Goal: Task Accomplishment & Management: Manage account settings

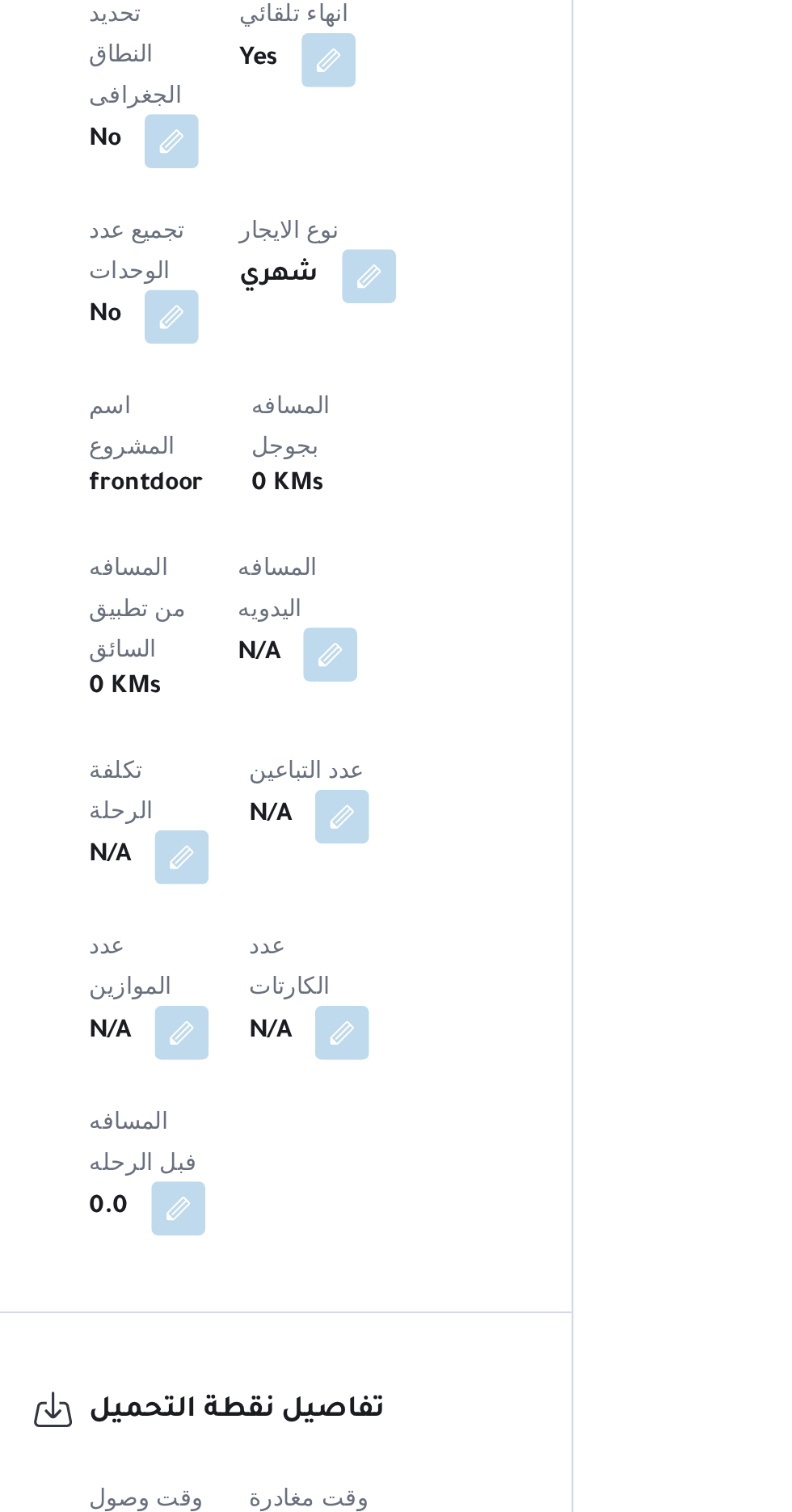
scroll to position [370, 0]
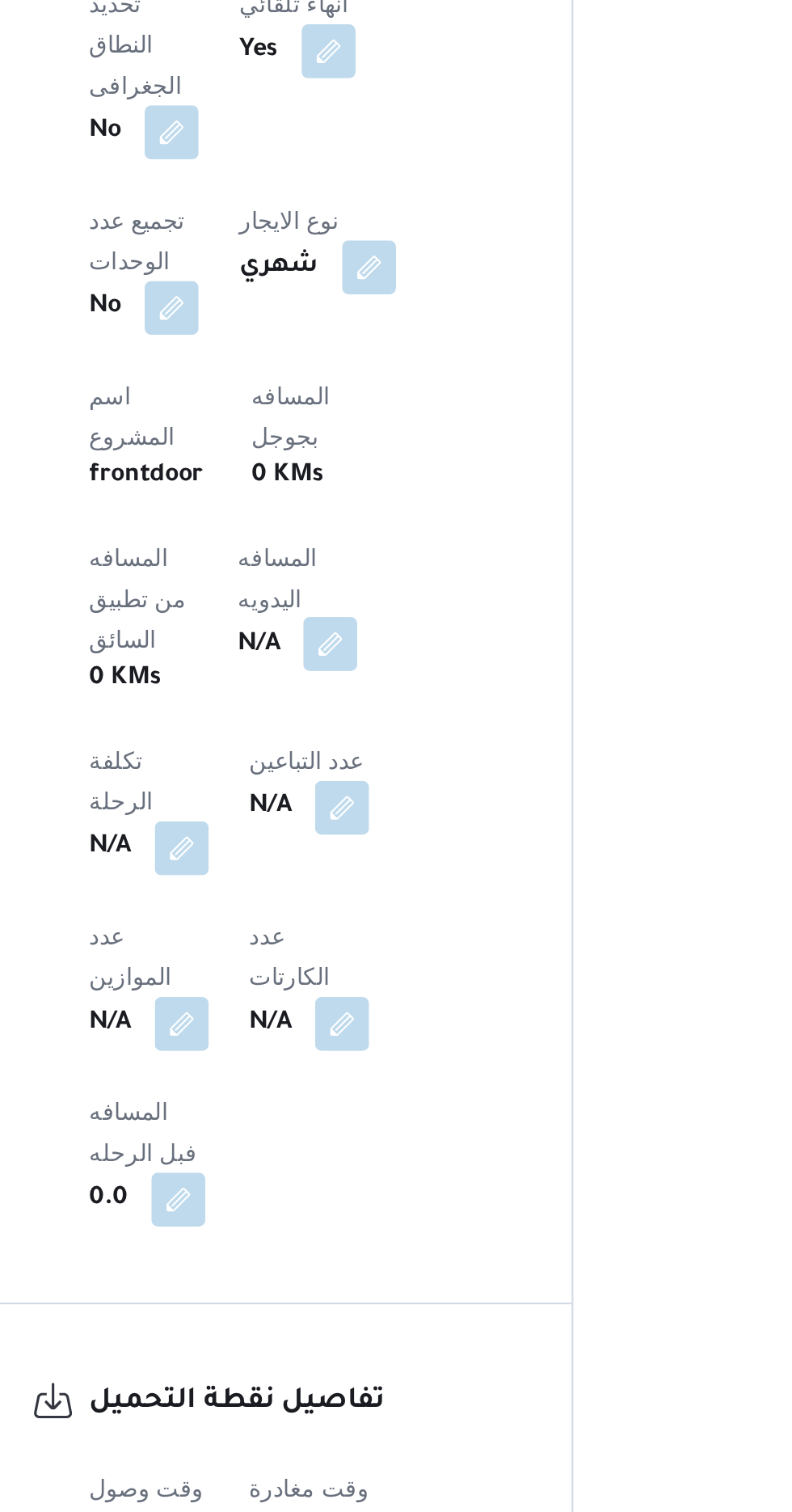
click at [376, 1084] on button "button" at bounding box center [389, 1096] width 26 height 26
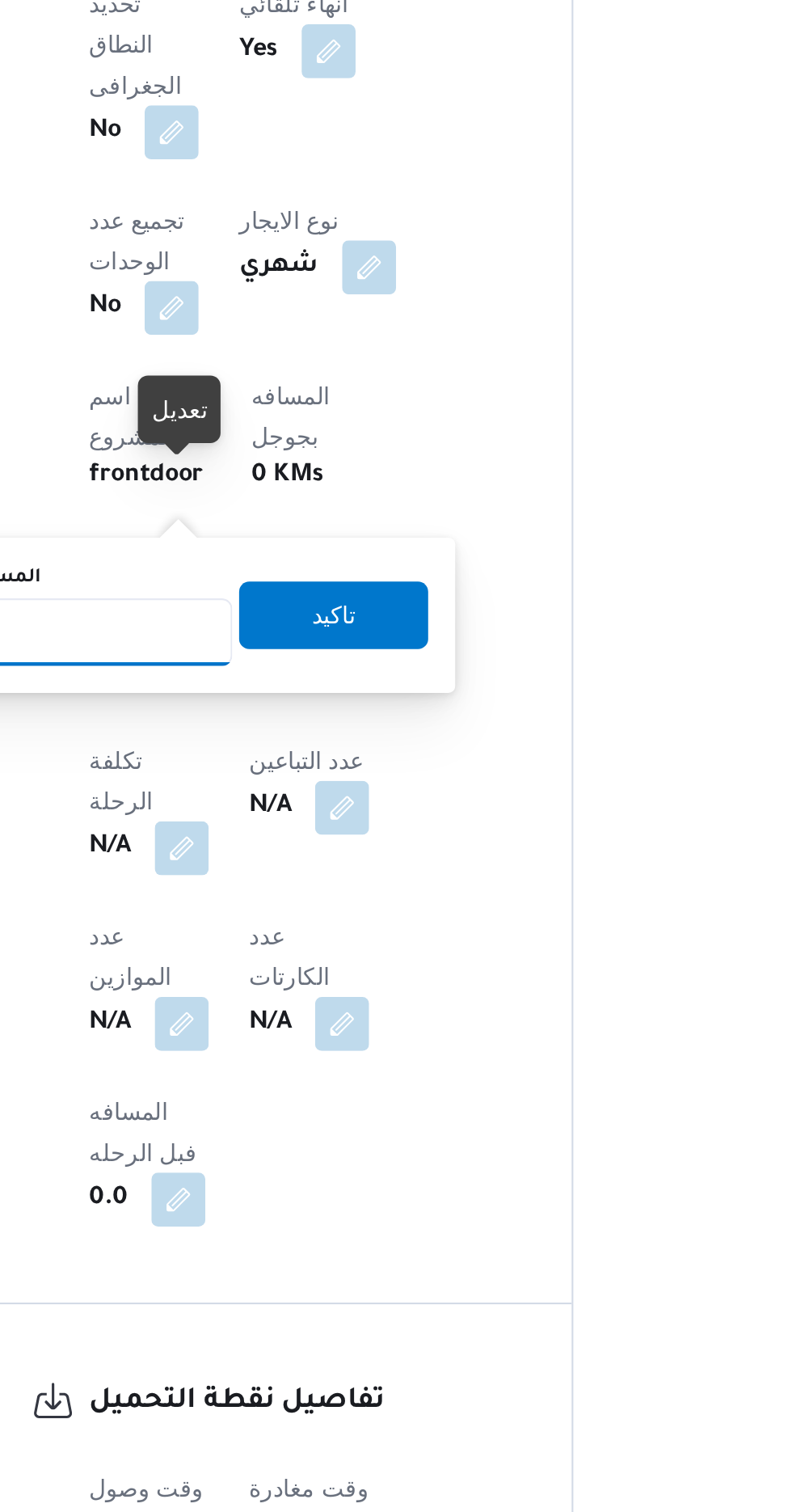
click at [315, 1089] on input "المسافه اليدويه" at bounding box center [262, 1091] width 161 height 32
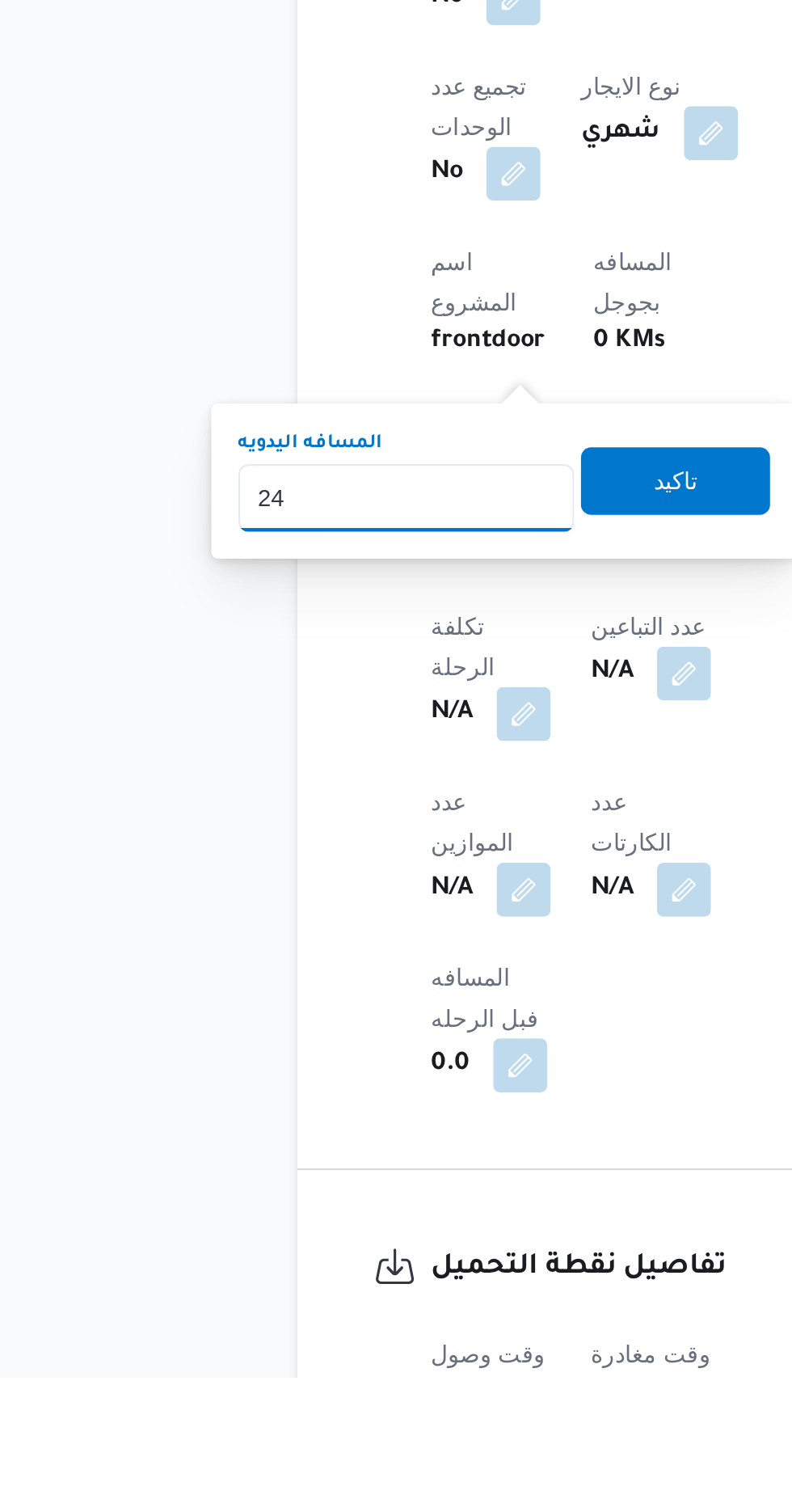
type input "240"
click at [403, 1094] on span "تاكيد" at bounding box center [392, 1082] width 91 height 32
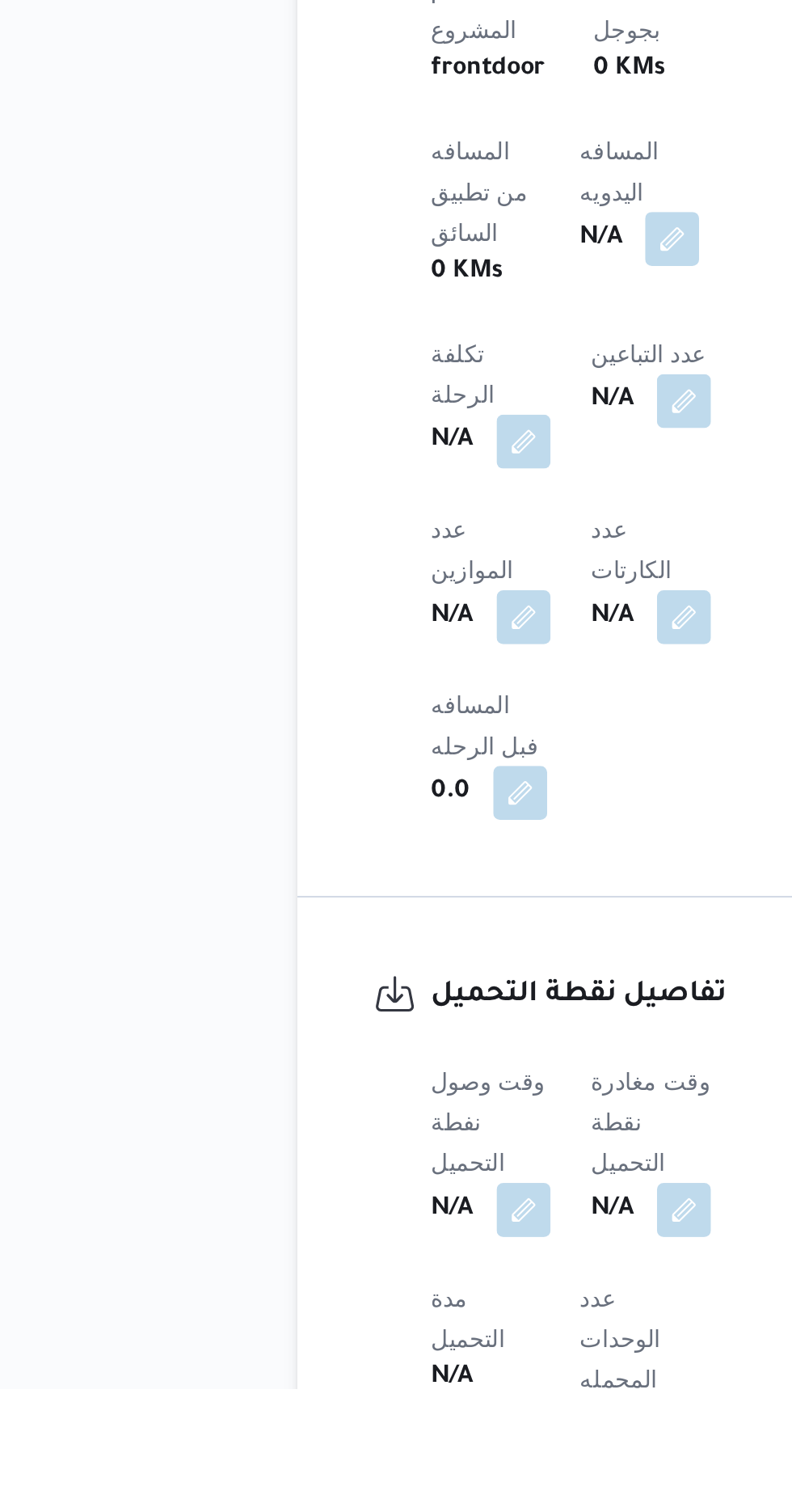
scroll to position [507, 0]
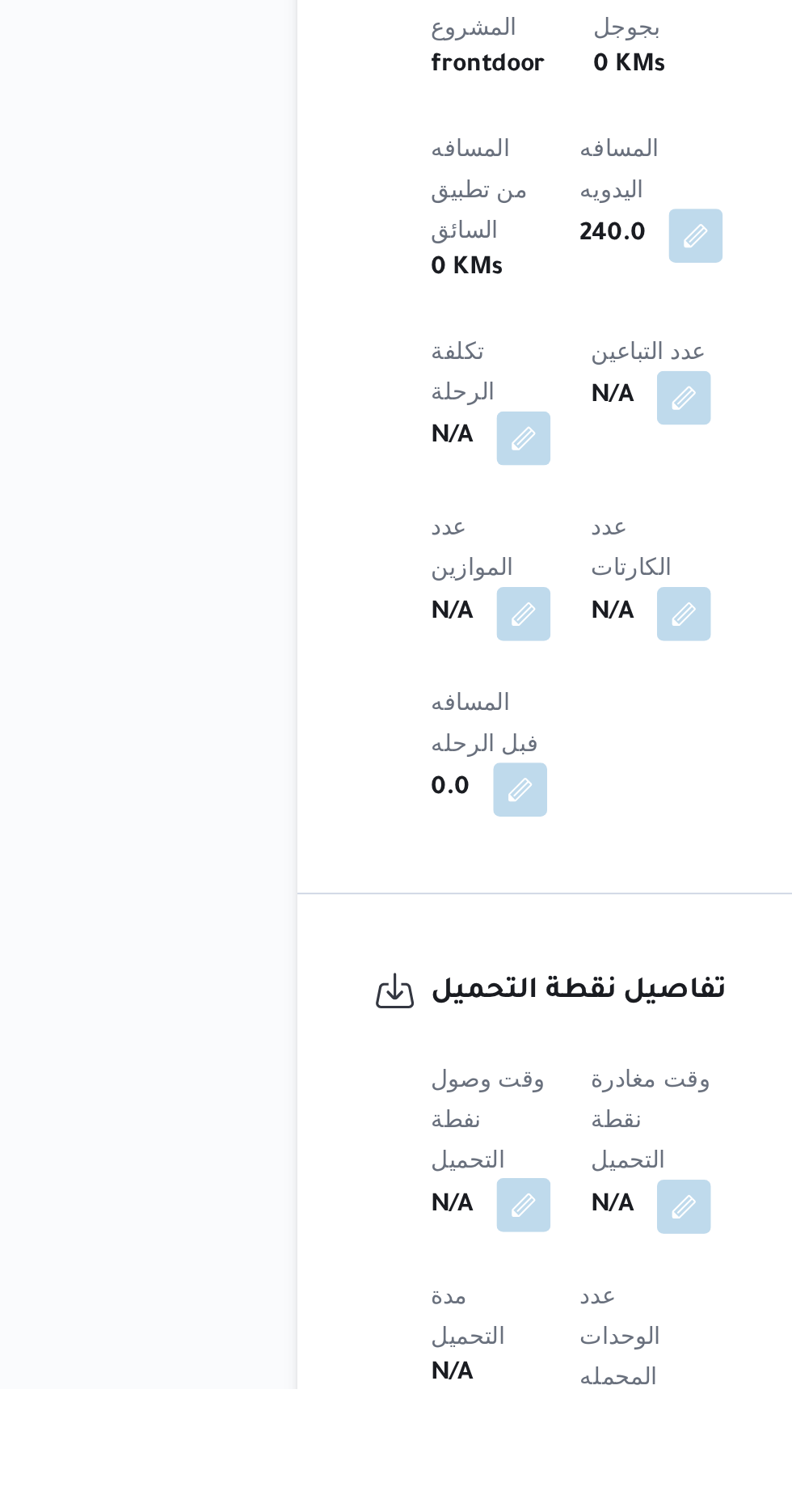
click at [322, 1412] on button "button" at bounding box center [318, 1424] width 26 height 26
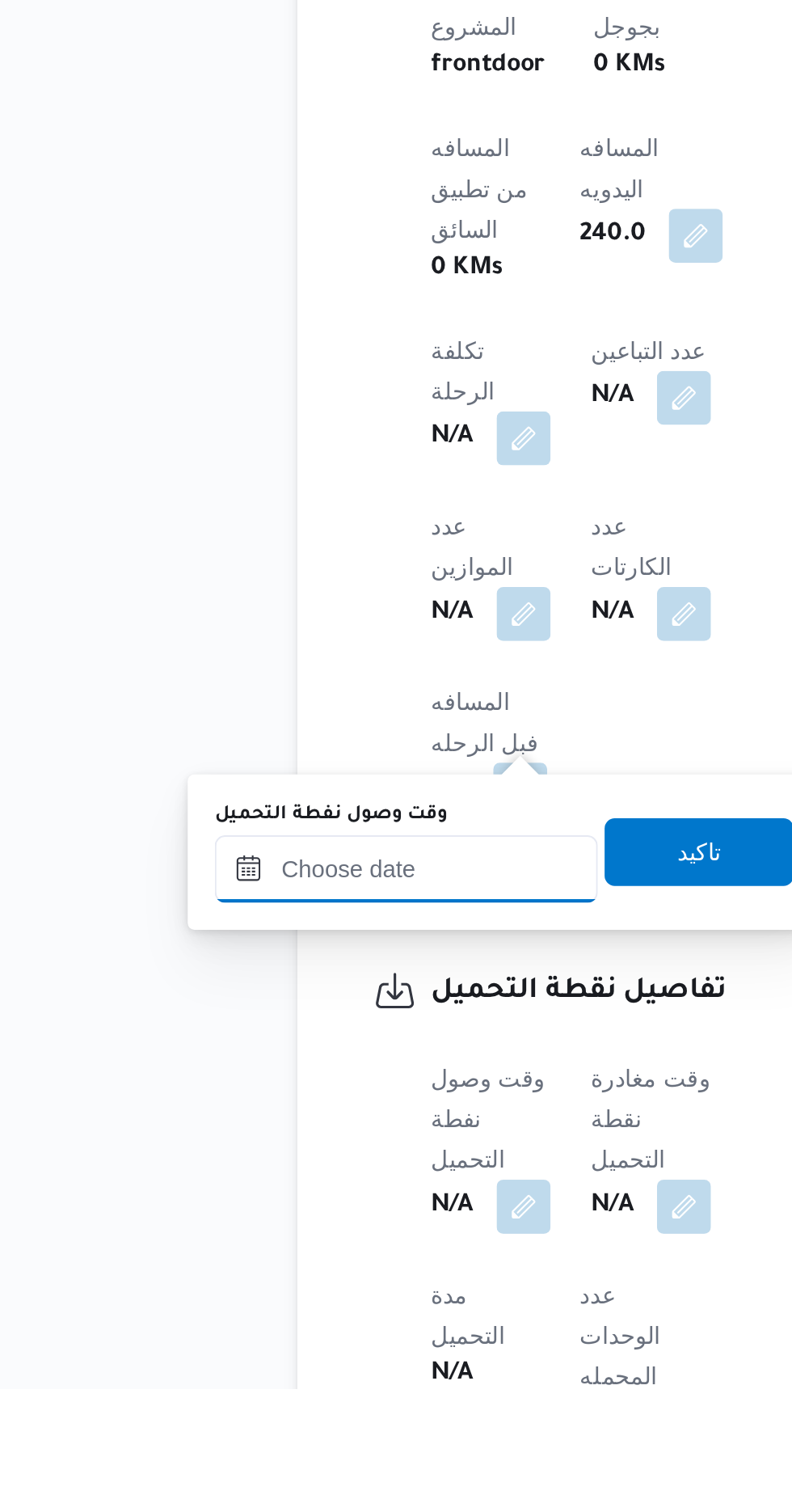
click at [303, 1267] on input "وقت وصول نفطة التحميل" at bounding box center [262, 1263] width 184 height 32
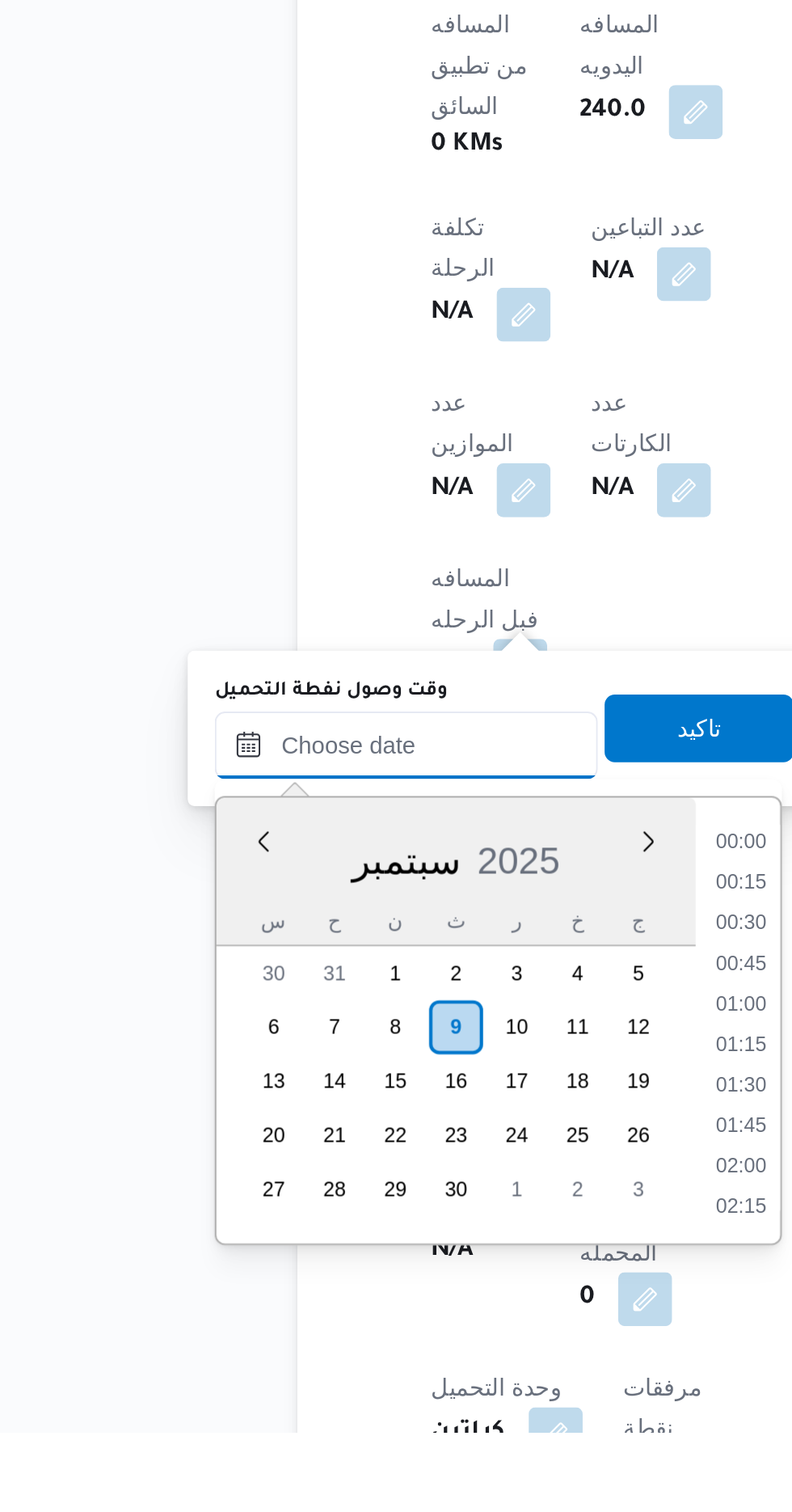
scroll to position [1143, 0]
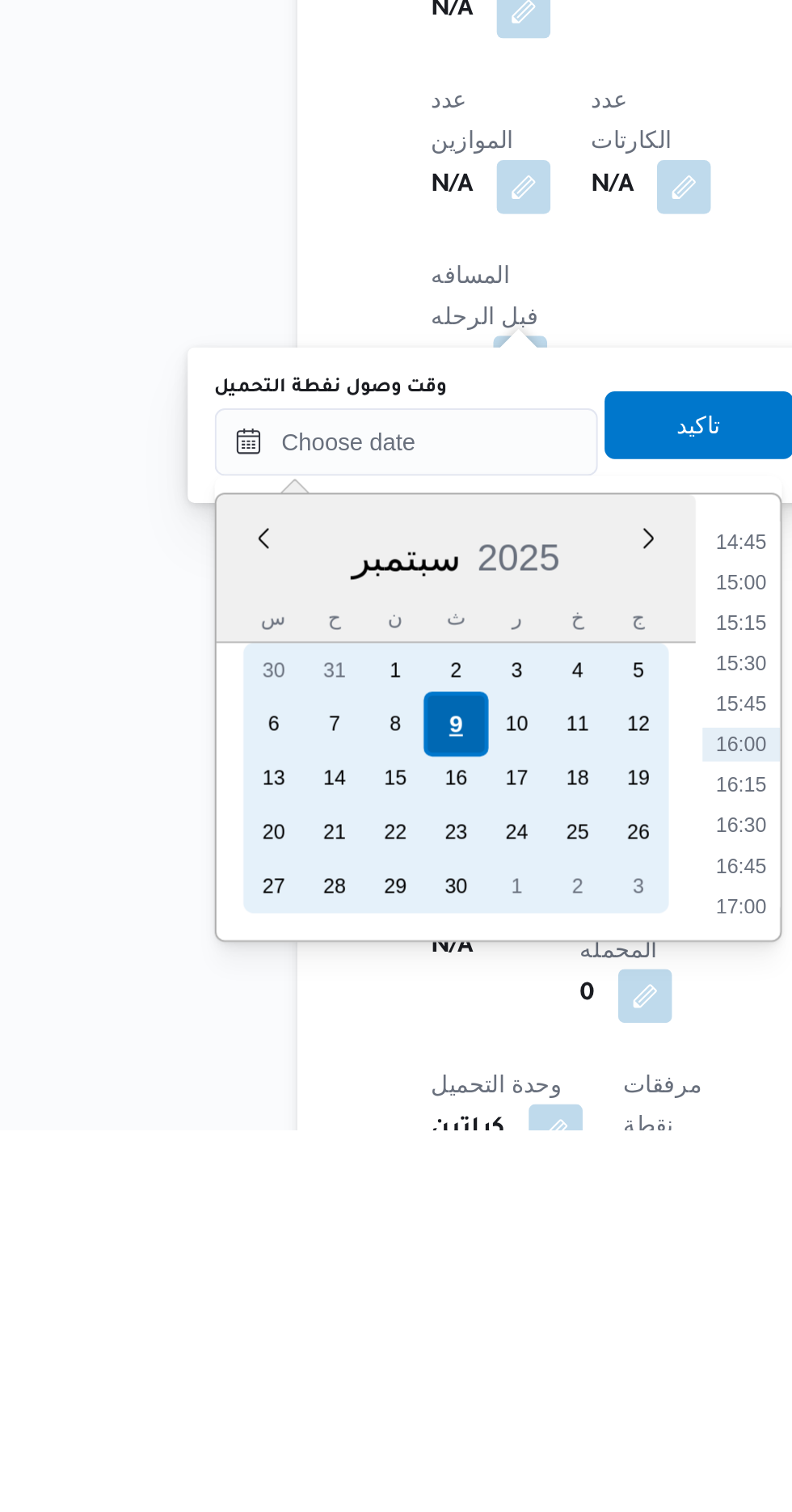
click at [285, 1316] on div "9" at bounding box center [285, 1318] width 31 height 31
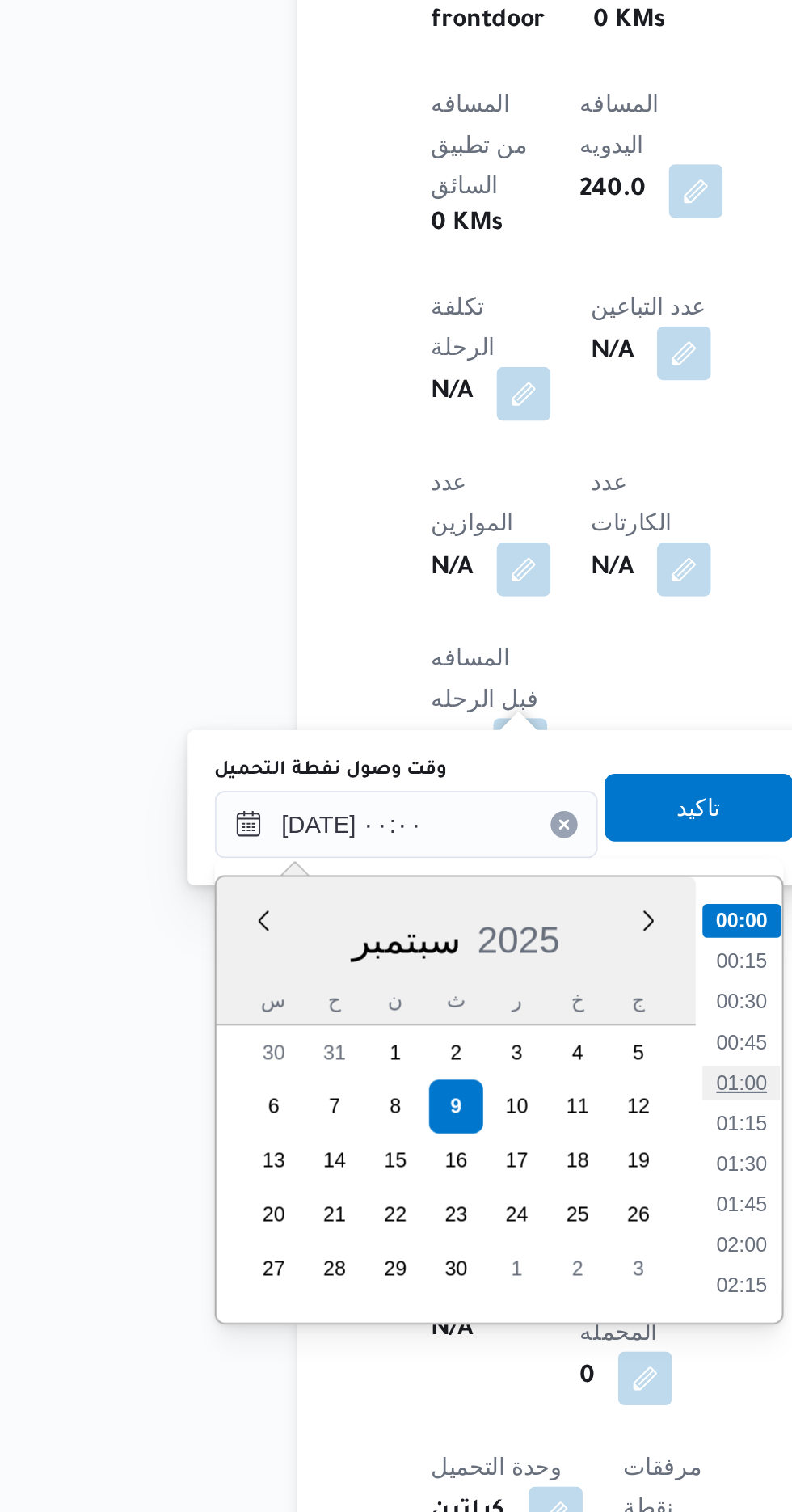
click at [420, 1304] on li "01:00" at bounding box center [423, 1307] width 37 height 16
type input "[DATE] ٠١:٠٠"
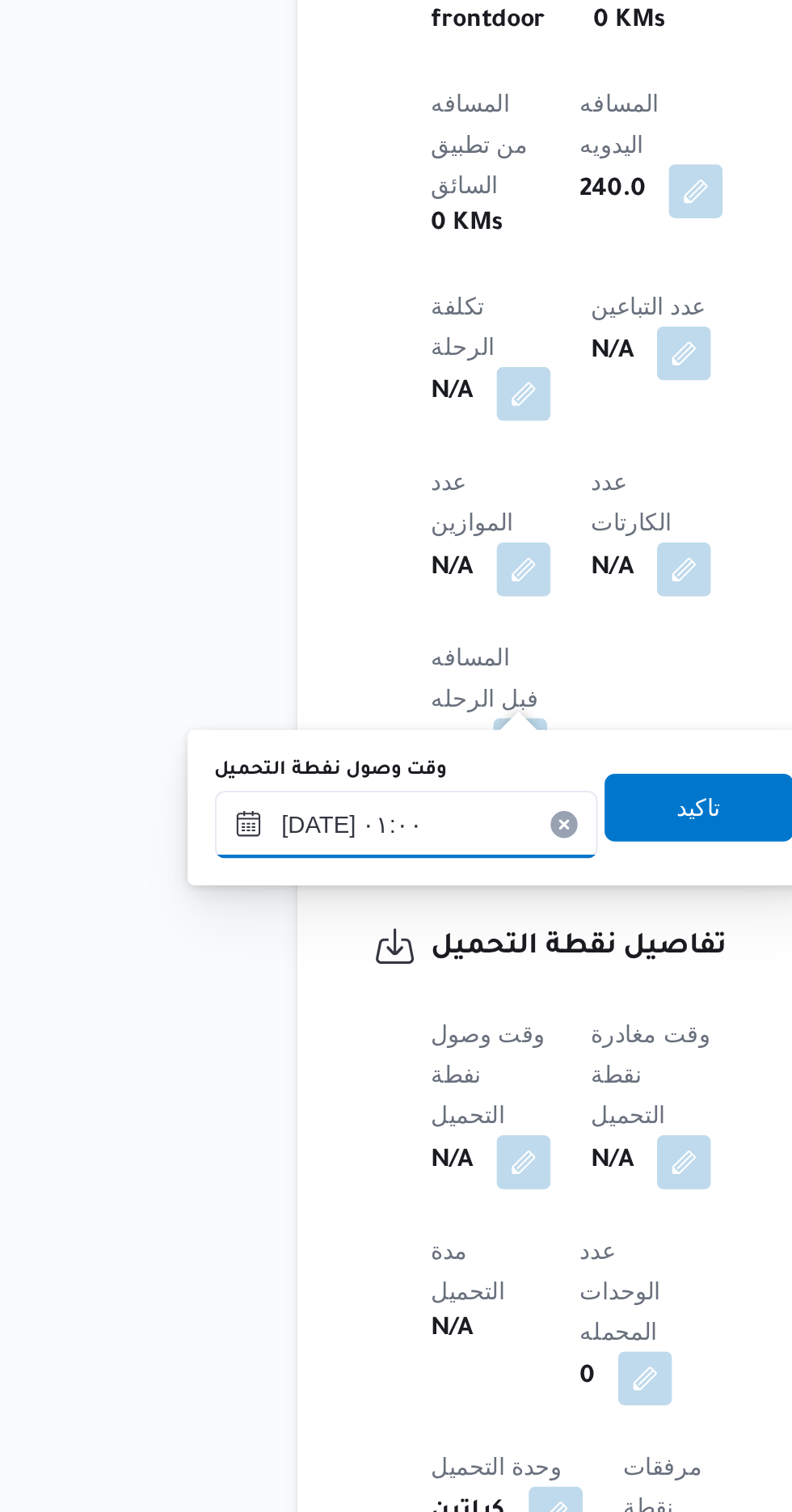
scroll to position [587, 0]
click at [406, 1174] on span "تاكيد" at bounding box center [403, 1174] width 21 height 20
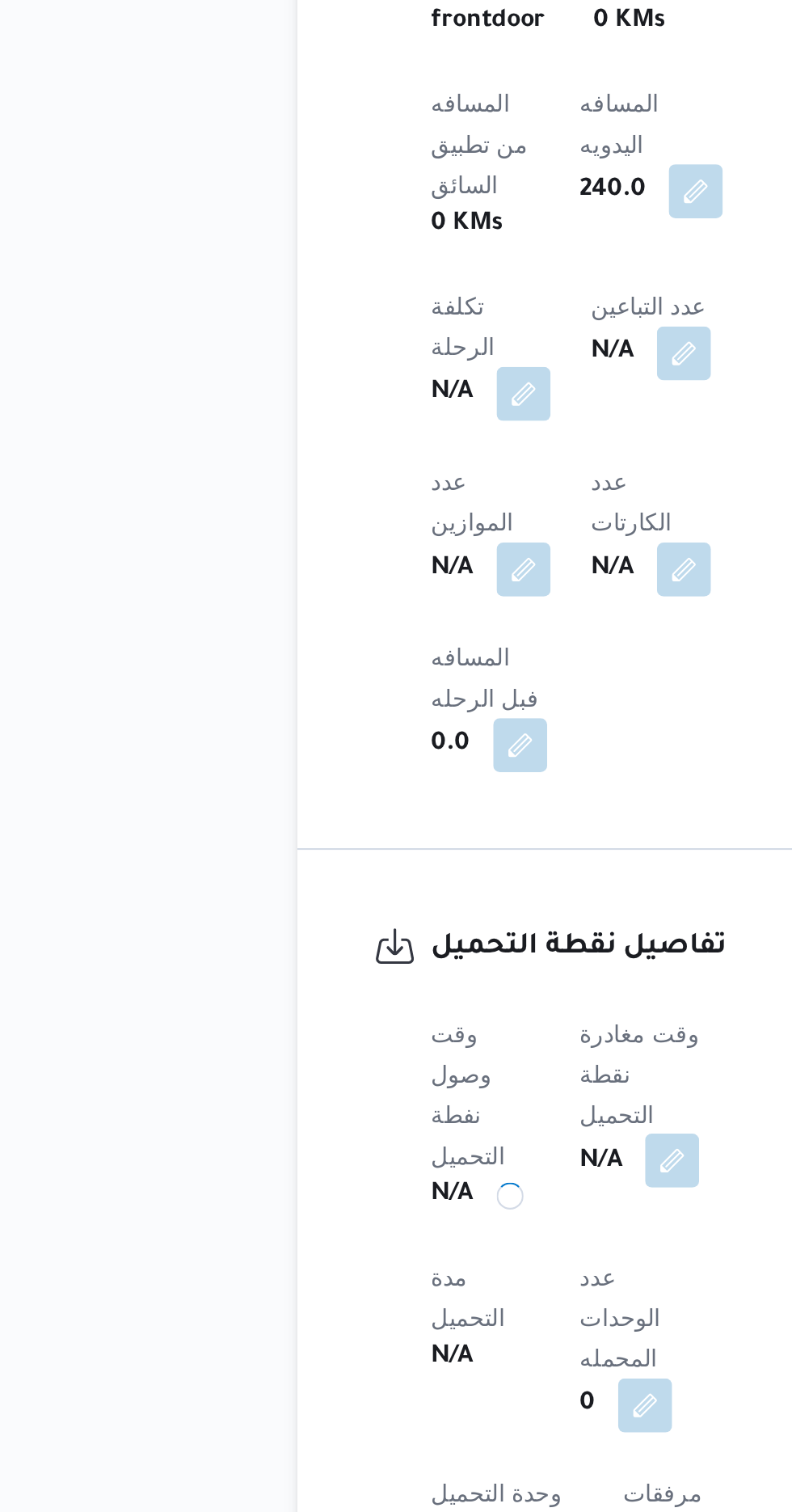
click at [399, 1332] on button "button" at bounding box center [389, 1344] width 26 height 26
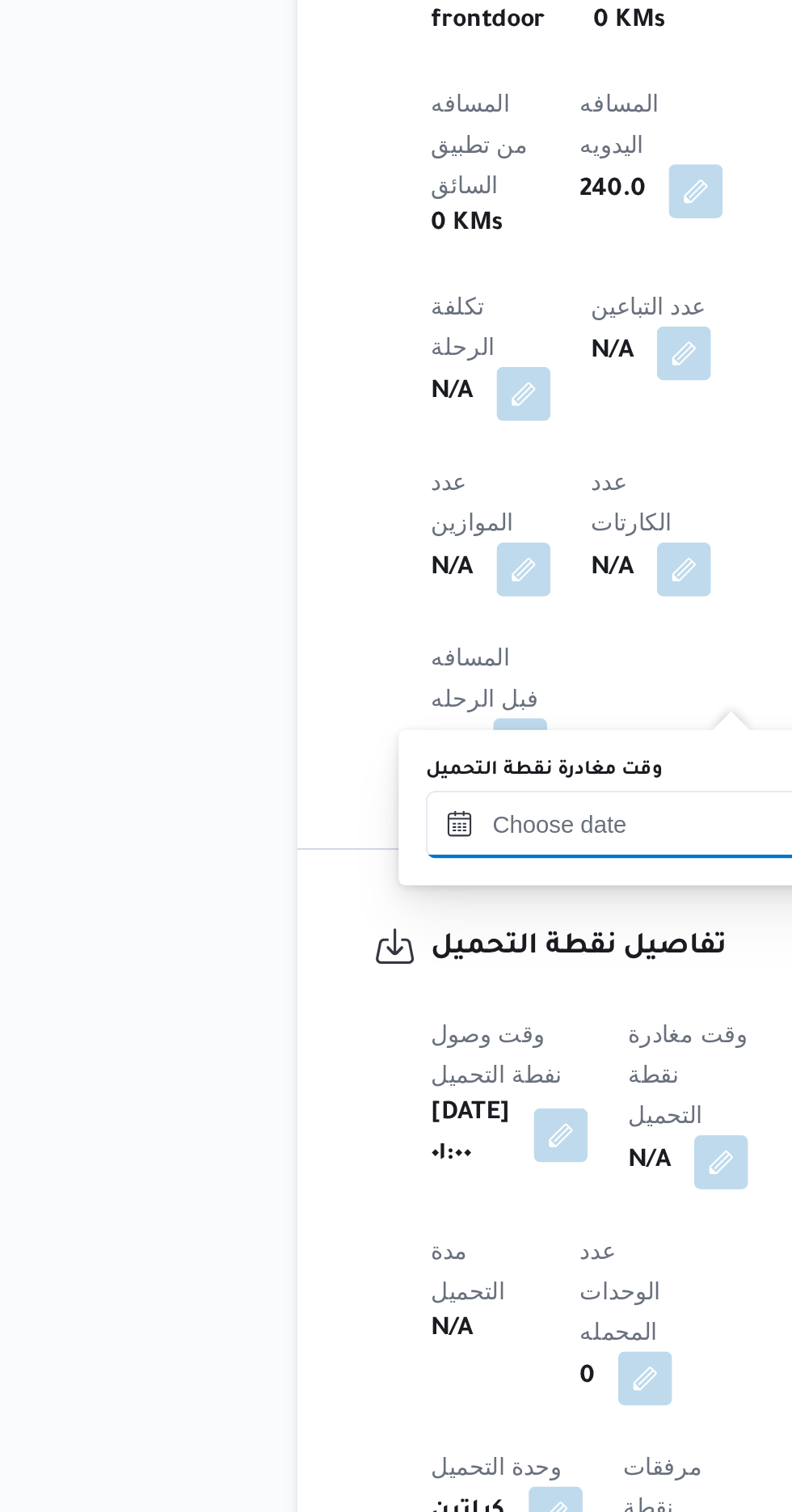
click at [353, 1178] on input "وقت مغادرة نقطة التحميل" at bounding box center [363, 1183] width 184 height 32
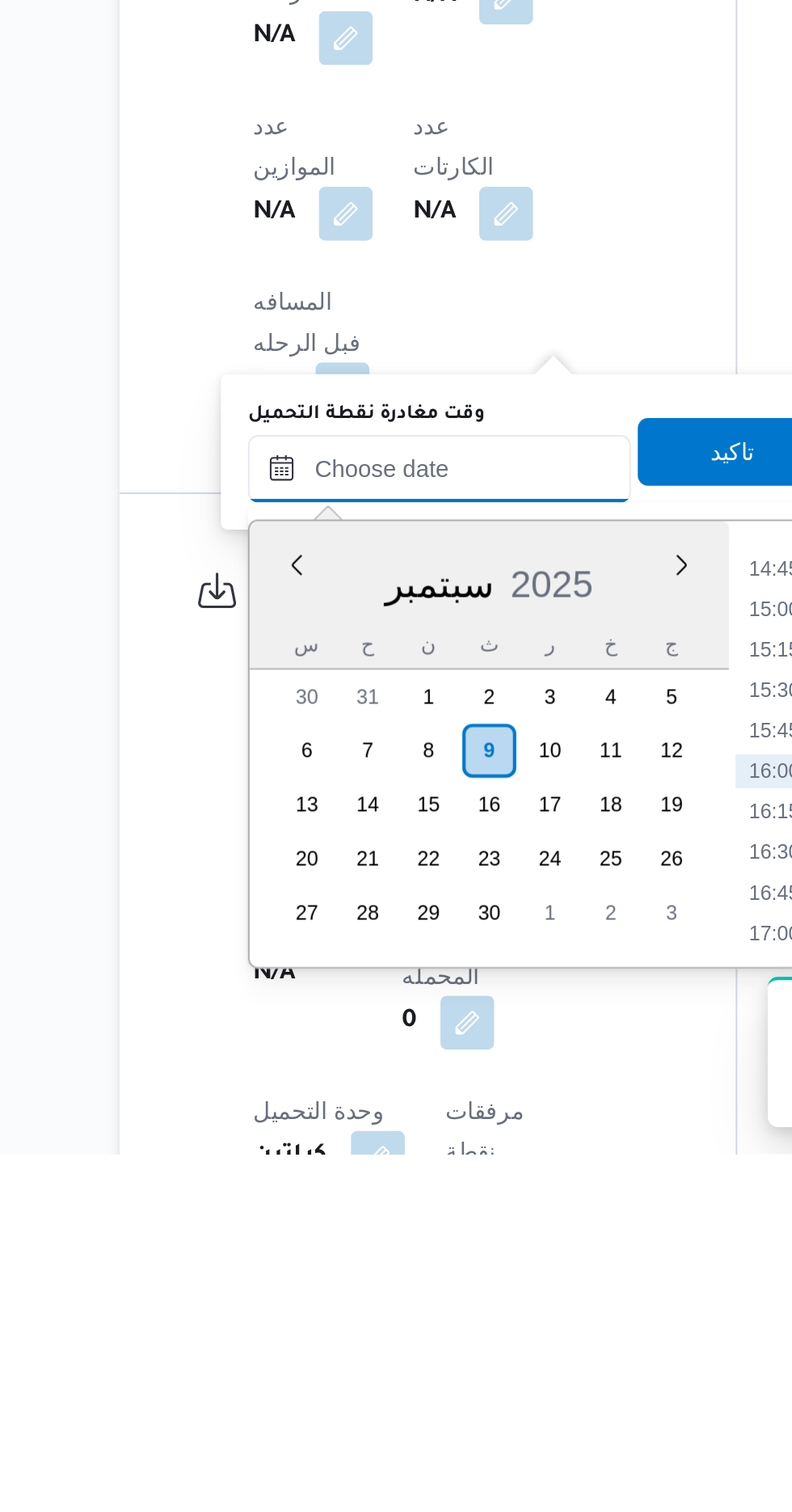
scroll to position [586, 0]
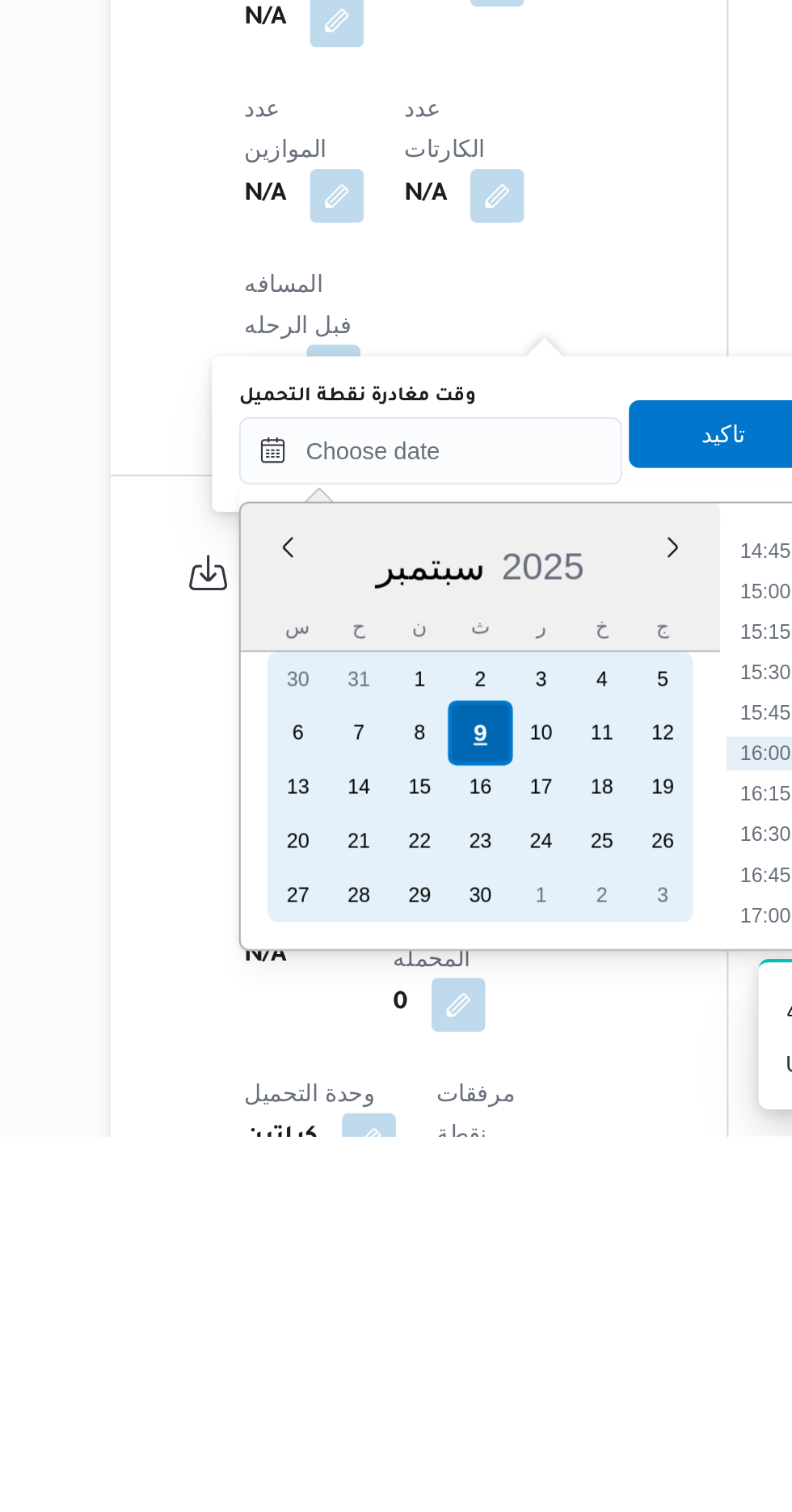
click at [390, 1317] on div "9" at bounding box center [386, 1319] width 31 height 31
type input "[DATE] ٠٠:٠٠"
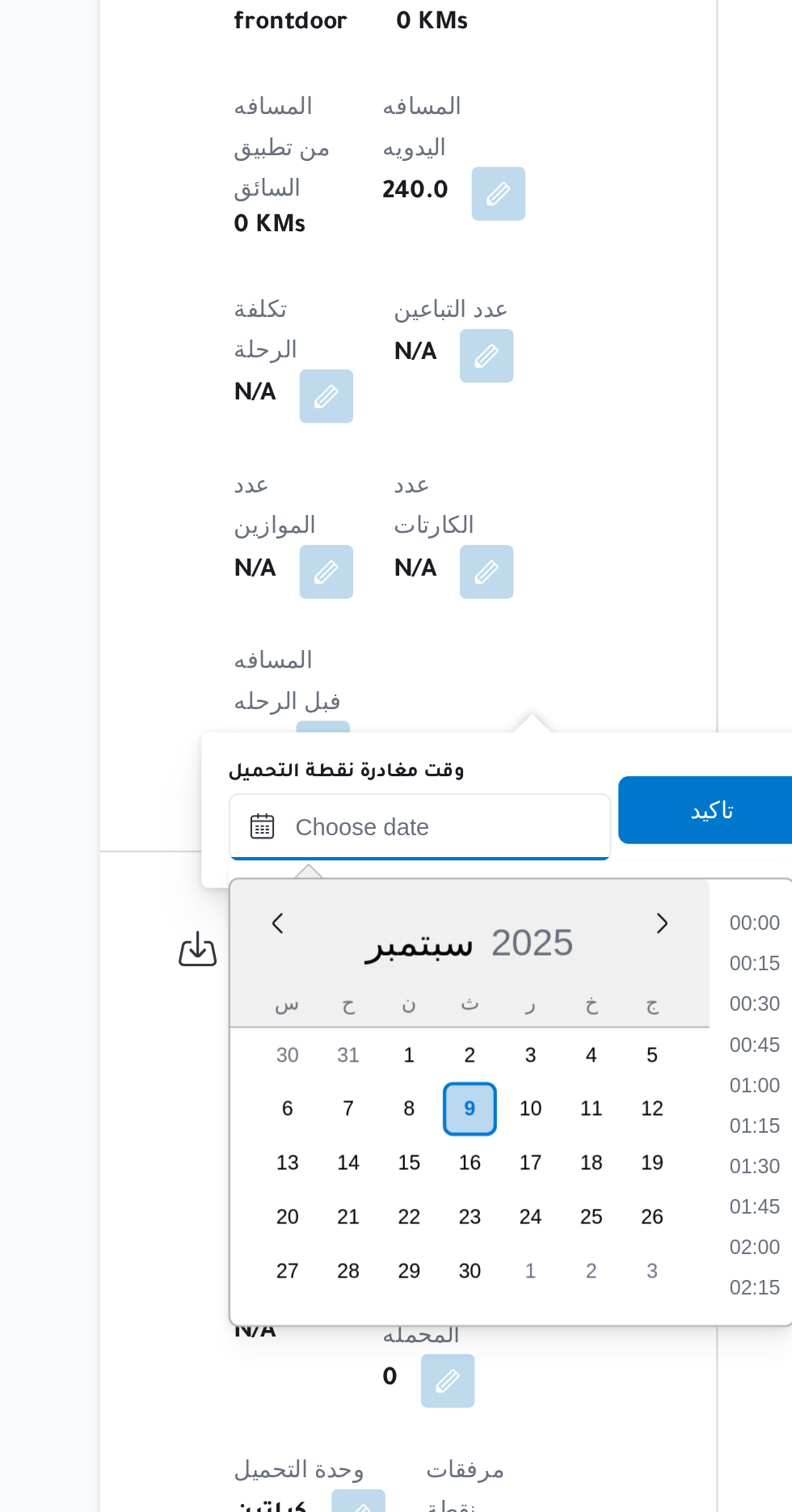
click at [279, 1187] on input "وقت مغادرة نقطة التحميل" at bounding box center [363, 1184] width 184 height 32
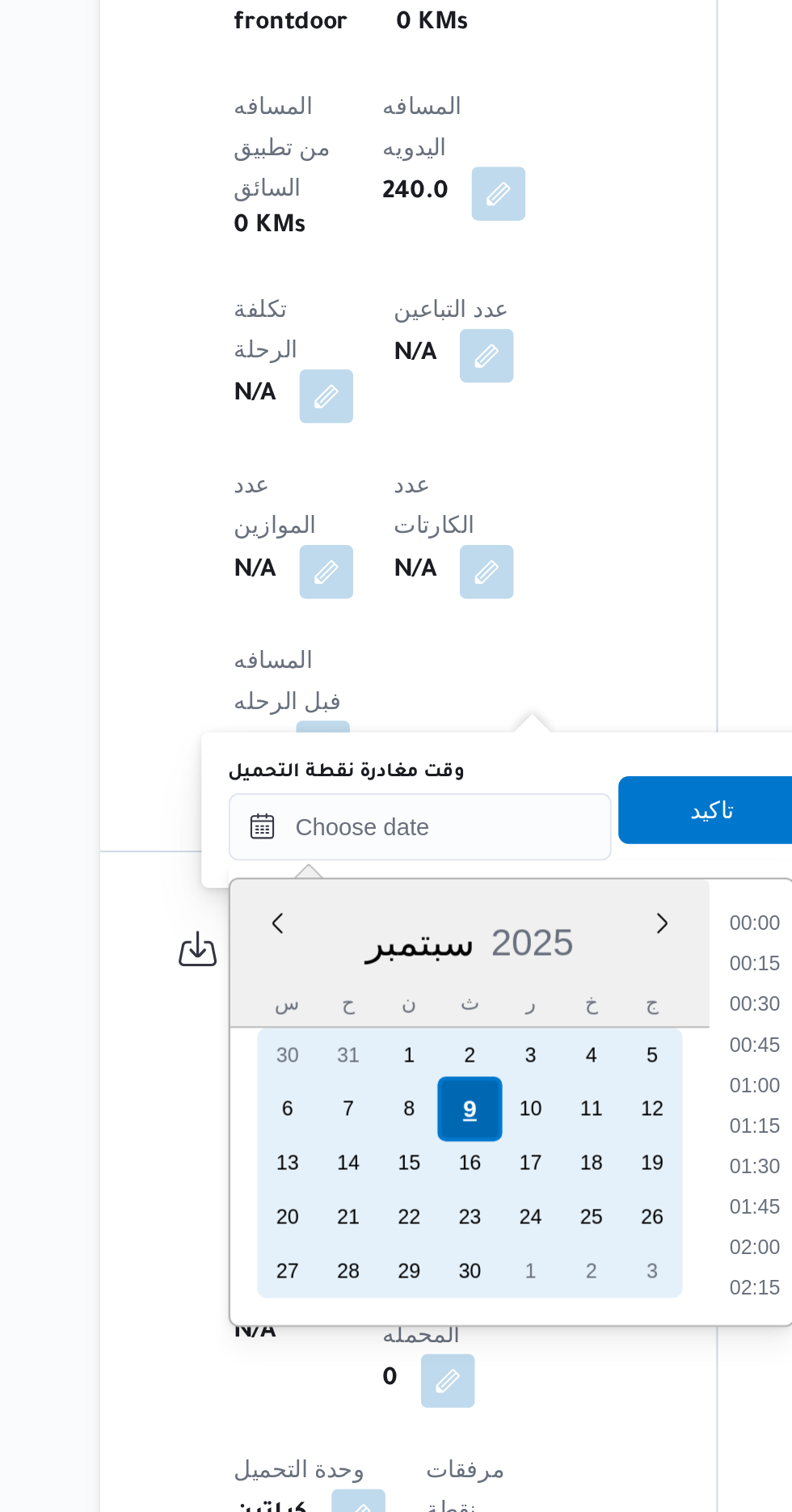
click at [390, 1315] on div "9" at bounding box center [386, 1319] width 31 height 31
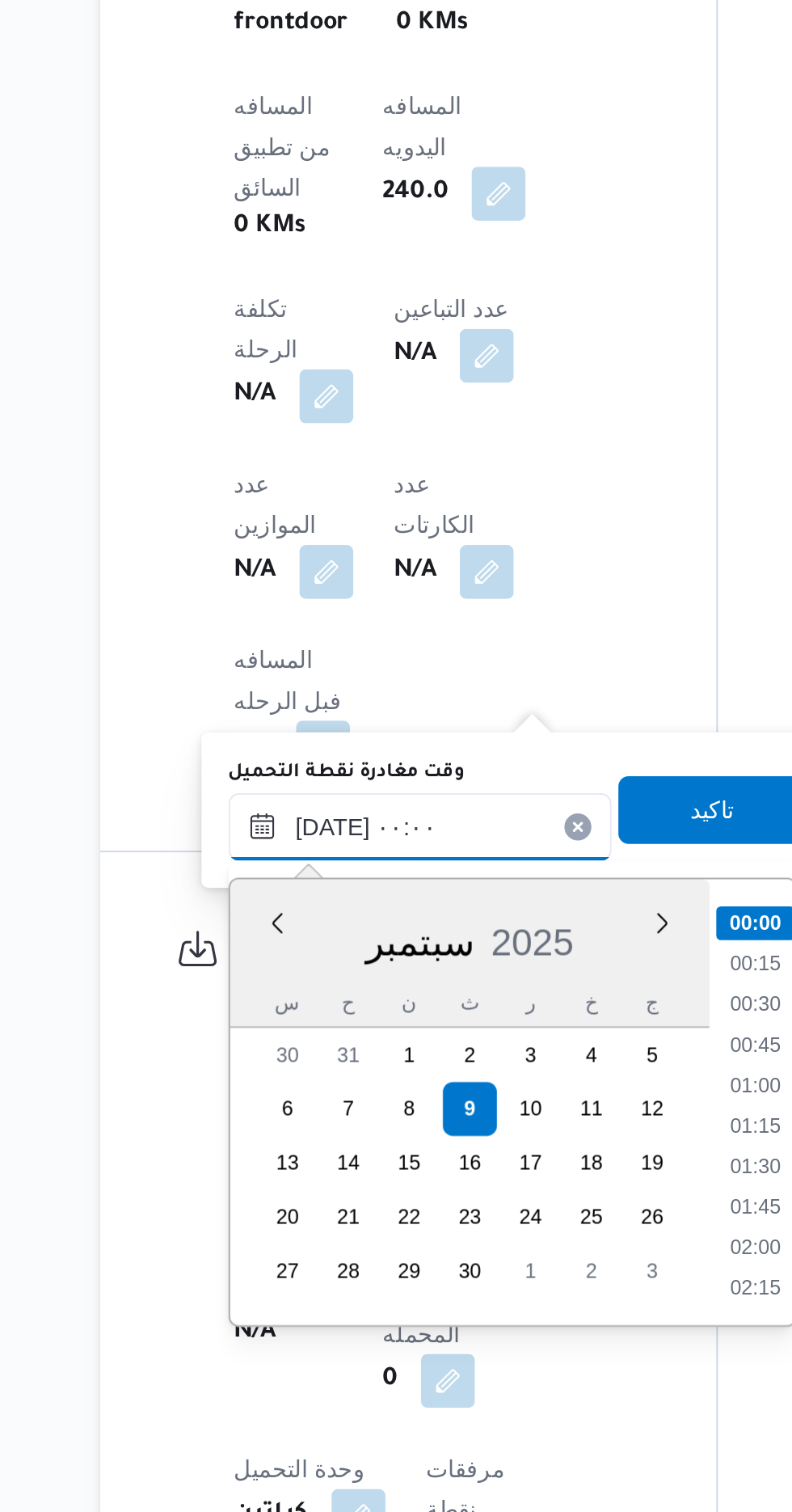
click at [281, 1187] on input "[DATE] ٠٠:٠٠" at bounding box center [363, 1184] width 184 height 32
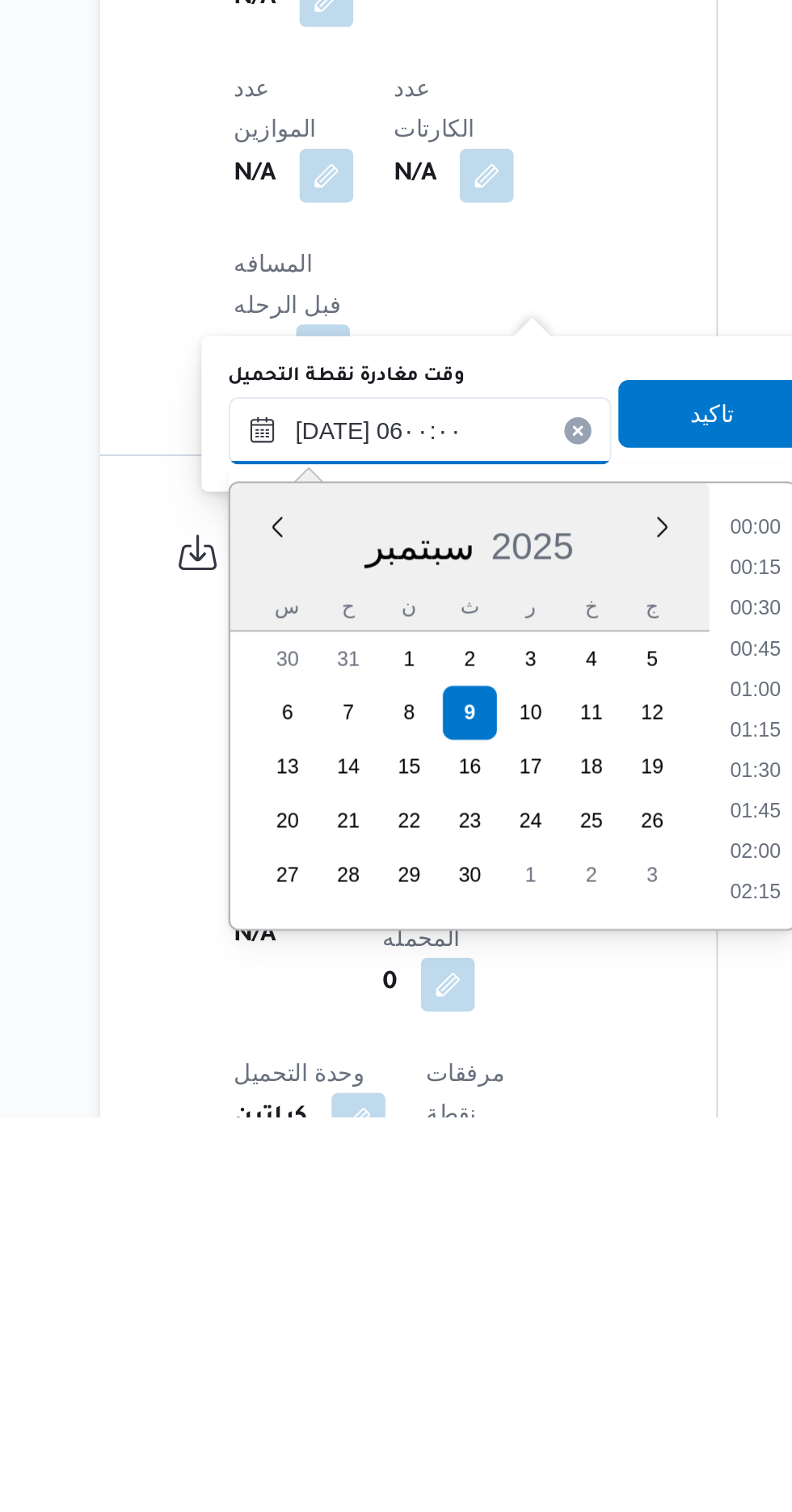
scroll to position [296, 0]
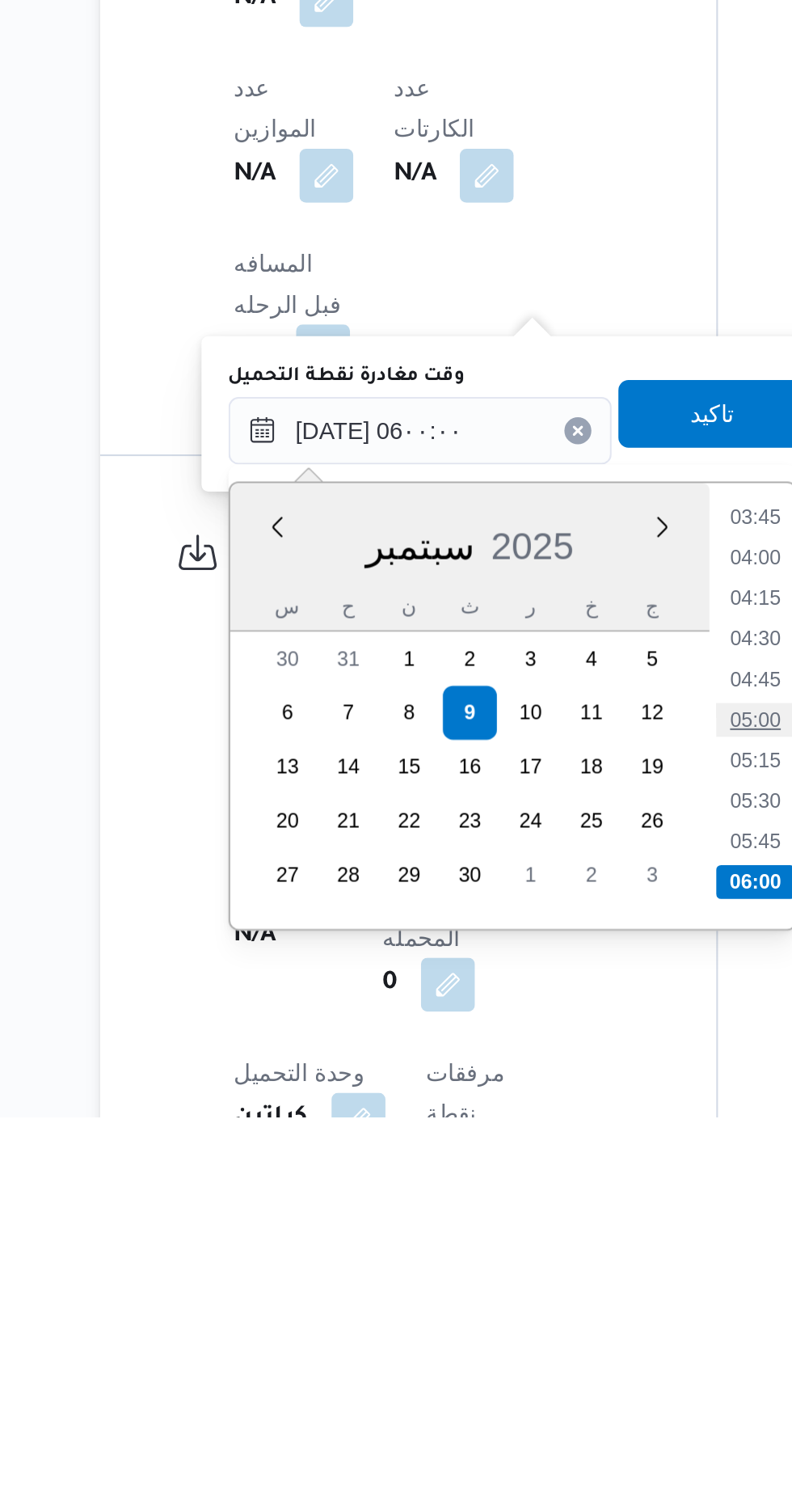
click at [526, 1320] on li "05:00" at bounding box center [524, 1322] width 37 height 16
type input "[DATE] ٠٥:٠٠"
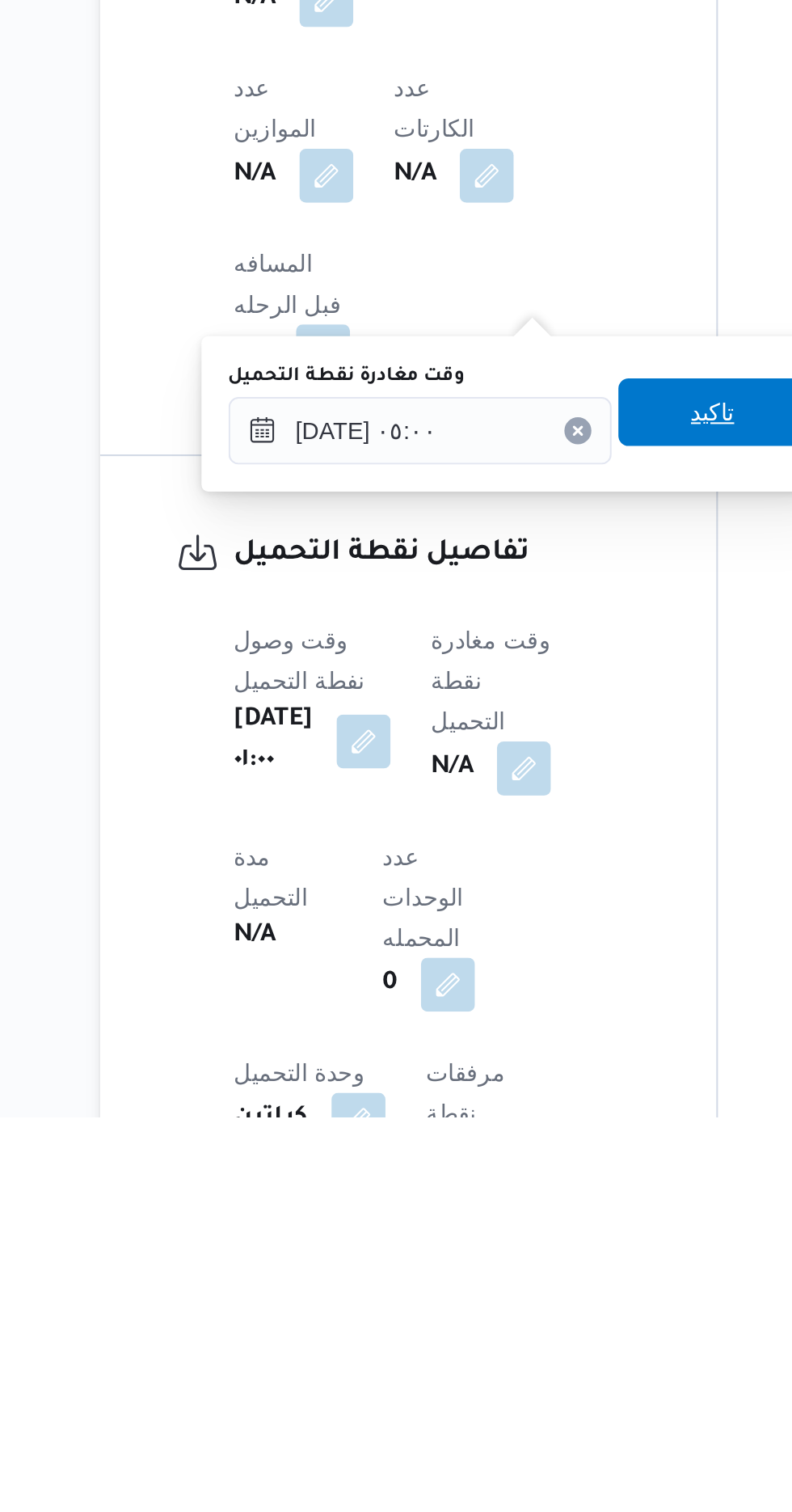
click at [509, 1178] on span "تاكيد" at bounding box center [503, 1175] width 21 height 20
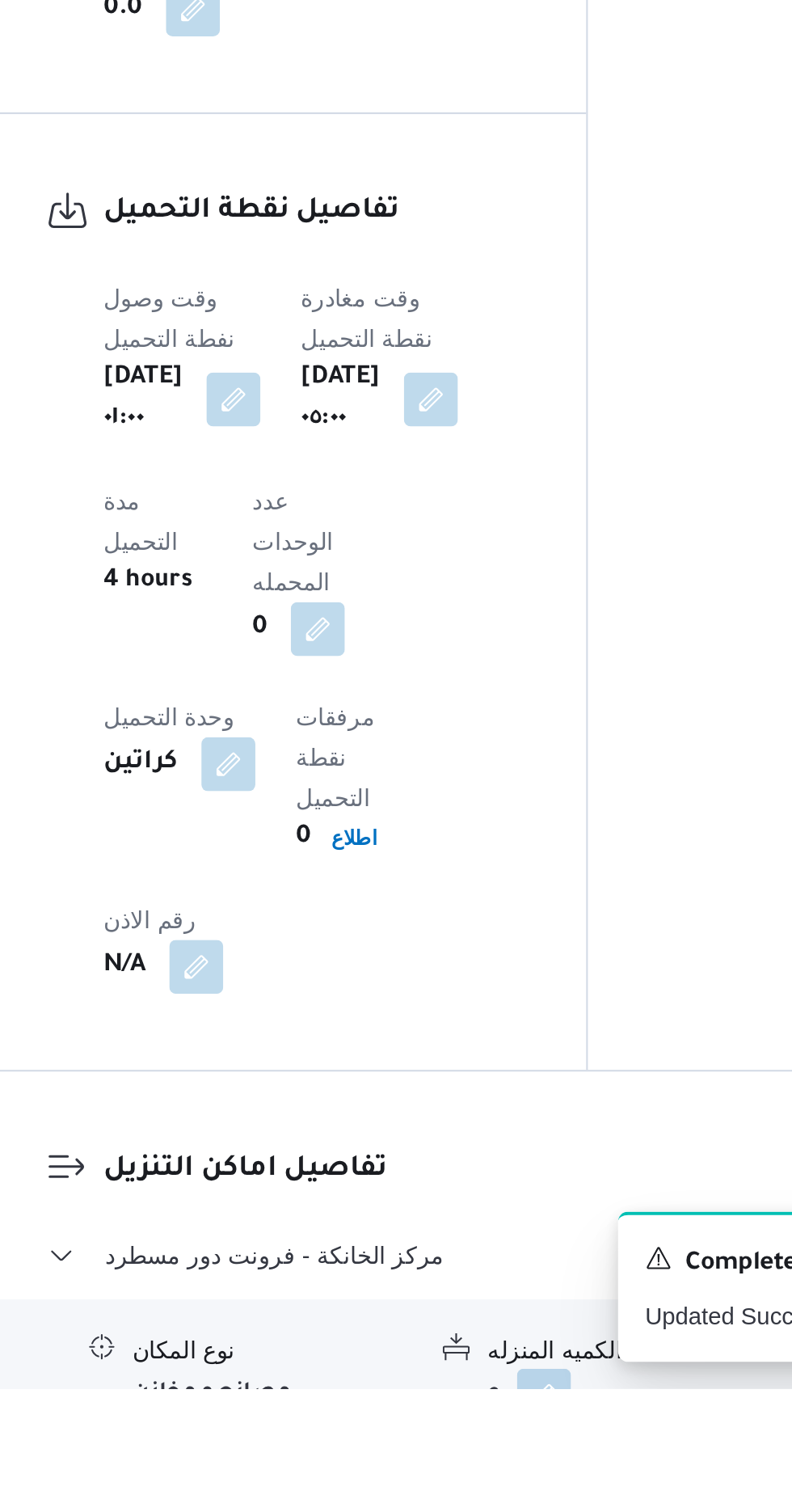
scroll to position [881, 0]
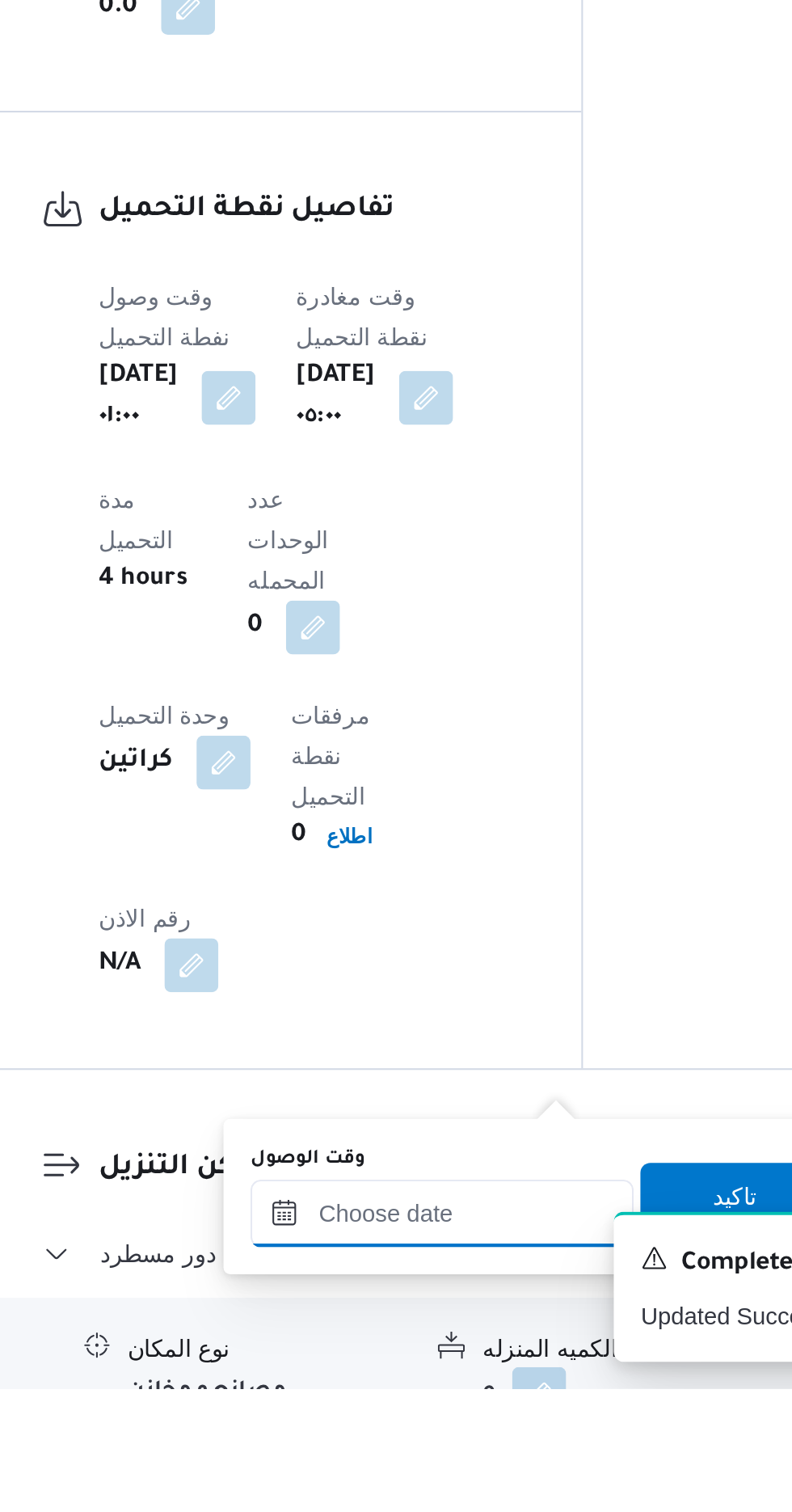
click at [462, 1421] on input "وقت الوصول" at bounding box center [439, 1428] width 184 height 32
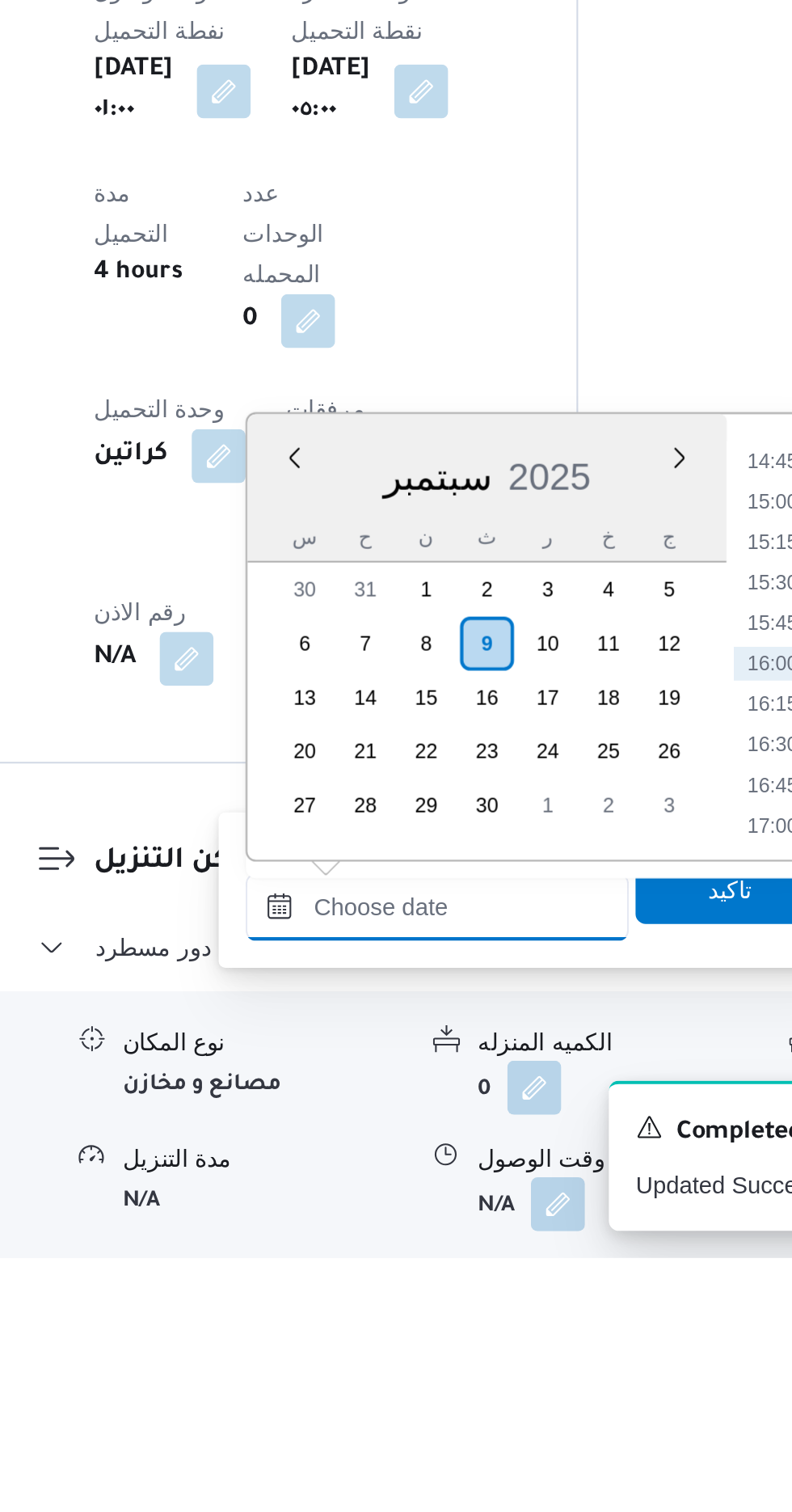
scroll to position [985, 0]
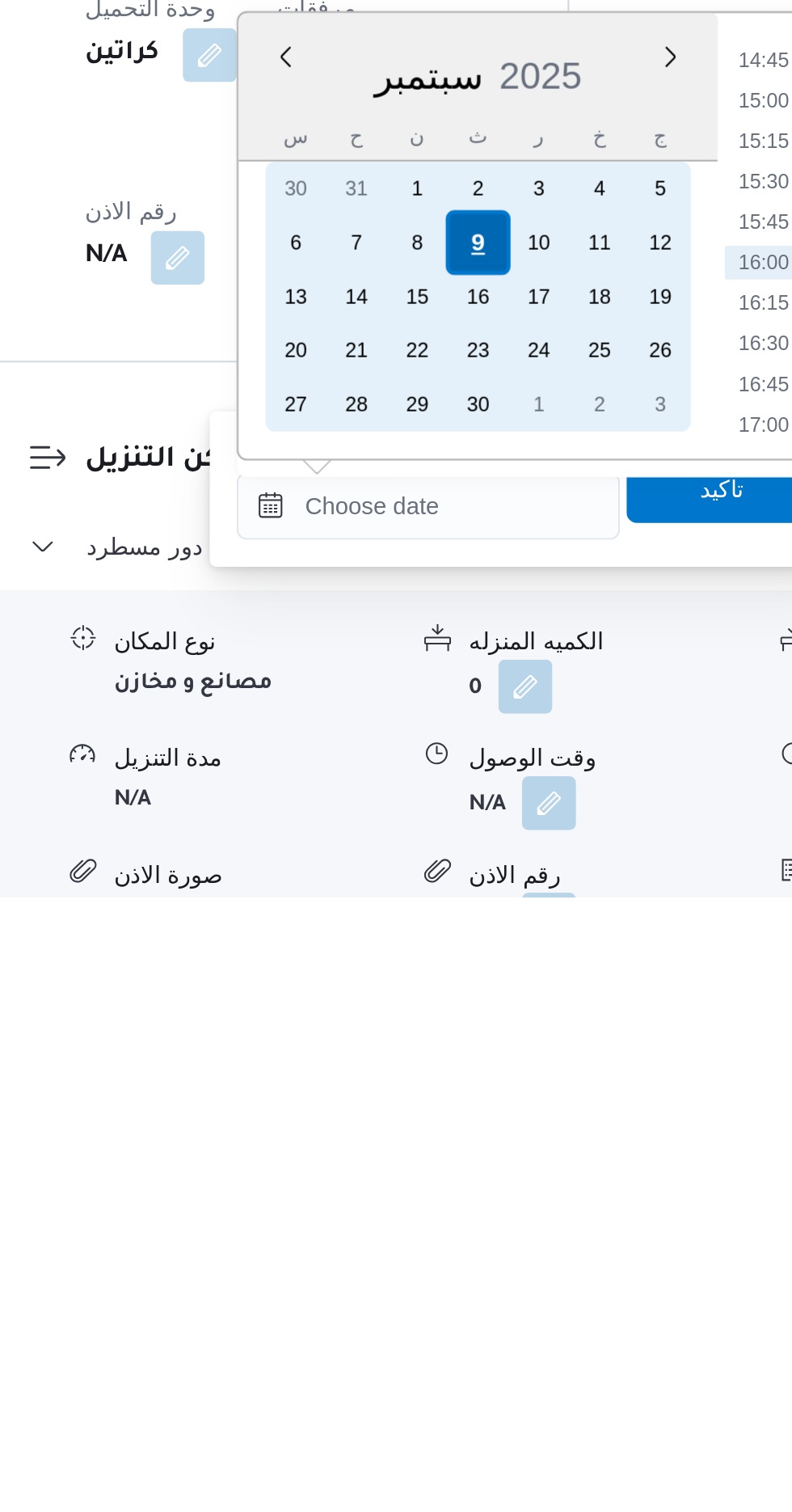
click at [463, 1197] on div "9" at bounding box center [462, 1198] width 31 height 31
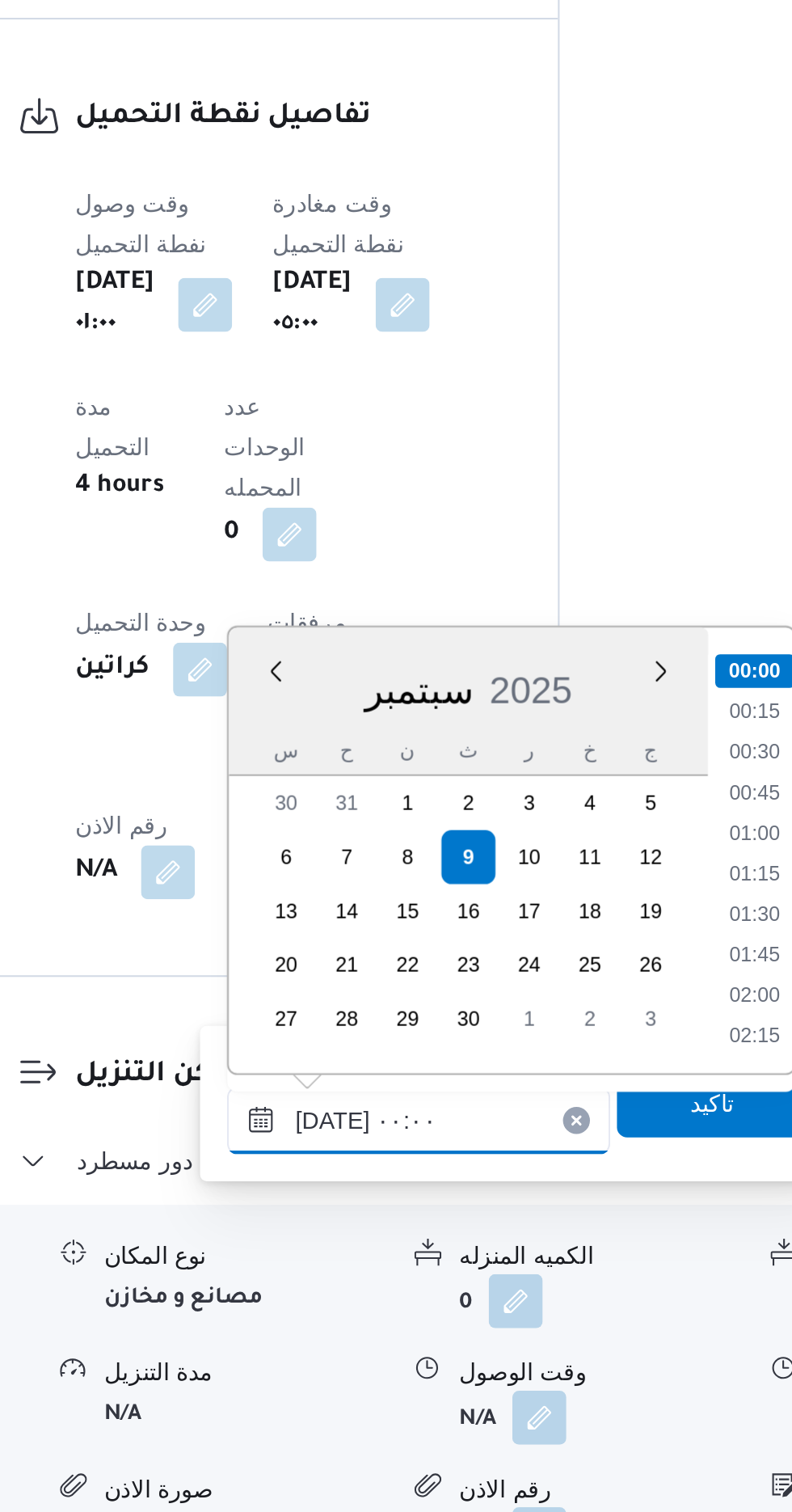
click at [357, 1318] on input "[DATE] ٠٠:٠٠" at bounding box center [439, 1325] width 184 height 32
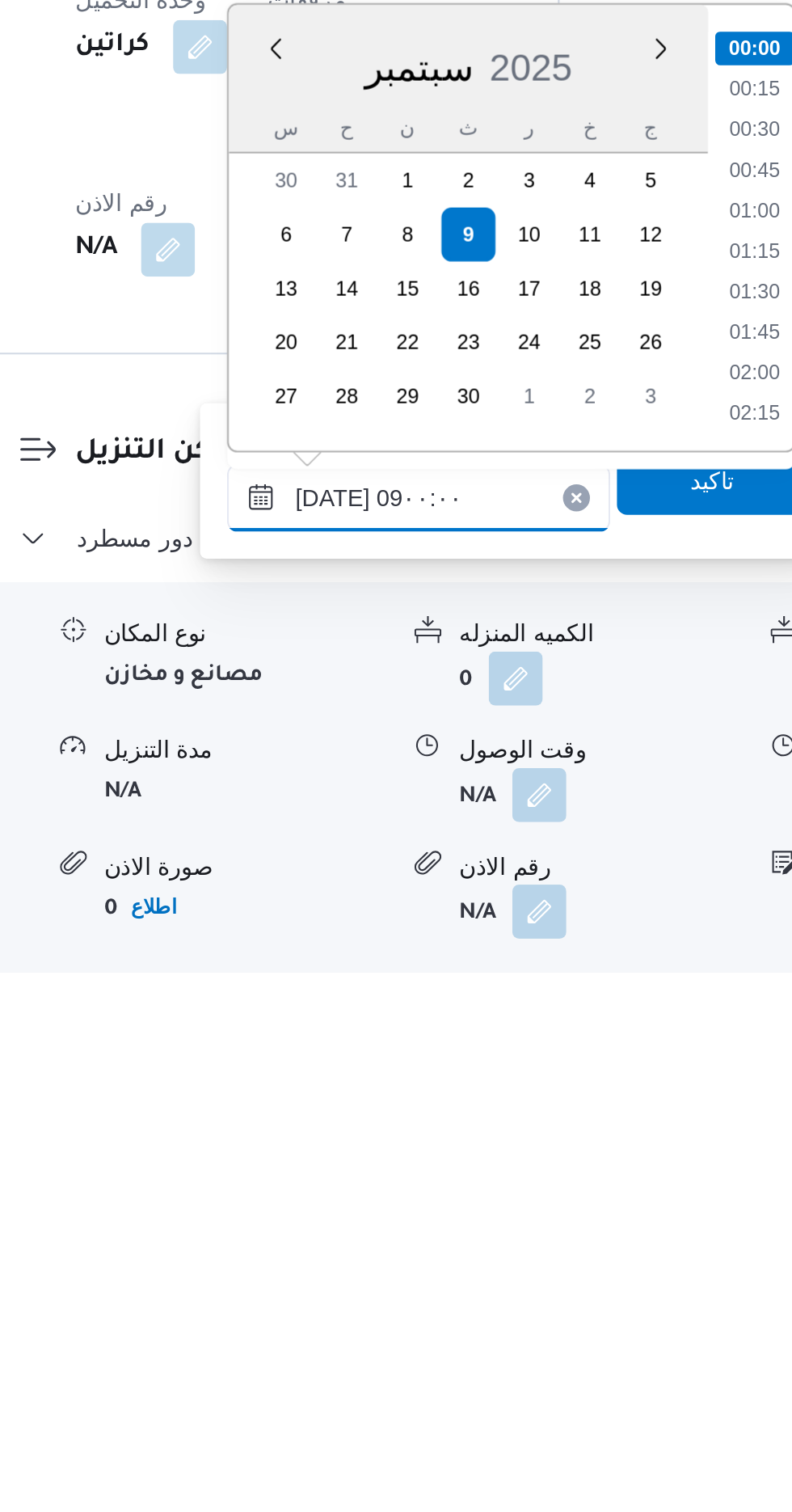
scroll to position [529, 0]
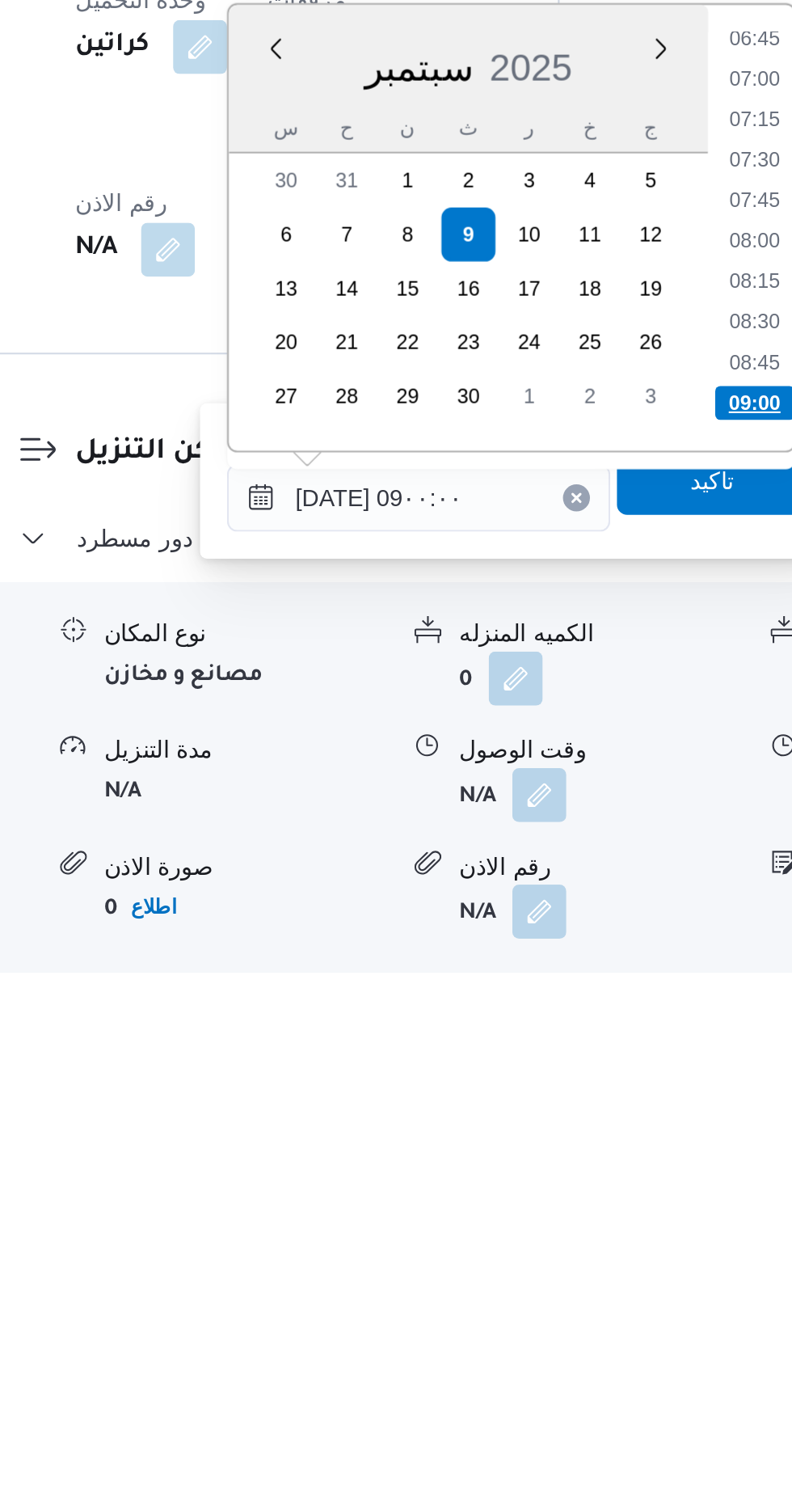
click at [590, 1229] on li "09:00" at bounding box center [599, 1229] width 38 height 16
type input "[DATE] ٠٩:٠٠"
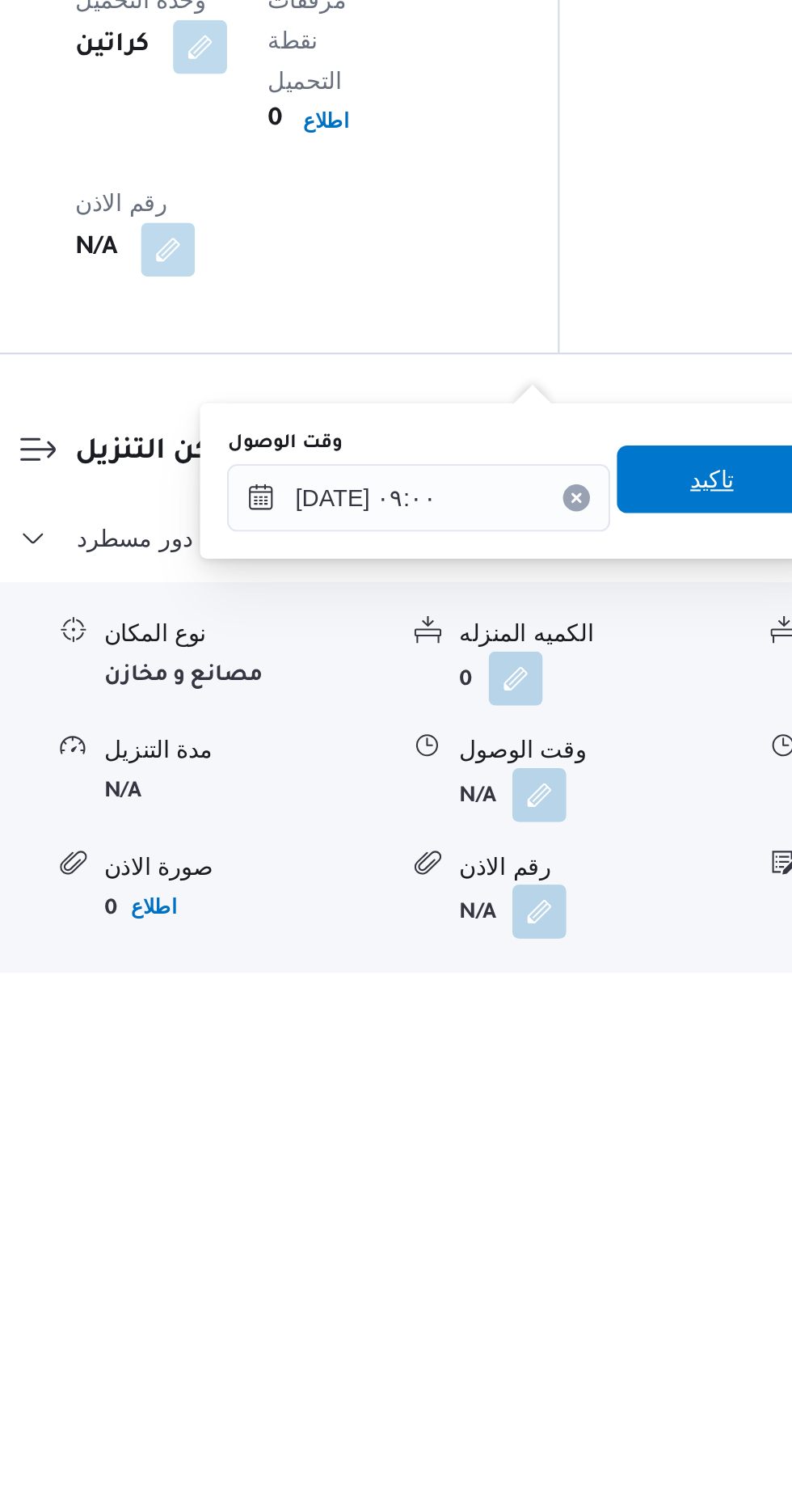
click at [583, 1263] on span "تاكيد" at bounding box center [579, 1266] width 21 height 20
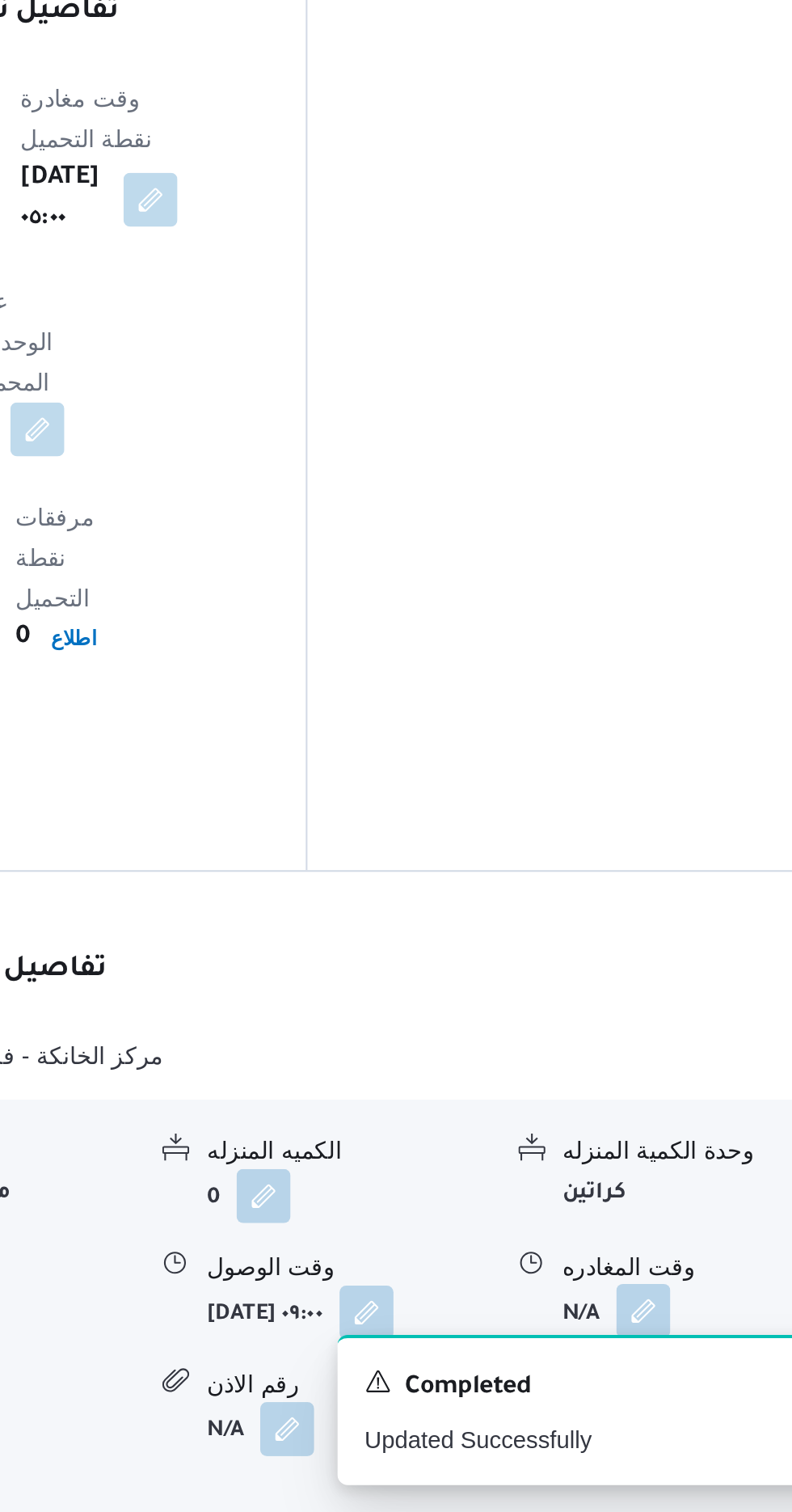
click at [663, 1404] on span at bounding box center [662, 1416] width 34 height 26
click at [590, 1443] on div "رقم الاذن" at bounding box center [525, 1451] width 136 height 17
click at [668, 1404] on button "button" at bounding box center [667, 1416] width 26 height 26
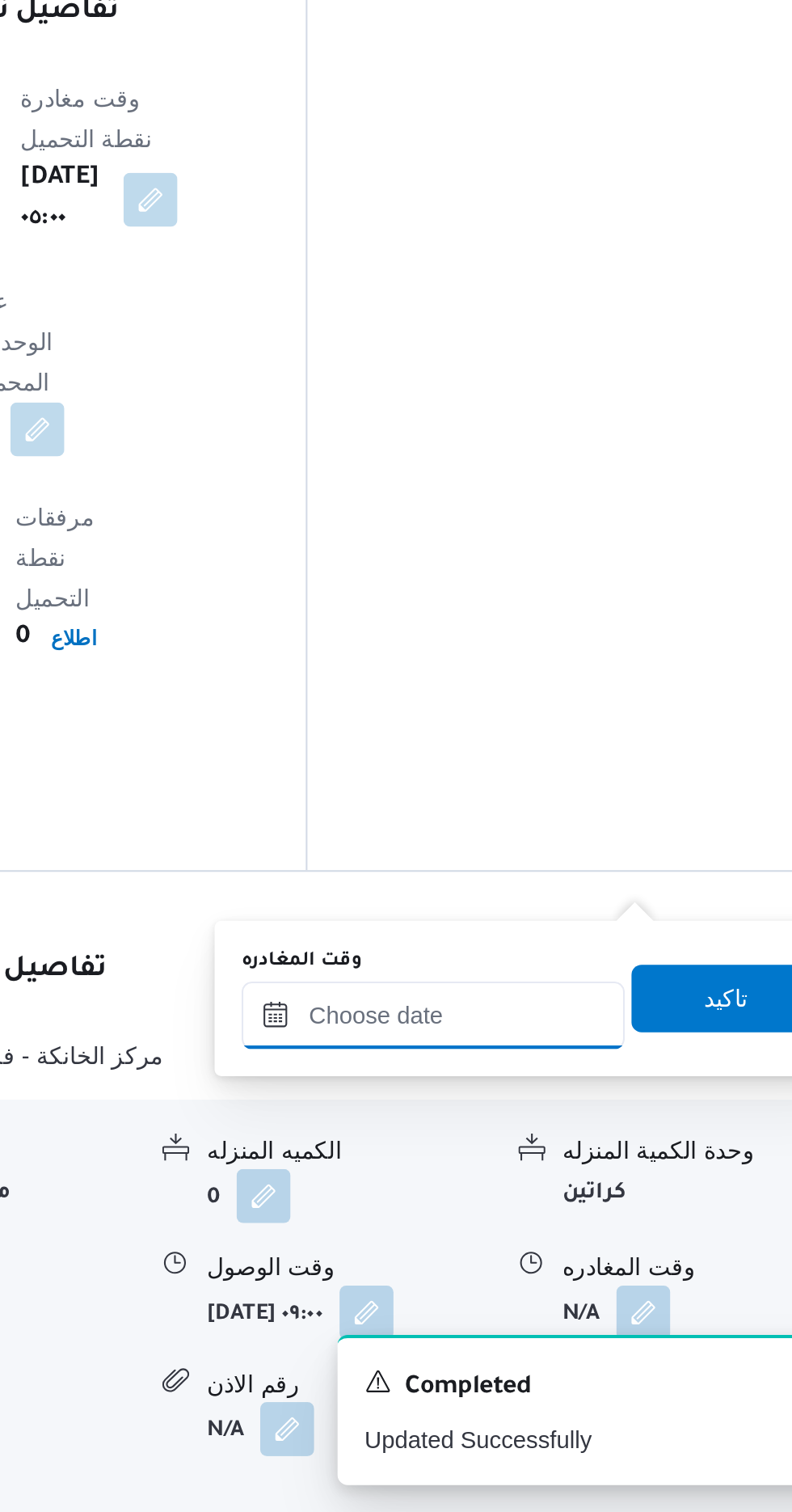
click at [617, 1271] on input "وقت المغادره" at bounding box center [566, 1275] width 184 height 32
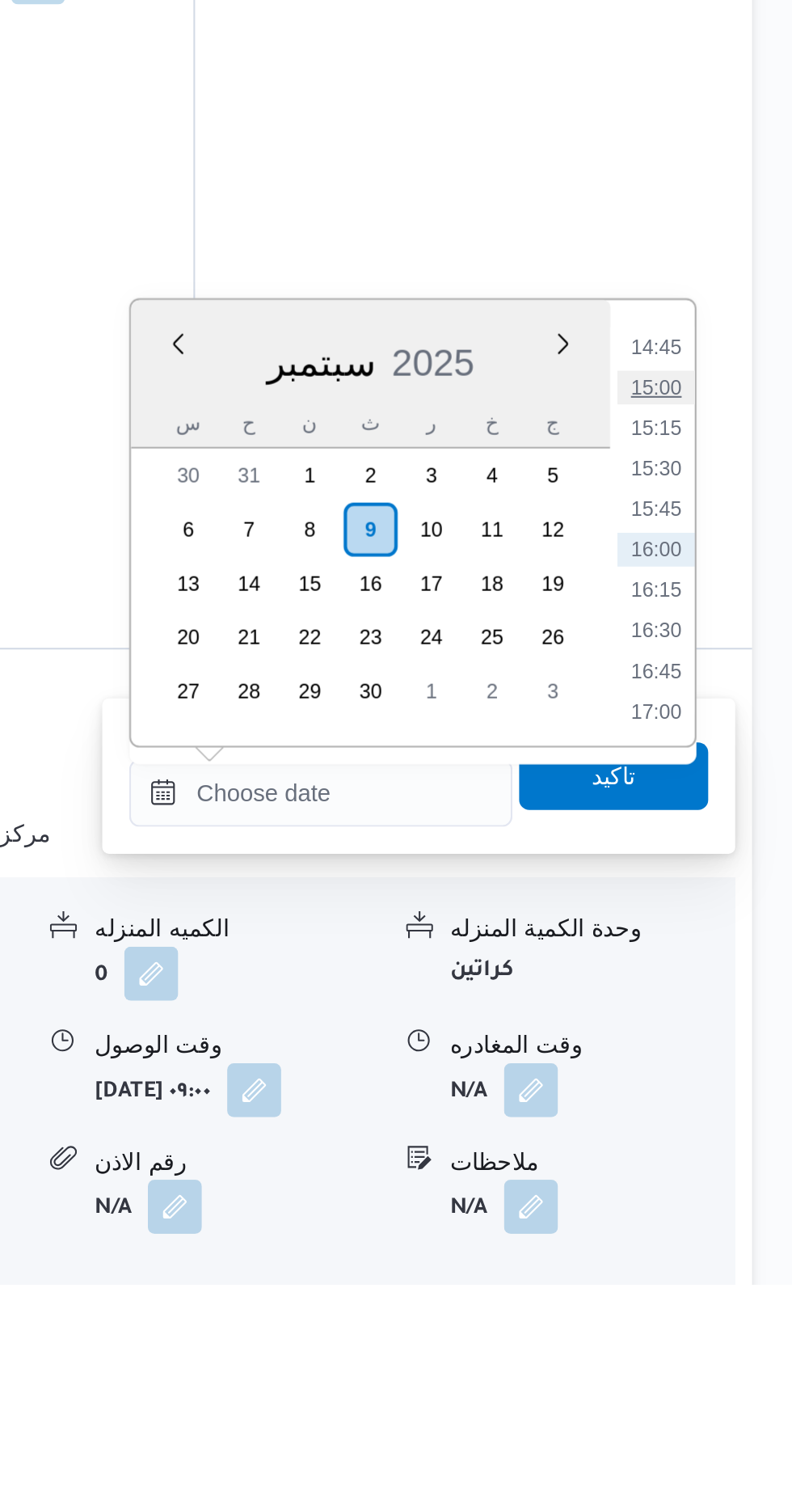
click at [726, 1085] on li "15:00" at bounding box center [727, 1083] width 37 height 16
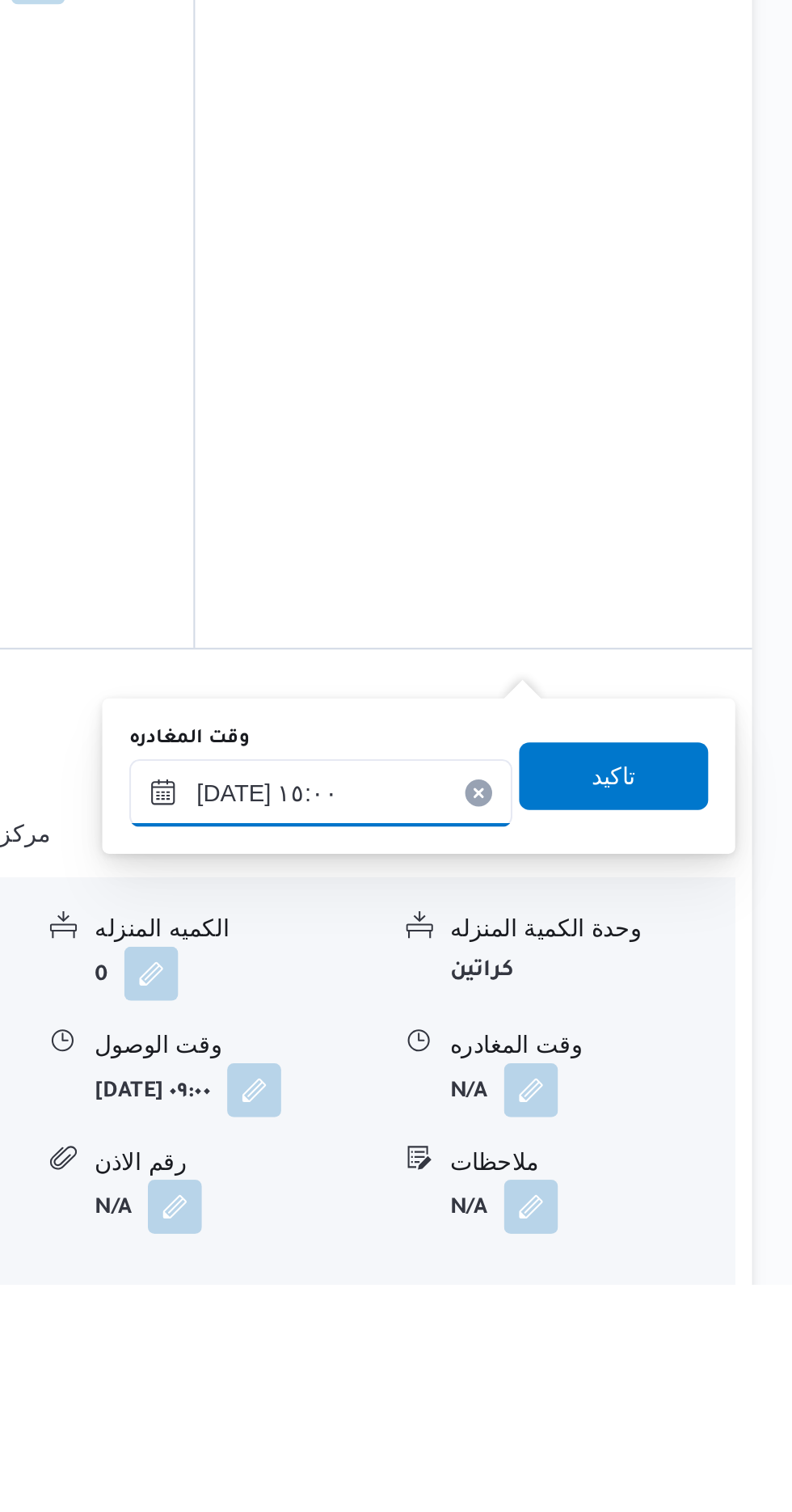
click at [605, 1269] on input "[DATE] ١٥:٠٠" at bounding box center [566, 1277] width 184 height 32
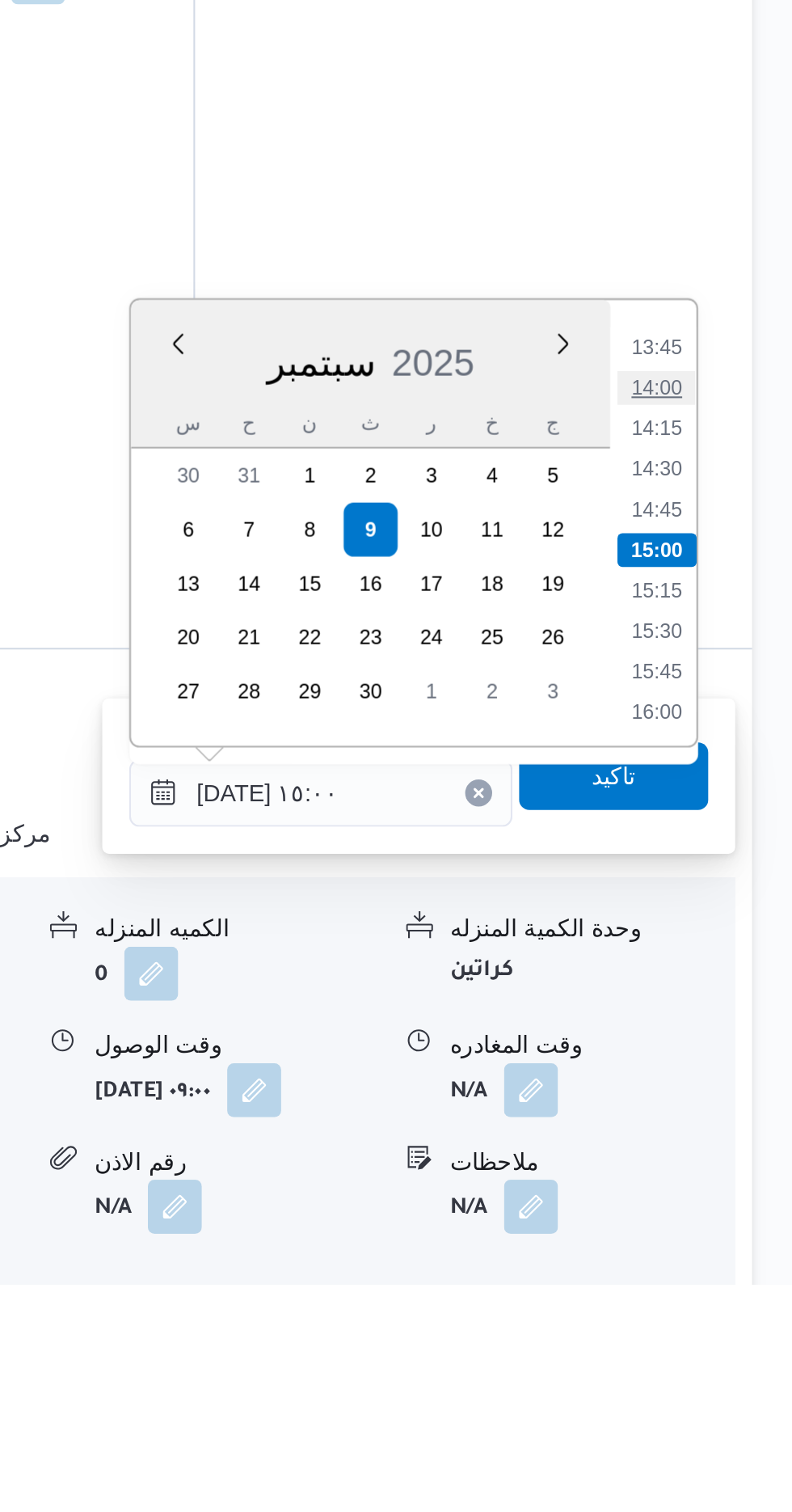
click at [727, 1078] on li "14:00" at bounding box center [727, 1083] width 37 height 16
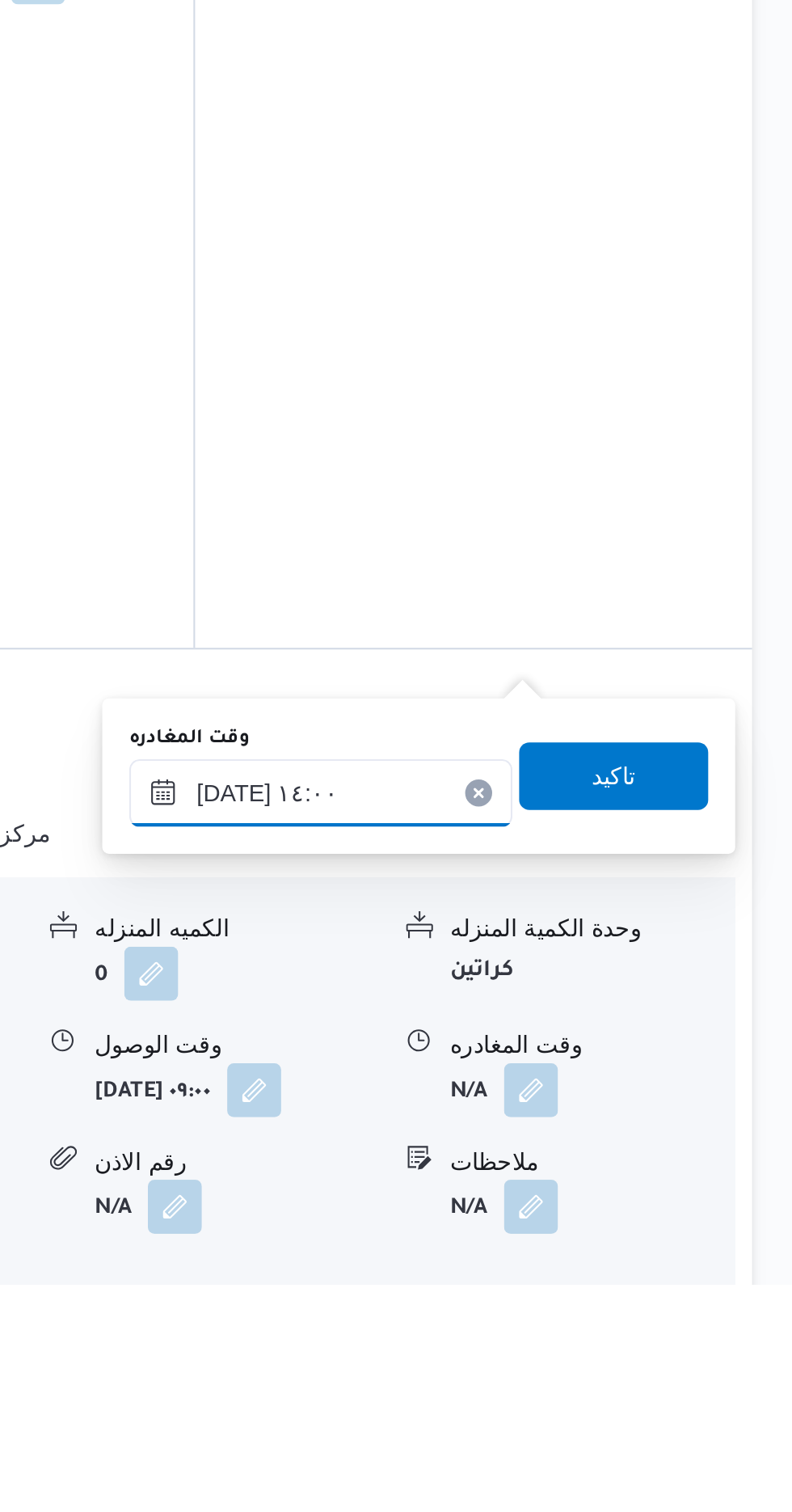
click at [599, 1261] on input "[DATE] ١٤:٠٠" at bounding box center [566, 1277] width 184 height 32
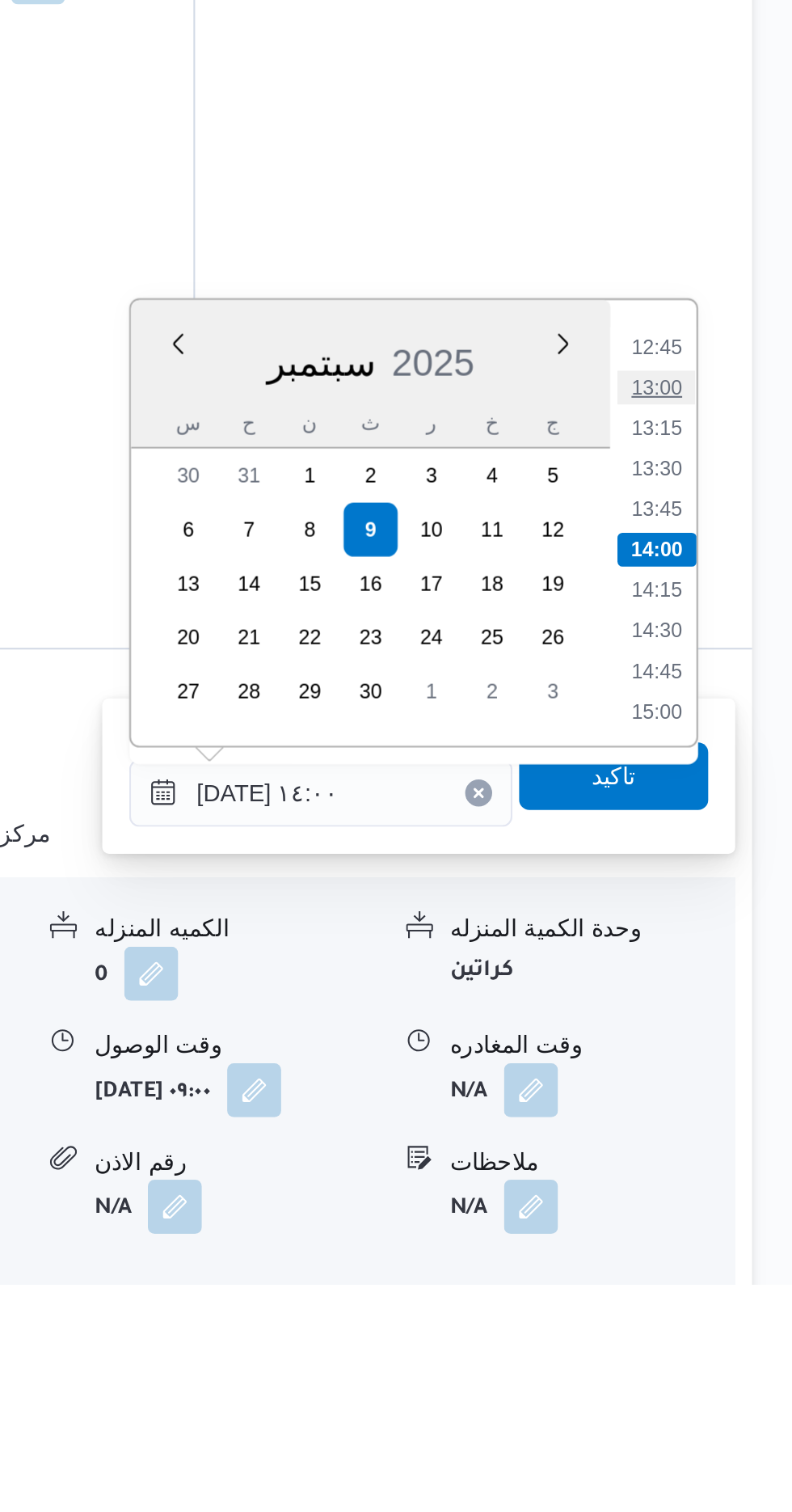
click at [730, 1078] on li "13:00" at bounding box center [727, 1083] width 37 height 16
type input "[DATE] ١٣:٠٠"
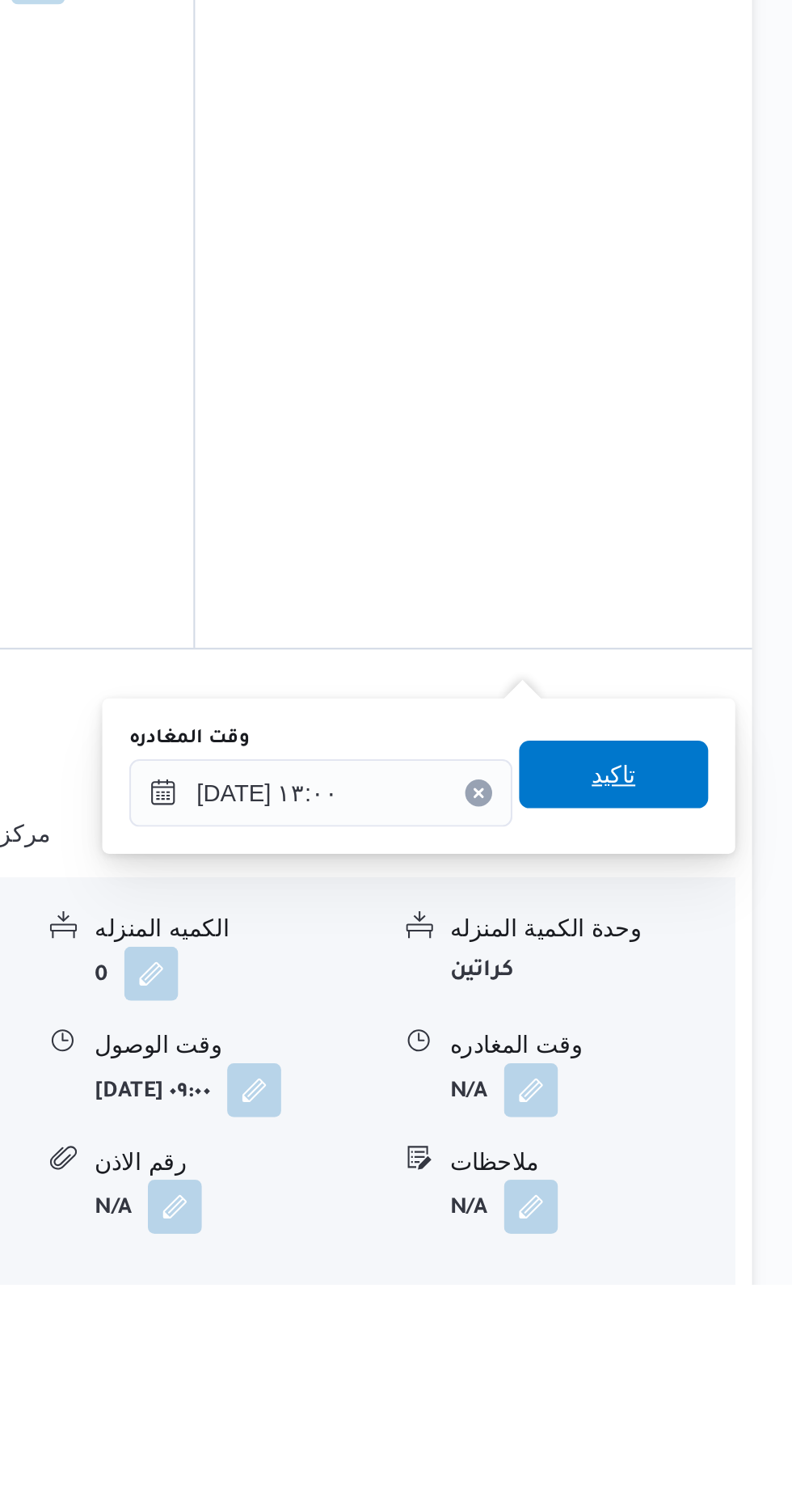
click at [706, 1265] on span "تاكيد" at bounding box center [707, 1268] width 91 height 32
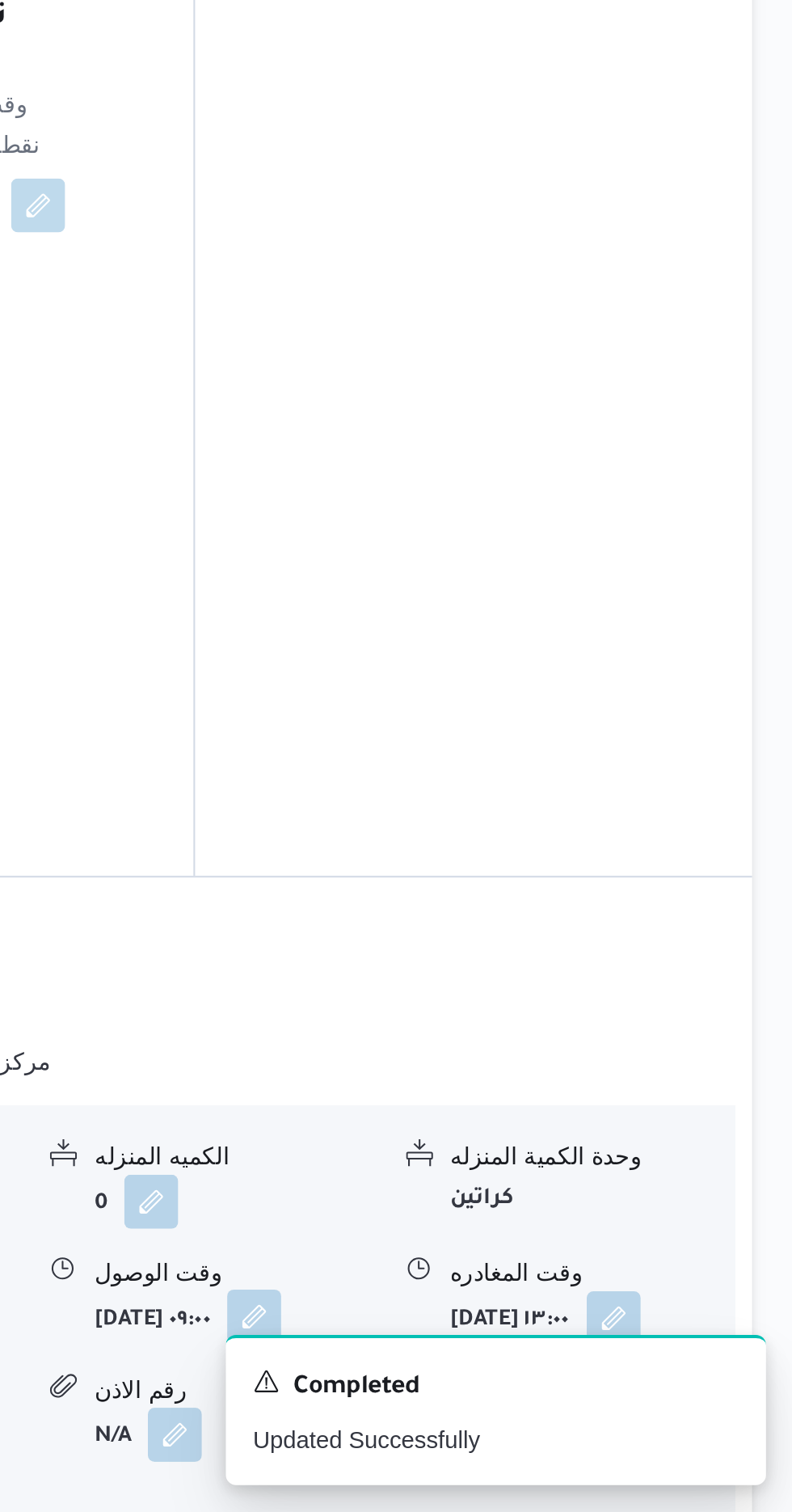
click at [521, 1405] on button "button" at bounding box center [534, 1418] width 26 height 26
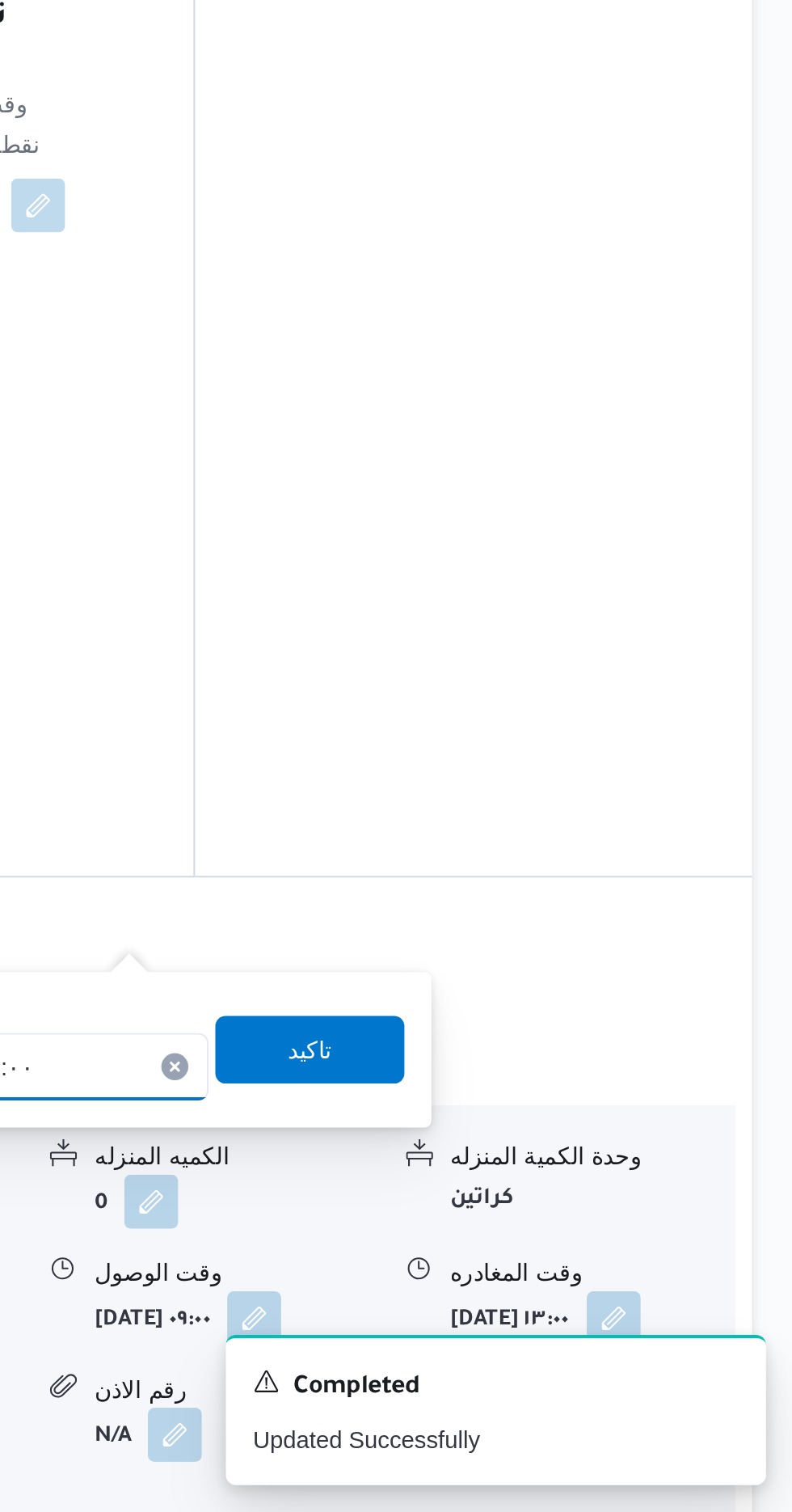
click at [459, 1288] on div "[DATE] ٠٩:٠٠" at bounding box center [421, 1299] width 184 height 32
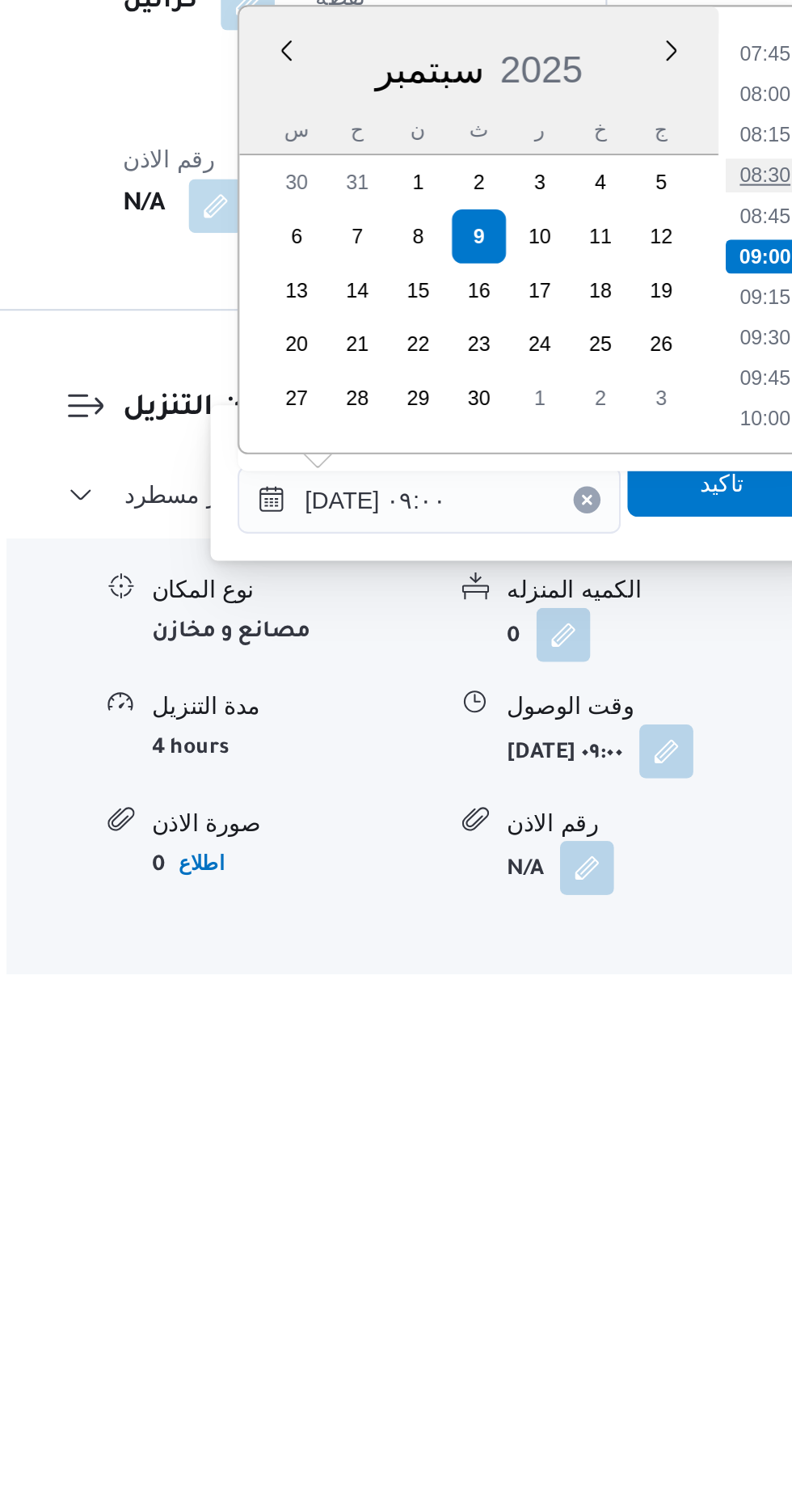
click at [582, 1124] on li "08:30" at bounding box center [582, 1120] width 37 height 16
type input "[DATE] ٠٨:٣٠"
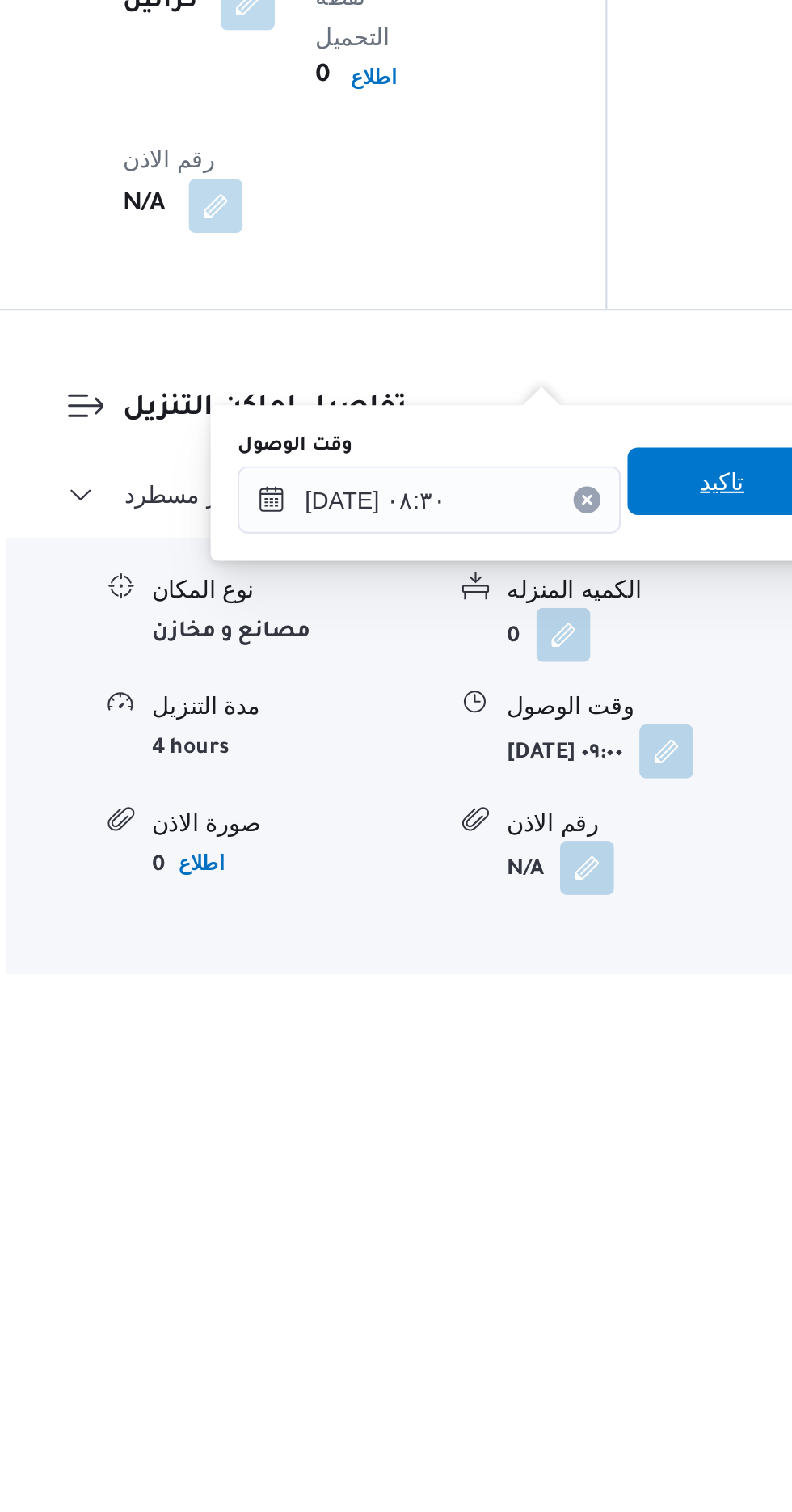
click at [559, 1255] on span "تاكيد" at bounding box center [561, 1266] width 91 height 32
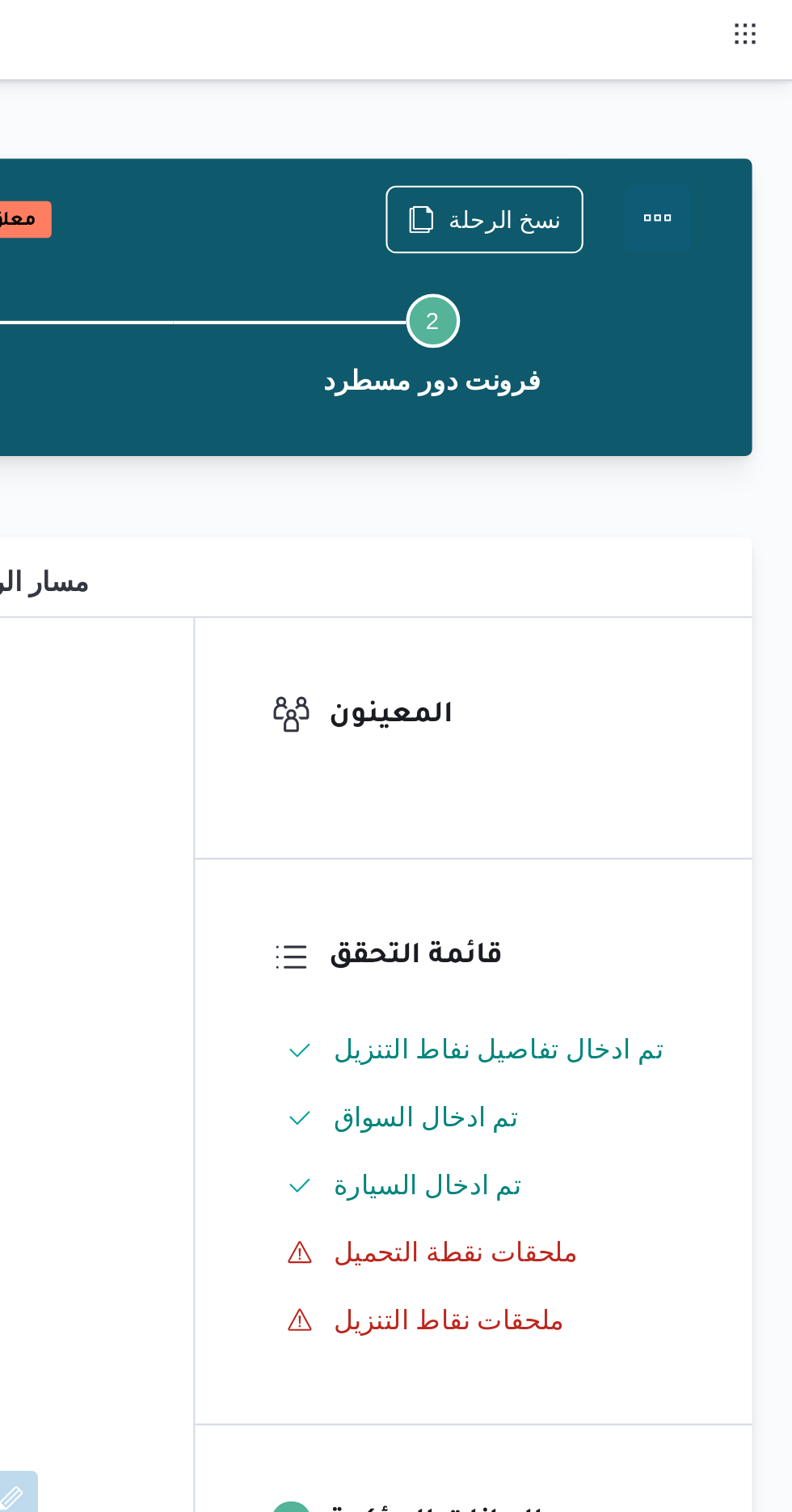
click at [729, 102] on button "Actions" at bounding box center [727, 104] width 32 height 32
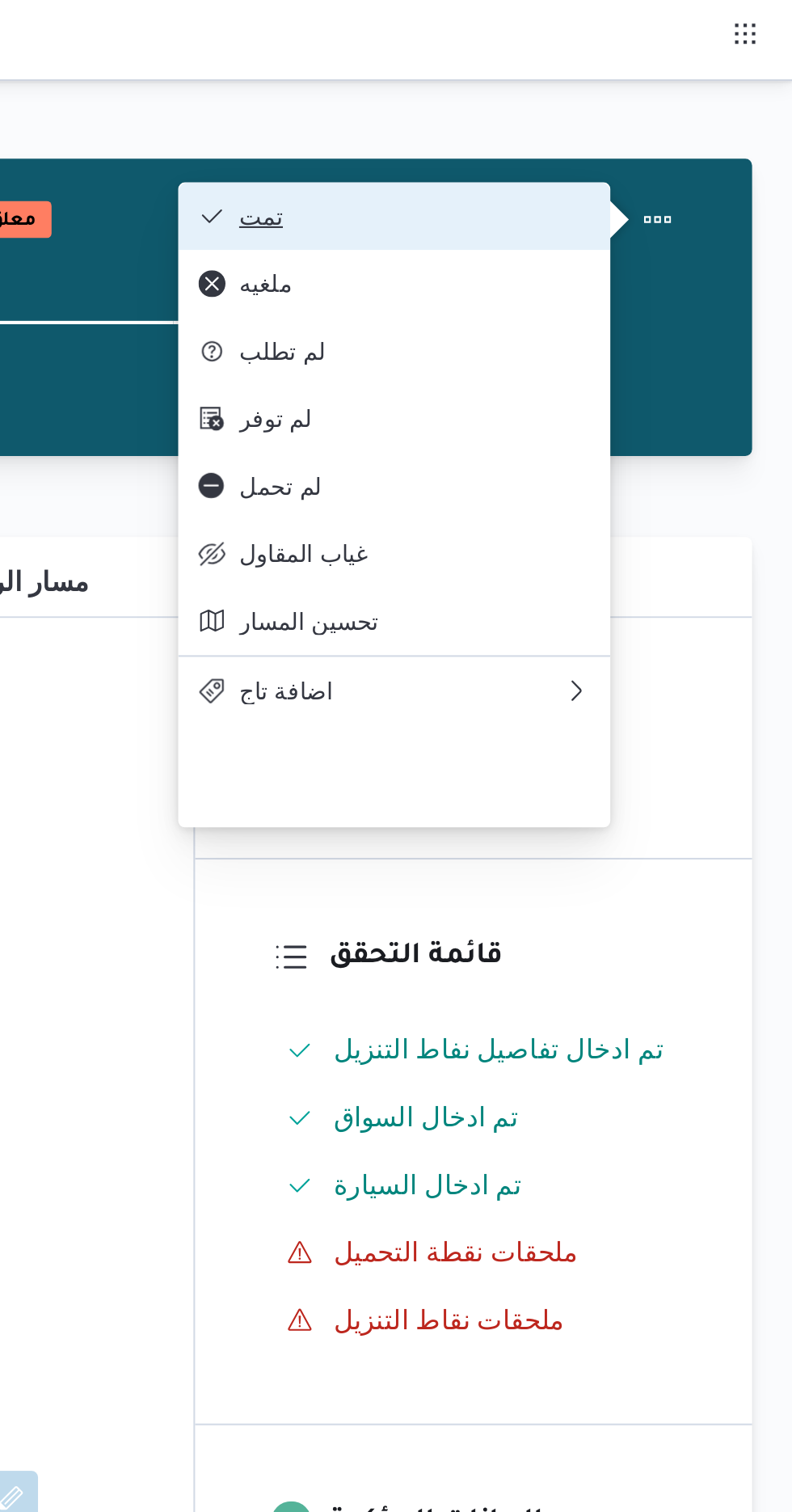
click at [677, 95] on button "تمت" at bounding box center [601, 103] width 207 height 32
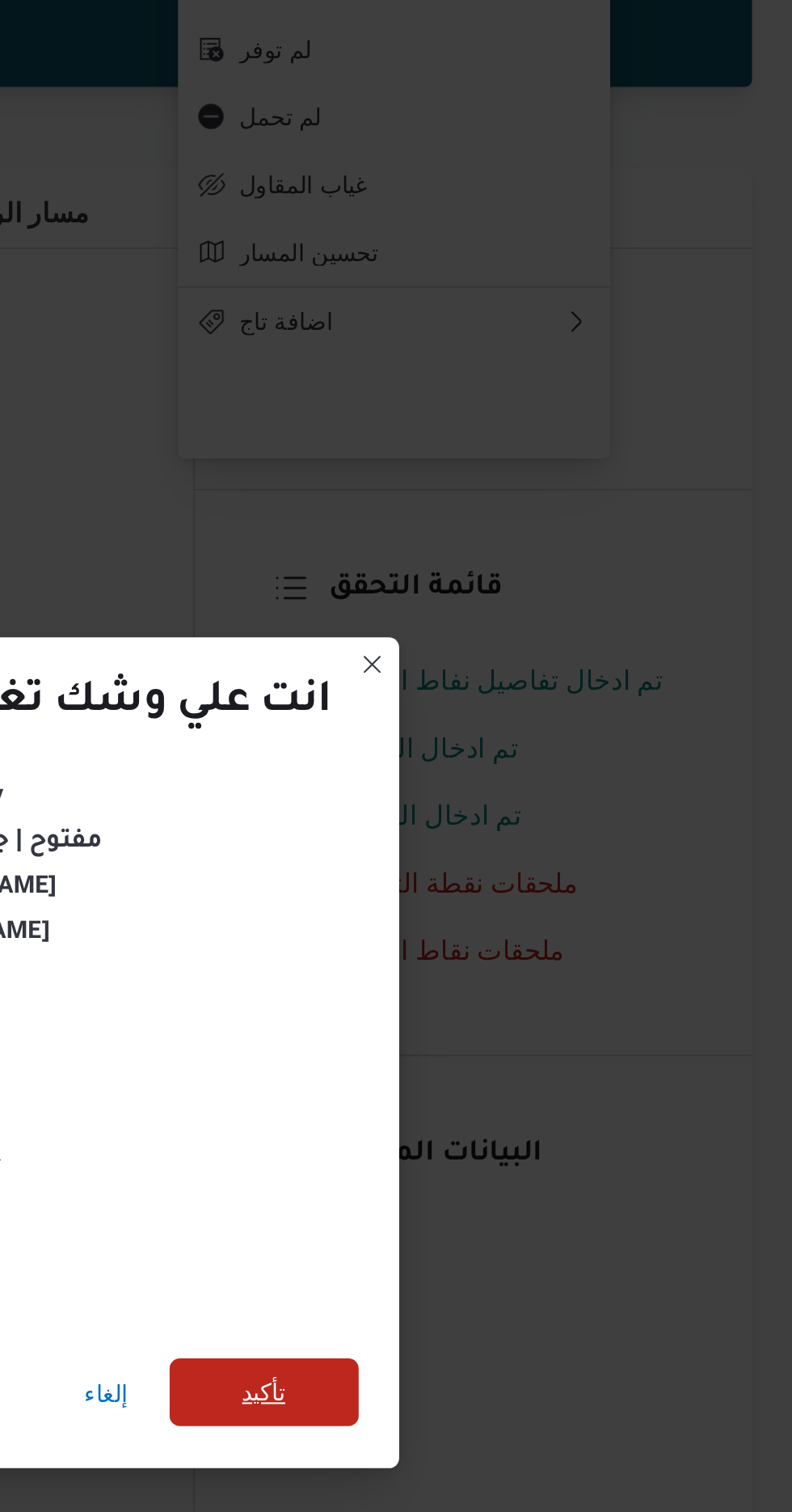
click at [553, 849] on span "تأكيد" at bounding box center [539, 843] width 91 height 32
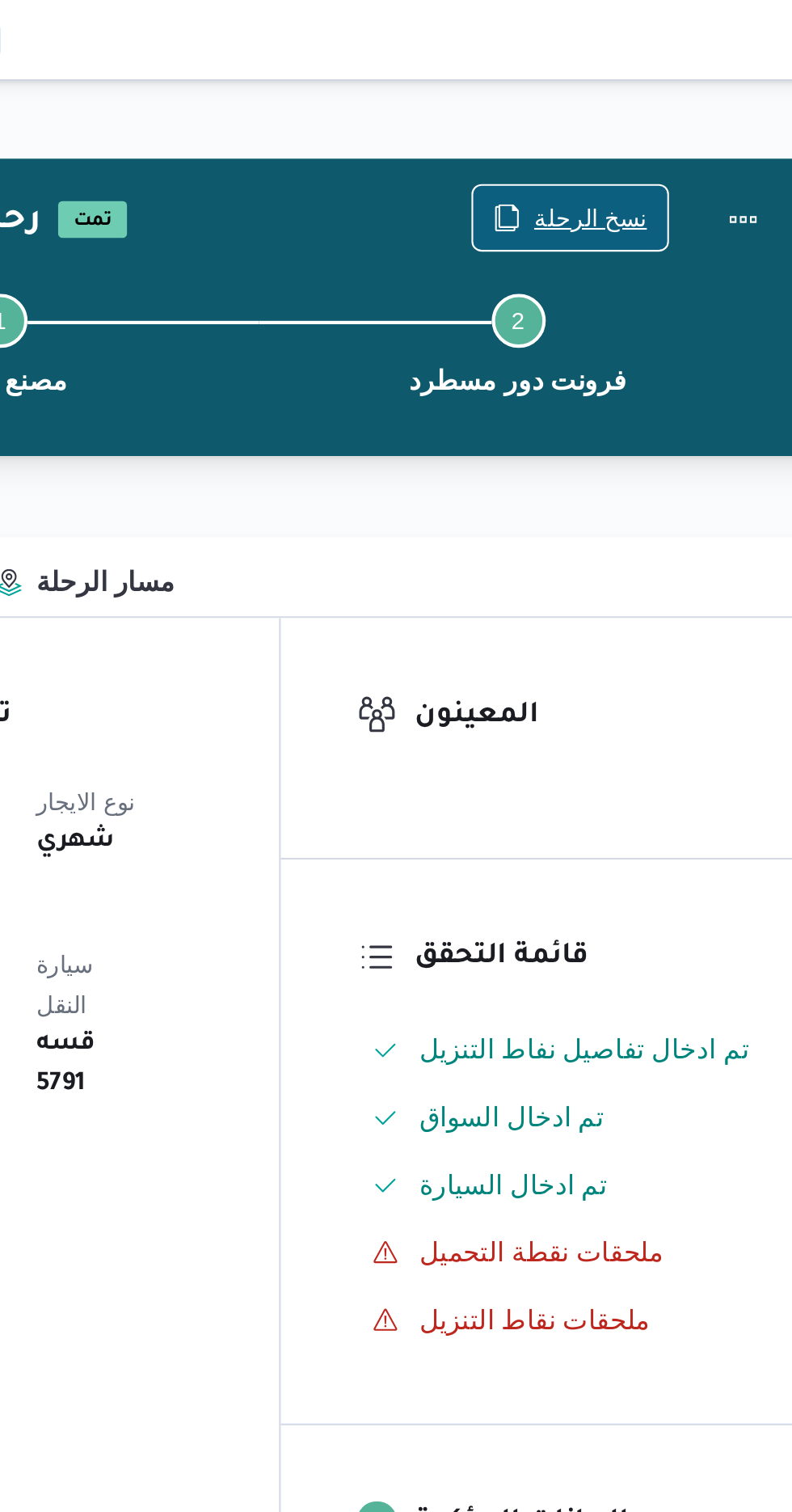
click at [647, 100] on span "نسخ الرحلة" at bounding box center [653, 105] width 54 height 20
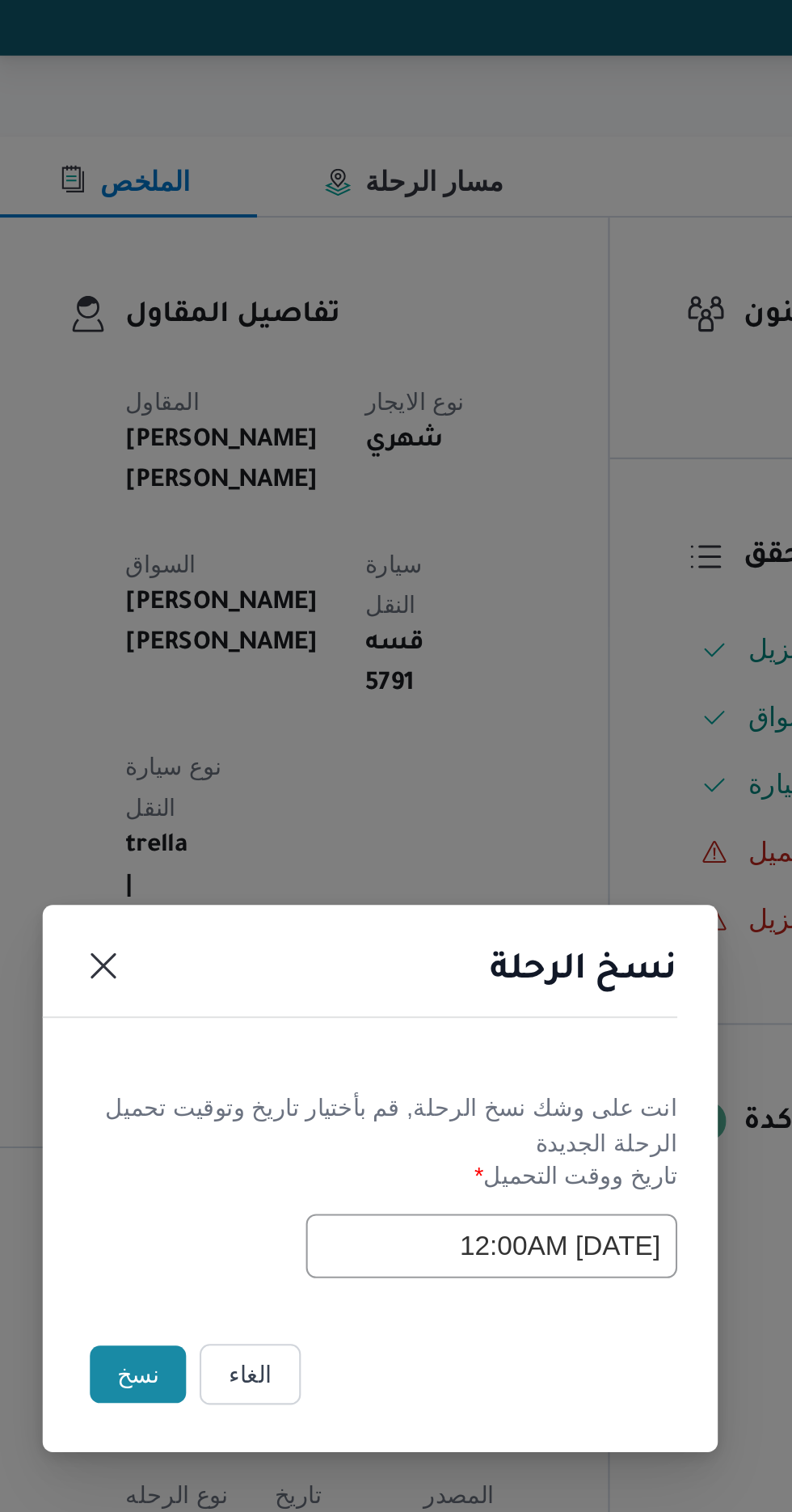
click at [282, 850] on button "نسخ" at bounding box center [281, 849] width 46 height 28
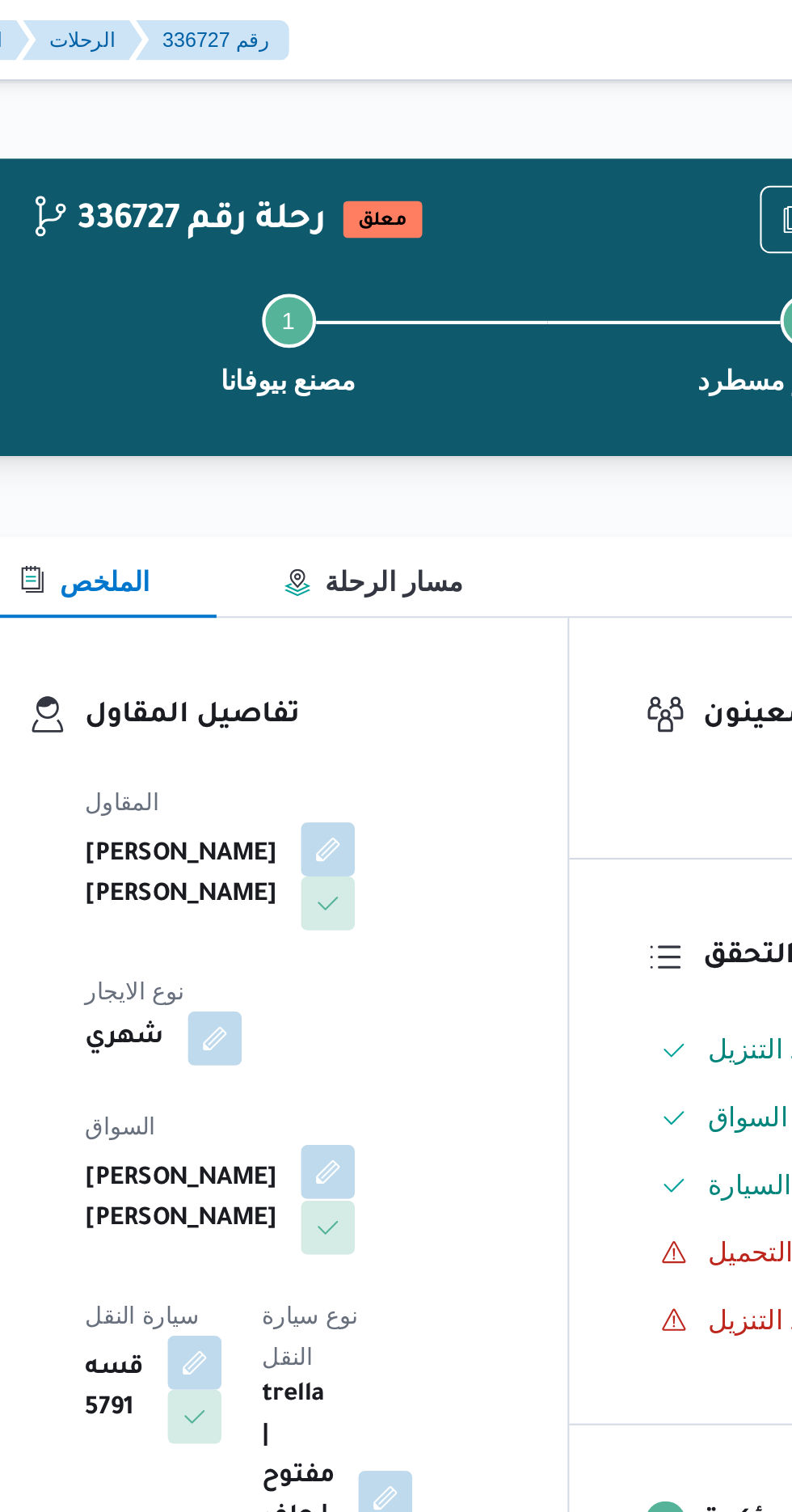
click at [377, 548] on button "button" at bounding box center [390, 561] width 26 height 26
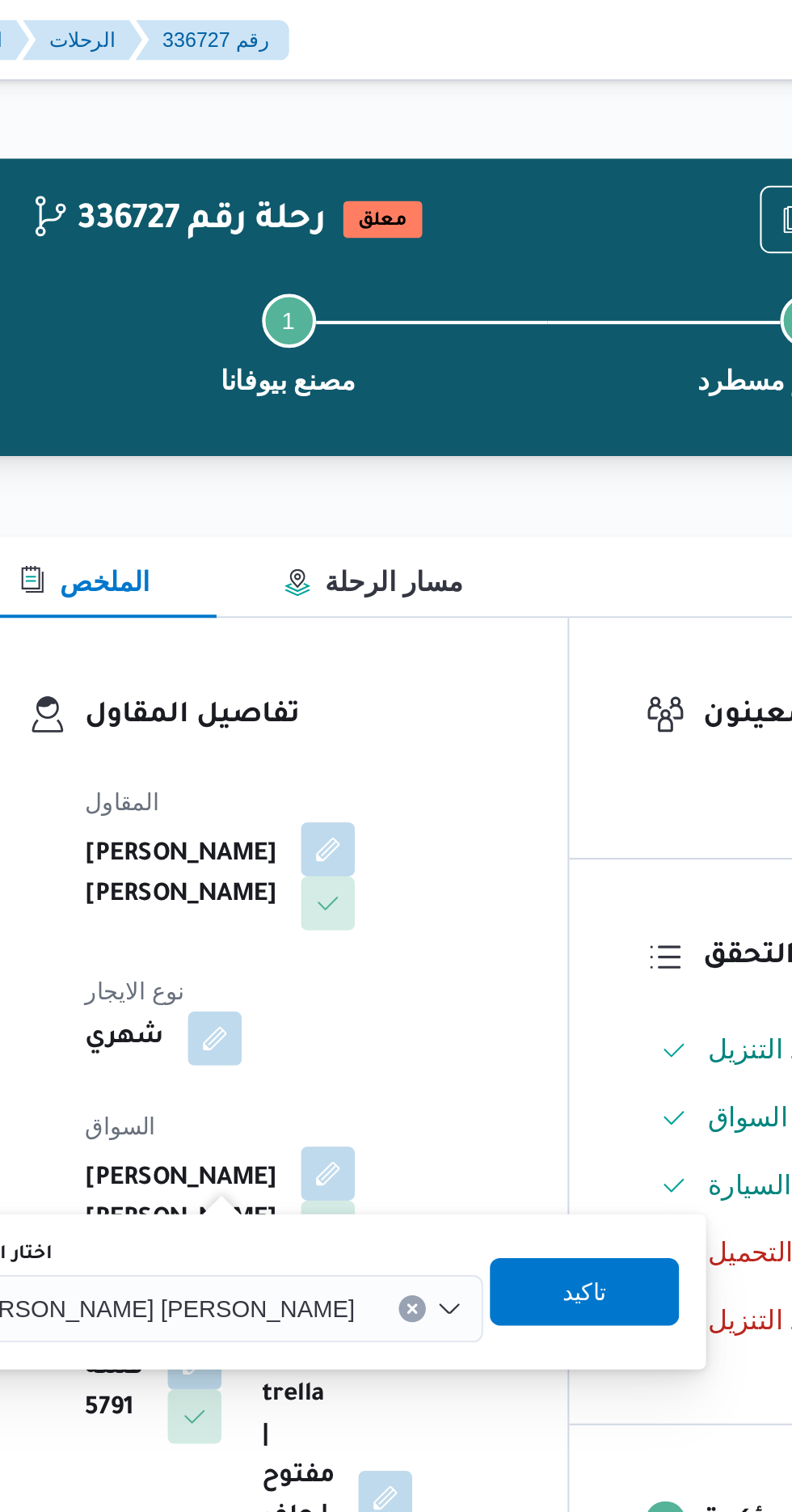
click at [304, 629] on span "[PERSON_NAME] [PERSON_NAME]" at bounding box center [308, 626] width 189 height 18
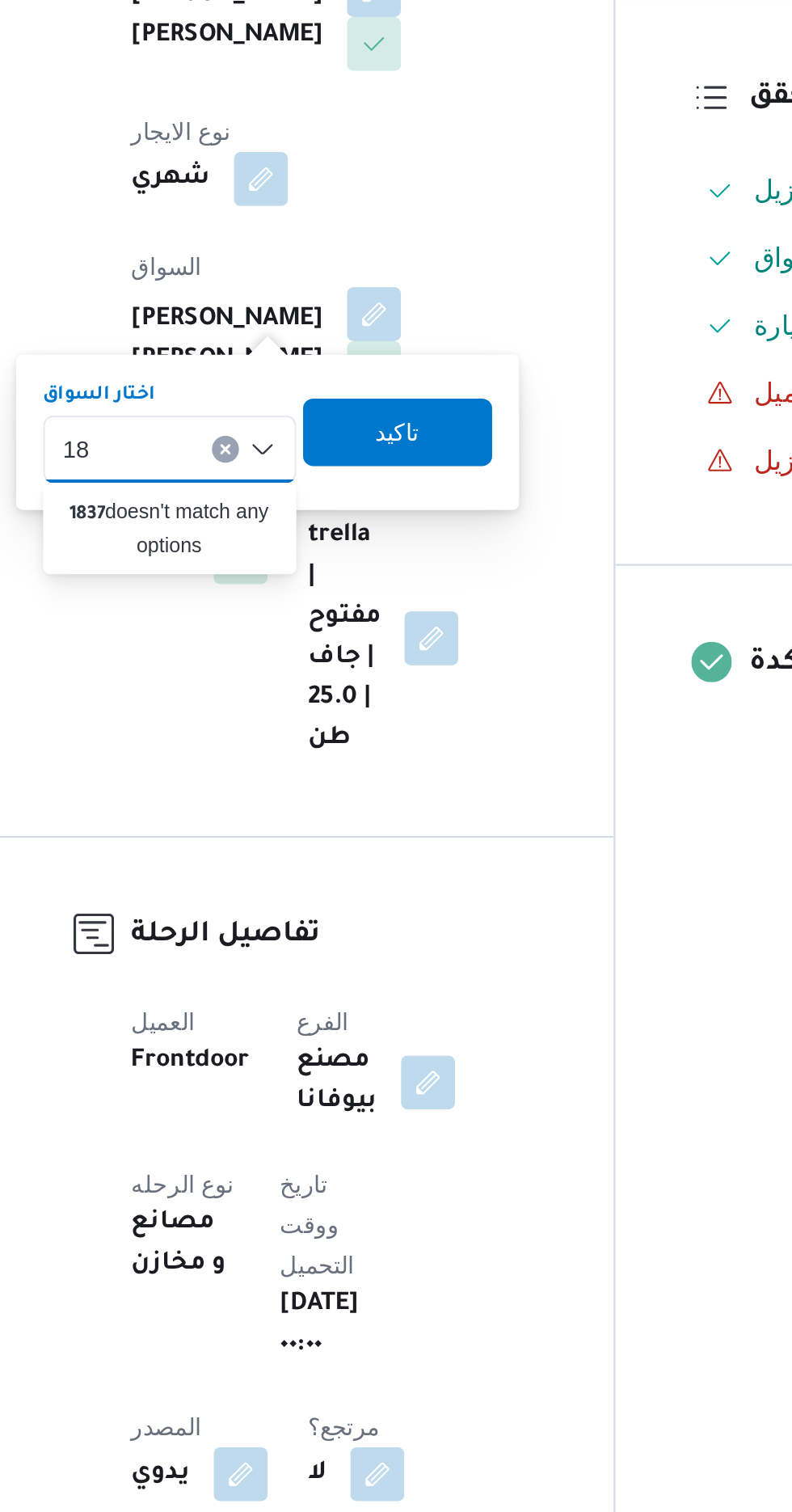
type input "1"
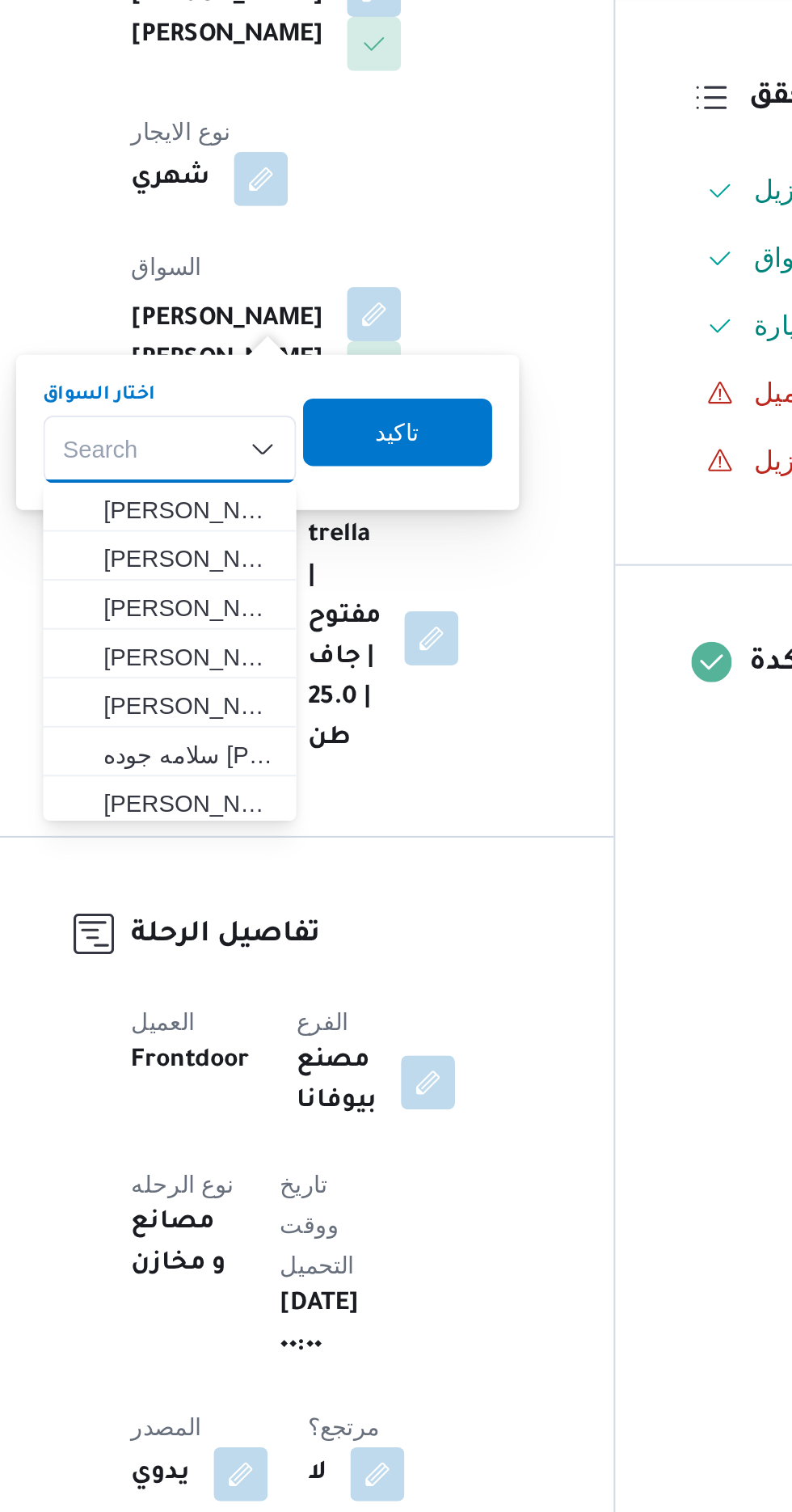
type input "[PERSON_NAME]"
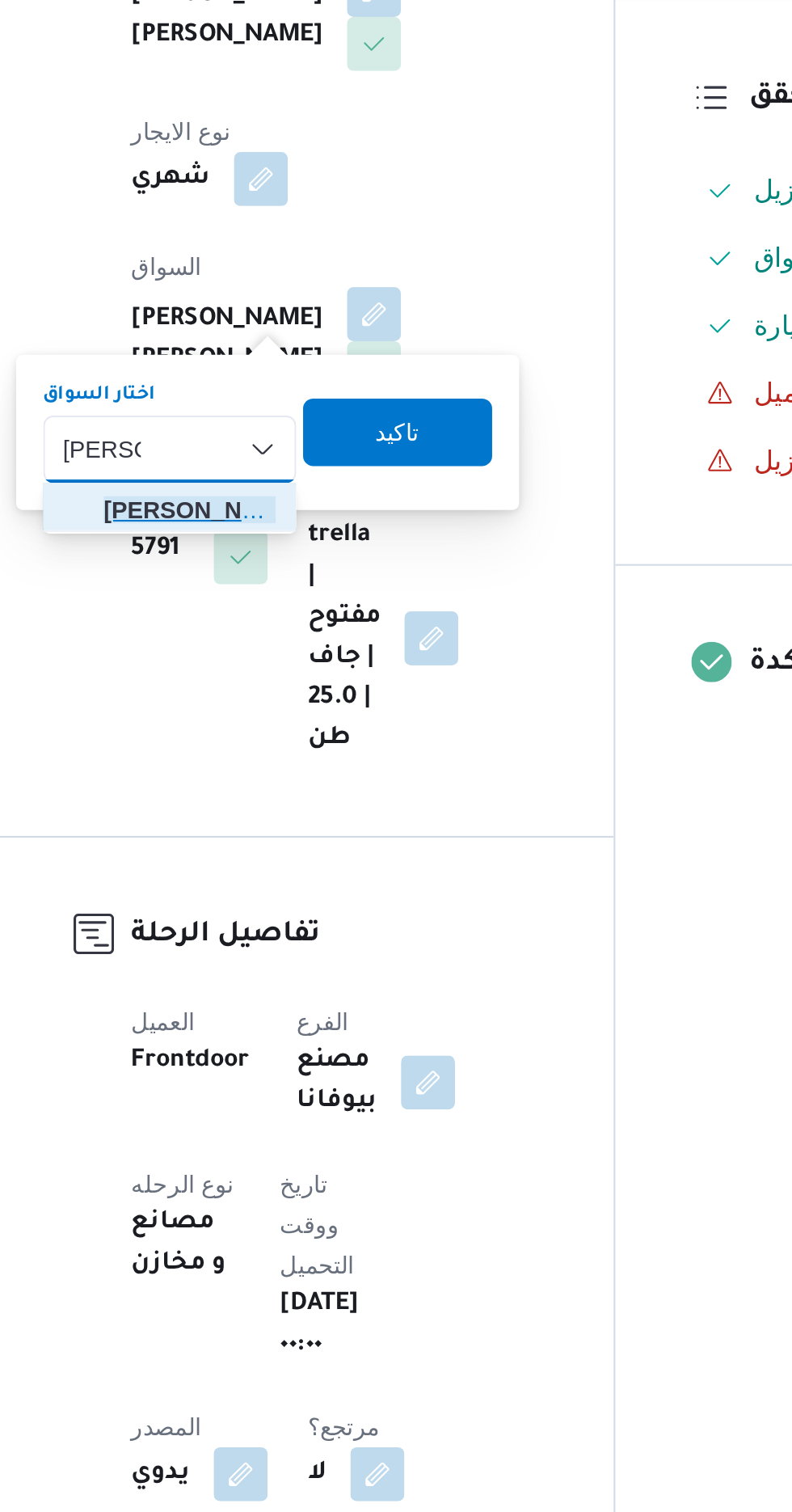
click at [312, 660] on span "[PERSON_NAME] اد [PERSON_NAME]" at bounding box center [302, 656] width 83 height 20
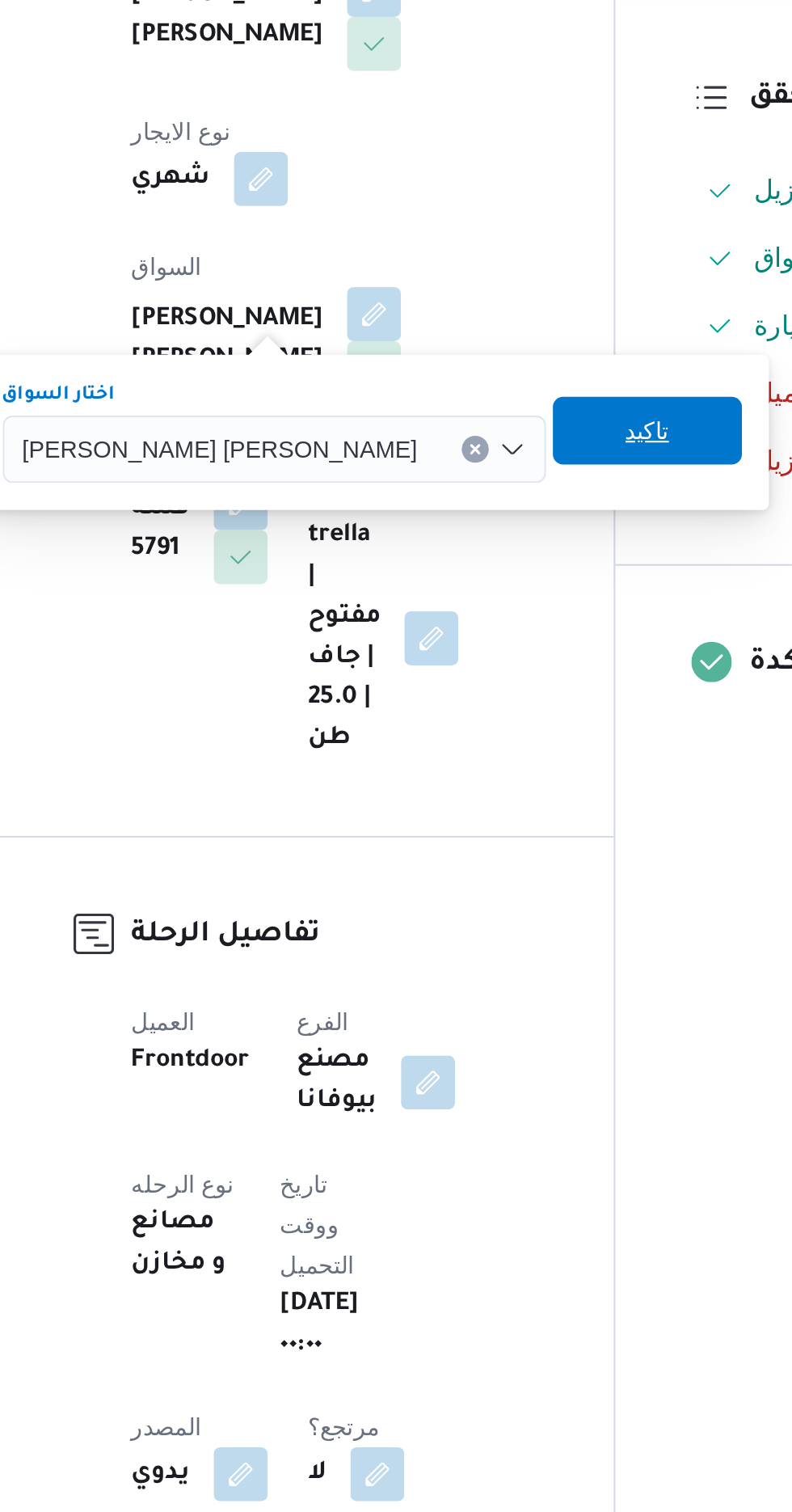
click at [511, 612] on span "تاكيد" at bounding box center [521, 618] width 21 height 20
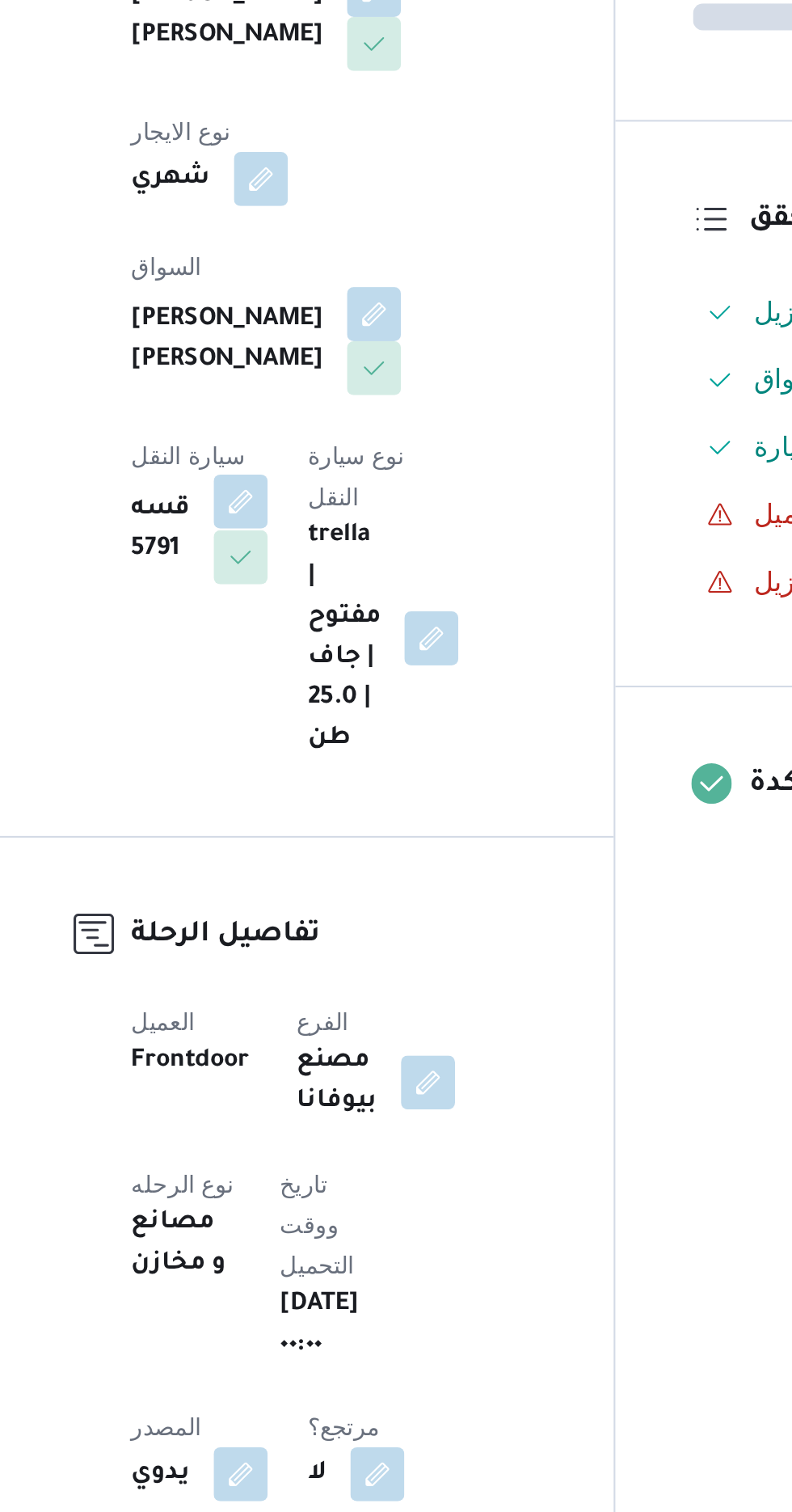
click at [339, 639] on button "button" at bounding box center [326, 651] width 26 height 26
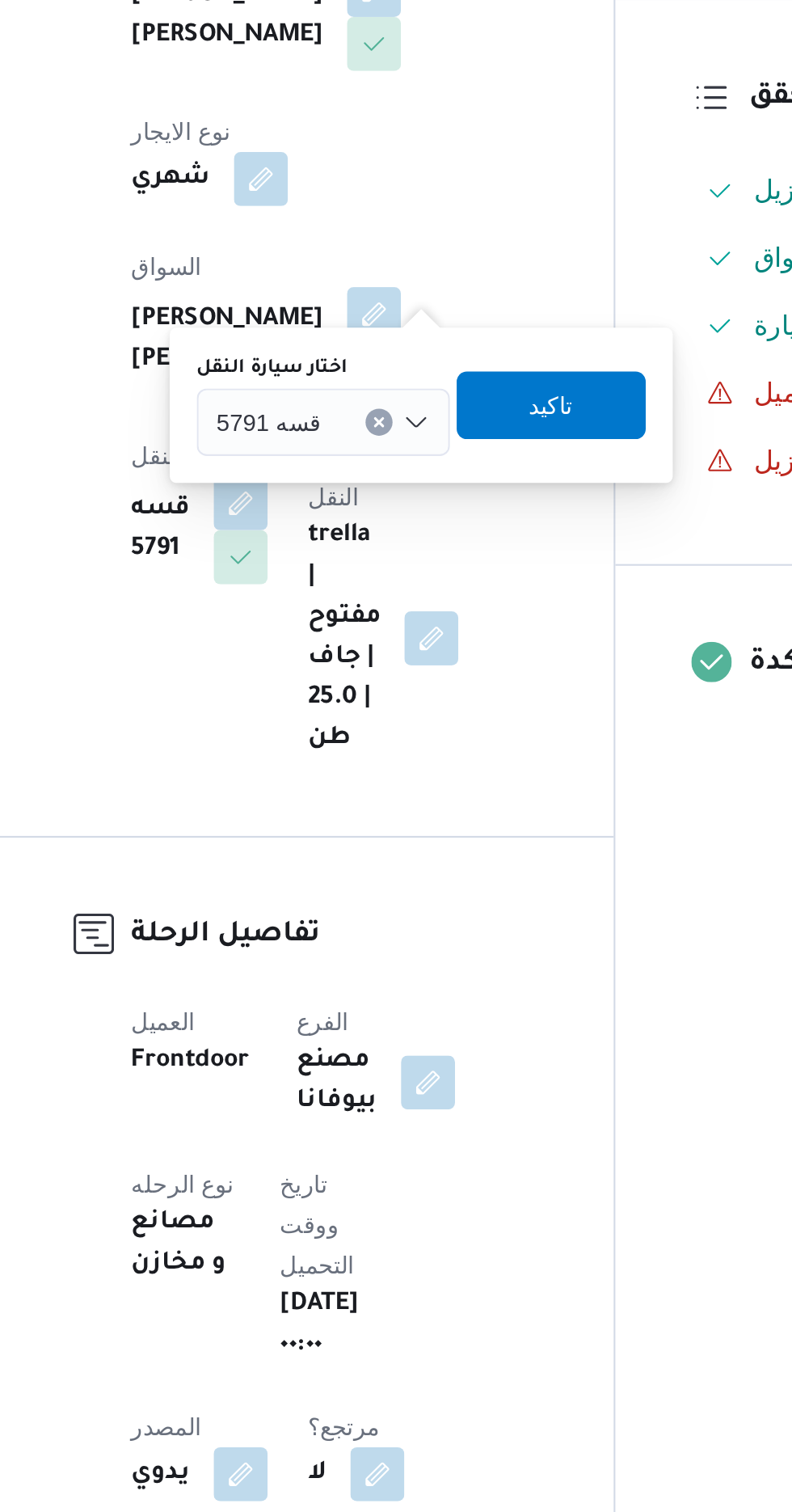
click at [386, 611] on button "Clear input" at bounding box center [392, 614] width 13 height 13
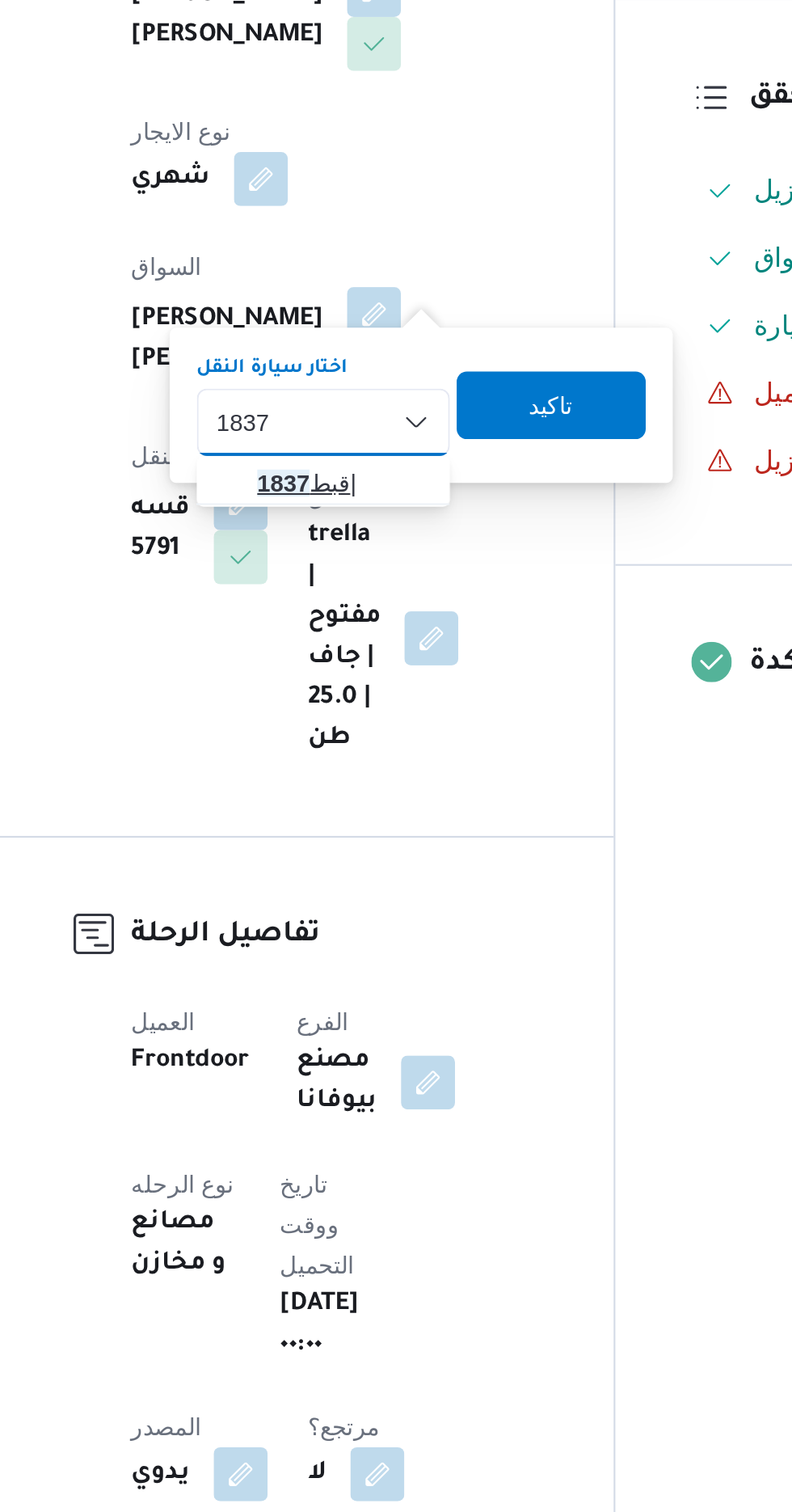
type input "1837"
click at [378, 644] on span "قبط 1837 |" at bounding box center [376, 643] width 83 height 20
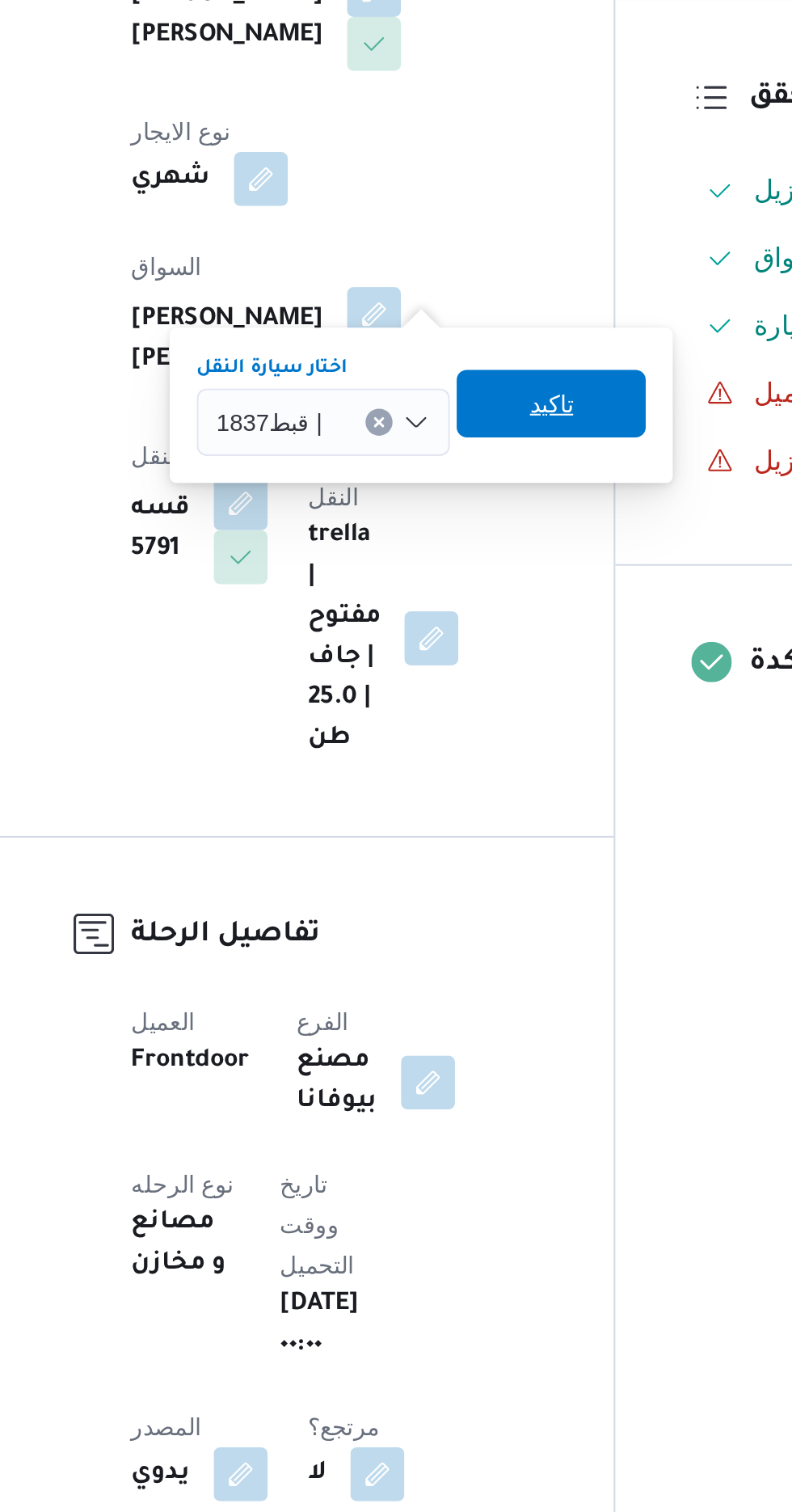
click at [482, 600] on span "تاكيد" at bounding box center [475, 605] width 21 height 20
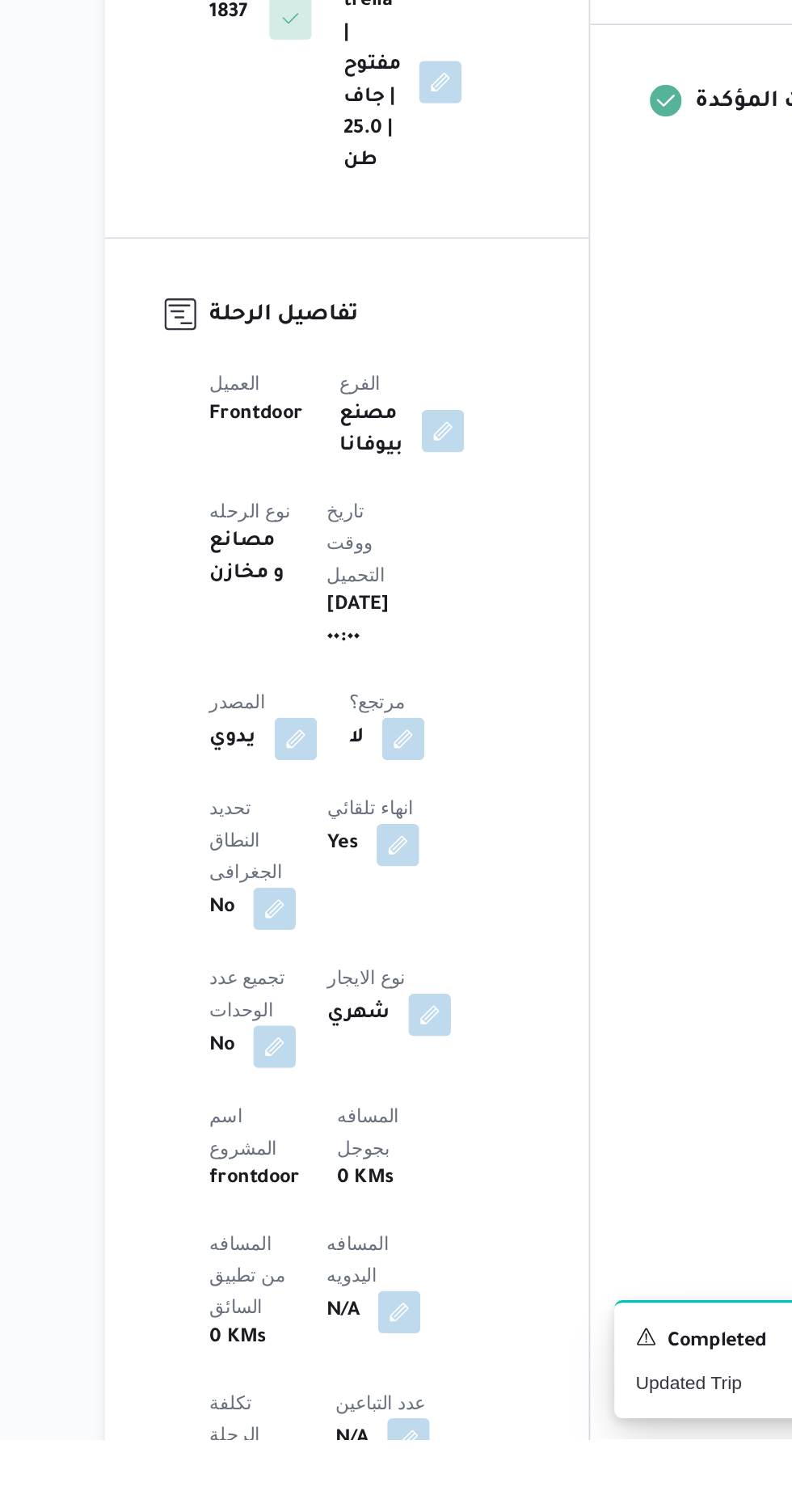
scroll to position [35, 0]
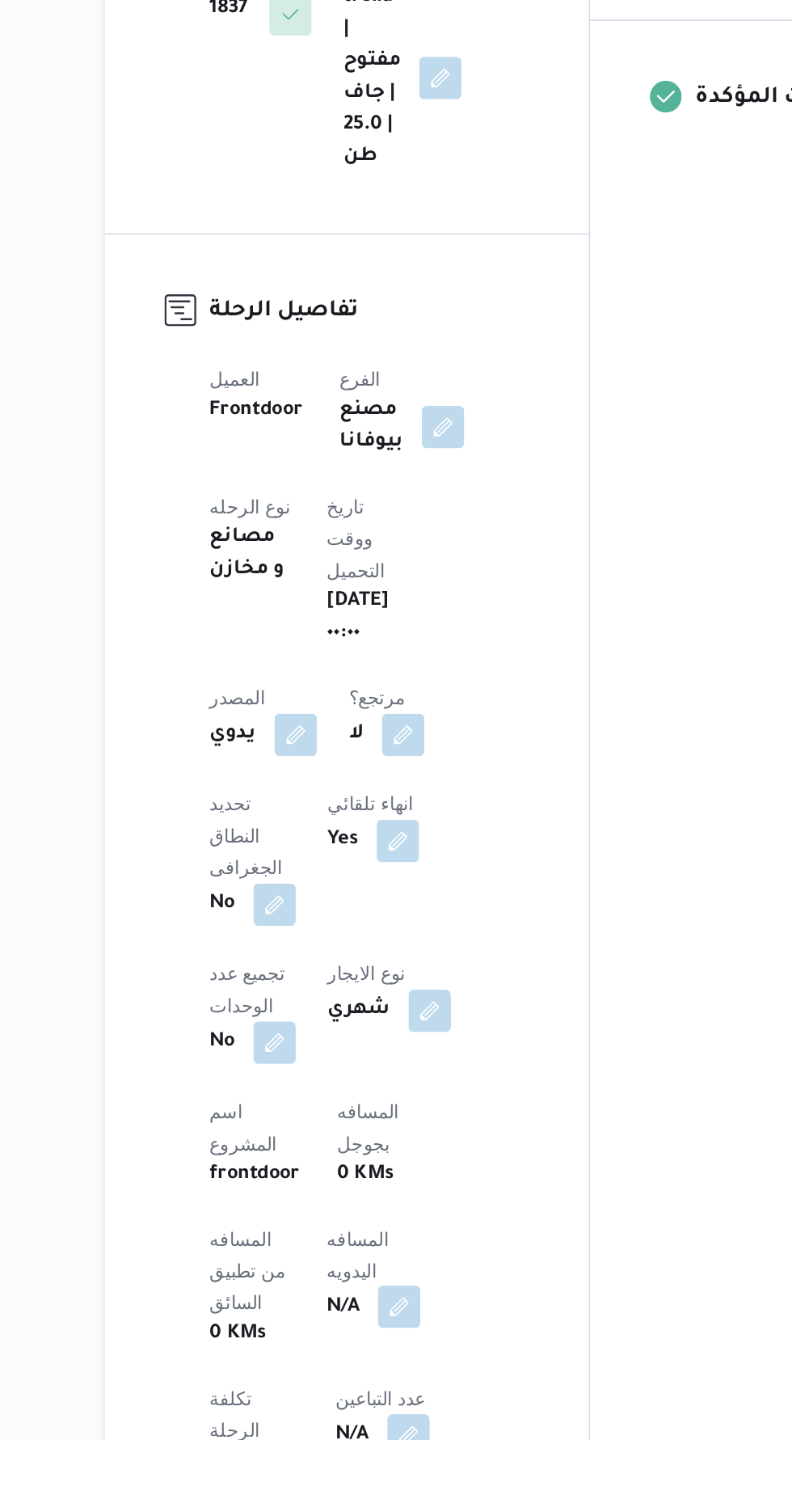
click at [376, 1419] on button "button" at bounding box center [389, 1431] width 26 height 26
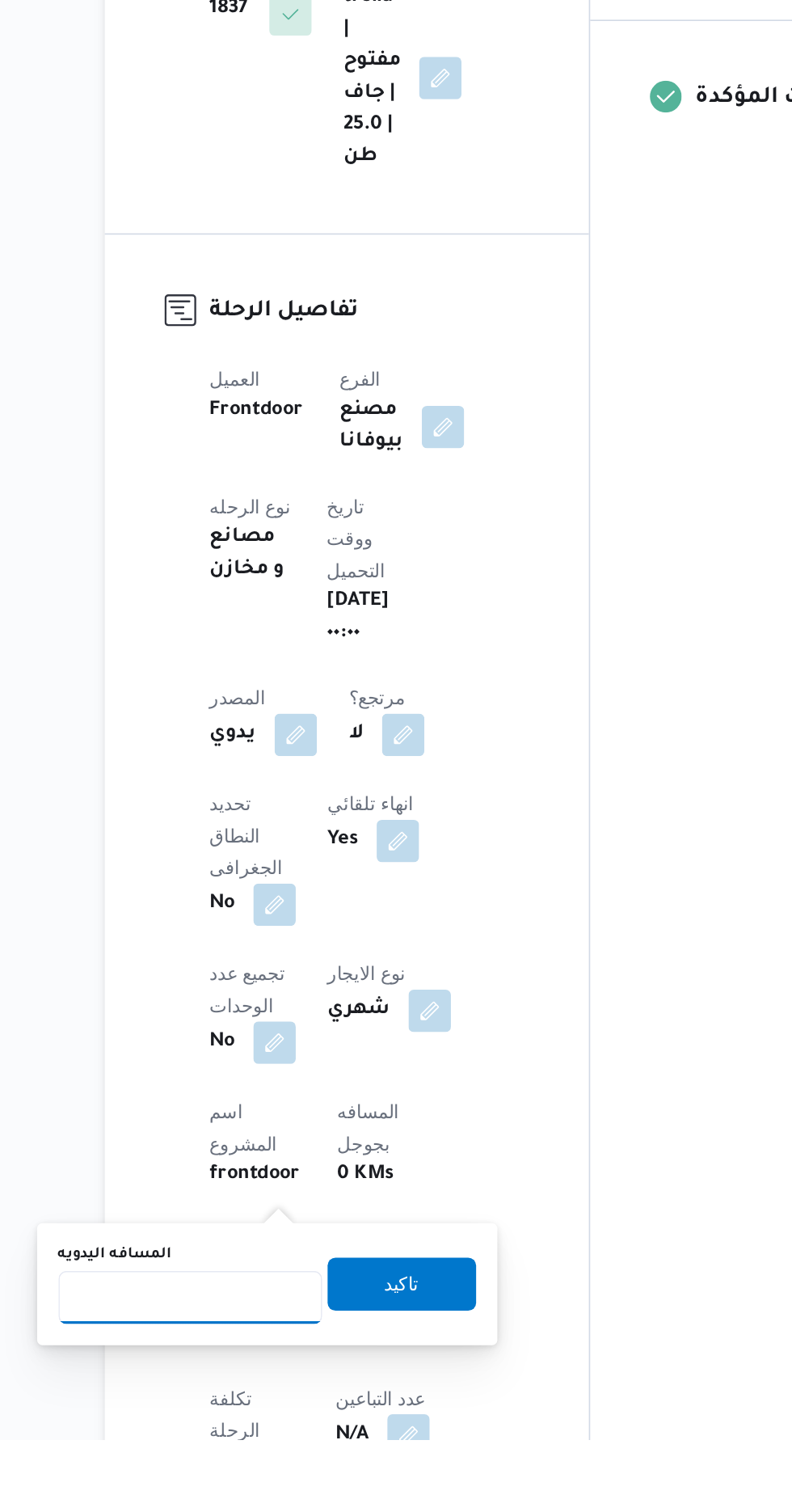
click at [261, 1421] on input "المسافه اليدويه" at bounding box center [262, 1426] width 161 height 32
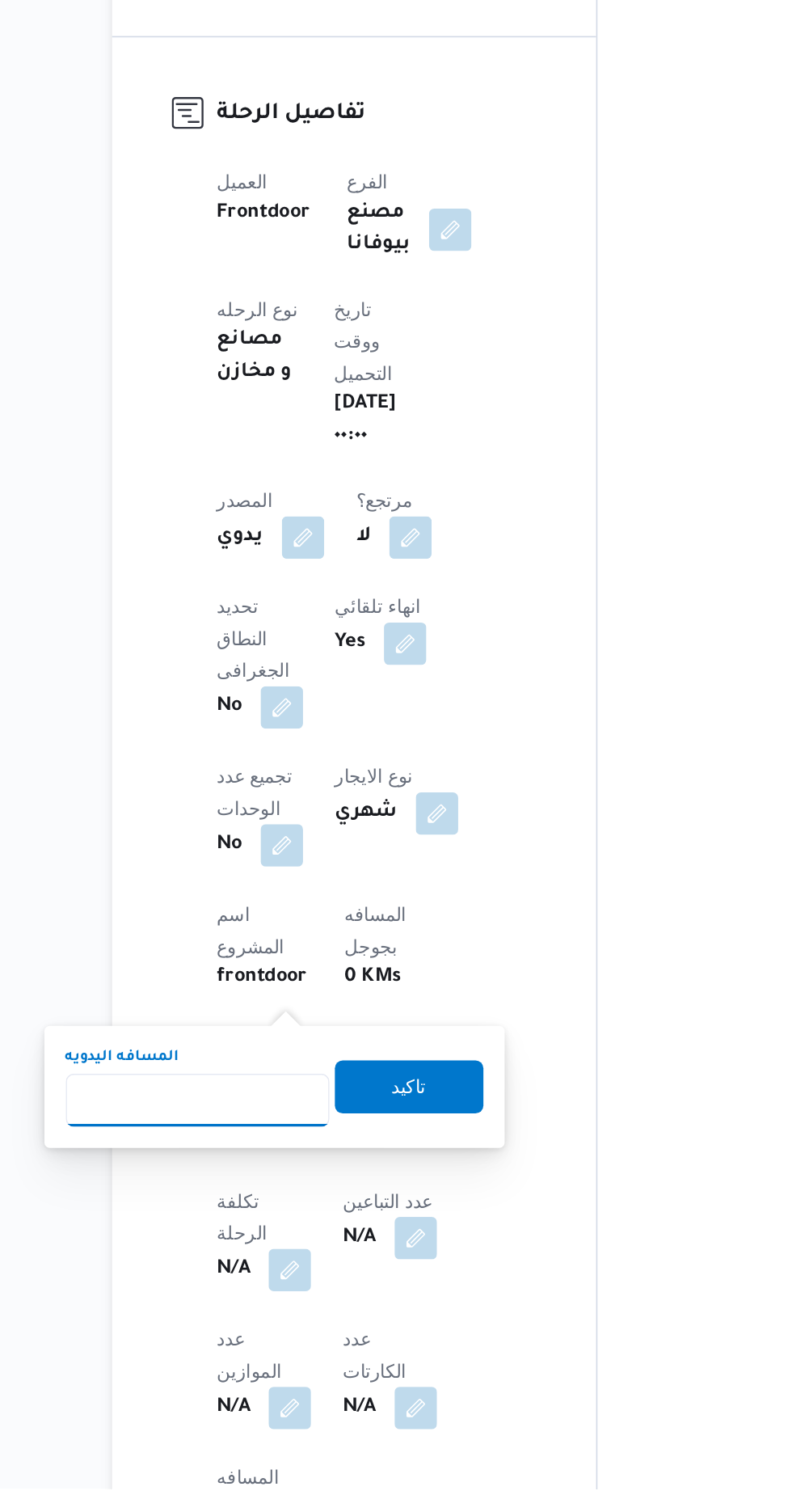
scroll to position [217, 0]
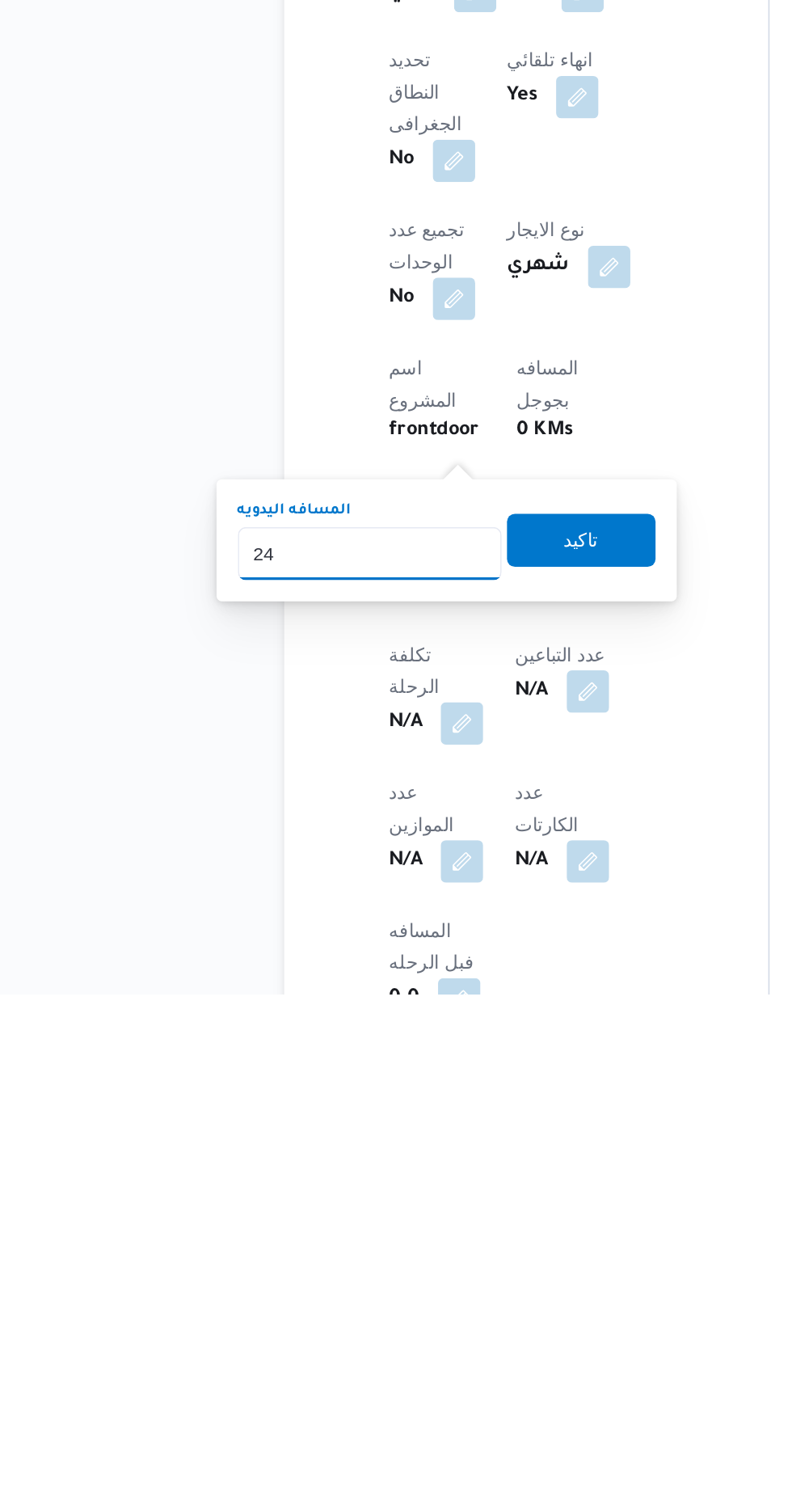
type input "240"
click at [418, 1232] on span "تاكيد" at bounding box center [392, 1235] width 91 height 32
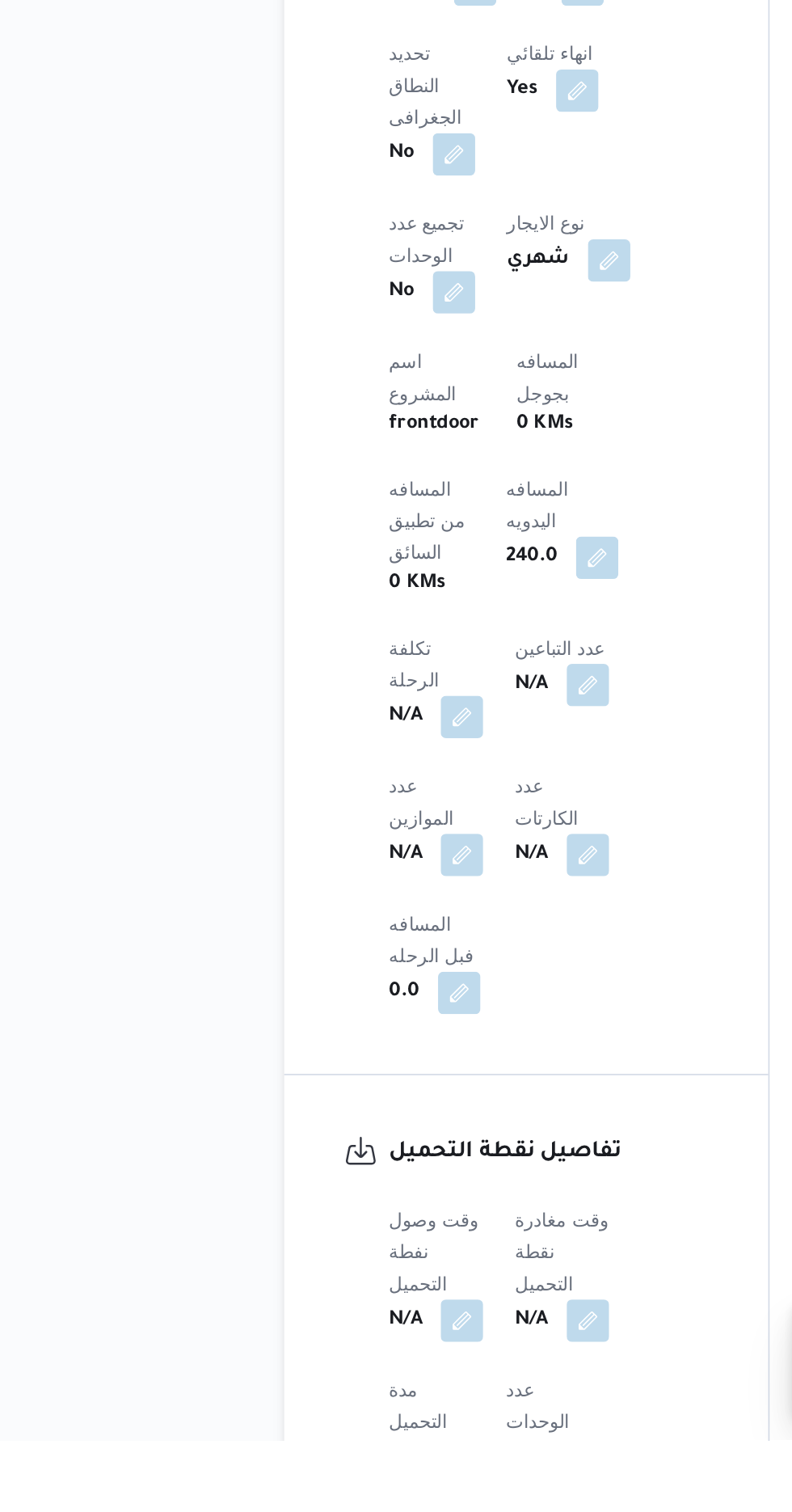
scroll to position [495, 0]
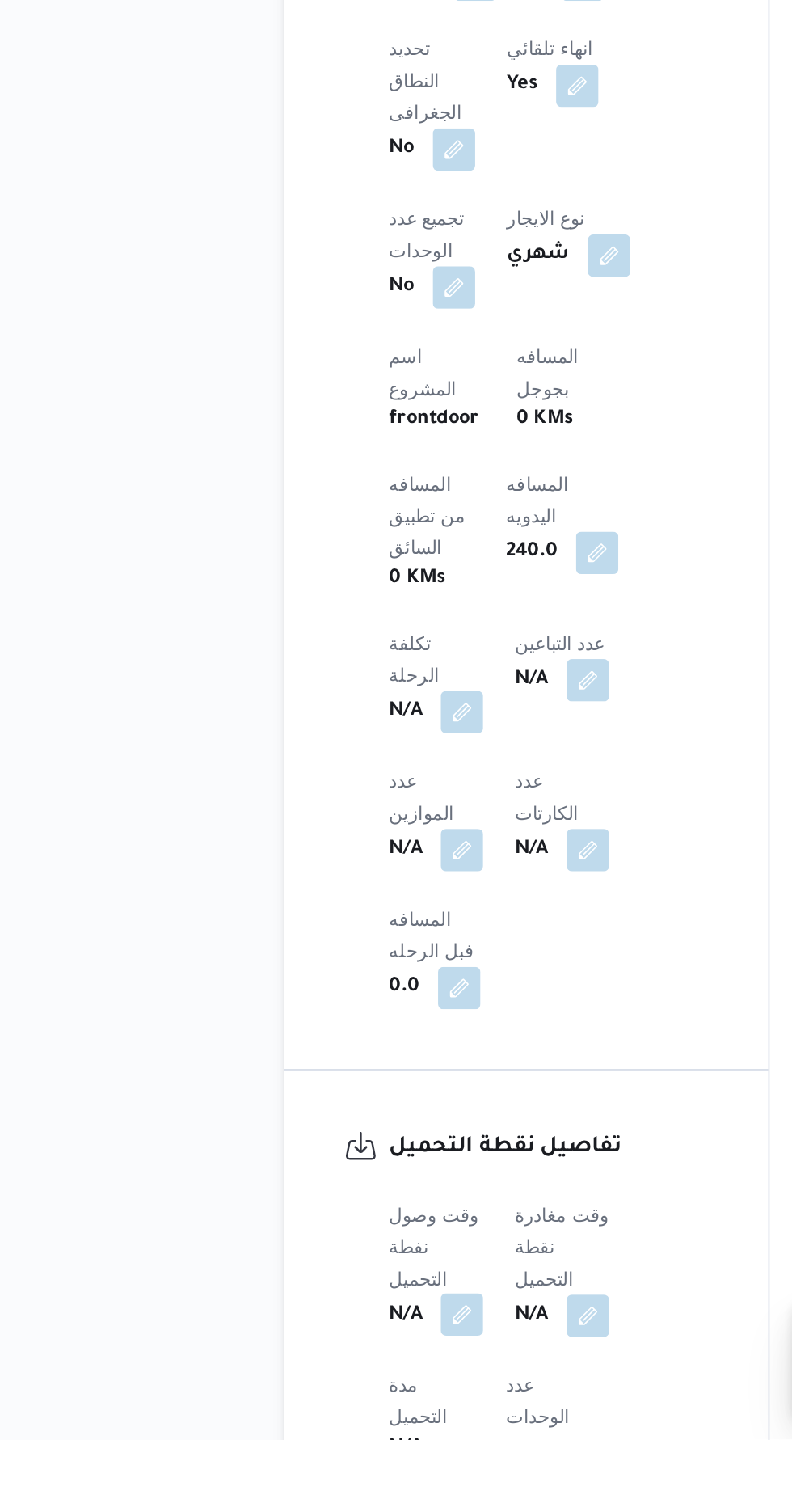
click at [328, 1424] on span at bounding box center [314, 1436] width 34 height 26
click at [321, 1423] on button "button" at bounding box center [318, 1436] width 26 height 26
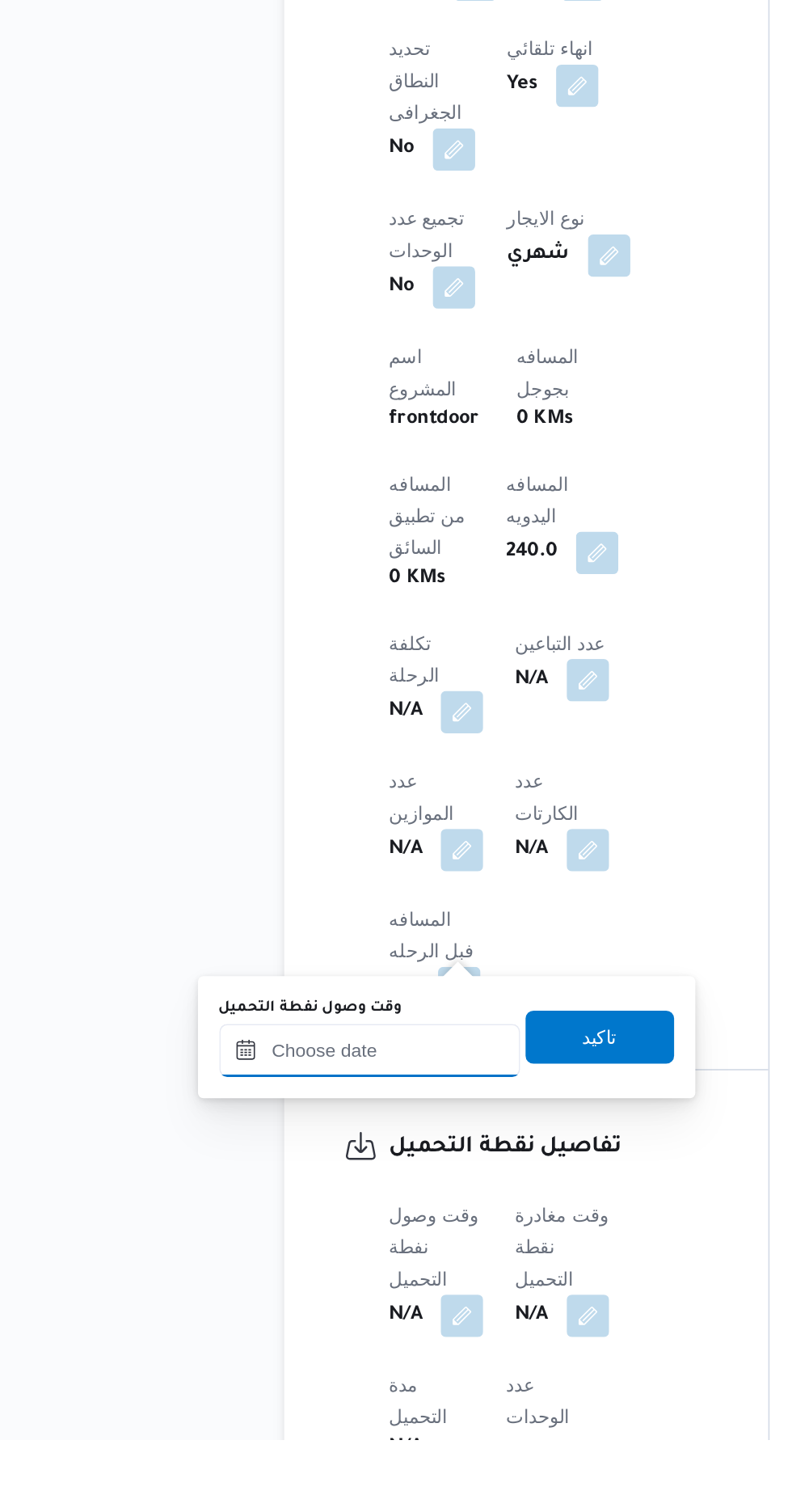
click at [281, 1269] on input "وقت وصول نفطة التحميل" at bounding box center [262, 1275] width 184 height 32
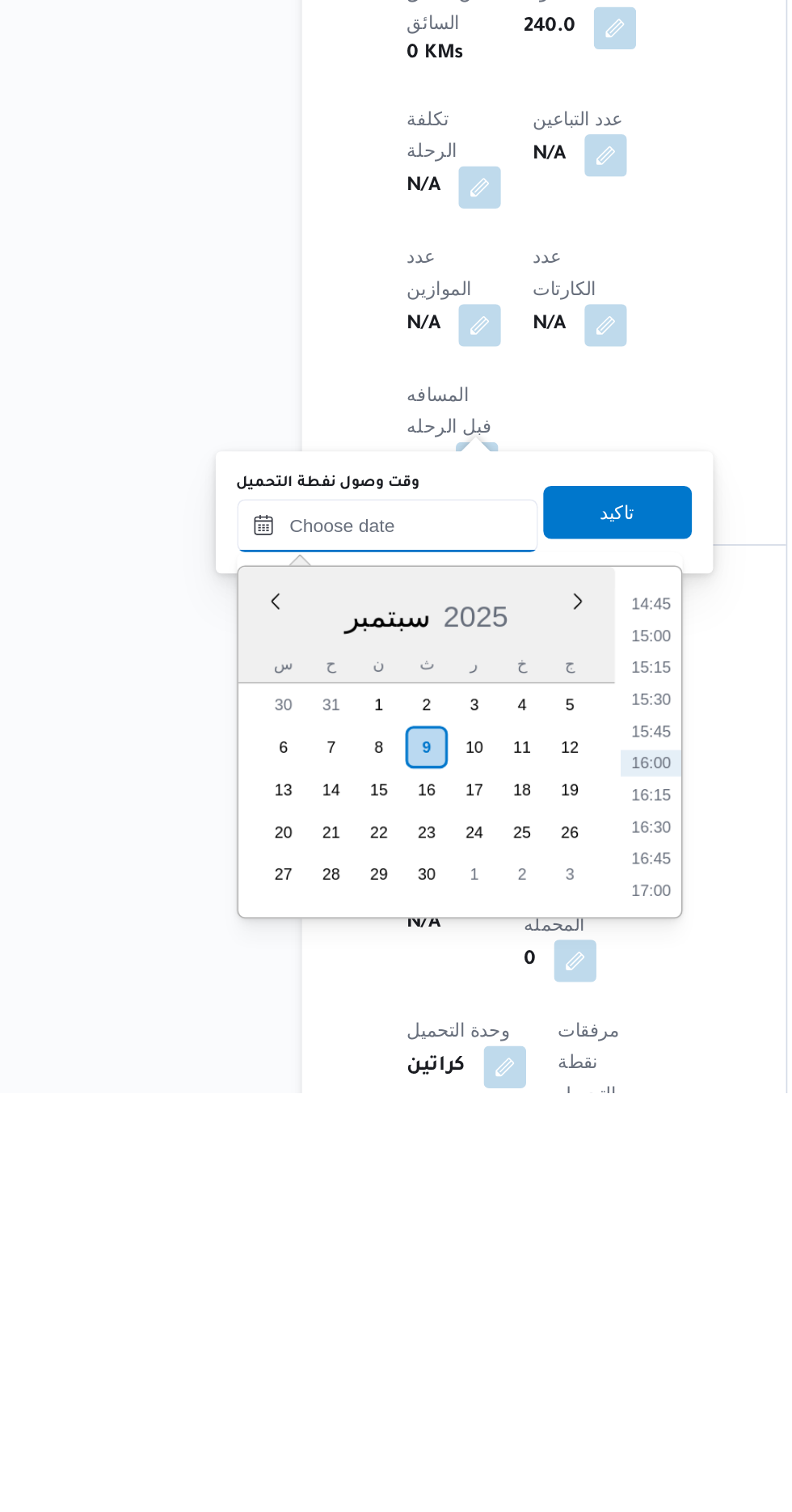
scroll to position [603, 0]
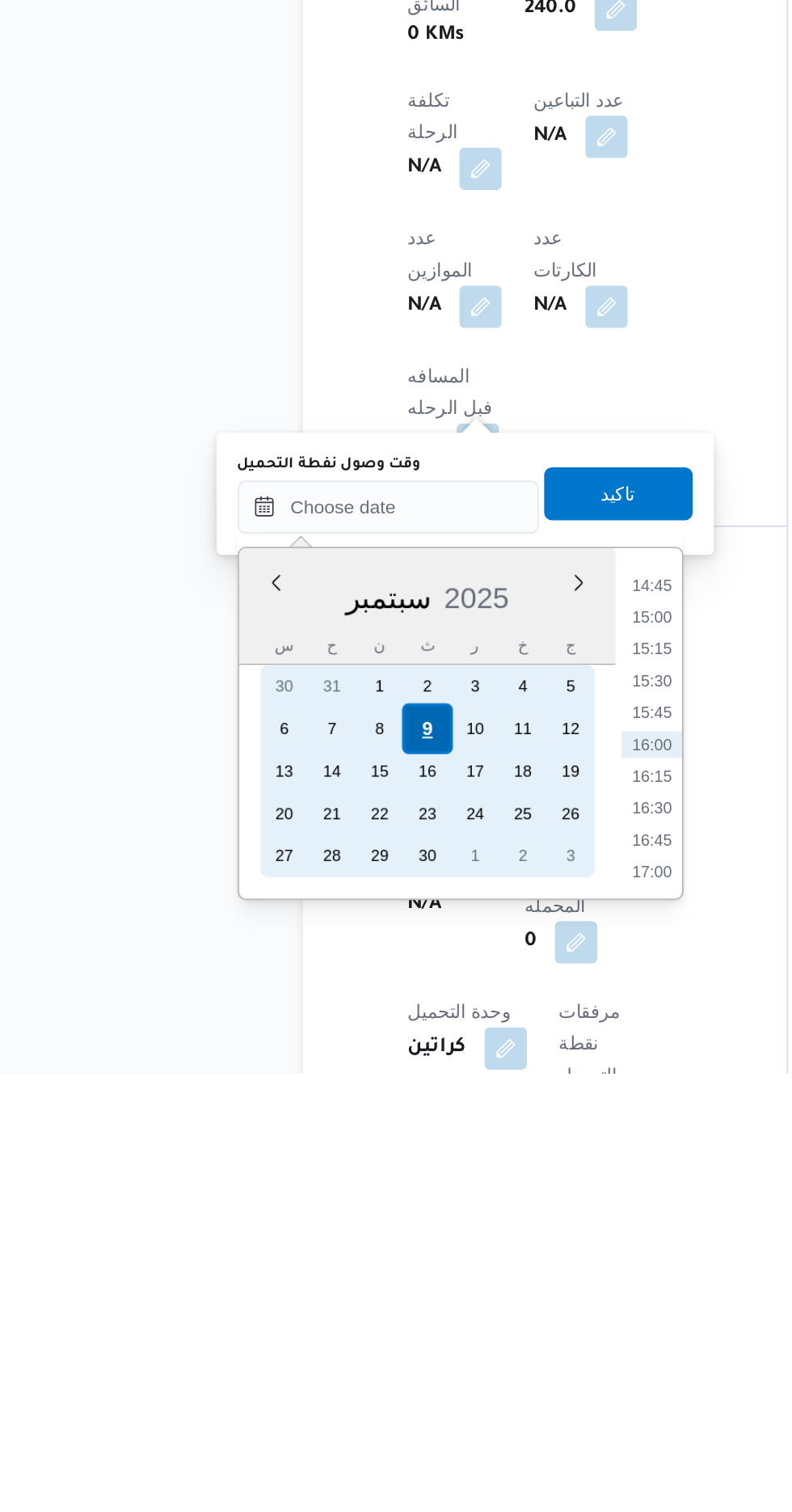
click at [285, 1300] on div "9" at bounding box center [285, 1301] width 31 height 31
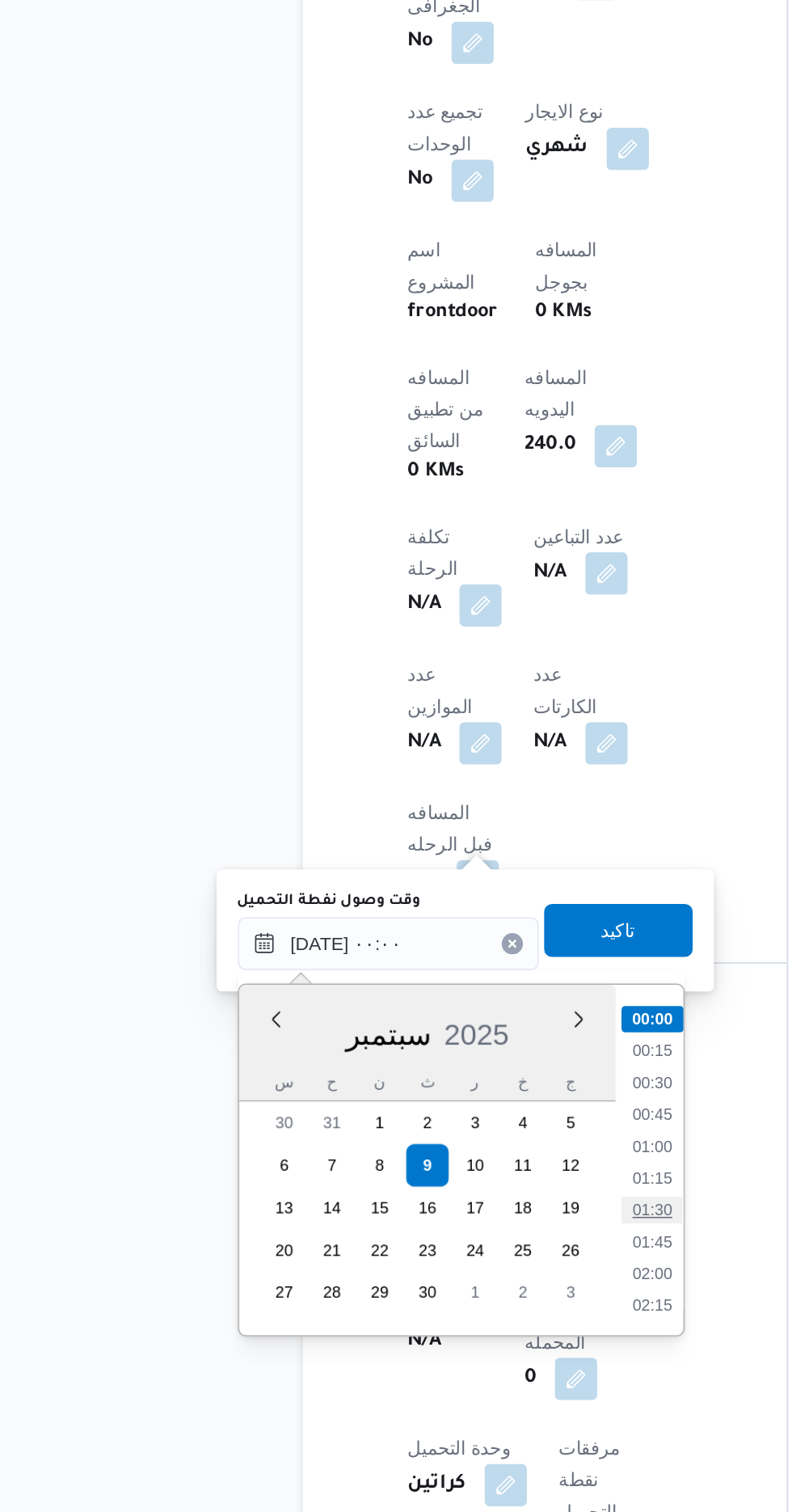
click at [430, 1336] on li "01:30" at bounding box center [423, 1329] width 37 height 16
type input "[DATE] ٠١:٣٠"
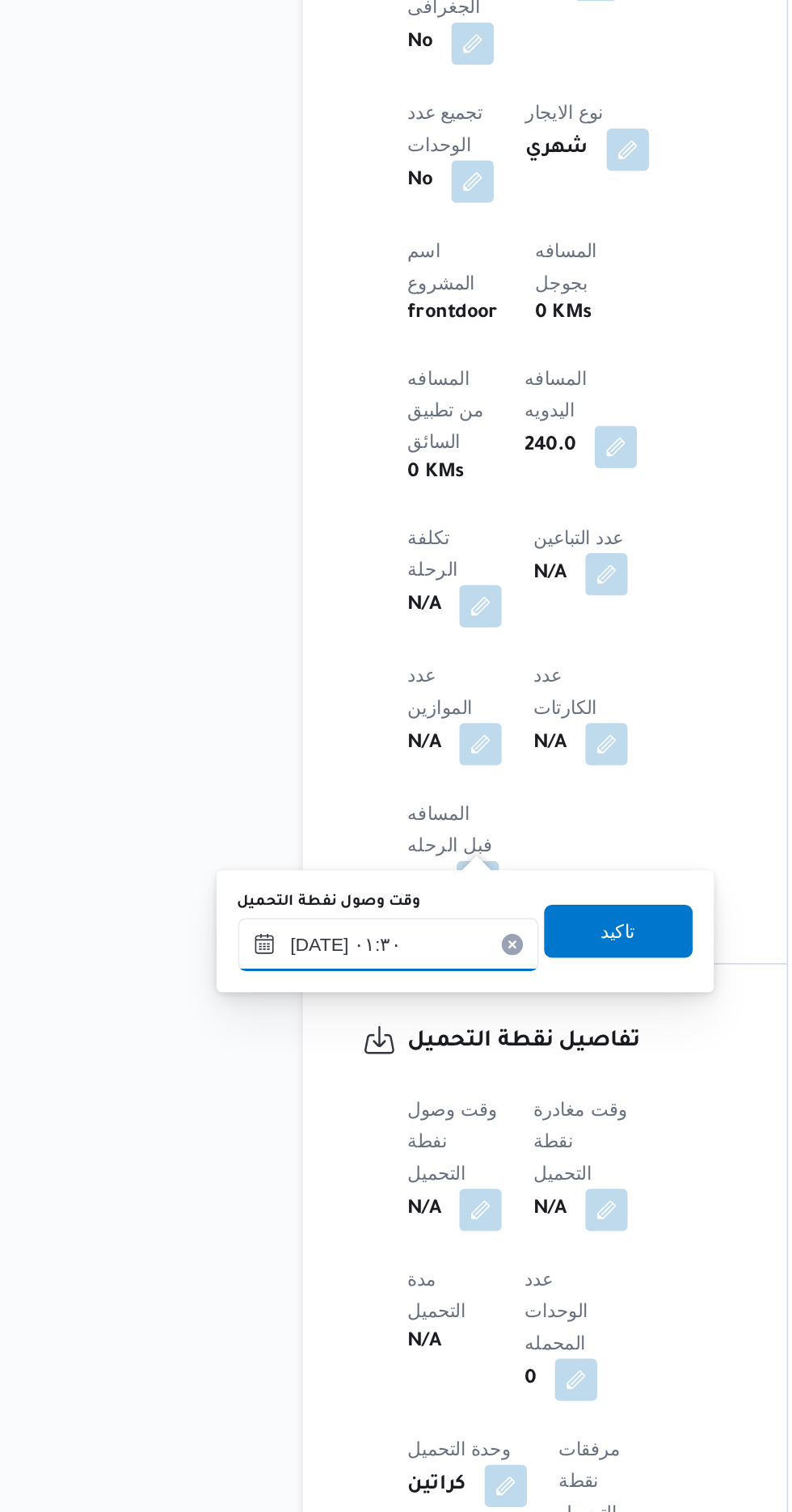
scroll to position [603, 0]
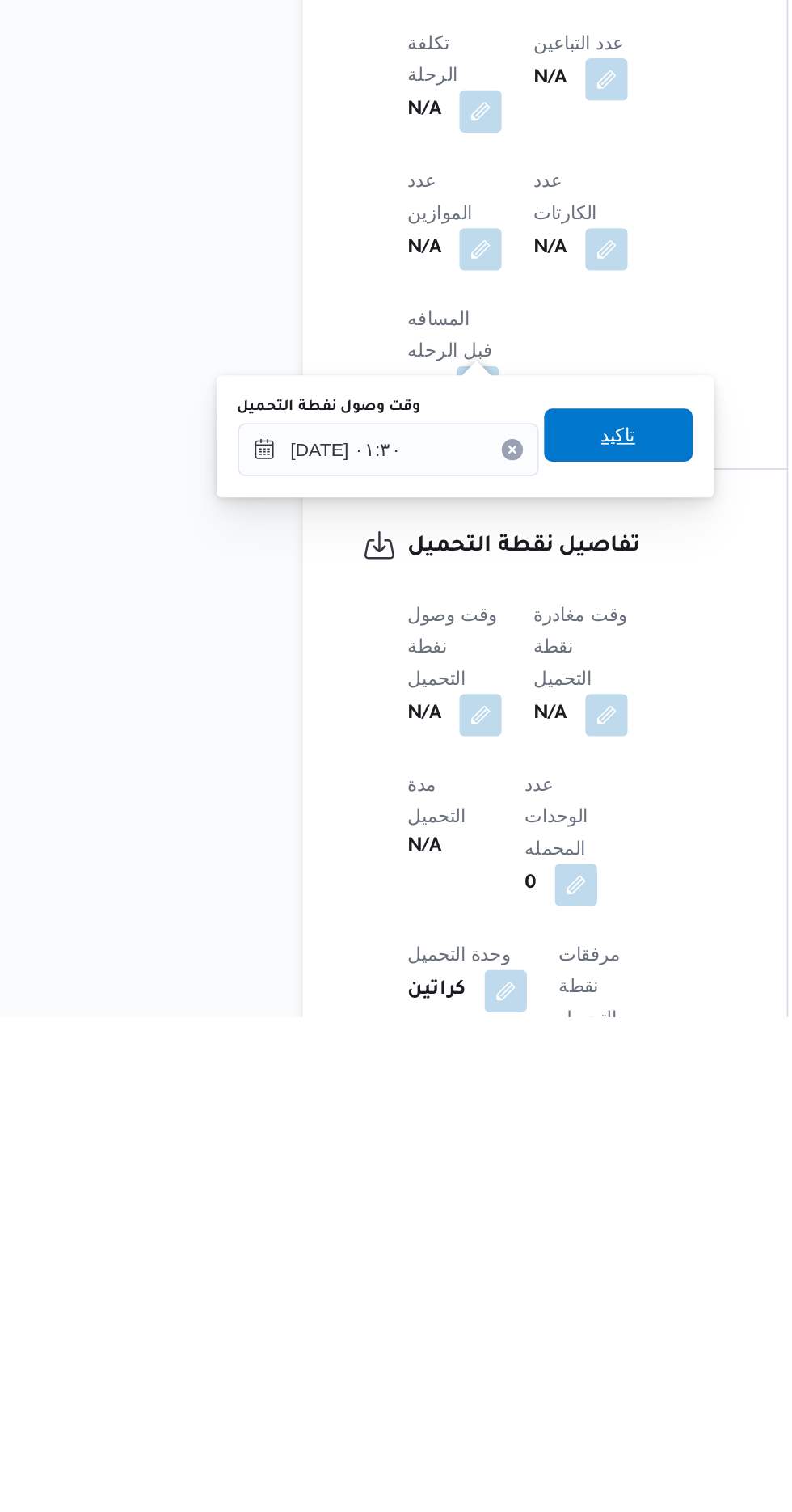
click at [430, 1161] on span "تاكيد" at bounding box center [402, 1158] width 91 height 32
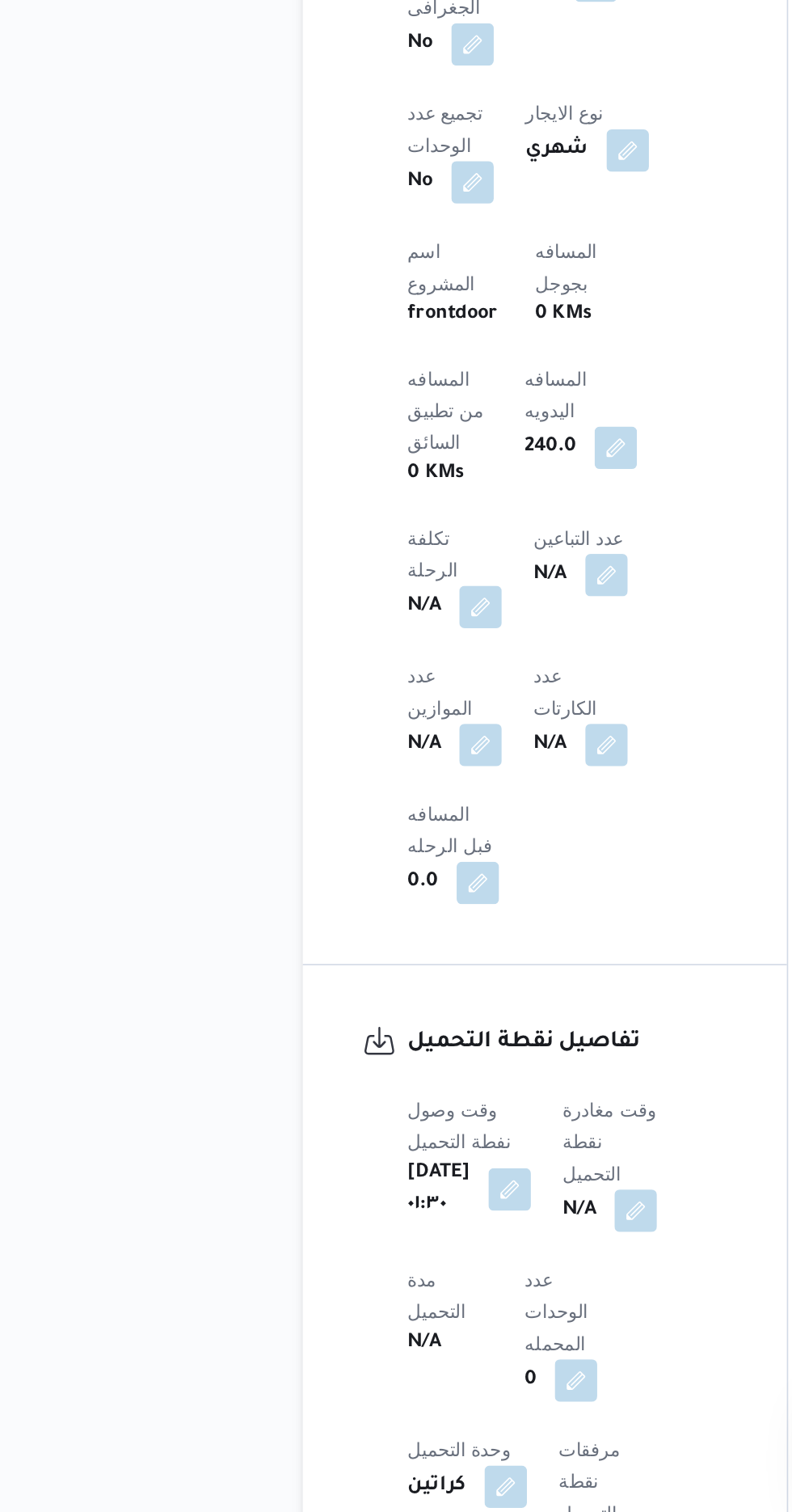
click at [401, 1316] on span at bounding box center [409, 1328] width 34 height 26
click at [420, 1315] on button "button" at bounding box center [413, 1327] width 26 height 26
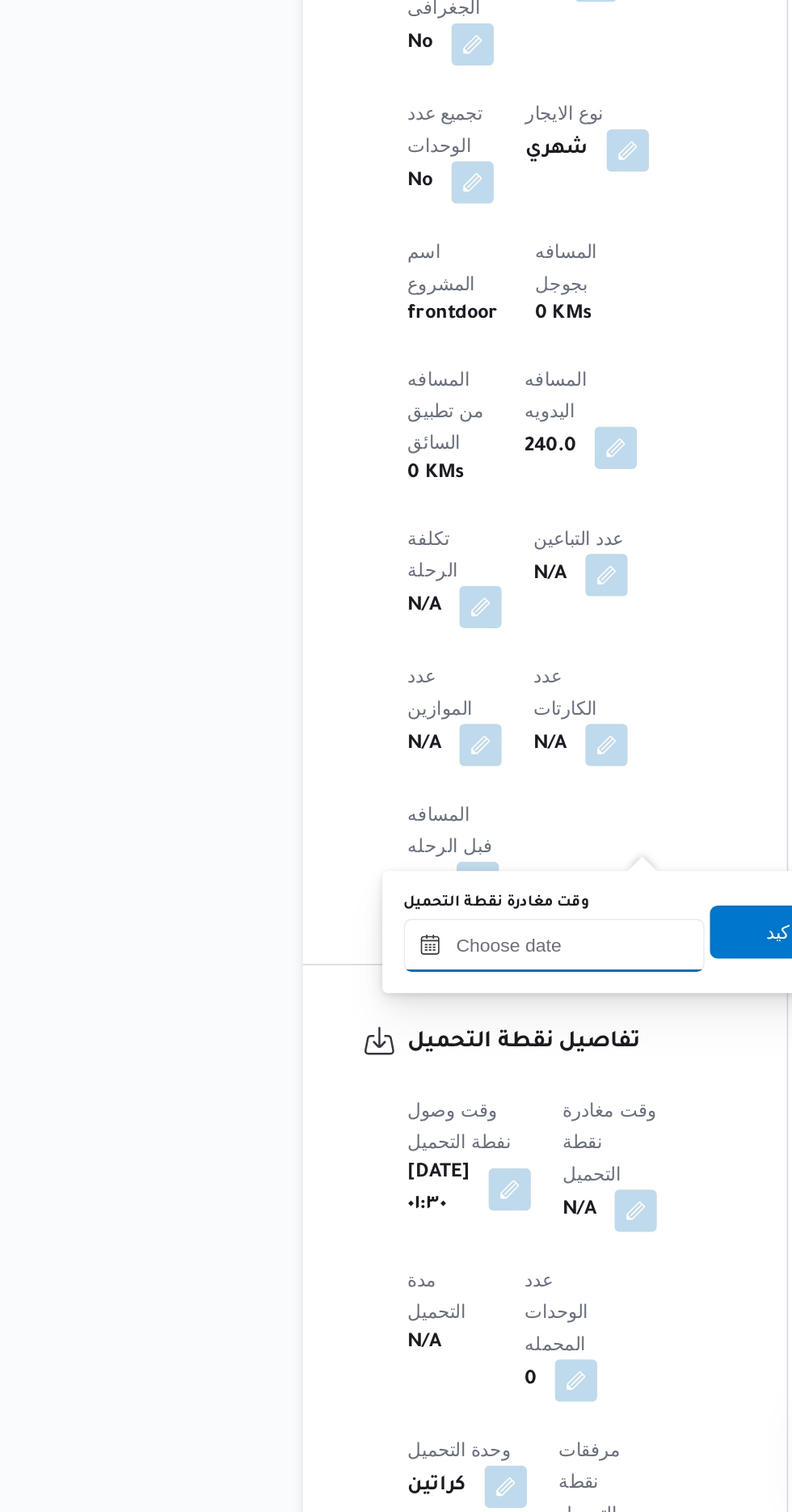
click at [374, 1165] on input "وقت مغادرة نقطة التحميل" at bounding box center [363, 1166] width 184 height 32
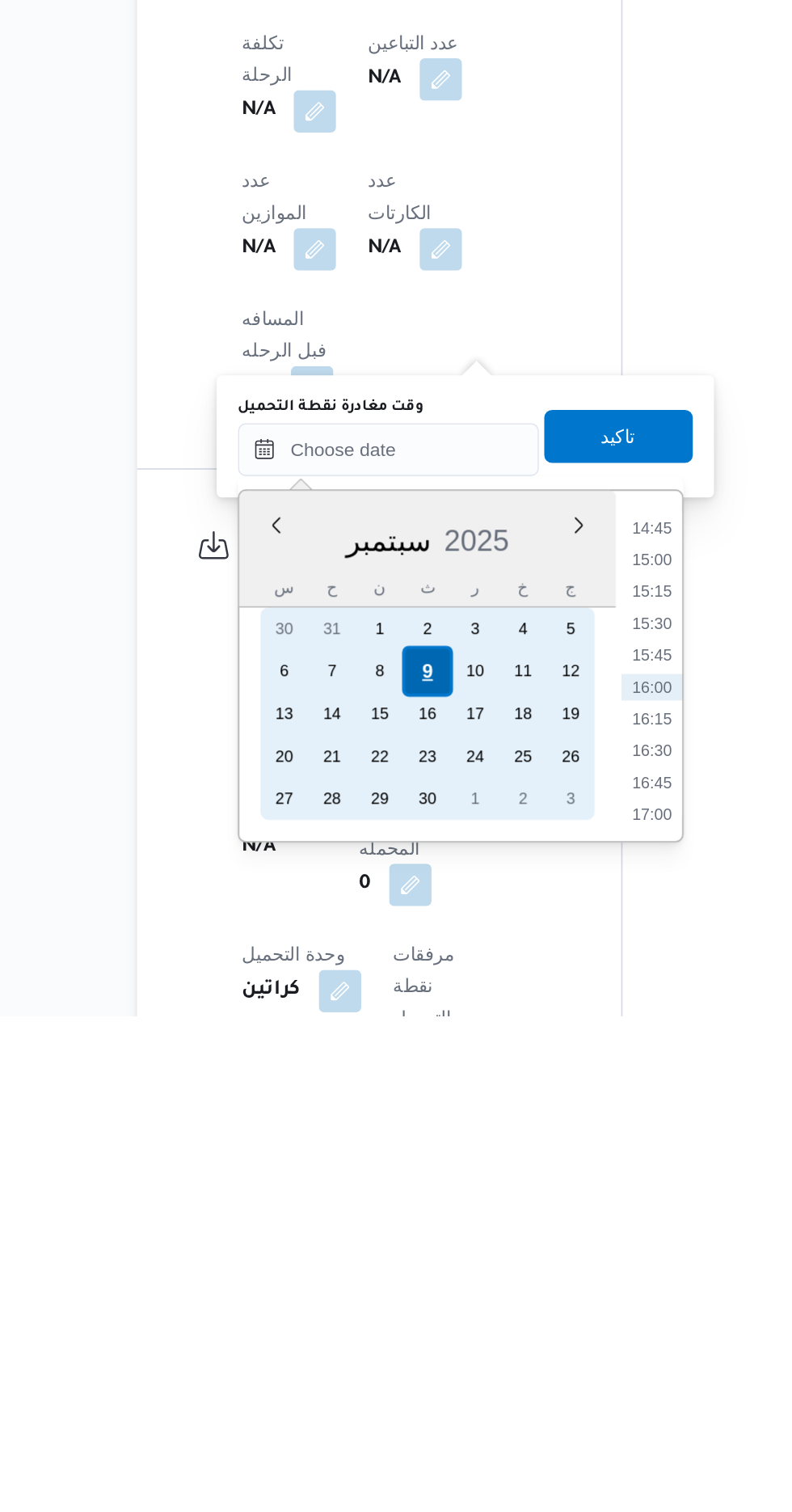
click at [387, 1300] on div "9" at bounding box center [386, 1301] width 31 height 31
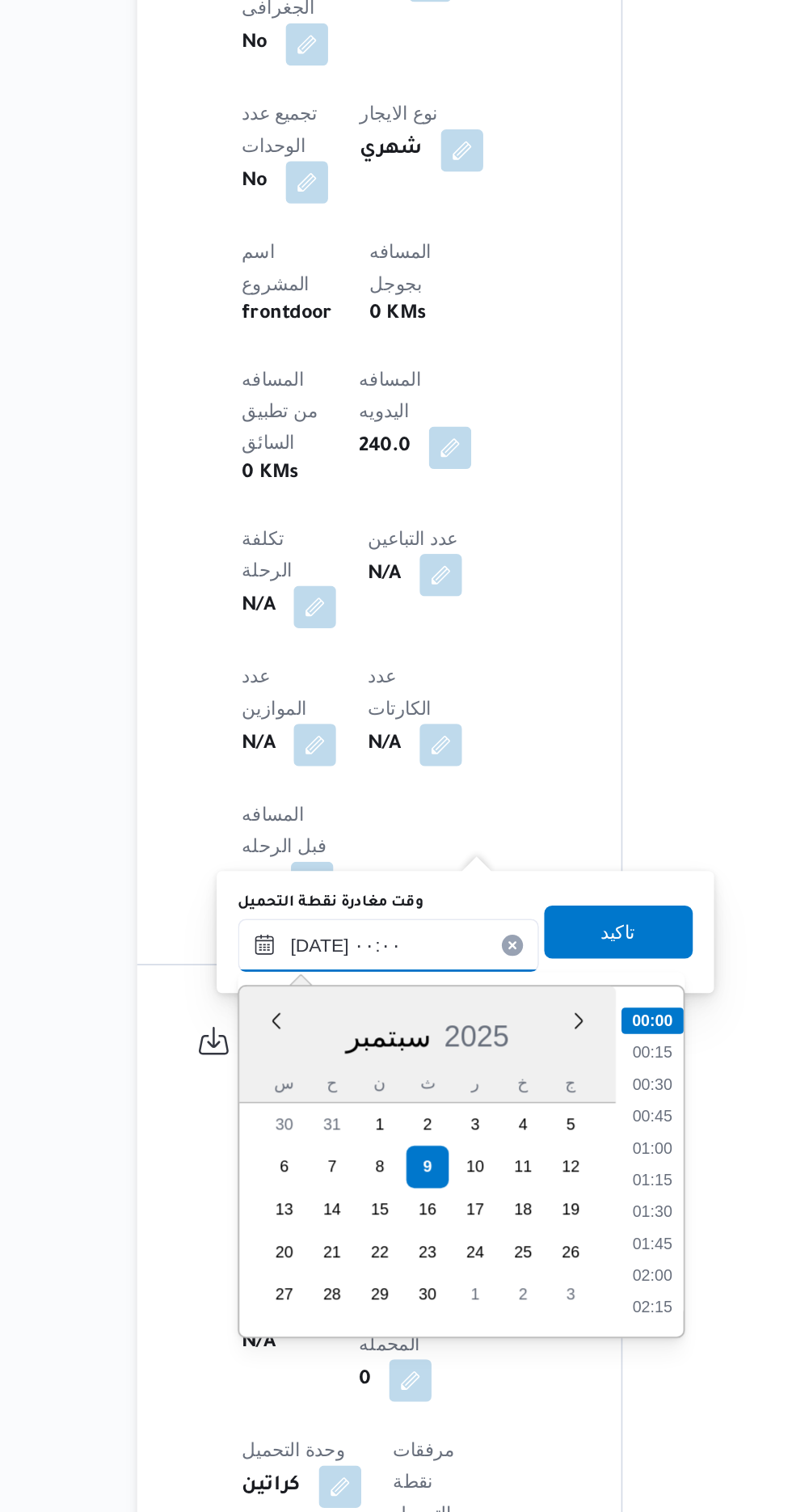
click at [279, 1160] on input "[DATE] ٠٠:٠٠" at bounding box center [363, 1166] width 184 height 32
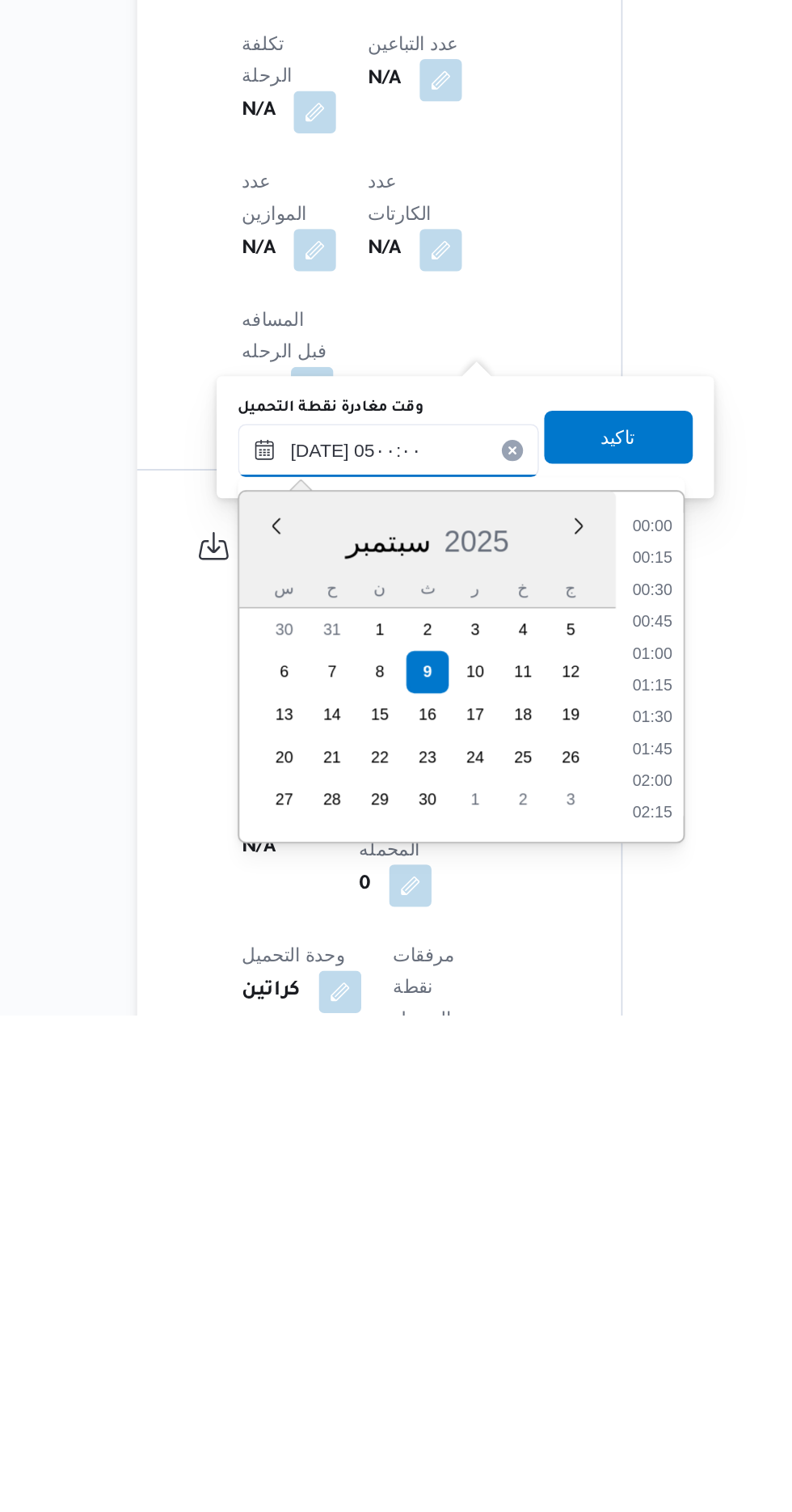
scroll to position [219, 0]
click at [525, 1347] on li "04:30" at bounding box center [524, 1345] width 37 height 16
type input "[DATE] ٠٤:٣٠"
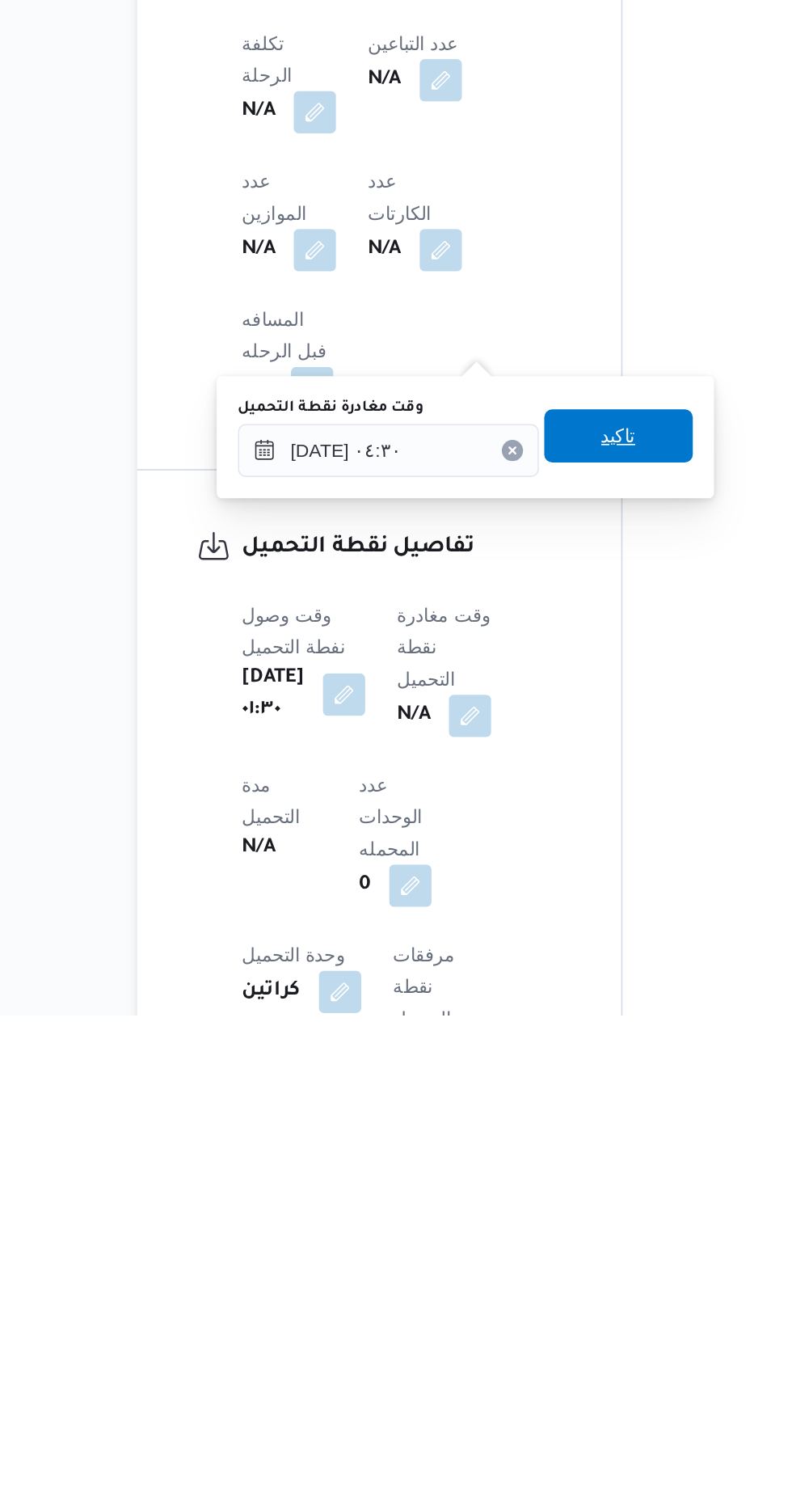
click at [519, 1168] on span "تاكيد" at bounding box center [503, 1158] width 91 height 32
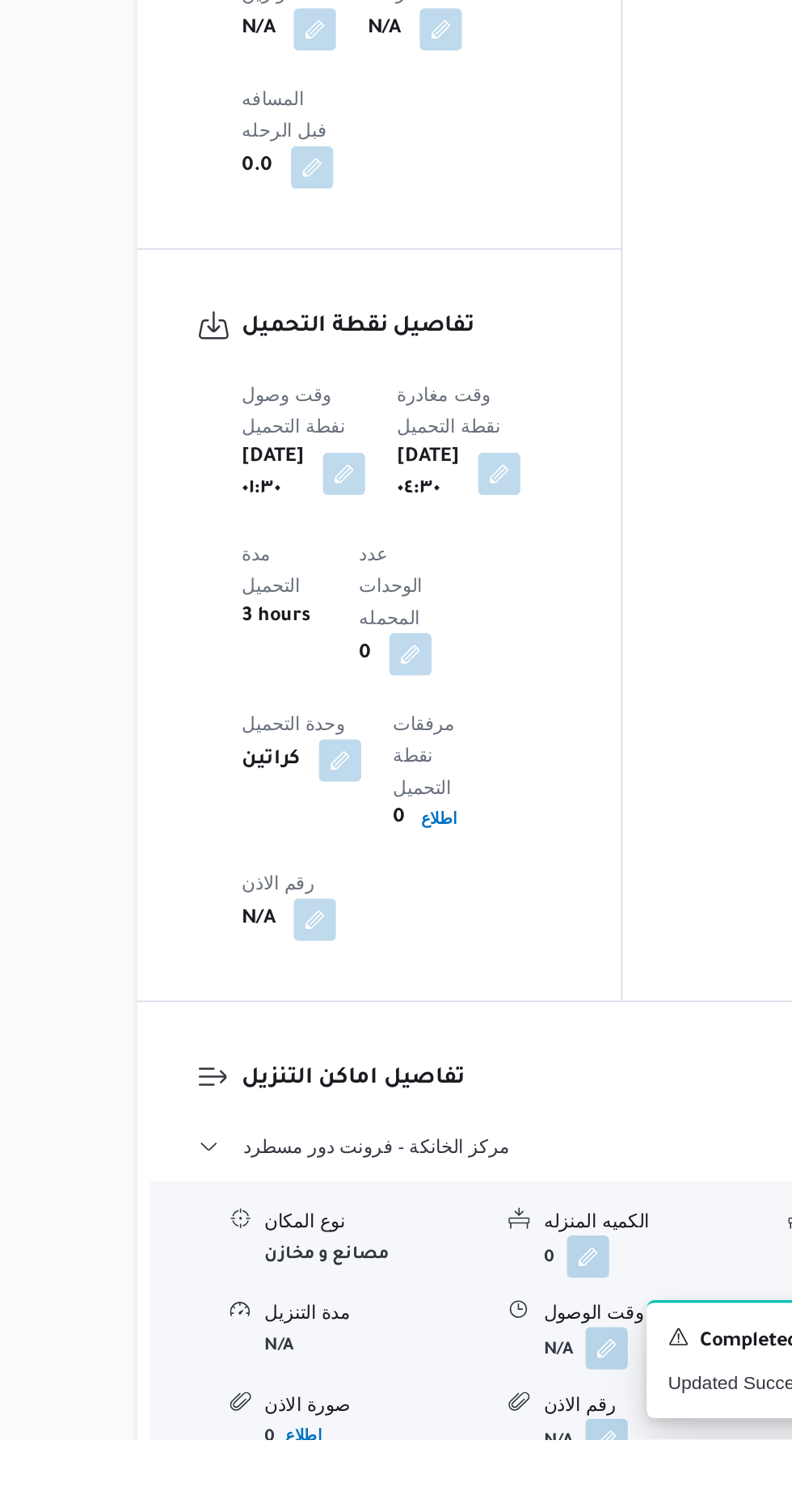
scroll to position [1003, 0]
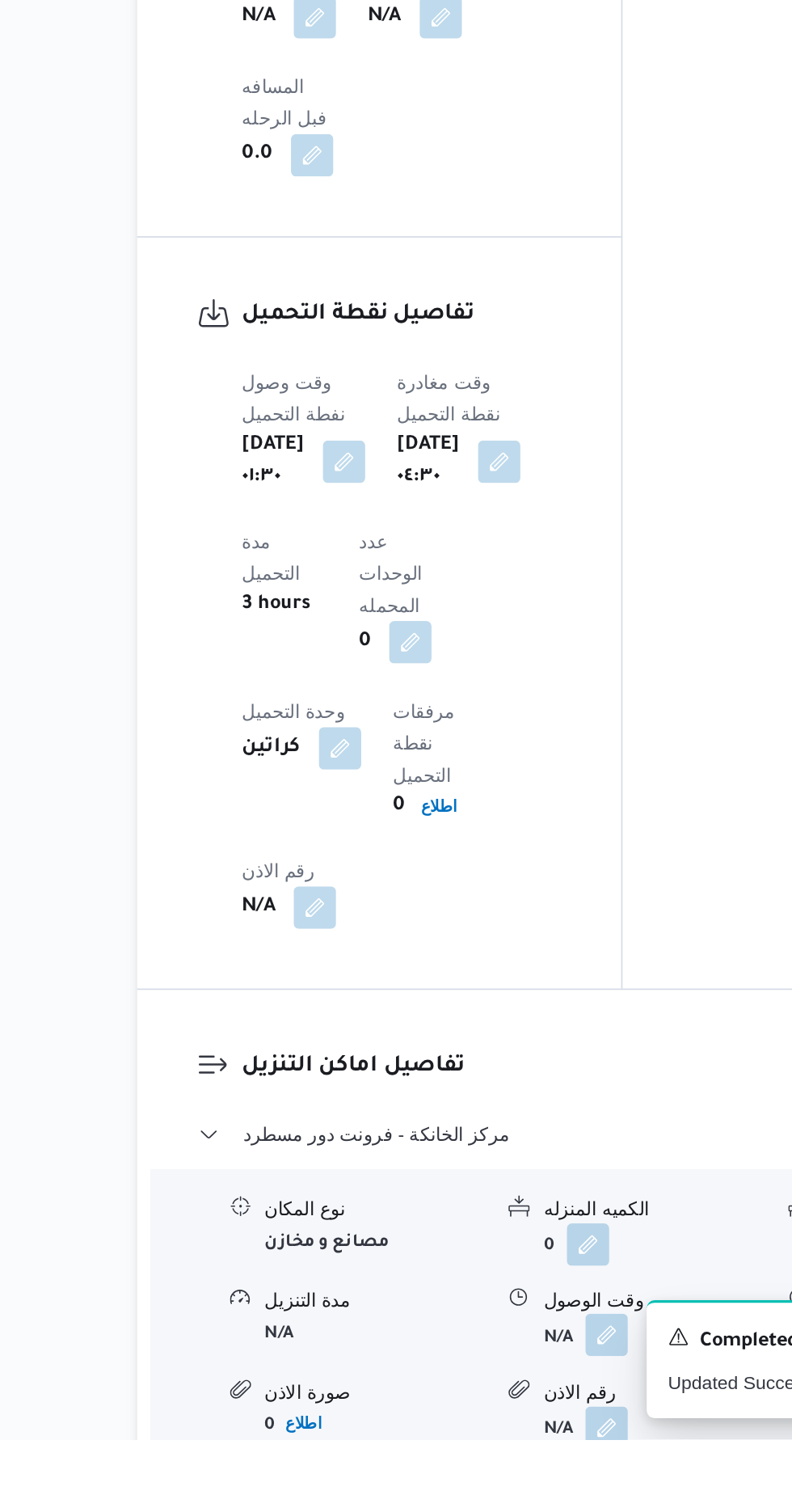
click at [504, 1436] on button "button" at bounding box center [495, 1448] width 26 height 26
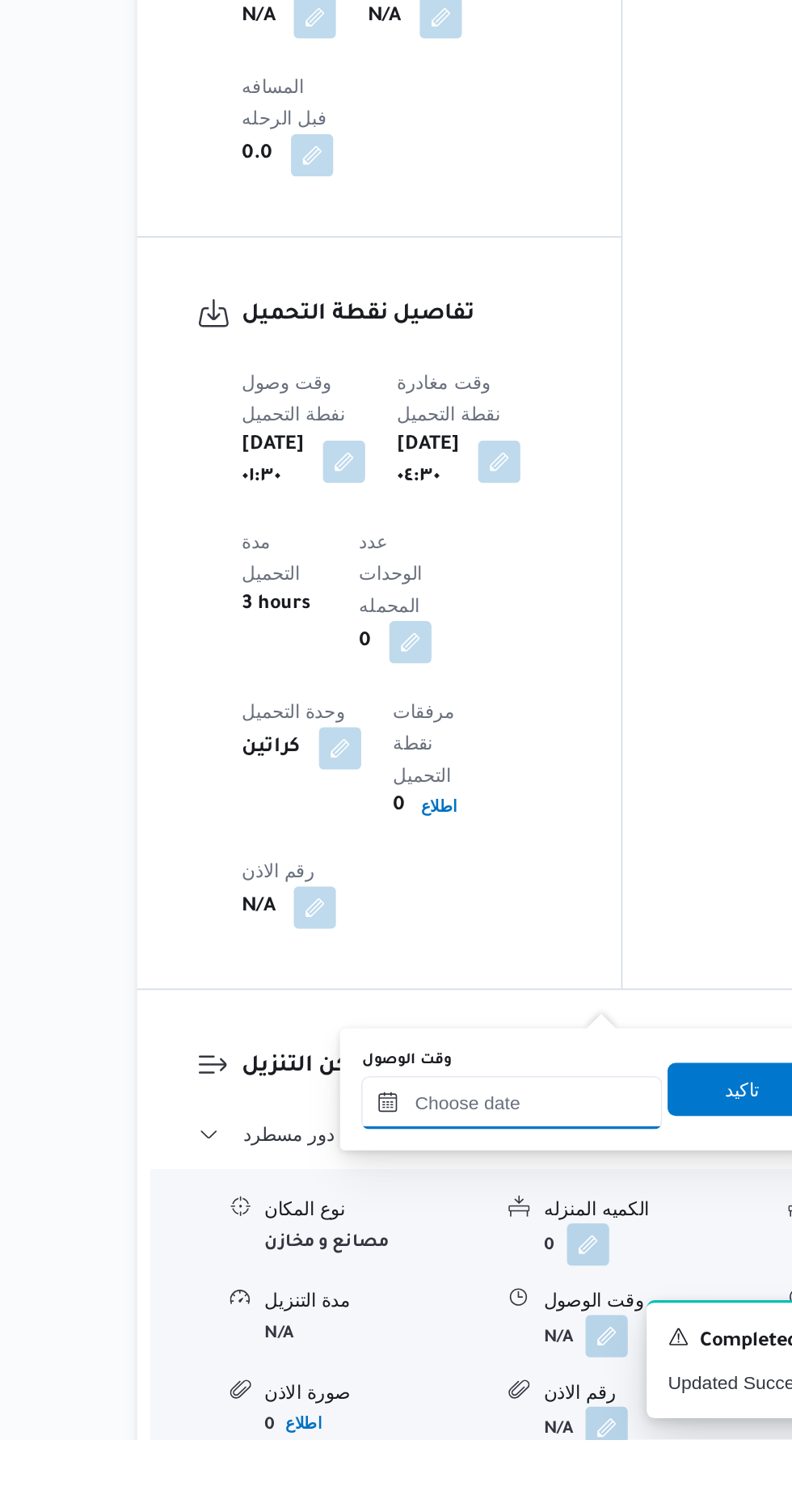
click at [455, 1304] on input "وقت الوصول" at bounding box center [439, 1307] width 184 height 32
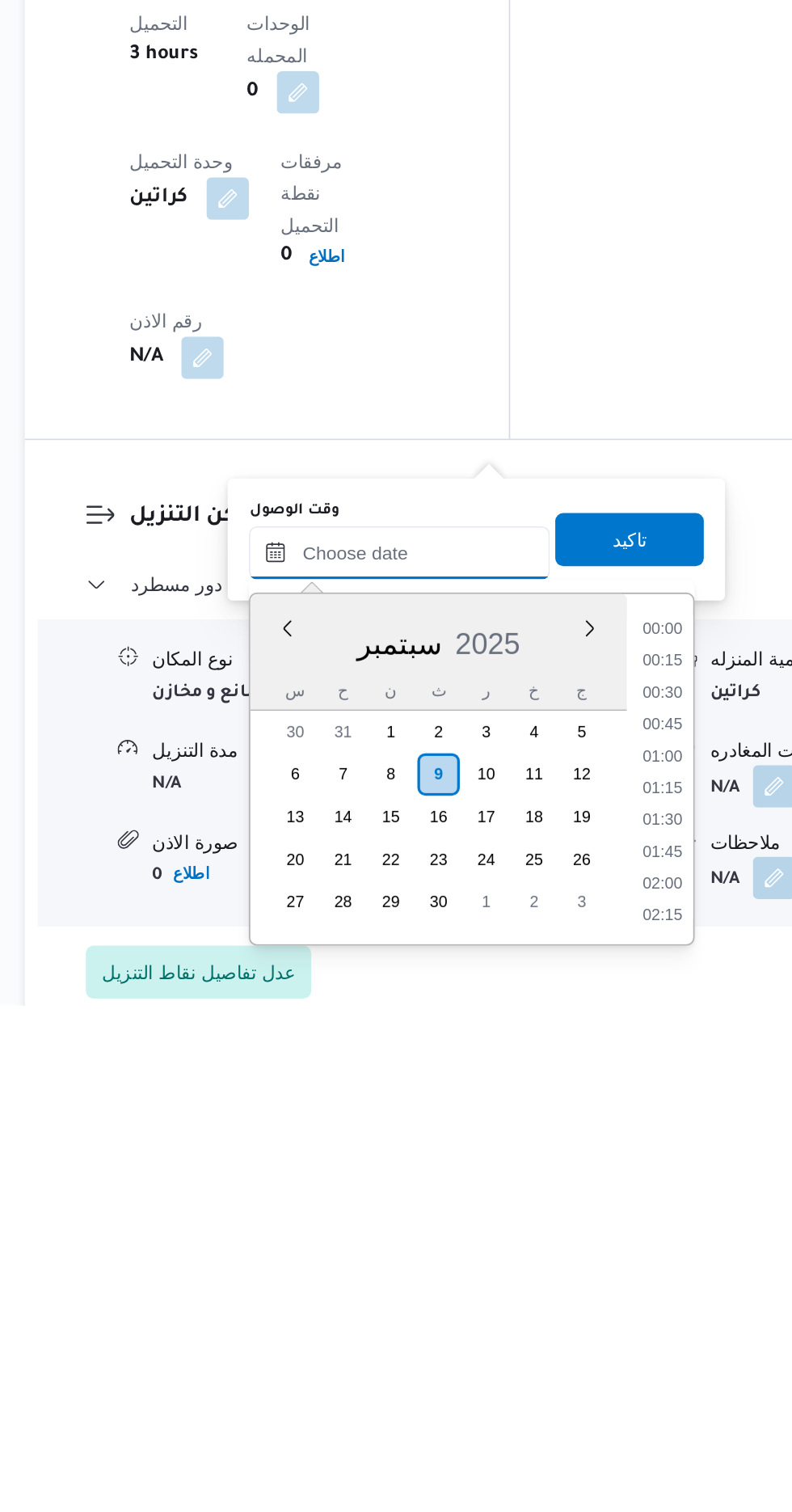
scroll to position [1143, 0]
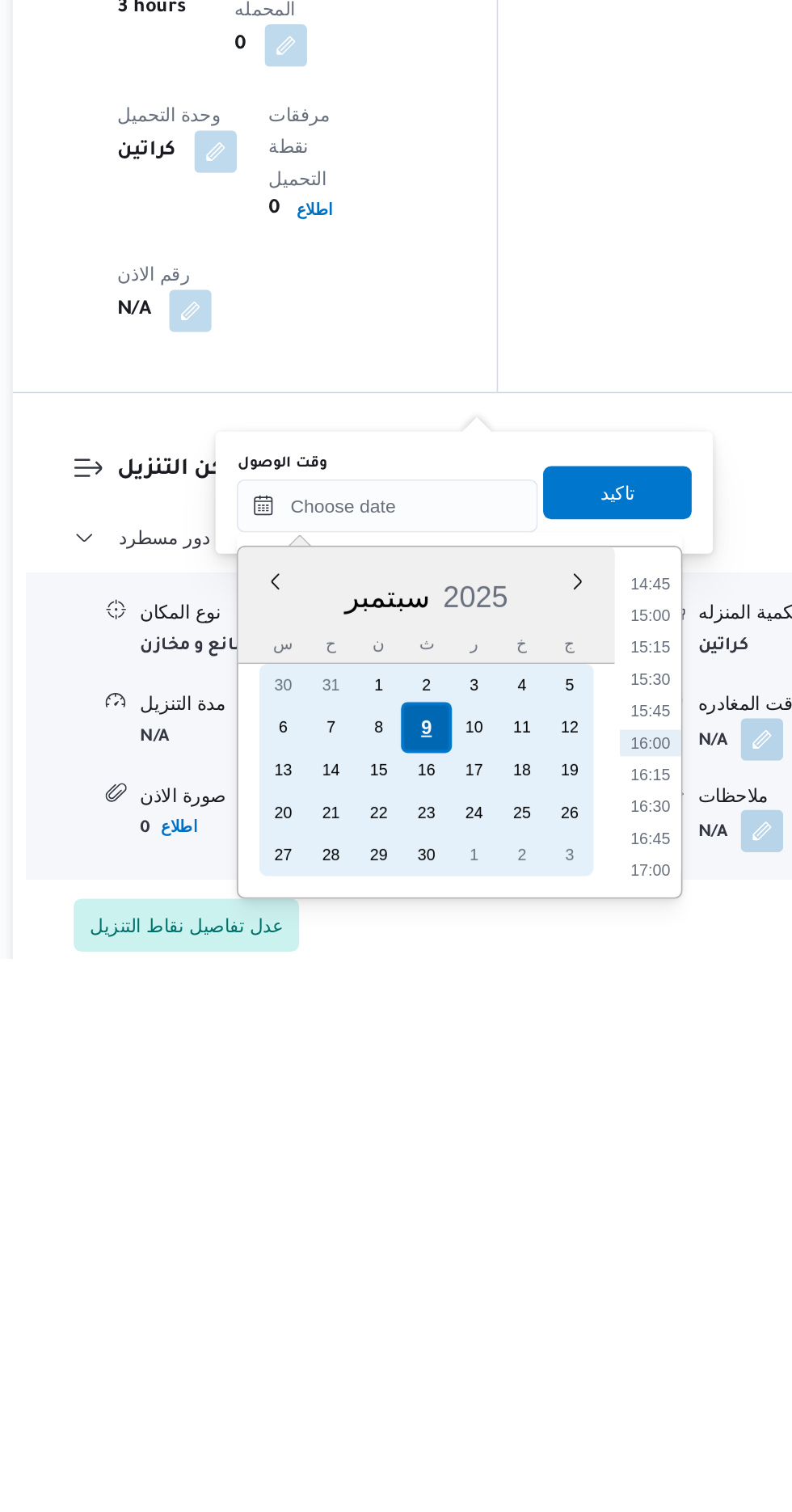
click at [460, 1366] on div "9" at bounding box center [462, 1372] width 31 height 31
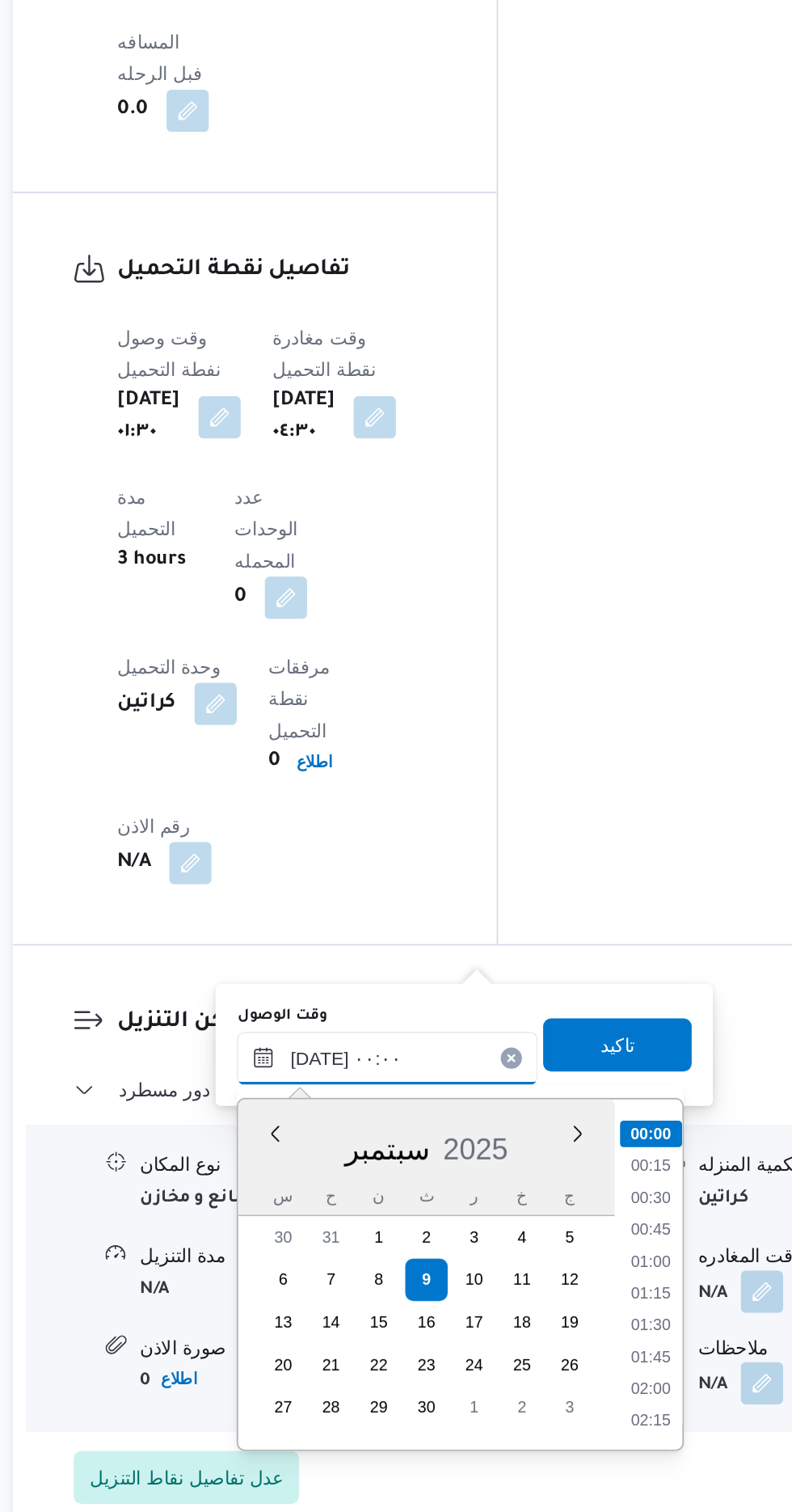
click at [352, 1243] on input "[DATE] ٠٠:٠٠" at bounding box center [439, 1236] width 184 height 32
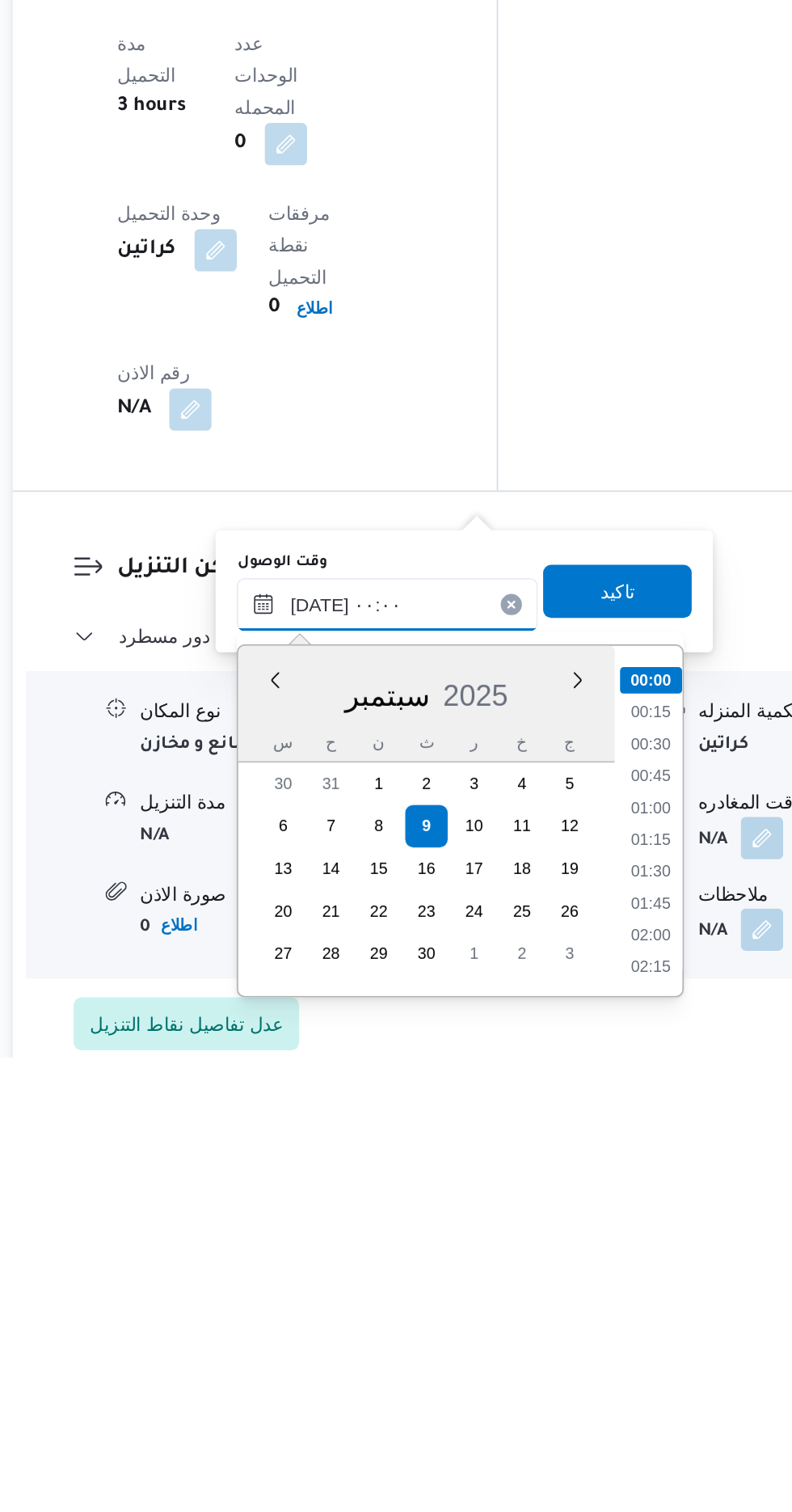
scroll to position [1100, 0]
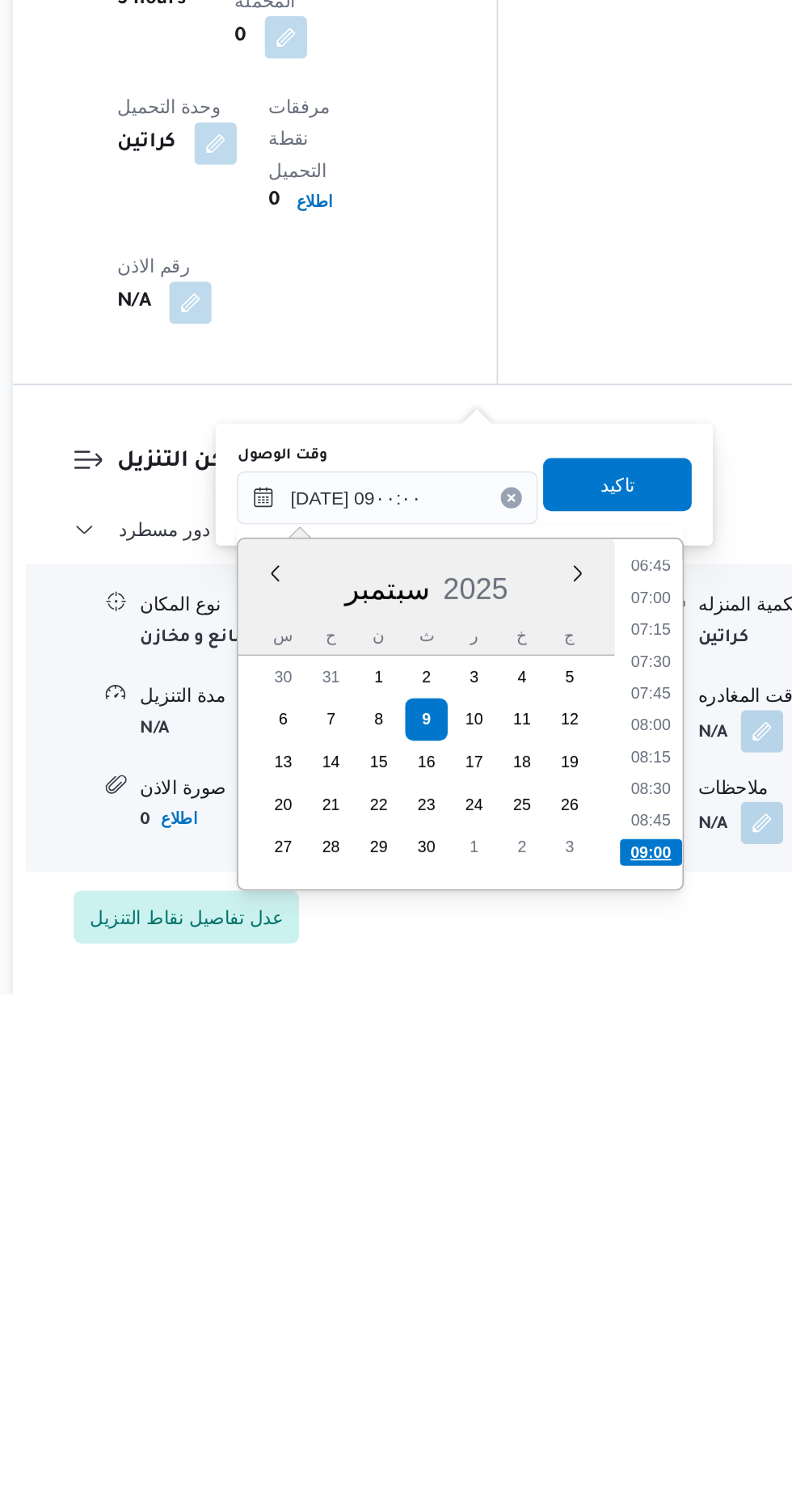
click at [598, 1419] on li "09:00" at bounding box center [599, 1426] width 38 height 16
type input "[DATE] ٠٩:٠٠"
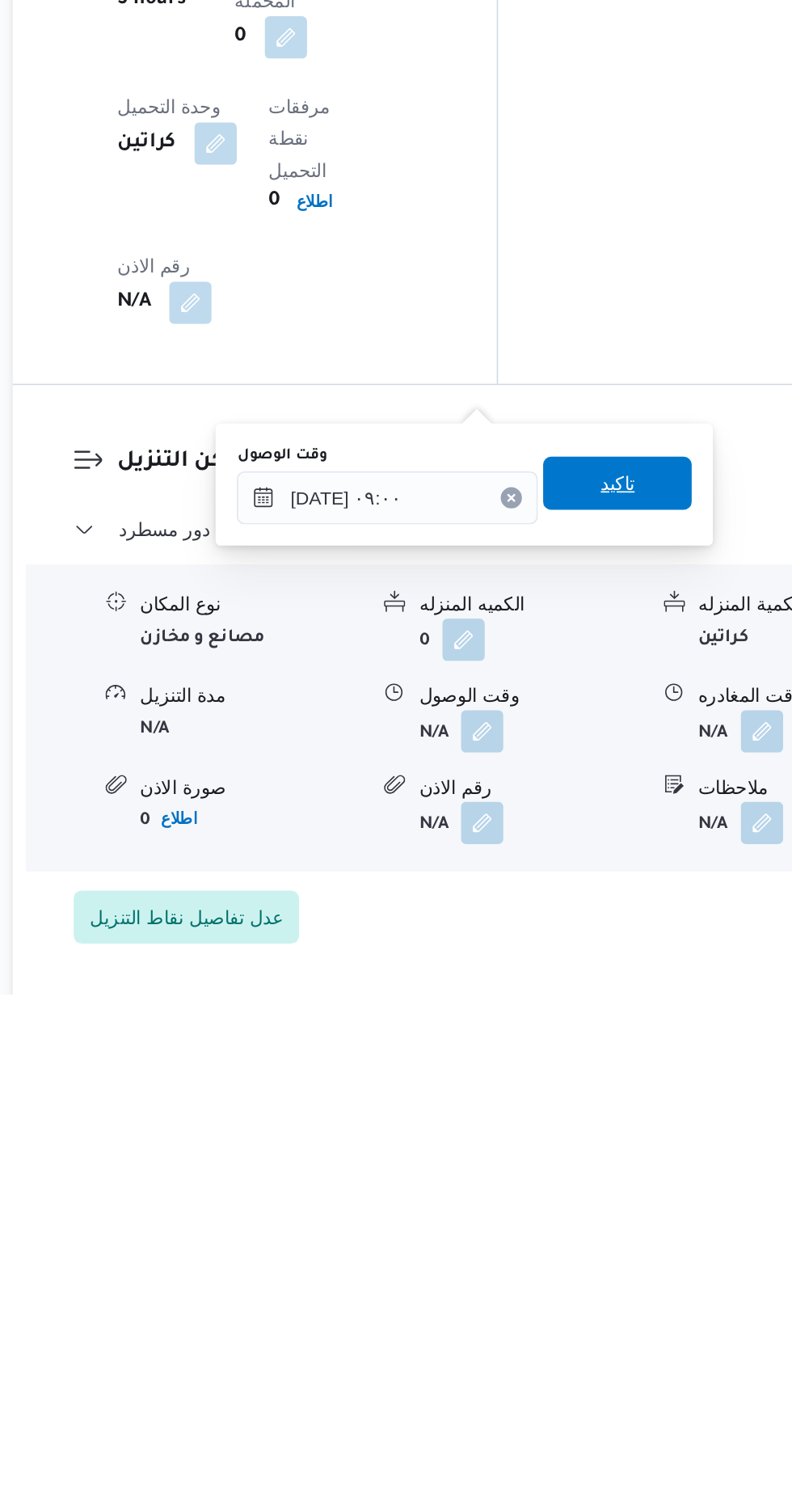
click at [590, 1206] on span "تاكيد" at bounding box center [579, 1201] width 21 height 20
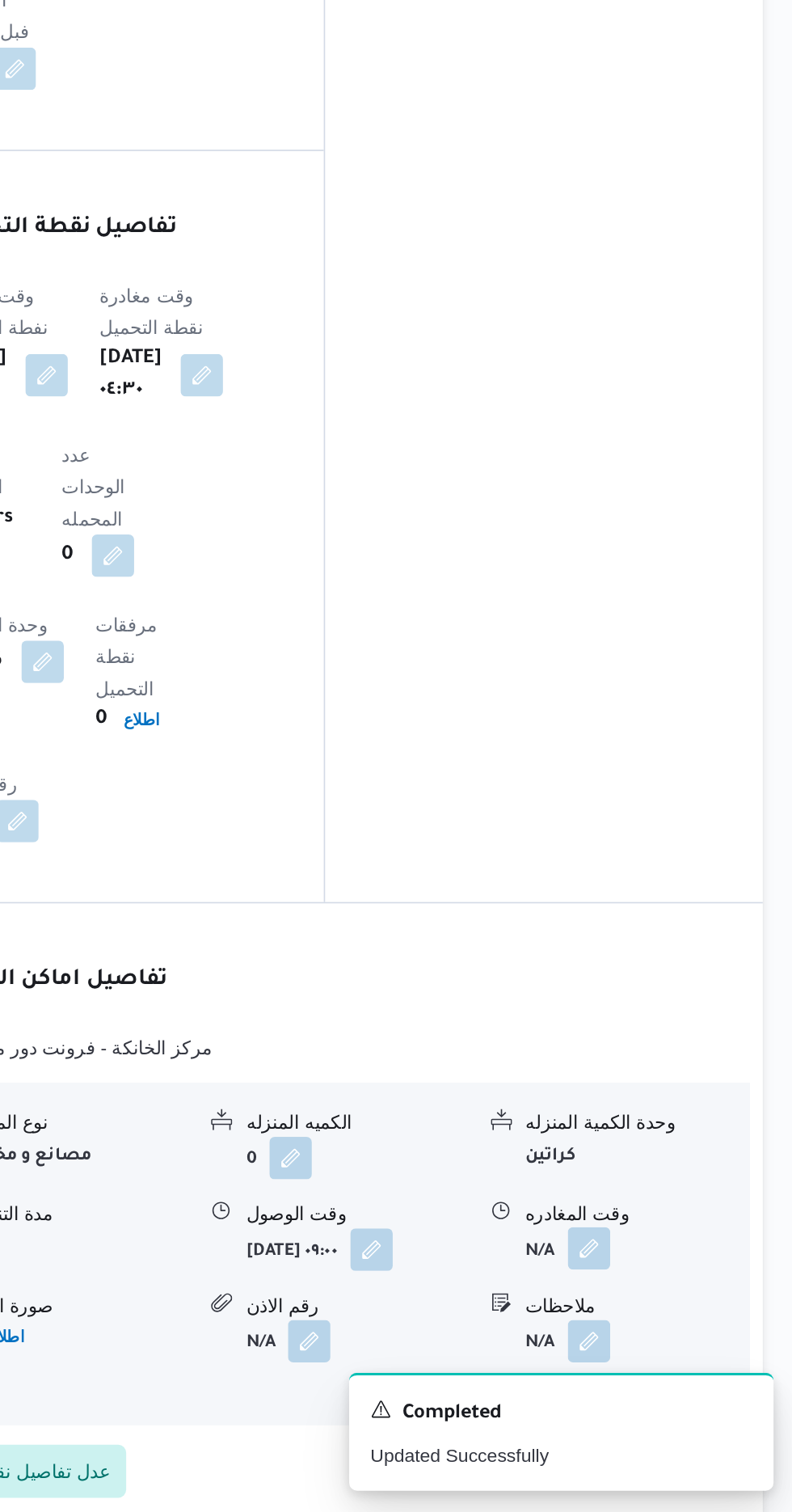
click at [670, 1339] on button "button" at bounding box center [667, 1351] width 26 height 26
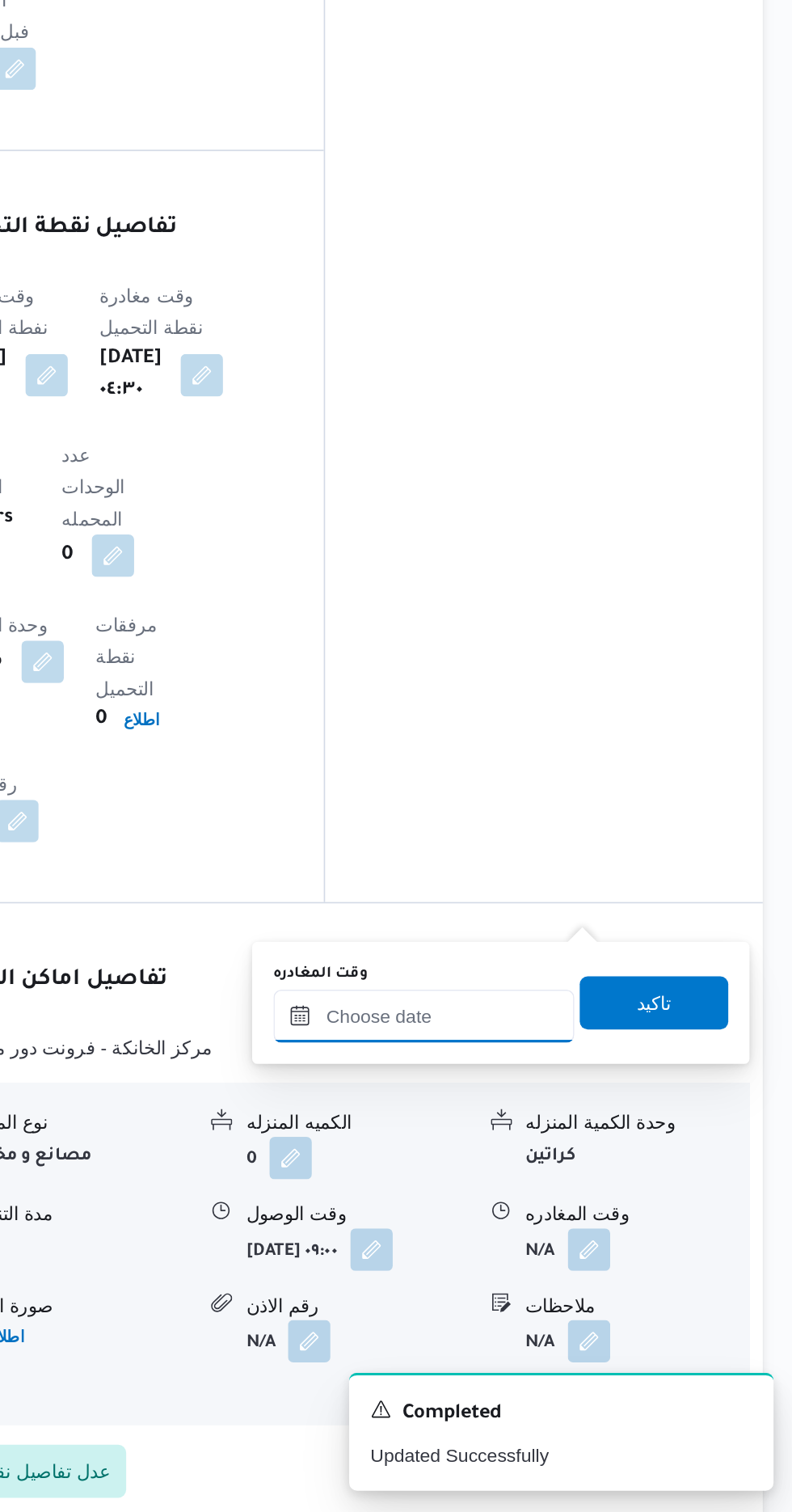
click at [607, 1214] on input "وقت المغادره" at bounding box center [566, 1210] width 184 height 32
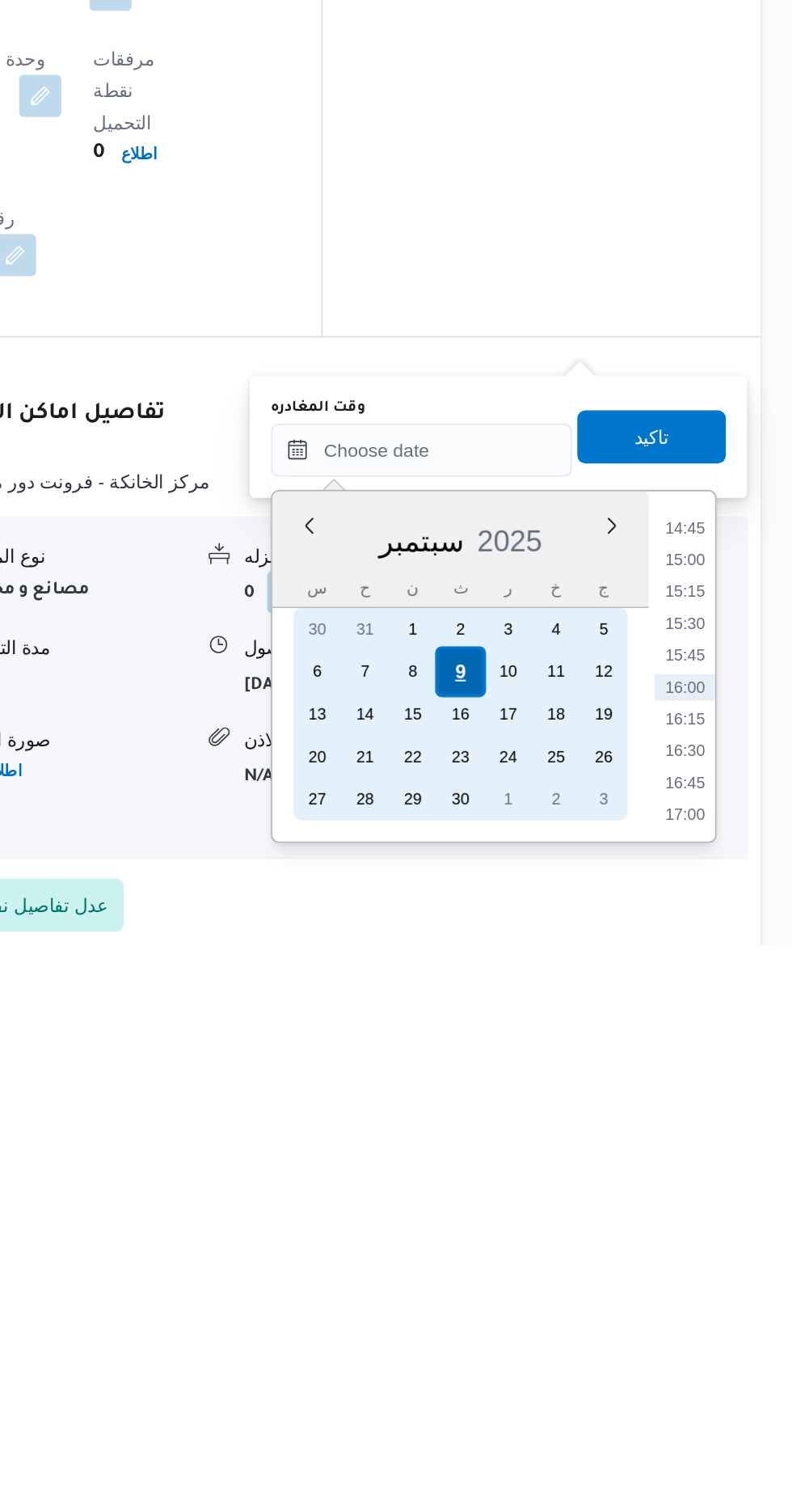
click at [591, 1345] on div "9" at bounding box center [590, 1346] width 31 height 31
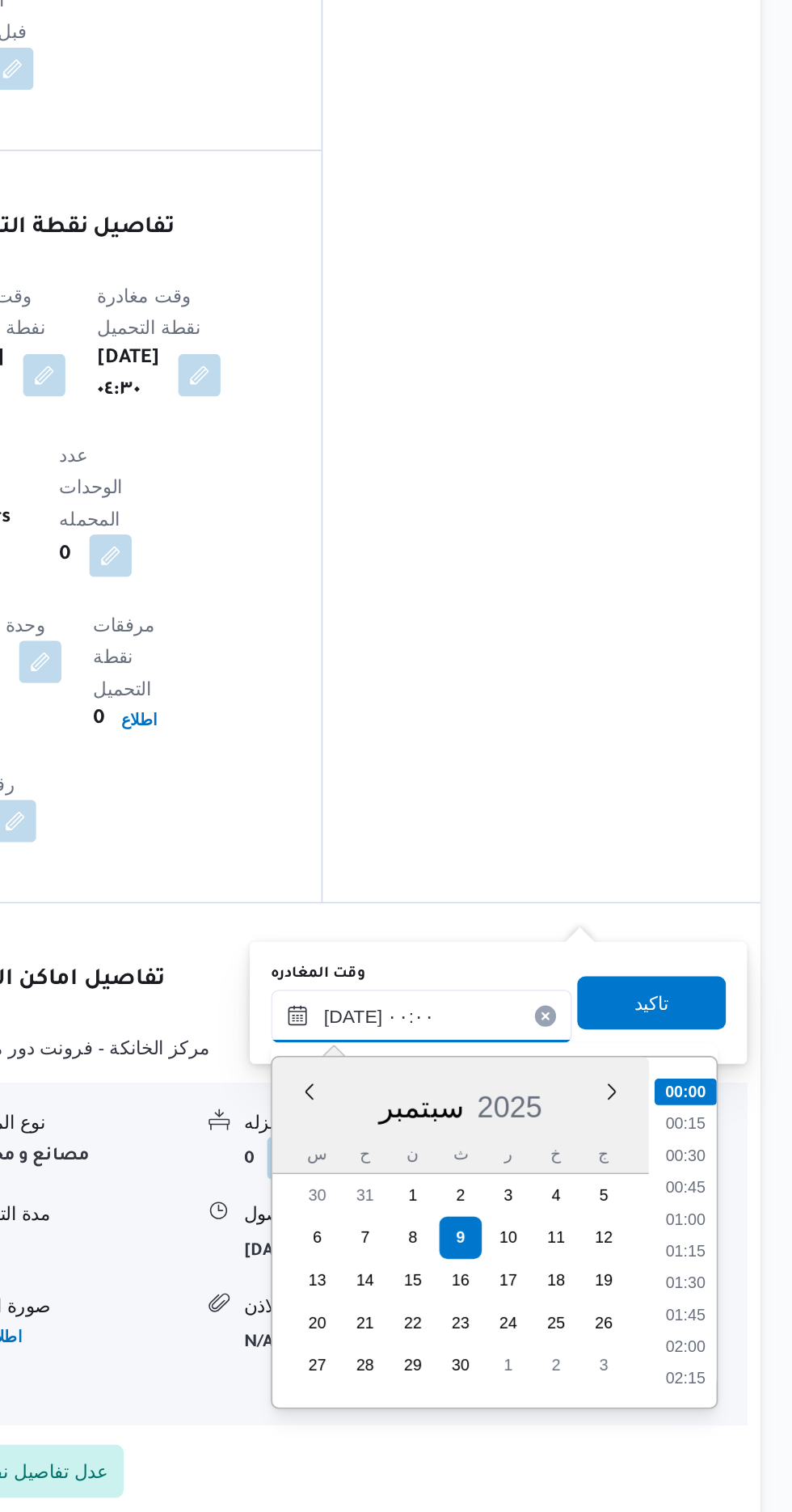
click at [475, 1214] on input "[DATE] ٠٠:٠٠" at bounding box center [566, 1210] width 184 height 32
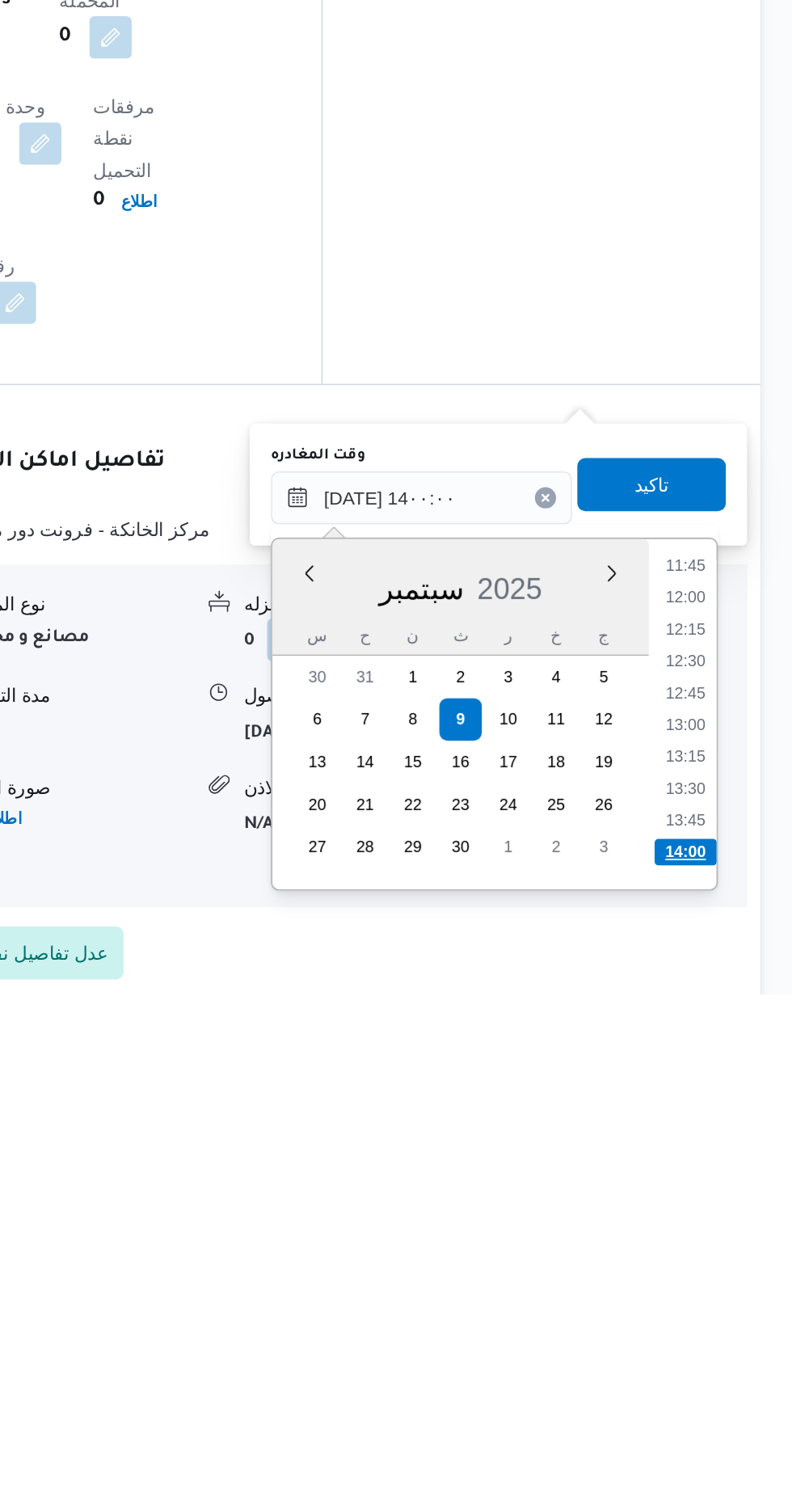
click at [723, 1428] on li "14:00" at bounding box center [727, 1426] width 38 height 16
type input "[DATE] ١٤:٠٠"
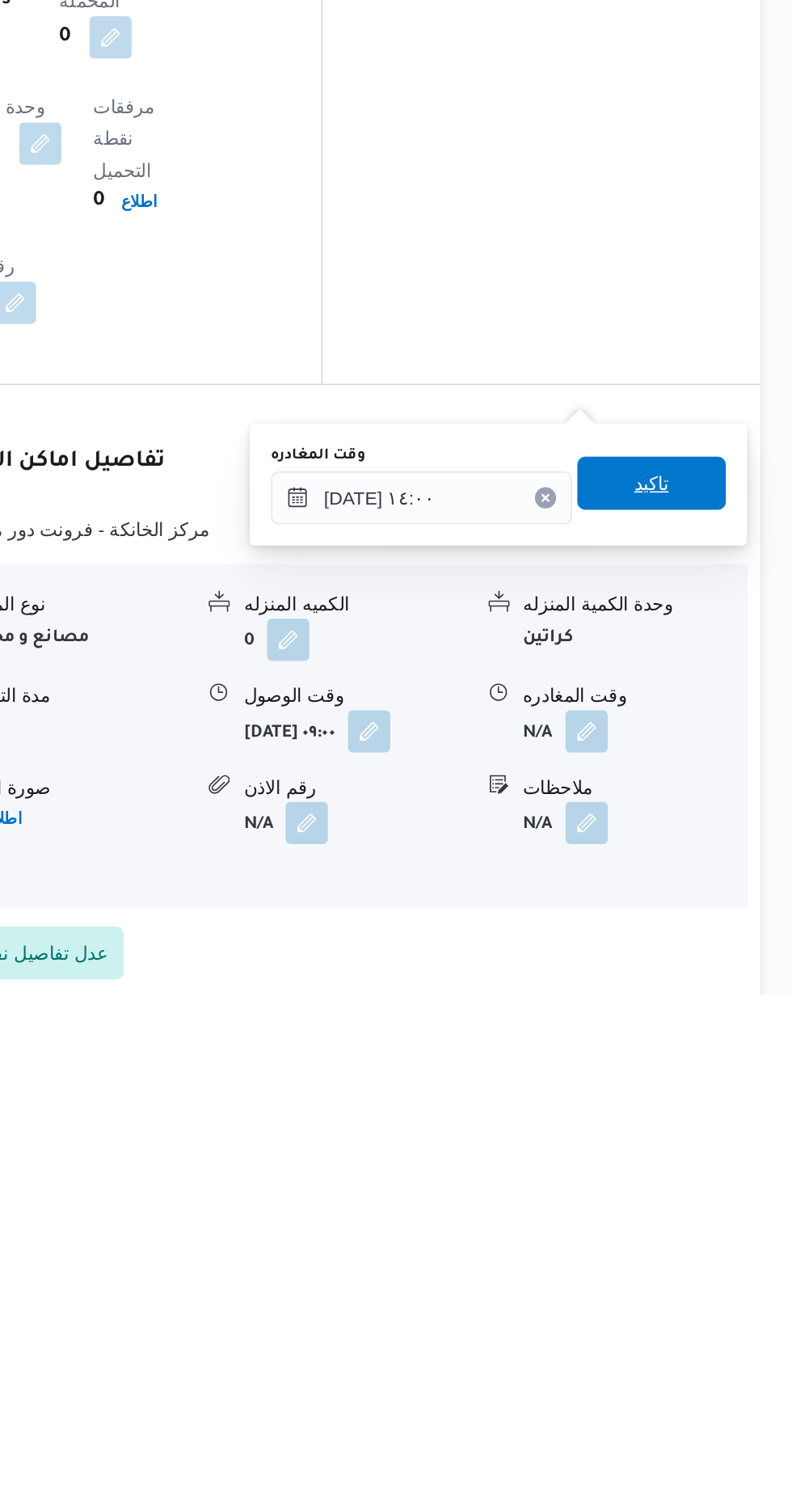
click at [717, 1205] on span "تاكيد" at bounding box center [707, 1201] width 21 height 20
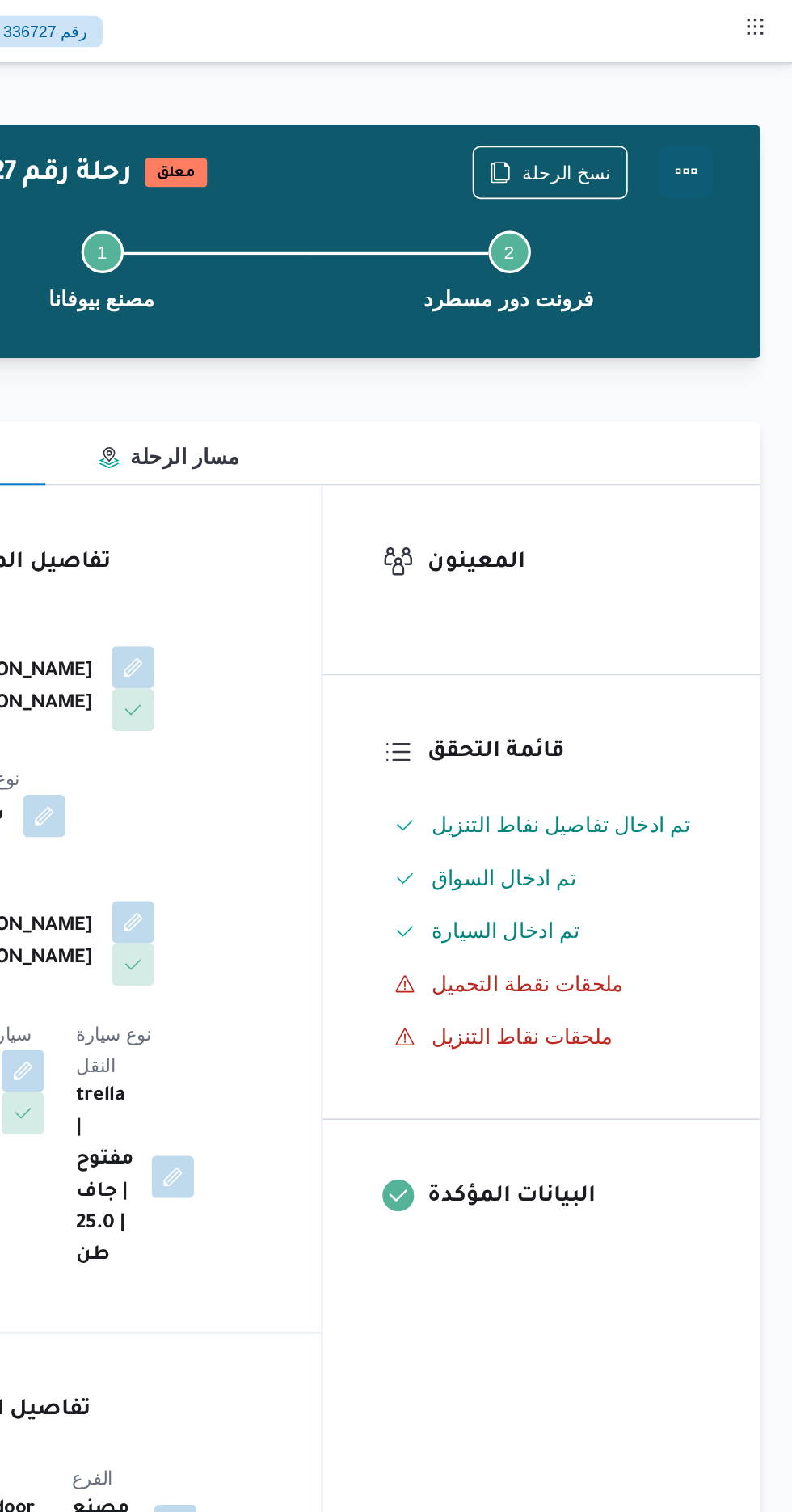
click at [738, 99] on button "Actions" at bounding box center [727, 104] width 32 height 32
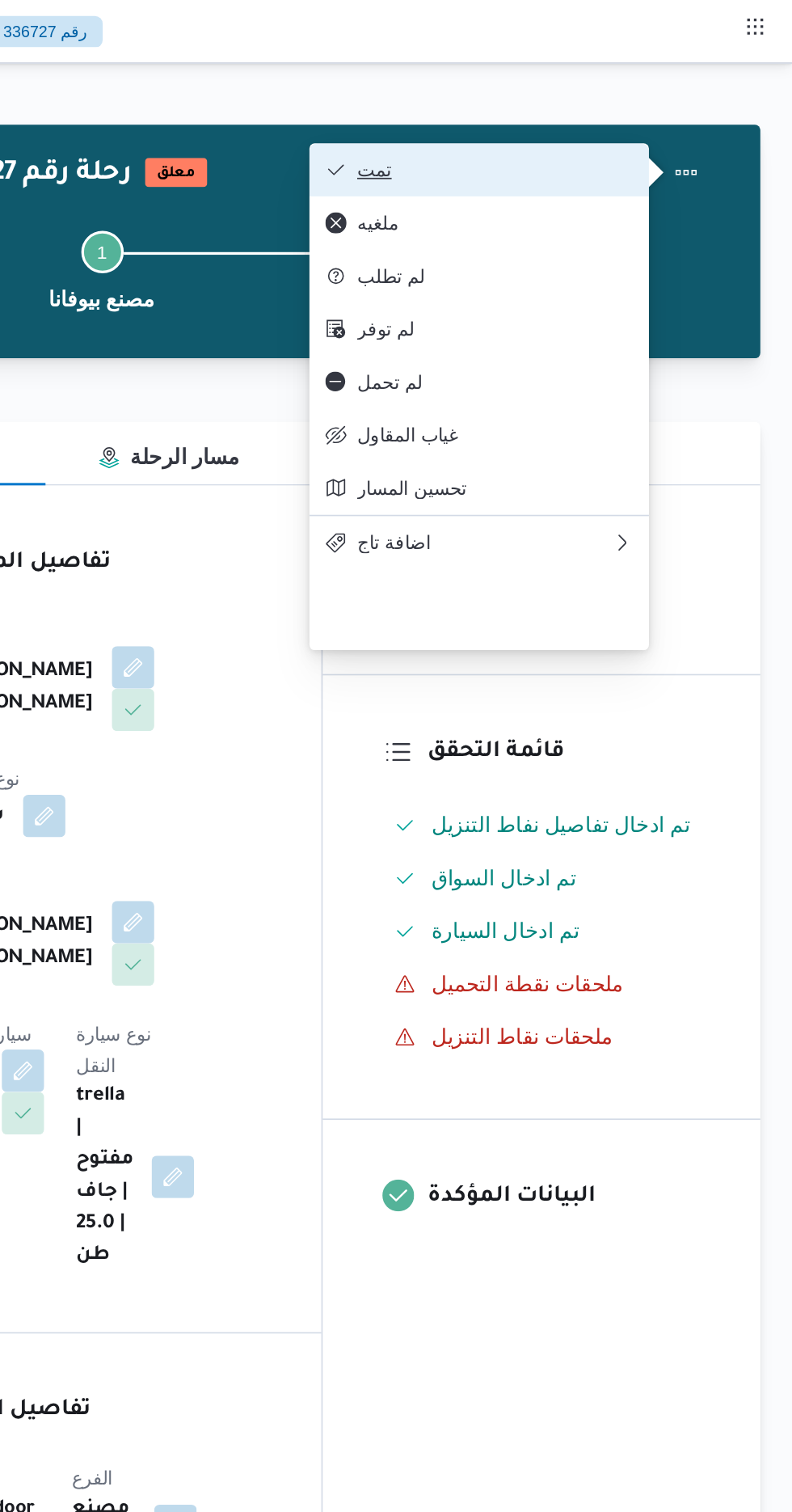
click at [693, 105] on span "تمت" at bounding box center [611, 103] width 168 height 13
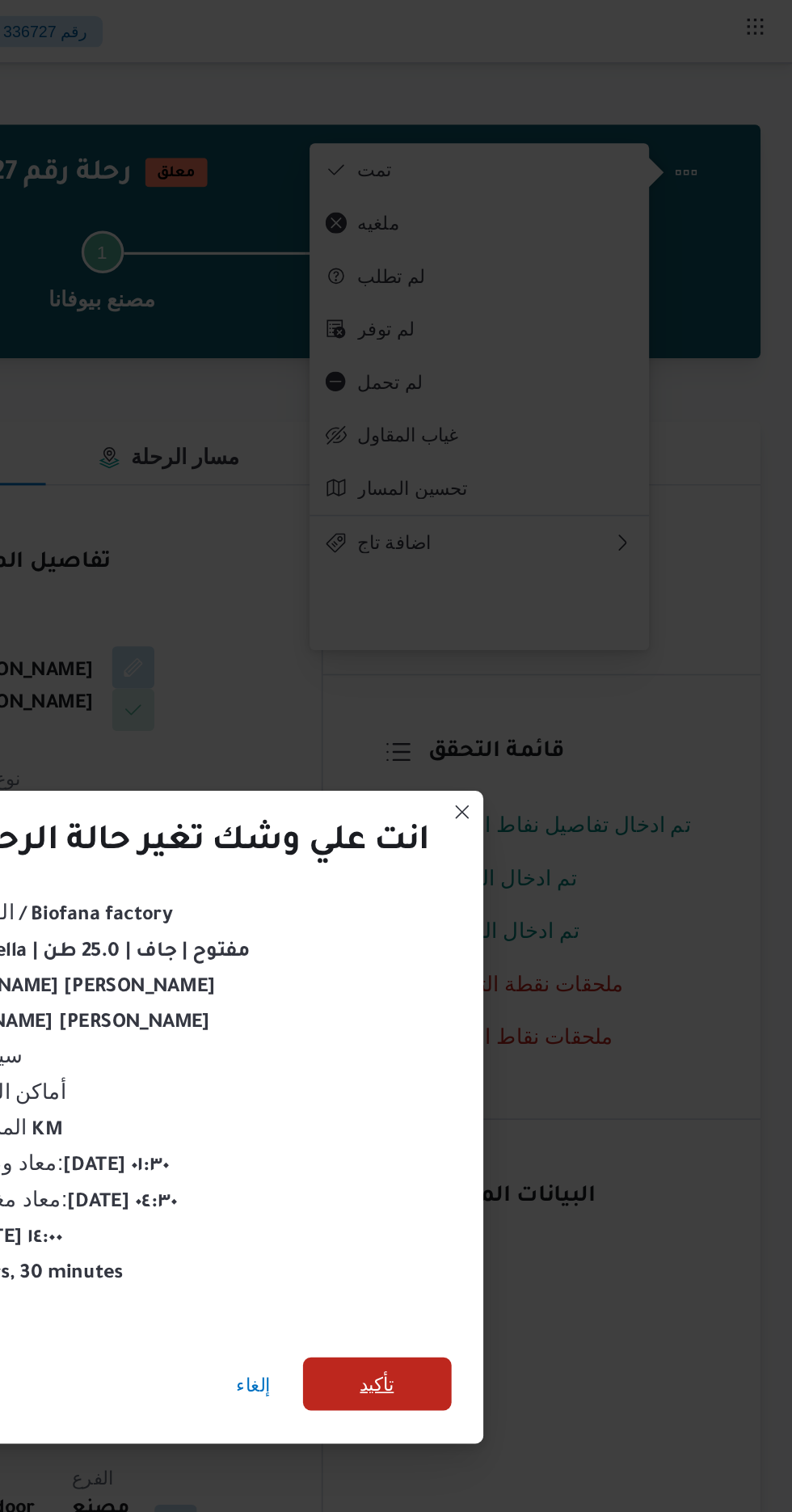
click at [541, 834] on span "تأكيد" at bounding box center [539, 844] width 21 height 20
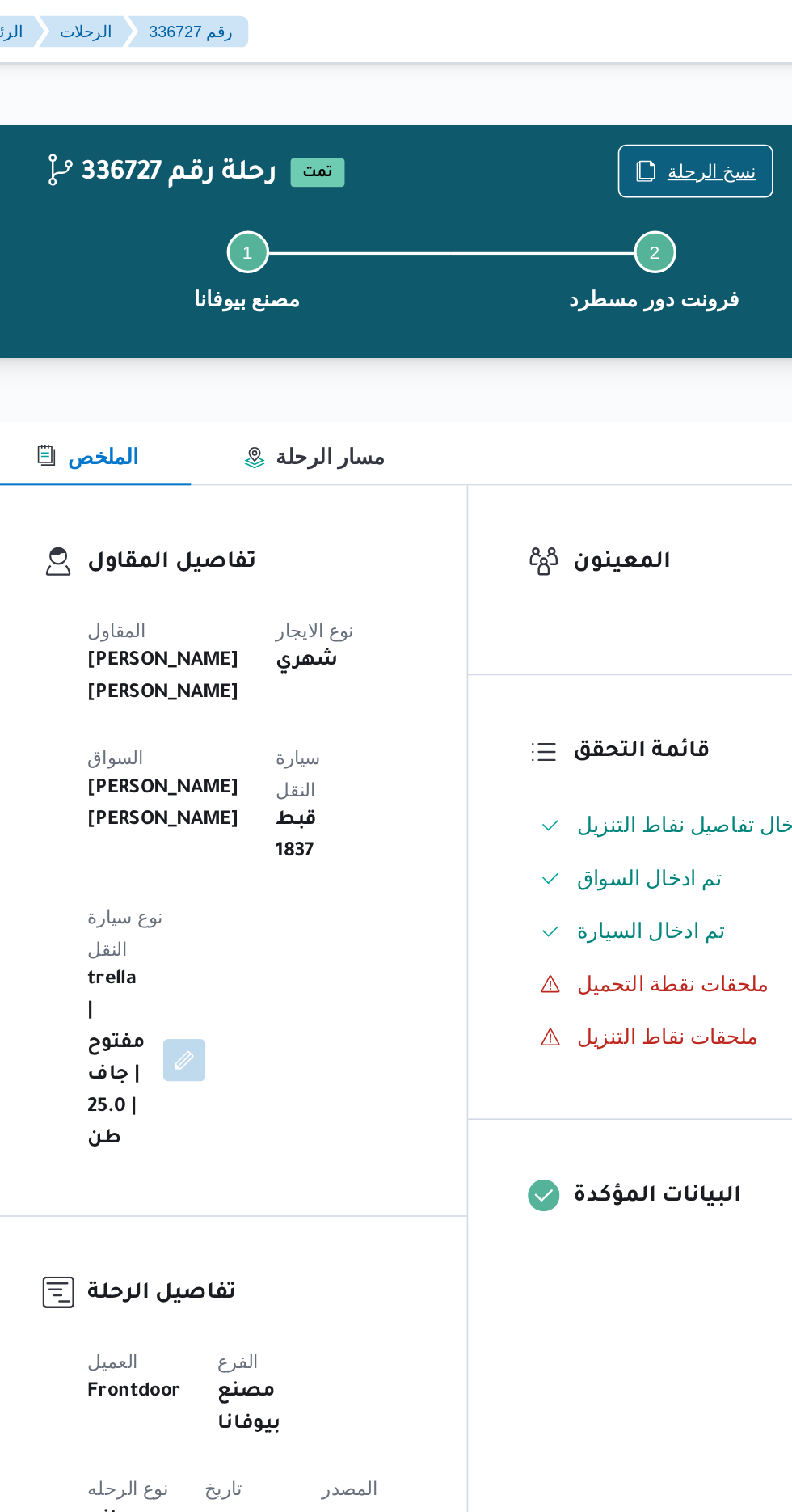
click at [640, 96] on span "نسخ الرحلة" at bounding box center [653, 105] width 54 height 20
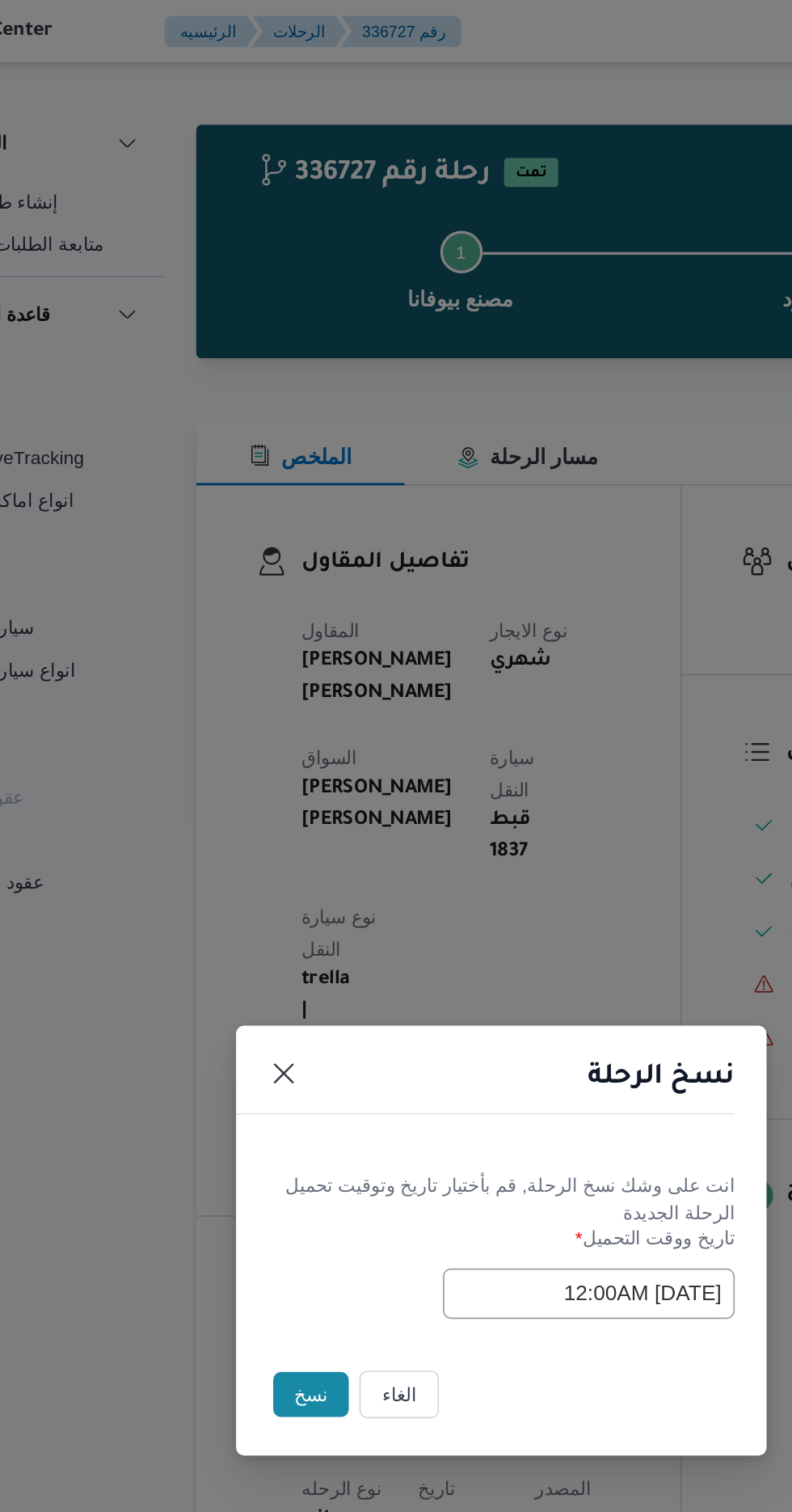
click at [263, 844] on button "نسخ" at bounding box center [281, 849] width 46 height 28
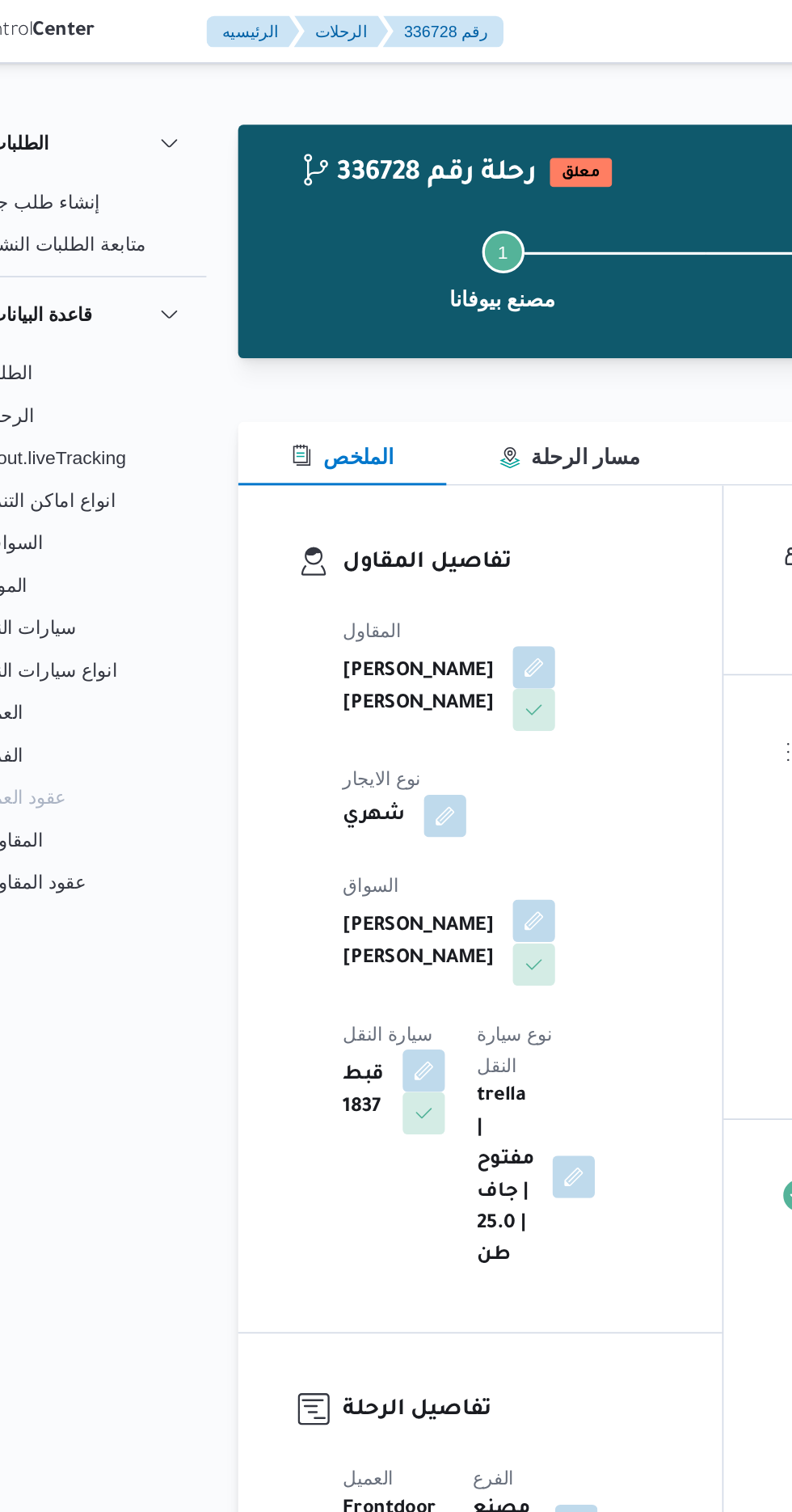
click at [377, 548] on button "button" at bounding box center [390, 561] width 26 height 26
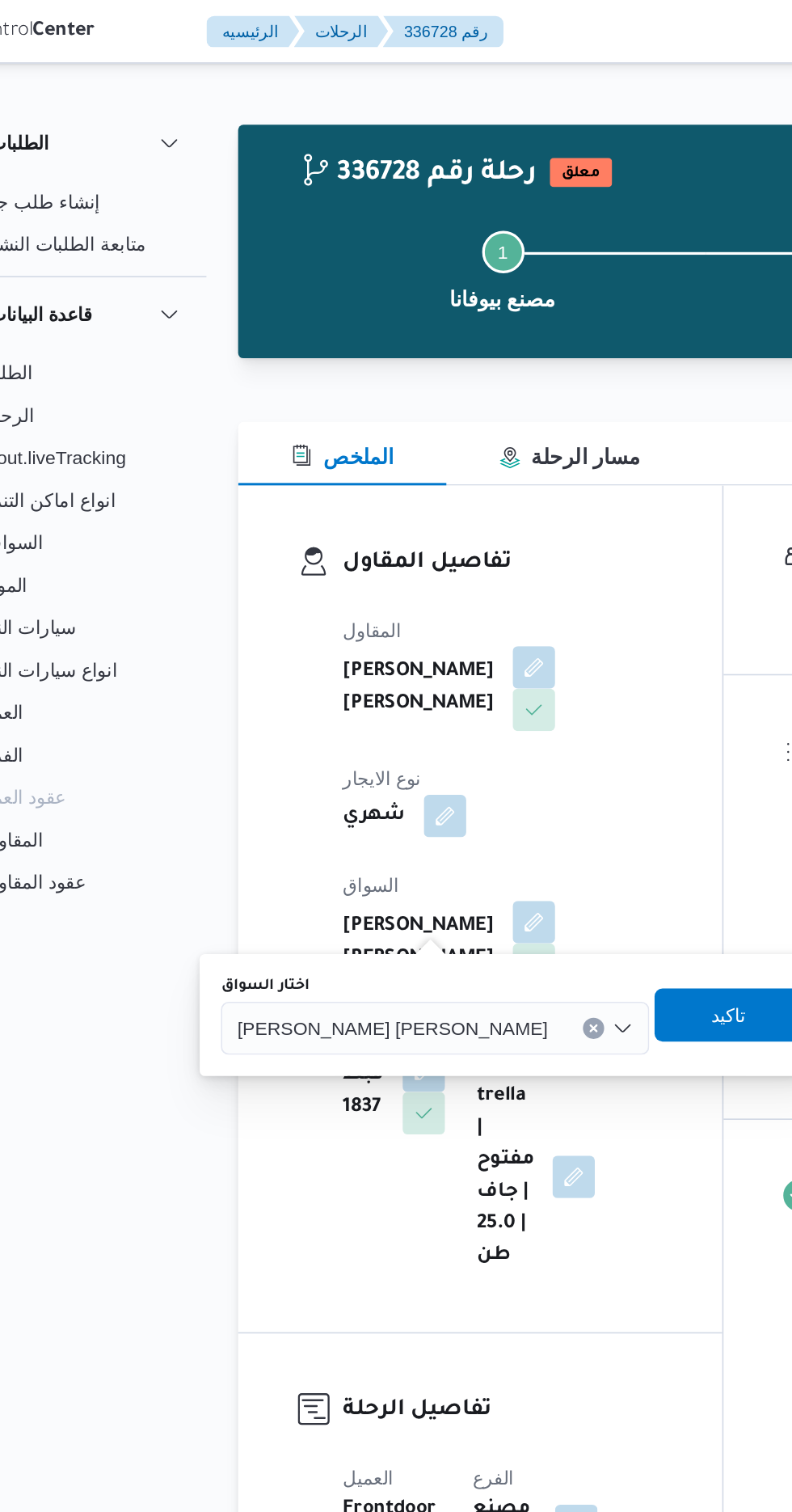
click at [253, 630] on span "[PERSON_NAME] [PERSON_NAME]" at bounding box center [304, 626] width 189 height 18
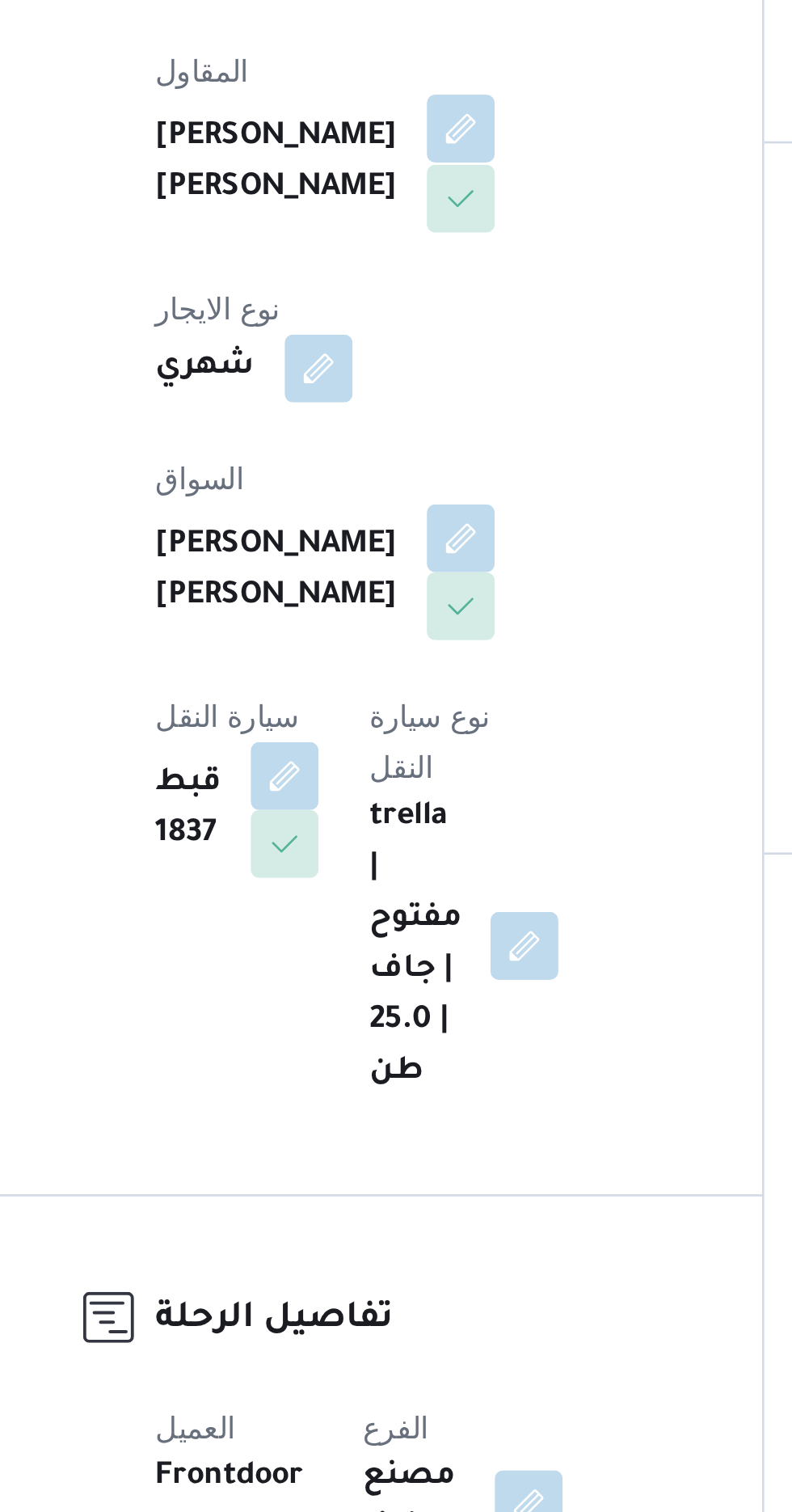
click at [377, 410] on button "button" at bounding box center [390, 405] width 26 height 26
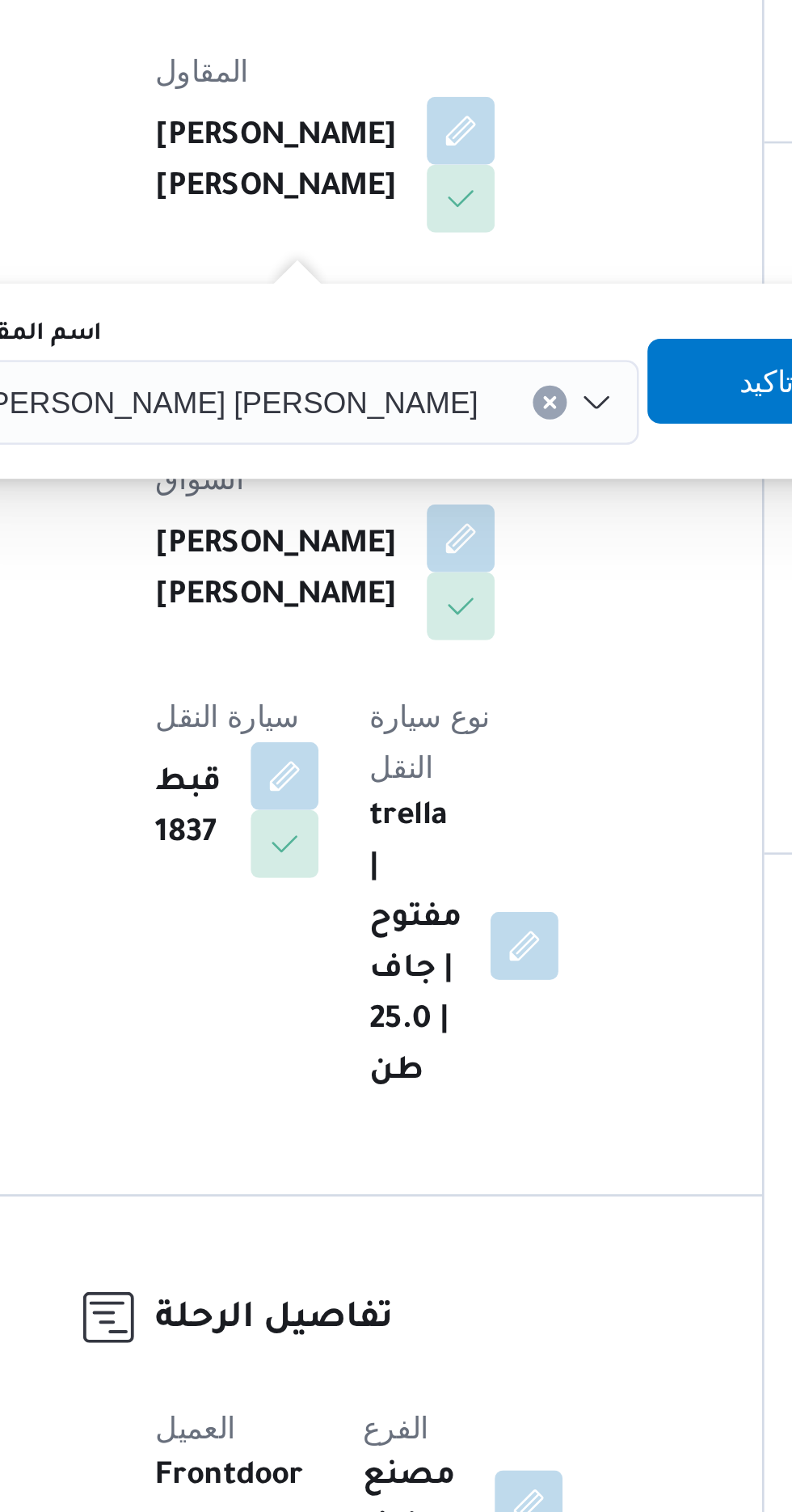
click at [403, 512] on input "اسم المقاول" at bounding box center [404, 511] width 2 height 20
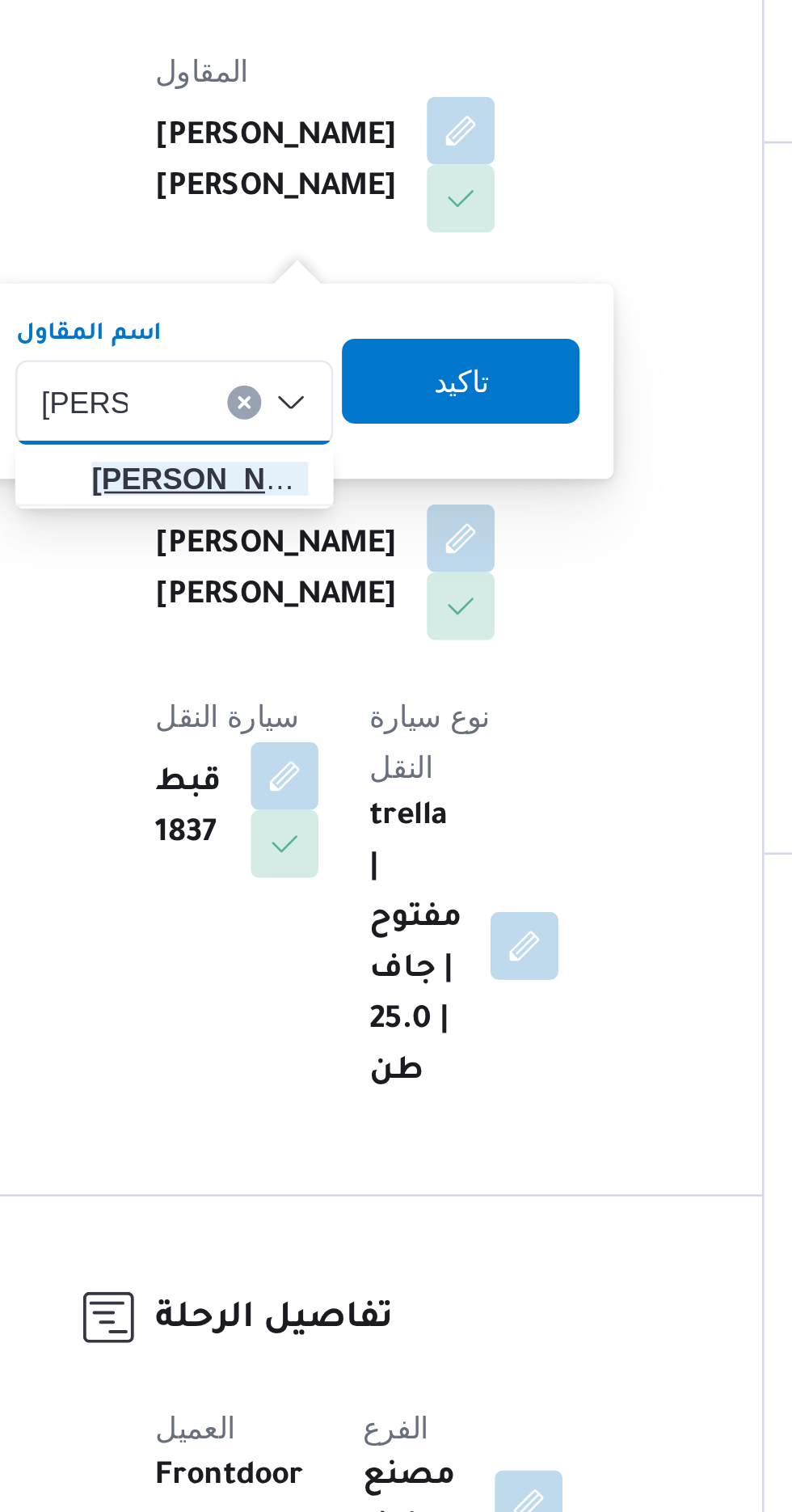
type input "[PERSON_NAME]"
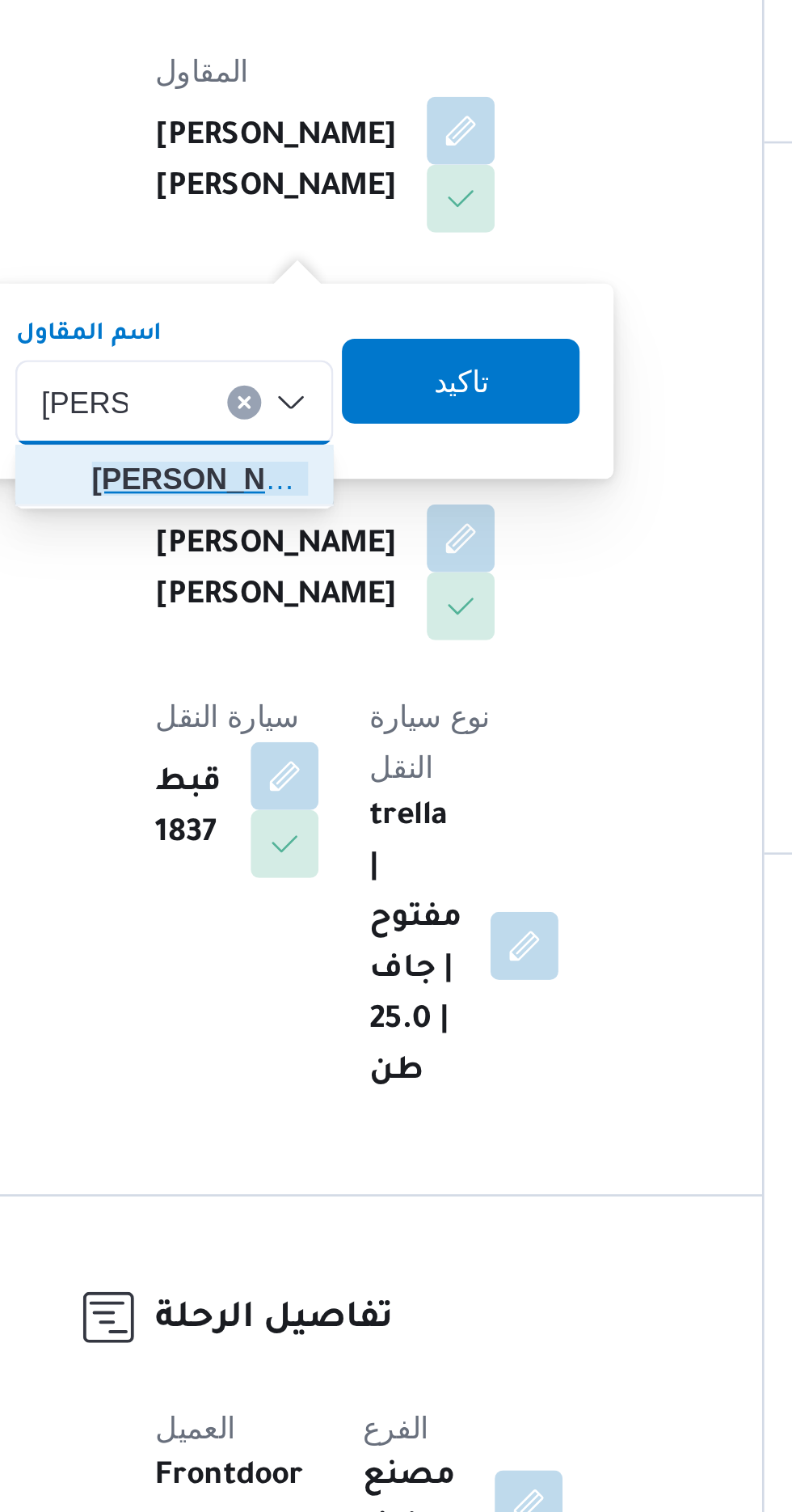
click at [309, 545] on span "[PERSON_NAME] دوح [PERSON_NAME]" at bounding box center [290, 539] width 83 height 20
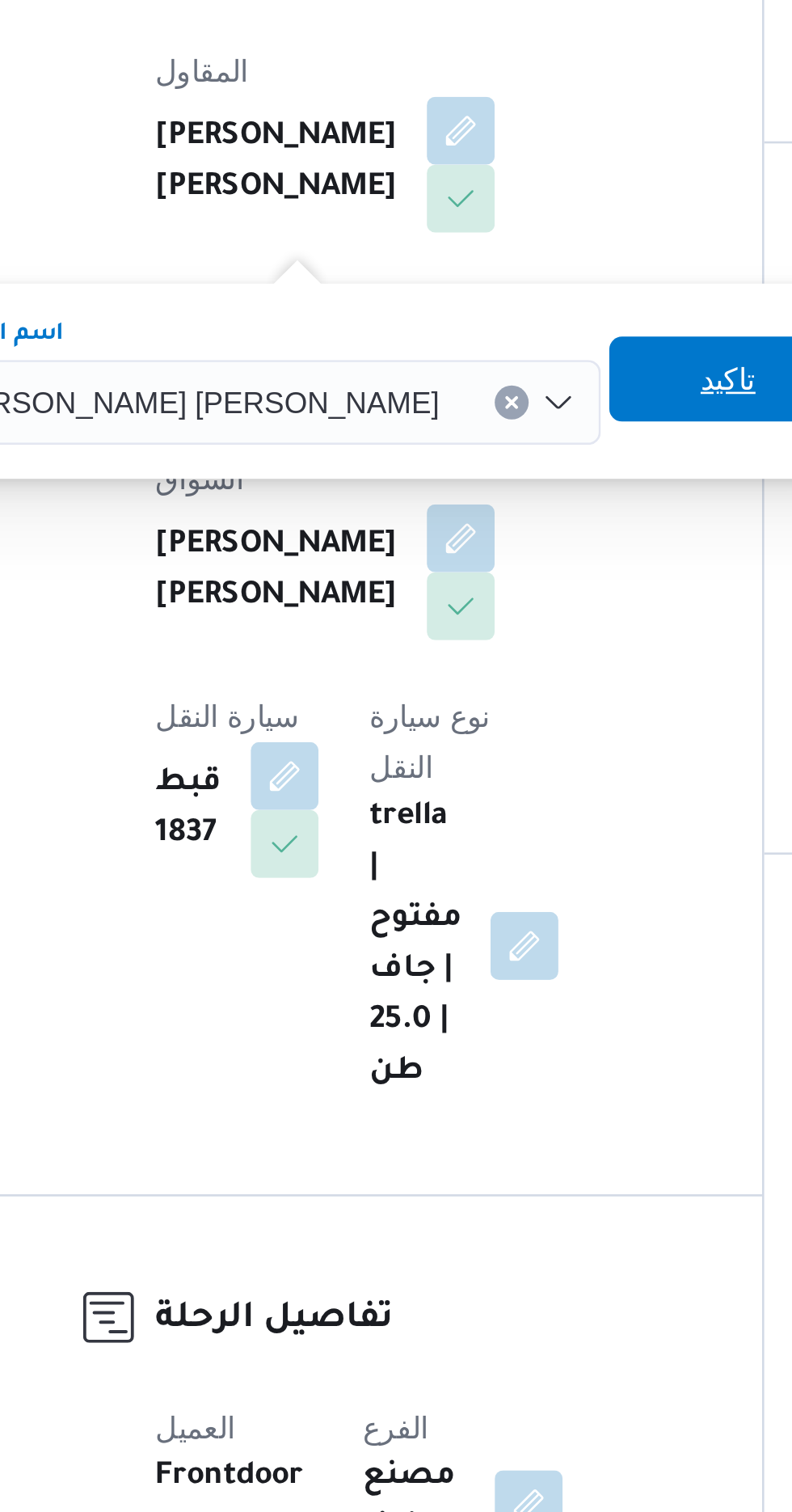
click at [482, 495] on span "تاكيد" at bounding box center [493, 502] width 21 height 20
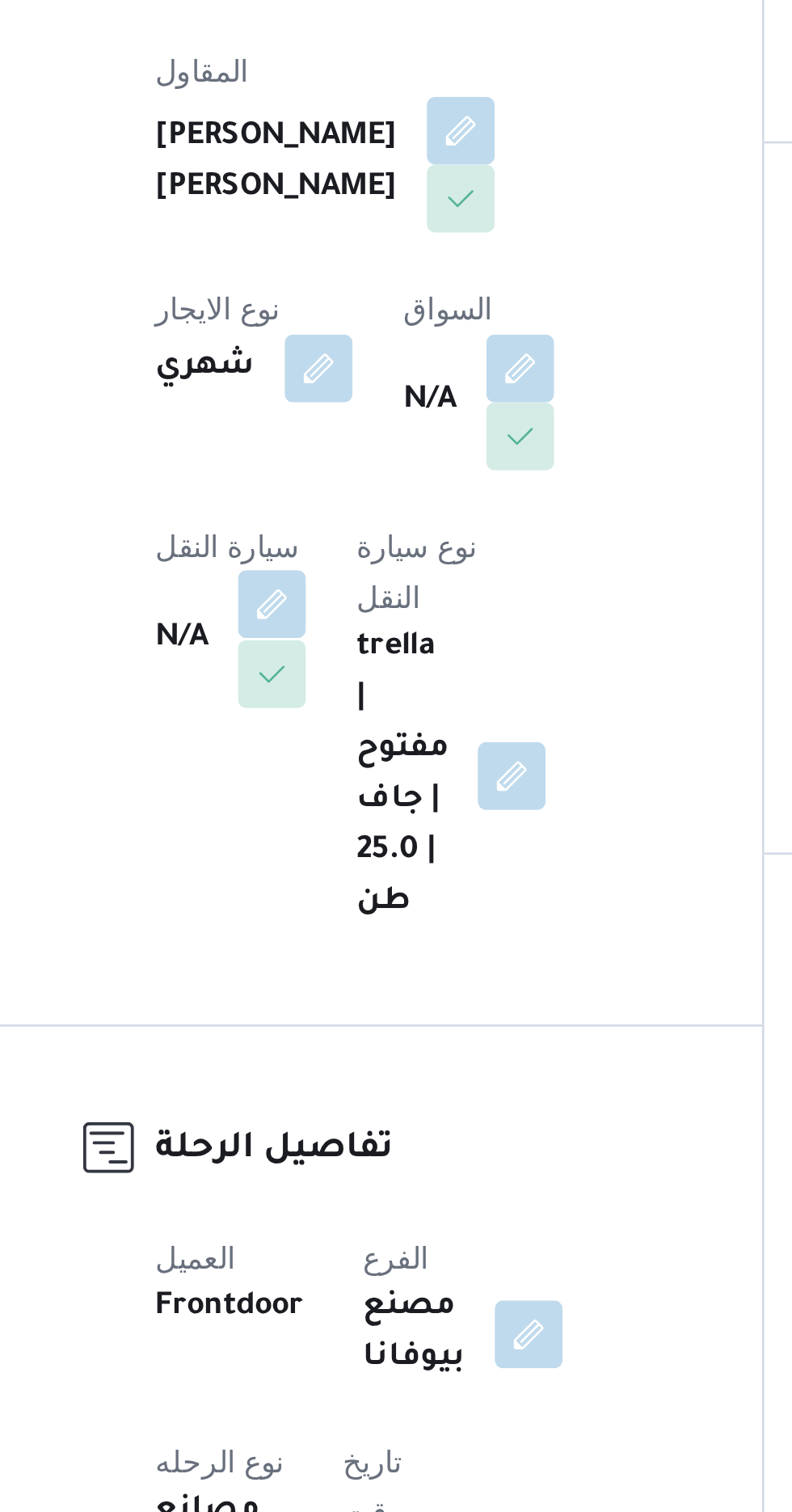
click at [331, 574] on button "button" at bounding box center [318, 586] width 26 height 26
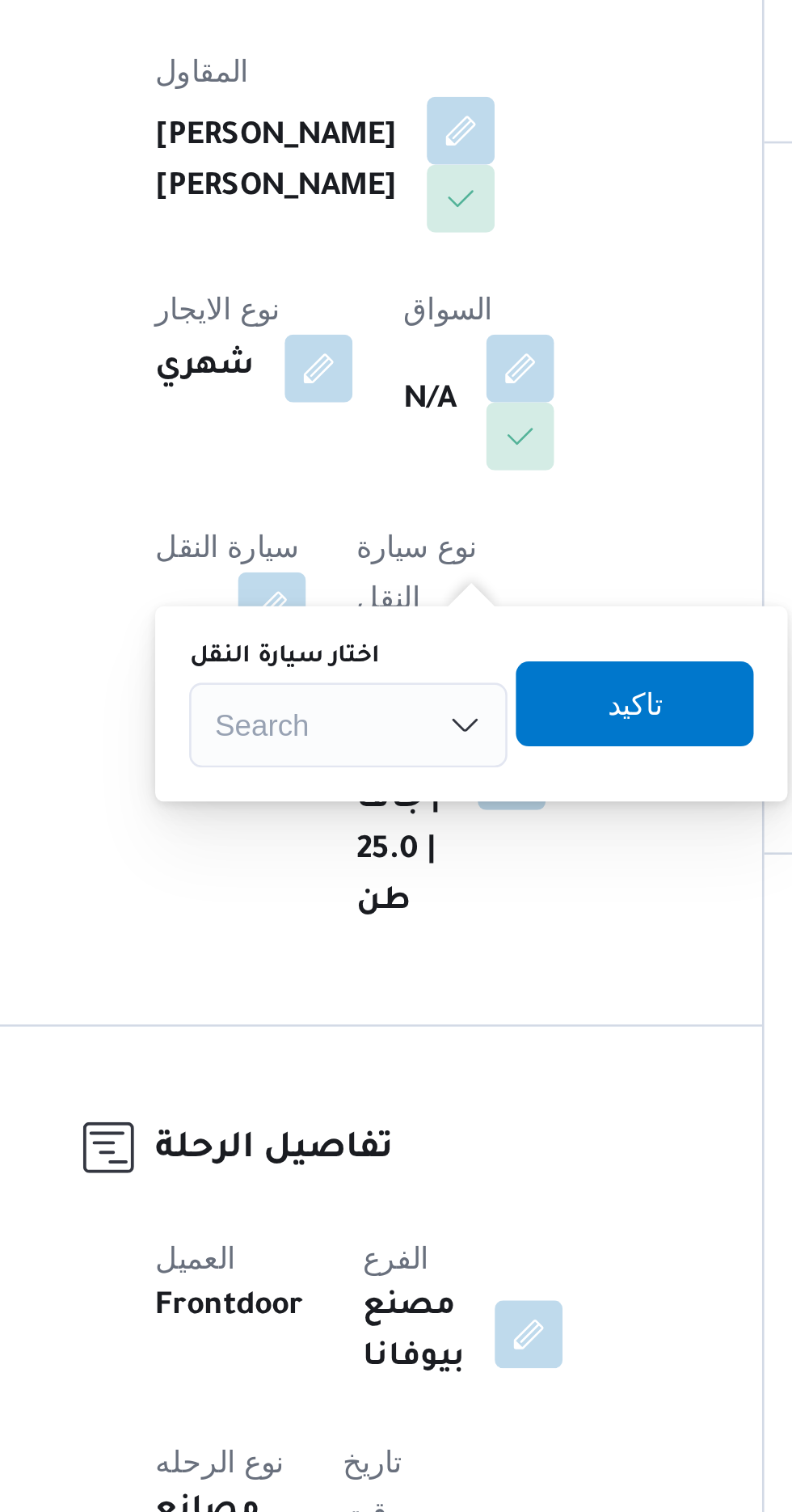
click at [366, 634] on div "Search" at bounding box center [347, 633] width 122 height 32
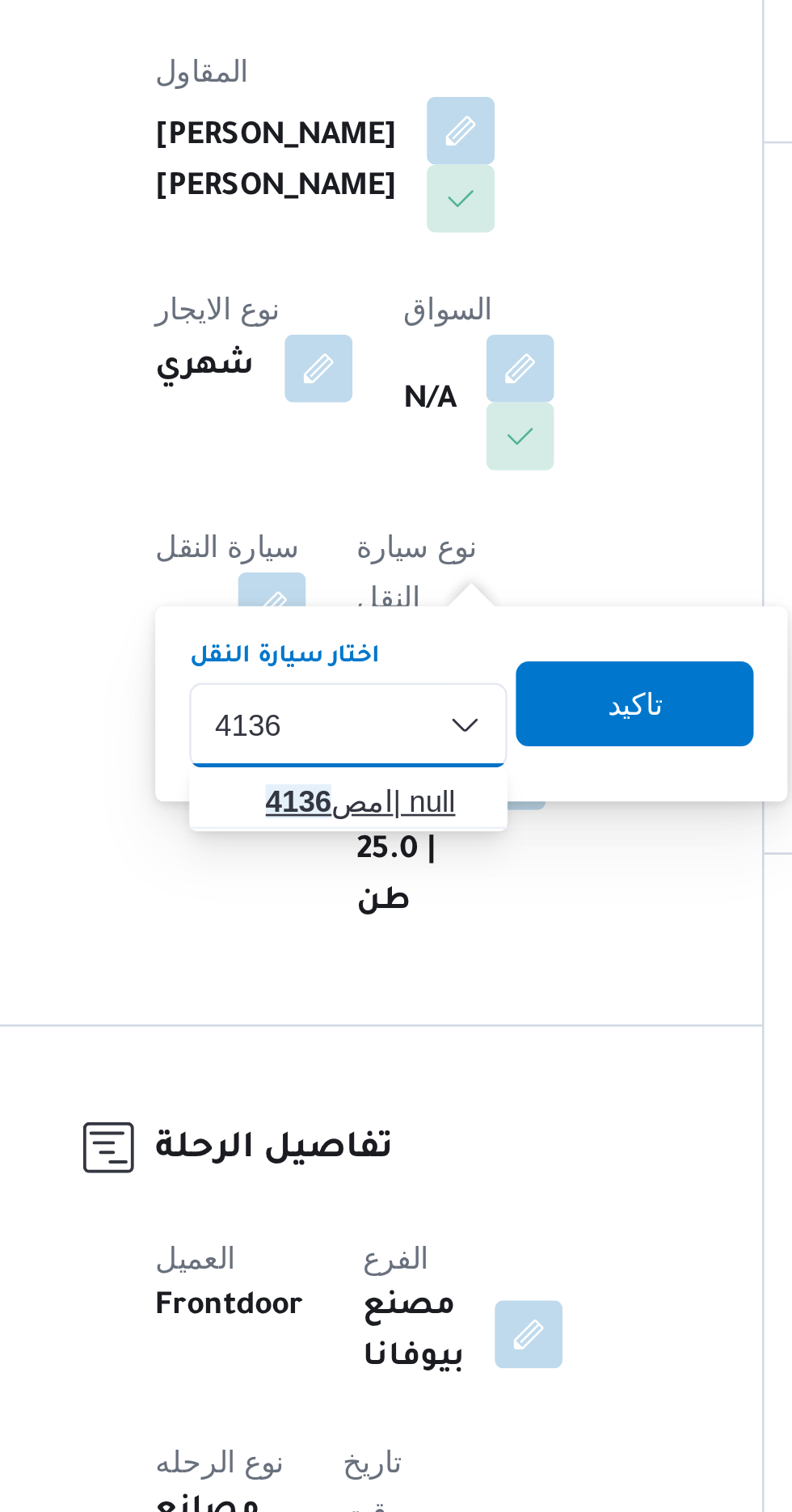
type input "4136"
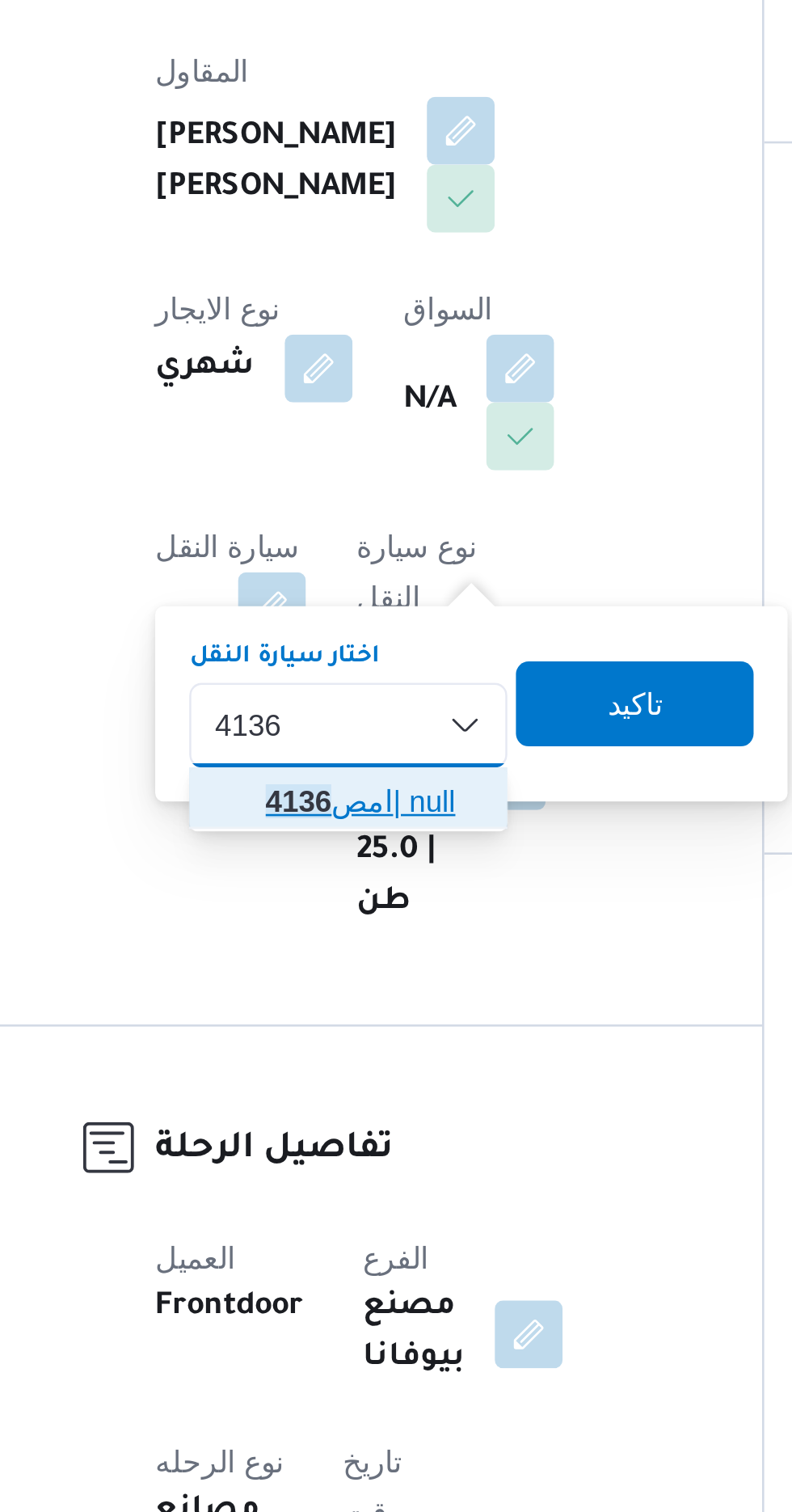
click at [347, 657] on span "امص 4136 | null" at bounding box center [357, 663] width 83 height 20
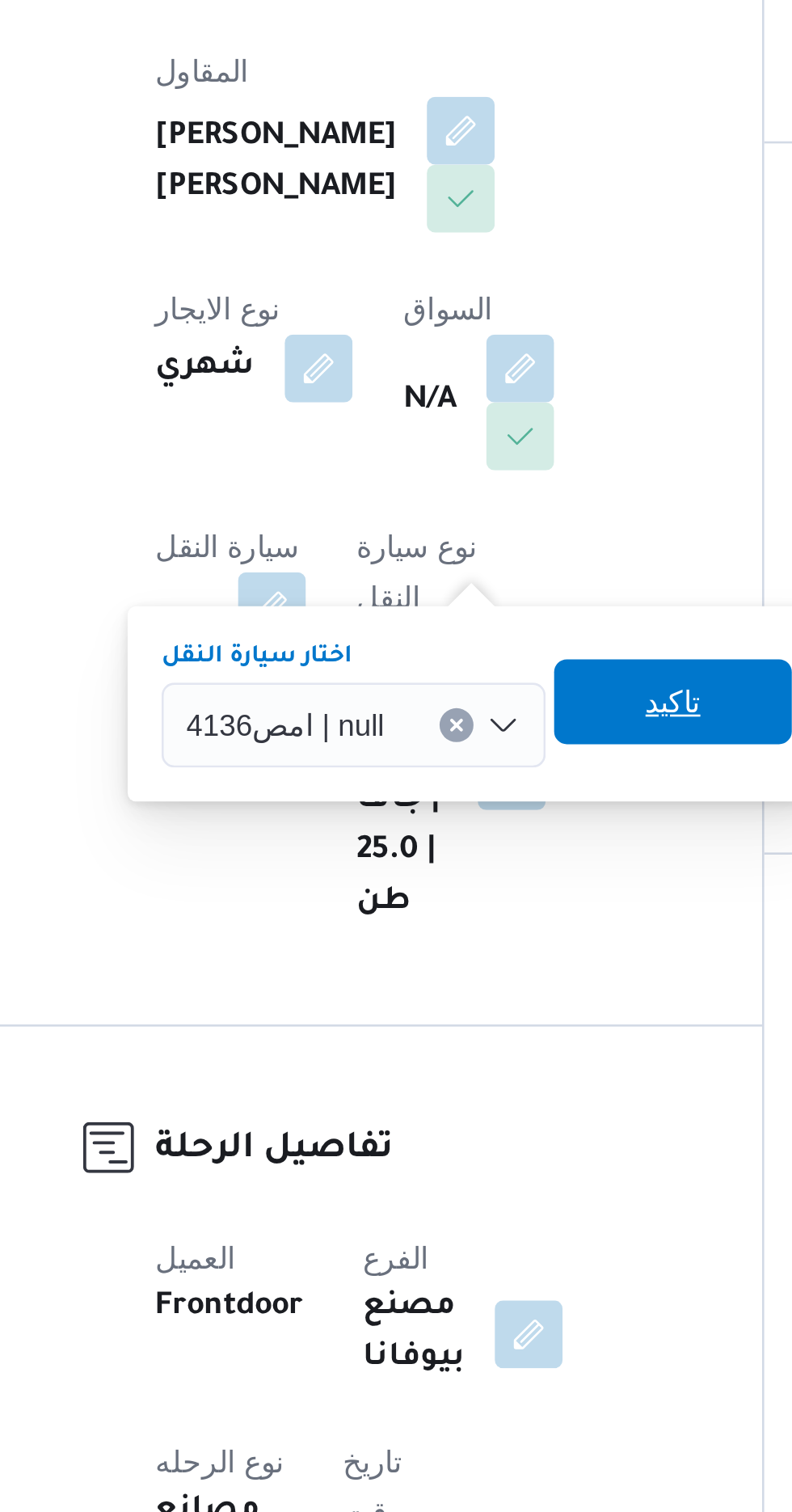
click at [473, 622] on span "تاكيد" at bounding box center [471, 625] width 21 height 20
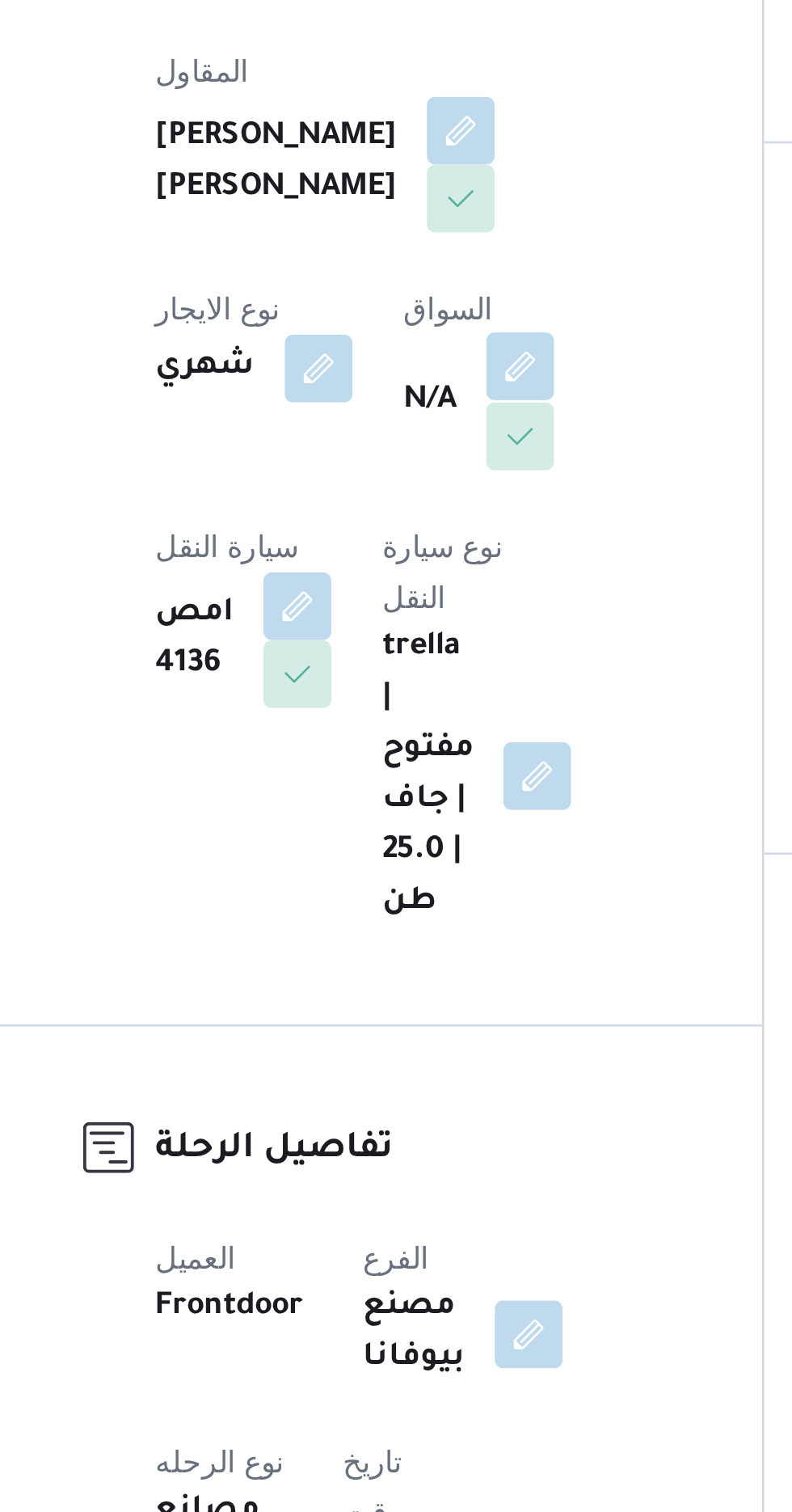
click at [400, 510] on button "button" at bounding box center [413, 496] width 26 height 26
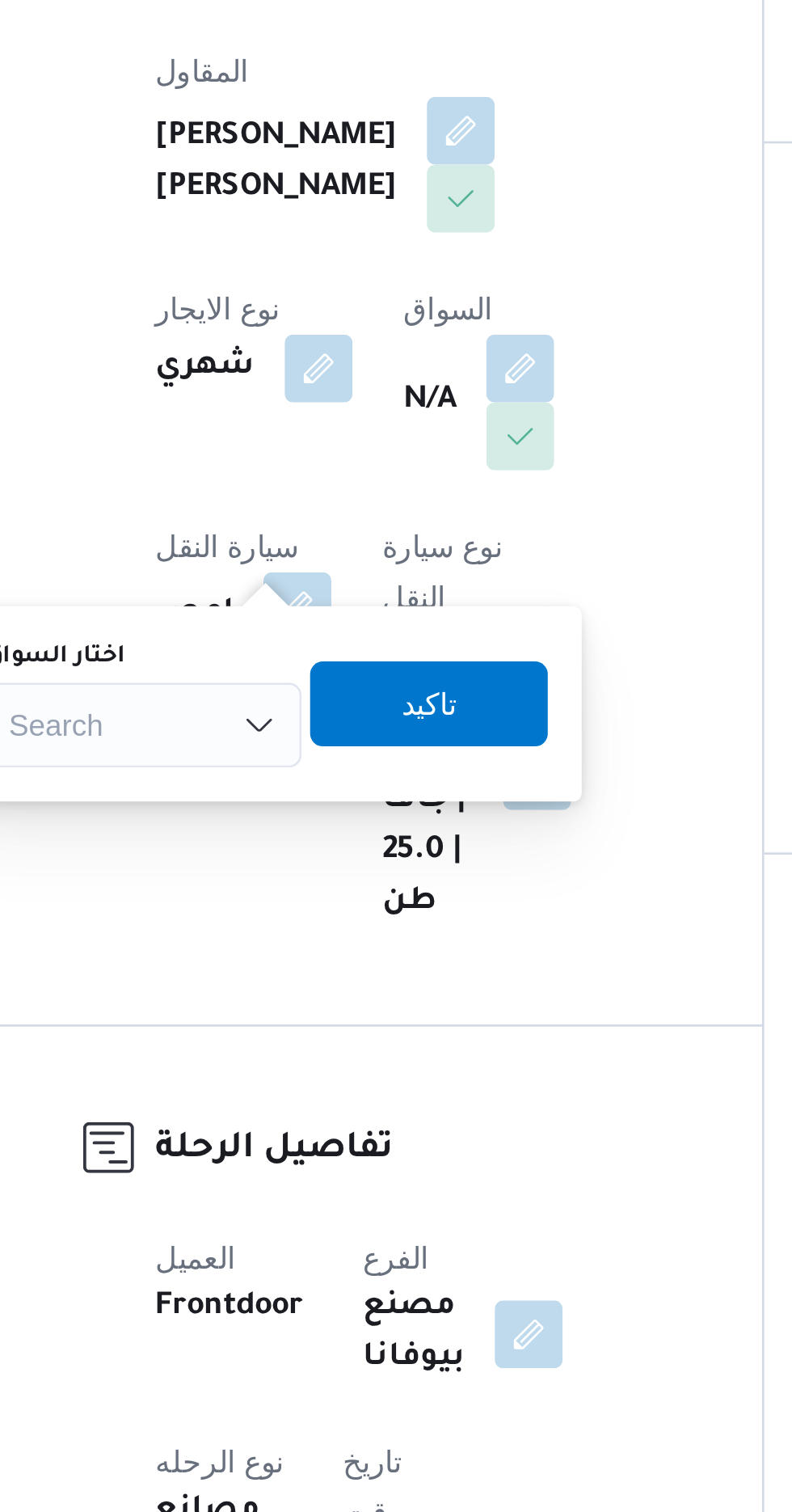
click at [300, 618] on div "Search" at bounding box center [269, 633] width 122 height 32
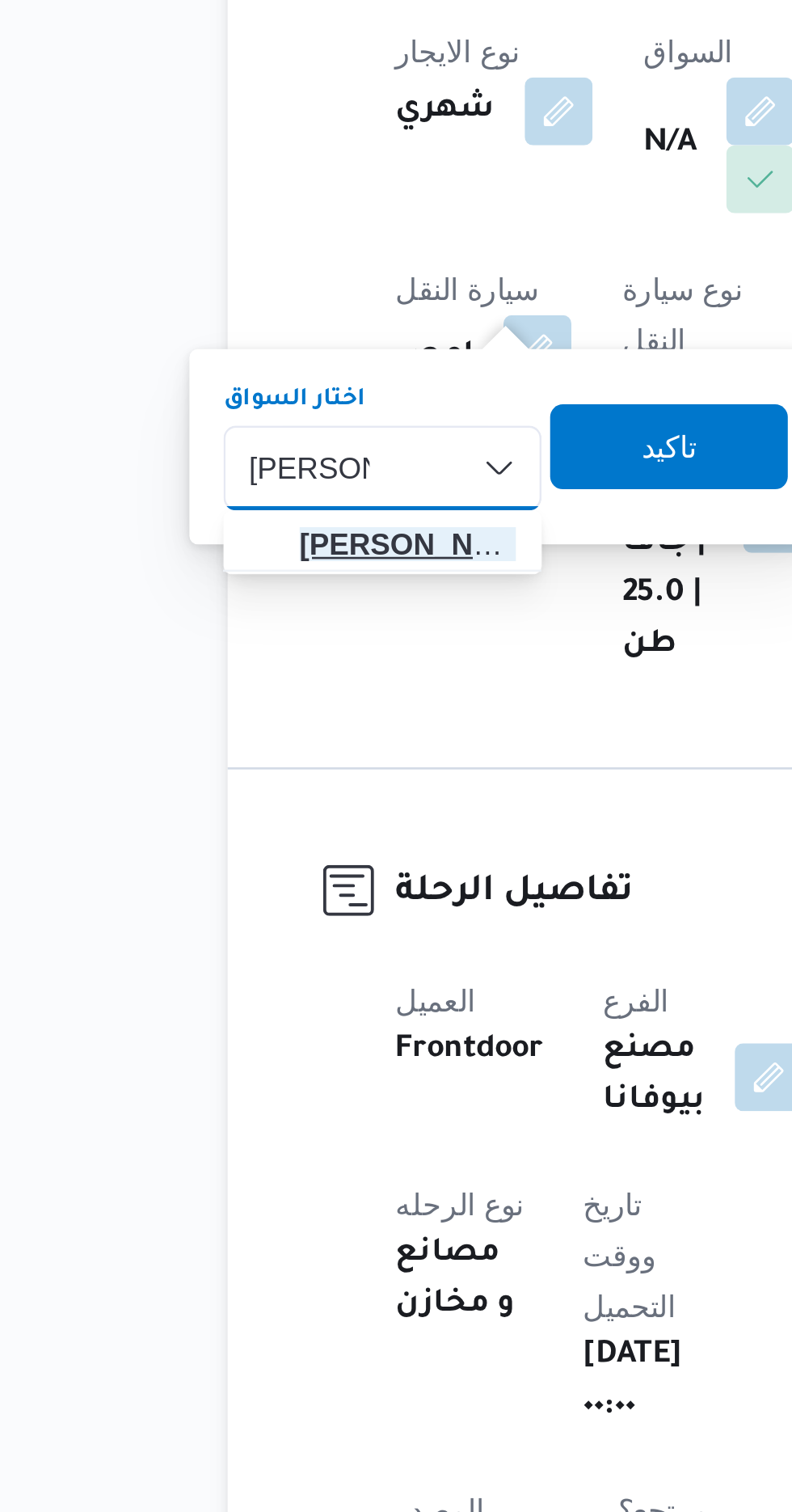
type input "[PERSON_NAME]"
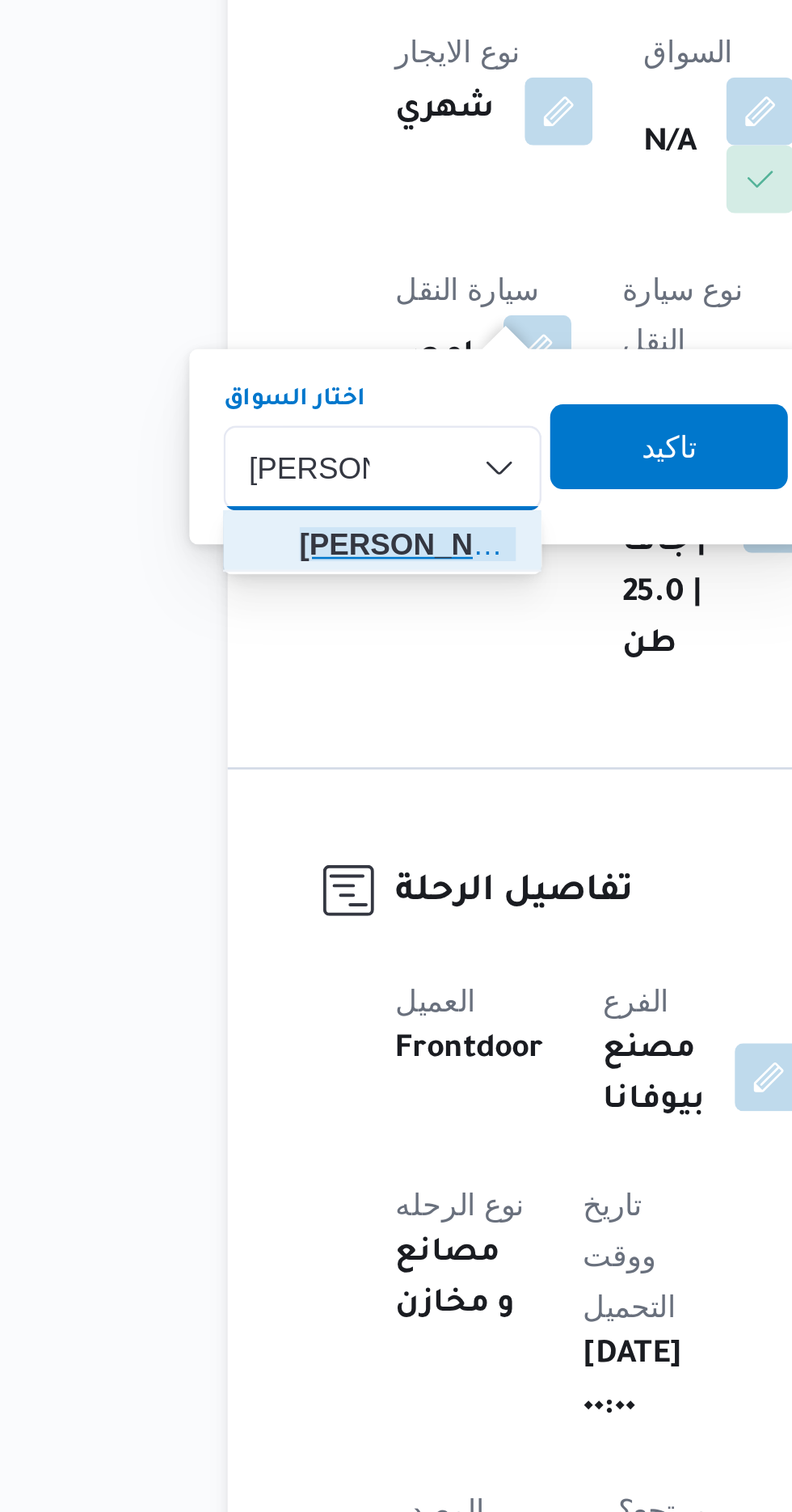
click at [289, 662] on span "[PERSON_NAME] ولى [PERSON_NAME]" at bounding box center [279, 663] width 83 height 20
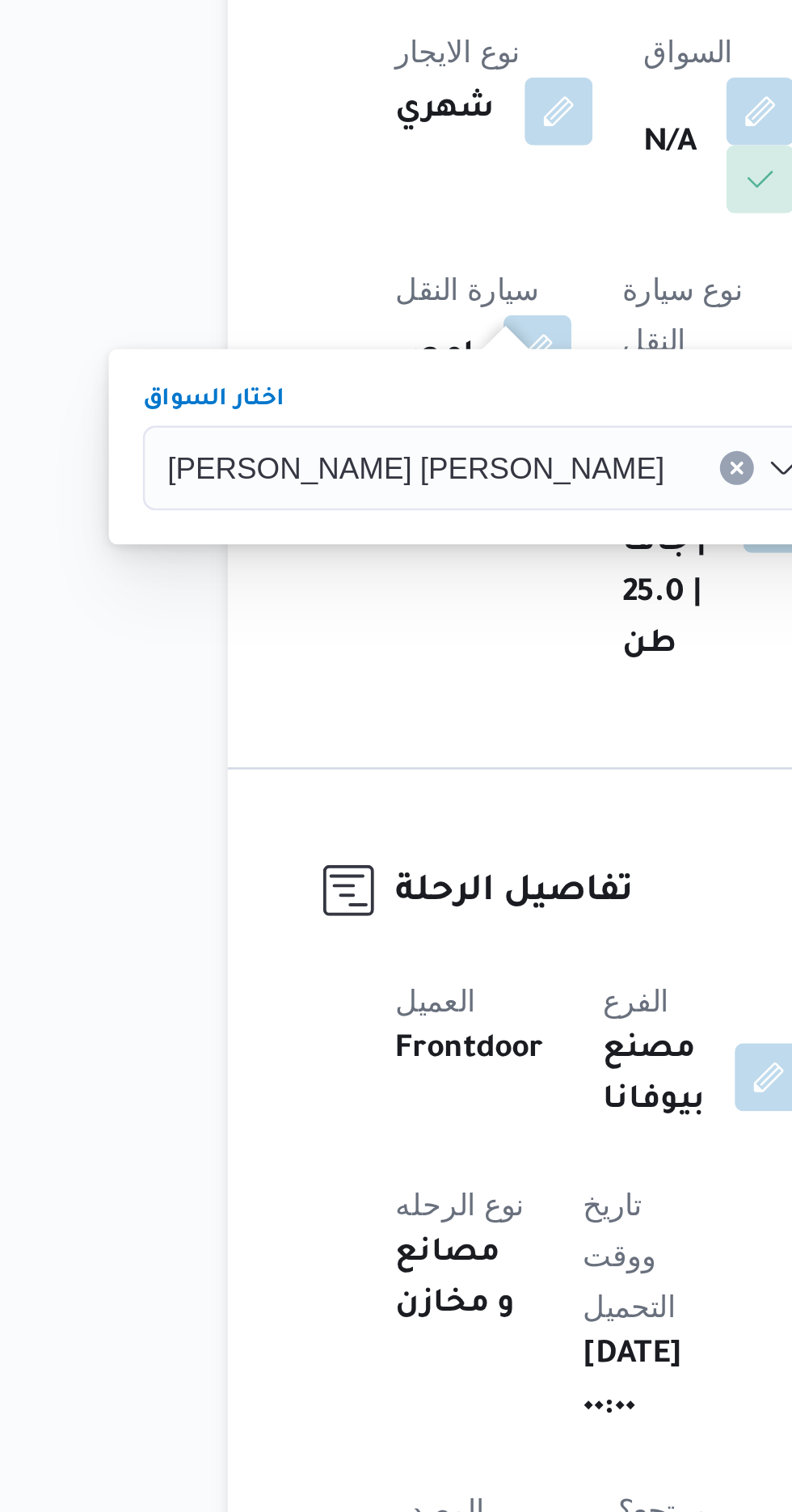
click at [441, 626] on span "تاكيد" at bounding box center [487, 625] width 91 height 32
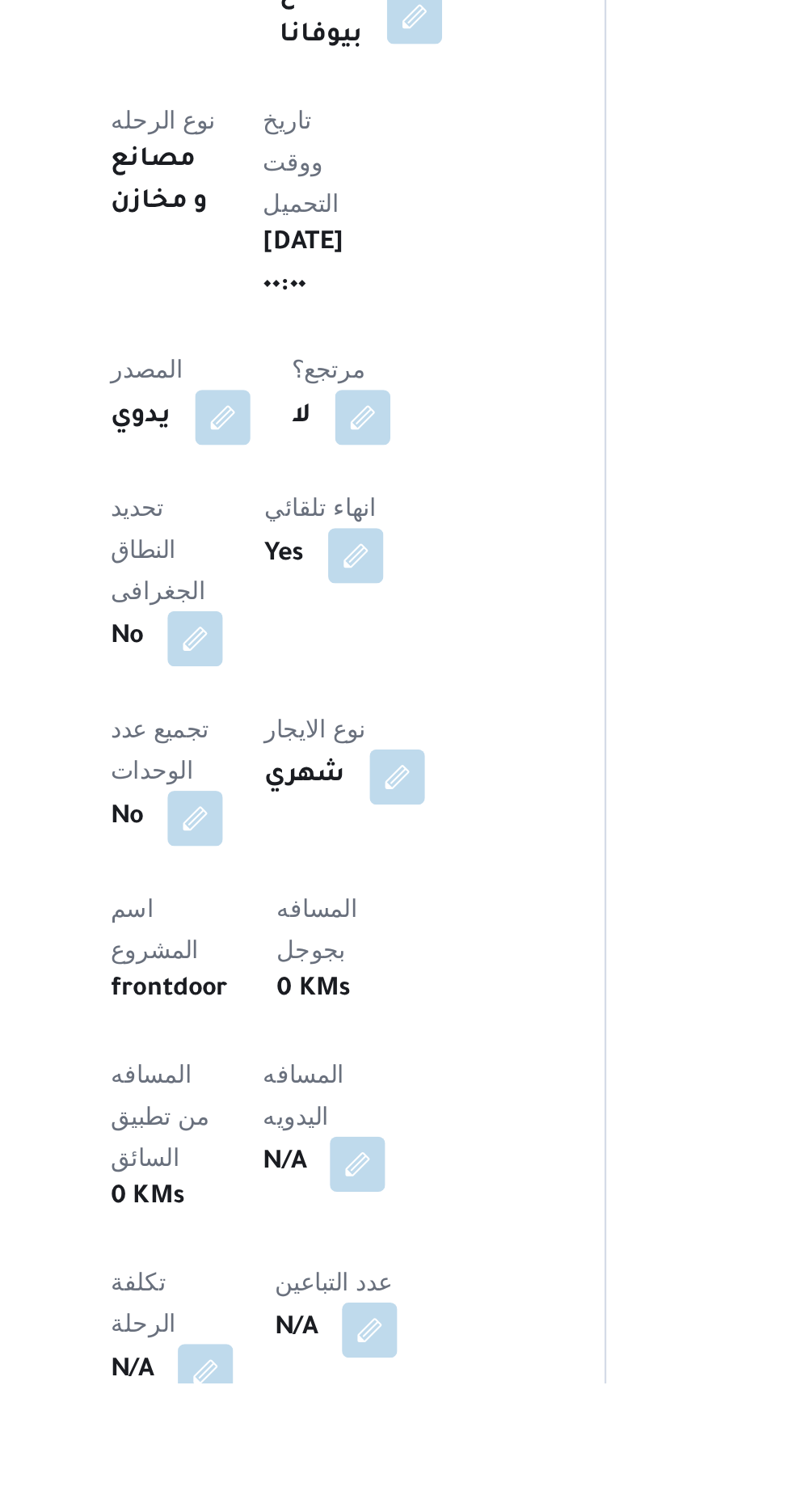
scroll to position [58, 0]
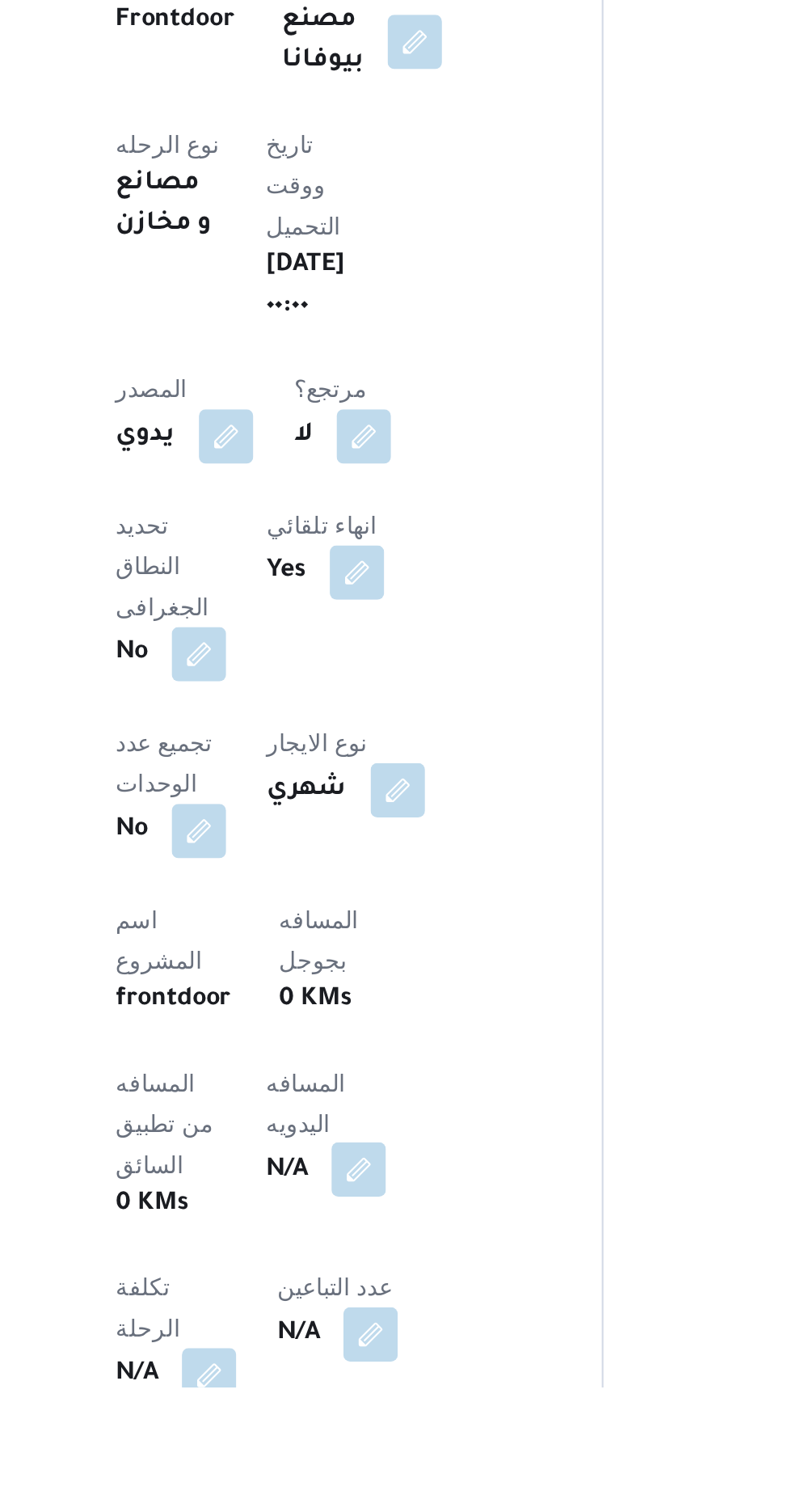
click at [376, 1396] on button "button" at bounding box center [389, 1408] width 26 height 26
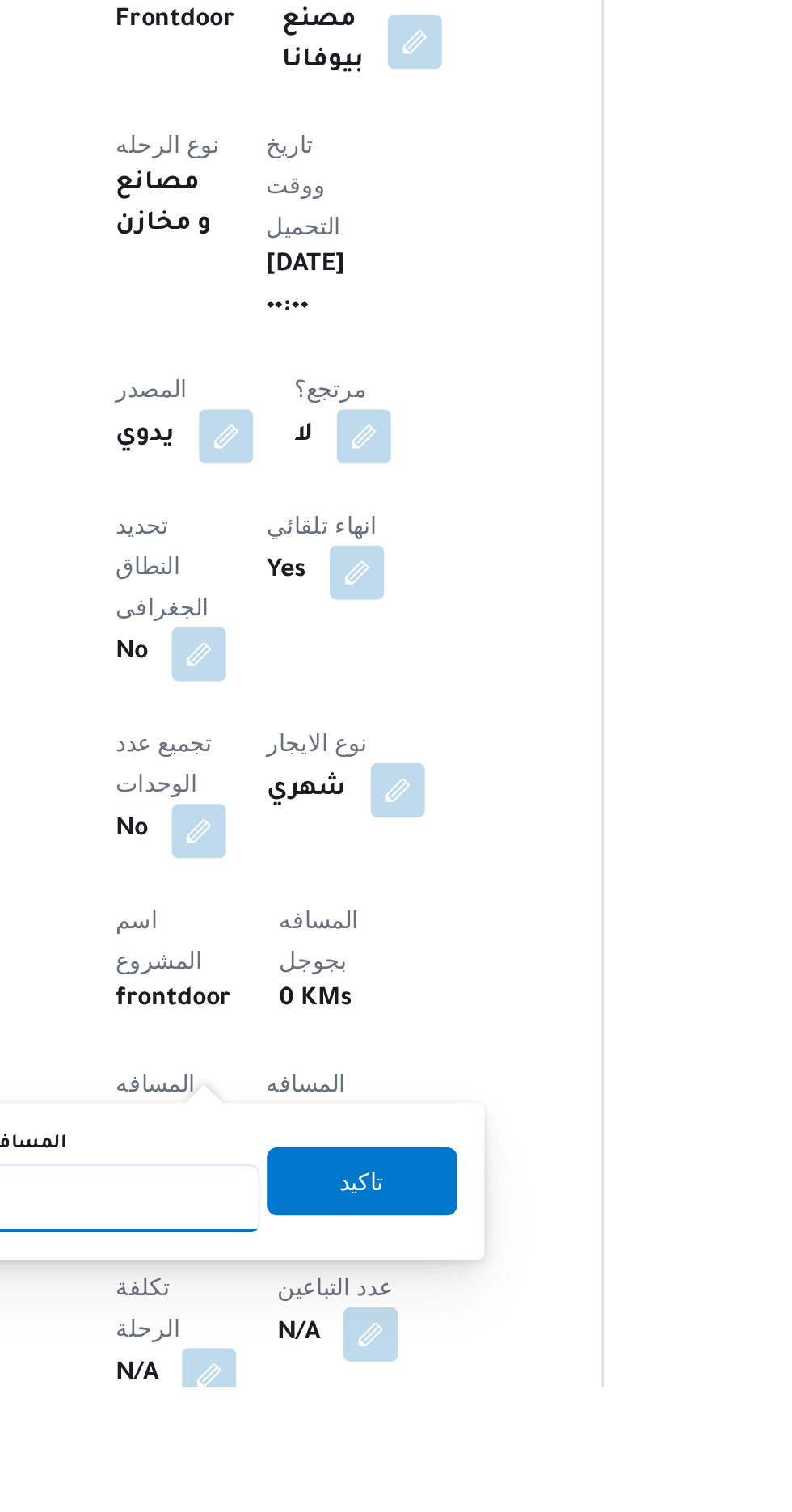
click at [286, 1419] on input "المسافه اليدويه" at bounding box center [262, 1422] width 161 height 32
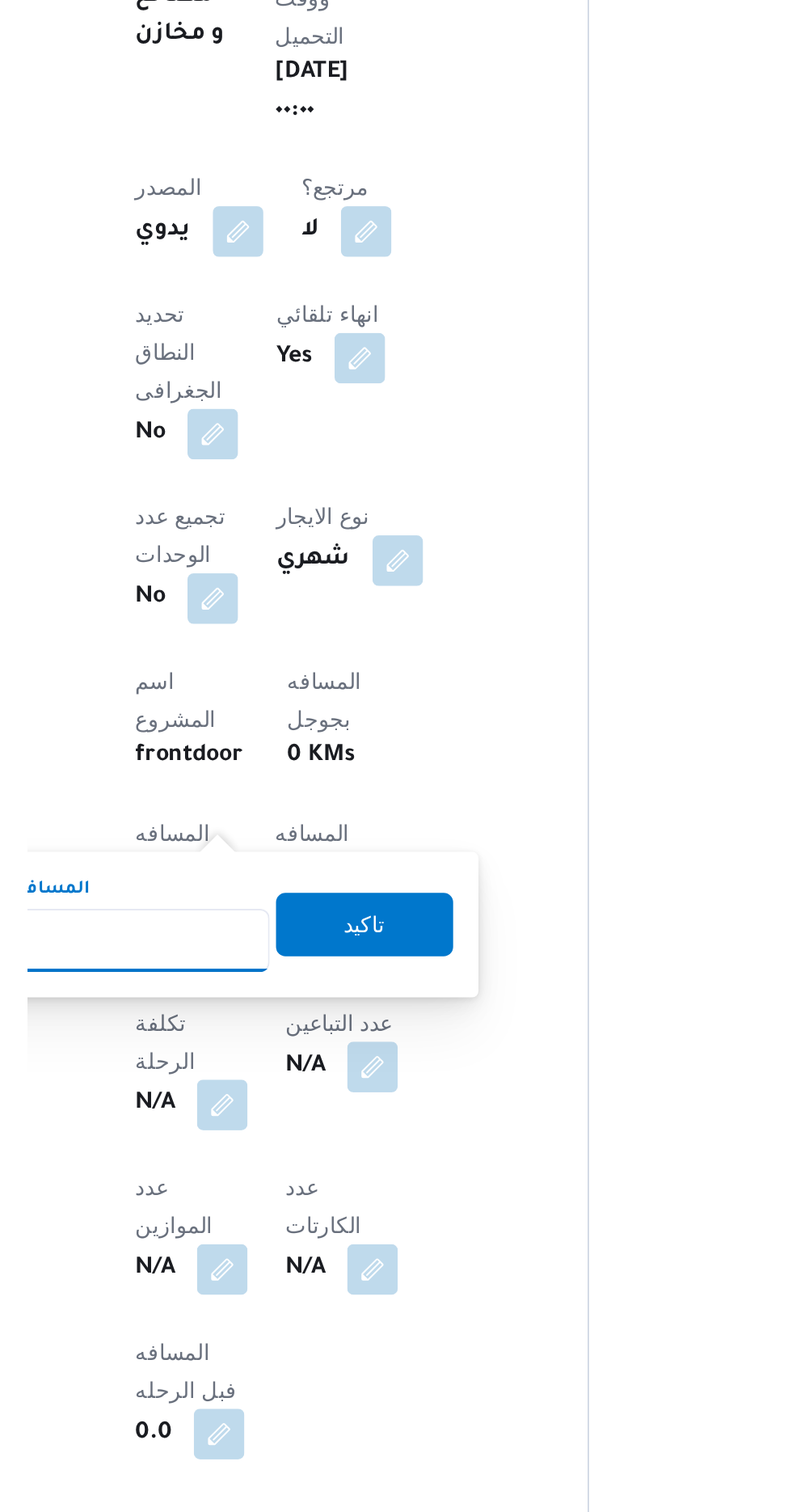
scroll to position [215, 0]
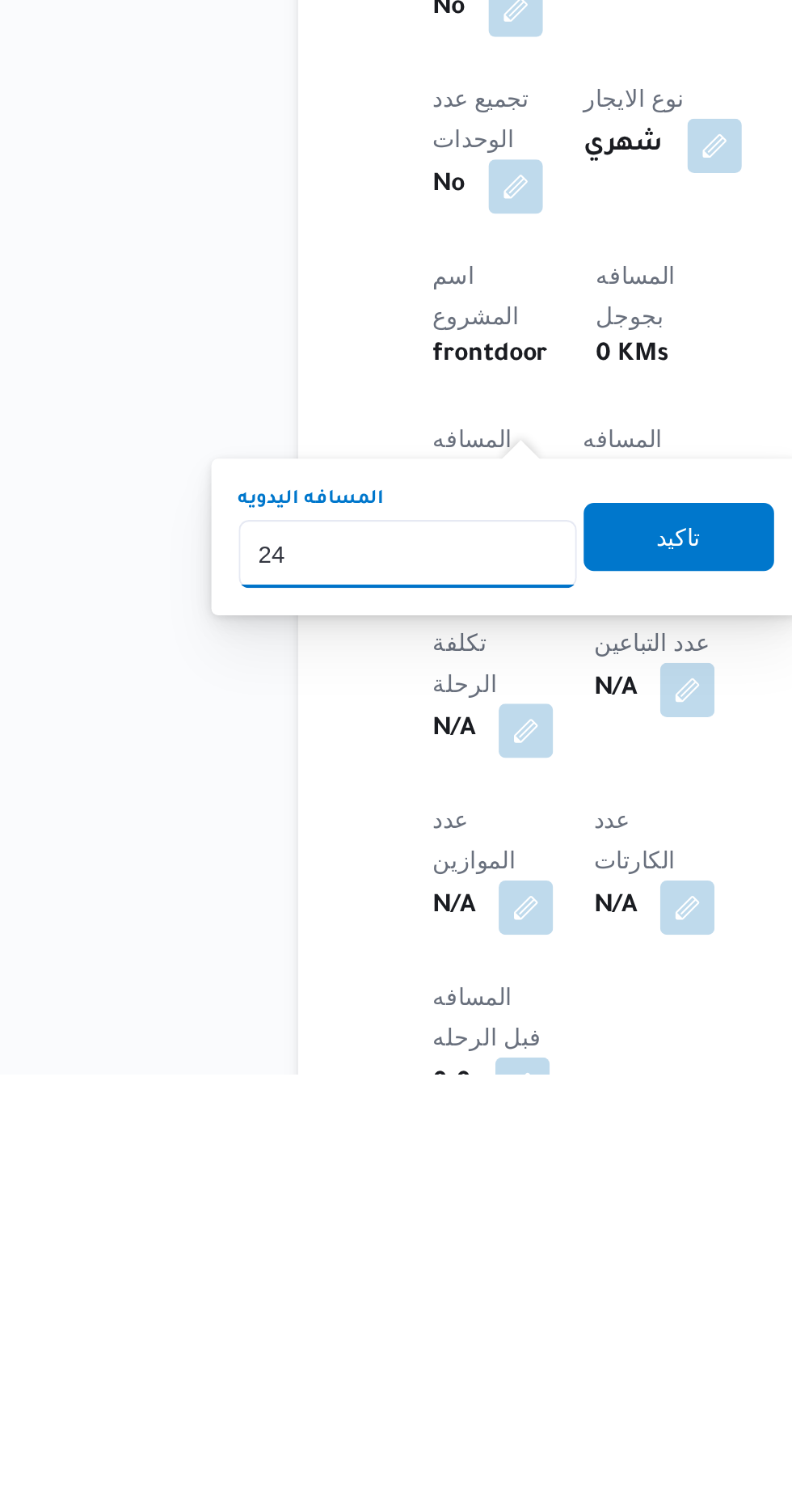
type input "240"
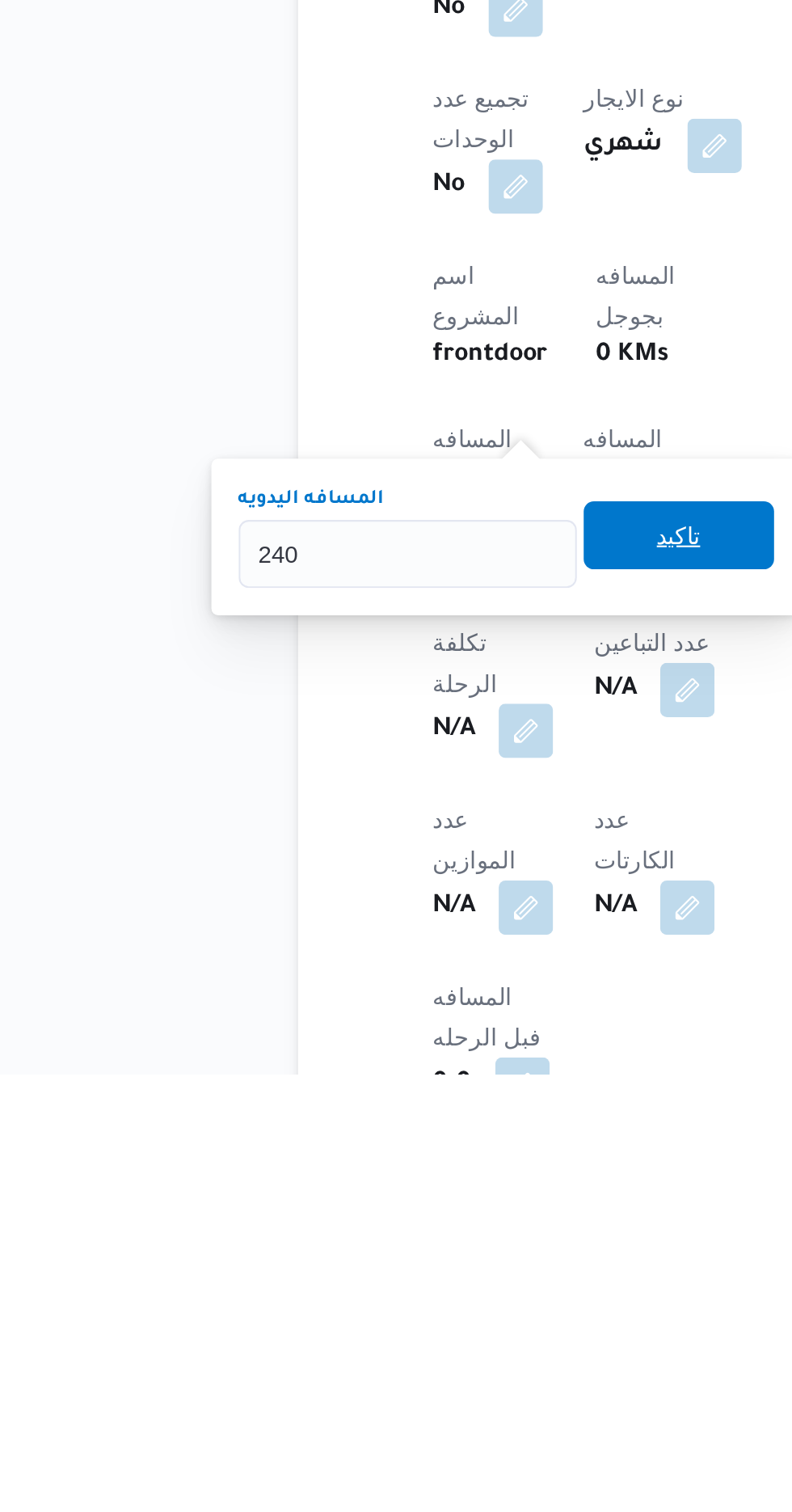
click at [415, 1241] on span "تاكيد" at bounding box center [392, 1256] width 91 height 32
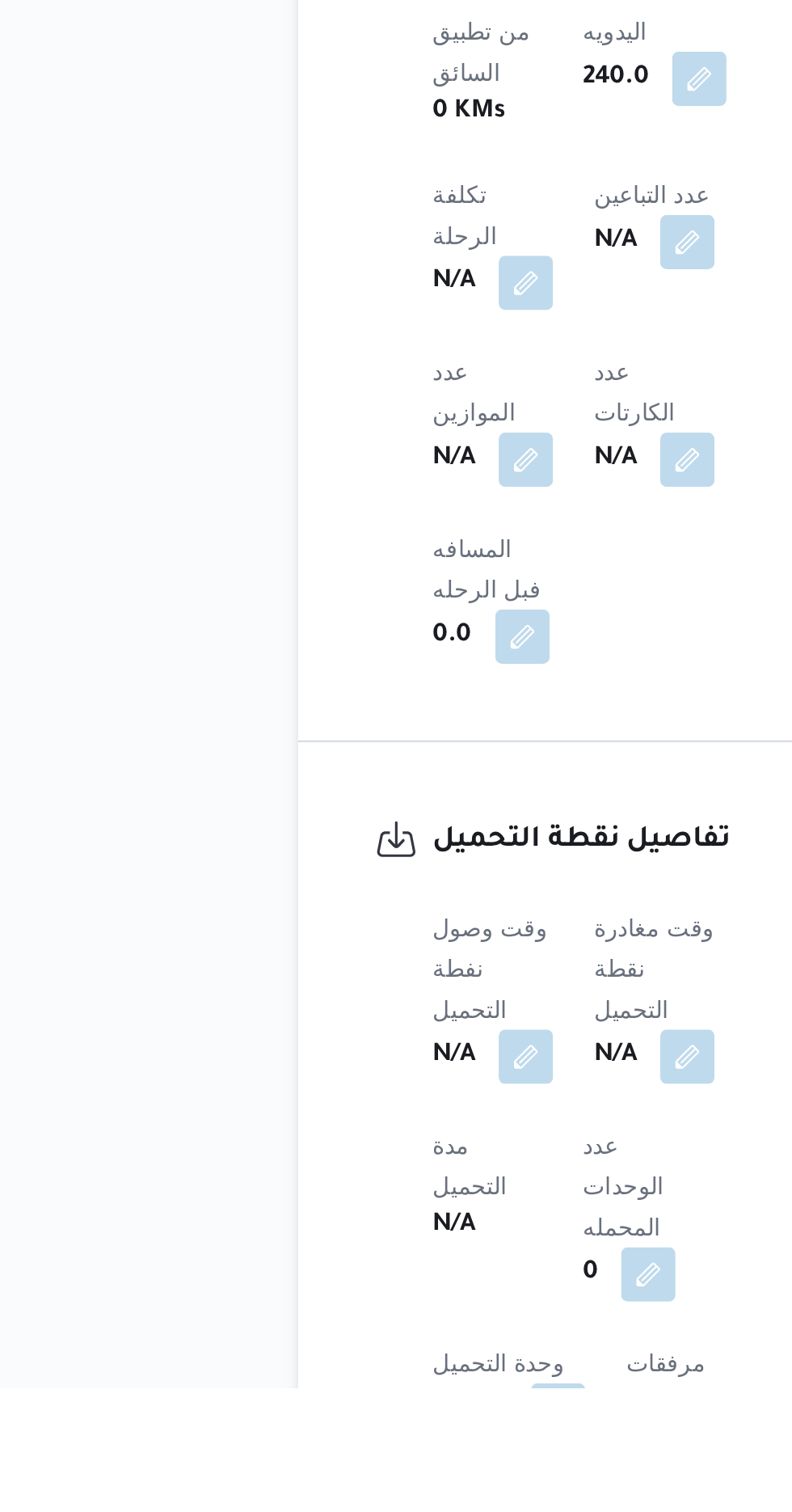
scroll to position [586, 0]
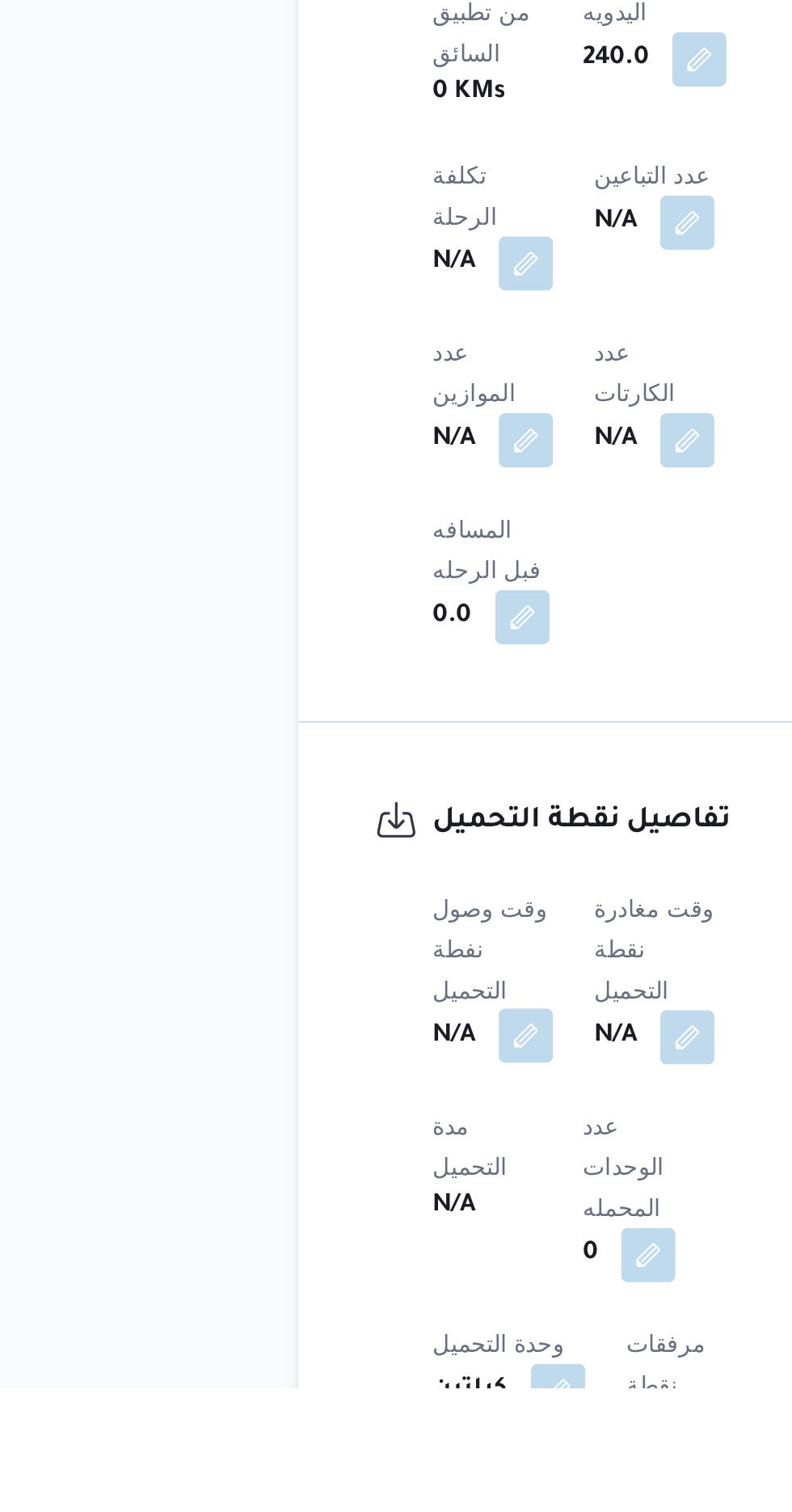
click at [325, 1332] on button "button" at bounding box center [318, 1344] width 26 height 26
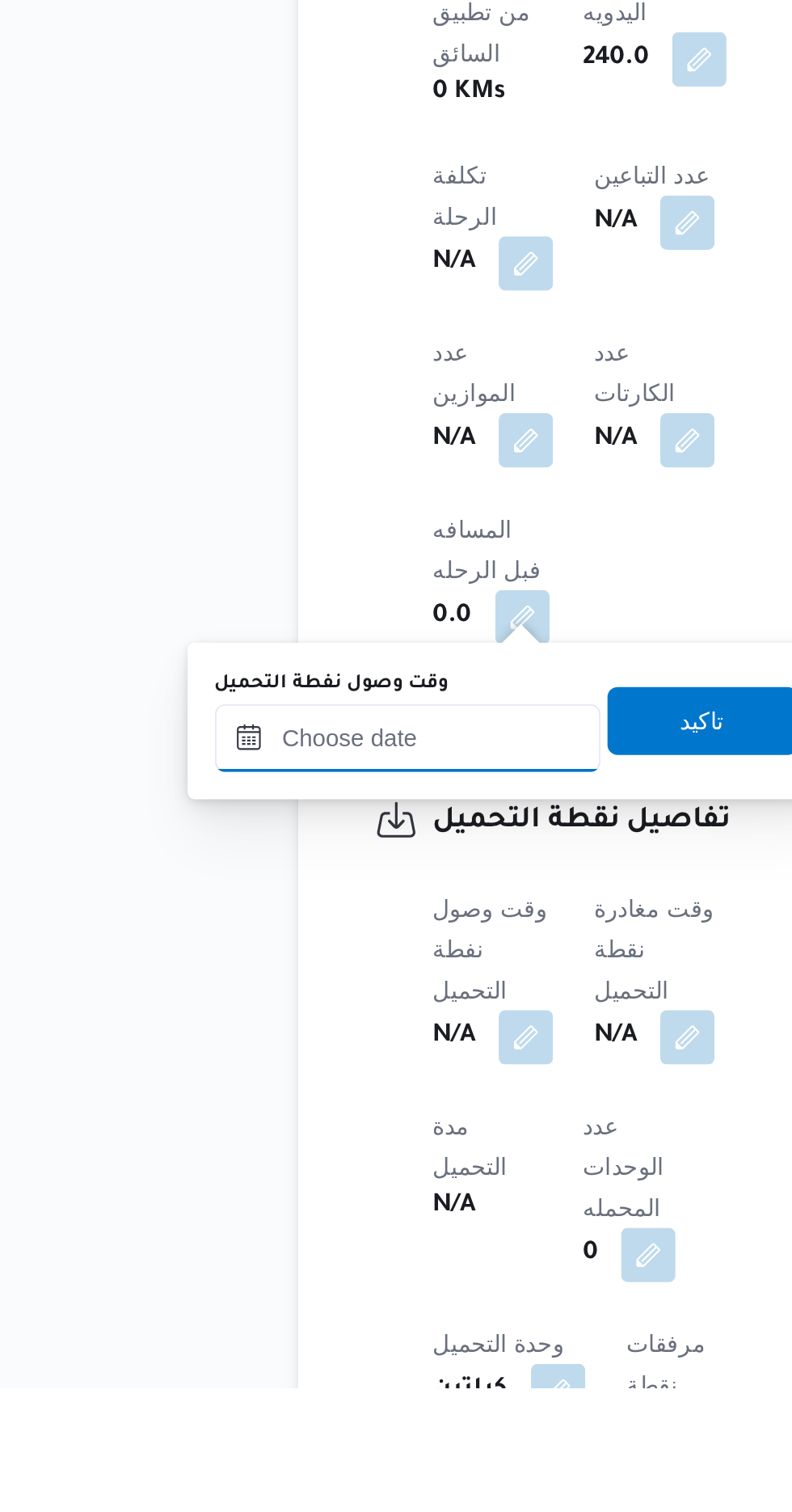
click at [305, 1202] on input "وقت وصول نفطة التحميل" at bounding box center [262, 1203] width 184 height 32
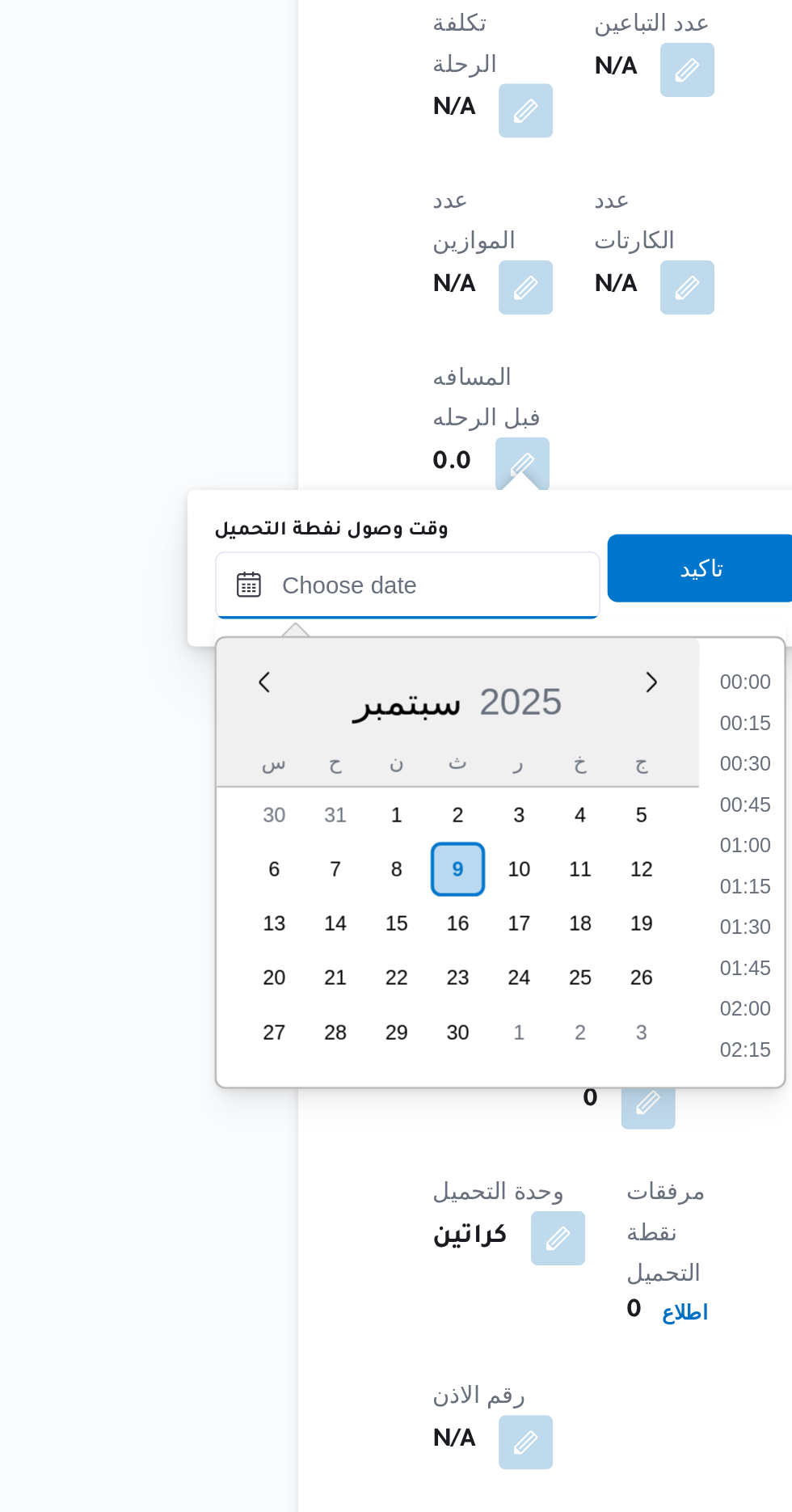
scroll to position [1143, 0]
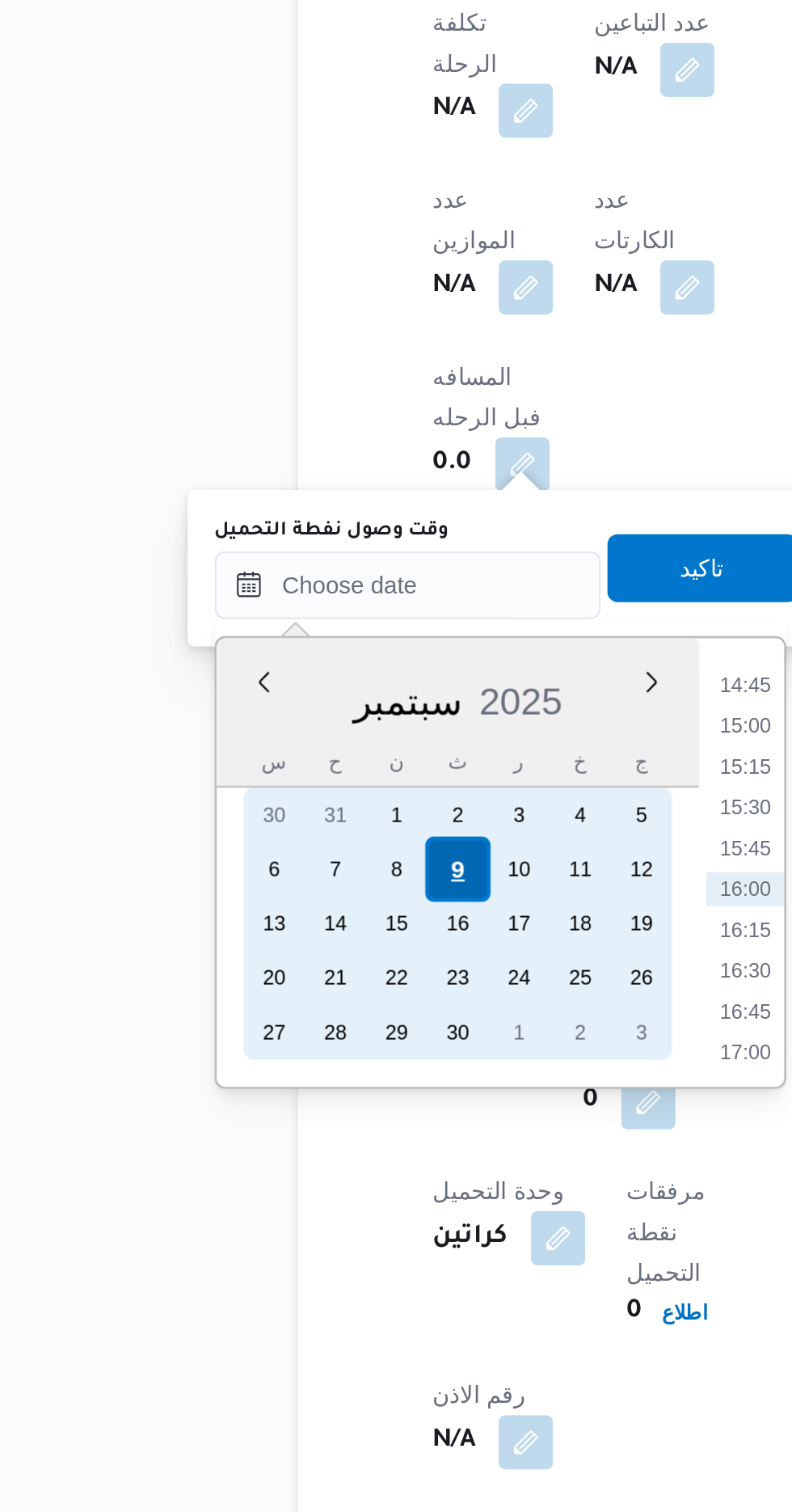
click at [289, 1197] on div "9" at bounding box center [285, 1206] width 31 height 31
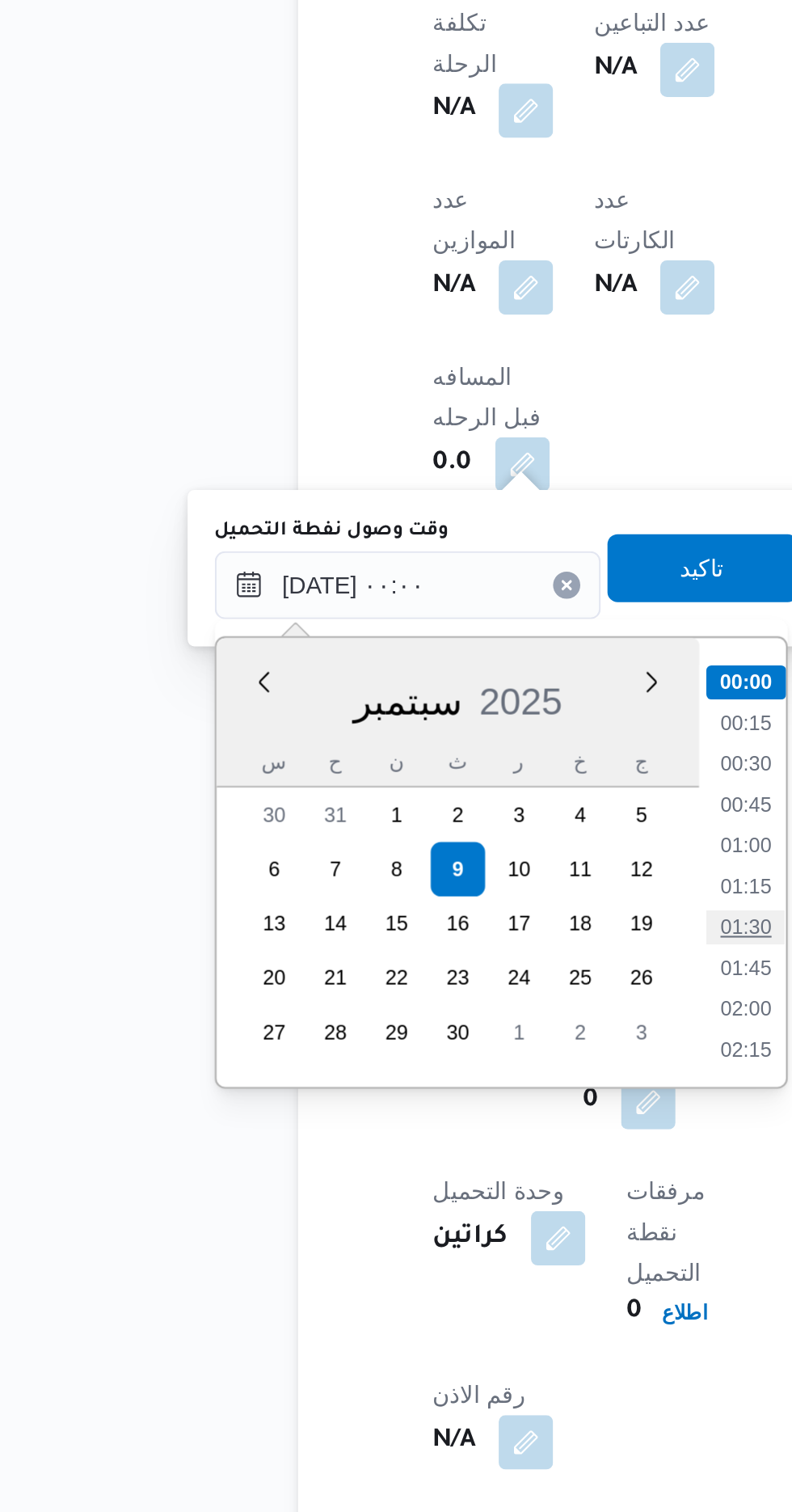
click at [424, 1229] on li "01:30" at bounding box center [423, 1234] width 37 height 16
type input "[DATE] ٠١:٣٠"
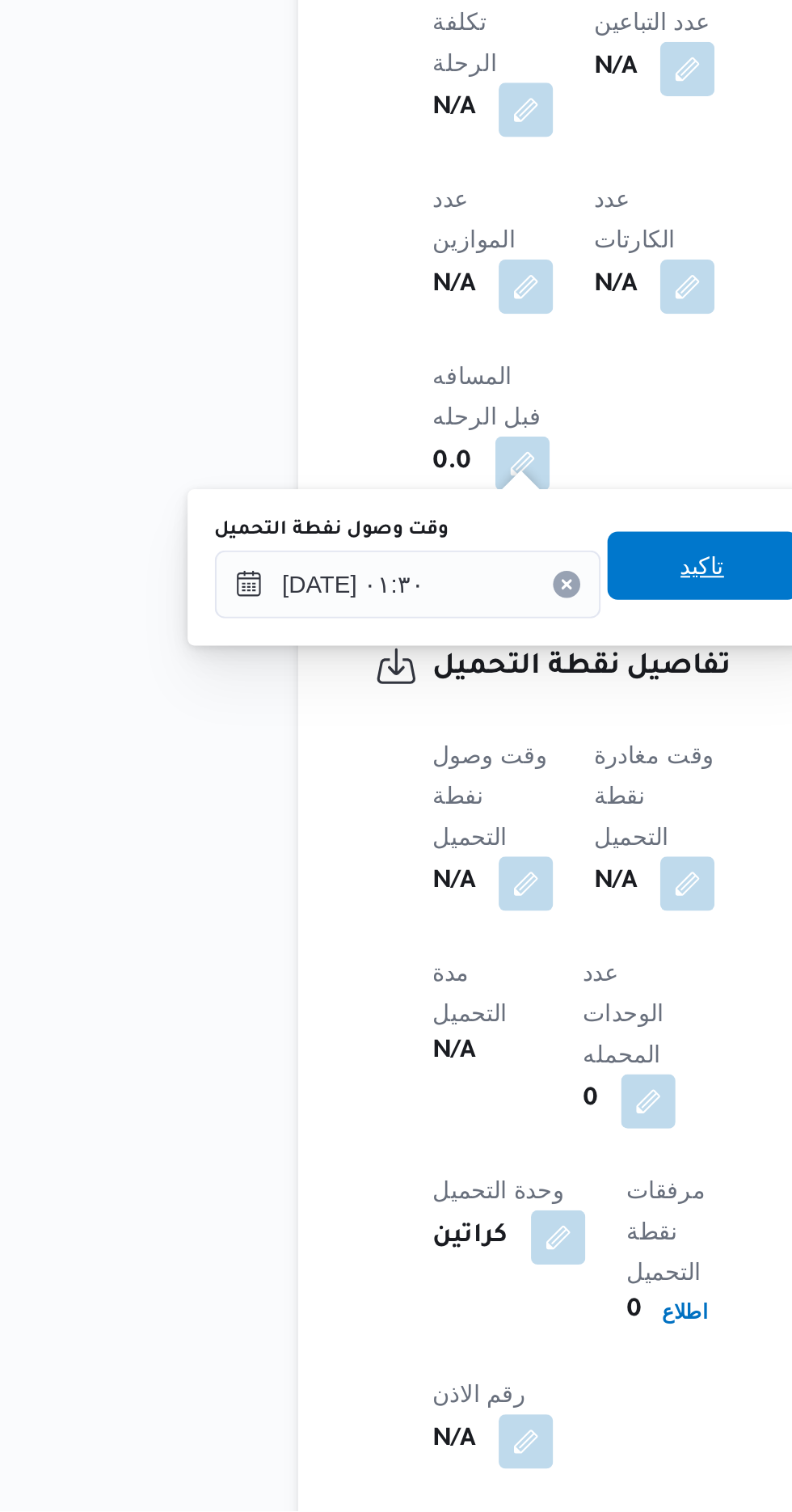
click at [408, 1062] on span "تاكيد" at bounding box center [403, 1062] width 21 height 20
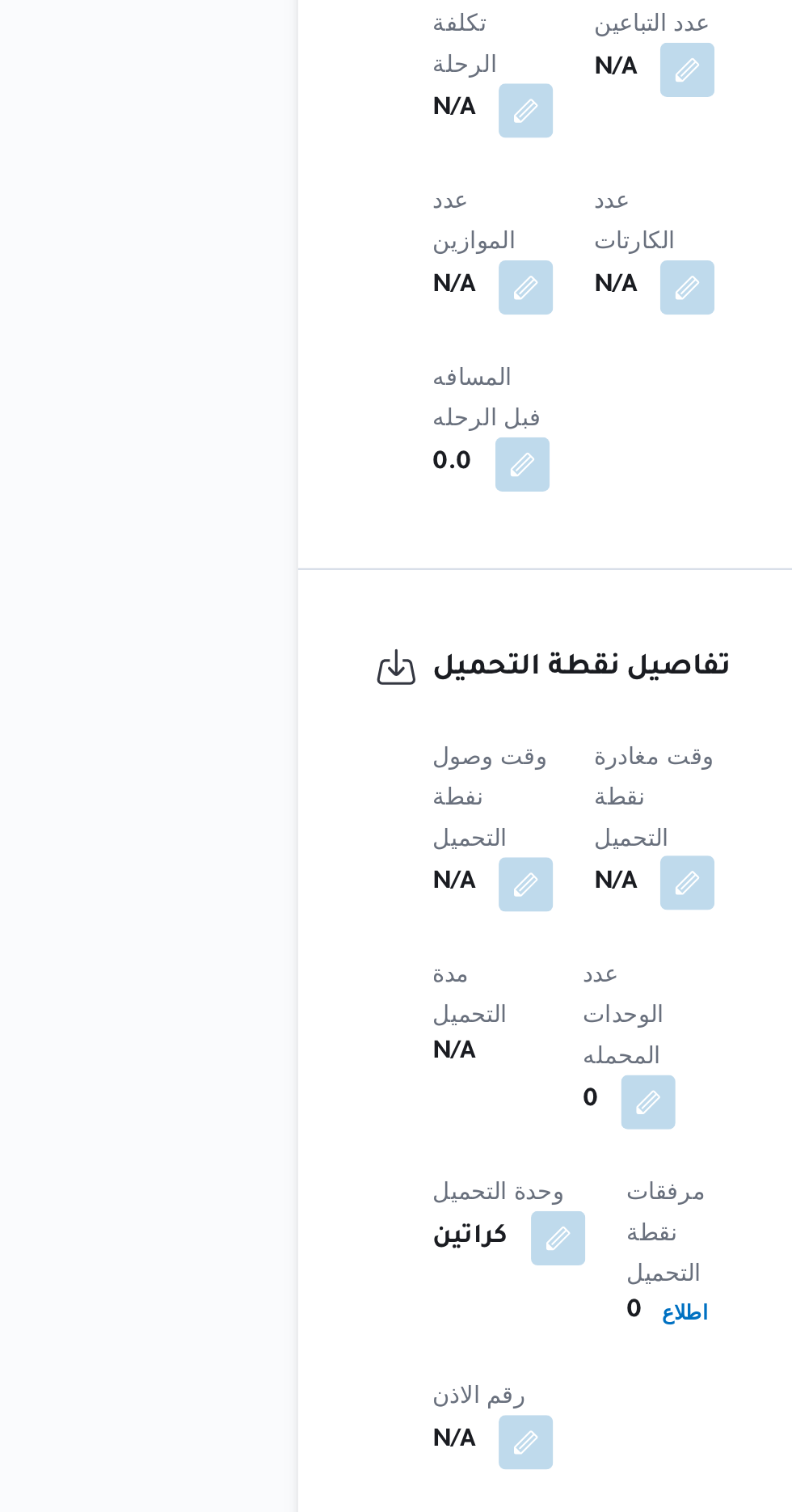
click at [402, 1200] on button "button" at bounding box center [395, 1213] width 26 height 26
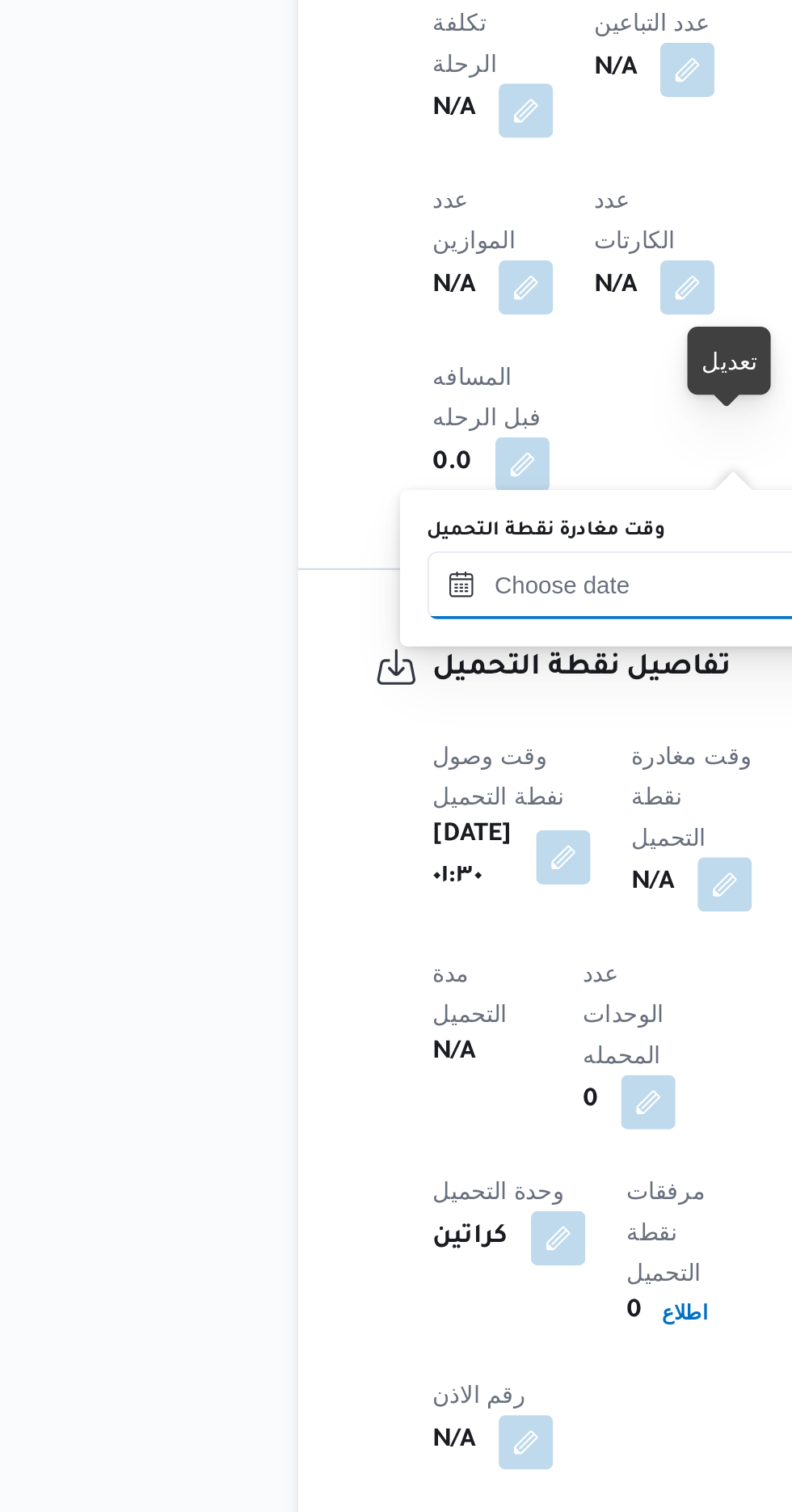
click at [362, 1068] on input "وقت مغادرة نقطة التحميل" at bounding box center [363, 1071] width 184 height 32
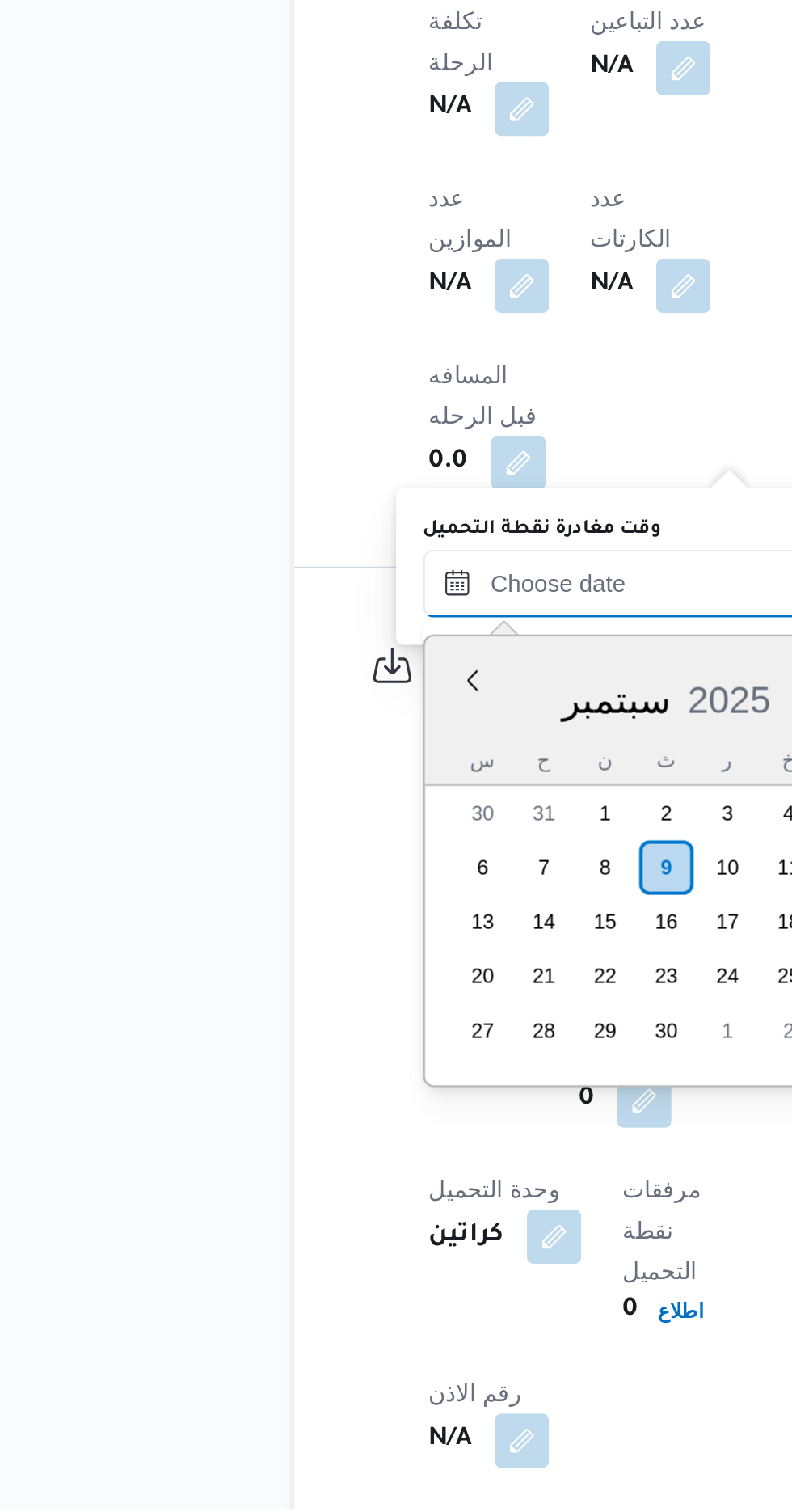
scroll to position [718, 0]
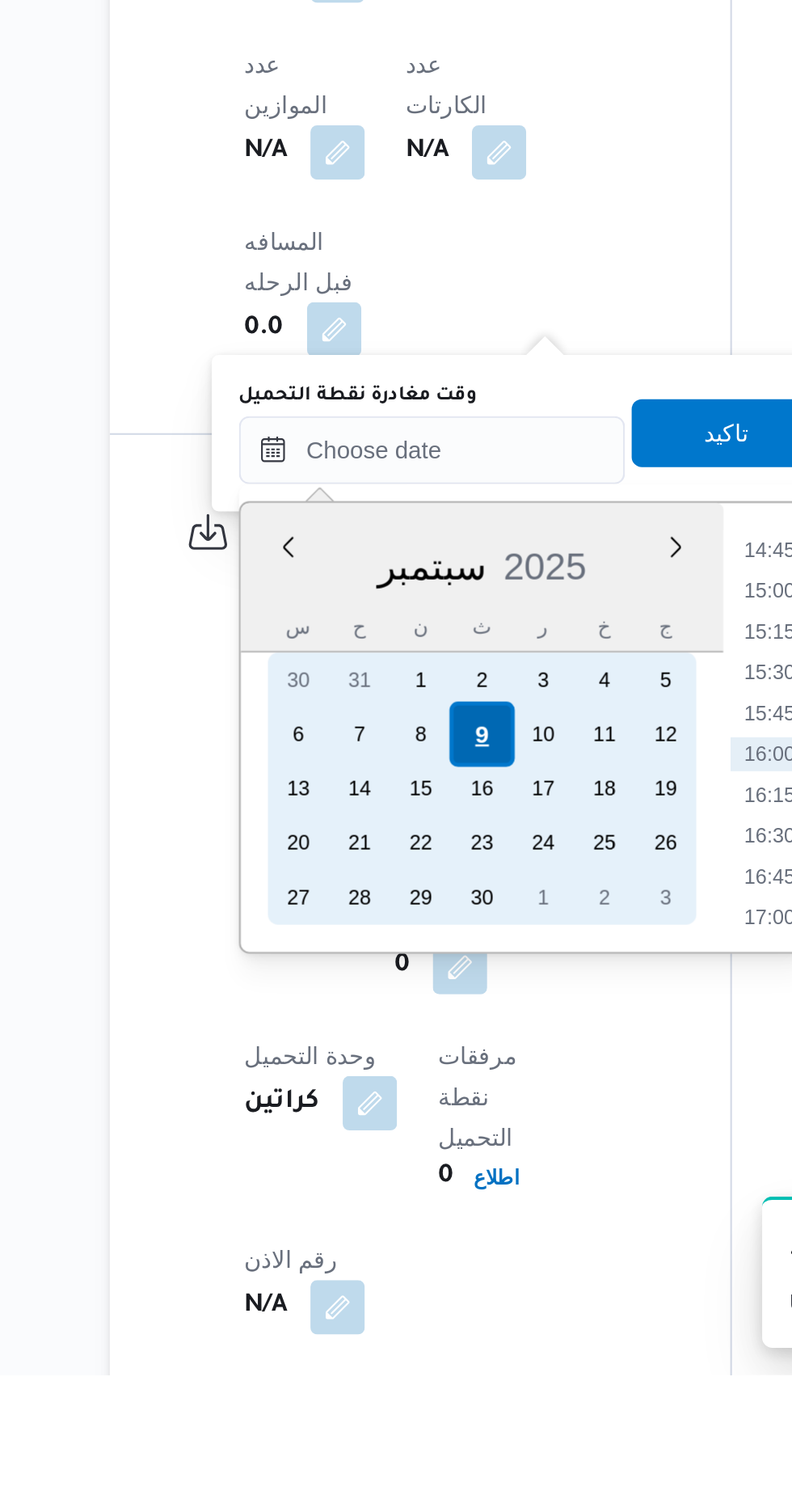
click at [386, 1205] on div "9" at bounding box center [386, 1207] width 31 height 31
type input "[DATE] ٠٠:٠٠"
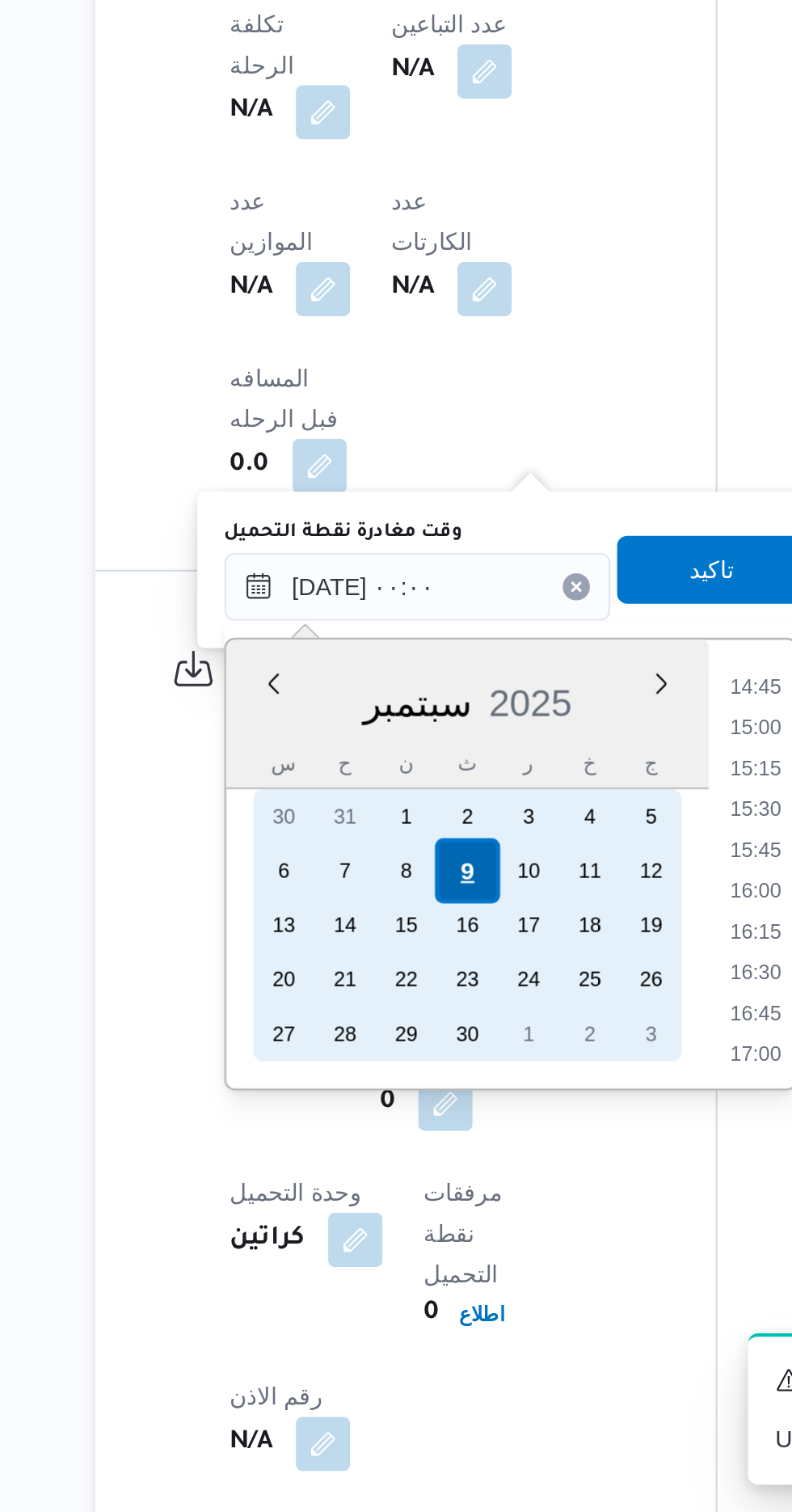
scroll to position [0, 0]
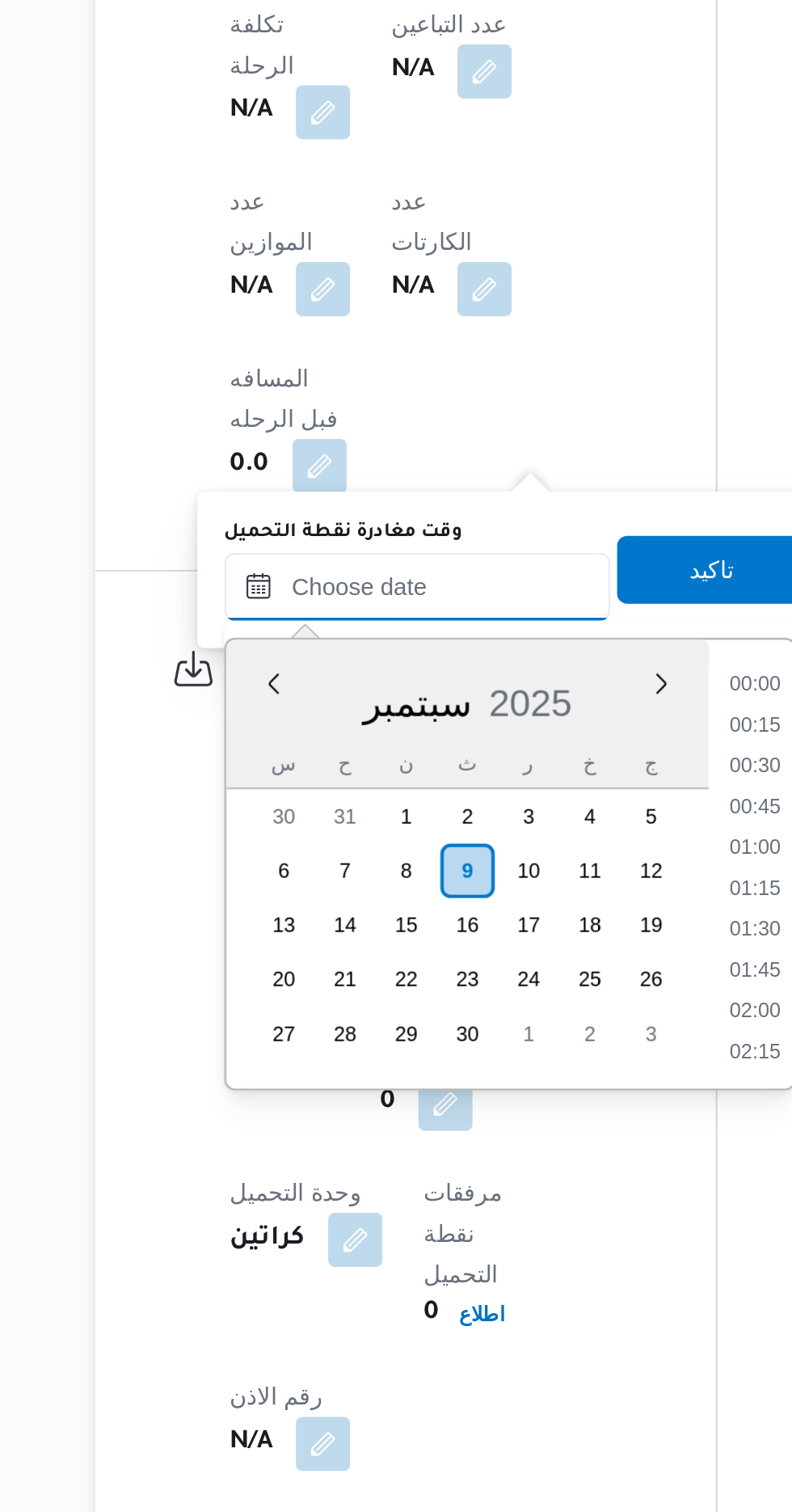
click at [291, 1079] on input "وقت مغادرة نقطة التحميل" at bounding box center [363, 1072] width 184 height 32
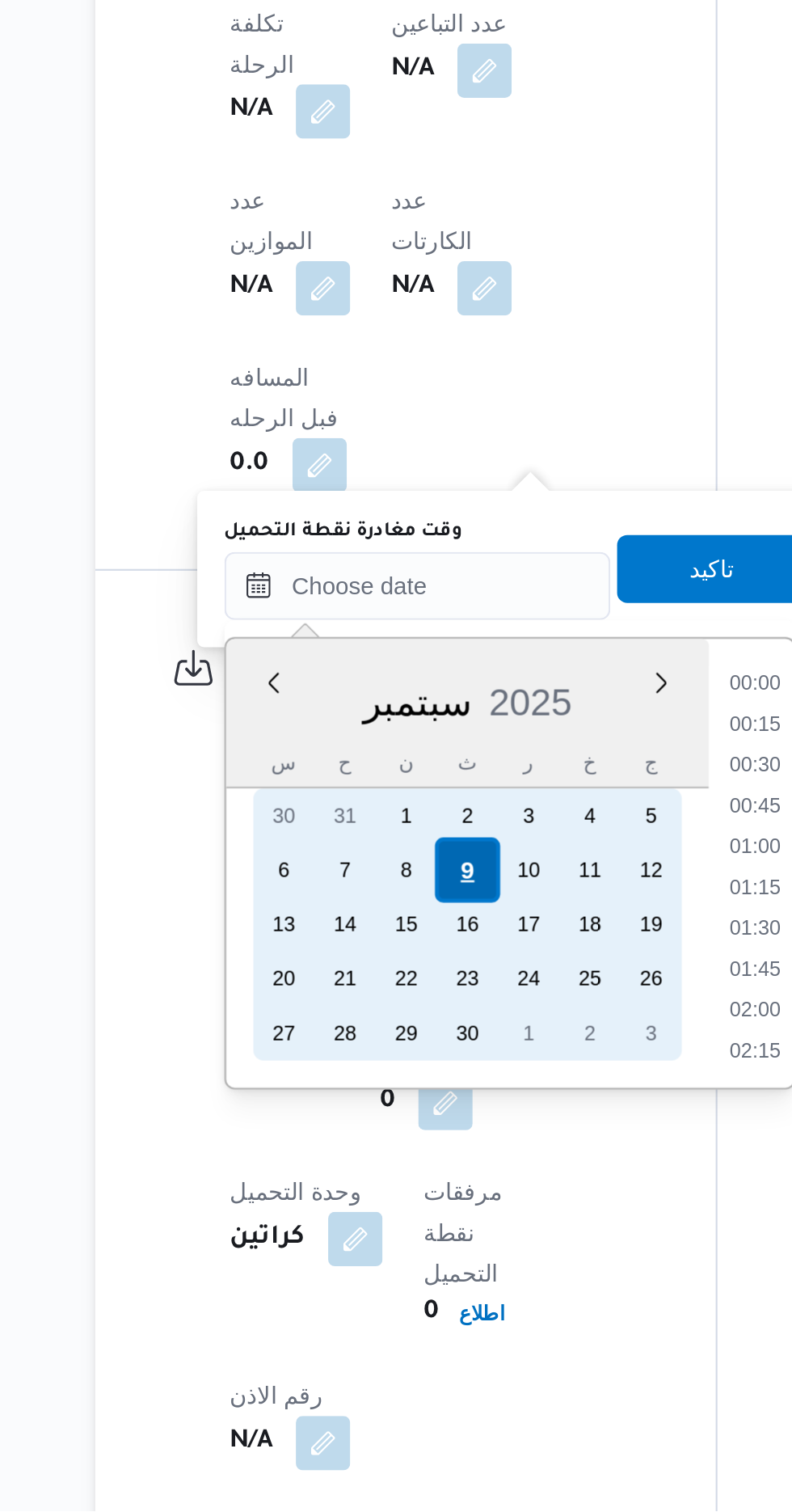
click at [386, 1206] on div "9" at bounding box center [386, 1207] width 31 height 31
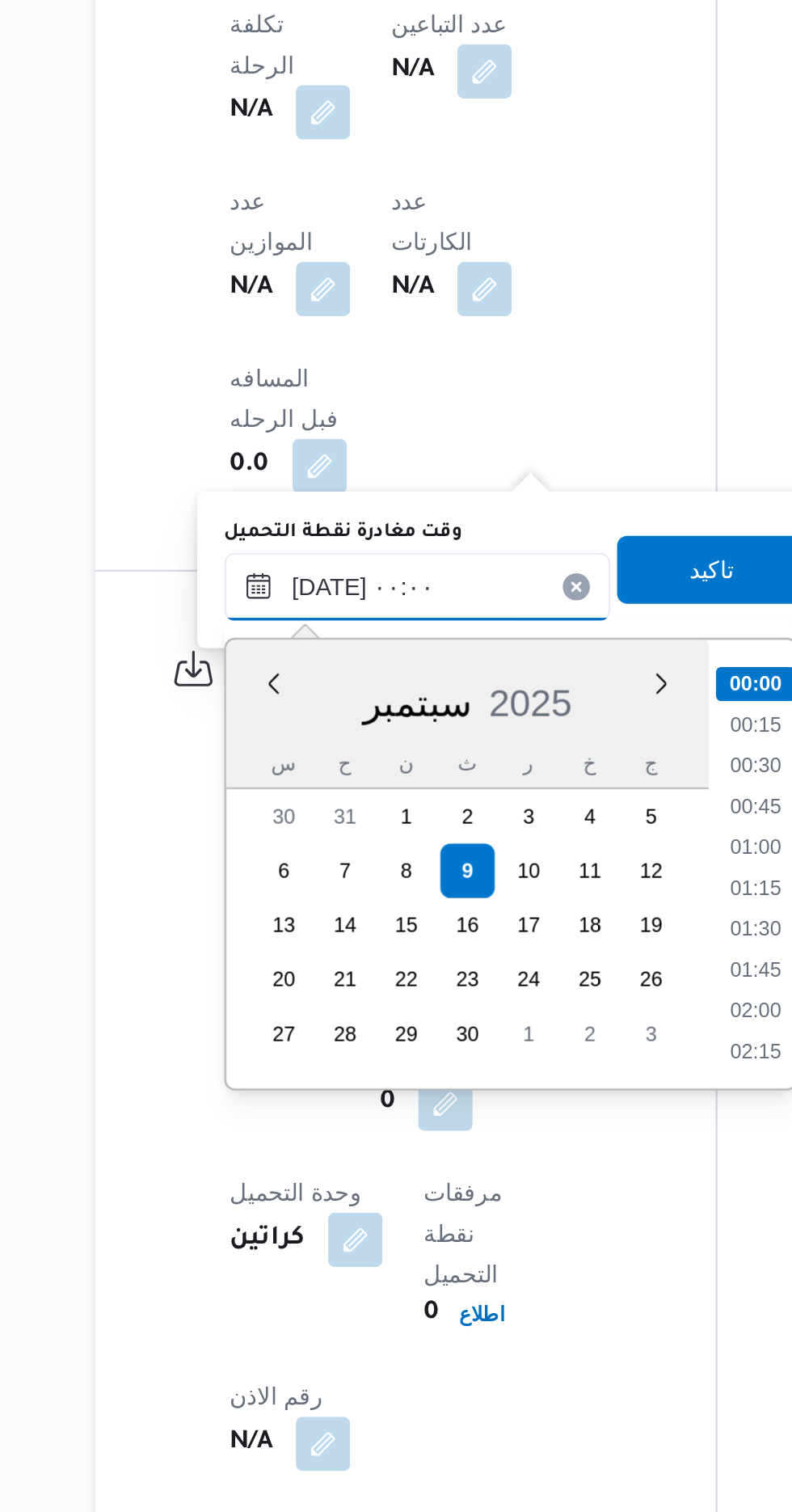
click at [289, 1069] on input "[DATE] ٠٠:٠٠" at bounding box center [363, 1072] width 184 height 32
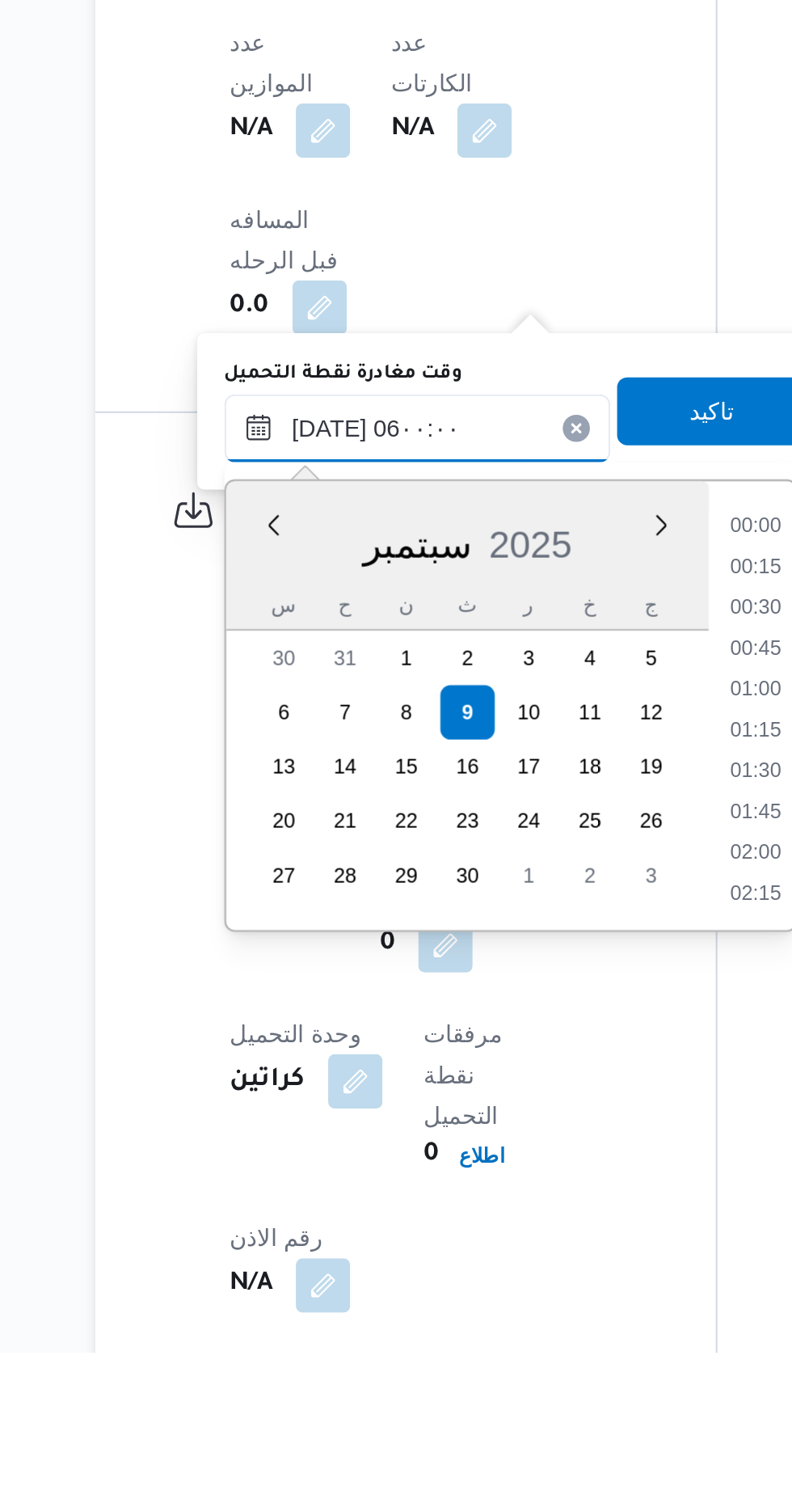
scroll to position [296, 0]
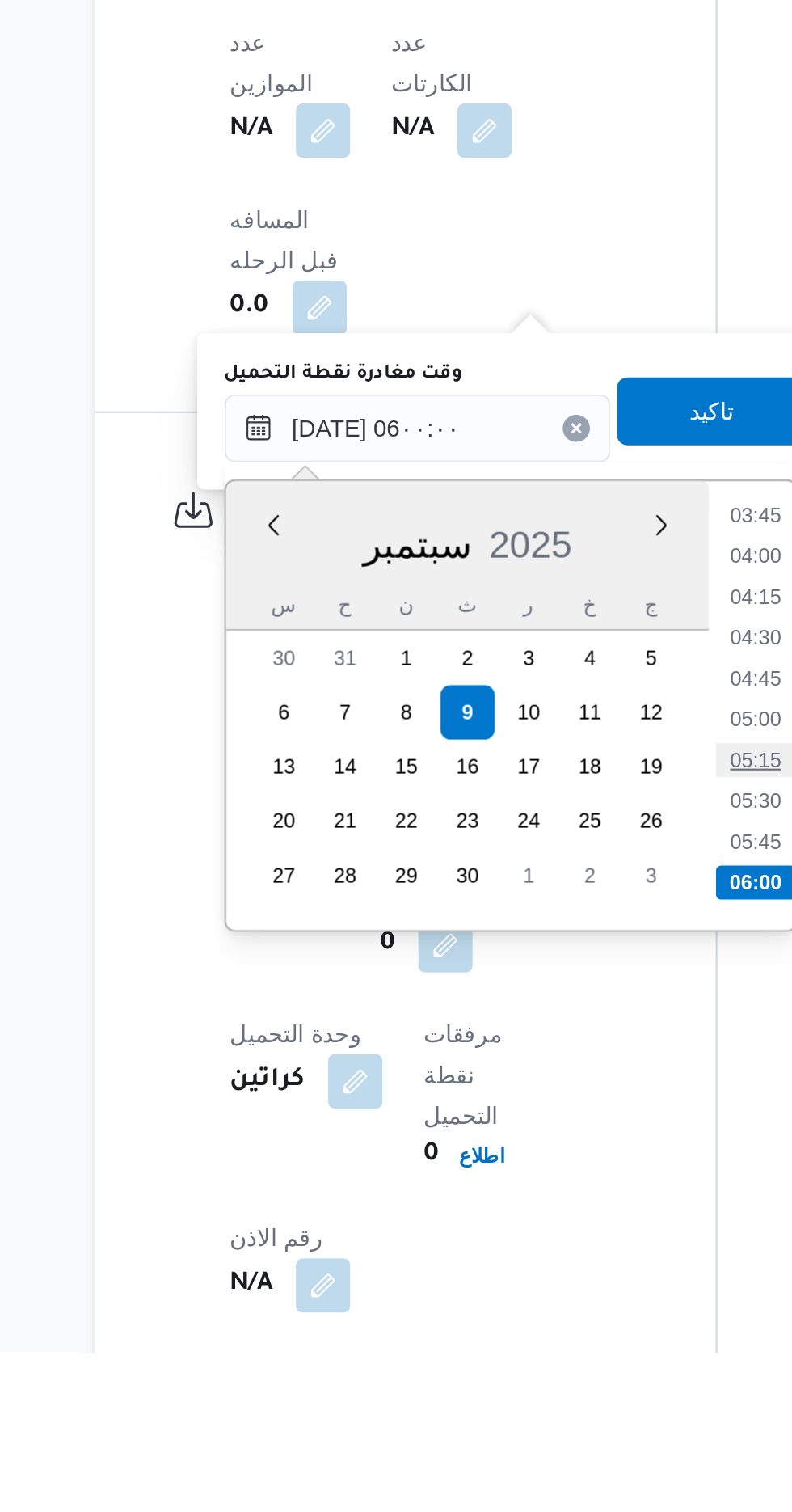
click at [526, 1228] on li "05:15" at bounding box center [524, 1231] width 37 height 16
type input "[DATE] ٠٥:١٥"
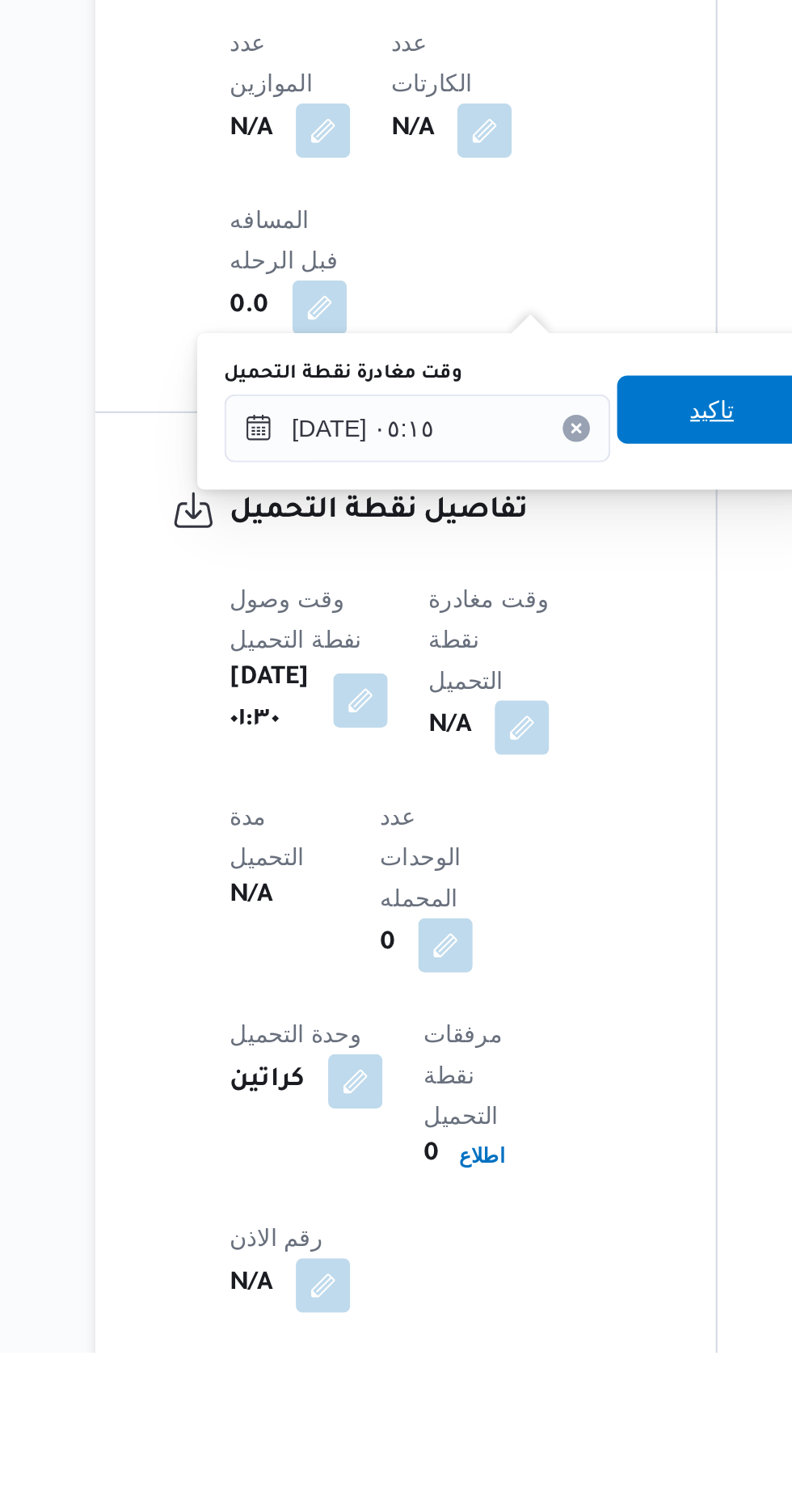
click at [507, 1074] on span "تاكيد" at bounding box center [503, 1064] width 91 height 32
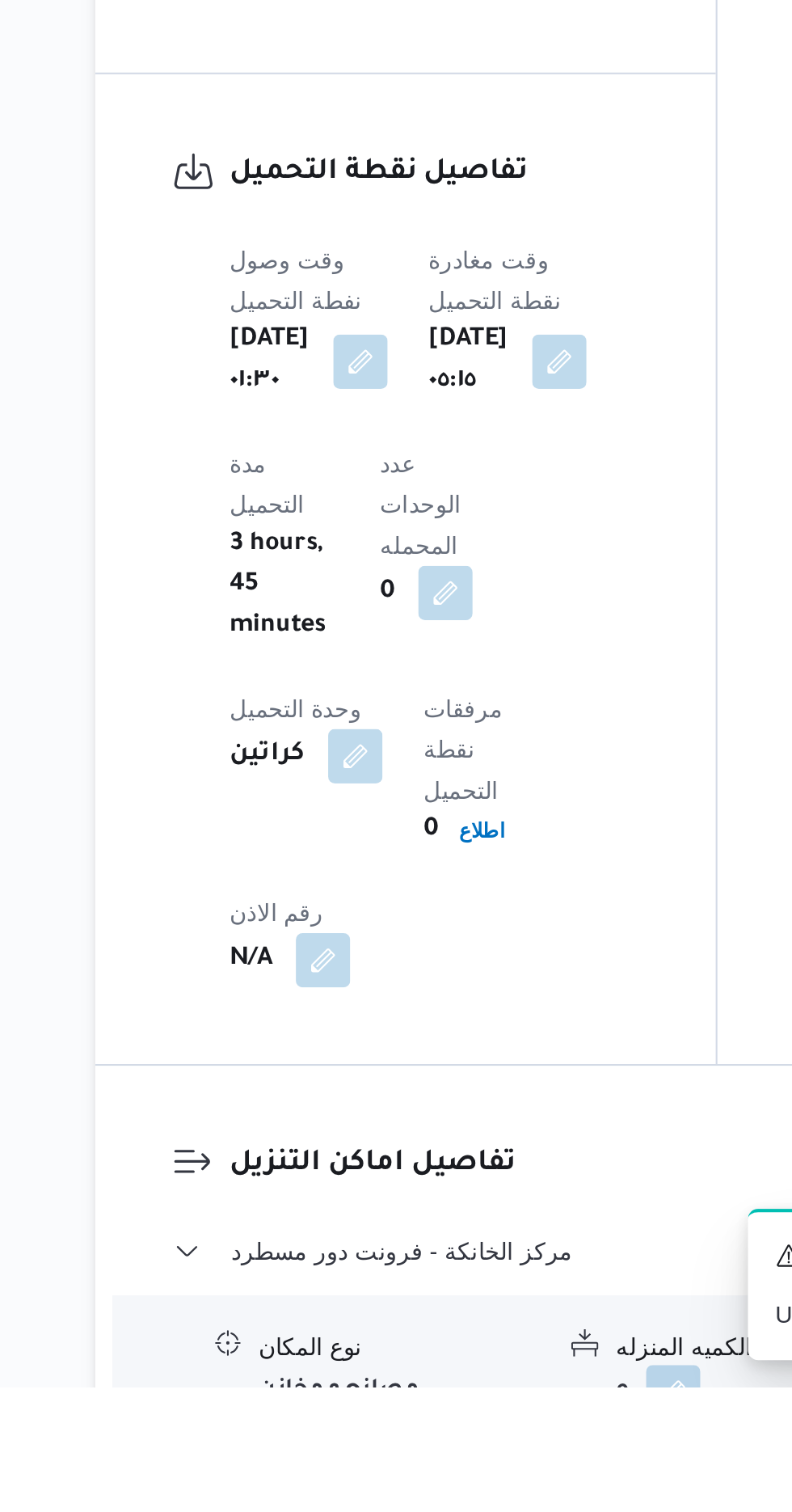
scroll to position [896, 0]
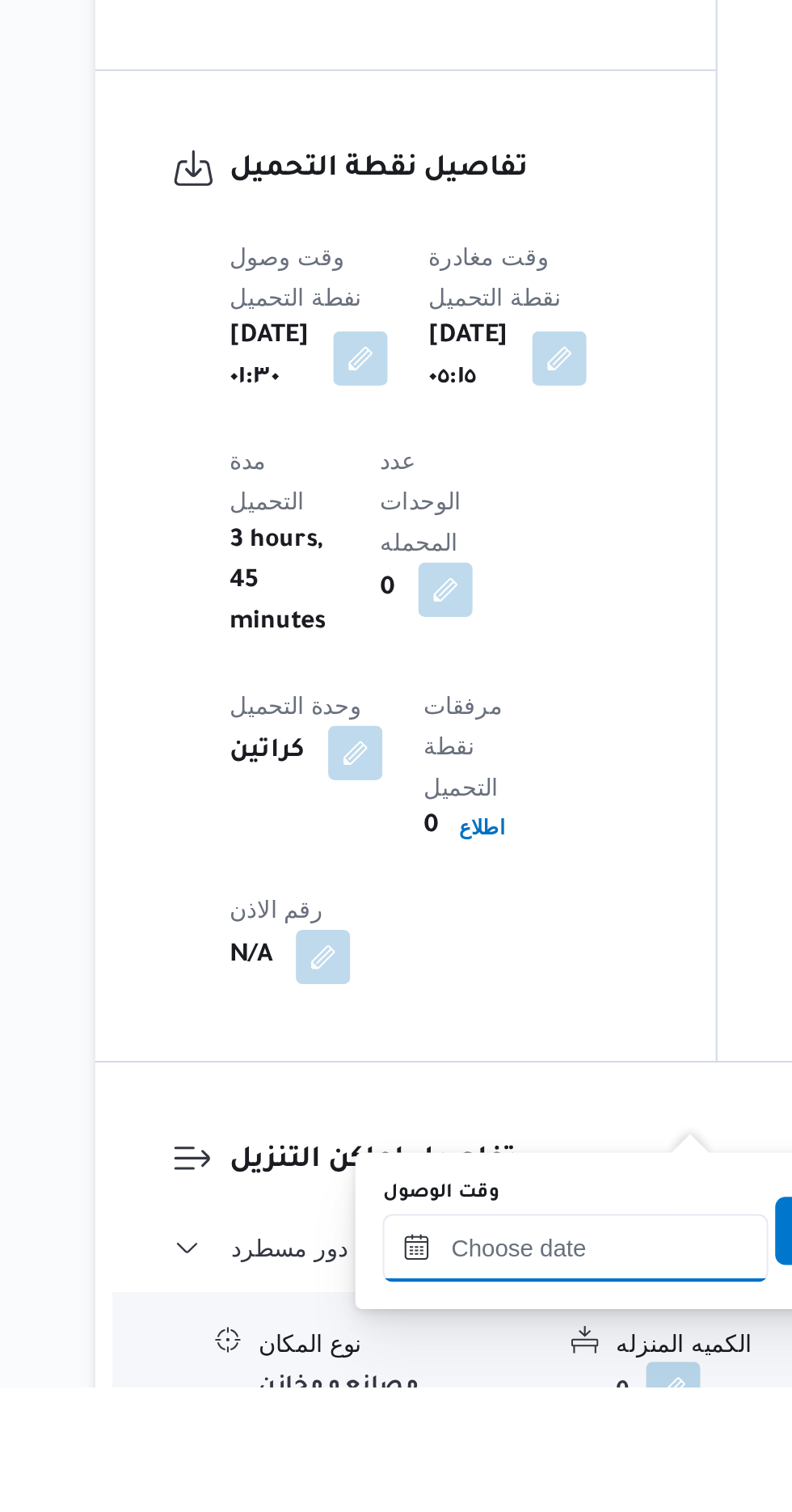
click at [433, 1444] on input "وقت الوصول" at bounding box center [439, 1446] width 184 height 32
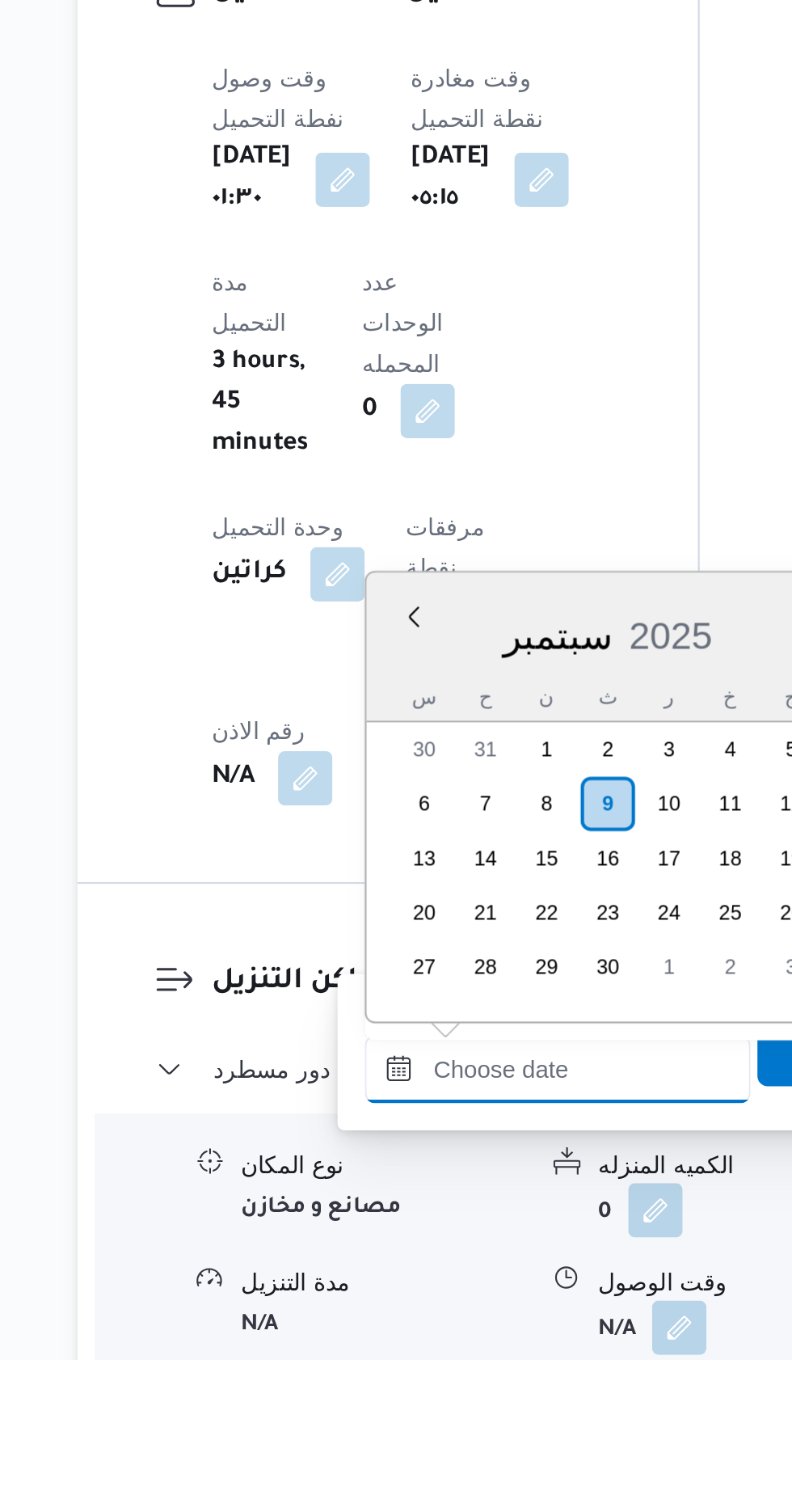
scroll to position [1015, 0]
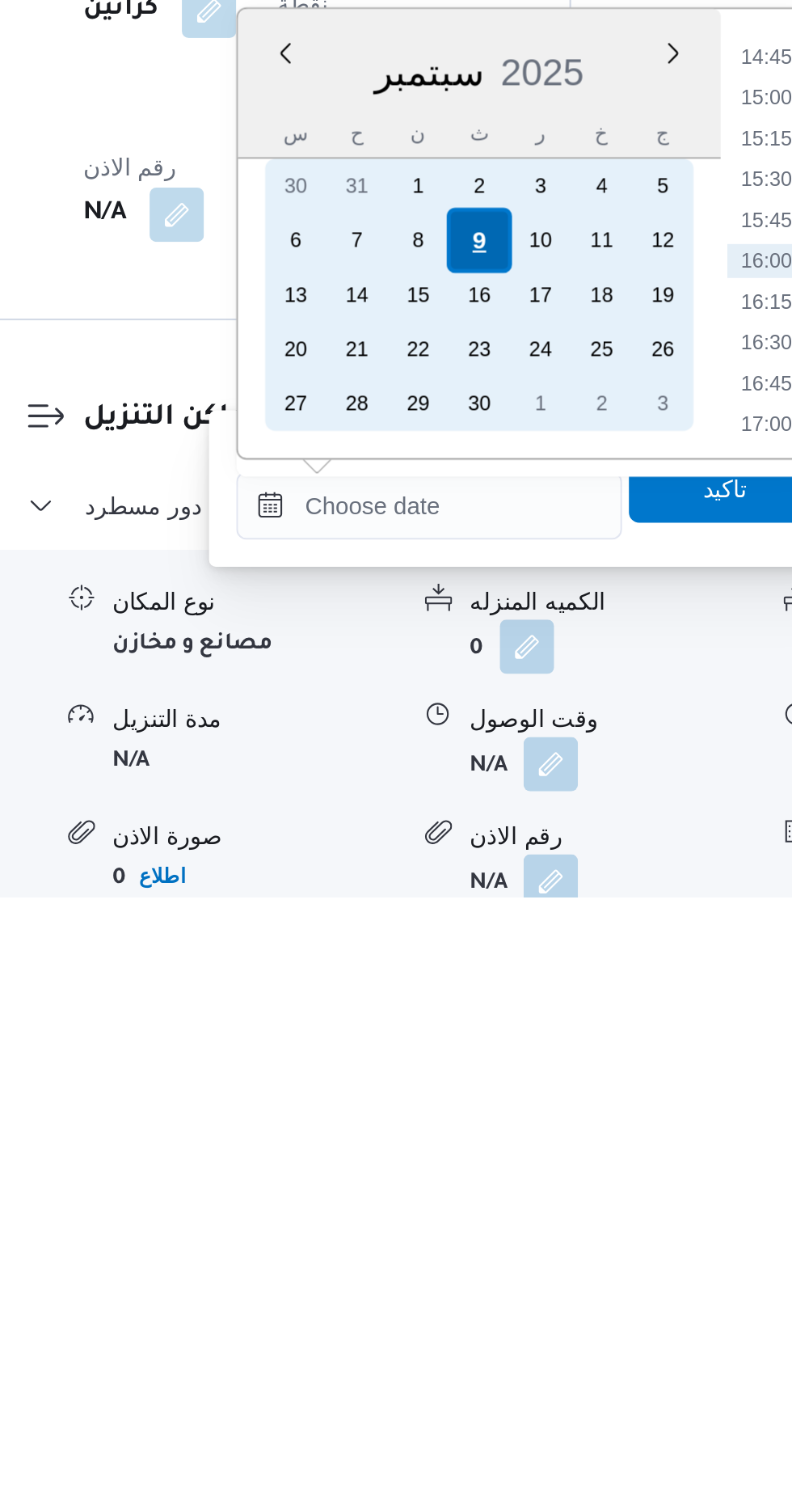
click at [463, 1204] on div "9" at bounding box center [462, 1200] width 31 height 31
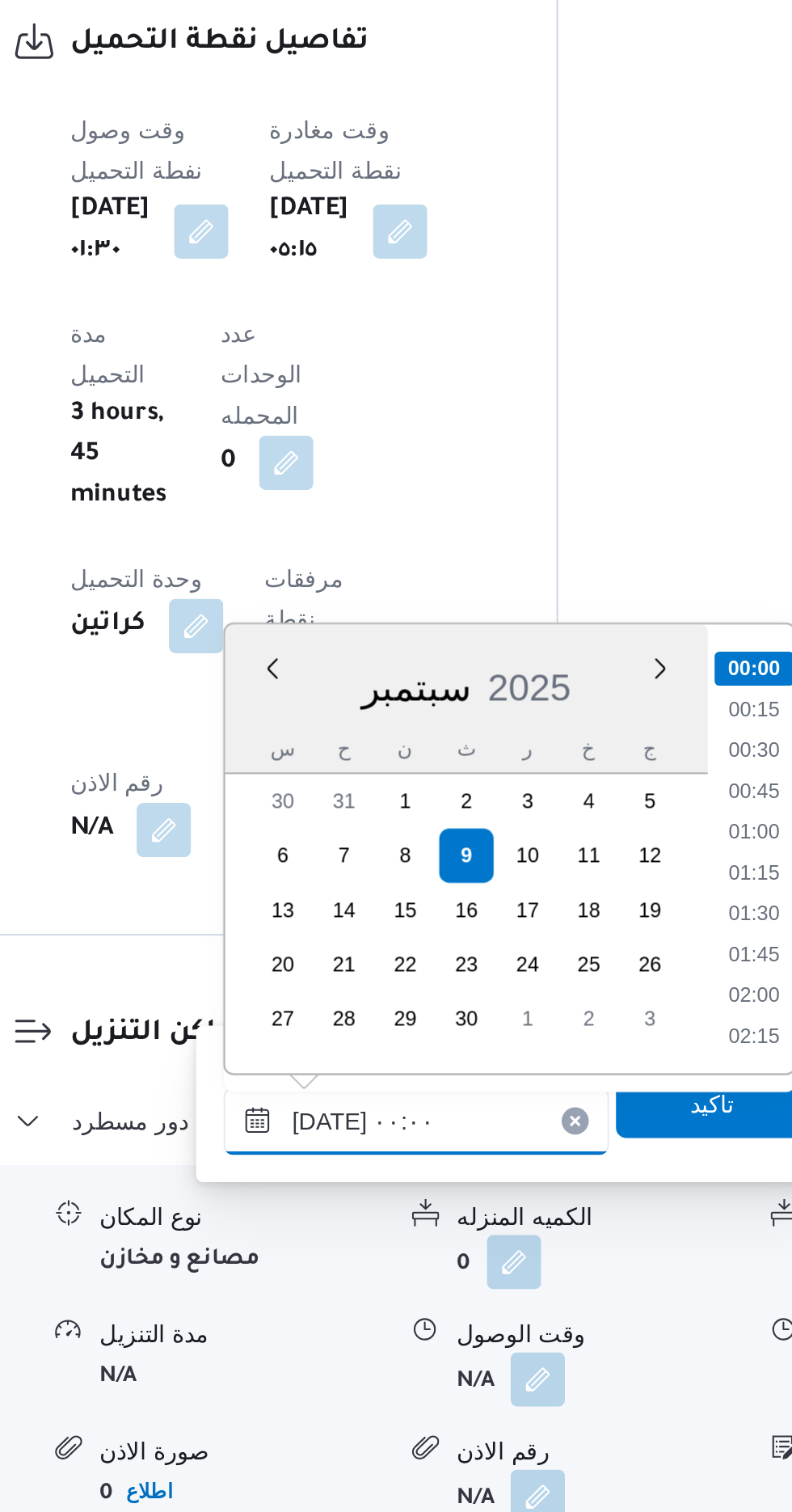
click at [360, 1331] on input "[DATE] ٠٠:٠٠" at bounding box center [439, 1326] width 184 height 32
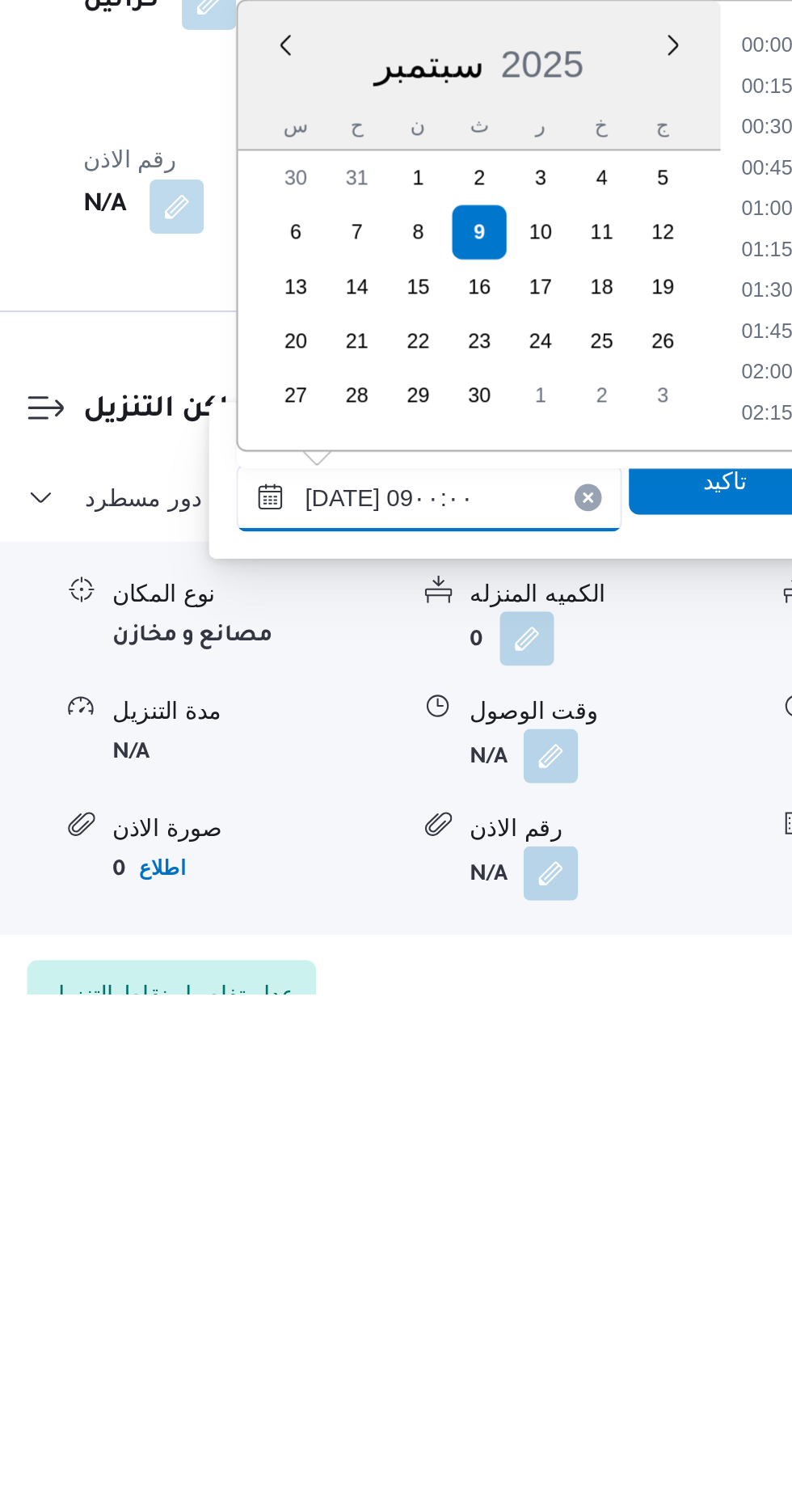
scroll to position [529, 0]
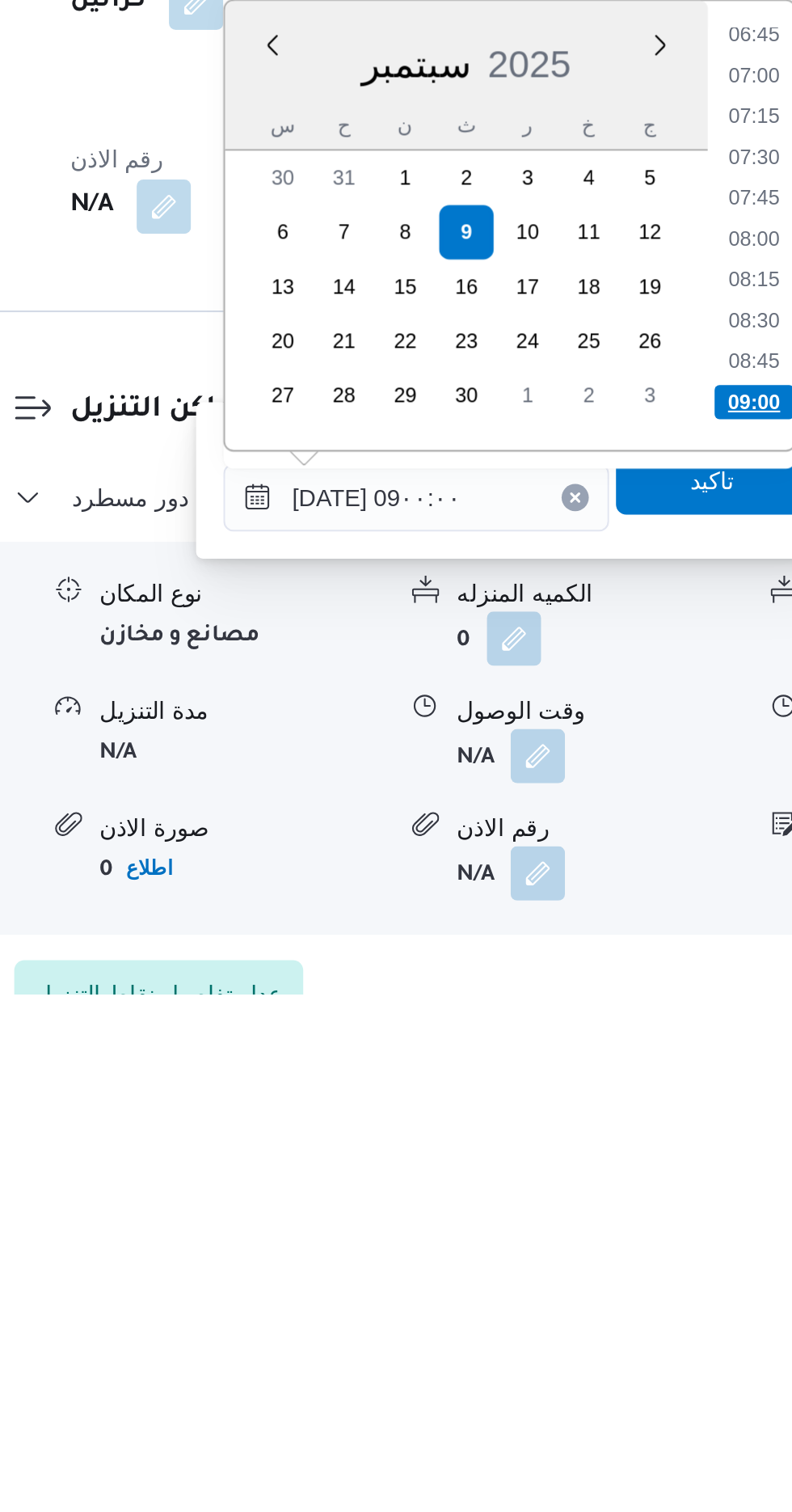
click at [593, 1223] on li "09:00" at bounding box center [599, 1231] width 38 height 16
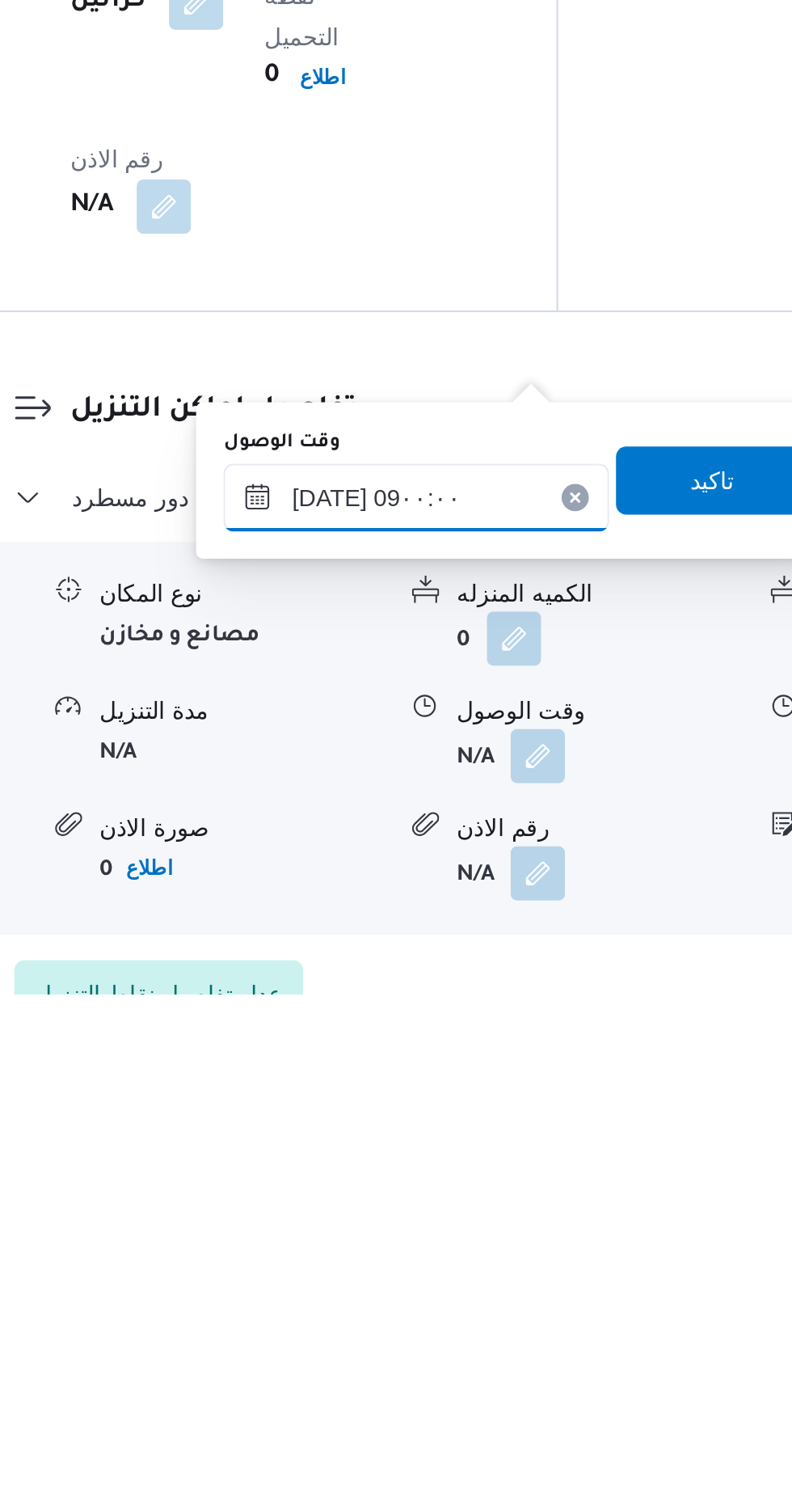
type input "[DATE] ٠٩:٠٠"
click at [582, 1269] on span "تاكيد" at bounding box center [579, 1268] width 21 height 20
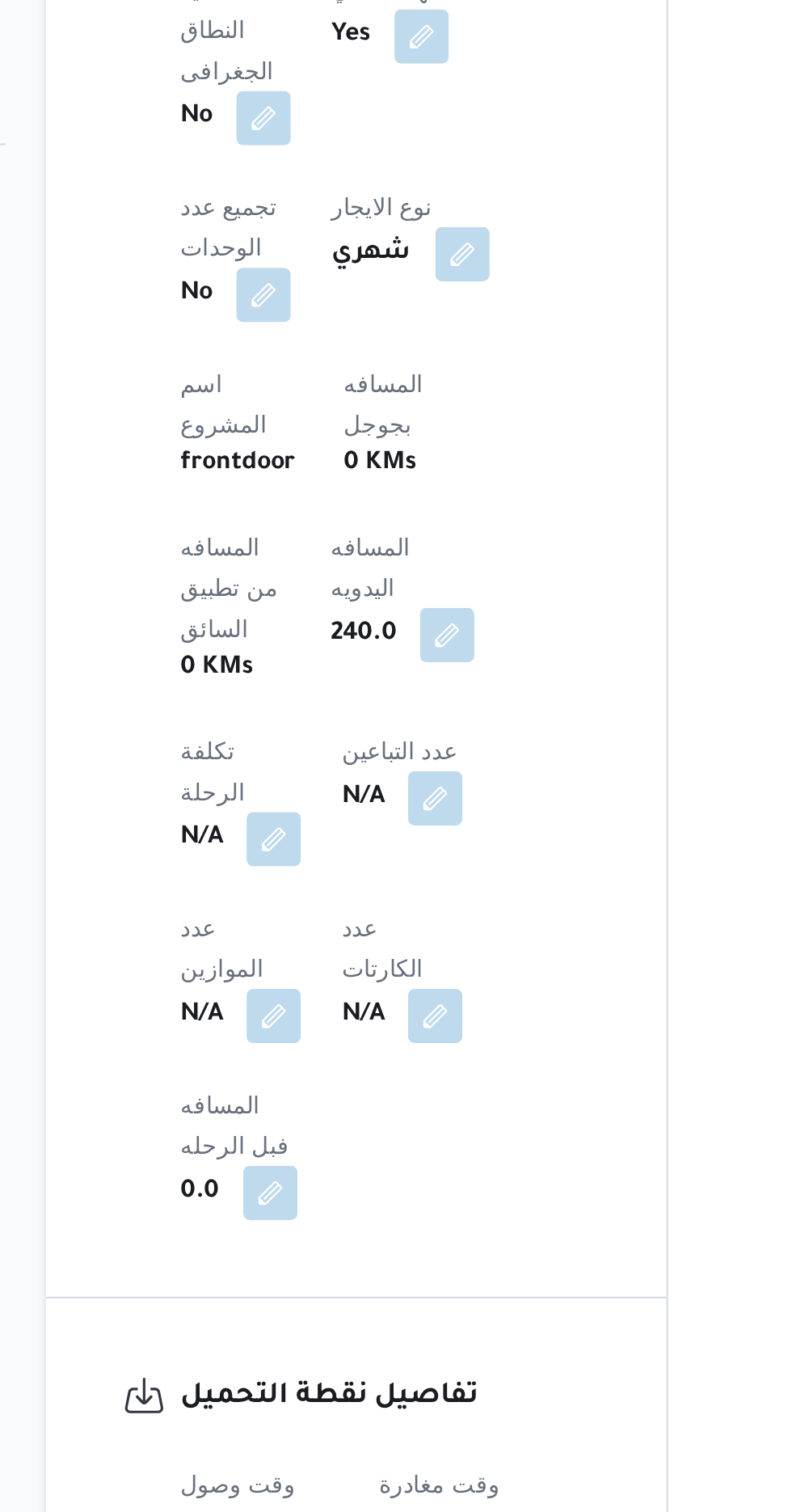
click at [438, 840] on button "button" at bounding box center [431, 853] width 26 height 26
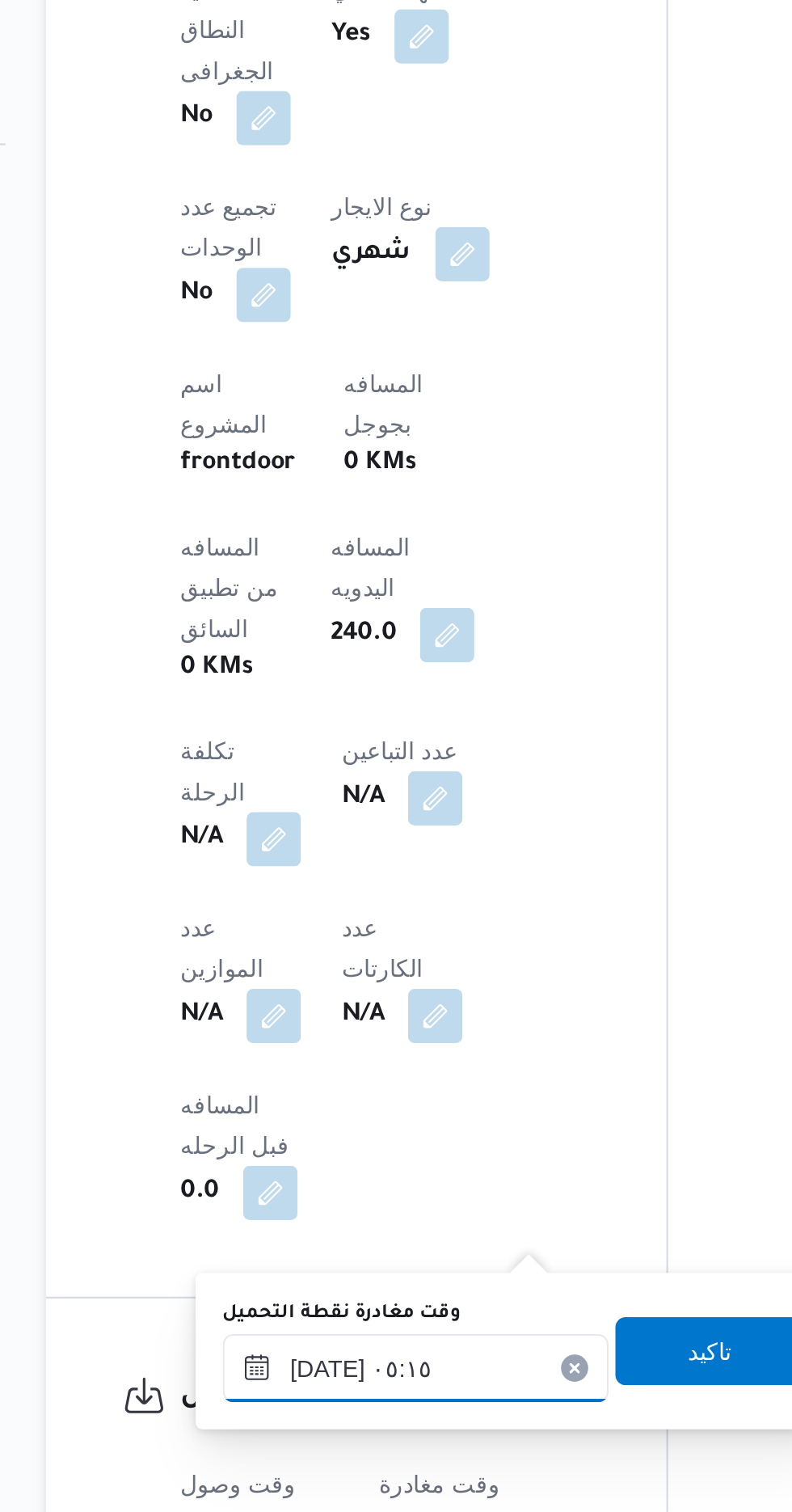
click at [399, 743] on input "[DATE] ٠٥:١٥" at bounding box center [385, 751] width 184 height 32
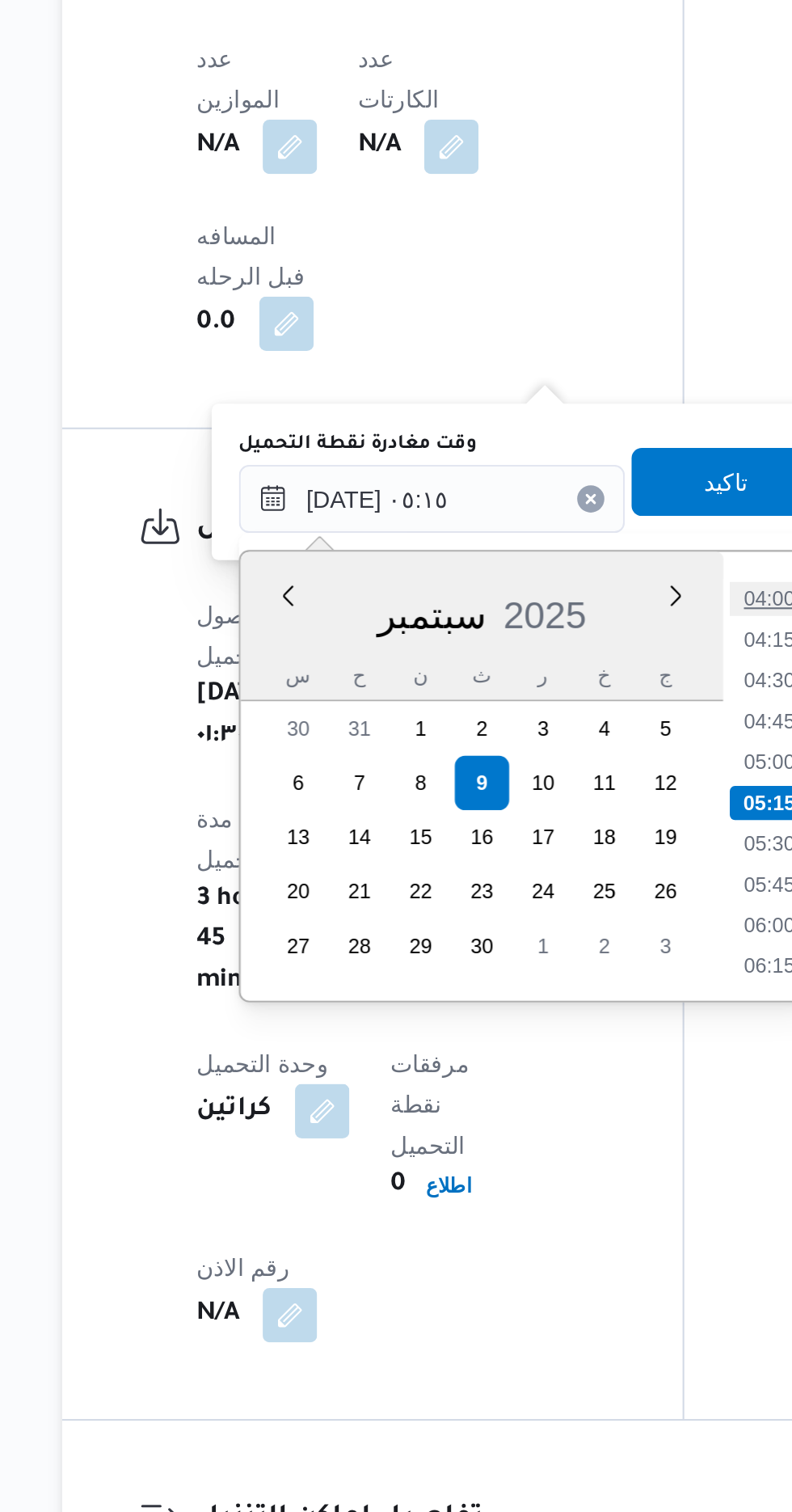
click at [555, 796] on li "04:00" at bounding box center [546, 798] width 37 height 16
type input "[DATE] ٠٥:١٥"
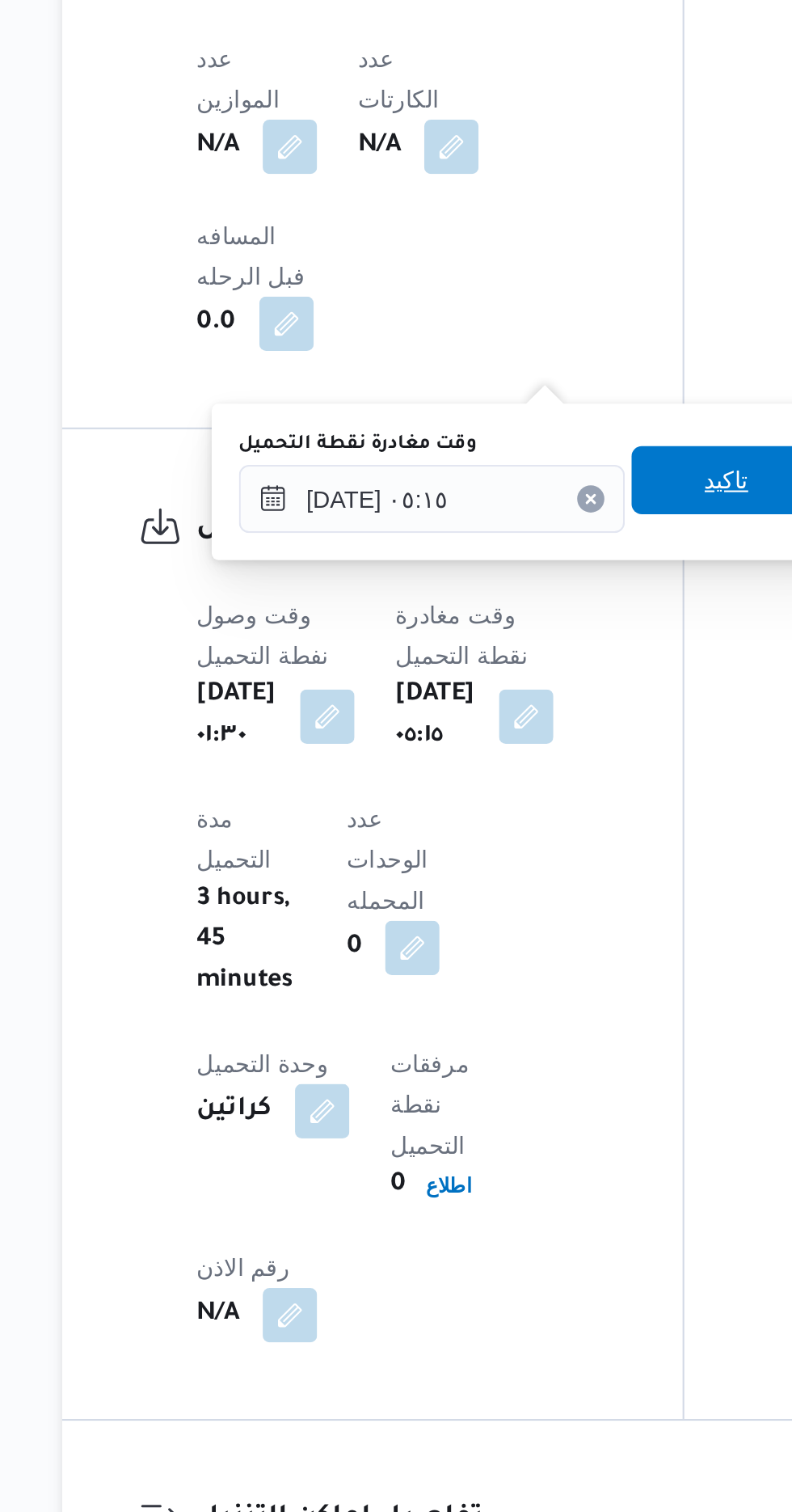
click at [534, 736] on span "تاكيد" at bounding box center [527, 742] width 21 height 20
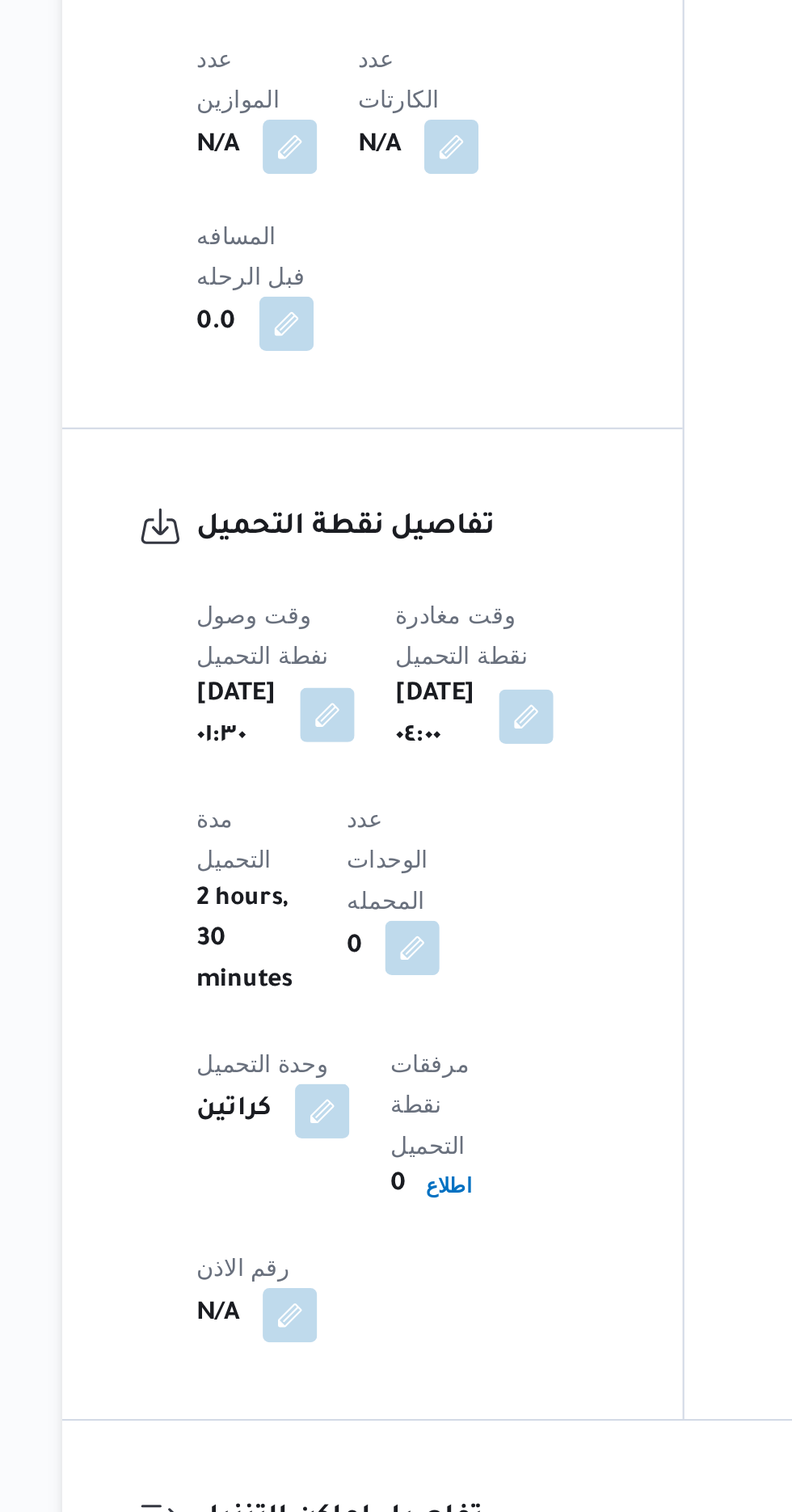
click at [349, 840] on button "button" at bounding box center [336, 853] width 26 height 26
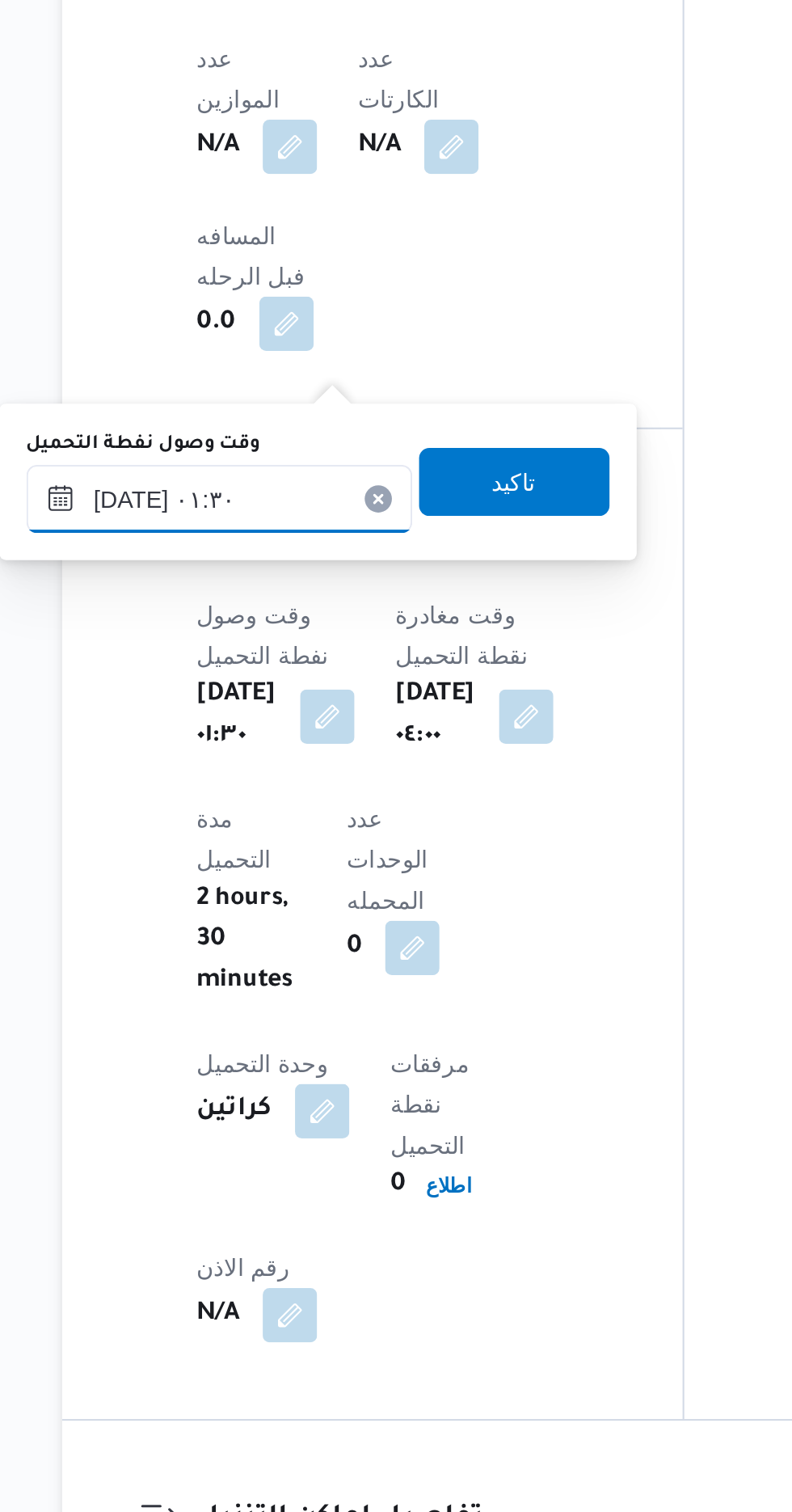
click at [319, 744] on input "[DATE] ٠١:٣٠" at bounding box center [285, 751] width 184 height 32
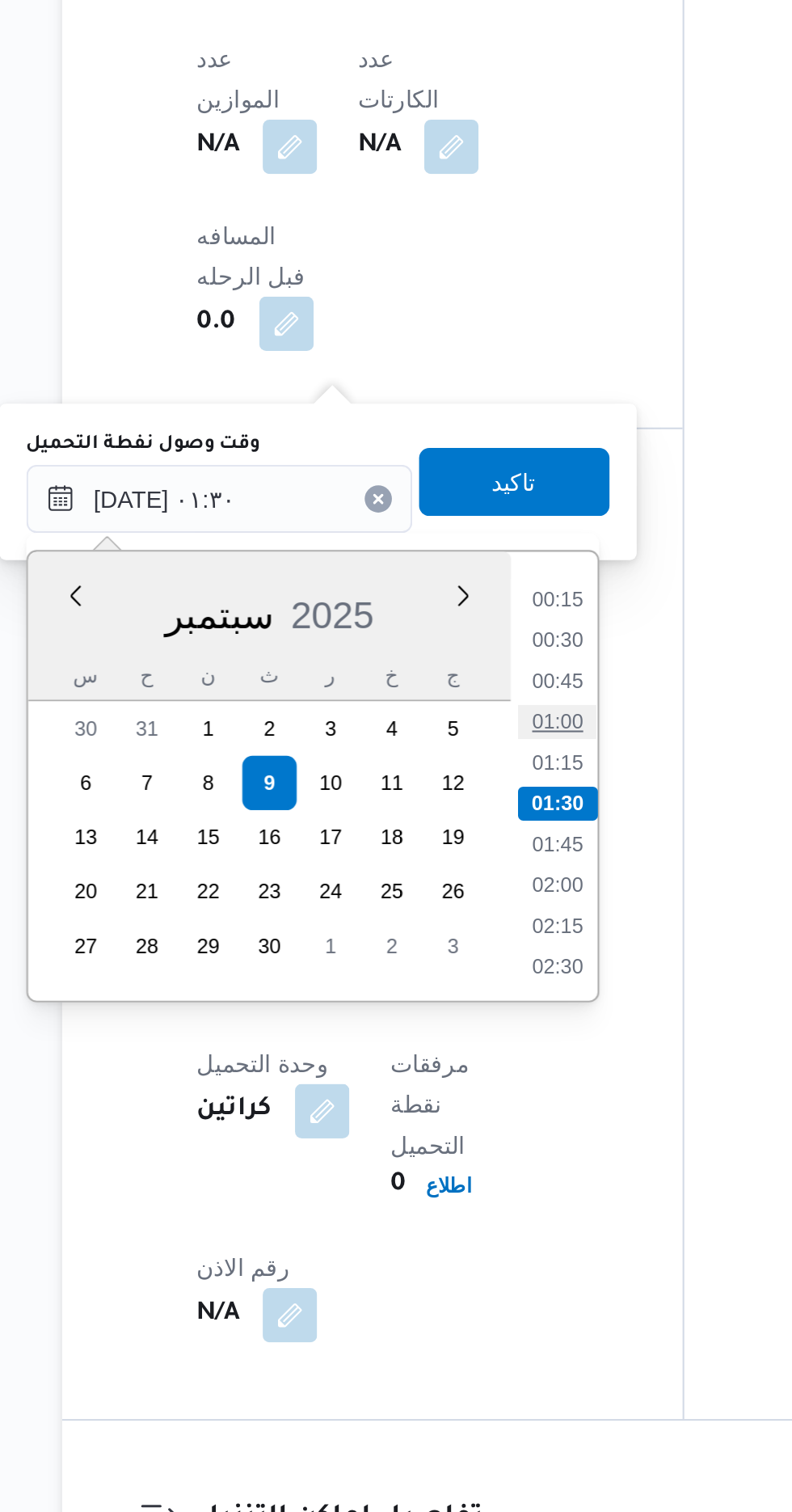
click at [446, 854] on li "01:00" at bounding box center [446, 856] width 37 height 16
type input "[DATE] ٠١:٣٠"
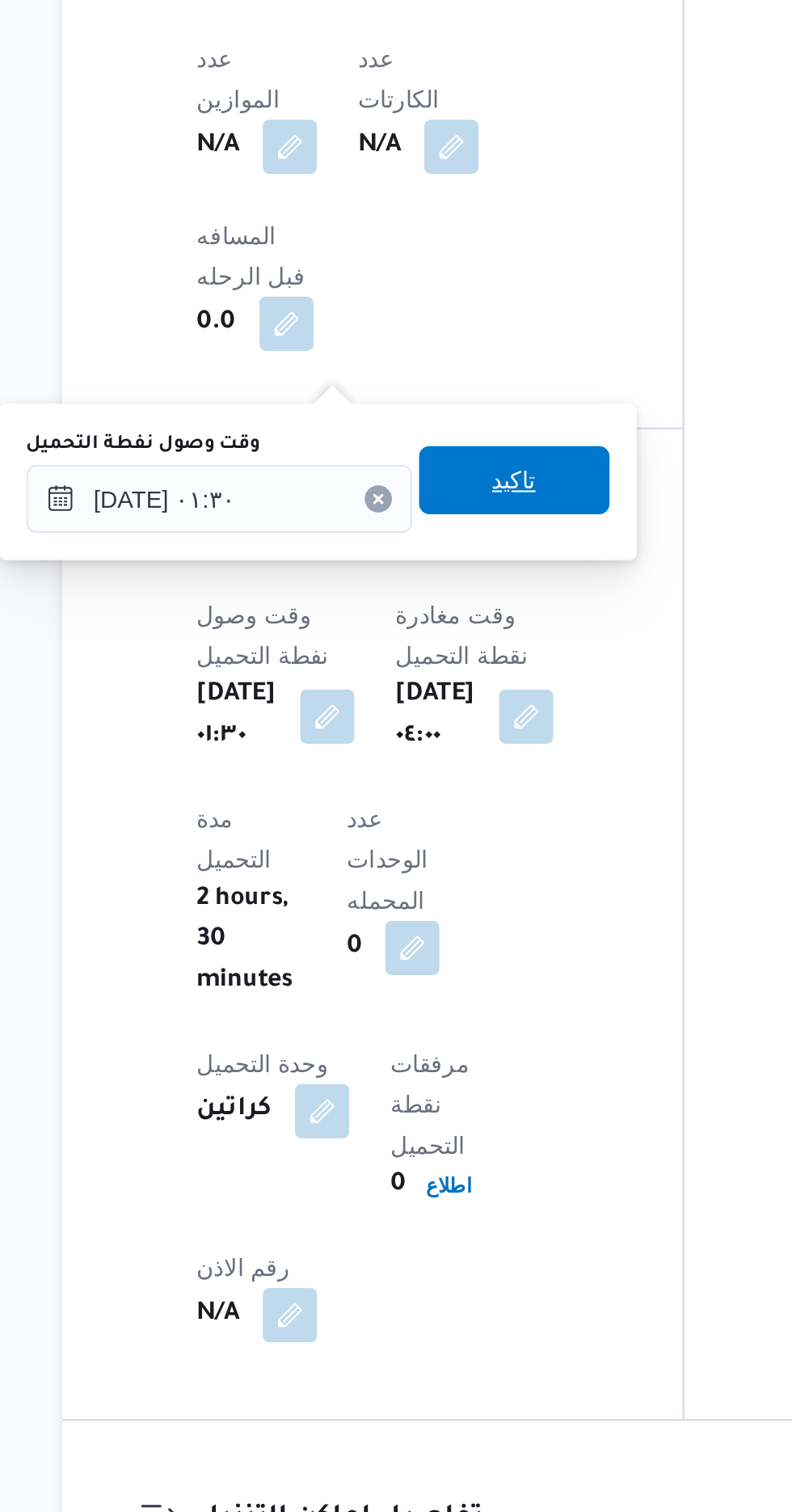
click at [450, 743] on span "تاكيد" at bounding box center [425, 742] width 91 height 32
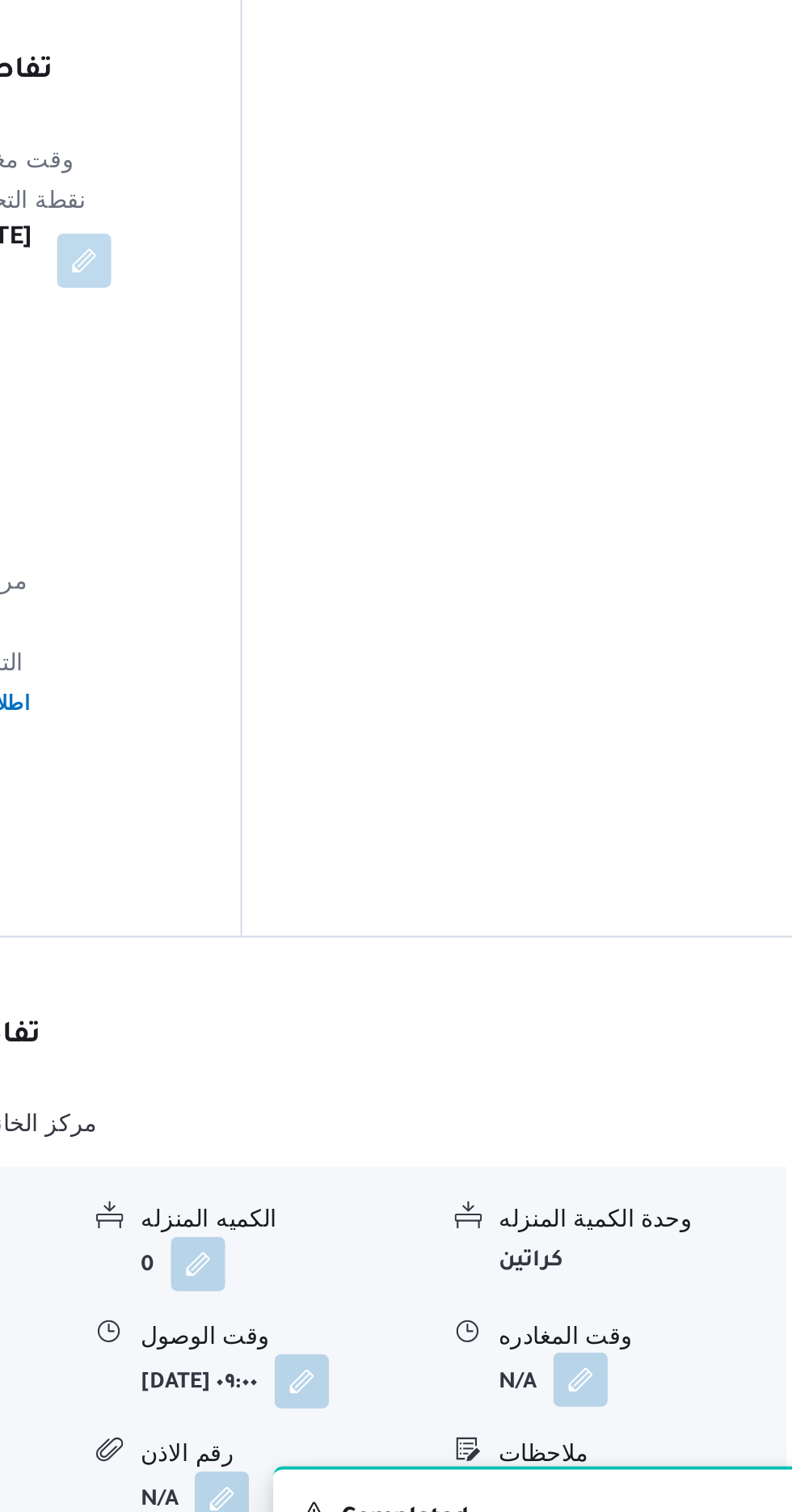
click at [663, 1373] on button "button" at bounding box center [667, 1386] width 26 height 26
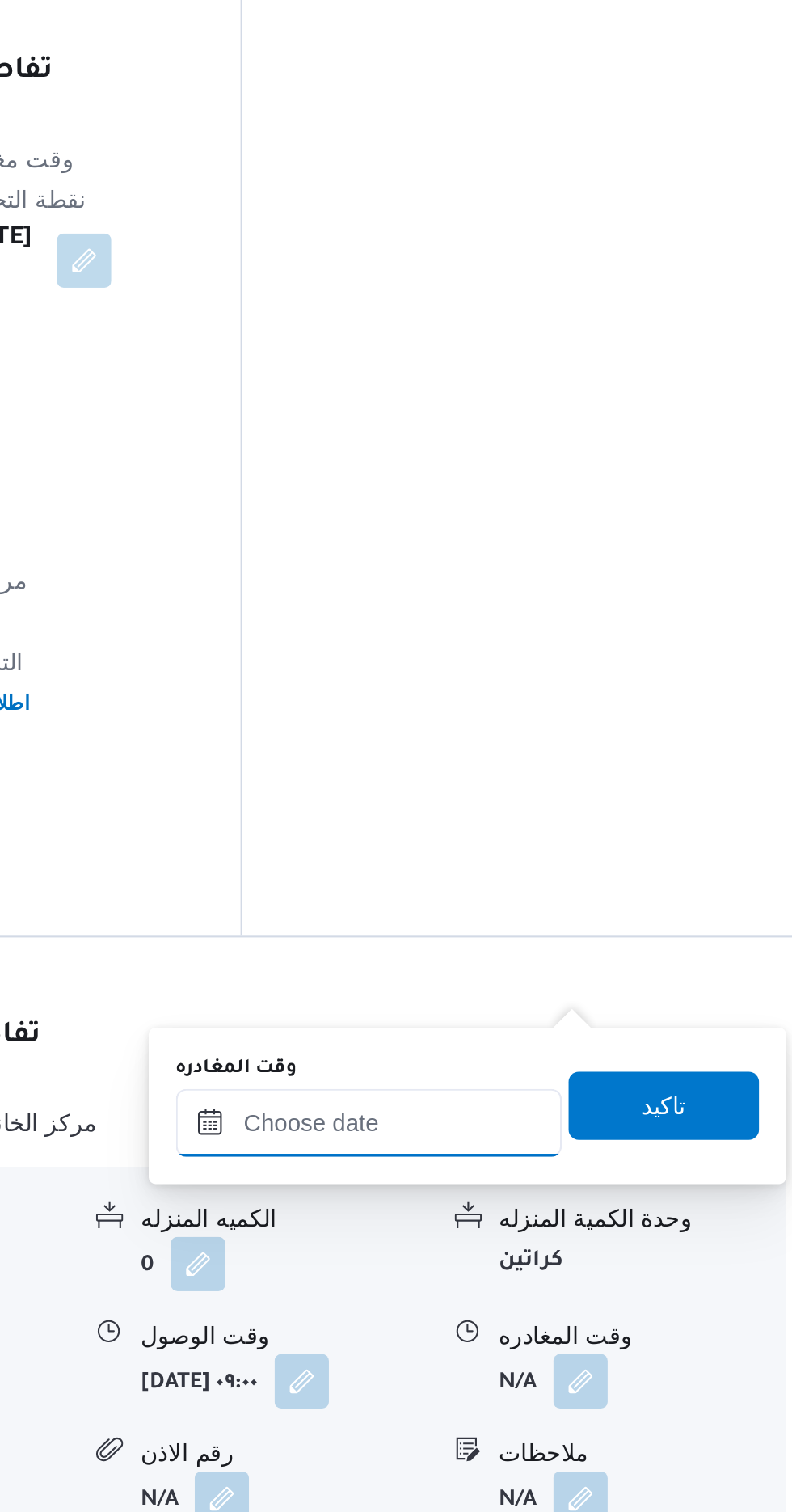
click at [614, 1259] on input "وقت المغادره" at bounding box center [566, 1264] width 184 height 32
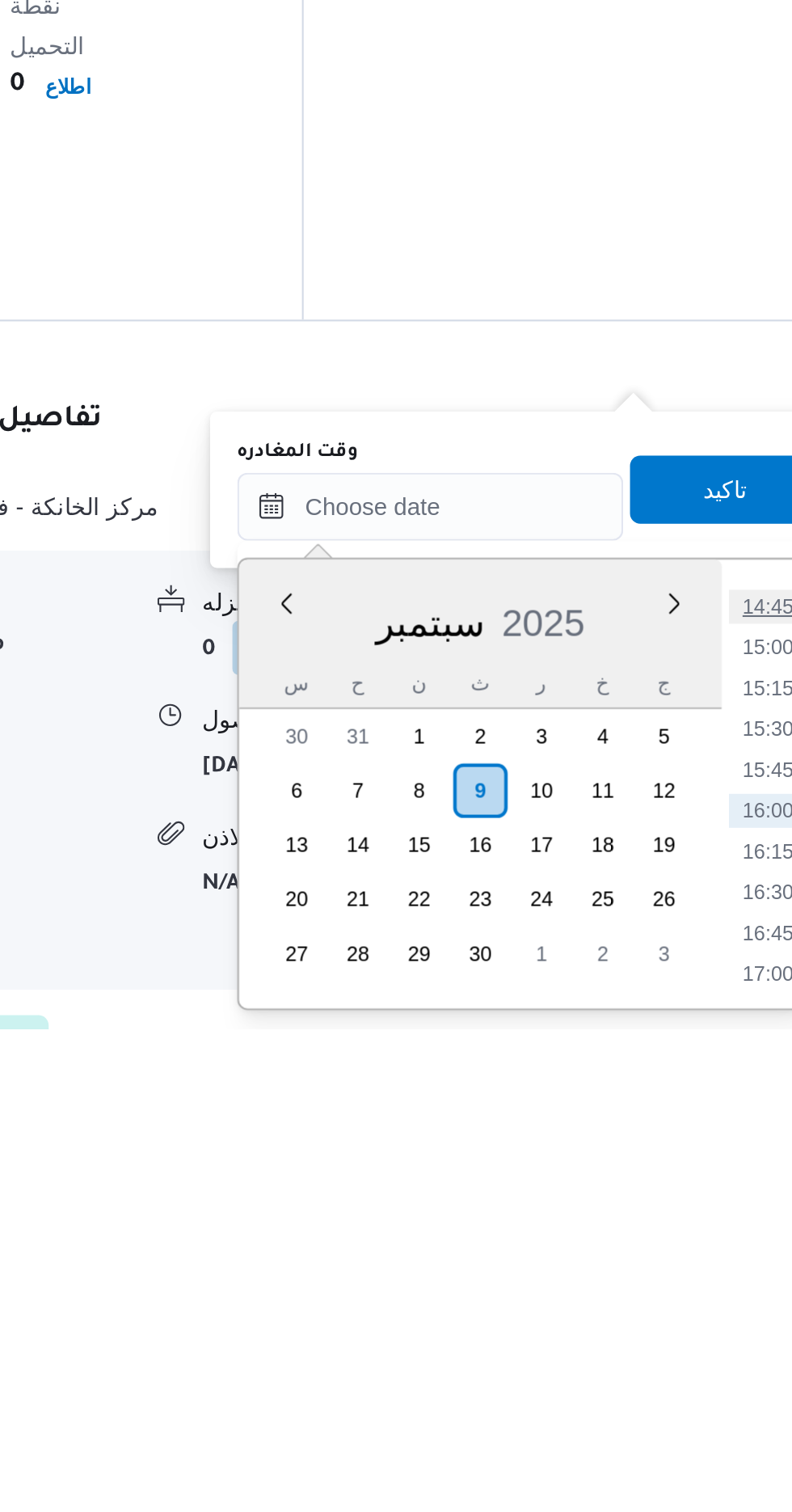
click at [728, 1304] on li "14:45" at bounding box center [727, 1312] width 37 height 16
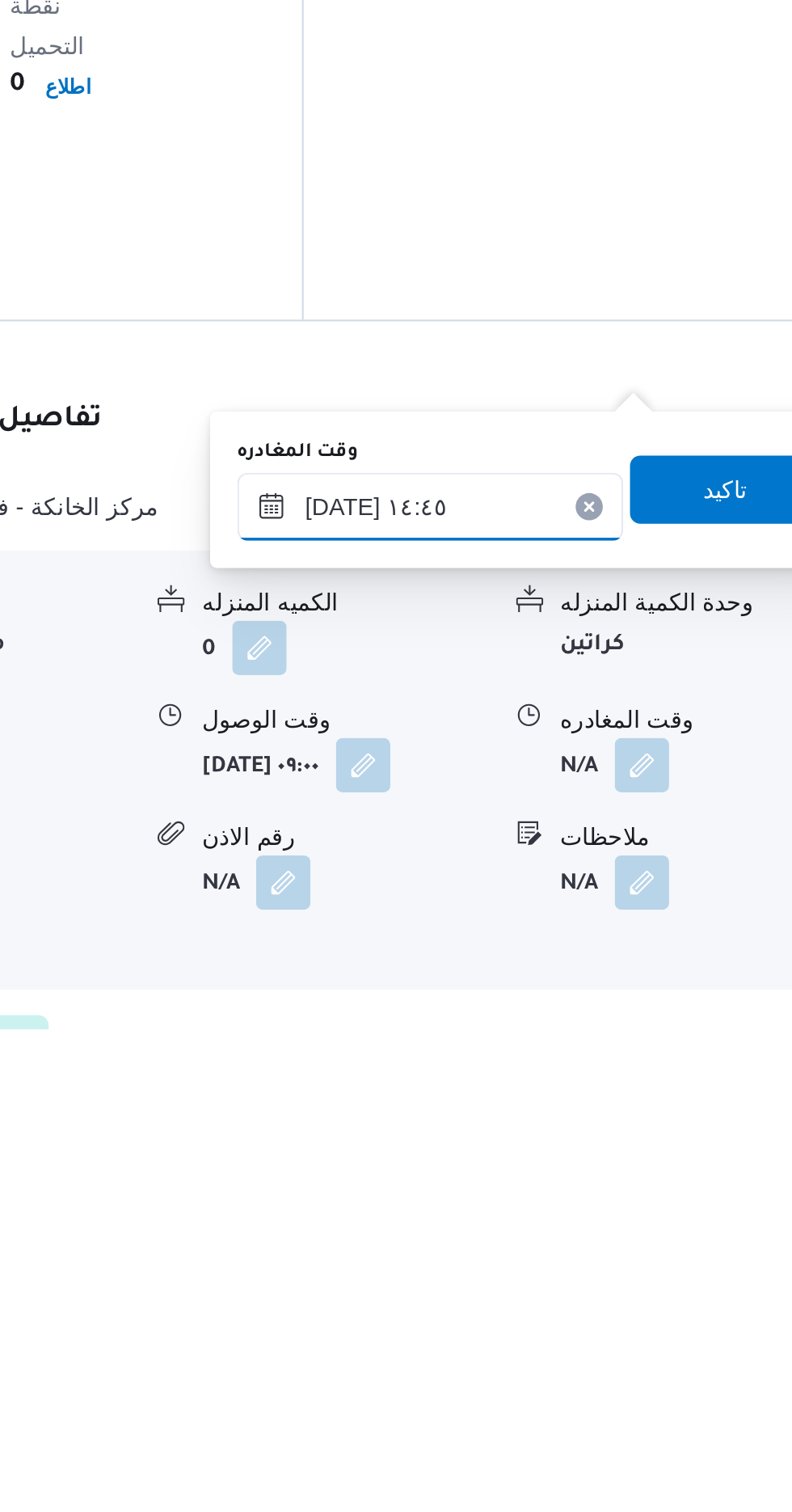
click at [615, 1257] on input "[DATE] ١٤:٤٥" at bounding box center [566, 1264] width 184 height 32
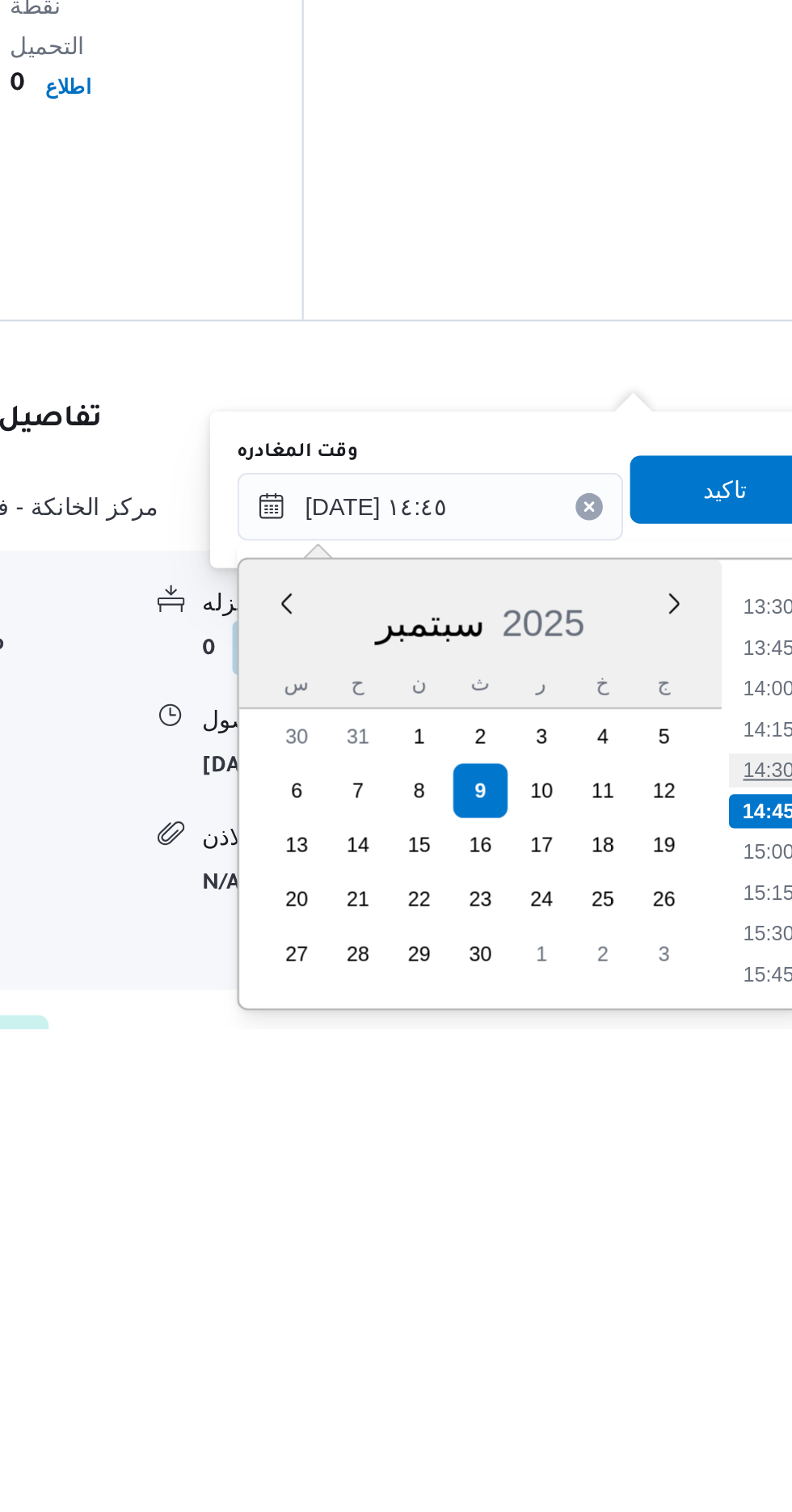
click at [718, 1384] on li "14:30" at bounding box center [727, 1389] width 37 height 16
type input "[DATE] ١٤:٣٠"
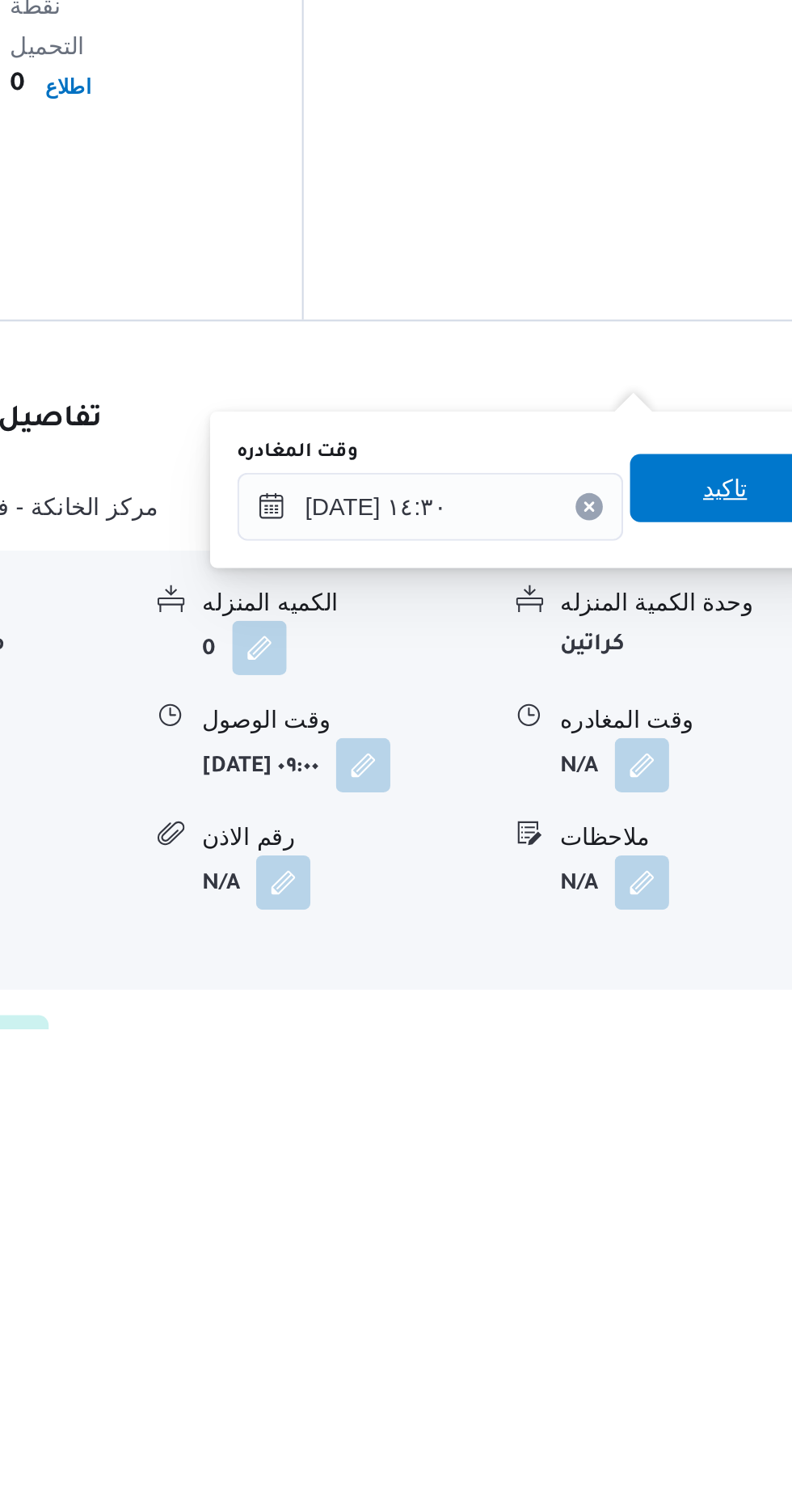
click at [709, 1243] on span "تاكيد" at bounding box center [707, 1255] width 91 height 32
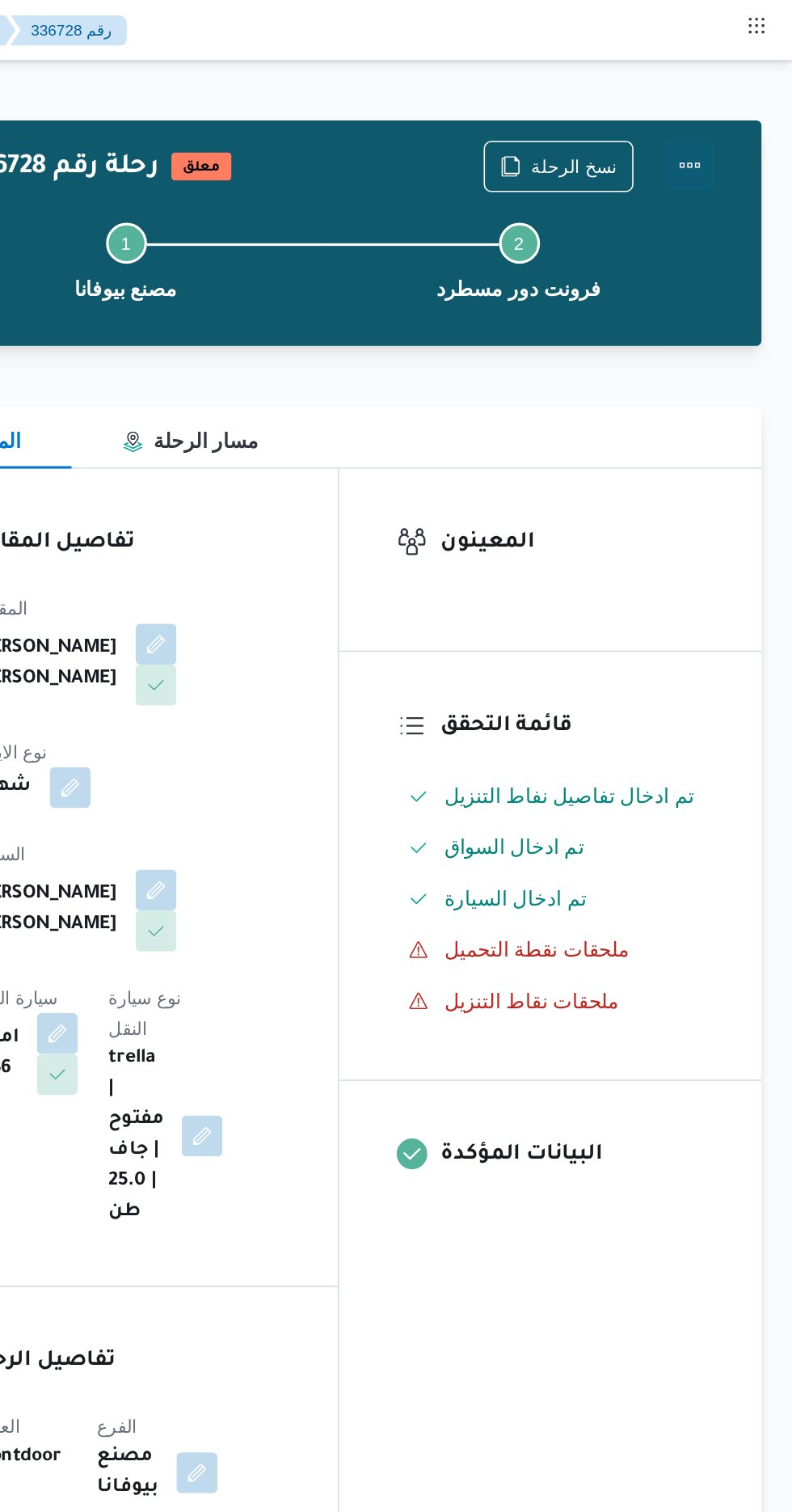
click at [732, 113] on button "Actions" at bounding box center [727, 104] width 32 height 32
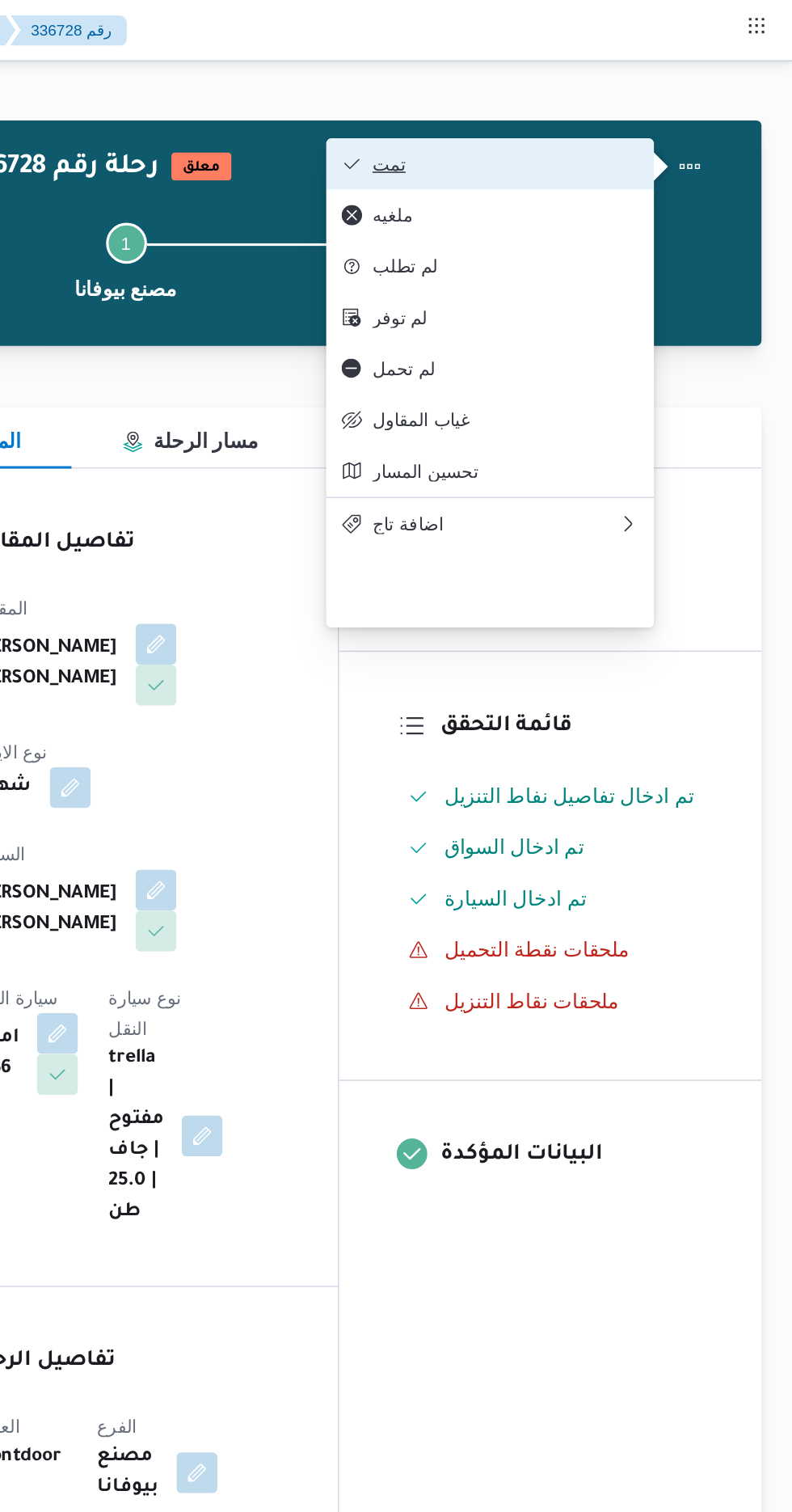
click at [667, 91] on button "تمت" at bounding box center [601, 103] width 207 height 32
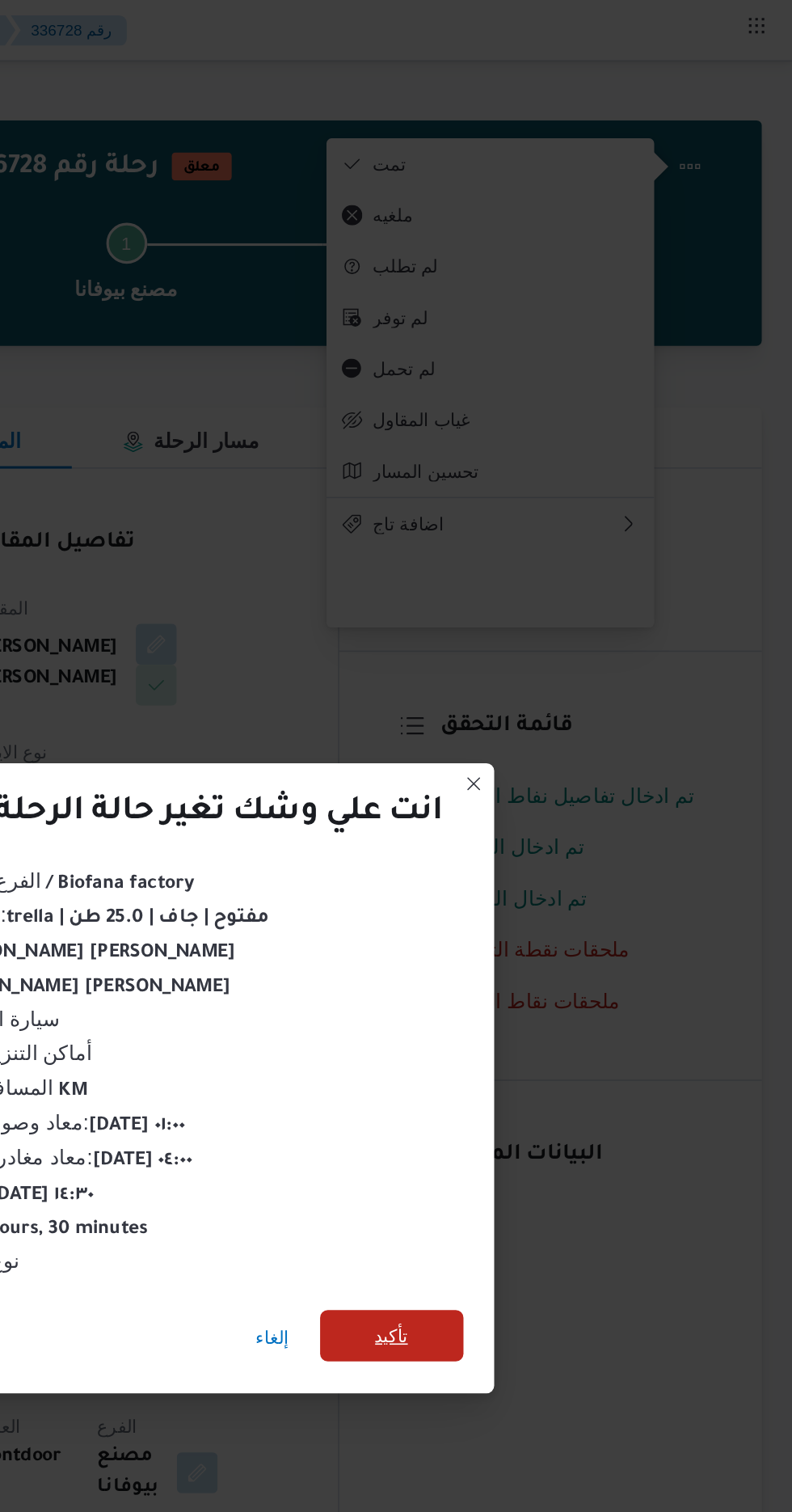
click at [549, 840] on span "تأكيد" at bounding box center [539, 844] width 21 height 20
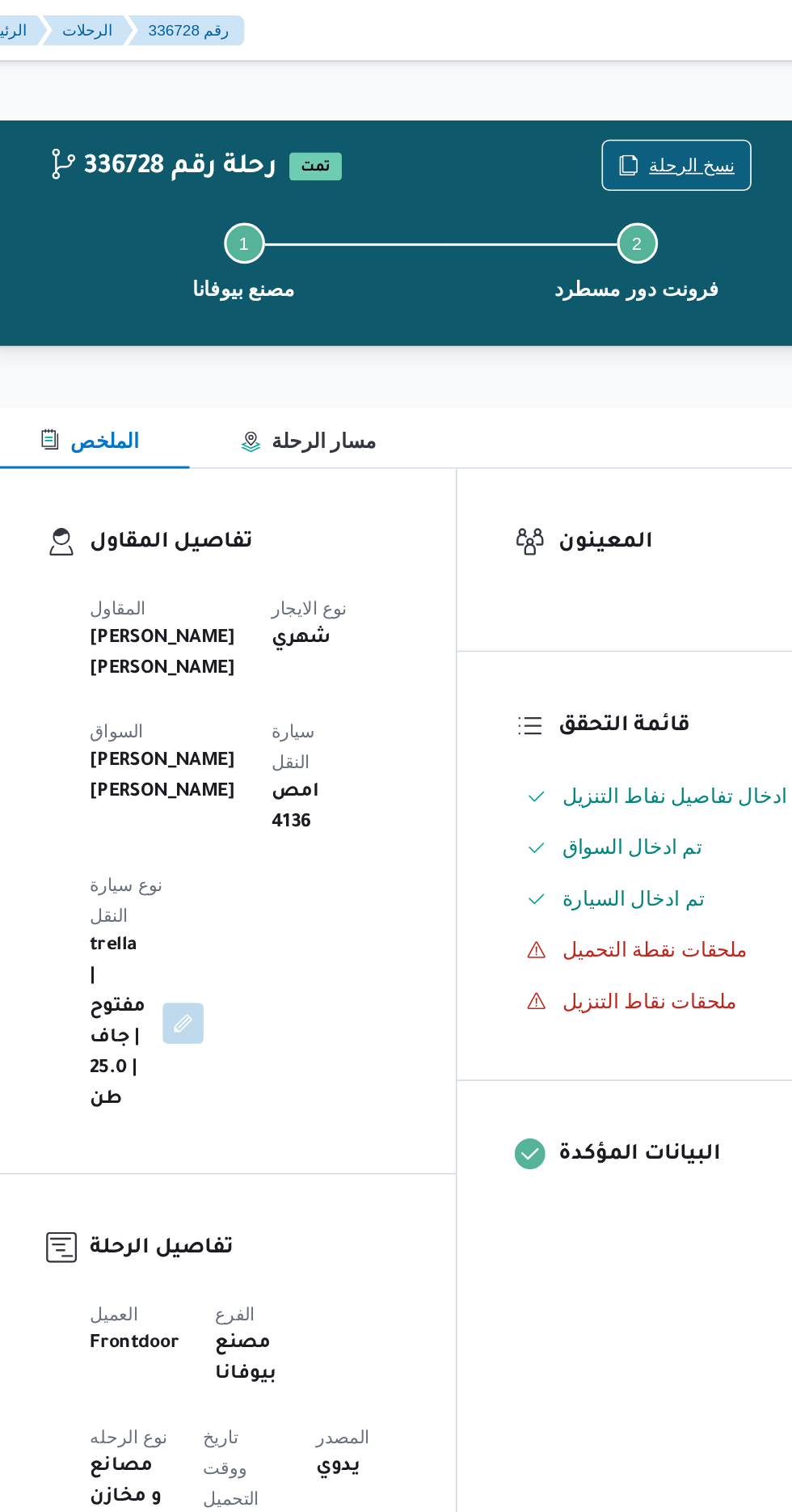
click at [651, 98] on span "نسخ الرحلة" at bounding box center [653, 105] width 54 height 20
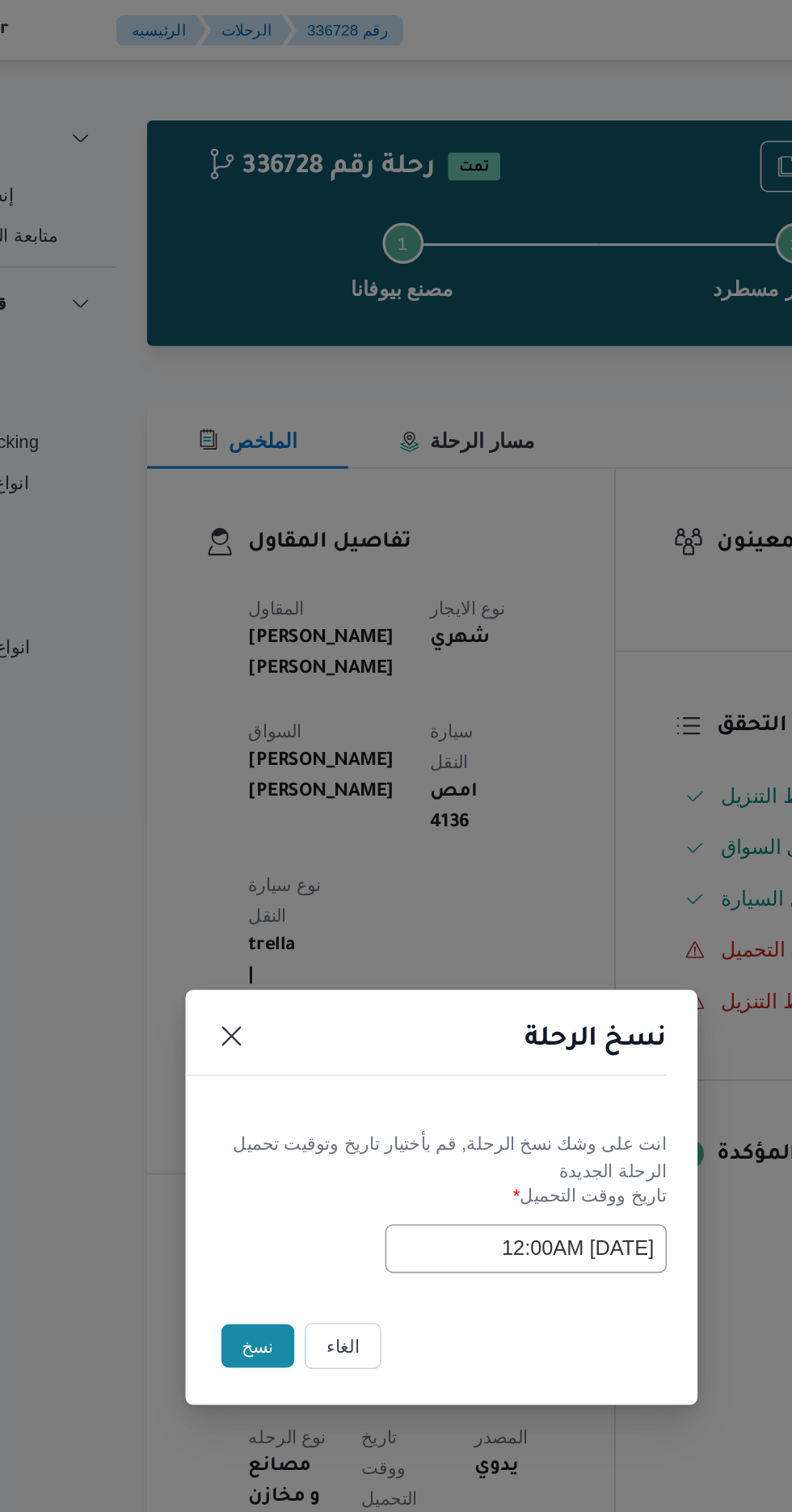
click at [269, 855] on button "نسخ" at bounding box center [281, 849] width 46 height 28
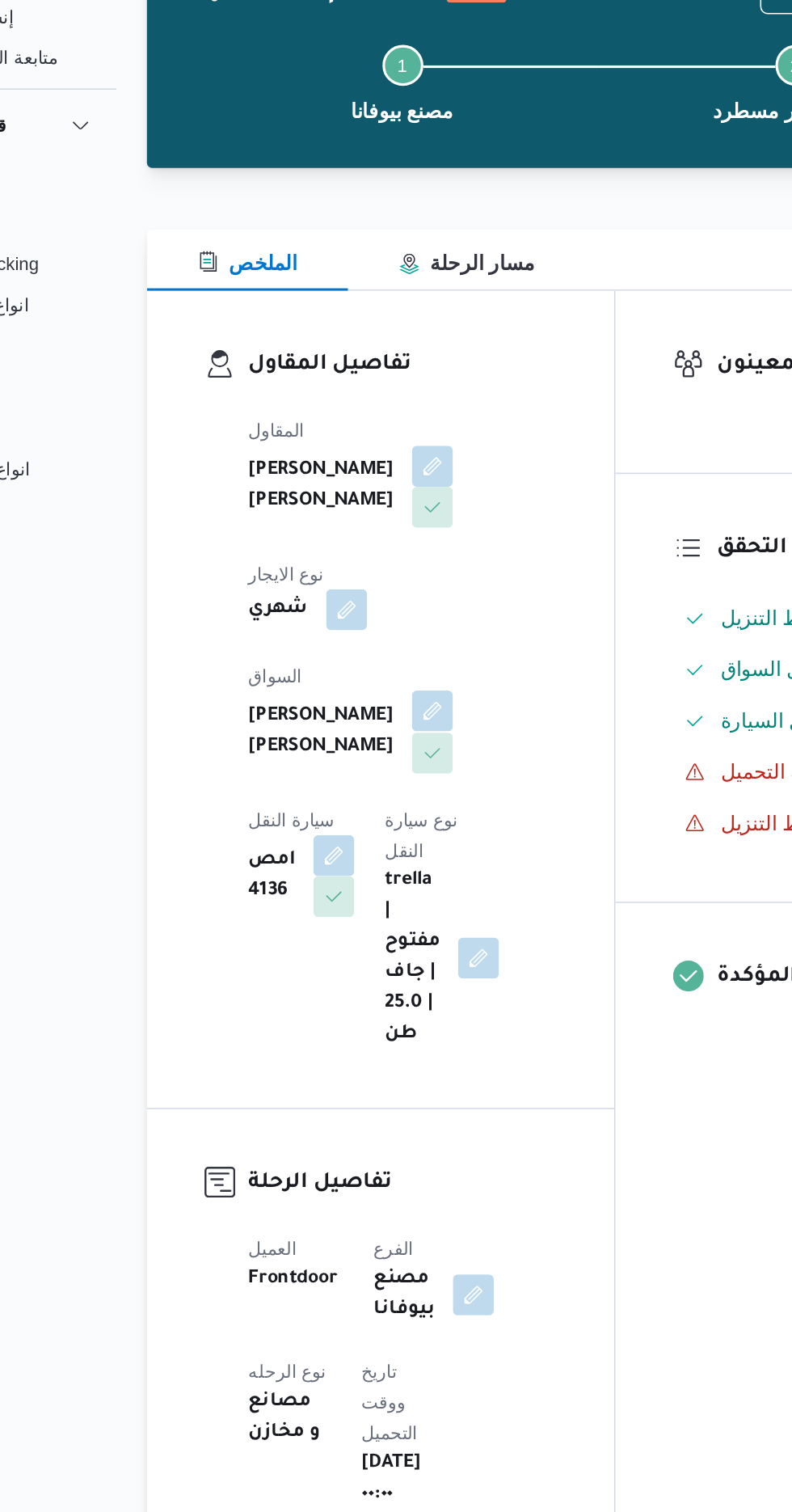
click at [377, 549] on button "button" at bounding box center [390, 561] width 26 height 26
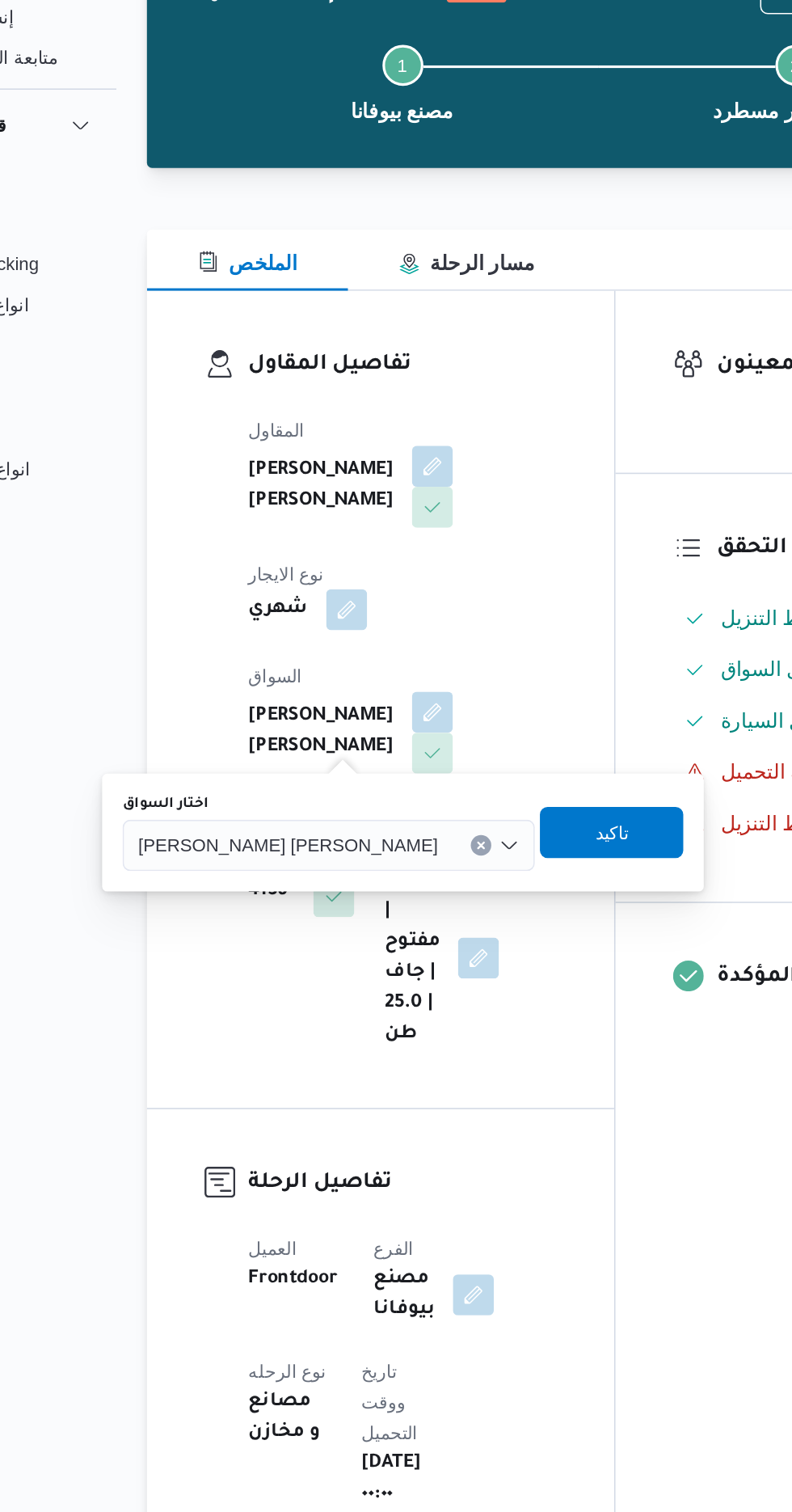
click at [400, 645] on input "اختار السواق" at bounding box center [401, 646] width 2 height 20
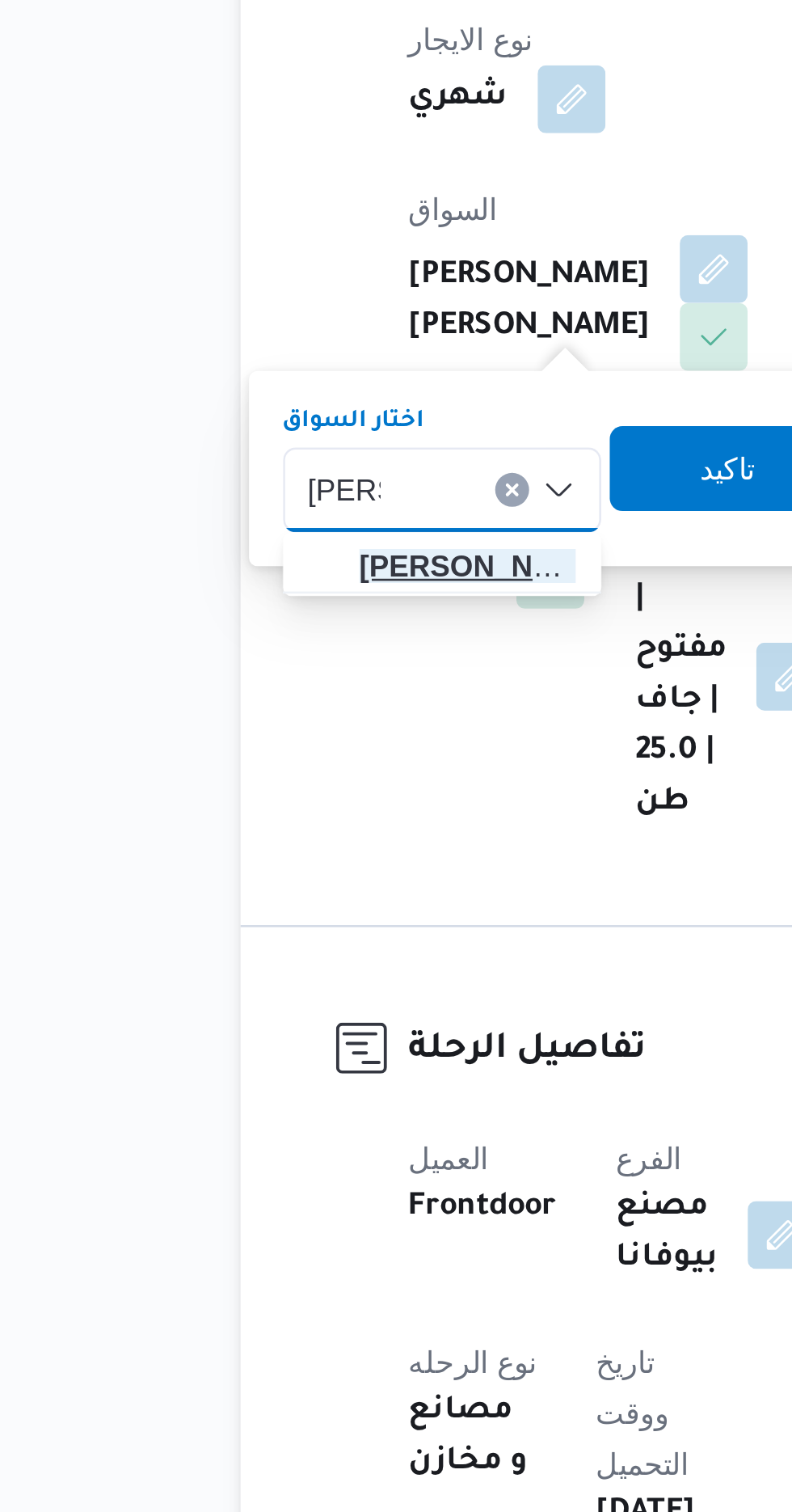
type input "[PERSON_NAME]"
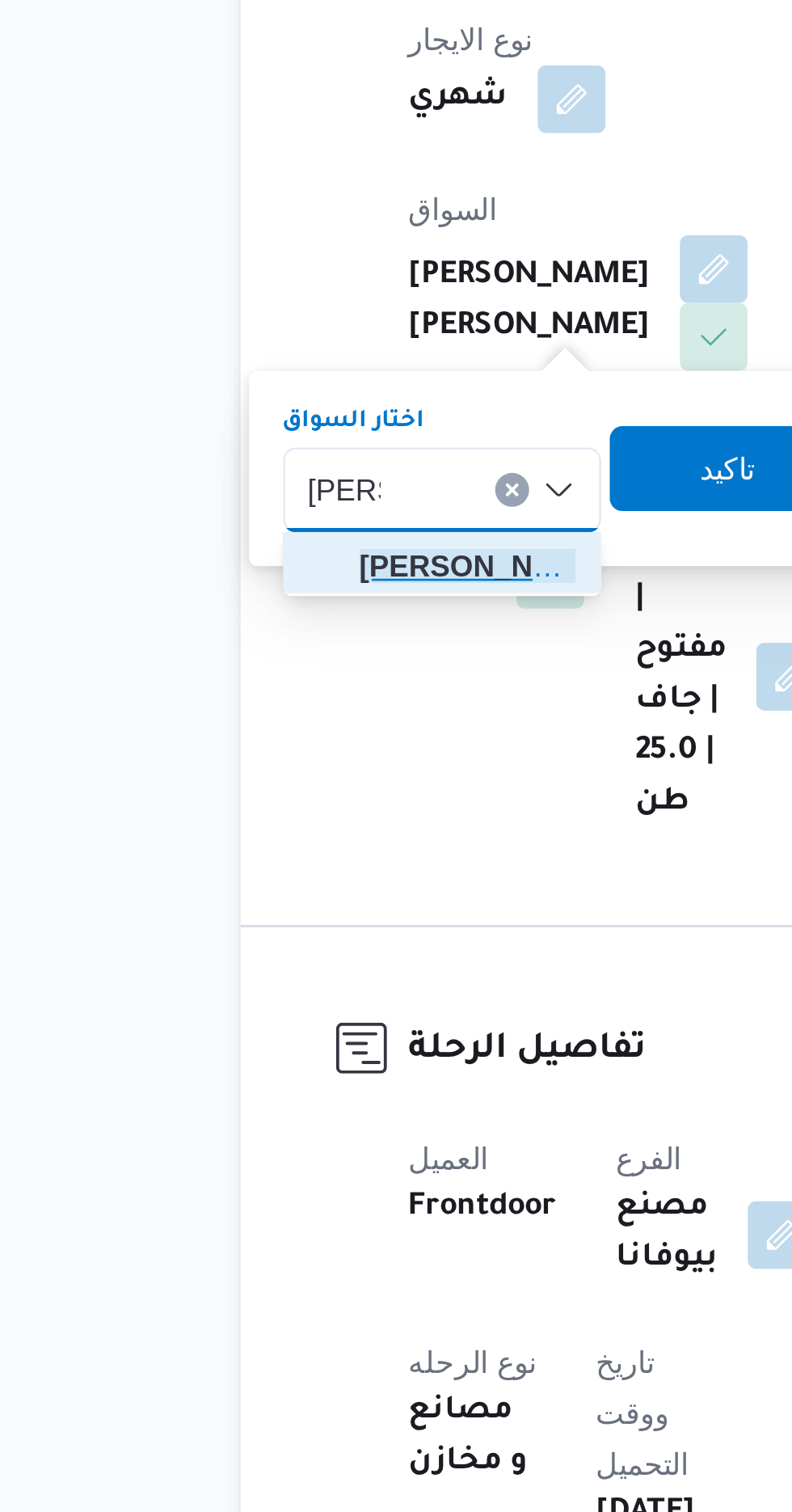
click at [305, 674] on span "[PERSON_NAME]" at bounding box center [297, 675] width 83 height 20
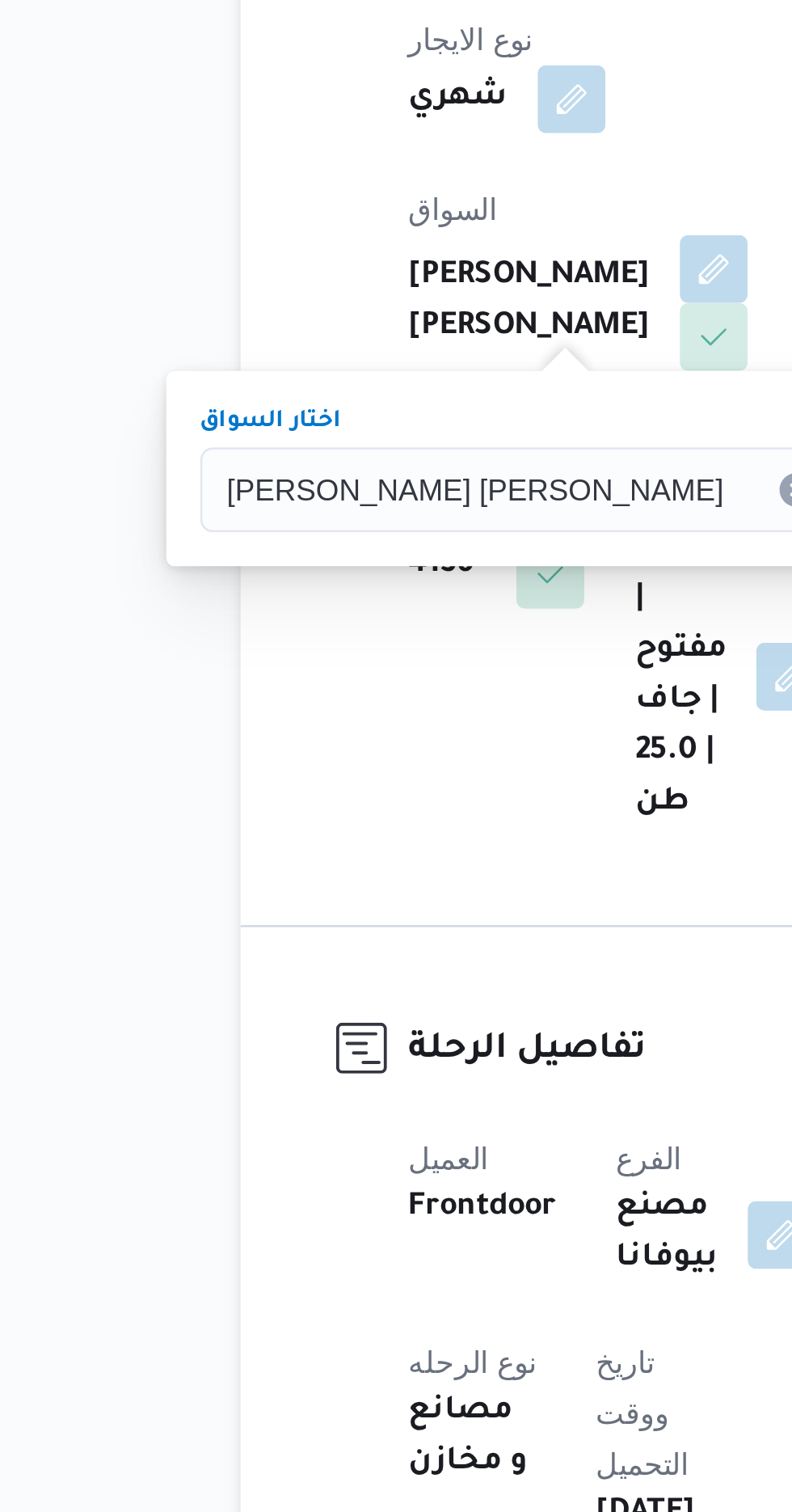
click at [459, 635] on span "تاكيد" at bounding box center [504, 637] width 91 height 32
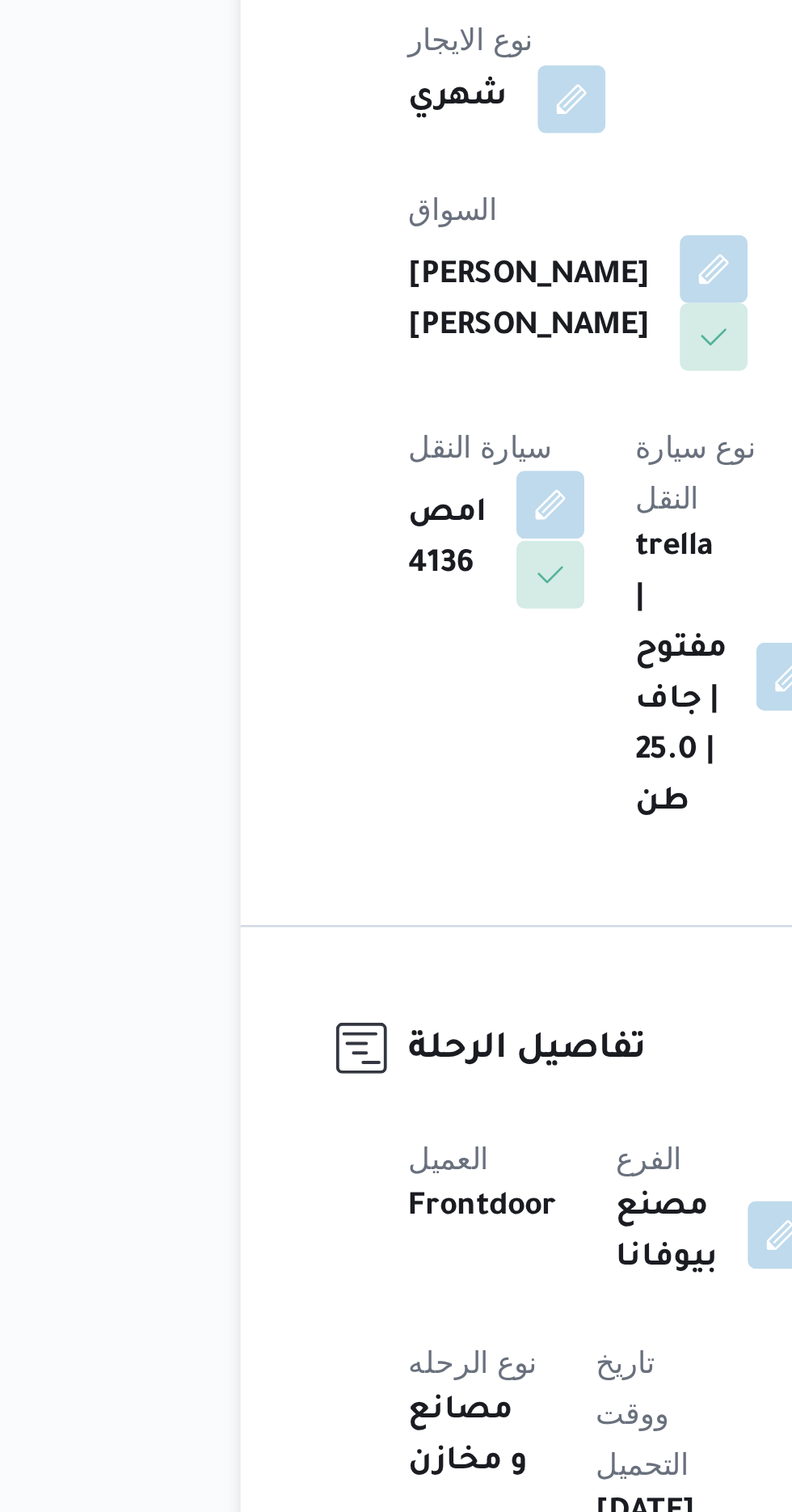
click at [341, 639] on button "button" at bounding box center [328, 651] width 26 height 26
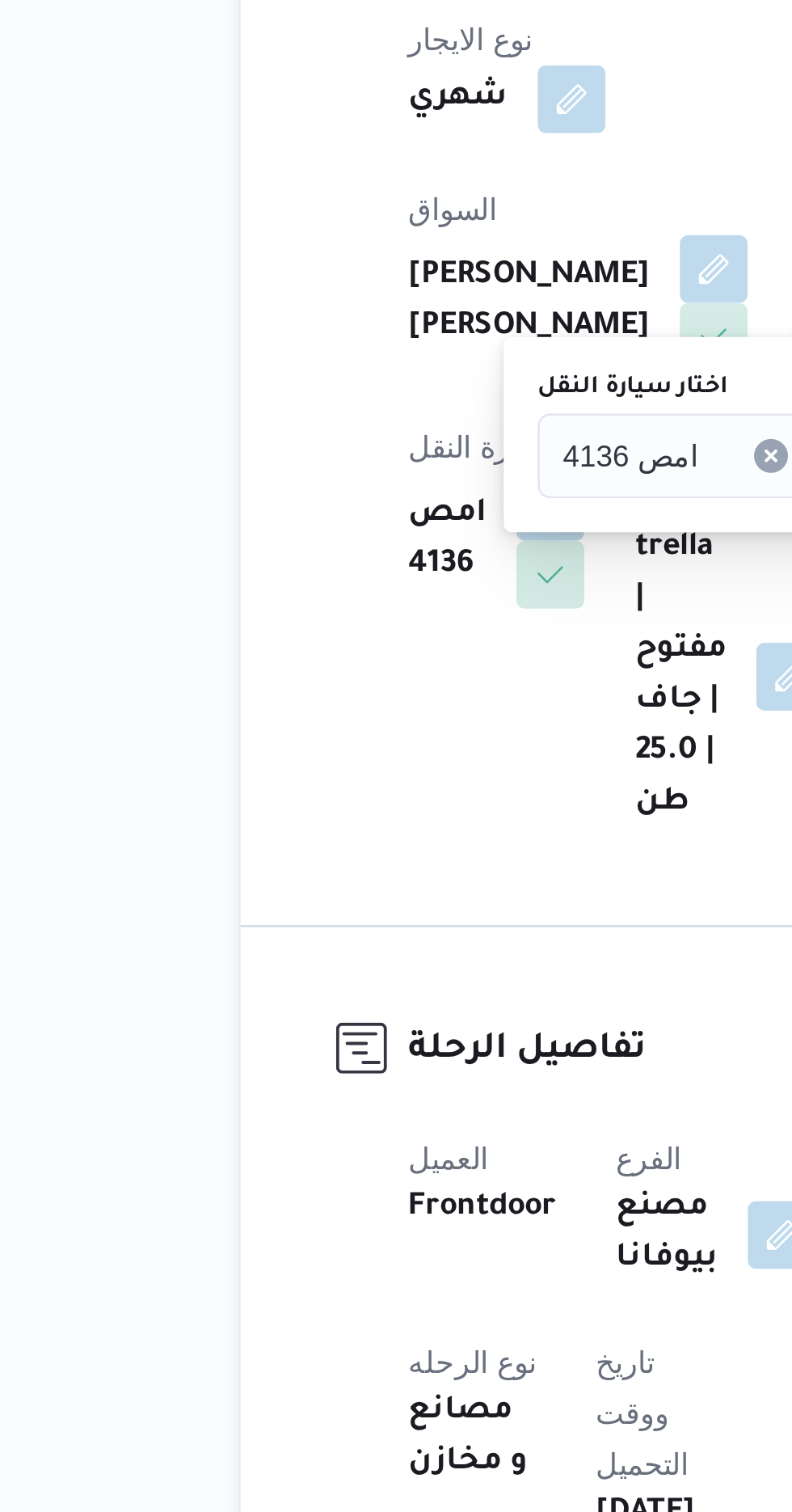
click at [368, 629] on span "امص 4136" at bounding box center [359, 633] width 51 height 18
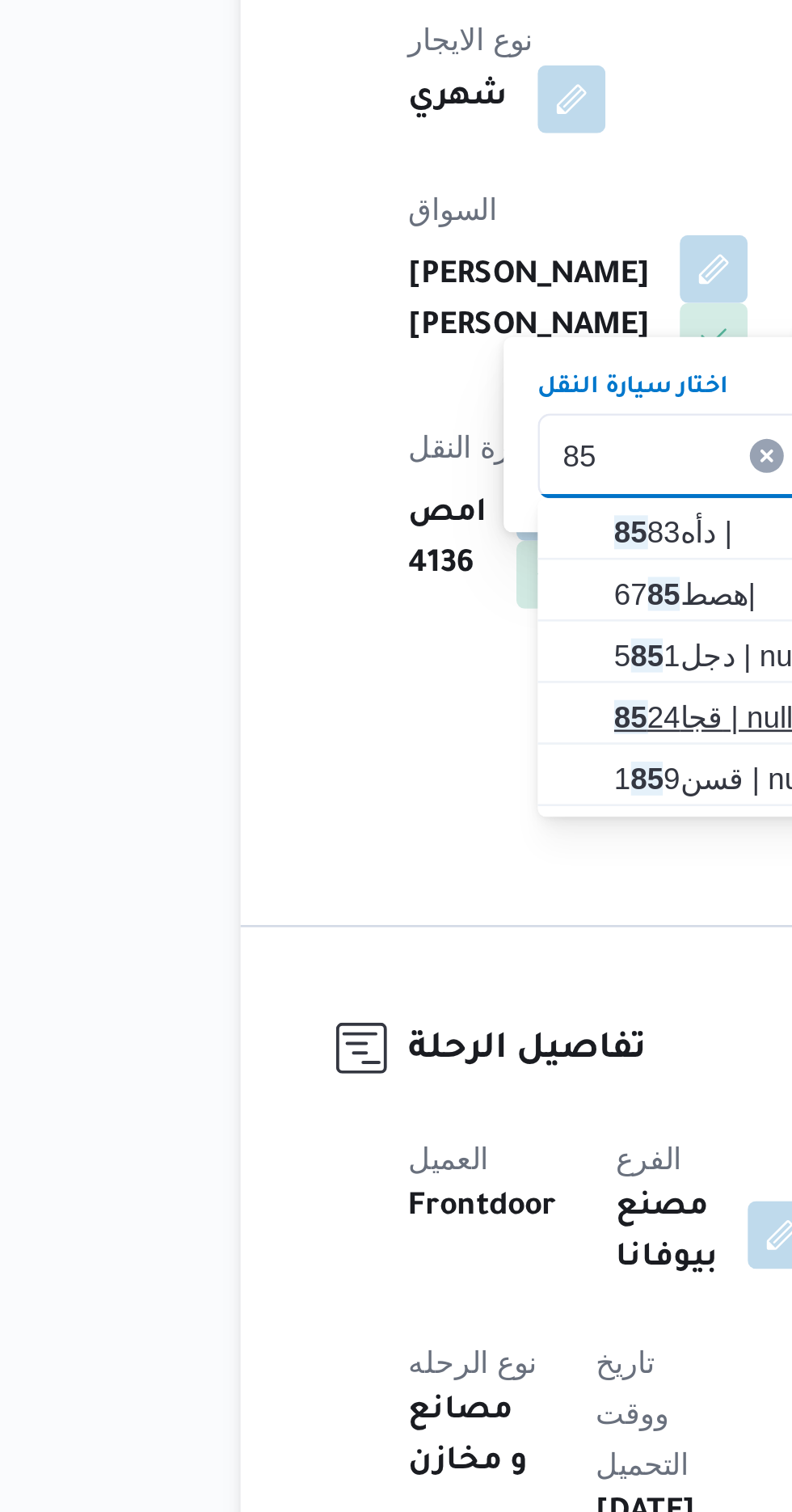
type input "85"
click at [386, 728] on span "[PERSON_NAME] 85 24 | null" at bounding box center [393, 733] width 83 height 20
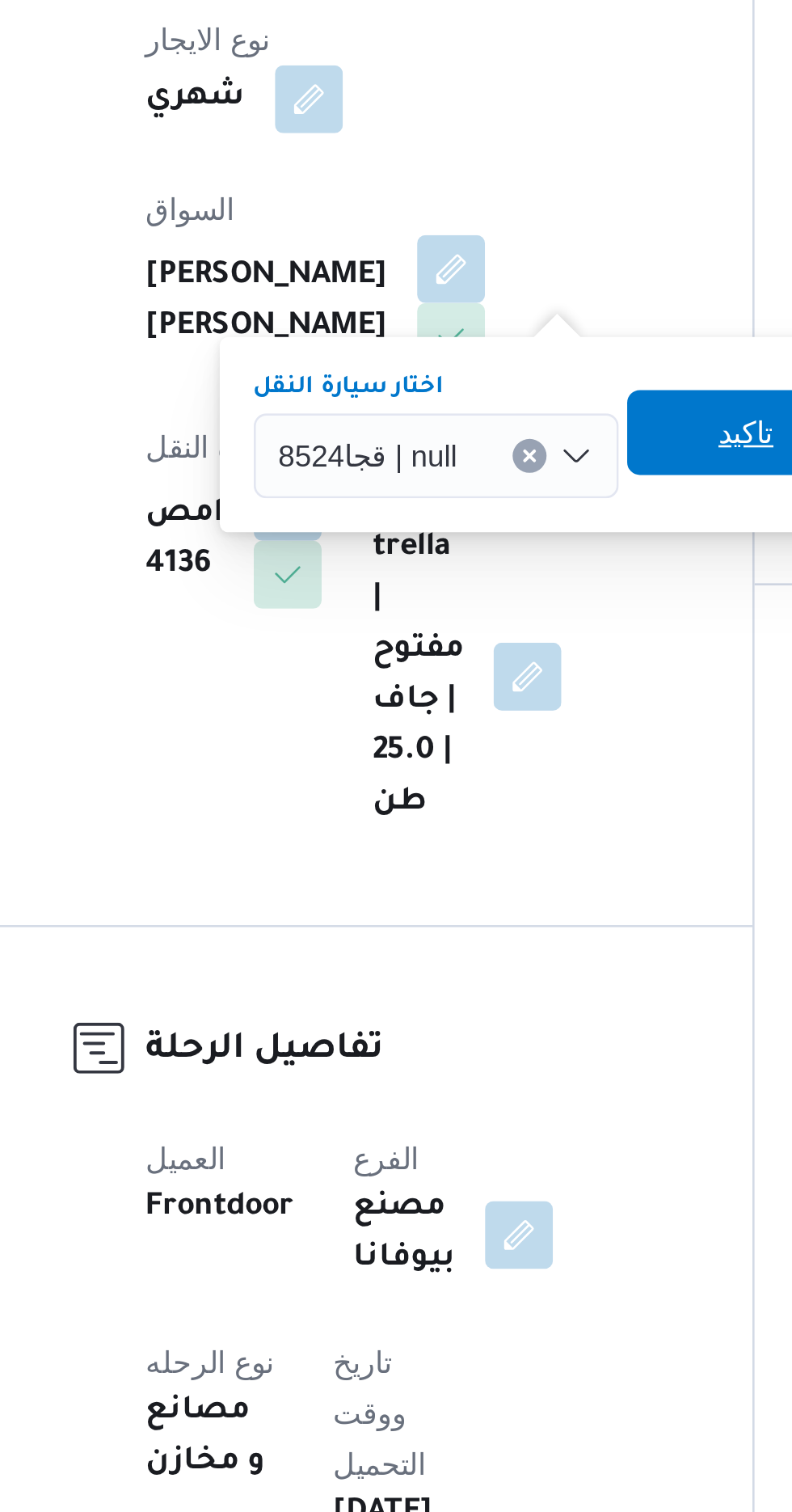
click at [482, 618] on span "تاكيد" at bounding box center [503, 625] width 91 height 32
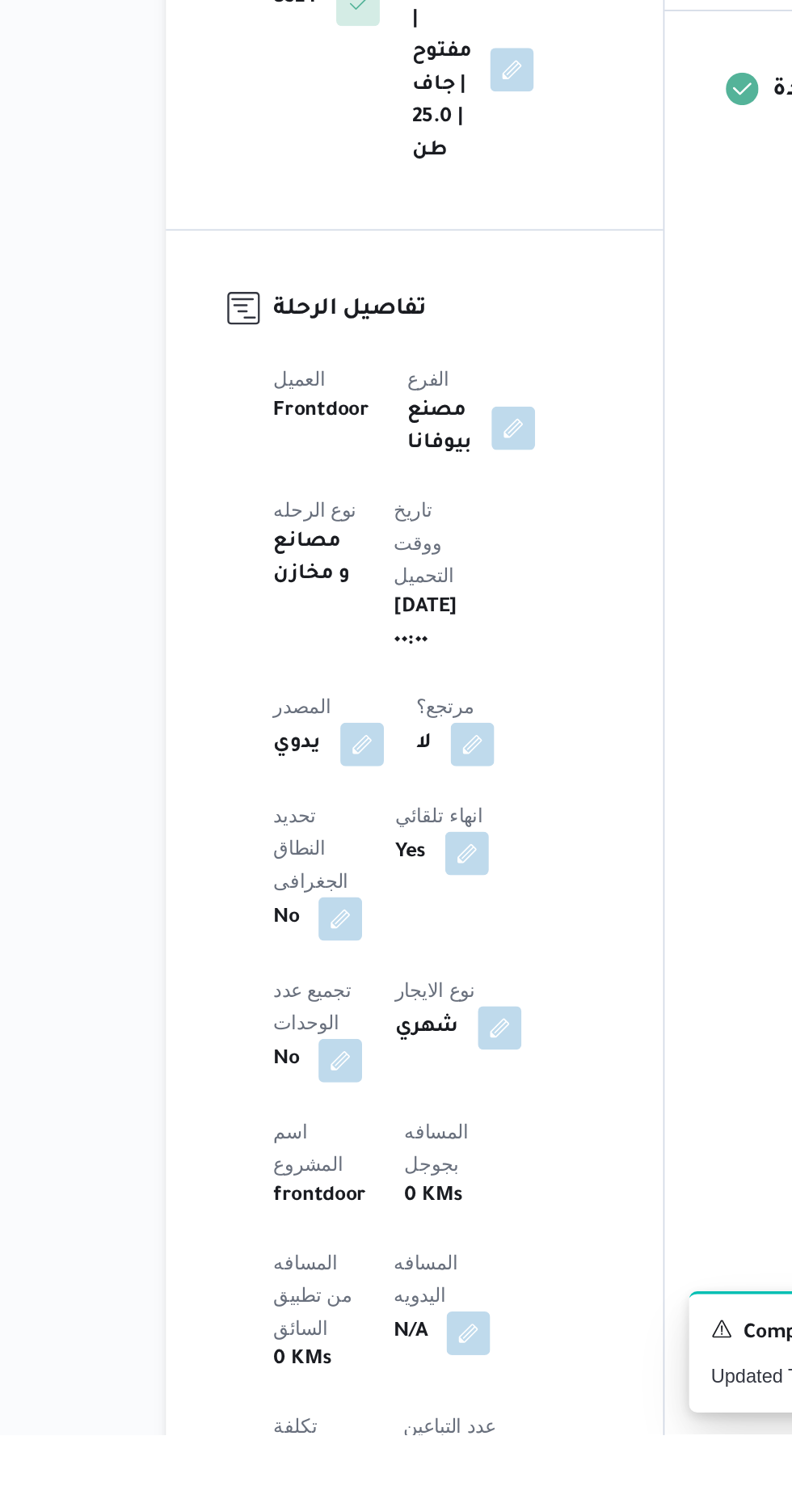
scroll to position [26, 0]
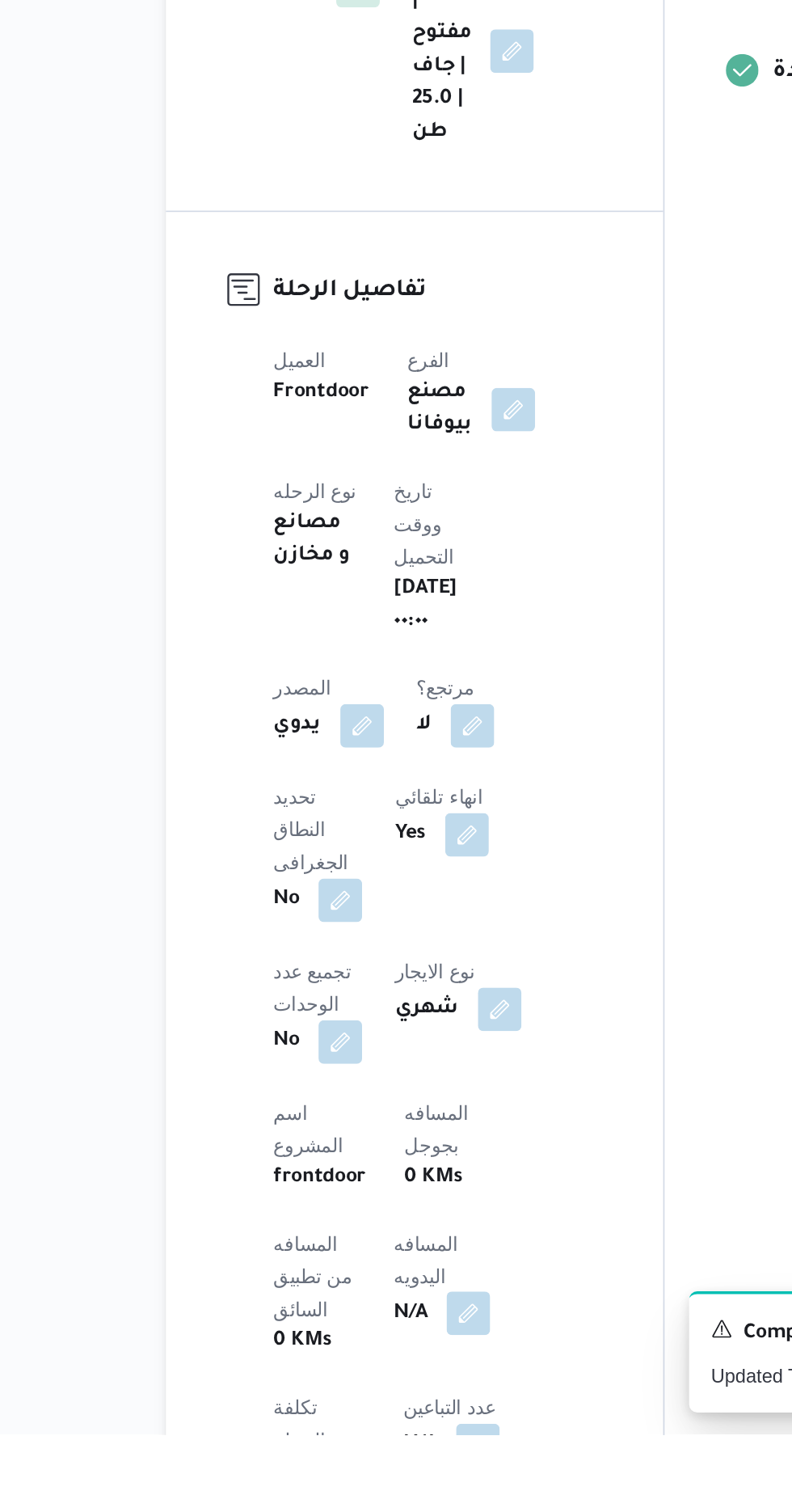
click at [376, 1428] on button "button" at bounding box center [389, 1440] width 26 height 26
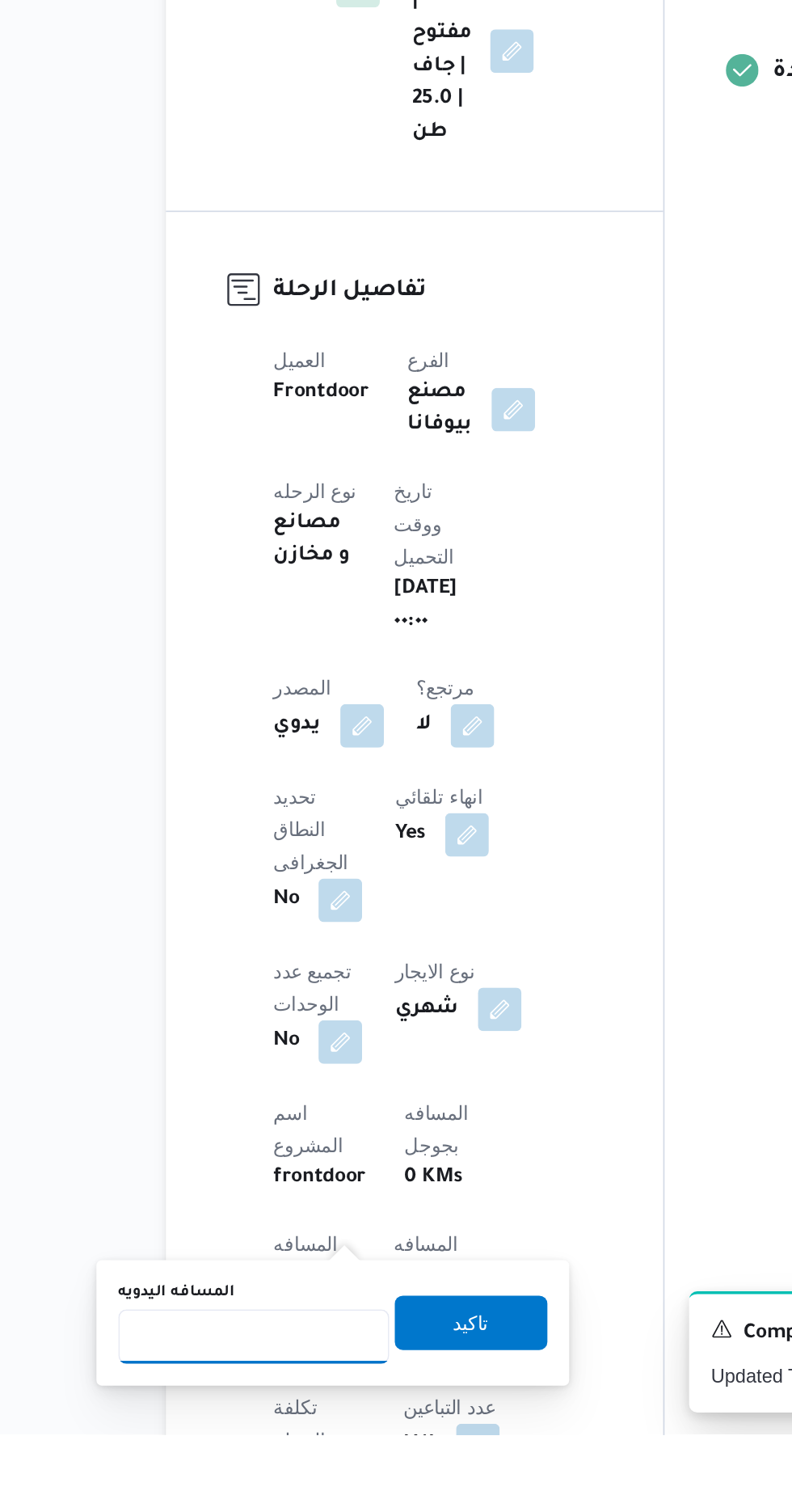
click at [275, 1451] on input "المسافه اليدويه" at bounding box center [262, 1454] width 161 height 32
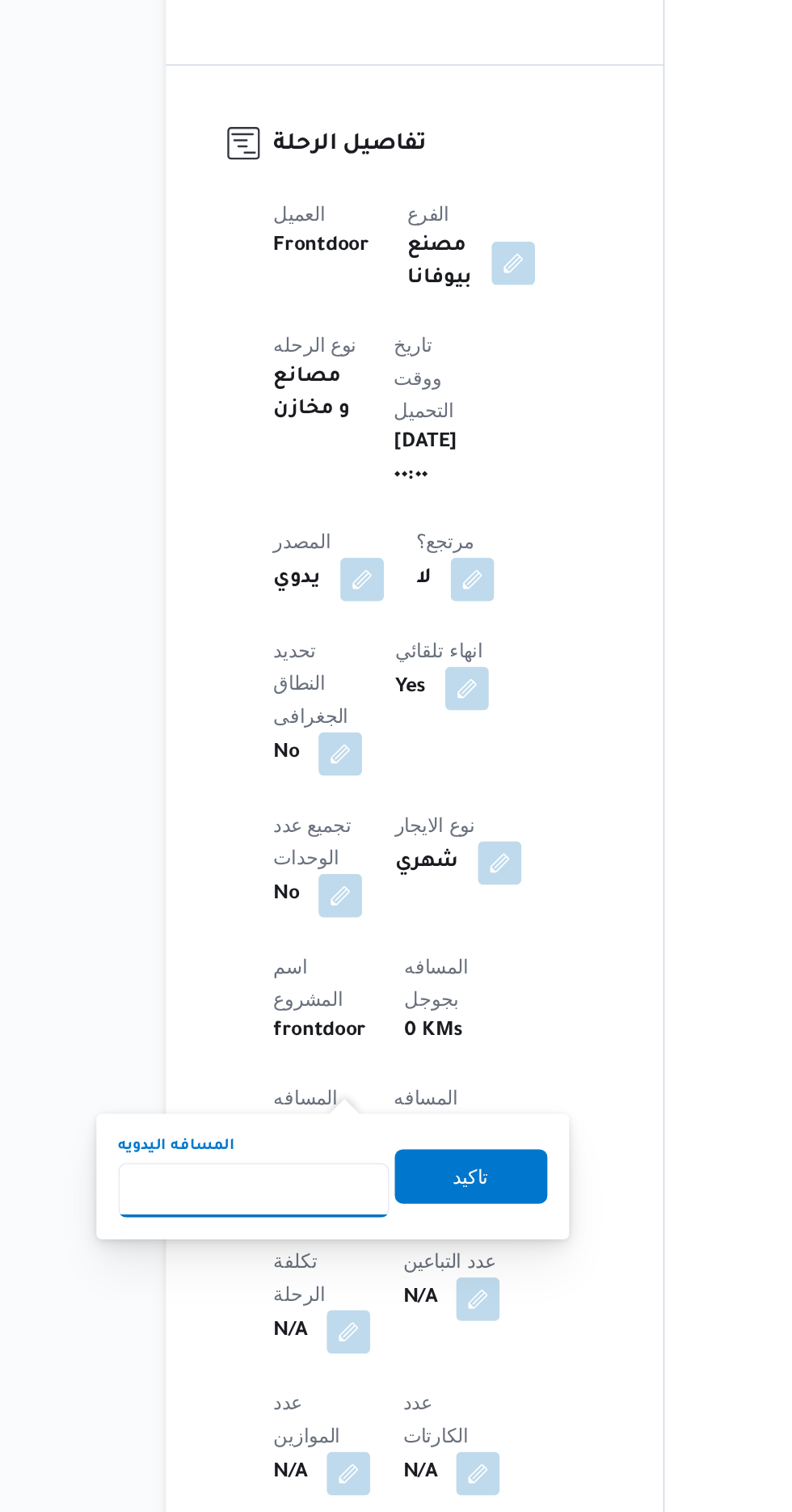
scroll to position [234, 0]
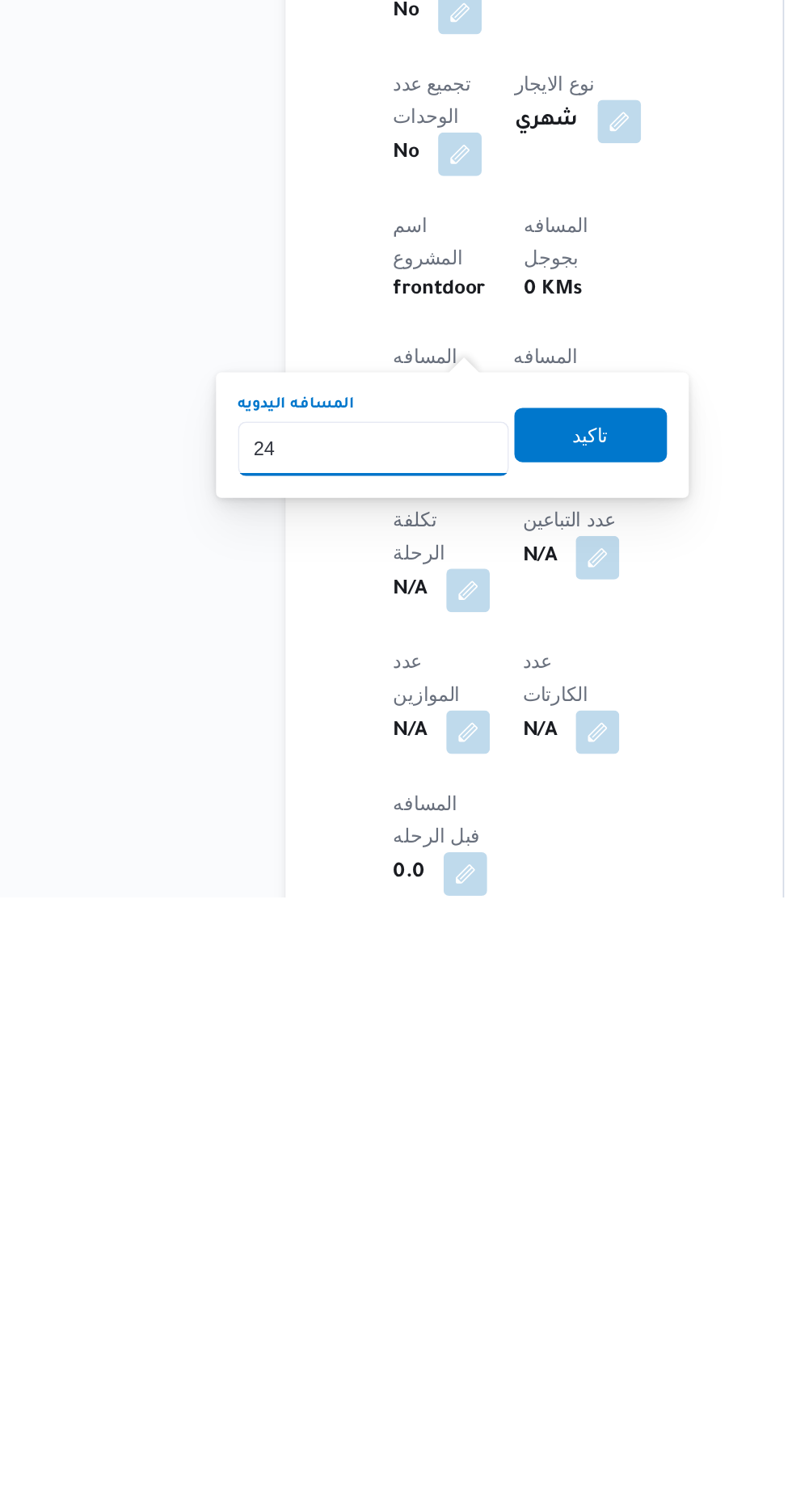
type input "240"
click at [416, 1236] on span "تاكيد" at bounding box center [392, 1237] width 91 height 32
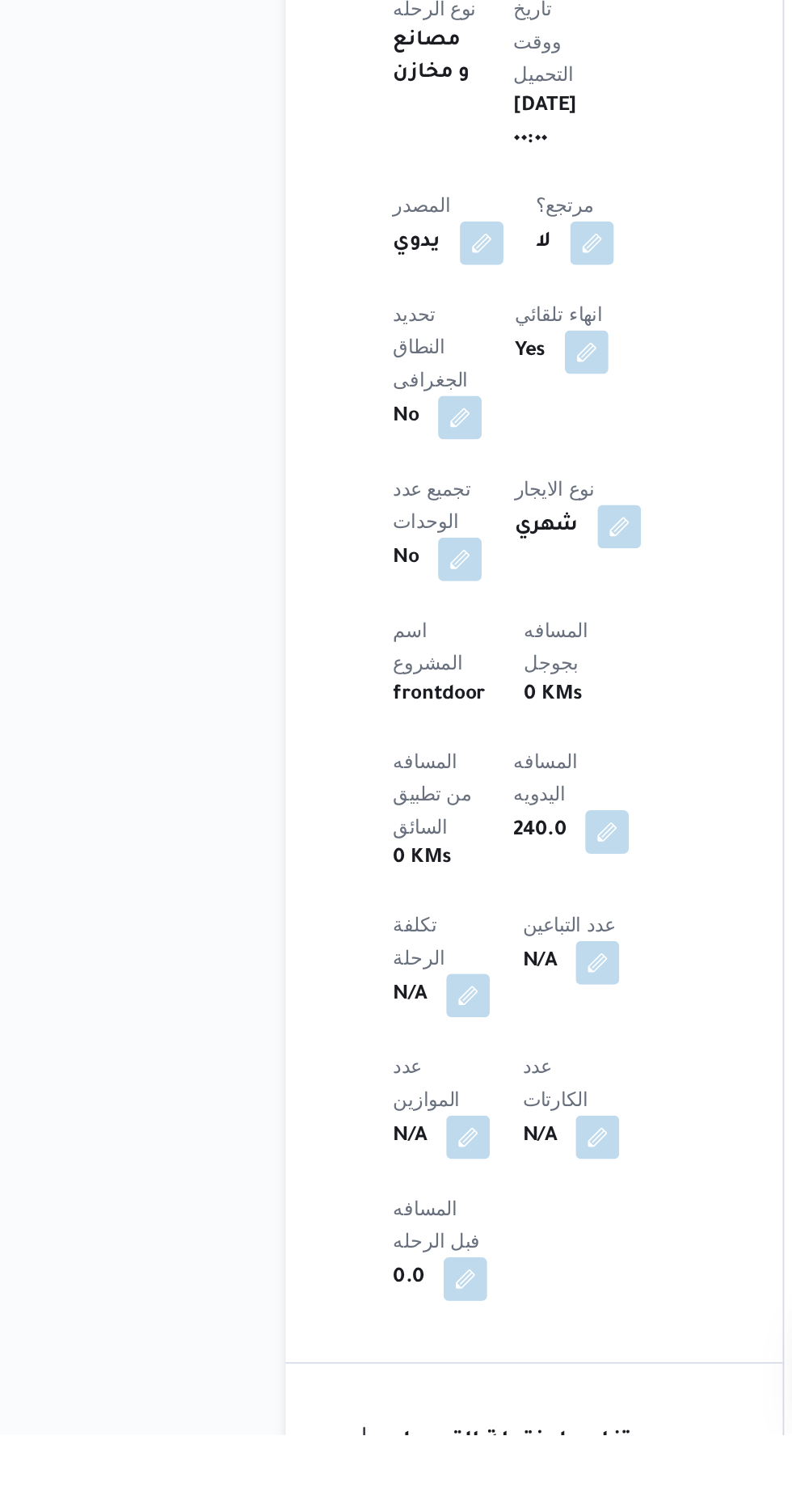
scroll to position [344, 0]
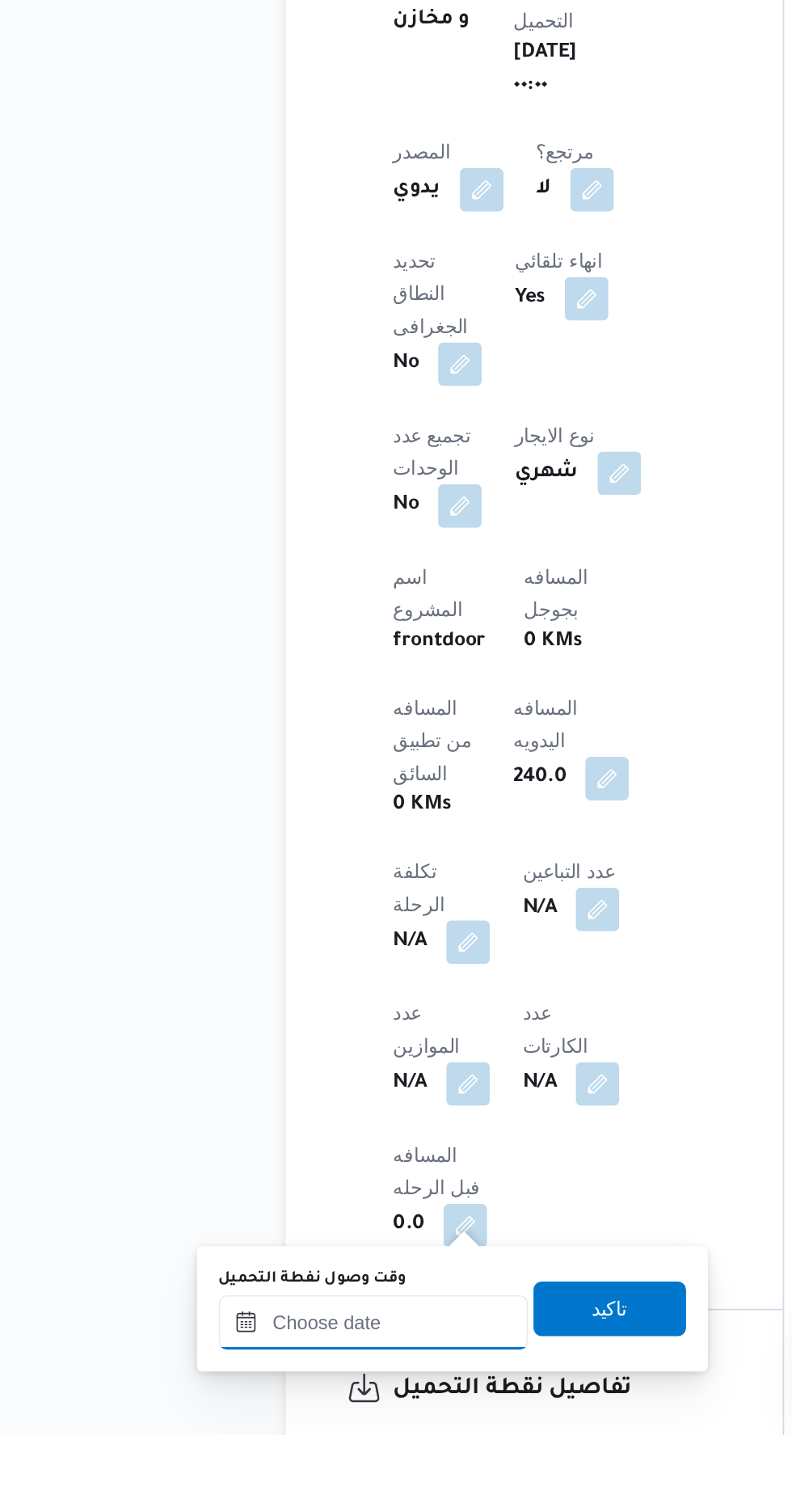
click at [305, 1441] on input "وقت وصول نفطة التحميل" at bounding box center [262, 1446] width 184 height 32
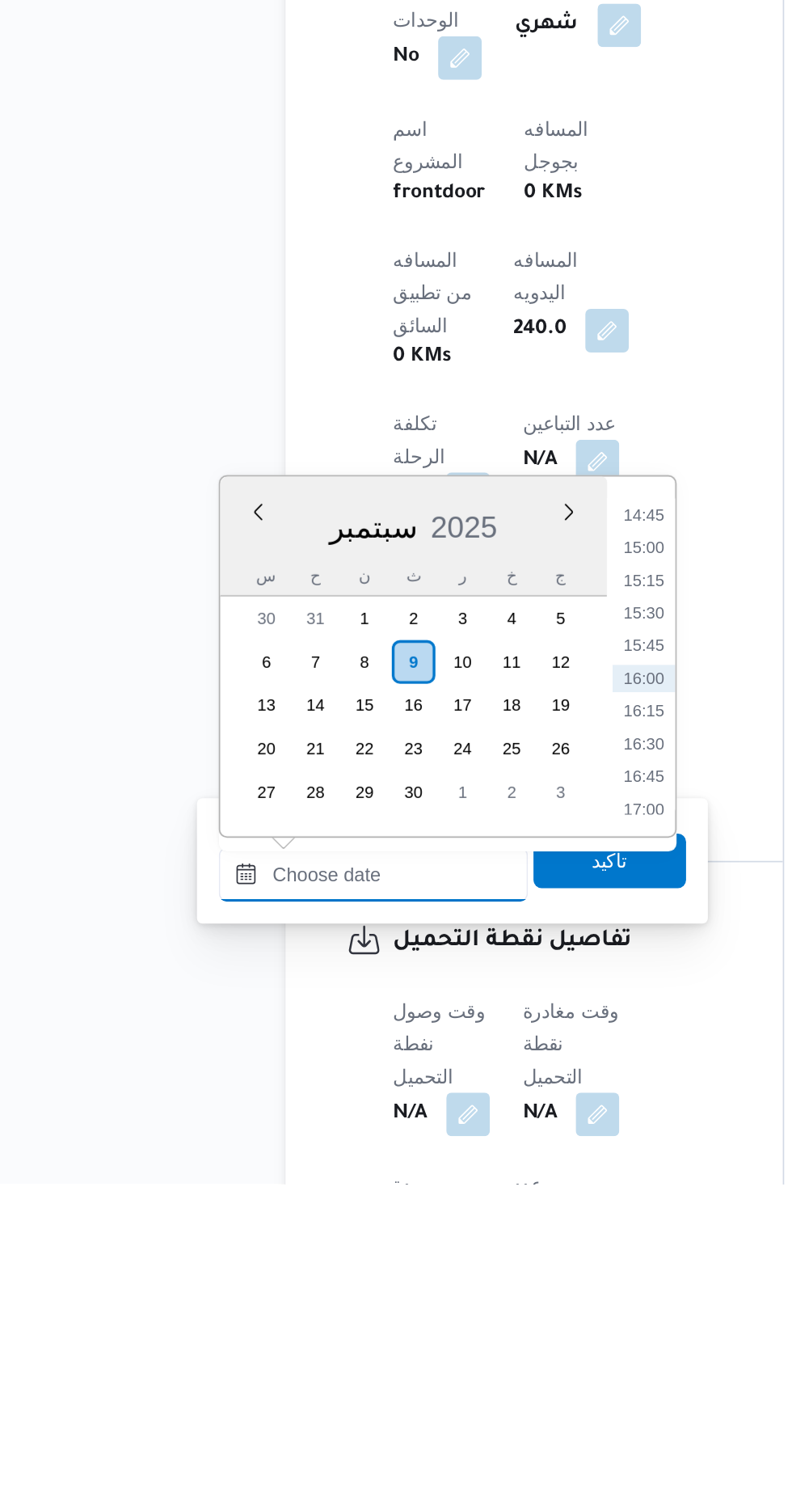
scroll to position [461, 0]
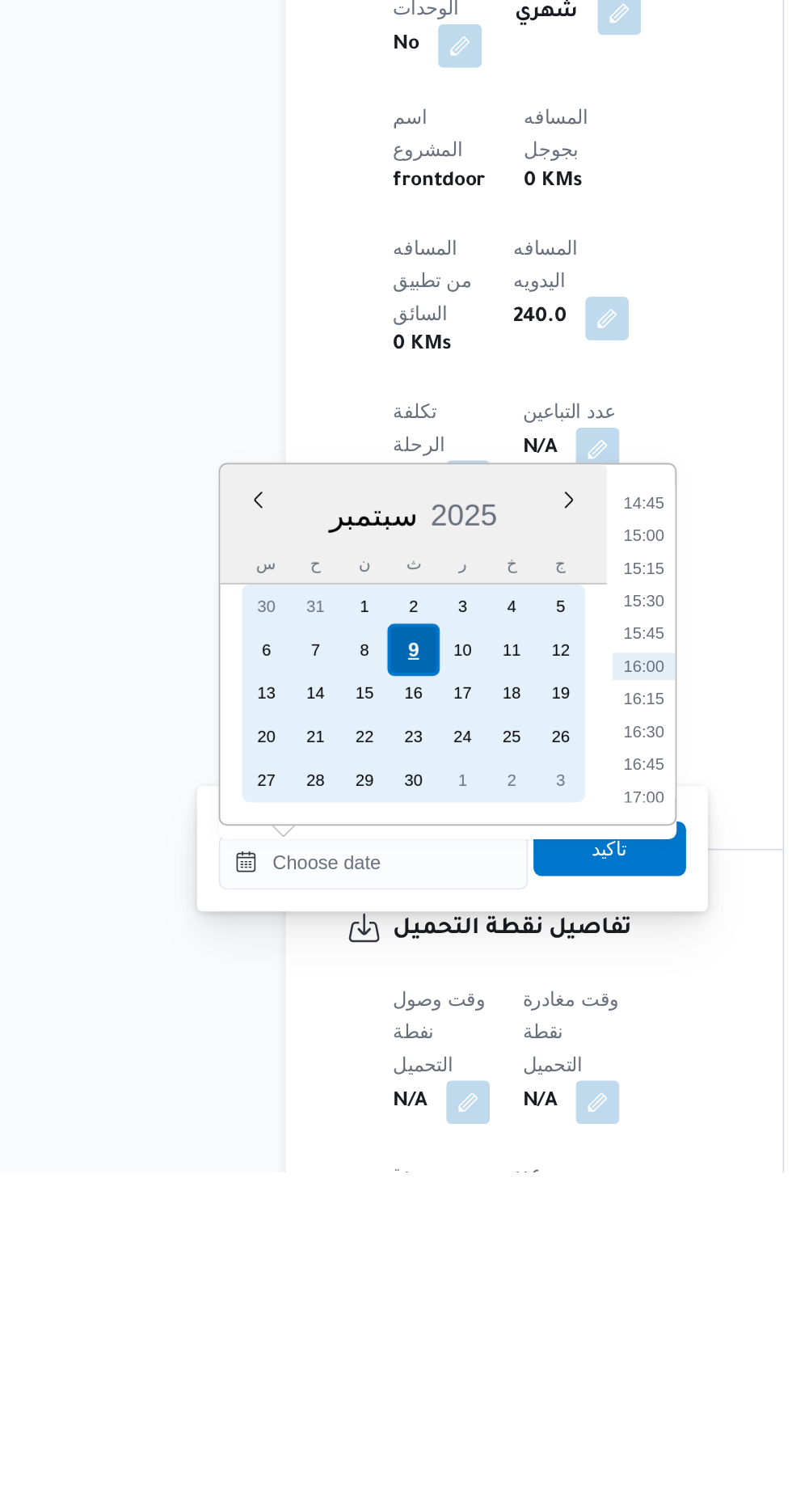
click at [285, 1201] on div "9" at bounding box center [285, 1202] width 31 height 31
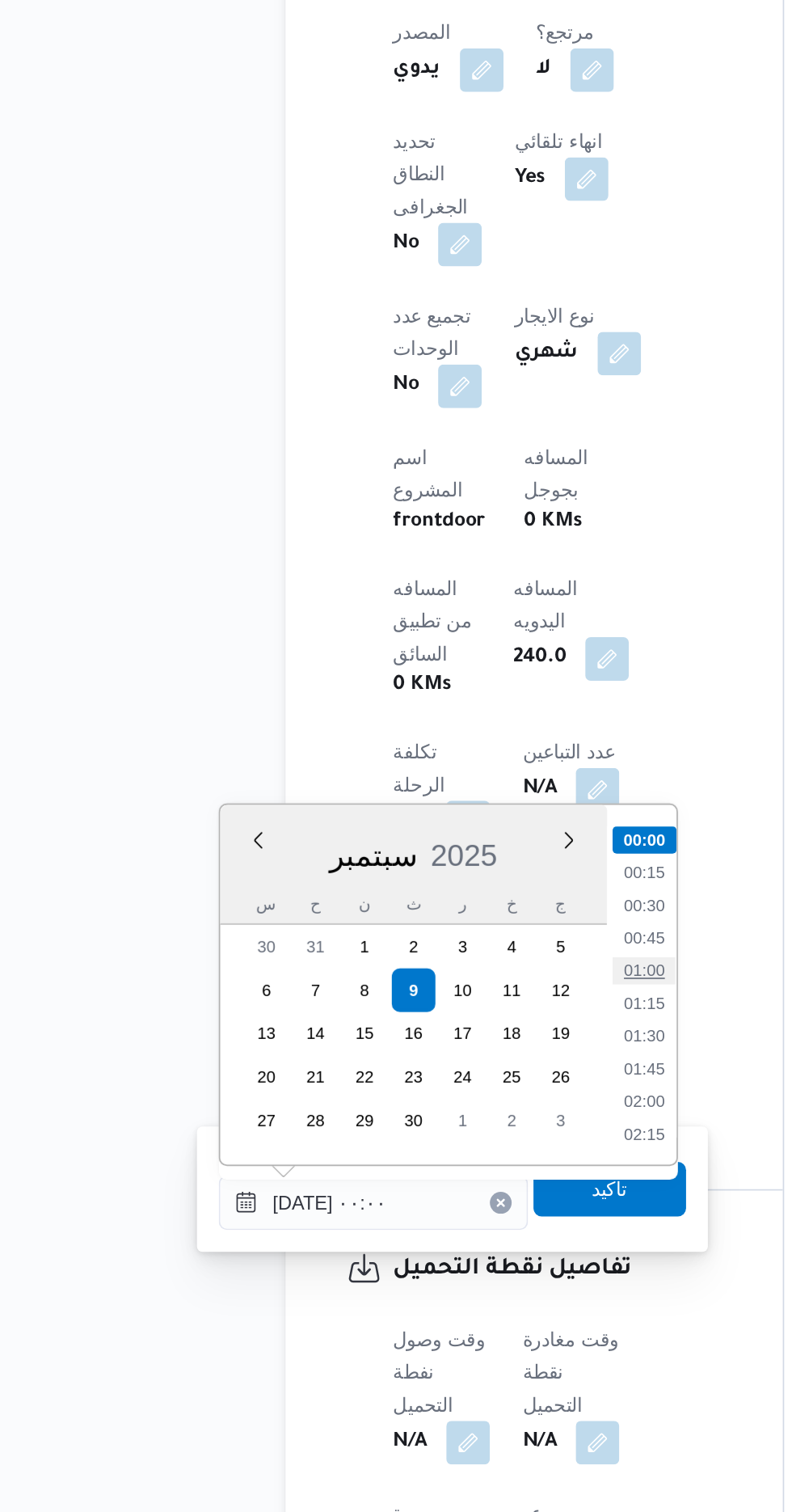
click at [424, 1188] on li "01:00" at bounding box center [423, 1191] width 37 height 16
type input "[DATE] ٠١:٠٠"
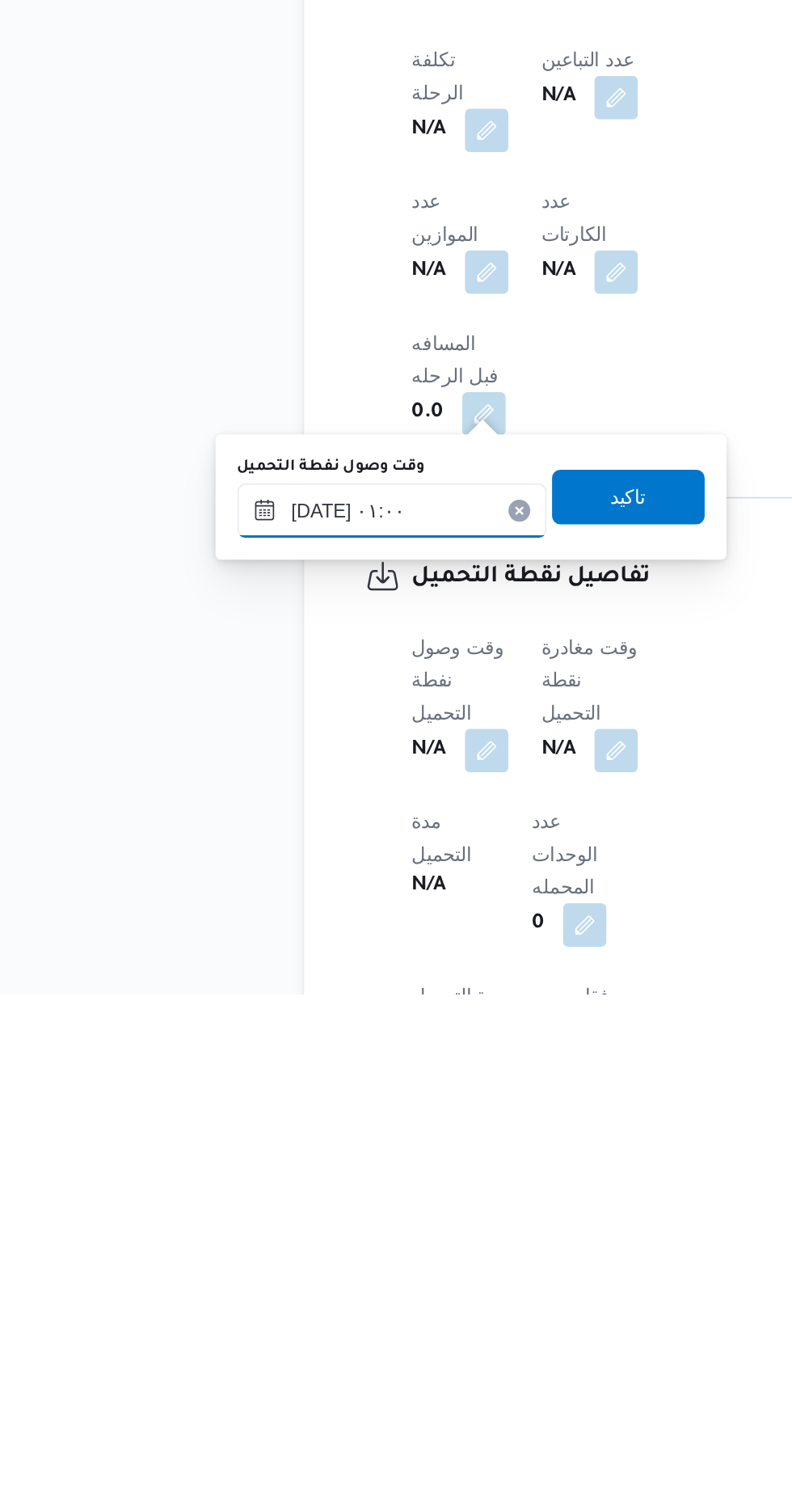
scroll to position [571, 0]
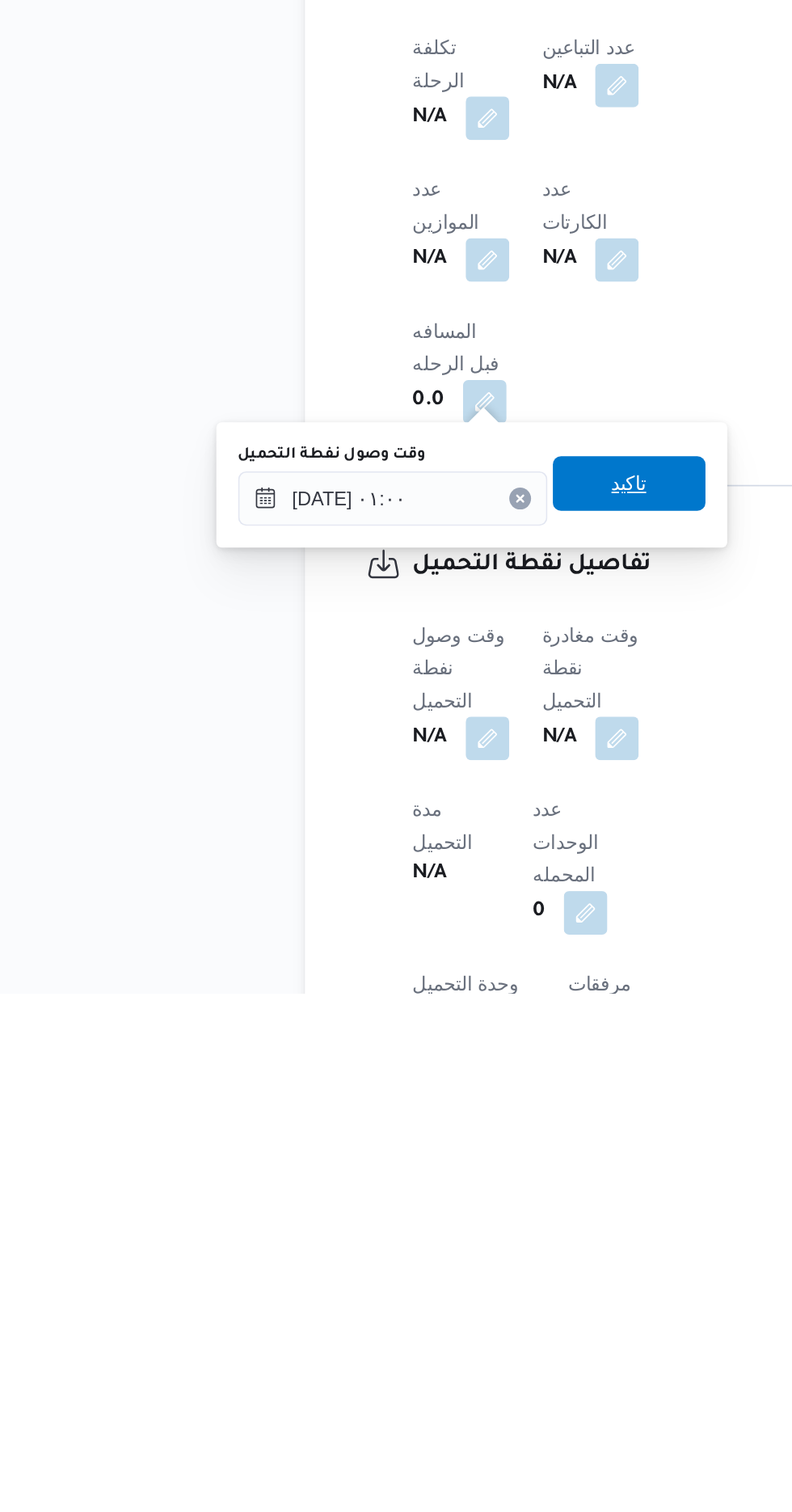
click at [421, 1219] on span "تاكيد" at bounding box center [402, 1210] width 91 height 32
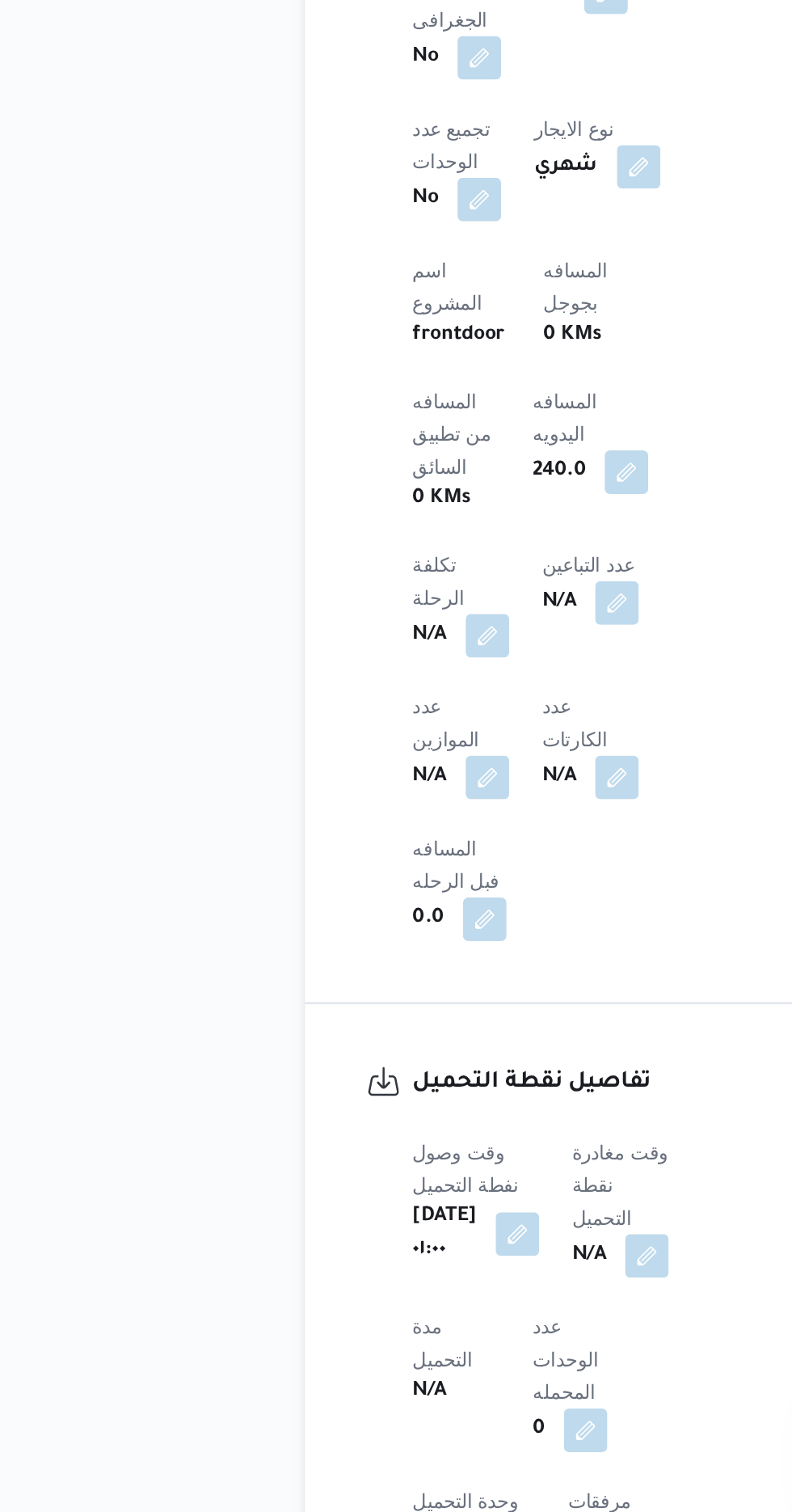
click at [405, 1348] on span at bounding box center [409, 1360] width 34 height 26
click at [425, 1347] on button "button" at bounding box center [413, 1359] width 26 height 26
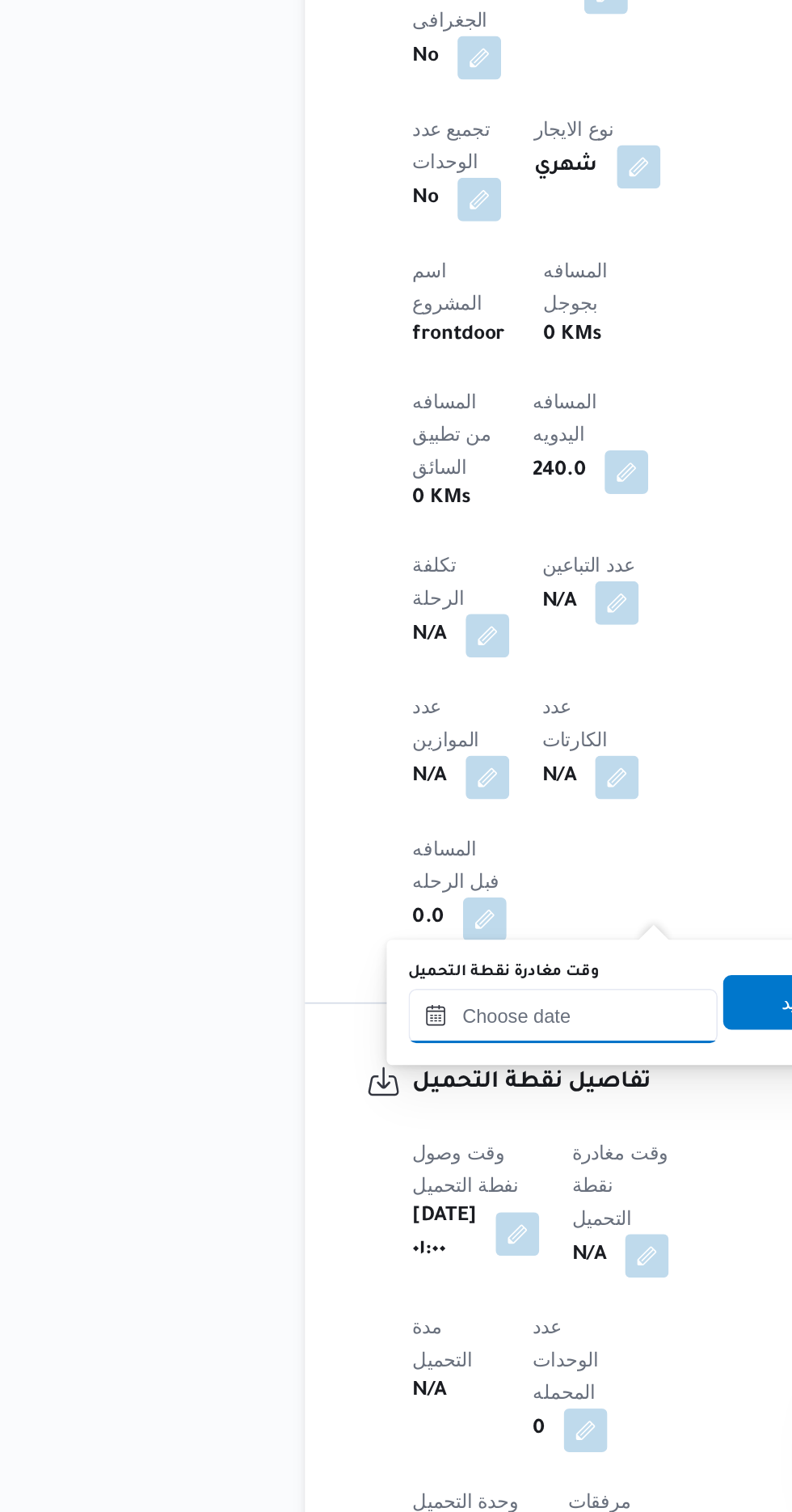
click at [382, 1221] on input "وقت مغادرة نقطة التحميل" at bounding box center [363, 1218] width 184 height 32
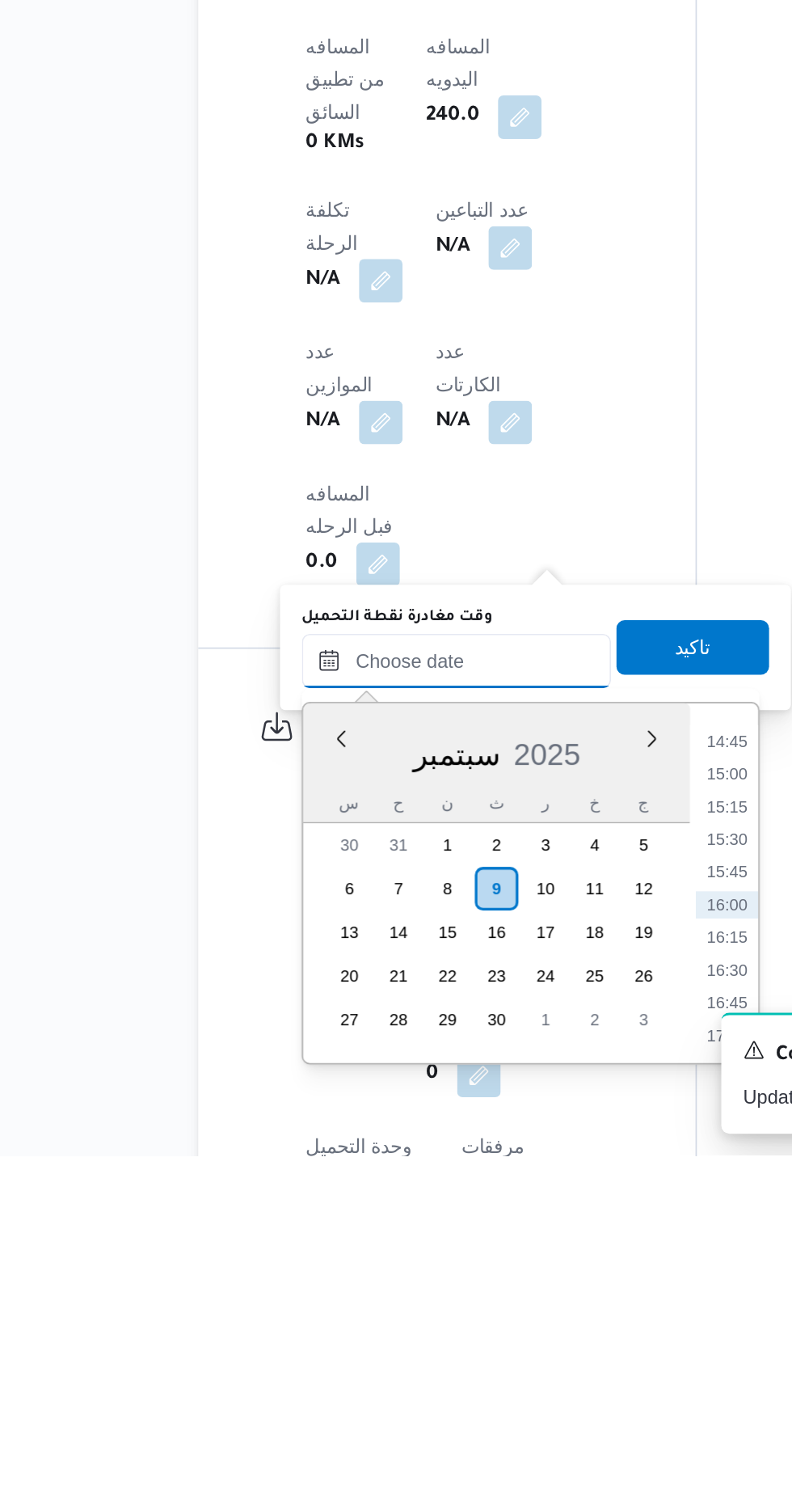
scroll to position [571, 0]
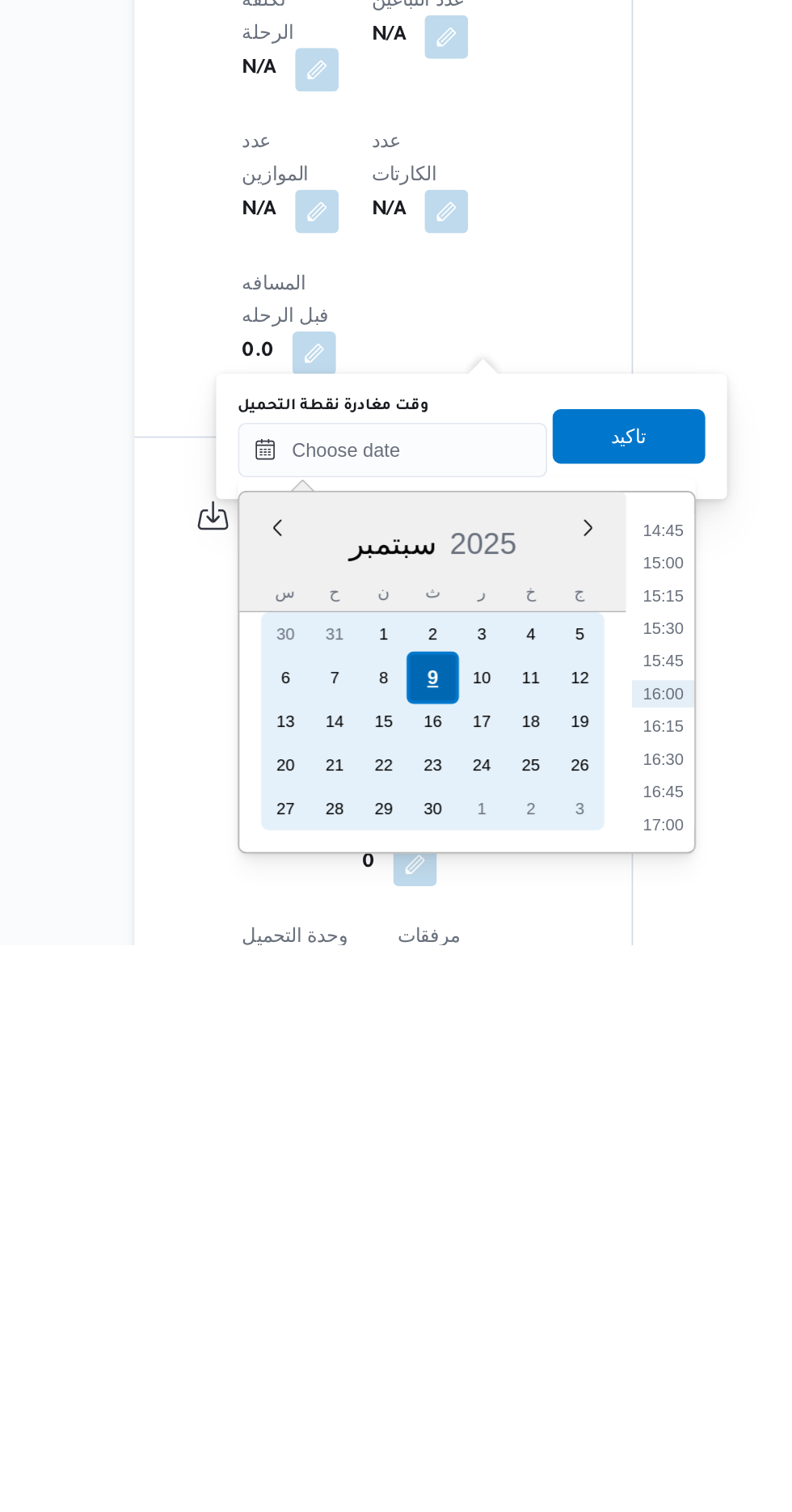
click at [386, 1352] on div "9" at bounding box center [386, 1354] width 31 height 31
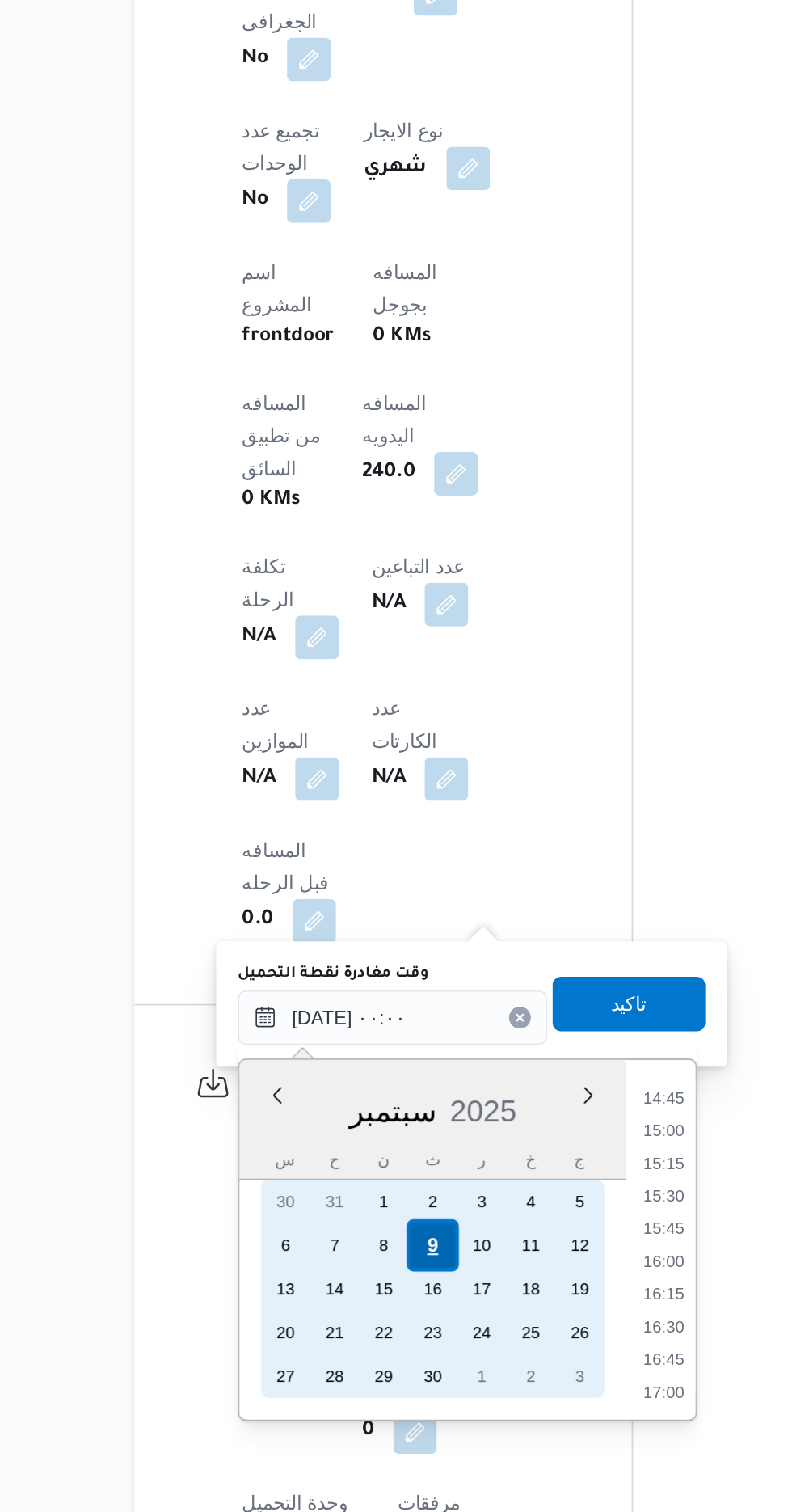
scroll to position [0, 0]
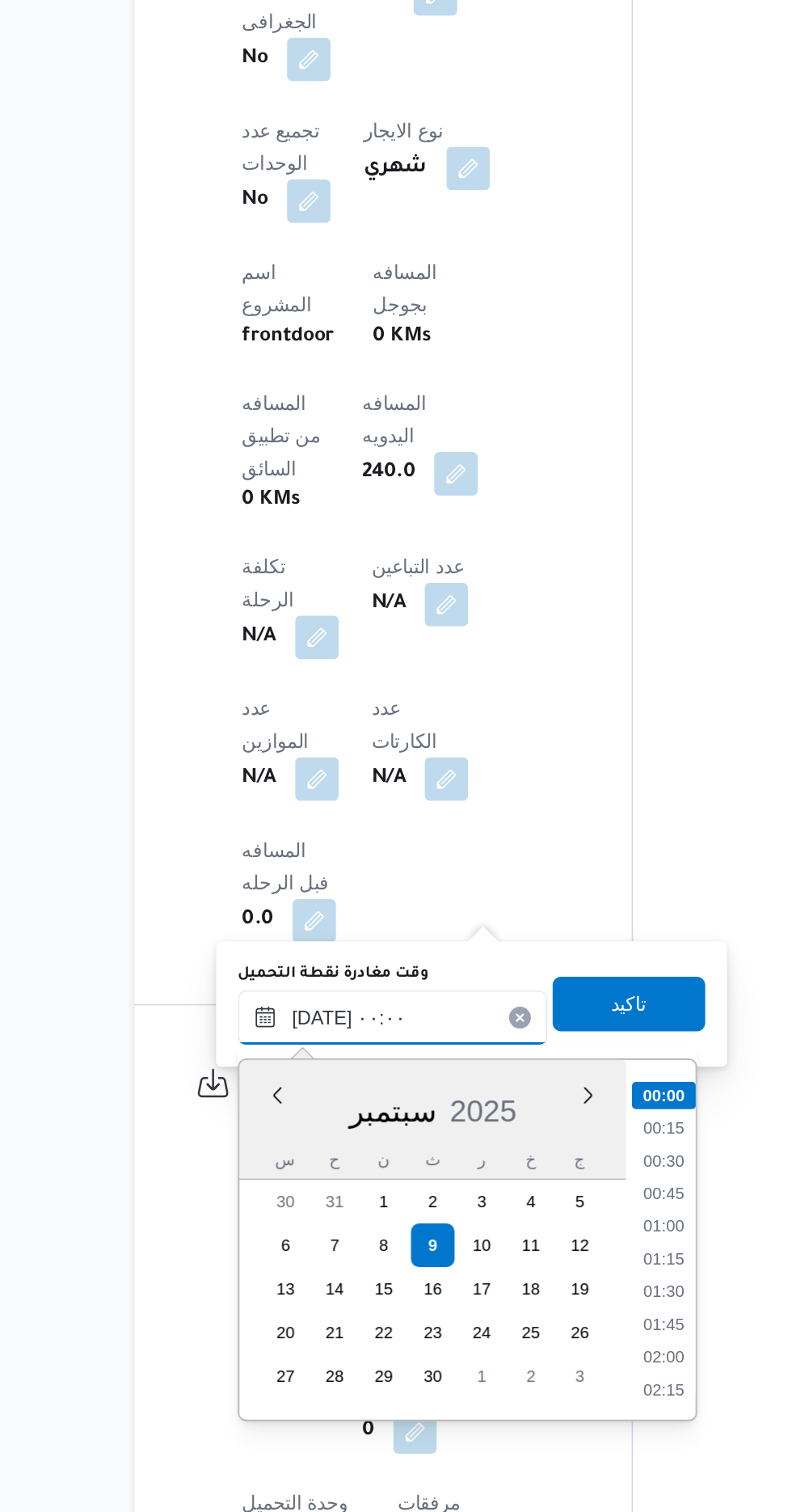
click at [281, 1224] on input "[DATE] ٠٠:٠٠" at bounding box center [363, 1219] width 184 height 32
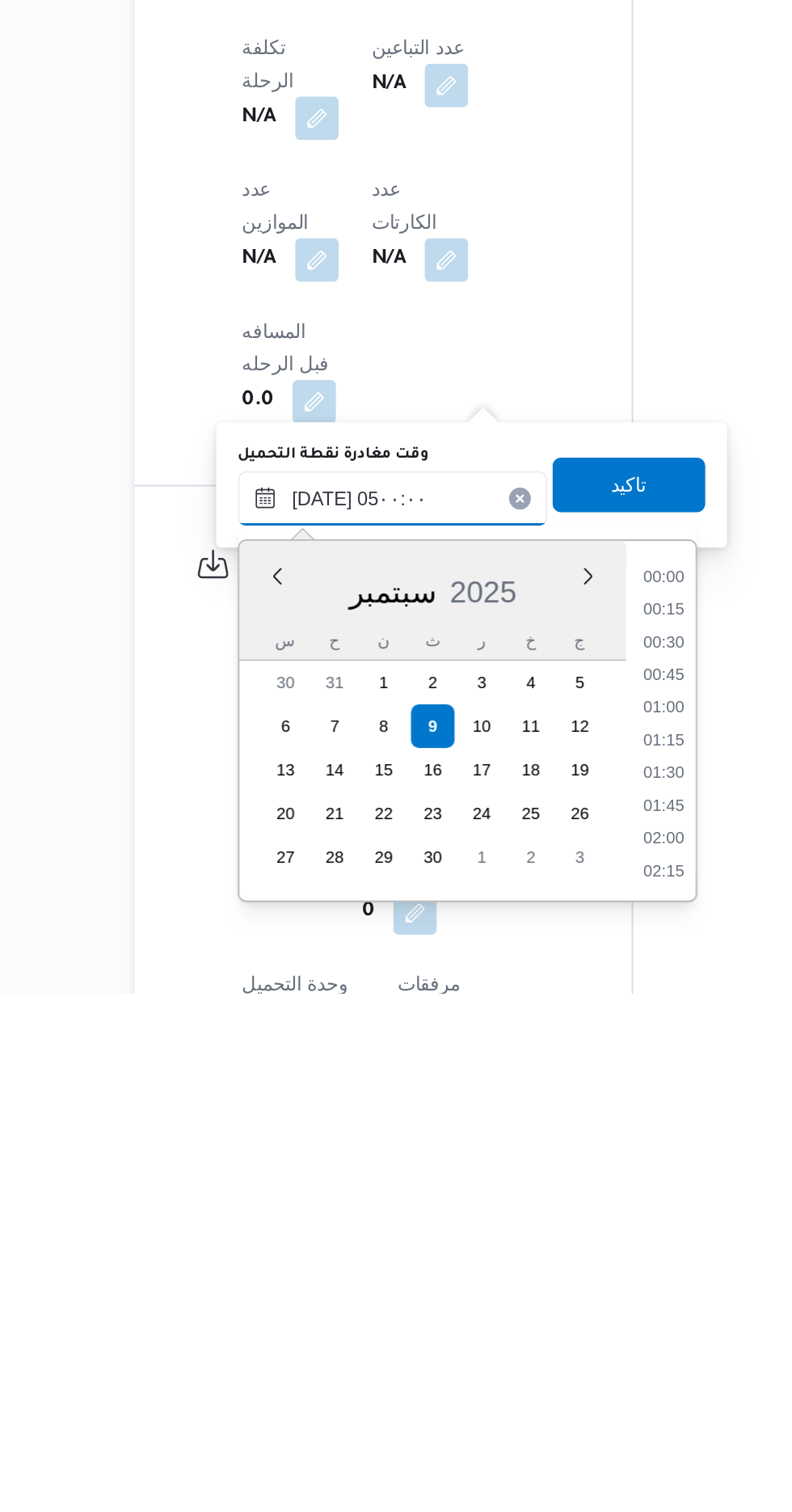
scroll to position [219, 0]
click at [525, 1353] on li "04:00" at bounding box center [524, 1357] width 37 height 16
type input "[DATE] ٠٤:٠٠"
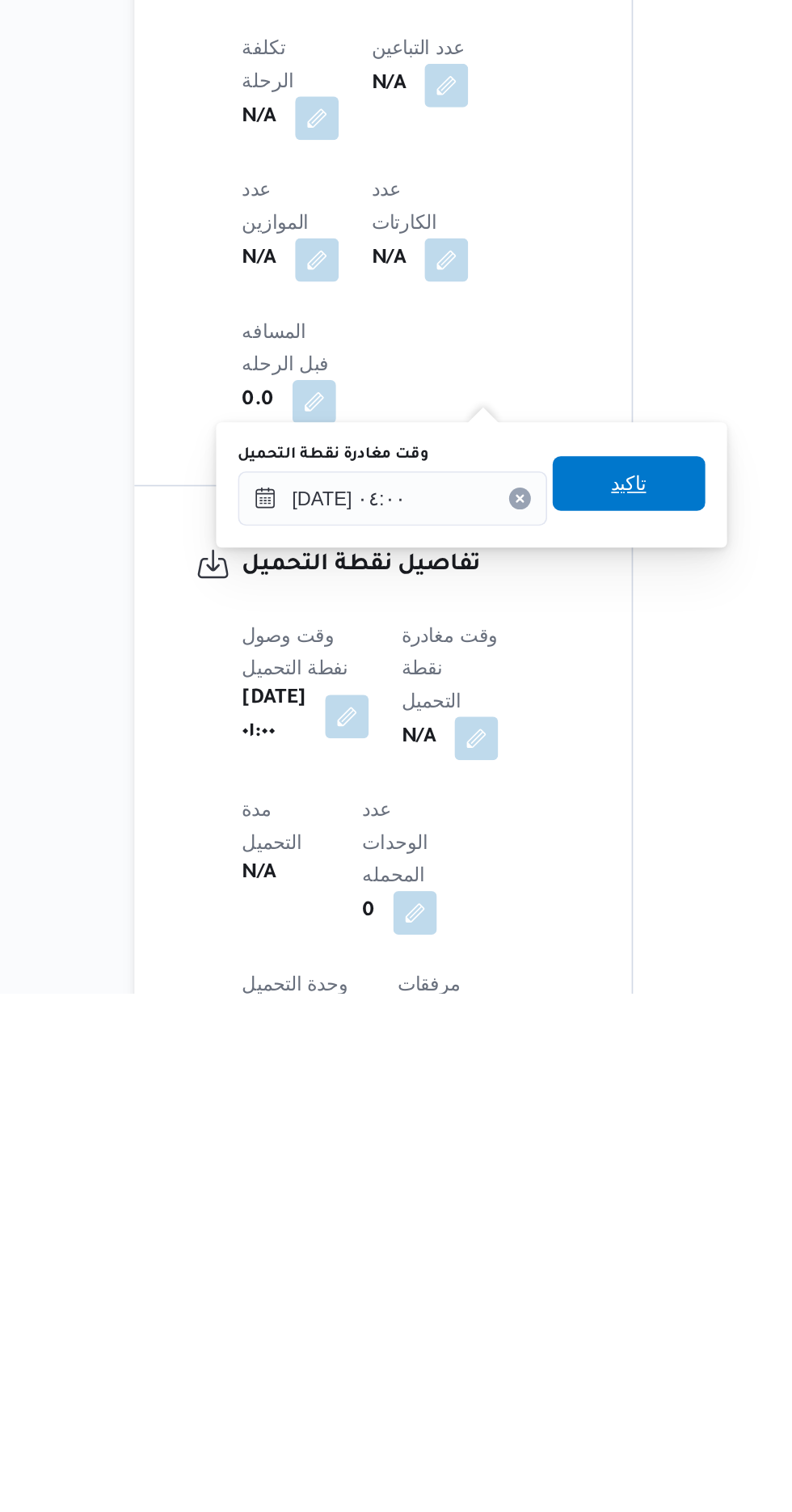
click at [514, 1205] on span "تاكيد" at bounding box center [503, 1210] width 21 height 20
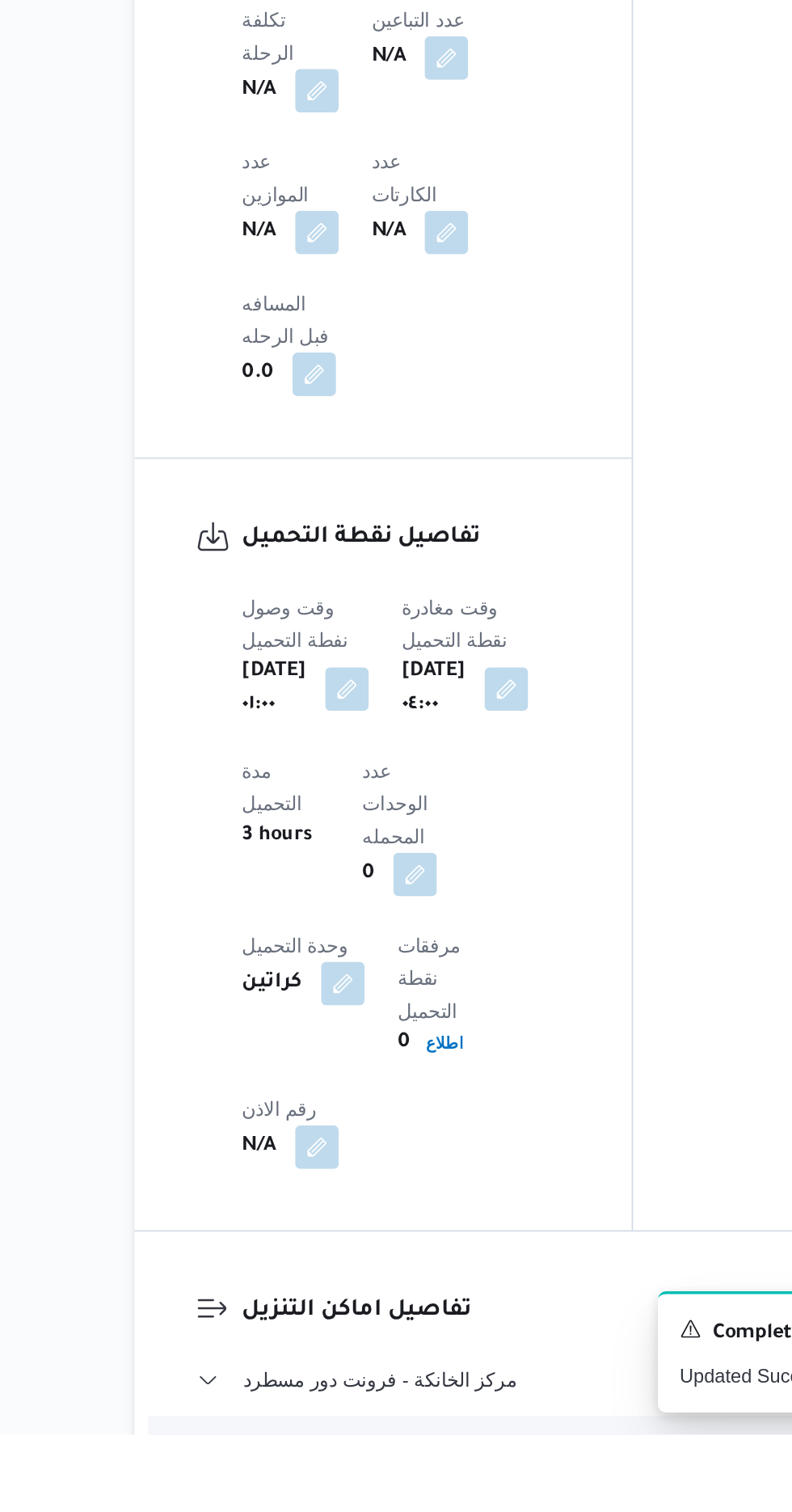
scroll to position [850, 0]
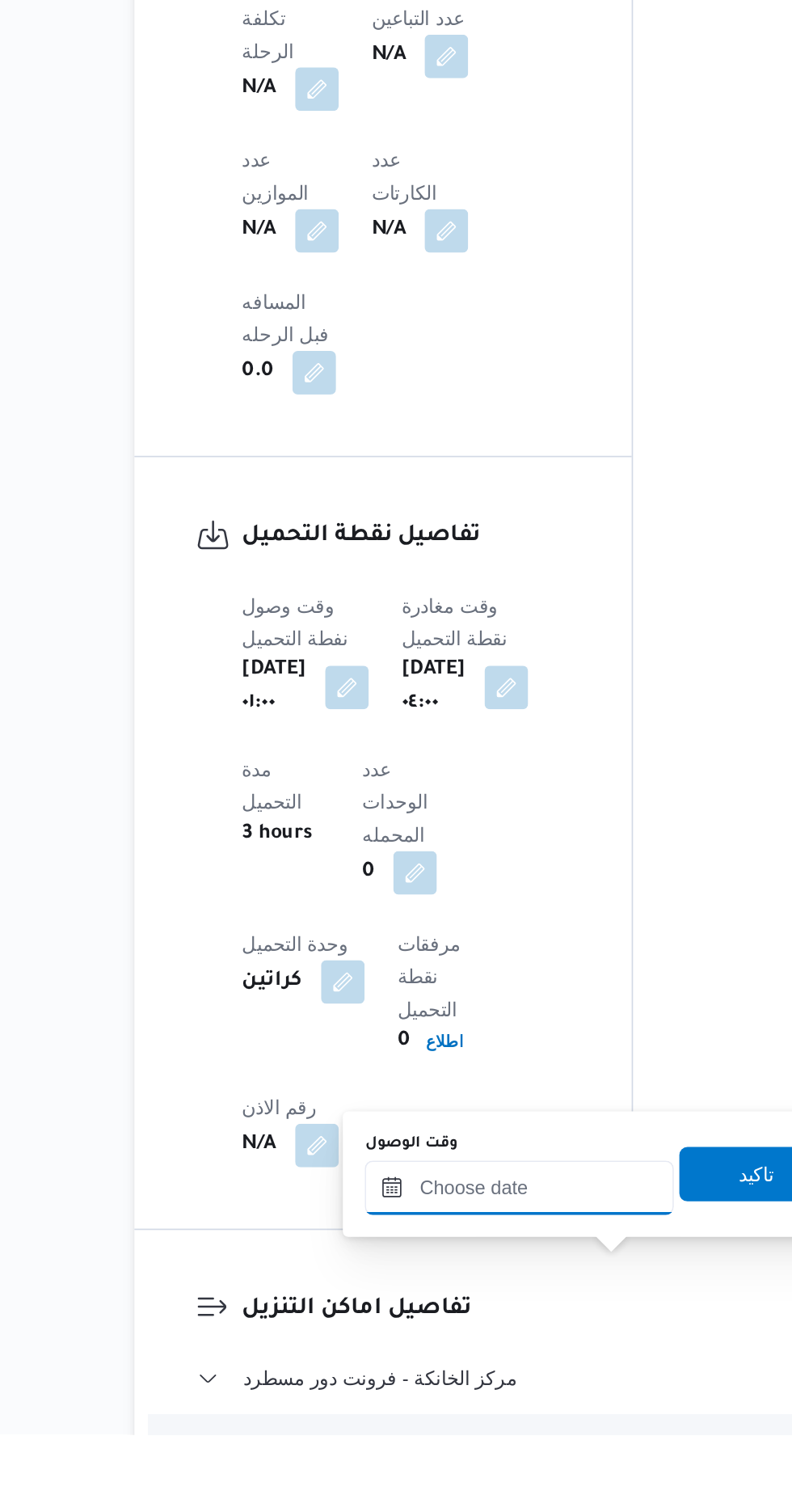
click at [480, 1372] on input "وقت الوصول" at bounding box center [439, 1365] width 184 height 32
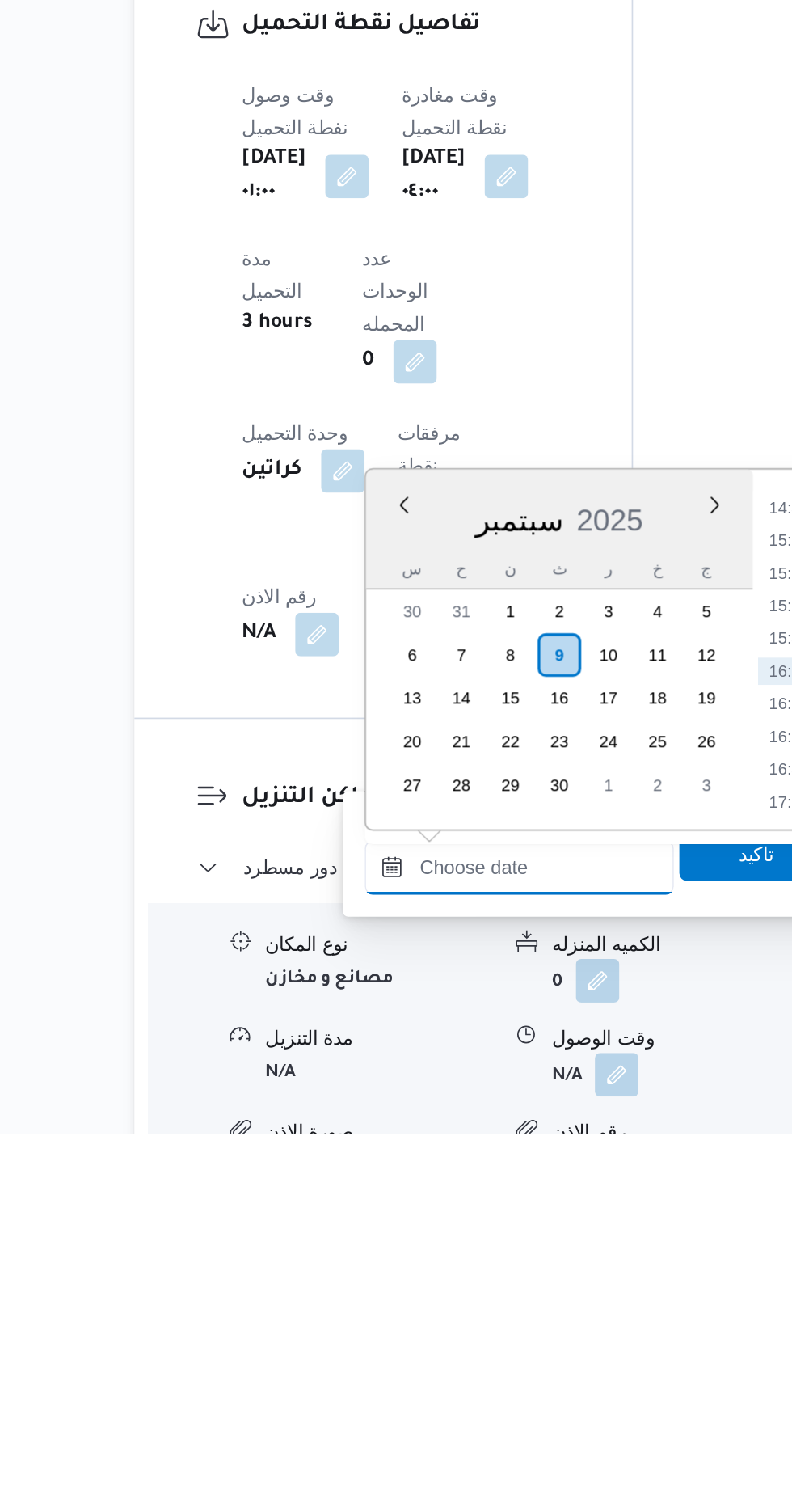
scroll to position [975, 0]
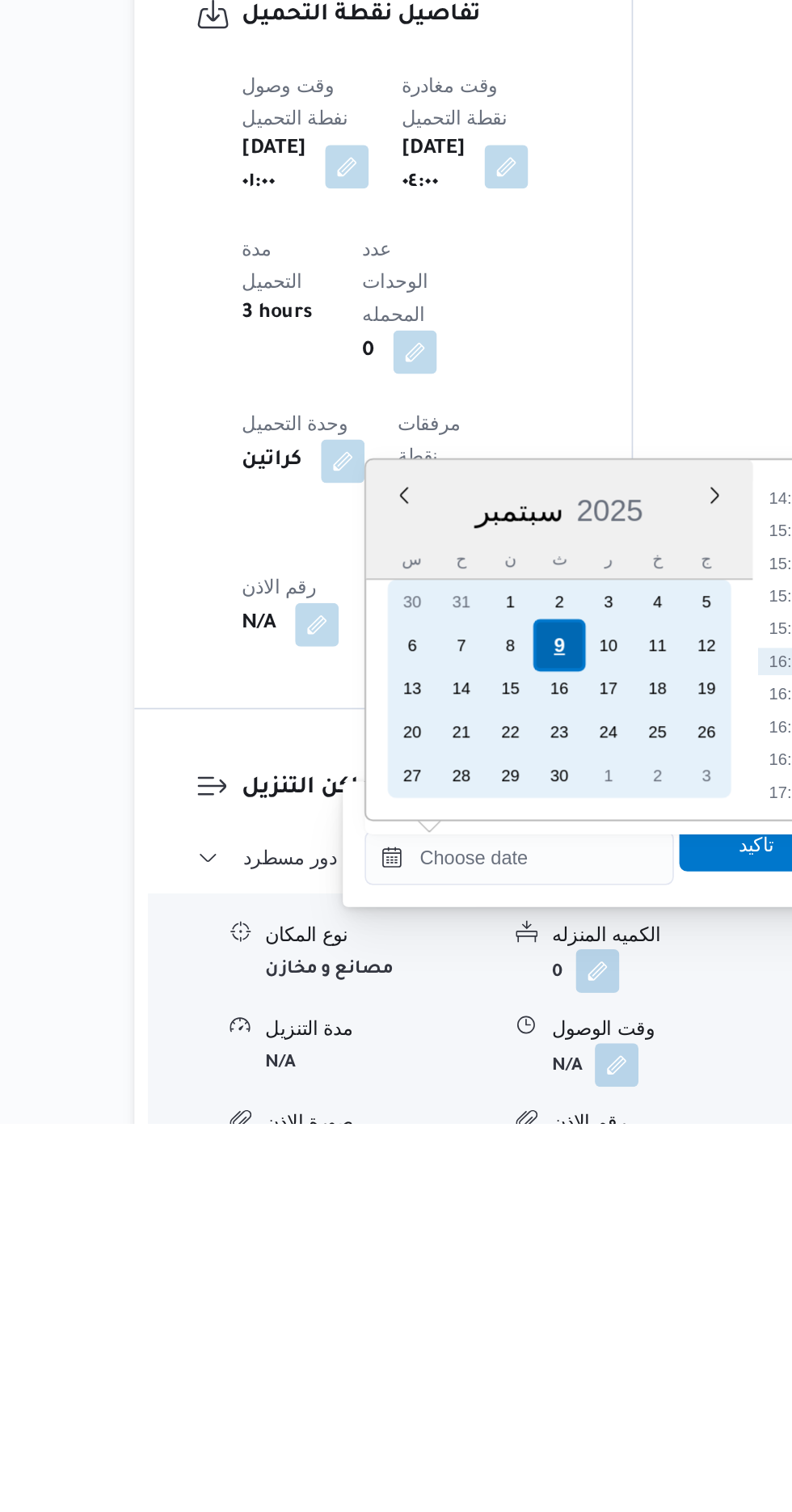
click at [463, 1227] on div "9" at bounding box center [462, 1229] width 31 height 31
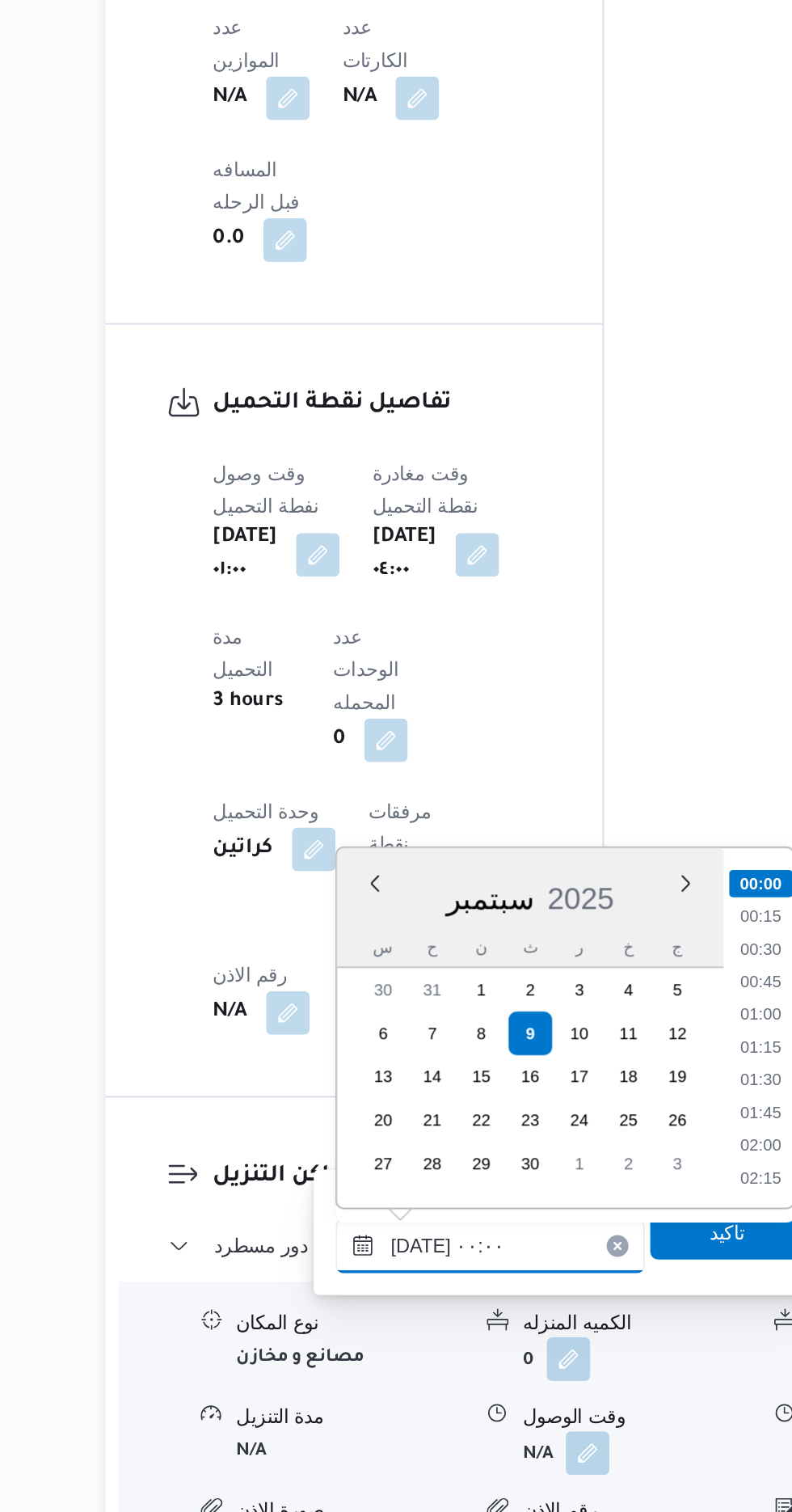
click at [355, 1360] on input "[DATE] ٠٠:٠٠" at bounding box center [439, 1355] width 184 height 32
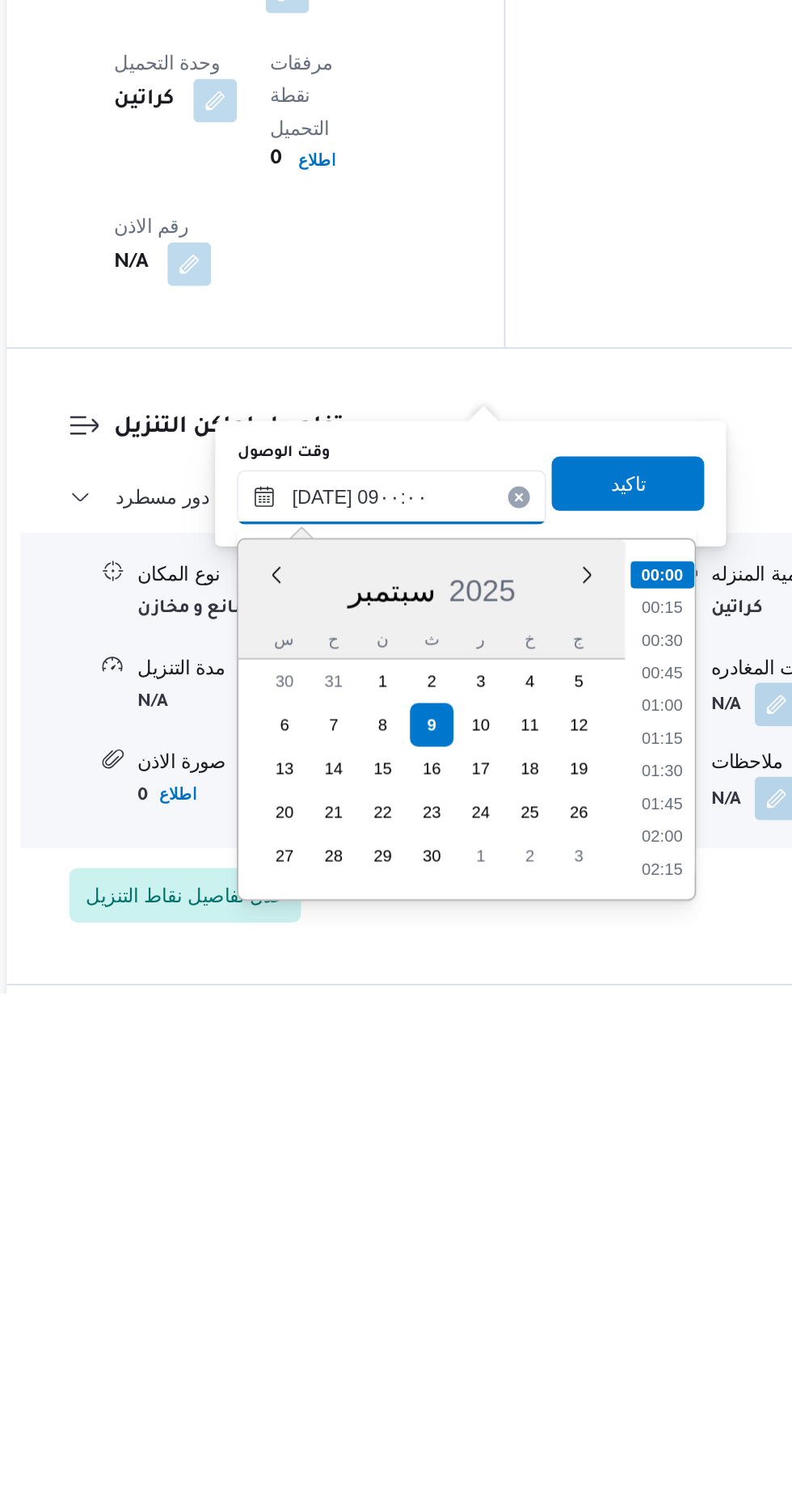
scroll to position [529, 0]
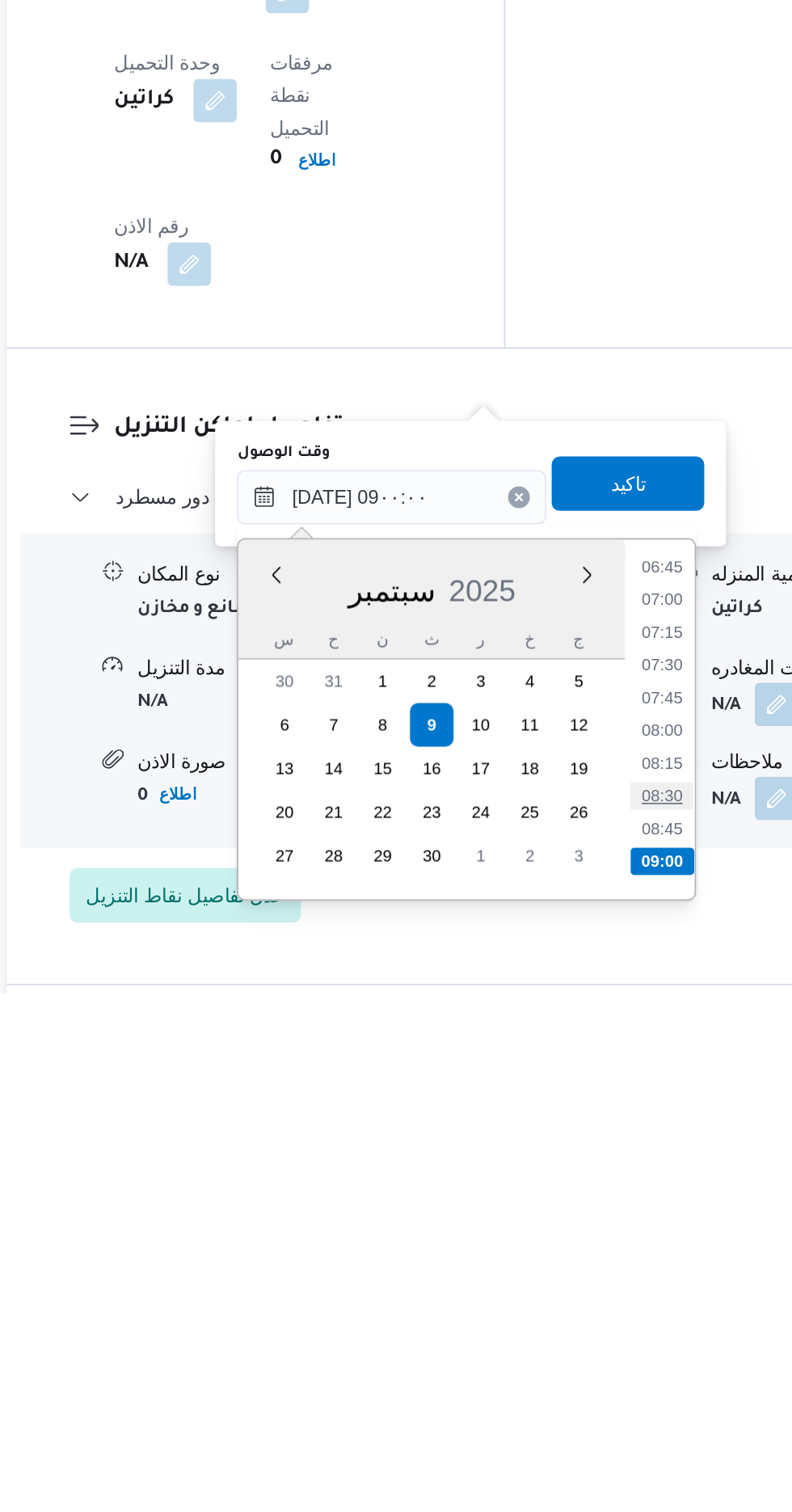
click at [600, 1393] on li "08:30" at bounding box center [600, 1395] width 37 height 16
type input "[DATE] ٠٨:٣٠"
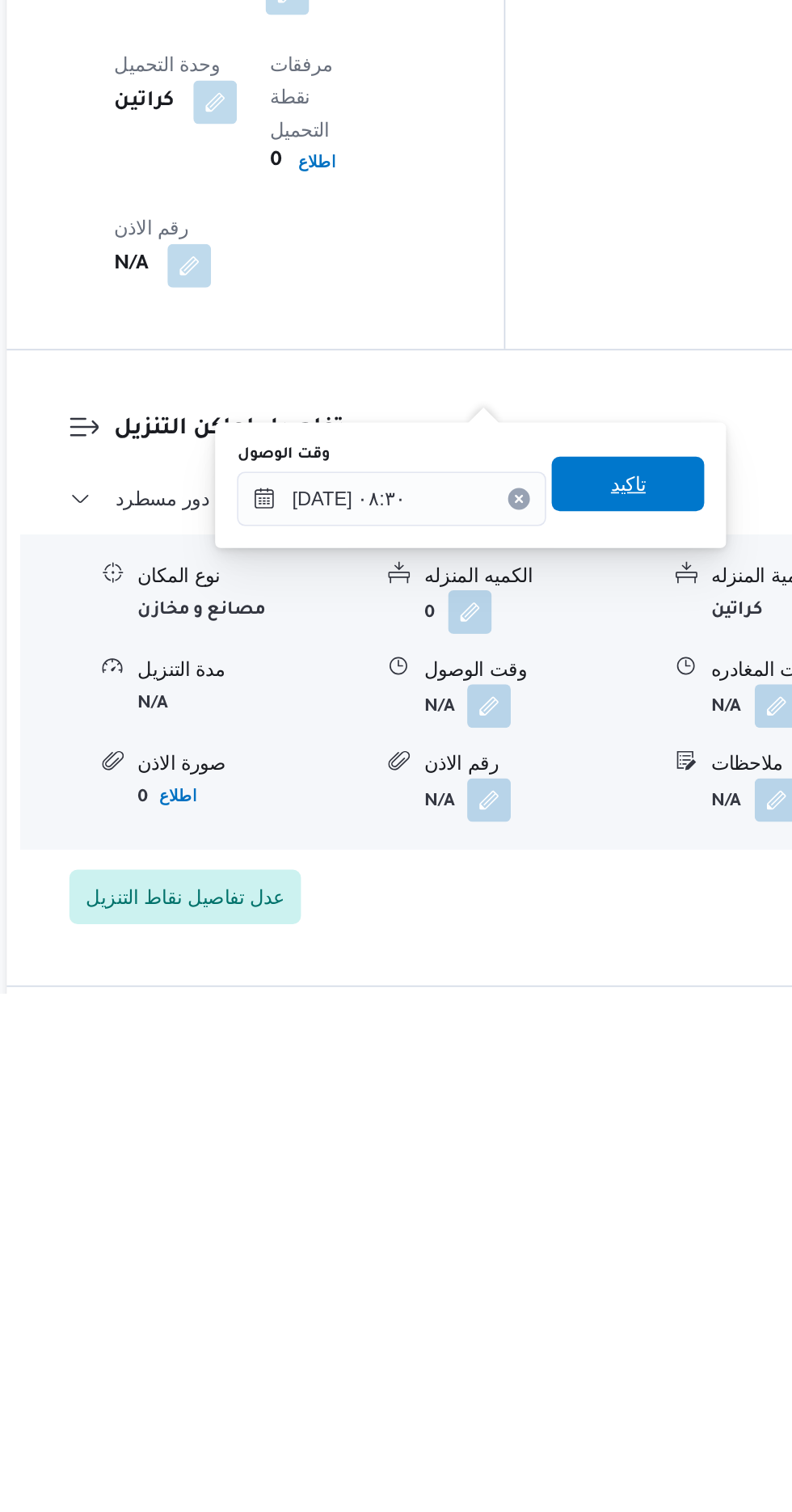
click at [612, 1210] on span "تاكيد" at bounding box center [579, 1210] width 91 height 32
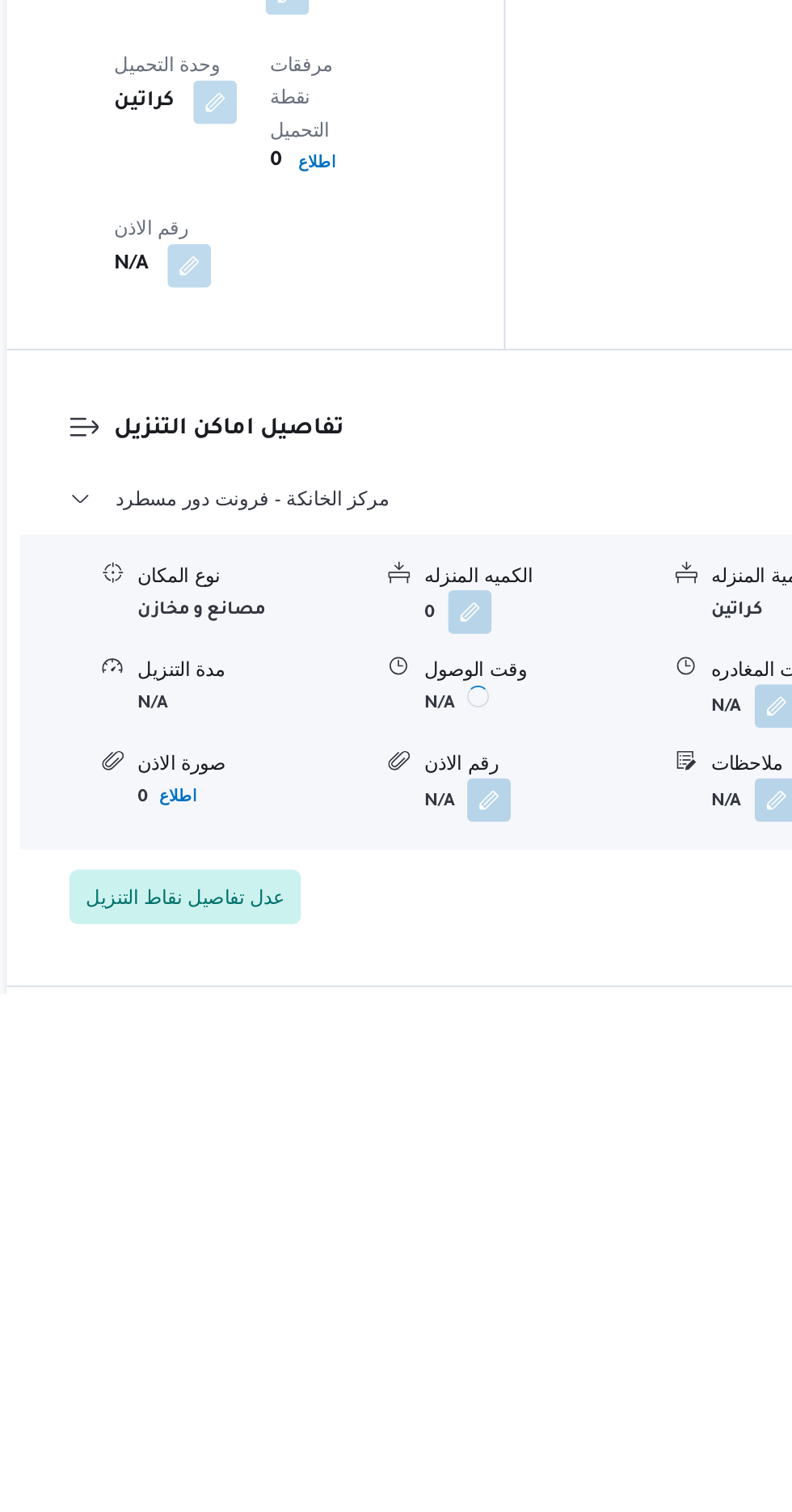
scroll to position [1110, 0]
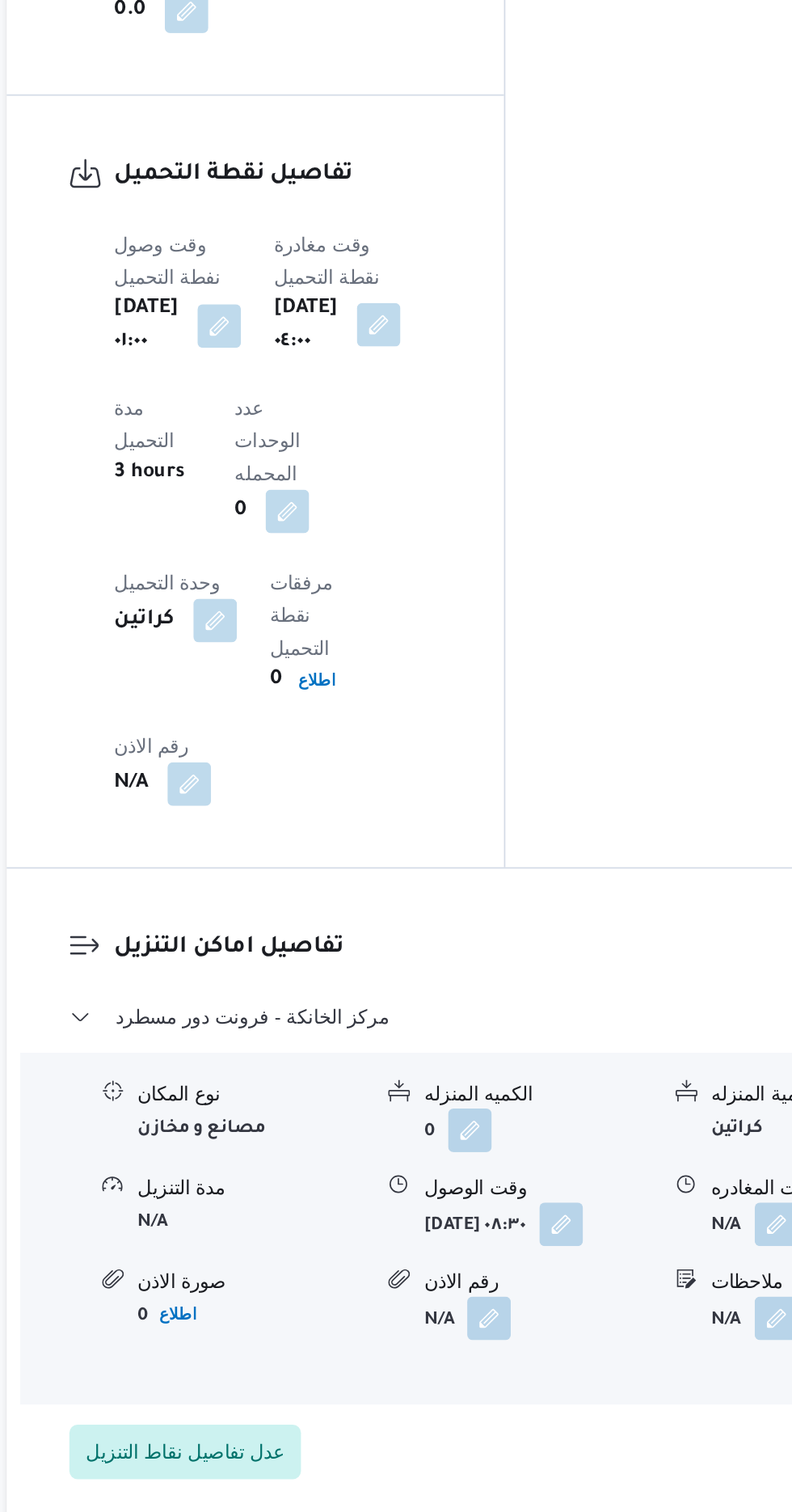
click at [434, 795] on button "button" at bounding box center [431, 808] width 26 height 26
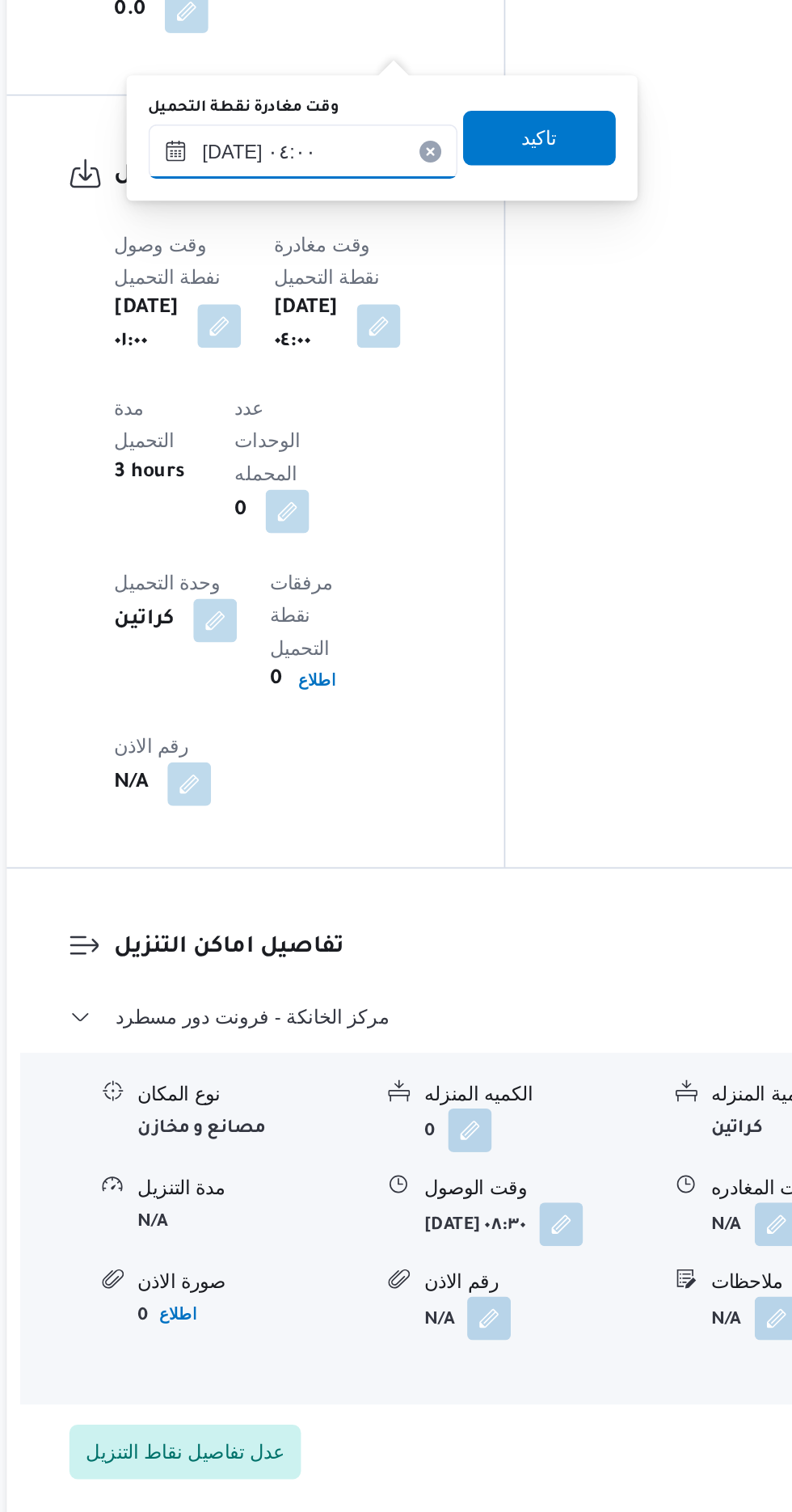
click at [401, 712] on input "[DATE] ٠٤:٠٠" at bounding box center [385, 705] width 184 height 32
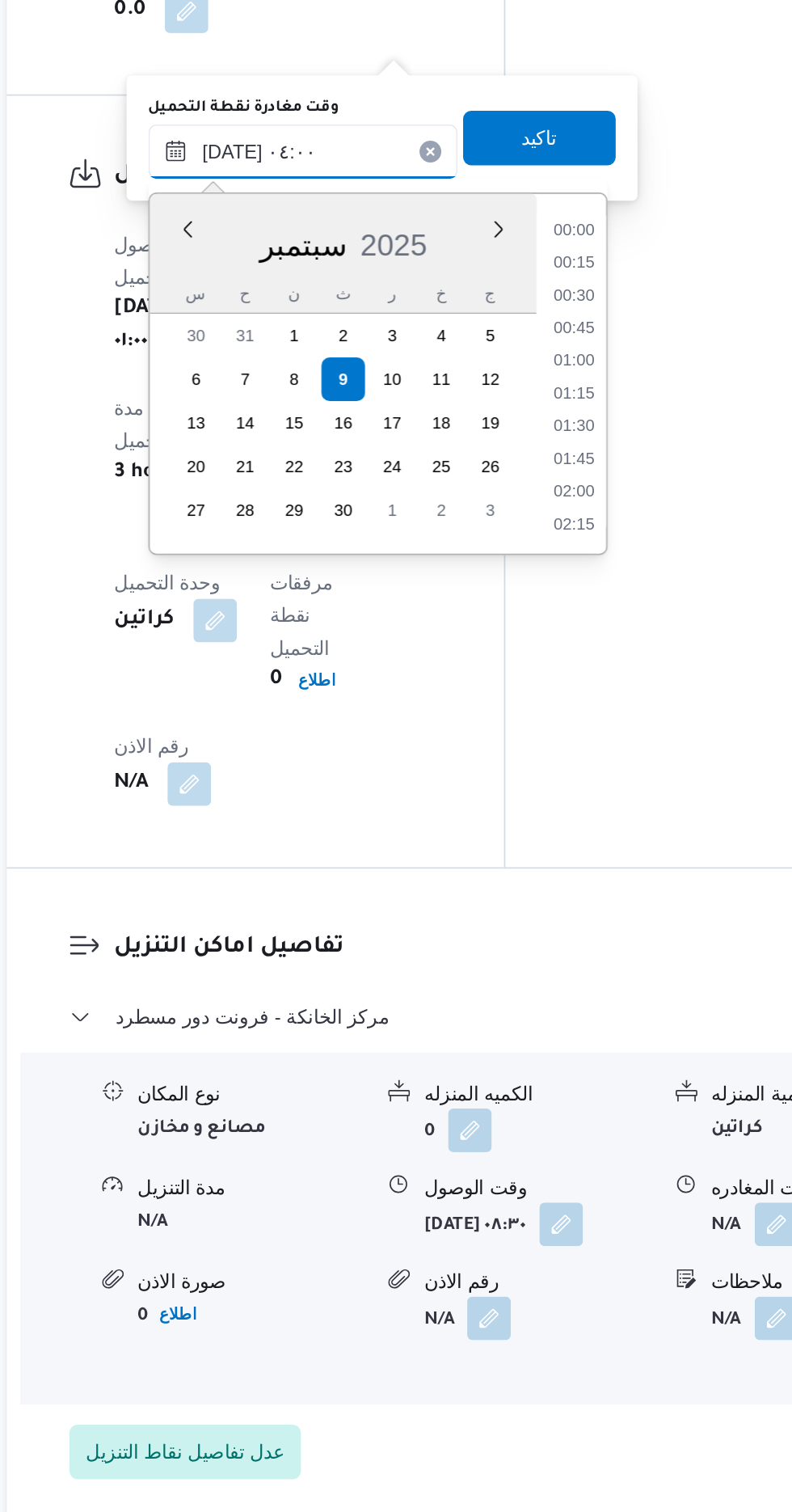
scroll to position [212, 0]
click at [541, 910] on li "04:45" at bounding box center [546, 908] width 37 height 16
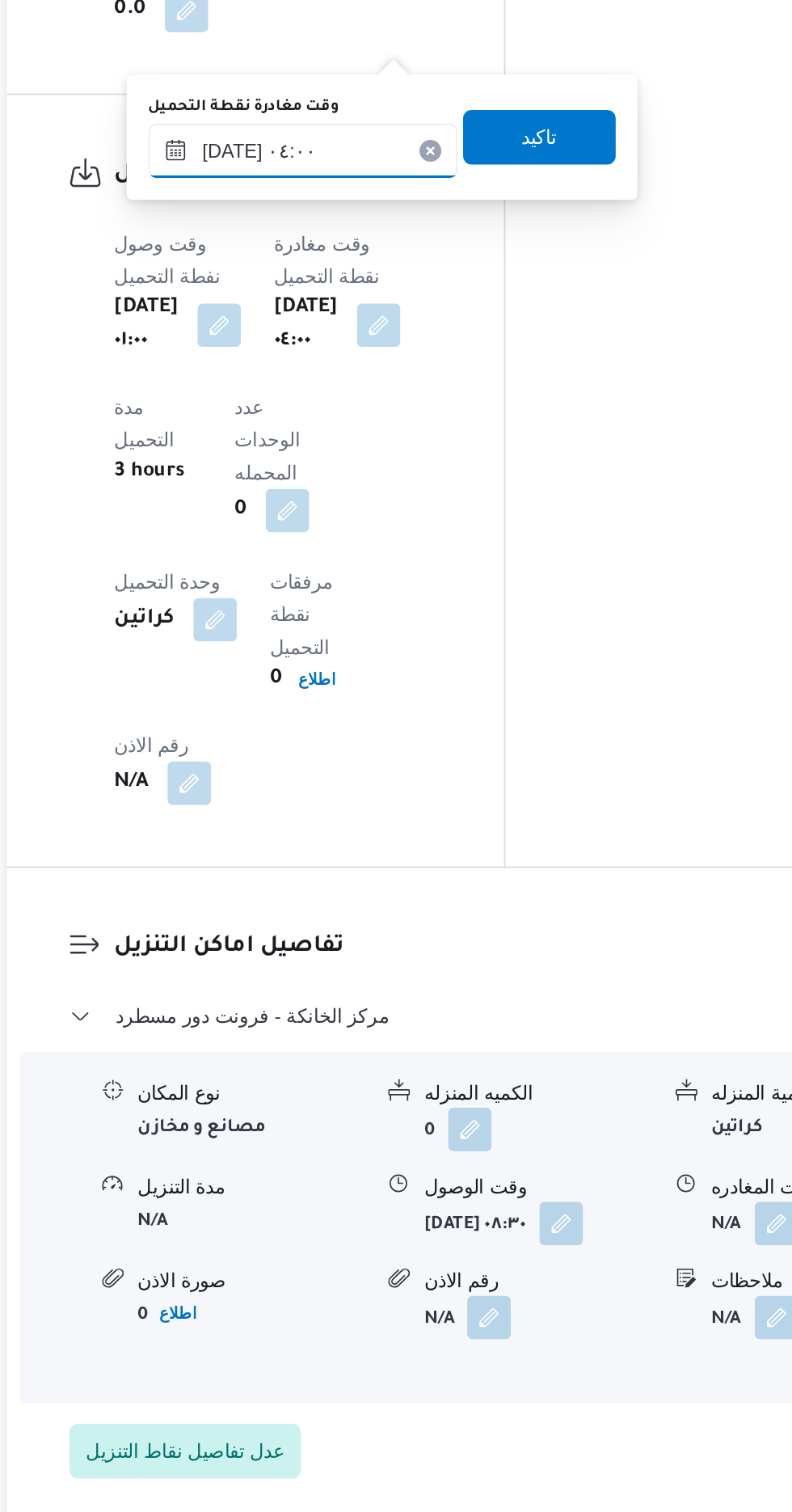
click at [429, 699] on input "[DATE] ٠٤:٠٠" at bounding box center [385, 705] width 184 height 32
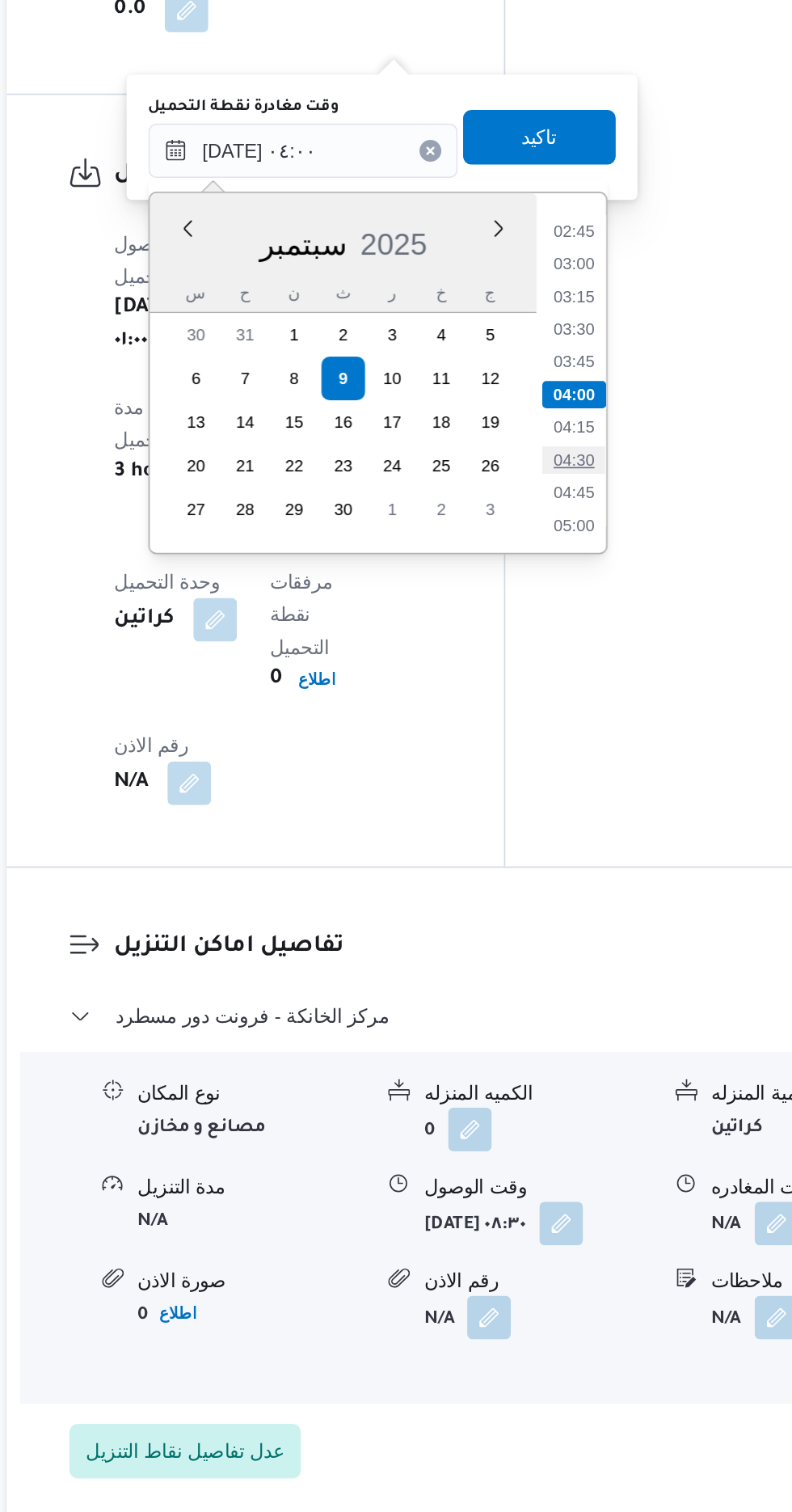
click at [545, 888] on li "04:30" at bounding box center [546, 888] width 37 height 16
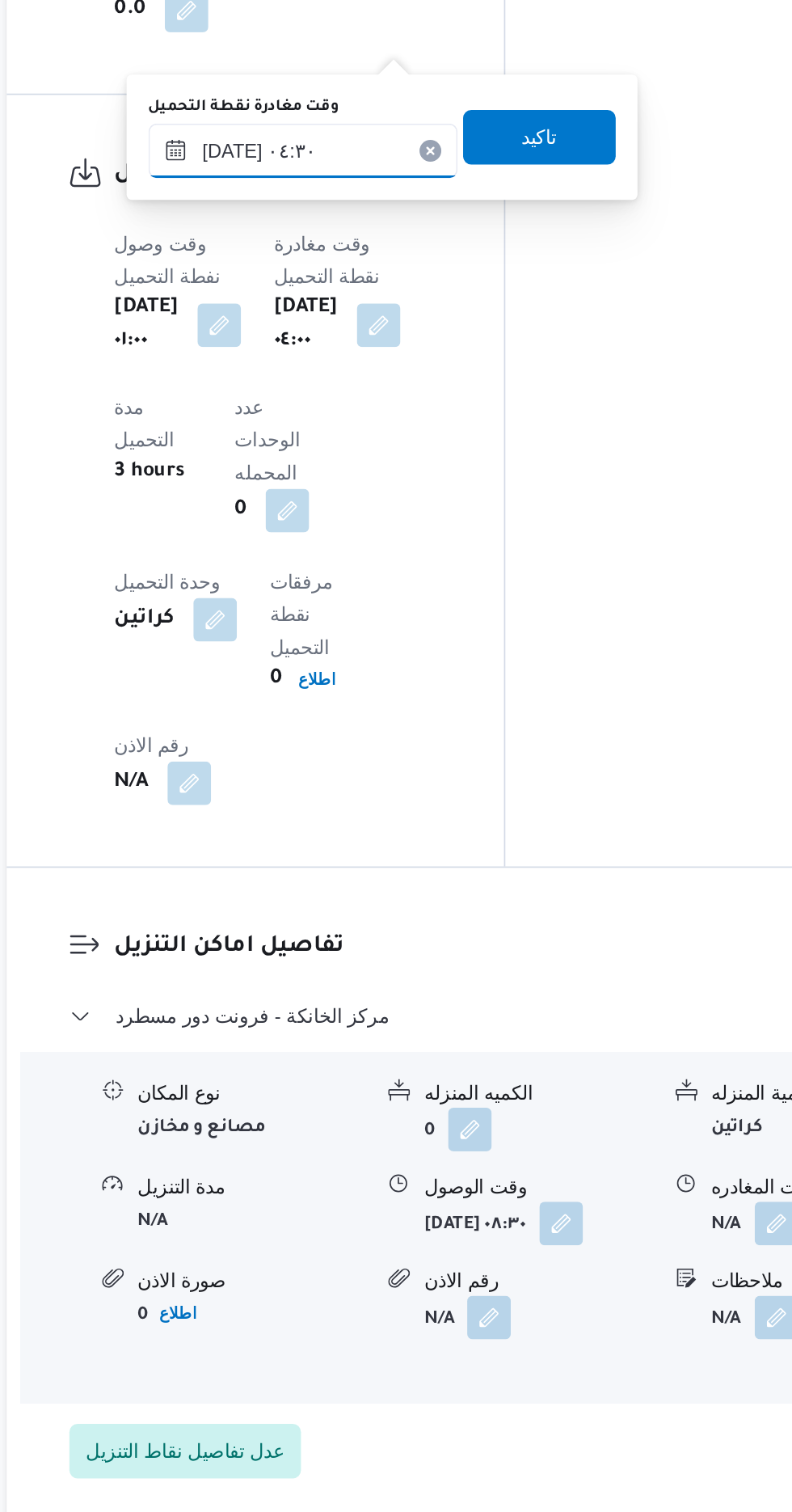
click at [427, 699] on input "[DATE] ٠٤:٣٠" at bounding box center [385, 705] width 184 height 32
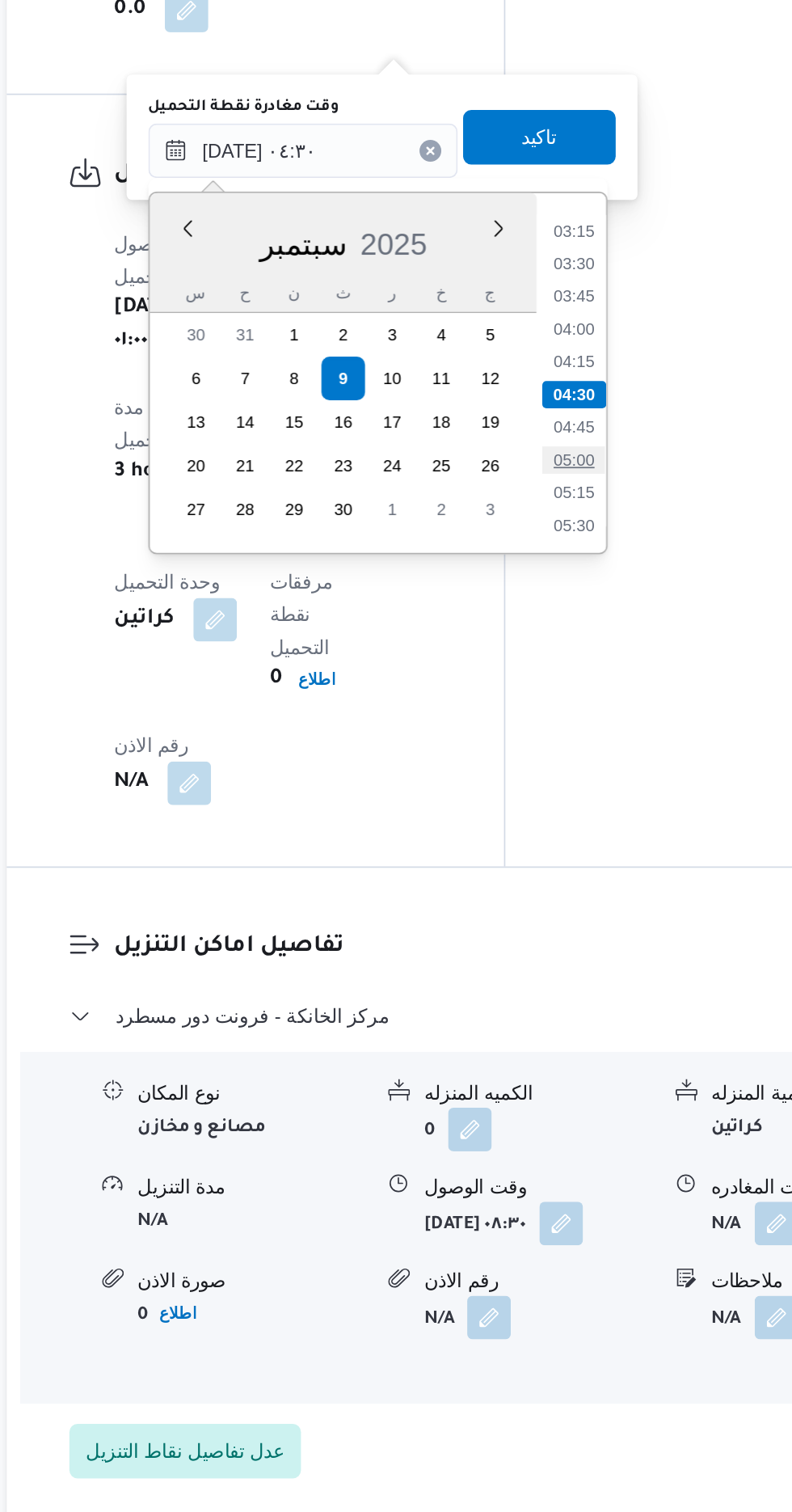
click at [545, 887] on li "05:00" at bounding box center [546, 888] width 37 height 16
type input "[DATE] ٠٥:٠٠"
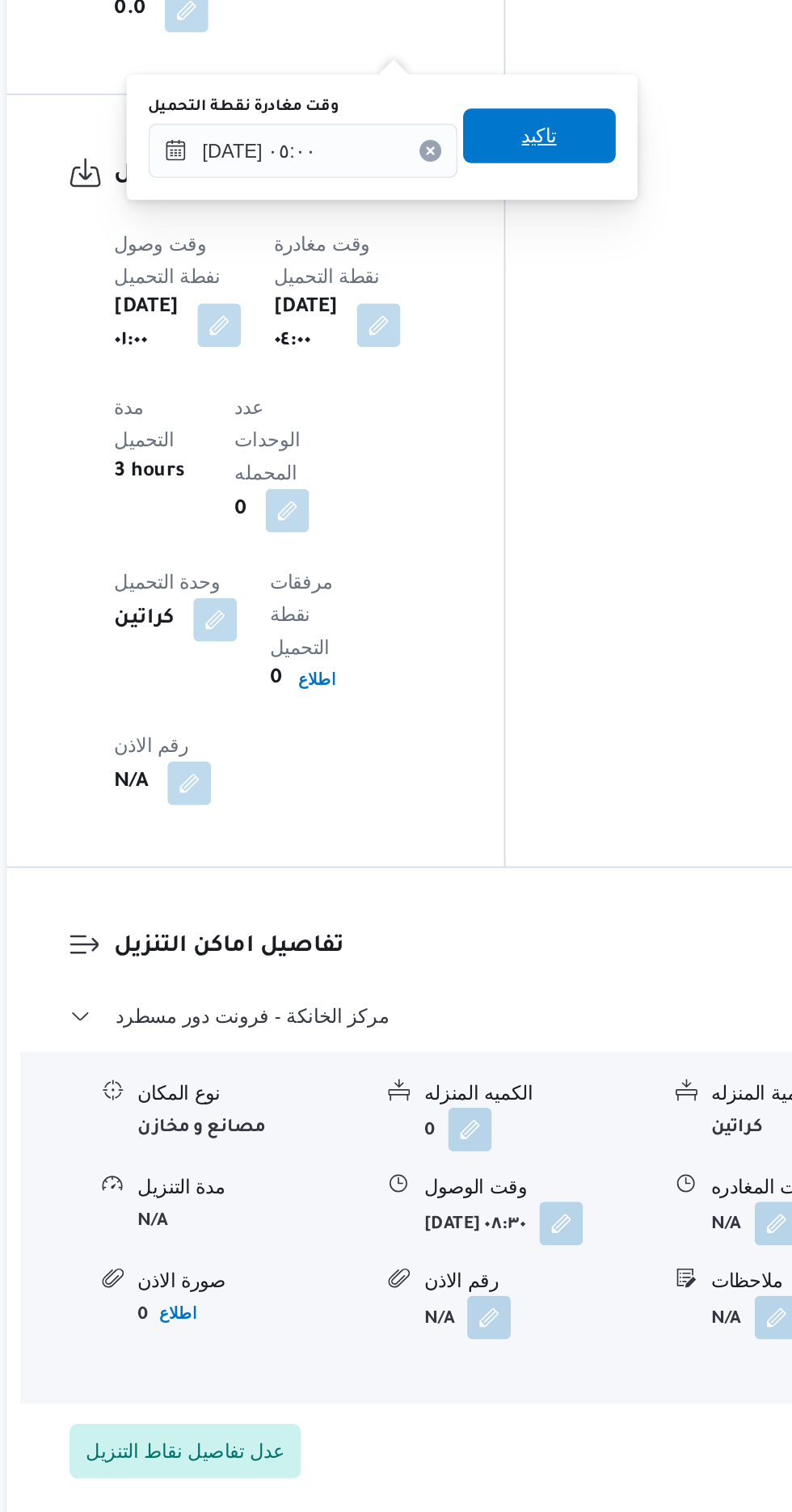
click at [552, 700] on span "تاكيد" at bounding box center [527, 696] width 91 height 32
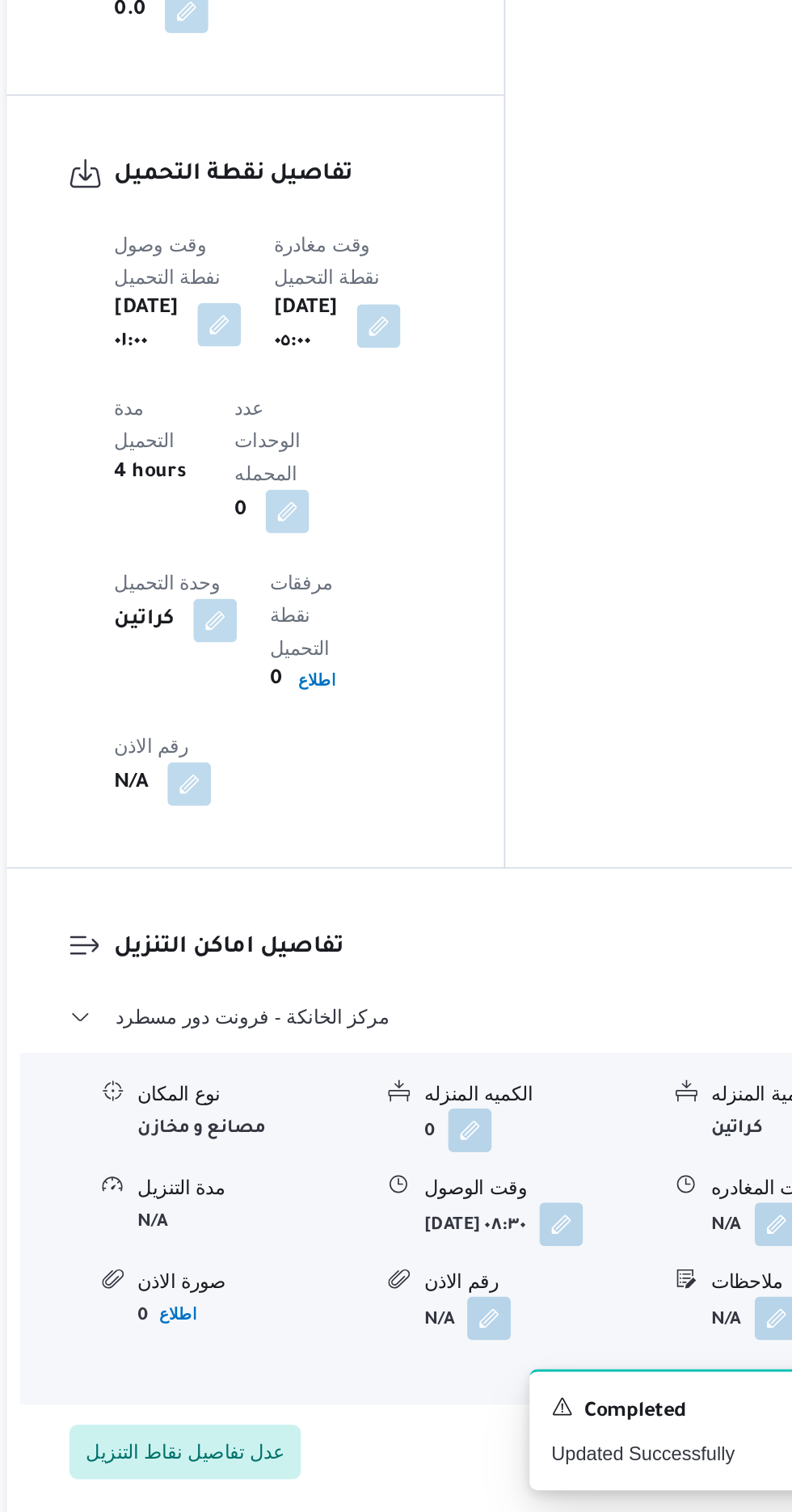
click at [337, 795] on button "button" at bounding box center [336, 808] width 26 height 26
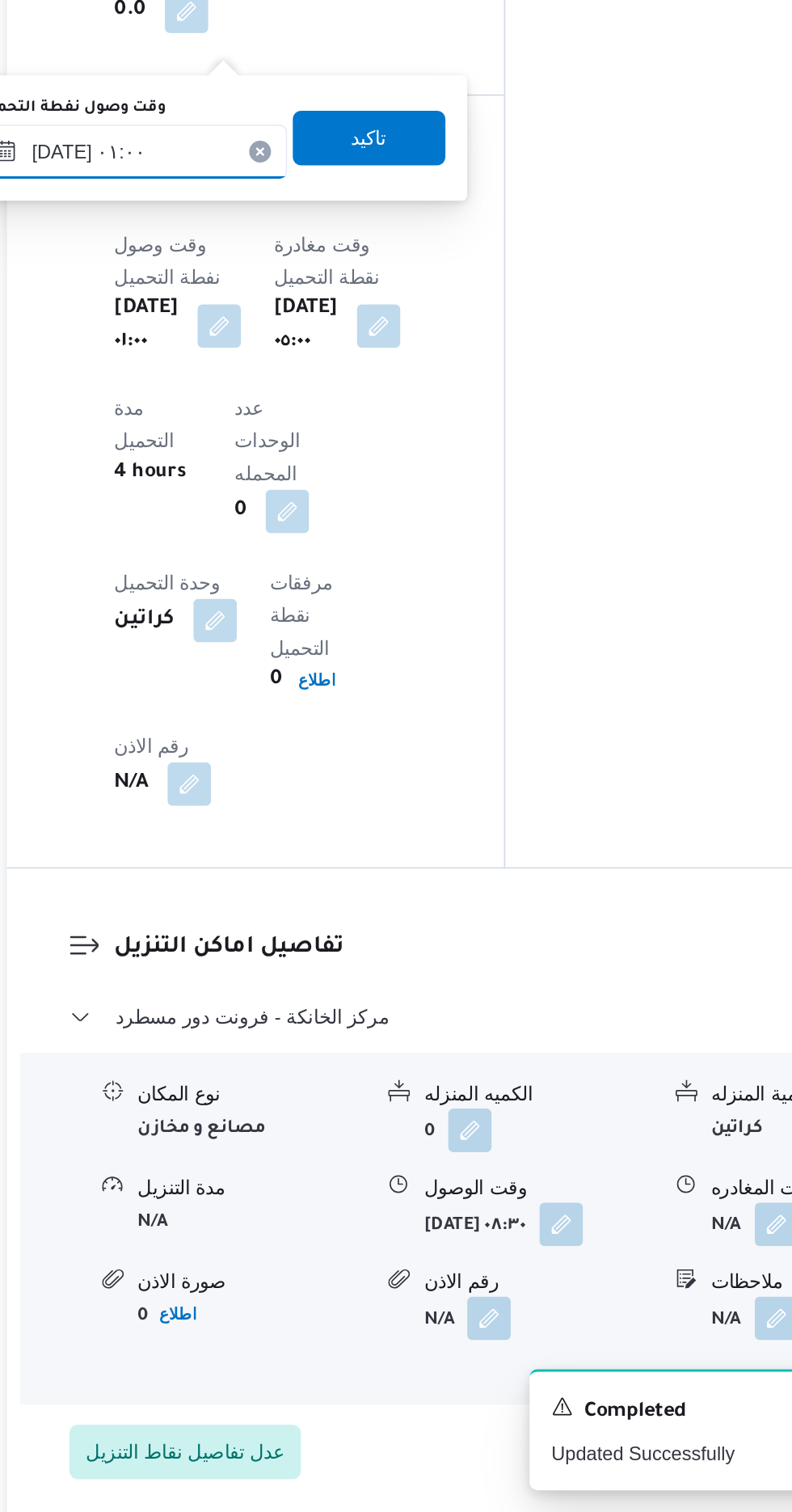
click at [335, 709] on input "[DATE] ٠١:٠٠" at bounding box center [285, 705] width 184 height 32
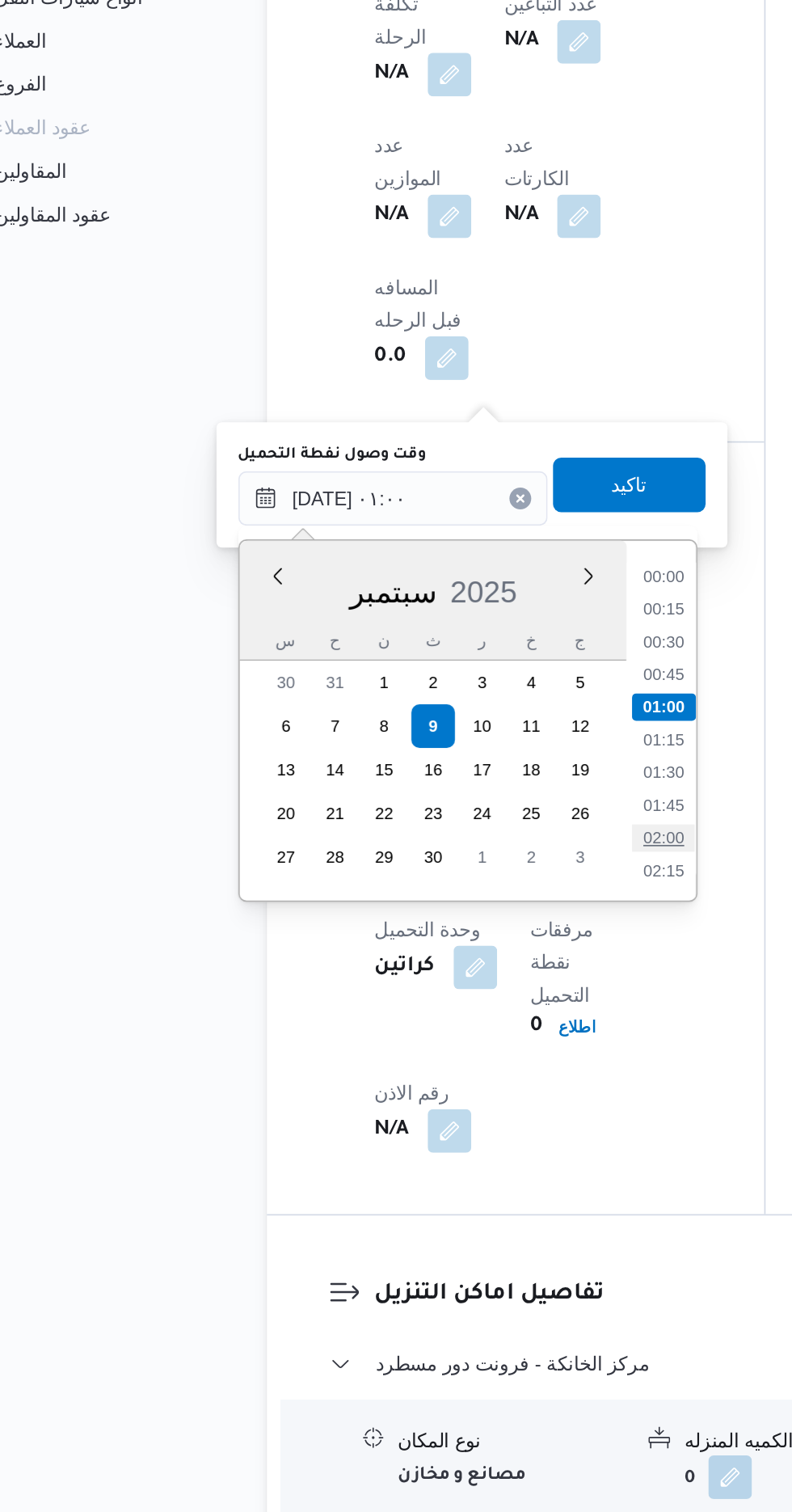
click at [447, 903] on li "02:00" at bounding box center [446, 907] width 37 height 16
type input "[DATE] ٠١:٠٠"
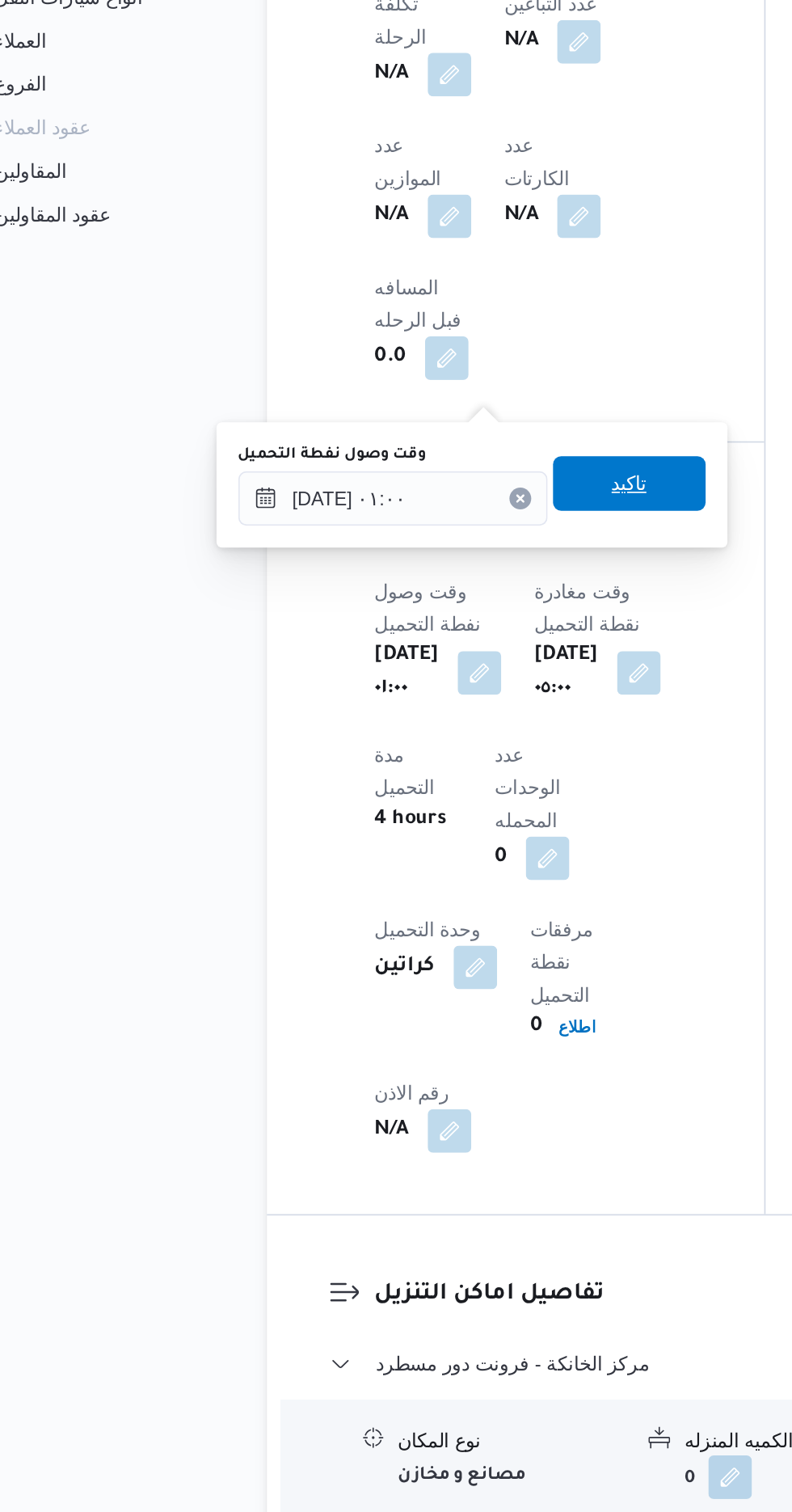
click at [436, 693] on span "تاكيد" at bounding box center [425, 697] width 21 height 20
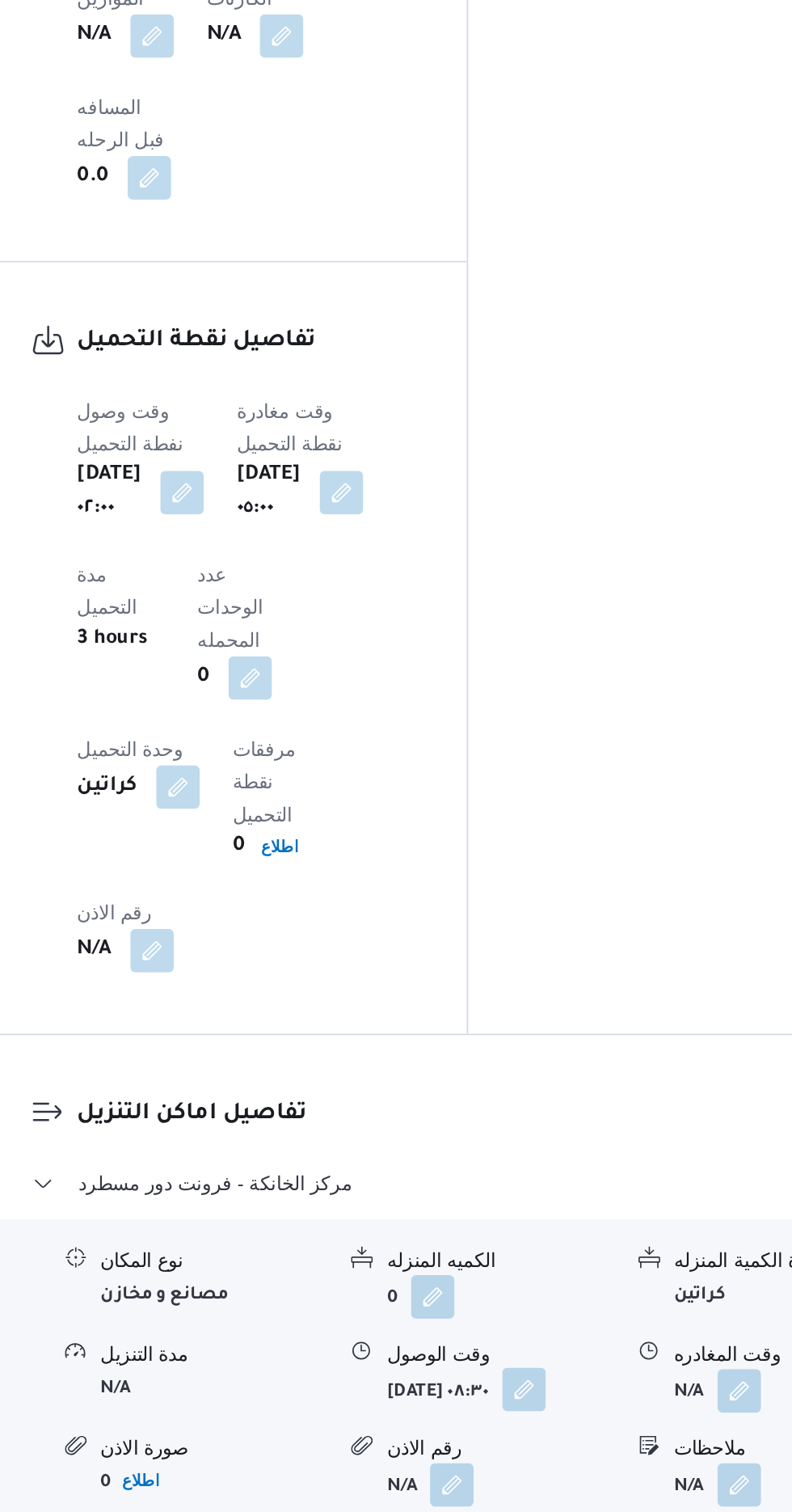
click at [527, 1329] on button "button" at bounding box center [539, 1341] width 26 height 26
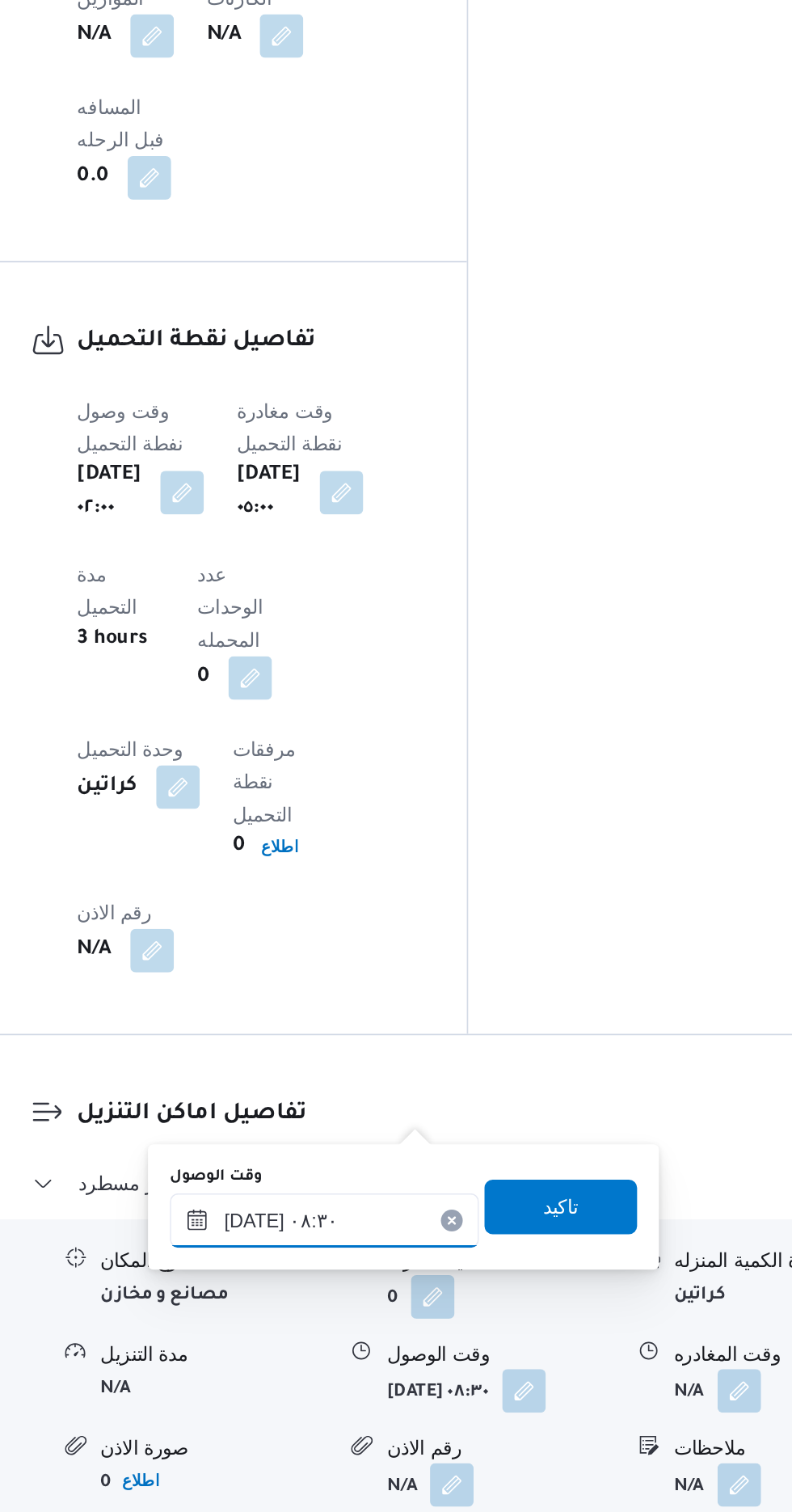
click at [432, 1240] on input "[DATE] ٠٨:٣٠" at bounding box center [421, 1241] width 184 height 32
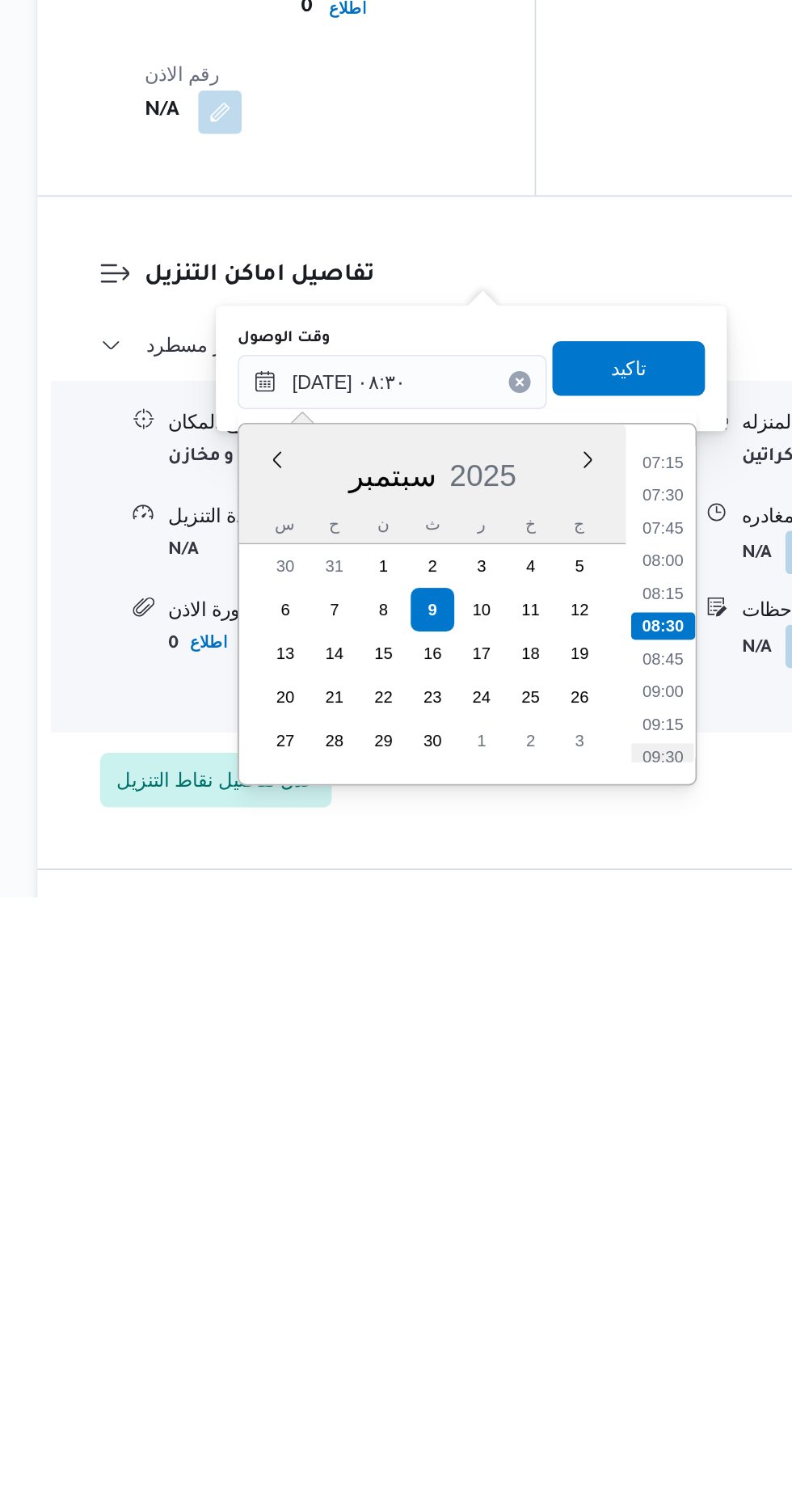
click at [582, 1428] on li "09:30" at bounding box center [582, 1429] width 37 height 16
type input "[DATE] ٠٩:٣٠"
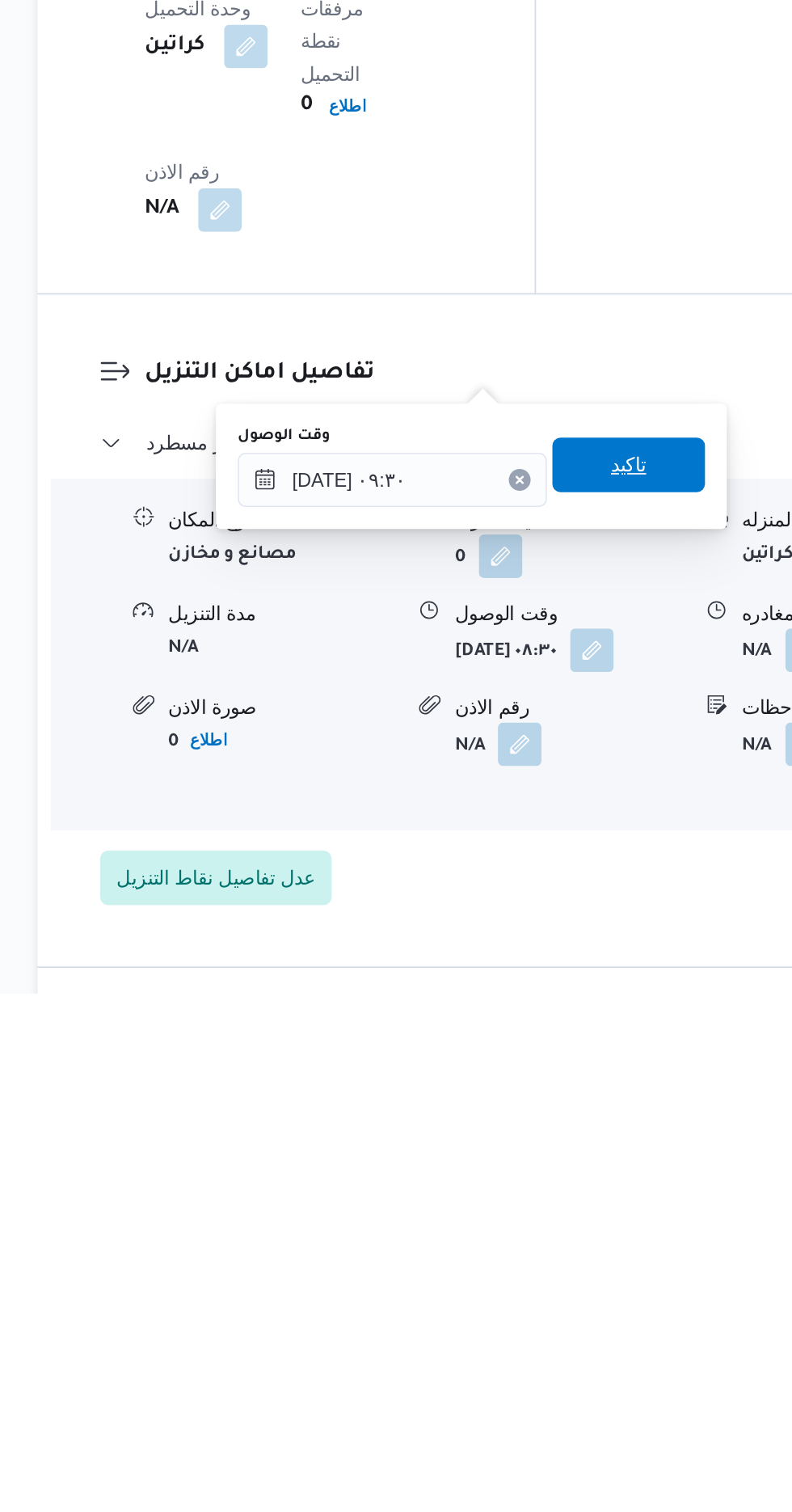
click at [572, 1195] on span "تاكيد" at bounding box center [561, 1198] width 21 height 20
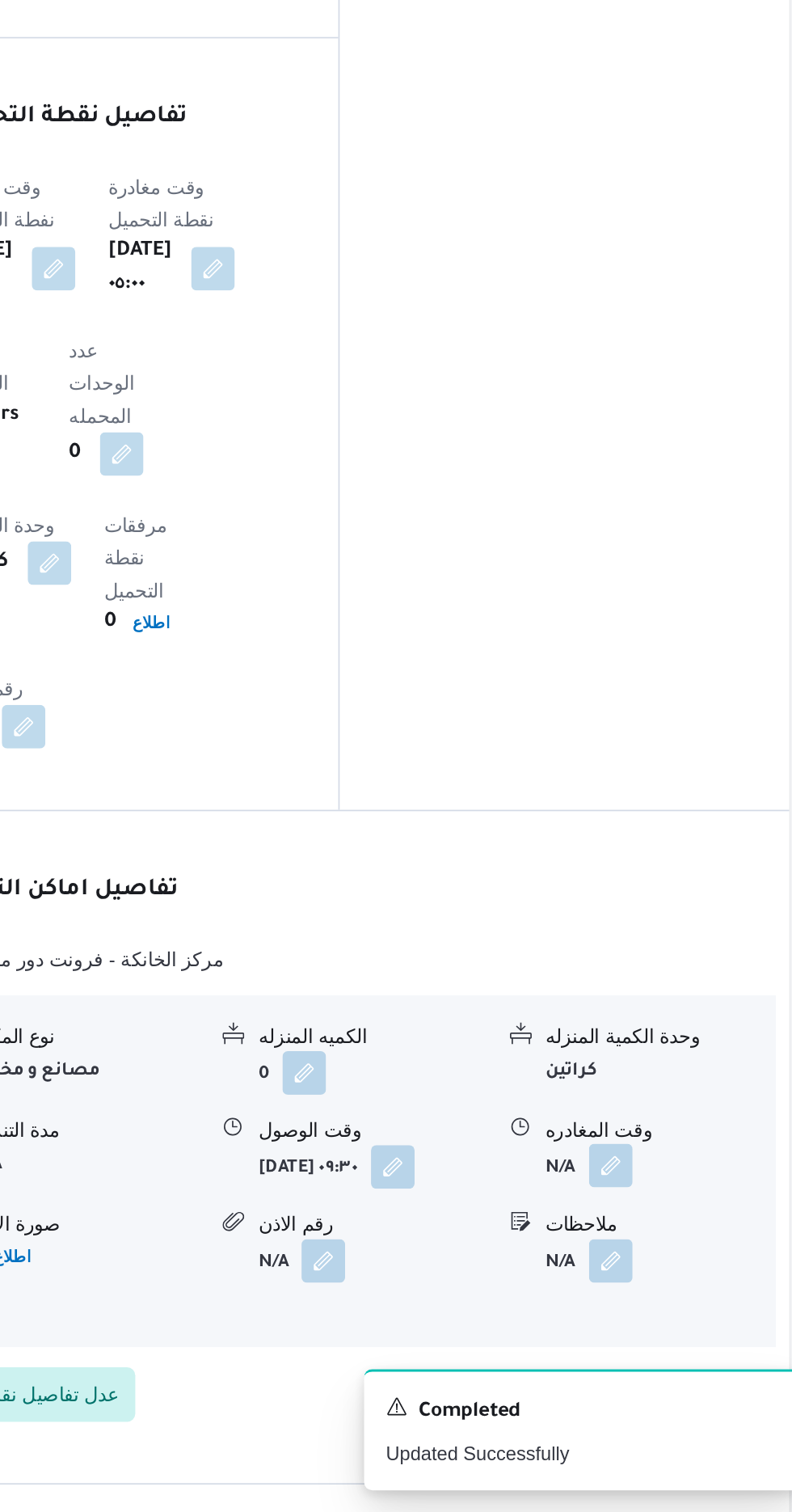
click at [664, 1294] on button "button" at bounding box center [667, 1307] width 26 height 26
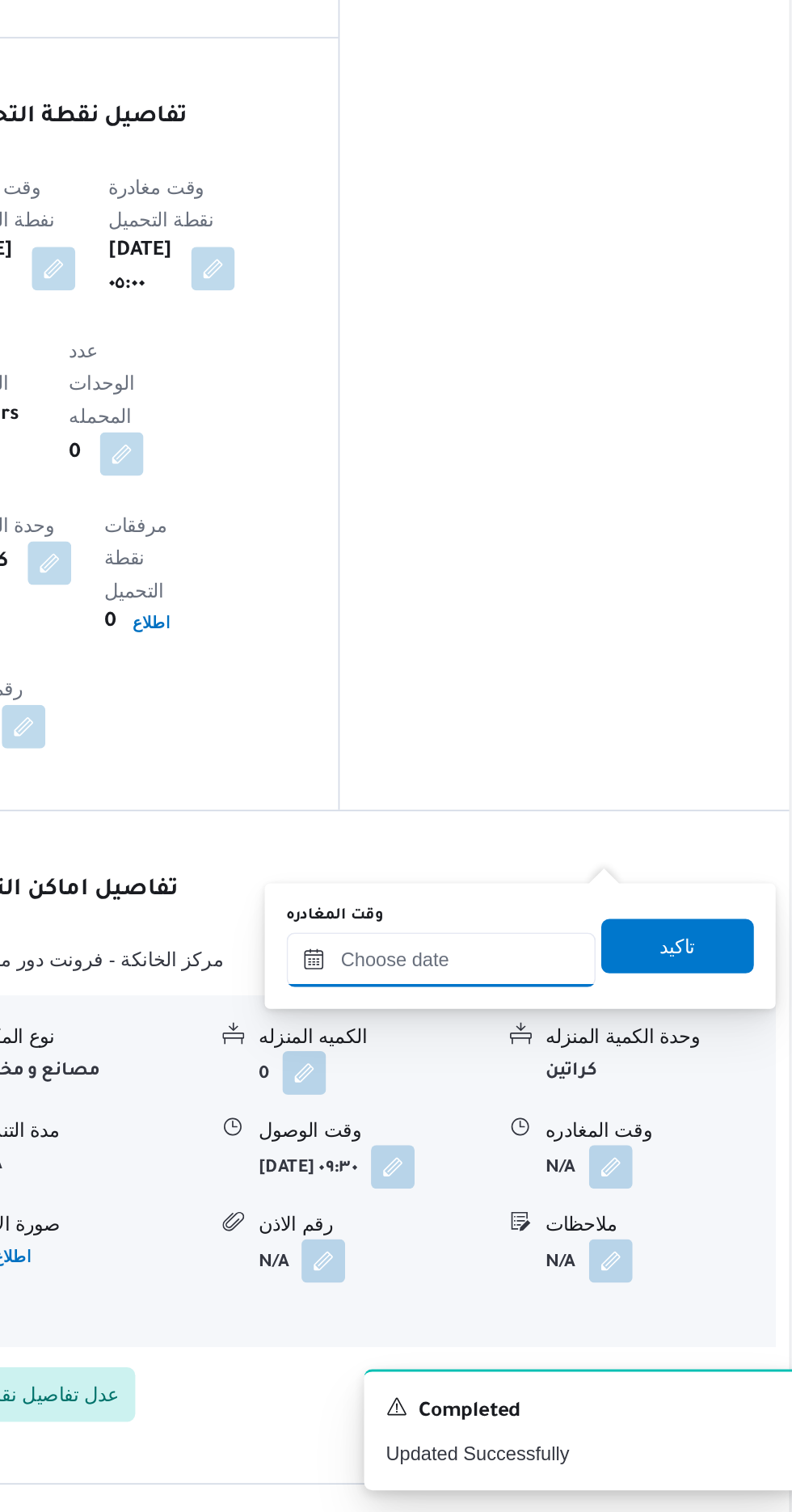
click at [609, 1180] on input "وقت المغادره" at bounding box center [566, 1185] width 184 height 32
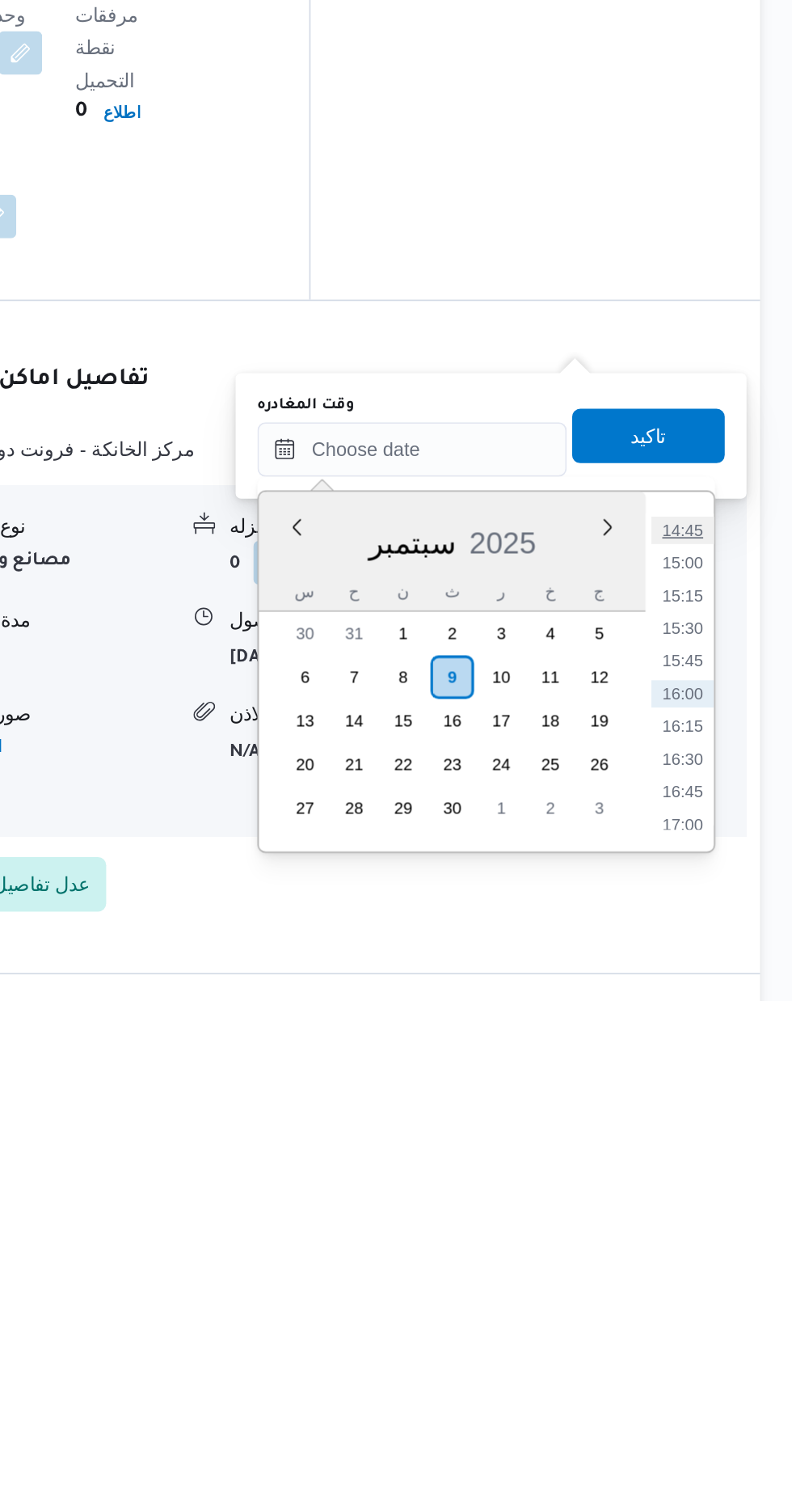
click at [729, 1232] on li "14:45" at bounding box center [727, 1233] width 37 height 16
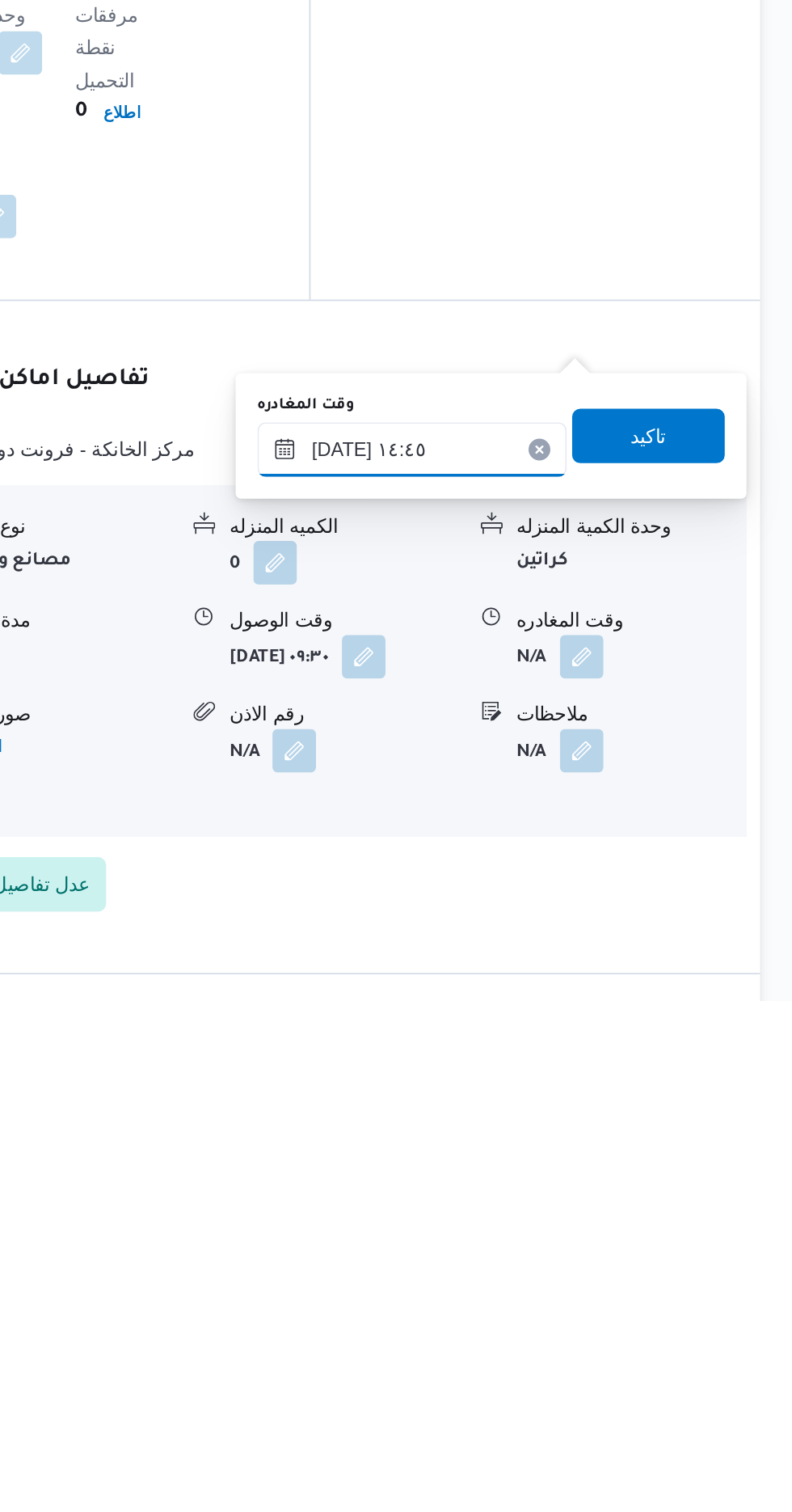
click at [623, 1179] on input "[DATE] ١٤:٤٥" at bounding box center [566, 1185] width 184 height 32
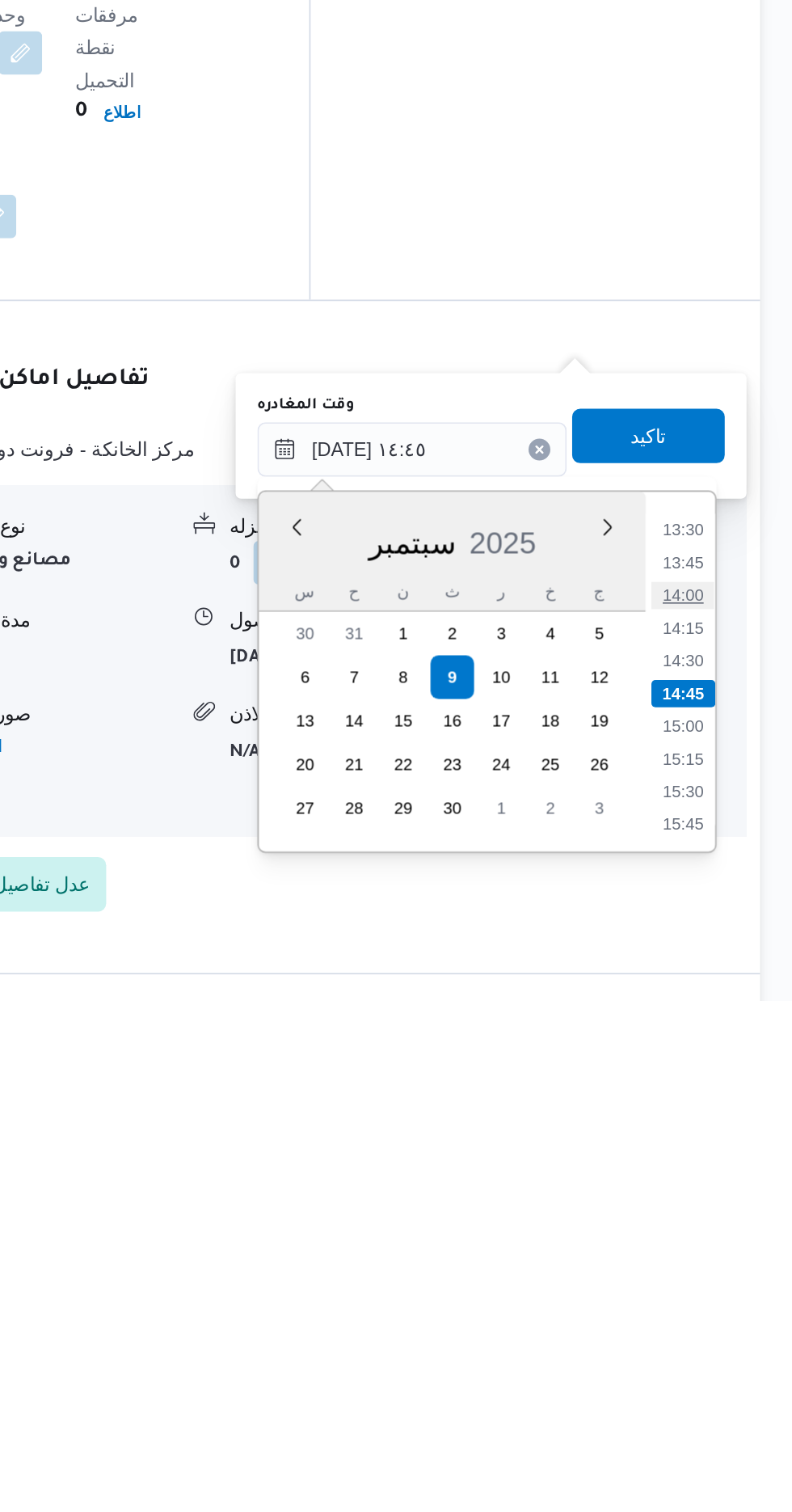
click at [723, 1272] on li "14:00" at bounding box center [727, 1272] width 37 height 16
type input "[DATE] ١٤:٠٠"
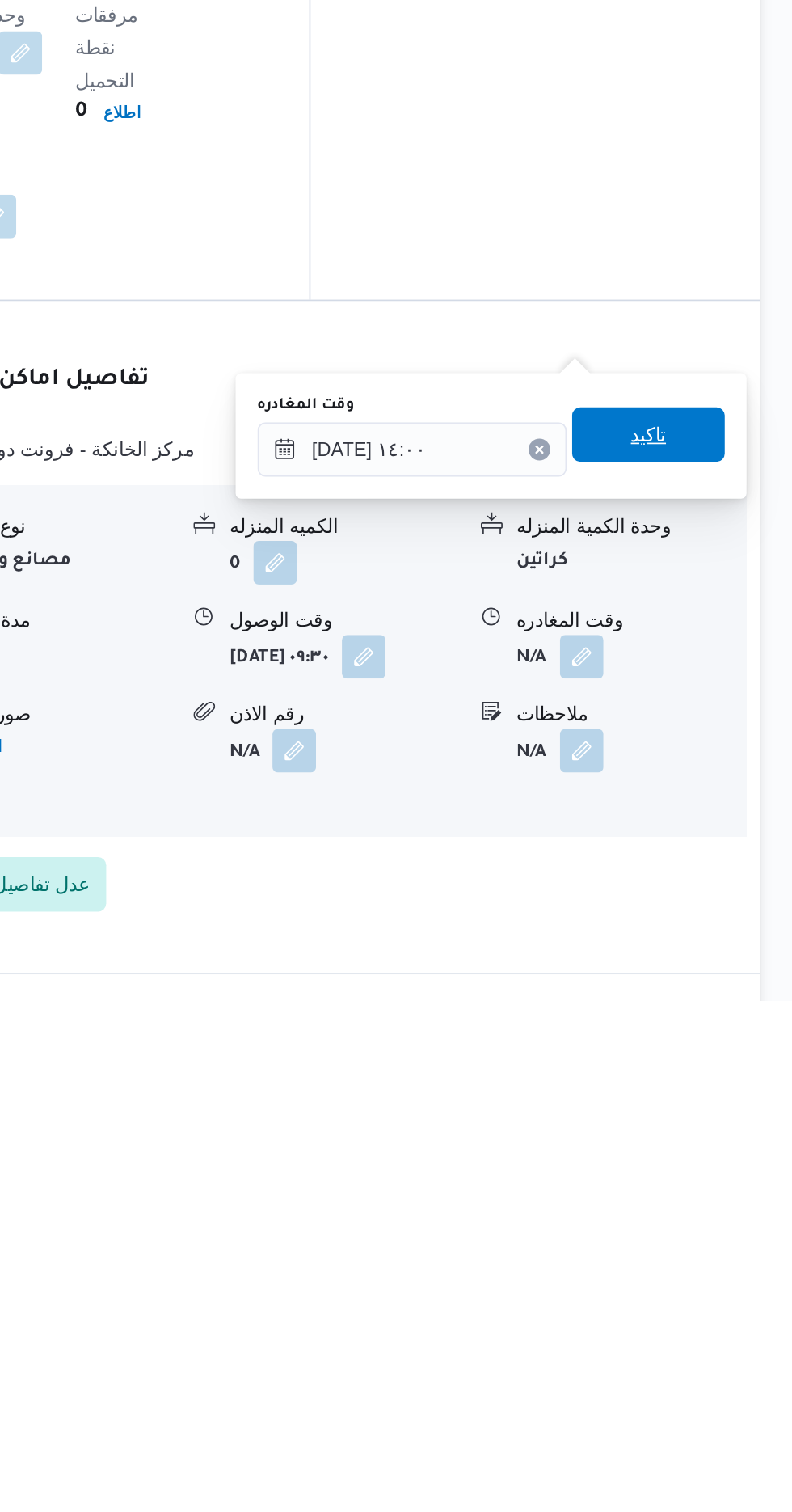
click at [717, 1169] on span "تاكيد" at bounding box center [707, 1177] width 21 height 20
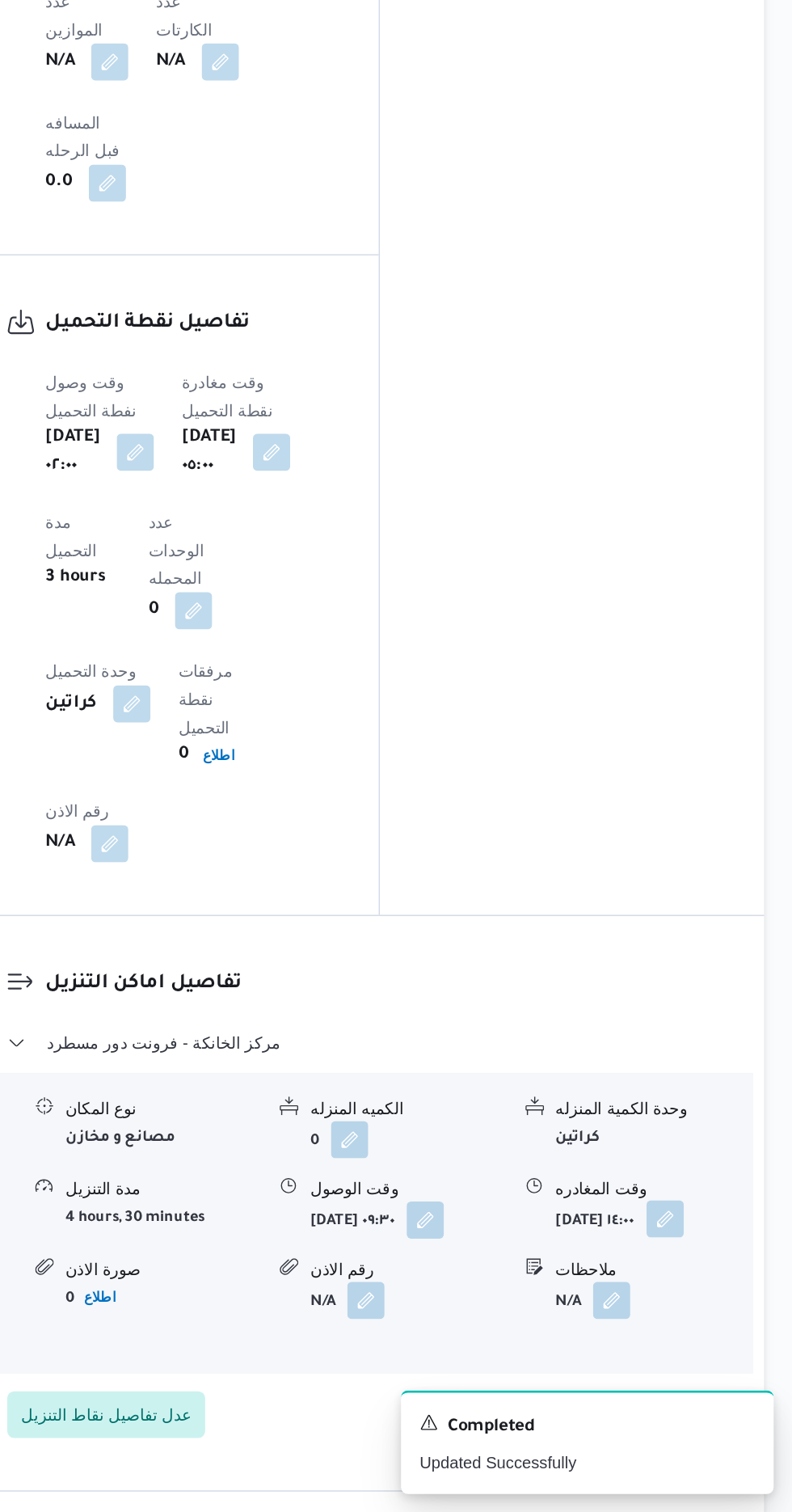
click at [691, 1295] on button "button" at bounding box center [703, 1308] width 26 height 26
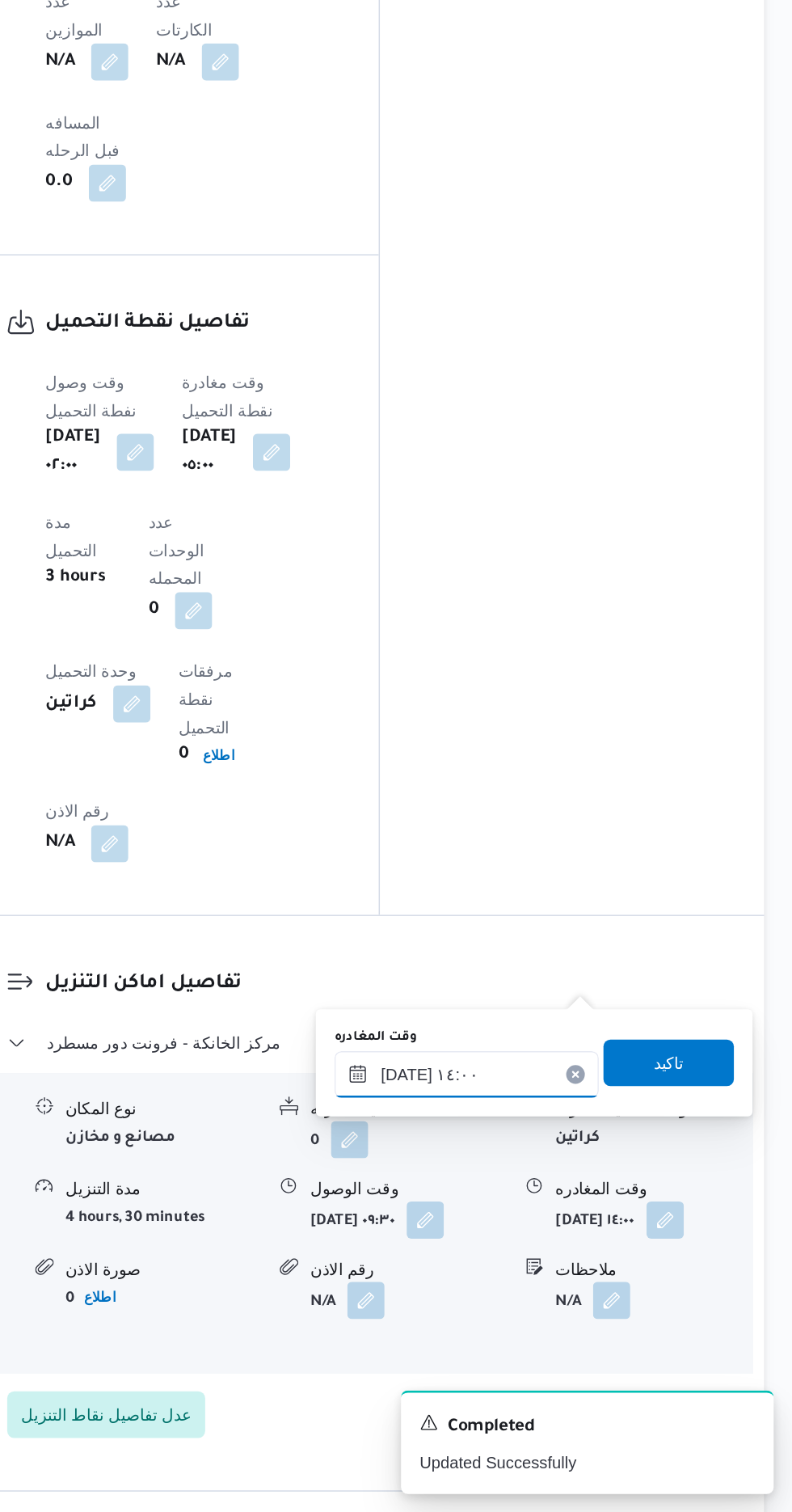
click at [617, 1207] on input "[DATE] ١٤:٠٠" at bounding box center [566, 1208] width 184 height 32
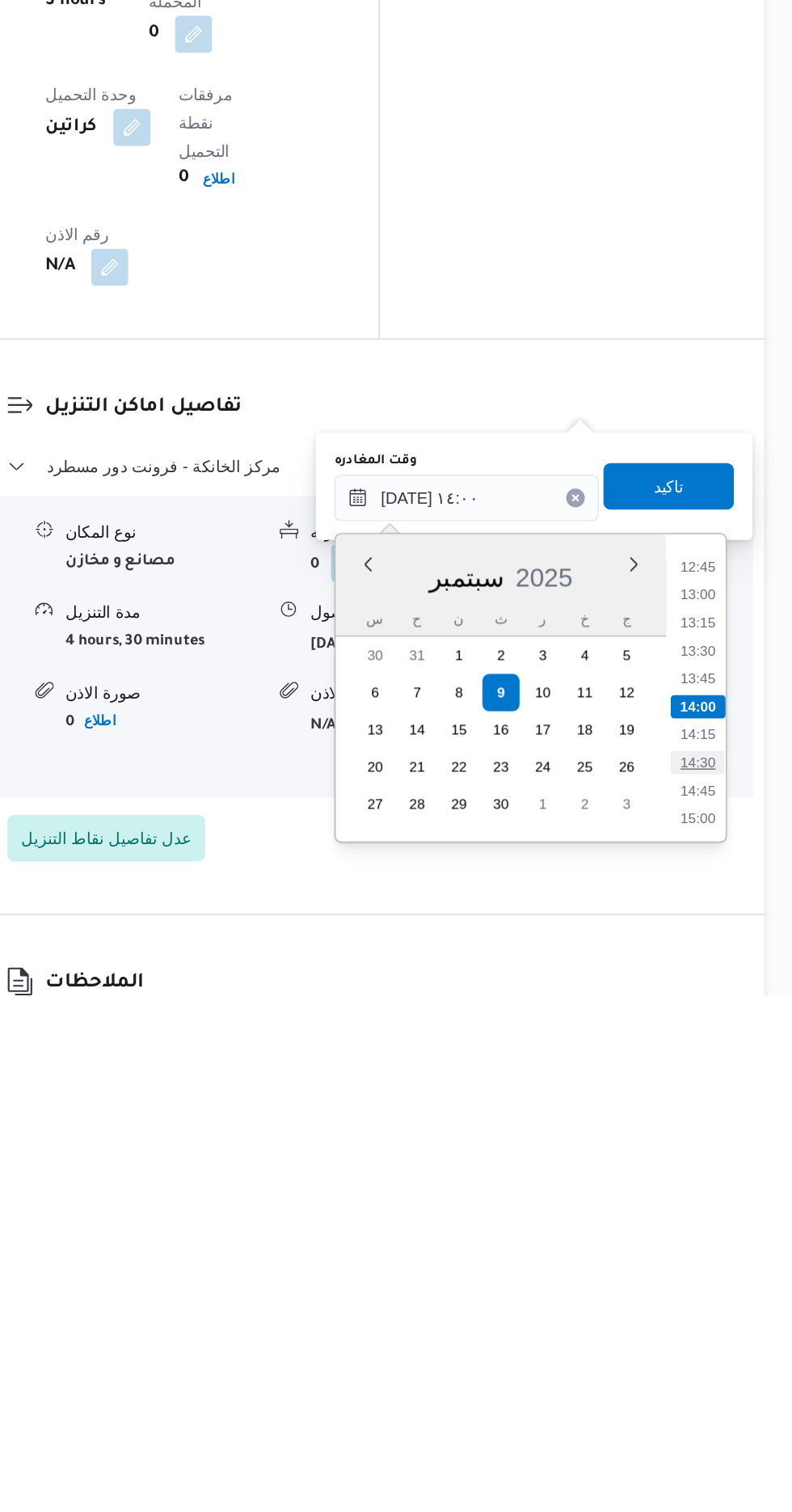
click at [729, 1349] on li "14:30" at bounding box center [727, 1351] width 37 height 16
type input "[DATE] ١٤:٣٠"
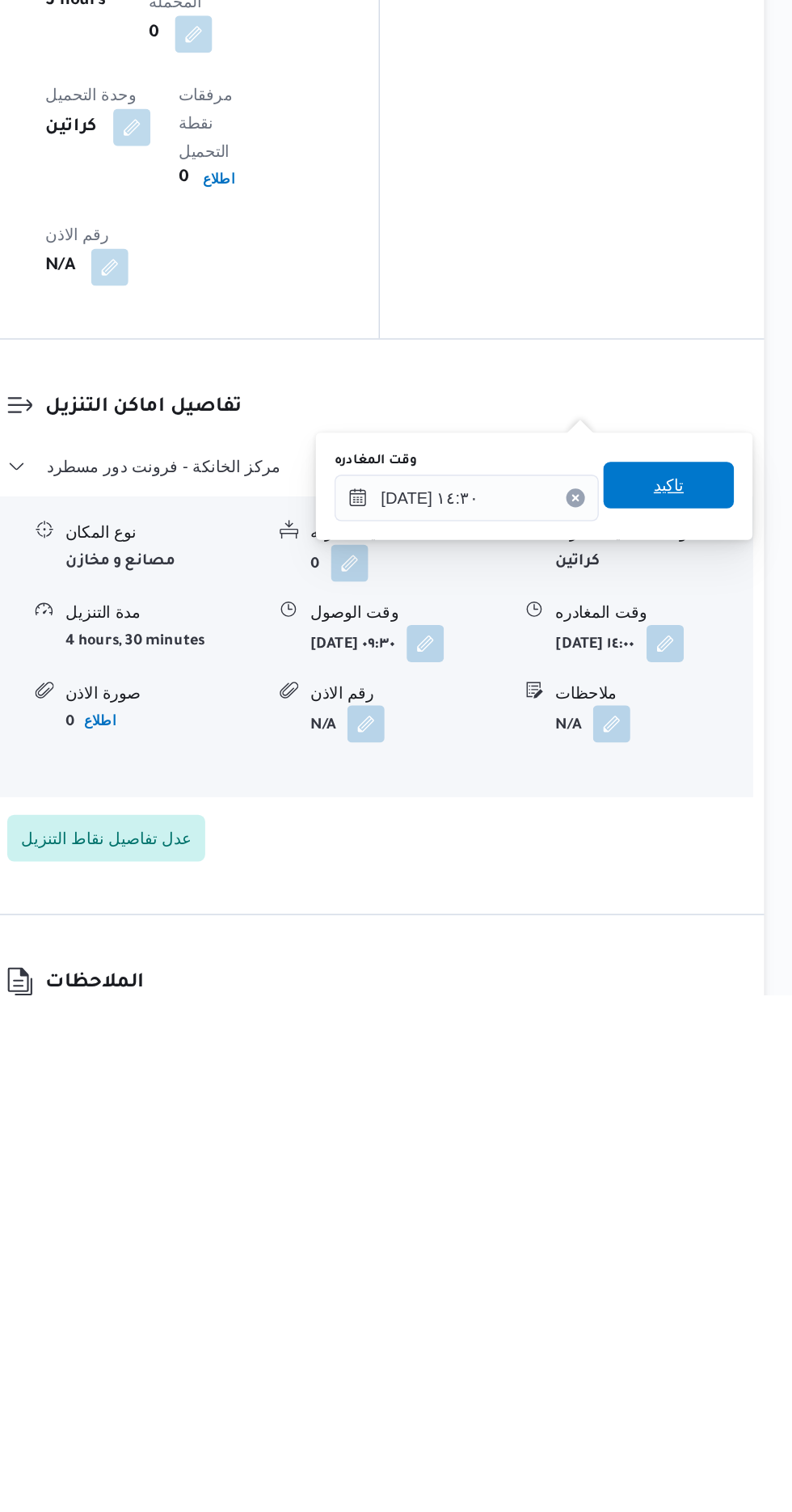
click at [729, 1148] on span "تاكيد" at bounding box center [707, 1158] width 91 height 32
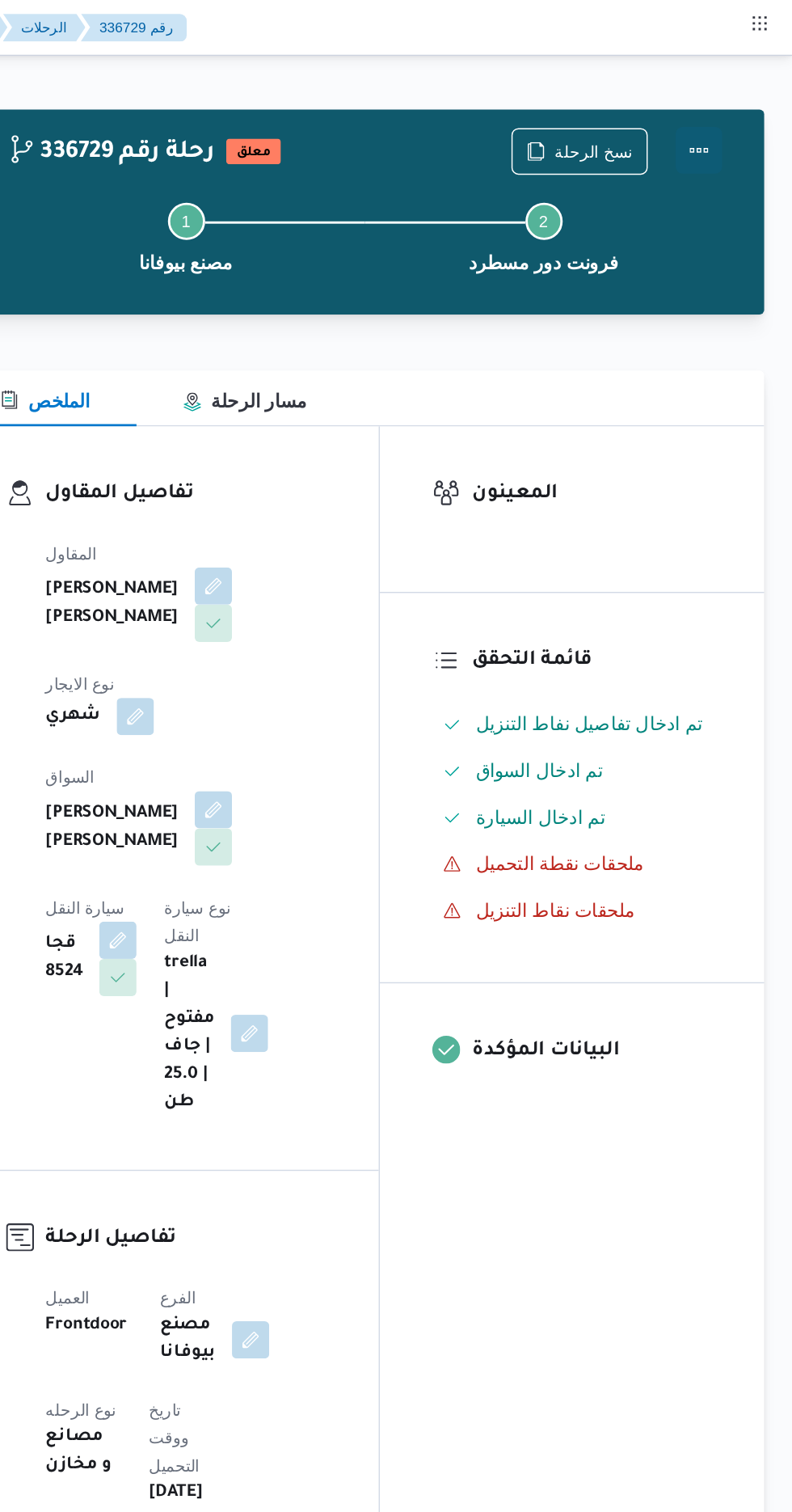
click at [738, 92] on button "Actions" at bounding box center [727, 104] width 32 height 32
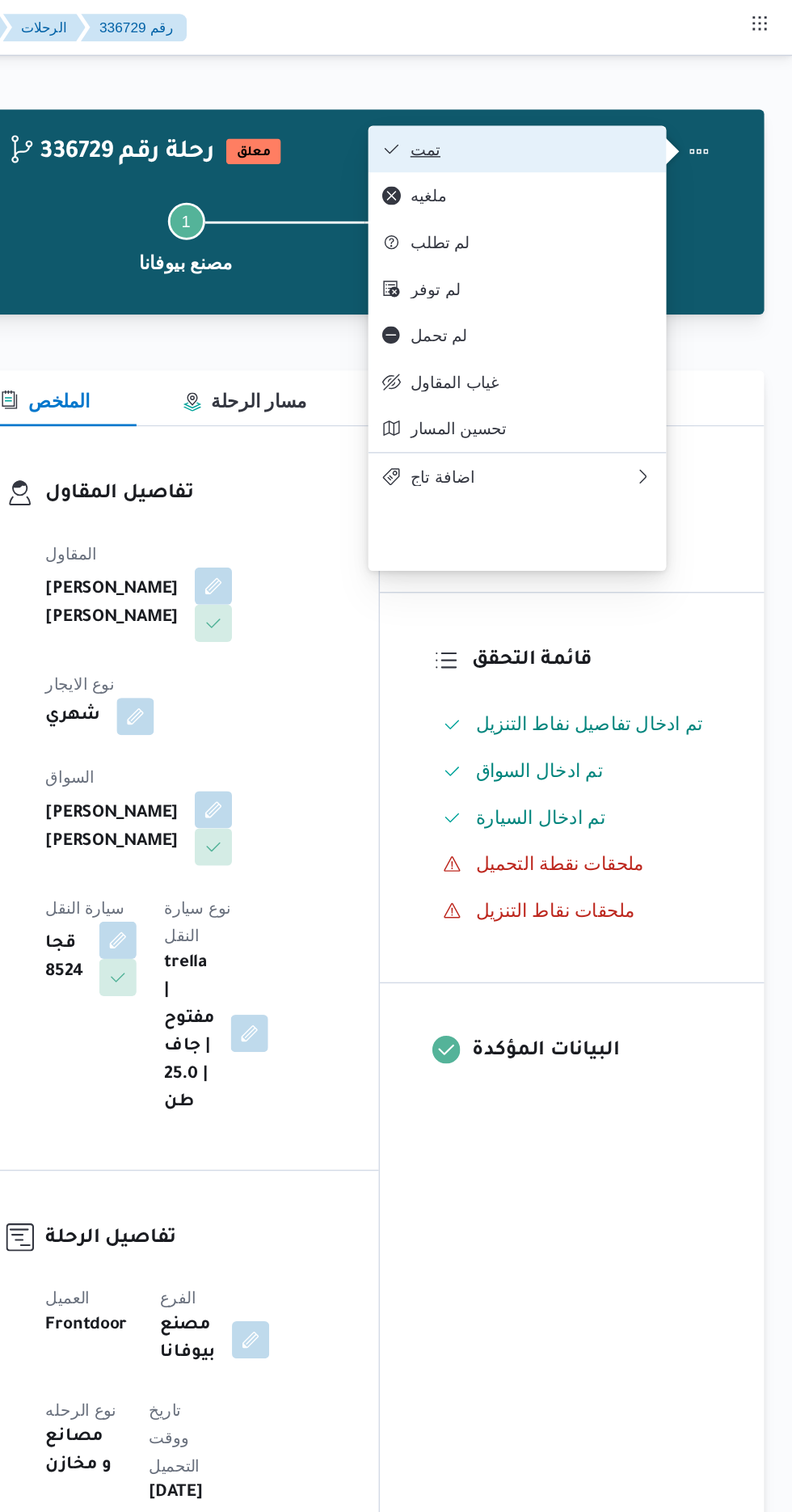
click at [678, 96] on button "تمت" at bounding box center [601, 103] width 207 height 32
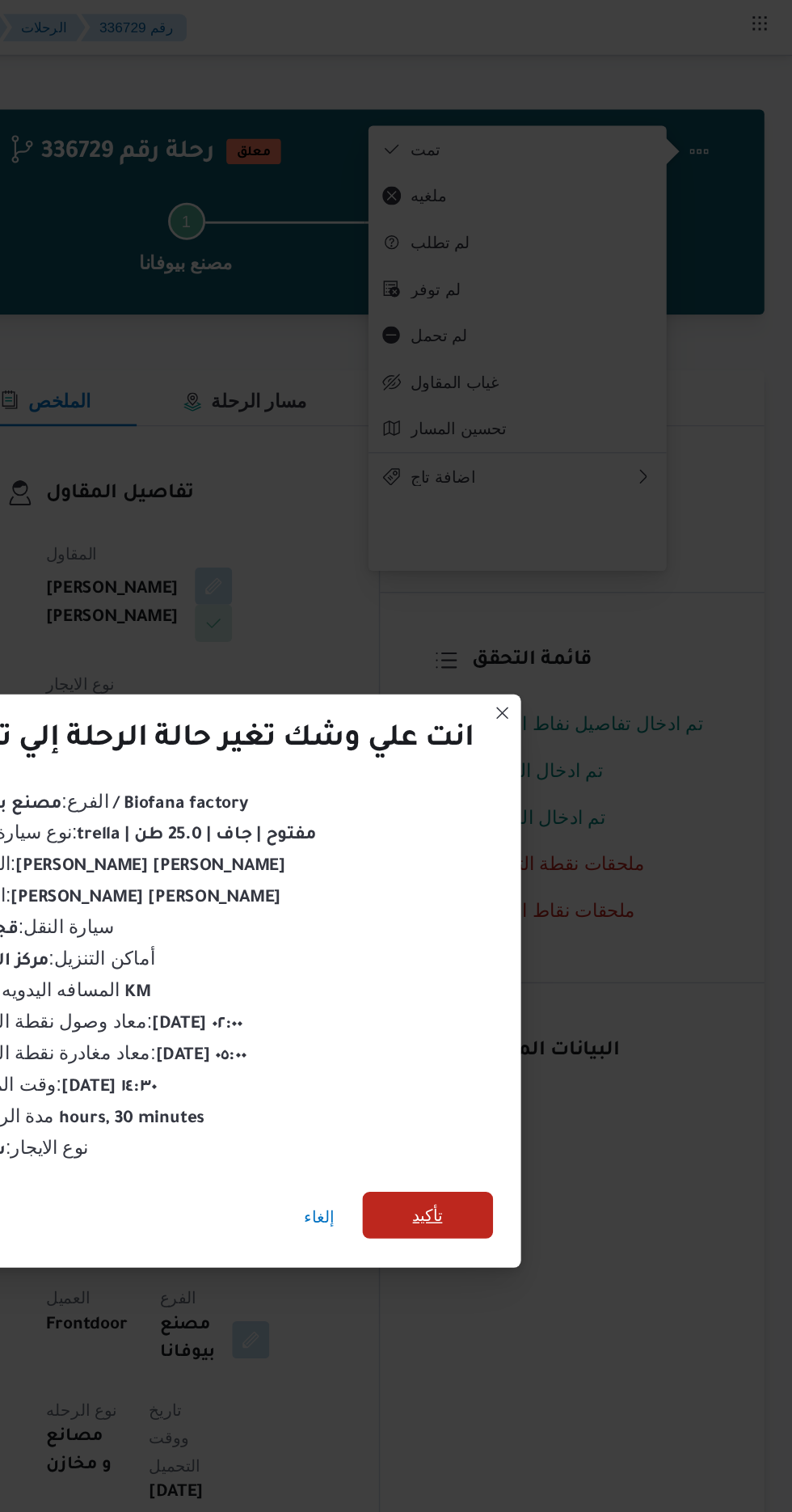
click at [550, 842] on span "تأكيد" at bounding box center [539, 844] width 21 height 20
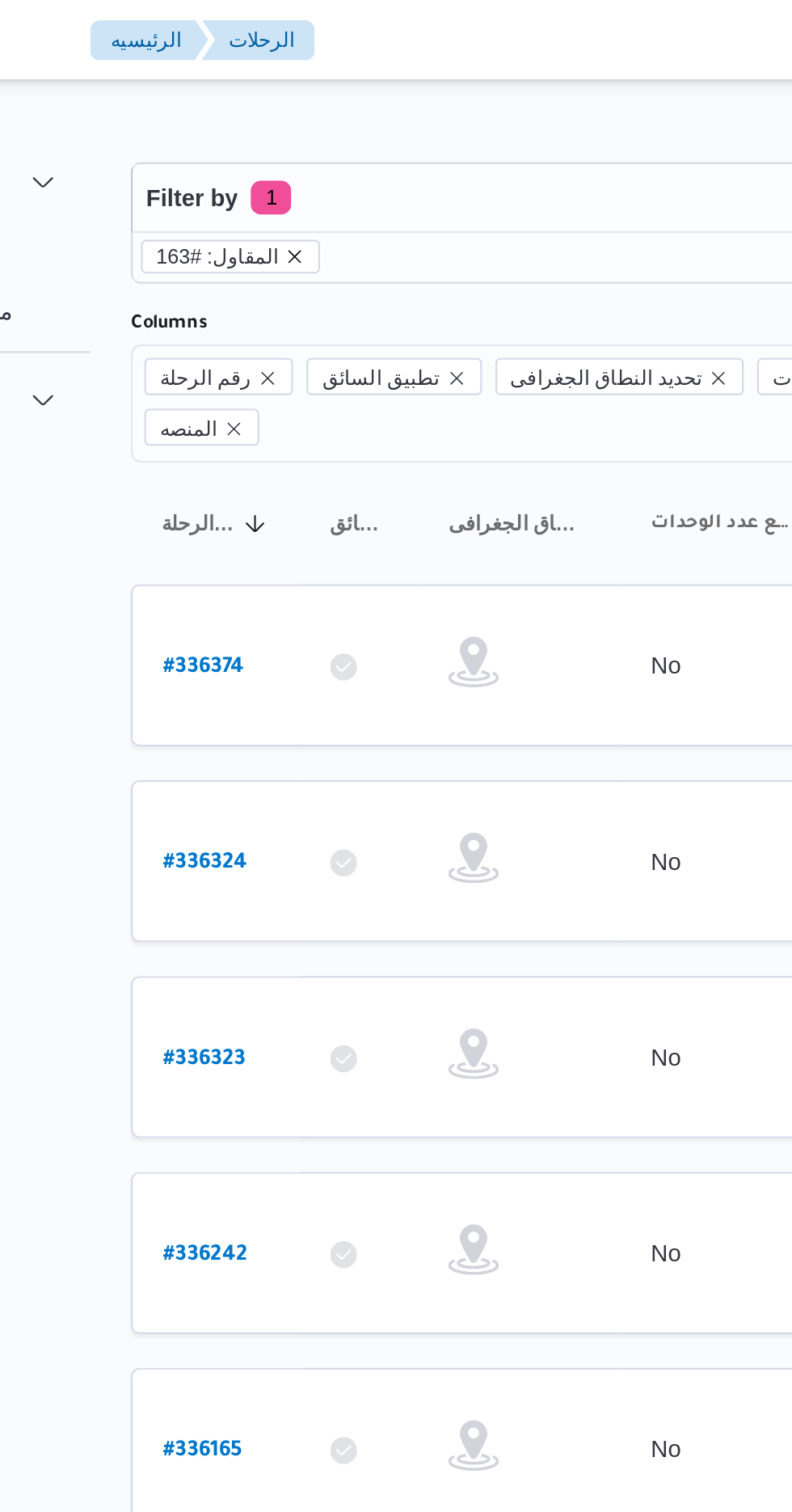
click at [285, 122] on icon "remove selected entity" at bounding box center [289, 123] width 10 height 10
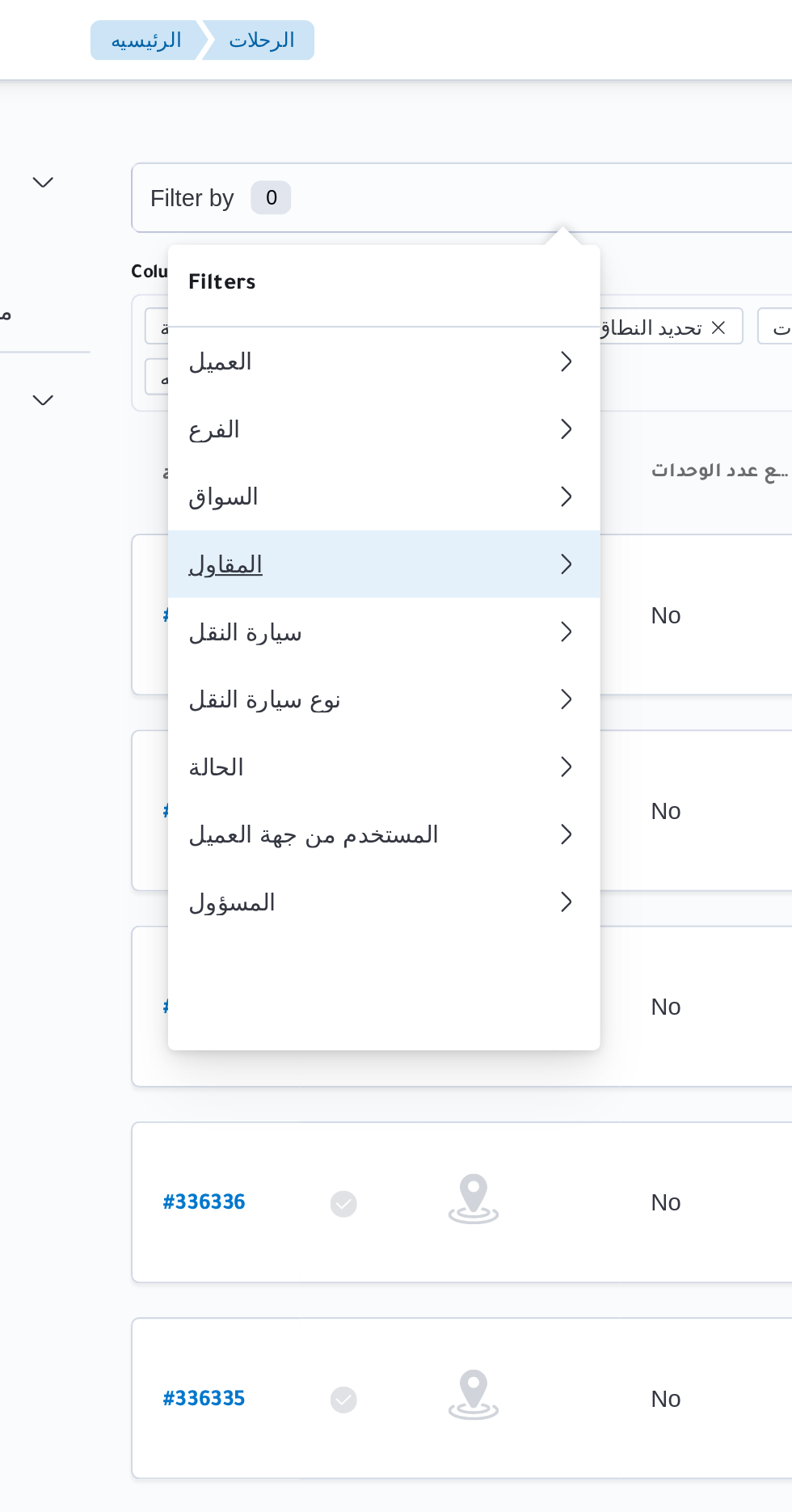
click at [342, 276] on div "المقاول" at bounding box center [321, 270] width 168 height 13
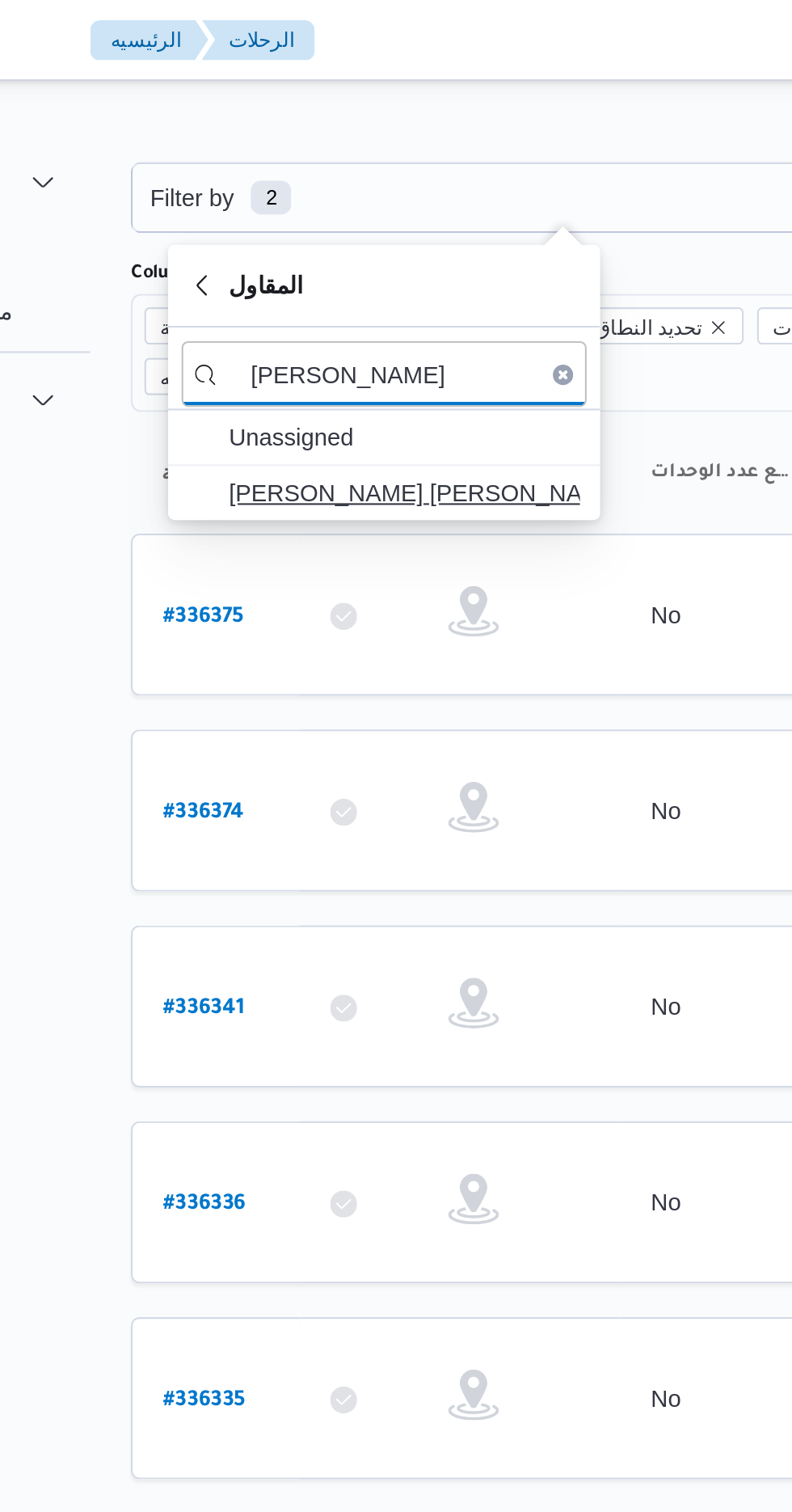
type input "[PERSON_NAME]"
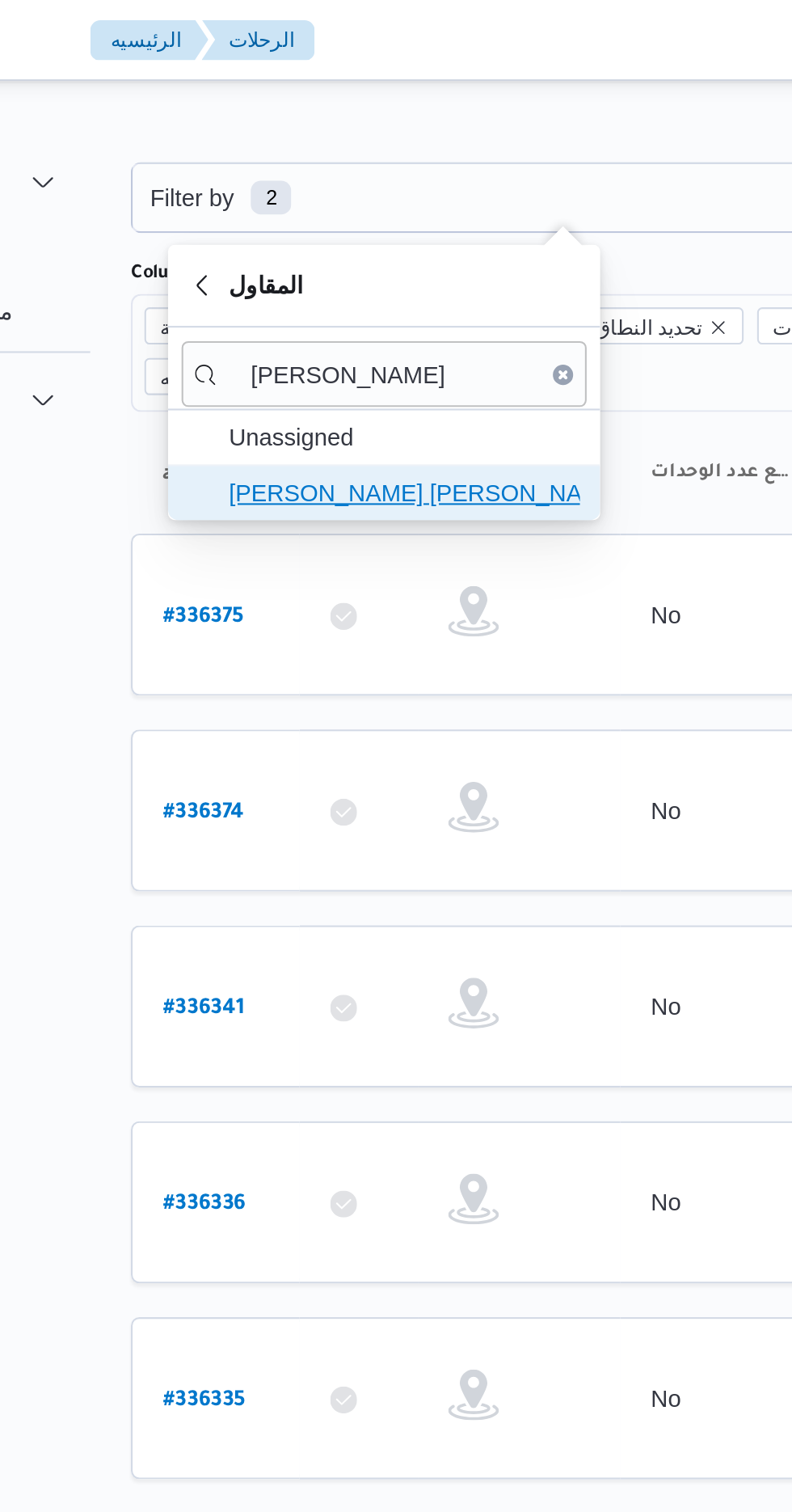
click at [384, 236] on span "[PERSON_NAME] [PERSON_NAME]" at bounding box center [341, 236] width 168 height 20
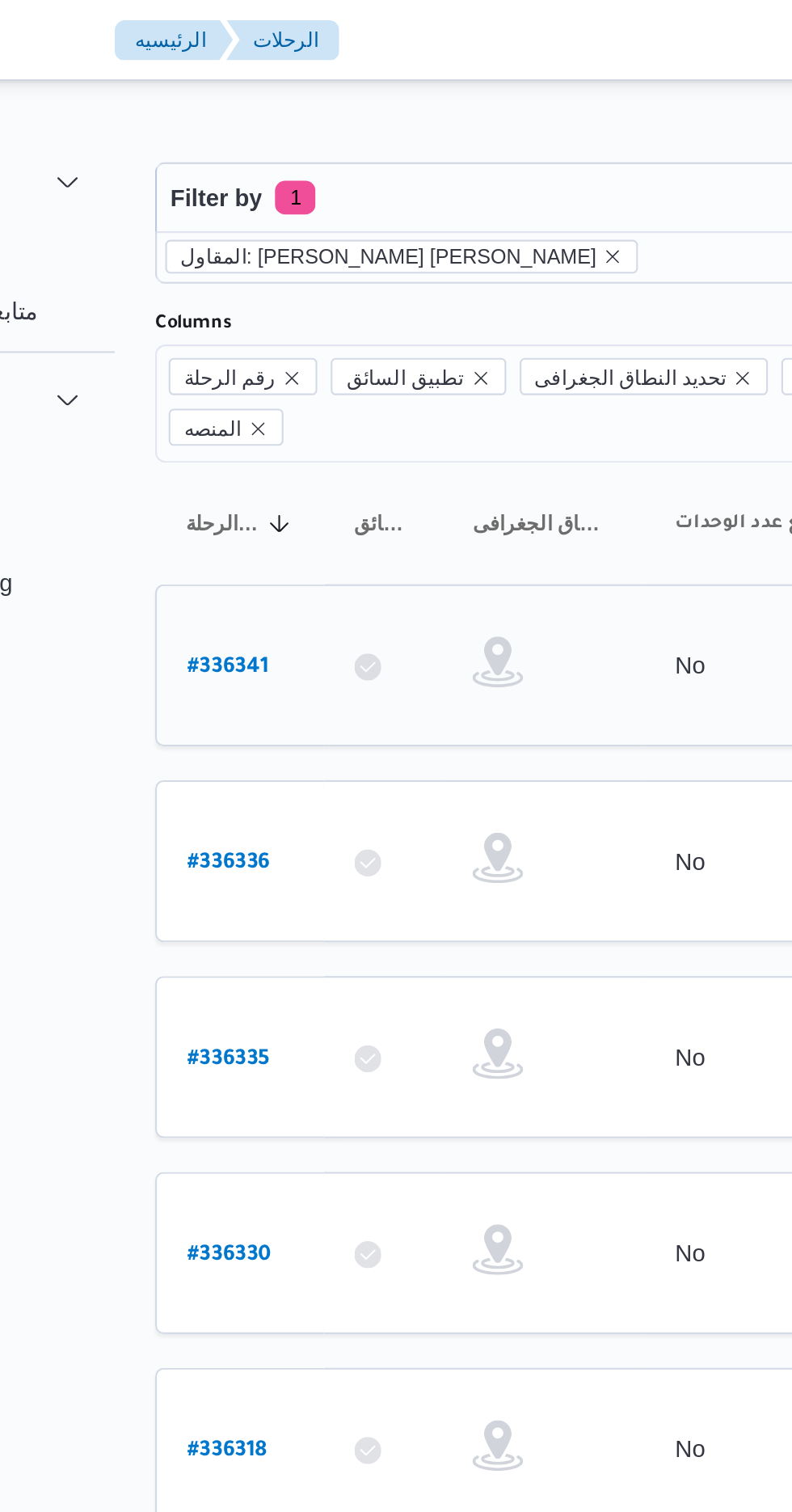
click at [240, 314] on b "# 336341" at bounding box center [245, 320] width 39 height 12
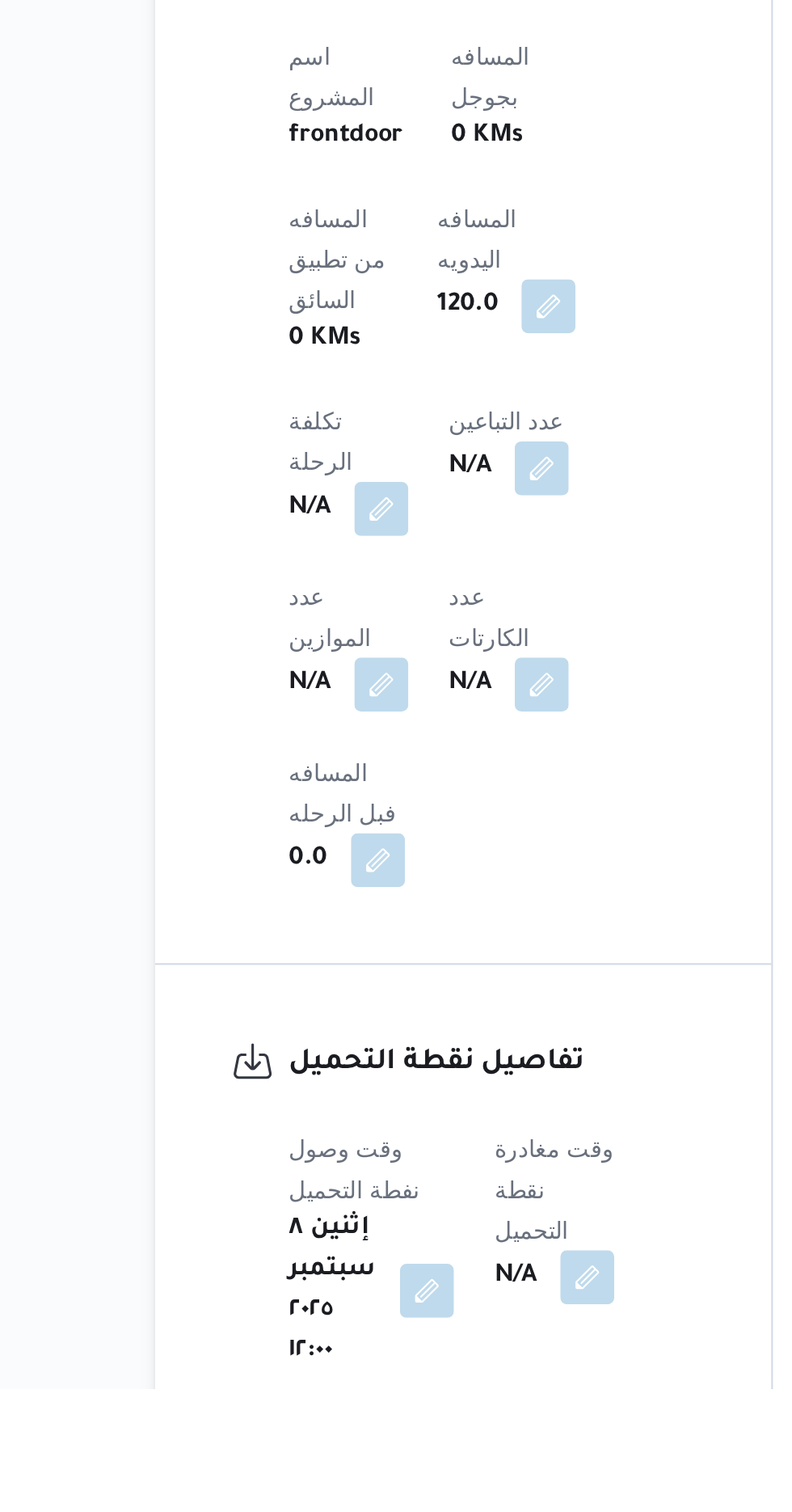
scroll to position [512, 0]
click at [424, 1445] on button "button" at bounding box center [416, 1458] width 26 height 26
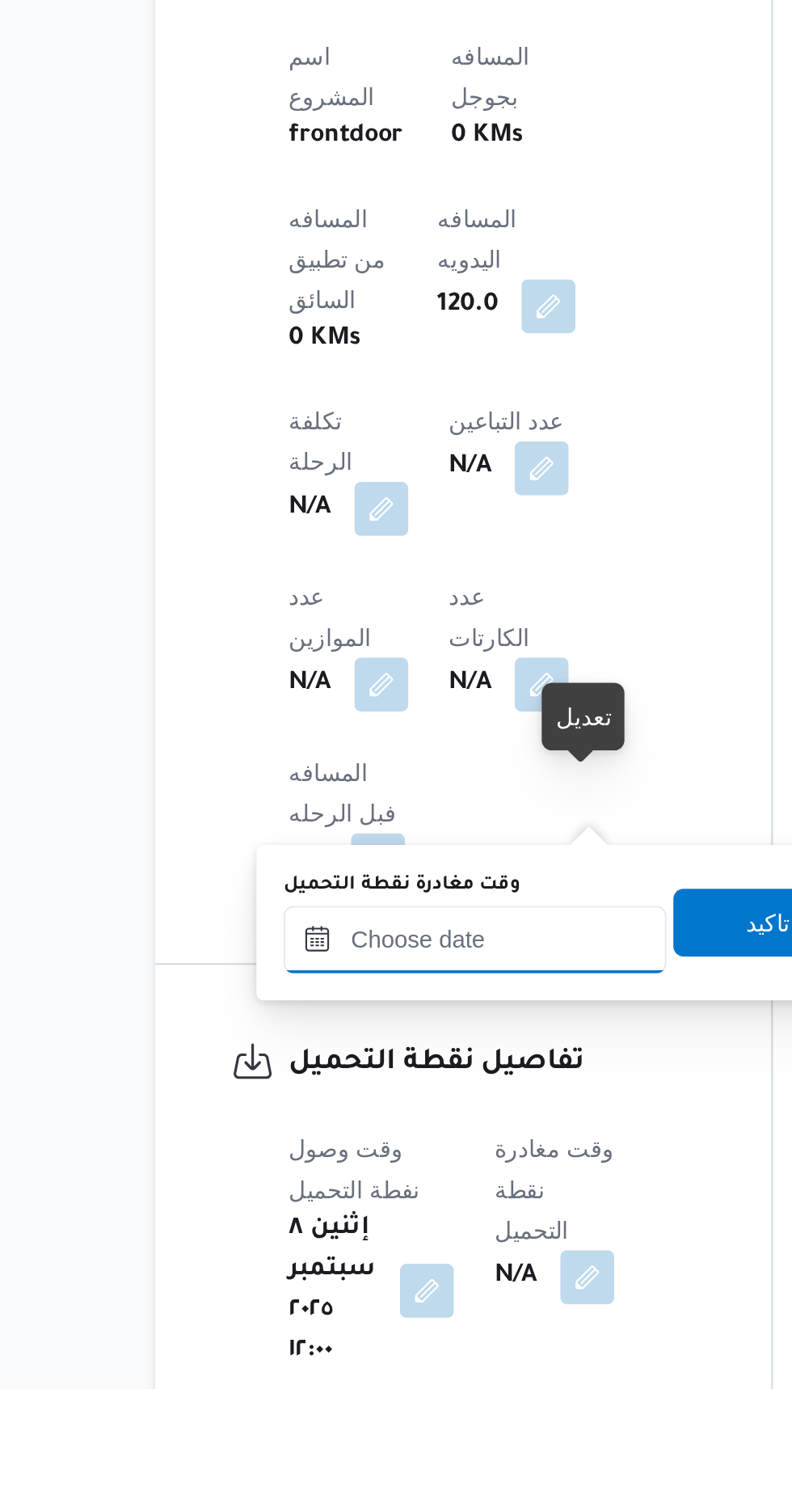
click at [401, 1295] on input "وقت مغادرة نقطة التحميل" at bounding box center [363, 1297] width 184 height 32
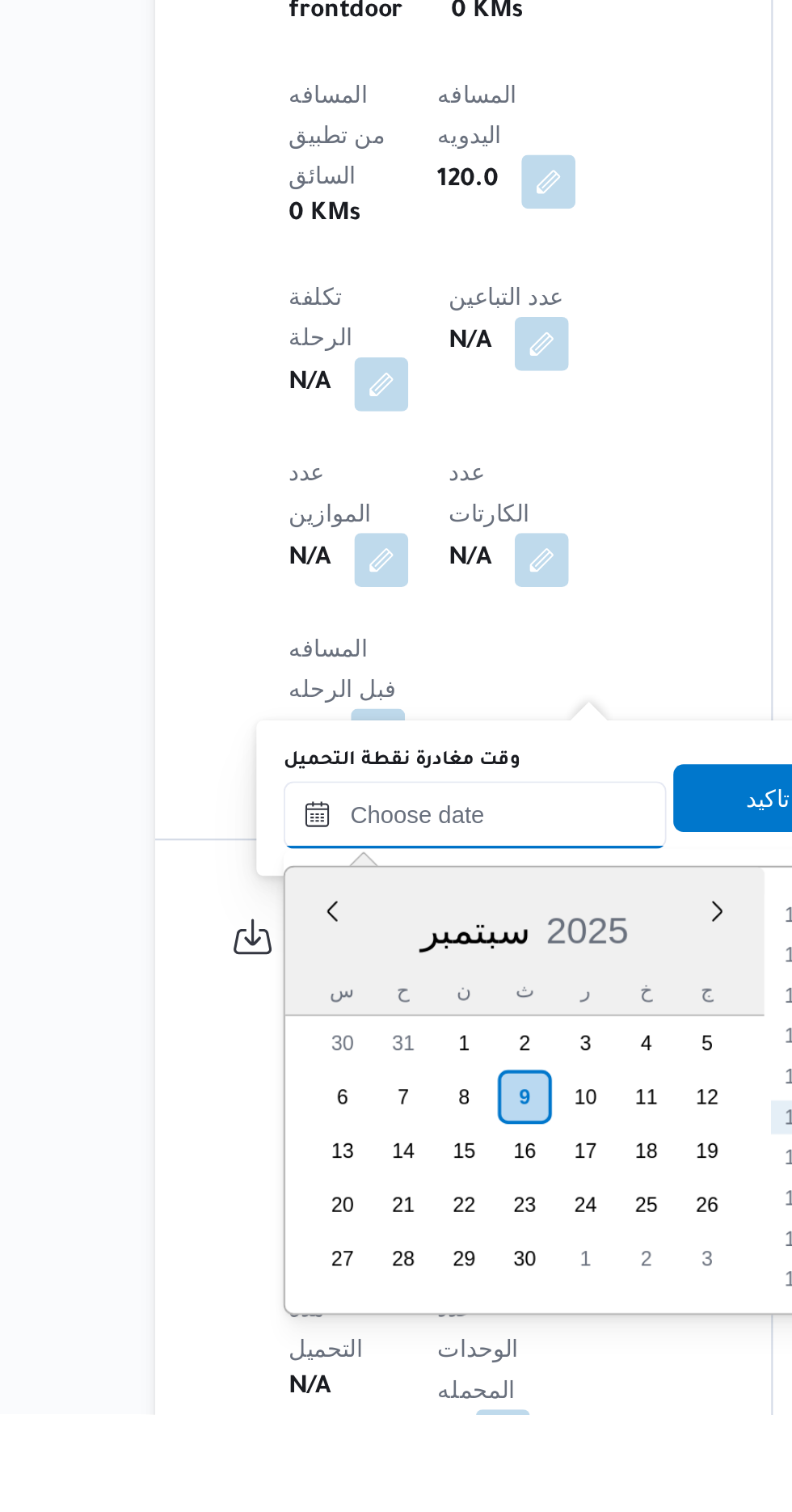
scroll to position [584, 0]
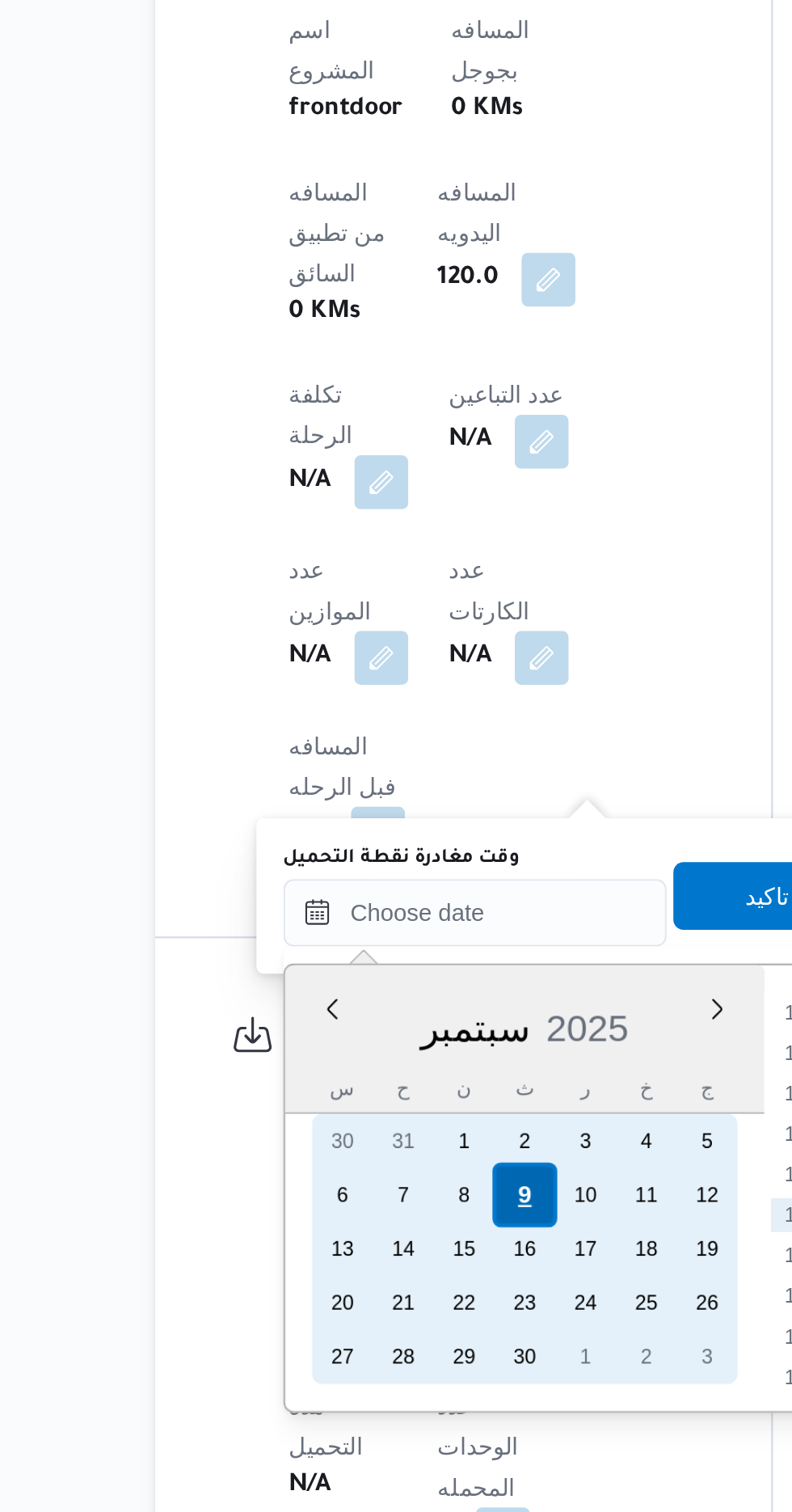
click at [384, 1357] on div "9" at bounding box center [386, 1360] width 31 height 31
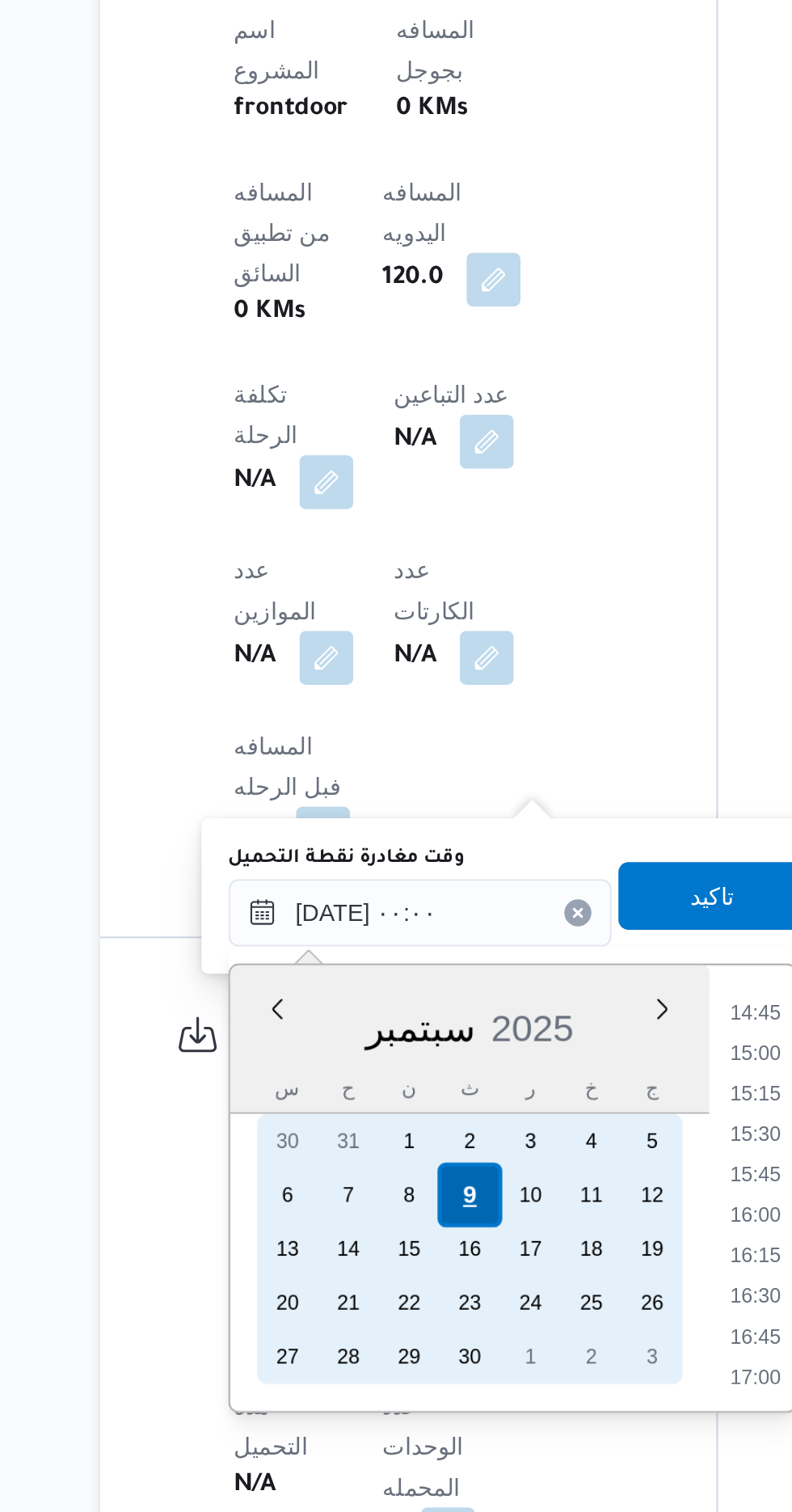
scroll to position [0, 0]
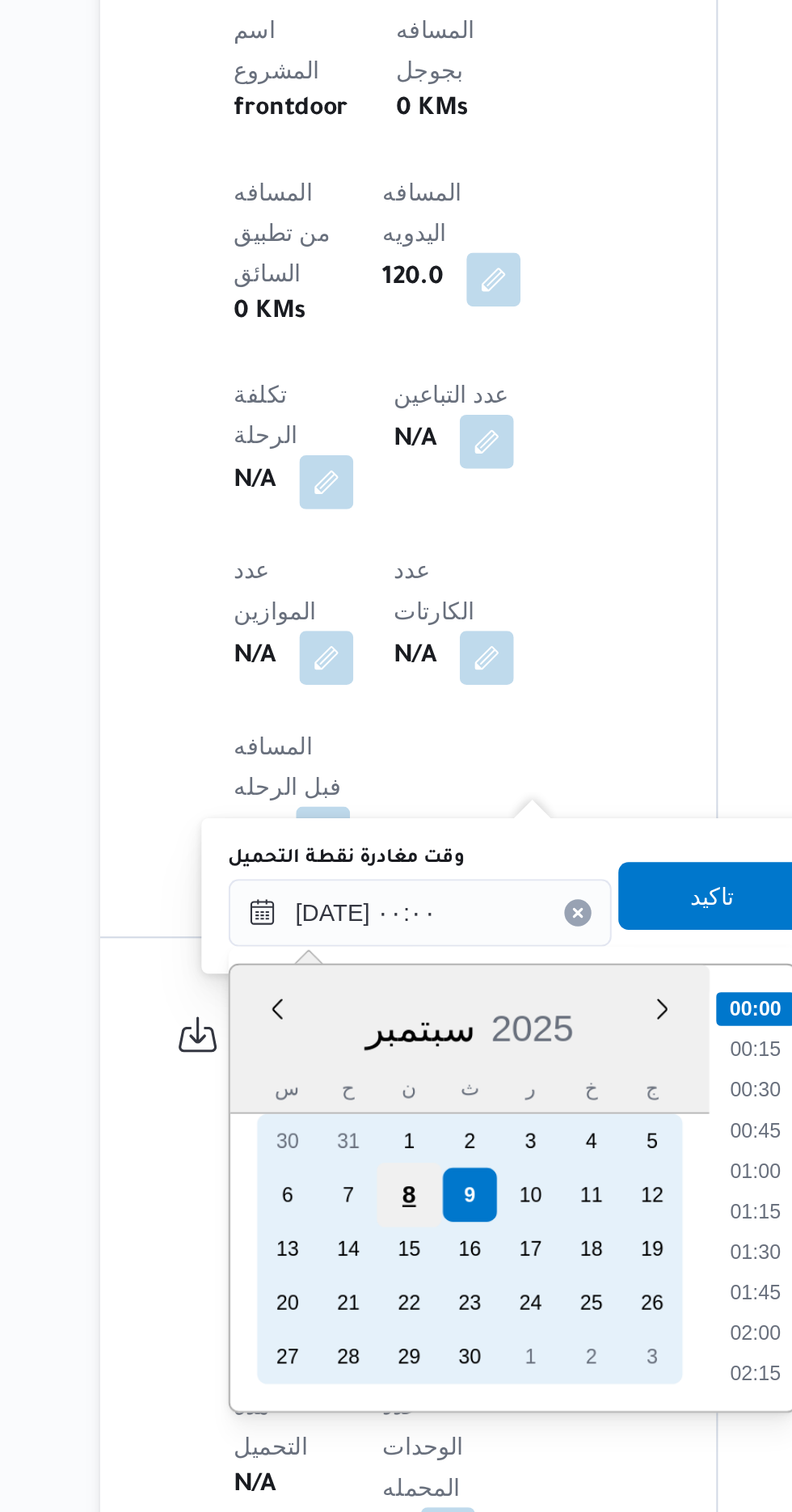
click at [357, 1358] on div "8" at bounding box center [357, 1360] width 31 height 31
click at [348, 1361] on div "8" at bounding box center [357, 1360] width 31 height 31
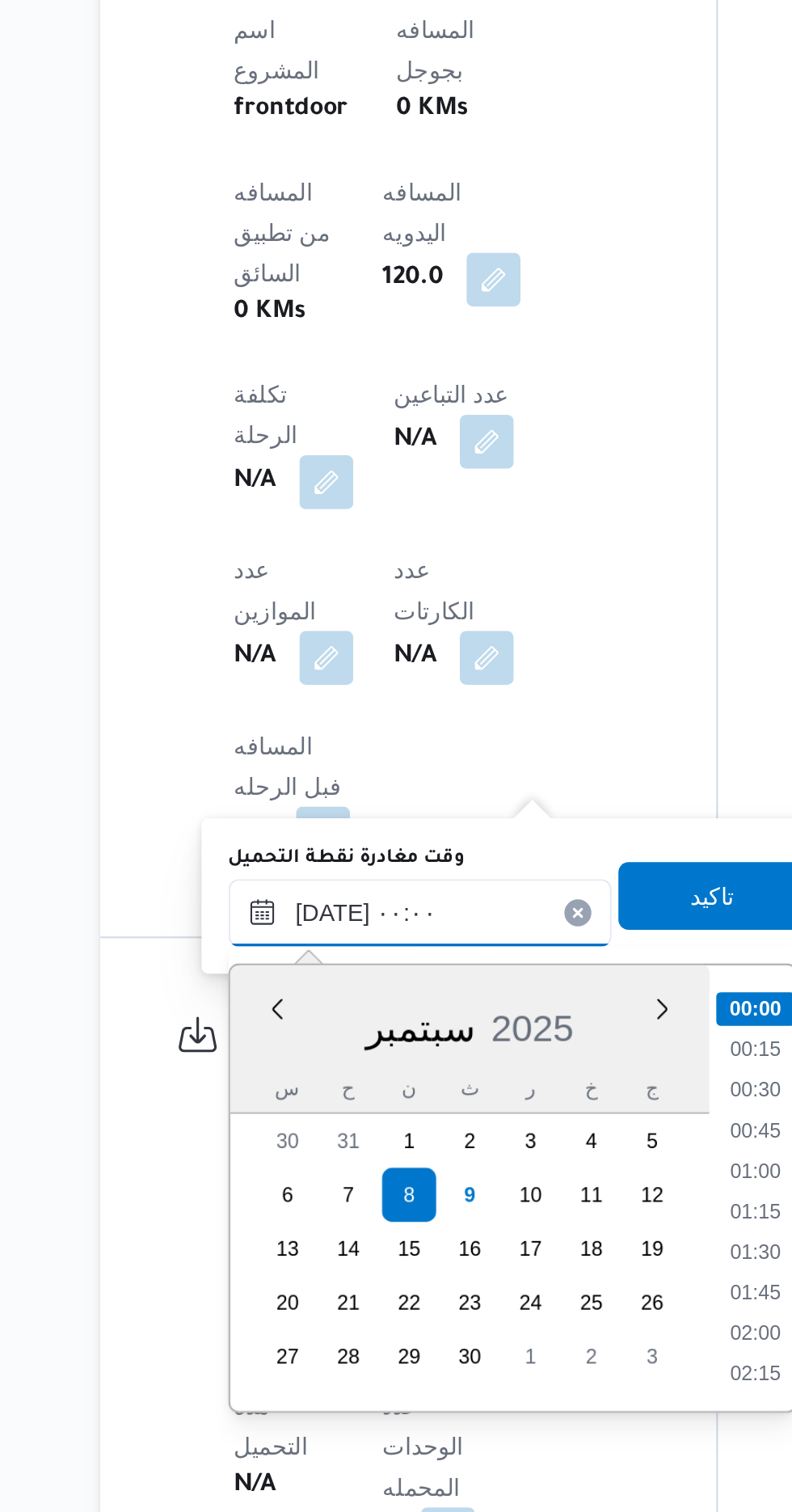
click at [279, 1223] on input "[DATE] ٠٠:٠٠" at bounding box center [363, 1225] width 184 height 32
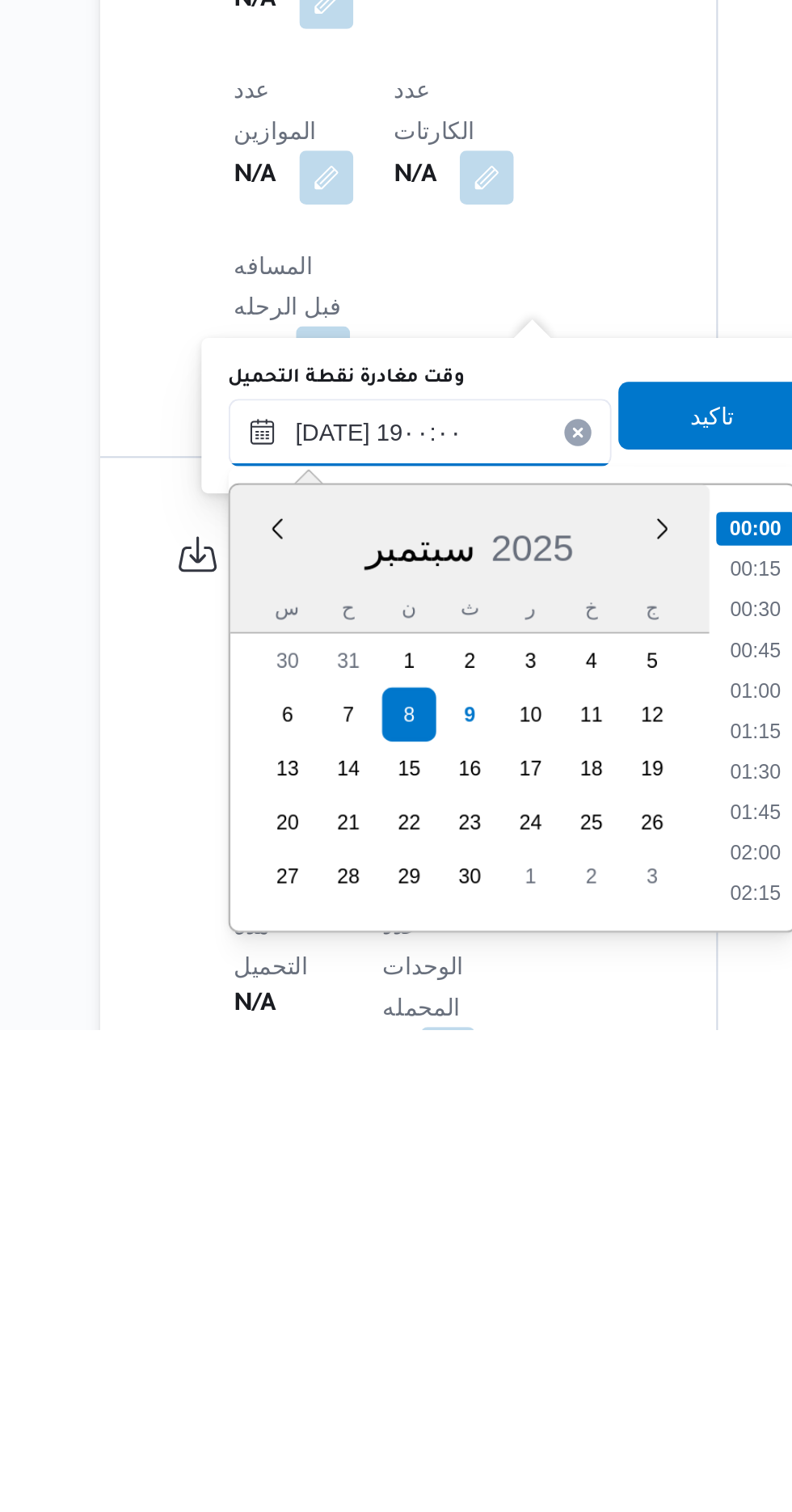
scroll to position [1305, 0]
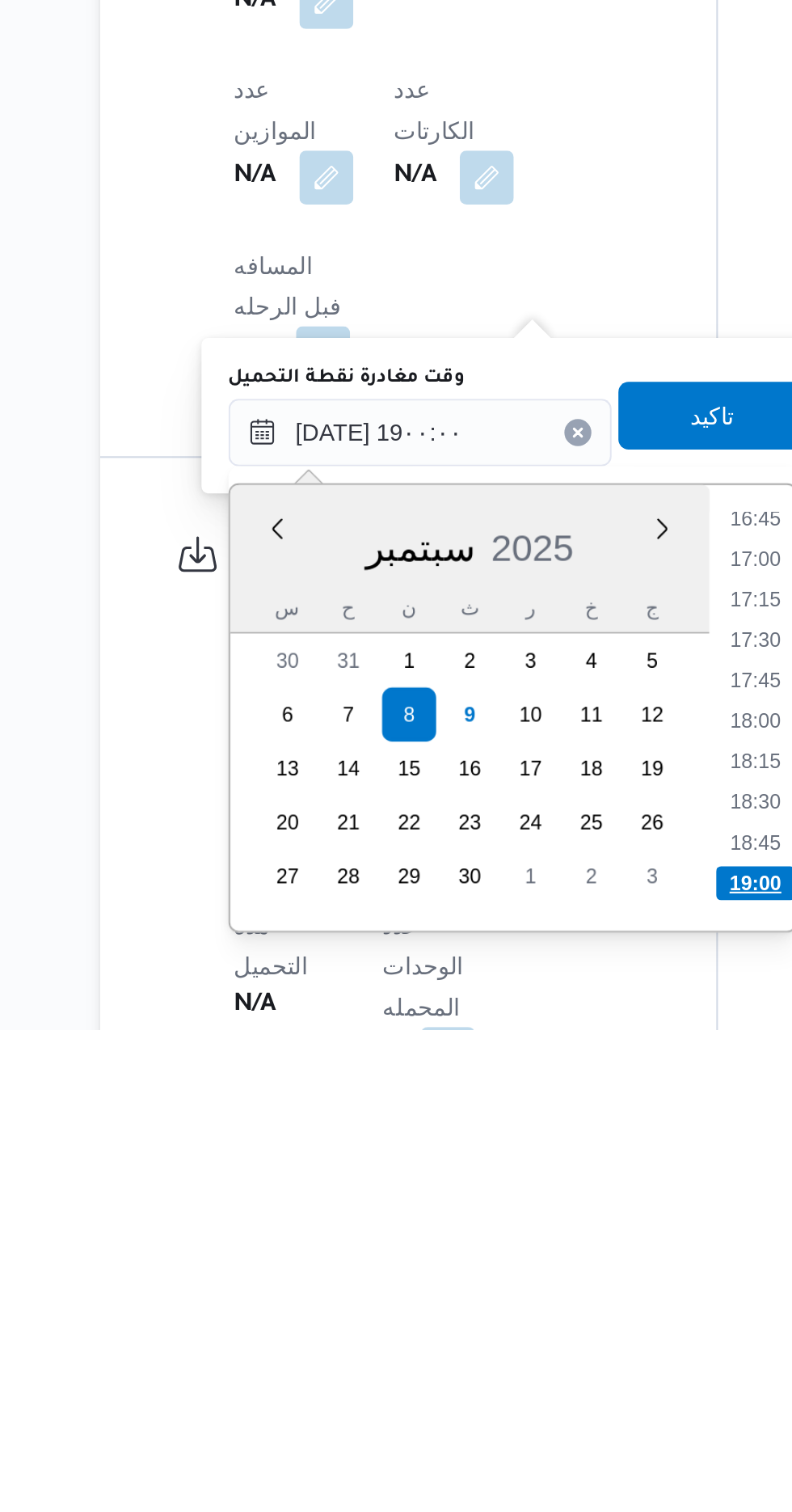
click at [527, 1439] on li "19:00" at bounding box center [524, 1442] width 38 height 16
type input "[DATE] ١٩:٠٠"
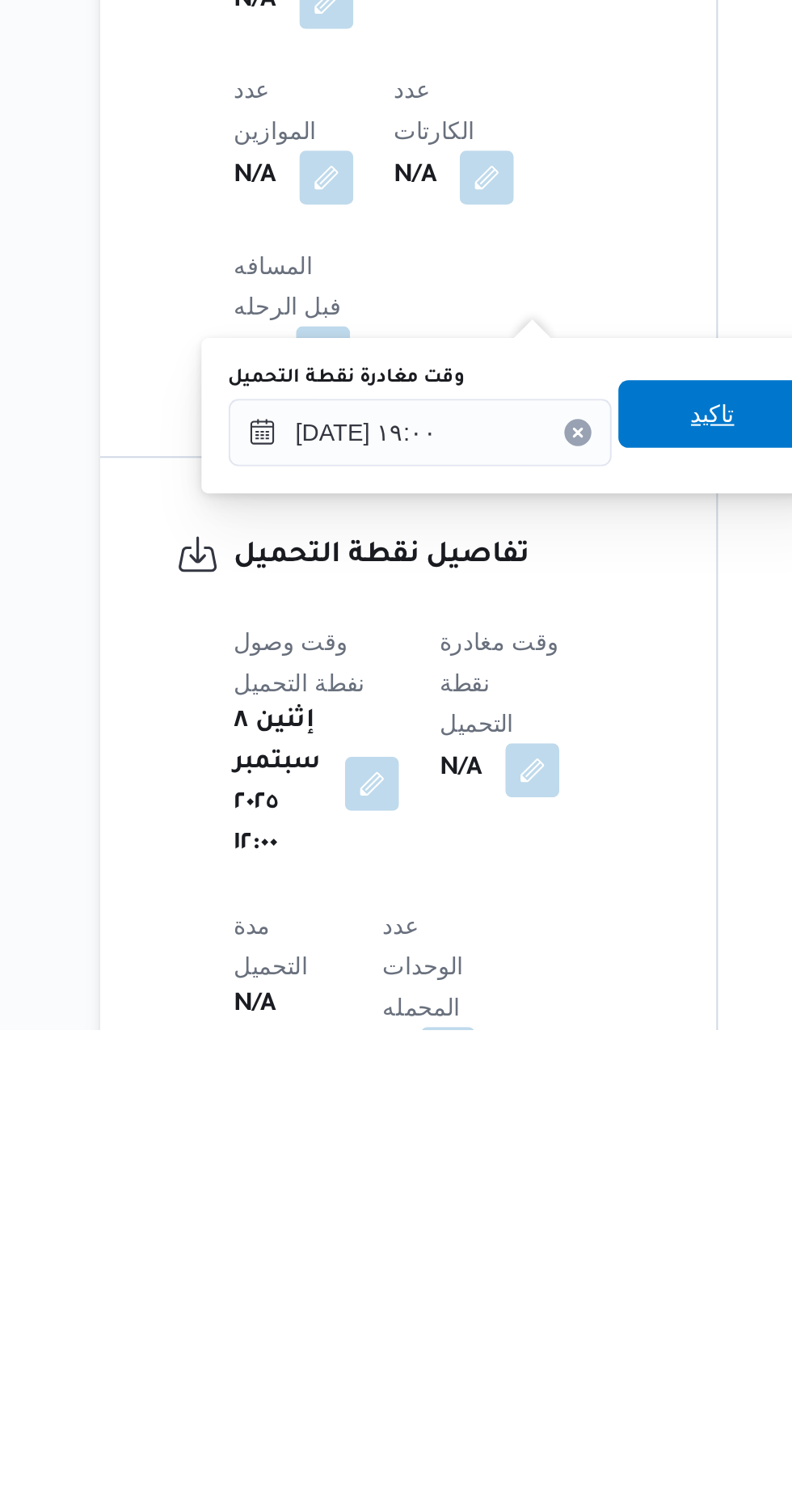
click at [510, 1216] on span "تاكيد" at bounding box center [503, 1217] width 21 height 20
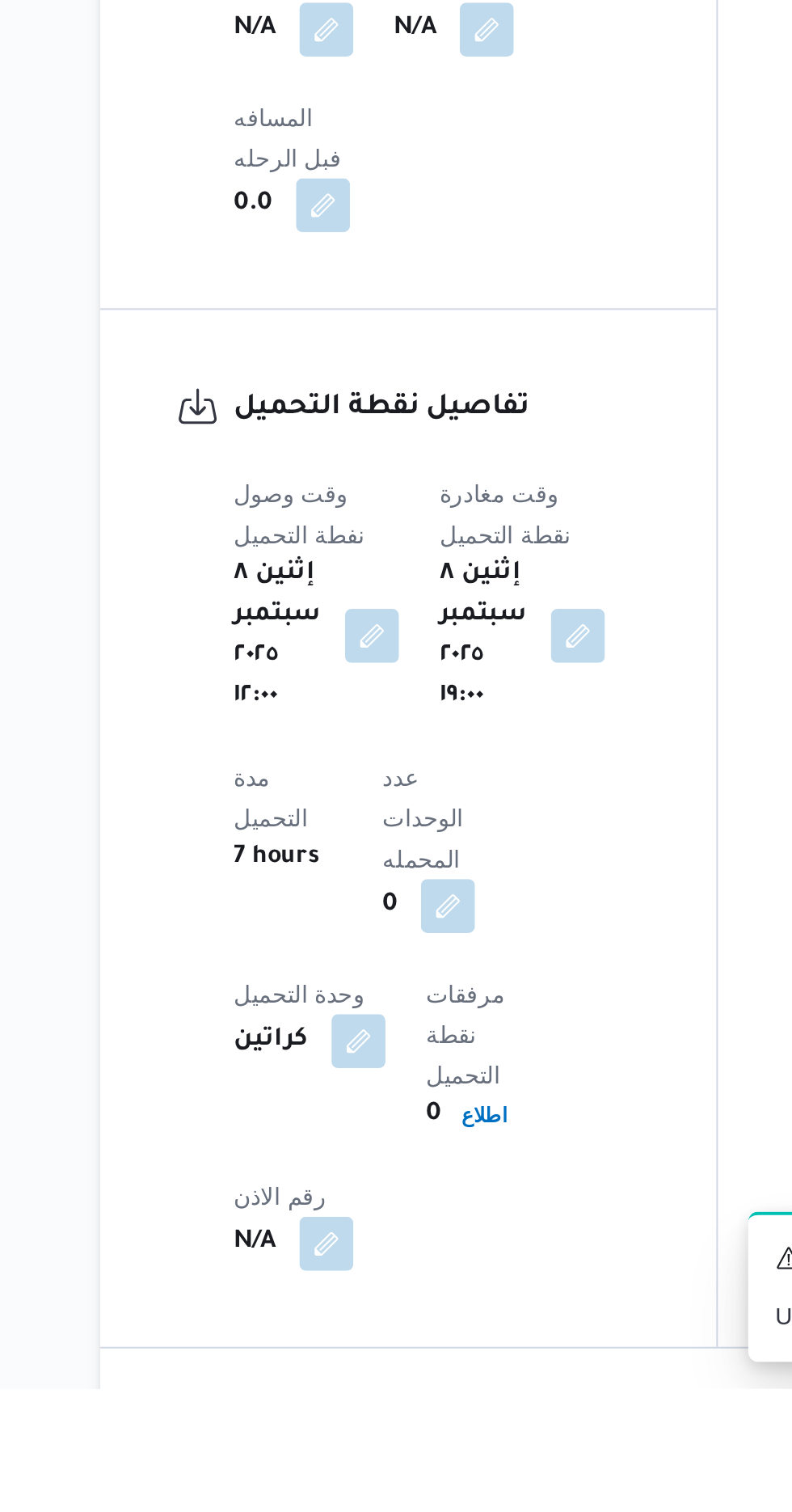
scroll to position [828, 0]
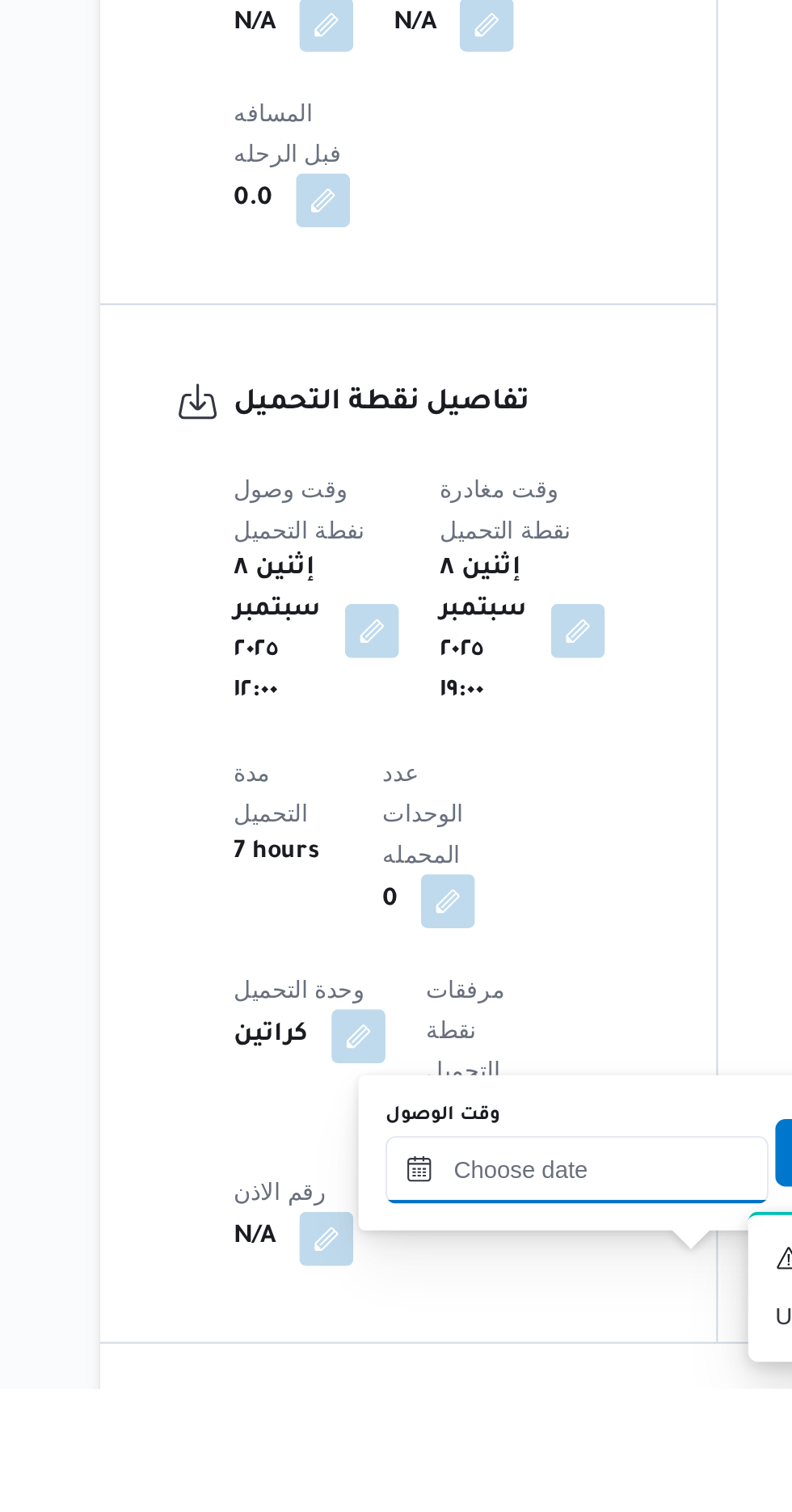
click at [447, 1409] on input "وقت الوصول" at bounding box center [439, 1407] width 184 height 32
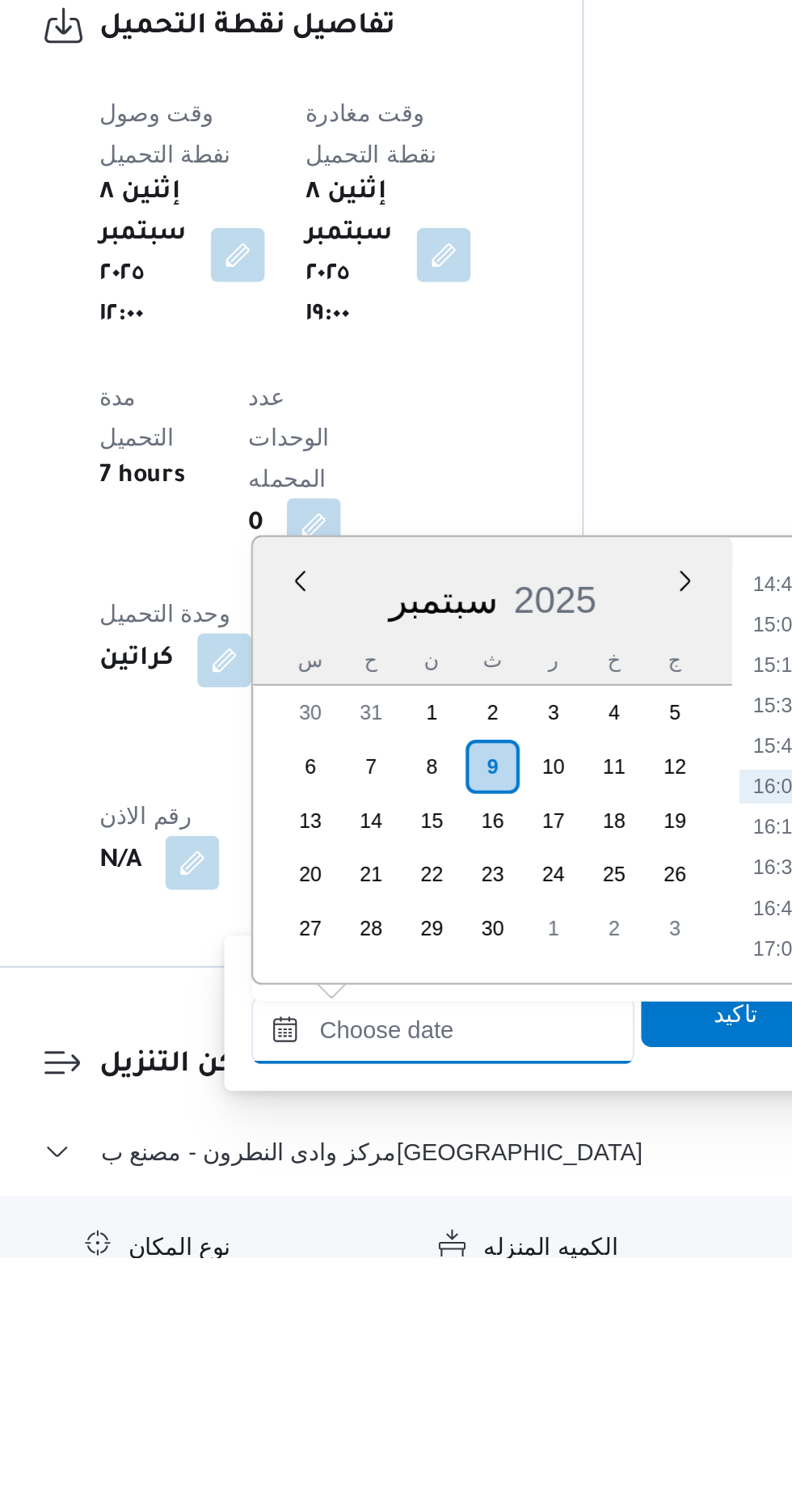
scroll to position [945, 0]
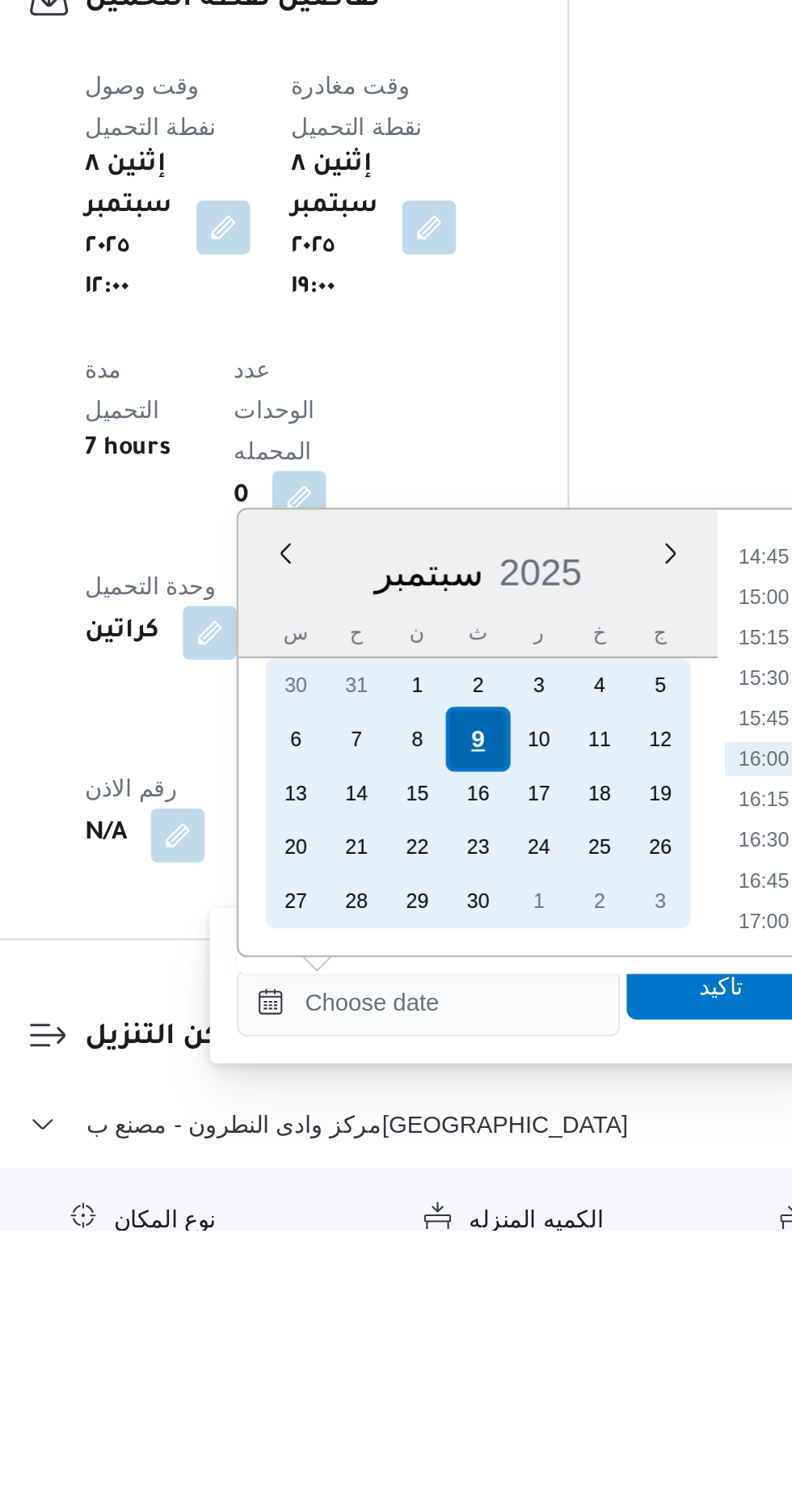
click at [463, 1275] on div "9" at bounding box center [462, 1277] width 31 height 31
type input "[DATE] ٠٠:٠٠"
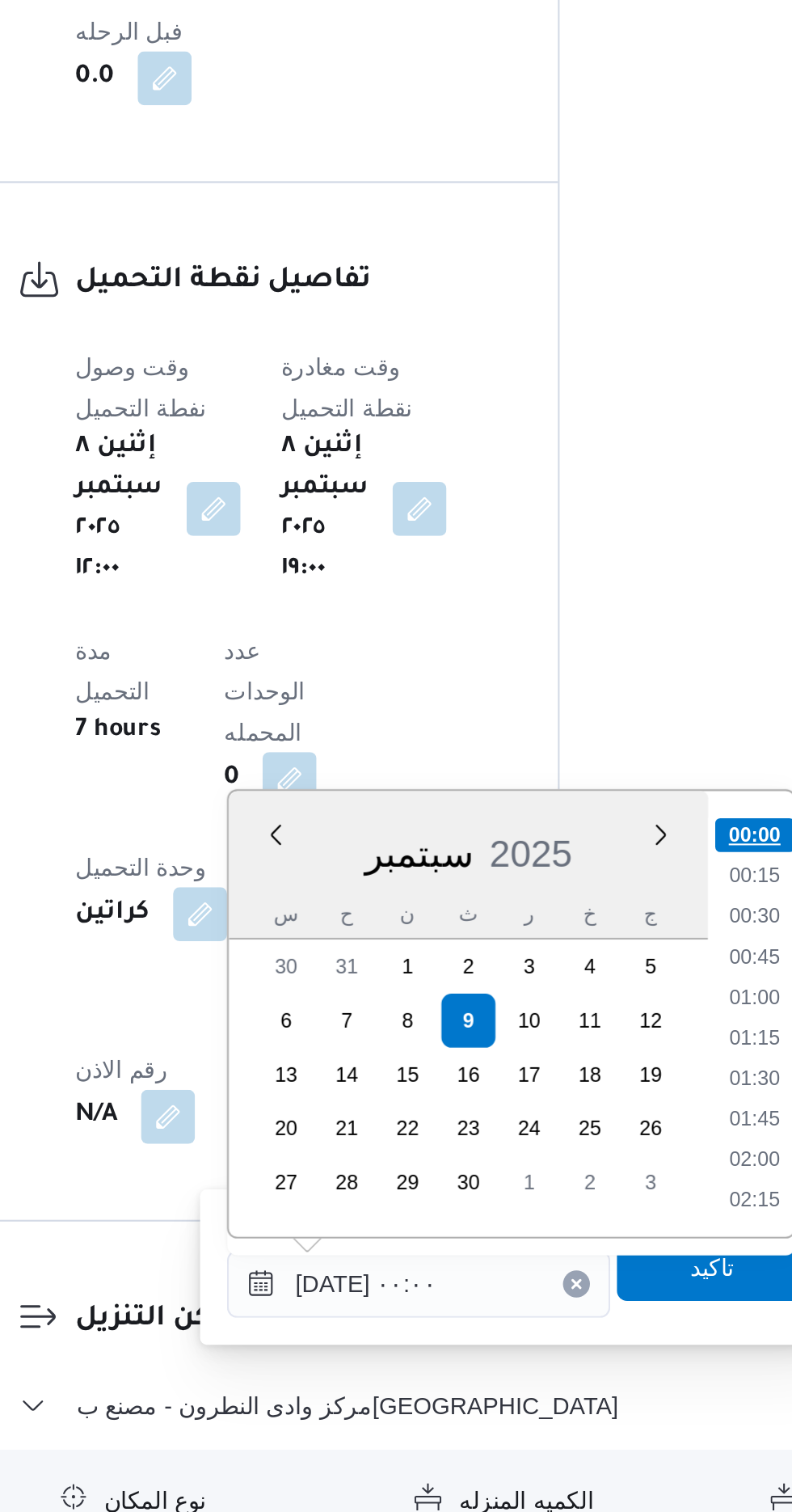
click at [606, 1184] on li "00:00" at bounding box center [599, 1188] width 38 height 16
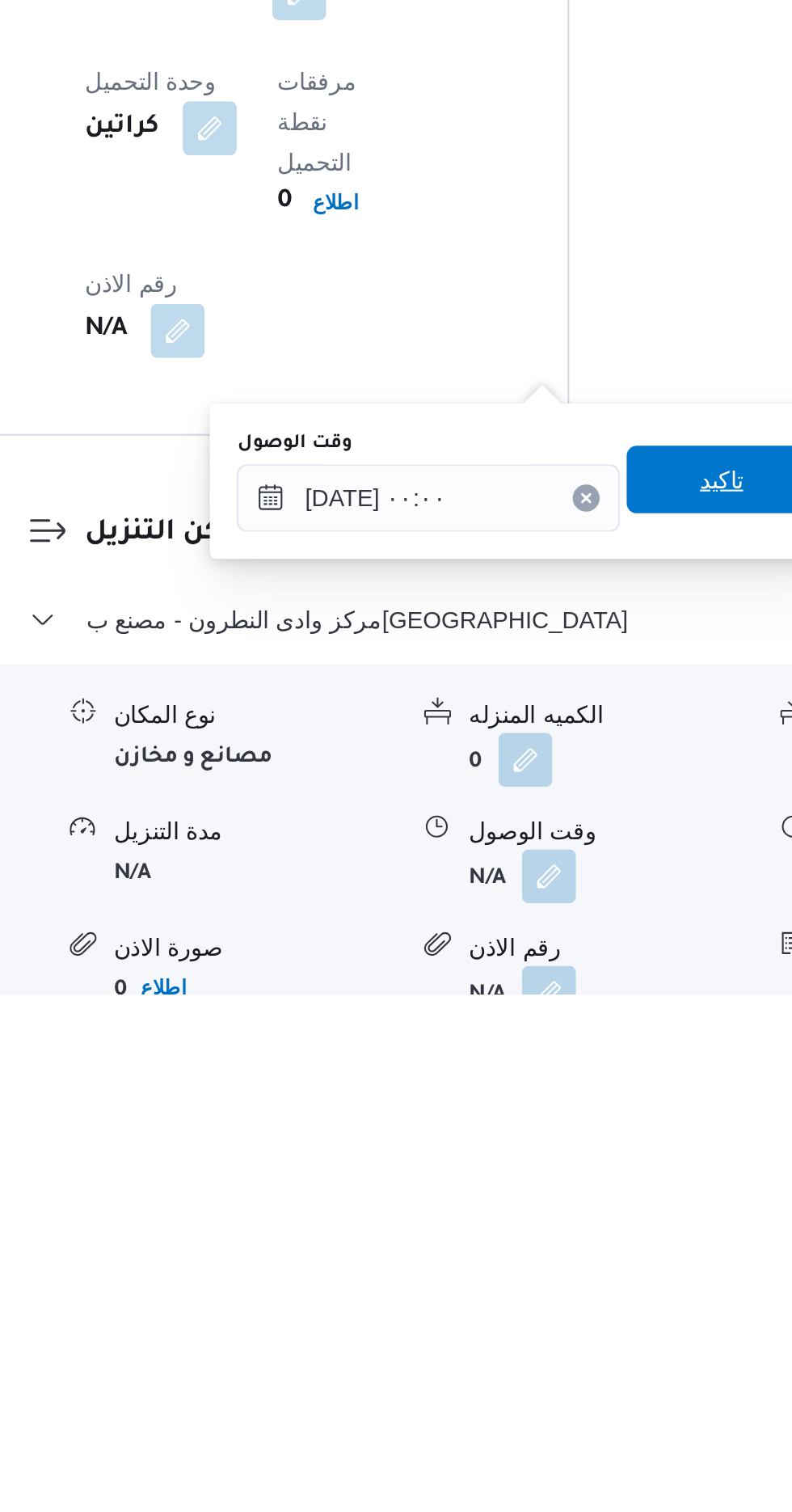
click at [590, 1261] on span "تاكيد" at bounding box center [579, 1266] width 21 height 20
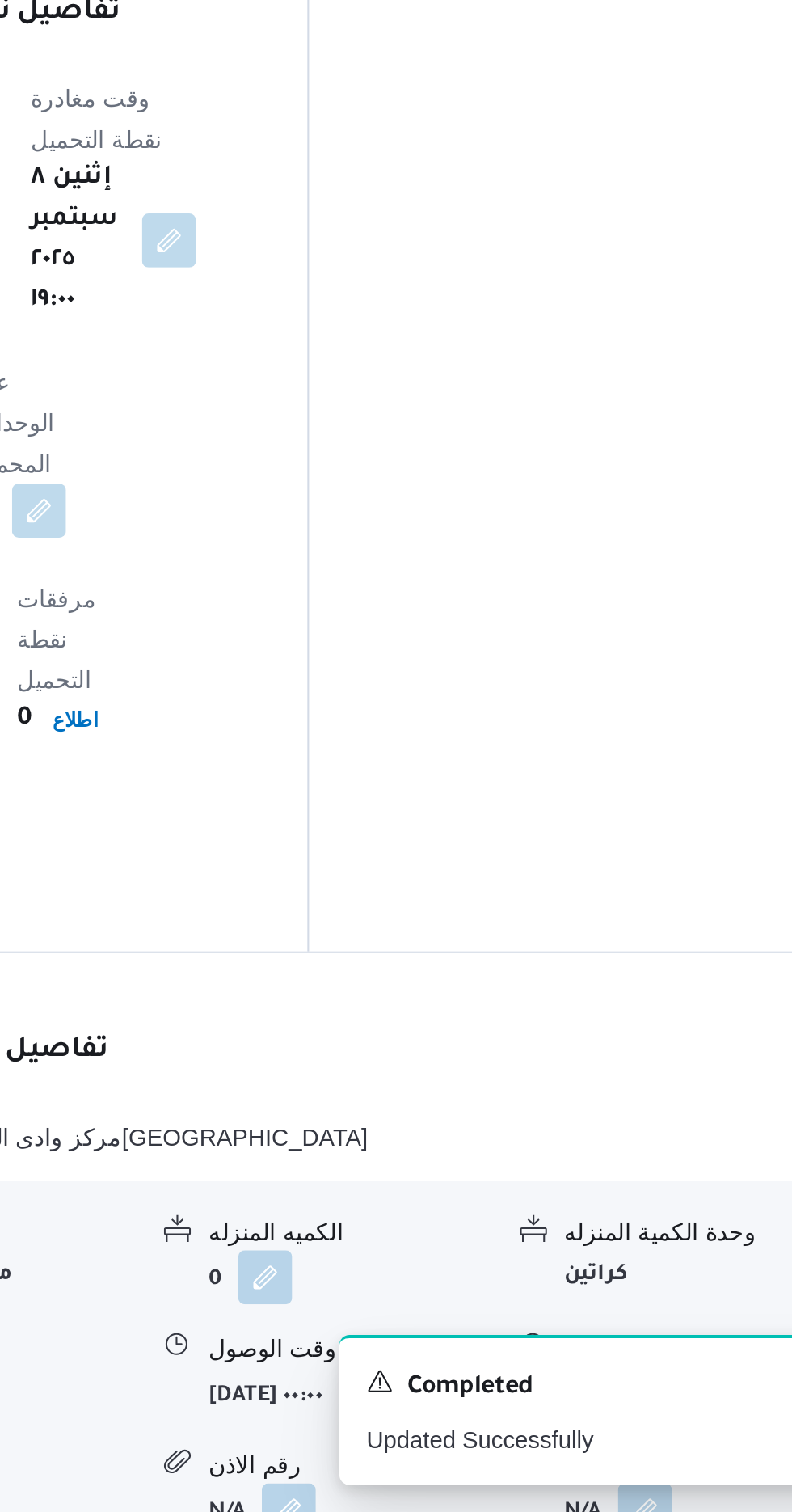
click at [672, 1442] on button "button" at bounding box center [667, 1454] width 26 height 26
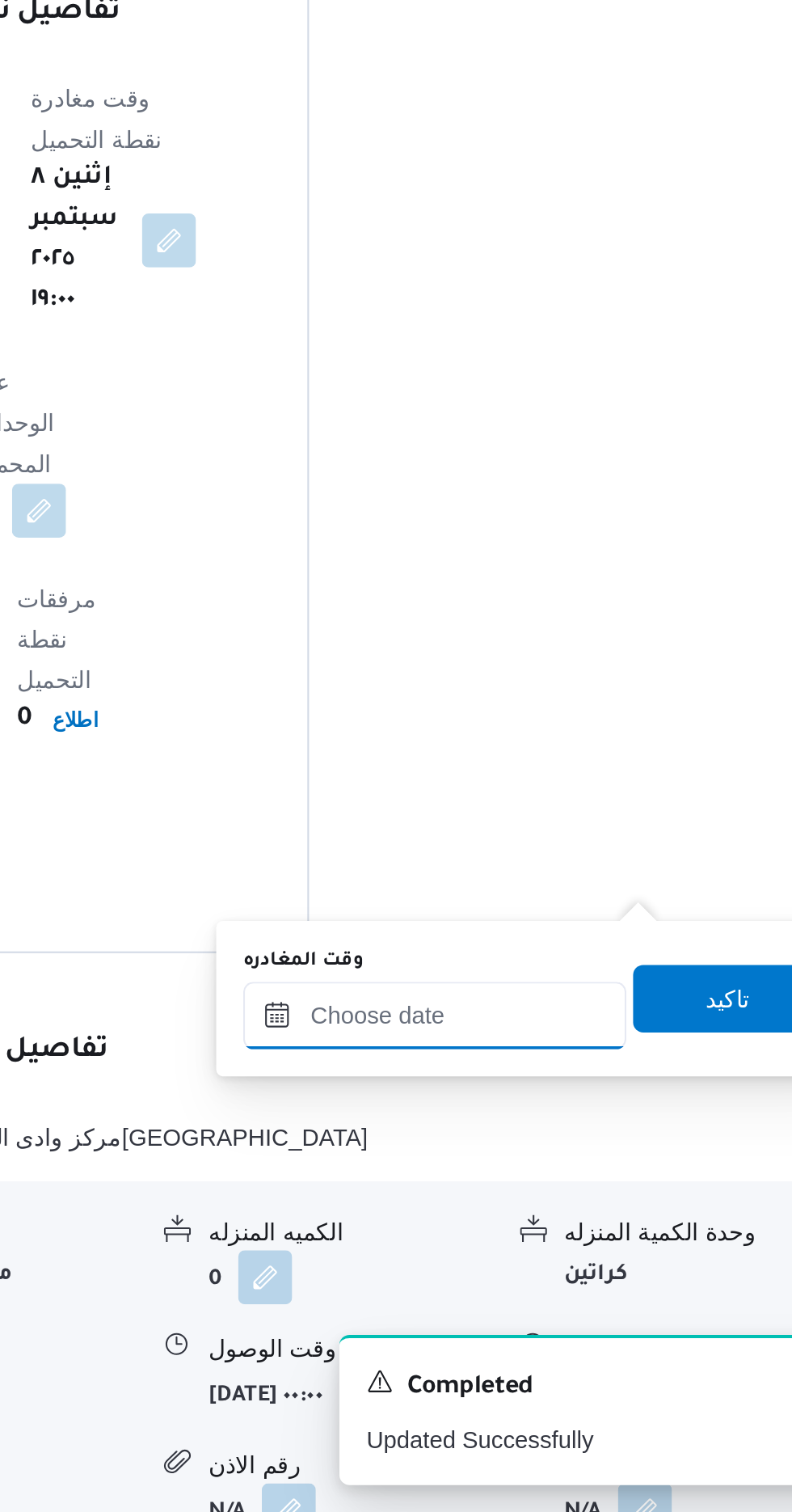
click at [609, 1269] on input "وقت المغادره" at bounding box center [566, 1275] width 184 height 32
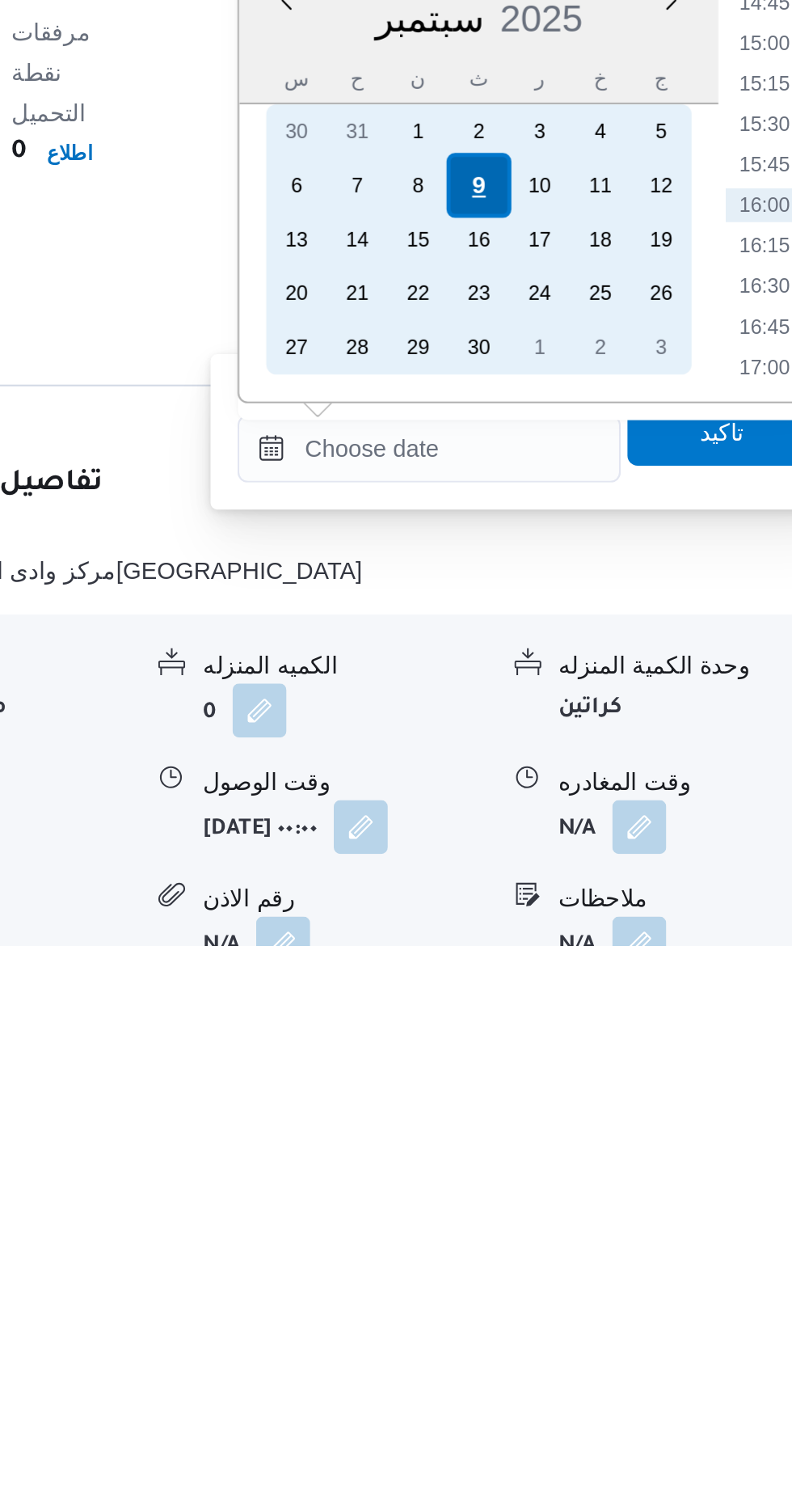
click at [586, 1146] on div "9" at bounding box center [590, 1148] width 31 height 31
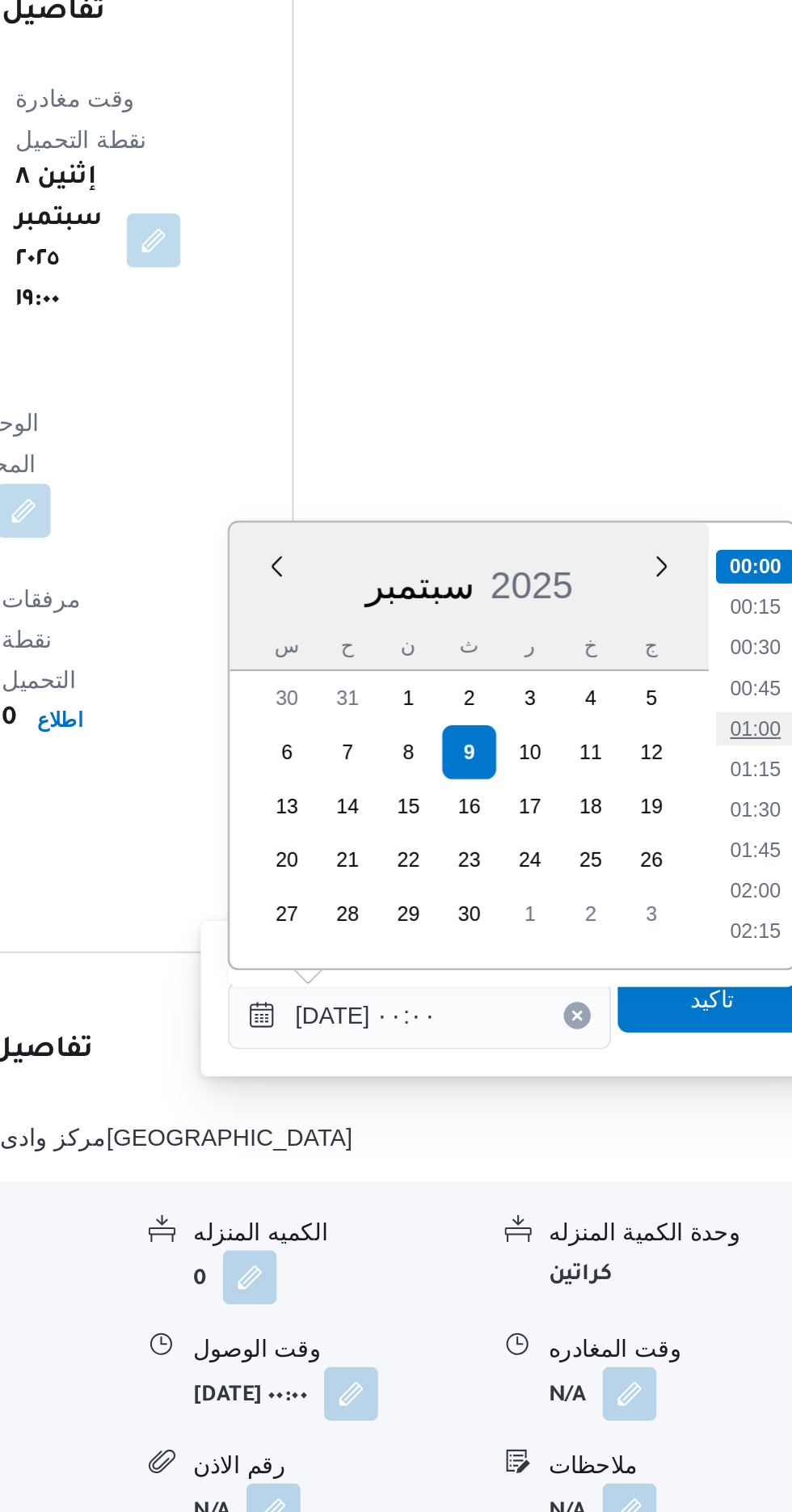
click at [735, 1130] on li "01:00" at bounding box center [727, 1137] width 37 height 16
type input "[DATE] ٠١:٠٠"
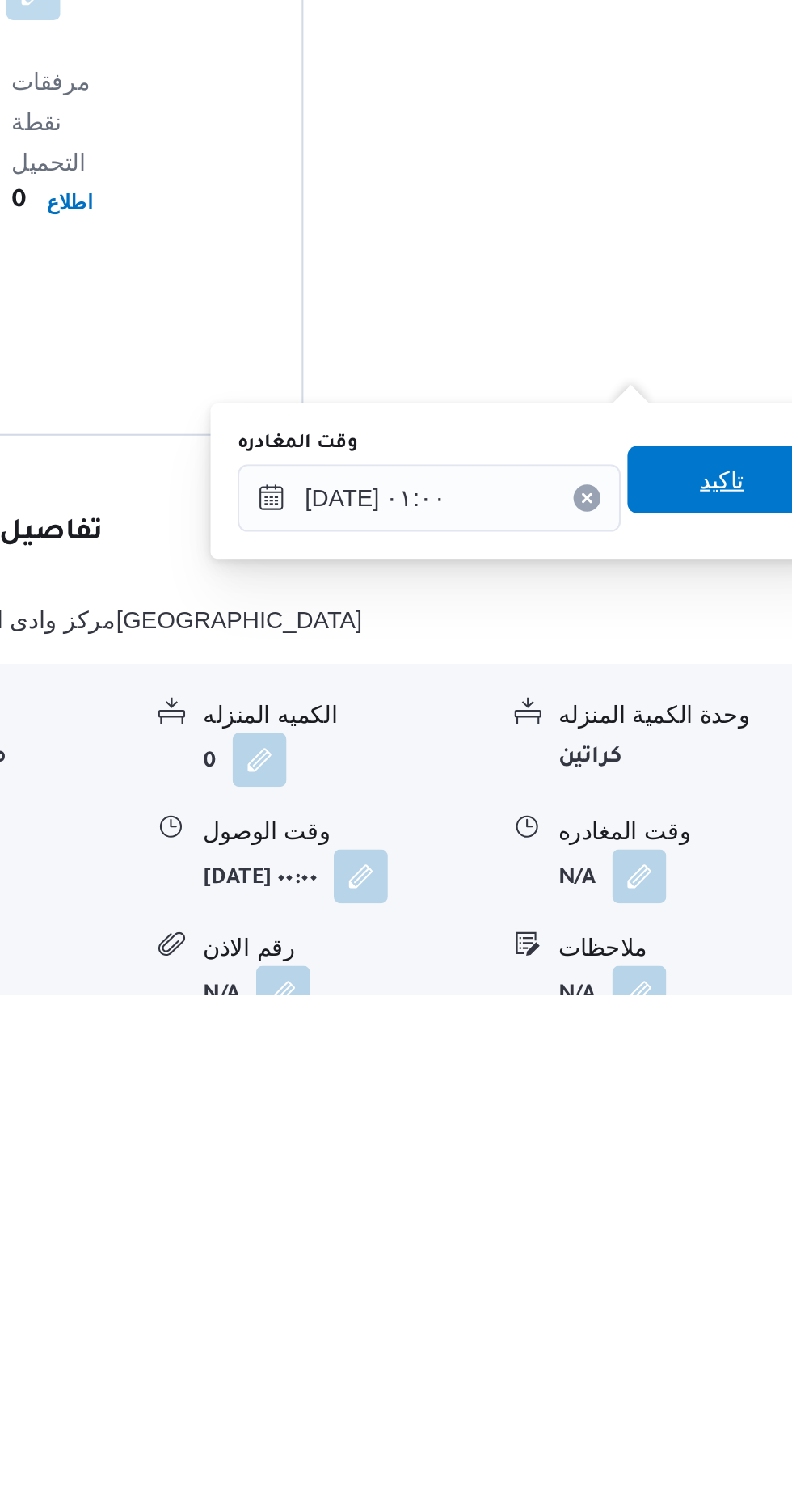
click at [717, 1263] on span "تاكيد" at bounding box center [707, 1266] width 21 height 20
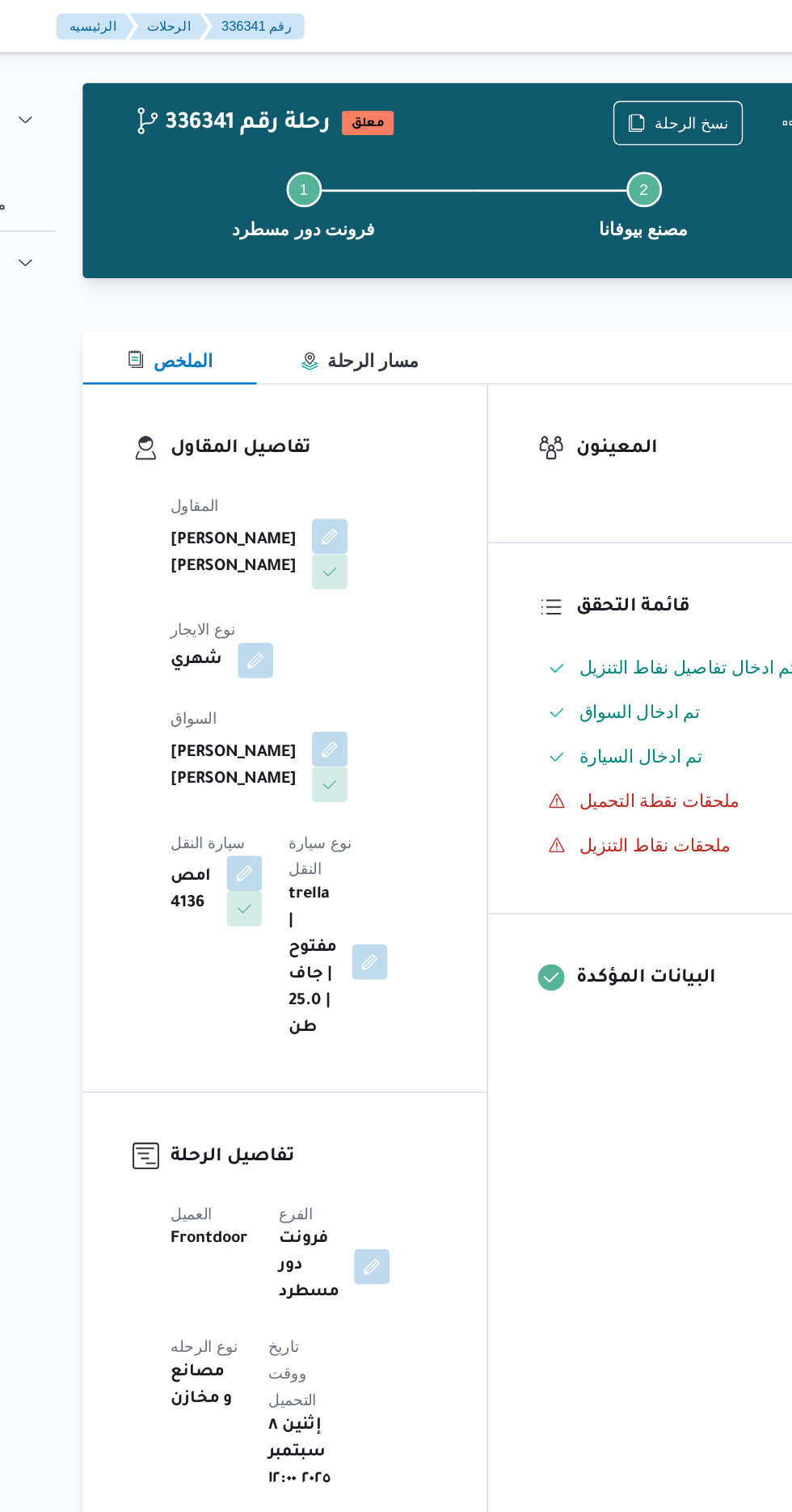
scroll to position [0, 0]
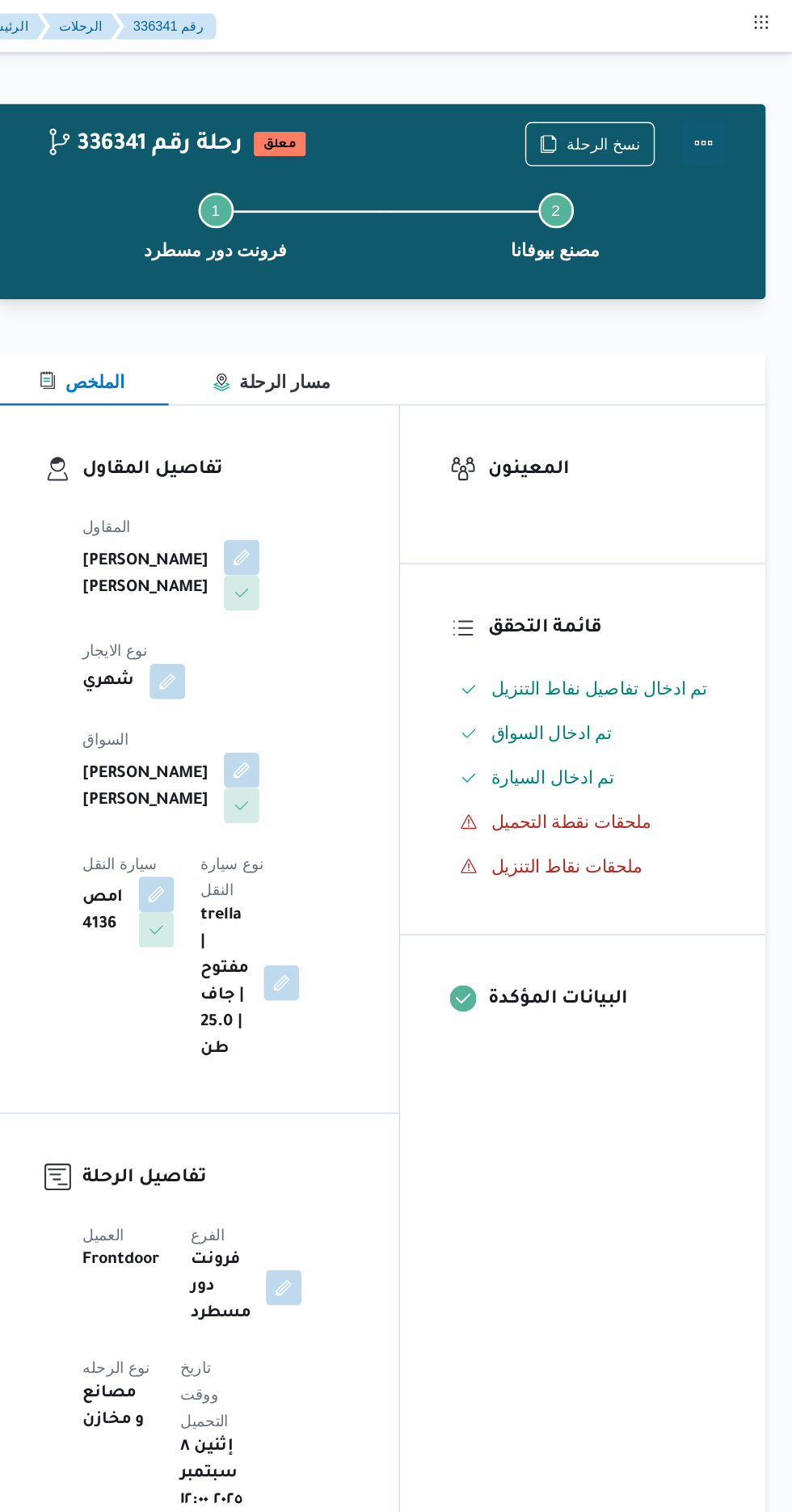
click at [741, 96] on button "Actions" at bounding box center [727, 104] width 32 height 32
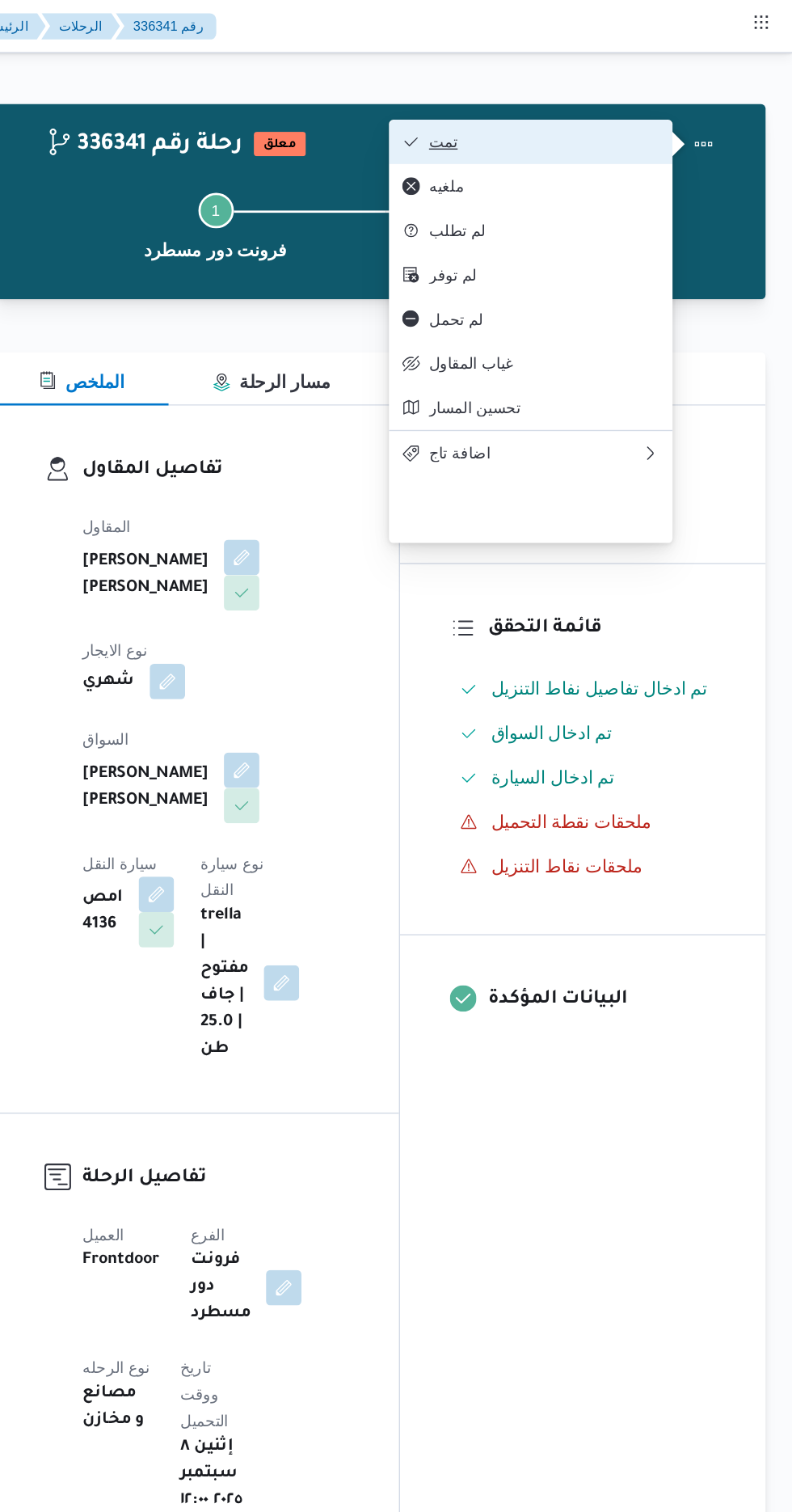
click at [689, 103] on span "تمت" at bounding box center [611, 103] width 168 height 13
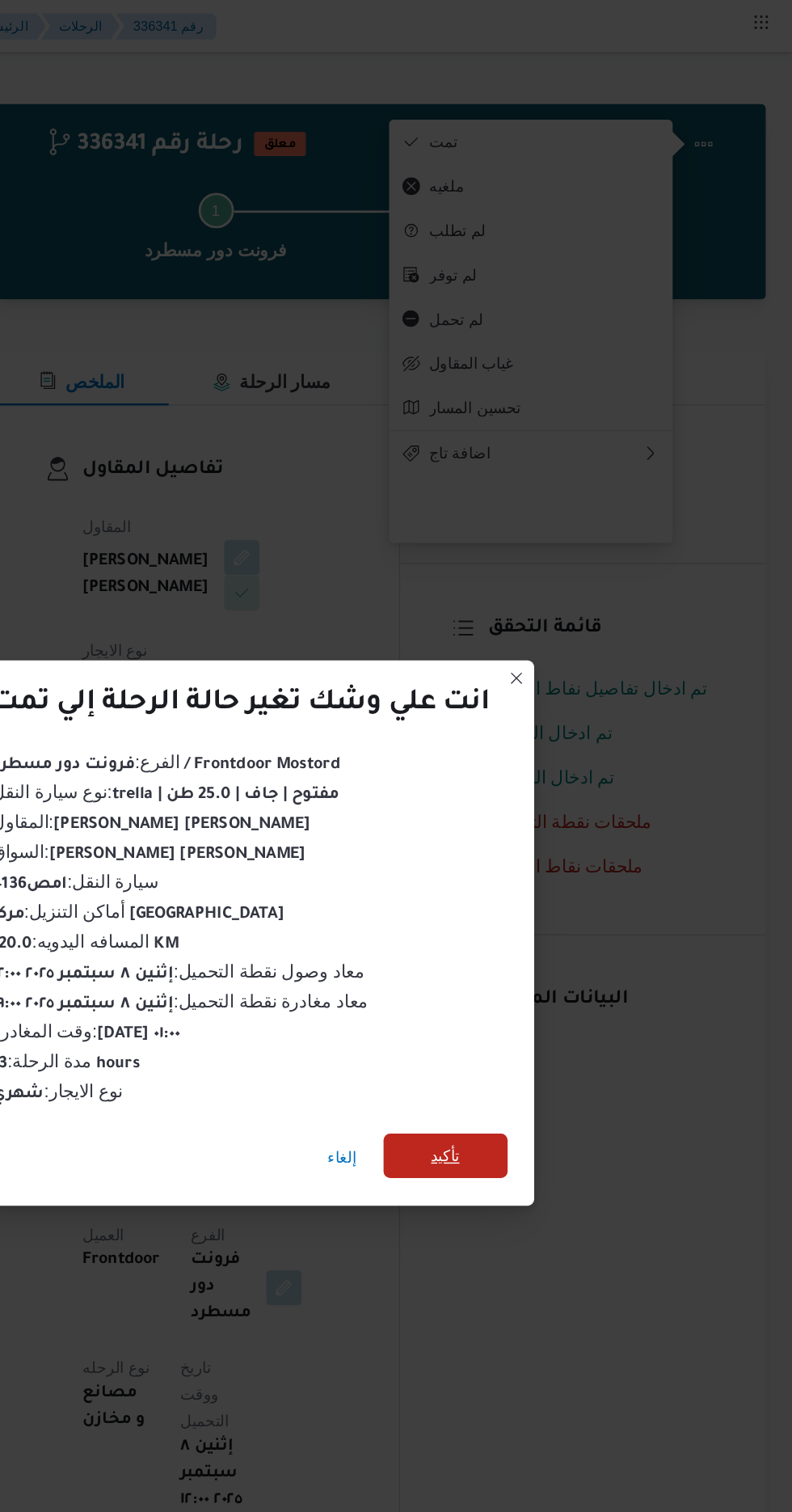
click at [535, 844] on span "تأكيد" at bounding box center [539, 844] width 21 height 20
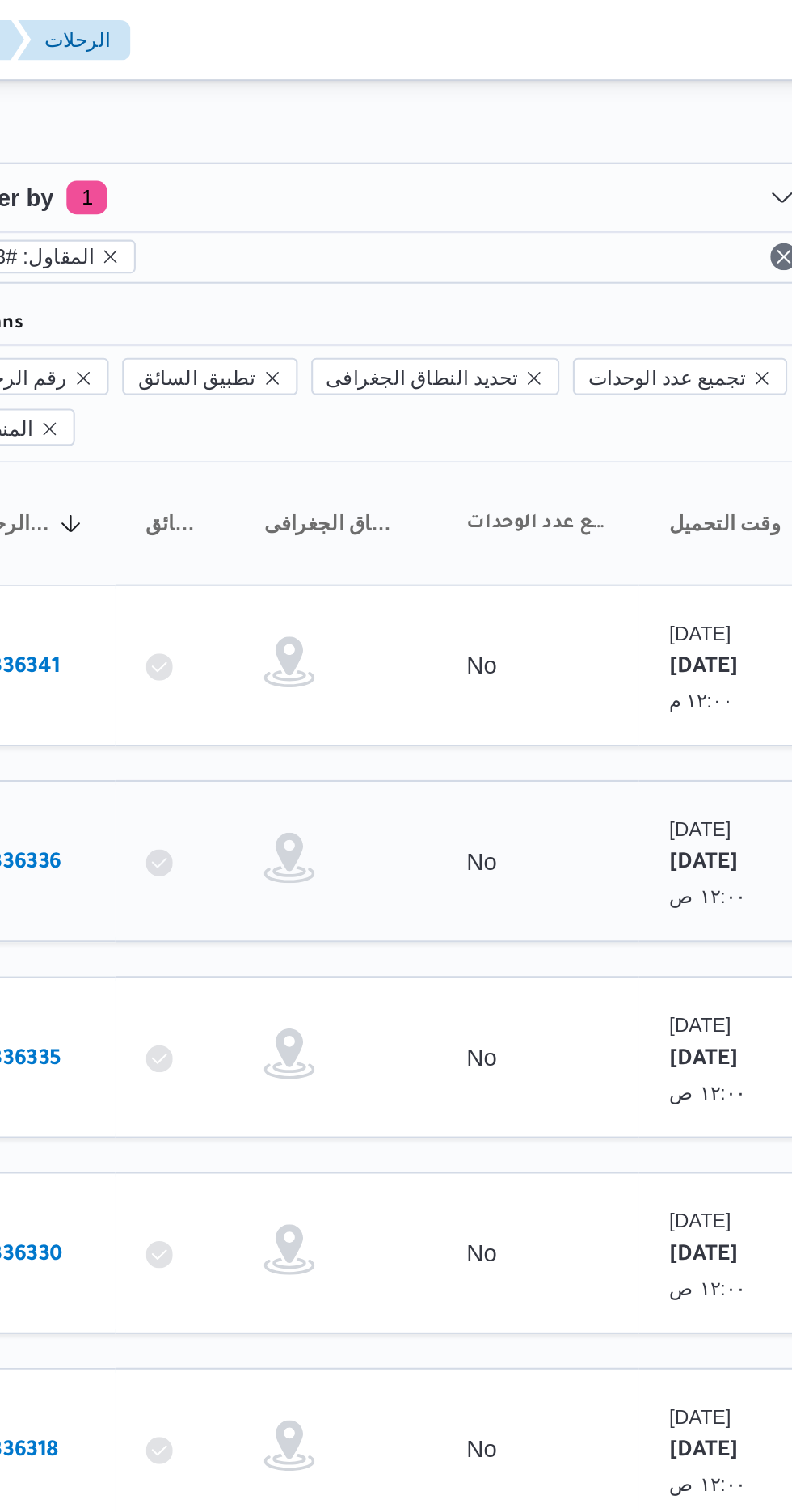
click at [248, 409] on b "# 336336" at bounding box center [245, 414] width 40 height 12
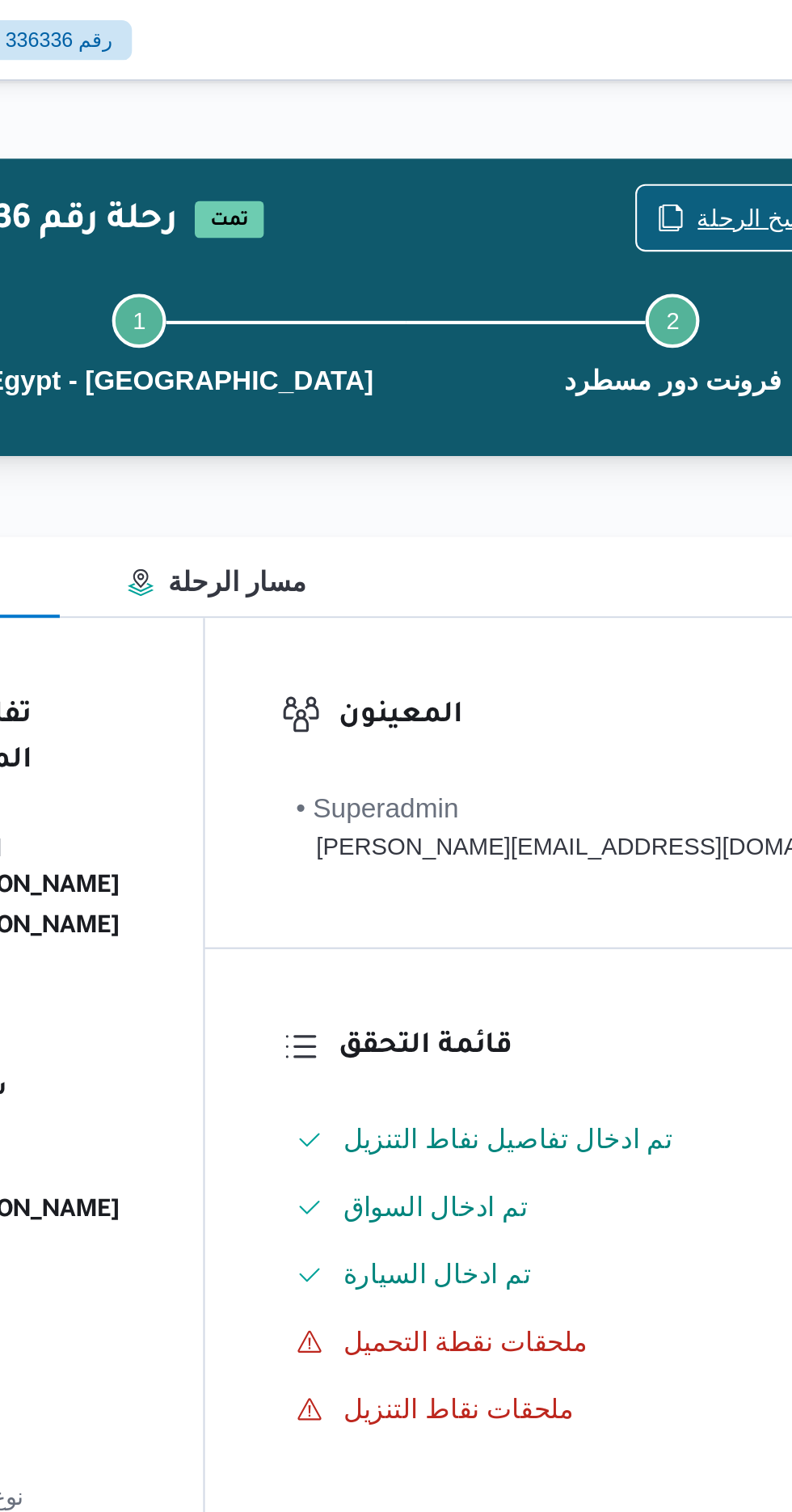
click at [644, 97] on span "نسخ الرحلة" at bounding box center [669, 105] width 54 height 20
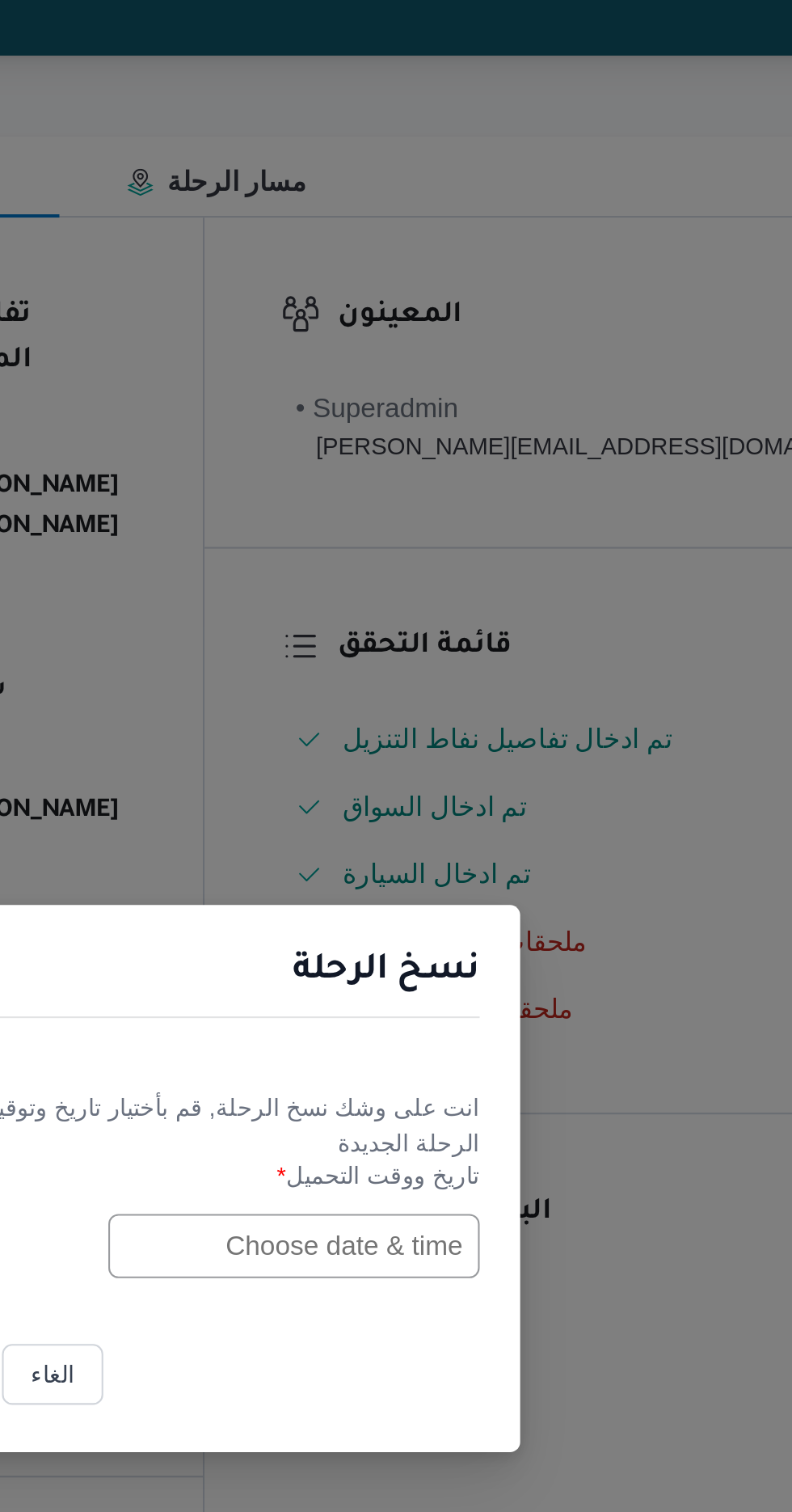
click at [437, 789] on input "text" at bounding box center [449, 788] width 178 height 31
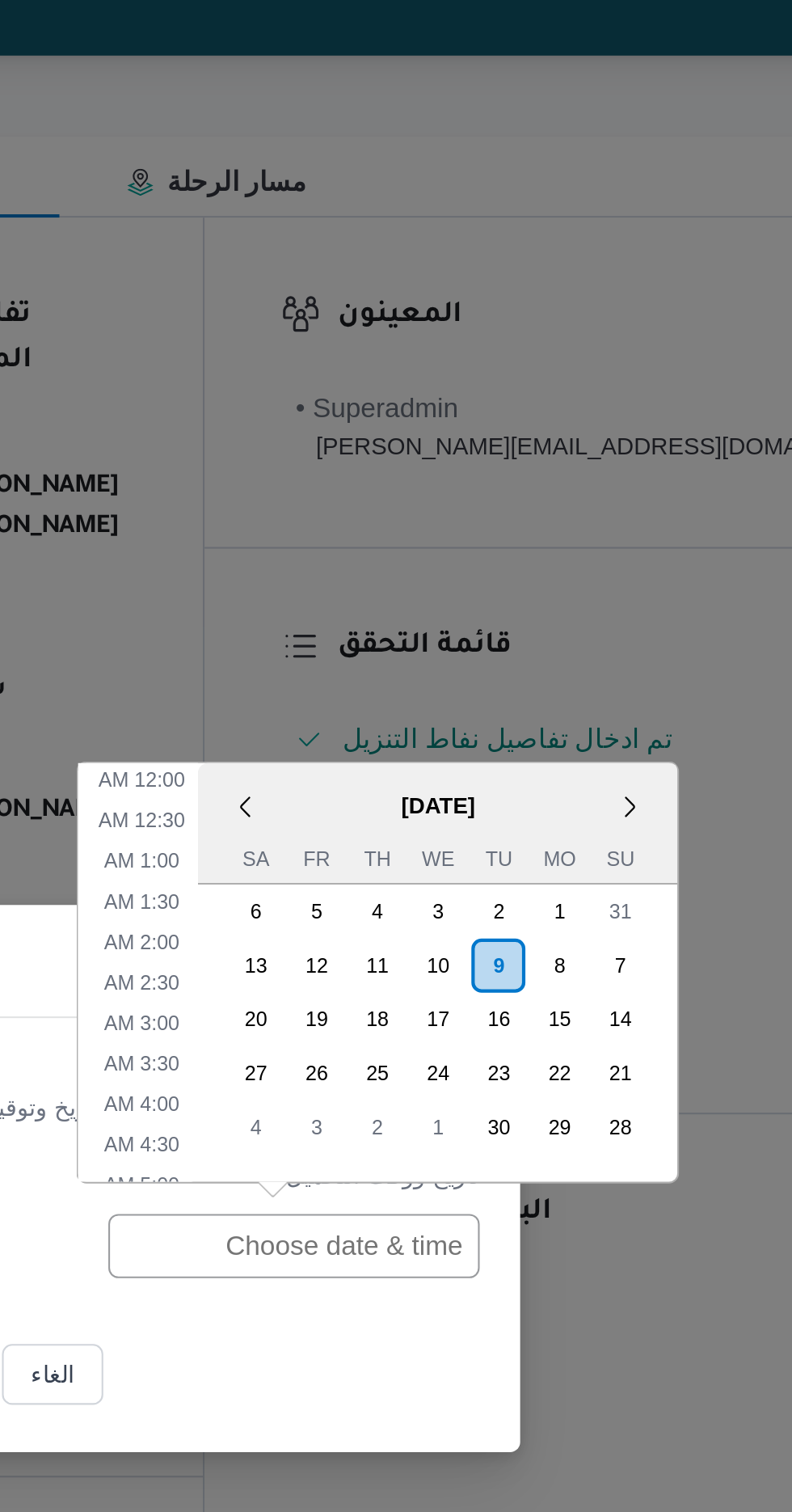
scroll to position [529, 0]
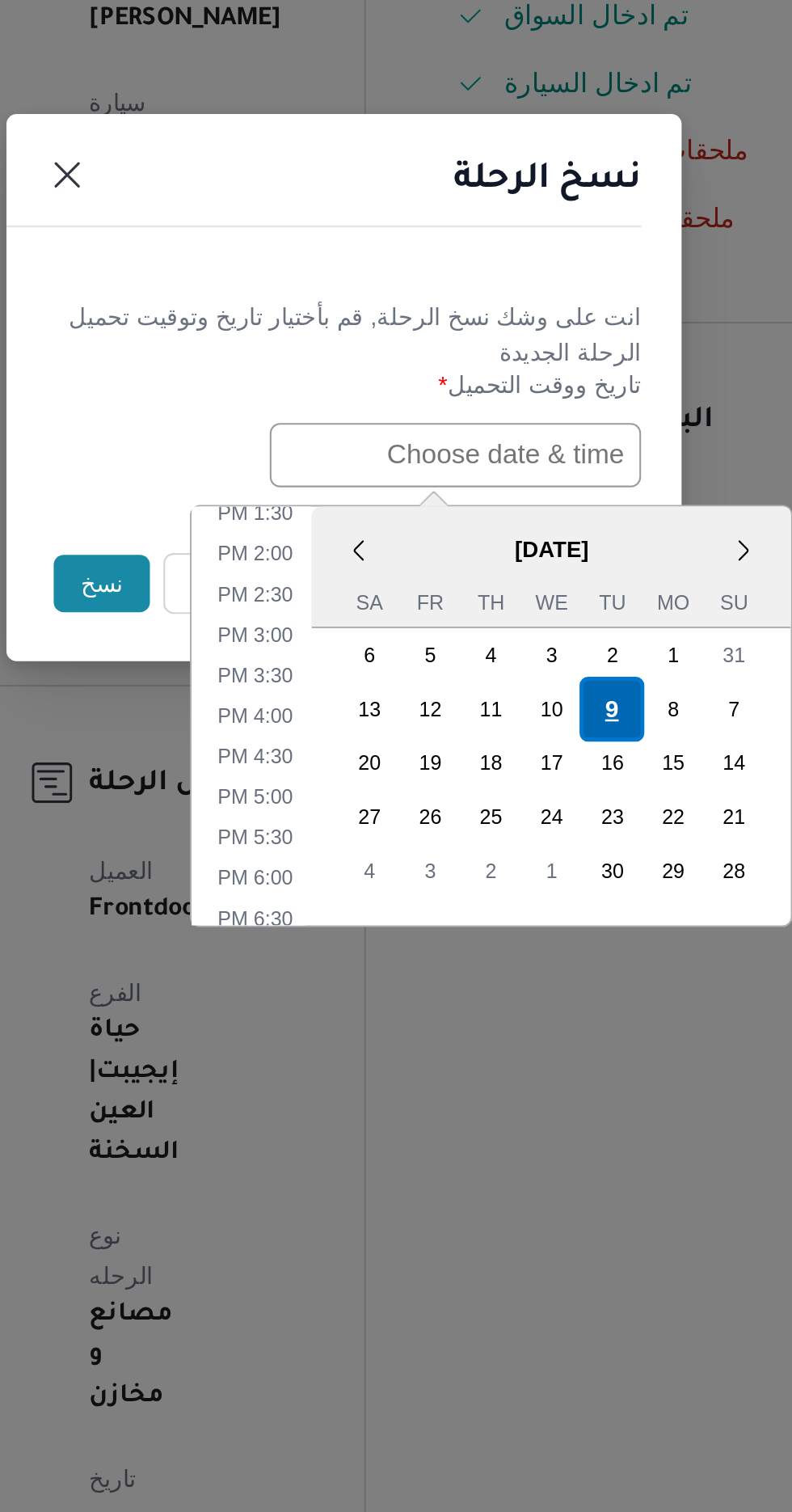
click at [523, 905] on div "9" at bounding box center [525, 910] width 31 height 31
type input "[DATE] 12:00AM"
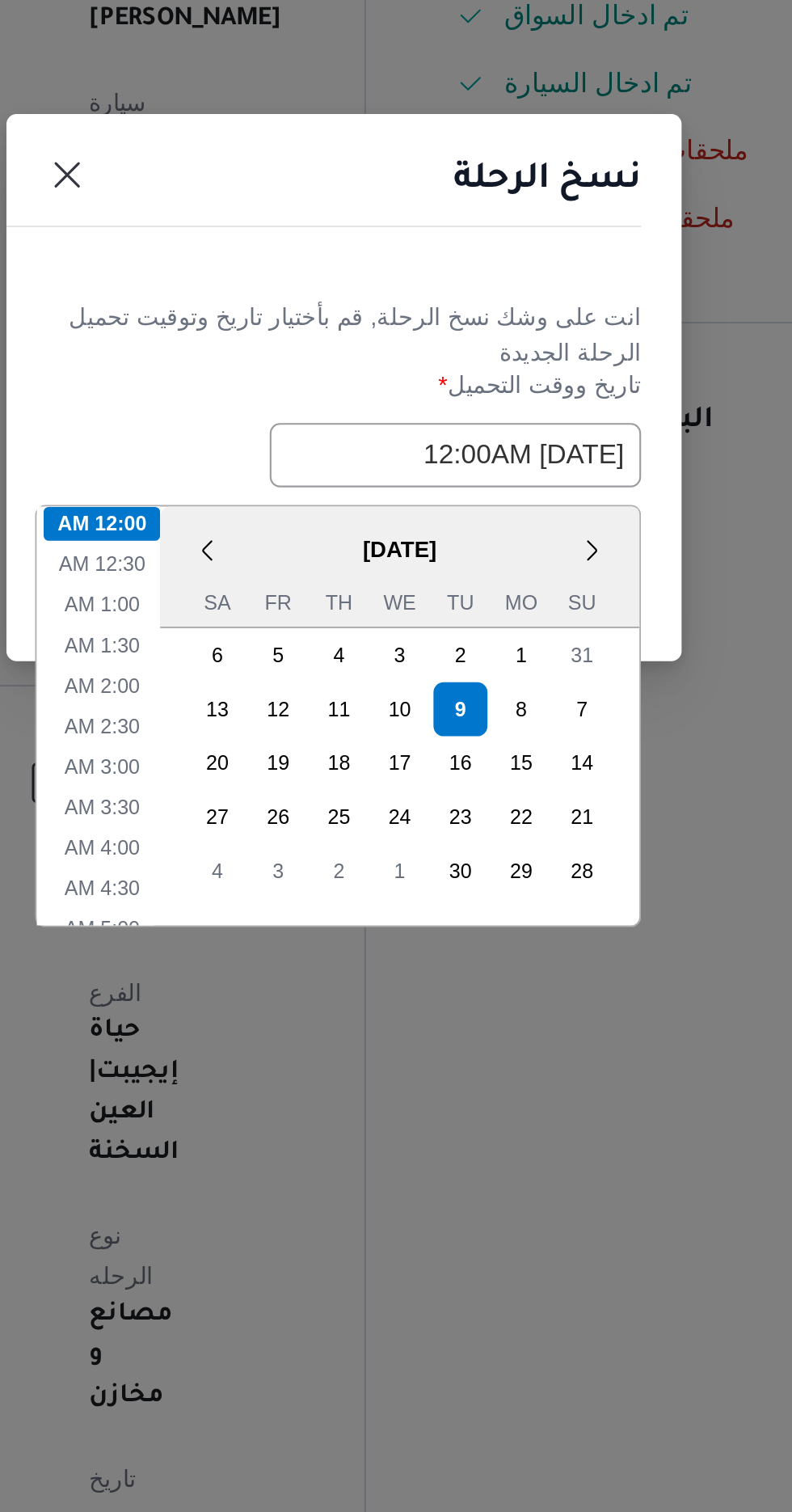
click at [421, 664] on header "نسخ الرحلة" at bounding box center [376, 662] width 323 height 35
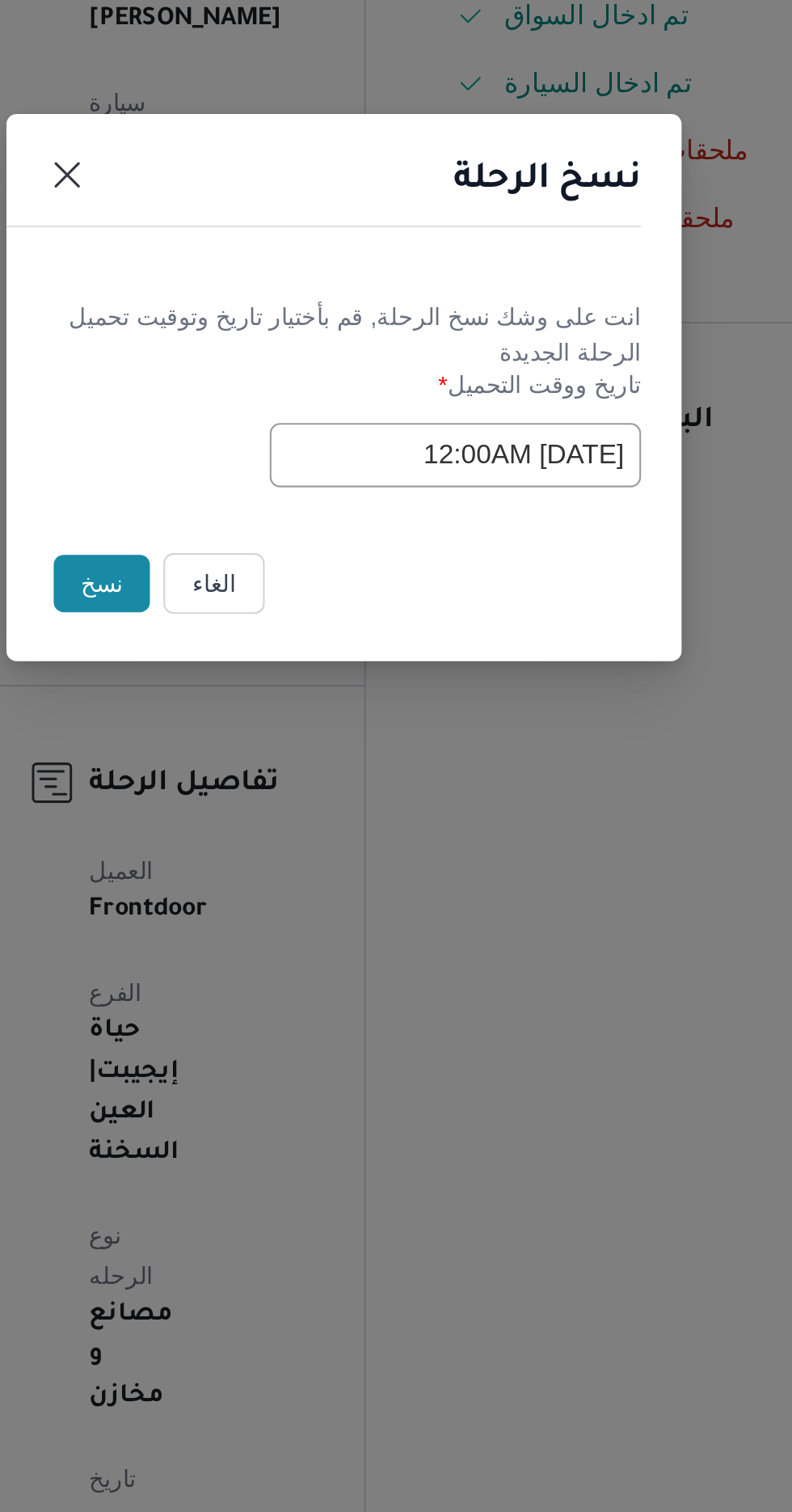
click at [274, 853] on button "نسخ" at bounding box center [281, 849] width 46 height 28
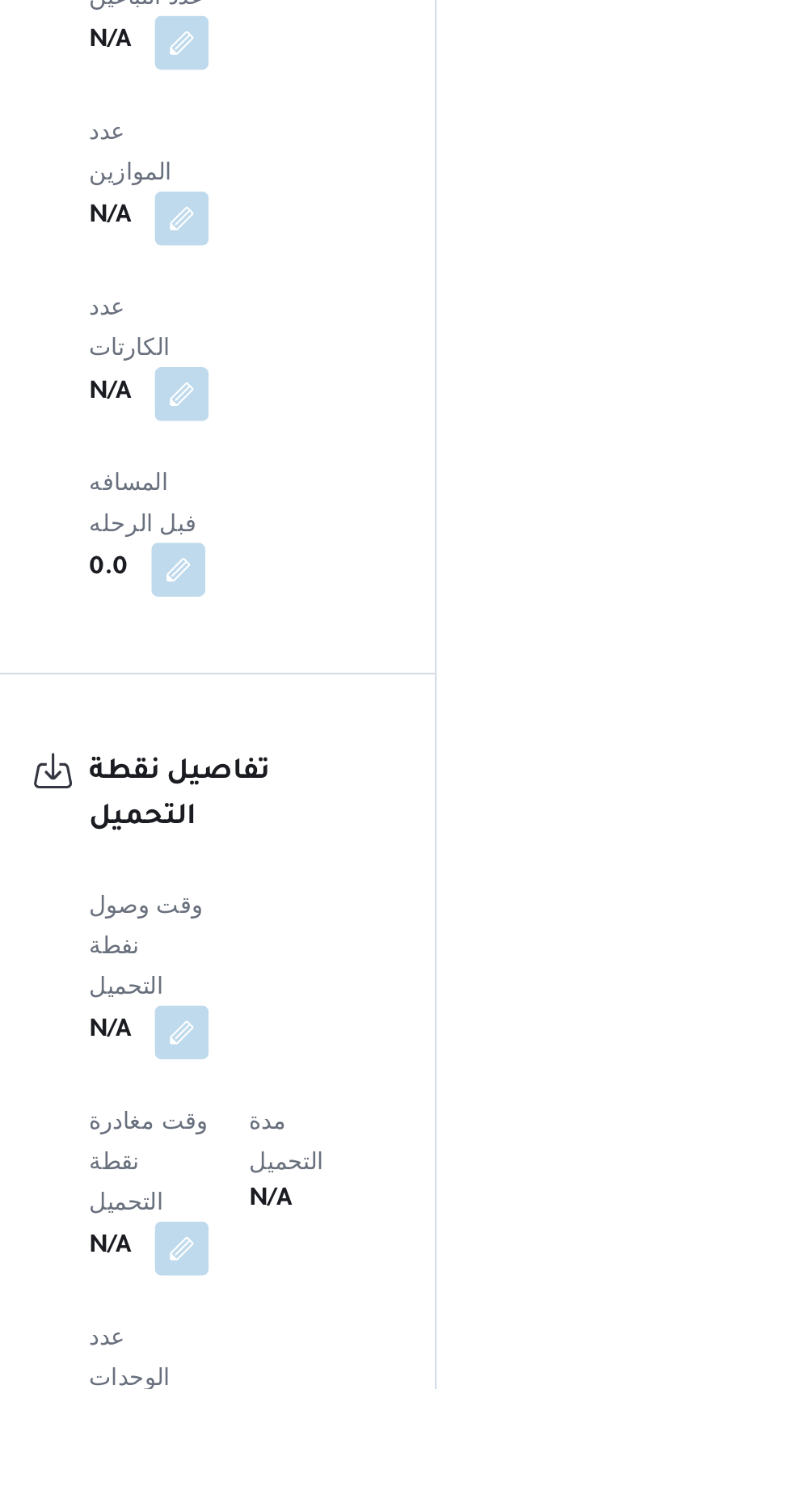
scroll to position [1034, 0]
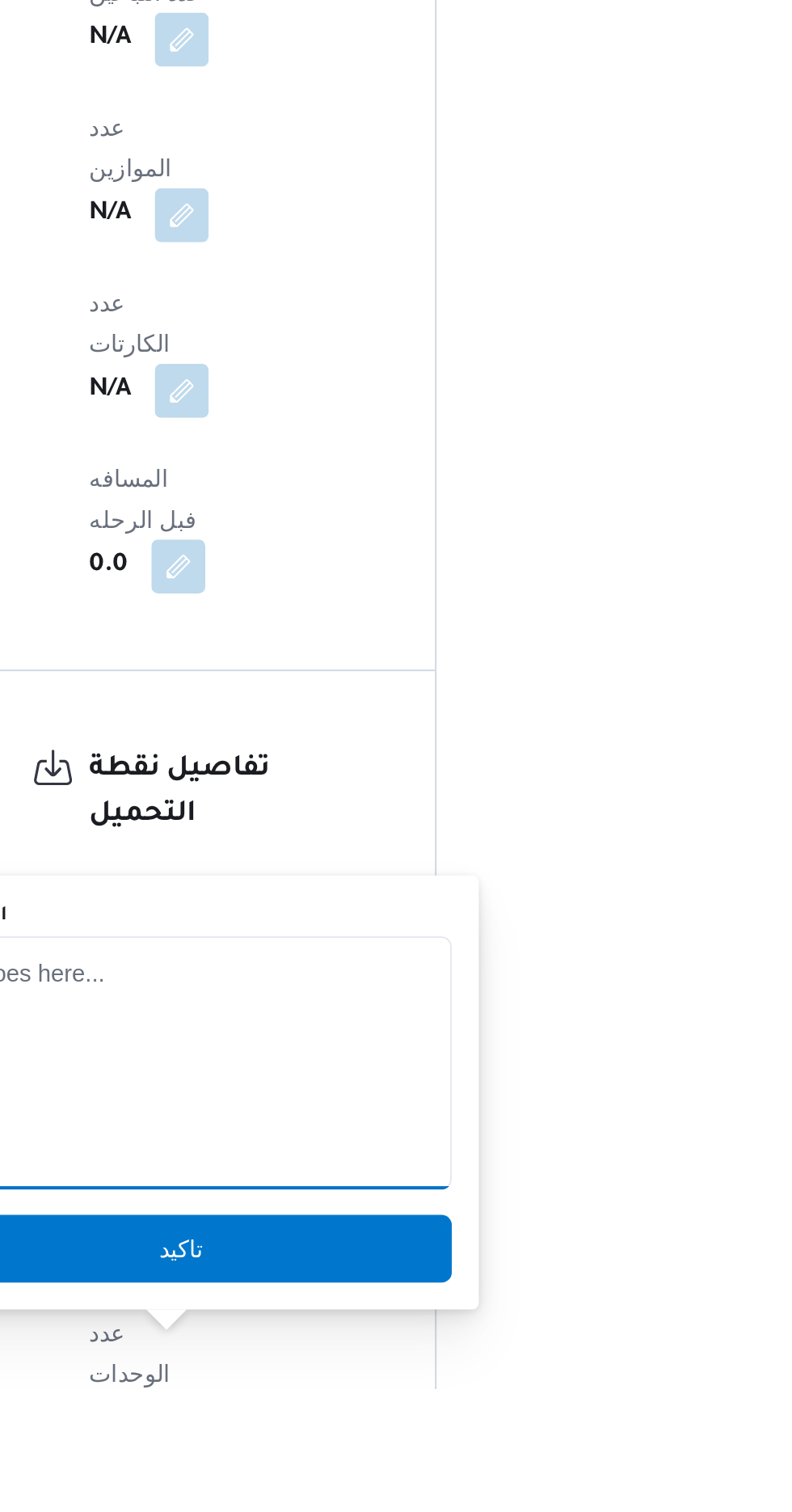
click at [302, 1371] on textarea "الملاحظات" at bounding box center [318, 1356] width 259 height 122
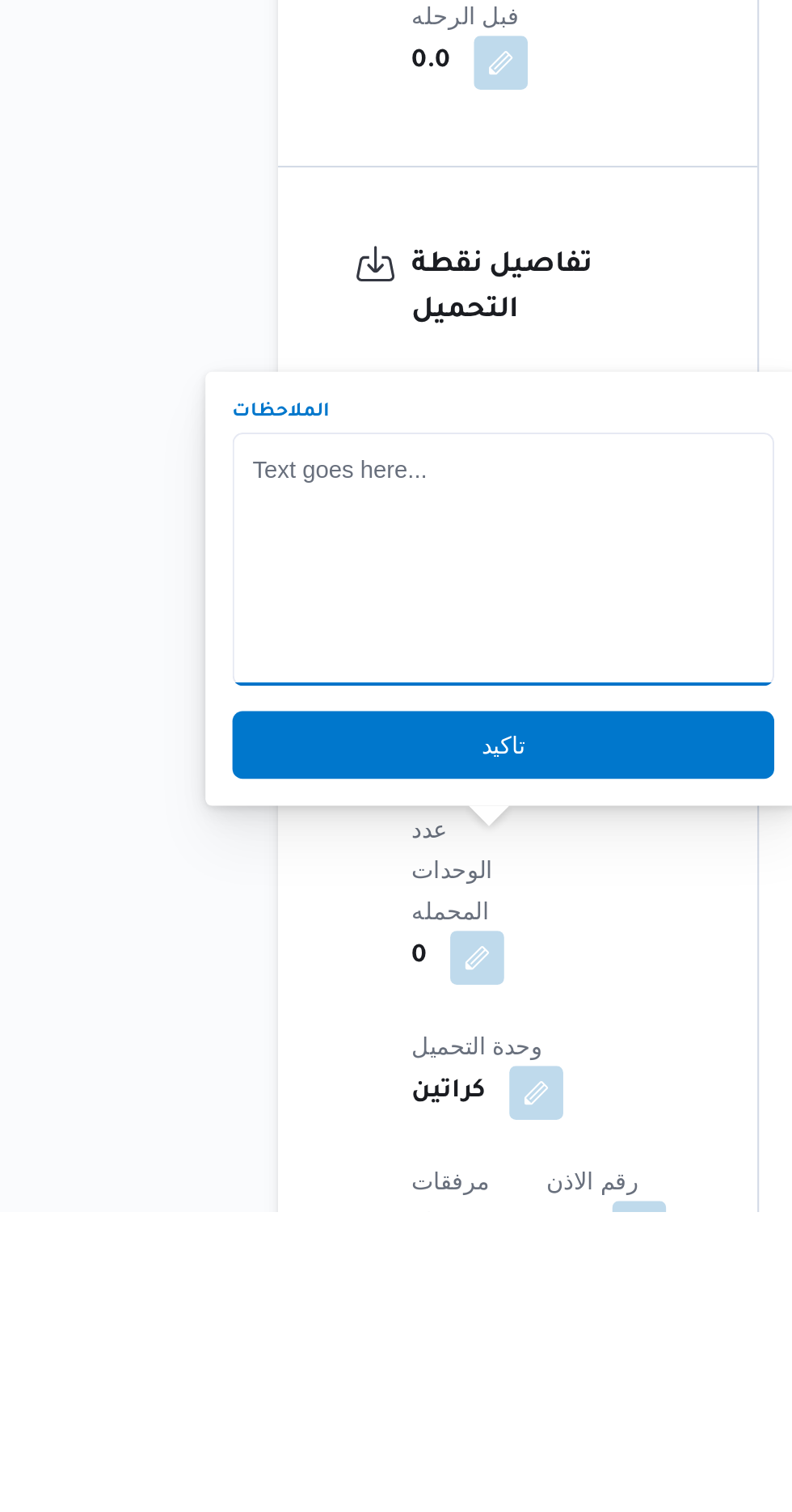
scroll to position [1190, 0]
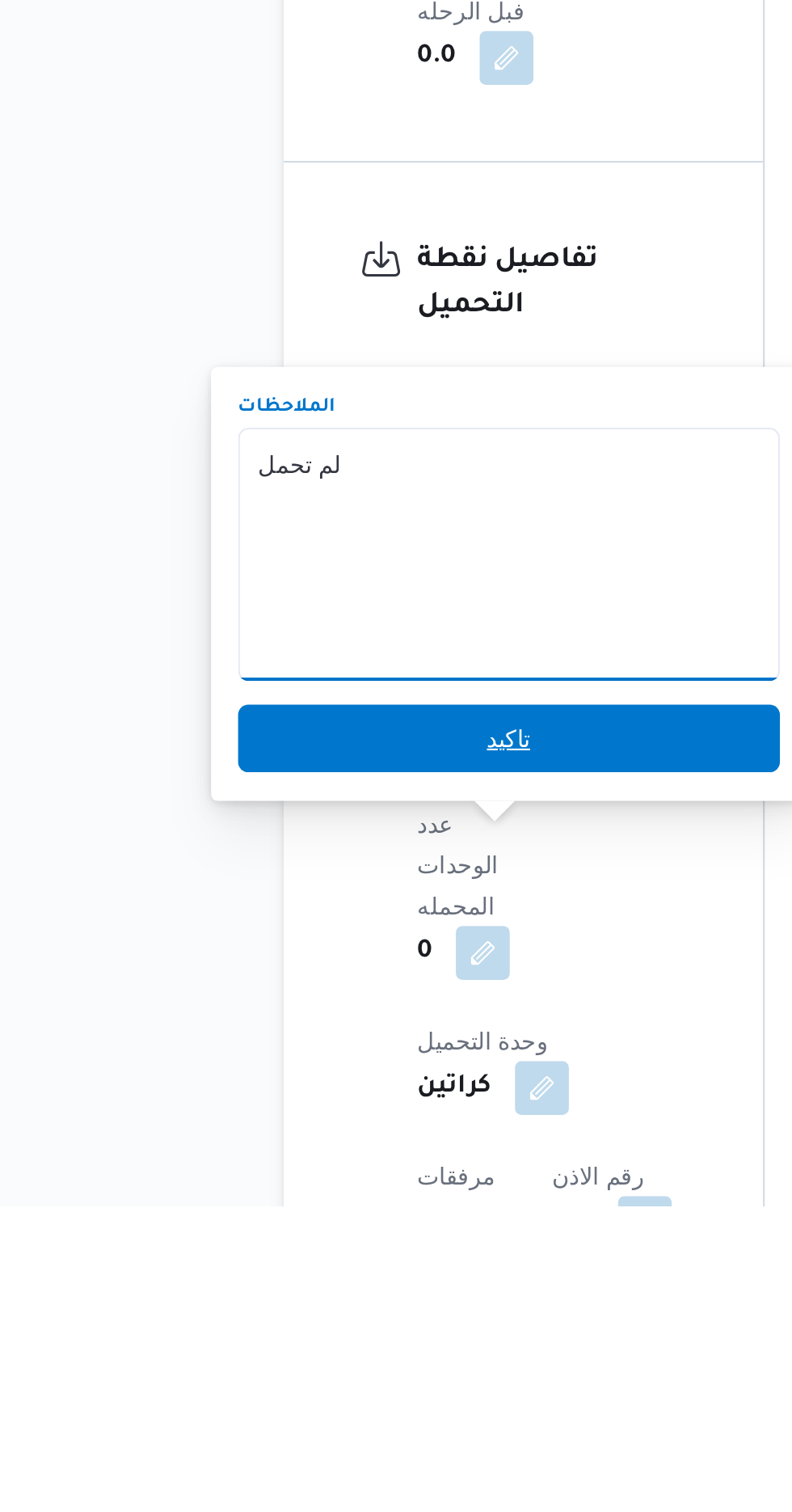
type textarea "لم تحمل"
click at [390, 1277] on span "تاكيد" at bounding box center [318, 1288] width 259 height 32
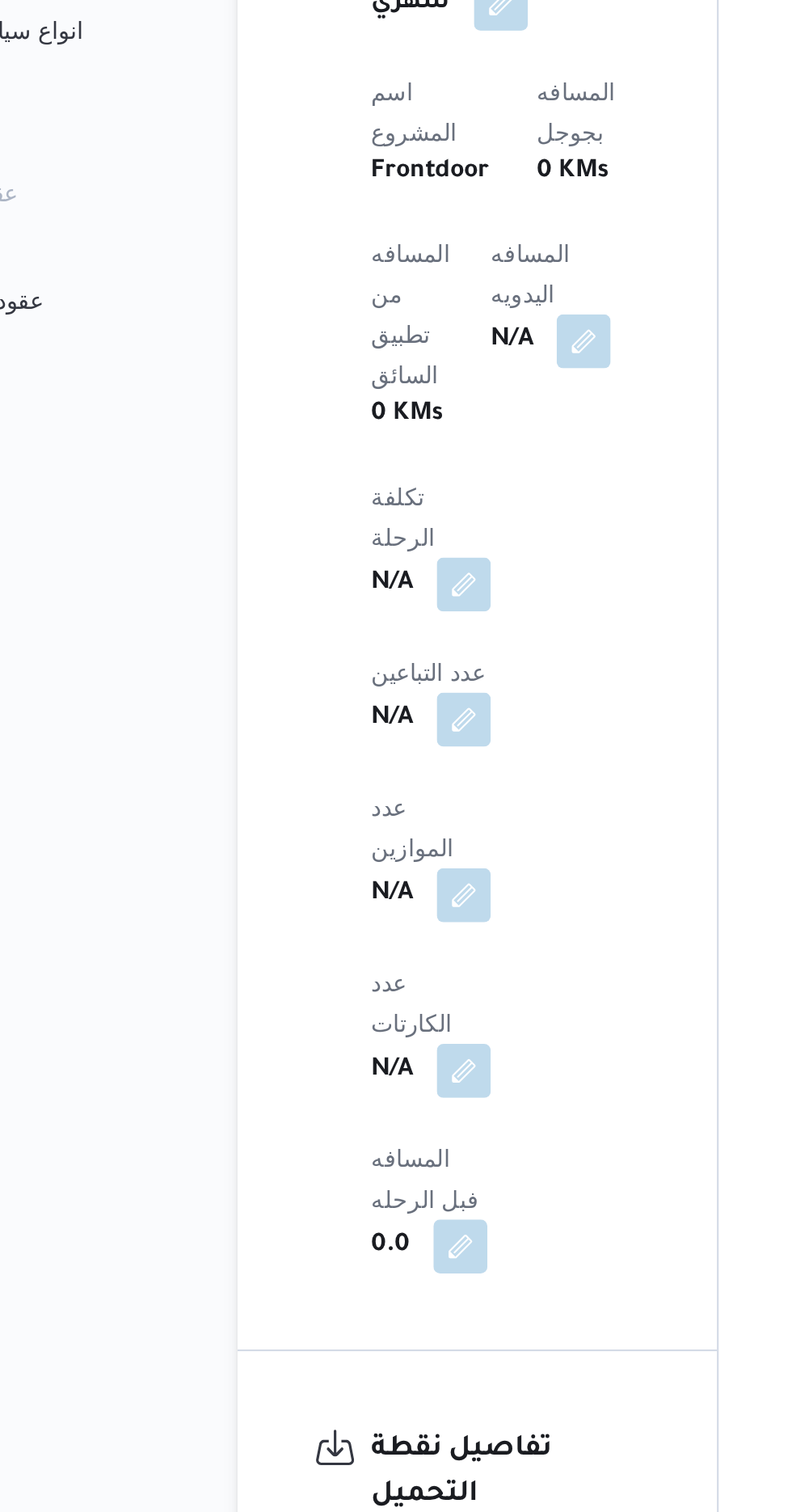
scroll to position [1162, 0]
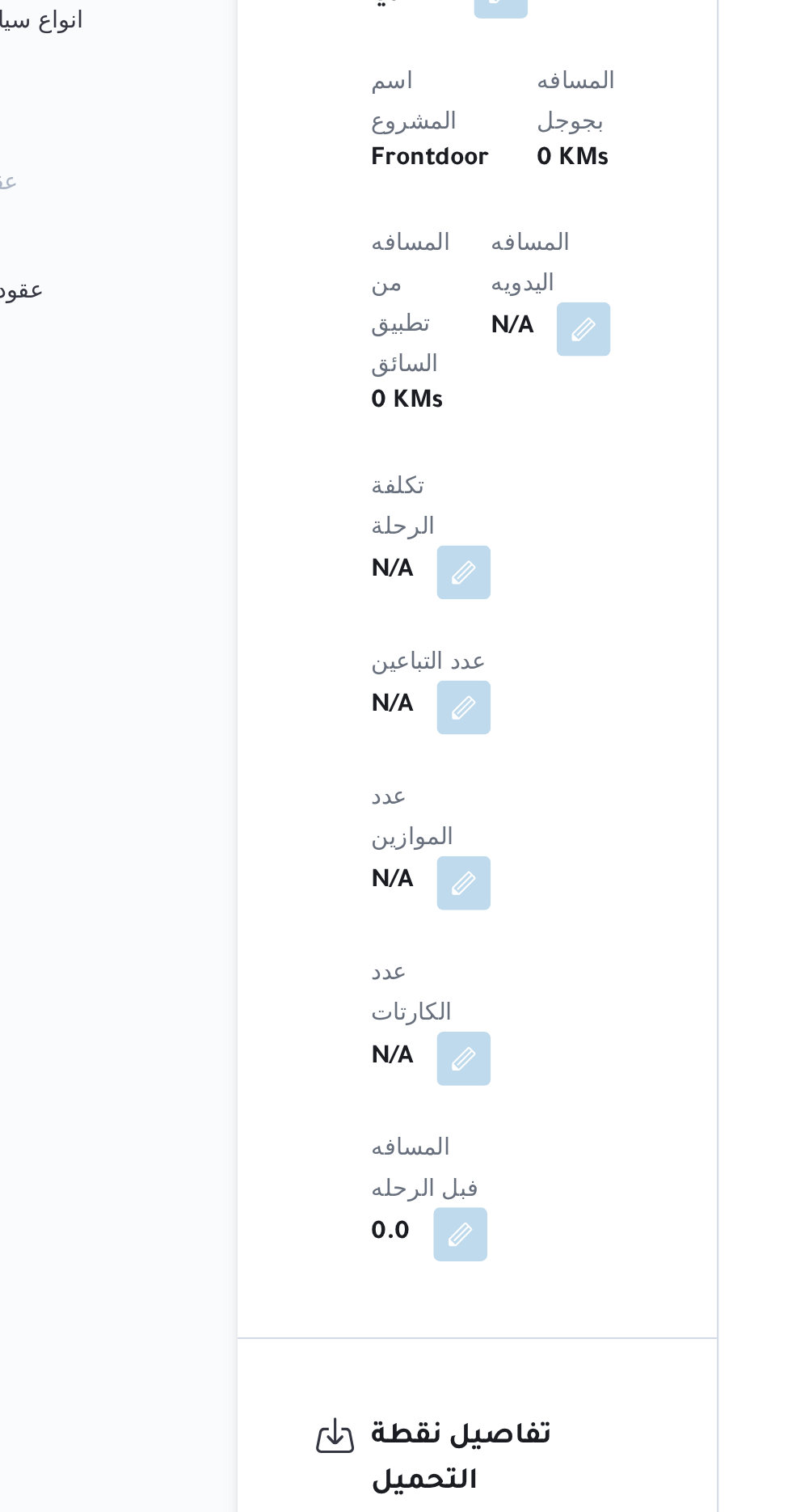
click at [313, 1198] on button "button" at bounding box center [318, 1211] width 26 height 26
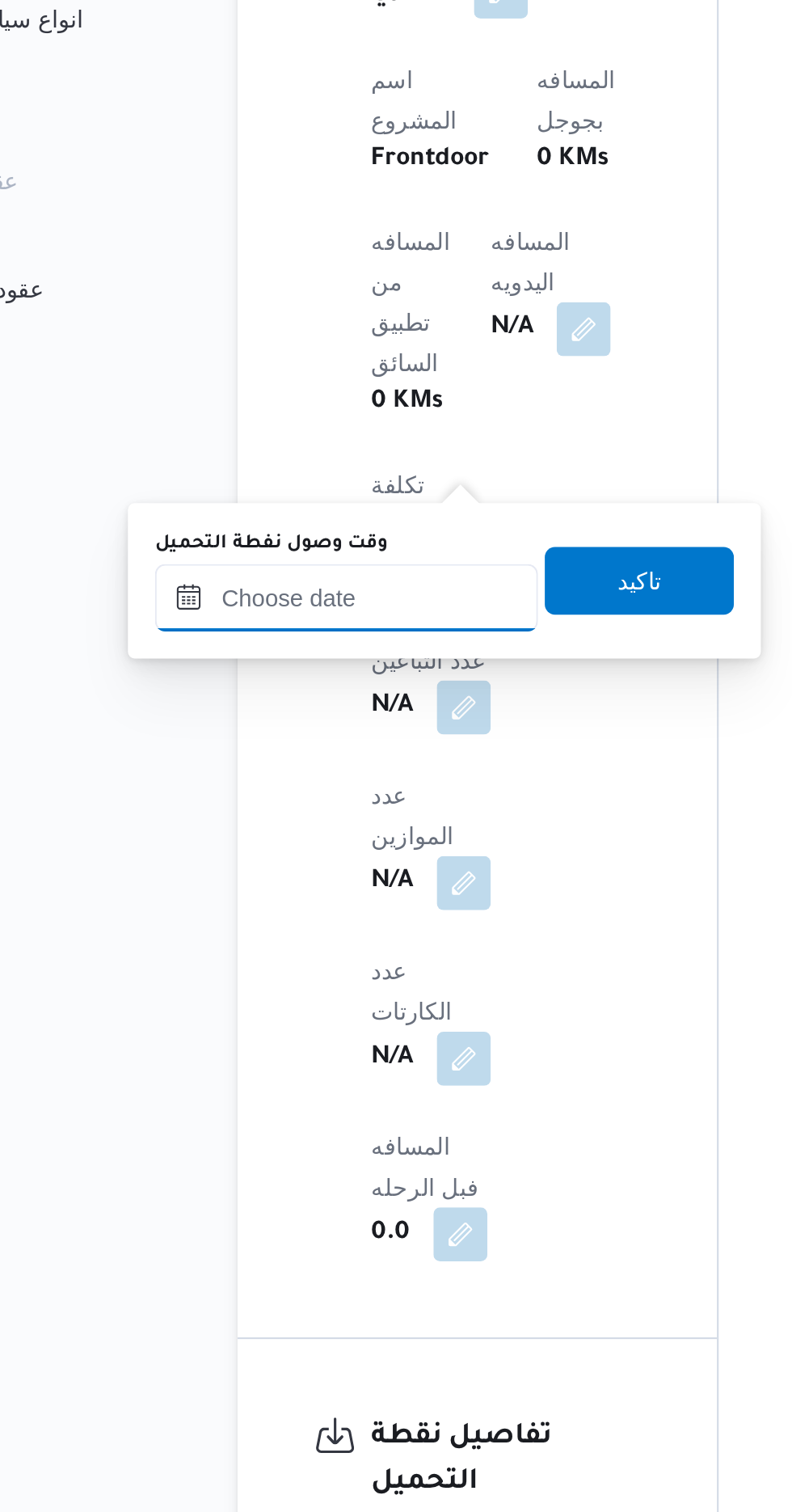
click at [289, 680] on input "وقت وصول نفطة التحميل" at bounding box center [262, 686] width 184 height 32
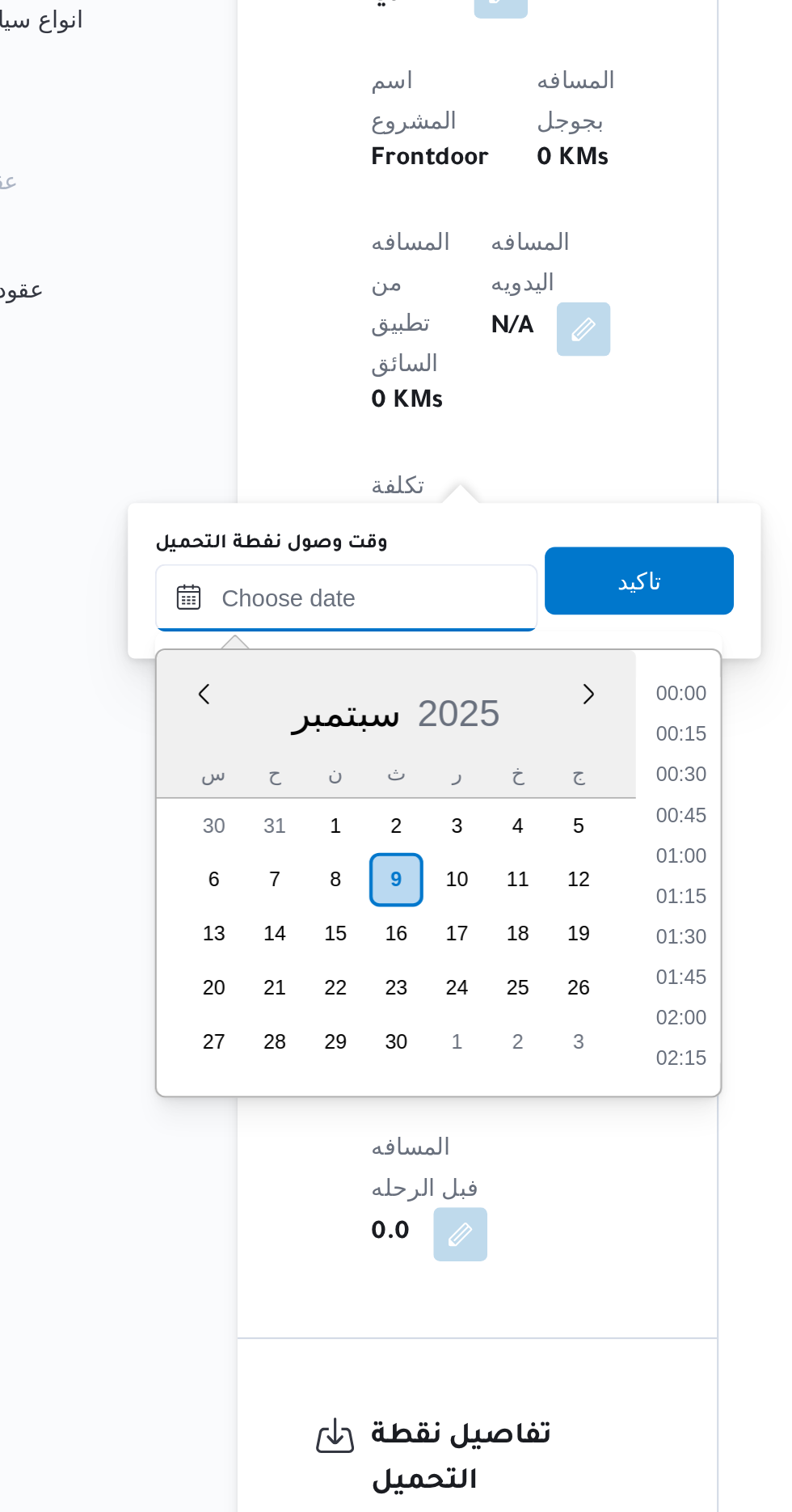
scroll to position [1143, 0]
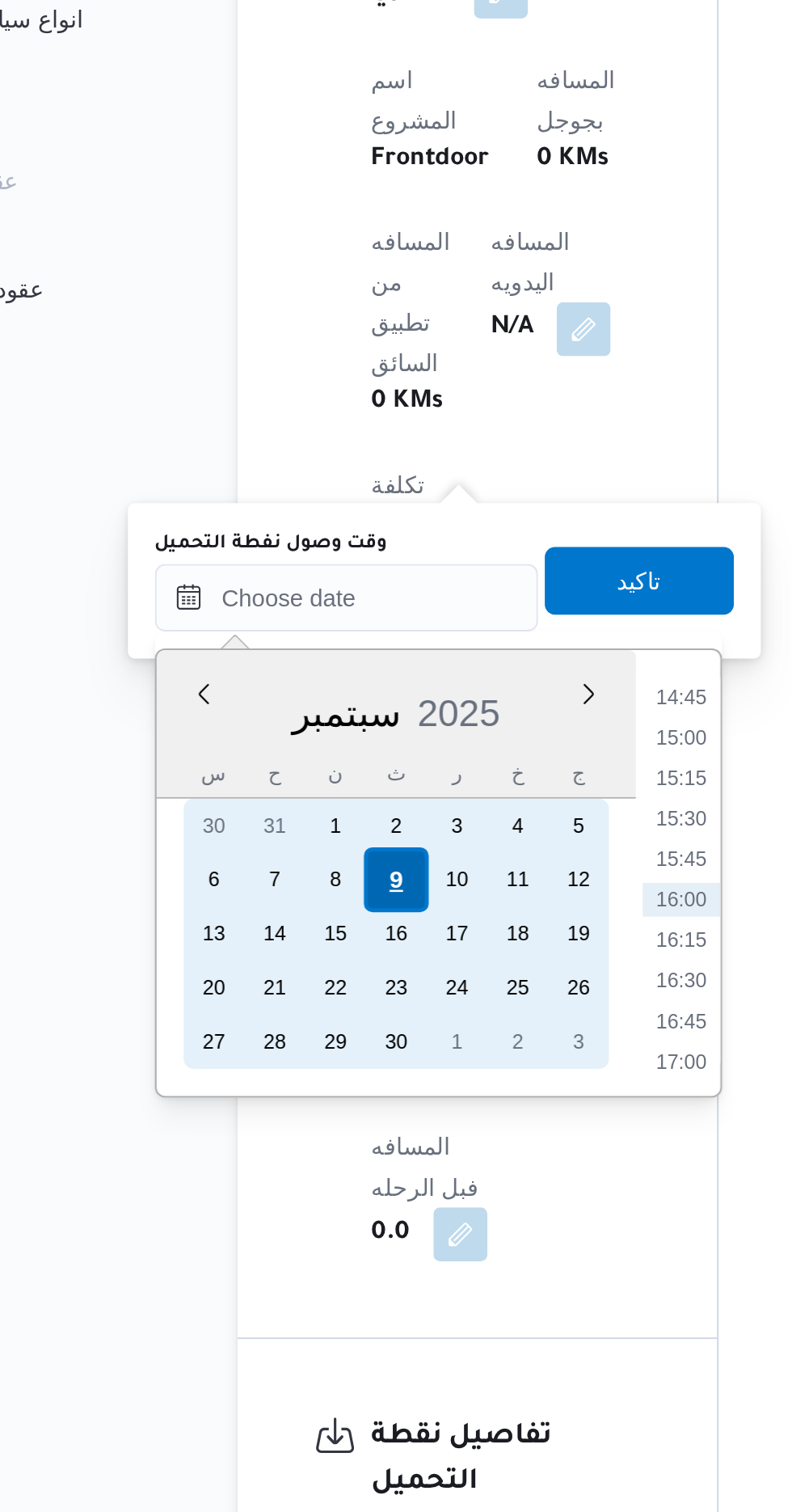
click at [284, 813] on div "9" at bounding box center [285, 821] width 31 height 31
type input "[DATE] ٠٠:٠٠"
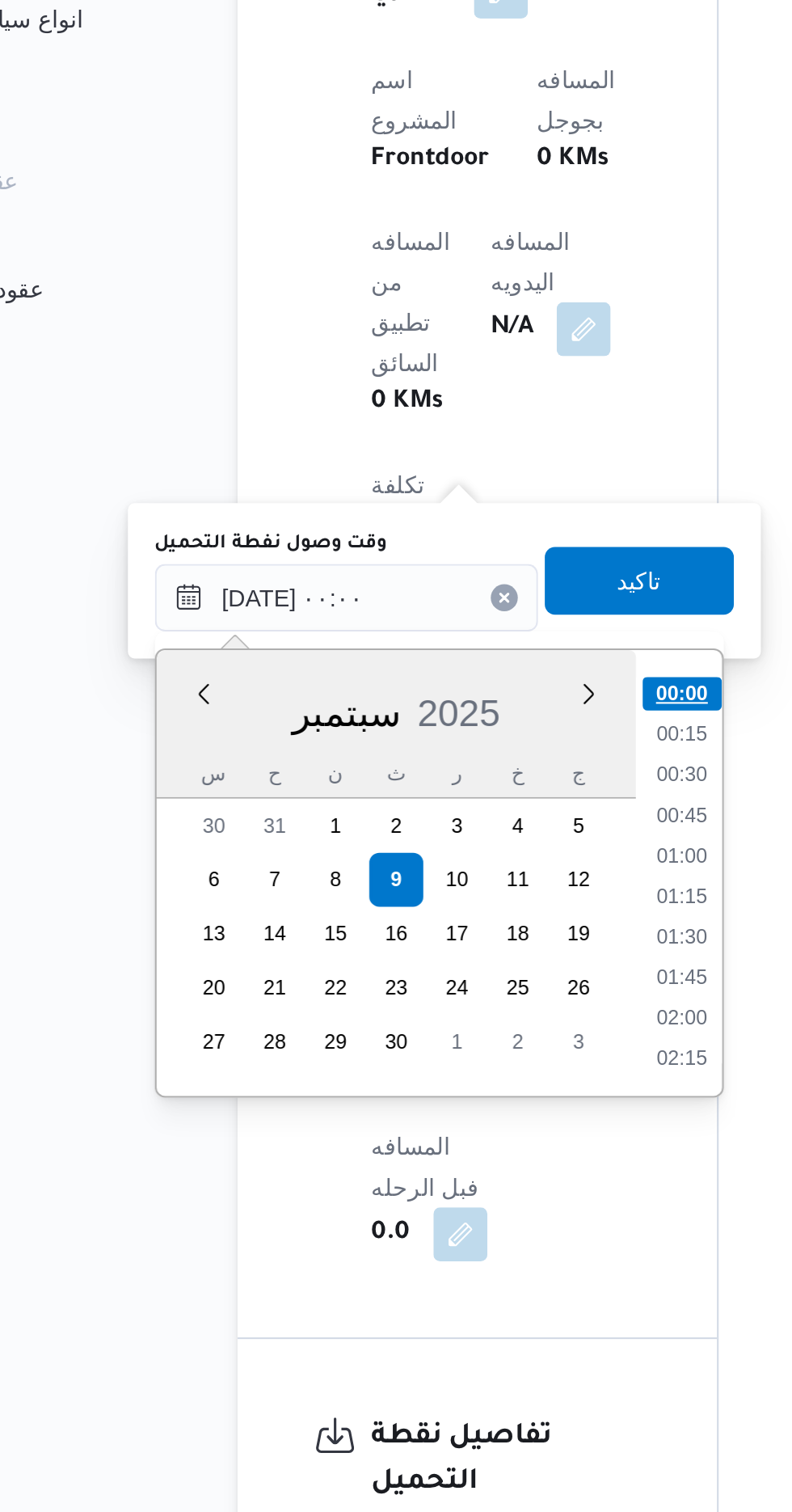
click at [418, 733] on li "00:00" at bounding box center [423, 732] width 38 height 16
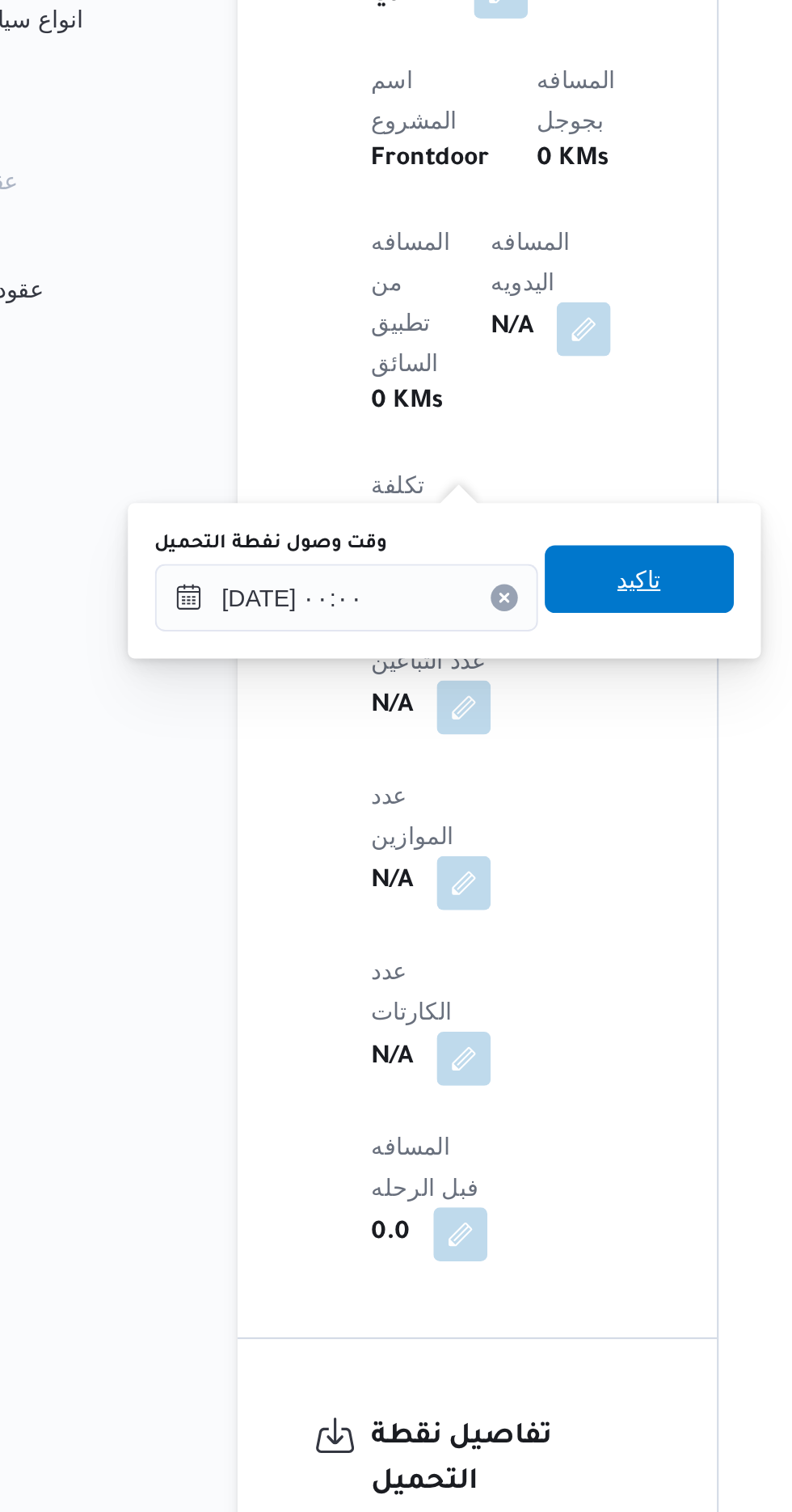
click at [413, 681] on span "تاكيد" at bounding box center [403, 677] width 21 height 20
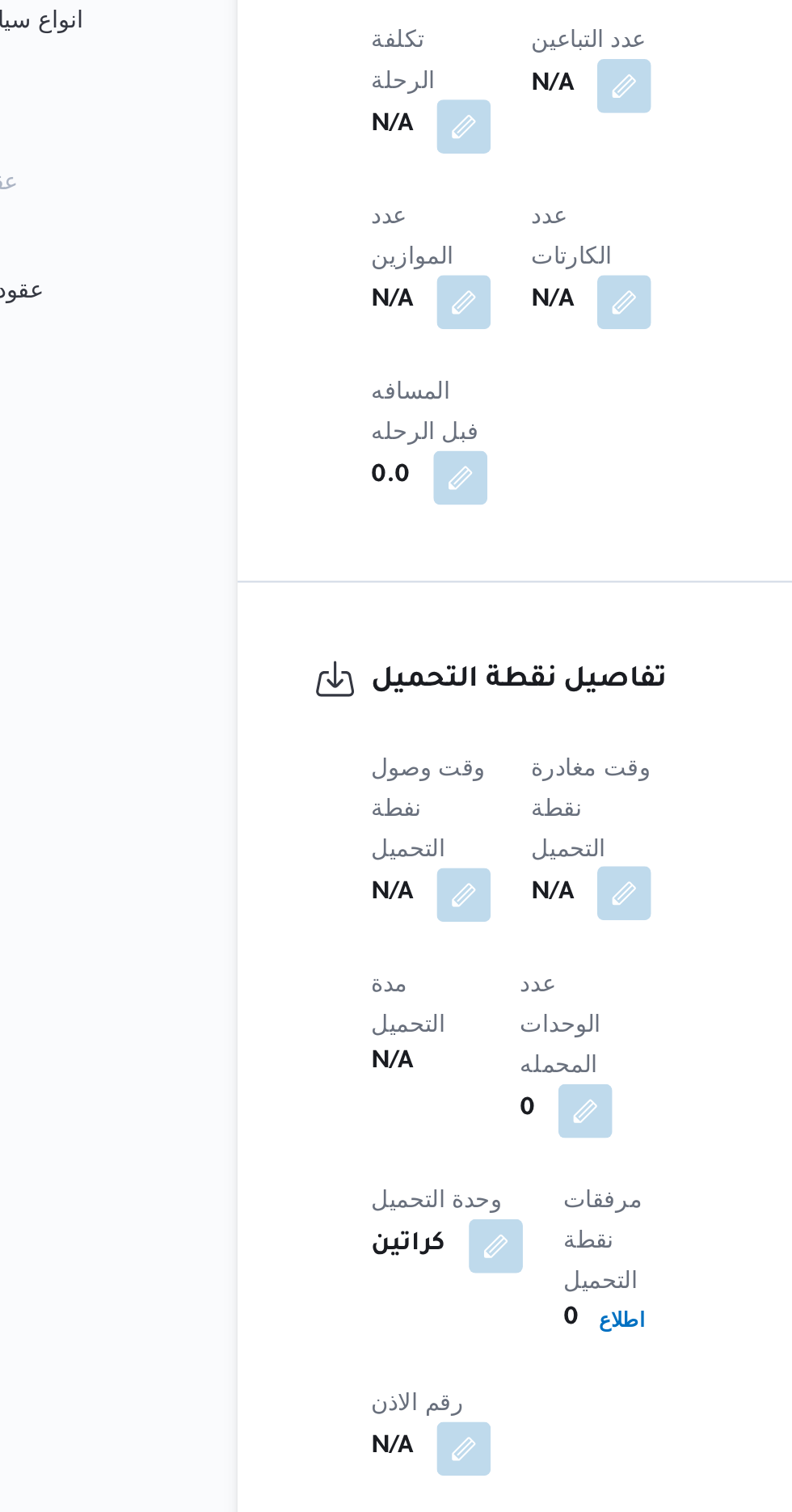
click at [400, 815] on button "button" at bounding box center [395, 827] width 26 height 26
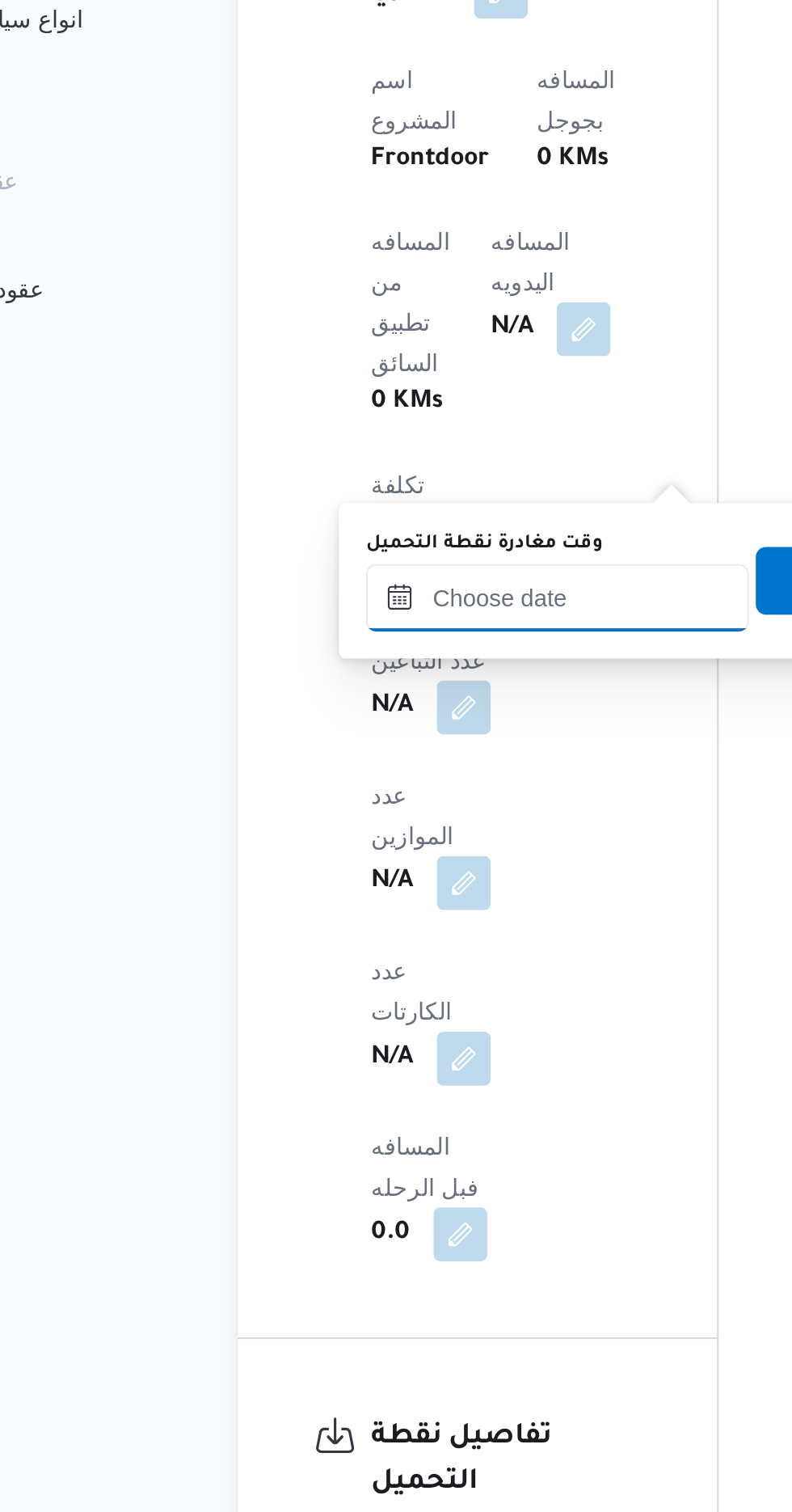
click at [366, 681] on input "وقت مغادرة نقطة التحميل" at bounding box center [363, 686] width 184 height 32
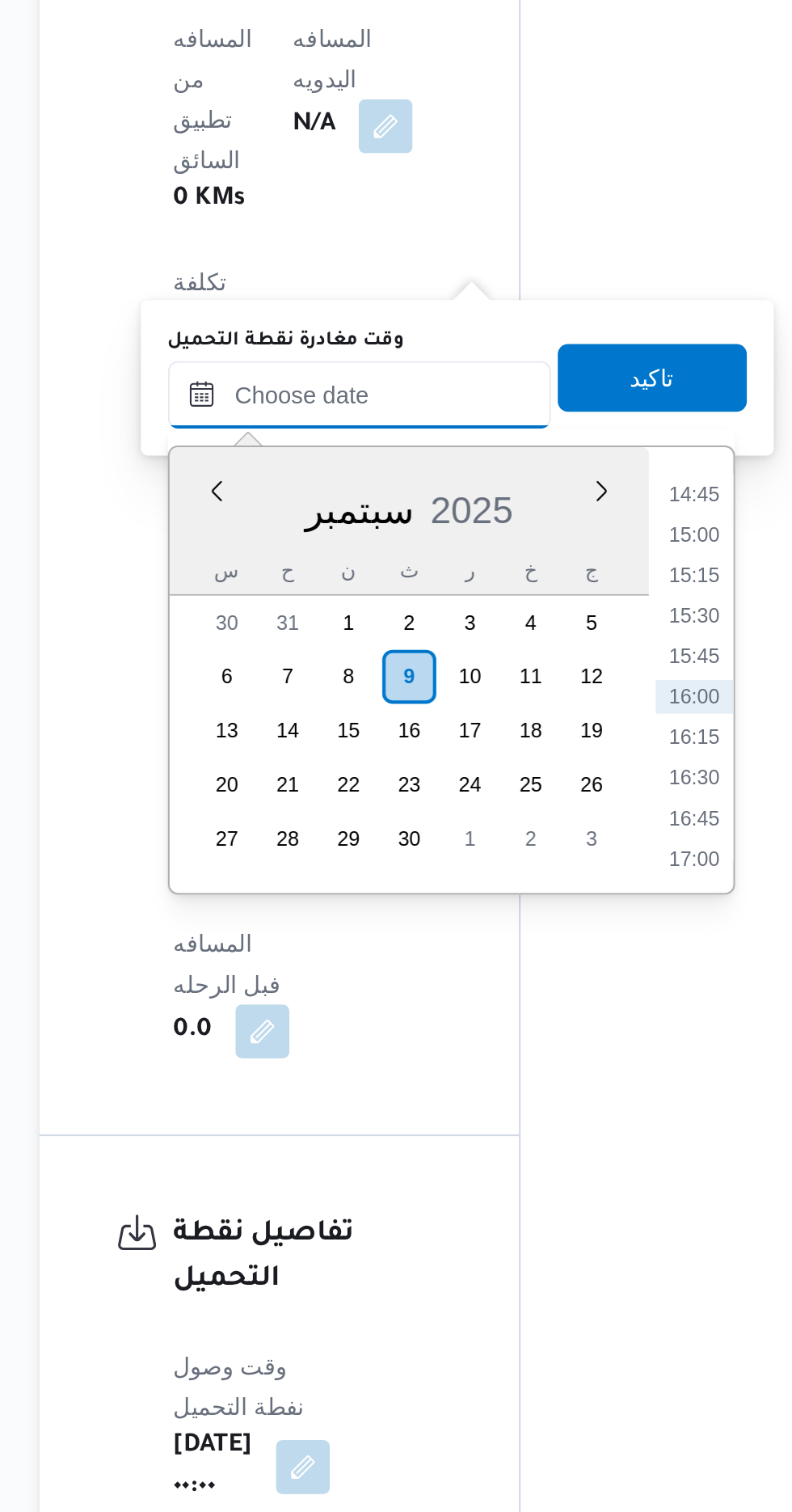
scroll to position [1162, 0]
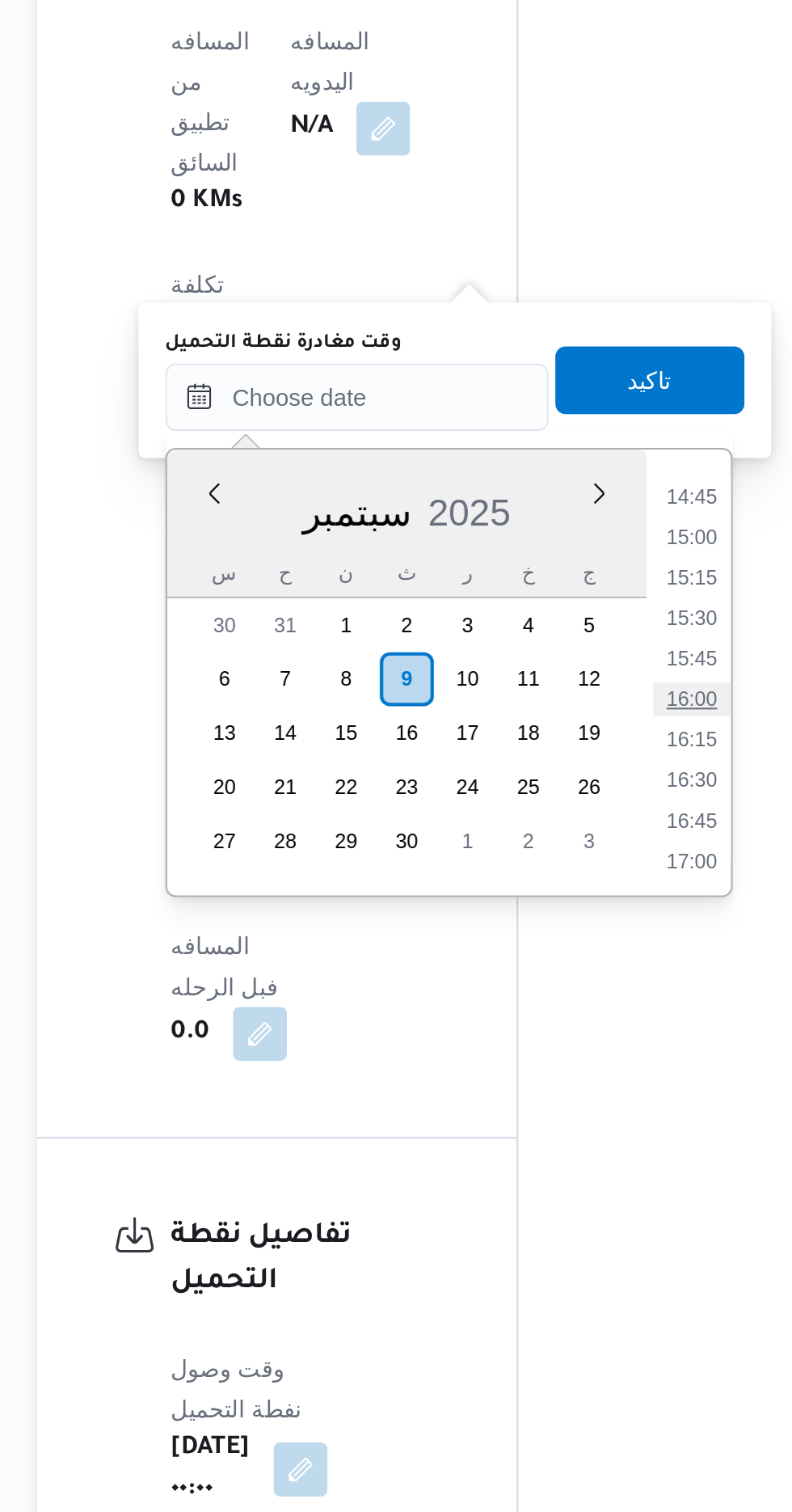
click at [522, 825] on li "16:00" at bounding box center [524, 831] width 37 height 16
type input "[DATE] ١٦:٠٠"
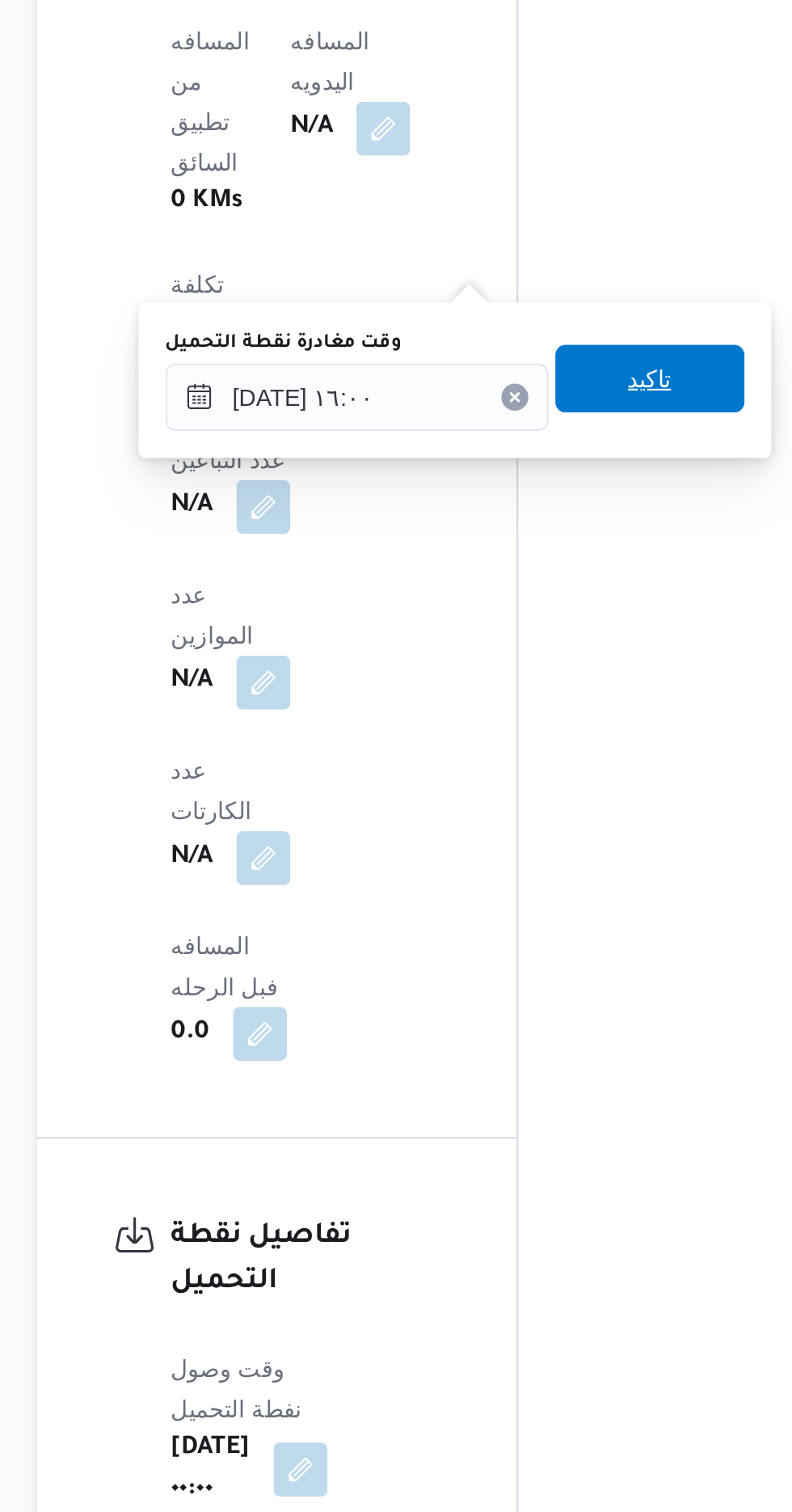
click at [514, 681] on span "تاكيد" at bounding box center [503, 677] width 21 height 20
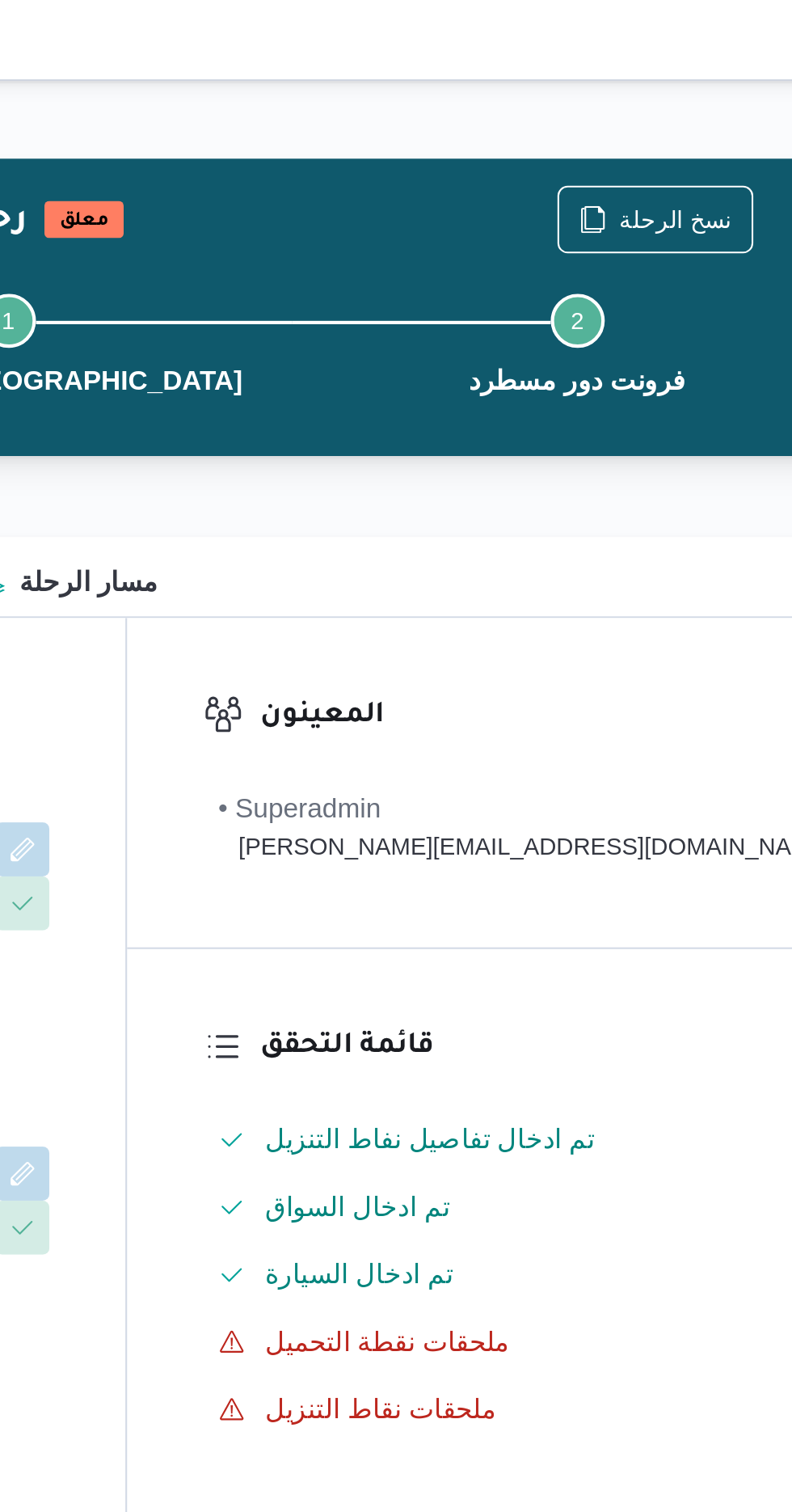
scroll to position [0, 0]
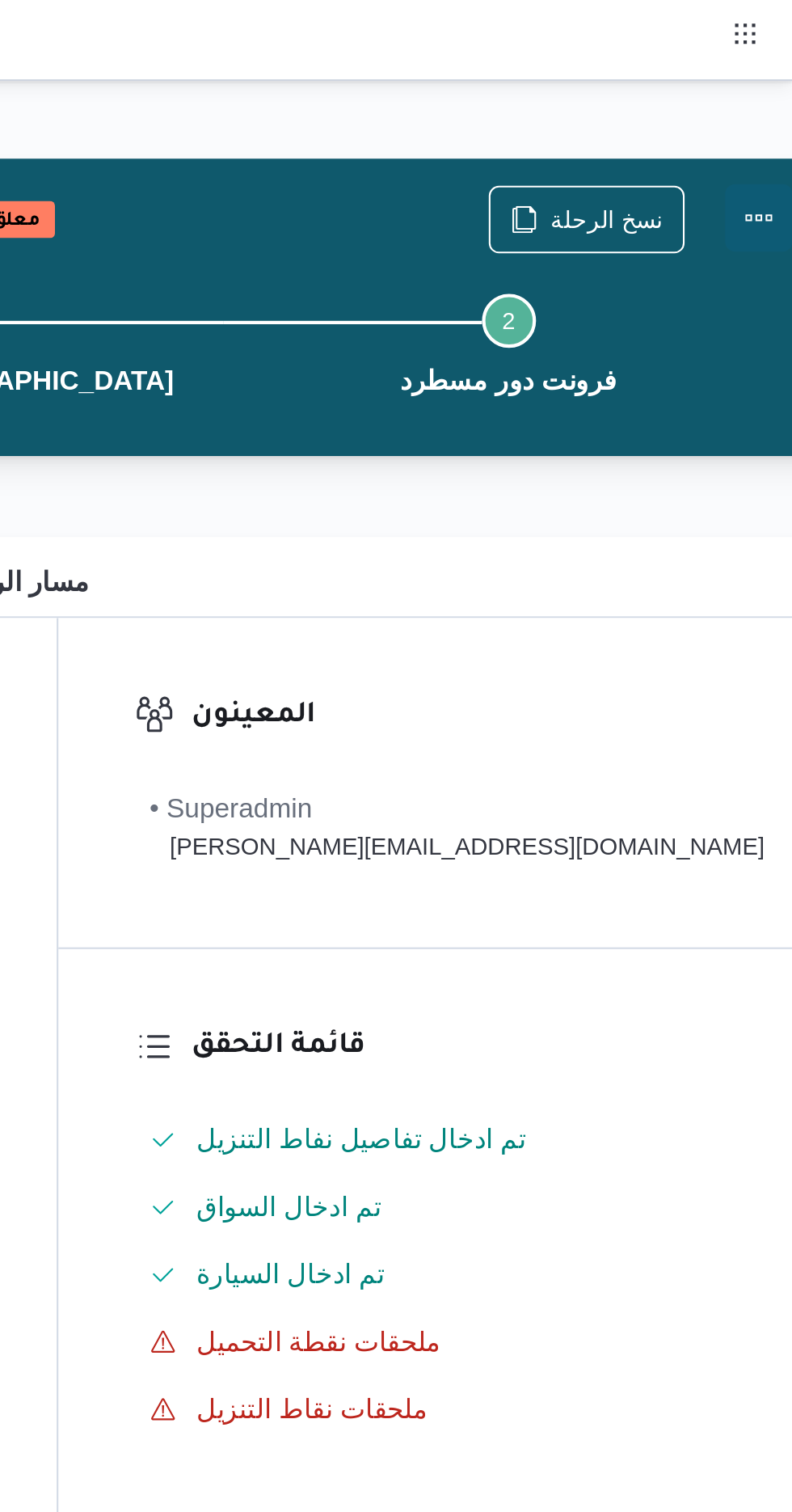
click at [760, 93] on button "Actions" at bounding box center [776, 104] width 32 height 32
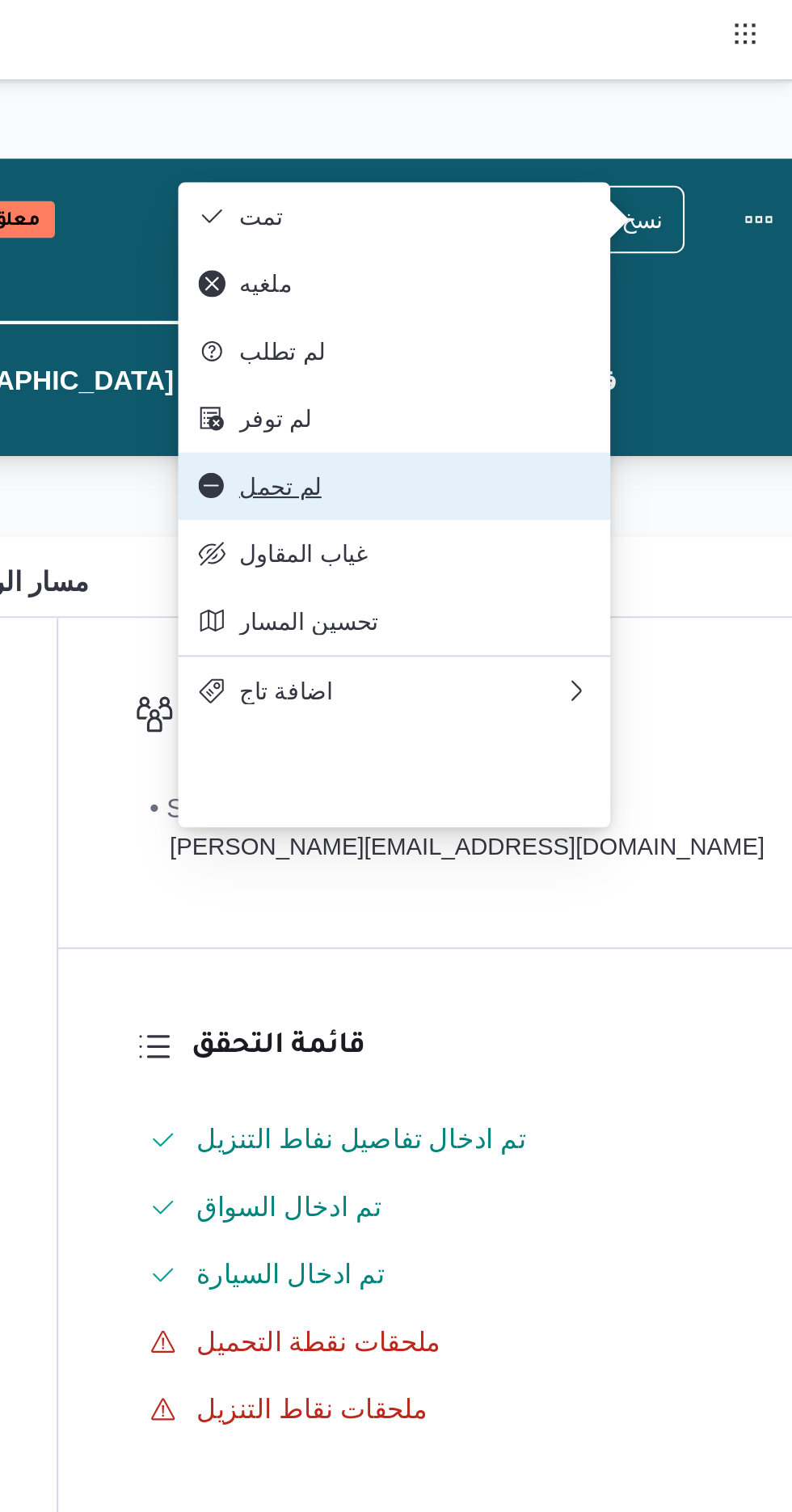
click at [645, 239] on span "لم تحمل" at bounding box center [611, 233] width 168 height 13
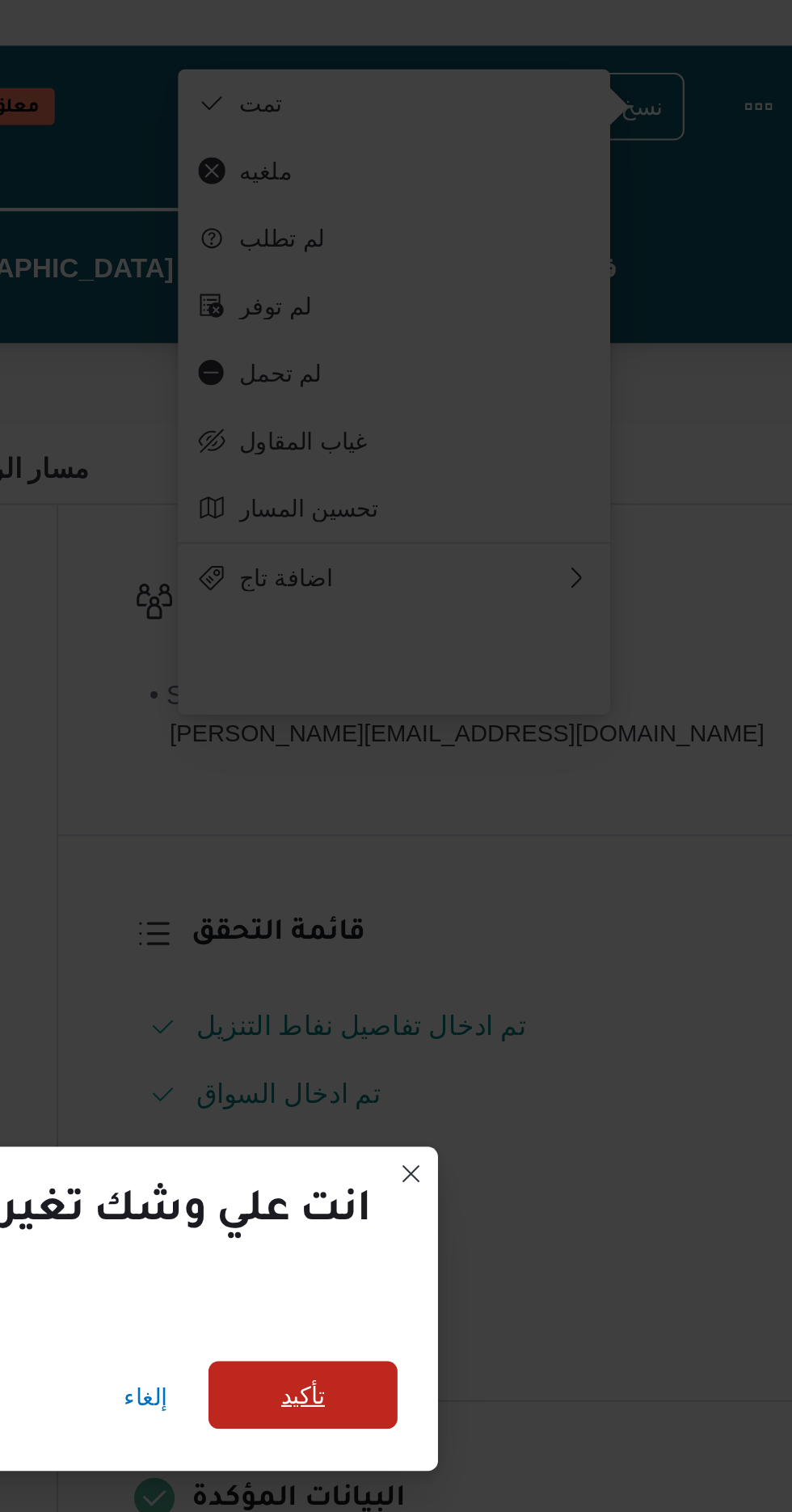
click at [576, 712] on span "تأكيد" at bounding box center [558, 722] width 91 height 32
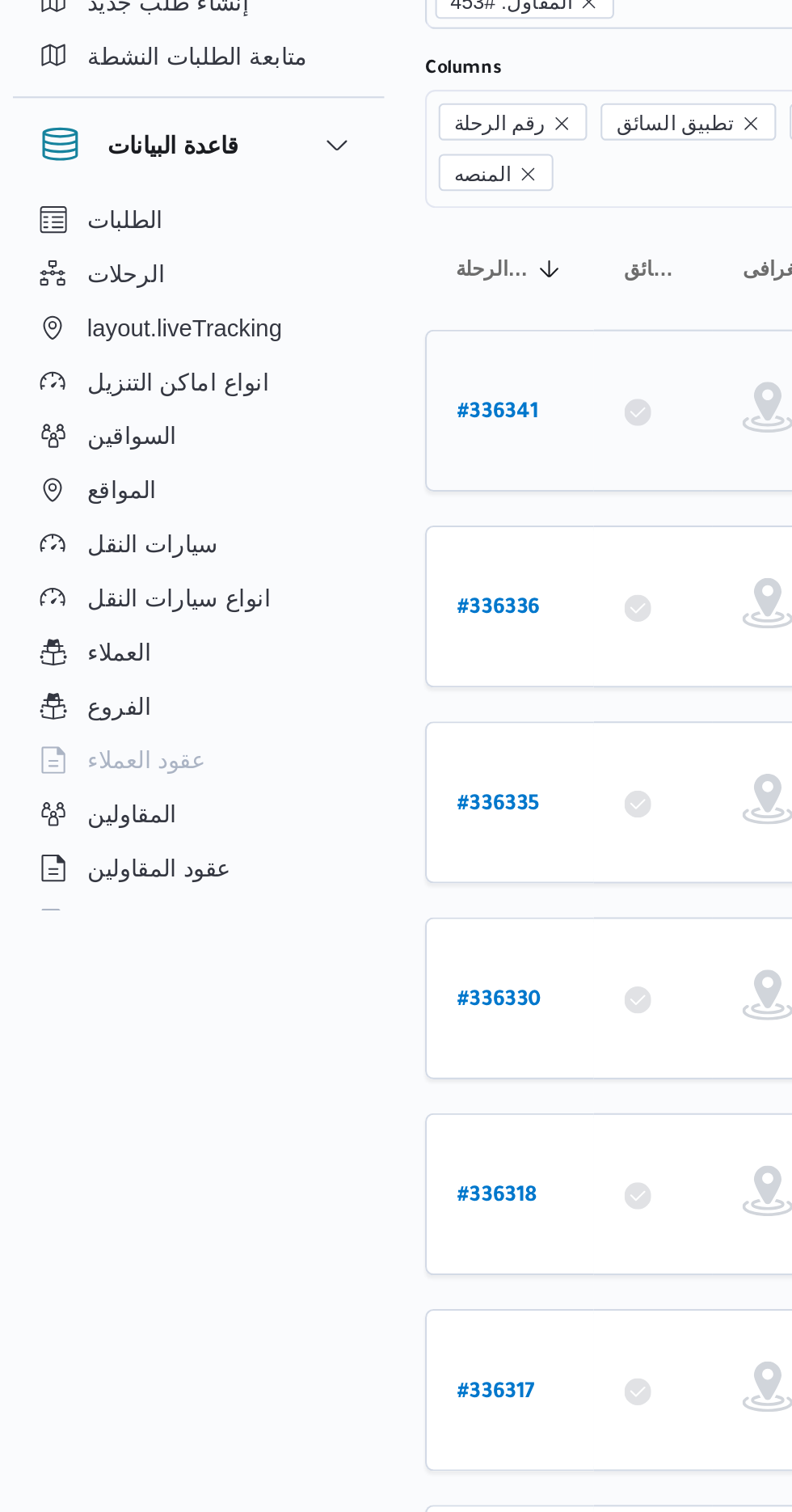
click at [248, 308] on link "# 336341" at bounding box center [245, 319] width 39 height 22
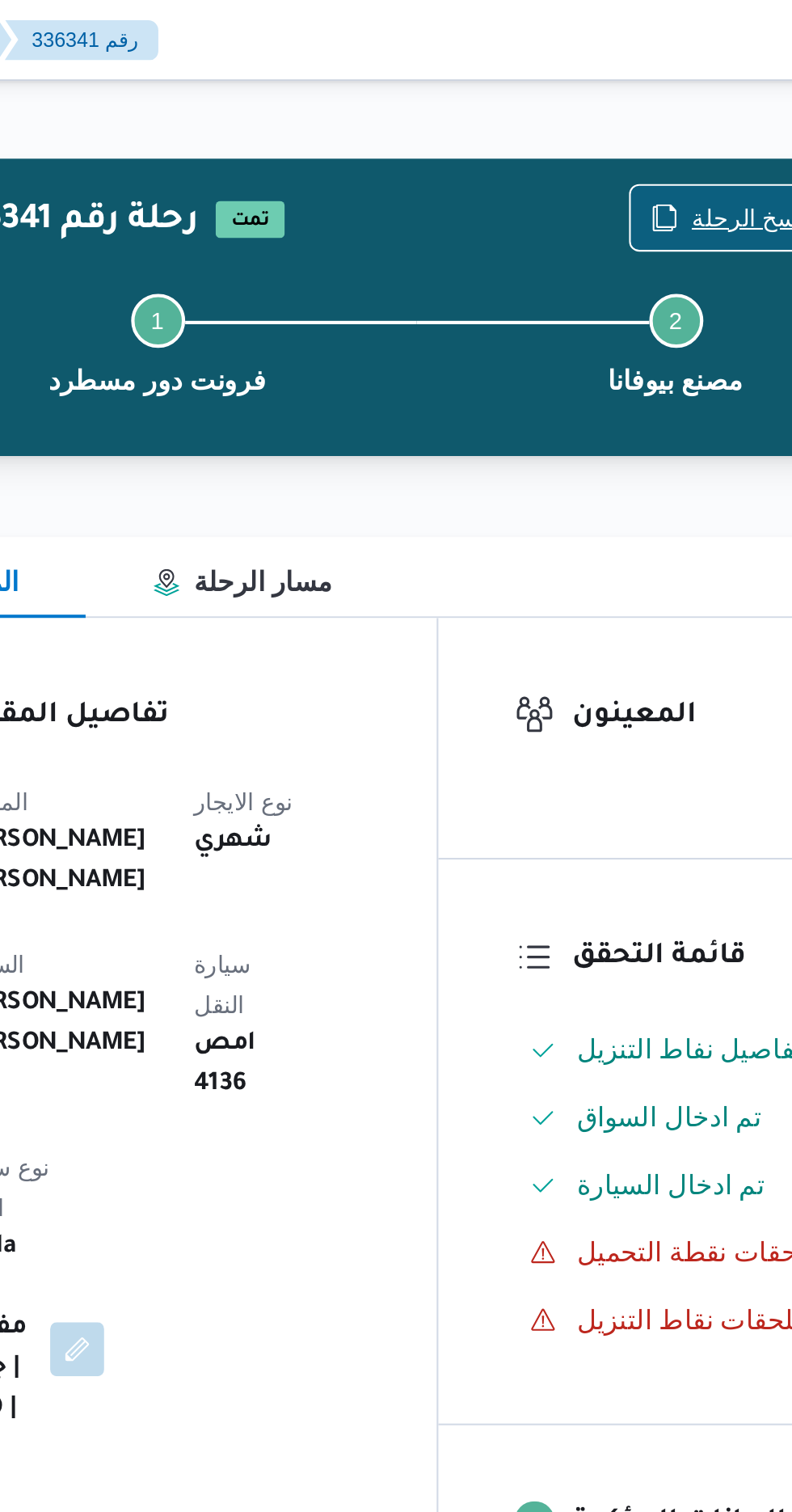
click at [630, 91] on span "نسخ الرحلة" at bounding box center [645, 104] width 93 height 31
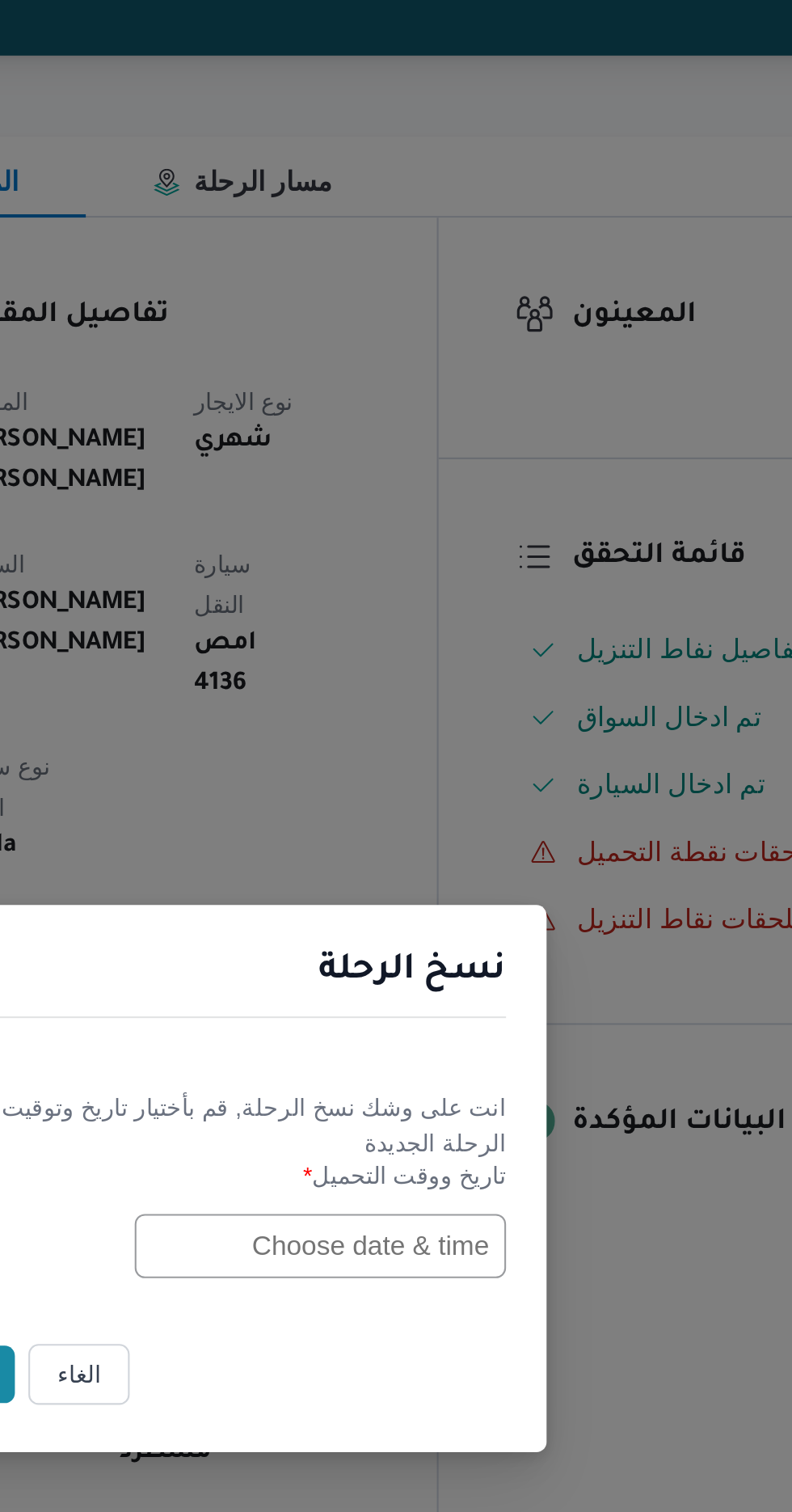
click at [440, 789] on input "text" at bounding box center [449, 788] width 178 height 31
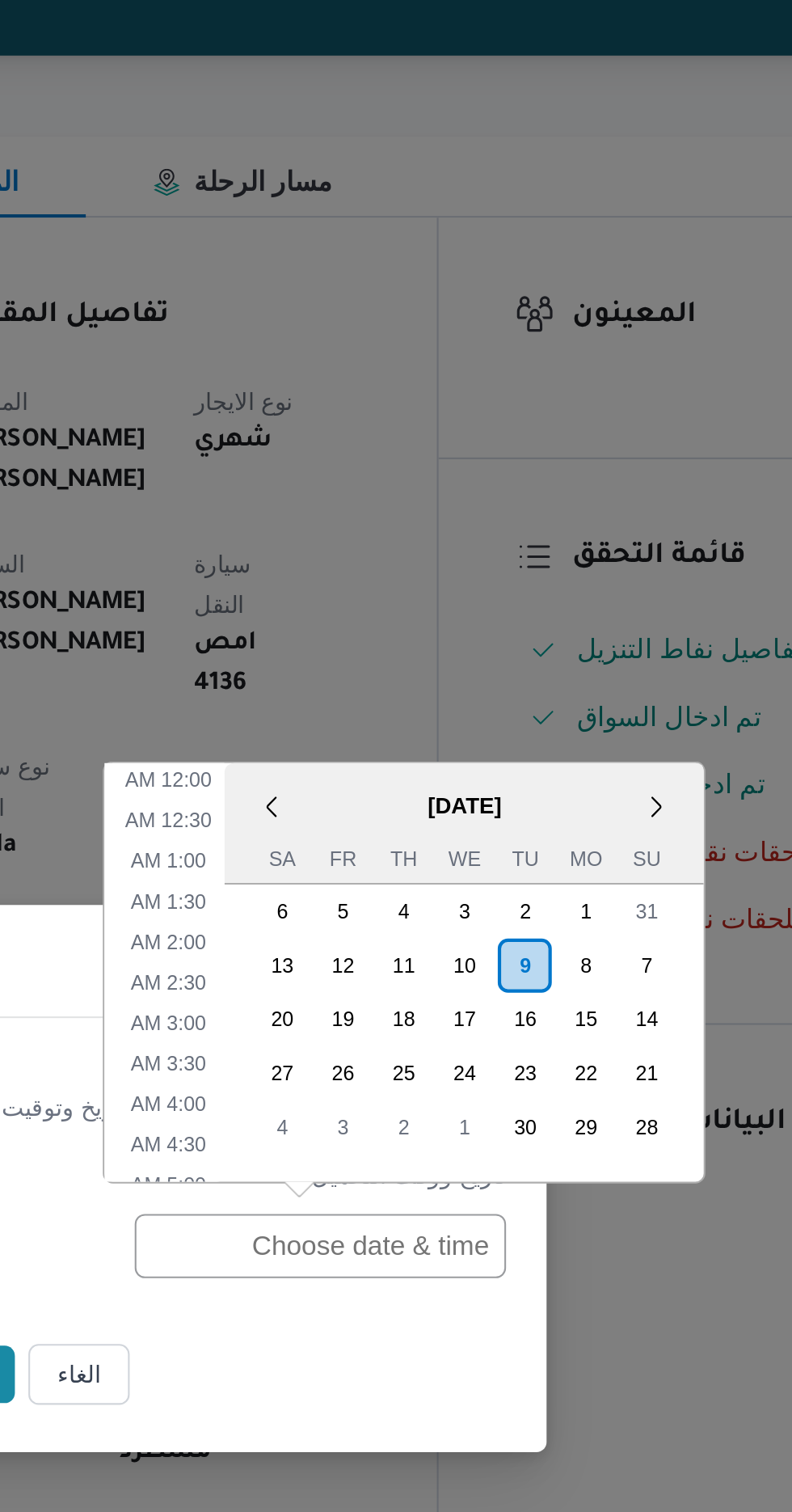
scroll to position [529, 0]
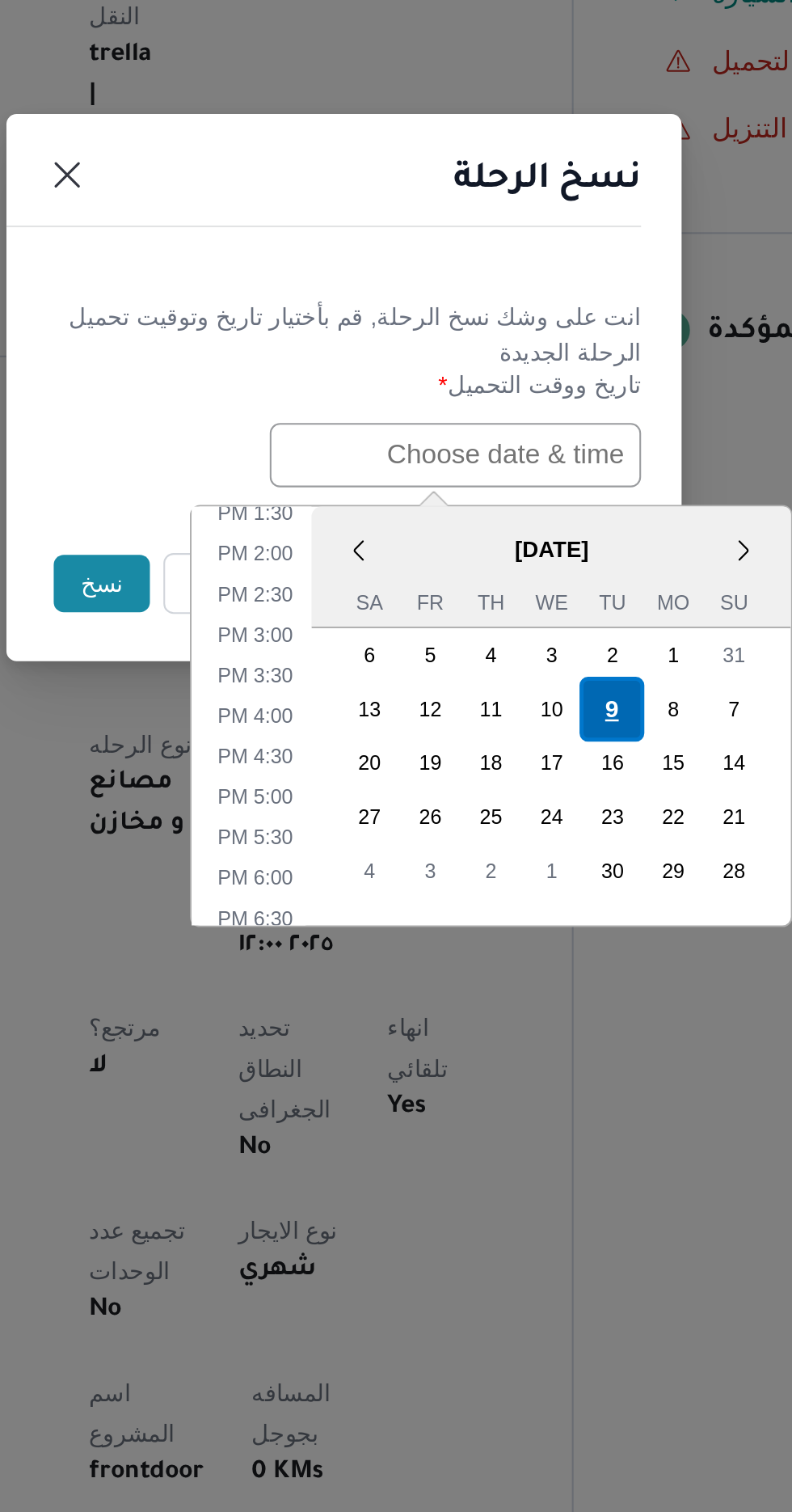
click at [525, 904] on div "9" at bounding box center [525, 910] width 31 height 31
type input "[DATE] 12:00AM"
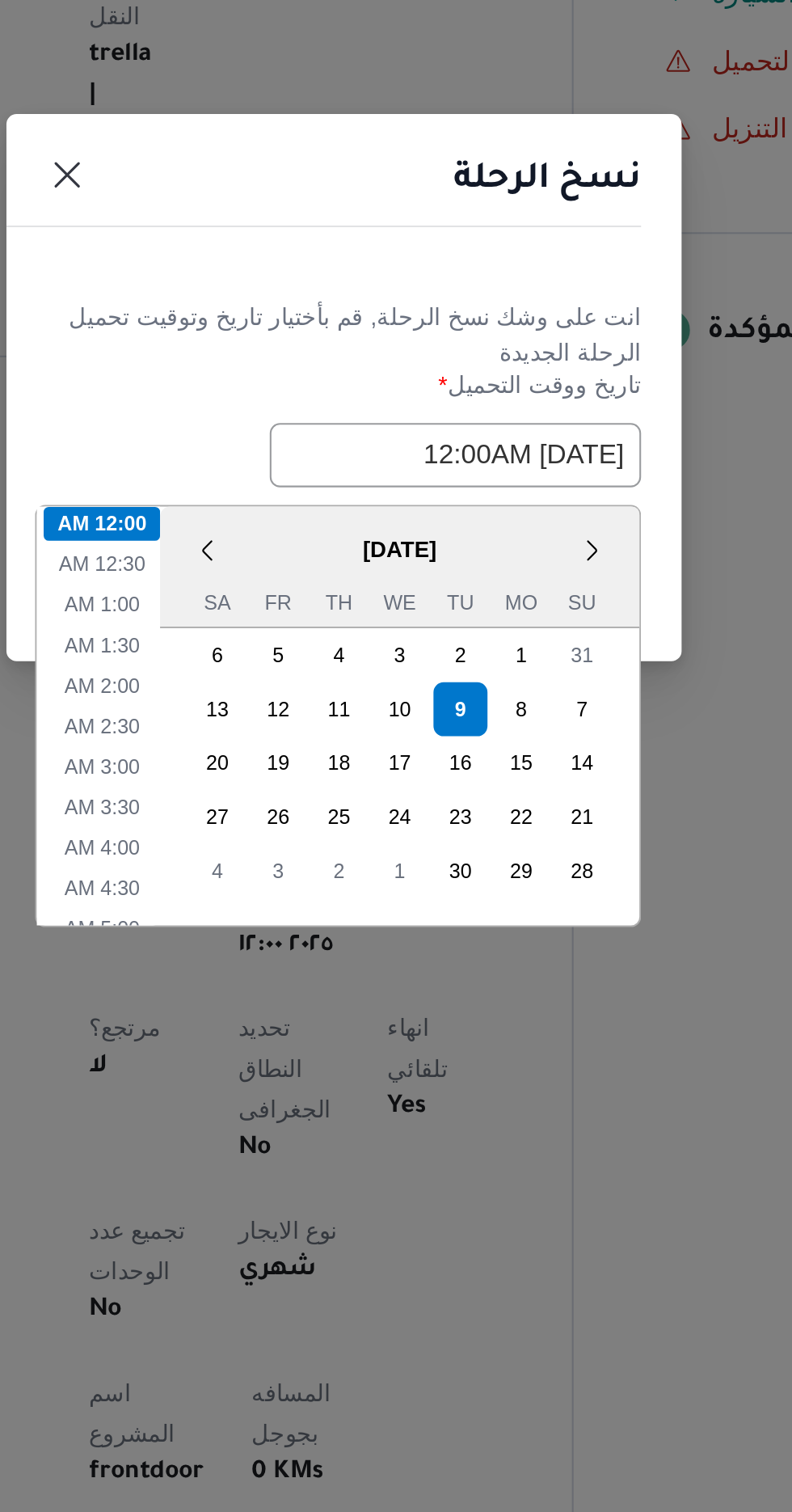
click at [443, 645] on header "نسخ الرحلة" at bounding box center [376, 662] width 323 height 35
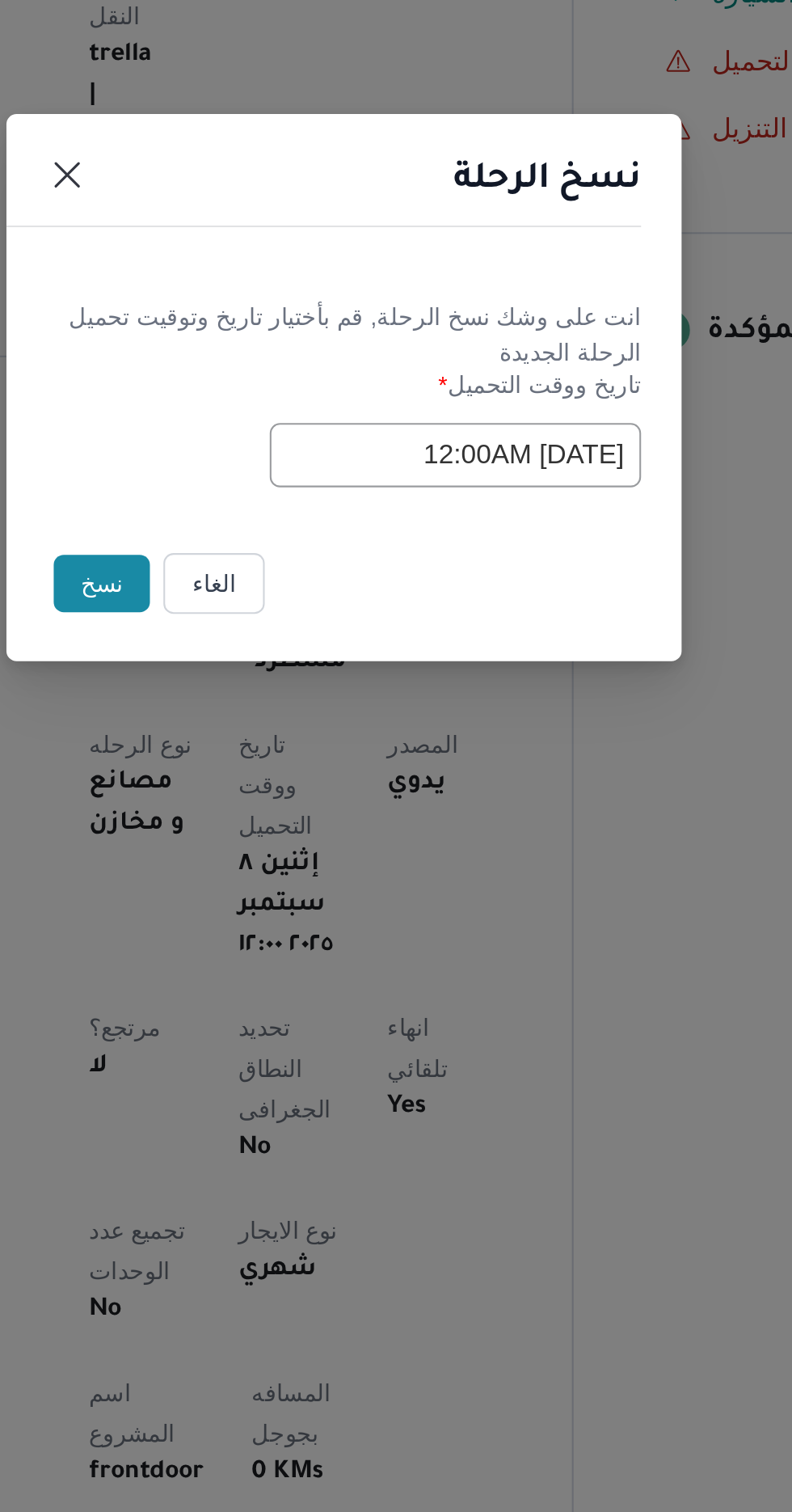
click at [279, 847] on button "نسخ" at bounding box center [281, 849] width 46 height 28
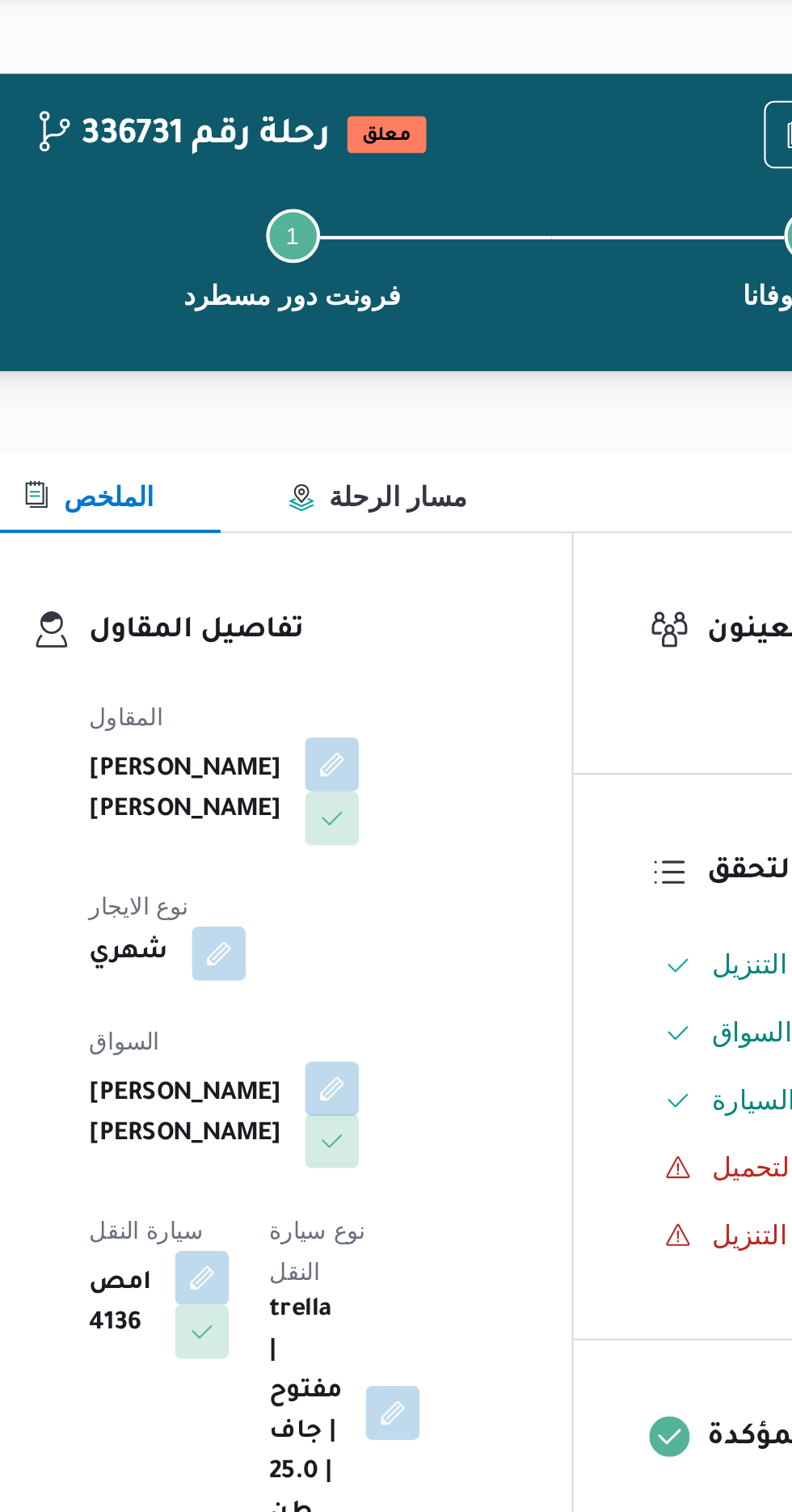
click at [377, 574] on button "button" at bounding box center [390, 586] width 26 height 26
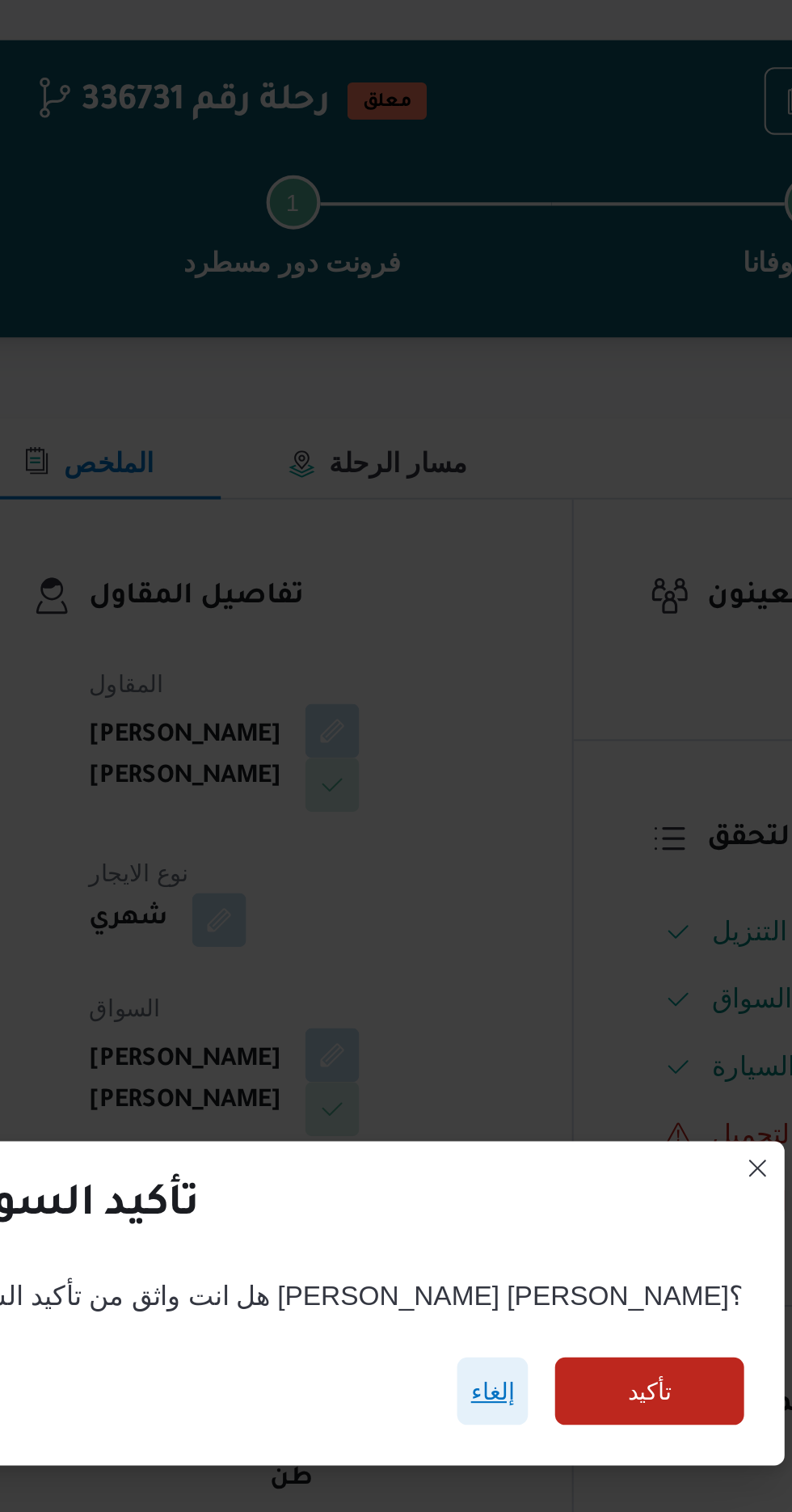
click at [456, 733] on span "إلغاء" at bounding box center [467, 723] width 21 height 20
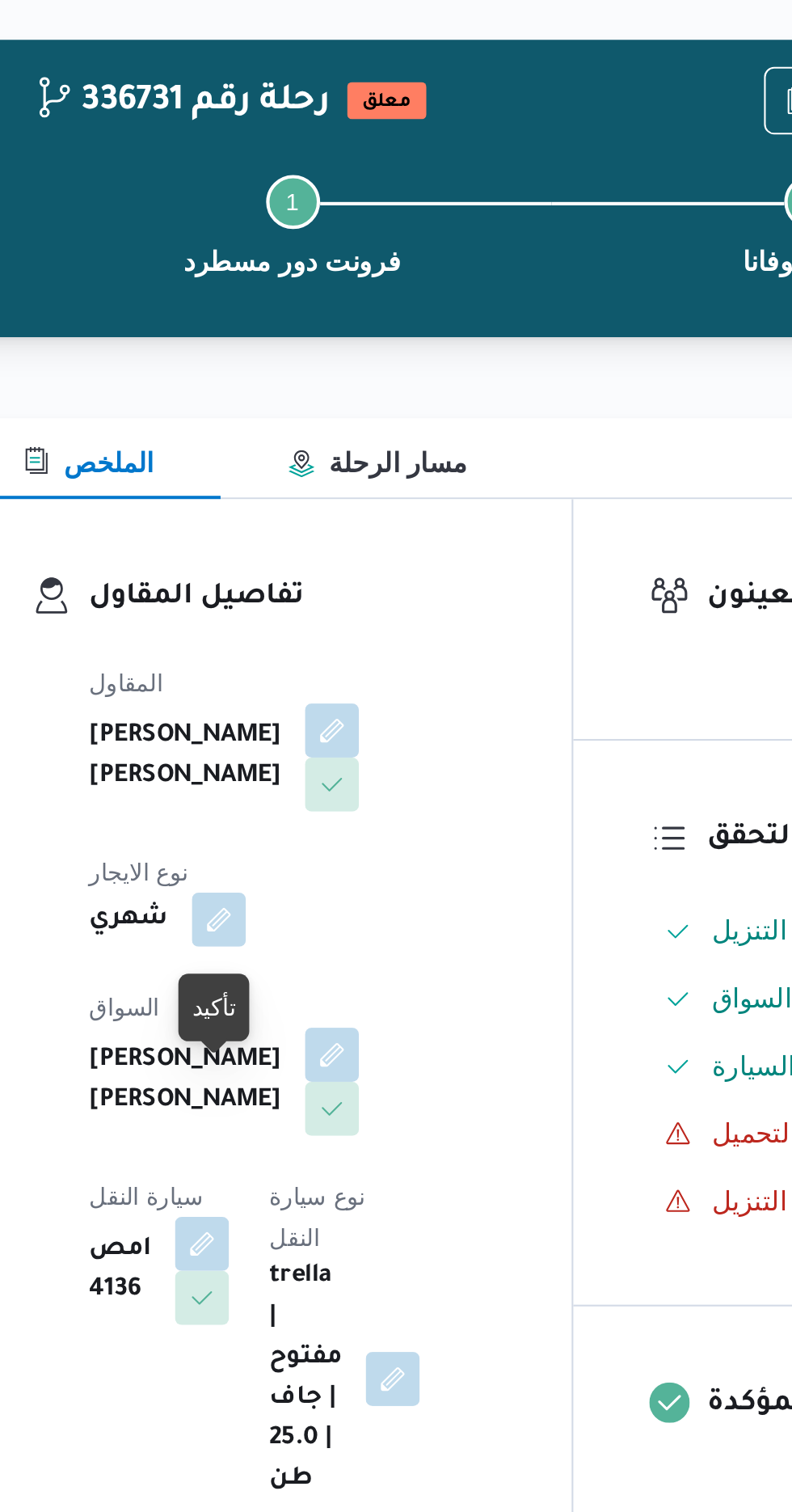
click at [329, 553] on div at bounding box center [333, 554] width 13 height 13
click at [377, 548] on button "button" at bounding box center [390, 561] width 26 height 26
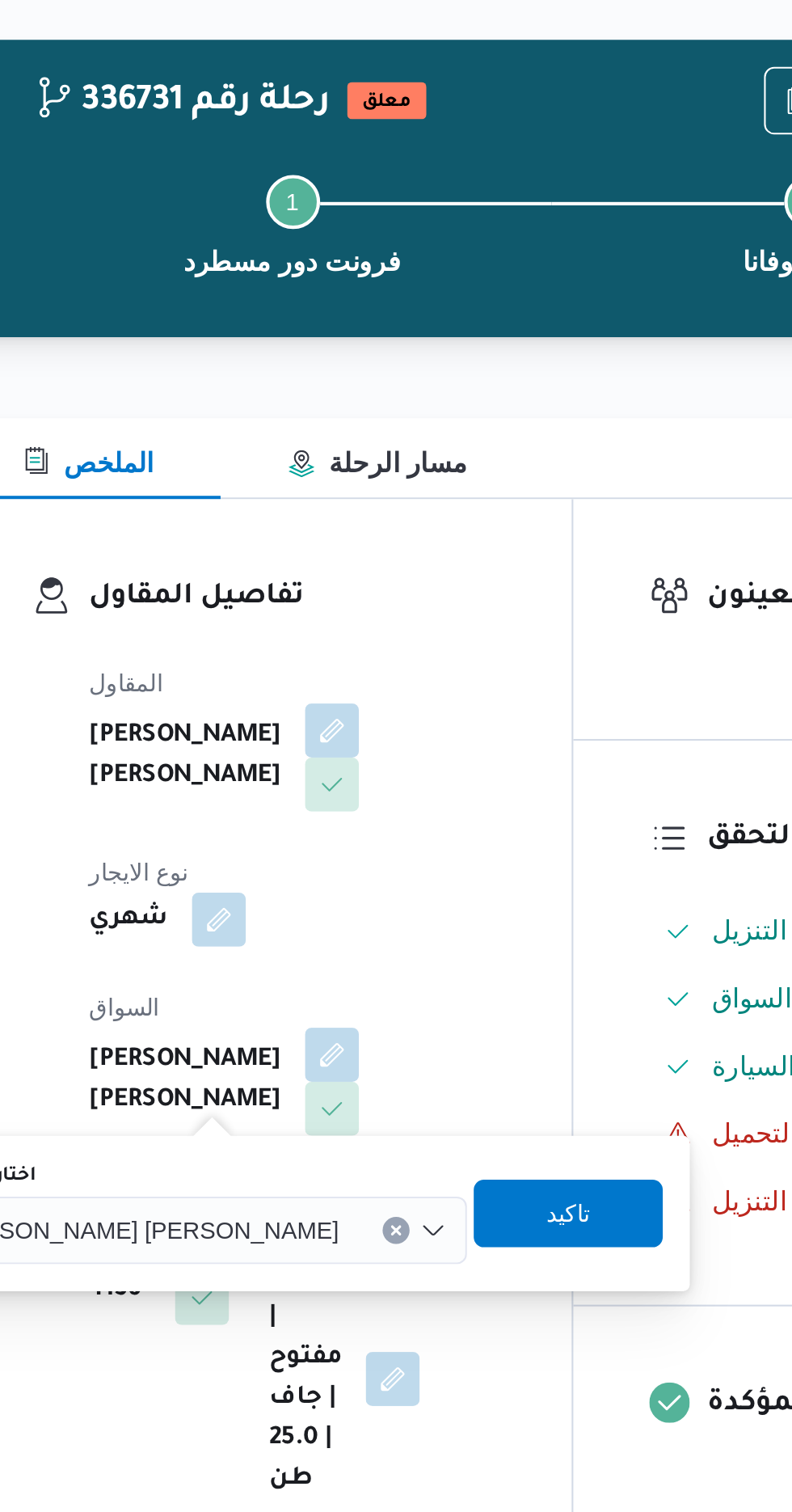
click at [308, 655] on div "[PERSON_NAME] [PERSON_NAME]" at bounding box center [324, 646] width 260 height 32
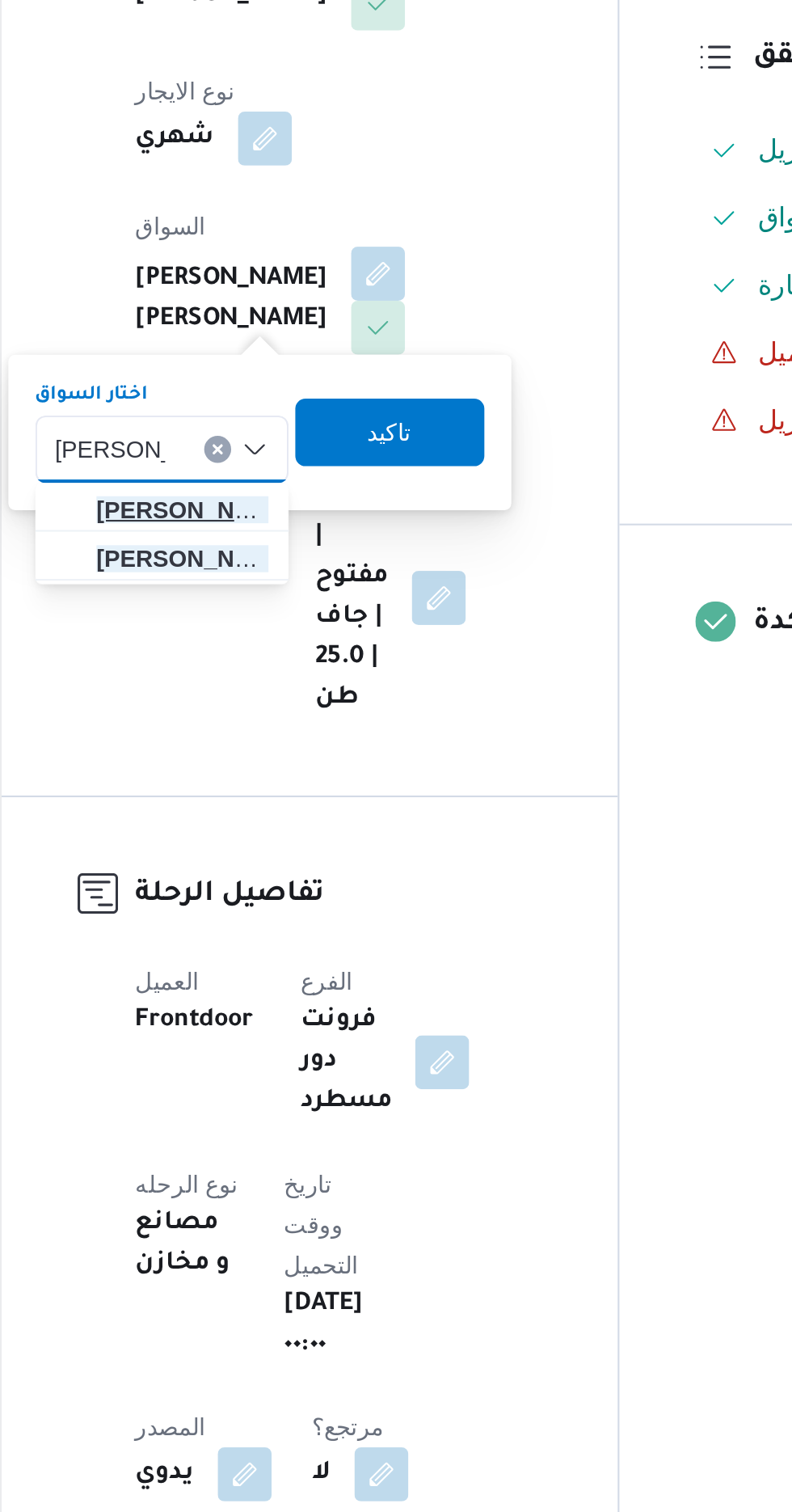
type input "[PERSON_NAME]"
click at [321, 676] on span "[PERSON_NAME] [PERSON_NAME]" at bounding box center [297, 675] width 83 height 20
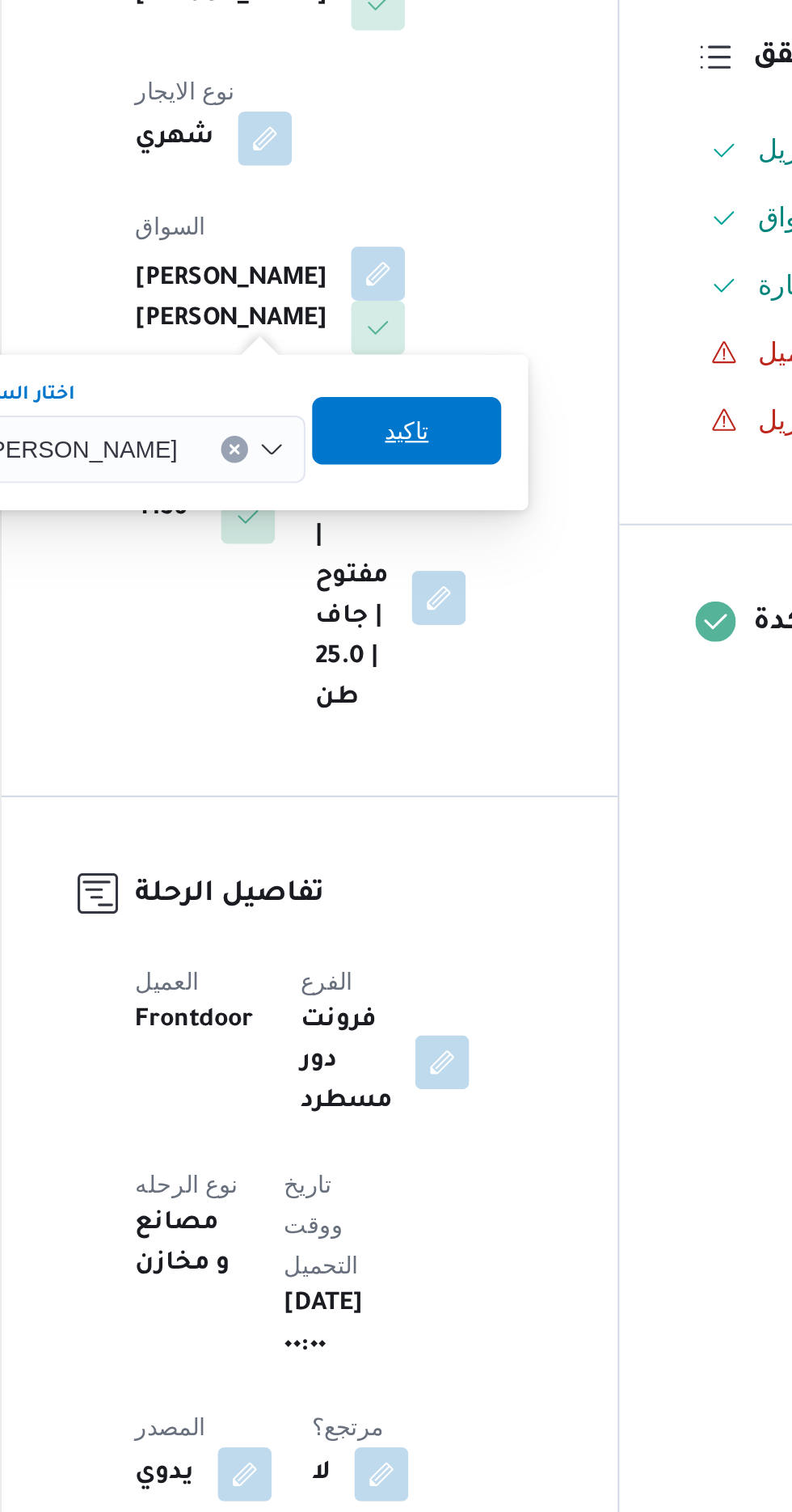
click at [415, 637] on span "تاكيد" at bounding box center [404, 637] width 21 height 20
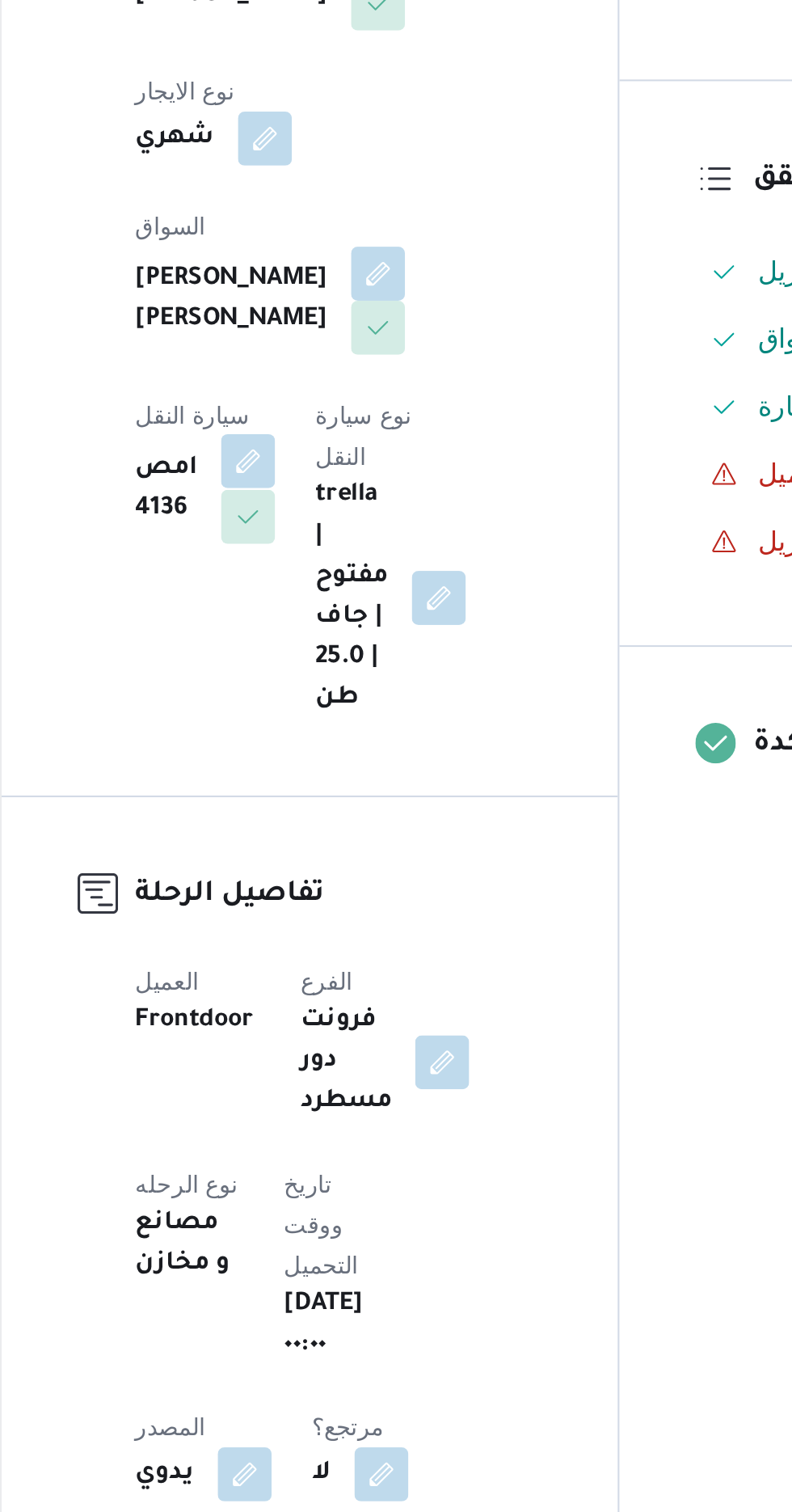
click at [341, 639] on button "button" at bounding box center [328, 651] width 26 height 26
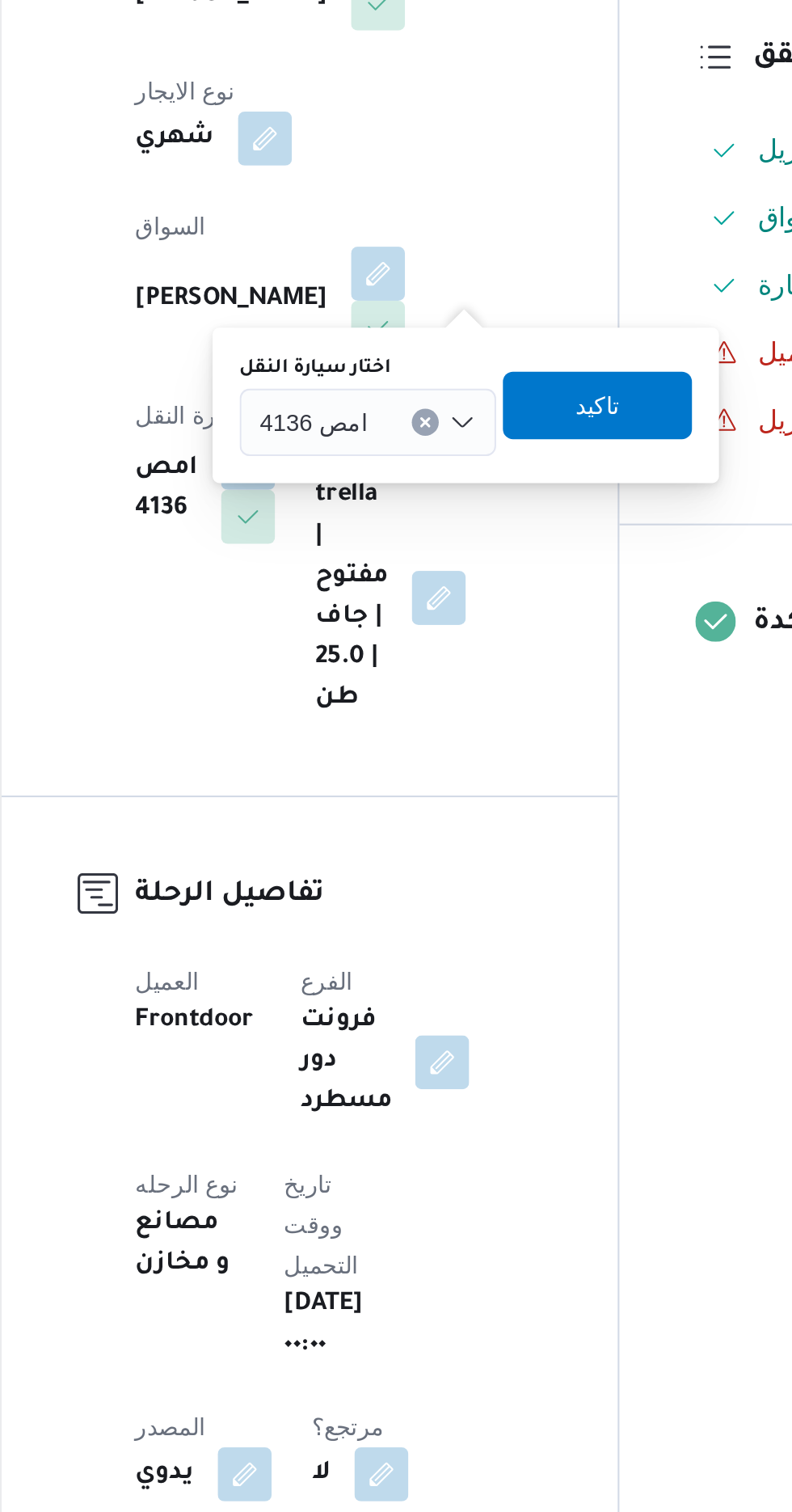
click at [392, 633] on input "اختار سيارة النقل" at bounding box center [393, 633] width 2 height 20
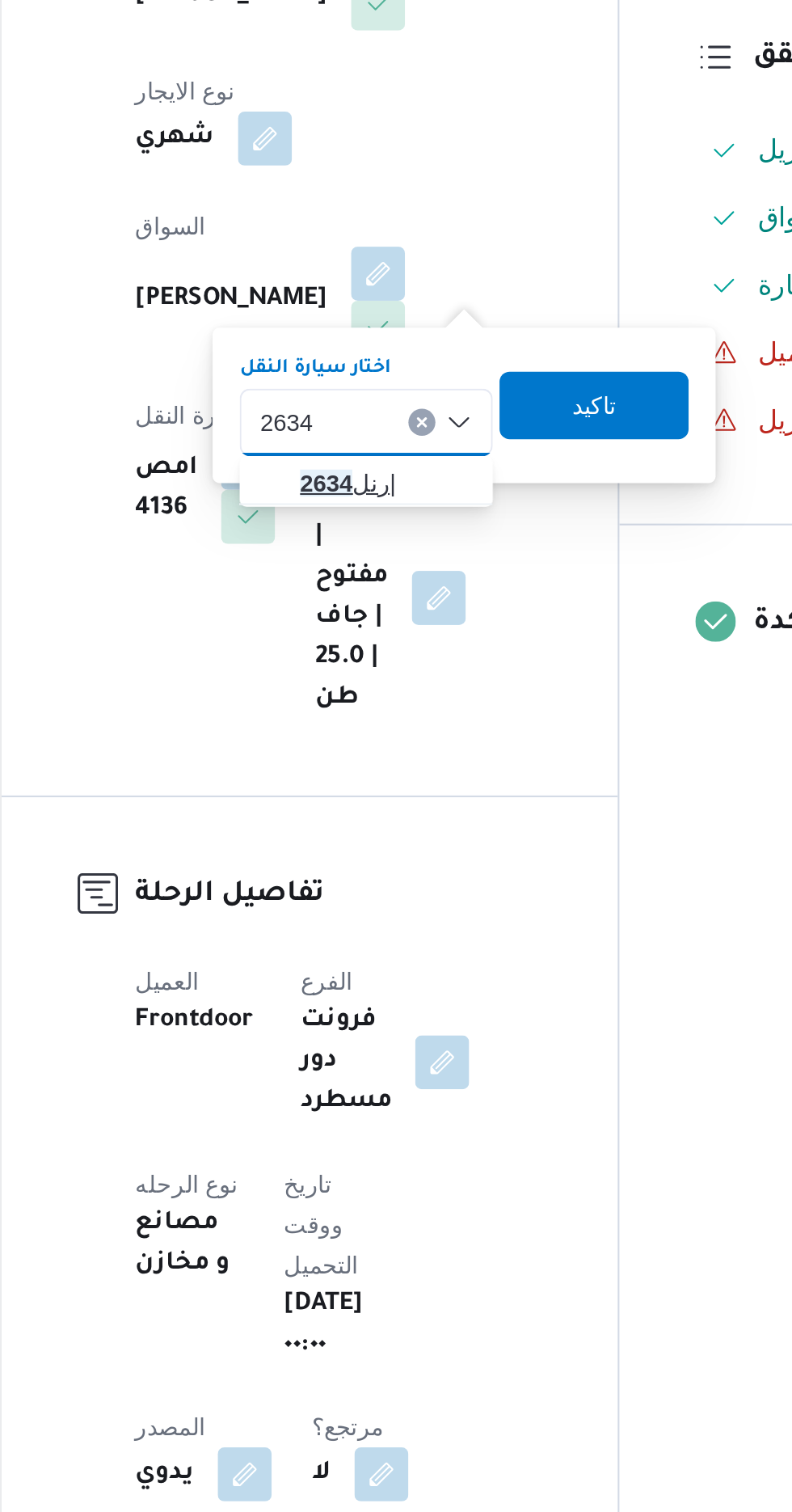
type input "2634"
click at [380, 660] on span "رنل 2634 |" at bounding box center [394, 663] width 83 height 20
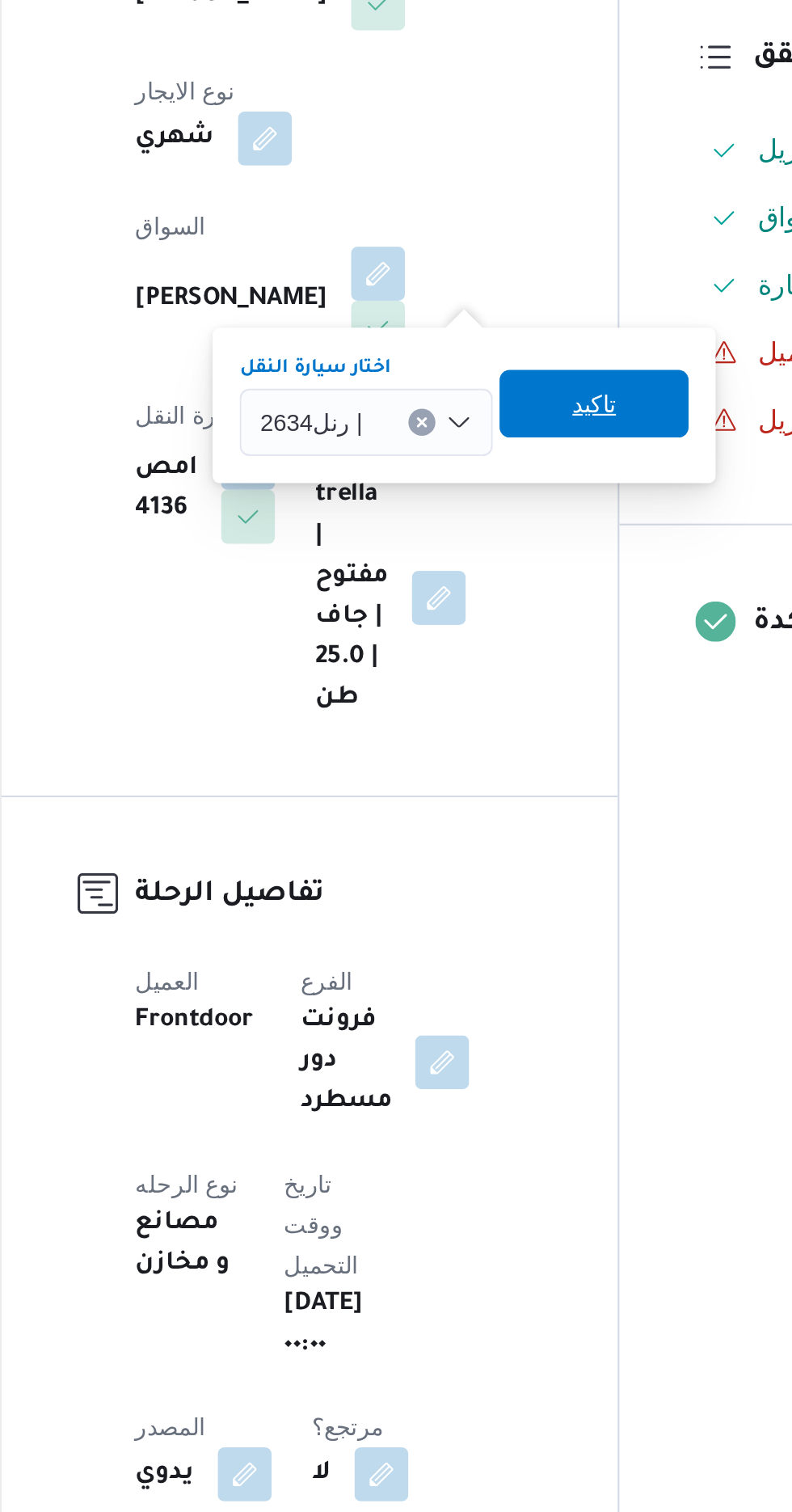
click at [501, 620] on span "تاكيد" at bounding box center [494, 625] width 21 height 20
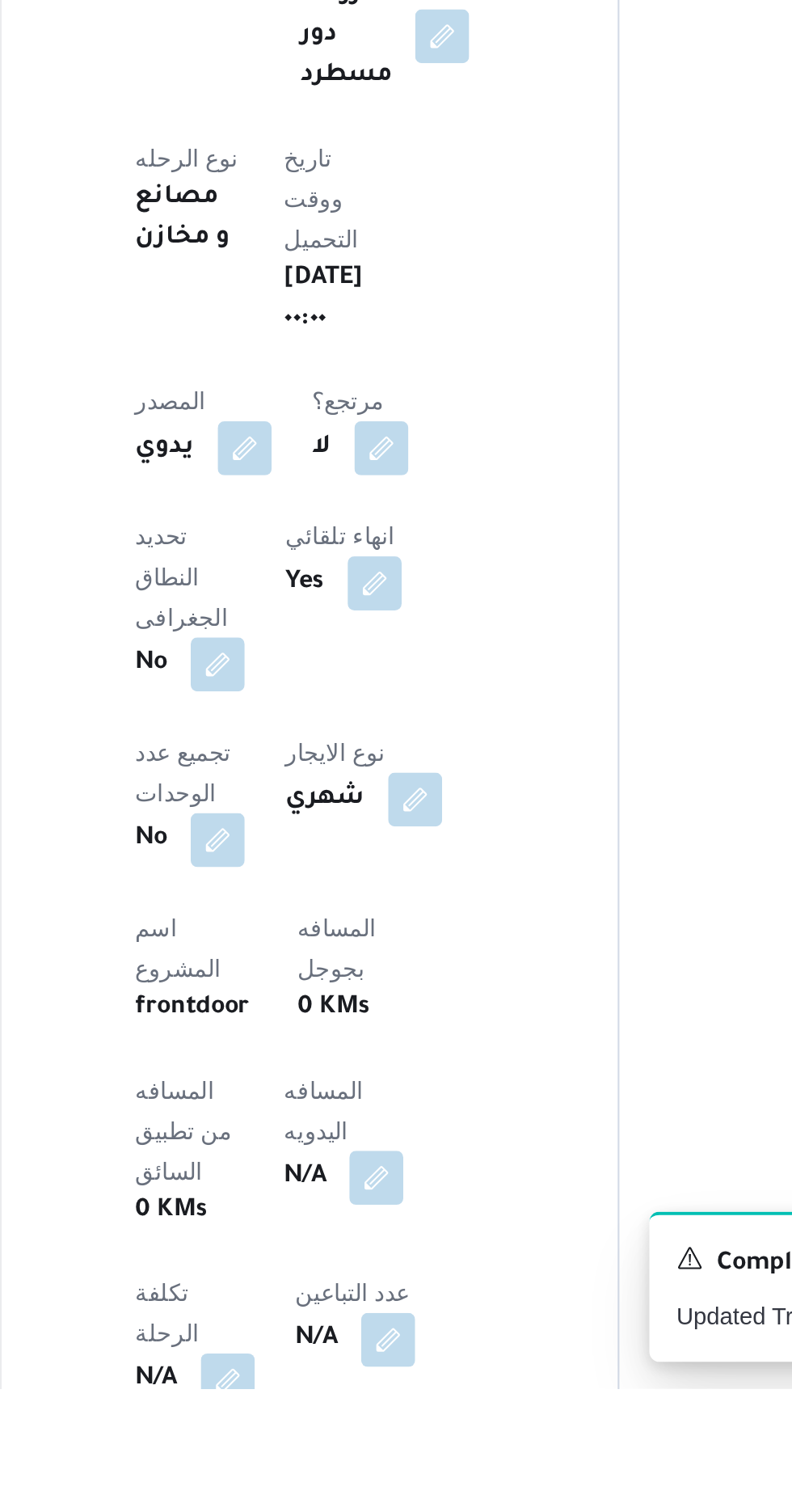
scroll to position [76, 0]
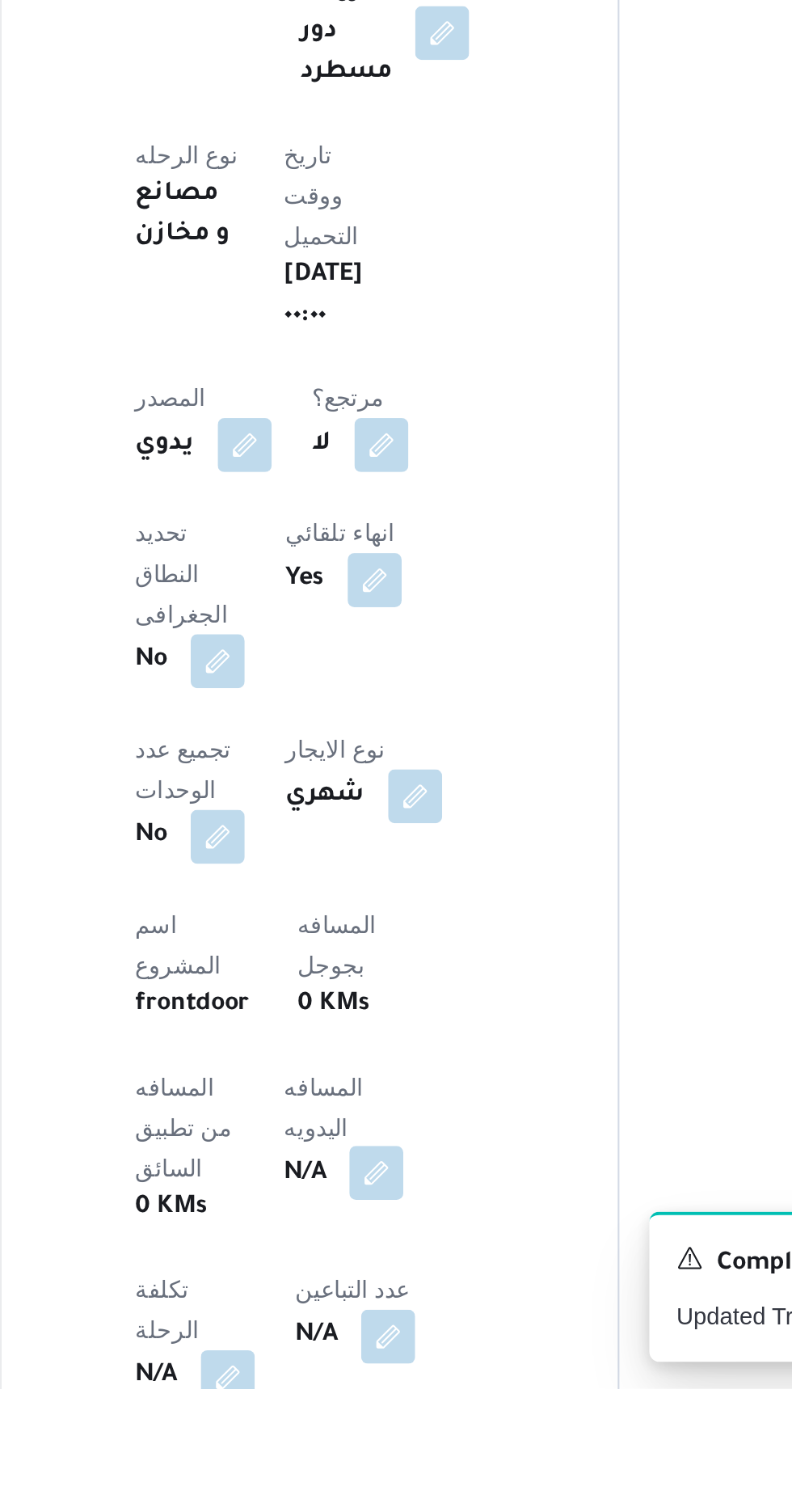
click at [376, 1396] on button "button" at bounding box center [389, 1408] width 26 height 26
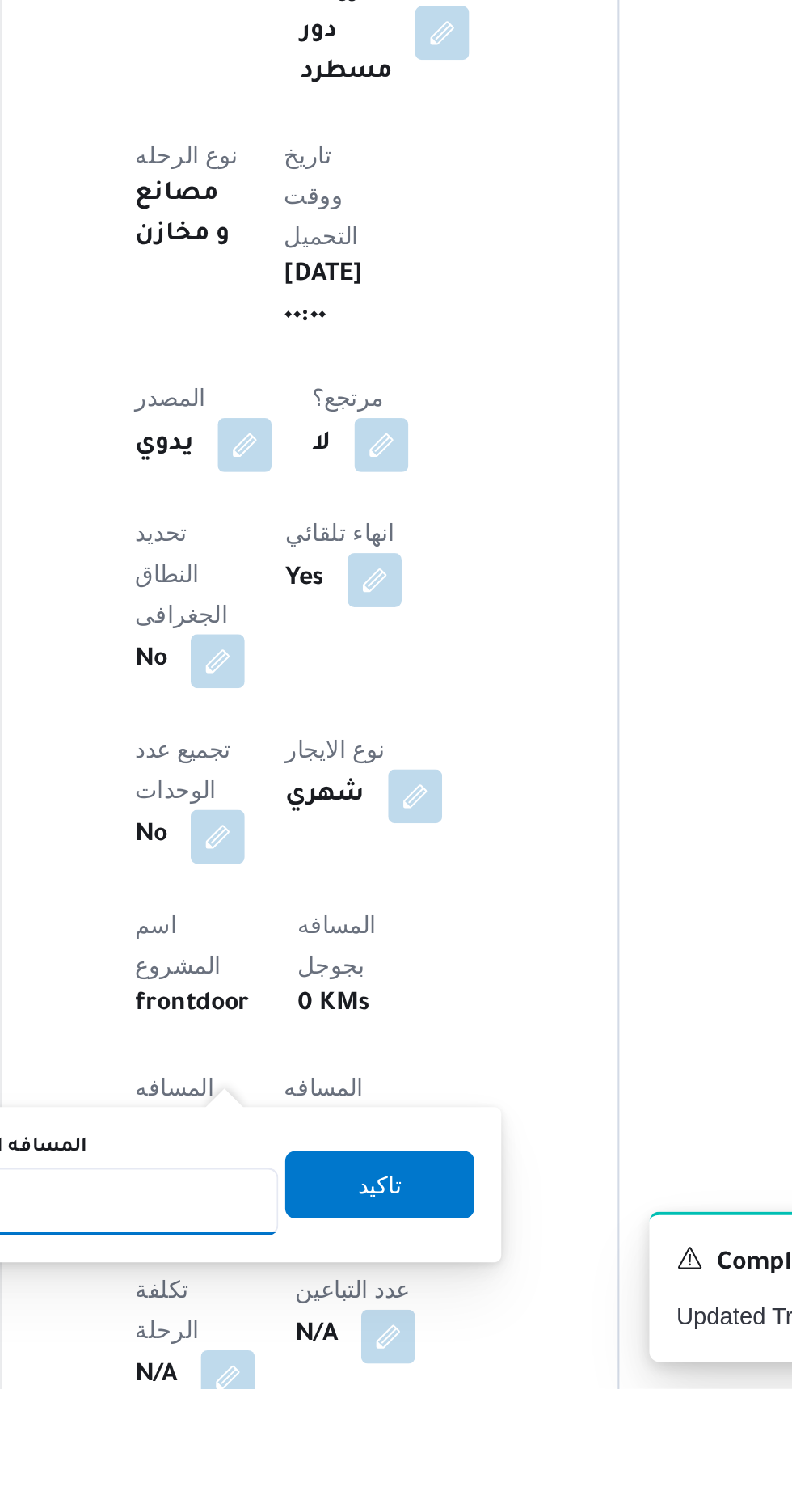
click at [277, 1421] on input "المسافه اليدويه" at bounding box center [262, 1422] width 161 height 32
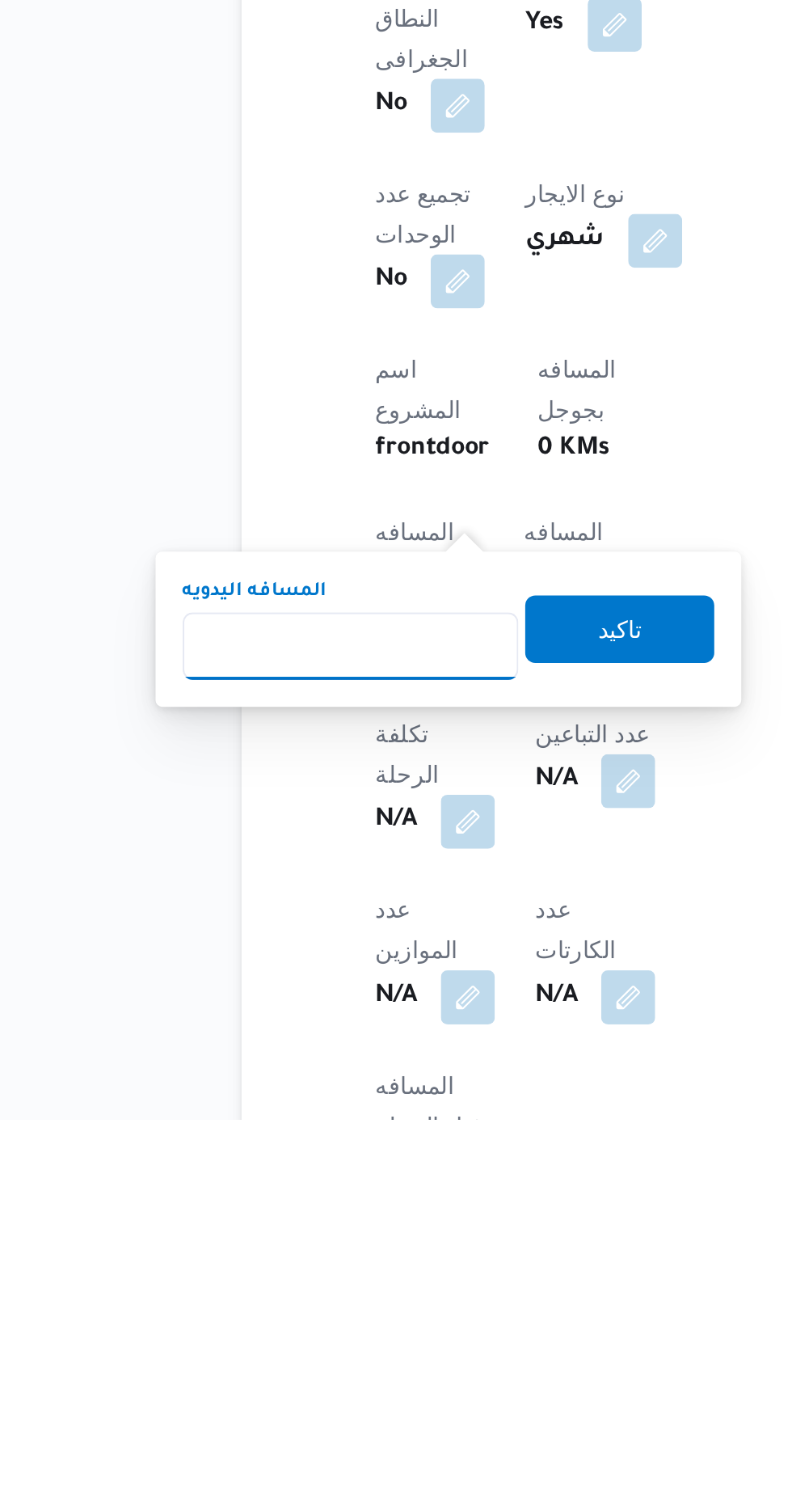
scroll to position [213, 0]
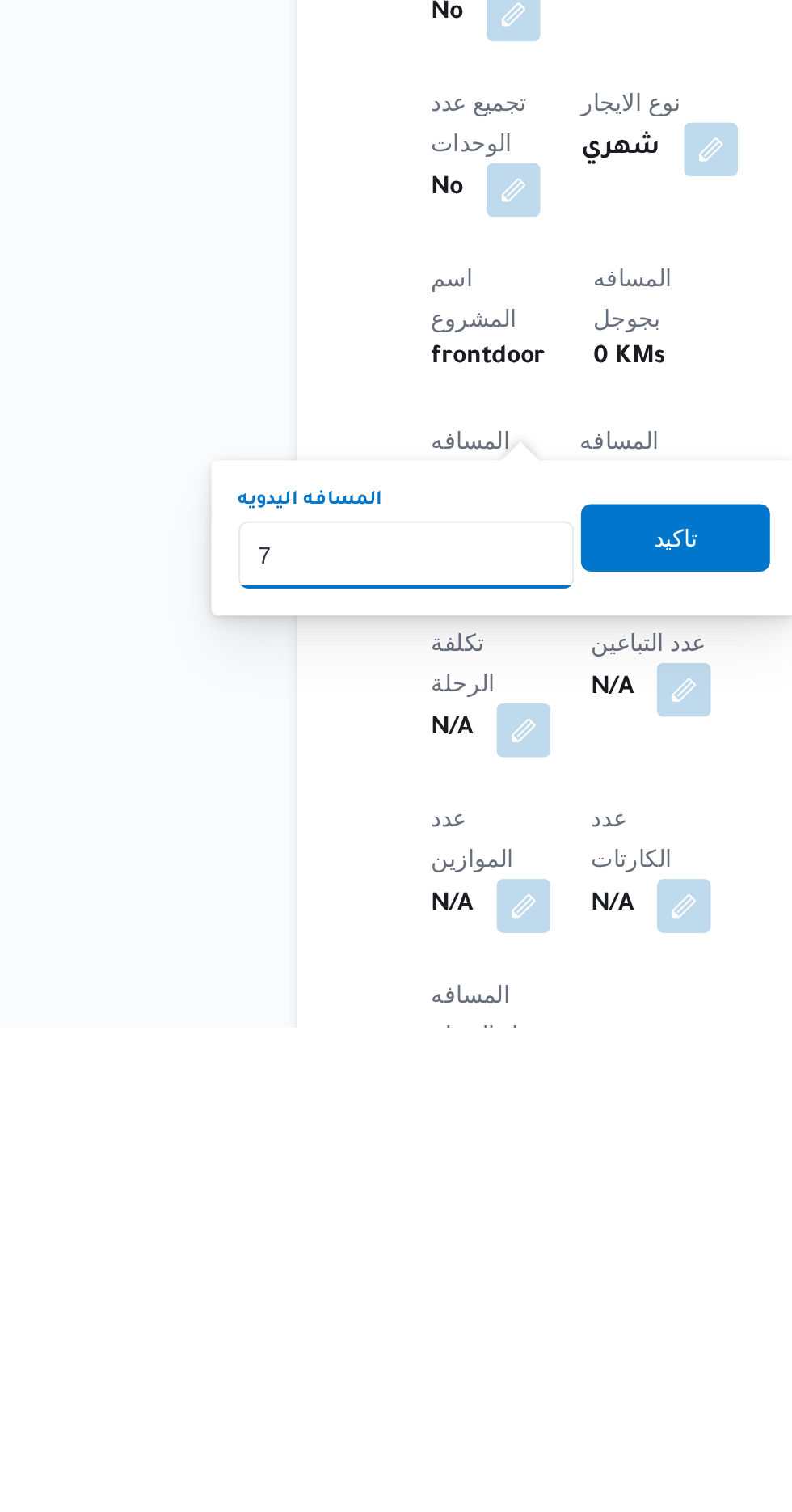
type input "70"
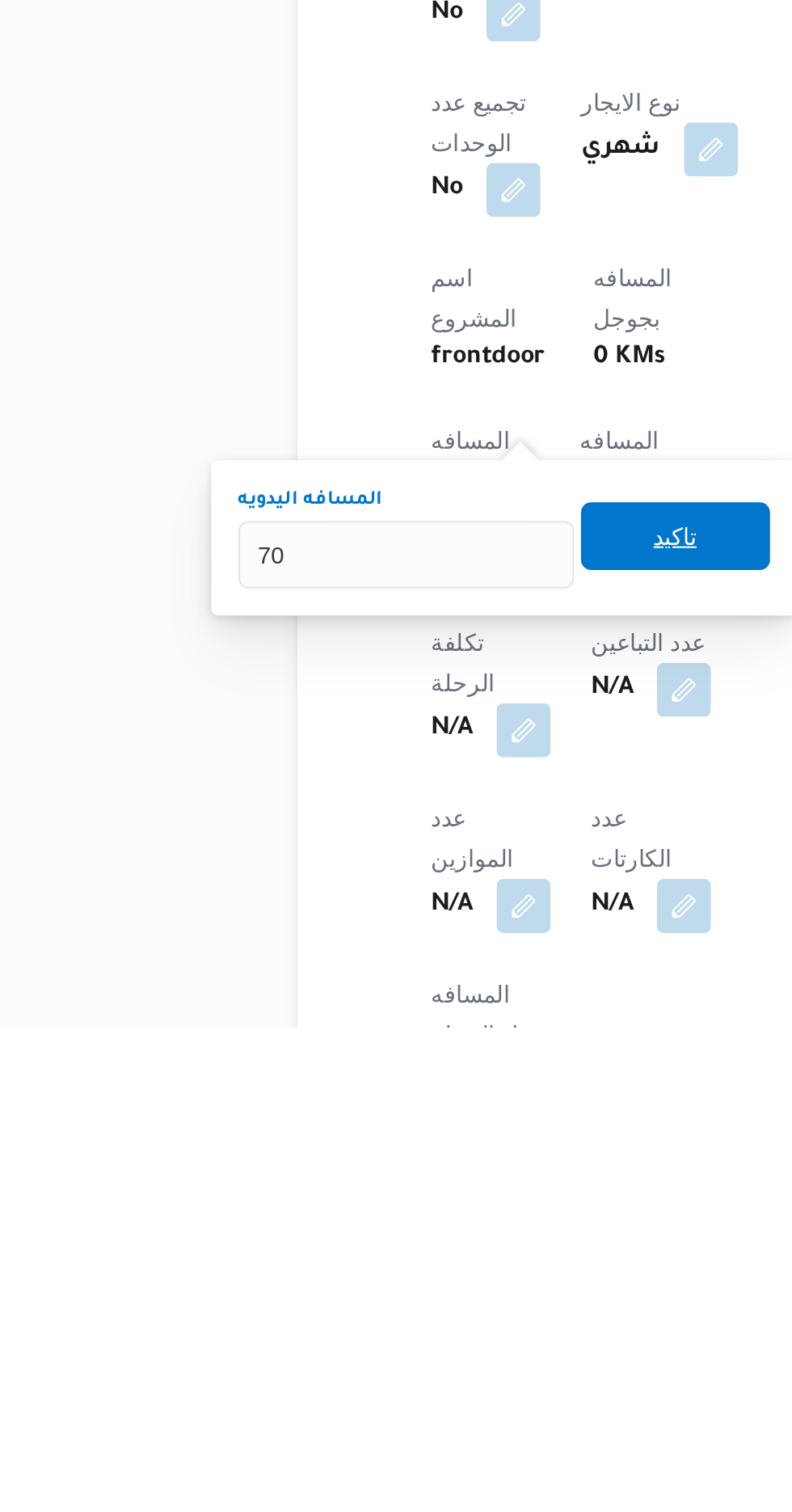
click at [401, 1275] on span "تاكيد" at bounding box center [392, 1277] width 21 height 20
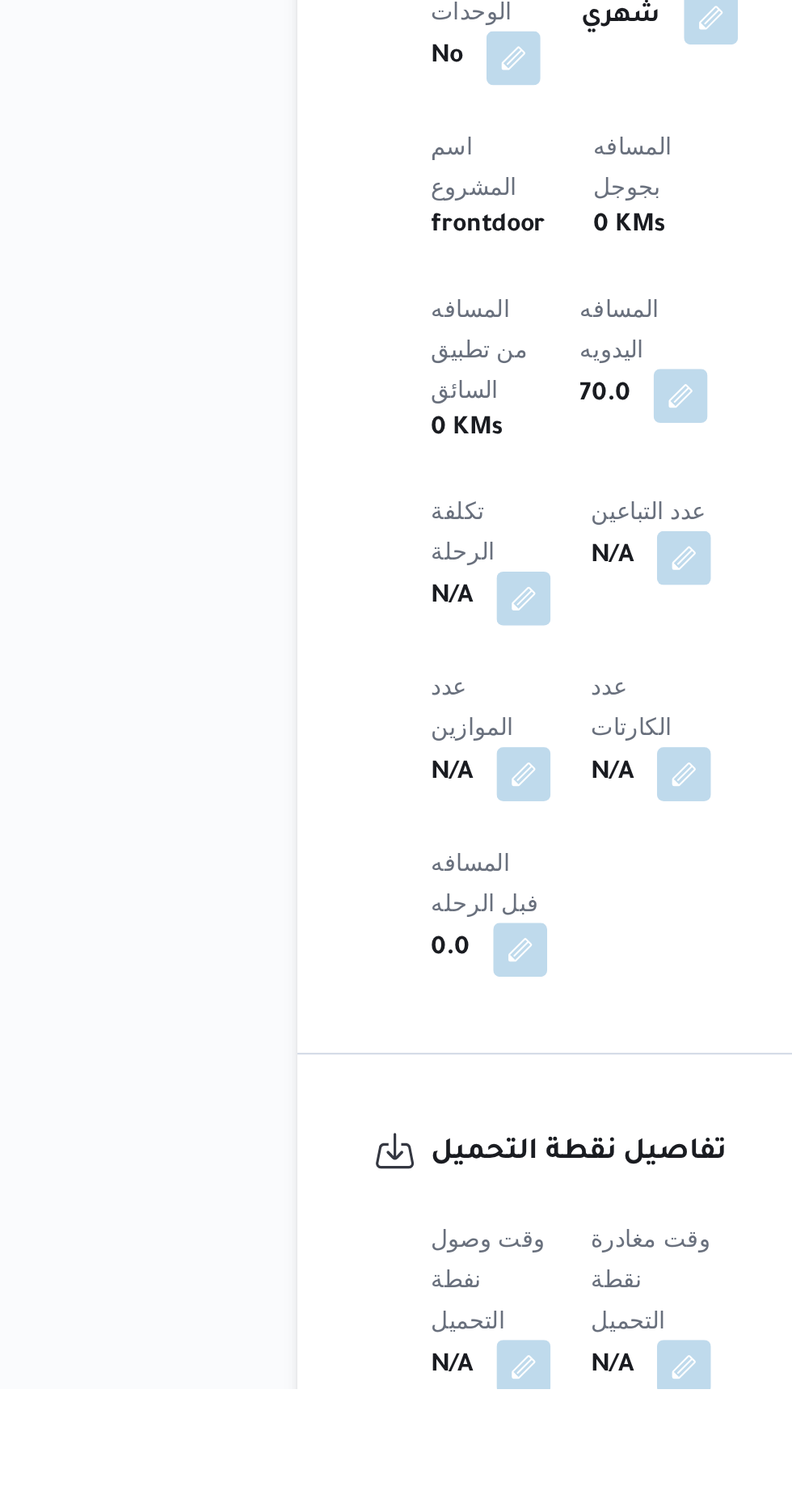
scroll to position [454, 0]
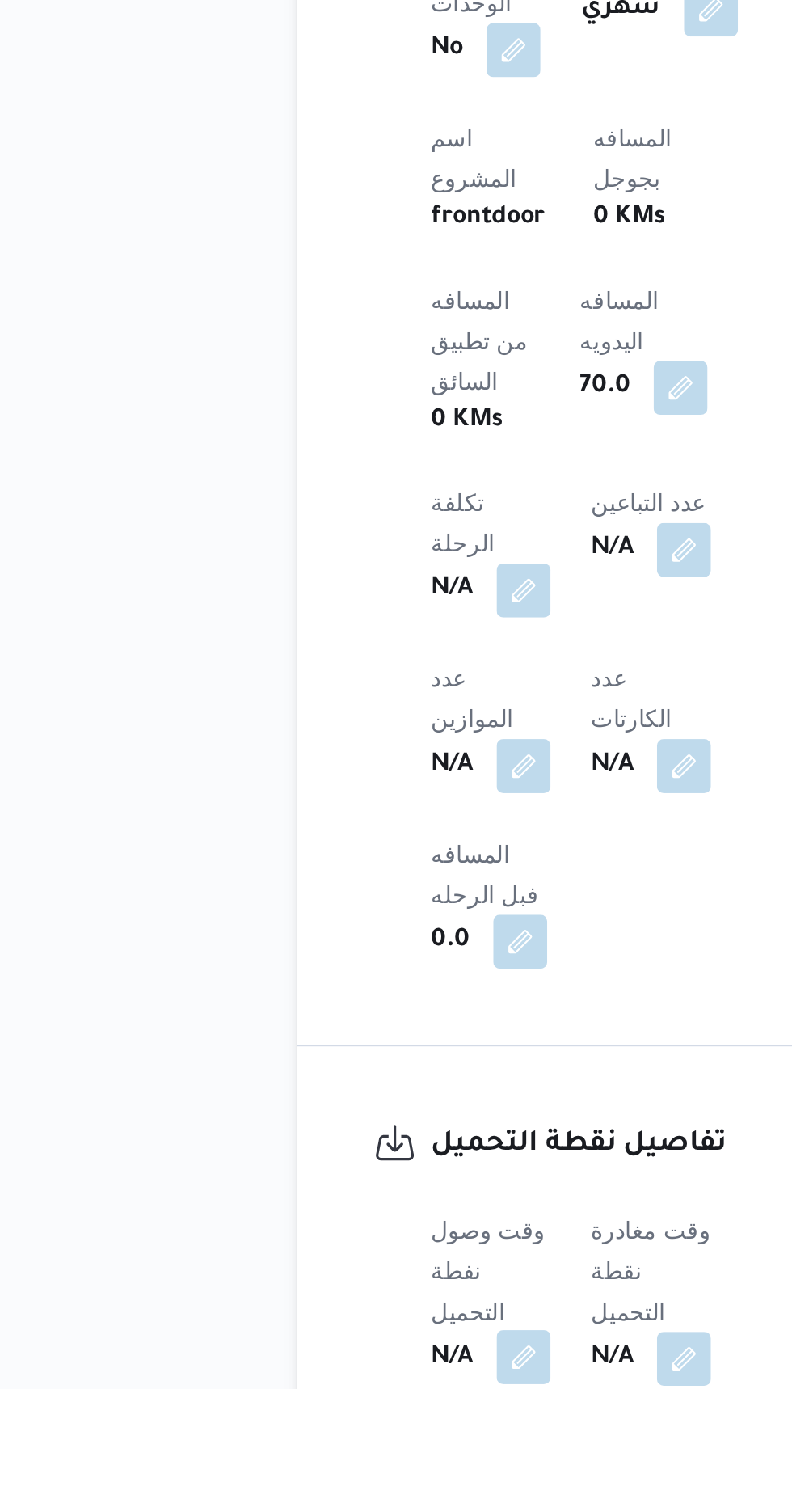
click at [323, 1484] on button "button" at bounding box center [318, 1497] width 26 height 26
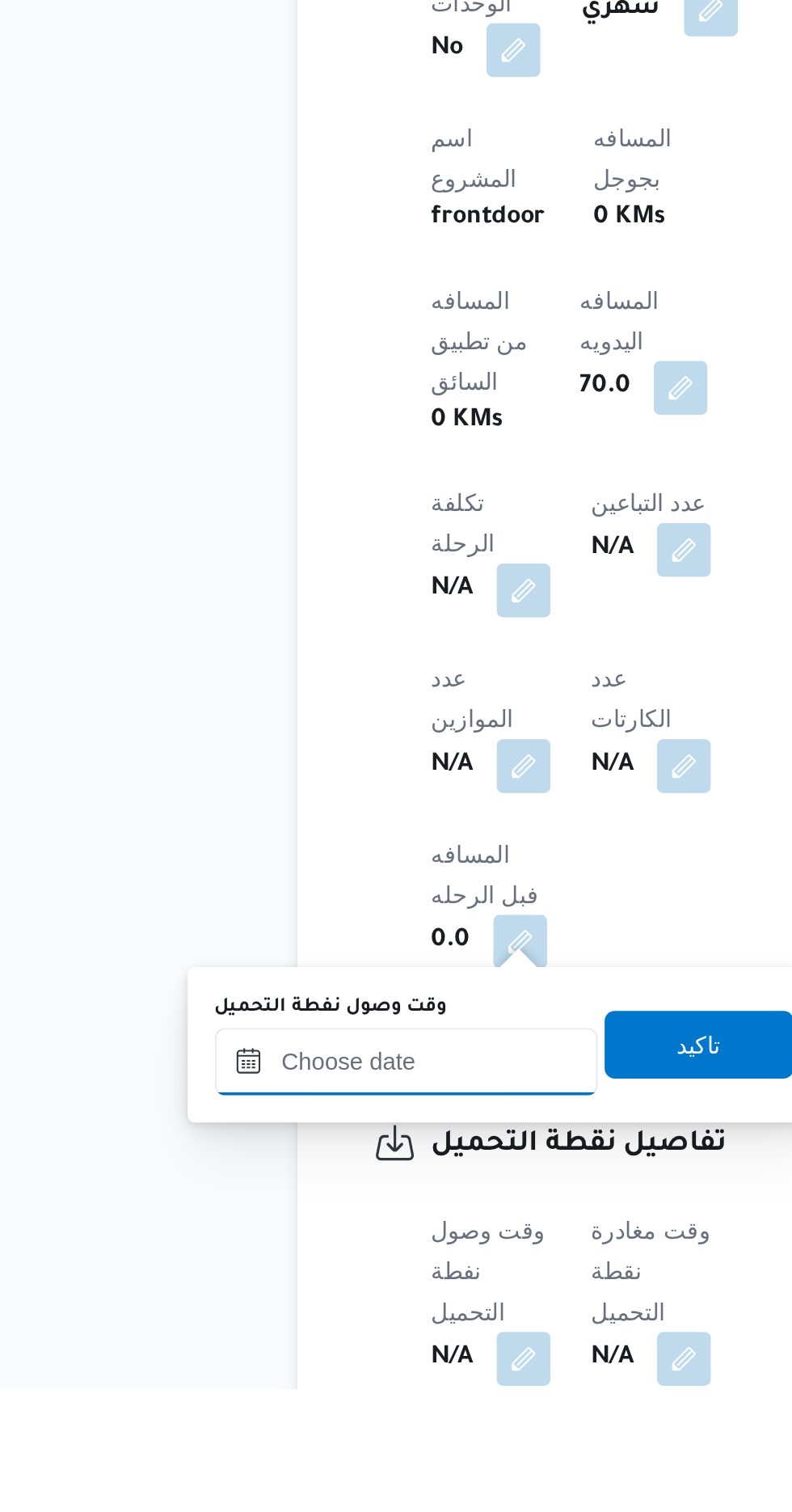
click at [317, 1351] on input "وقت وصول نفطة التحميل" at bounding box center [262, 1356] width 184 height 32
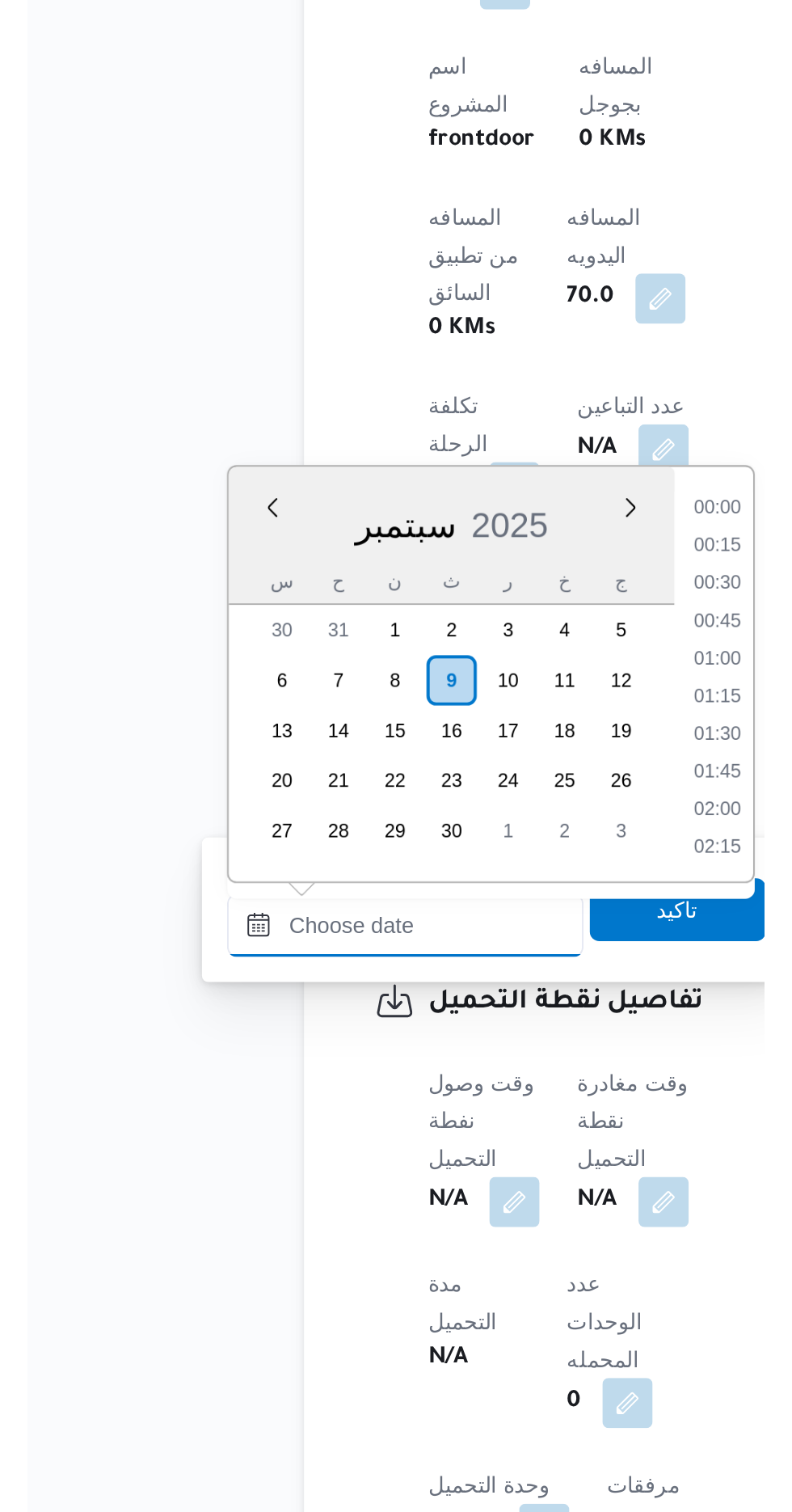
scroll to position [525, 0]
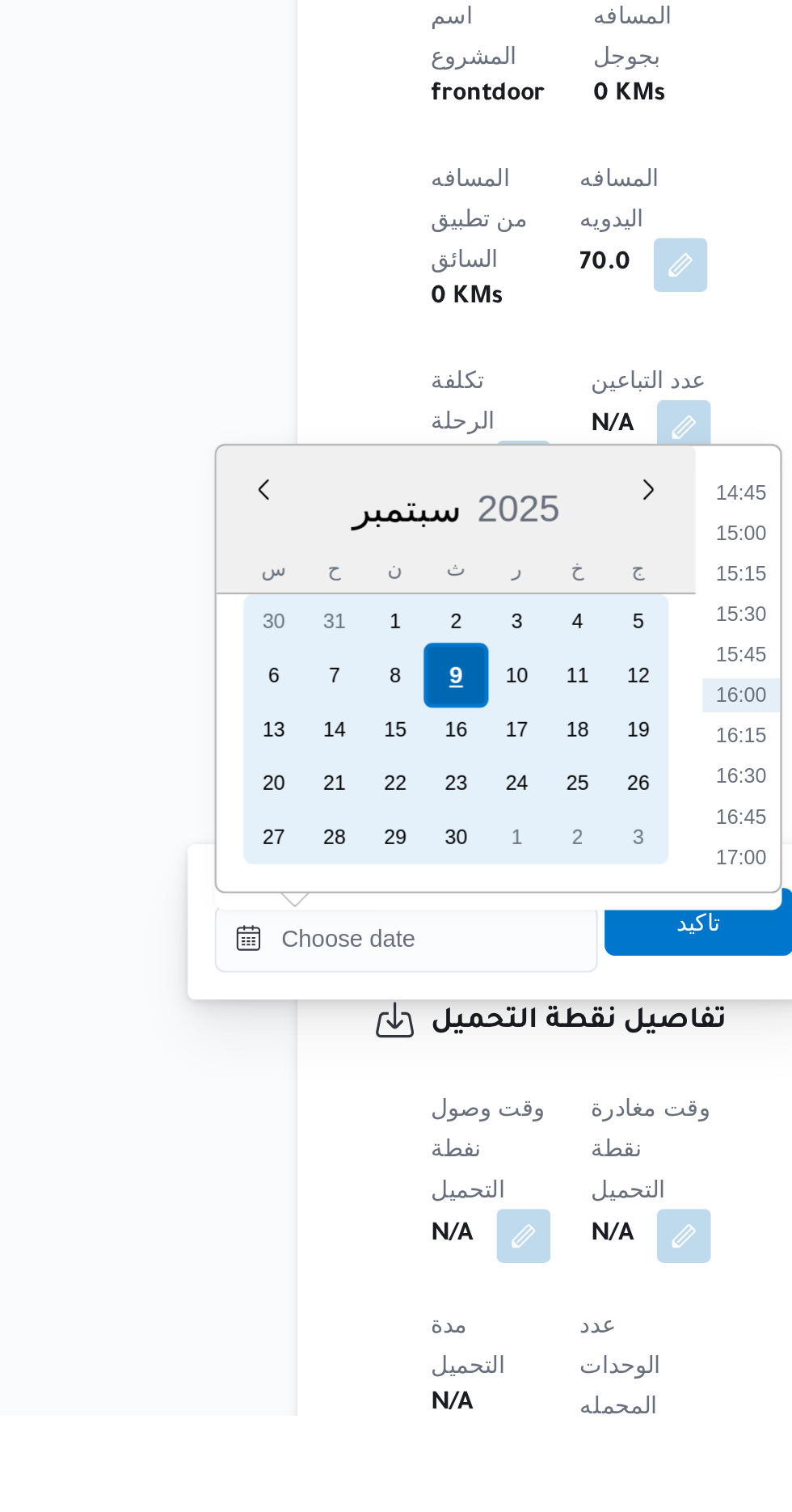
click at [285, 1155] on div "9" at bounding box center [285, 1158] width 31 height 31
type input "[DATE] ٠٠:٠٠"
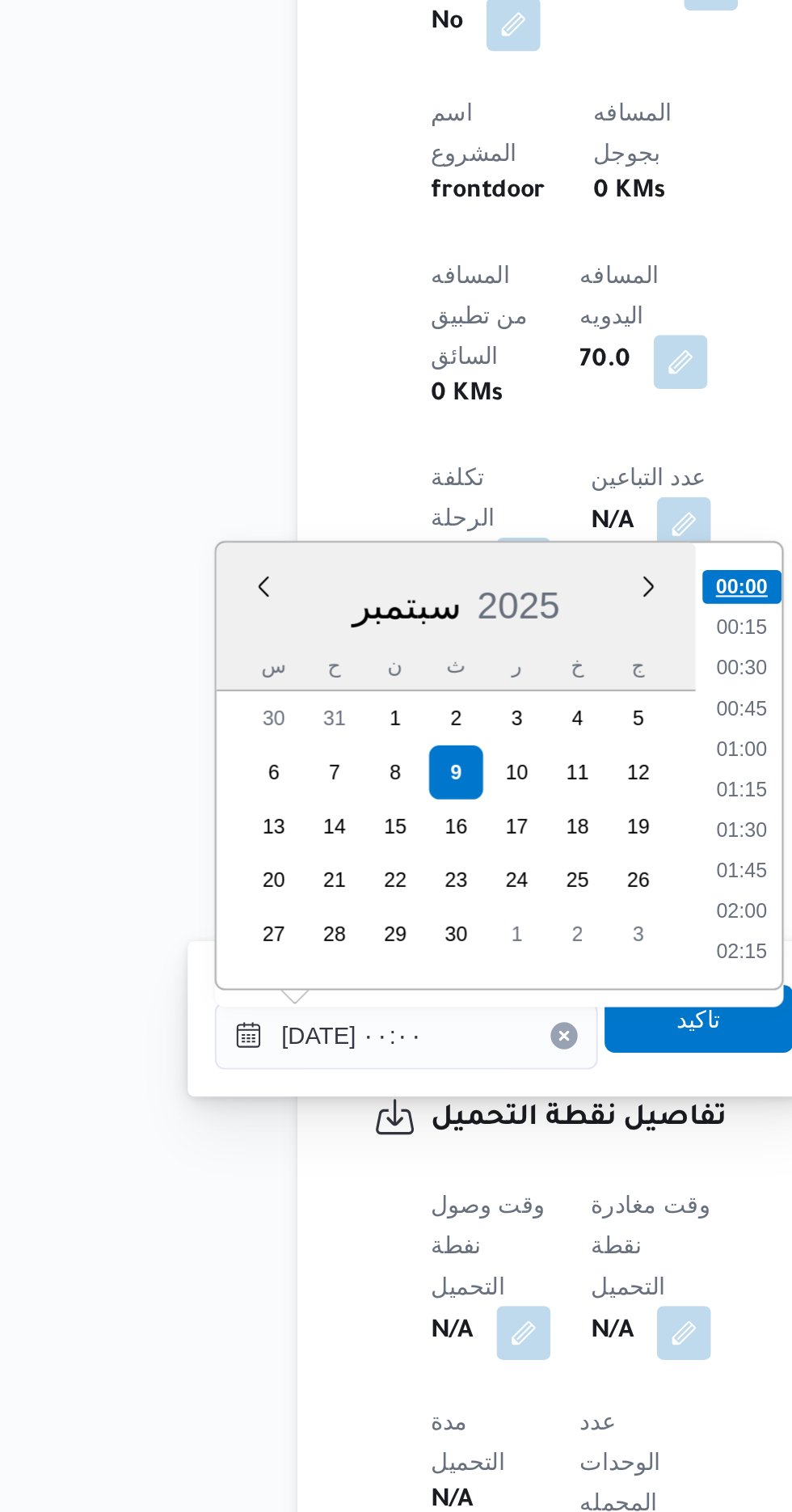
click at [414, 1061] on li "00:00" at bounding box center [423, 1069] width 38 height 16
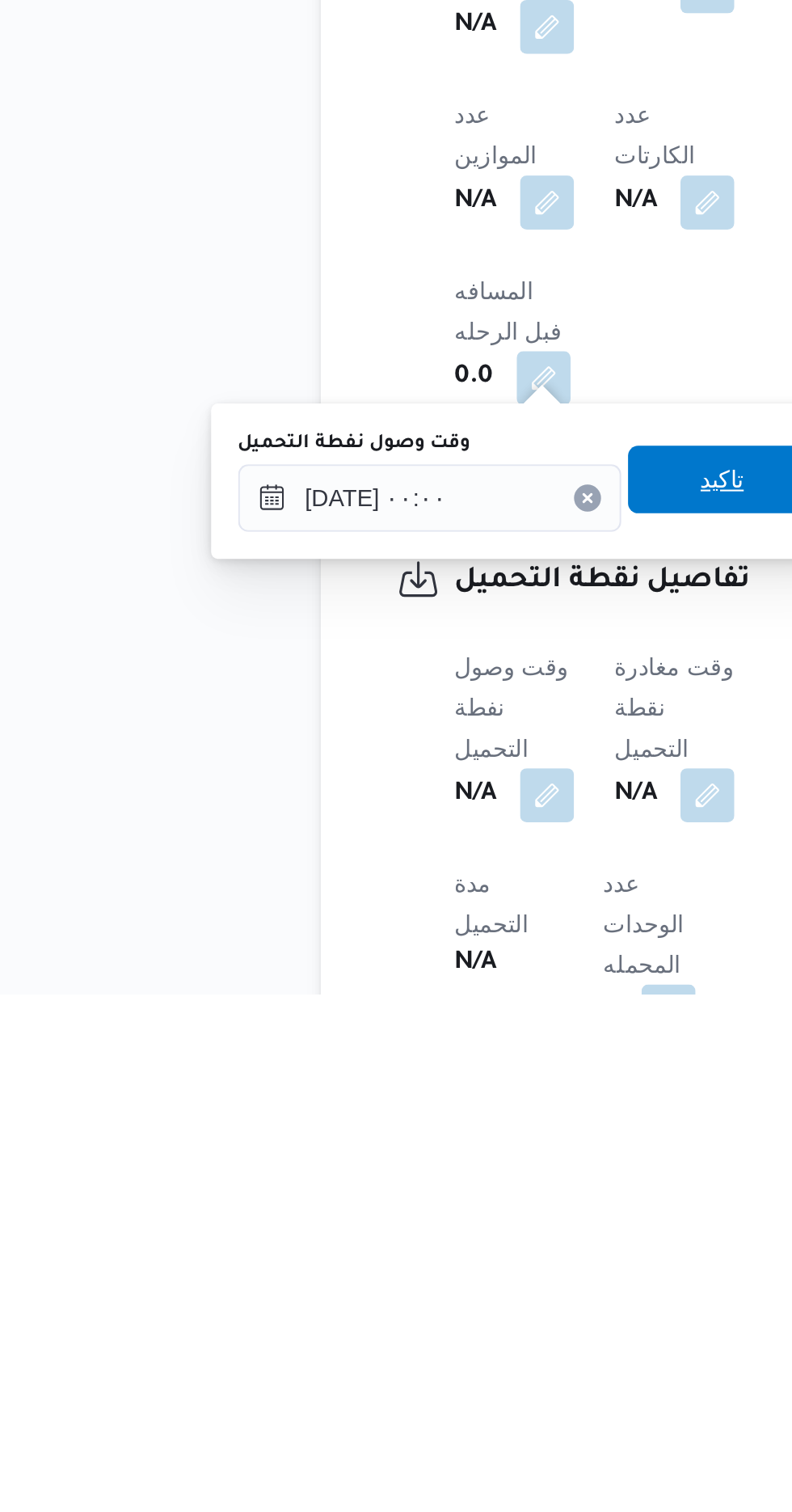
click at [401, 1264] on span "تاكيد" at bounding box center [402, 1266] width 91 height 32
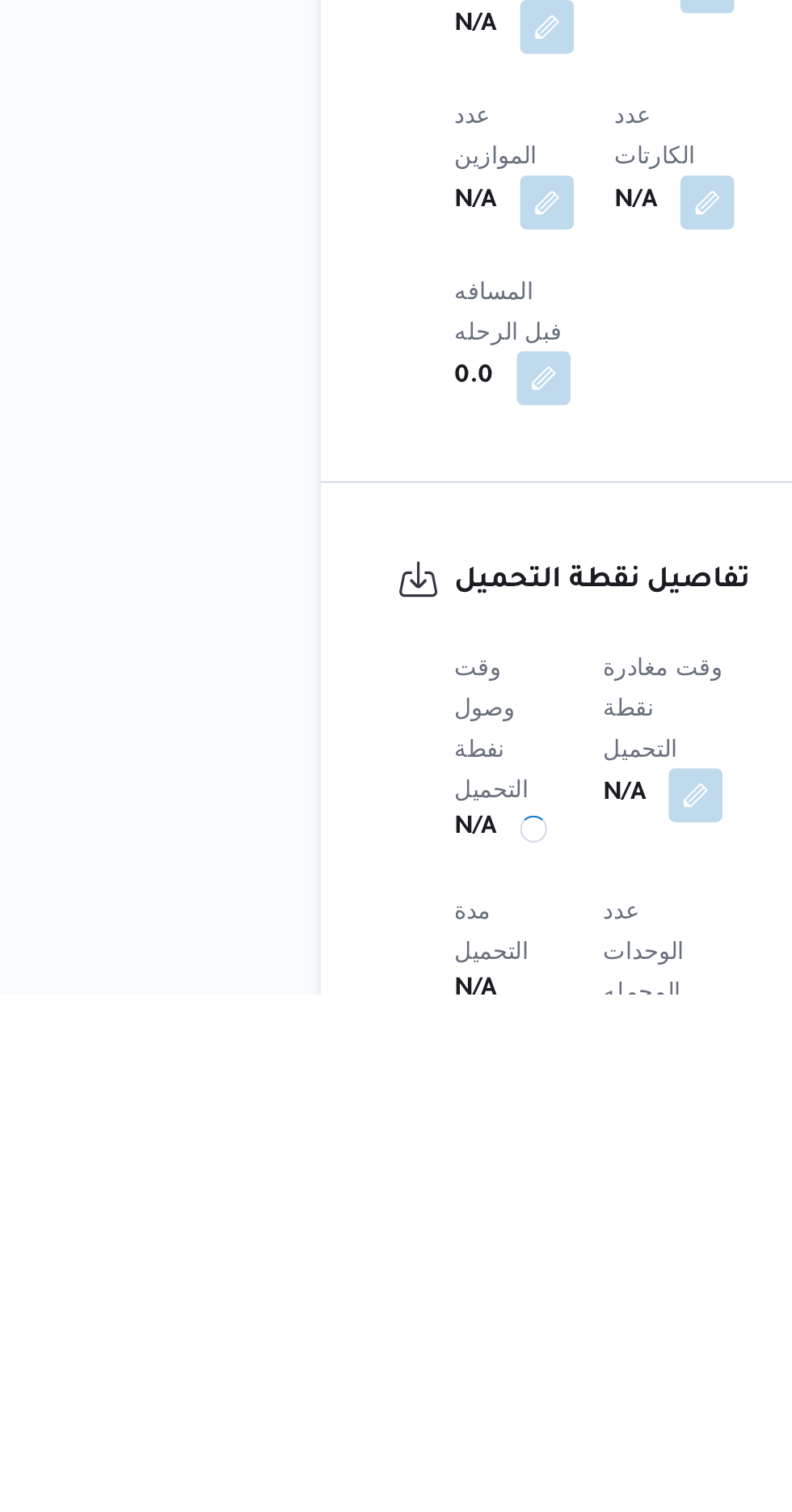
scroll to position [535, 0]
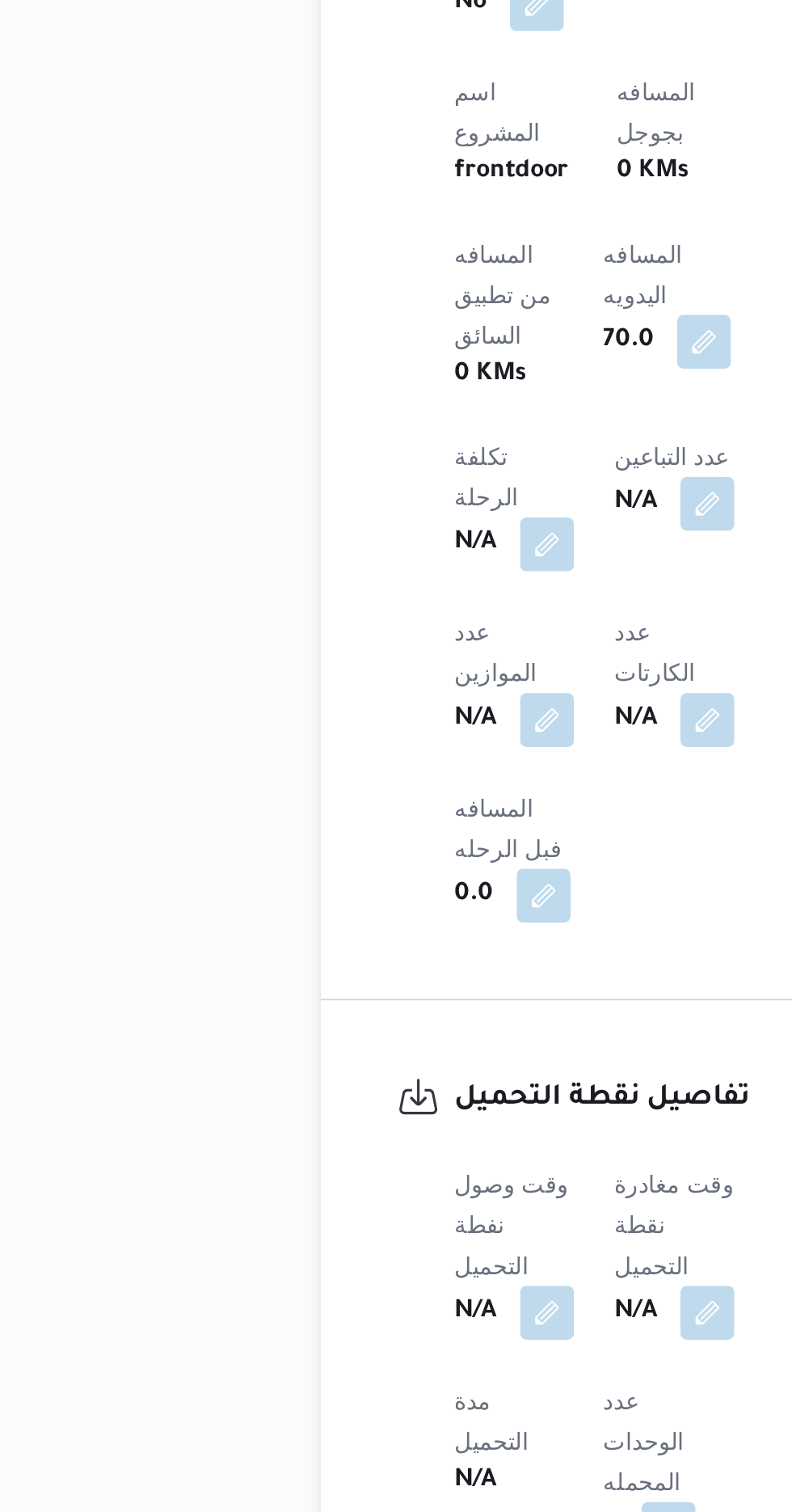
click at [401, 1404] on span at bounding box center [392, 1416] width 34 height 26
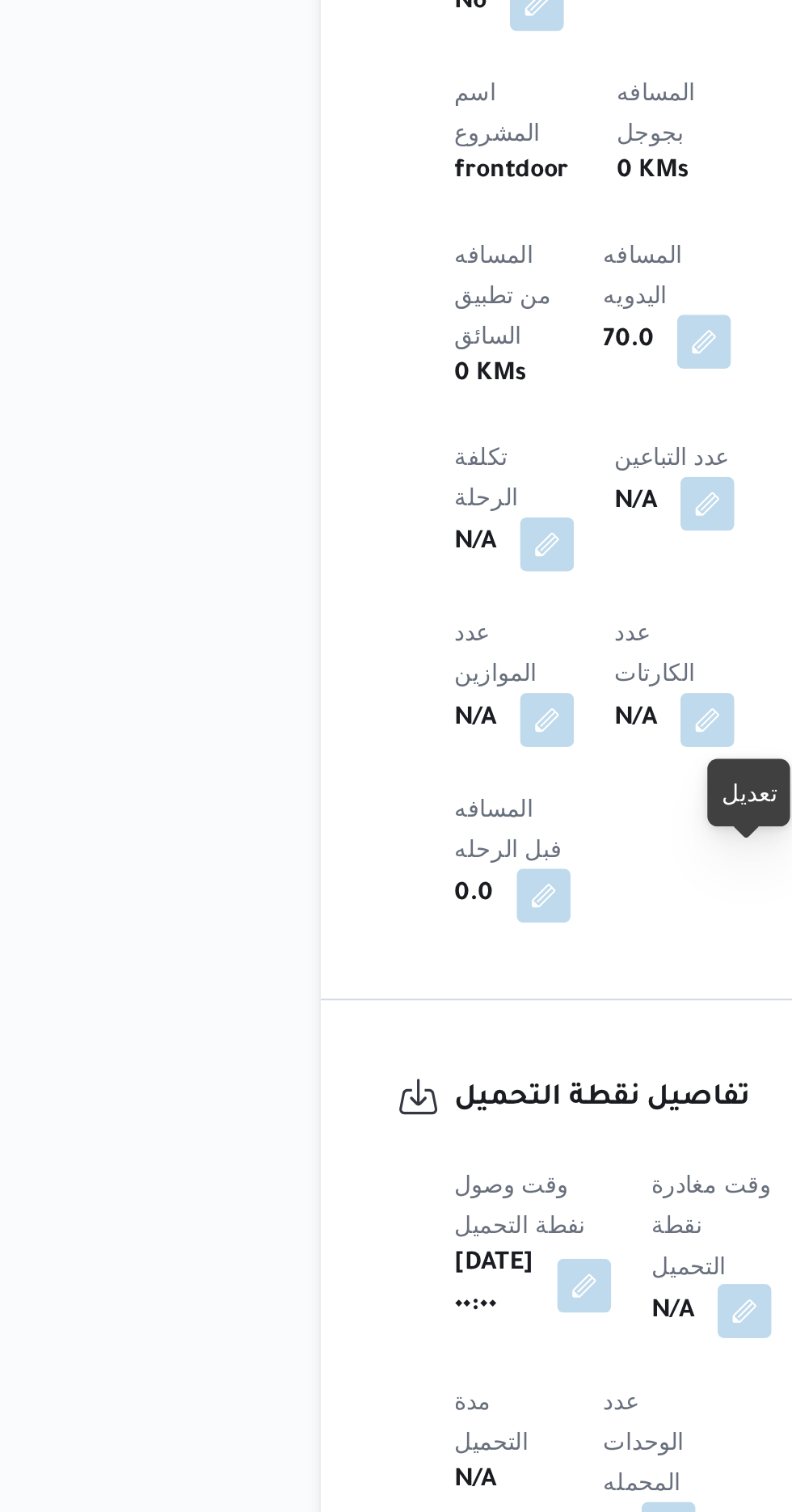
click at [426, 1404] on button "button" at bounding box center [413, 1416] width 26 height 26
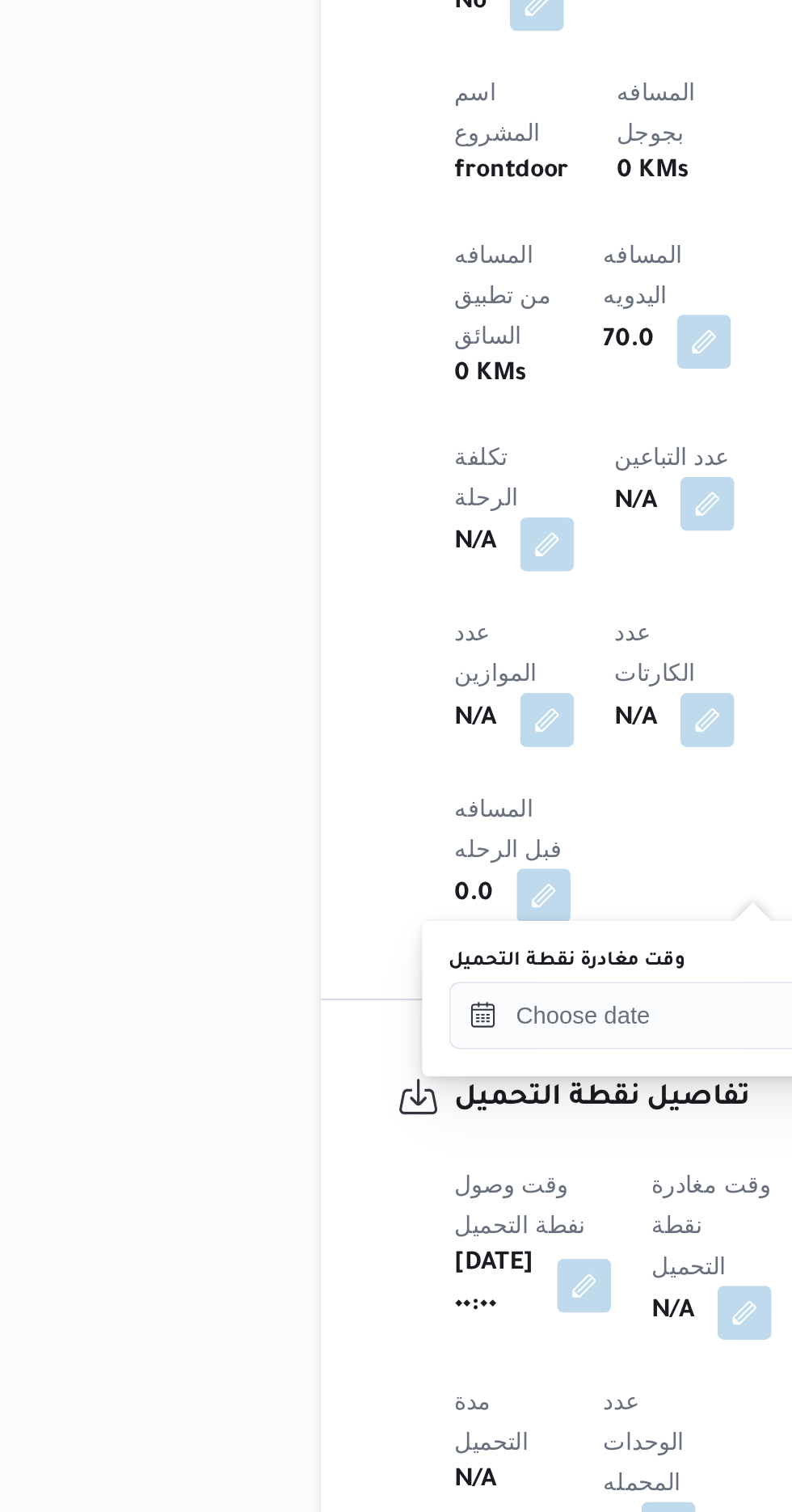
click at [370, 1249] on label "وقت مغادرة نقطة التحميل" at bounding box center [328, 1248] width 113 height 13
click at [370, 1259] on input "وقت مغادرة نقطة التحميل" at bounding box center [363, 1275] width 184 height 32
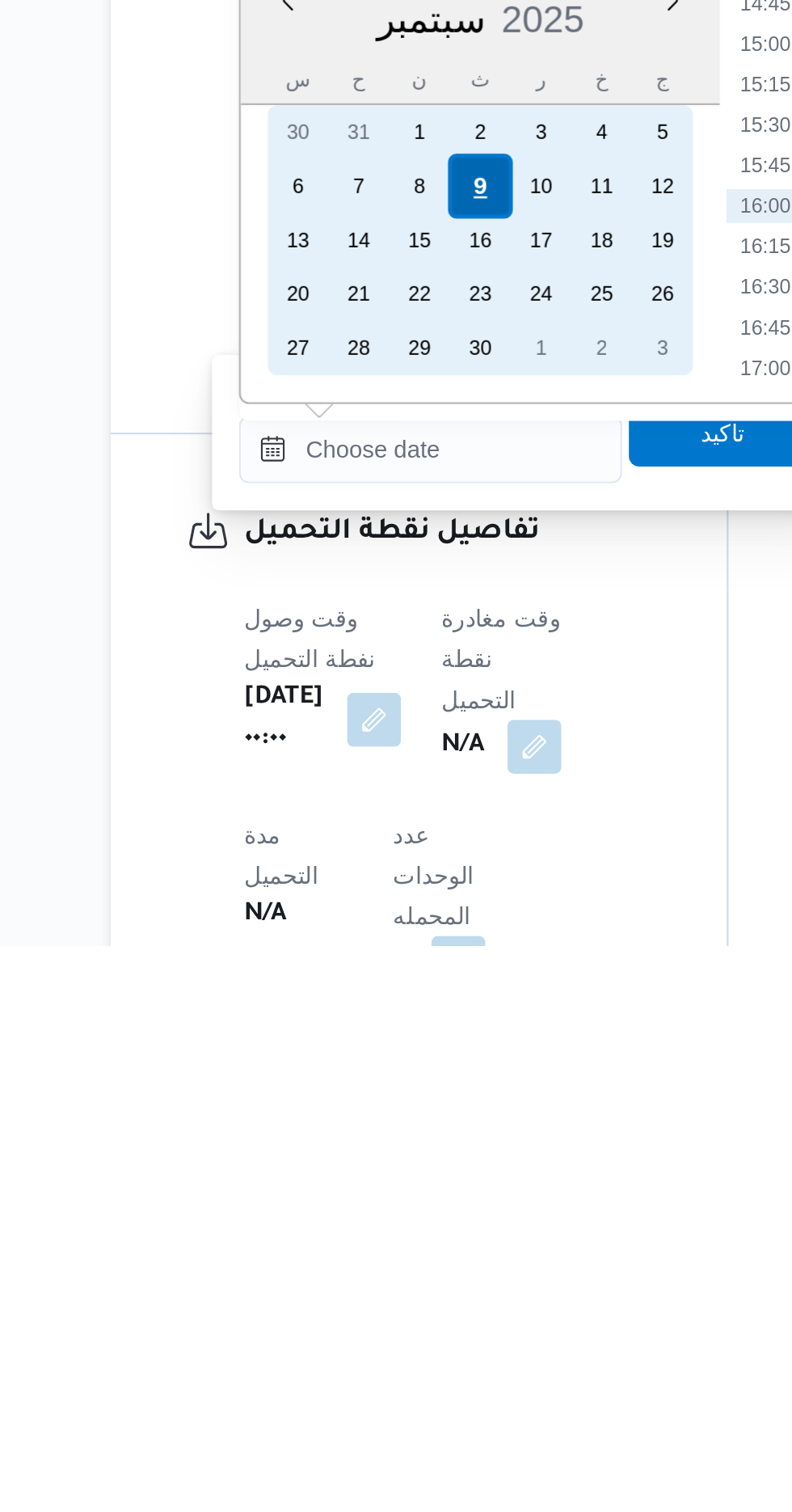
click at [386, 1147] on div "9" at bounding box center [386, 1148] width 31 height 31
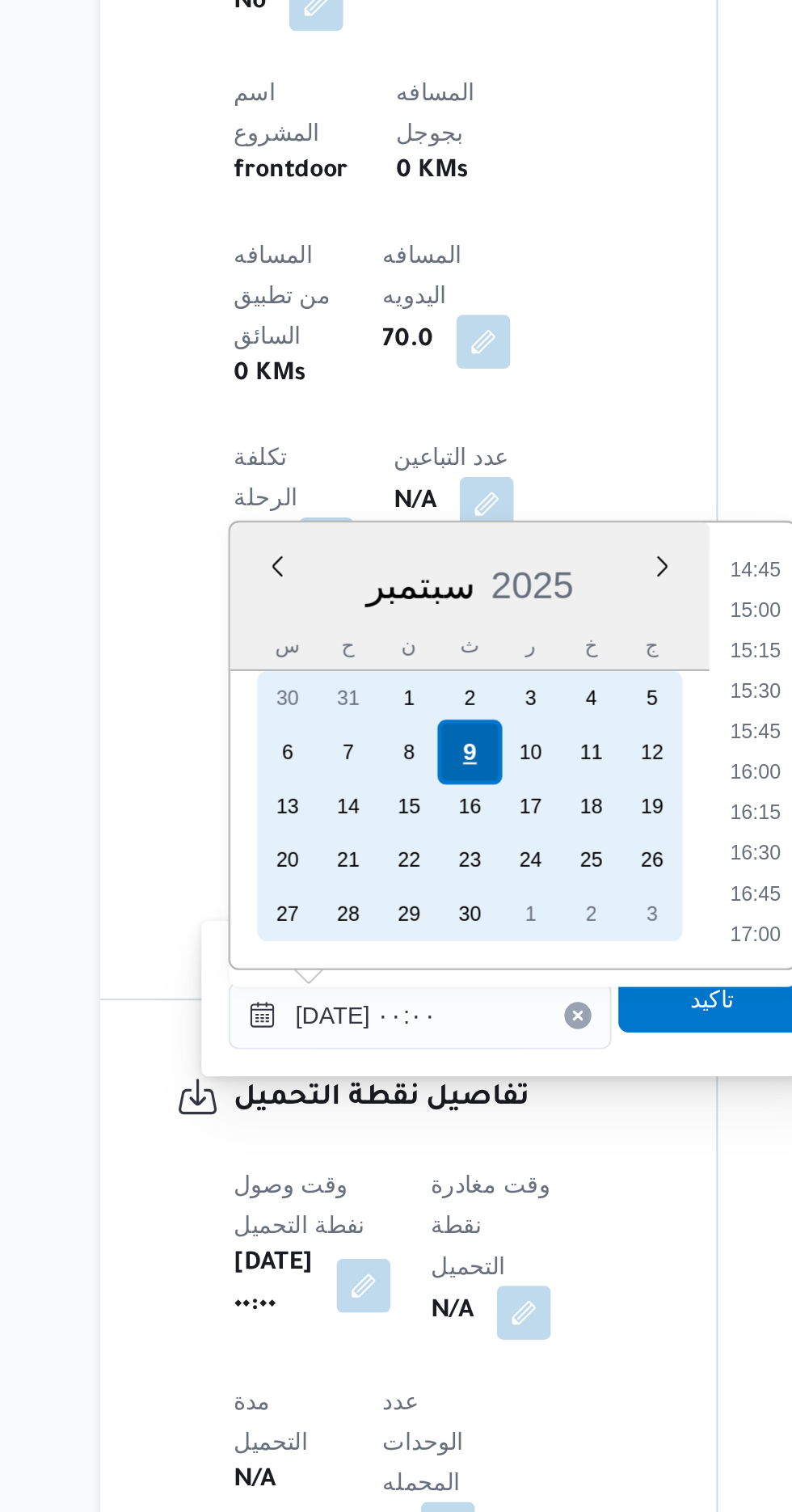
scroll to position [0, 0]
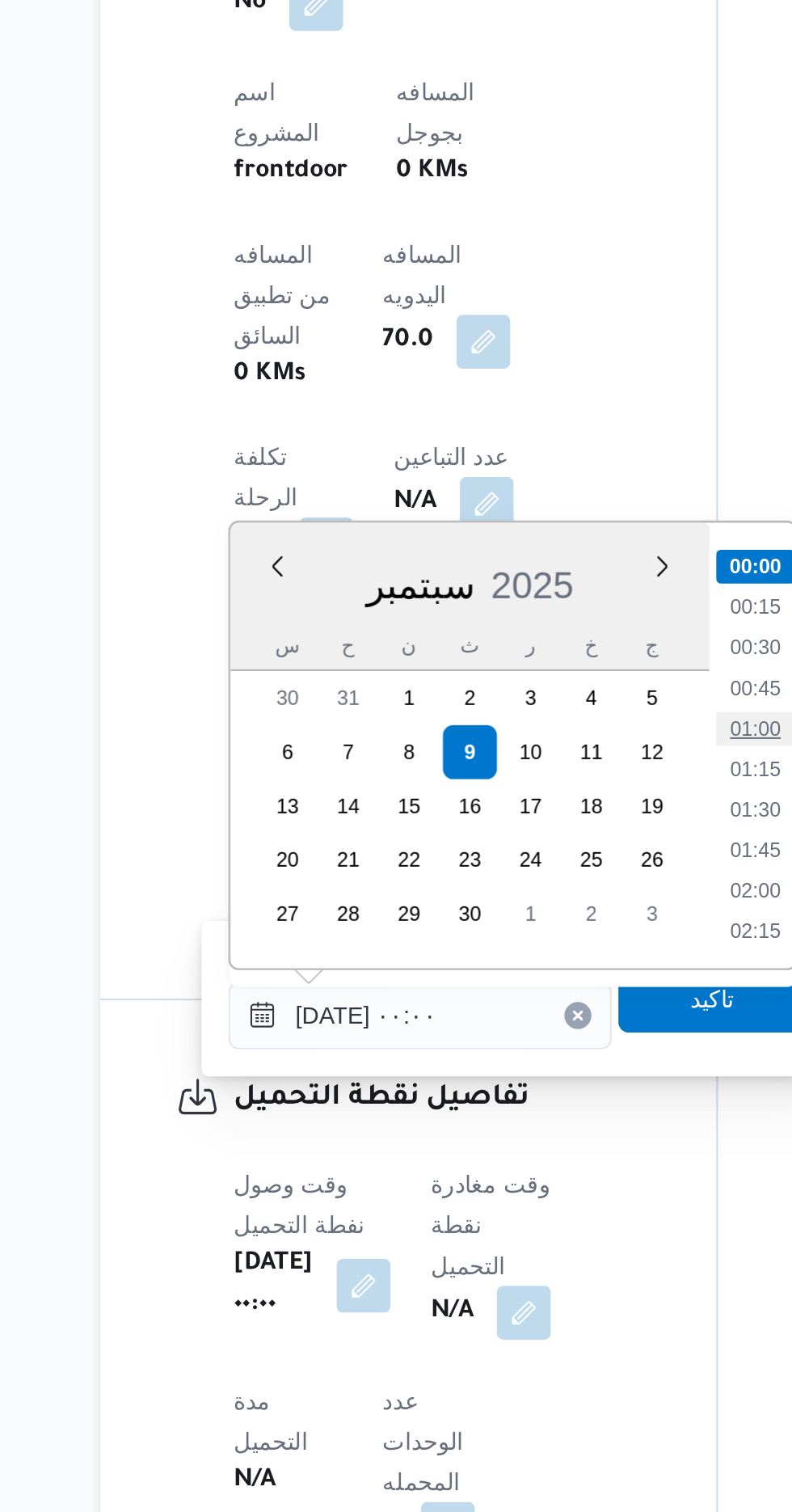
click at [525, 1133] on li "01:00" at bounding box center [524, 1137] width 37 height 16
type input "[DATE] ٠١:٠٠"
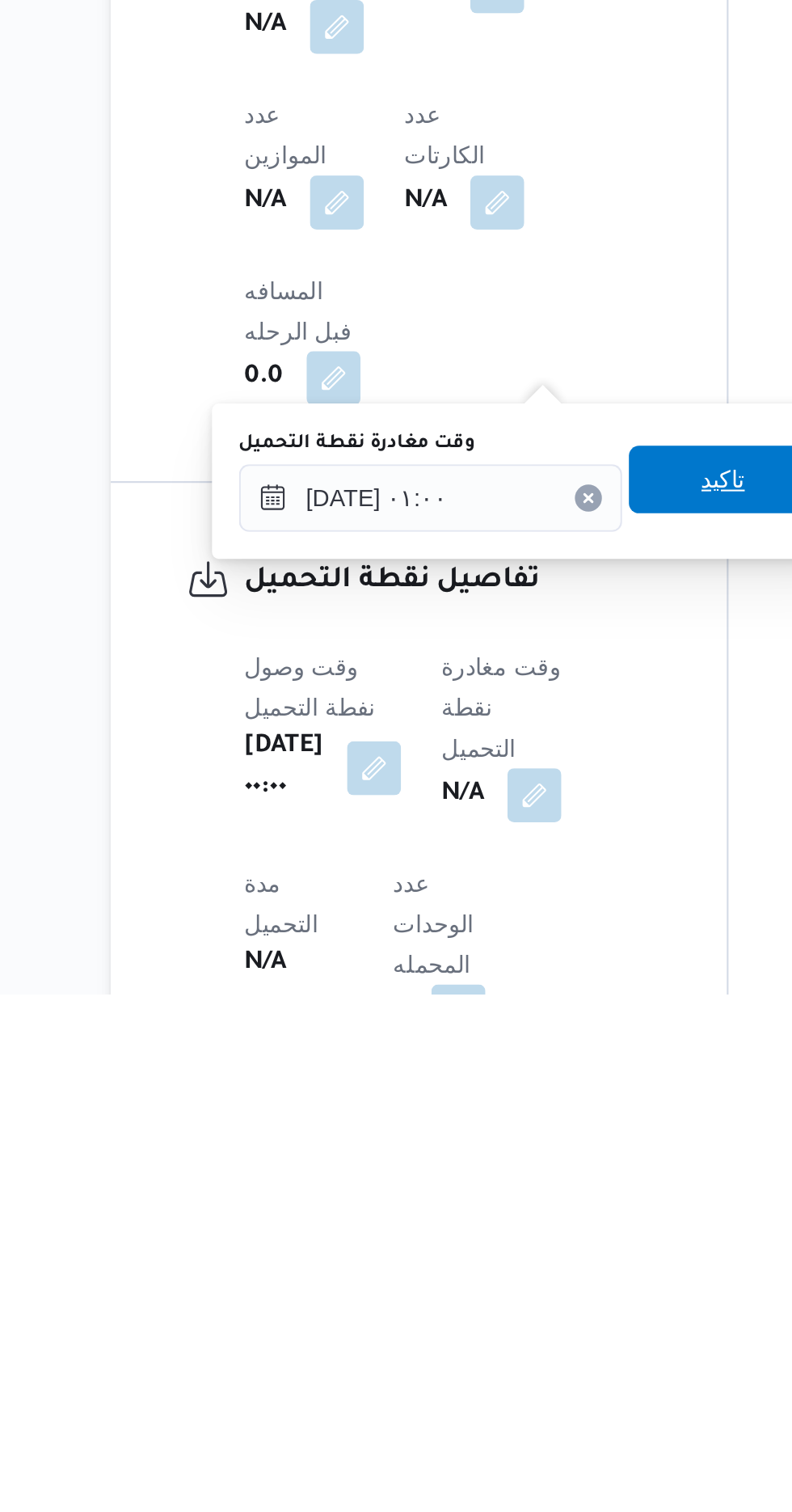
click at [505, 1269] on span "تاكيد" at bounding box center [503, 1266] width 91 height 32
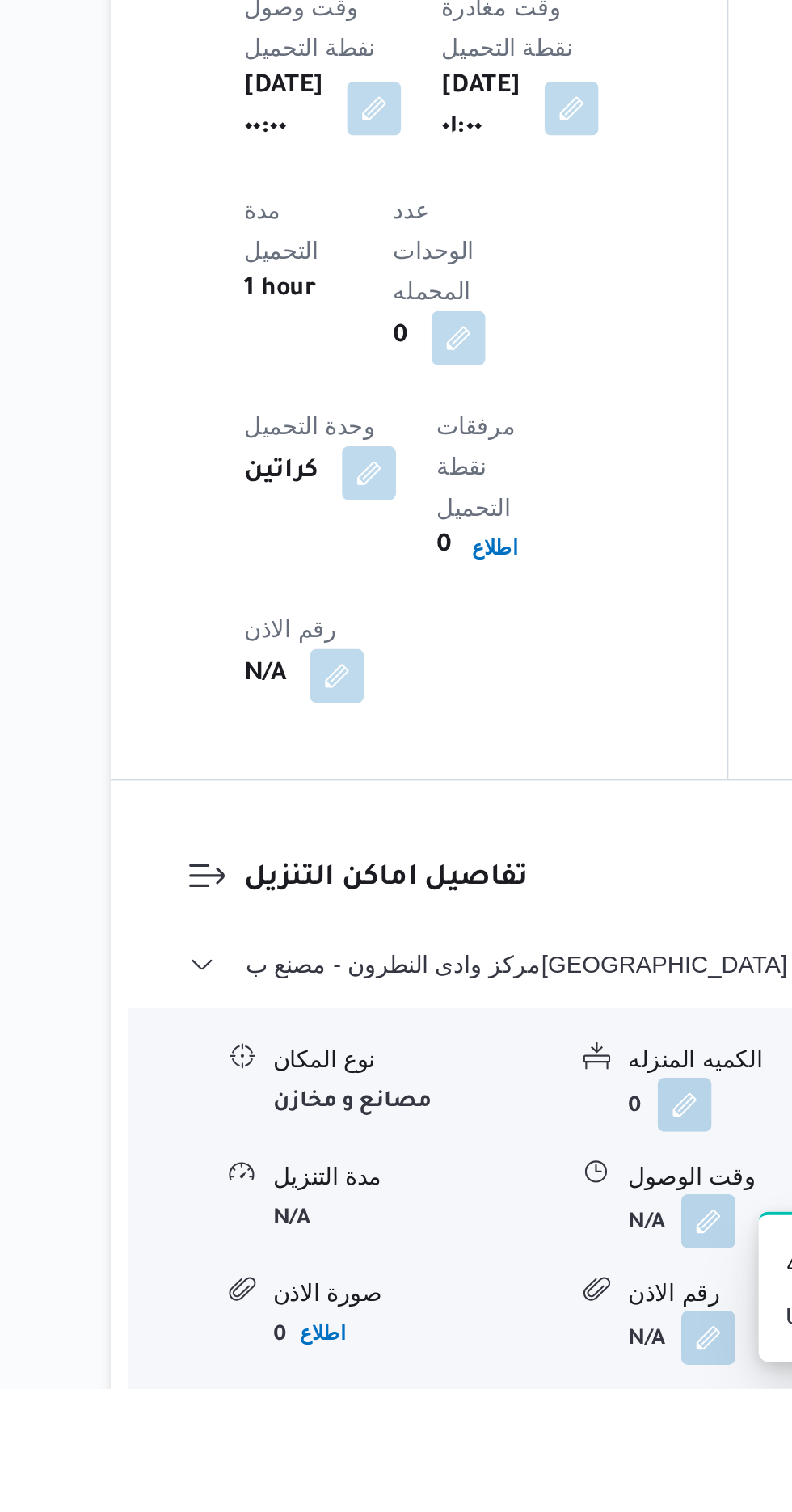
scroll to position [1040, 0]
click at [494, 1418] on button "button" at bounding box center [495, 1430] width 26 height 26
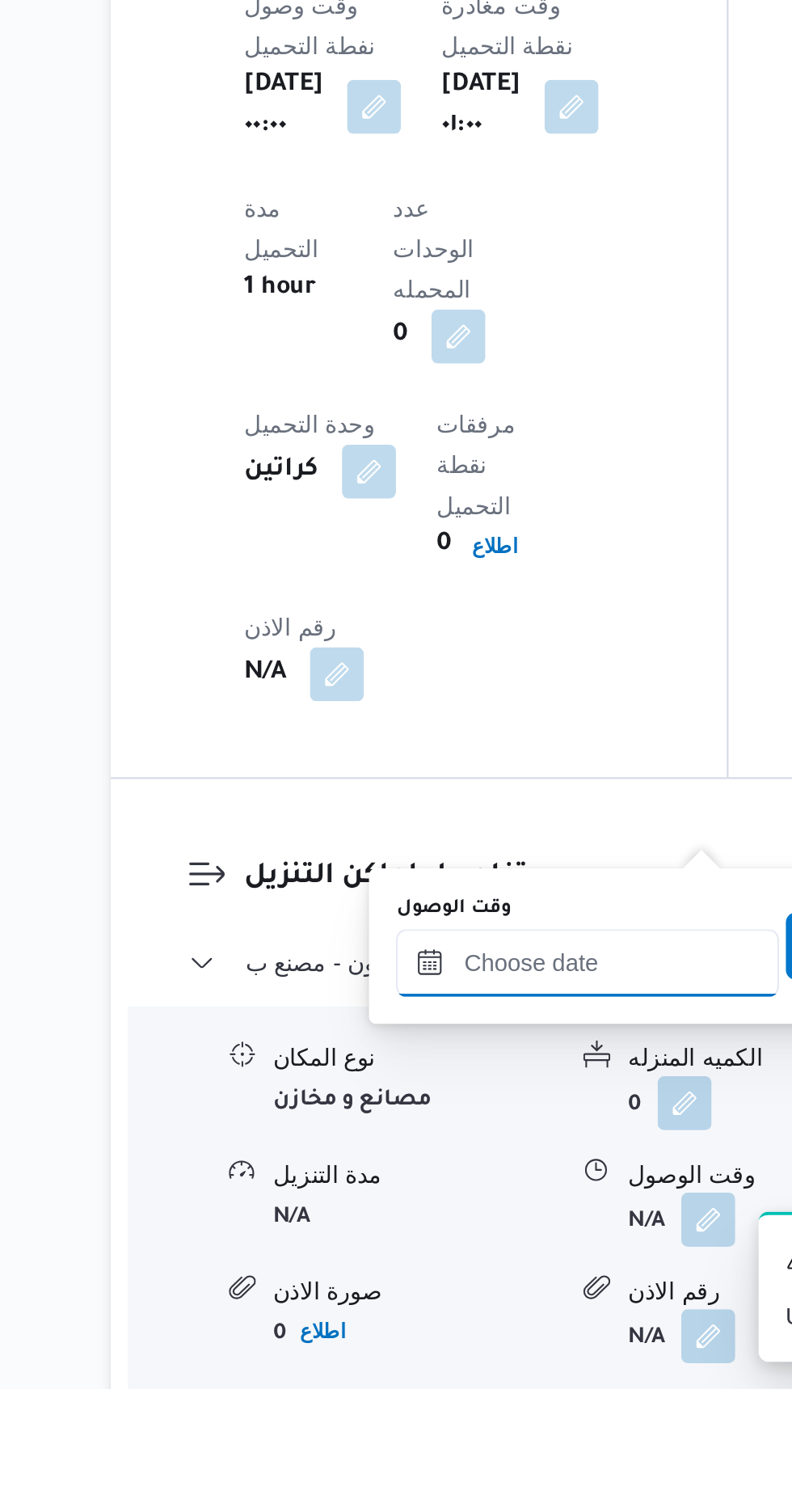
click at [464, 1306] on input "وقت الوصول" at bounding box center [439, 1309] width 184 height 32
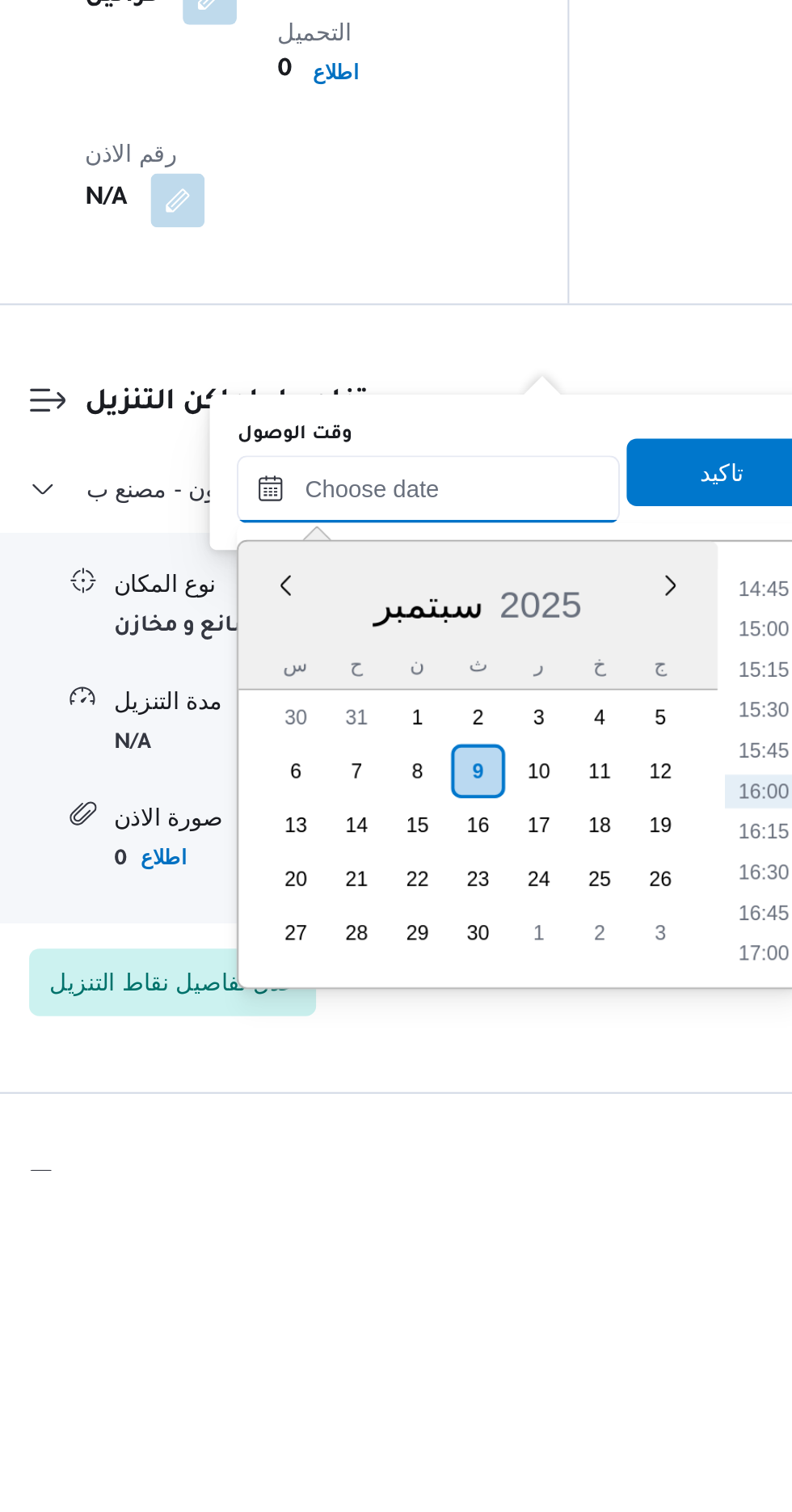
scroll to position [1162, 0]
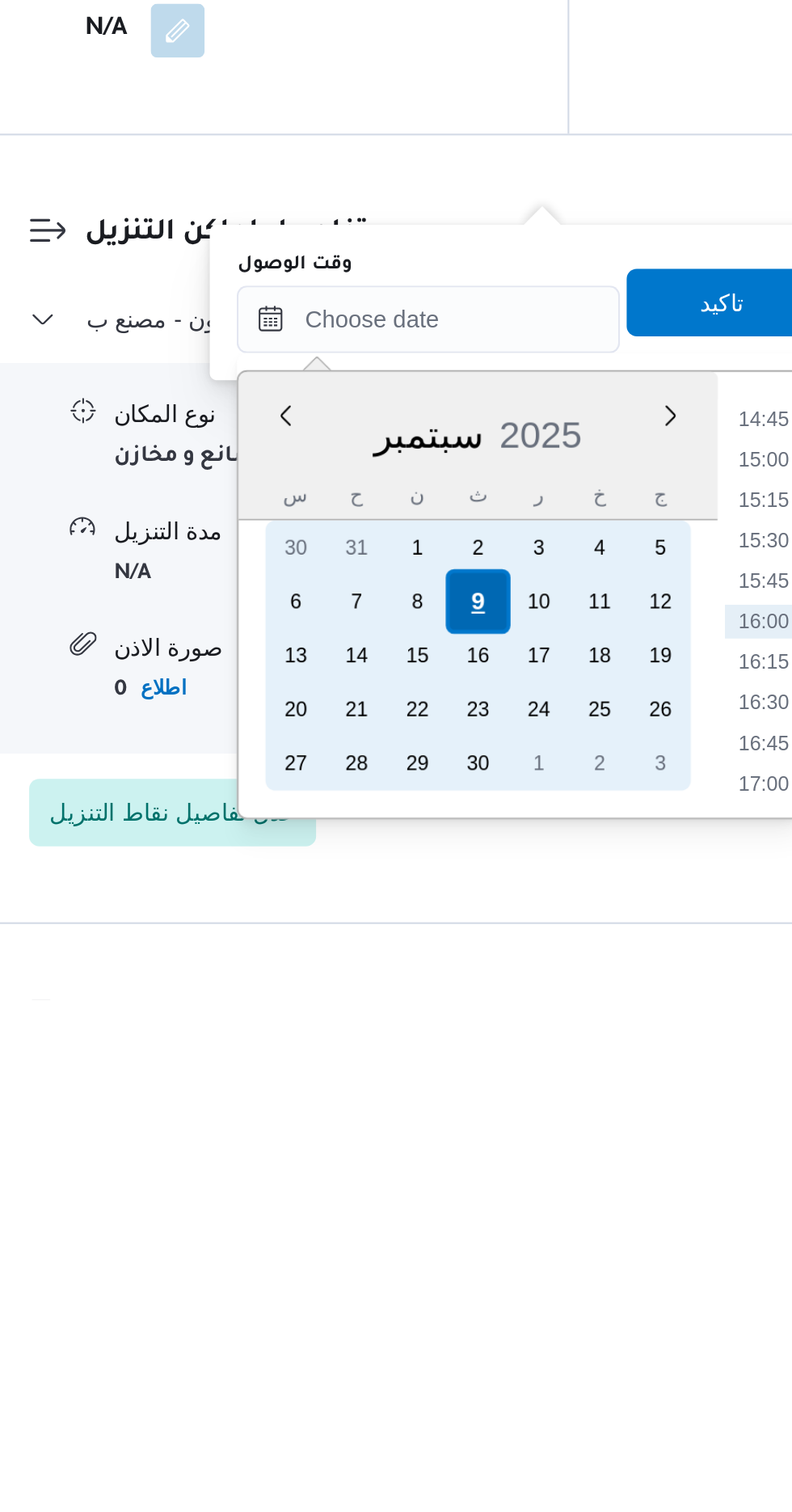
click at [463, 1319] on div "9" at bounding box center [462, 1321] width 31 height 31
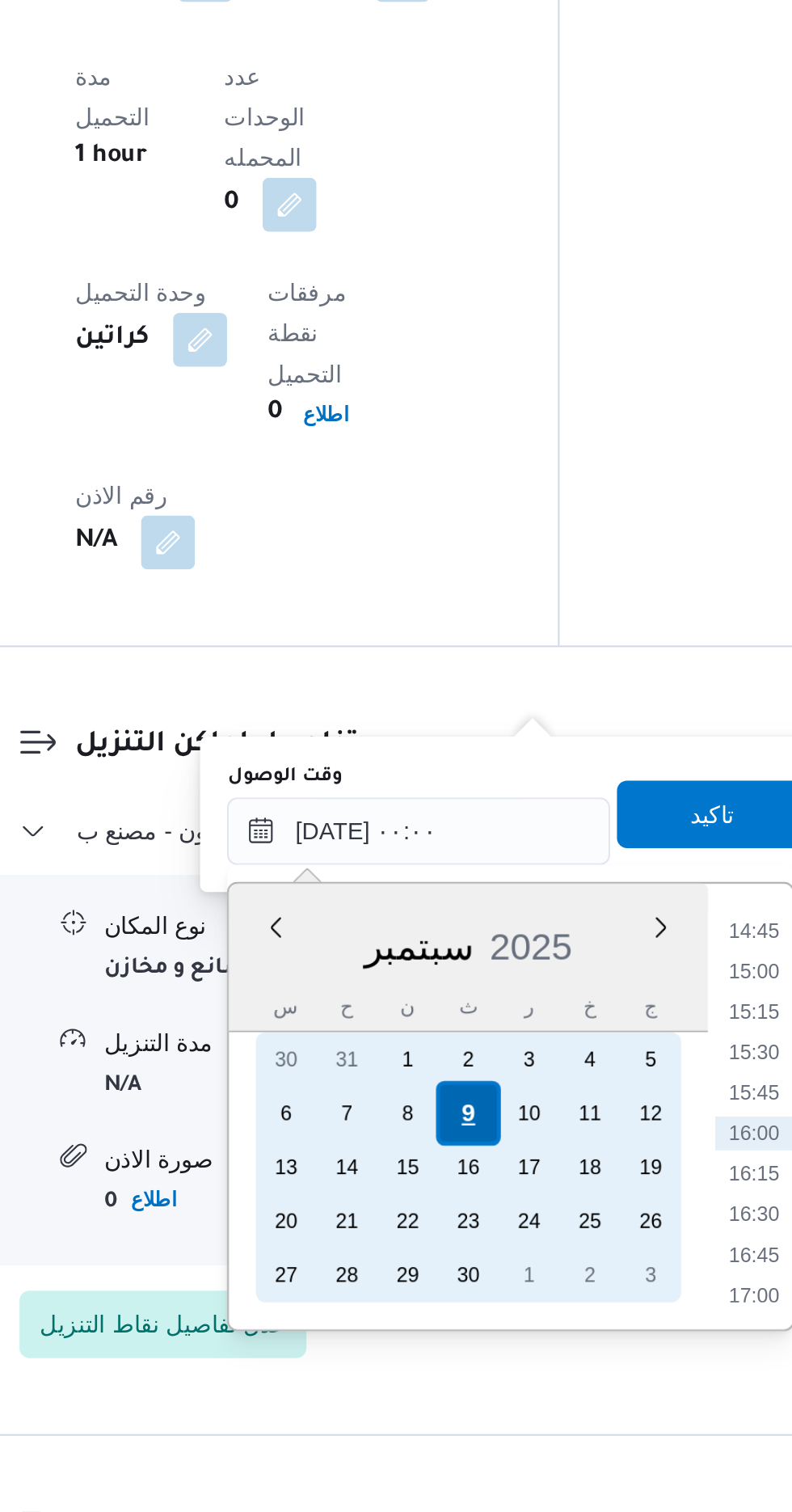
scroll to position [0, 0]
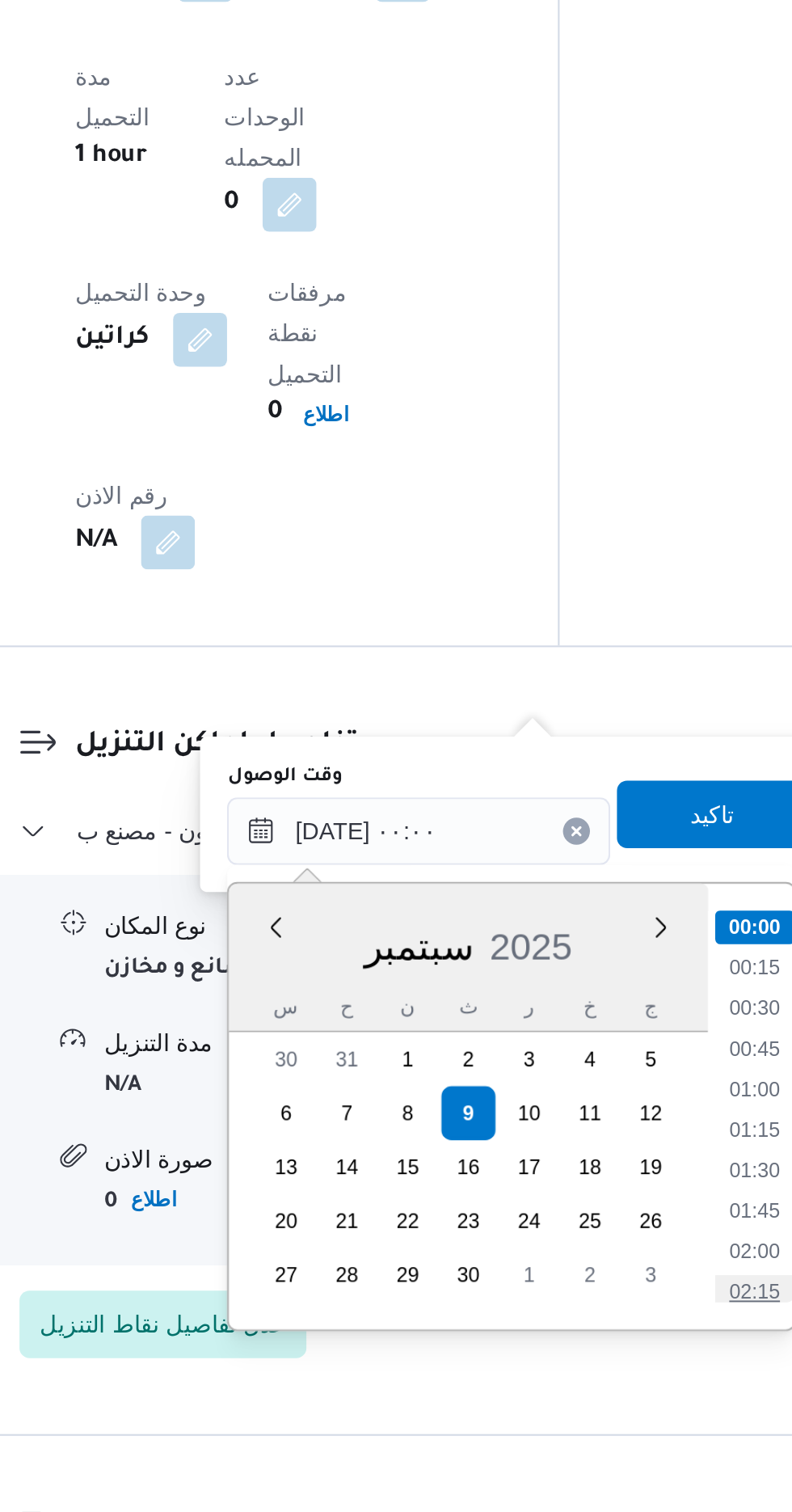
click at [606, 1402] on li "02:15" at bounding box center [600, 1407] width 37 height 16
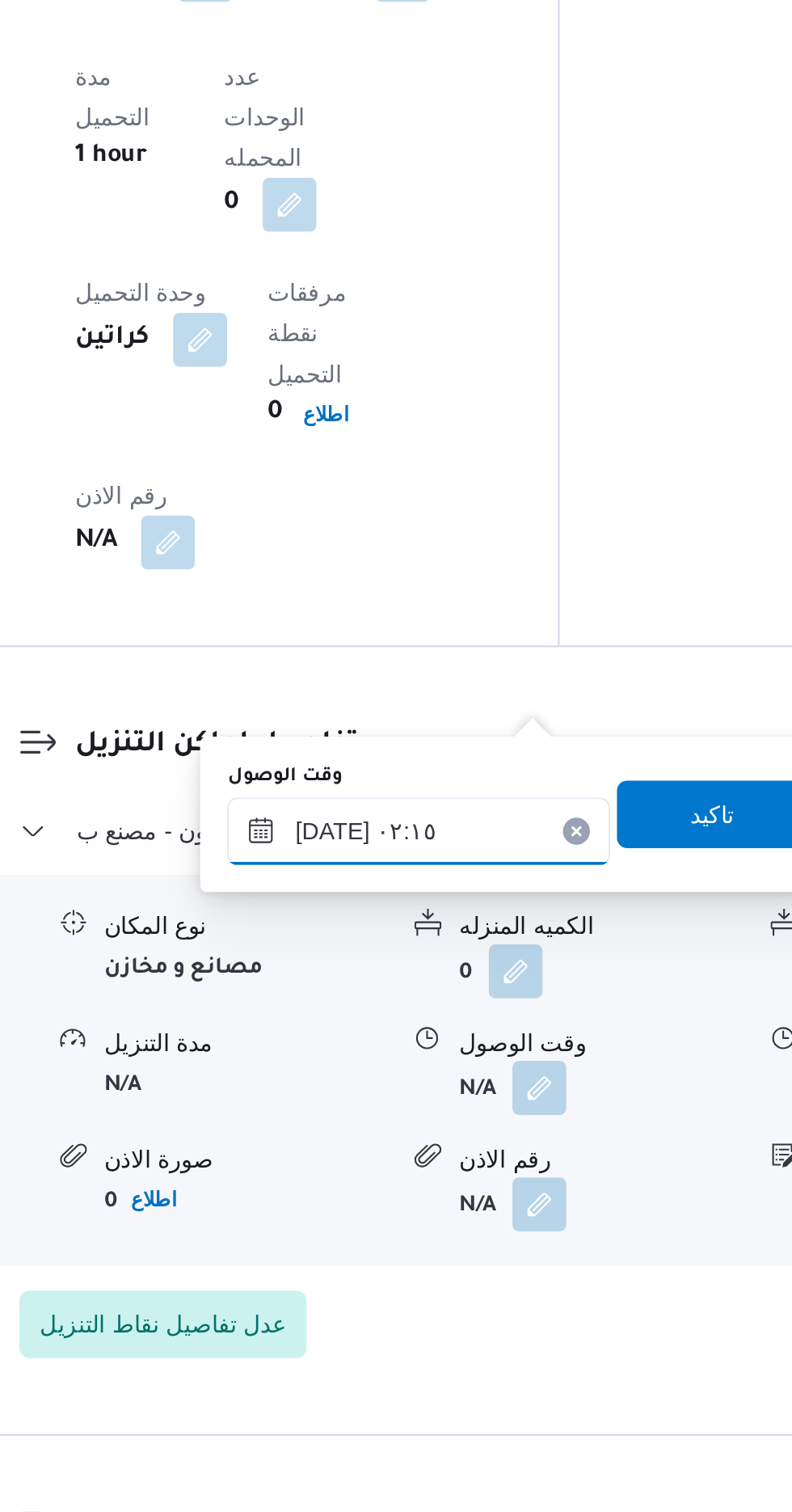
scroll to position [1162, 0]
click at [473, 1173] on input "[DATE] ٠٢:١٥" at bounding box center [439, 1186] width 184 height 32
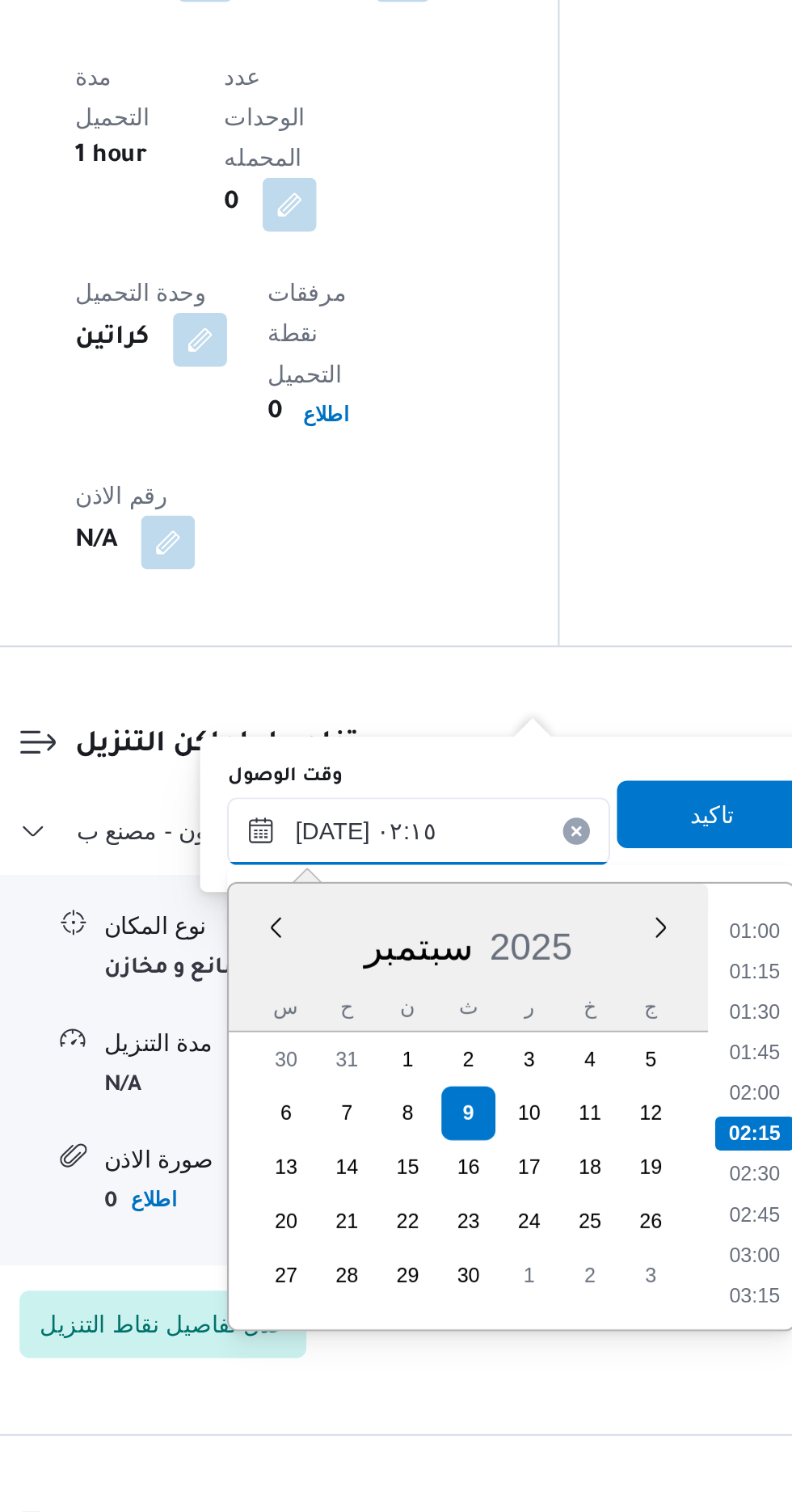
click at [489, 1182] on input "[DATE] ٠٢:١٥" at bounding box center [439, 1186] width 184 height 32
click at [606, 1349] on li "02:30" at bounding box center [600, 1350] width 37 height 16
type input "[DATE] ٠٢:٣٠"
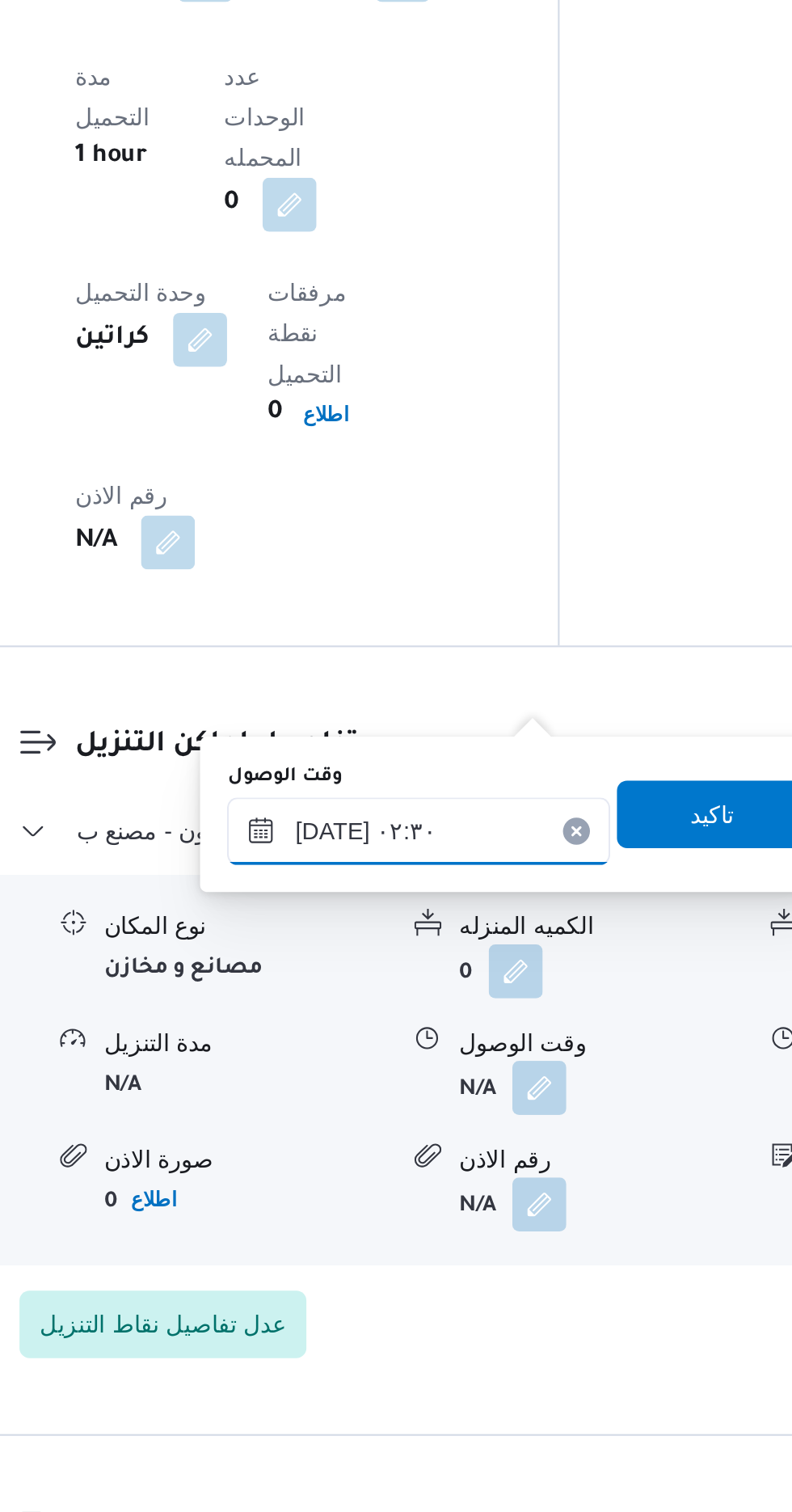
scroll to position [1161, 0]
click at [587, 1181] on span "تاكيد" at bounding box center [579, 1179] width 21 height 20
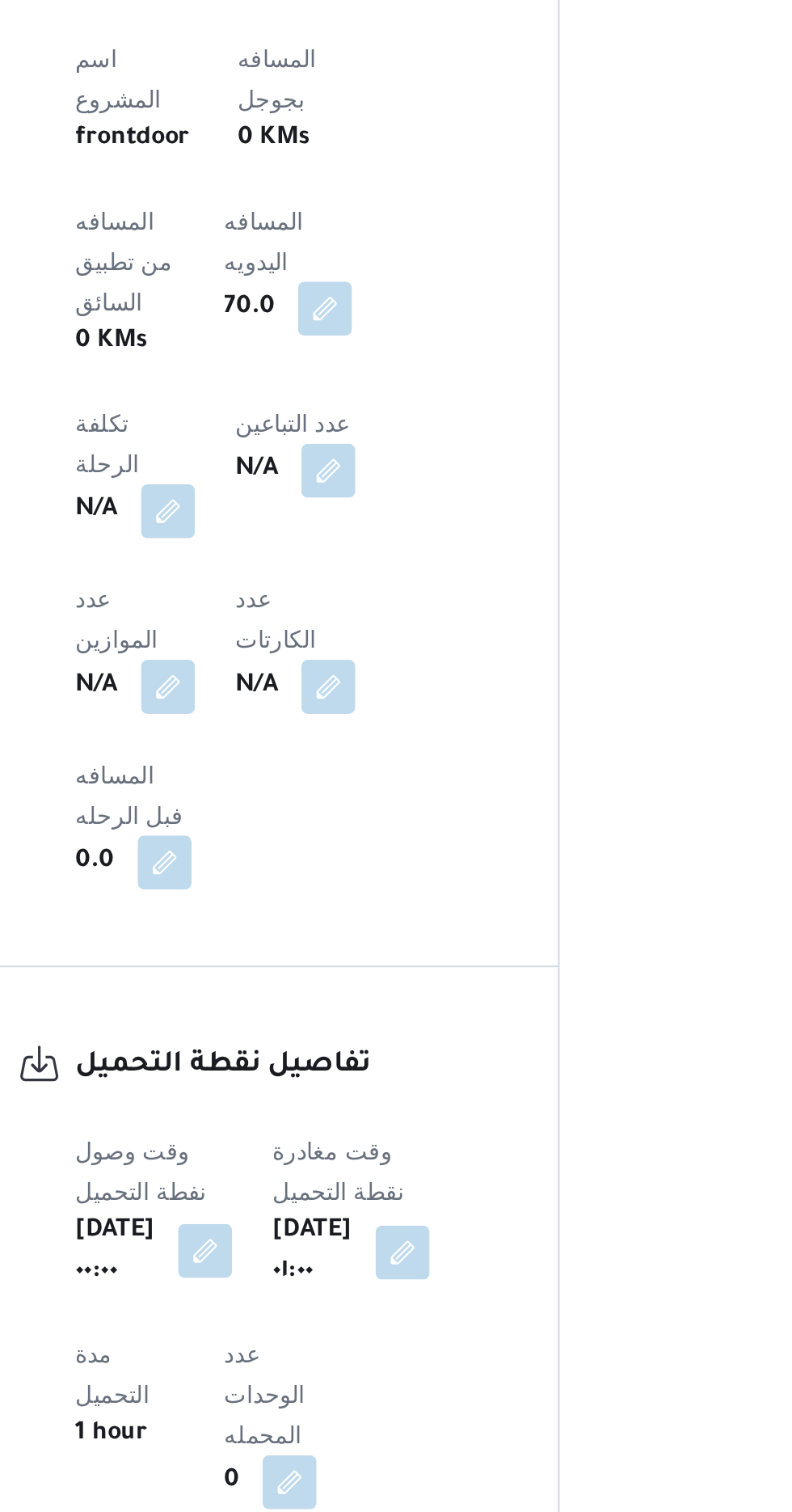
click at [329, 763] on button "button" at bounding box center [336, 776] width 26 height 26
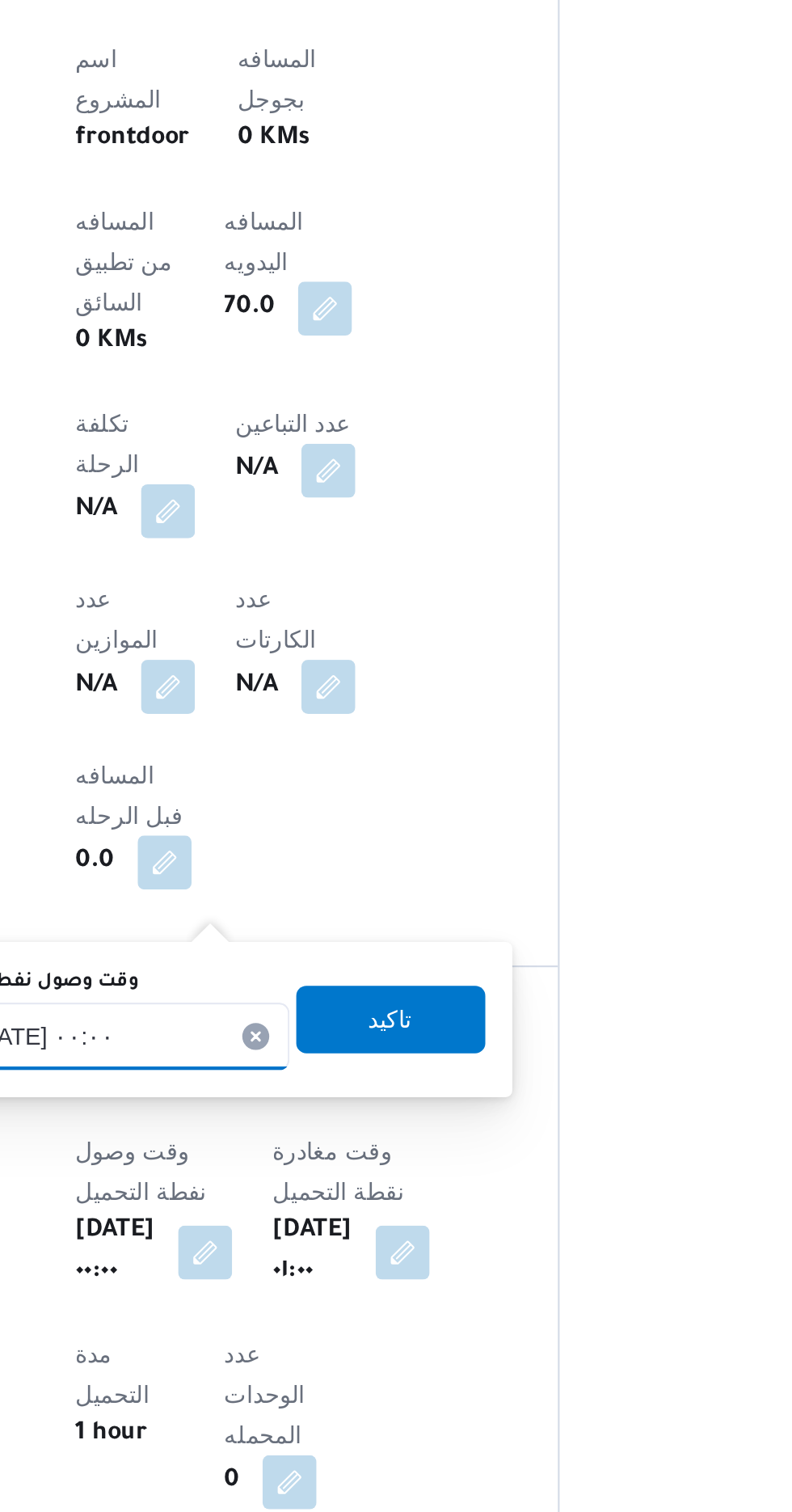
click at [295, 675] on input "[DATE] ٠٠:٠٠" at bounding box center [285, 673] width 184 height 32
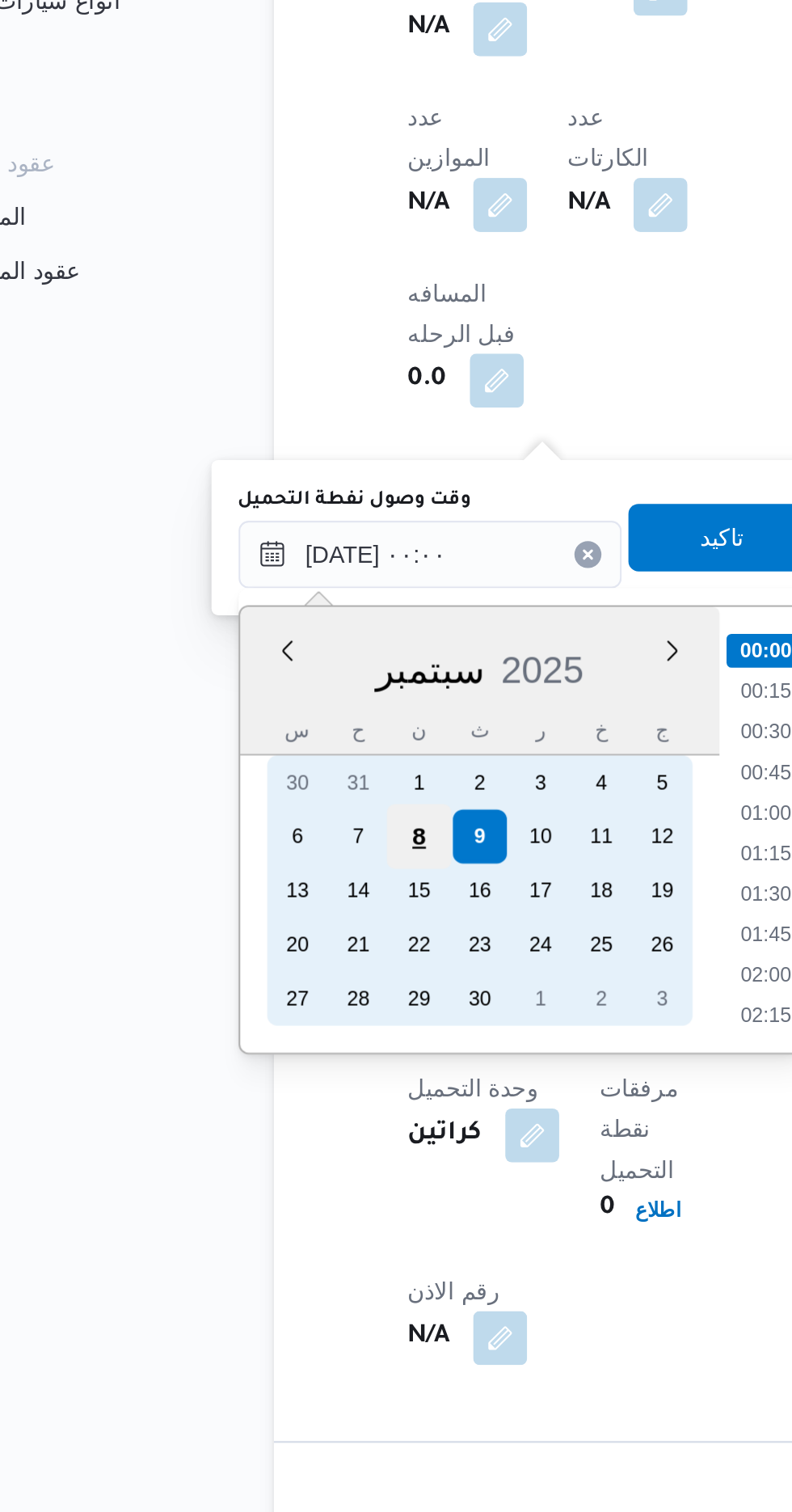
click at [279, 808] on div "8" at bounding box center [279, 808] width 31 height 31
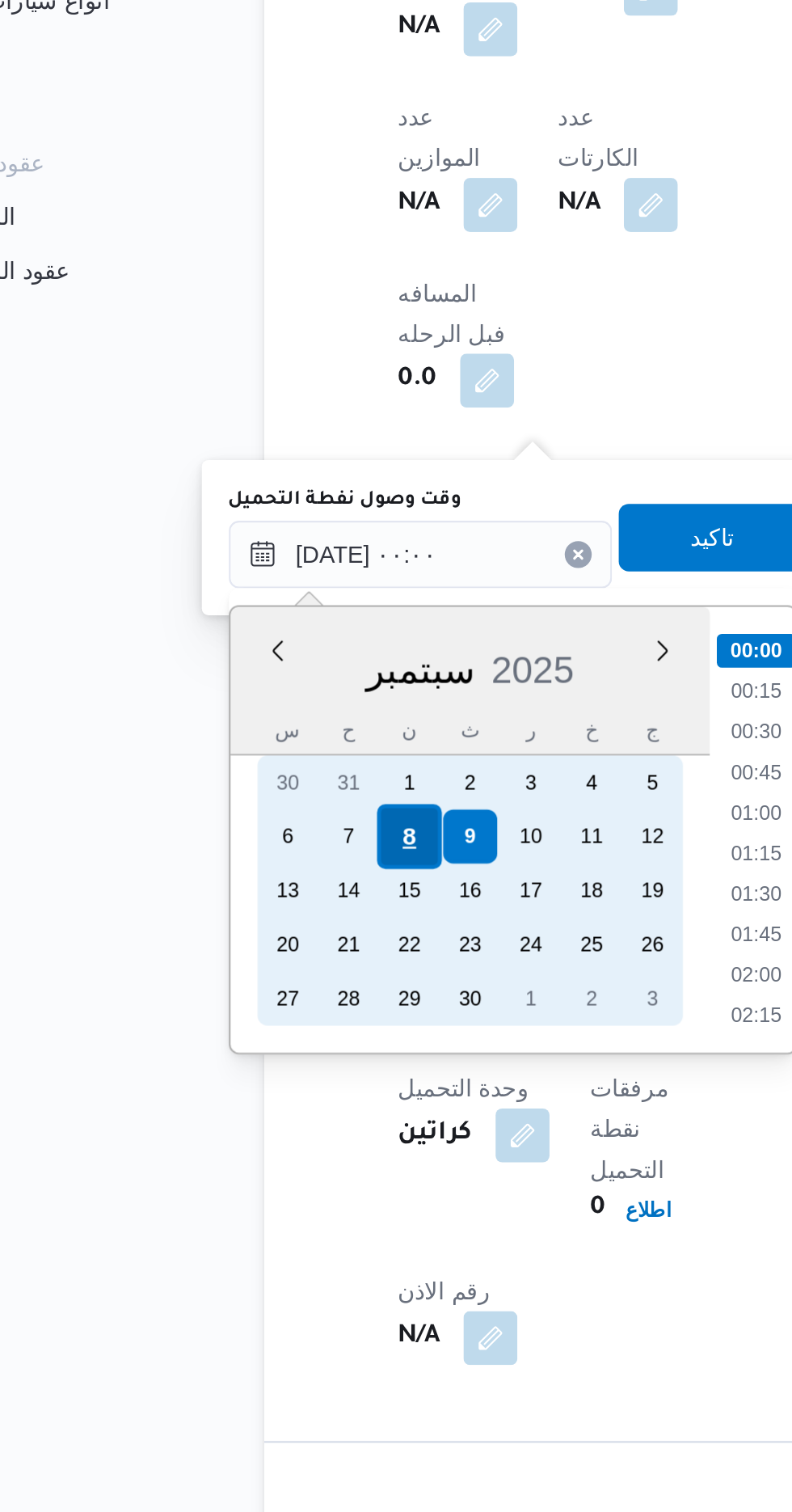
click at [275, 806] on div "8" at bounding box center [279, 808] width 31 height 31
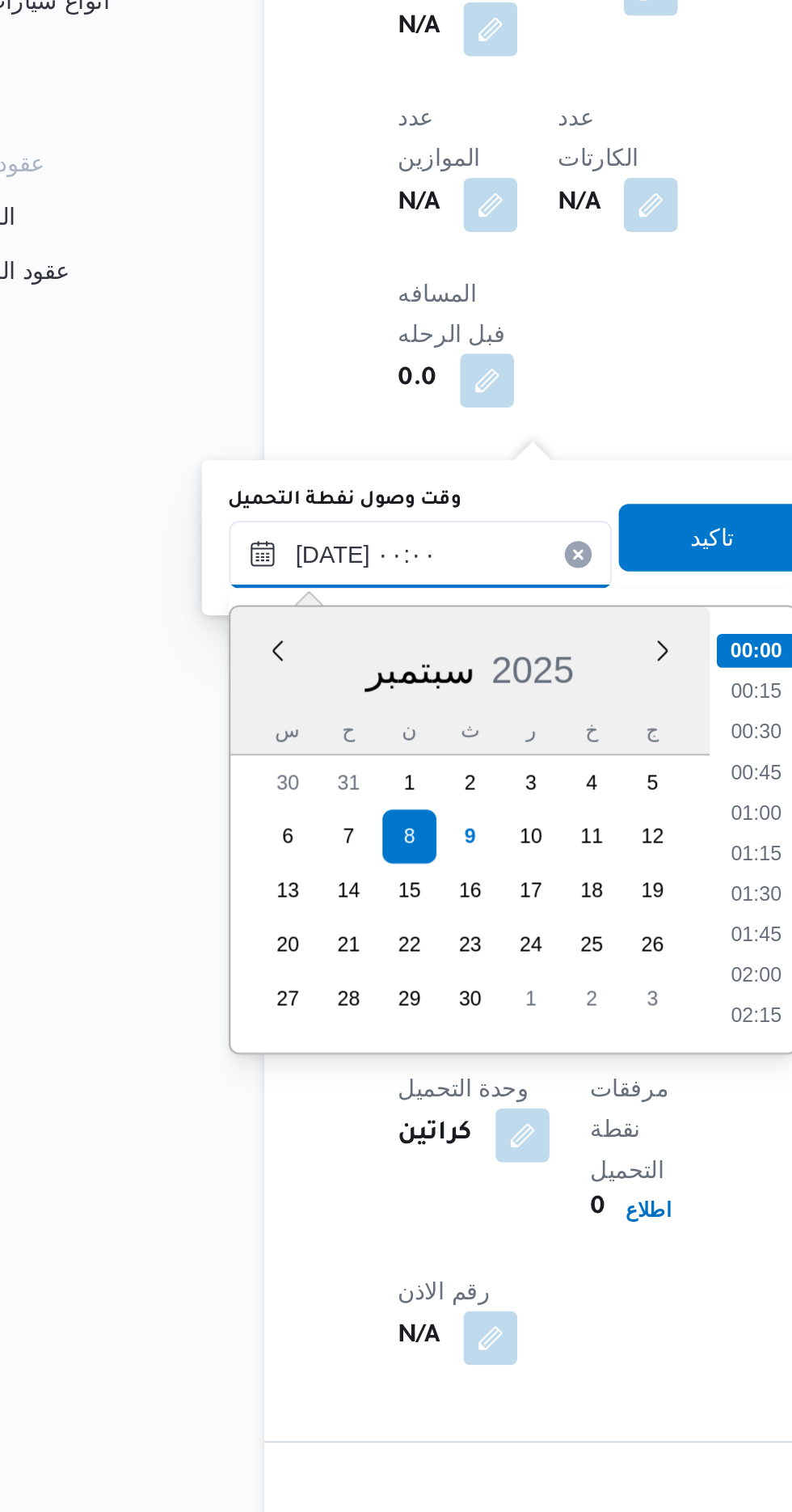
click at [204, 674] on input "[DATE] ٠٠:٠٠" at bounding box center [285, 673] width 184 height 32
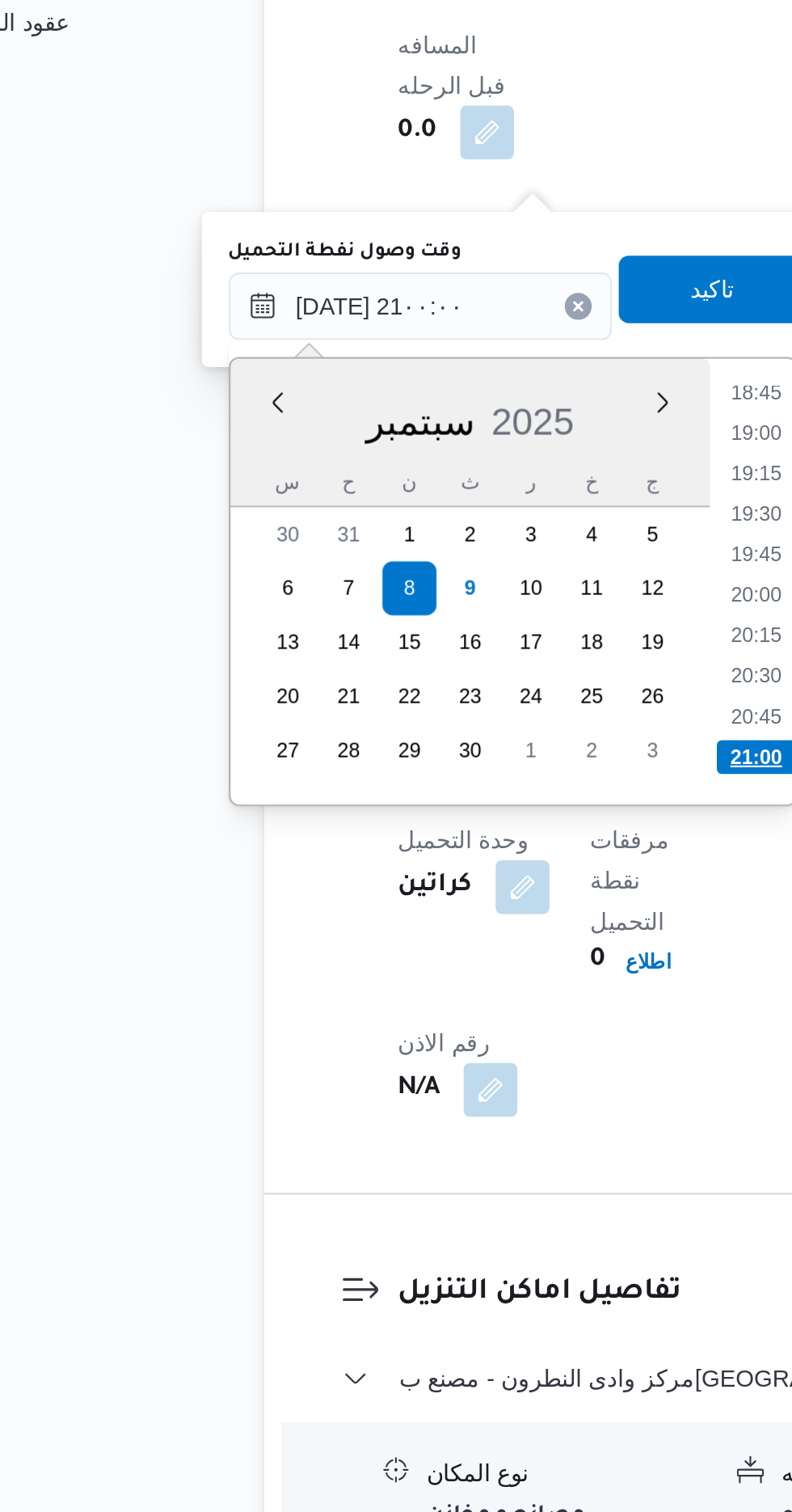
click at [429, 885] on li "21:00" at bounding box center [446, 889] width 38 height 16
type input "[DATE] ٢١:٠٠"
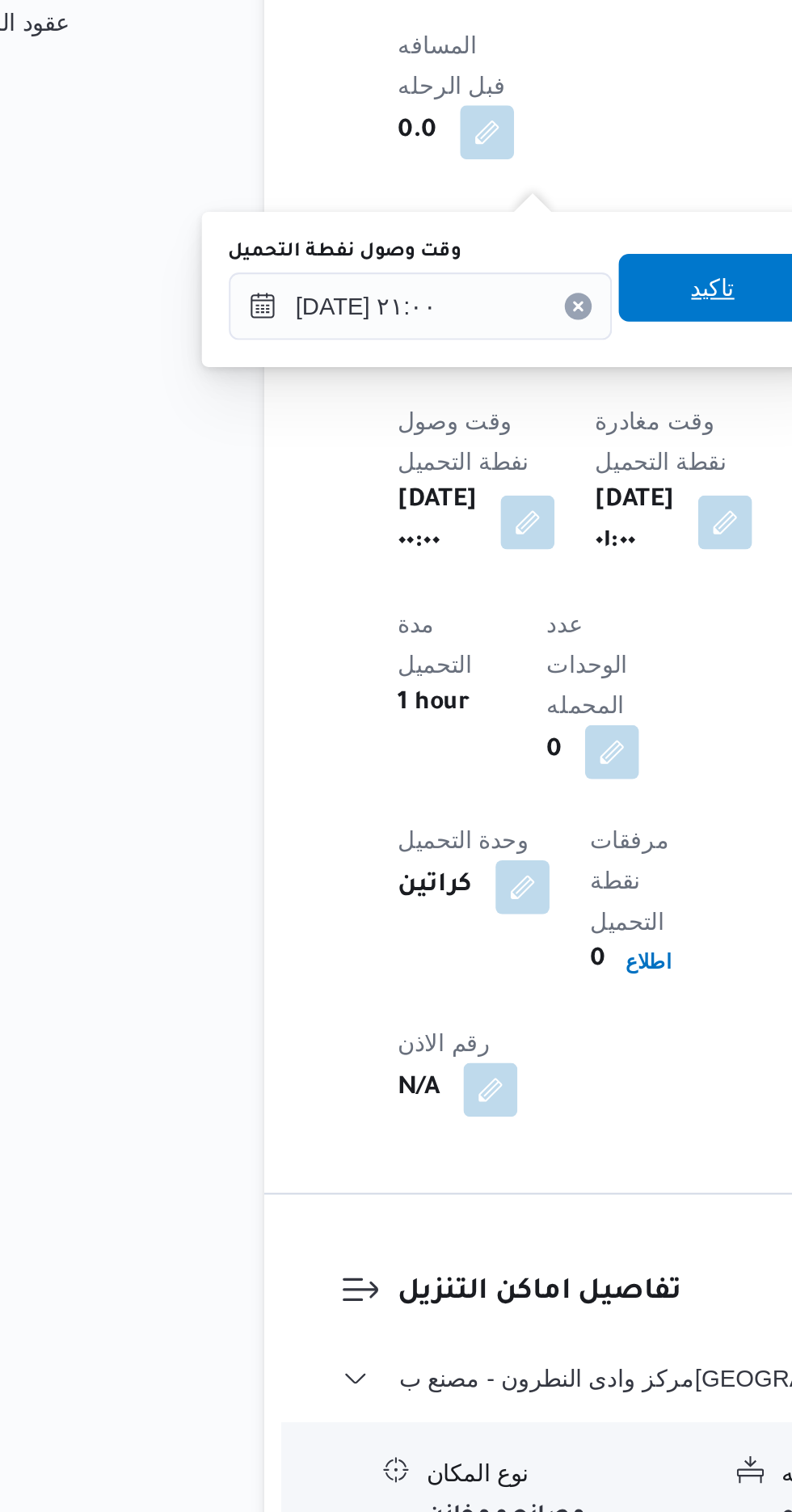
click at [426, 662] on span "تاكيد" at bounding box center [425, 664] width 91 height 32
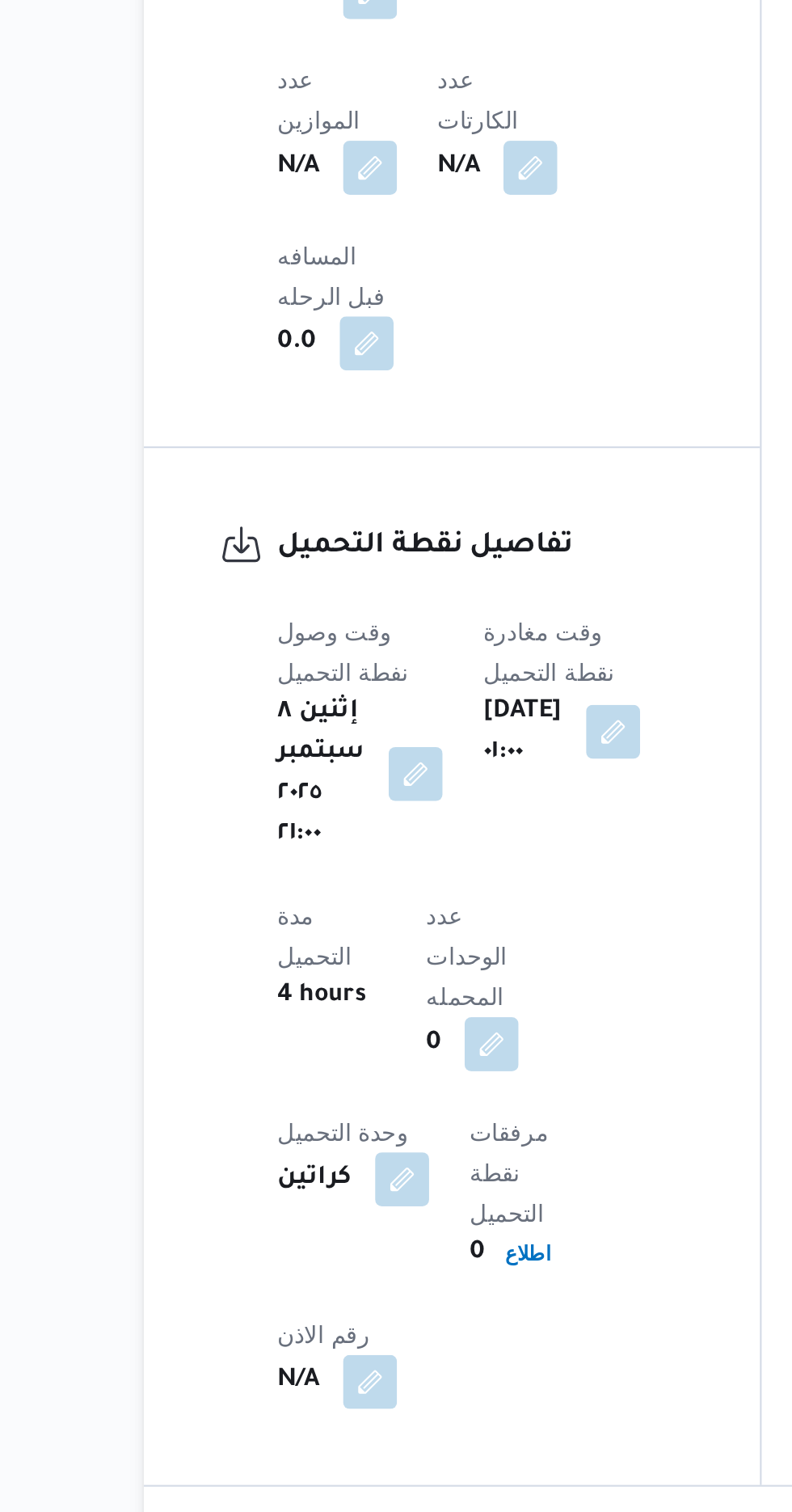
click at [443, 763] on button "button" at bounding box center [434, 776] width 26 height 26
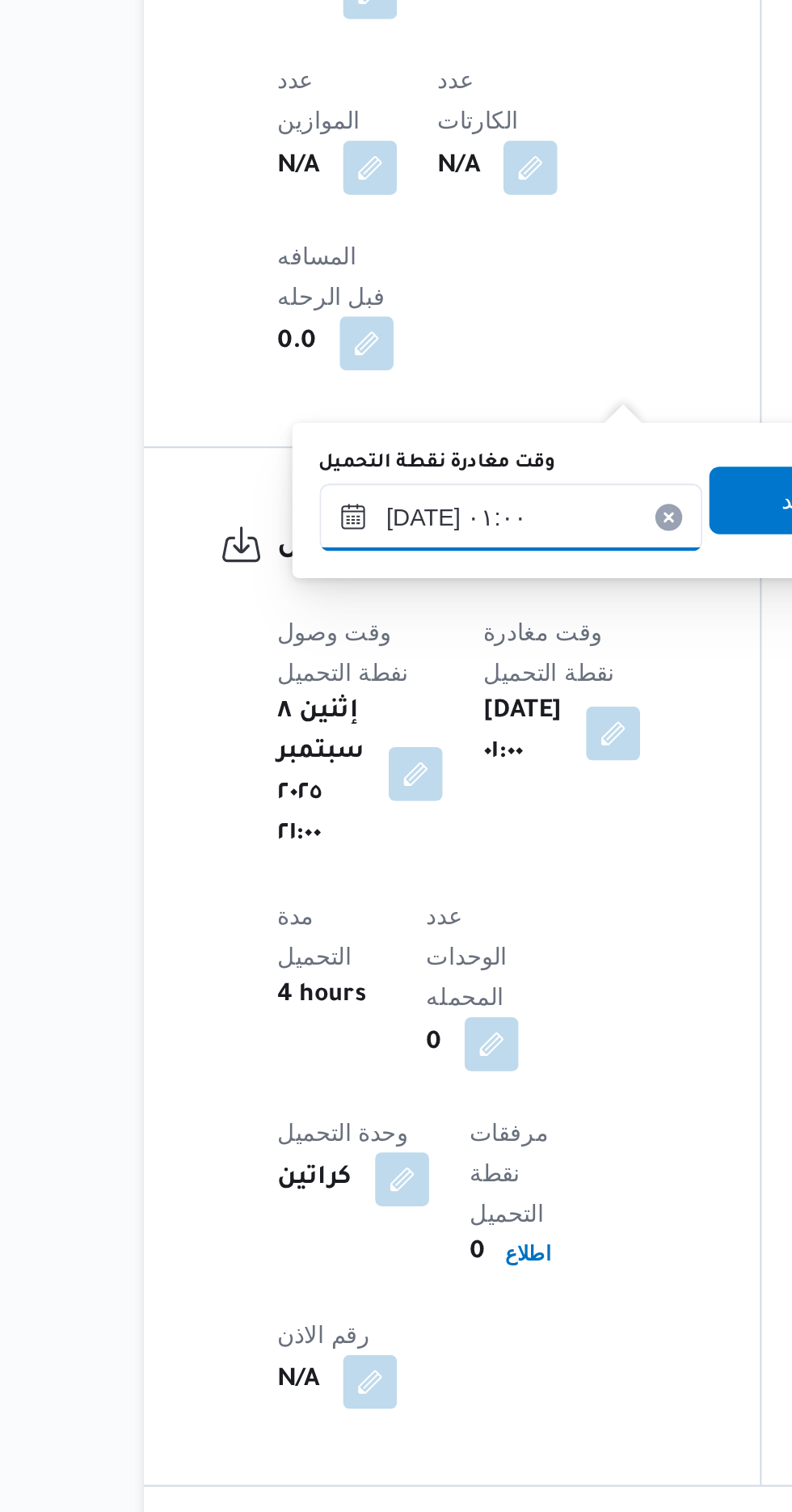
click at [397, 672] on input "[DATE] ٠١:٠٠" at bounding box center [385, 673] width 184 height 32
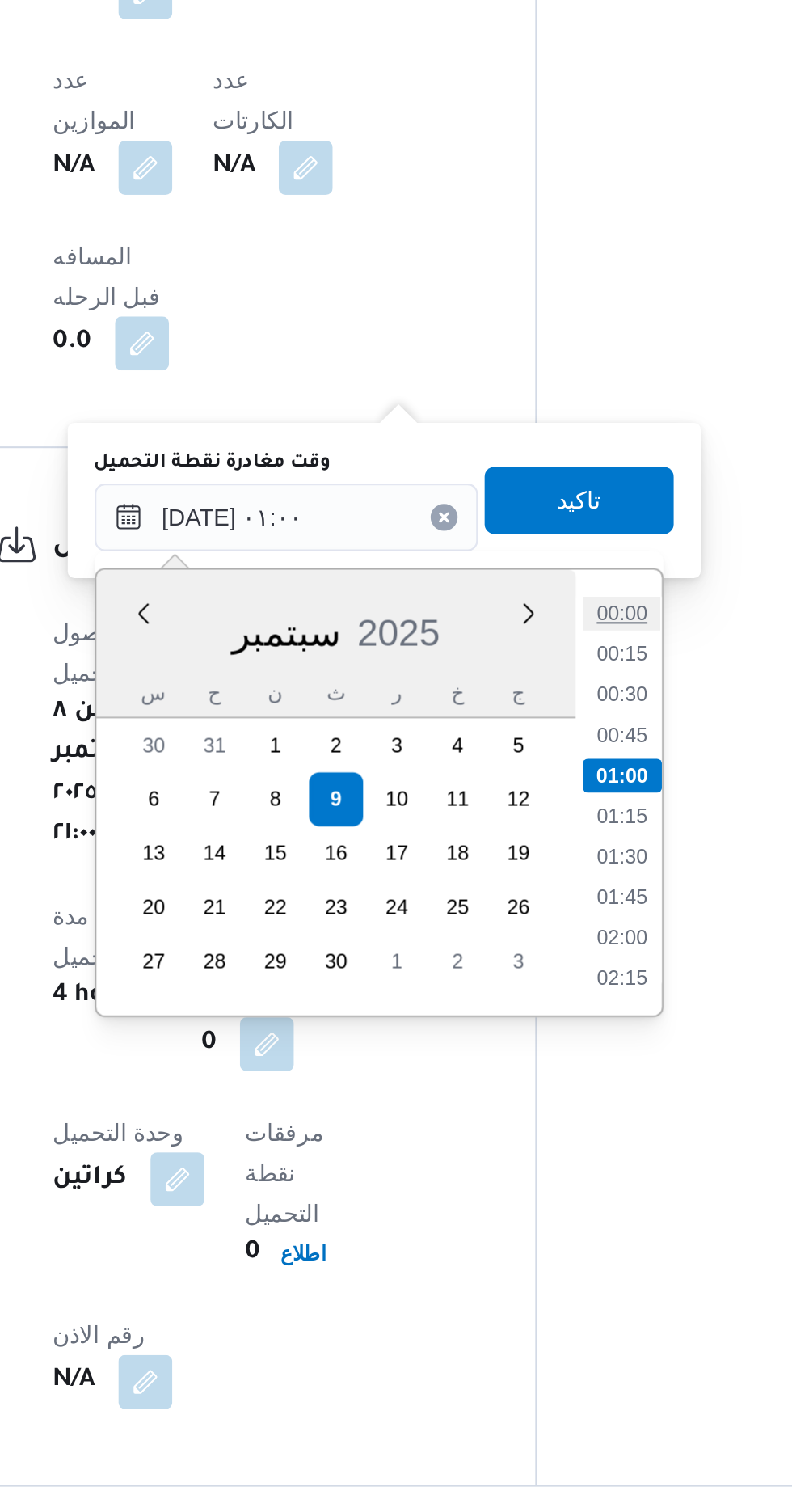
click at [545, 716] on li "00:00" at bounding box center [546, 720] width 37 height 16
type input "[DATE] ٠١:٠٠"
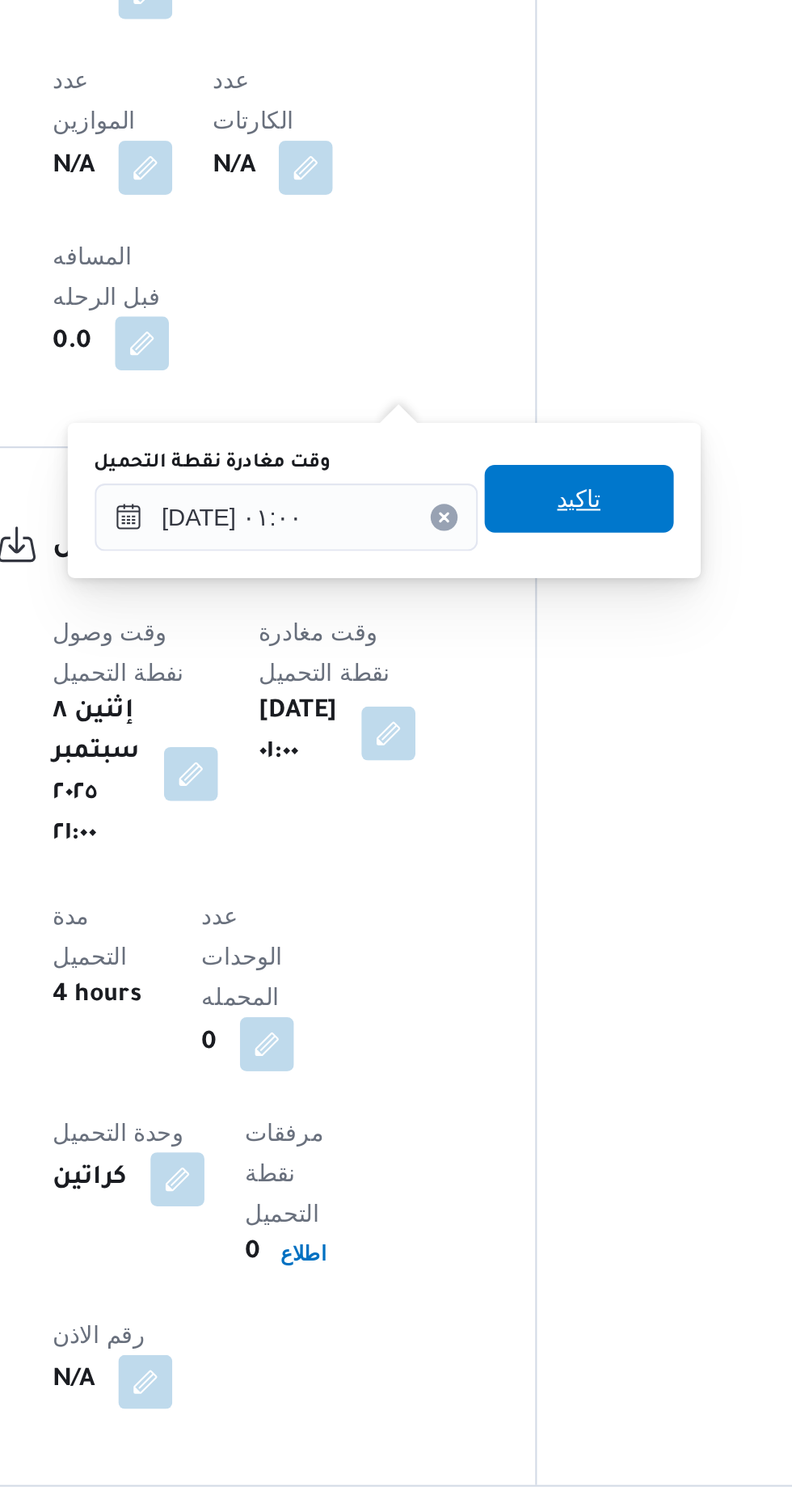
click at [551, 676] on span "تاكيد" at bounding box center [527, 664] width 91 height 32
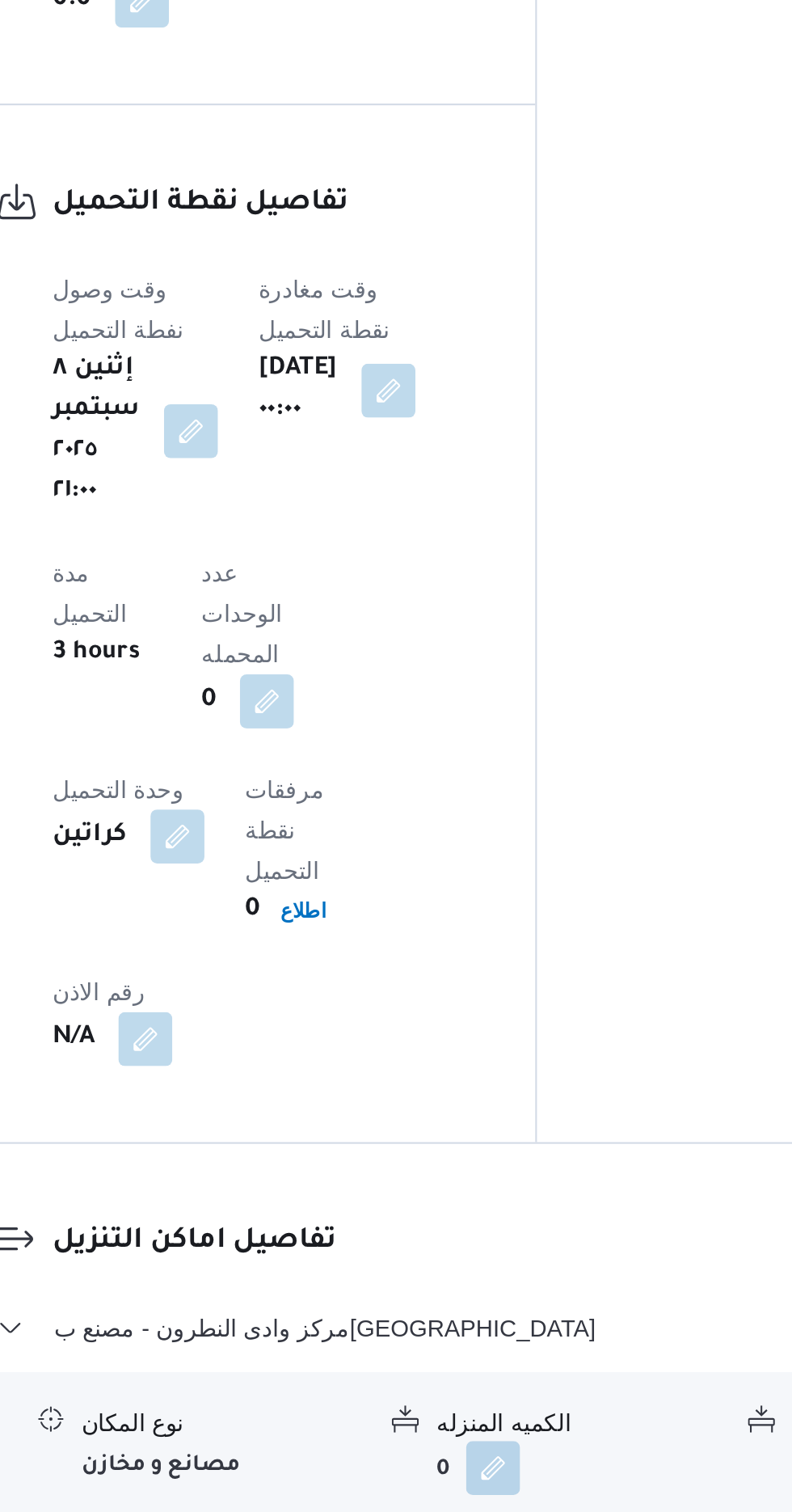
click at [525, 1335] on button "button" at bounding box center [537, 1348] width 26 height 26
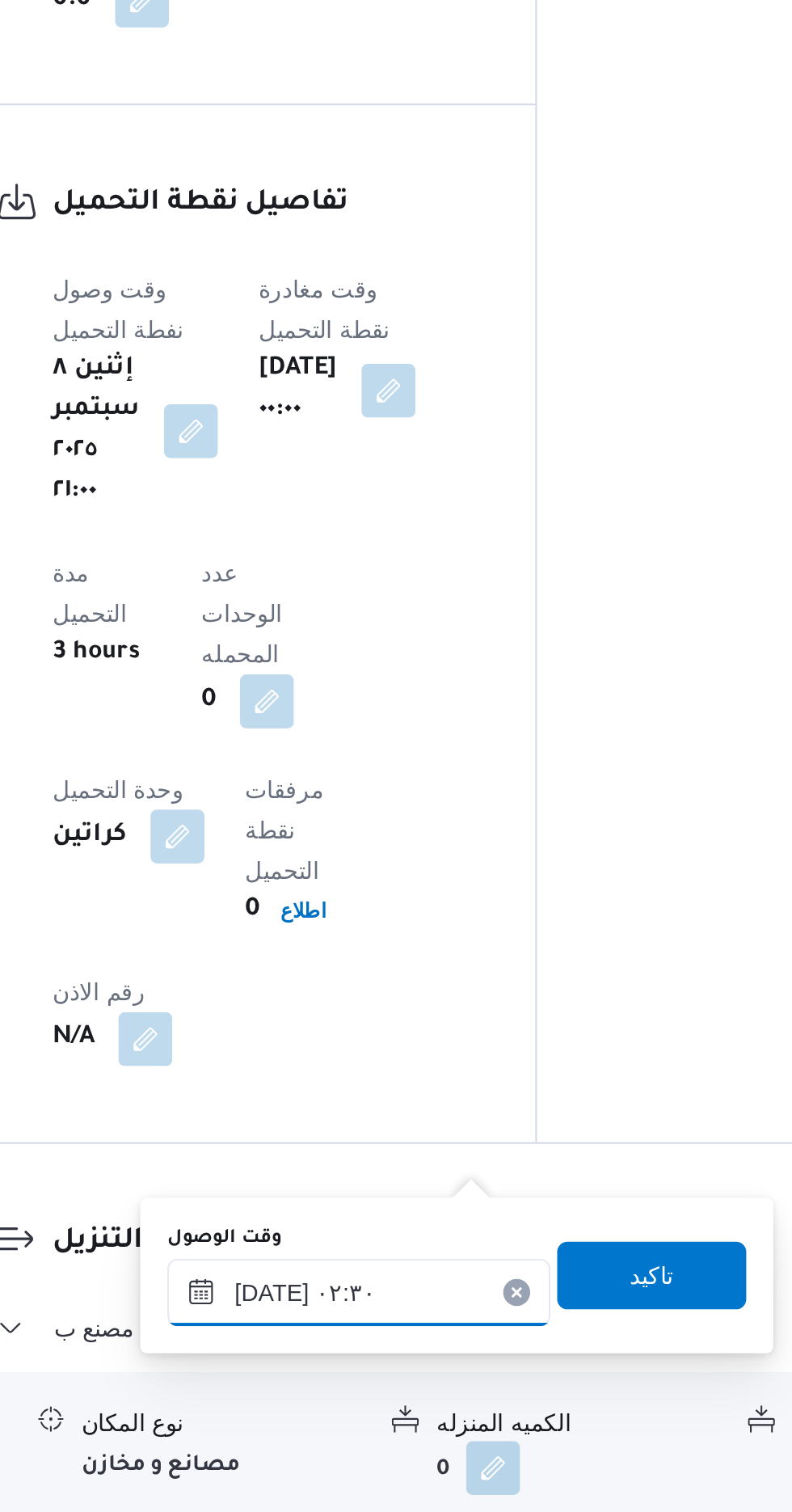
click at [398, 1208] on input "[DATE] ٠٢:٣٠" at bounding box center [421, 1209] width 184 height 32
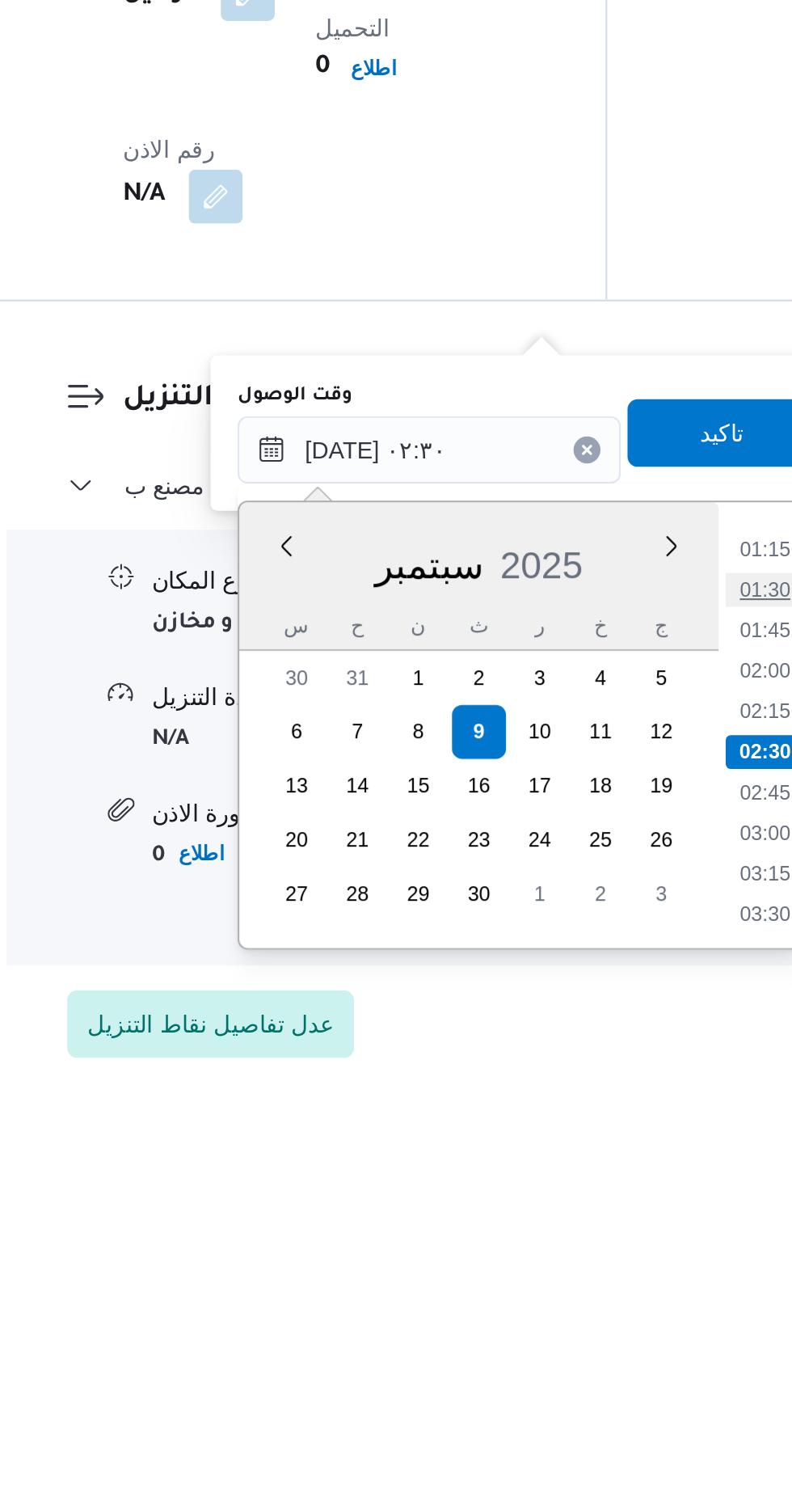
click at [579, 1270] on li "01:30" at bounding box center [582, 1277] width 37 height 16
type input "[DATE] ٠١:٣٠"
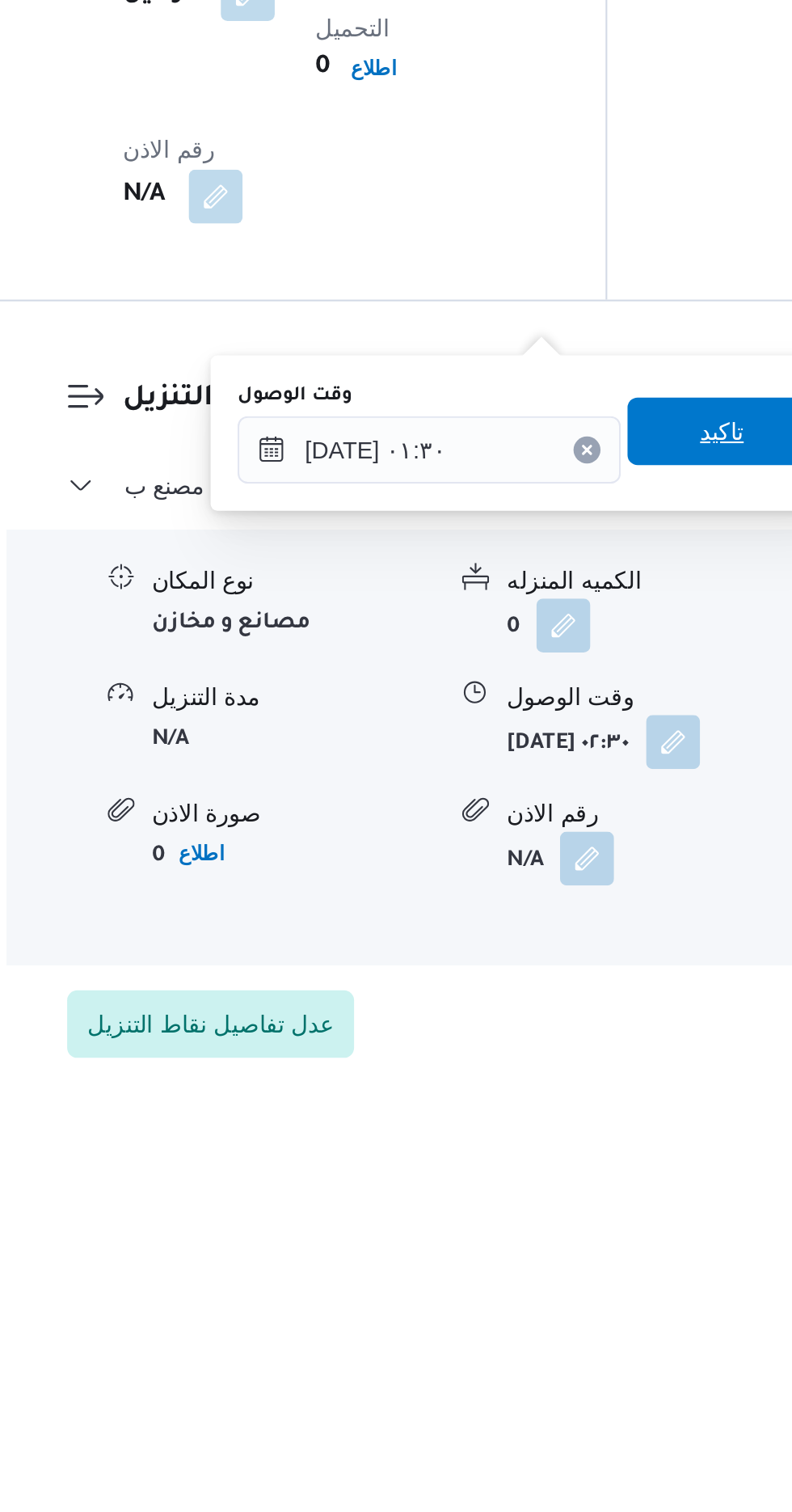
click at [556, 1198] on span "تاكيد" at bounding box center [561, 1200] width 91 height 32
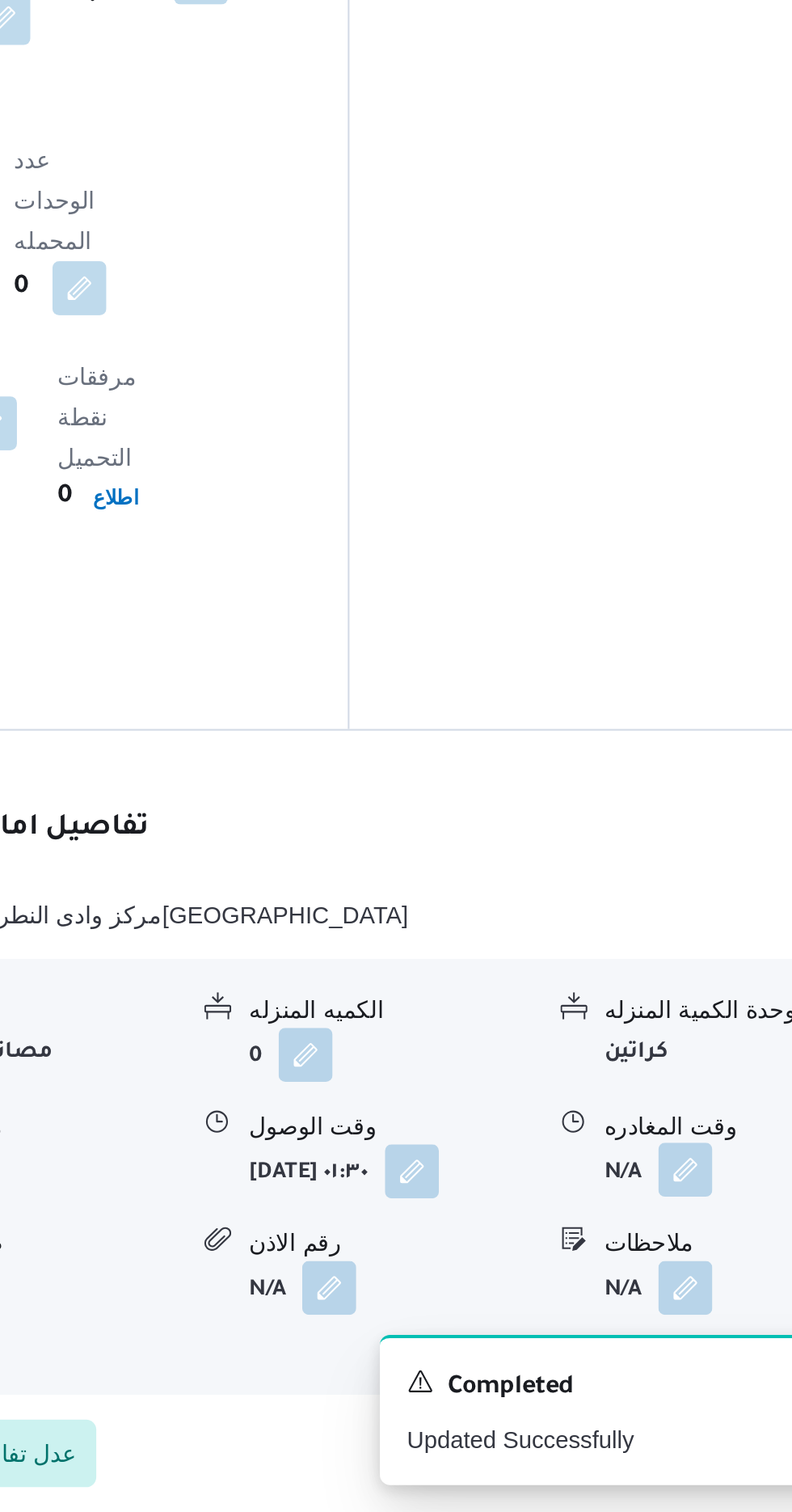
click at [664, 1335] on button "button" at bounding box center [667, 1348] width 26 height 26
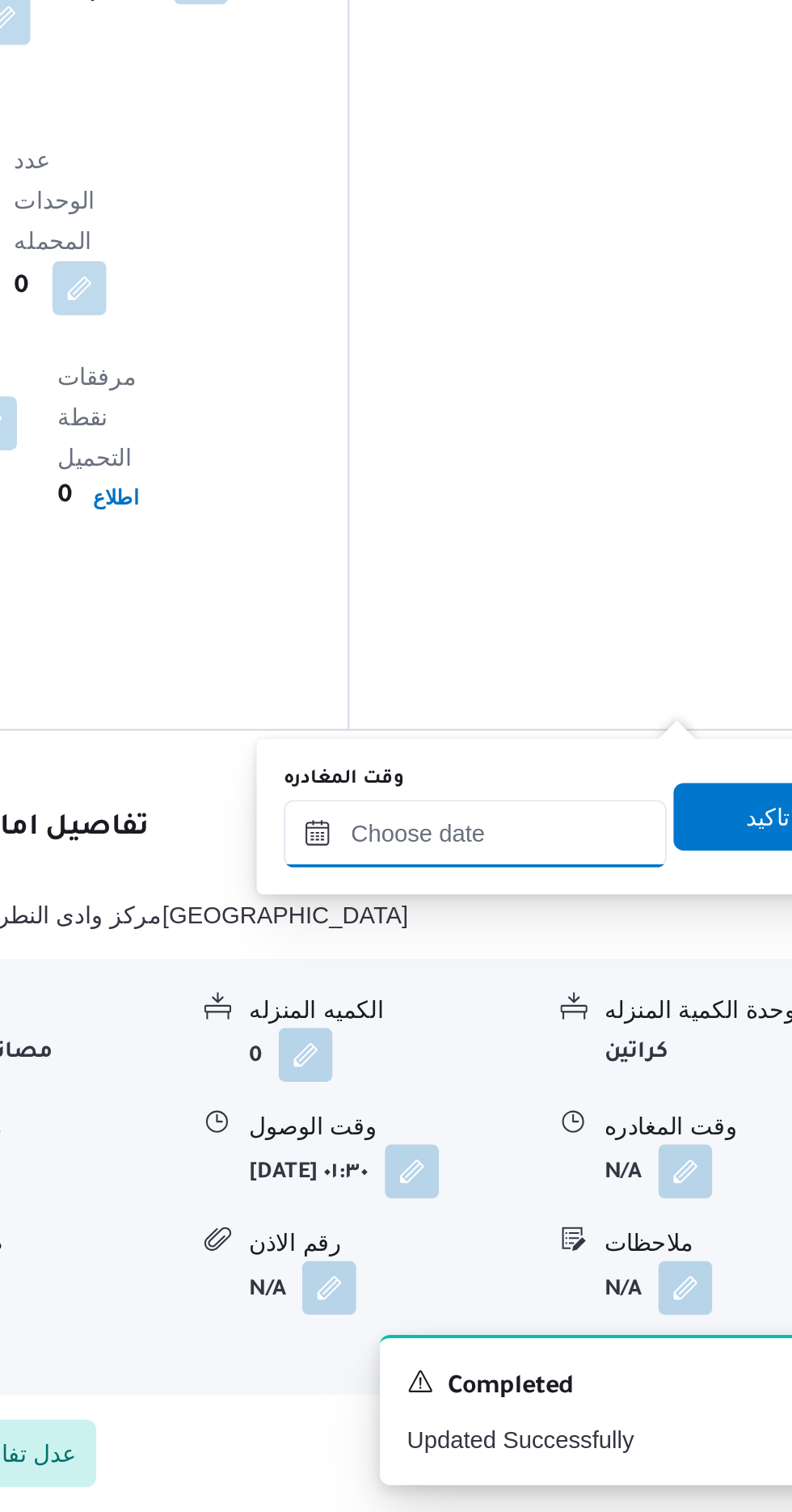
click at [589, 1174] on input "وقت المغادره" at bounding box center [566, 1187] width 184 height 32
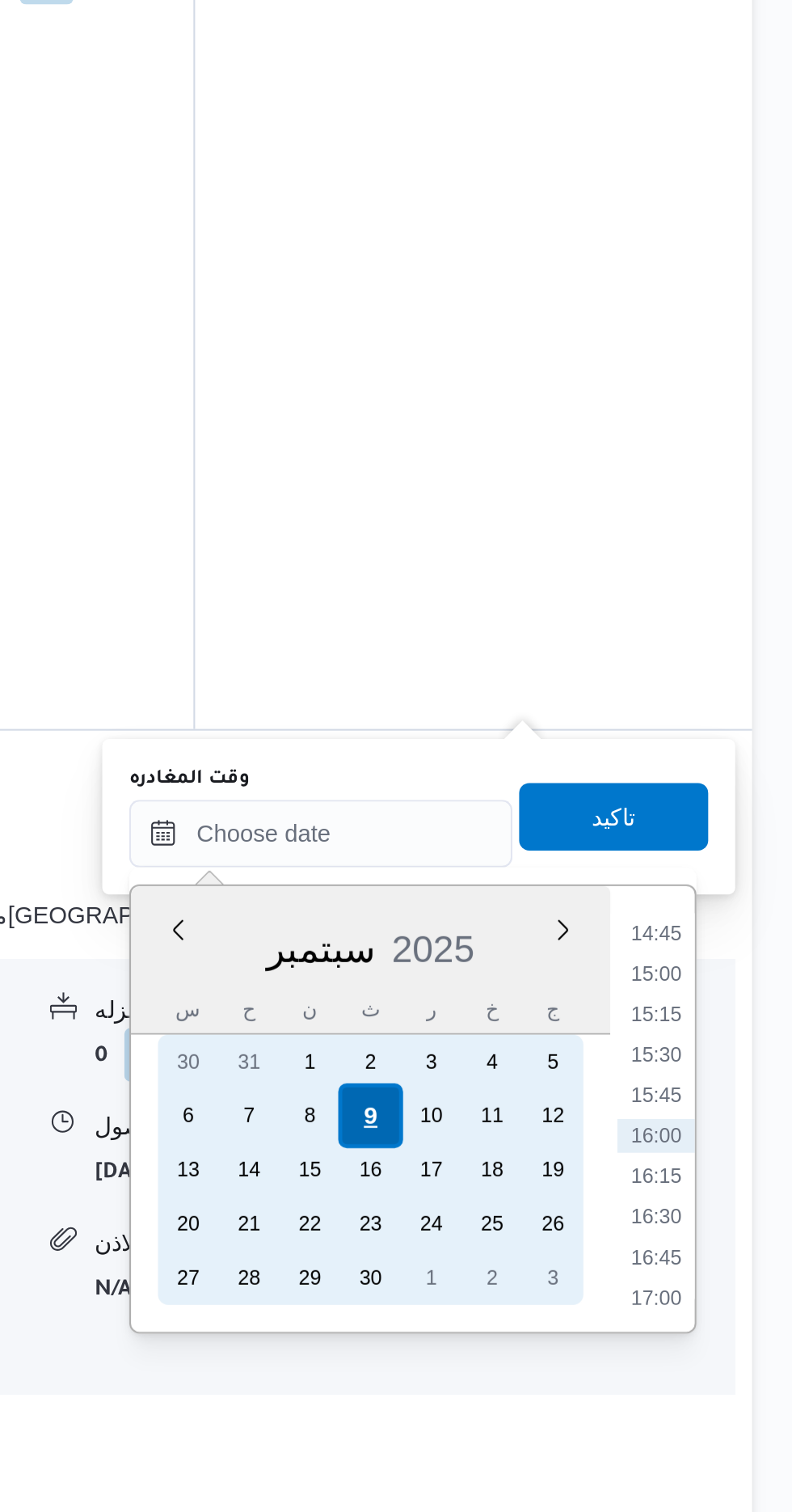
click at [590, 1321] on div "9" at bounding box center [590, 1322] width 31 height 31
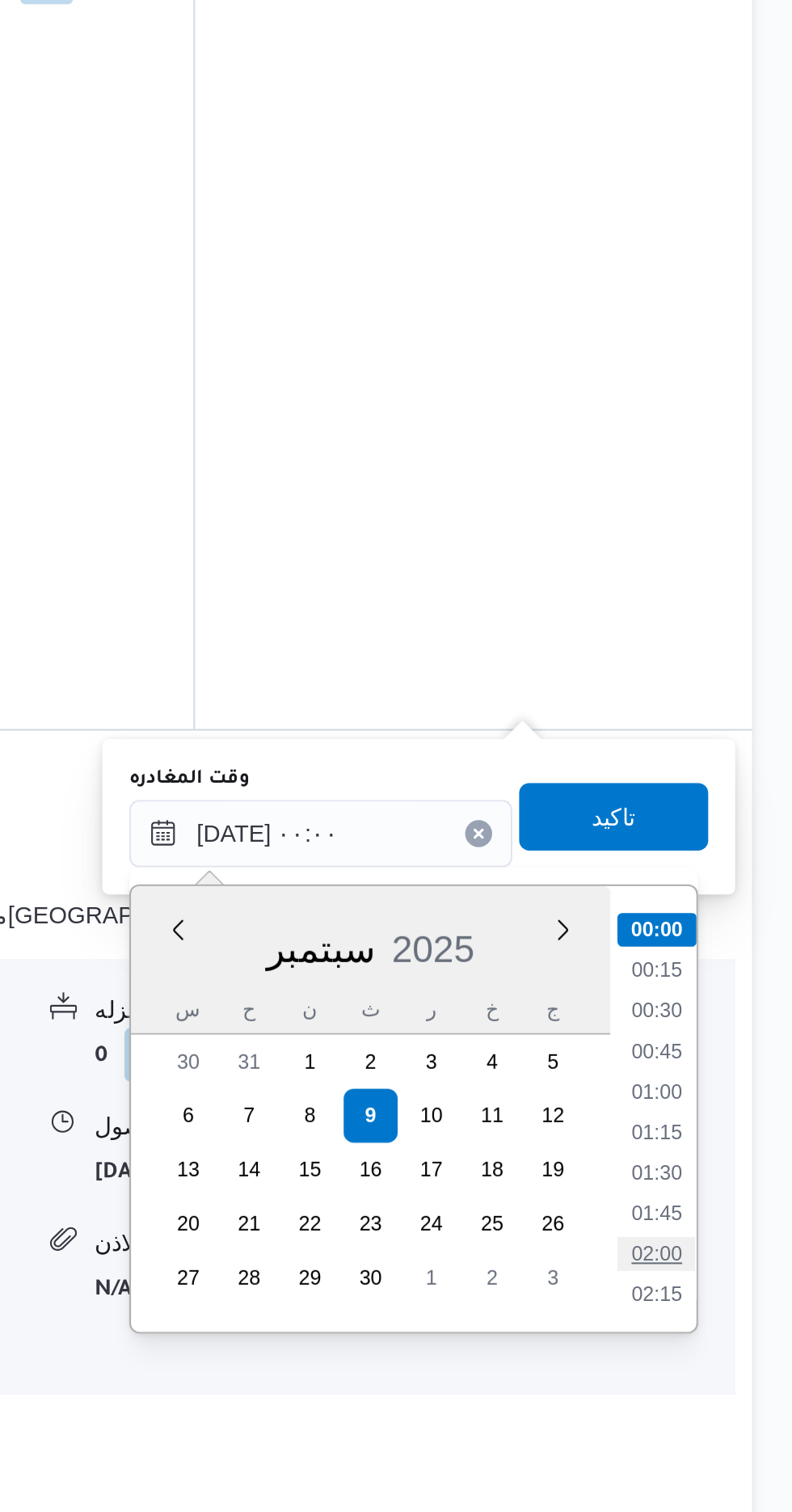
click at [727, 1388] on li "02:00" at bounding box center [727, 1389] width 37 height 16
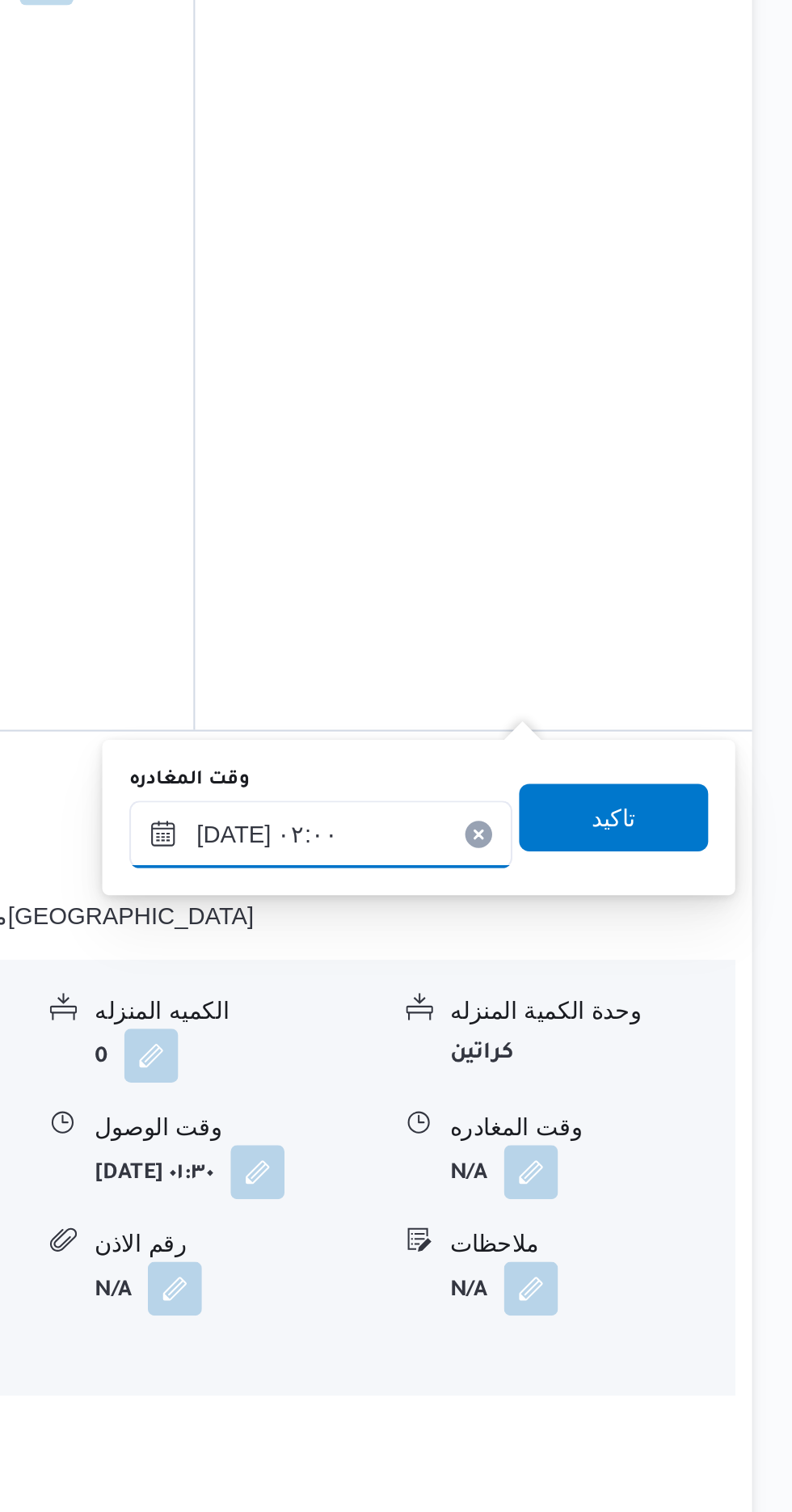
click at [615, 1180] on input "[DATE] ٠٢:٠٠" at bounding box center [566, 1188] width 184 height 32
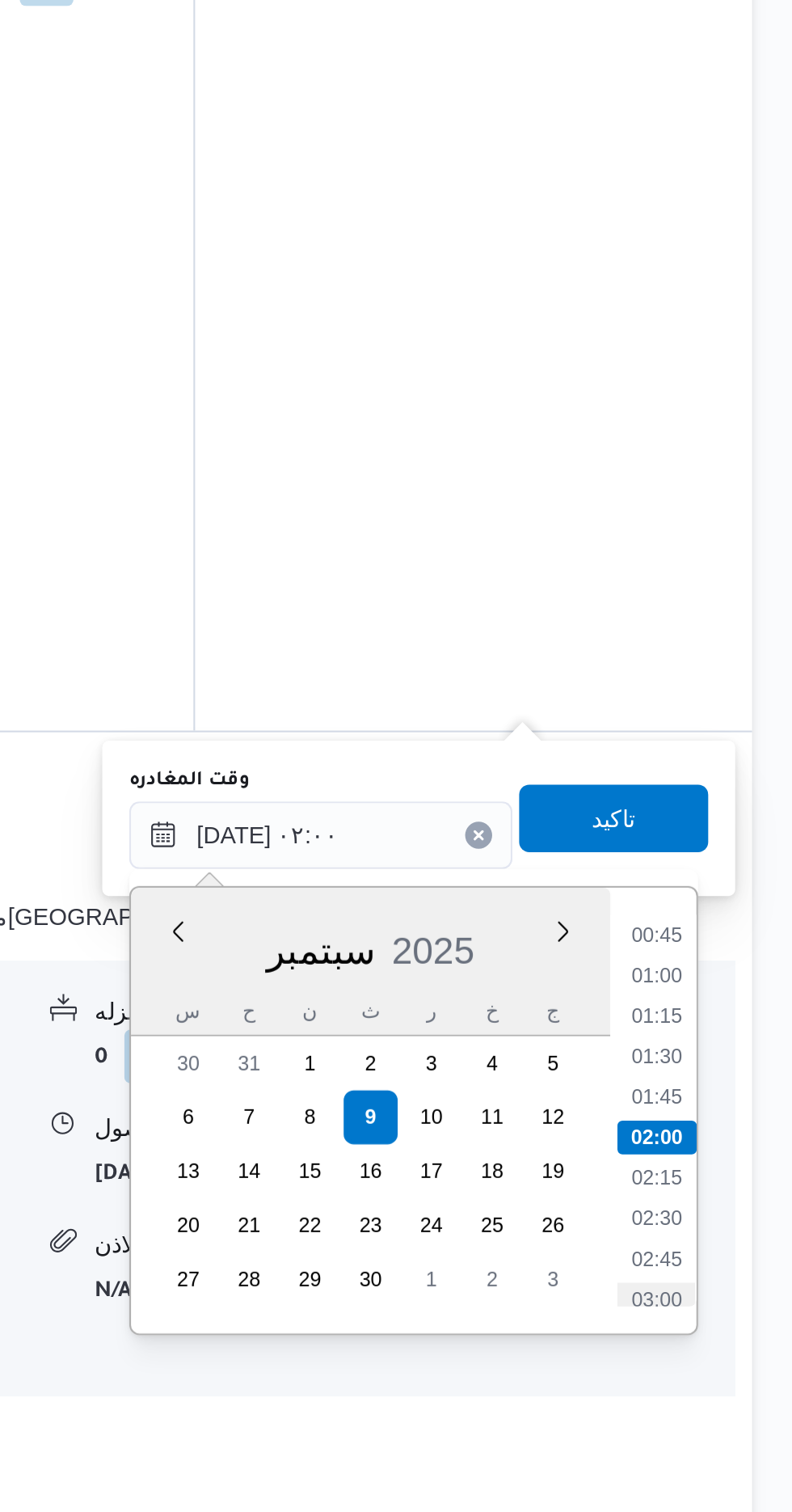
click at [729, 1404] on li "03:00" at bounding box center [727, 1411] width 37 height 16
type input "[DATE] ٠٣:٠٠"
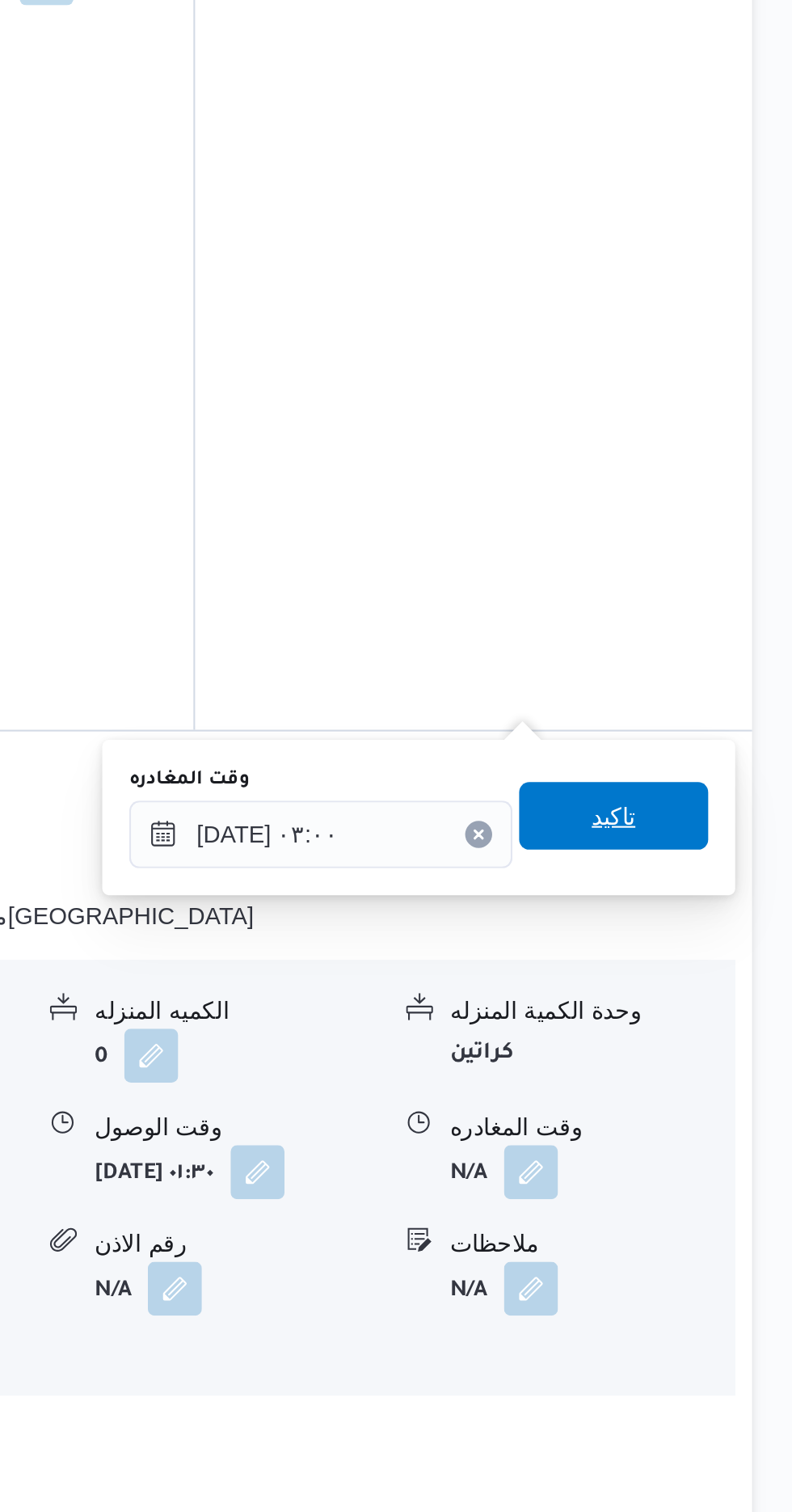
click at [731, 1178] on span "تاكيد" at bounding box center [707, 1179] width 91 height 32
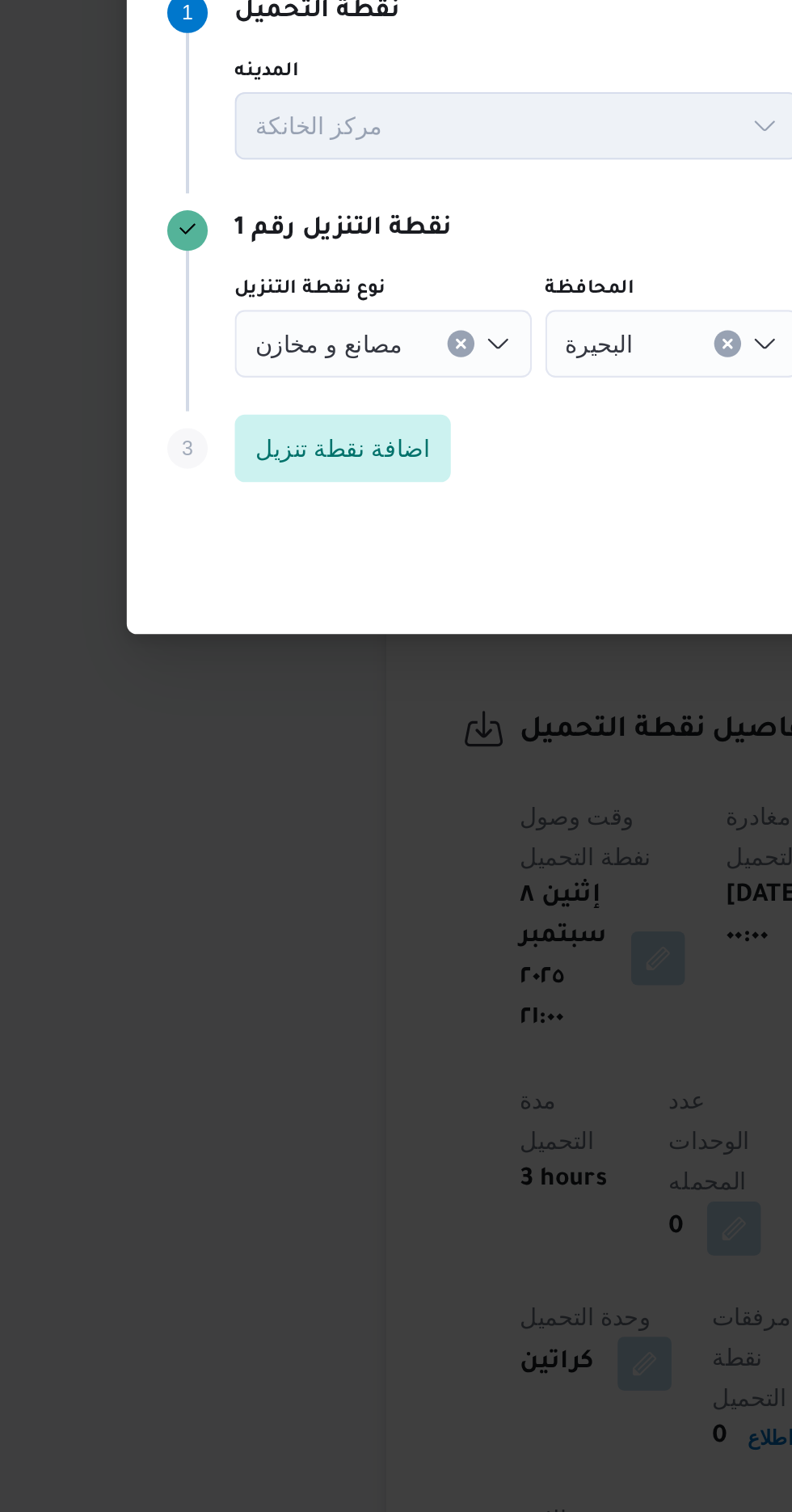
click at [239, 738] on button "Clear input" at bounding box center [245, 732] width 13 height 13
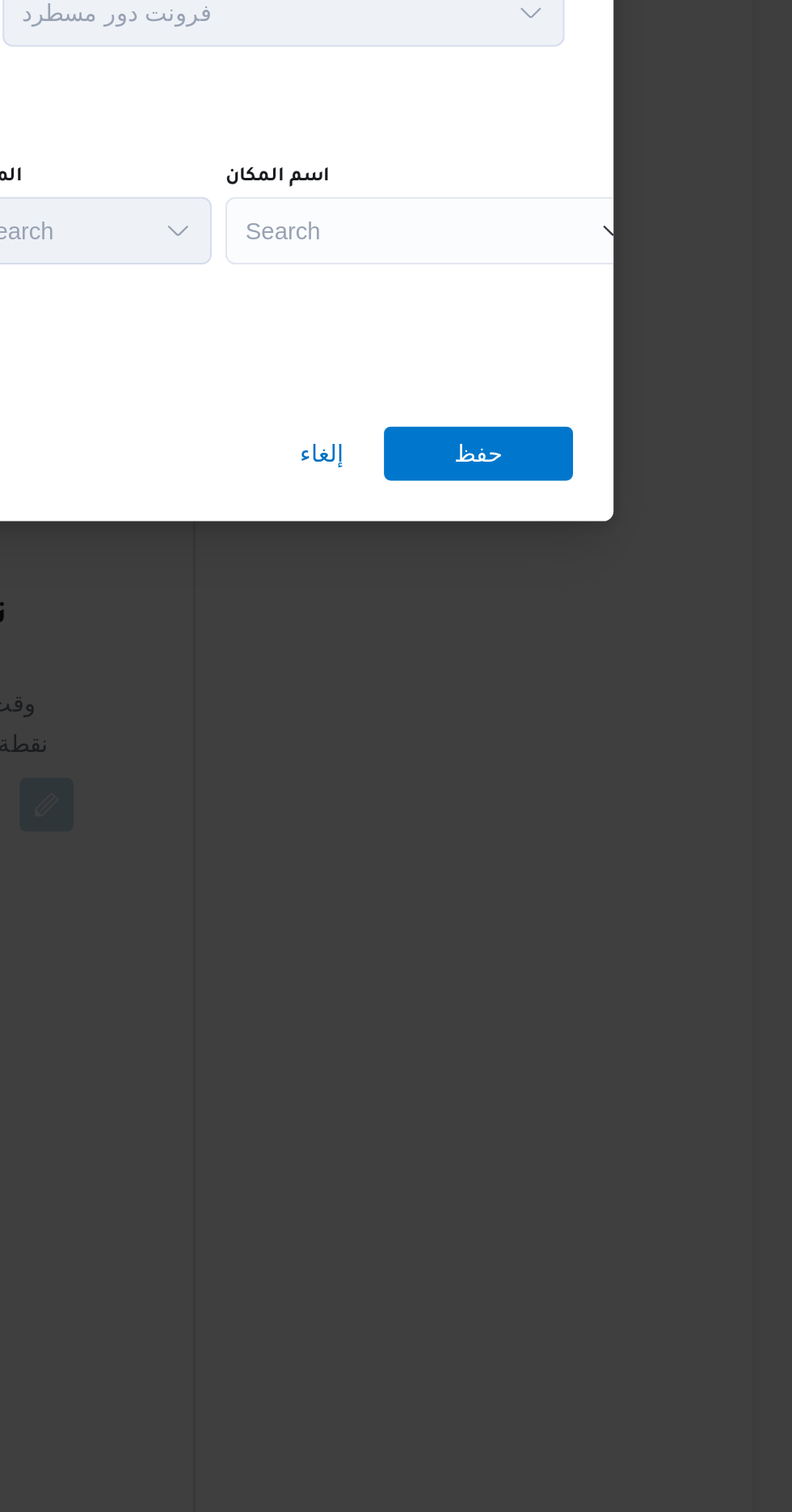
scroll to position [932, 0]
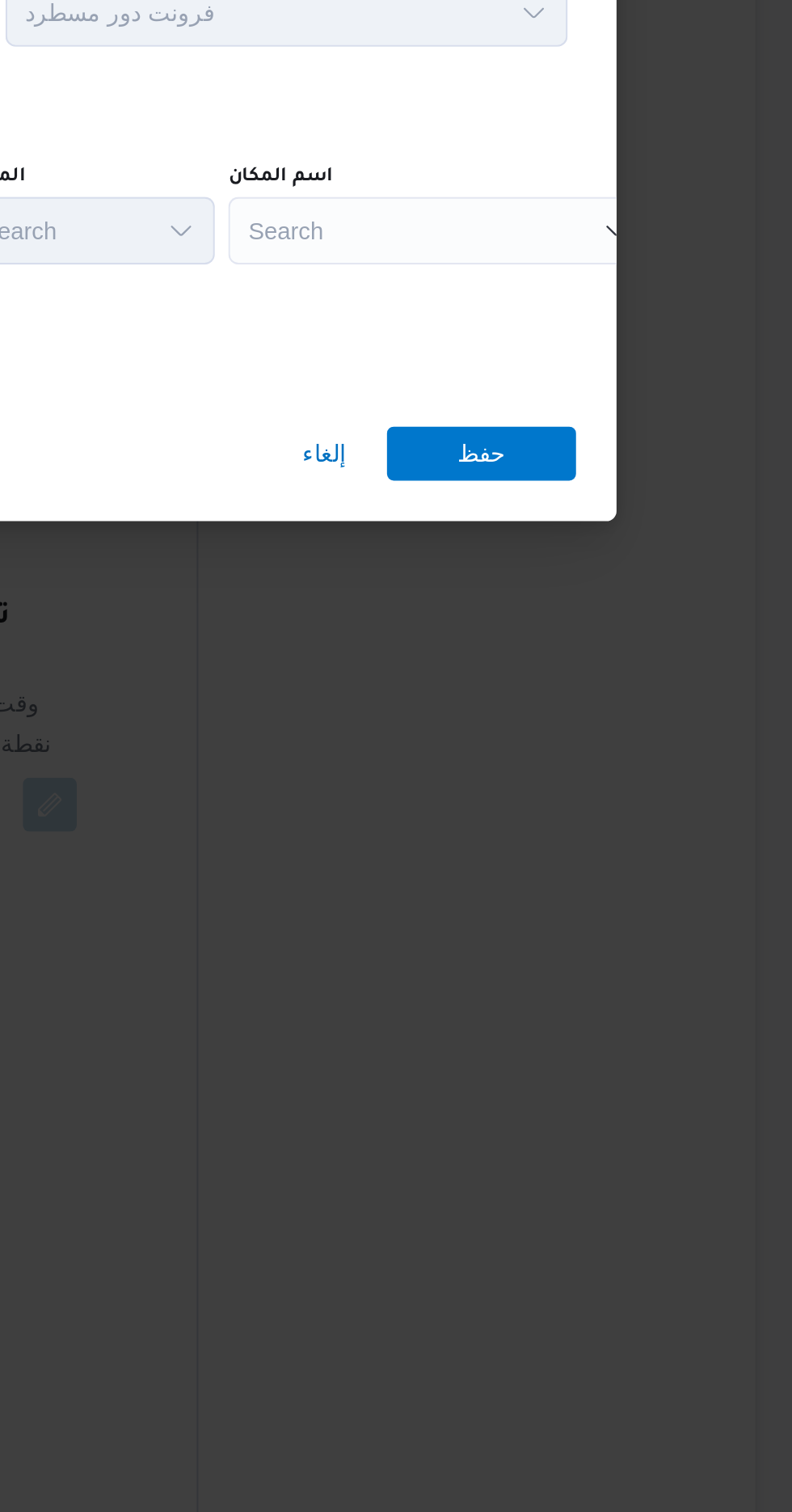
click at [622, 735] on div "Search" at bounding box center [622, 732] width 202 height 32
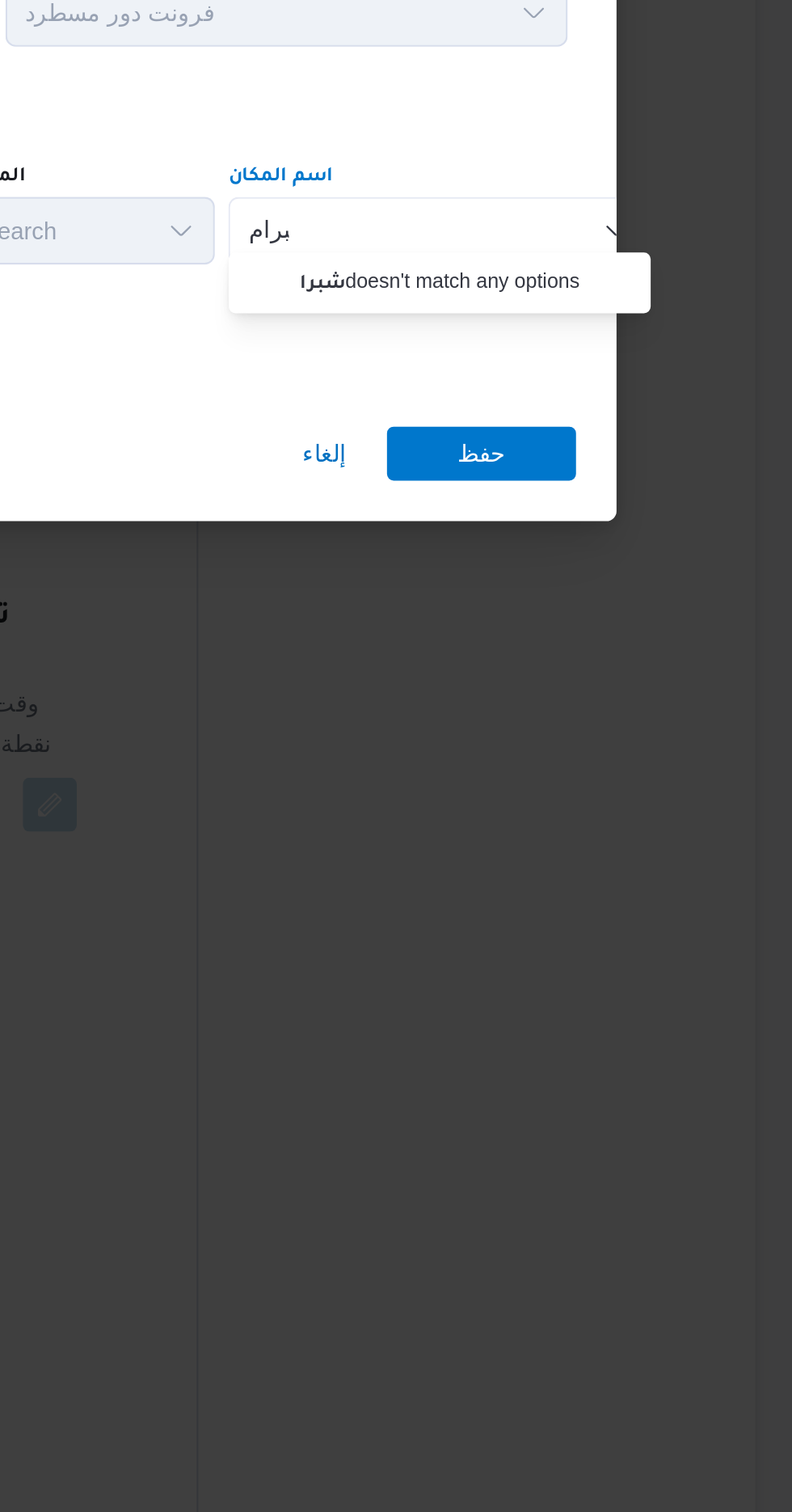
scroll to position [0, 0]
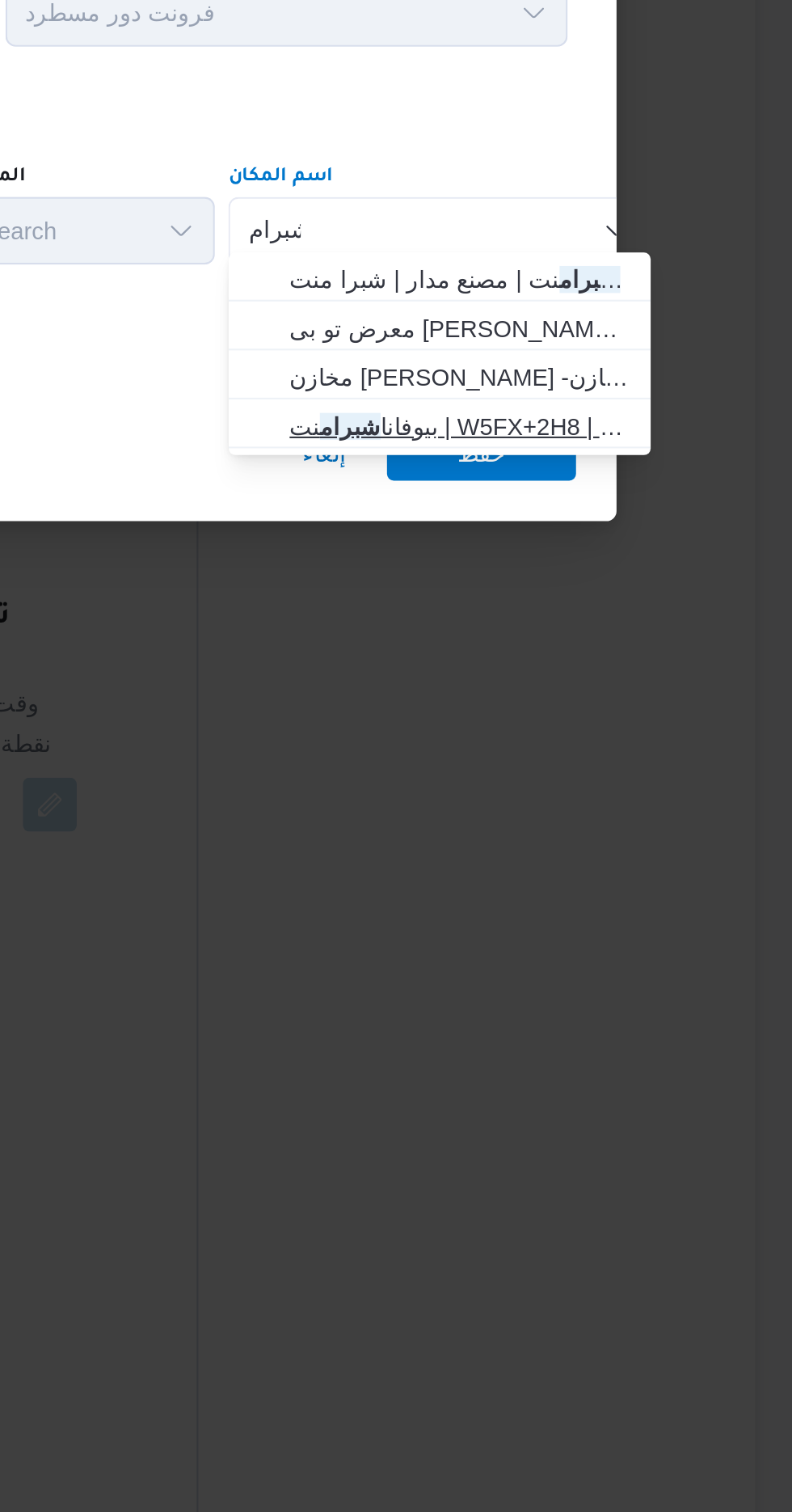
type input "شبرام"
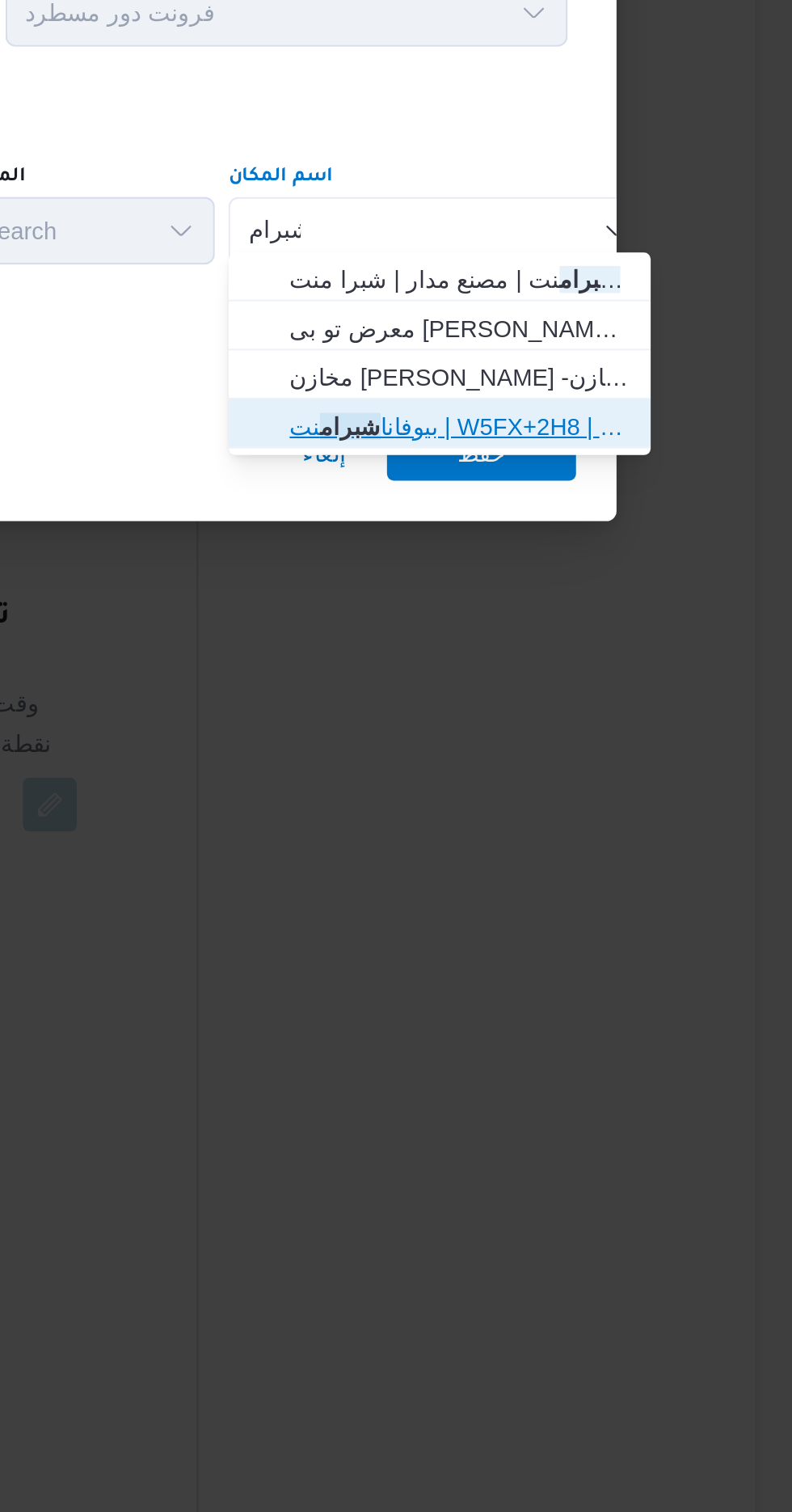
click at [654, 824] on span "بيوفانا شبرام نت | W5FX+2H8 | شبرا منت" at bounding box center [631, 826] width 163 height 20
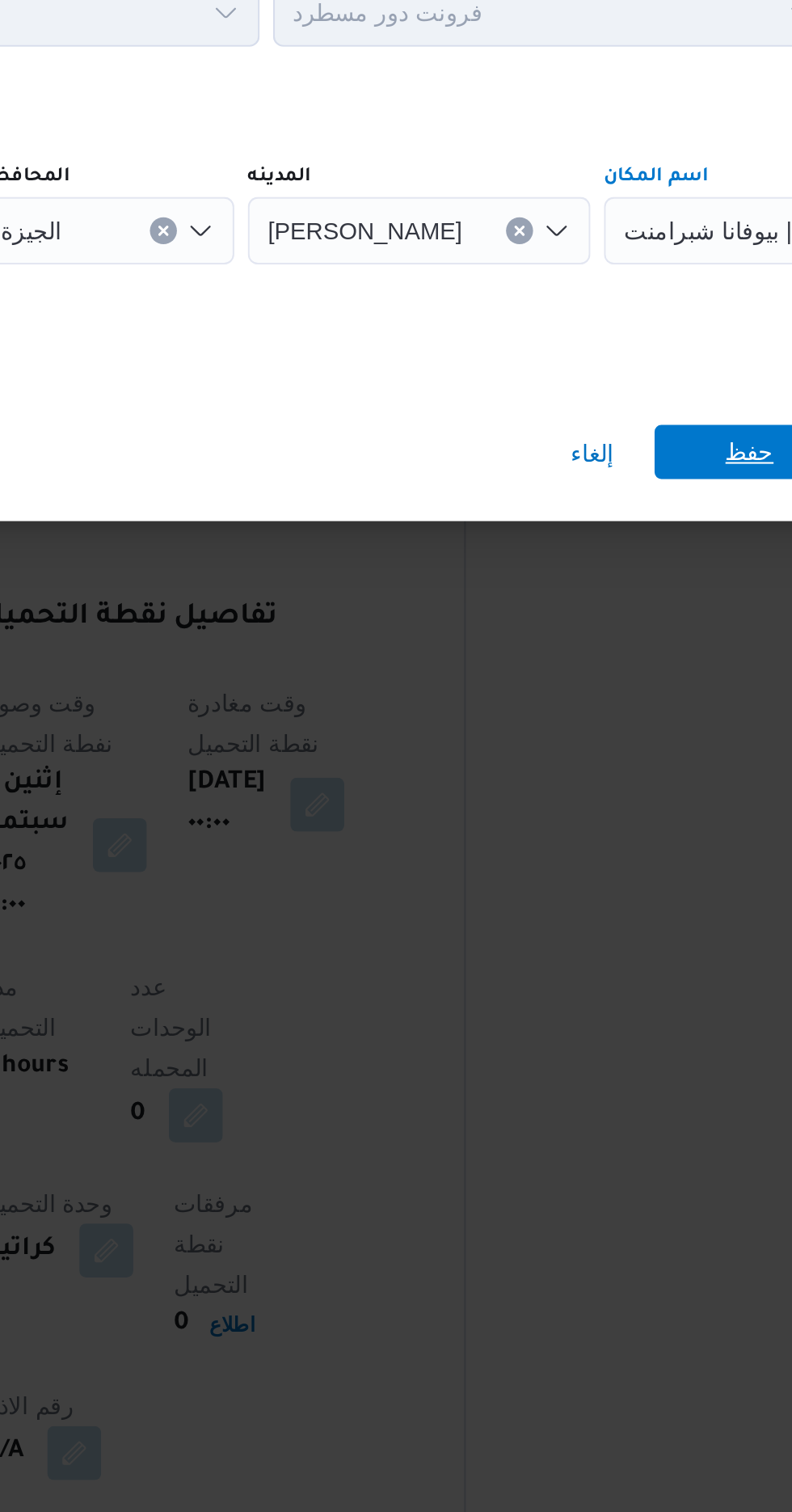
click at [626, 832] on span "حفظ" at bounding box center [642, 838] width 91 height 26
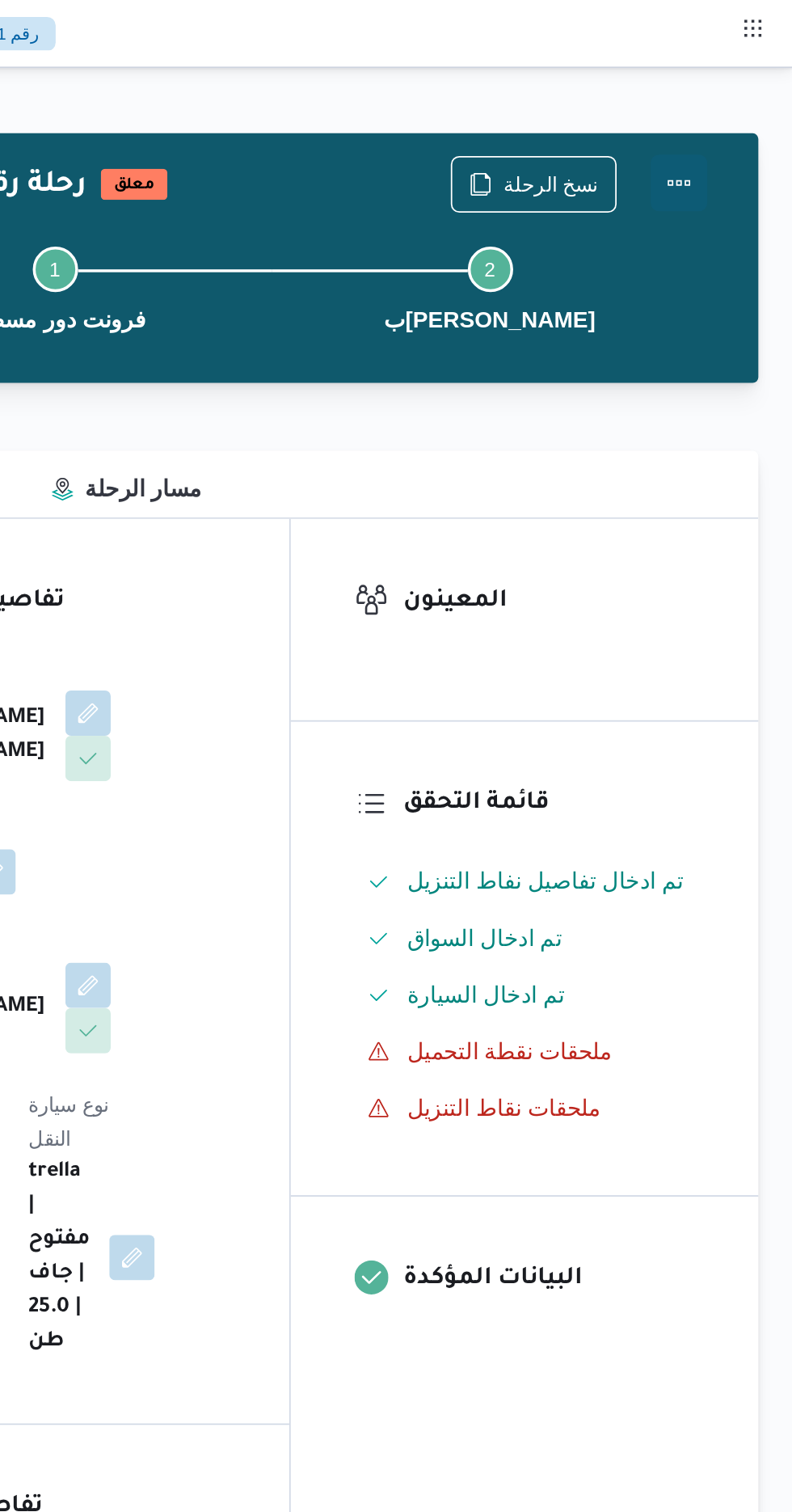
click at [736, 95] on button "Actions" at bounding box center [727, 104] width 32 height 32
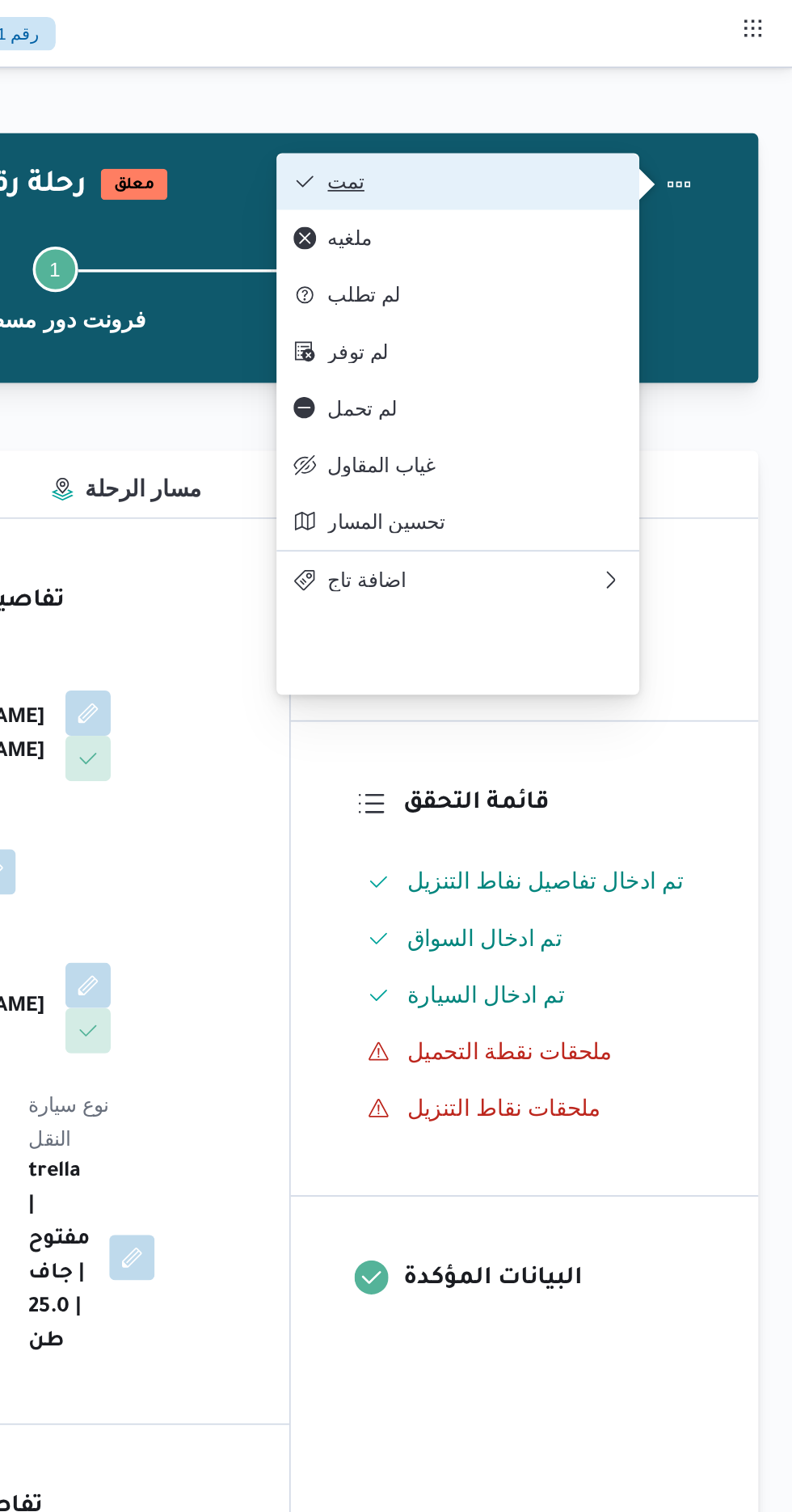
click at [685, 104] on span "تمت" at bounding box center [611, 103] width 168 height 13
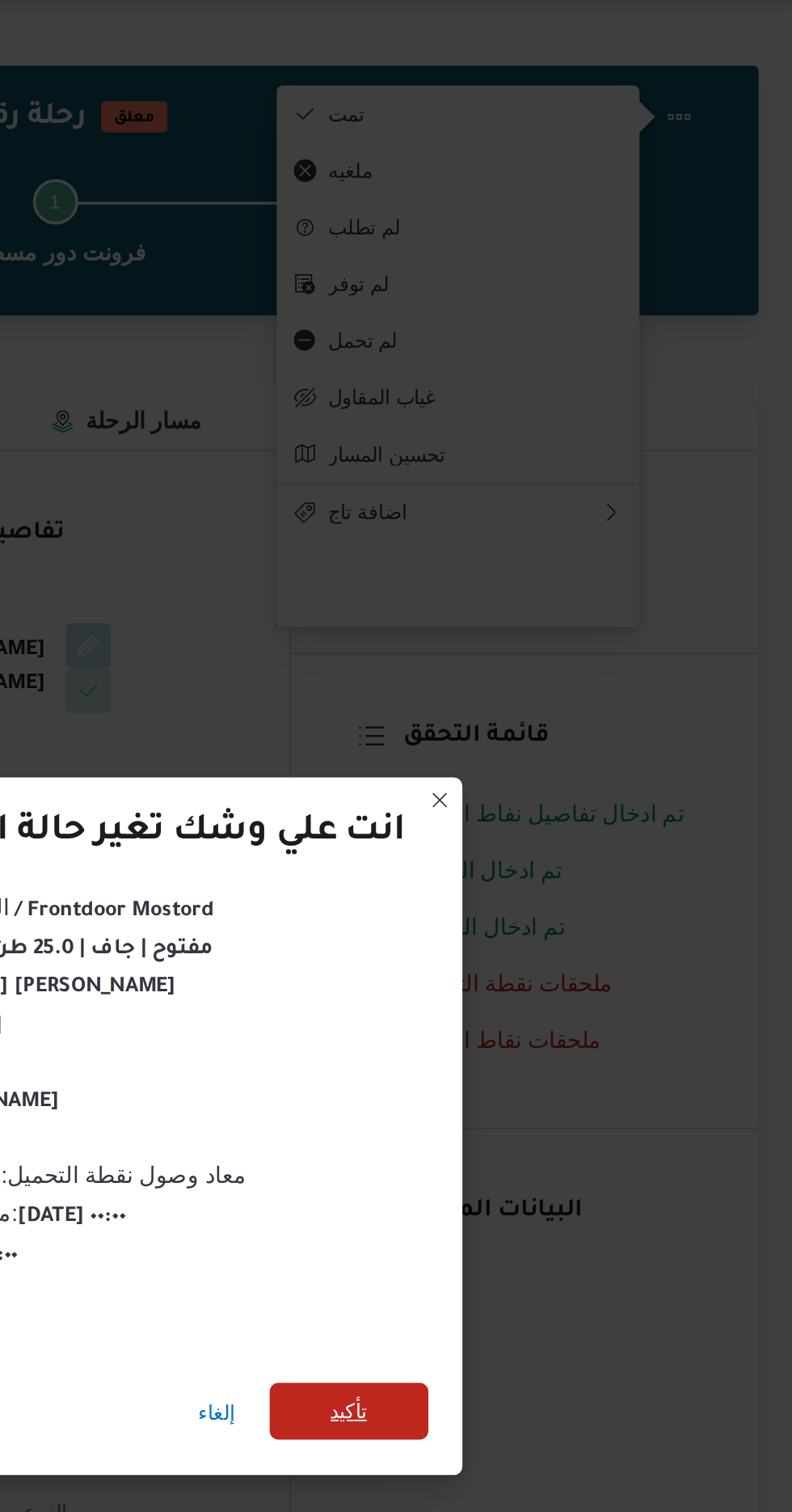
click at [535, 837] on span "تأكيد" at bounding box center [539, 844] width 21 height 20
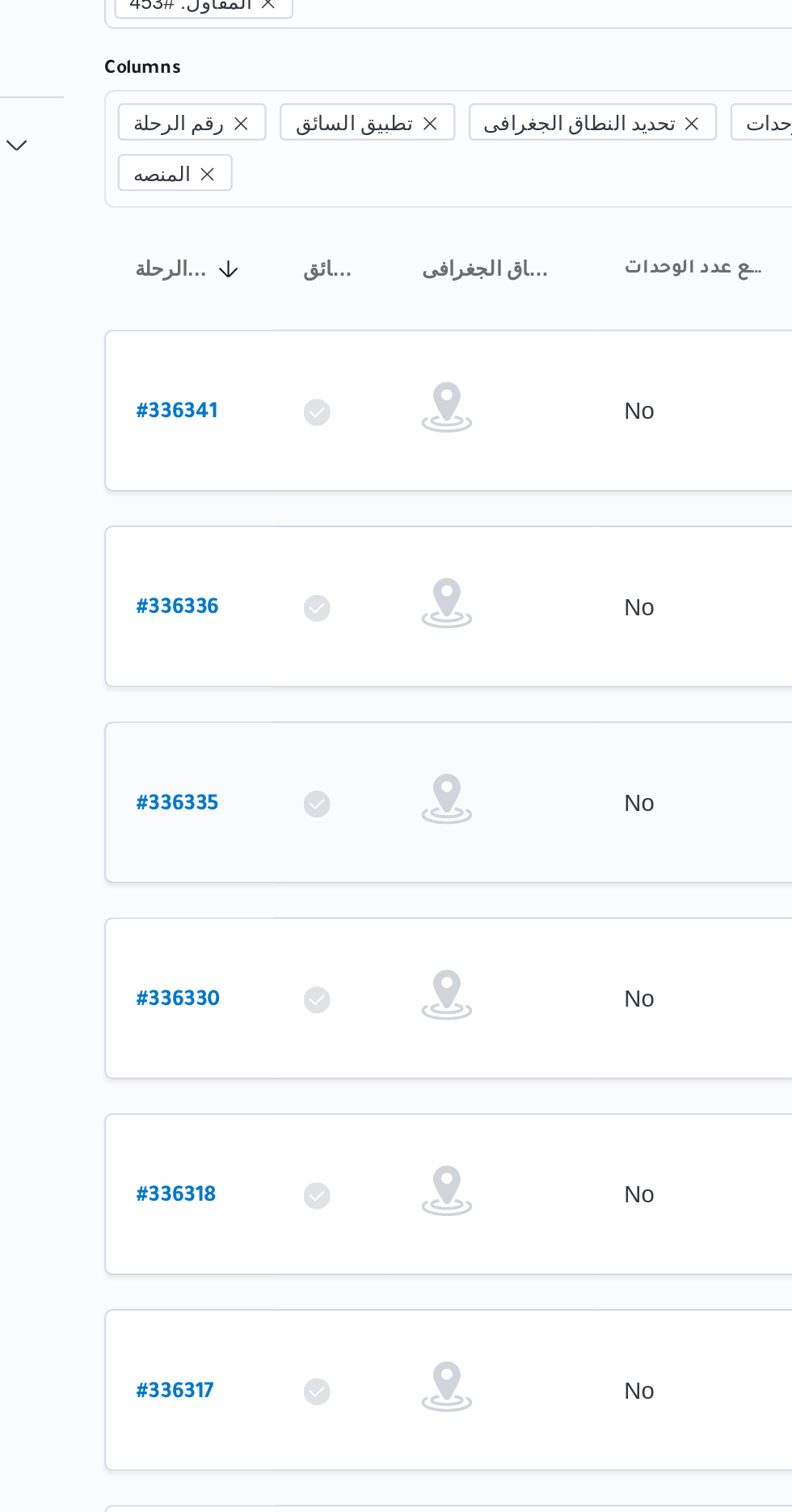
click at [263, 502] on b "# 336335" at bounding box center [245, 507] width 40 height 12
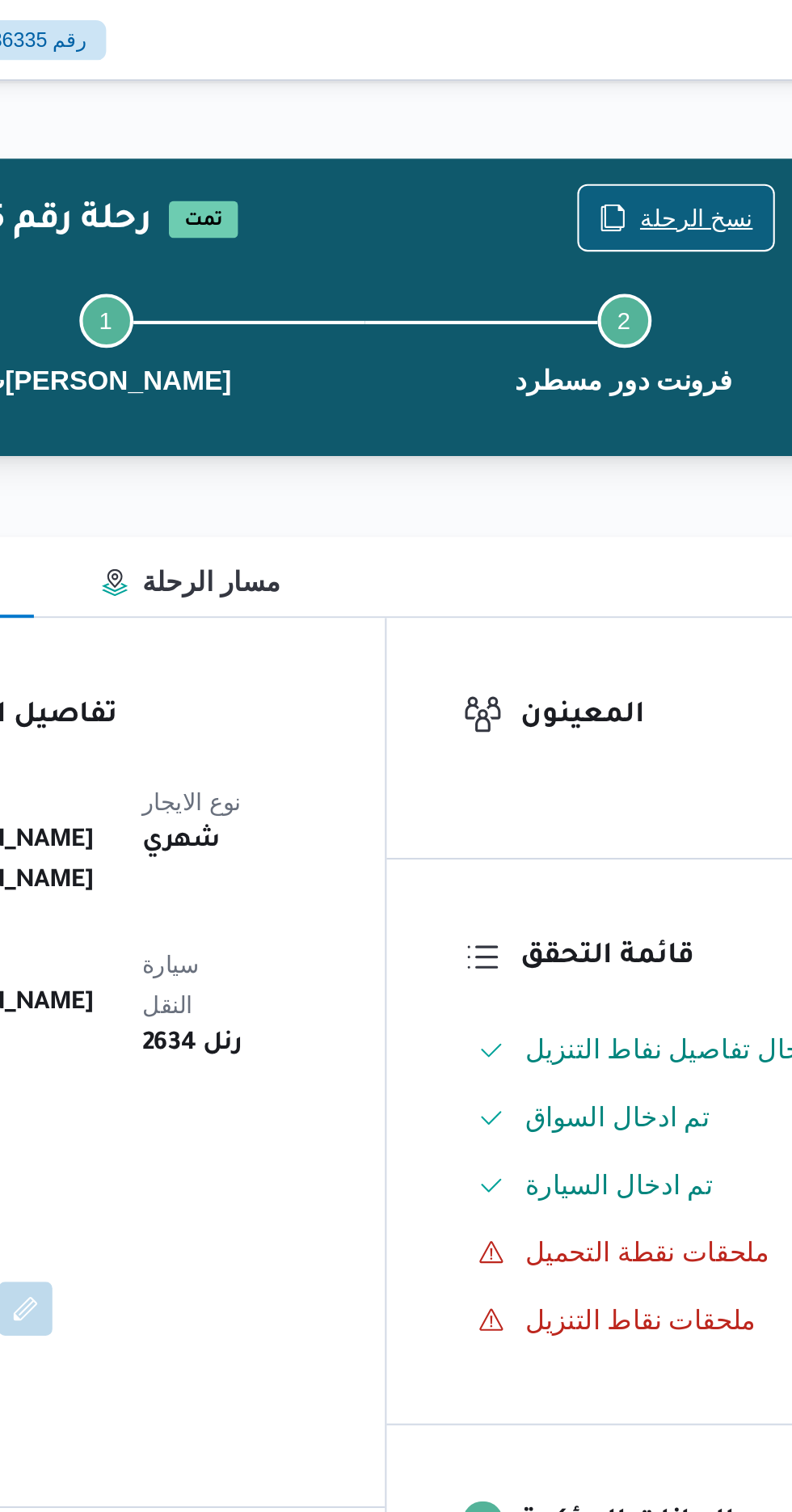
click at [640, 94] on span "نسخ الرحلة" at bounding box center [645, 104] width 93 height 31
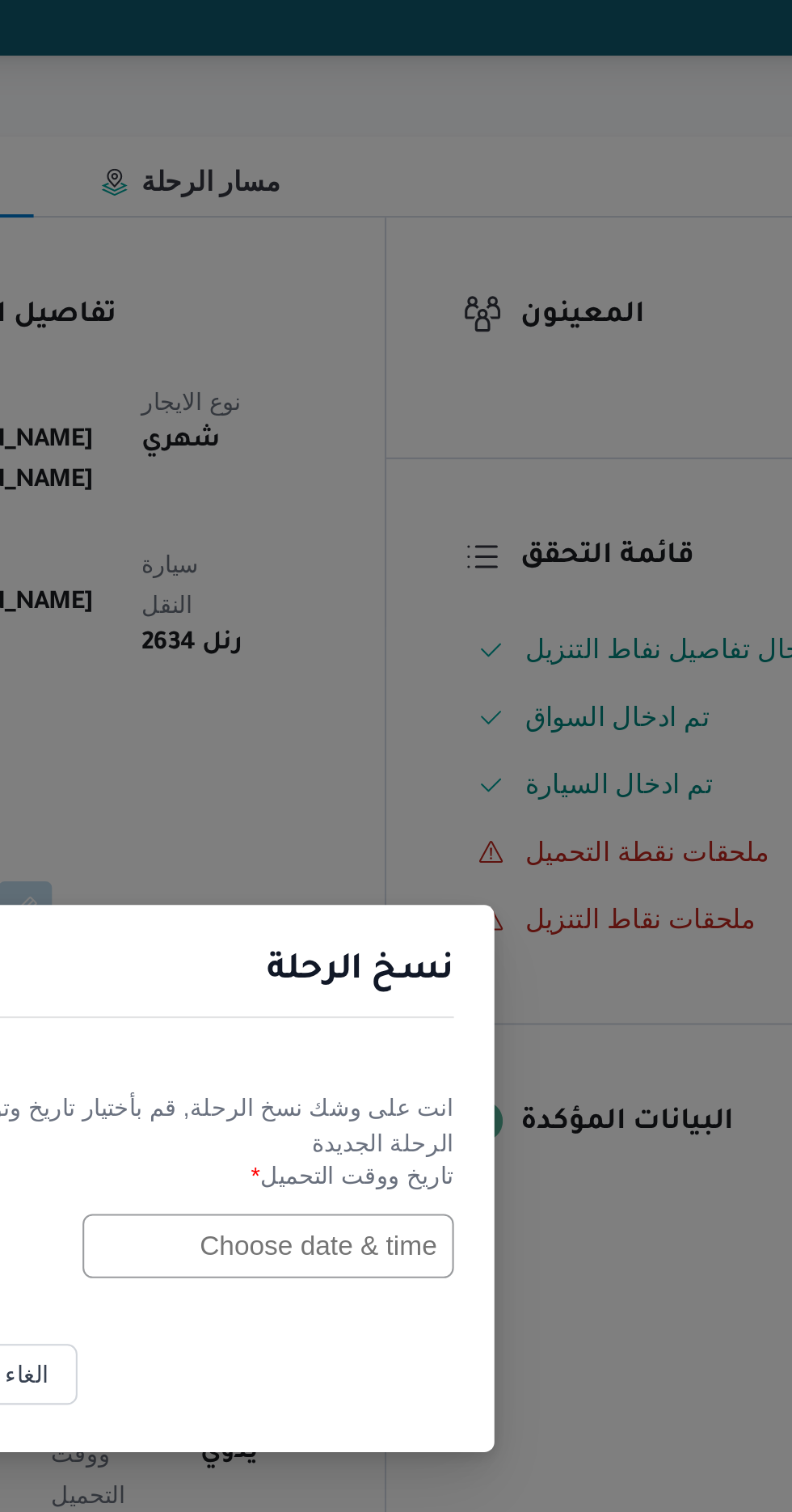
click at [437, 784] on input "text" at bounding box center [449, 788] width 178 height 31
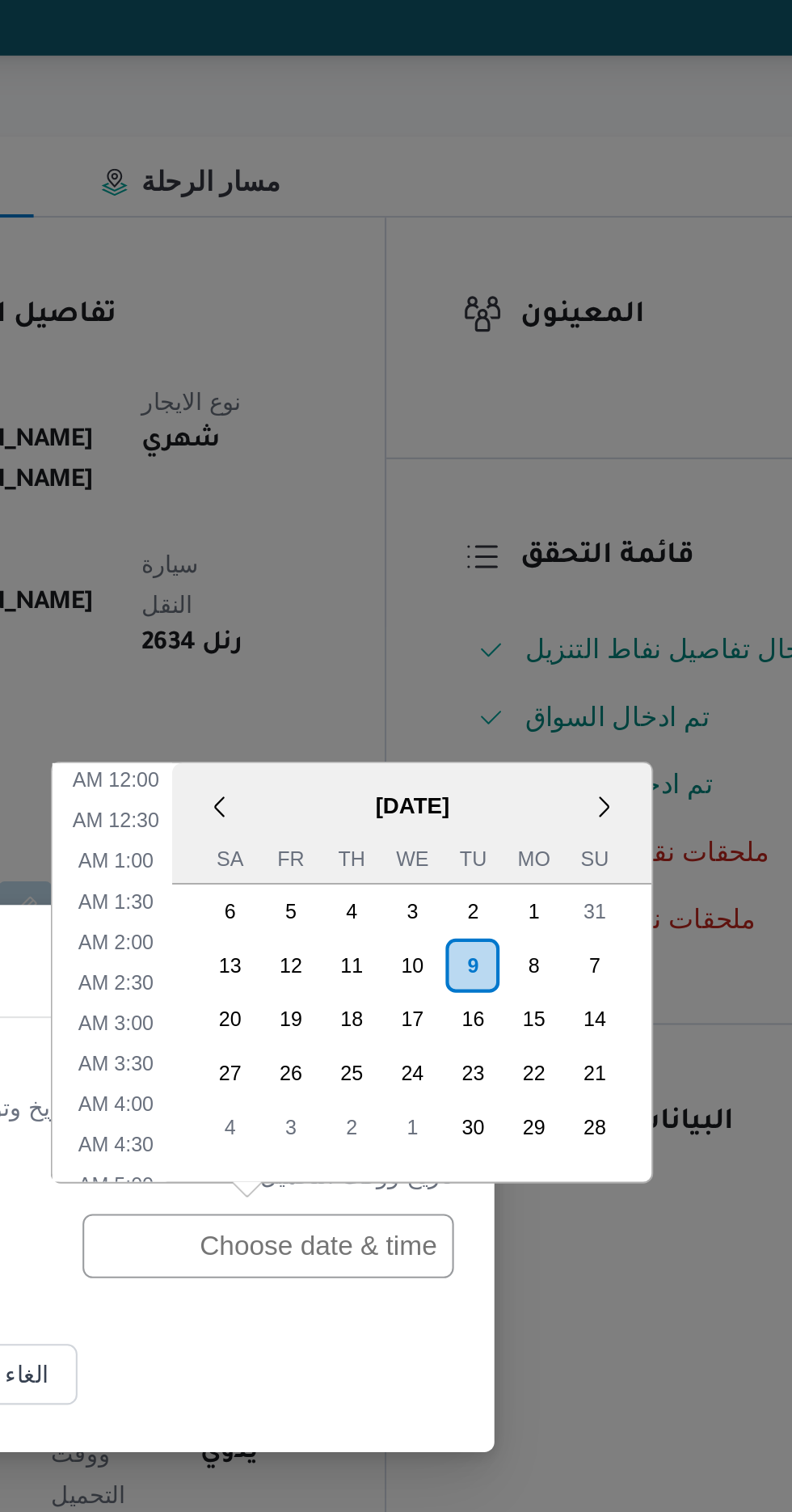
scroll to position [529, 0]
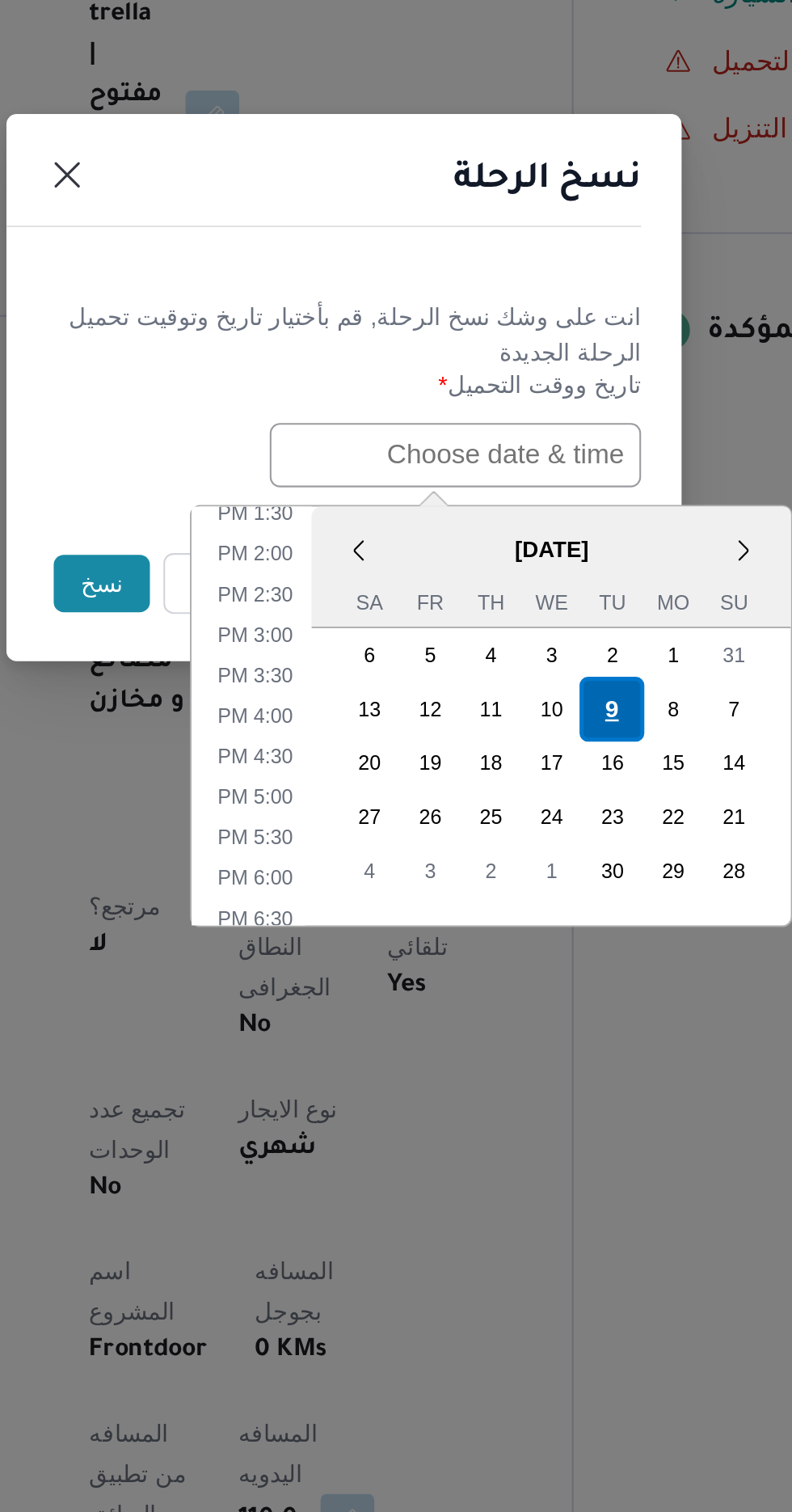
click at [524, 906] on div "9" at bounding box center [525, 910] width 31 height 31
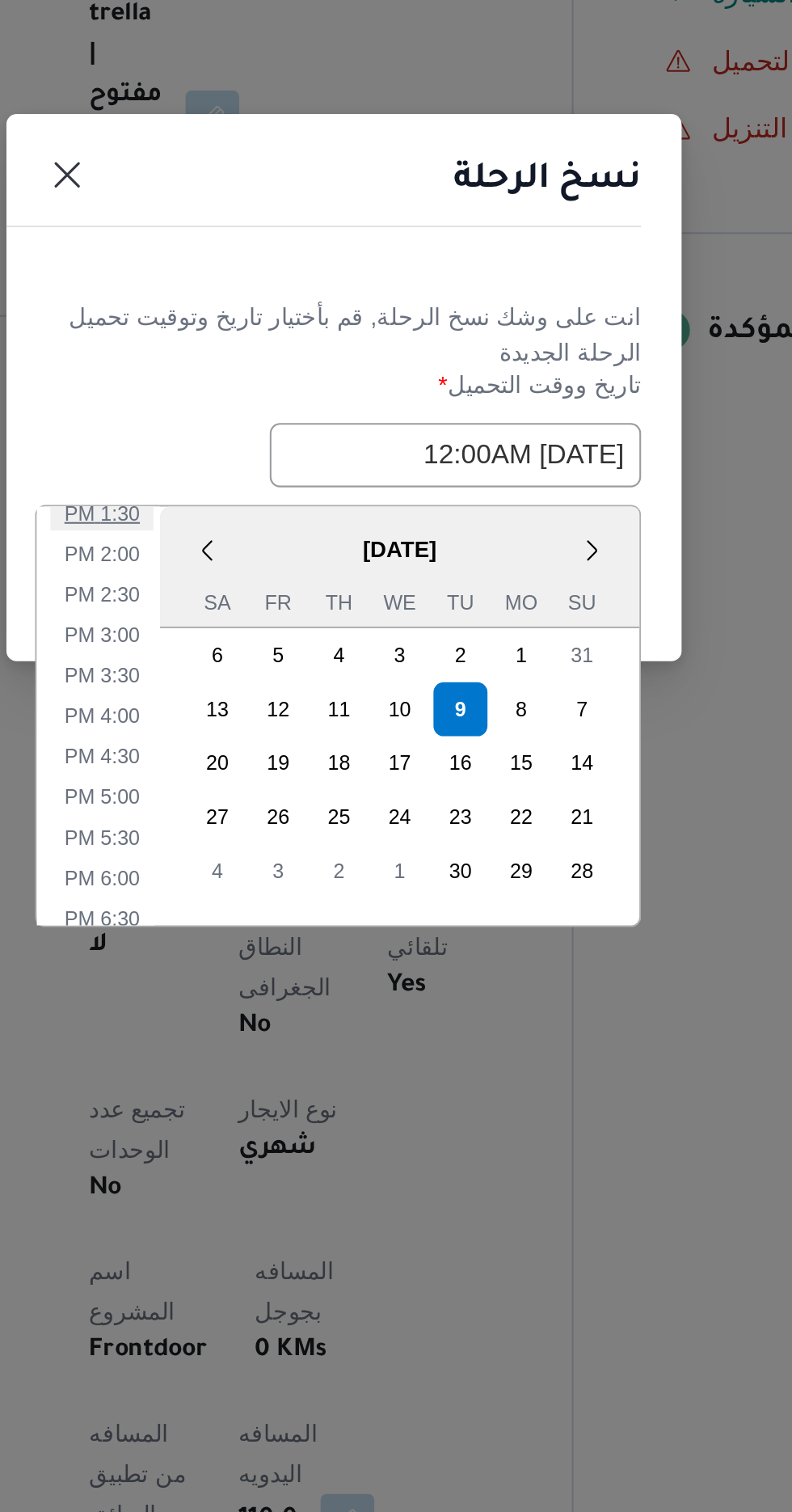
click at [284, 816] on li "1:30 PM" at bounding box center [281, 816] width 50 height 16
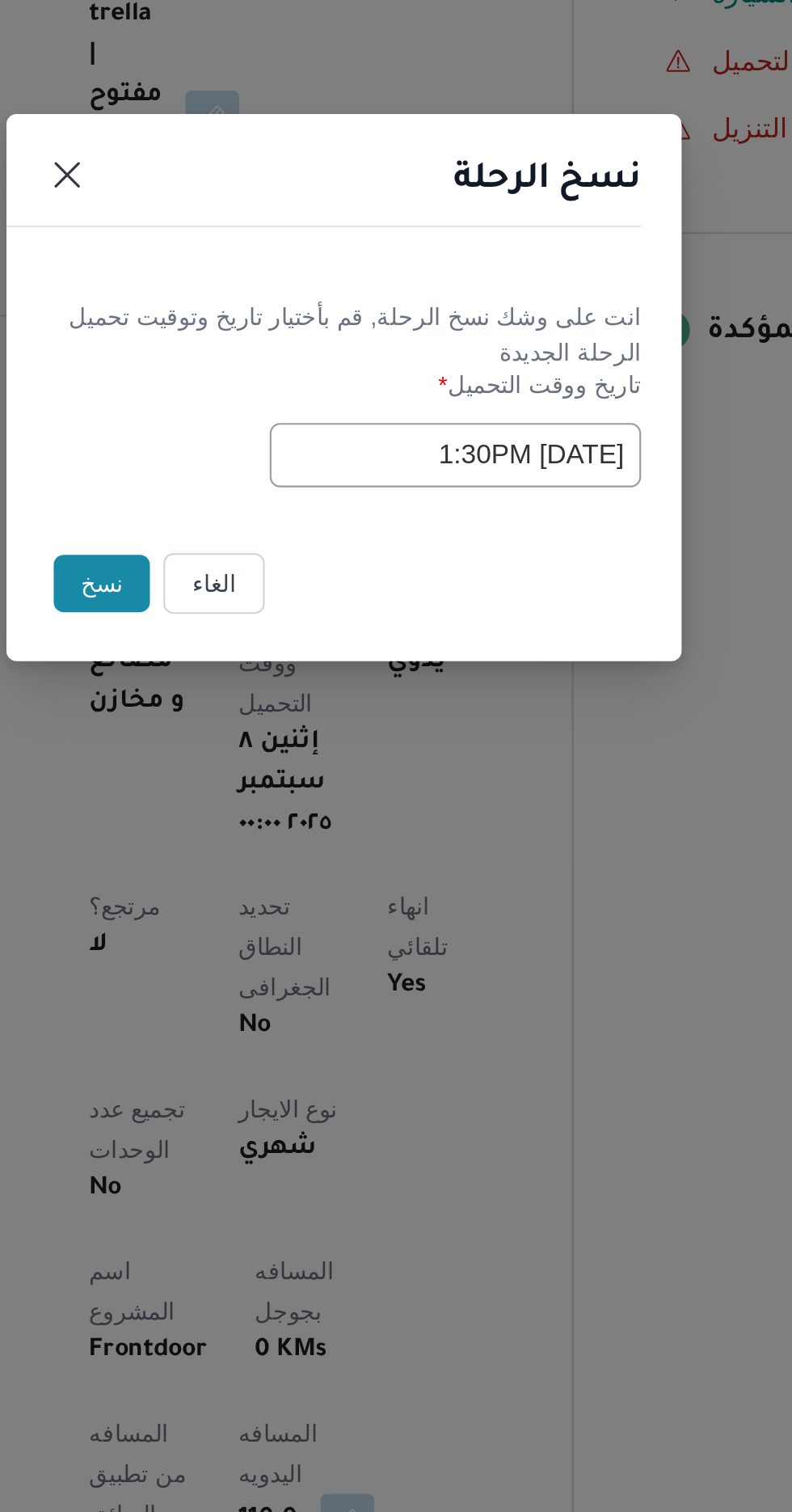
click at [420, 782] on input "[DATE] 1:30PM" at bounding box center [449, 788] width 178 height 31
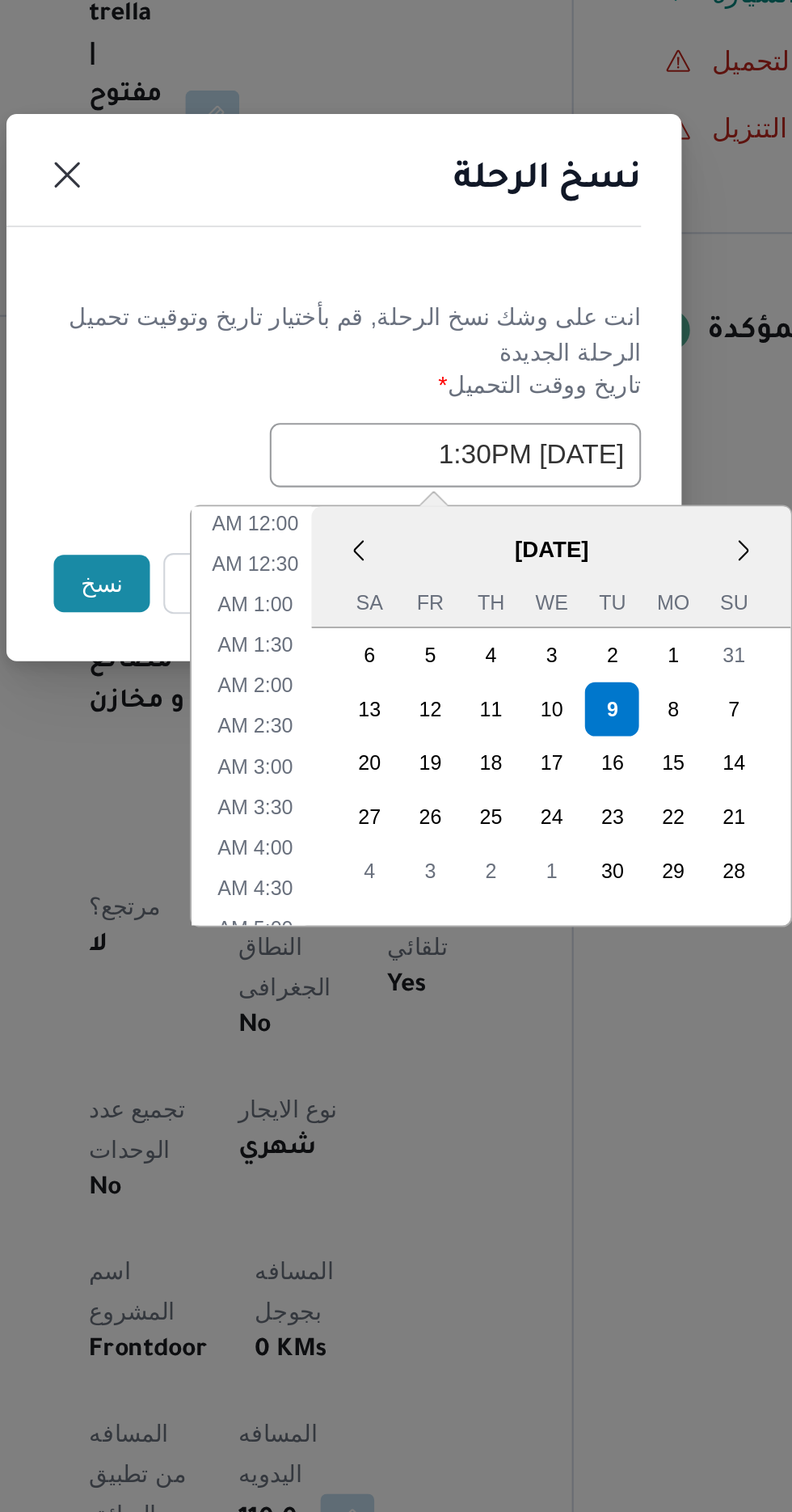
scroll to position [432, 0]
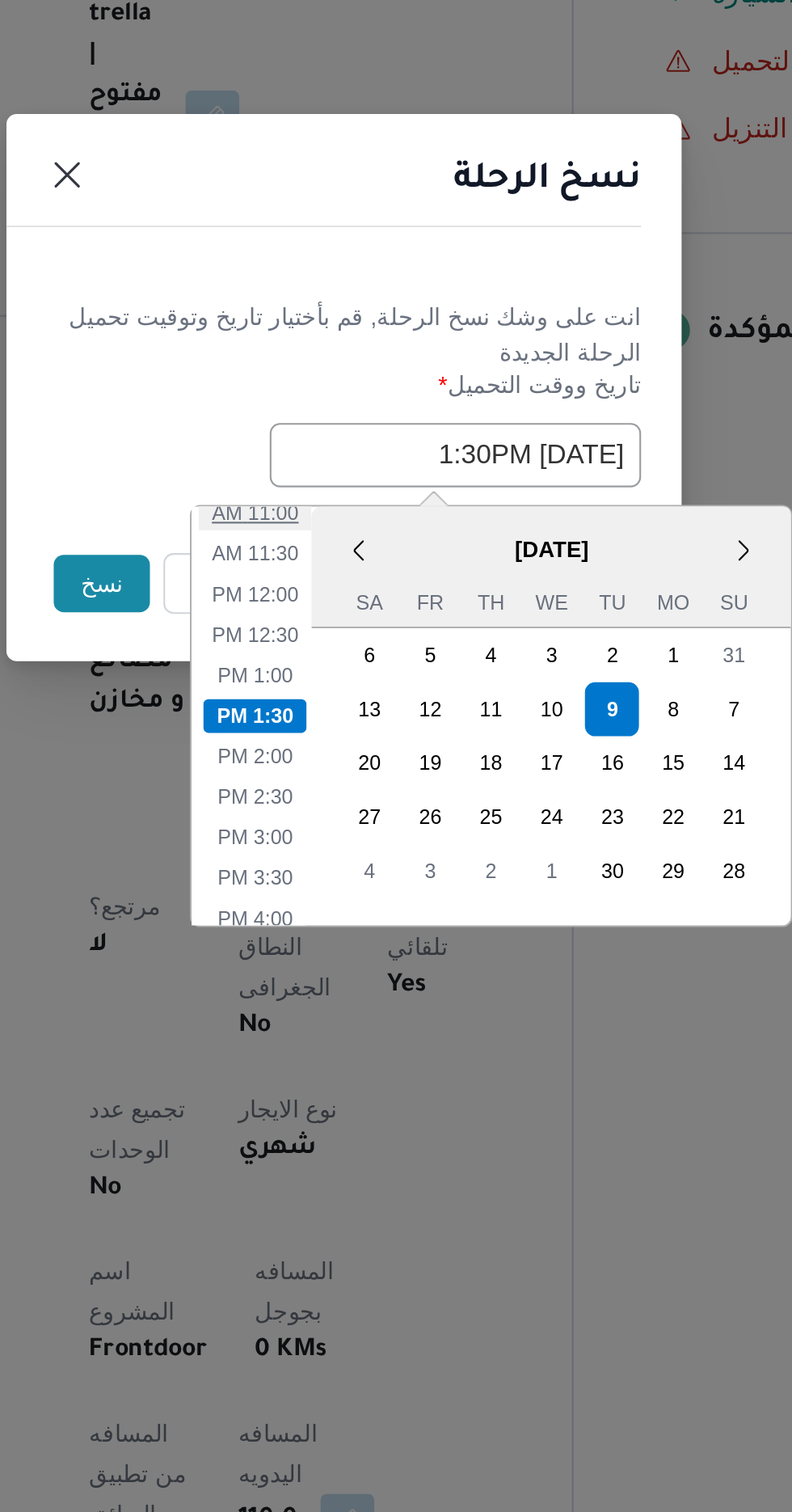
click at [363, 816] on li "11:00 AM" at bounding box center [353, 816] width 54 height 16
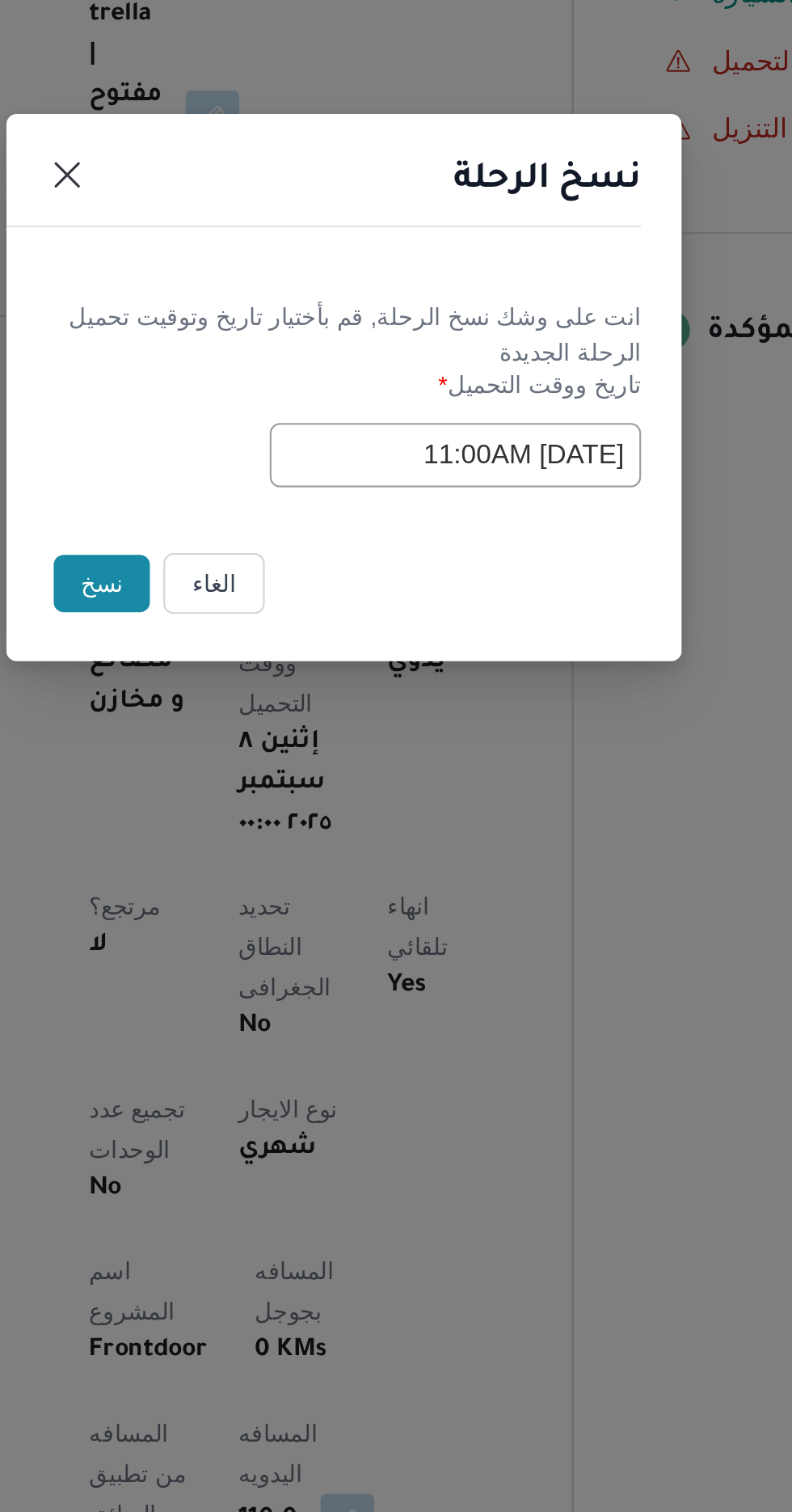
click at [432, 784] on input "[DATE] 11:00AM" at bounding box center [449, 788] width 178 height 31
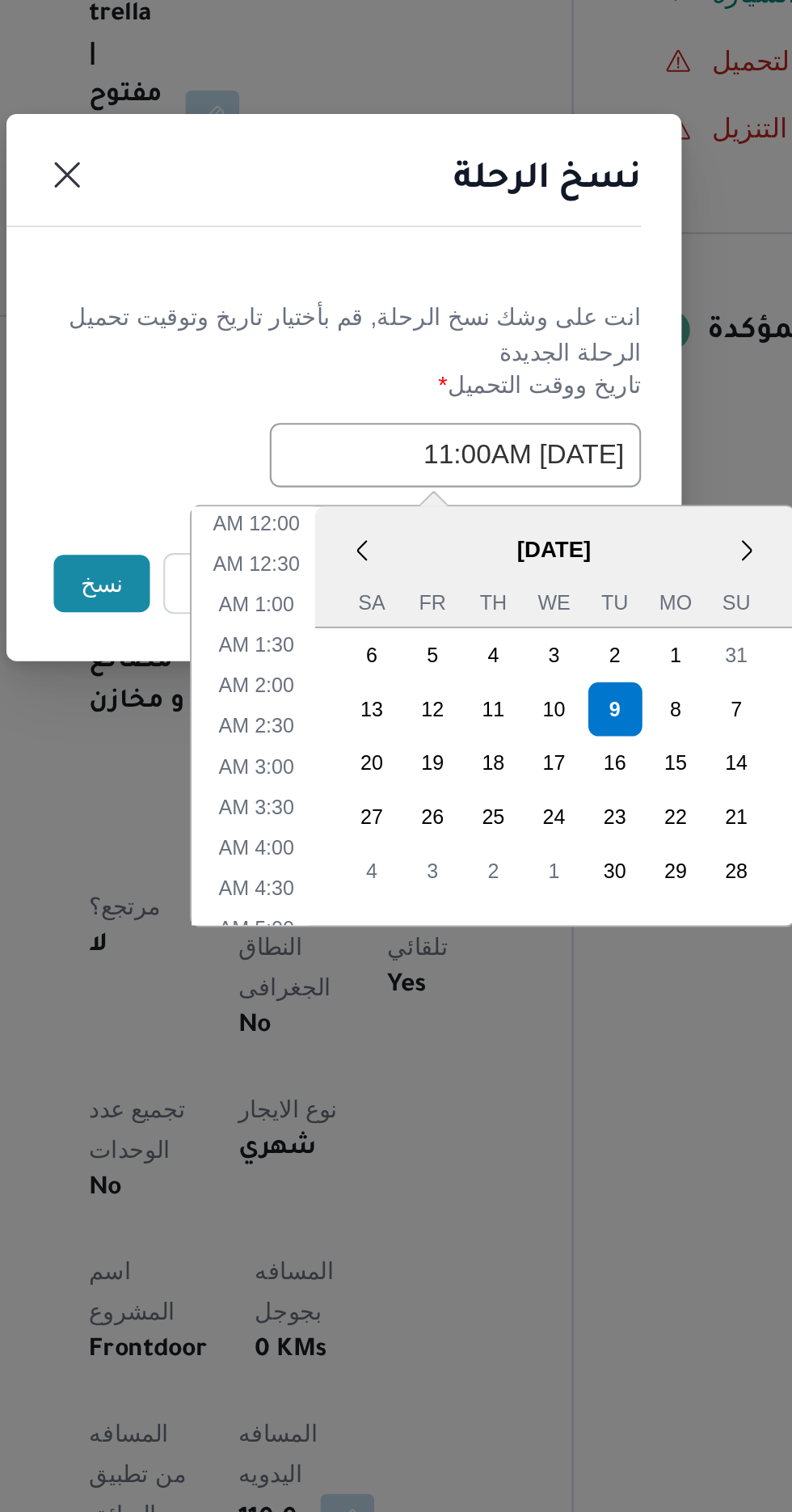
scroll to position [335, 0]
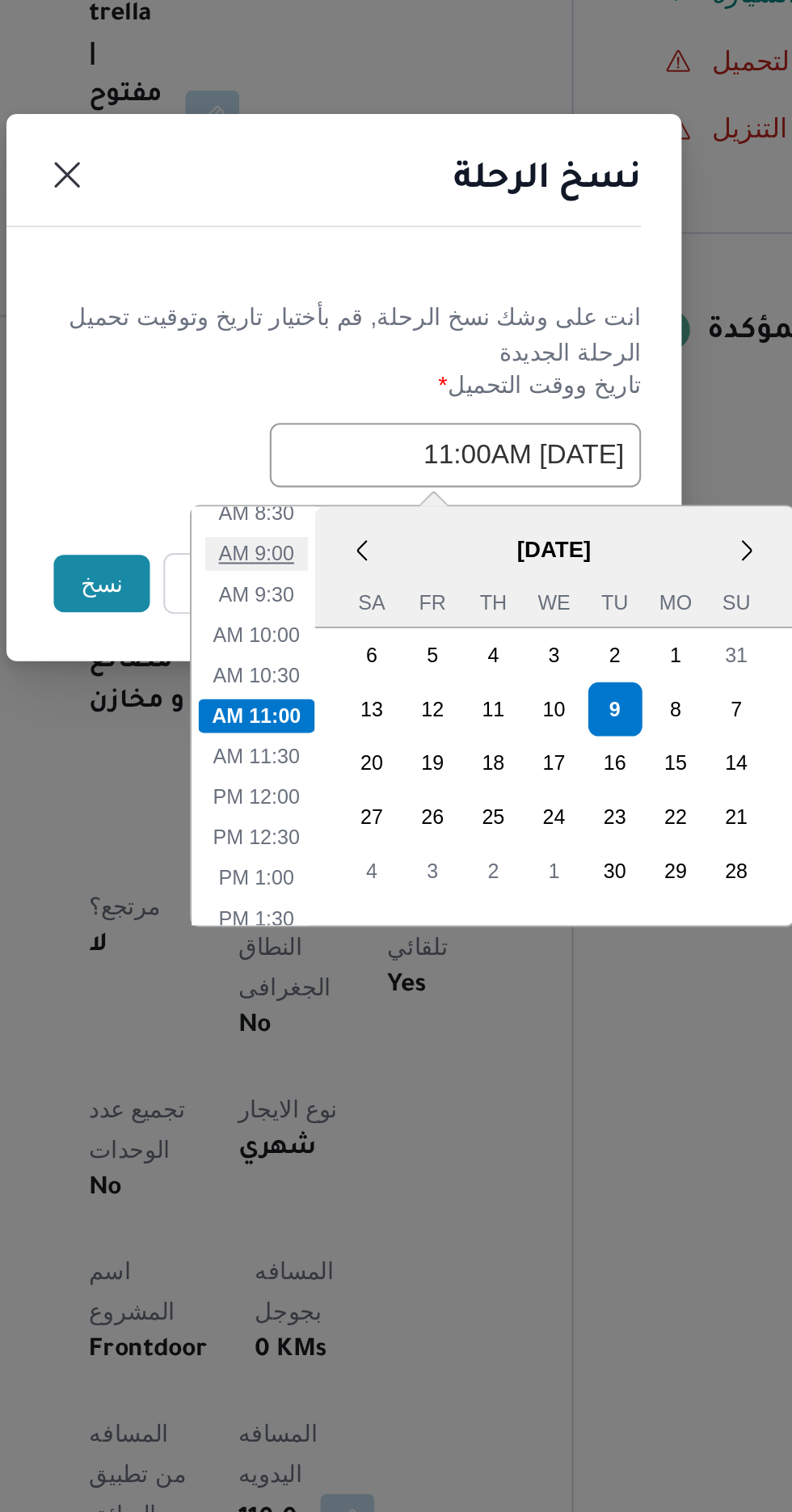
click at [362, 830] on li "9:00 AM" at bounding box center [354, 835] width 50 height 16
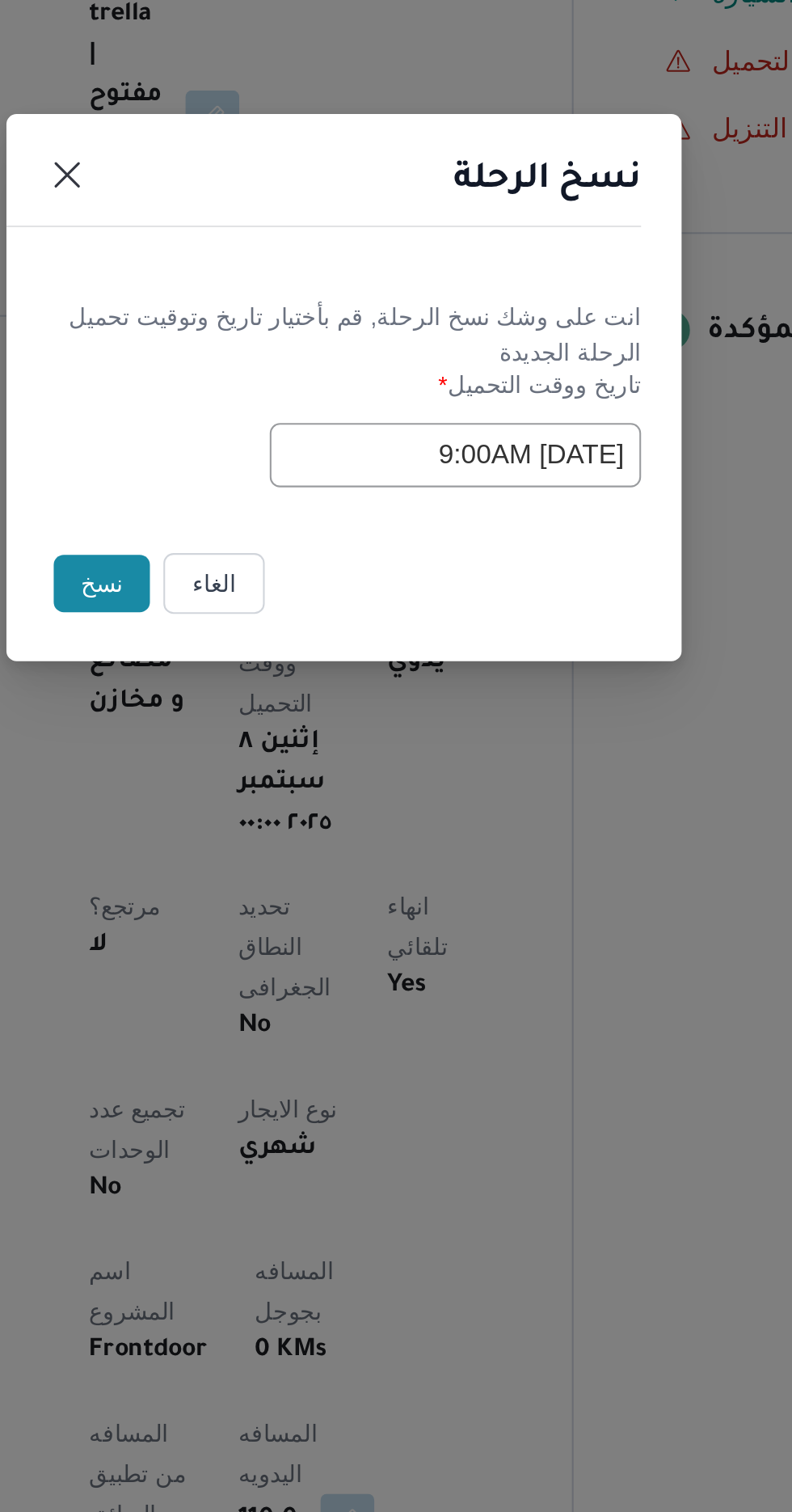
click at [424, 786] on input "[DATE] 9:00AM" at bounding box center [449, 788] width 178 height 31
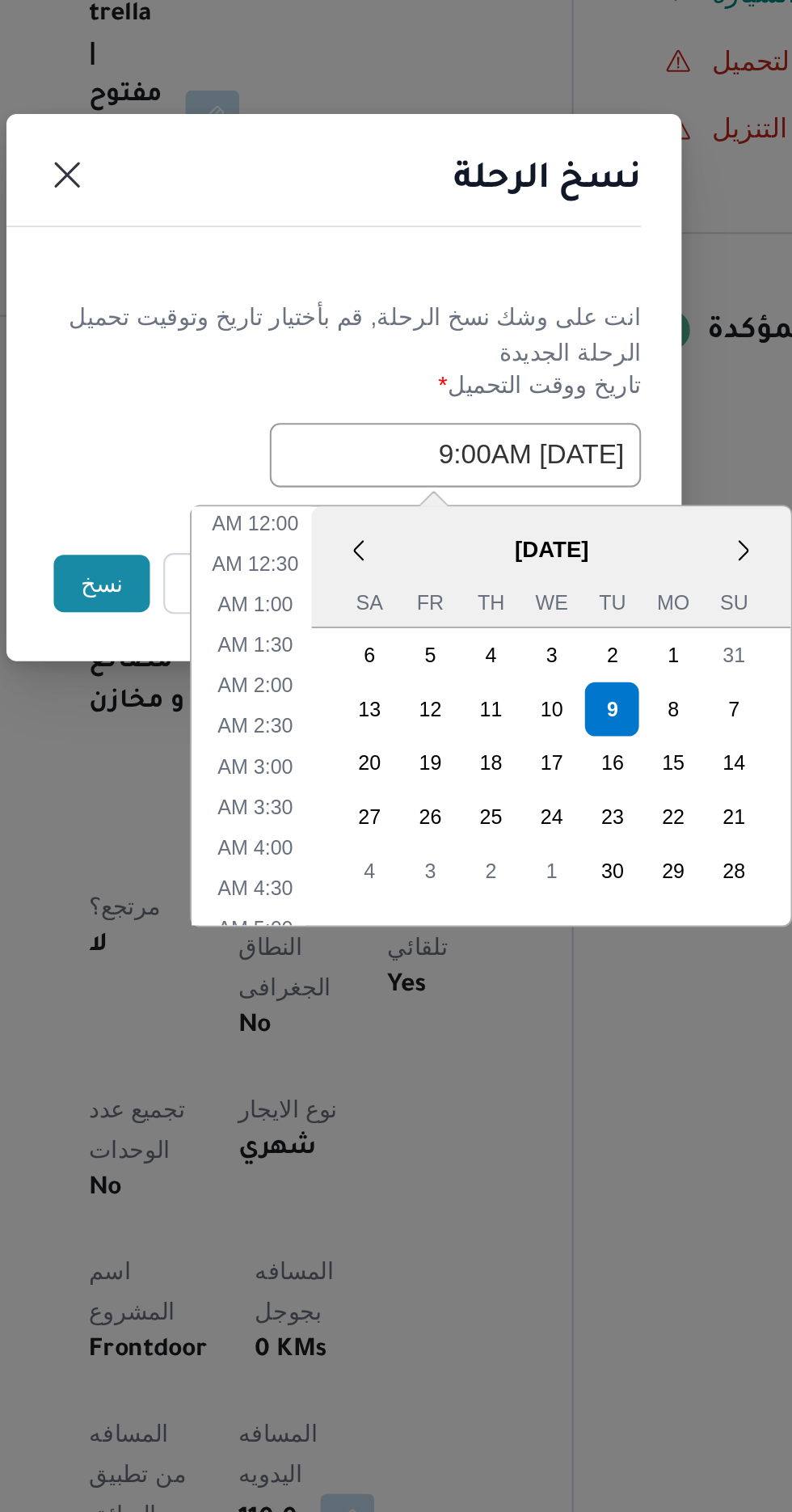
scroll to position [258, 0]
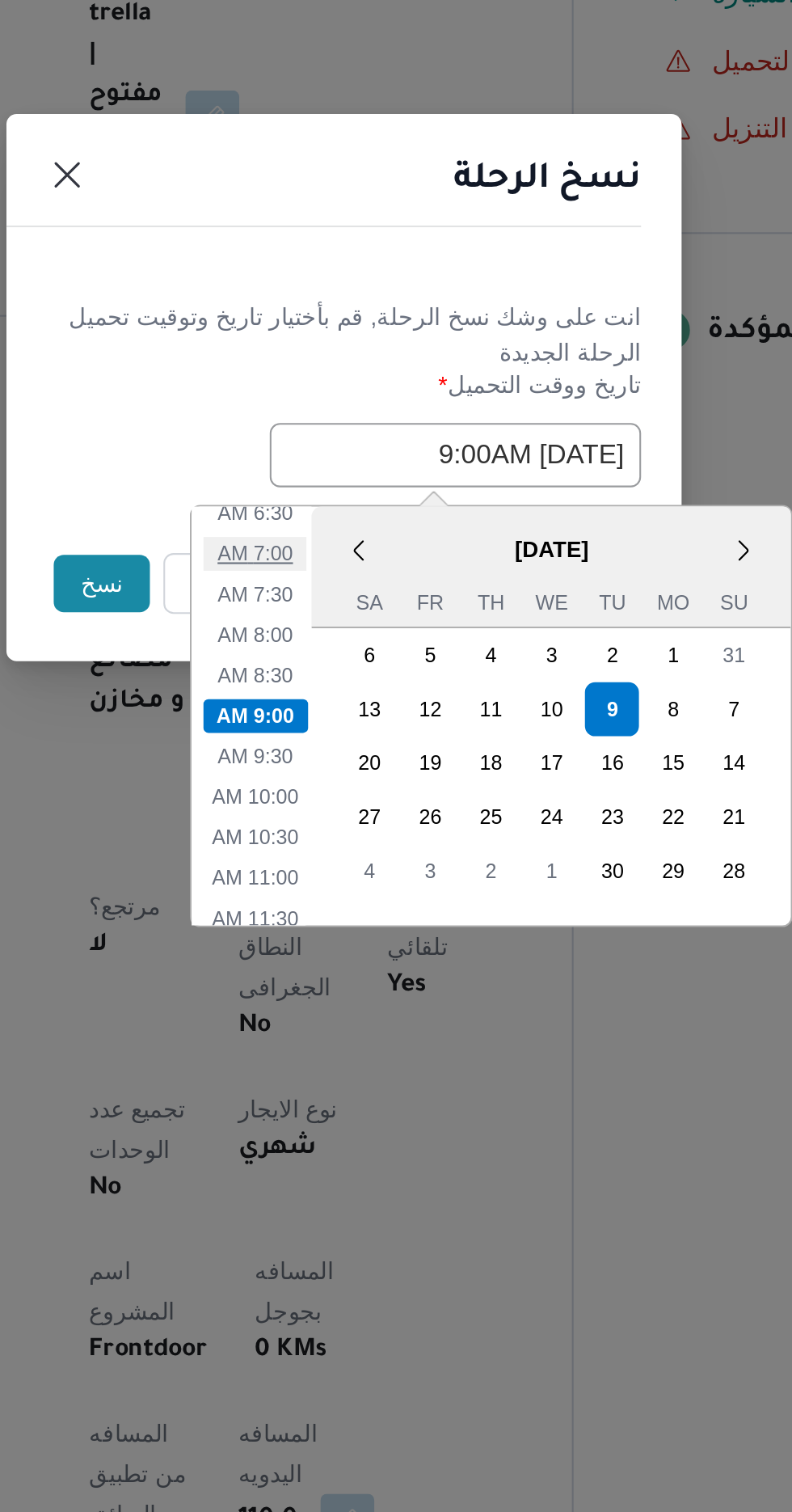
click at [367, 828] on li "7:00 AM" at bounding box center [354, 835] width 50 height 16
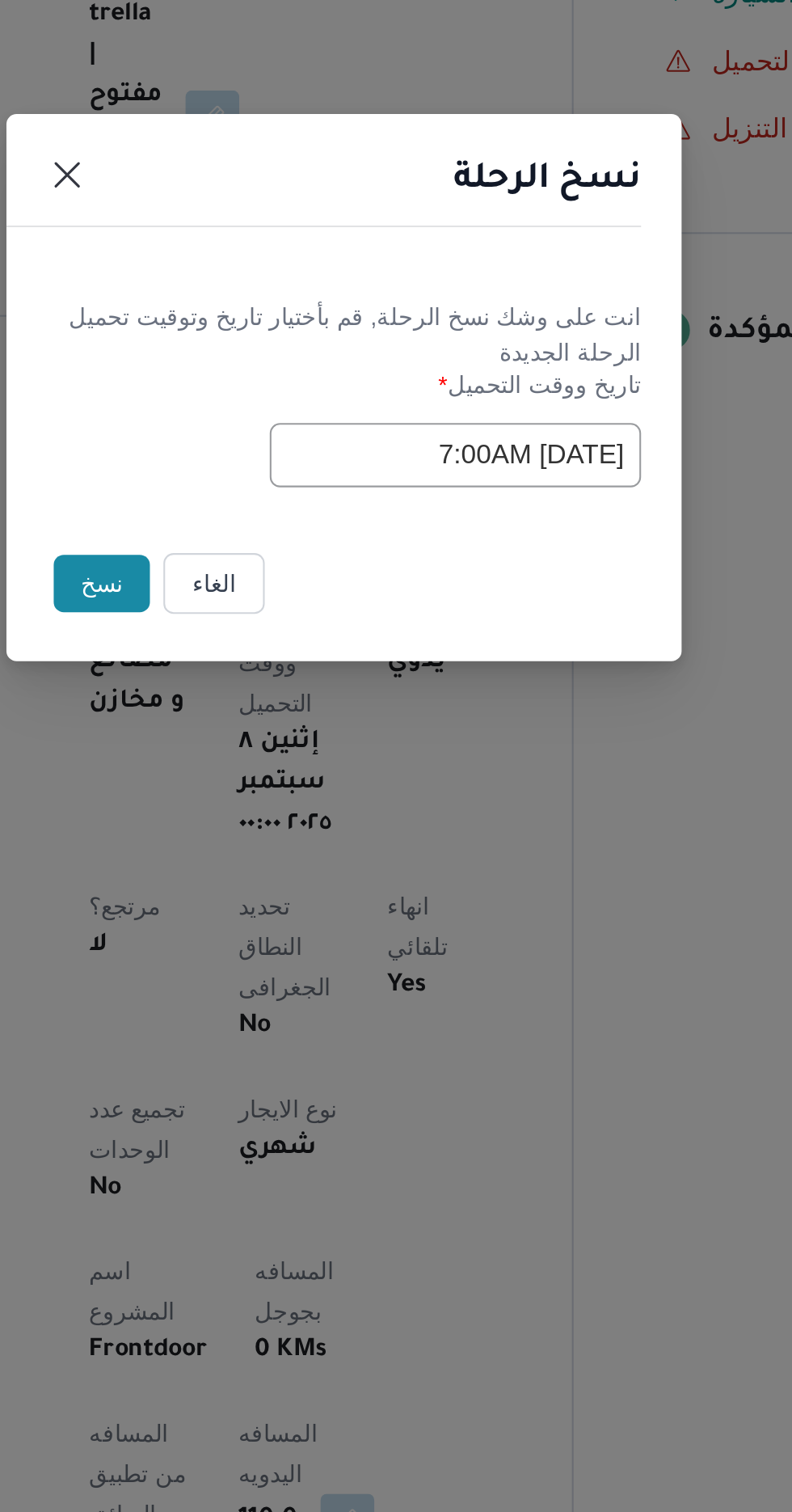
click at [427, 789] on input "[DATE] 7:00AM" at bounding box center [449, 788] width 178 height 31
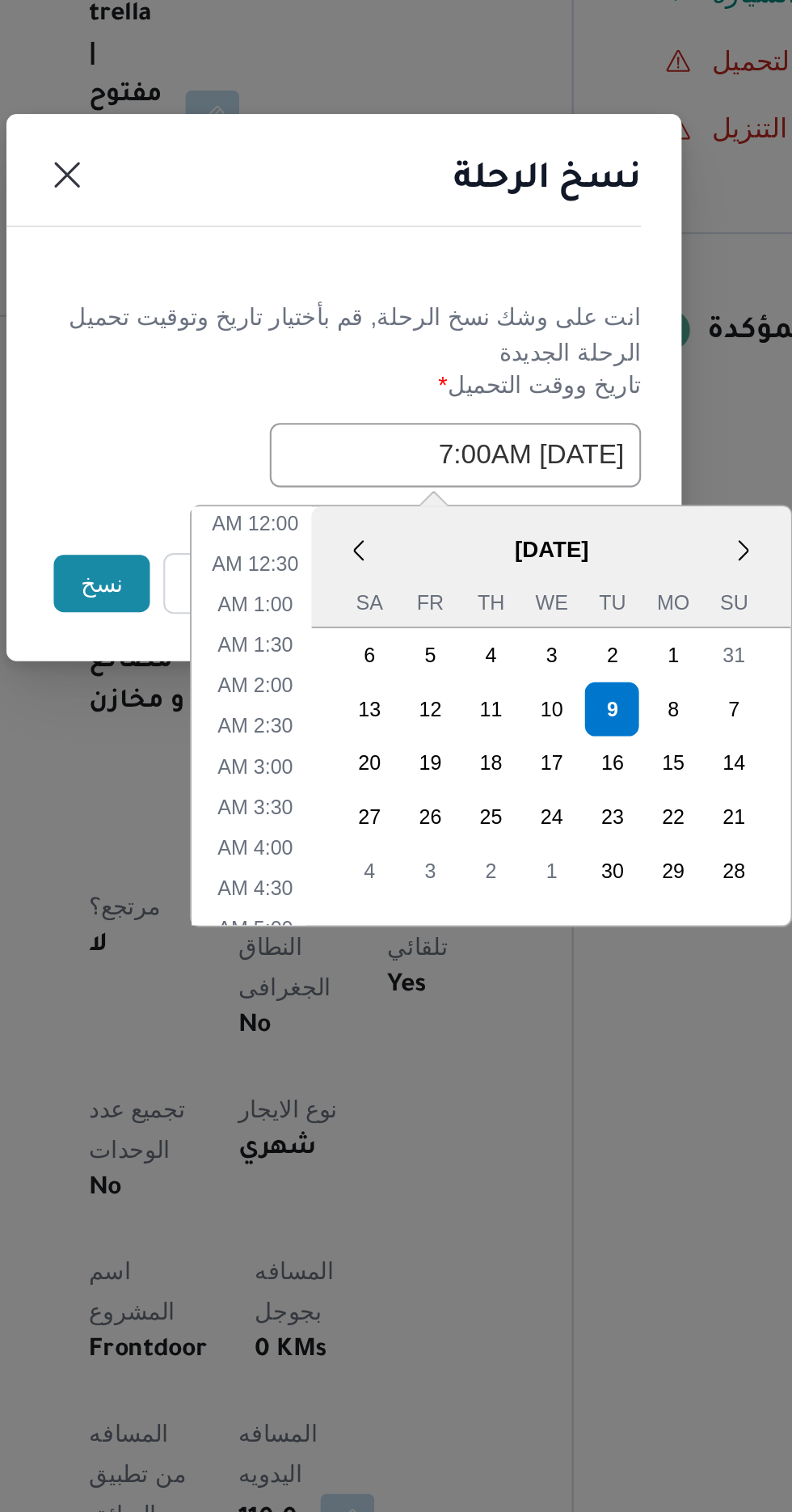
scroll to position [179, 0]
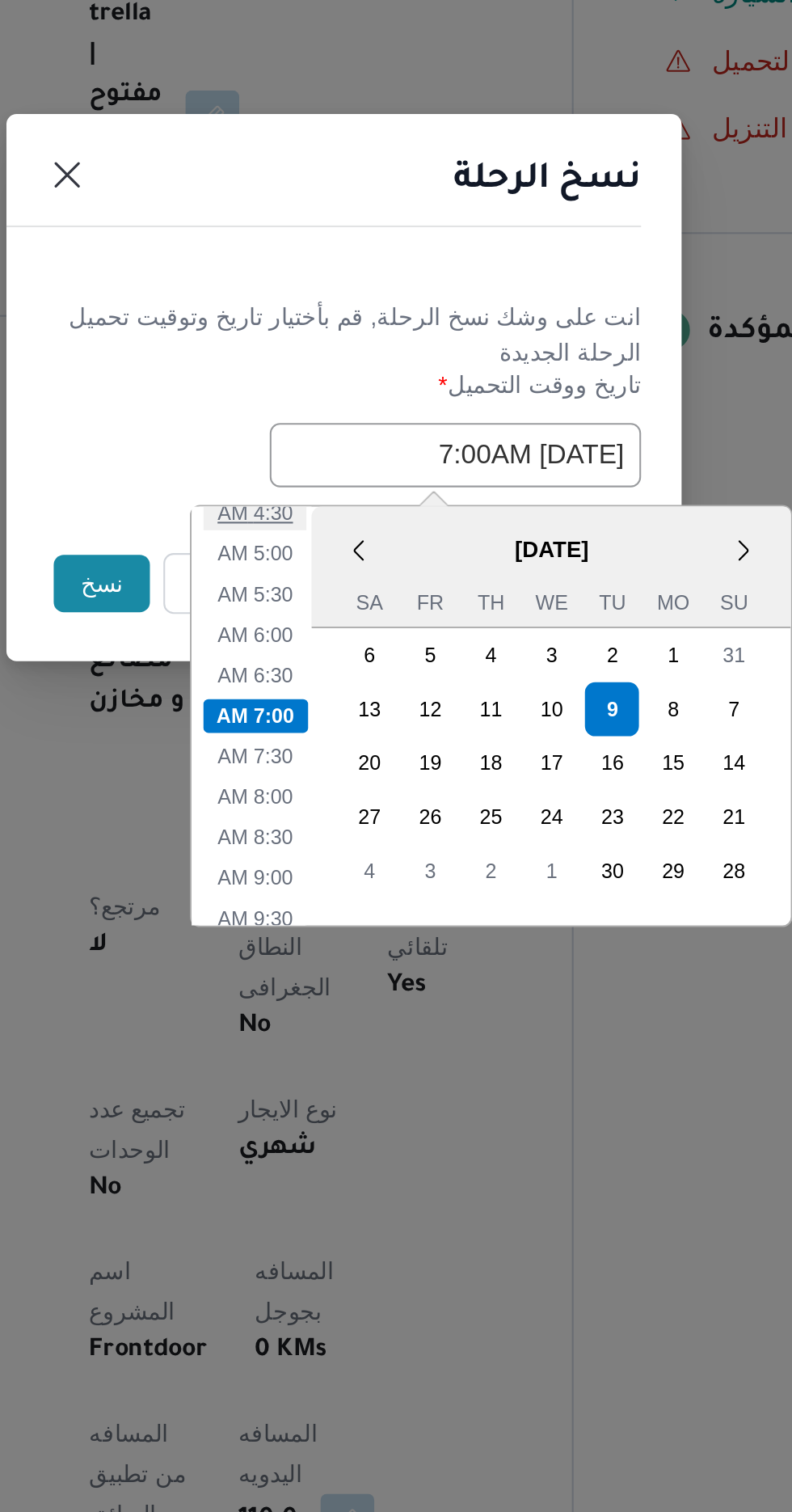
click at [365, 813] on li "4:30 AM" at bounding box center [354, 816] width 50 height 16
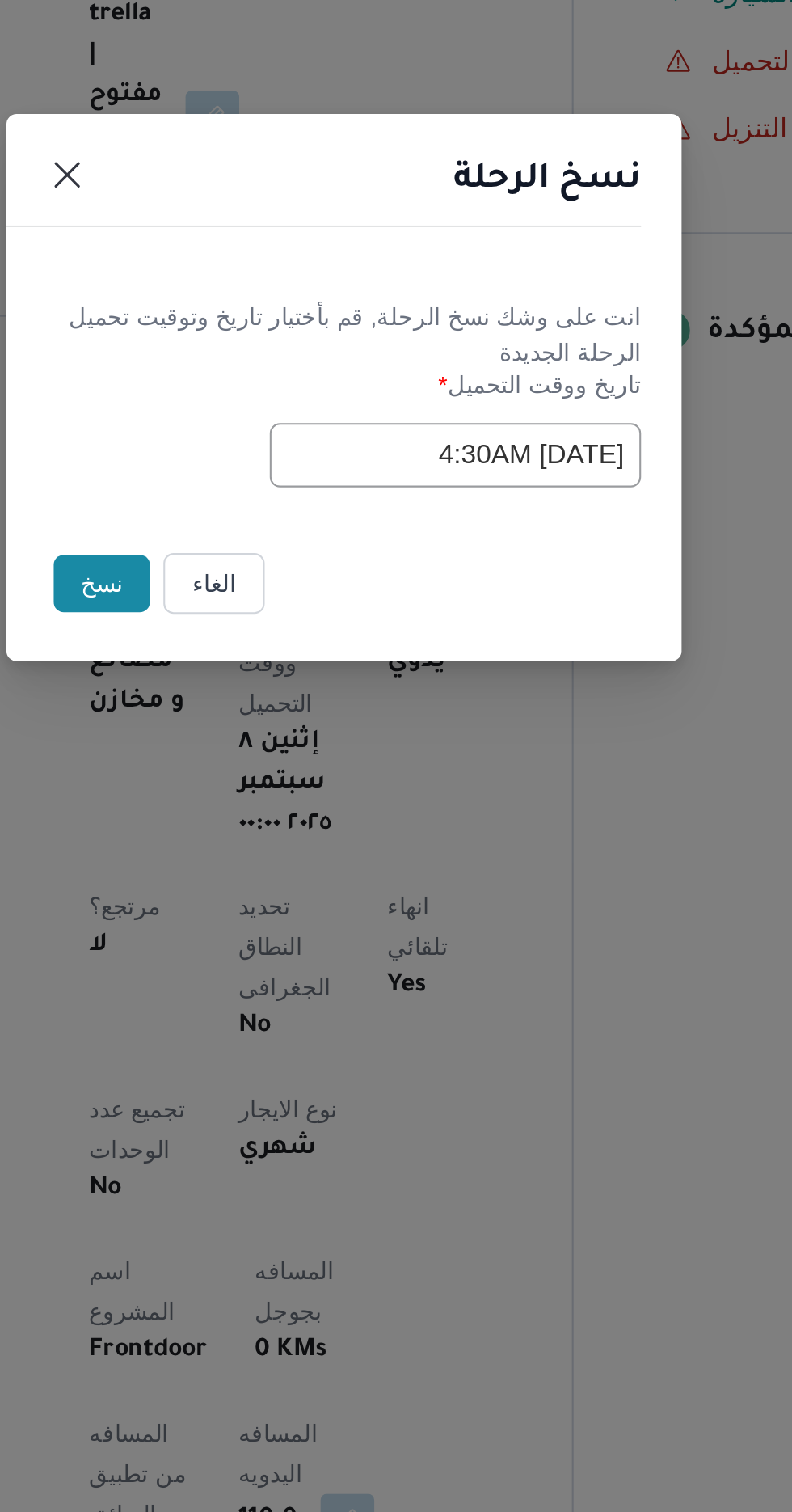
click at [422, 786] on input "[DATE] 4:30AM" at bounding box center [449, 788] width 178 height 31
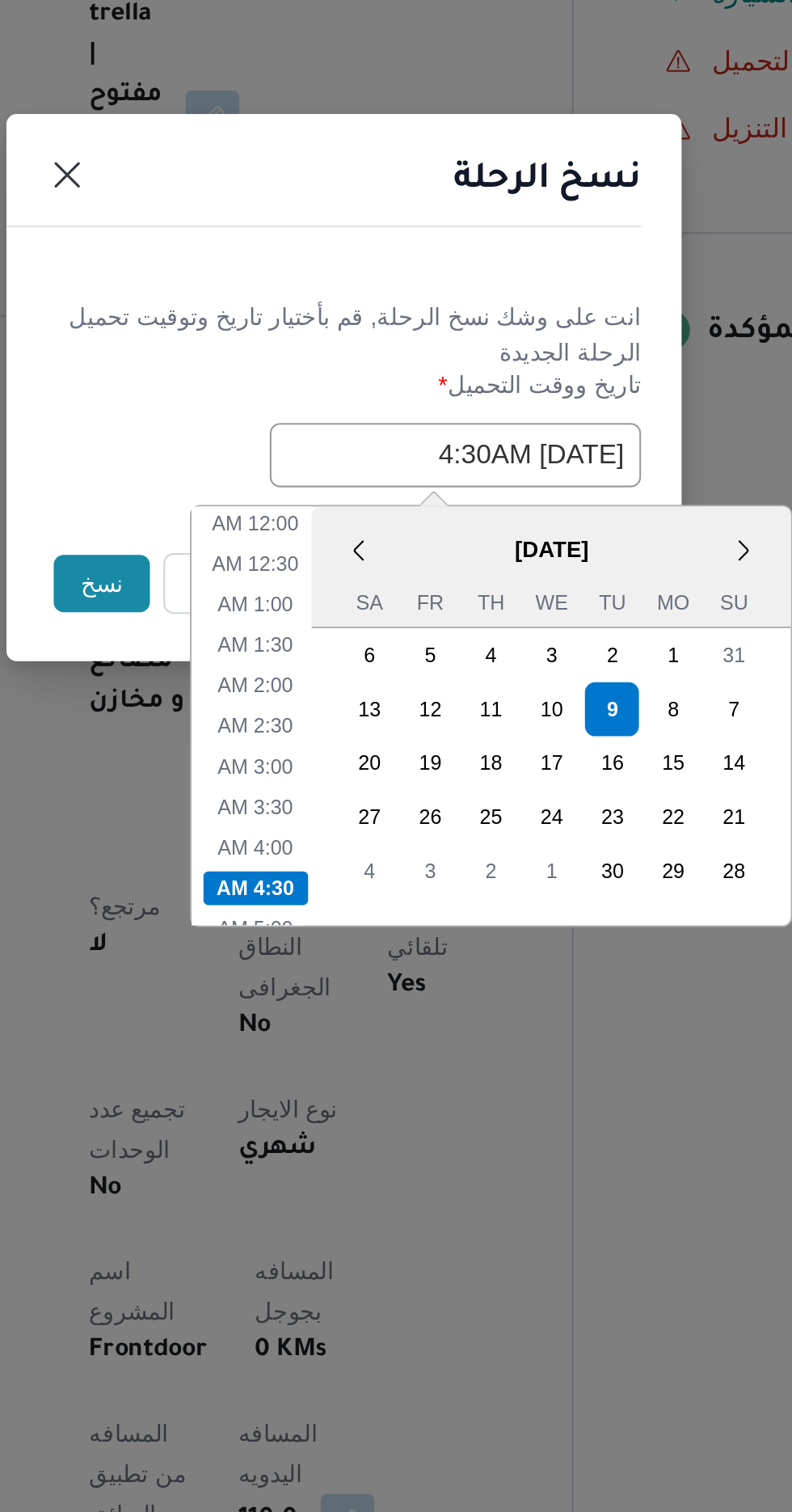
scroll to position [83, 0]
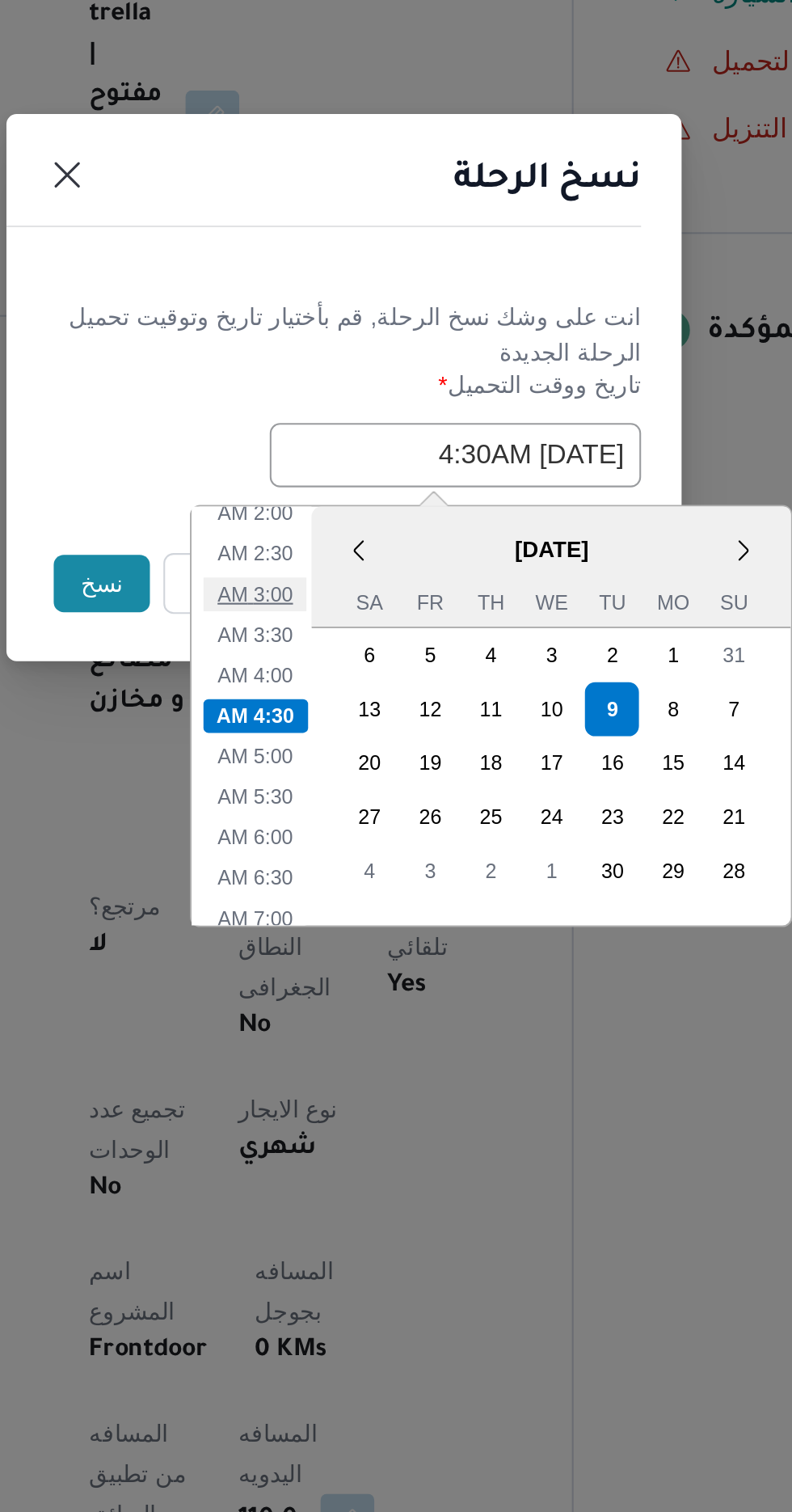
click at [359, 848] on li "3:00 AM" at bounding box center [354, 855] width 50 height 16
type input "[DATE] 3:00AM"
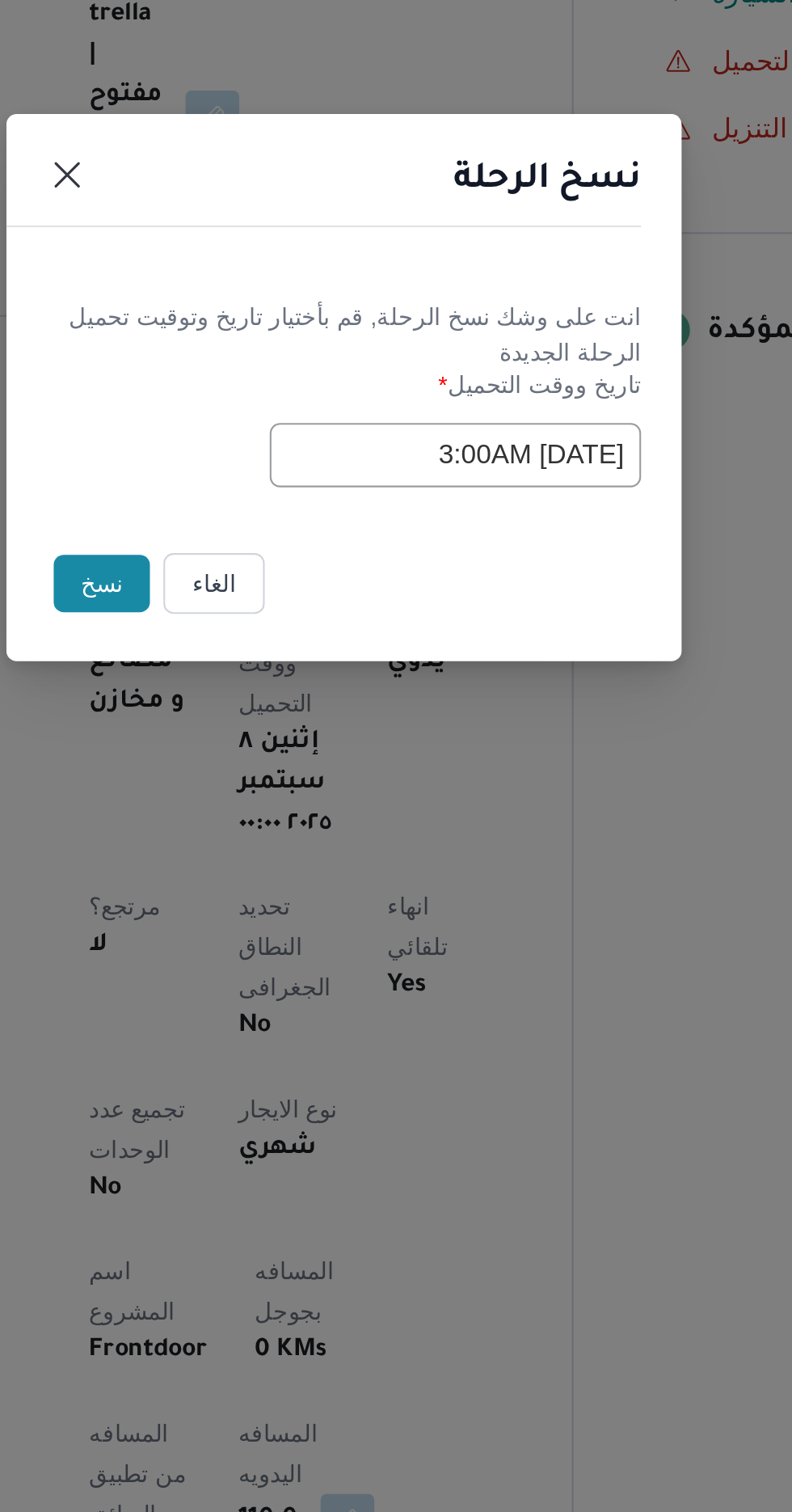
click at [272, 847] on button "نسخ" at bounding box center [281, 849] width 46 height 28
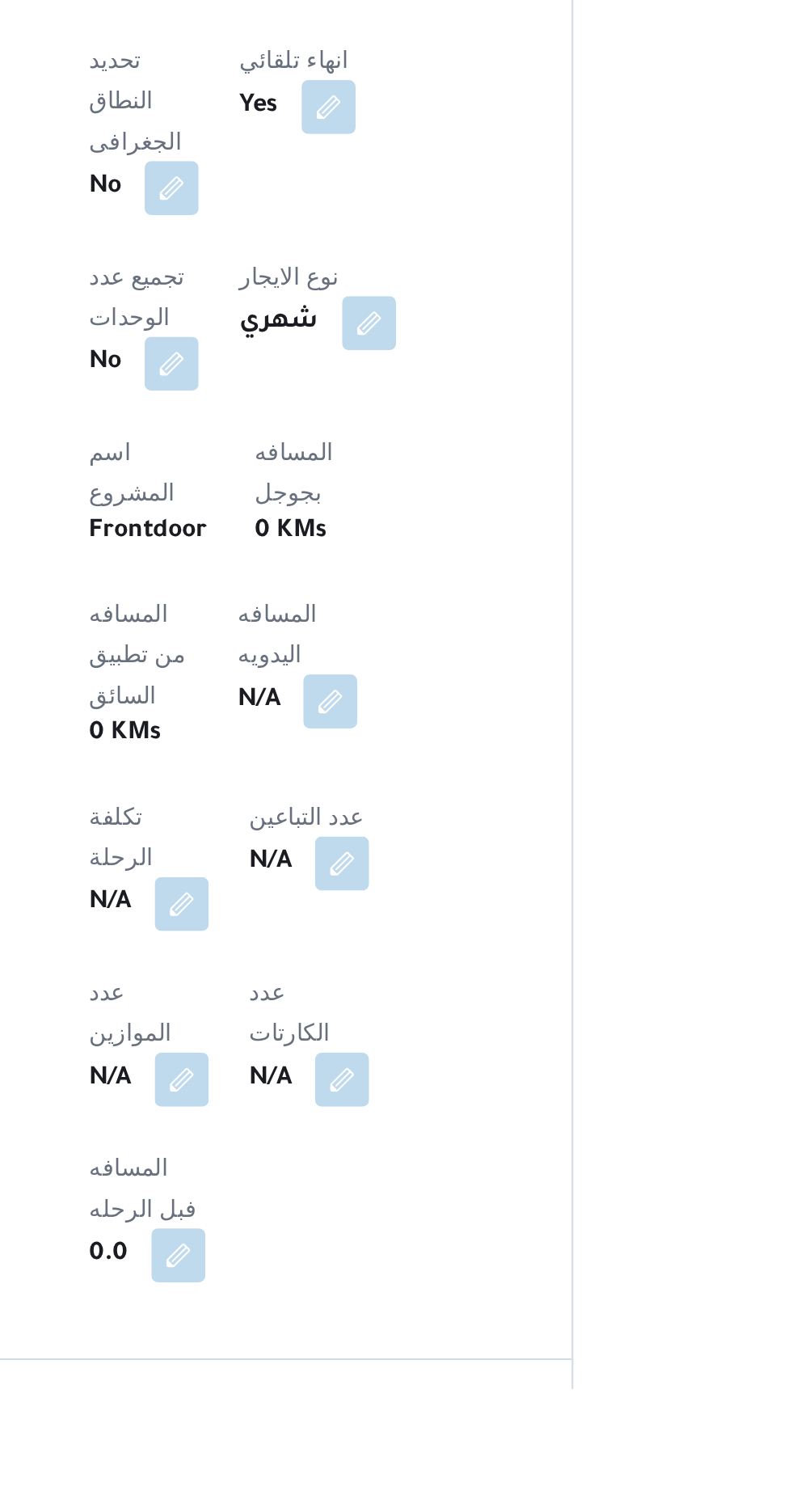
scroll to position [330, 0]
click at [376, 1169] on button "button" at bounding box center [389, 1182] width 26 height 26
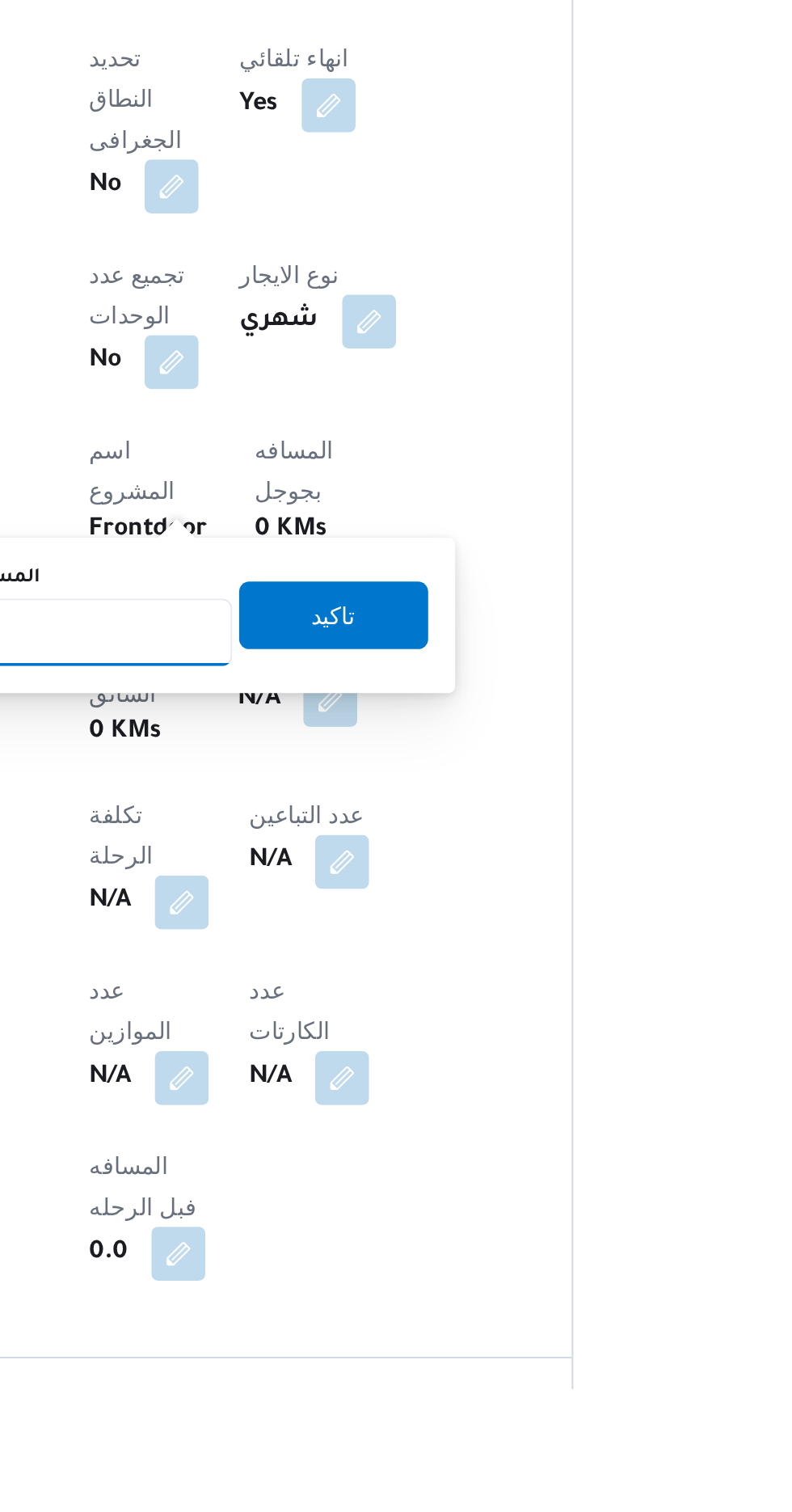
click at [315, 1150] on input "المسافه اليدويه" at bounding box center [262, 1150] width 161 height 32
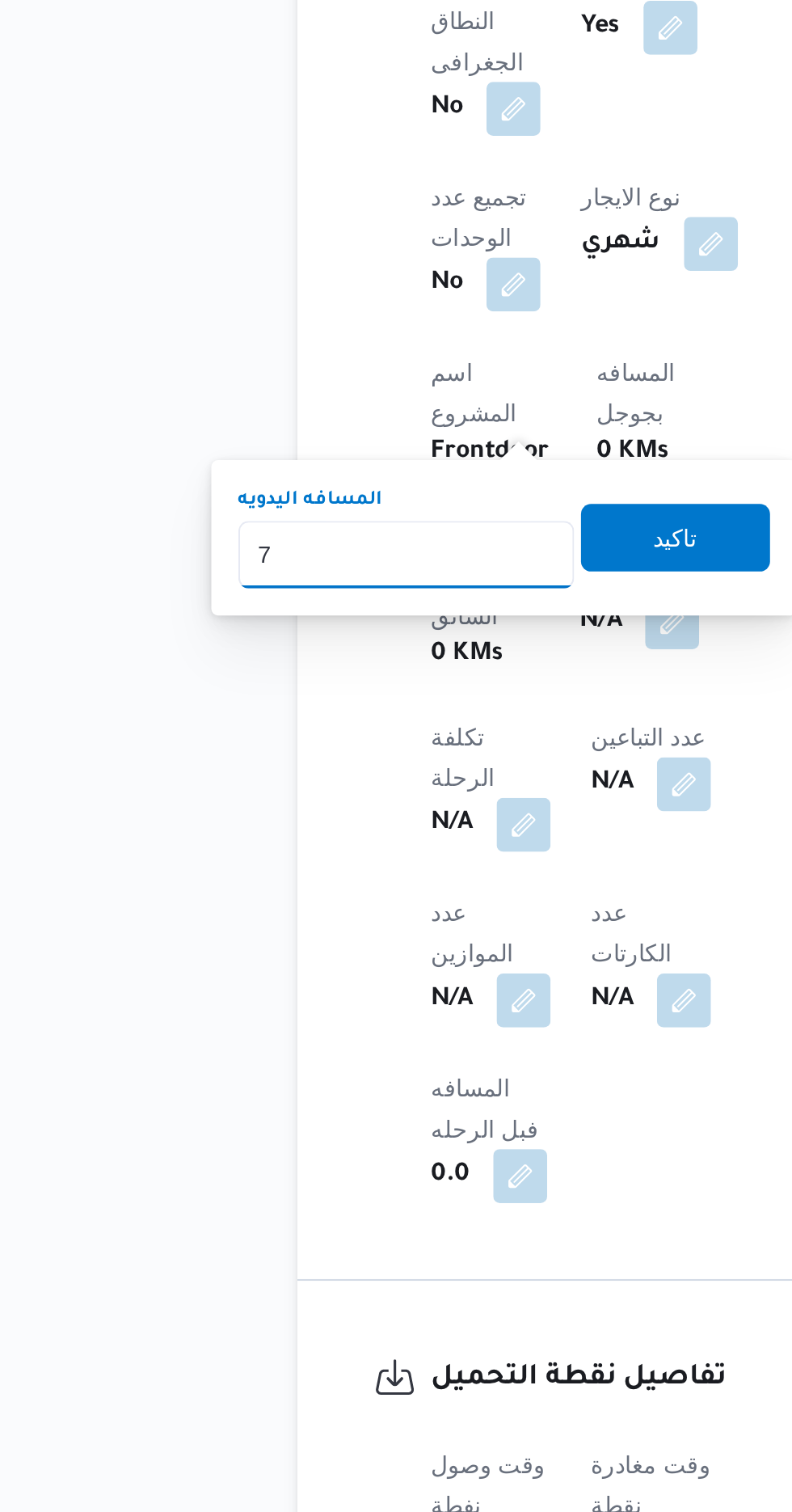
type input "70"
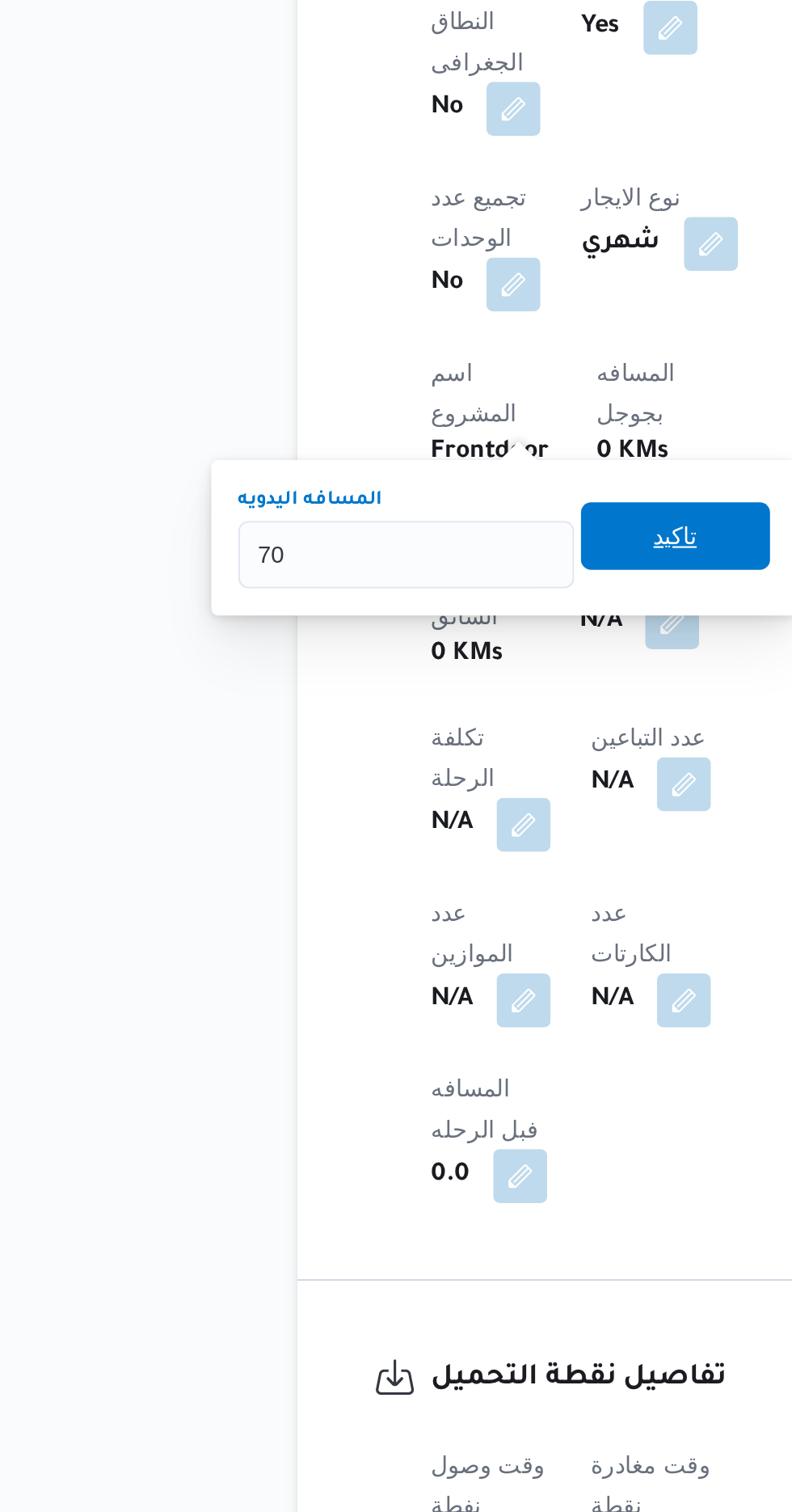
click at [401, 1010] on span "تاكيد" at bounding box center [392, 1018] width 21 height 20
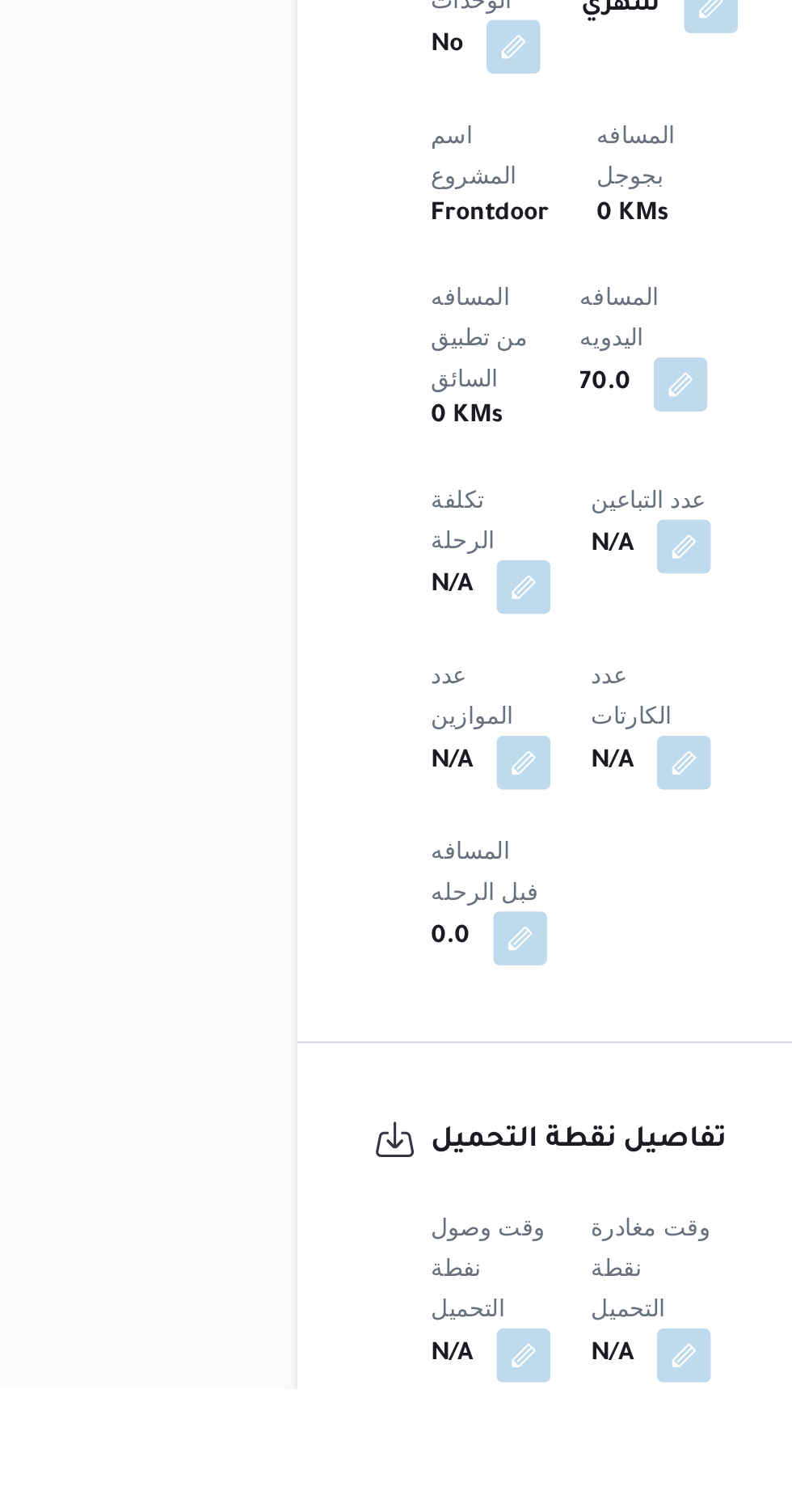
scroll to position [518, 0]
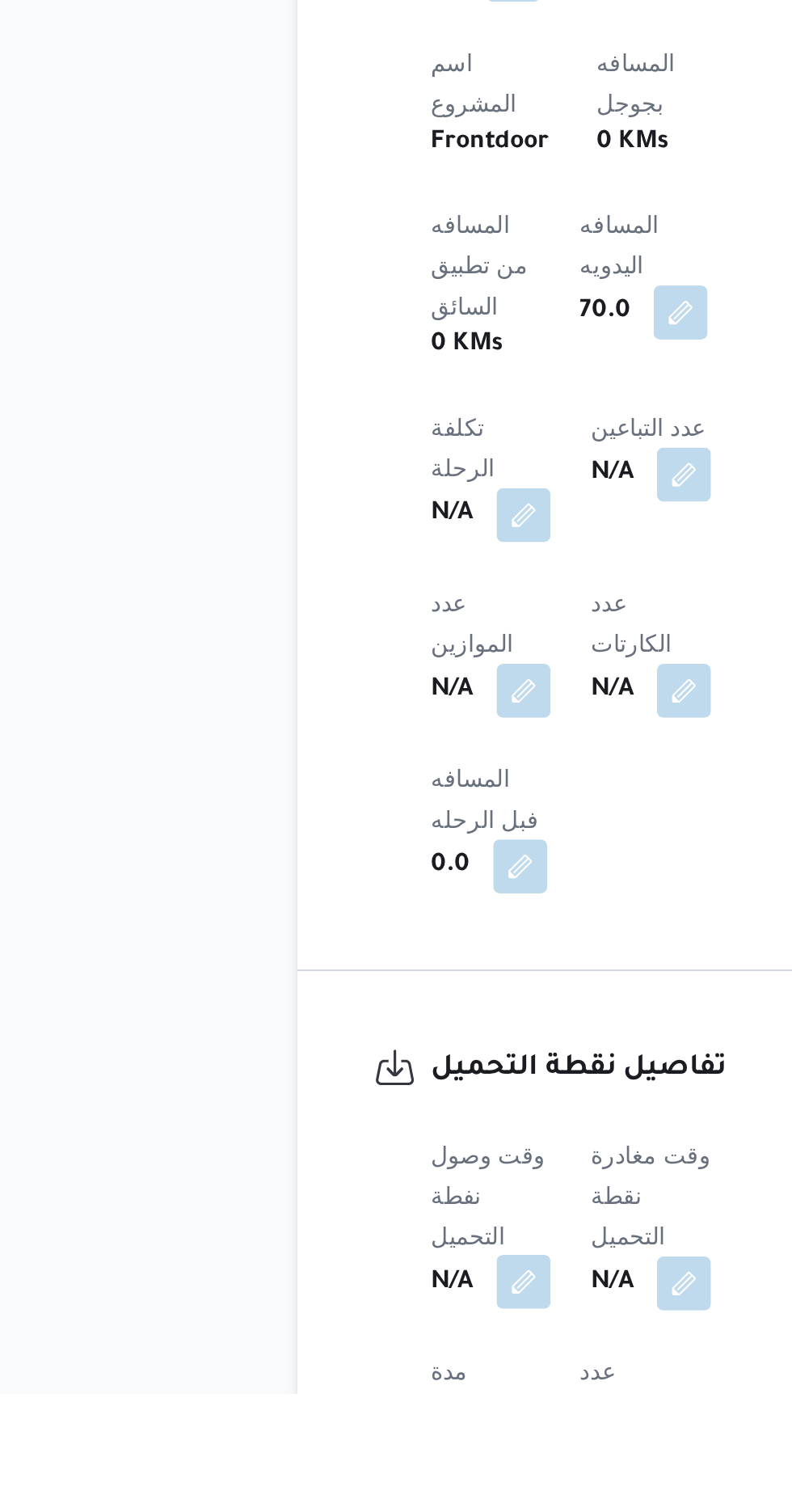
click at [323, 1446] on button "button" at bounding box center [318, 1459] width 26 height 26
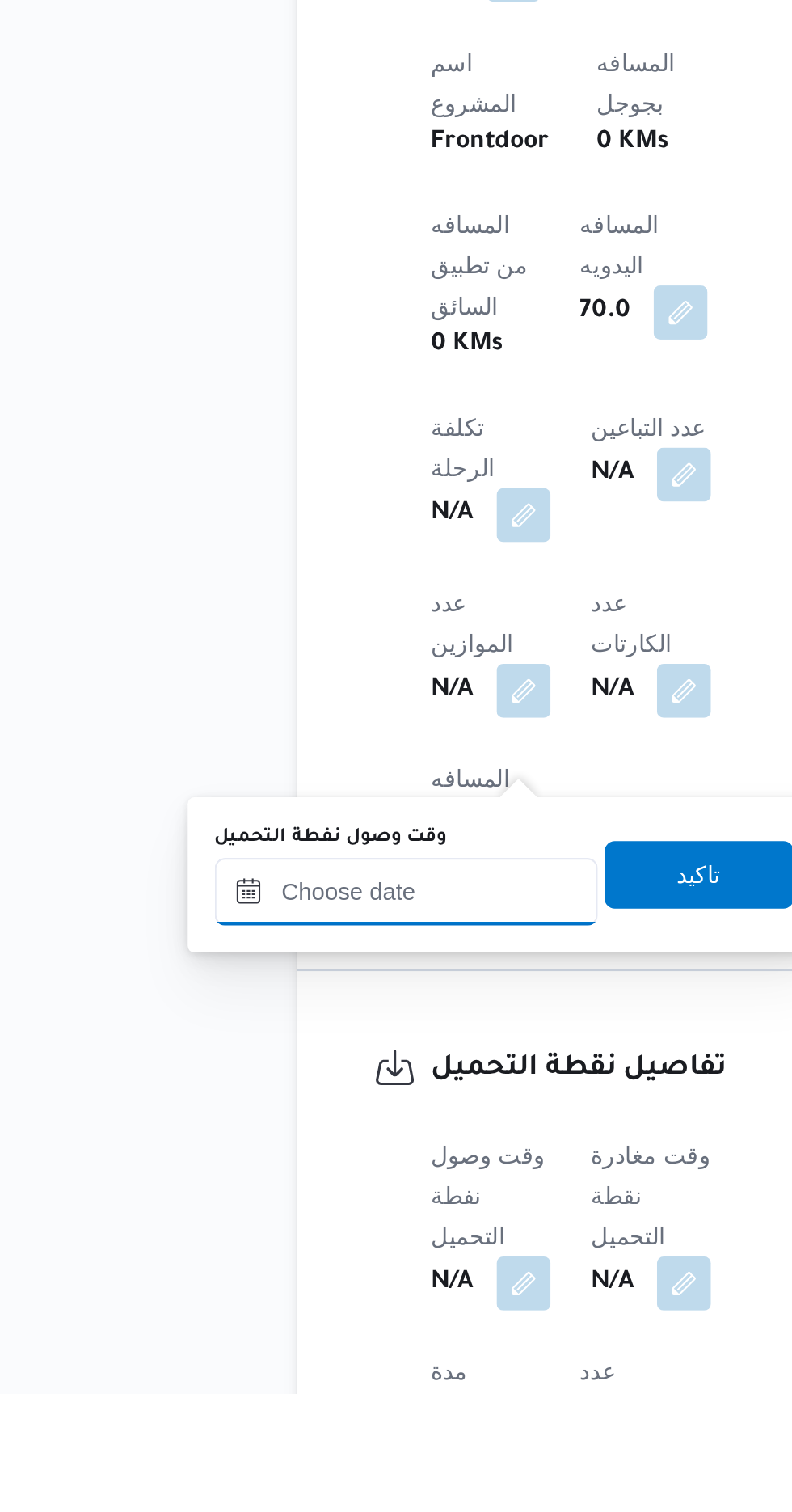
click at [298, 1267] on input "وقت وصول نفطة التحميل" at bounding box center [262, 1272] width 184 height 32
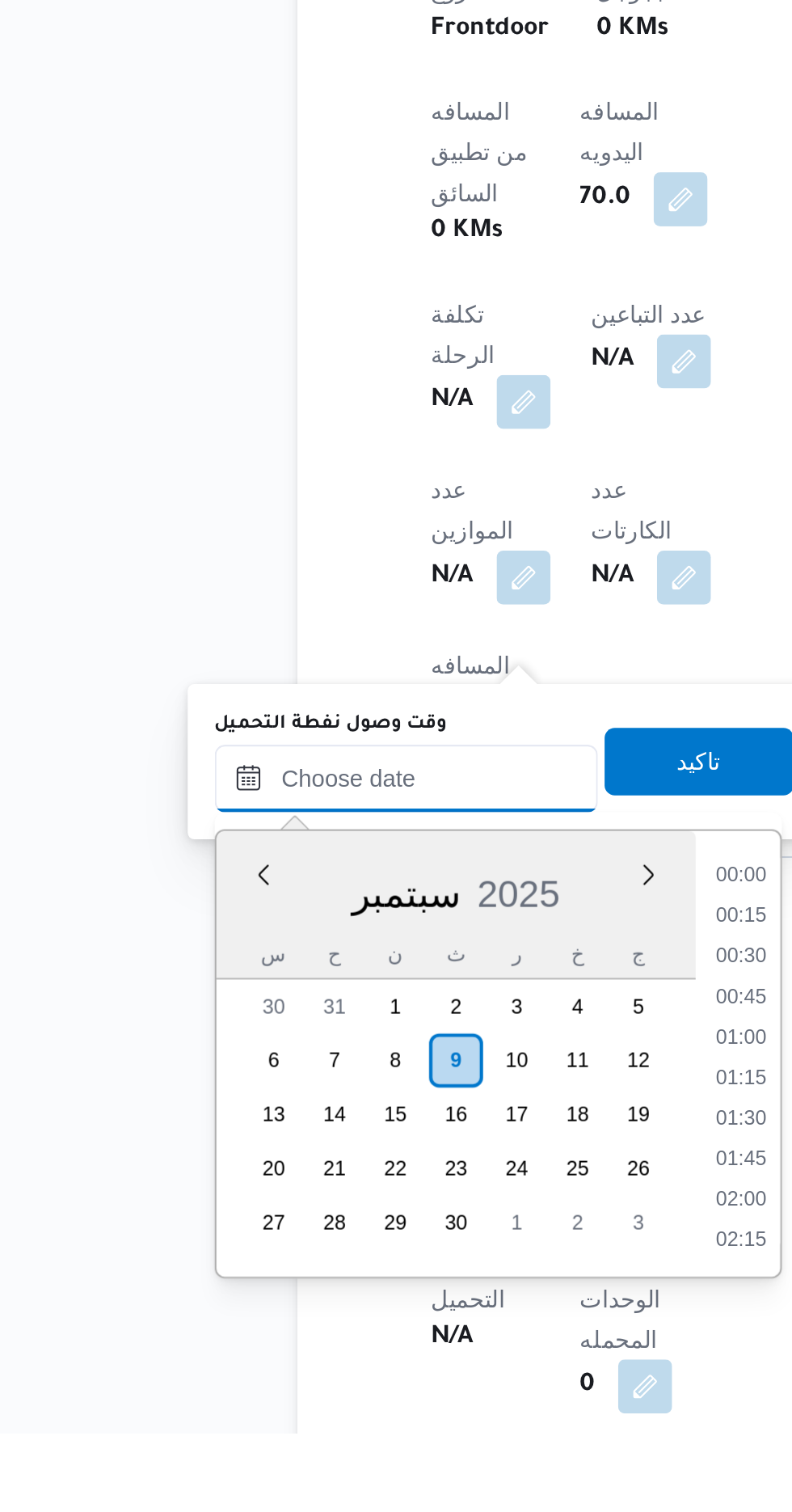
scroll to position [1143, 0]
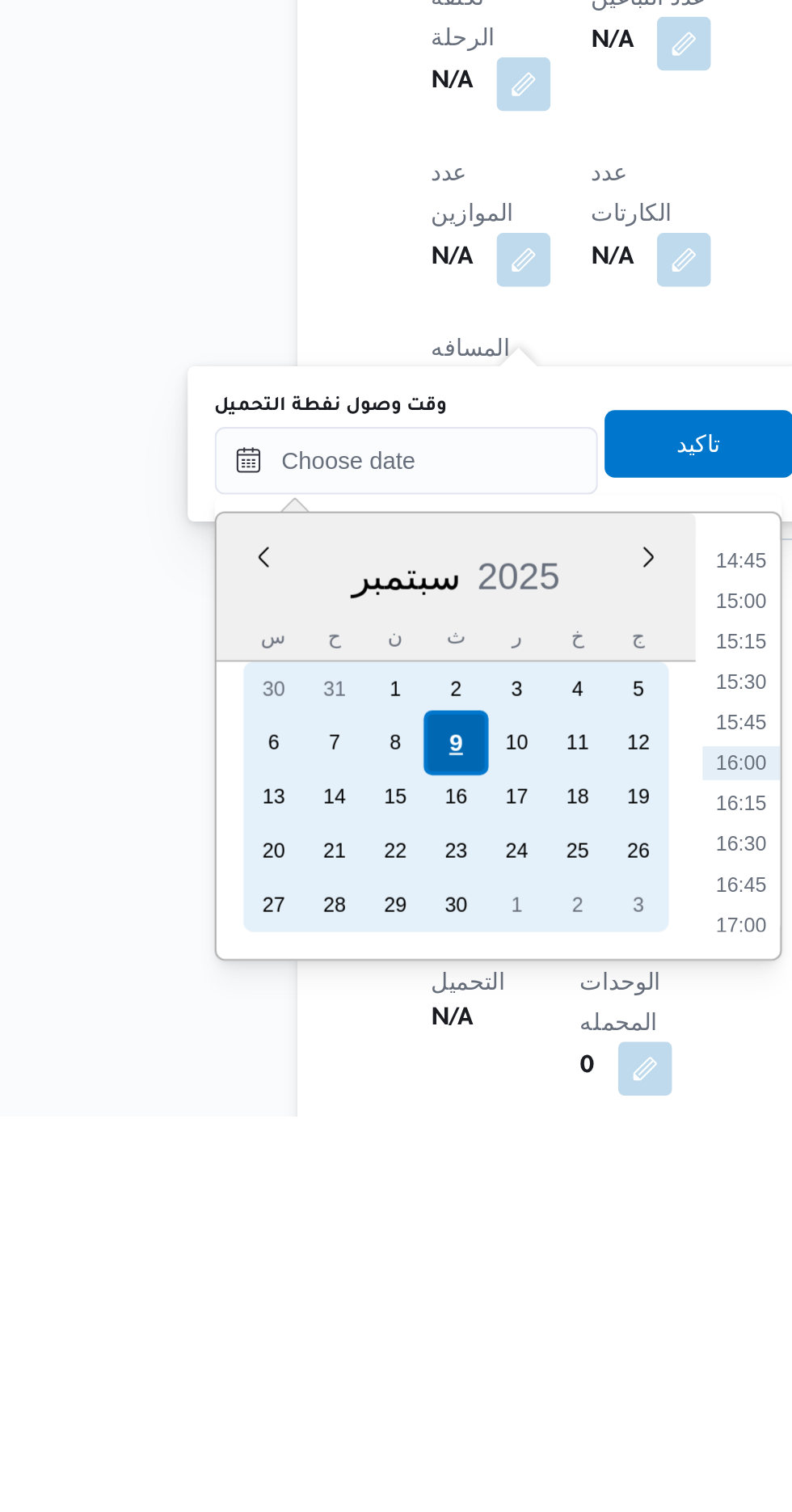
click at [284, 1329] on div "9" at bounding box center [285, 1333] width 31 height 31
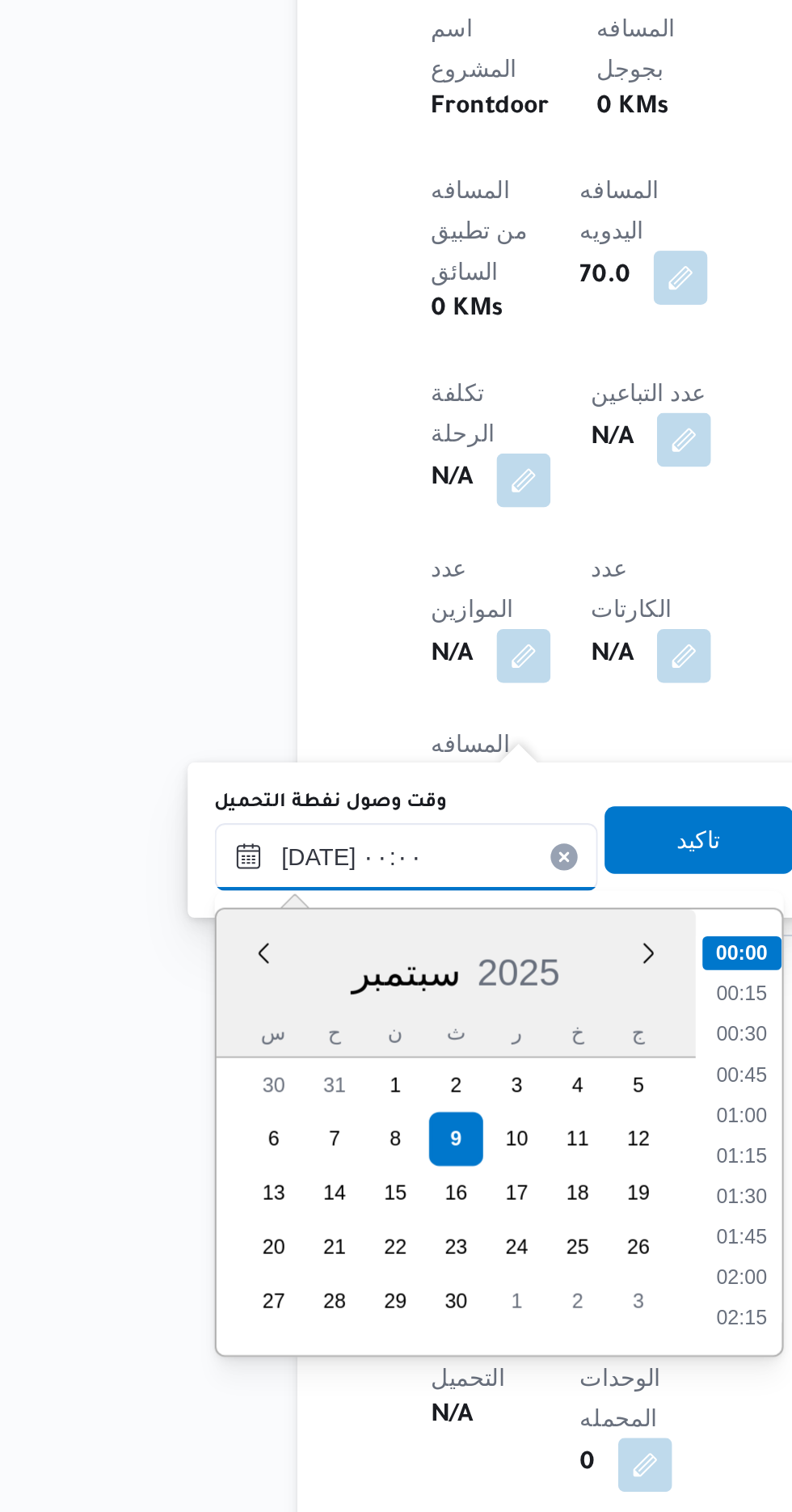
click at [178, 1207] on input "[DATE] ٠٠:٠٠" at bounding box center [262, 1198] width 184 height 32
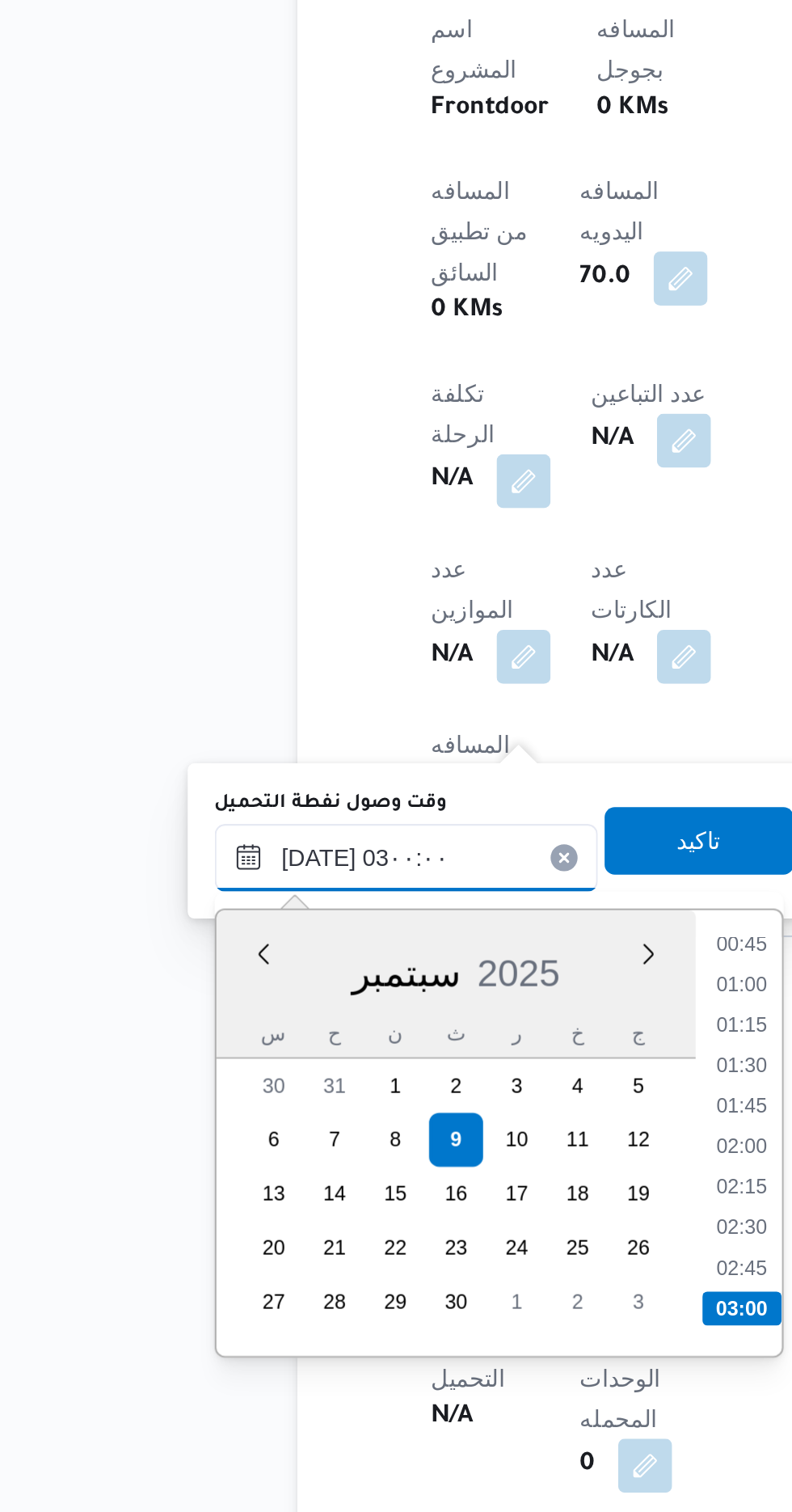
scroll to position [591, 0]
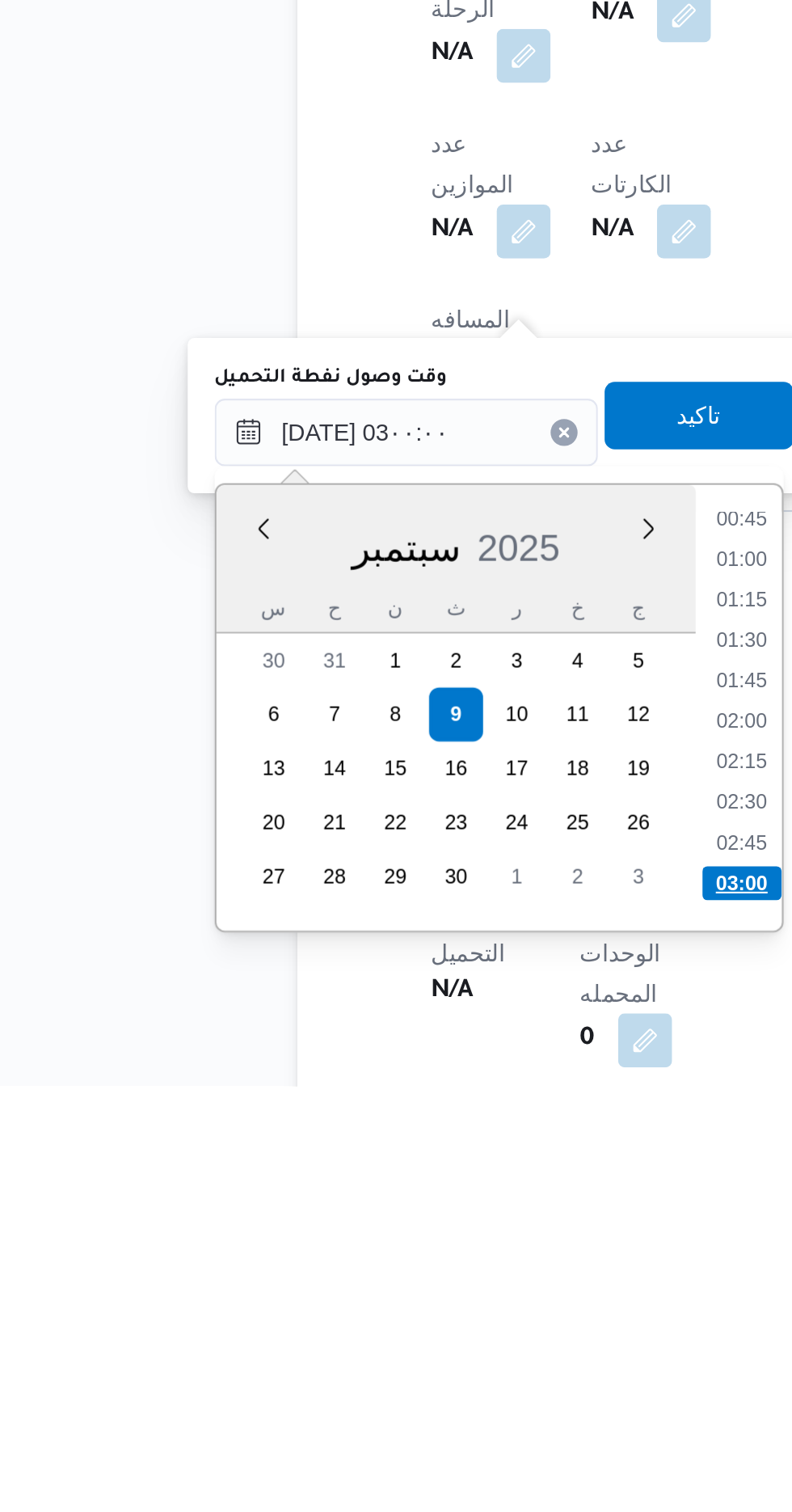
click at [427, 1409] on li "03:00" at bounding box center [423, 1415] width 38 height 16
type input "[DATE] ٠٣:٠٠"
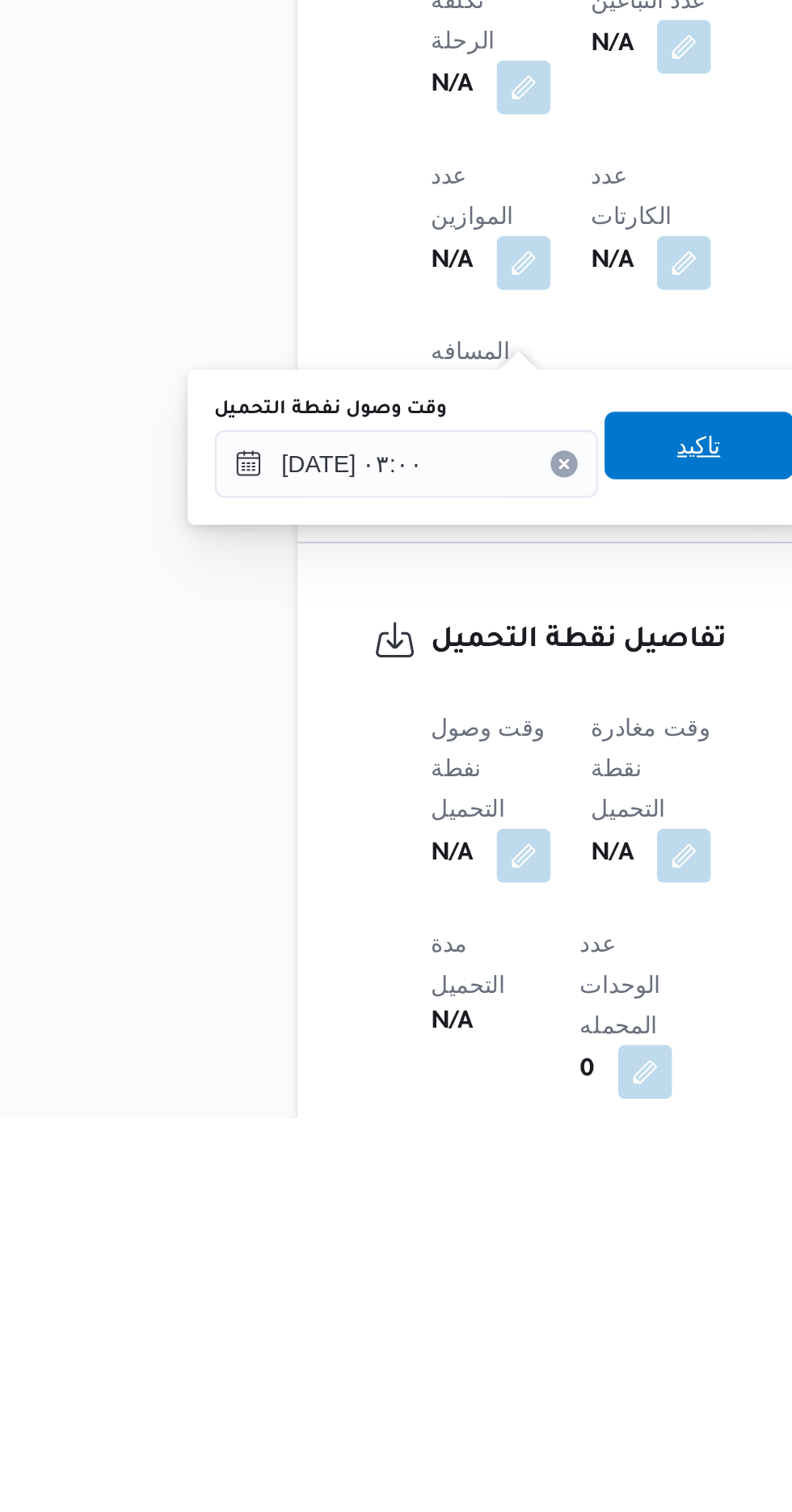
click at [406, 1186] on span "تاكيد" at bounding box center [402, 1190] width 91 height 32
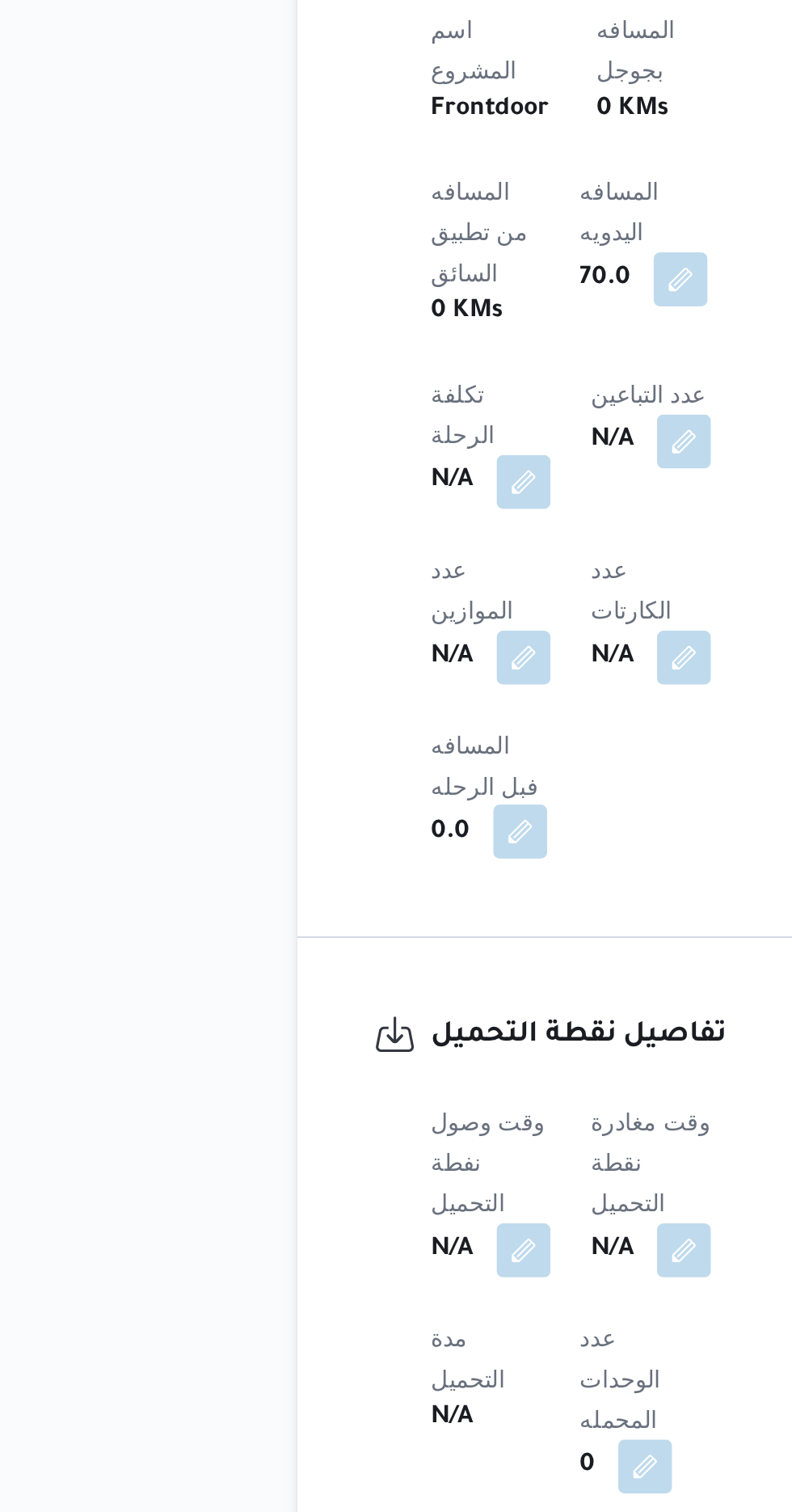
click at [329, 1174] on button "button" at bounding box center [316, 1186] width 26 height 26
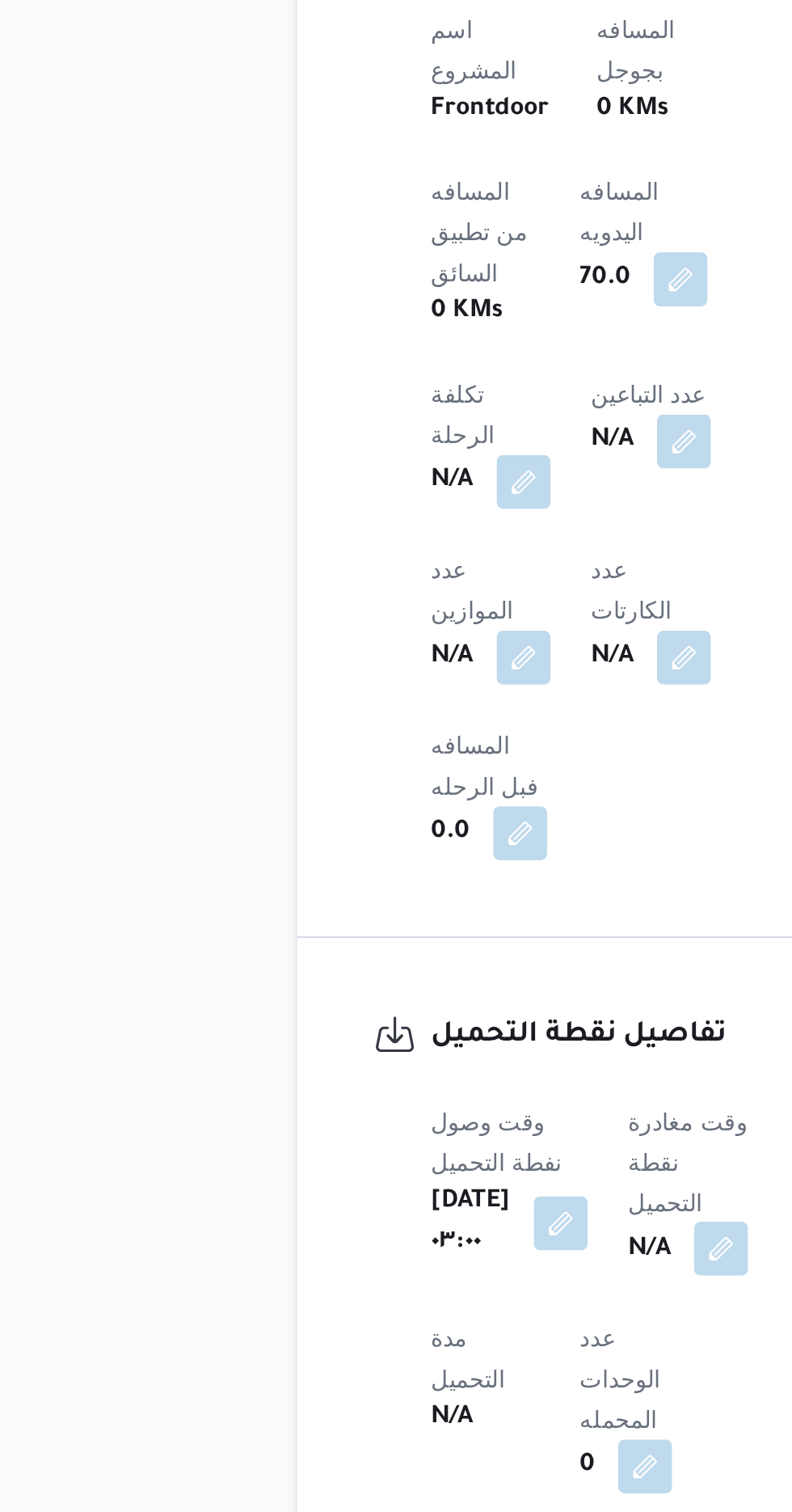
click at [409, 1373] on button "button" at bounding box center [413, 1386] width 26 height 26
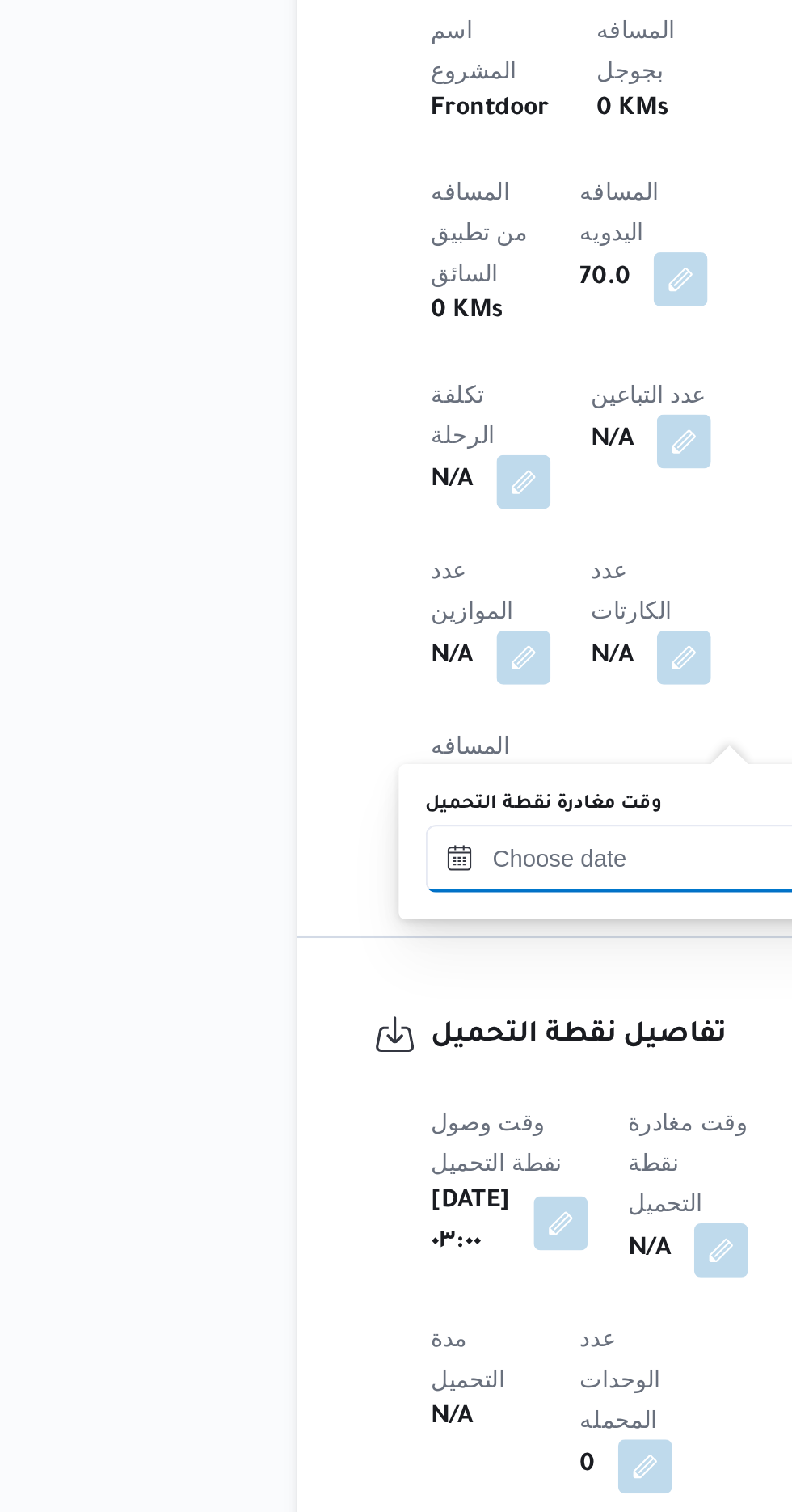
click at [378, 1197] on input "وقت مغادرة نقطة التحميل" at bounding box center [363, 1199] width 184 height 32
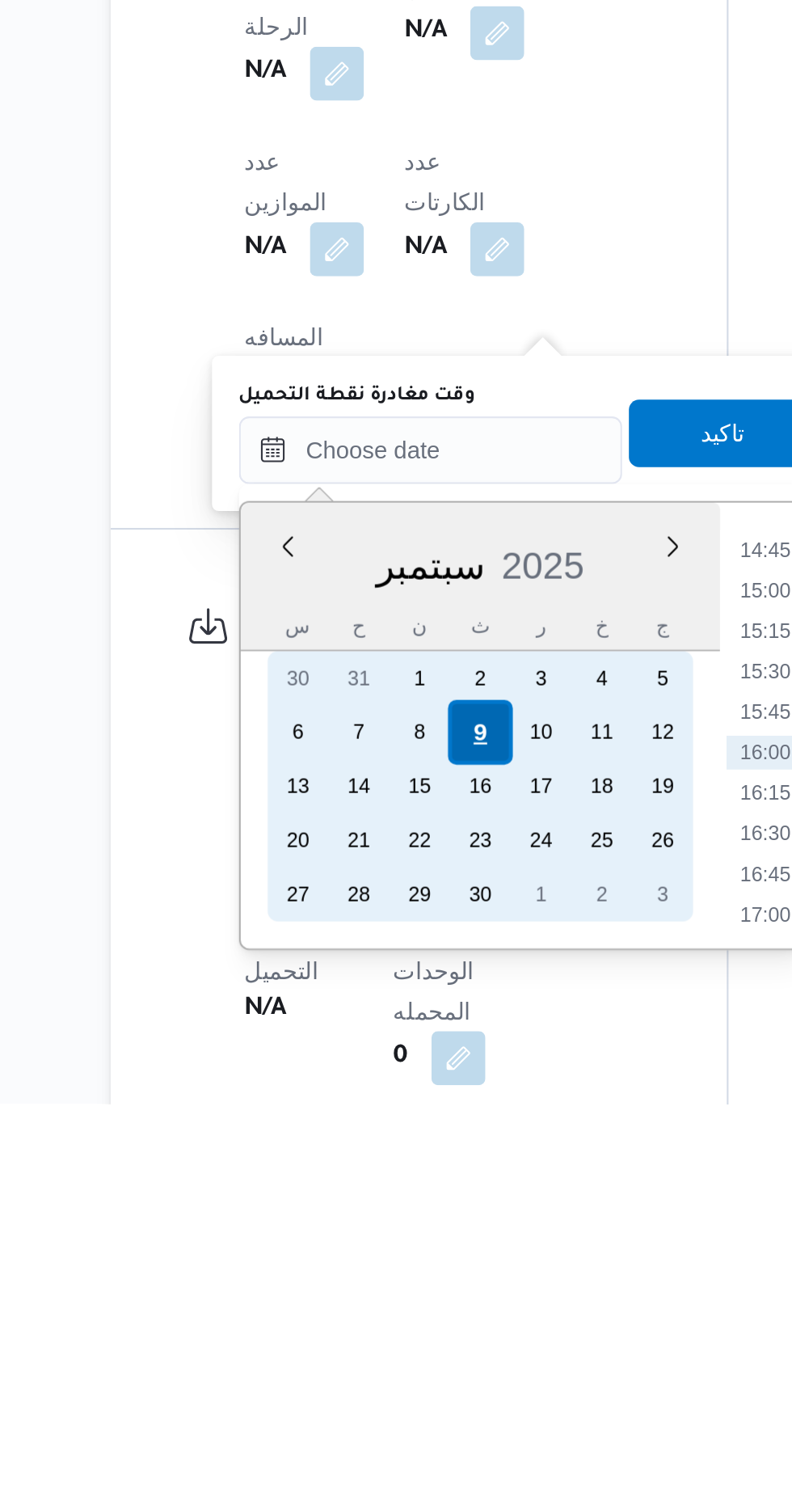
click at [388, 1335] on div "9" at bounding box center [386, 1334] width 31 height 31
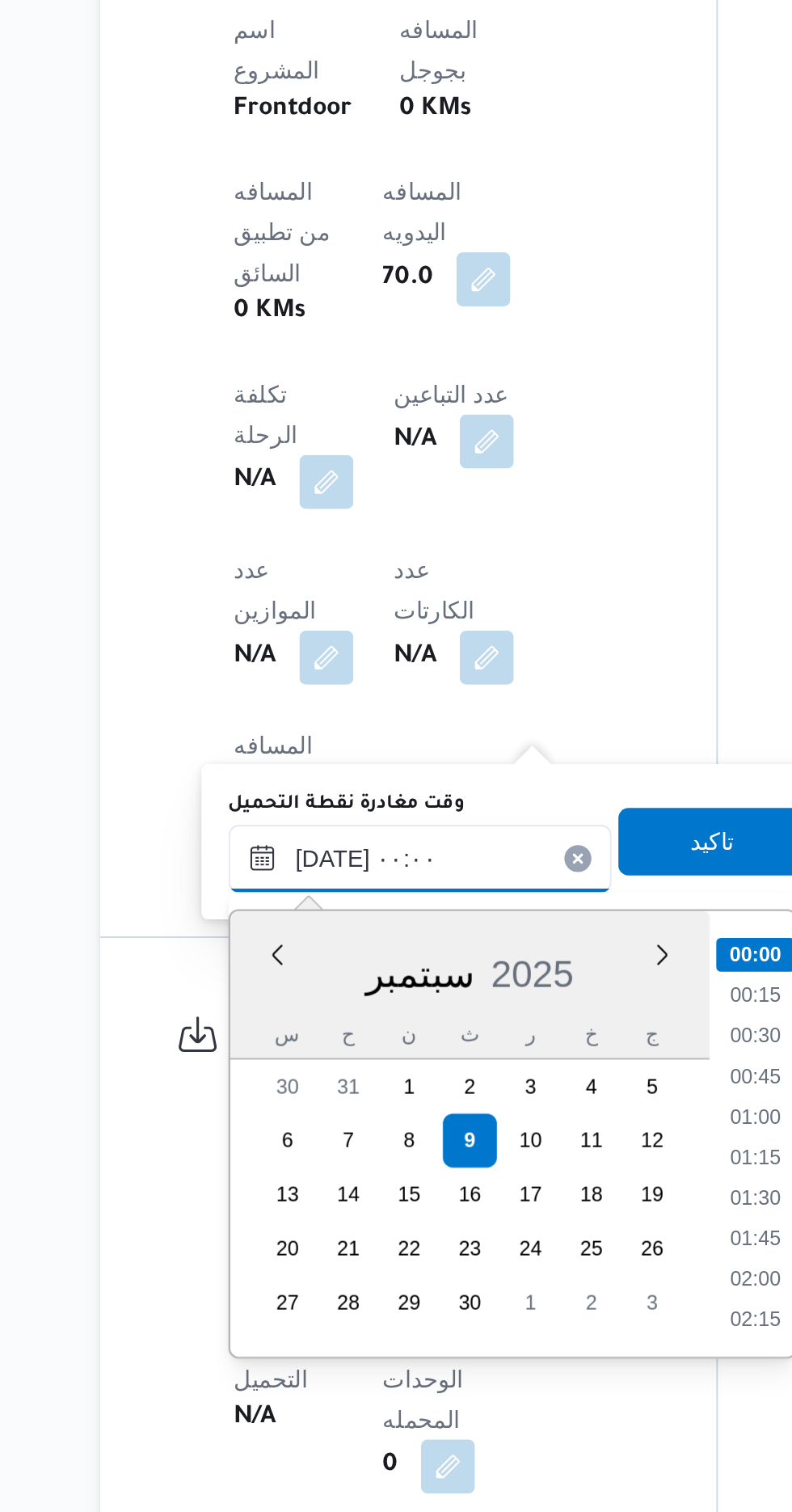
click at [283, 1201] on input "[DATE] ٠٠:٠٠" at bounding box center [363, 1199] width 184 height 32
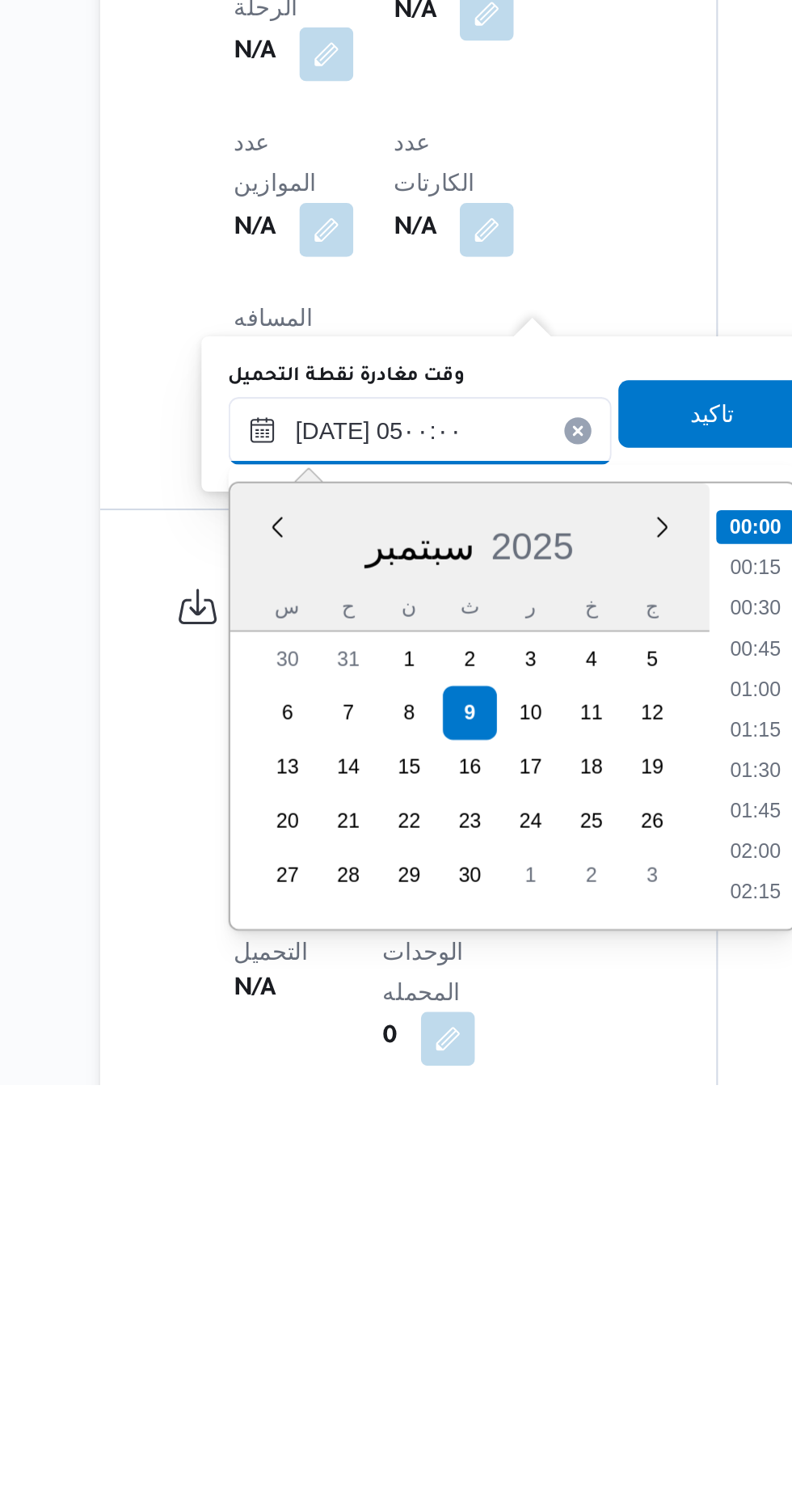
scroll to position [219, 0]
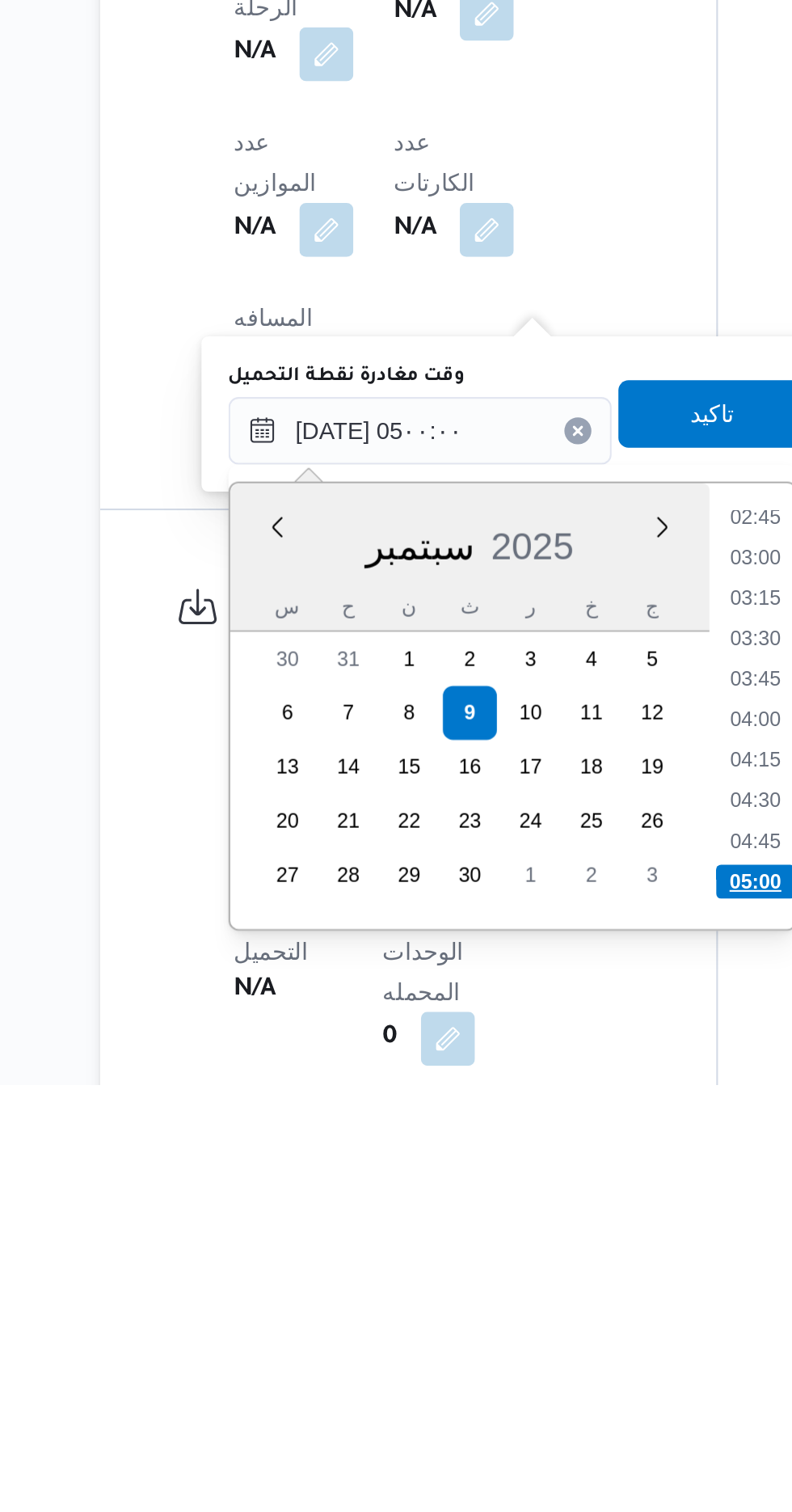
click at [529, 1408] on li "05:00" at bounding box center [524, 1415] width 38 height 16
type input "[DATE] ٠٥:٠٠"
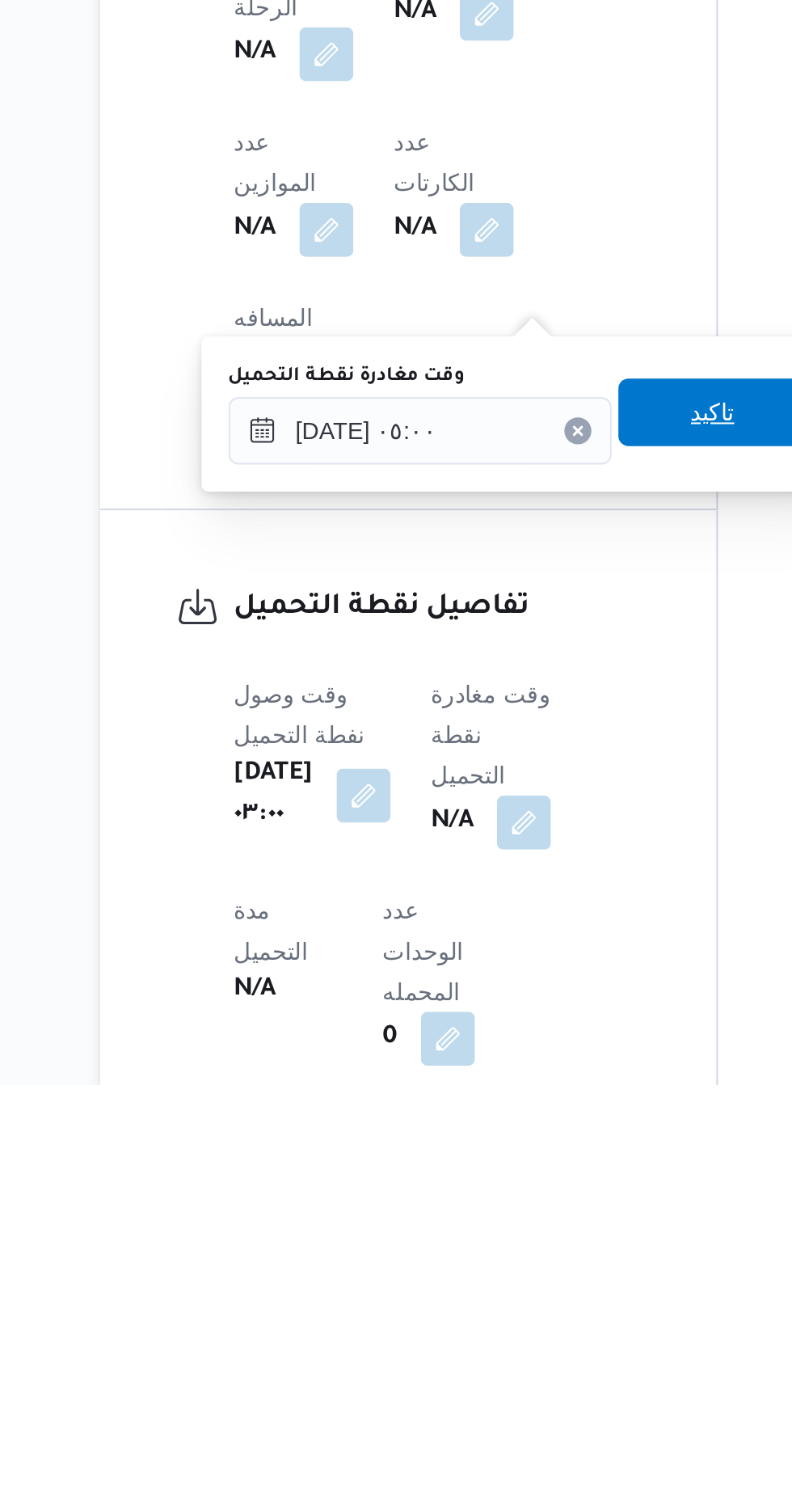
click at [505, 1183] on span "تاكيد" at bounding box center [503, 1190] width 91 height 32
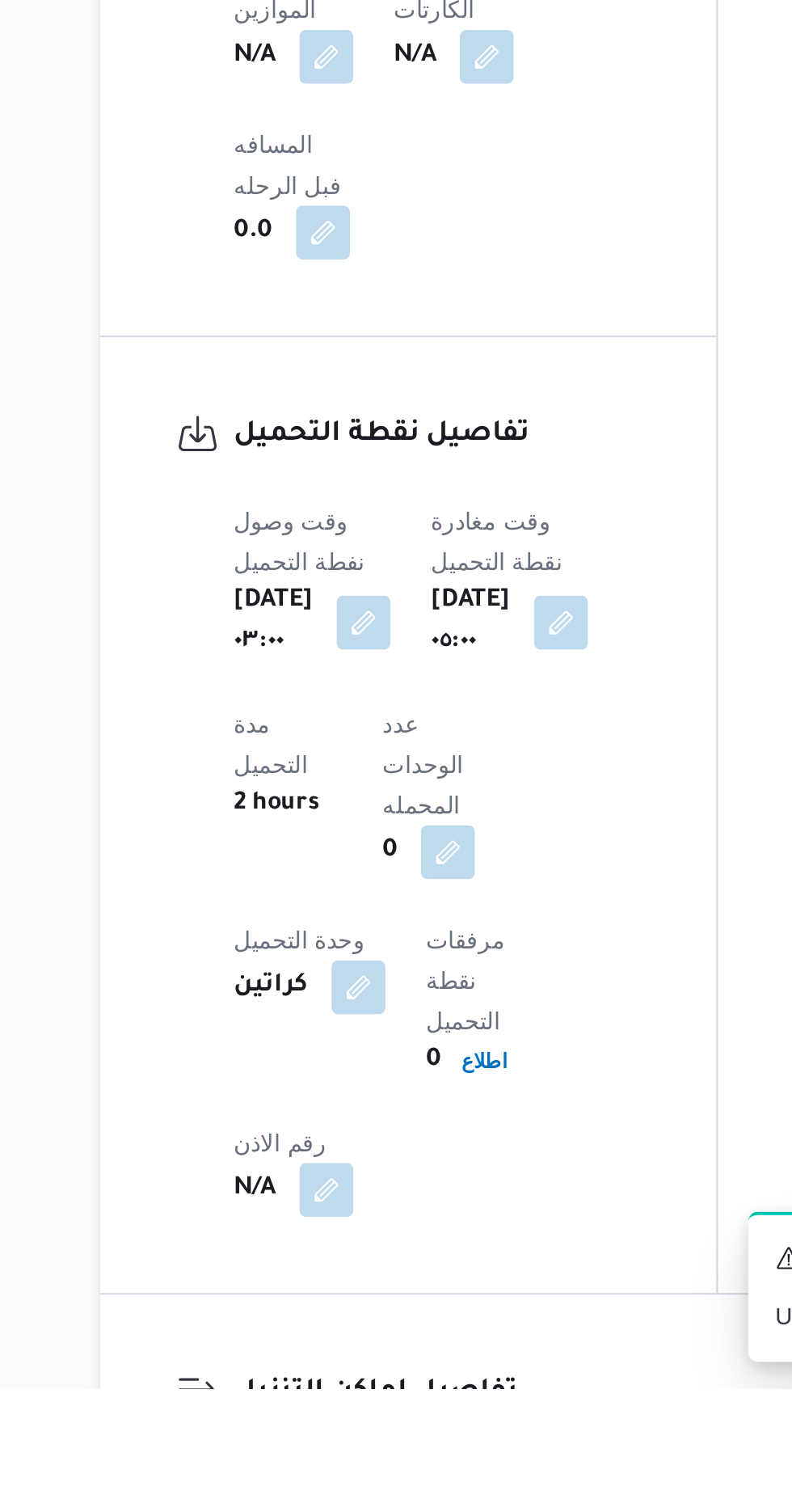
scroll to position [821, 0]
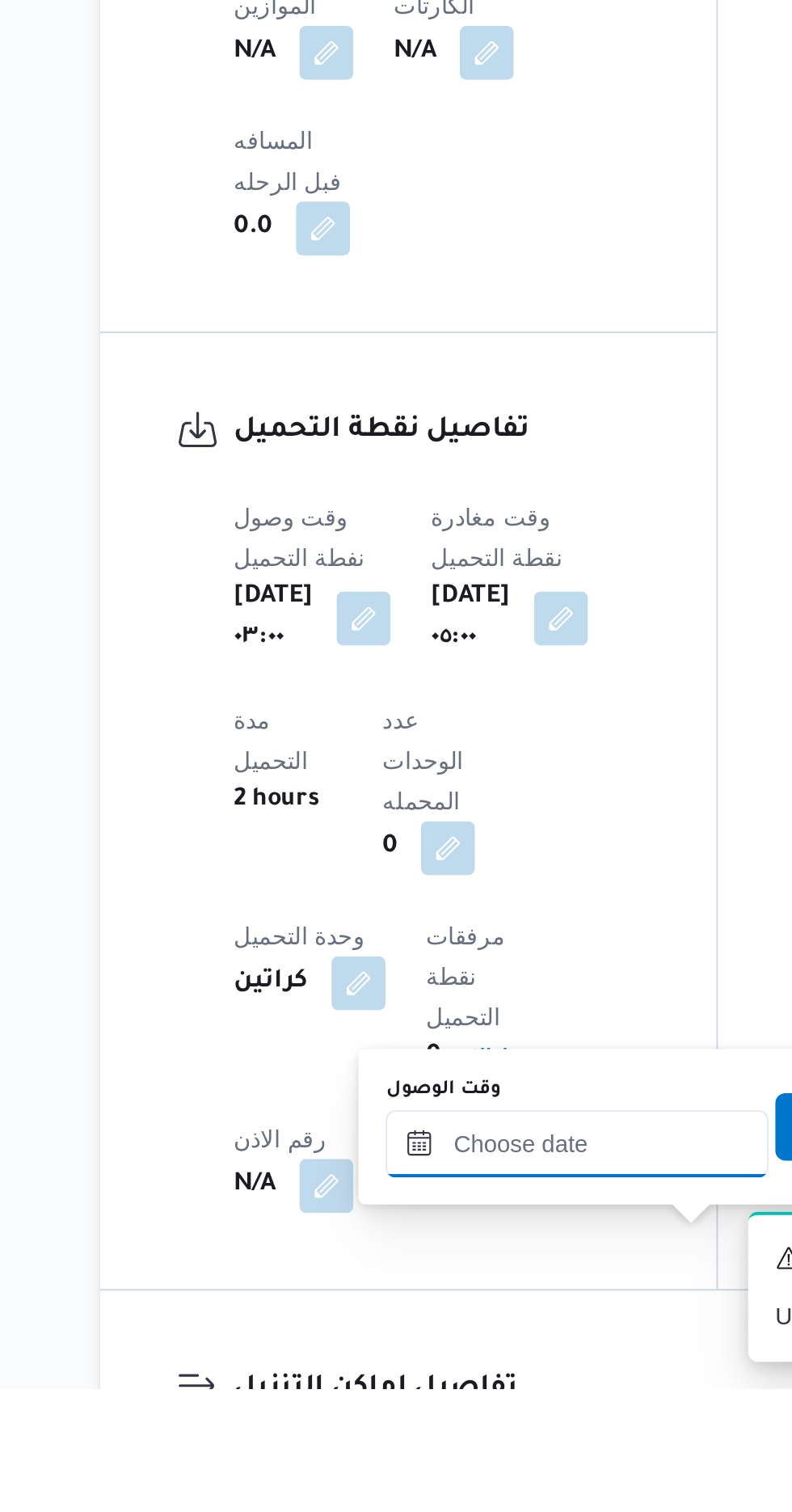
click at [454, 1397] on input "وقت الوصول" at bounding box center [439, 1395] width 184 height 32
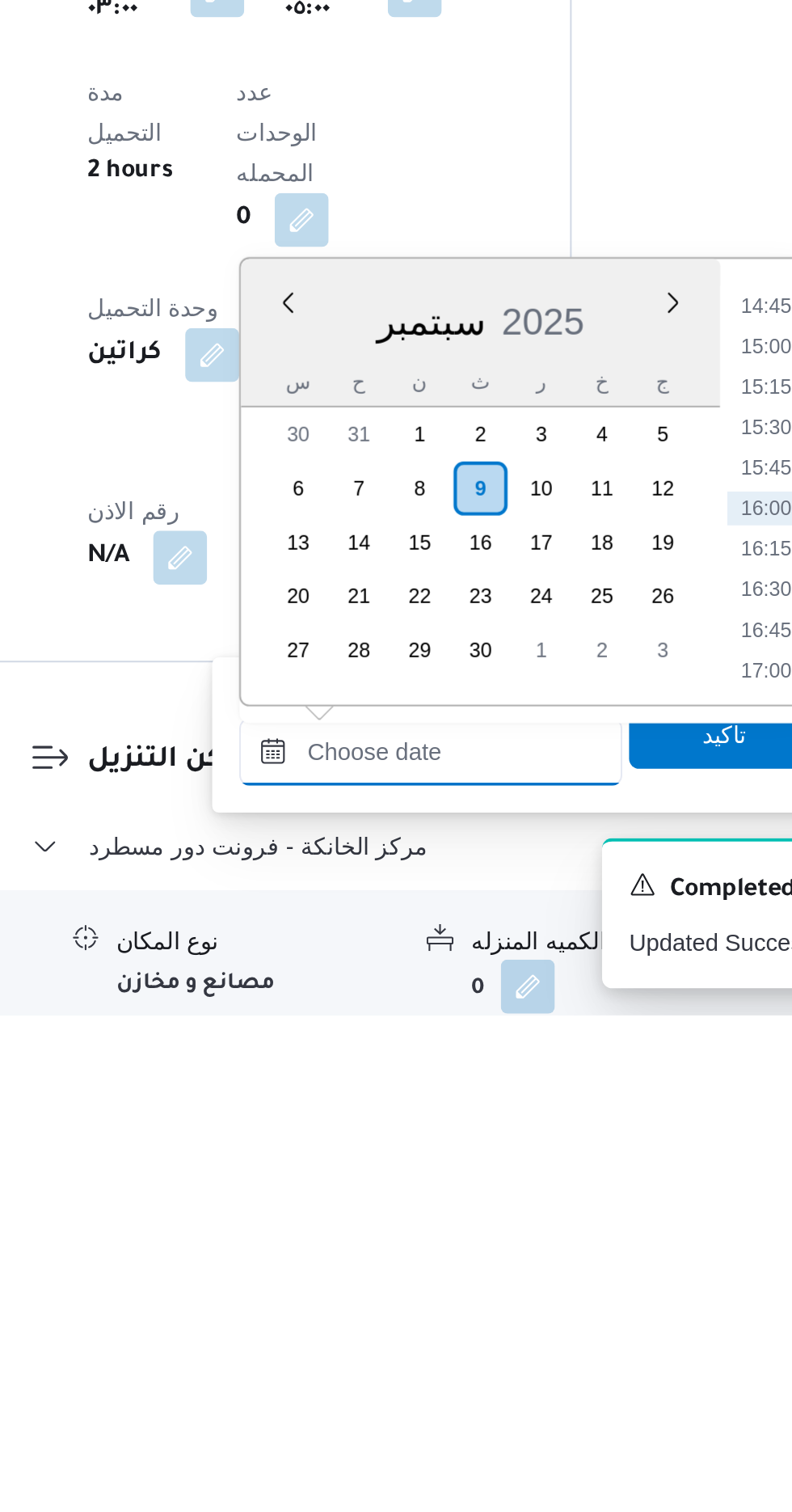
scroll to position [943, 0]
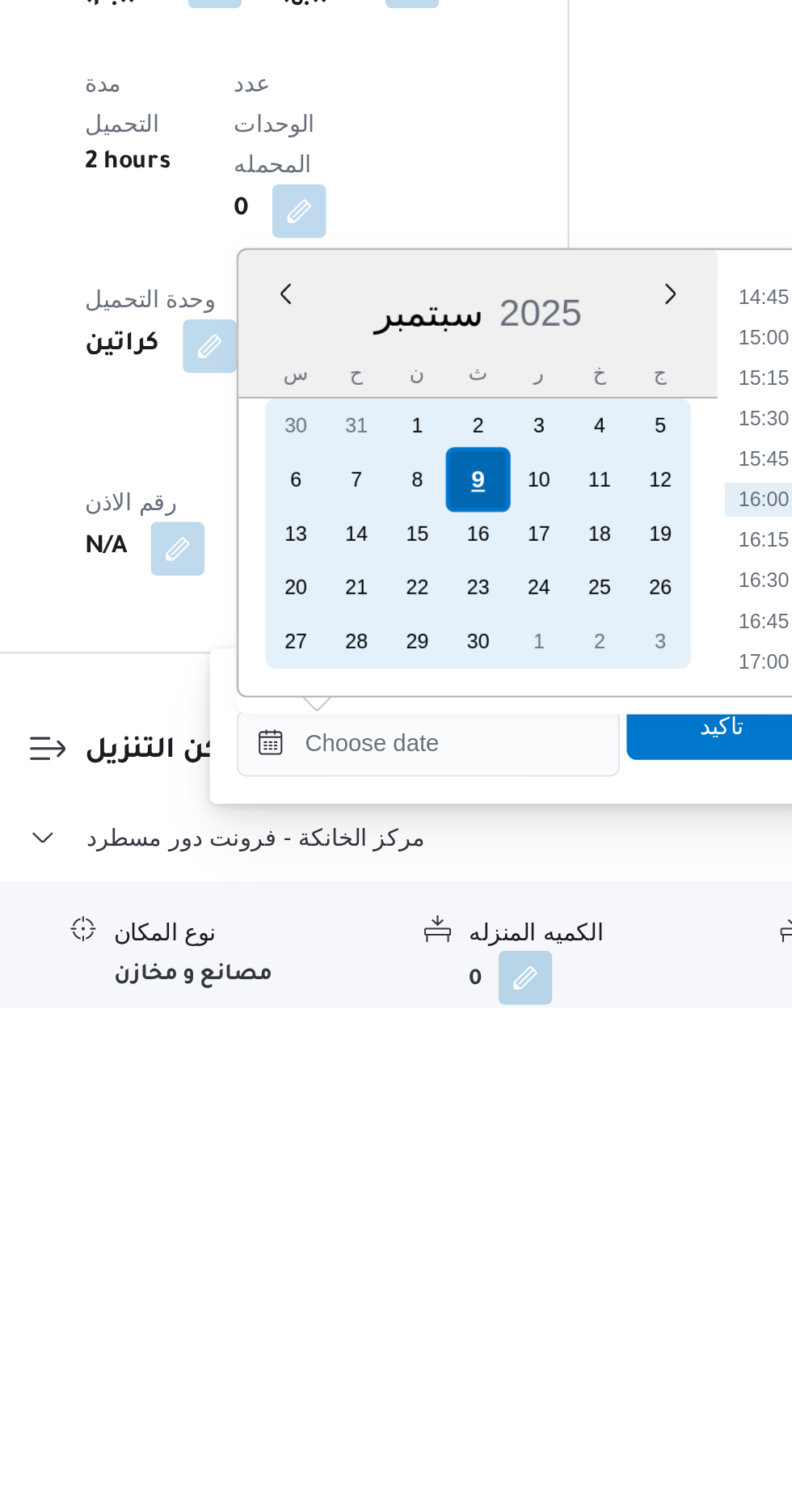
click at [459, 1255] on div "9" at bounding box center [462, 1260] width 31 height 31
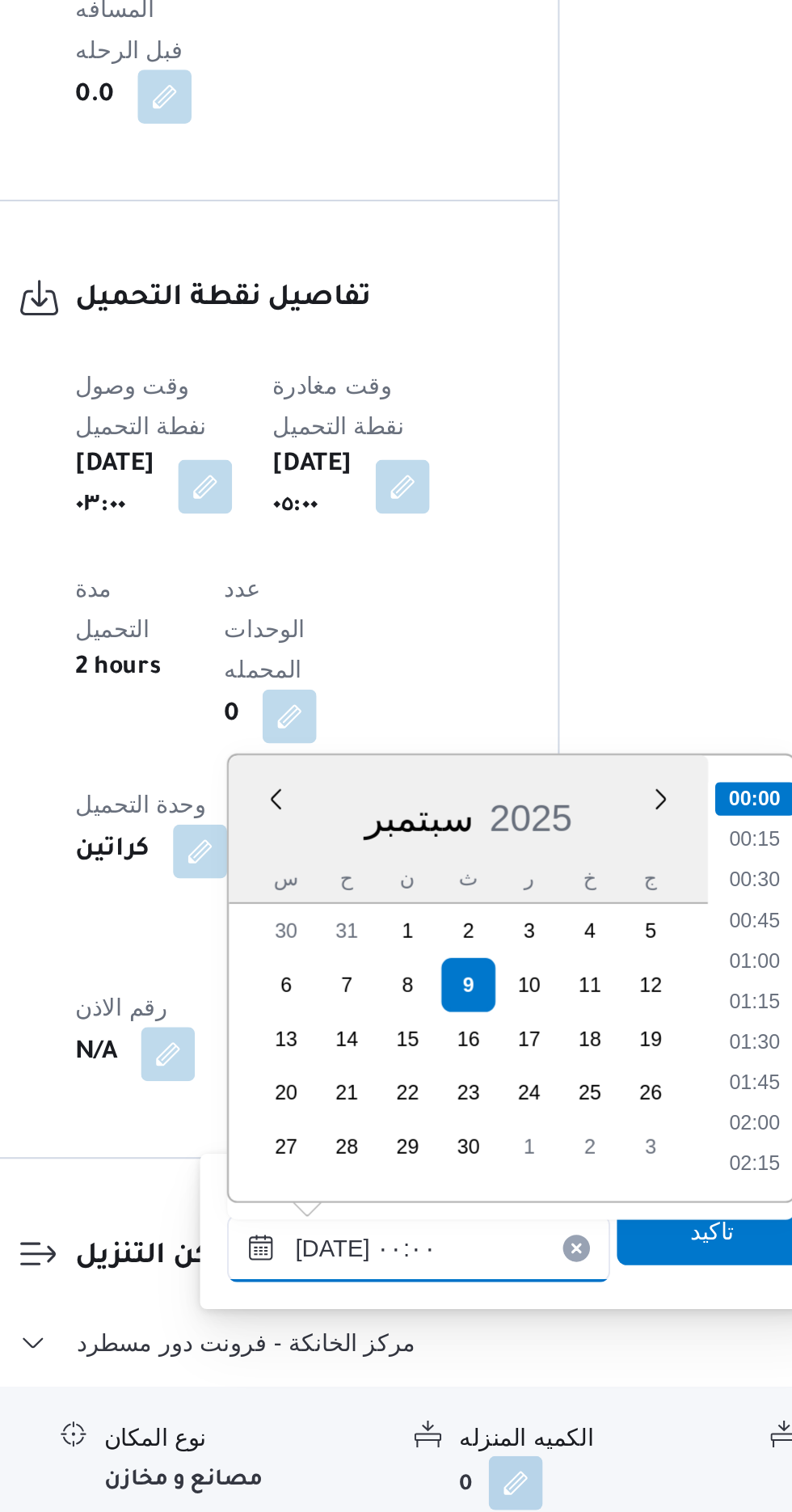
click at [367, 1388] on input "[DATE] ٠٠:٠٠" at bounding box center [439, 1386] width 184 height 32
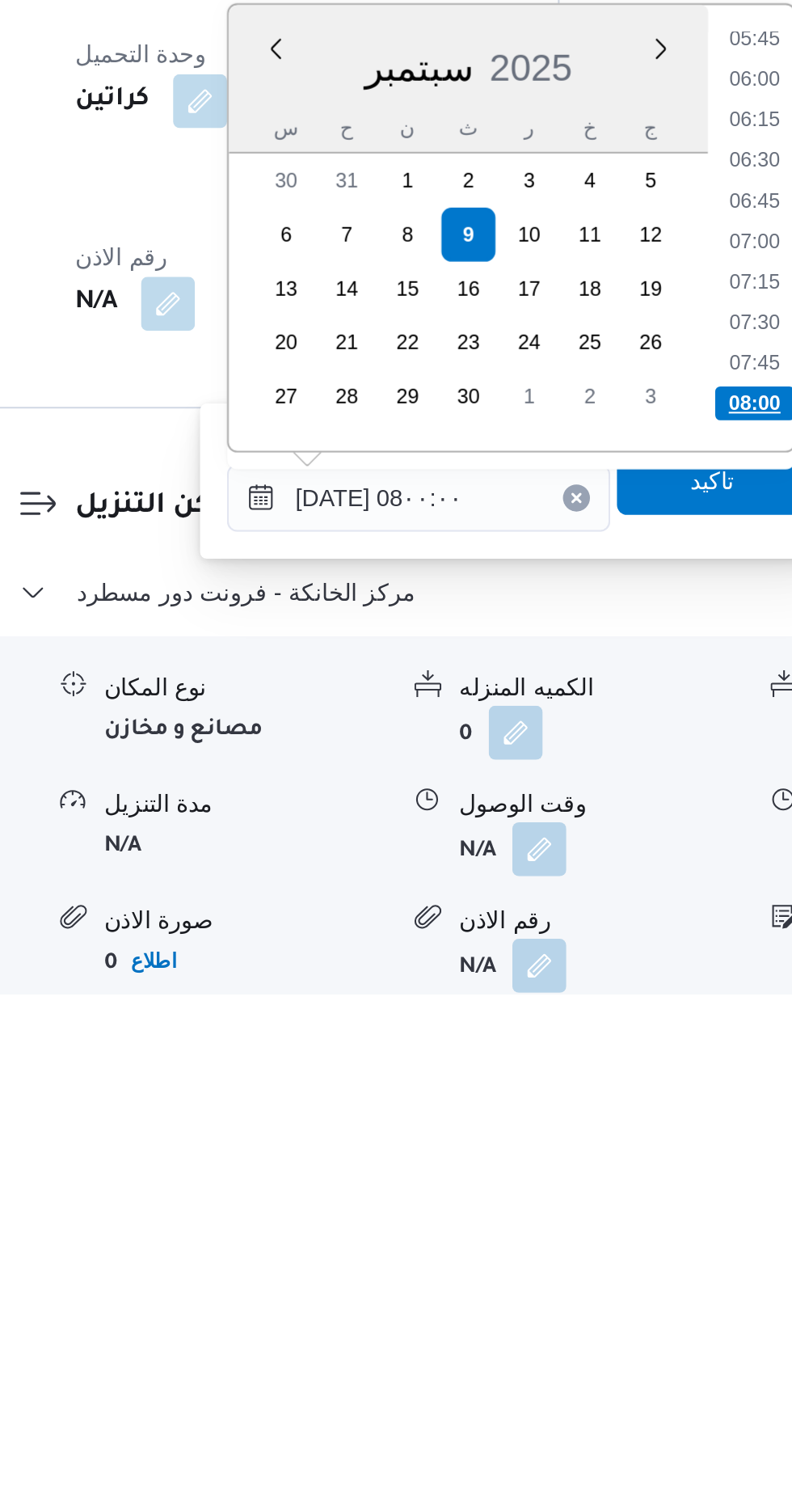
click at [593, 1225] on li "08:00" at bounding box center [599, 1229] width 38 height 16
type input "[DATE] ٠٨:٠٠"
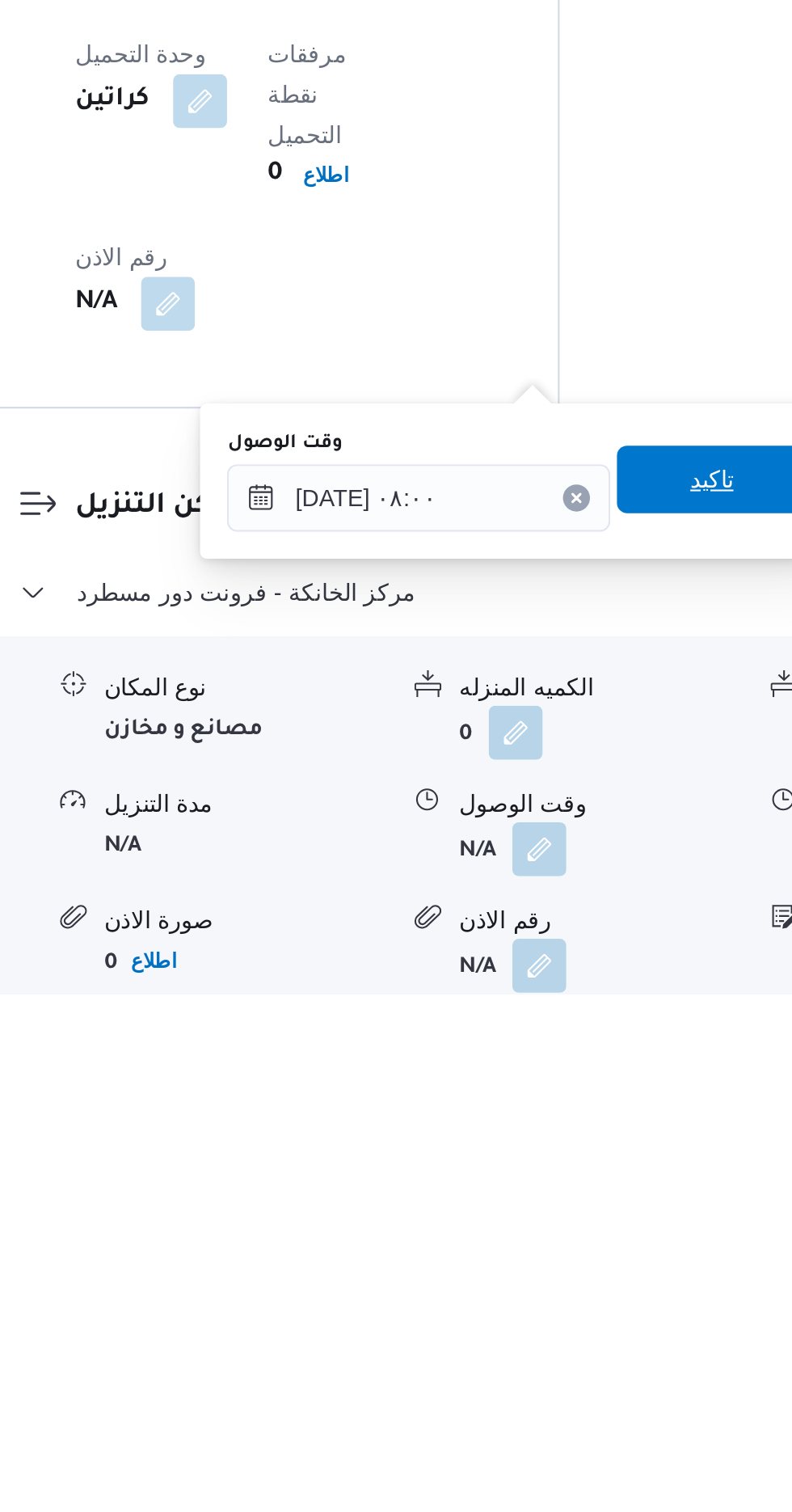
click at [583, 1272] on span "تاكيد" at bounding box center [579, 1266] width 21 height 20
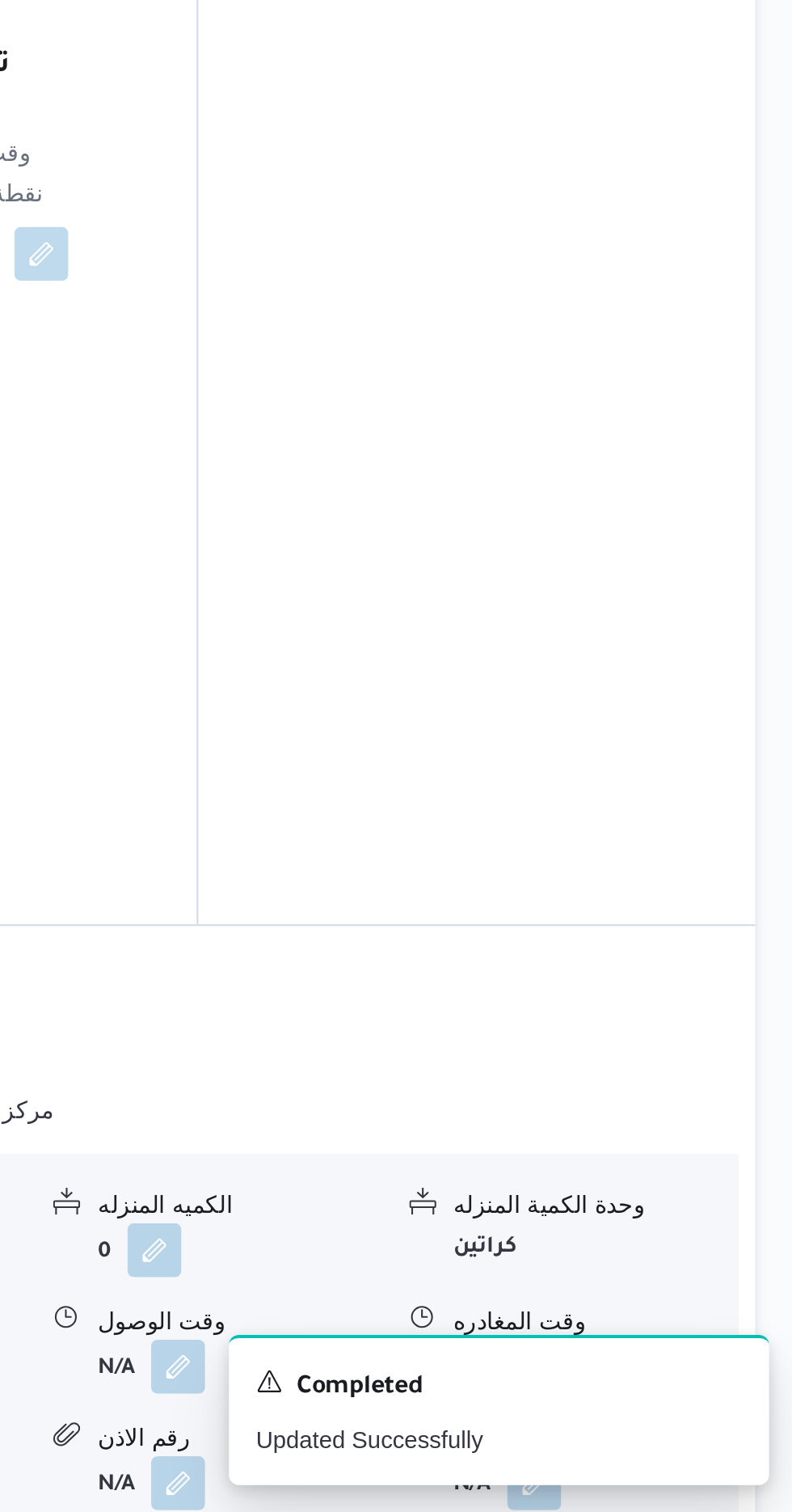
click at [693, 1430] on form "N/A" at bounding box center [695, 1443] width 136 height 26
click at [666, 1429] on button "button" at bounding box center [667, 1442] width 26 height 26
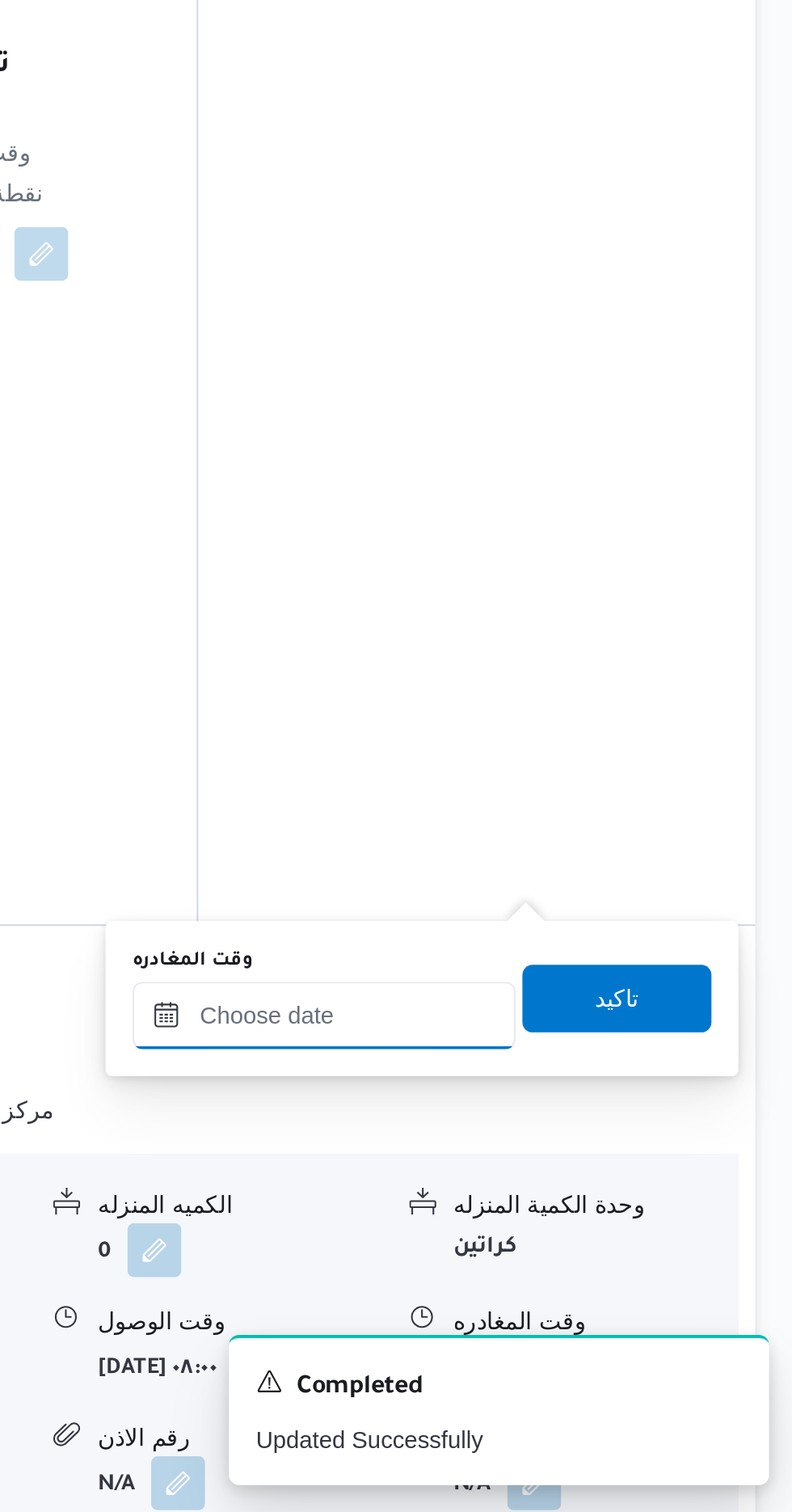
click at [625, 1267] on input "وقت المغادره" at bounding box center [566, 1275] width 184 height 32
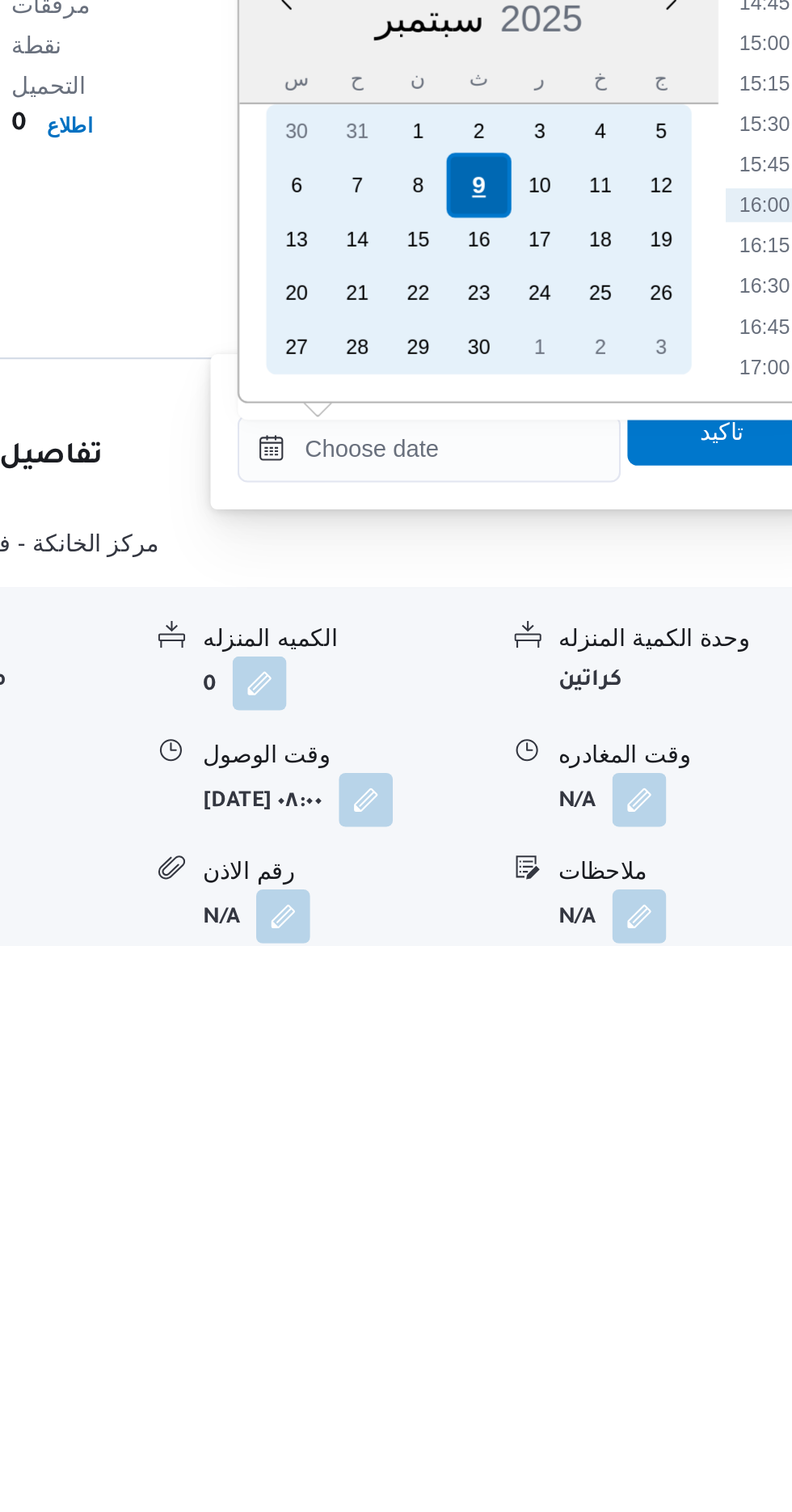
click at [590, 1146] on div "9" at bounding box center [590, 1148] width 31 height 31
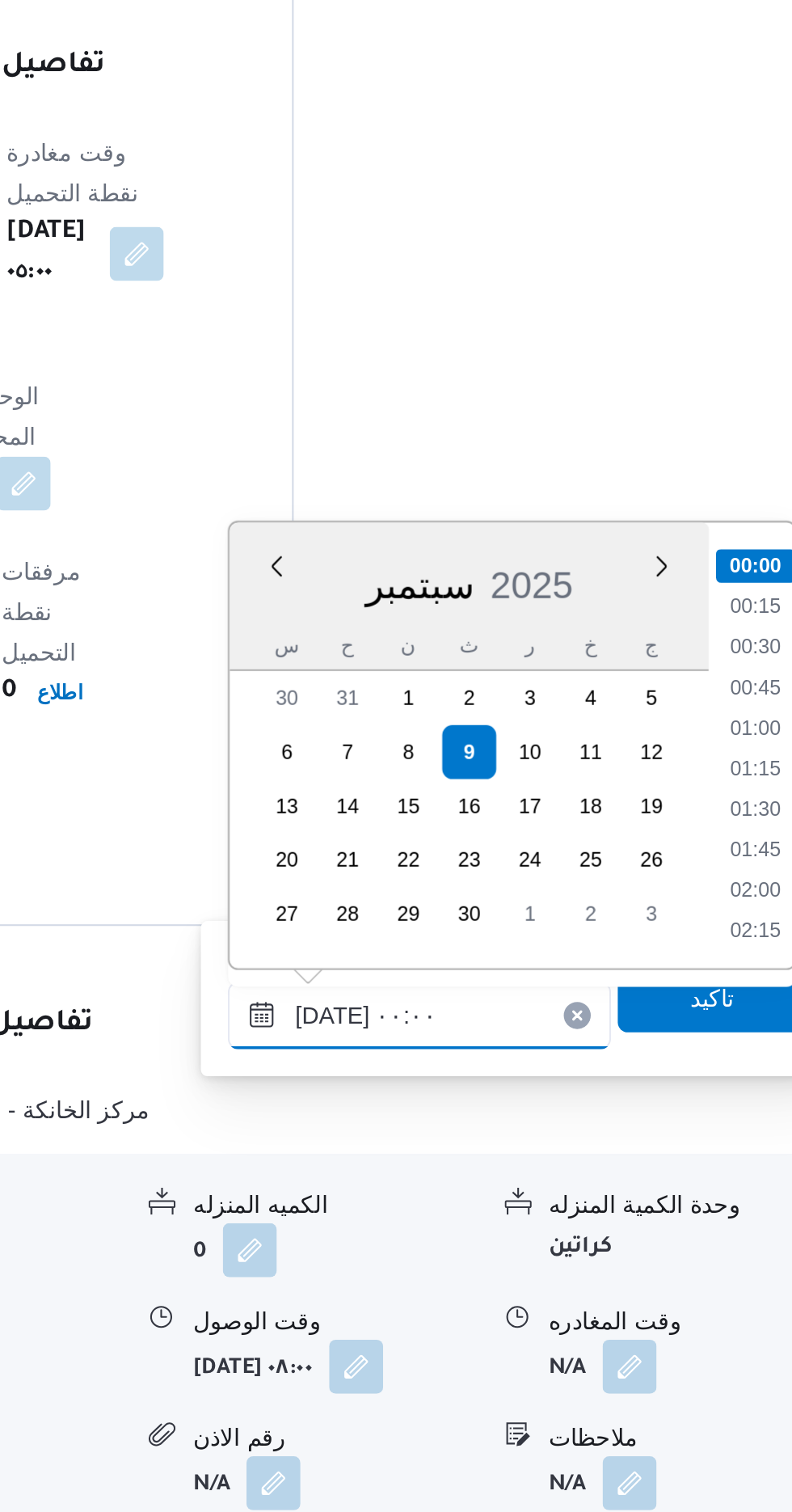
click at [483, 1276] on input "[DATE] ٠٠:٠٠" at bounding box center [566, 1275] width 184 height 32
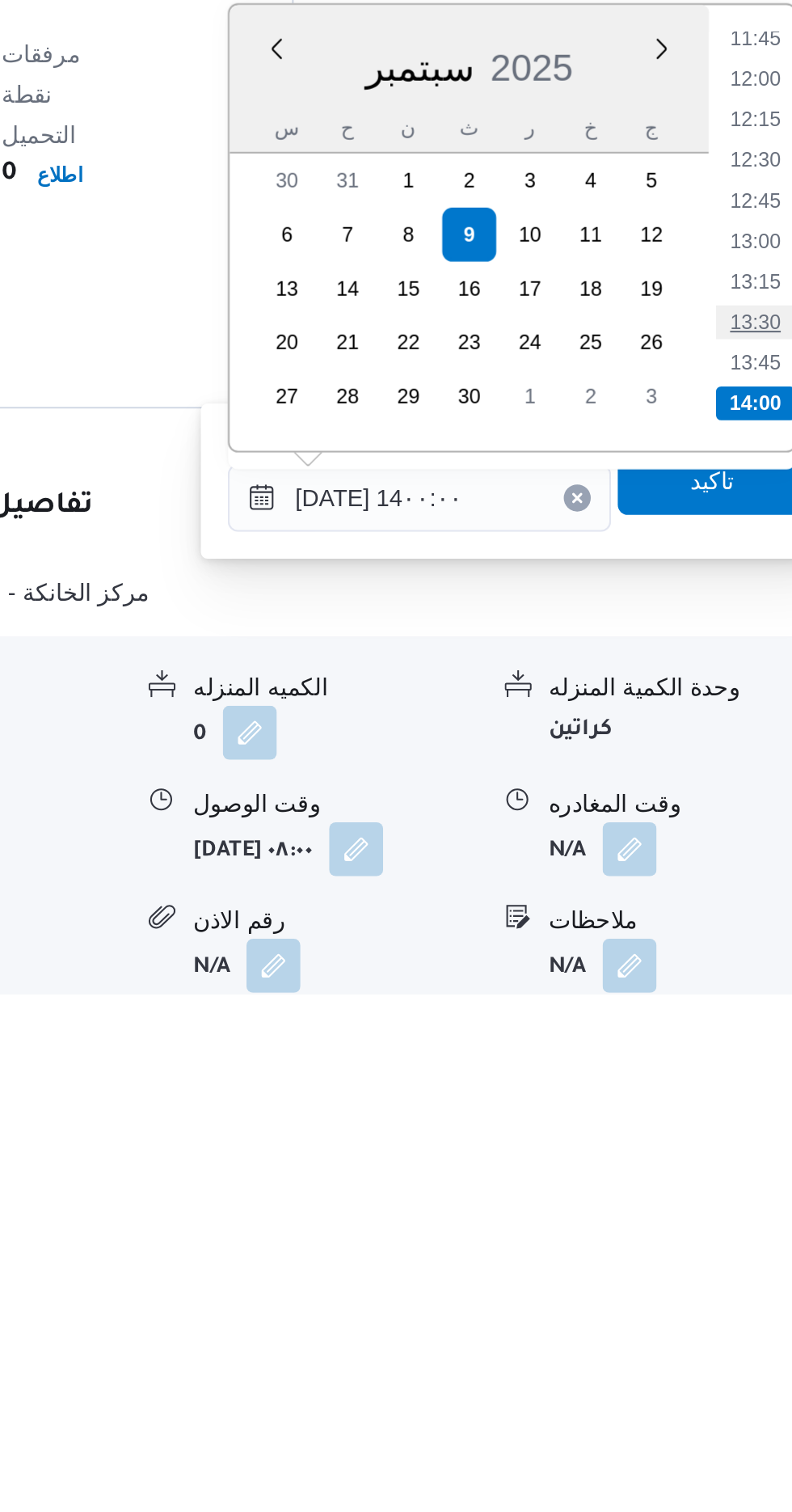
click at [733, 1188] on li "13:30" at bounding box center [727, 1190] width 37 height 16
type input "[DATE] ١٣:٣٠"
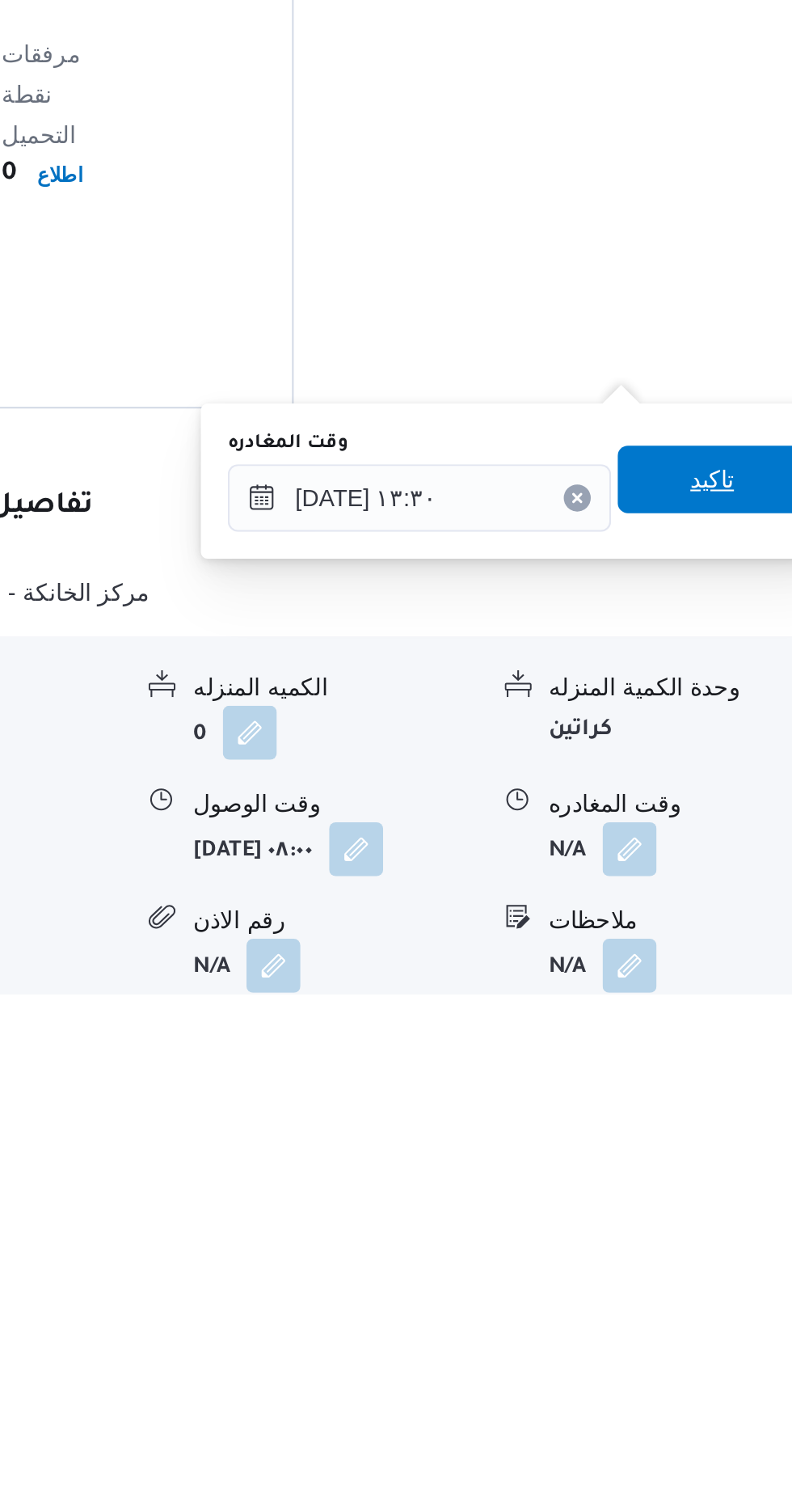
click at [713, 1265] on span "تاكيد" at bounding box center [707, 1266] width 21 height 20
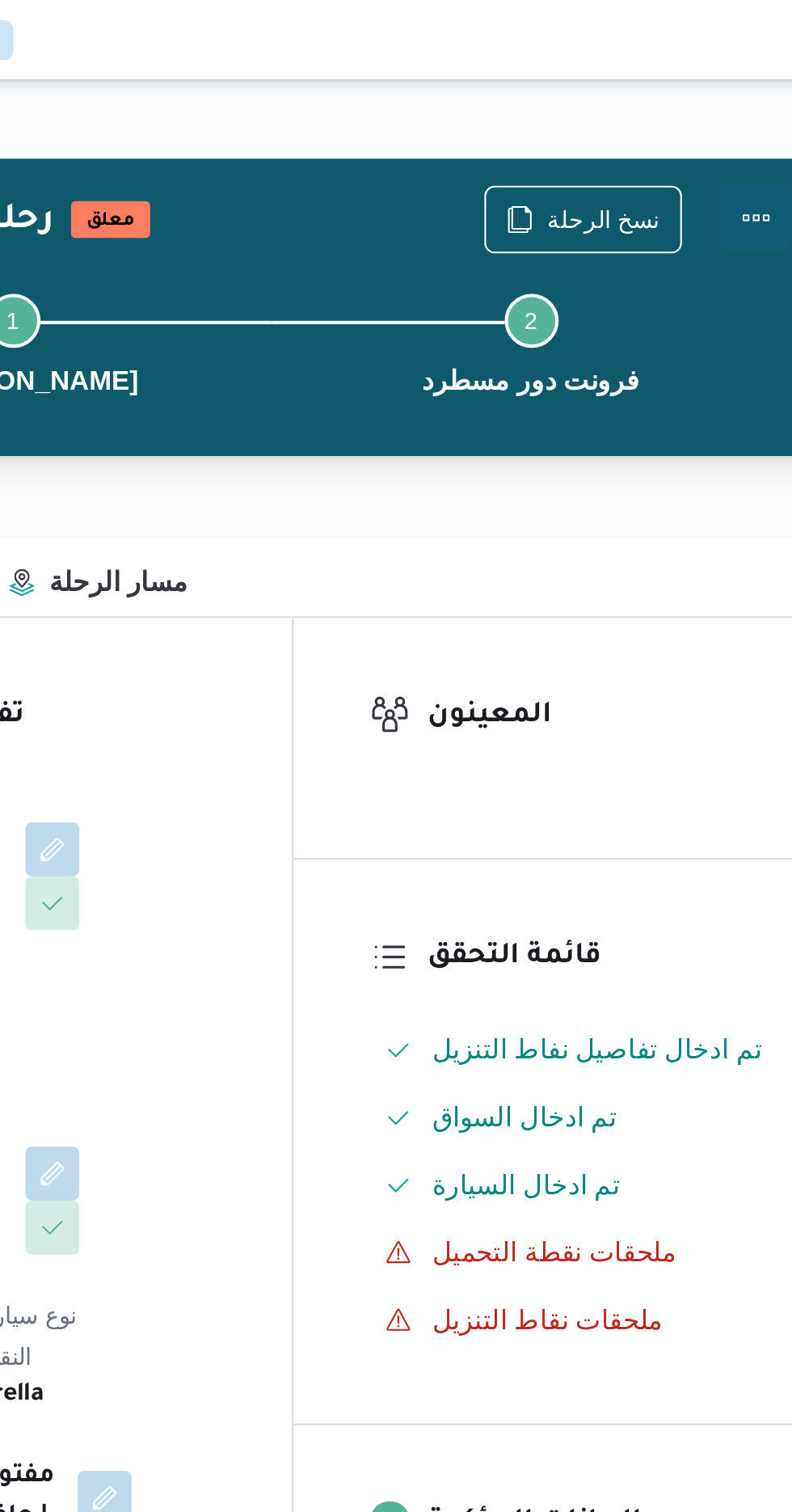
click at [737, 100] on button "Actions" at bounding box center [727, 104] width 32 height 32
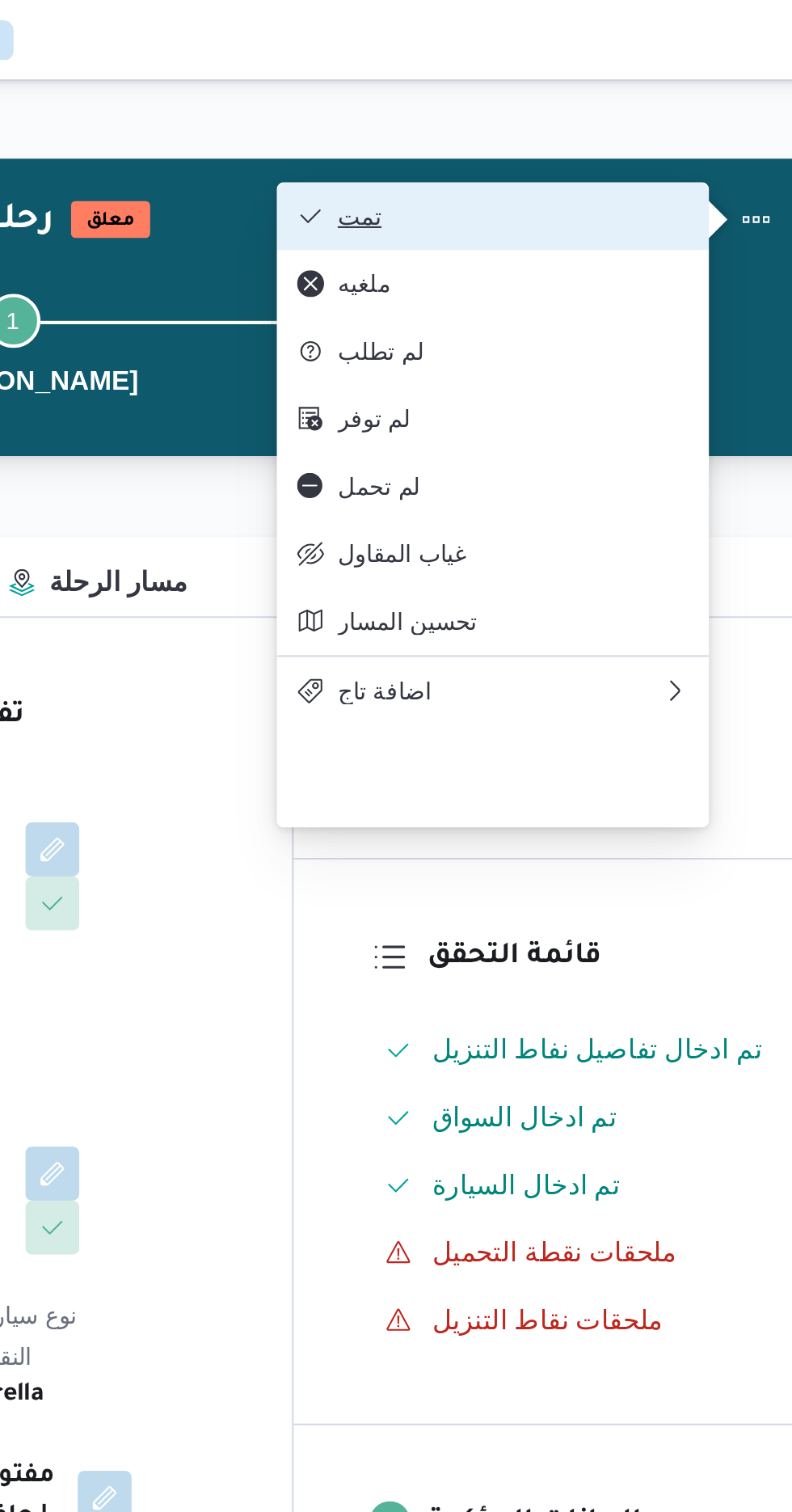
click at [677, 94] on button "تمت" at bounding box center [601, 103] width 207 height 32
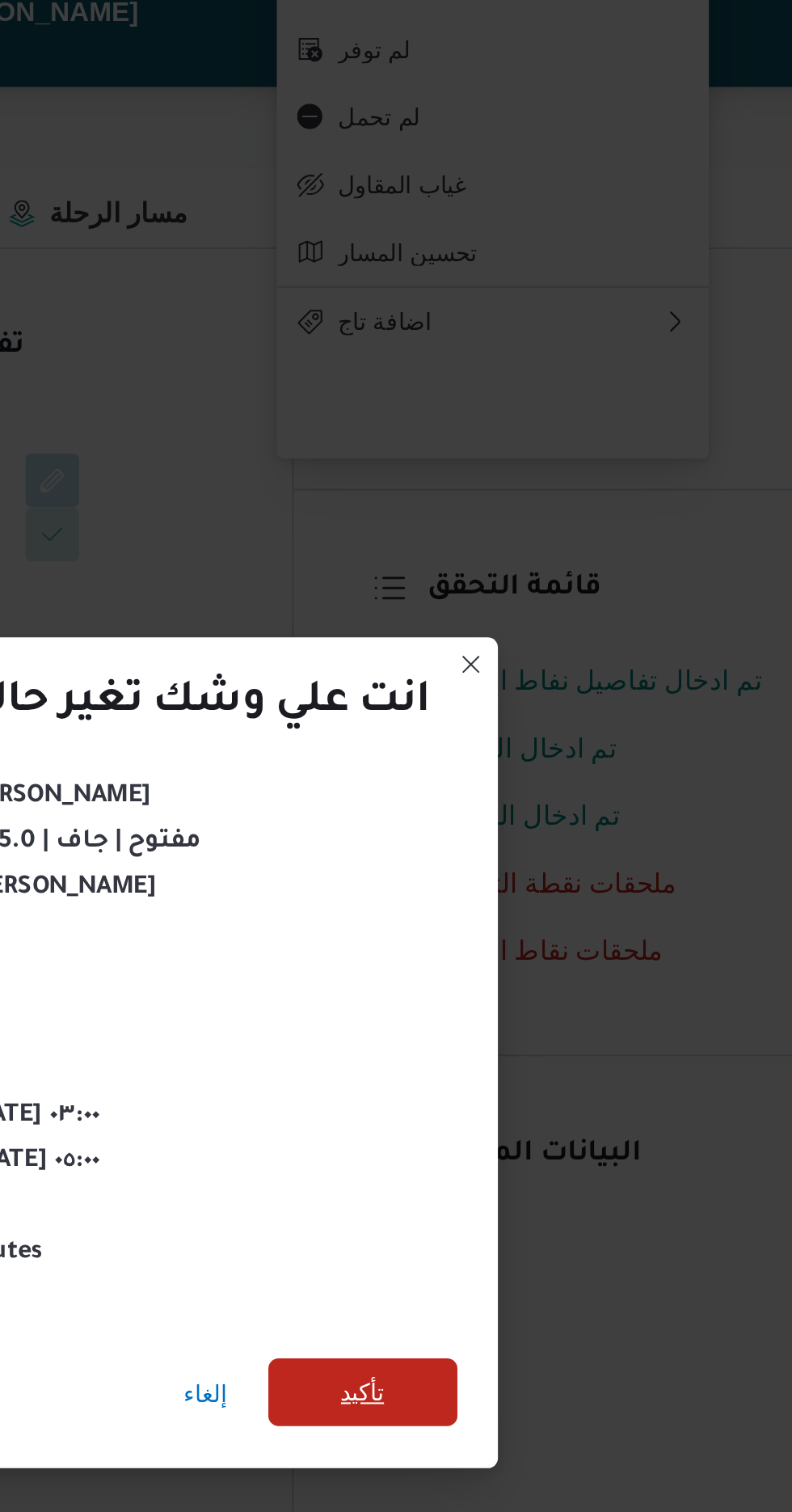
click at [538, 836] on span "تأكيد" at bounding box center [539, 844] width 21 height 20
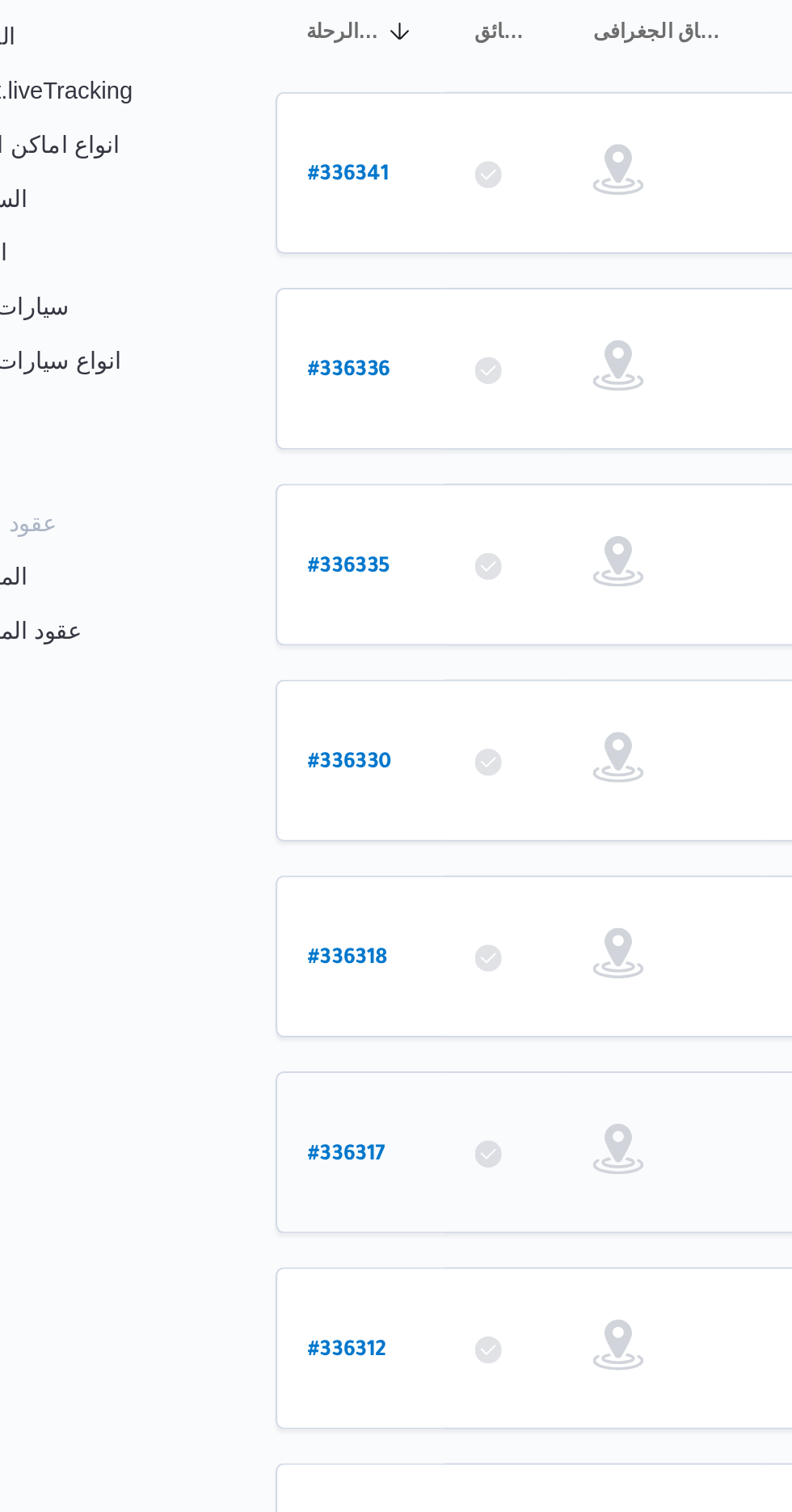
click at [244, 784] on b "# 336317" at bounding box center [244, 789] width 37 height 12
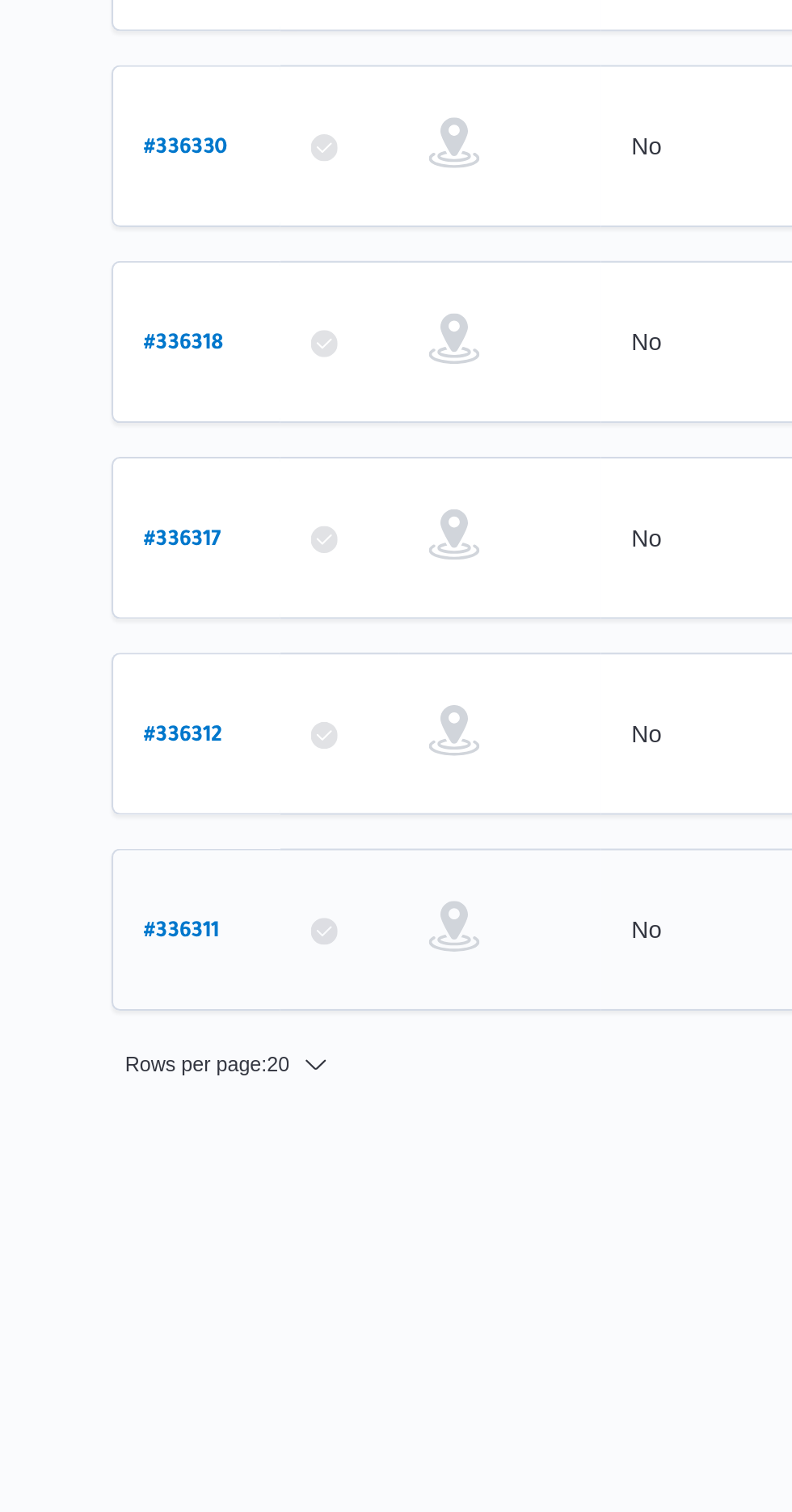
click at [251, 971] on b "# 336311" at bounding box center [243, 976] width 36 height 12
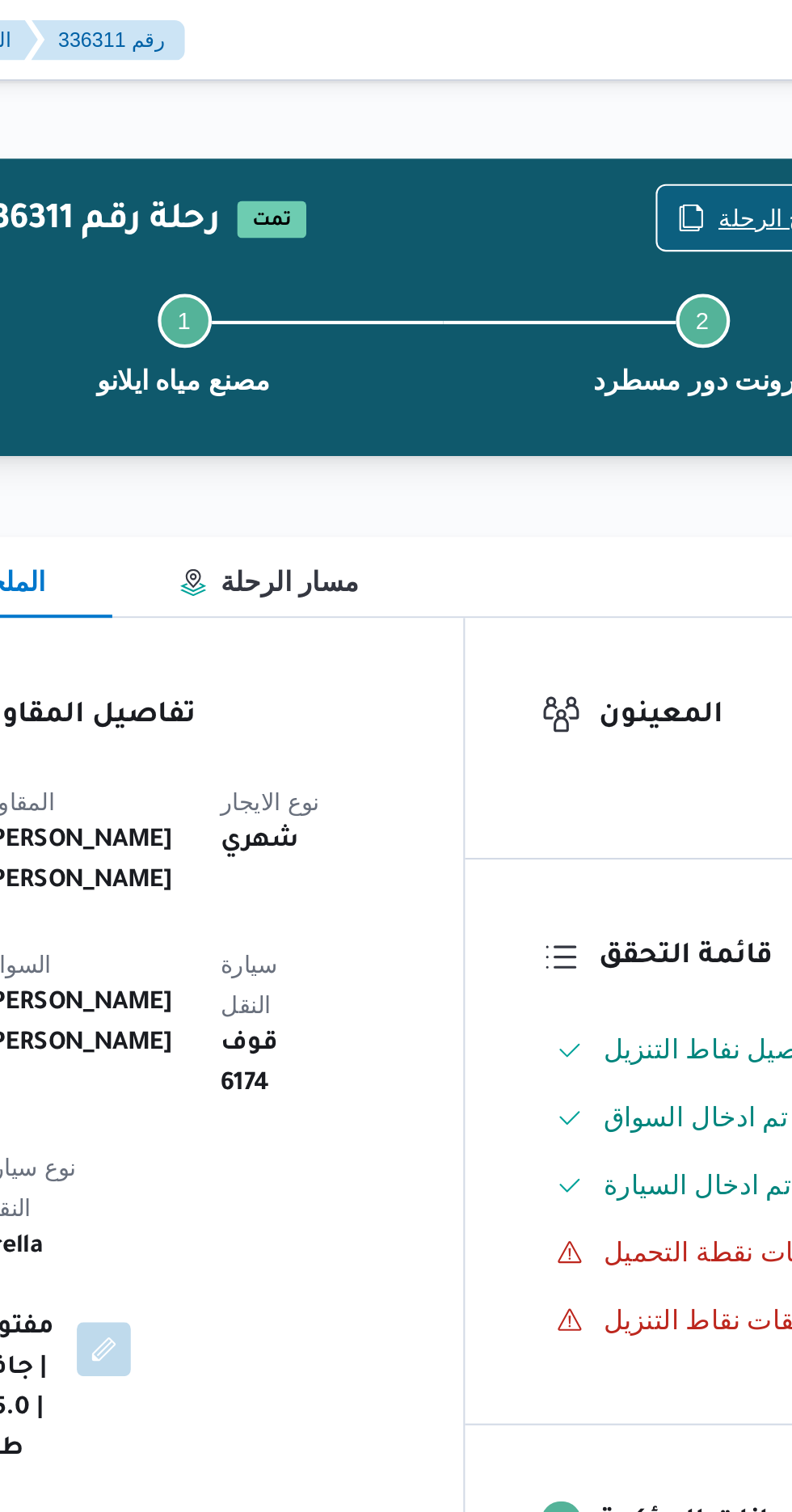
click at [641, 98] on span "نسخ الرحلة" at bounding box center [653, 105] width 54 height 20
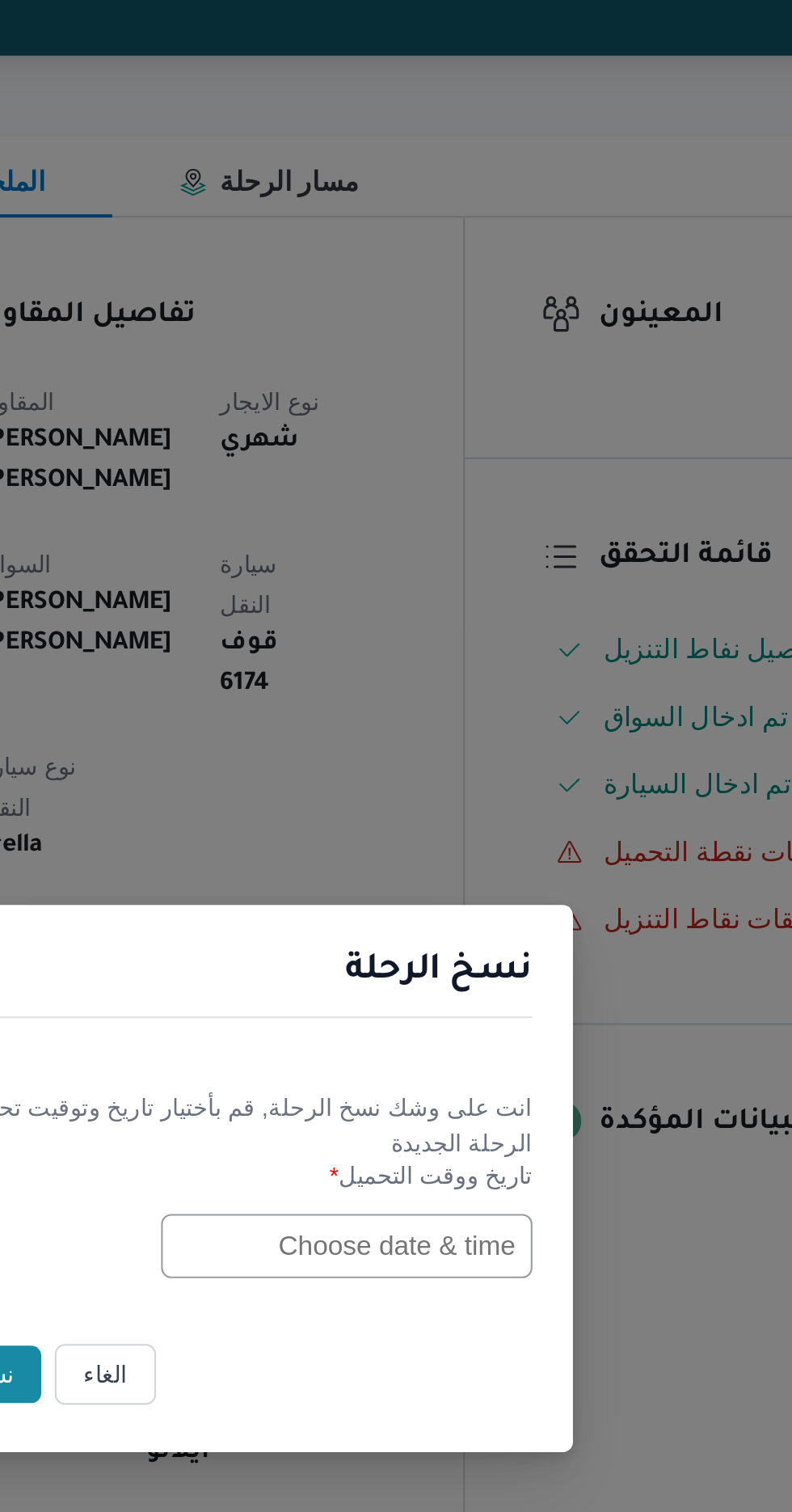
click at [428, 790] on input "text" at bounding box center [449, 788] width 178 height 31
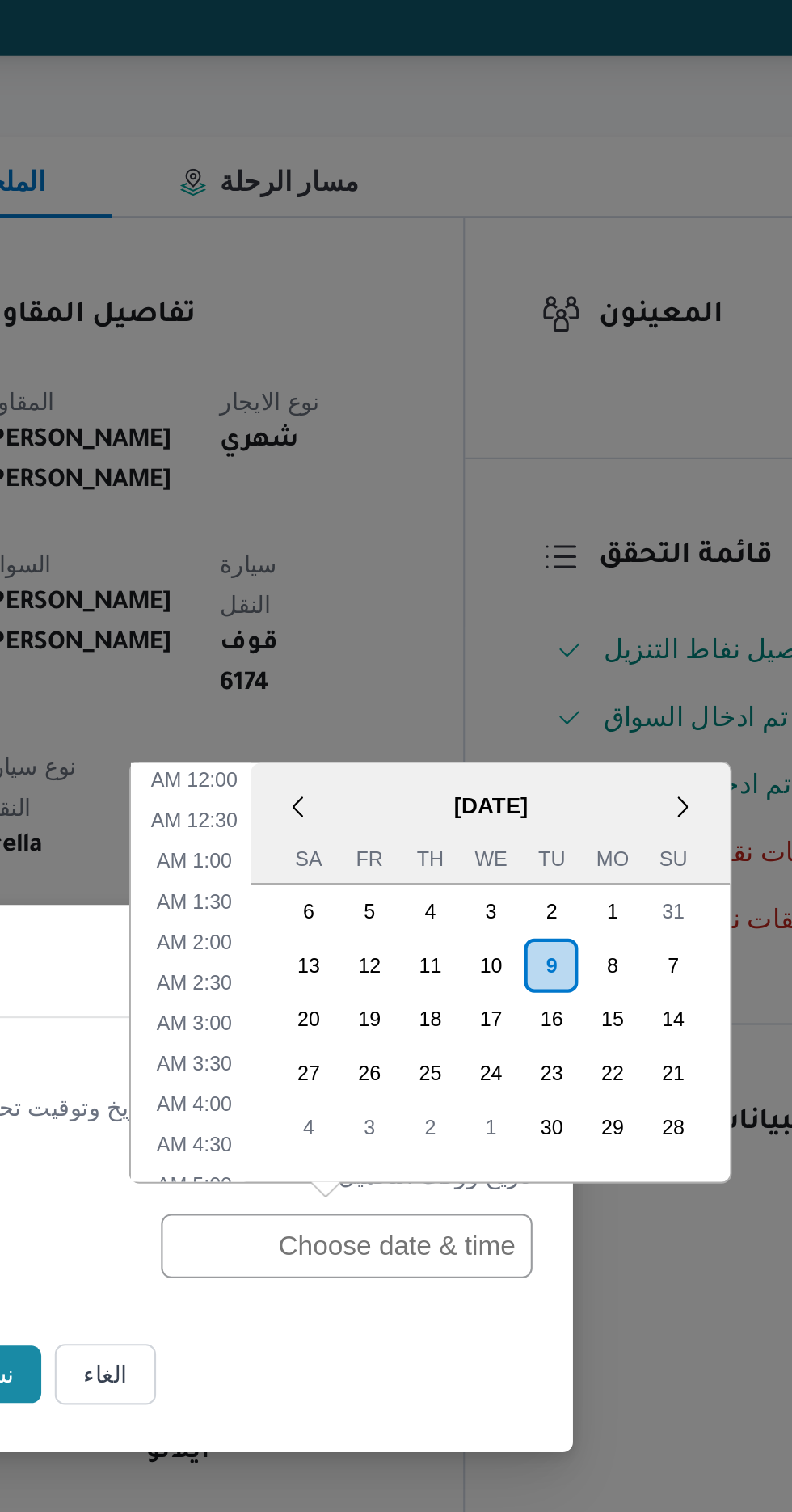
scroll to position [529, 0]
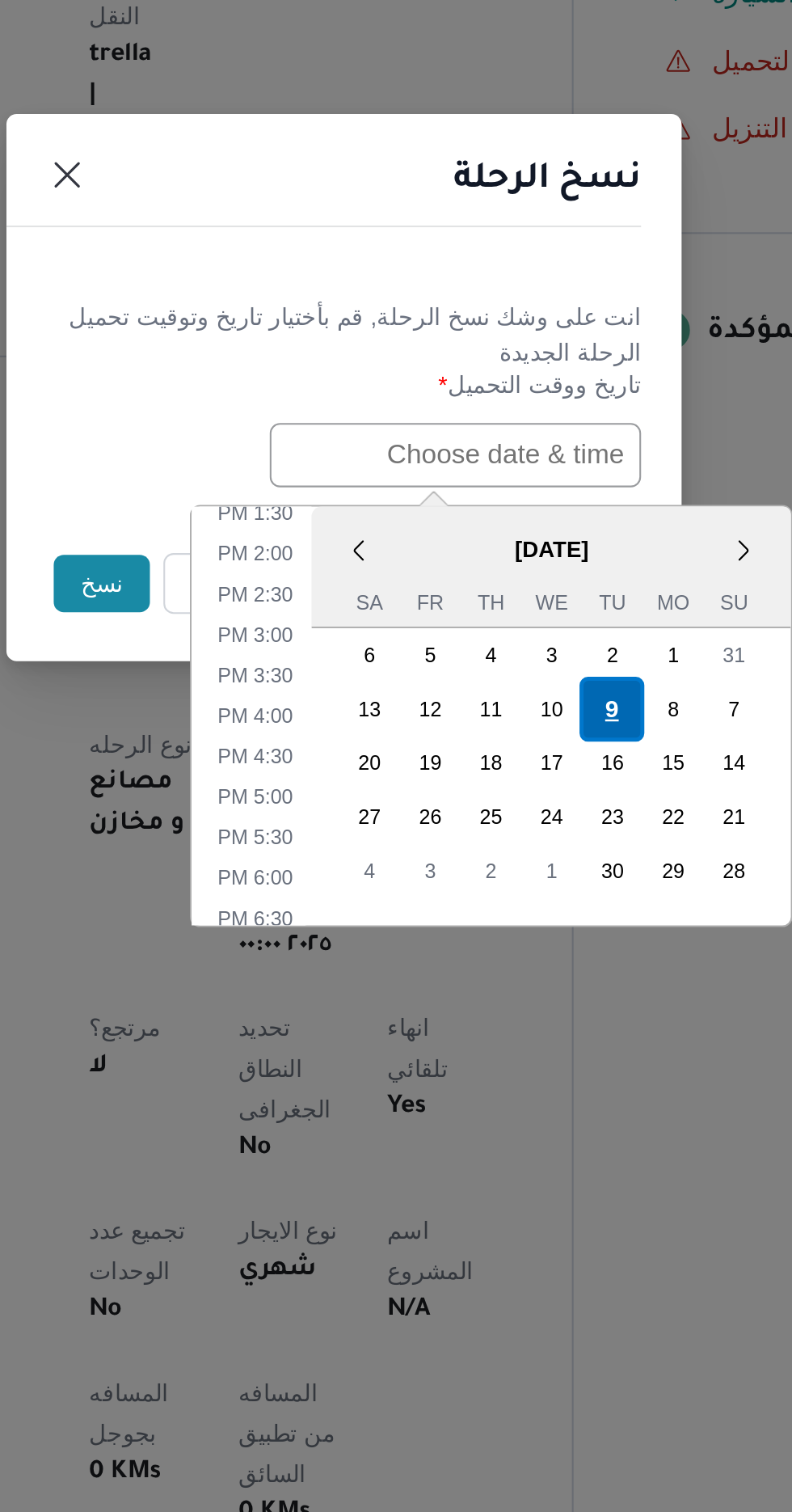
click at [522, 903] on div "9" at bounding box center [525, 910] width 31 height 31
type input "[DATE] 12:00AM"
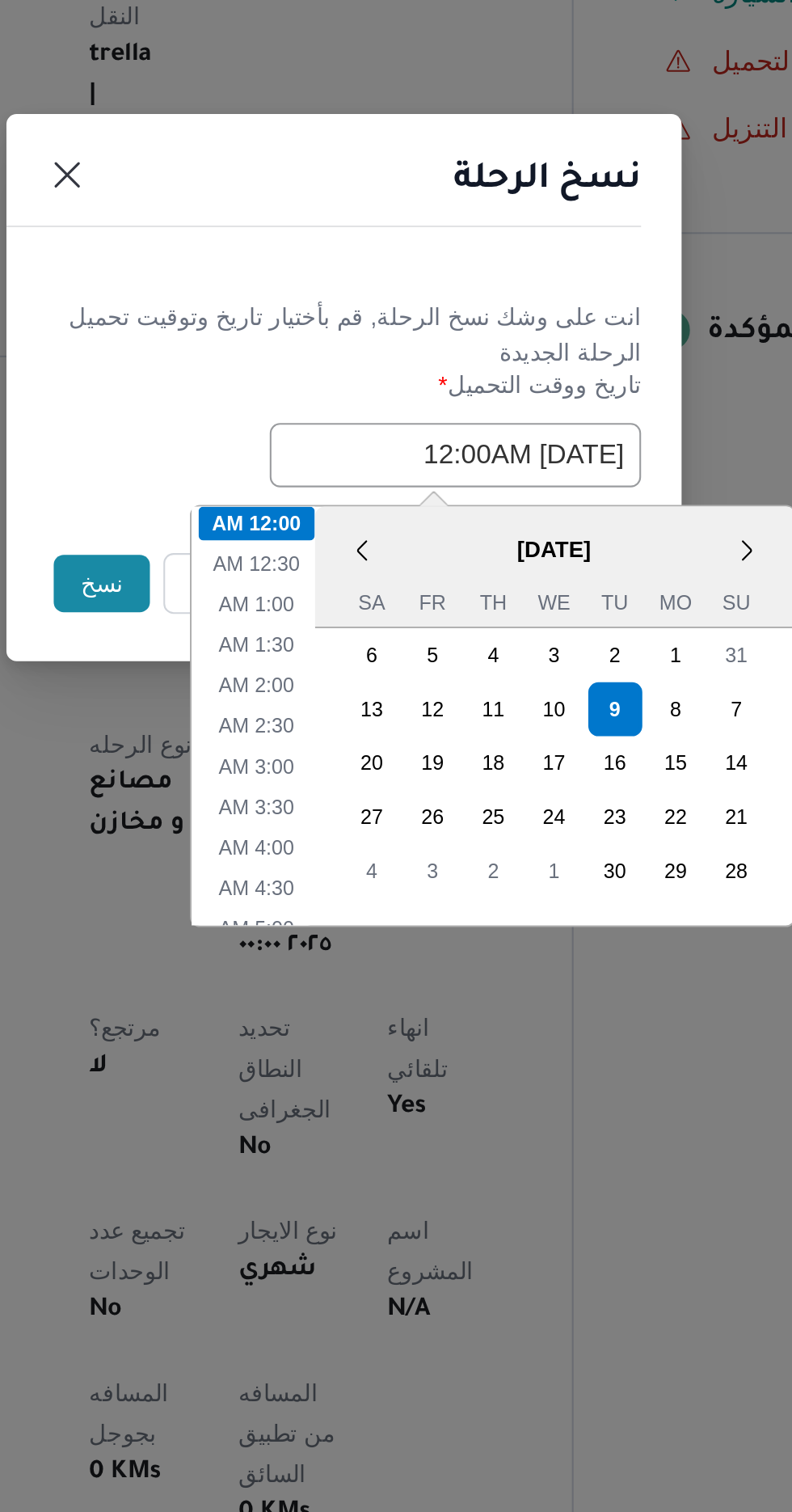
click at [476, 664] on h1 "نسخ الرحلة" at bounding box center [493, 657] width 90 height 26
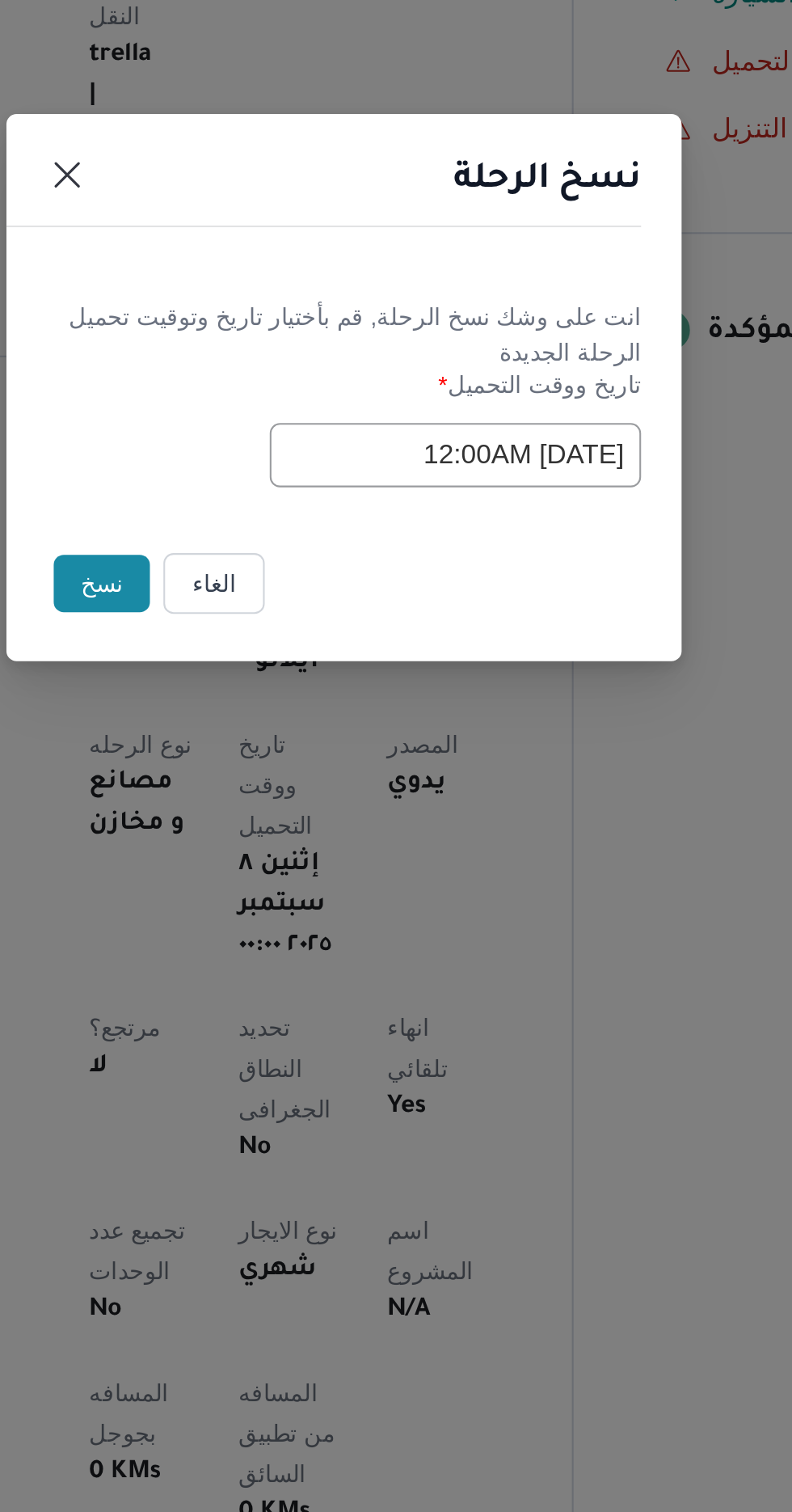
click at [278, 854] on button "نسخ" at bounding box center [281, 849] width 46 height 28
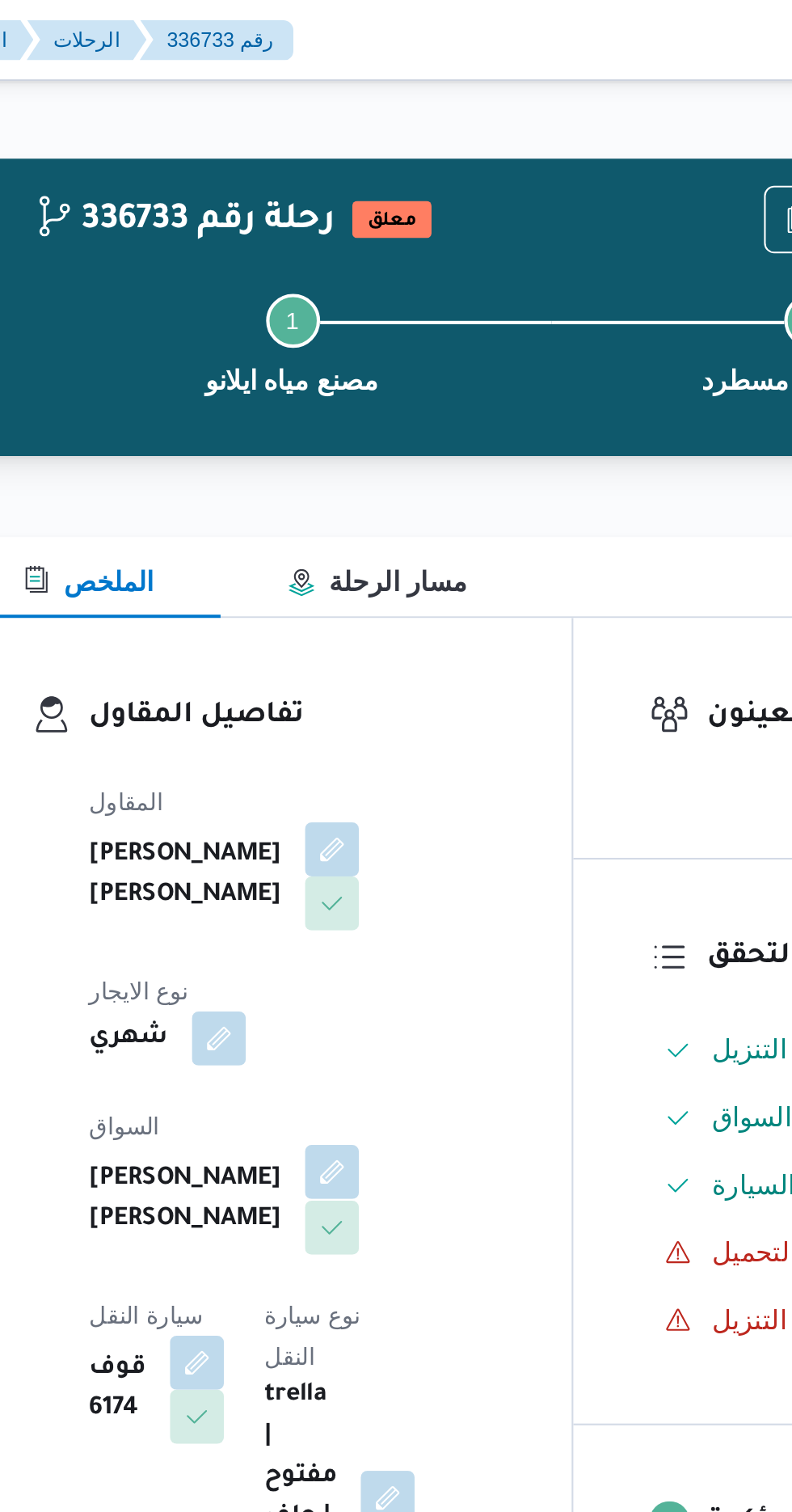
click at [377, 548] on button "button" at bounding box center [390, 561] width 26 height 26
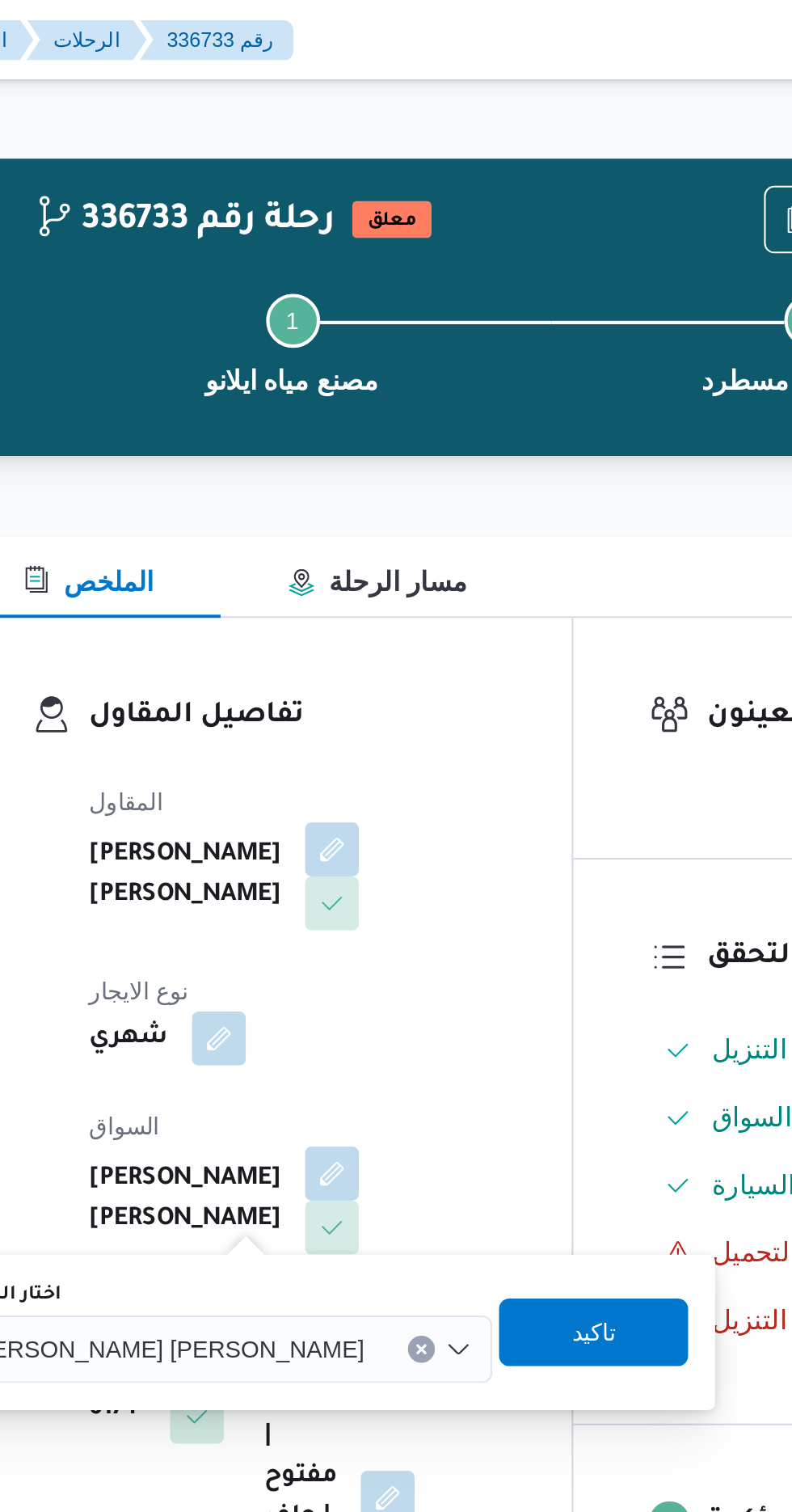
click at [320, 649] on span "[PERSON_NAME] [PERSON_NAME]" at bounding box center [311, 645] width 189 height 18
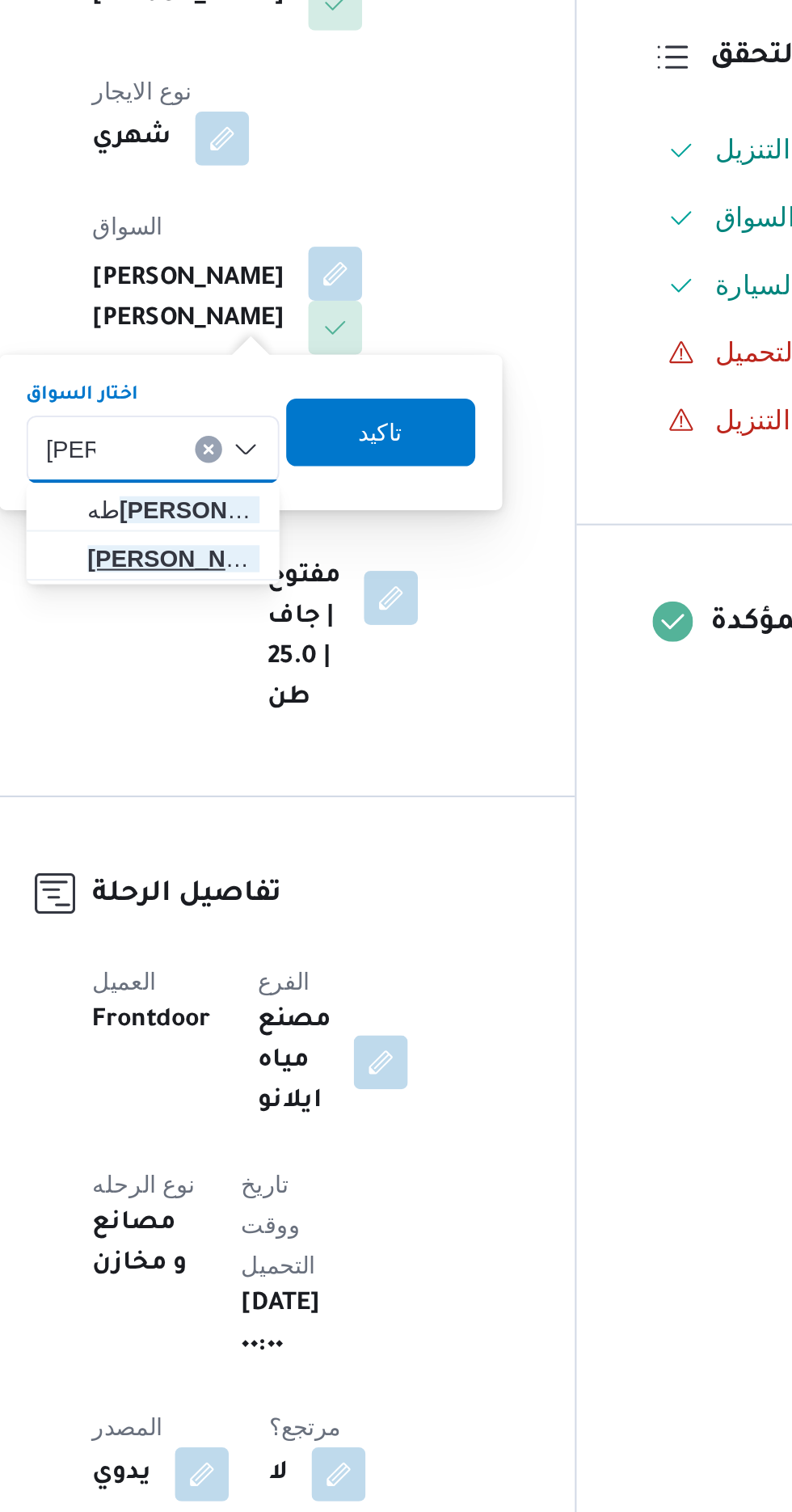
type input "[PERSON_NAME]"
click at [337, 696] on span "رضا ا [PERSON_NAME] [PERSON_NAME]" at bounding box center [313, 699] width 83 height 20
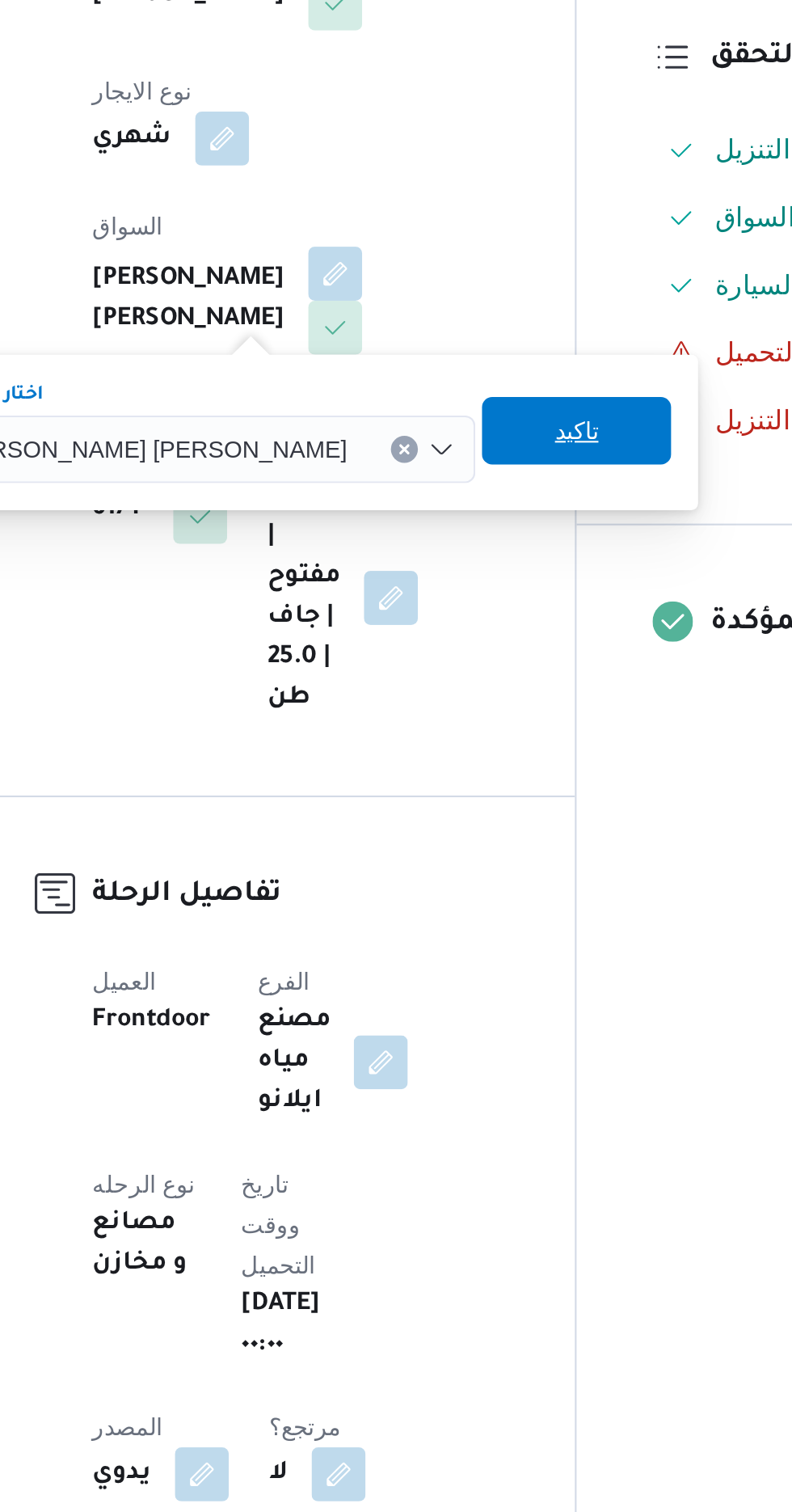
click at [474, 638] on span "تاكيد" at bounding box center [506, 637] width 91 height 32
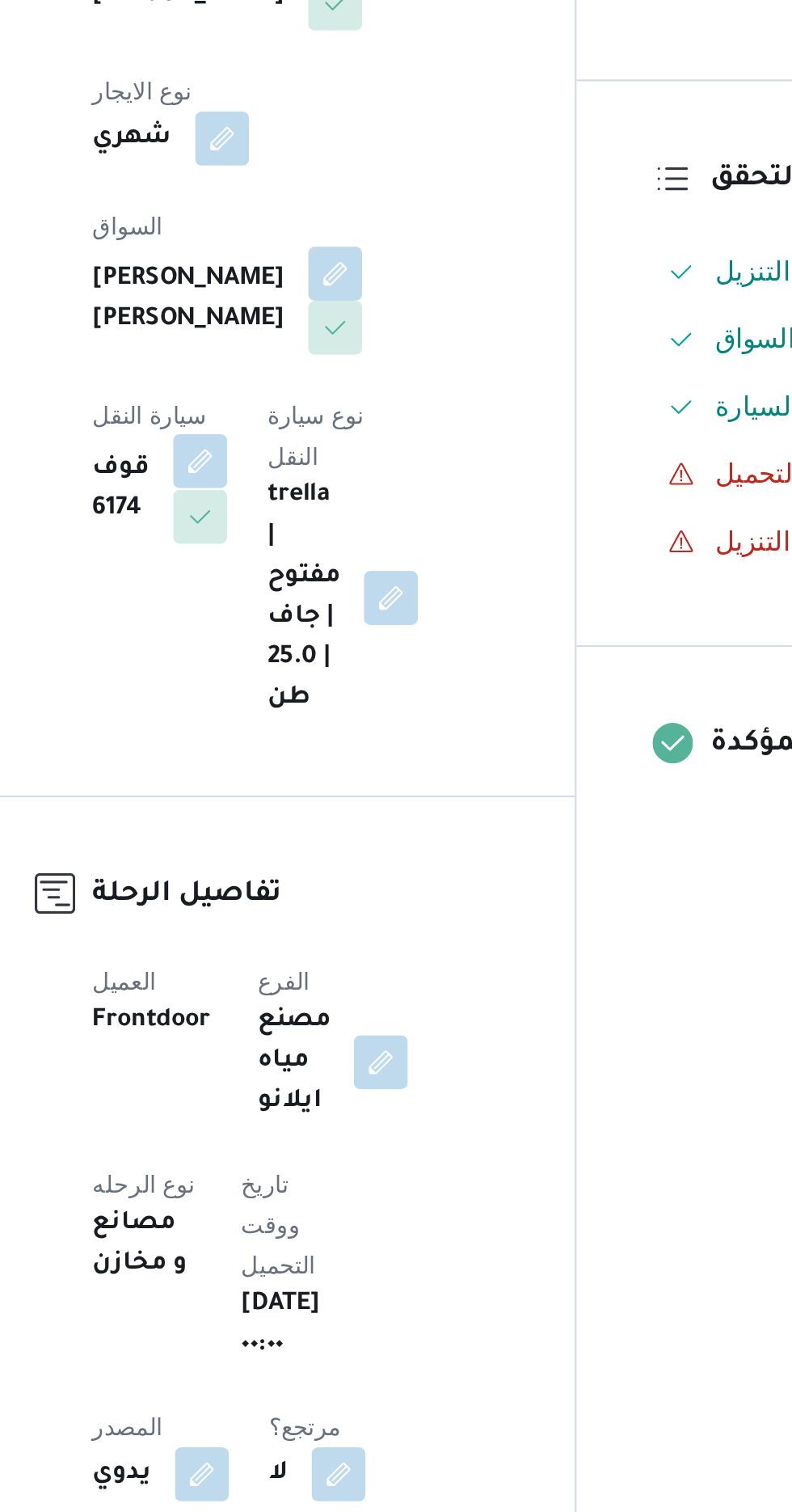
click at [338, 639] on button "button" at bounding box center [325, 651] width 26 height 26
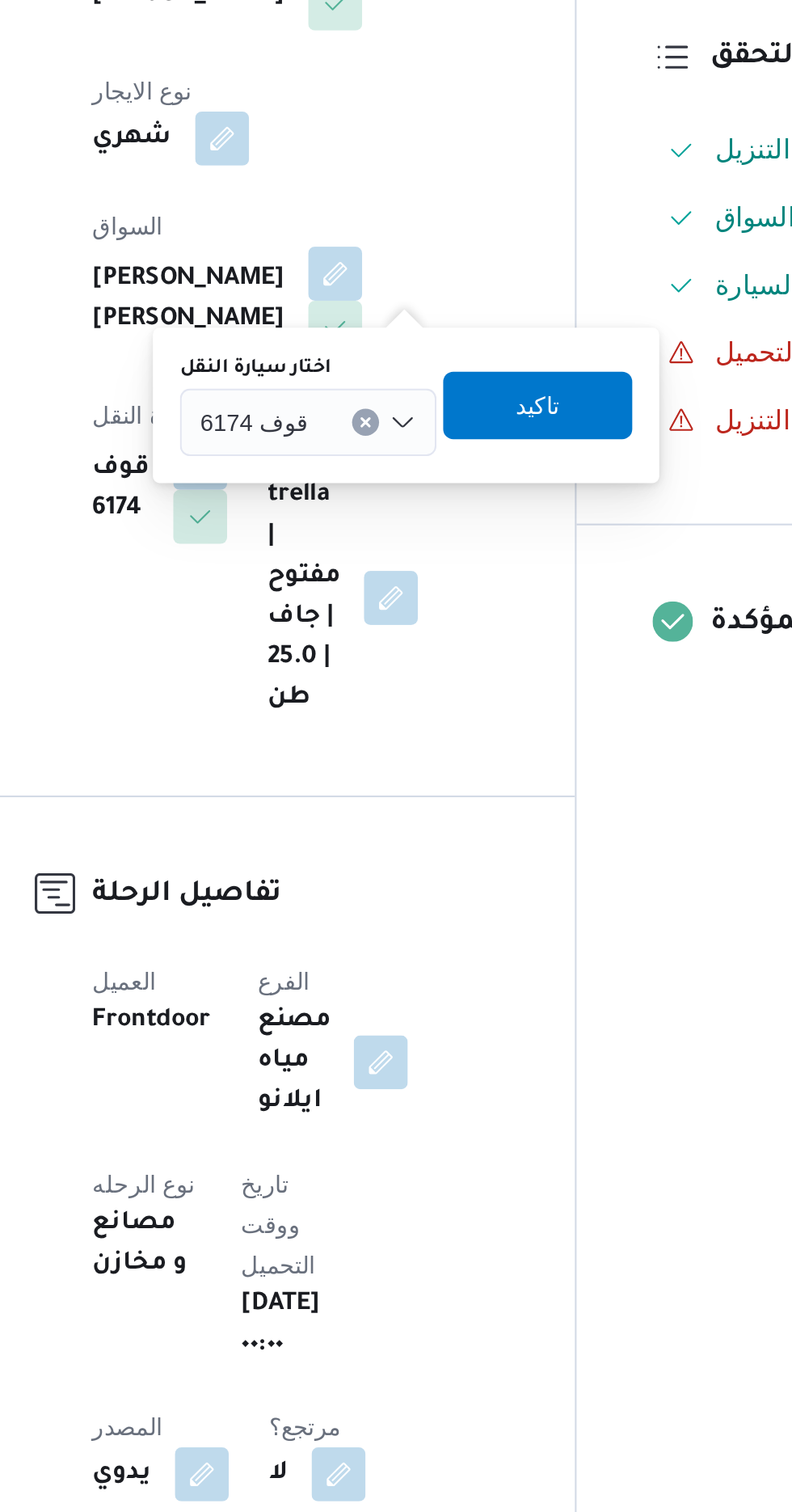
click at [384, 635] on input "اختار سيارة النقل" at bounding box center [384, 633] width 2 height 20
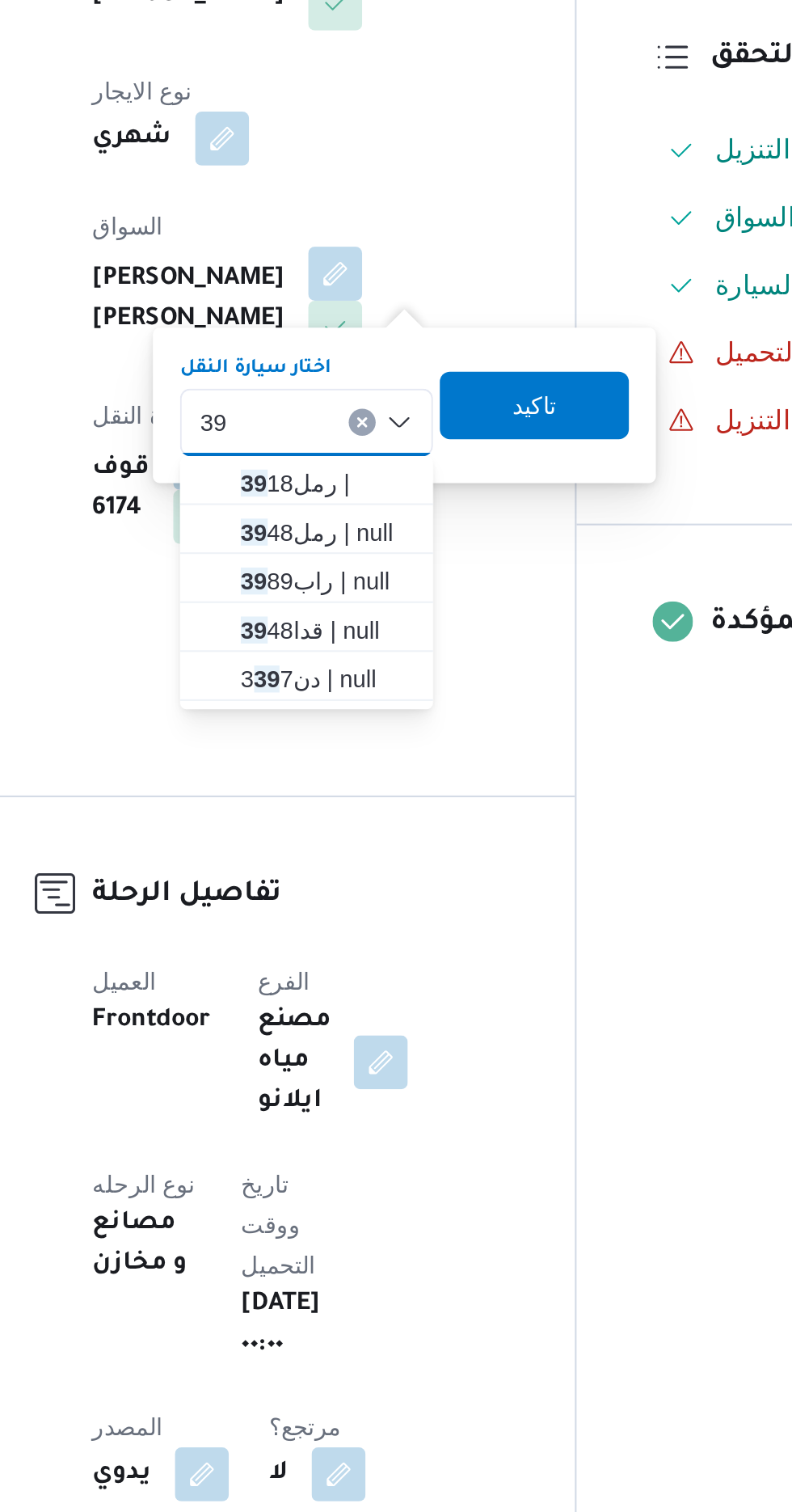
type input "3"
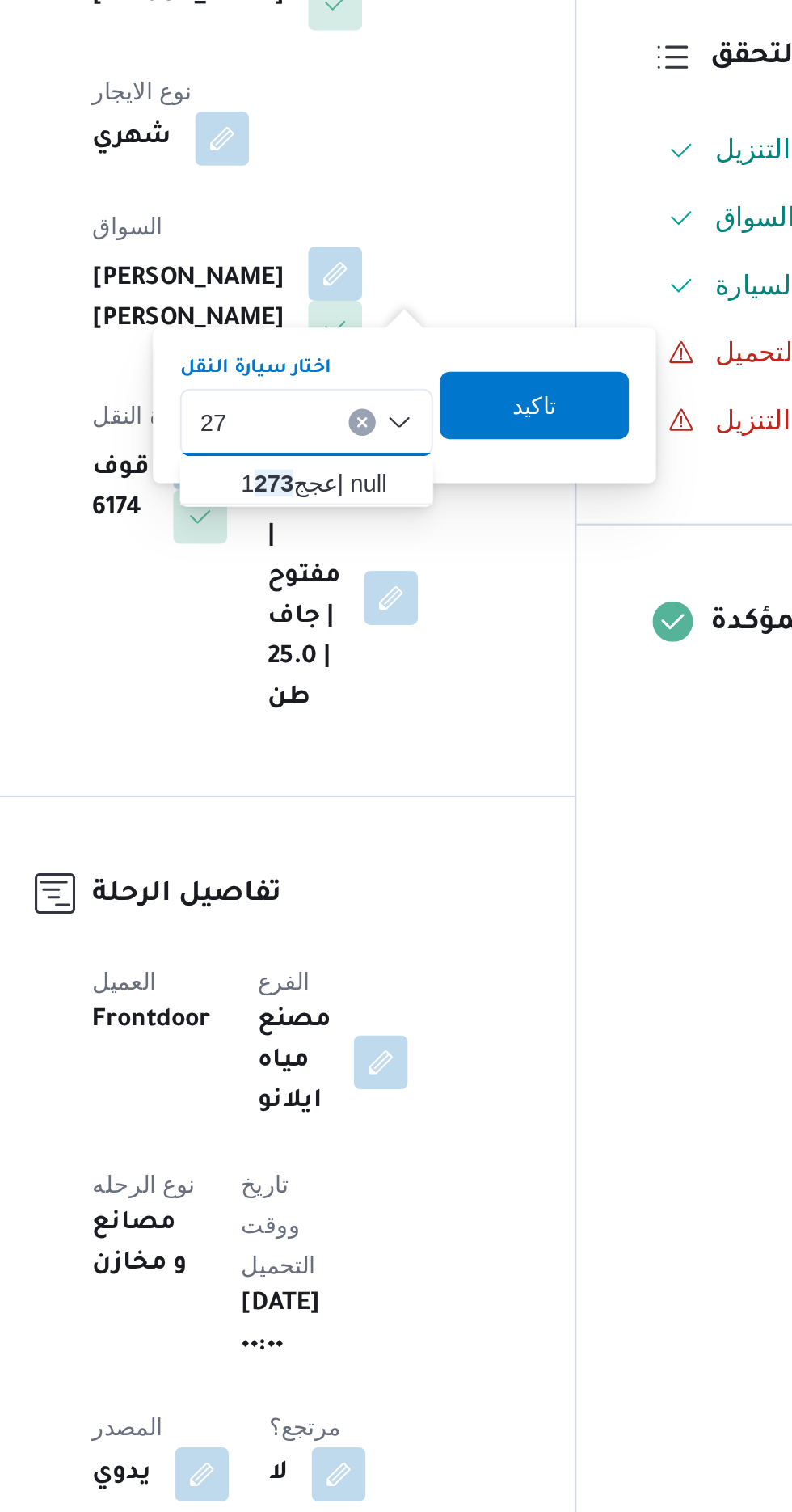
type input "2"
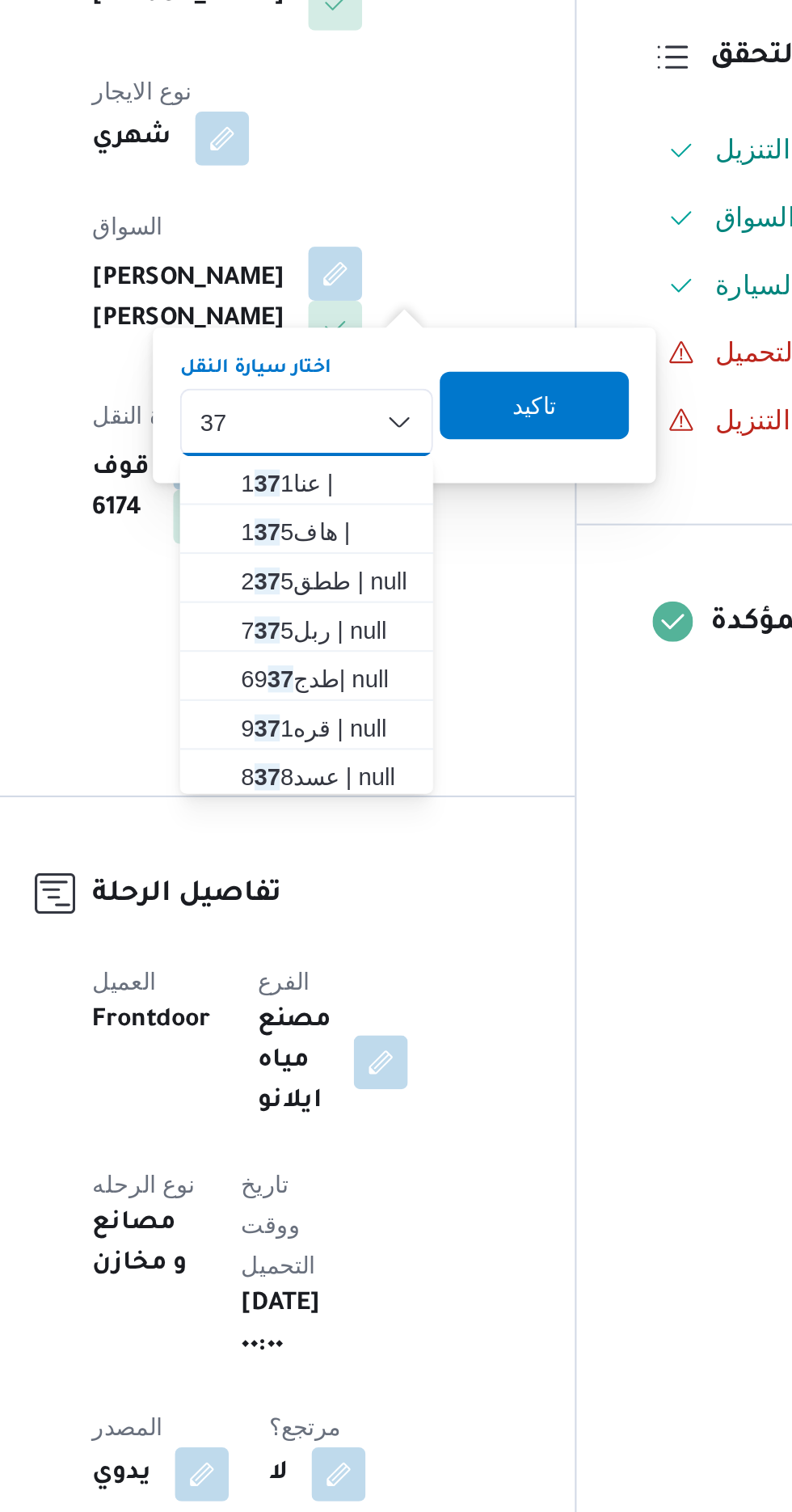
type input "3"
type input "29"
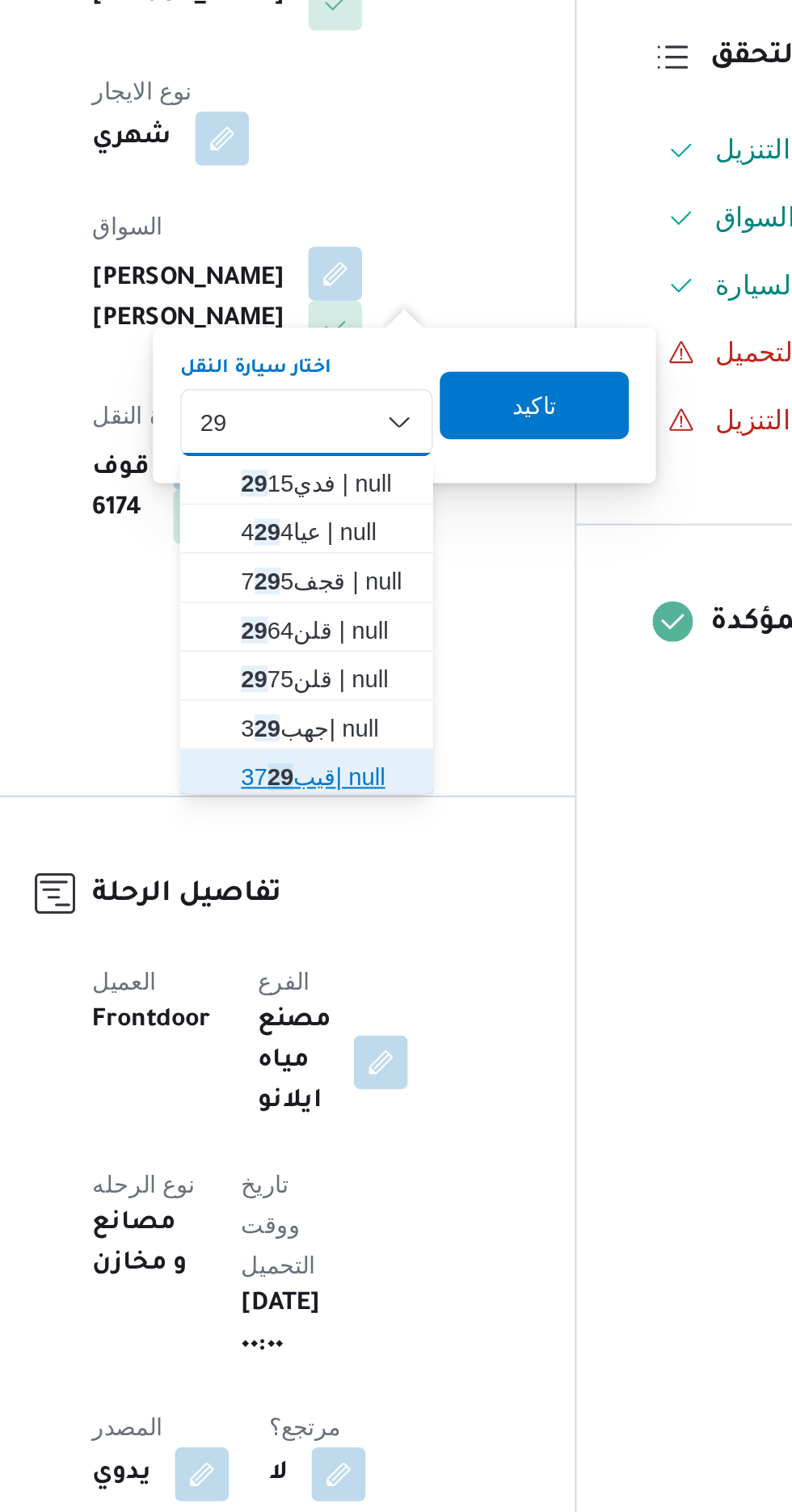
click at [367, 808] on mark "29" at bounding box center [364, 803] width 13 height 13
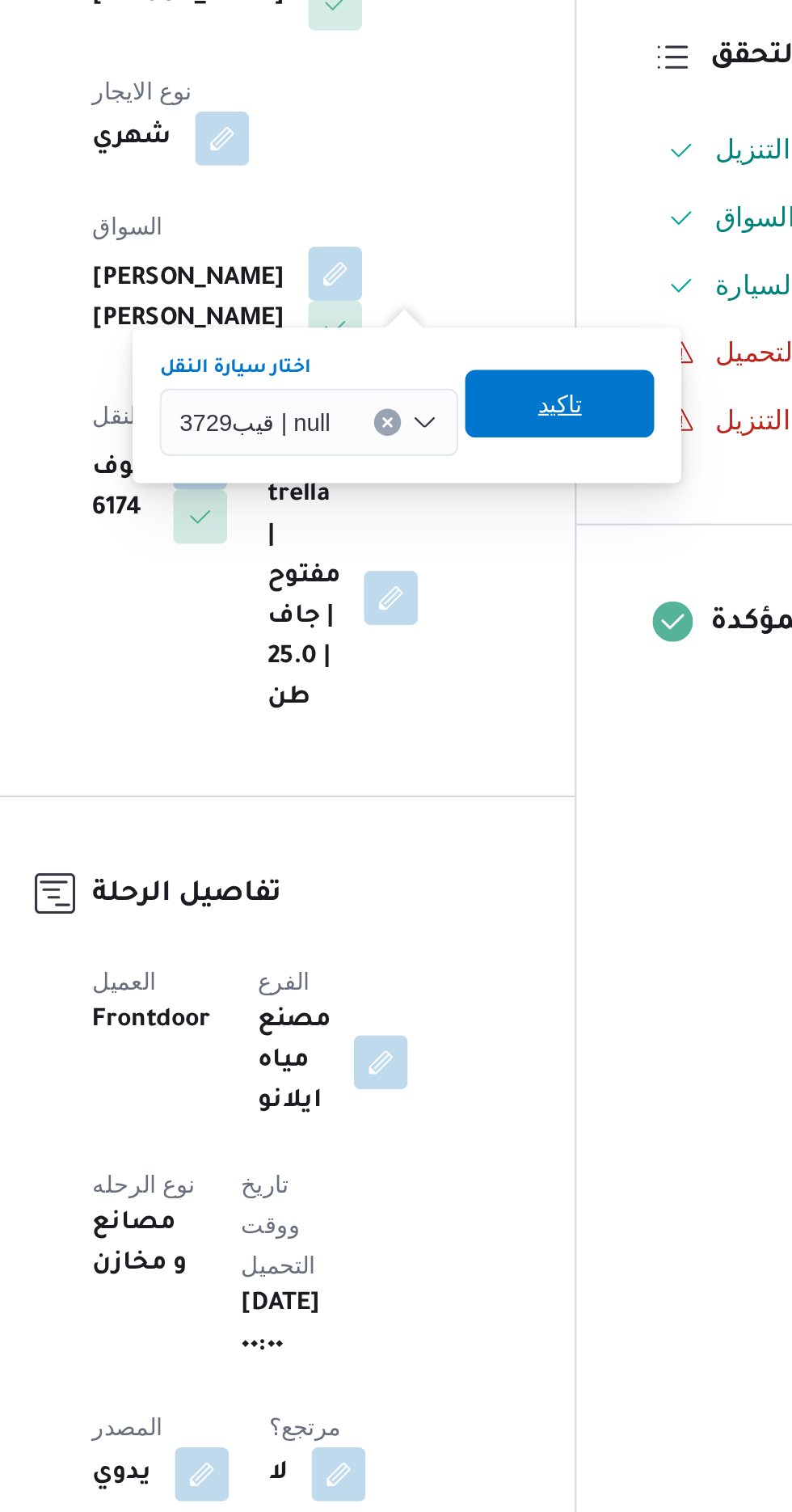
click at [519, 627] on span "تاكيد" at bounding box center [498, 625] width 91 height 32
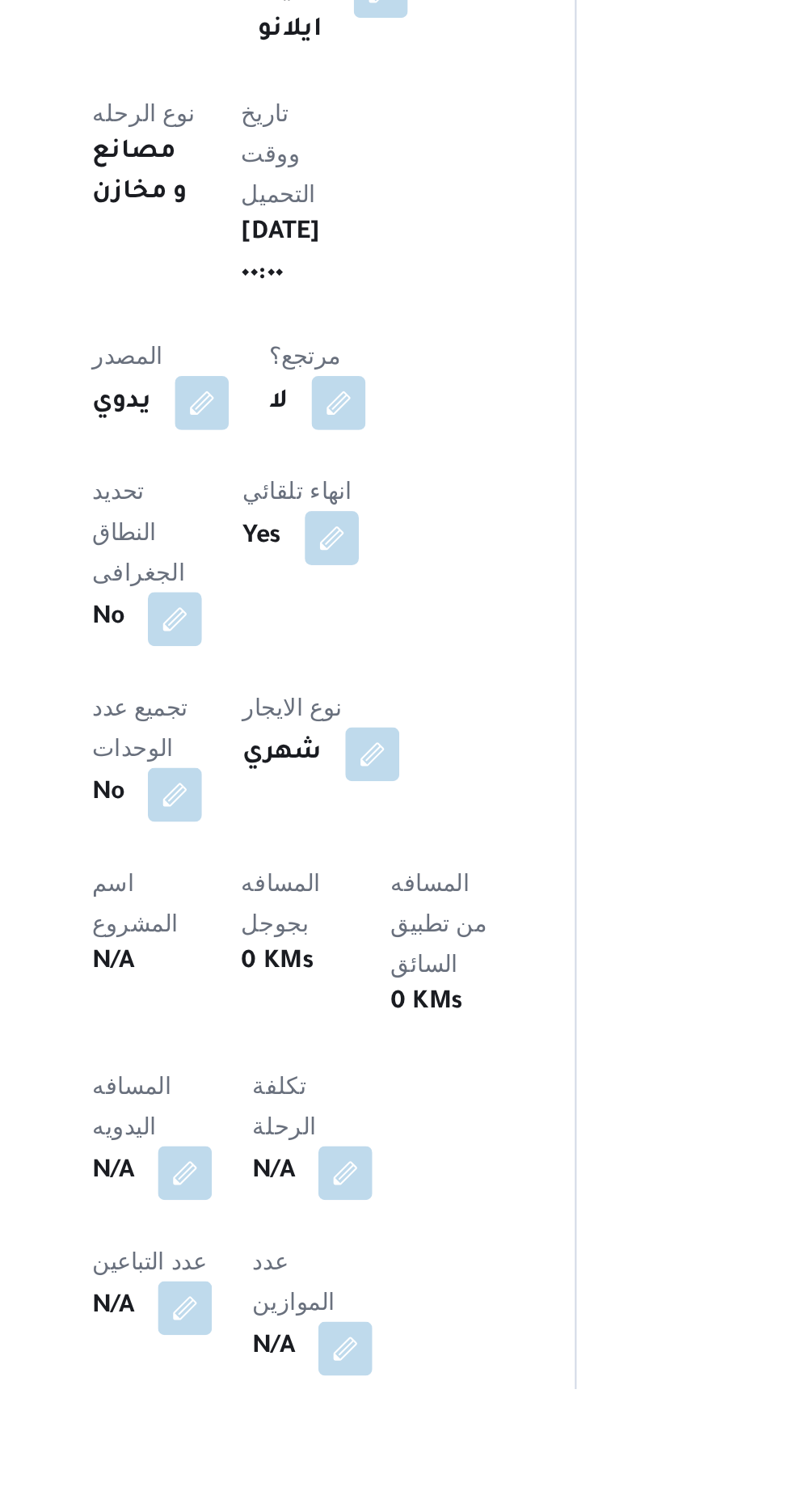
scroll to position [133, 0]
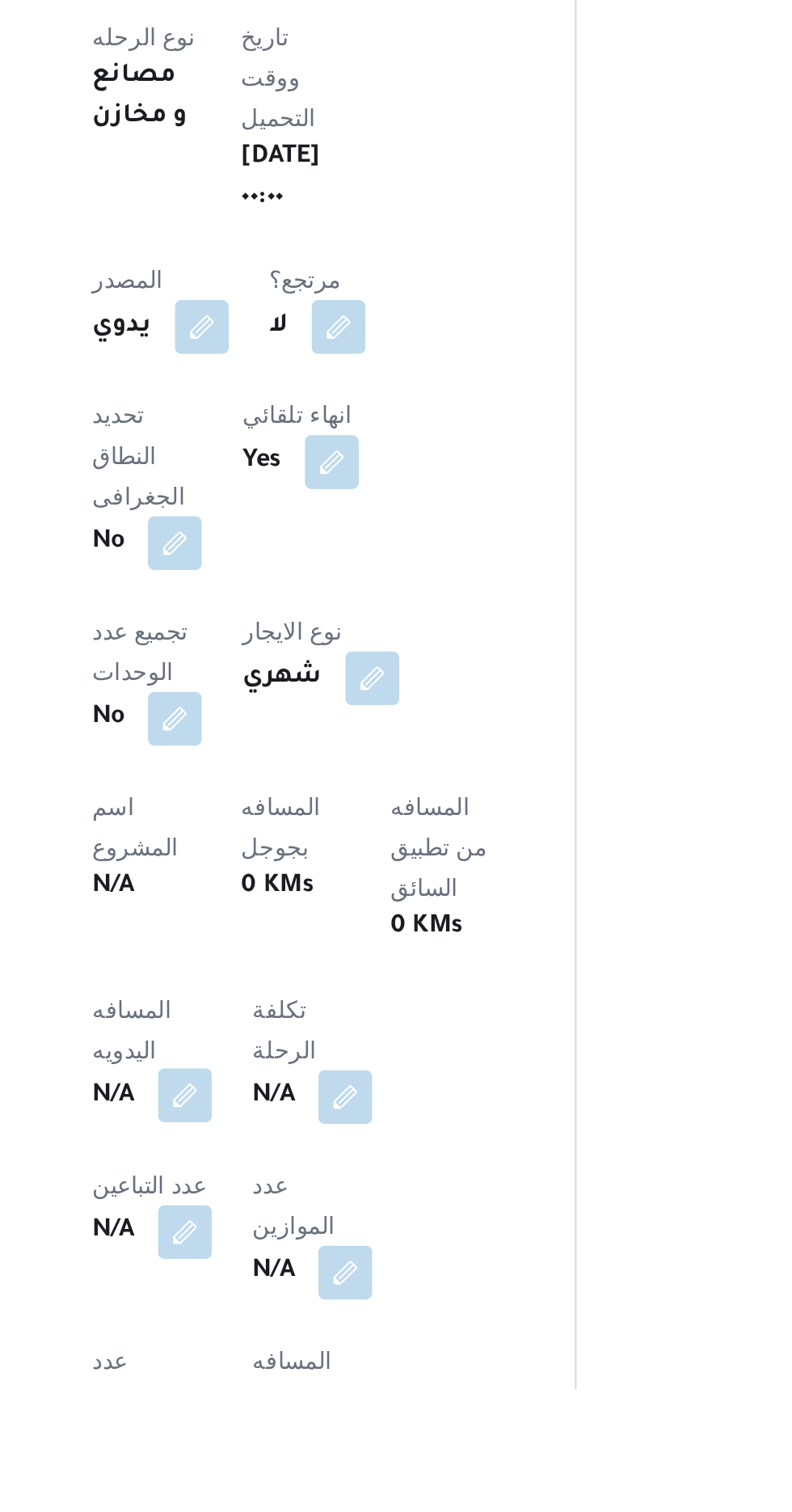
click at [311, 1358] on button "button" at bounding box center [318, 1371] width 26 height 26
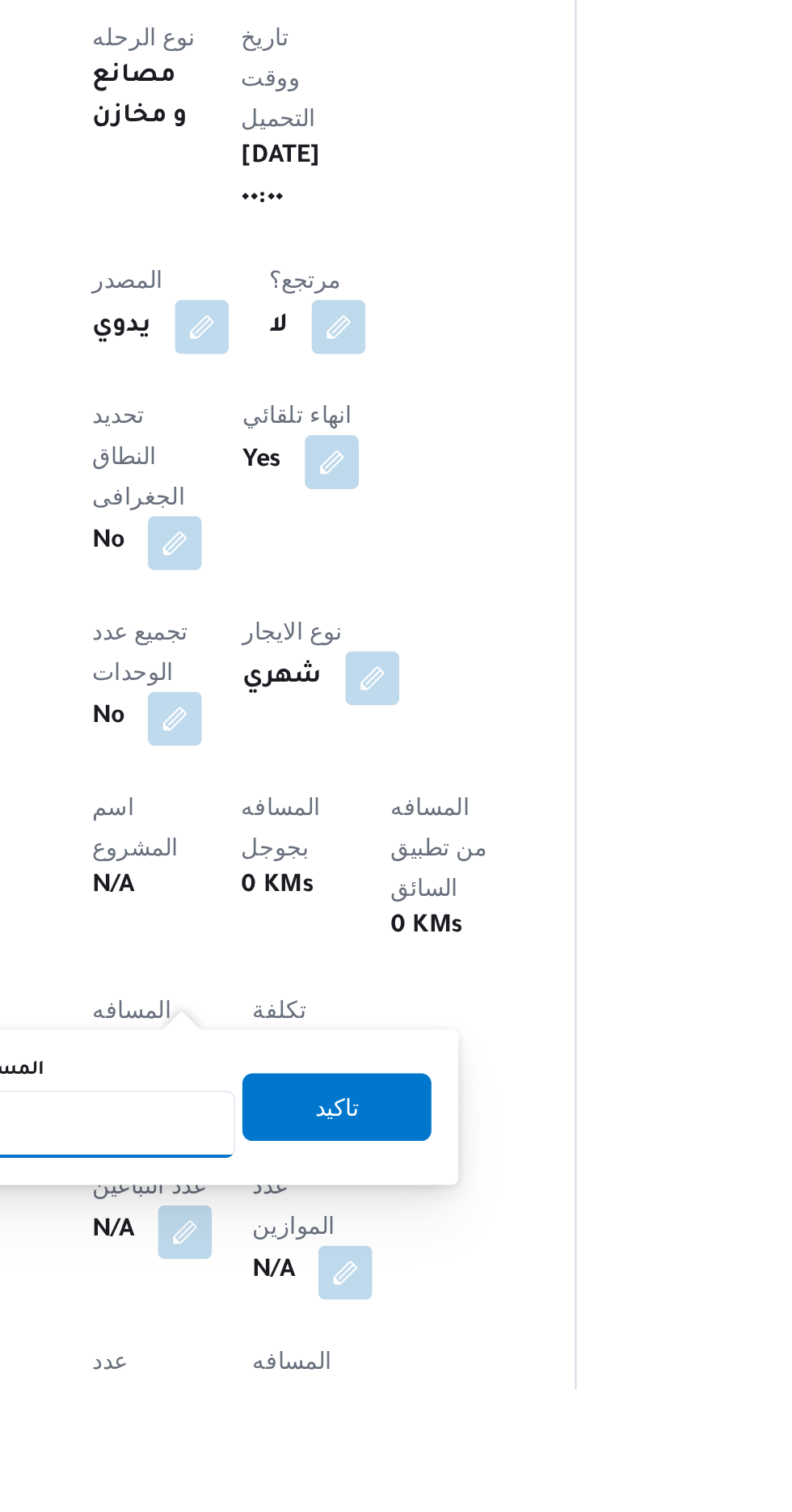
click at [293, 1386] on input "المسافه اليدويه" at bounding box center [262, 1385] width 161 height 32
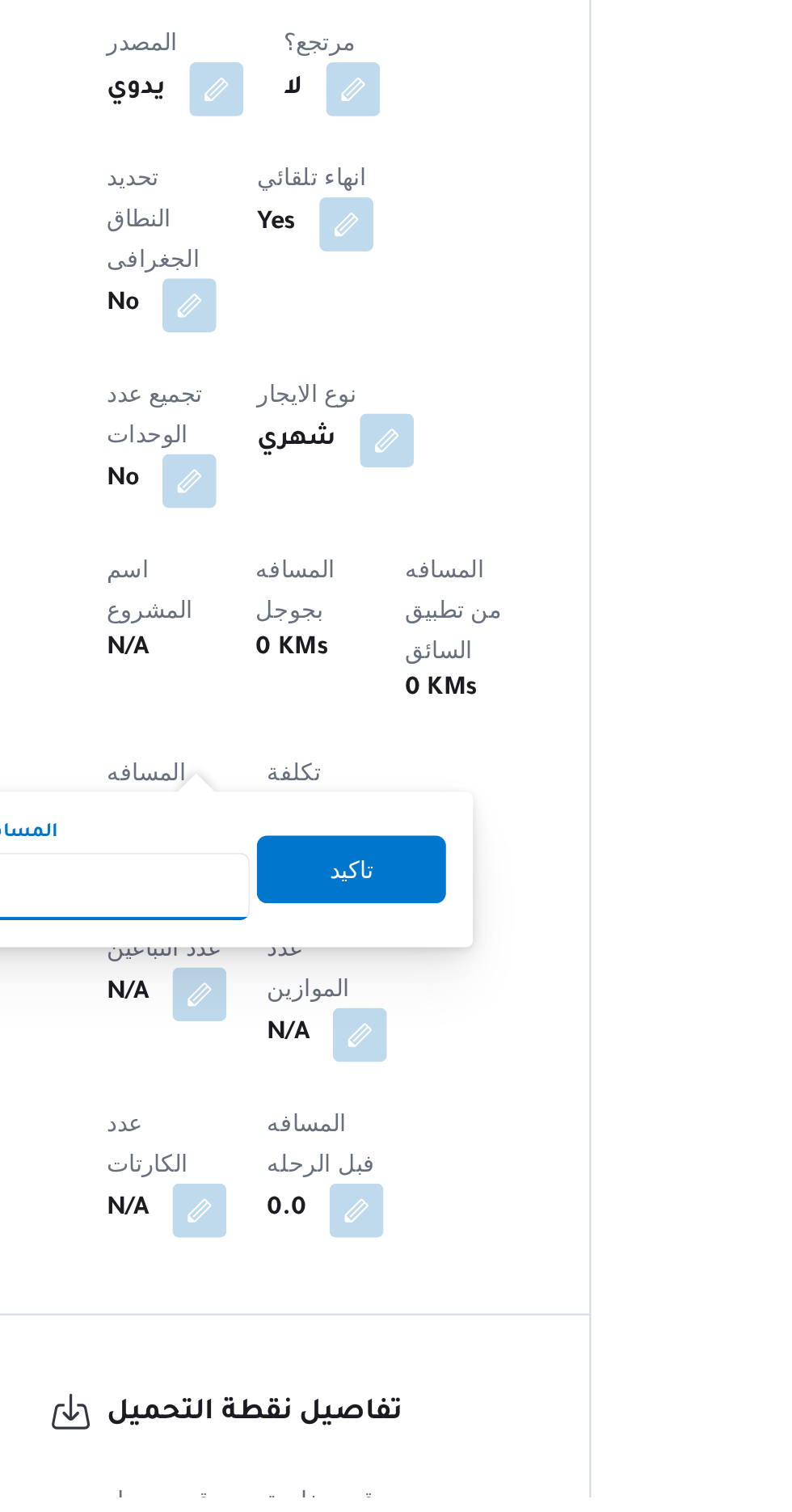
scroll to position [299, 0]
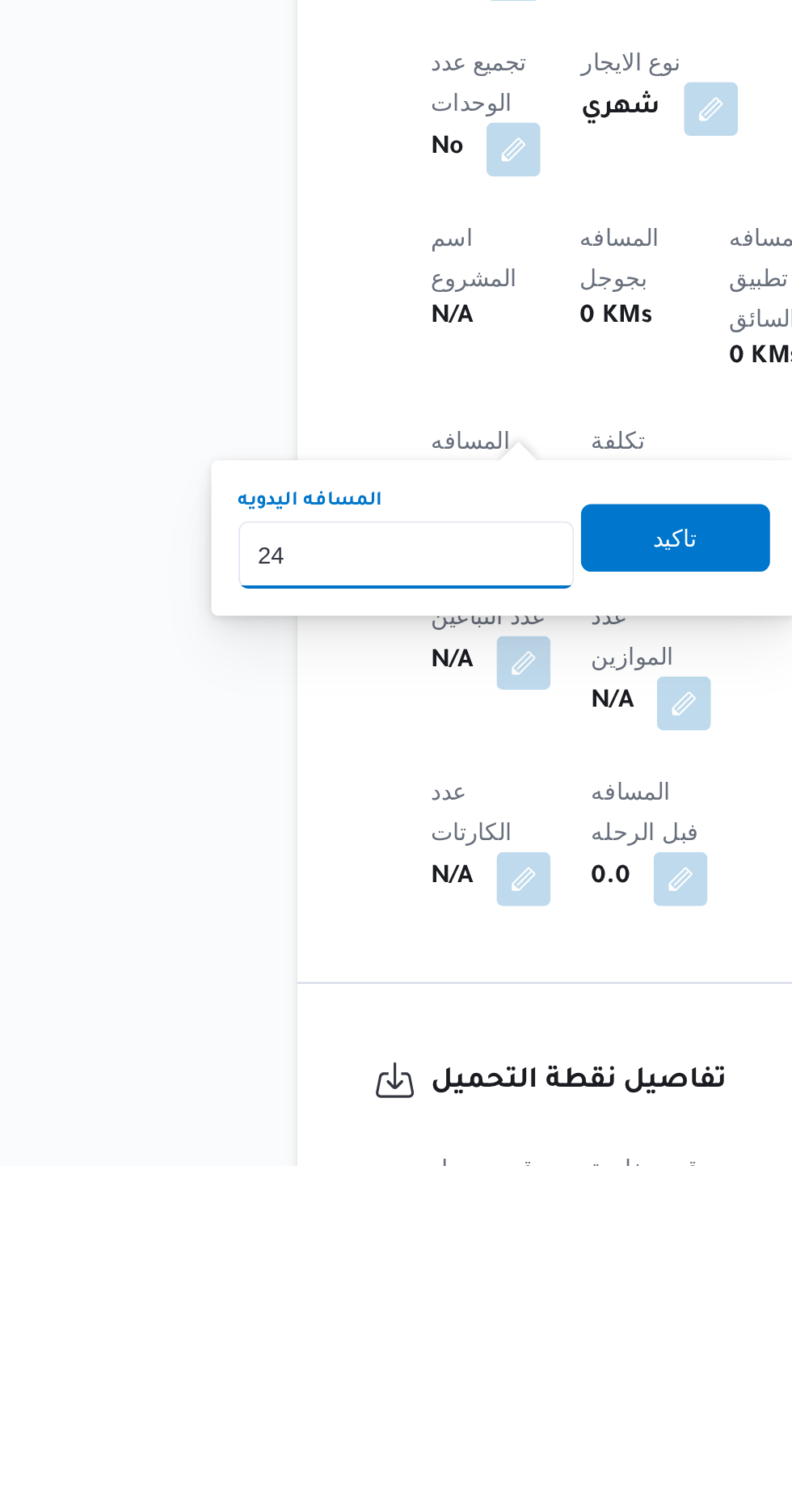
type input "240"
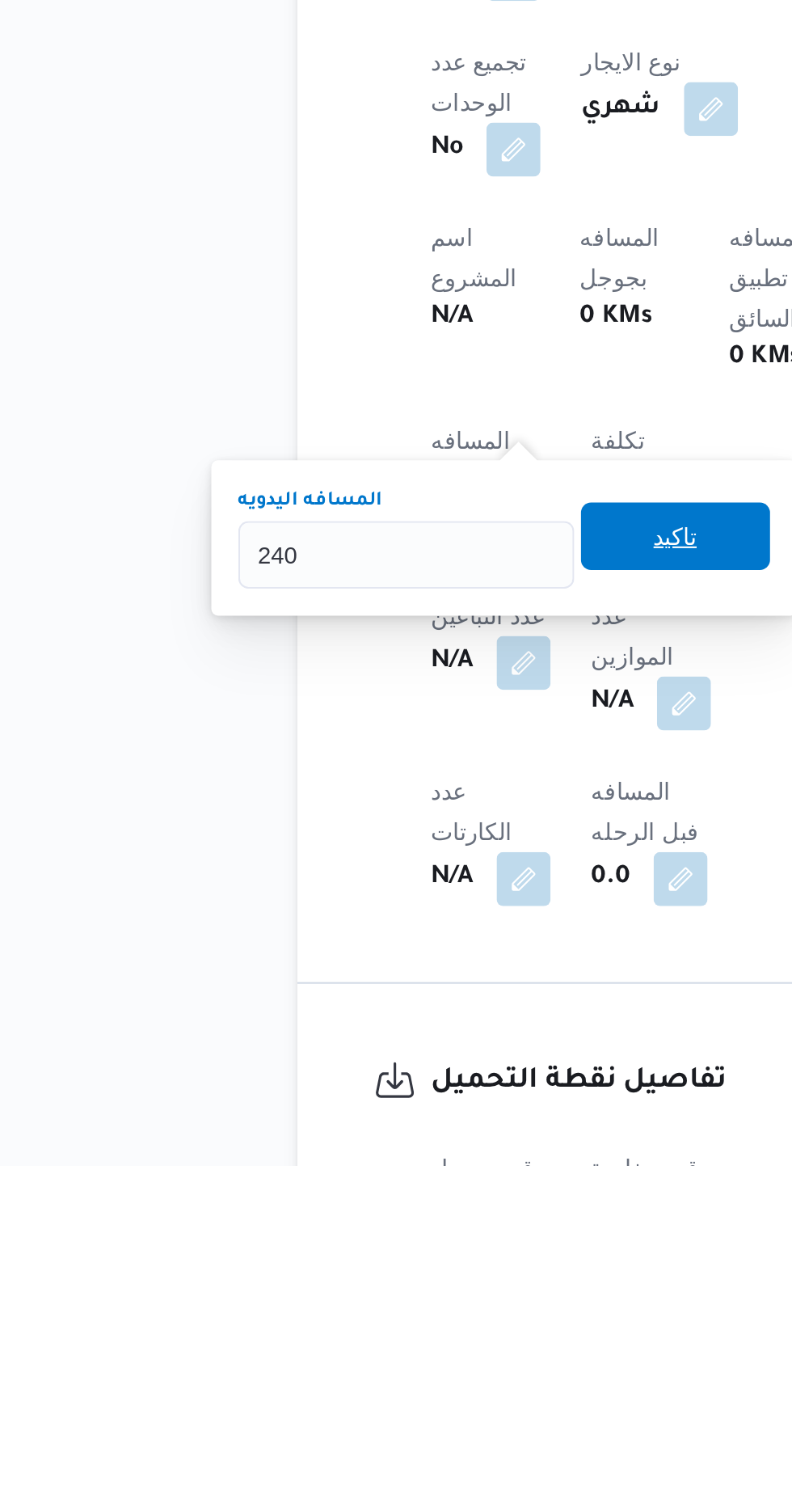
click at [401, 1205] on span "تاكيد" at bounding box center [392, 1211] width 21 height 20
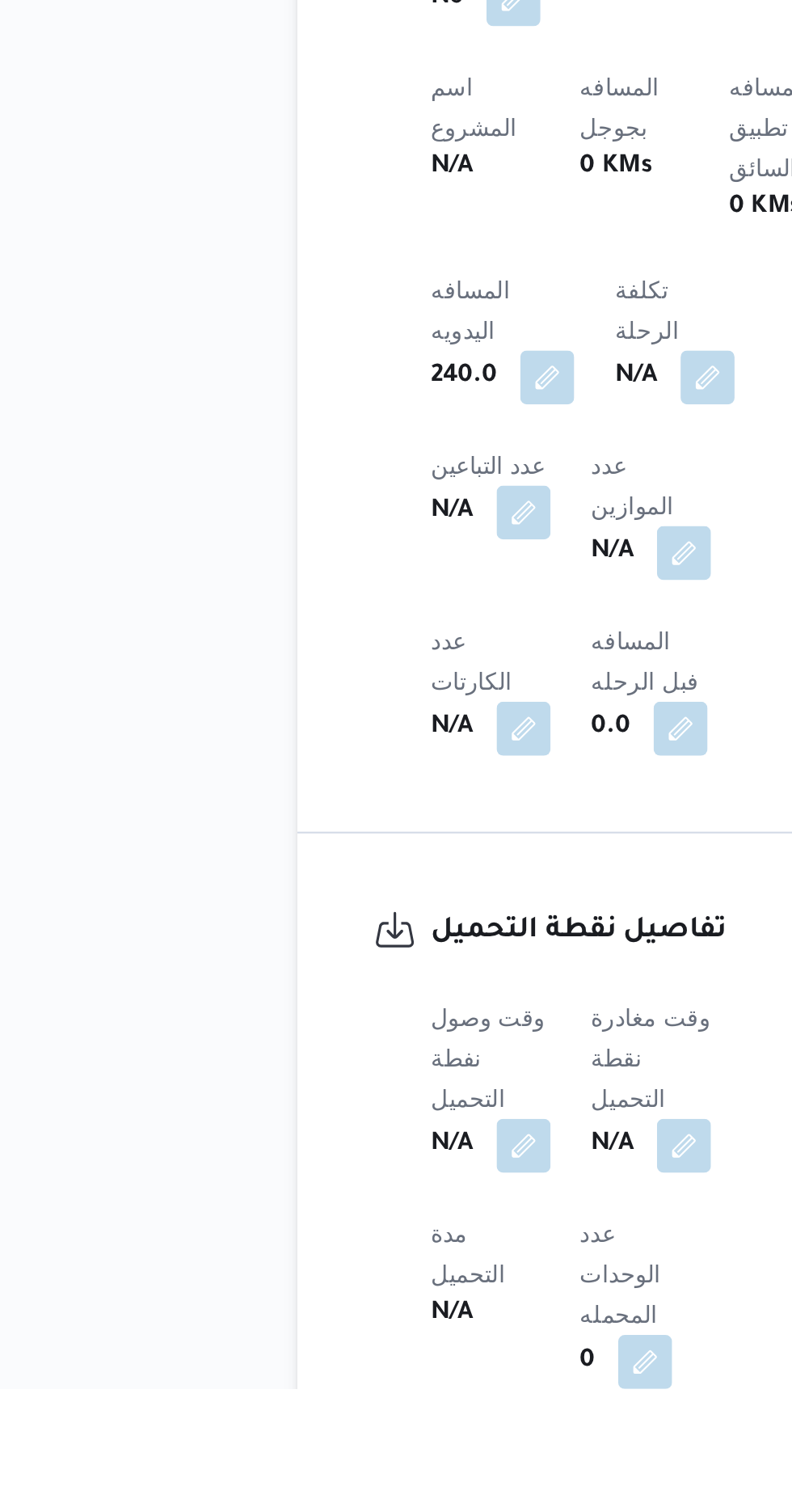
scroll to position [482, 0]
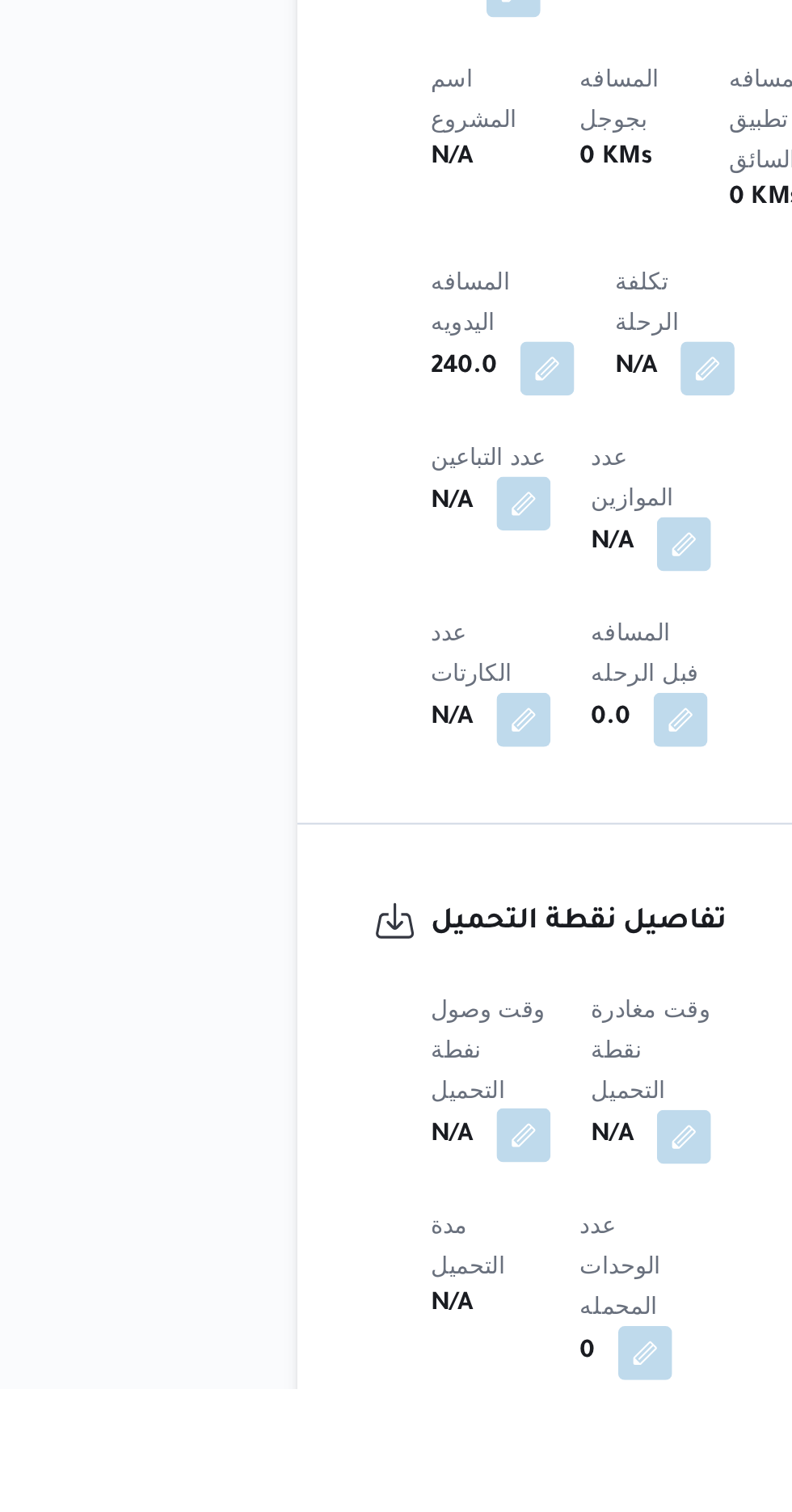
click at [327, 1378] on button "button" at bounding box center [318, 1390] width 26 height 26
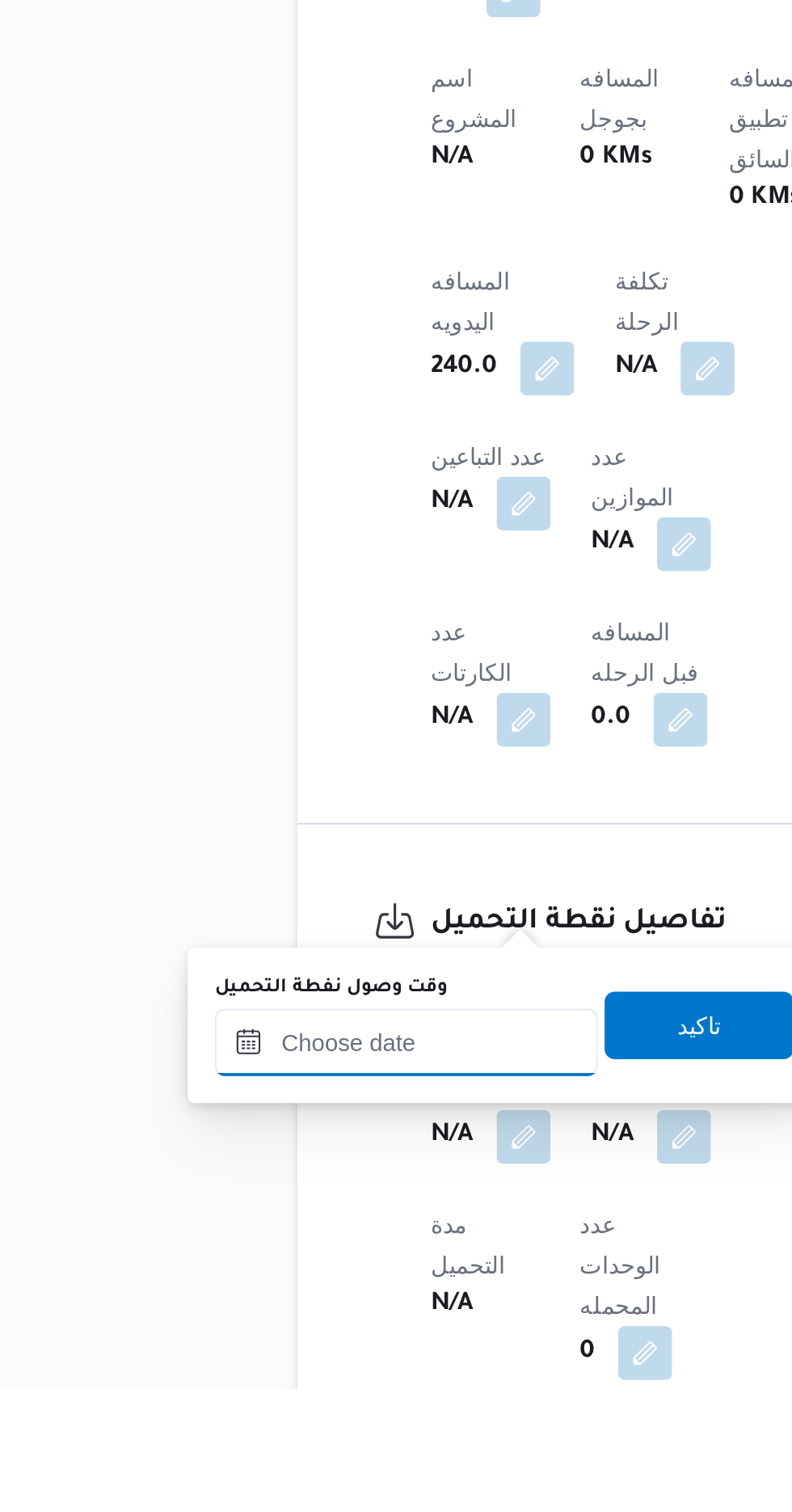
click at [307, 1341] on input "وقت وصول نفطة التحميل" at bounding box center [262, 1347] width 184 height 32
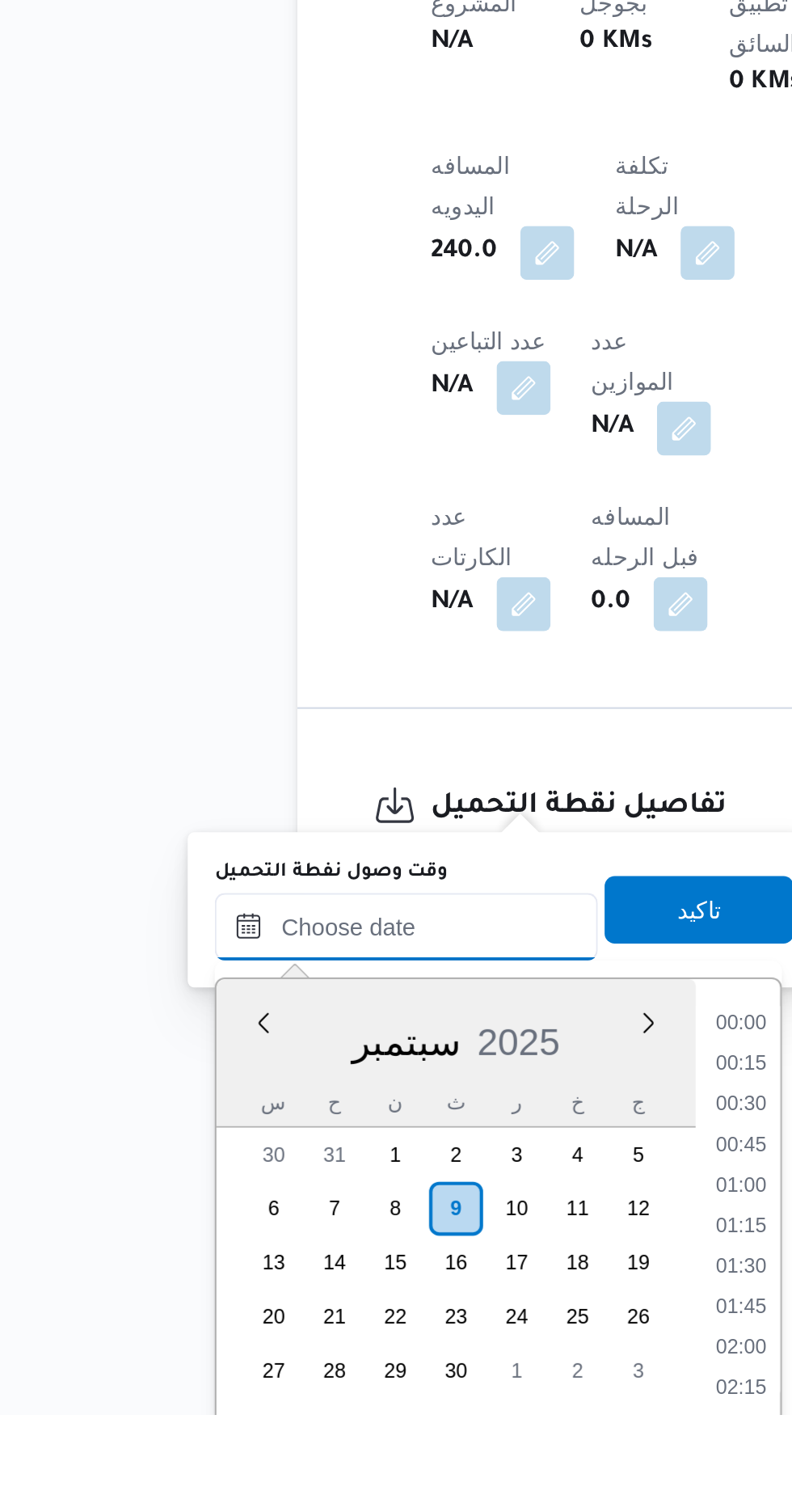
scroll to position [1163, 0]
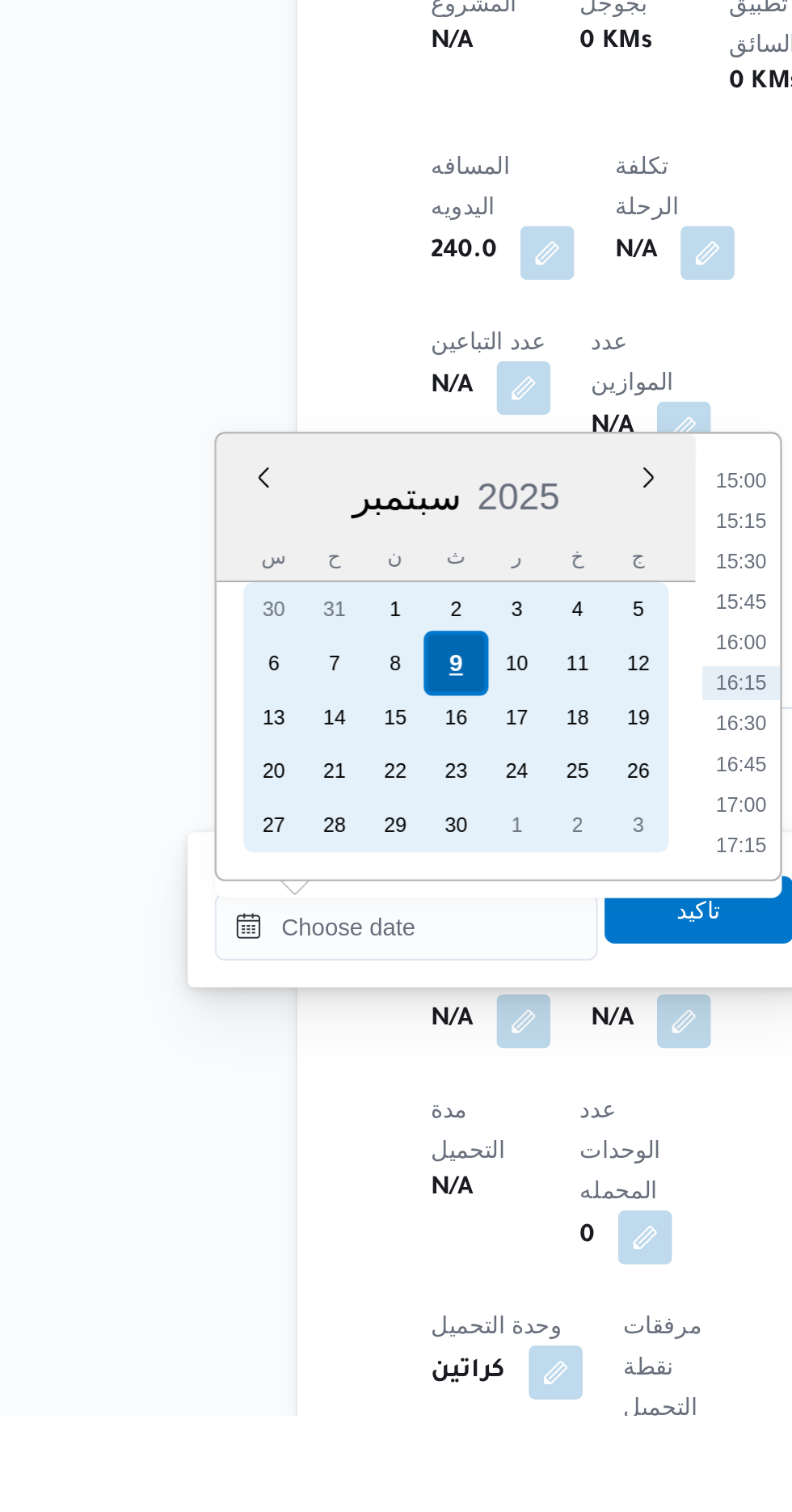
click at [289, 1153] on div "9" at bounding box center [285, 1152] width 31 height 31
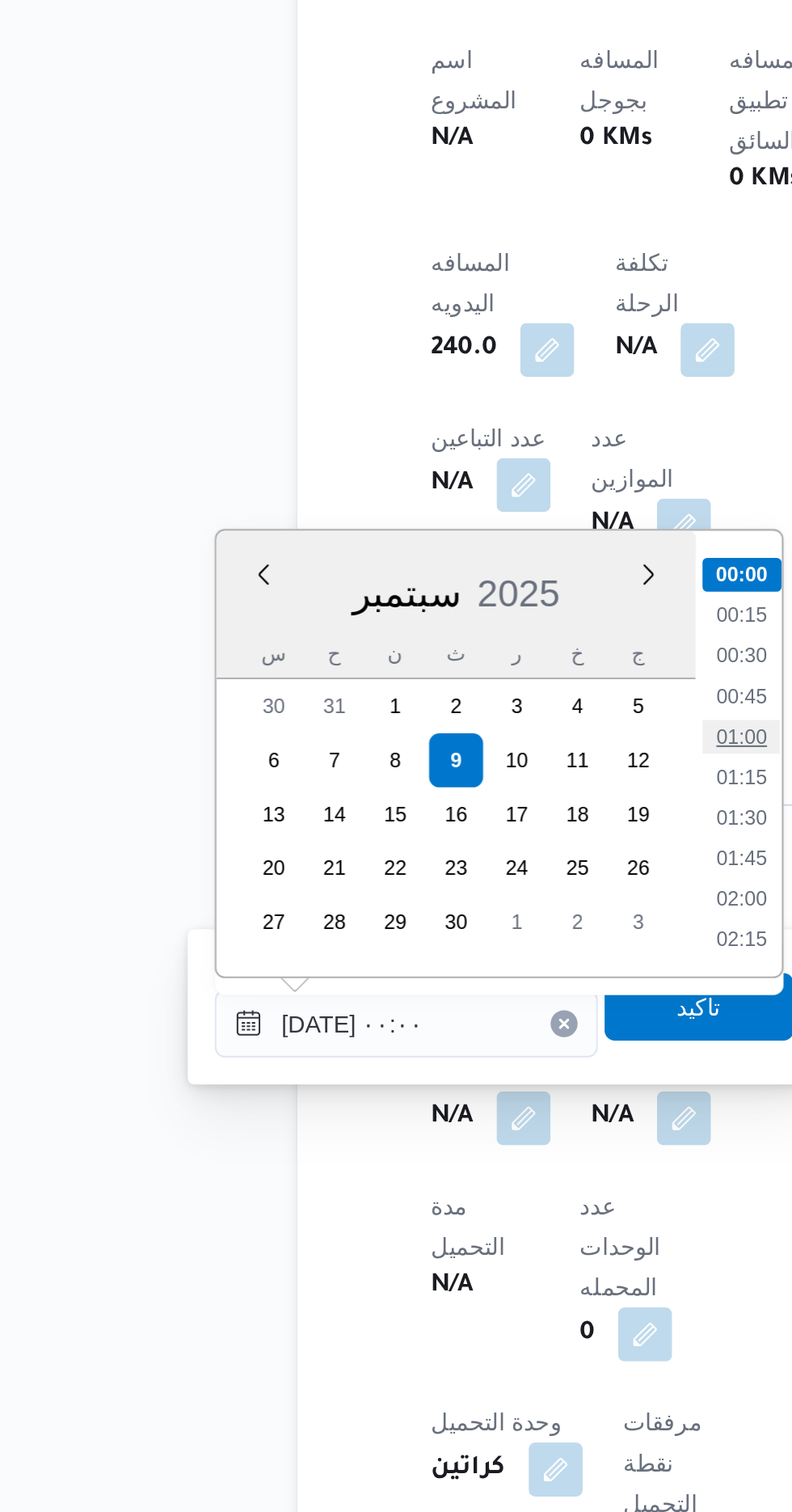
click at [426, 1137] on li "01:00" at bounding box center [423, 1141] width 37 height 16
type input "[DATE] ٠١:٠٠"
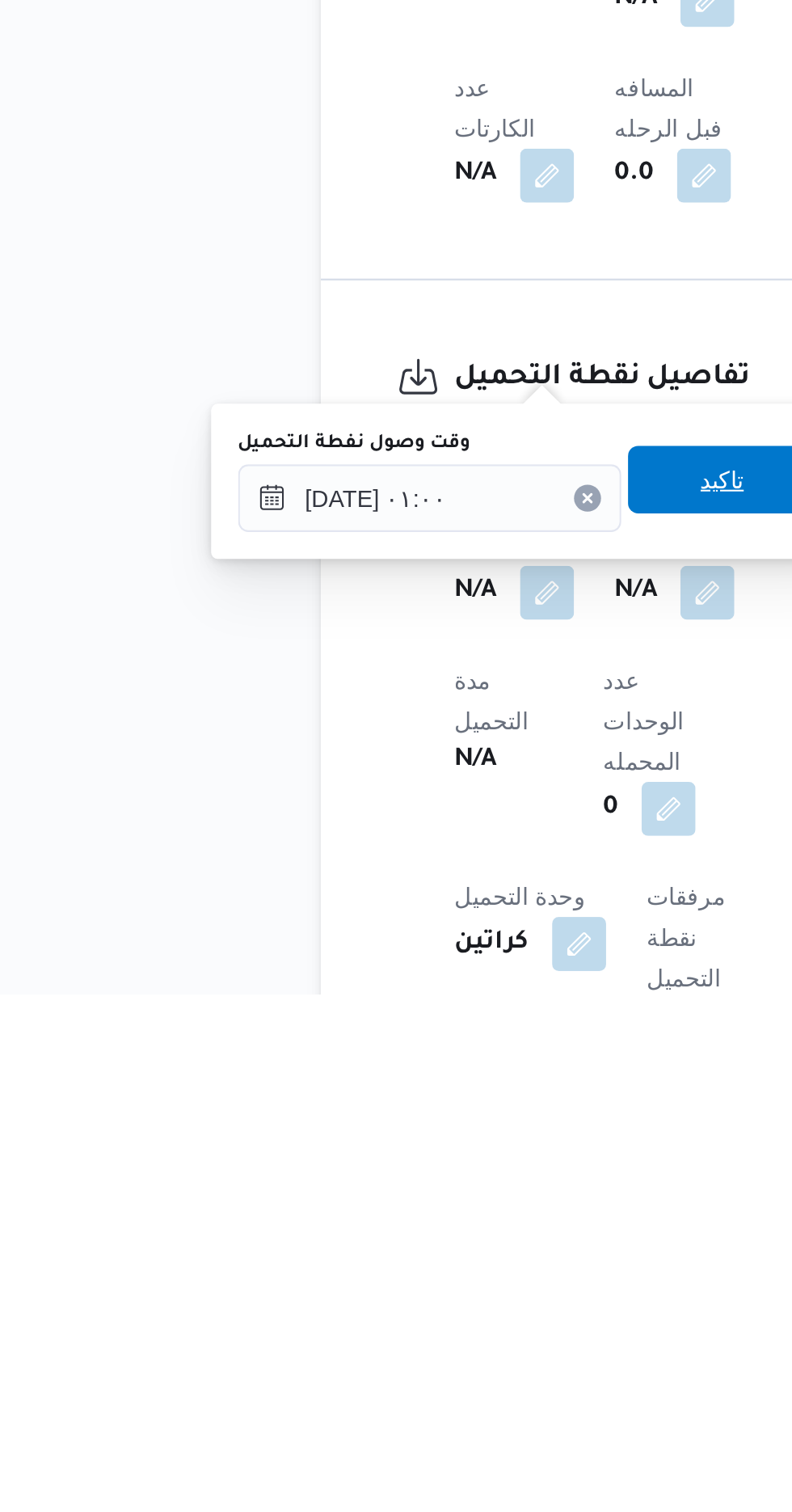
click at [413, 1269] on span "تاكيد" at bounding box center [403, 1266] width 21 height 20
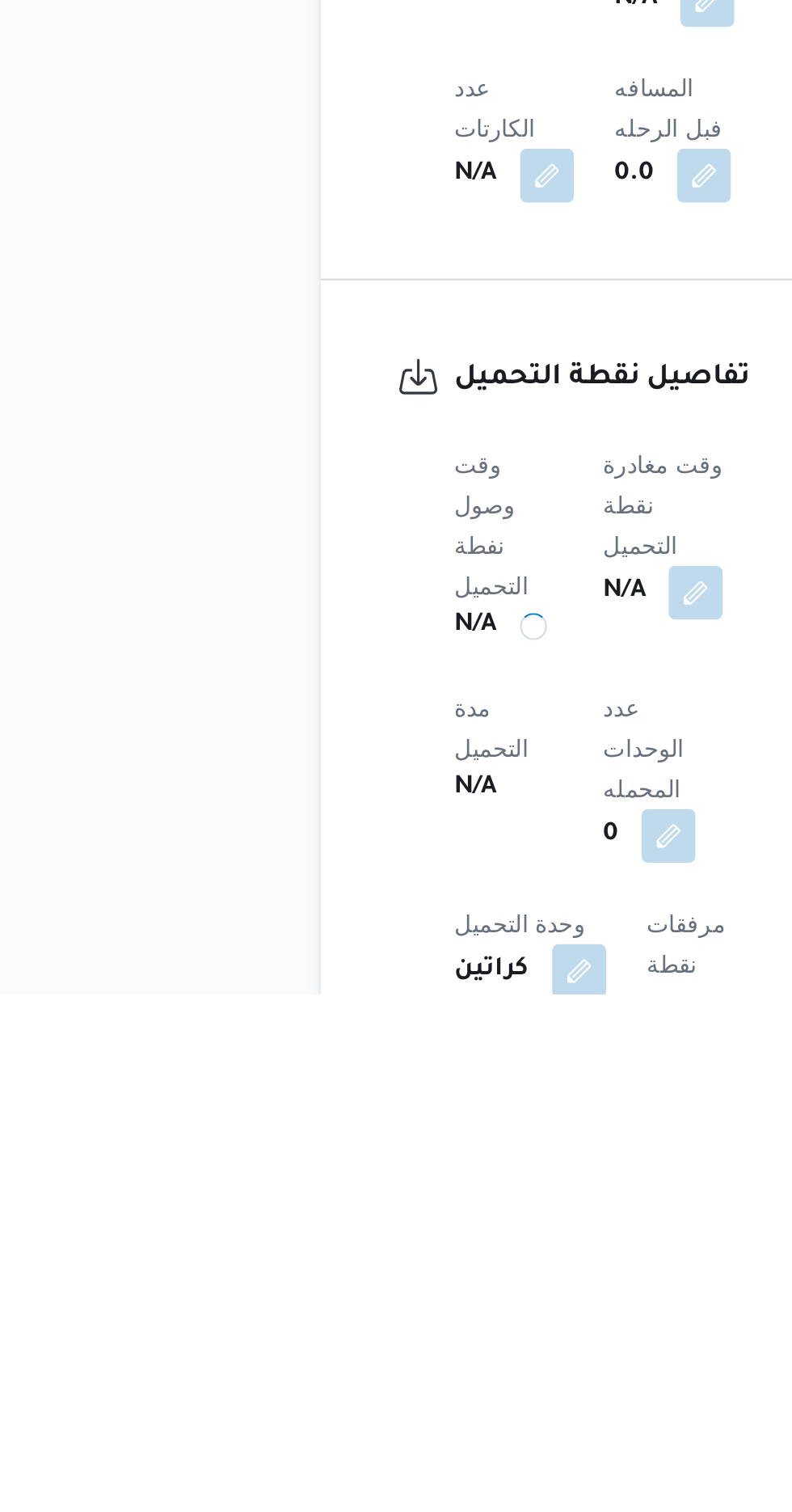
scroll to position [554, 0]
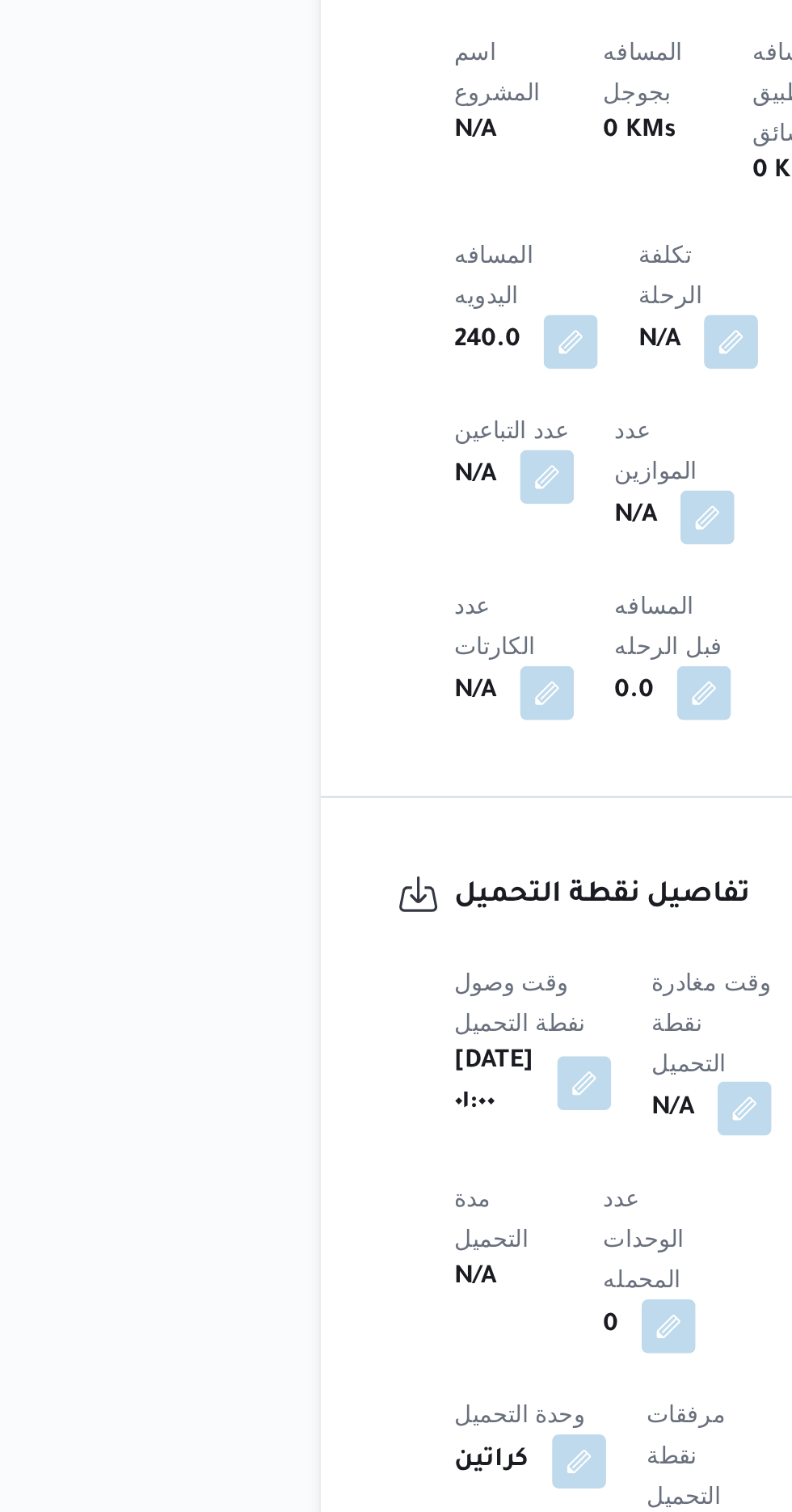
click at [410, 1306] on button "button" at bounding box center [413, 1318] width 26 height 26
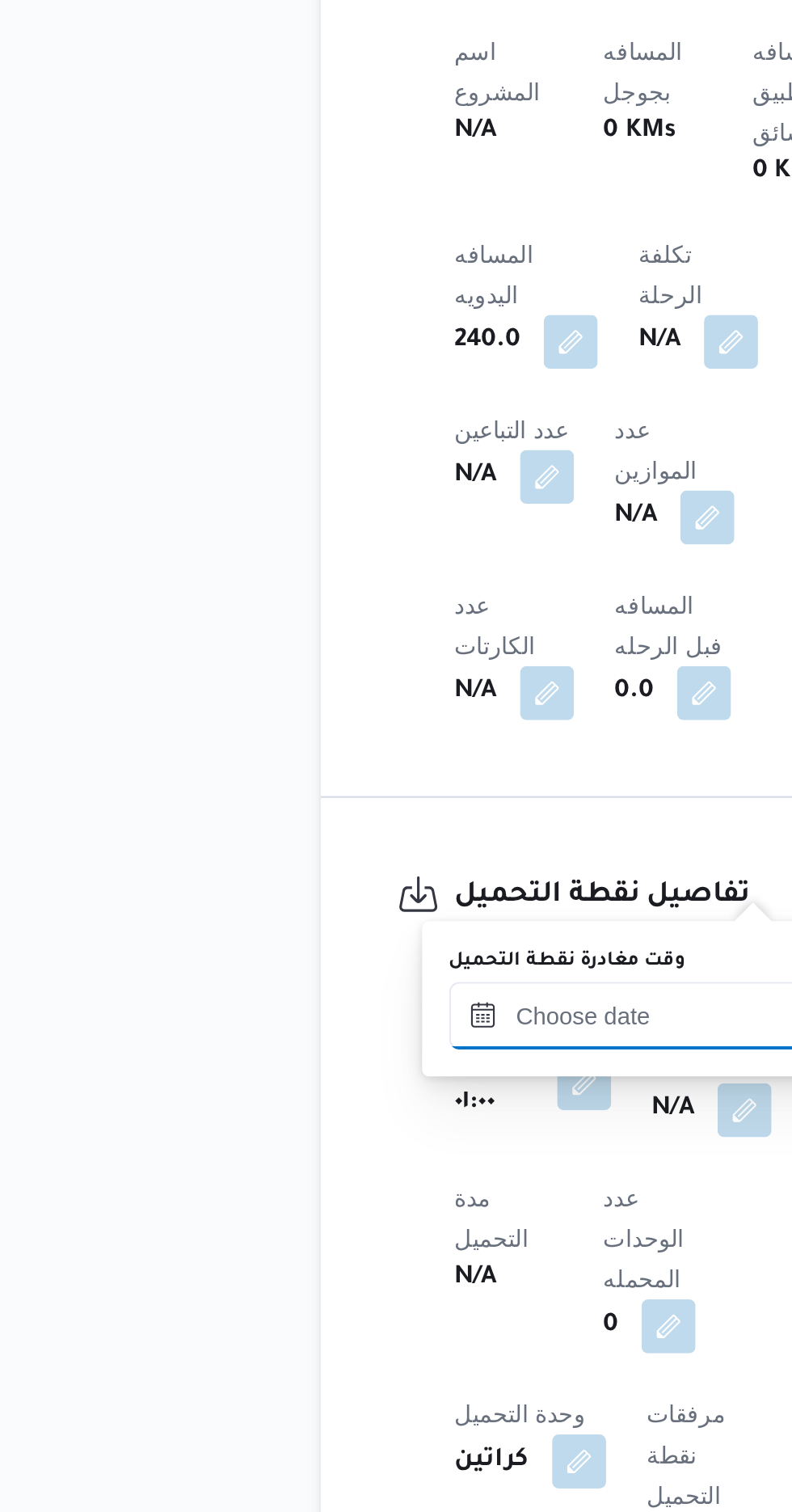
click at [381, 1271] on input "وقت مغادرة نقطة التحميل" at bounding box center [363, 1275] width 184 height 32
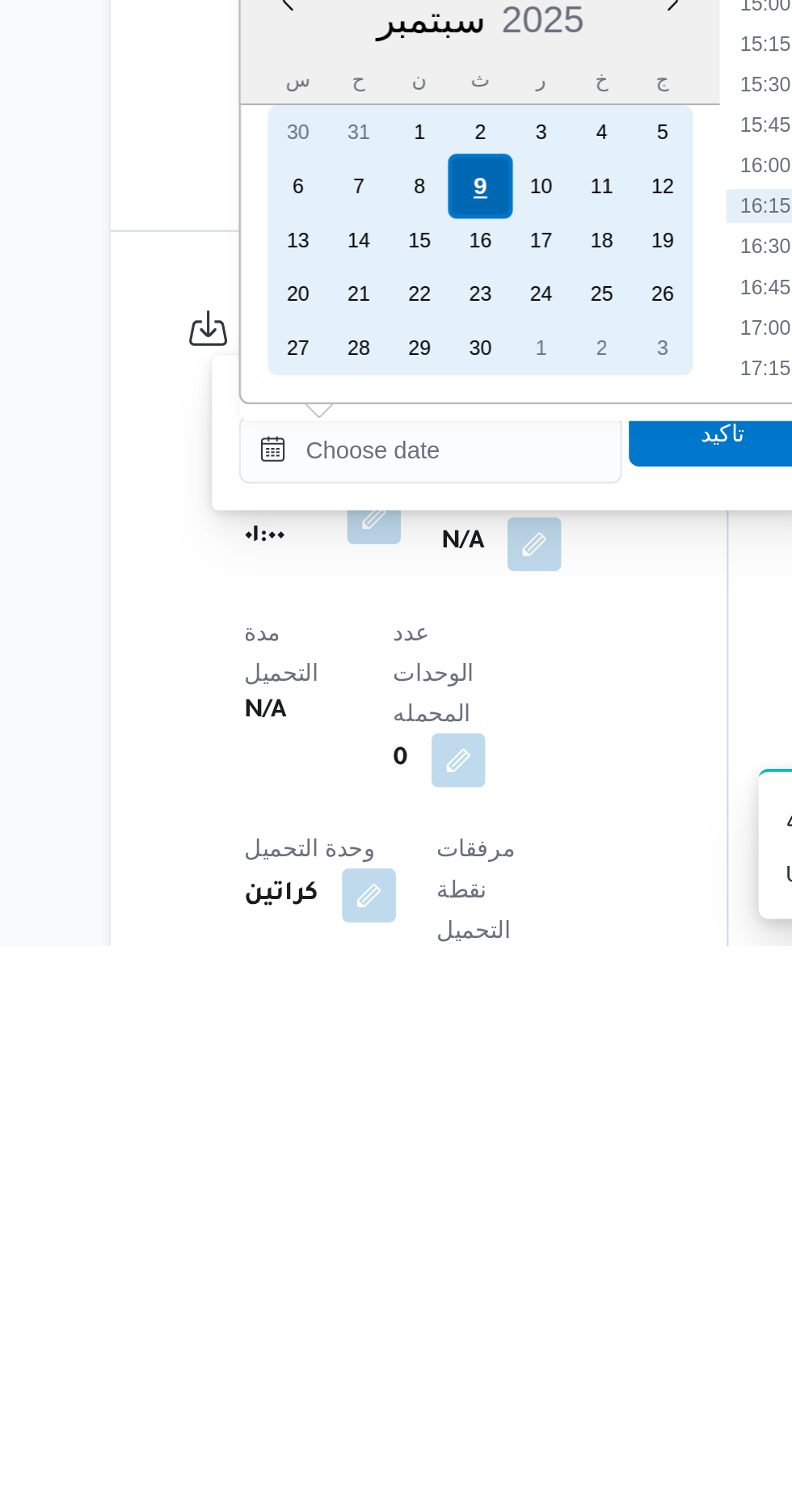
click at [386, 1147] on div "9" at bounding box center [386, 1148] width 31 height 31
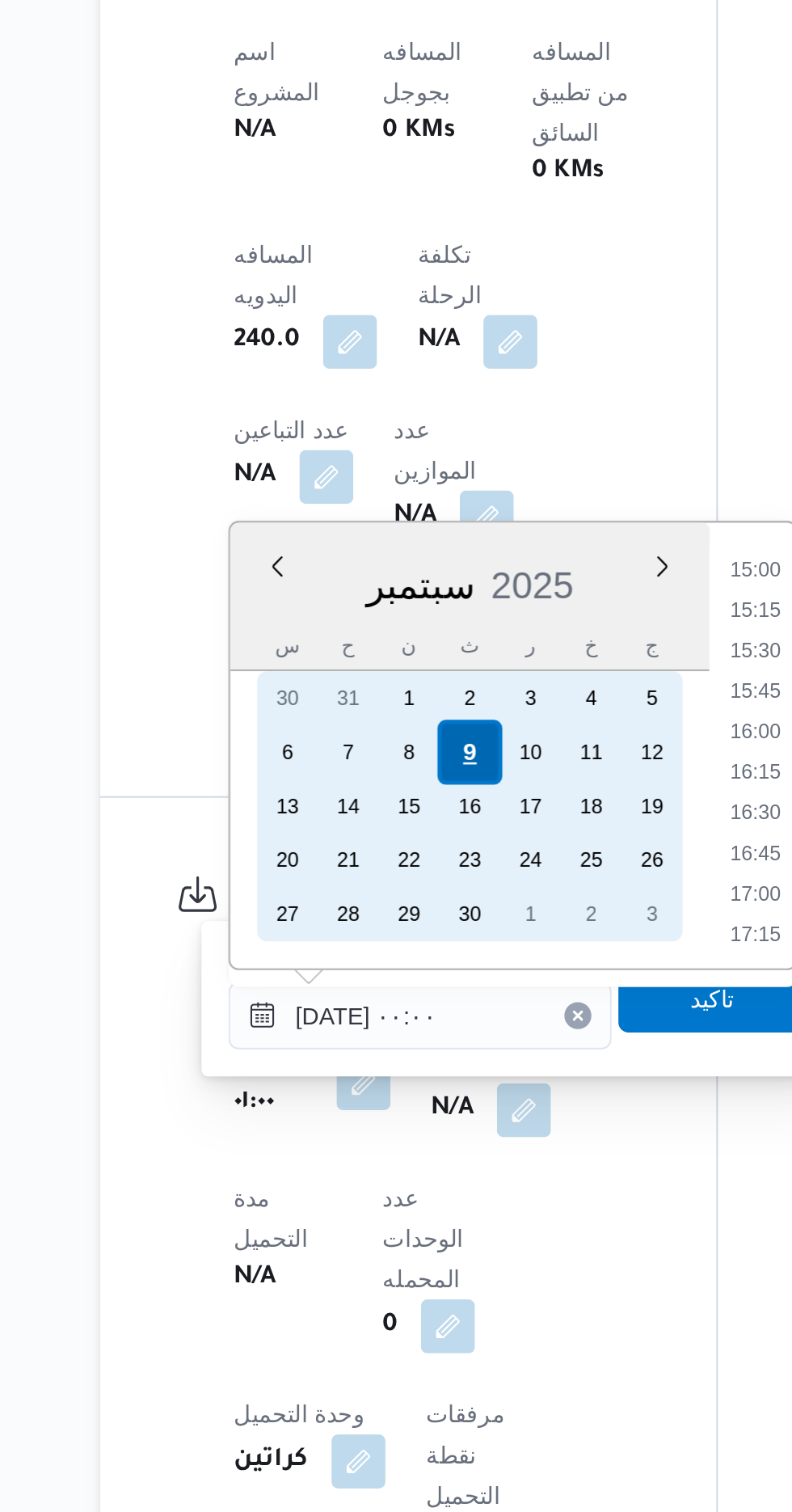
scroll to position [0, 0]
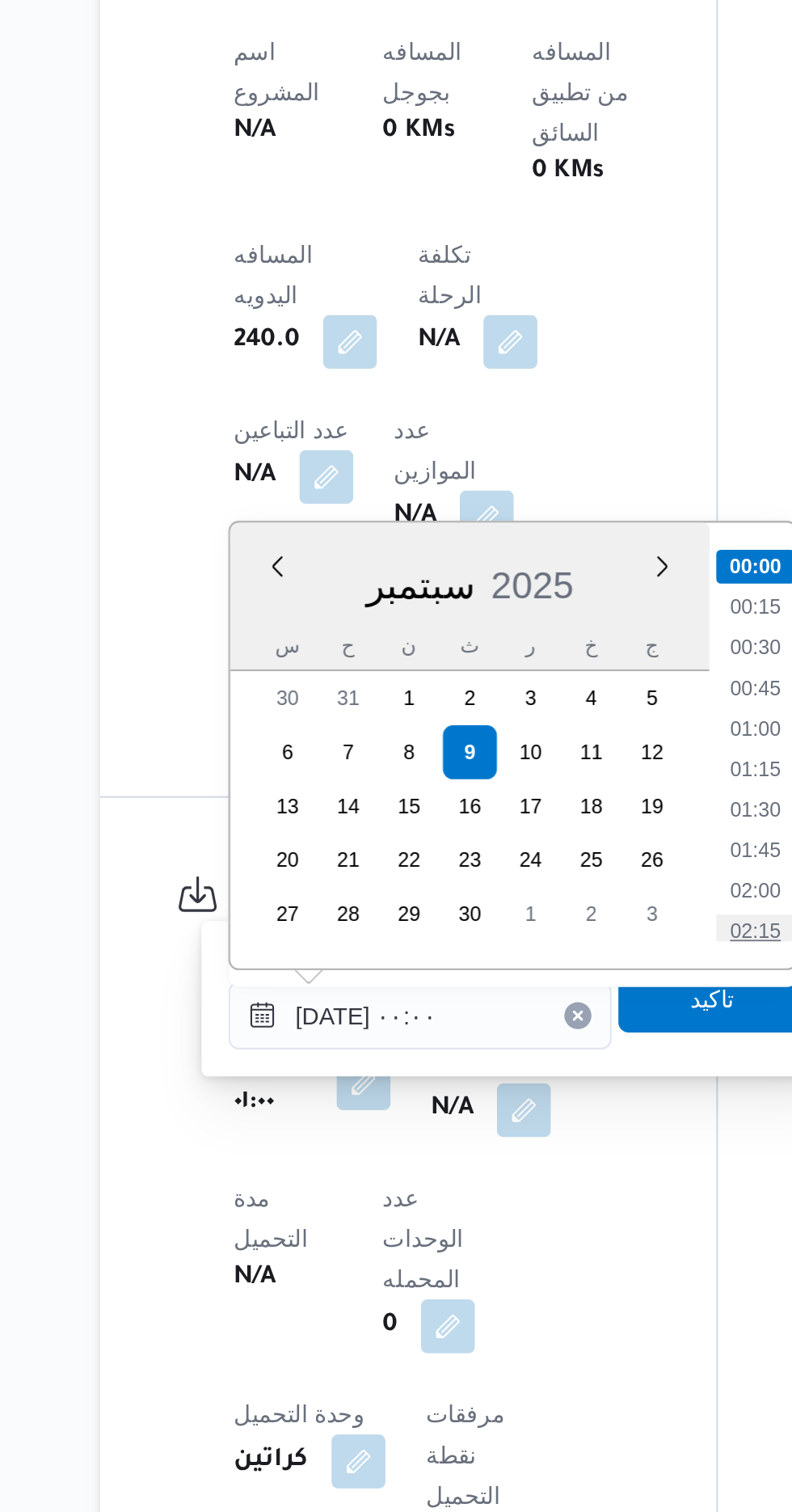
click at [532, 1229] on li "02:15" at bounding box center [524, 1234] width 37 height 16
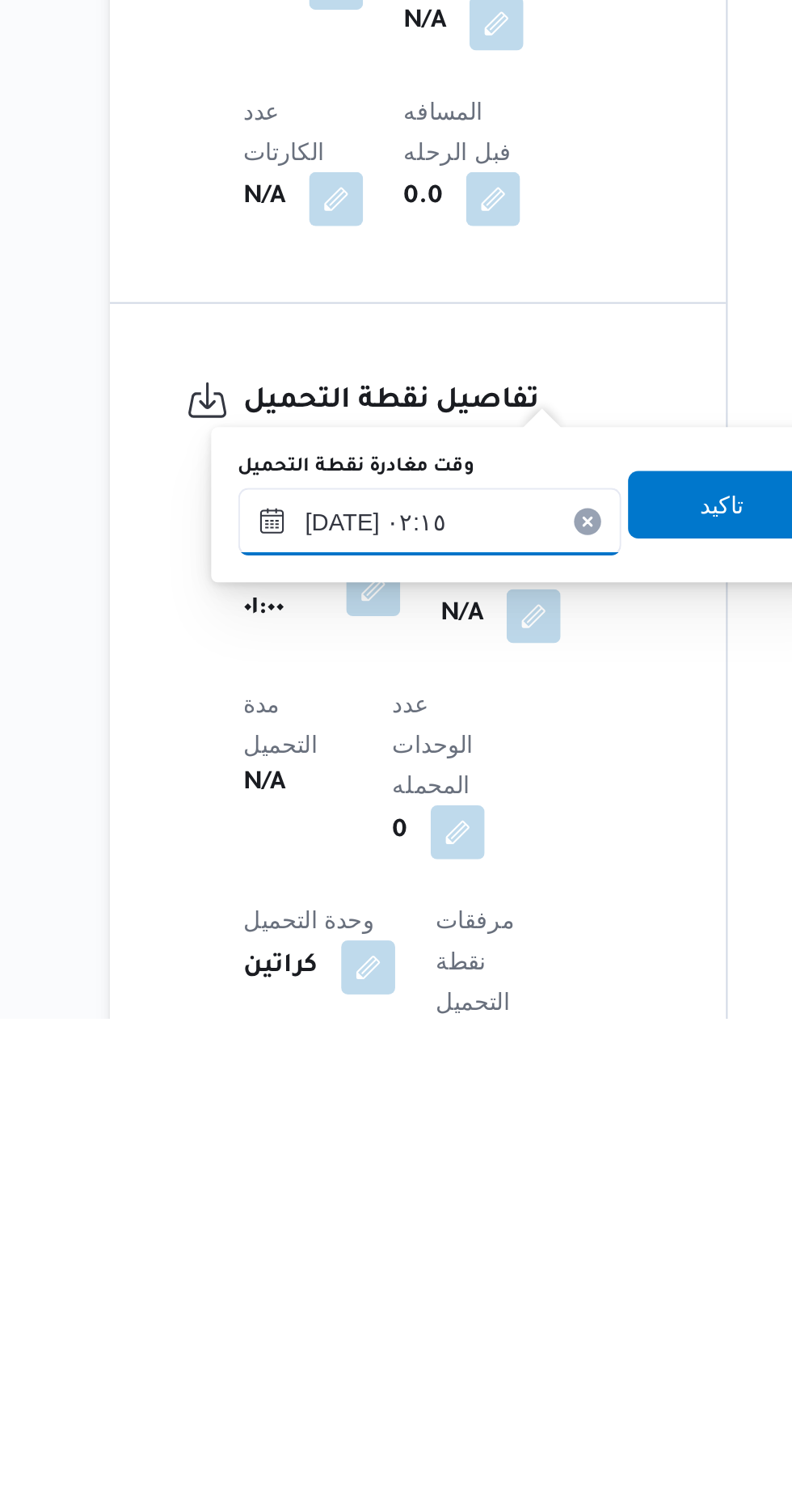
scroll to position [554, 0]
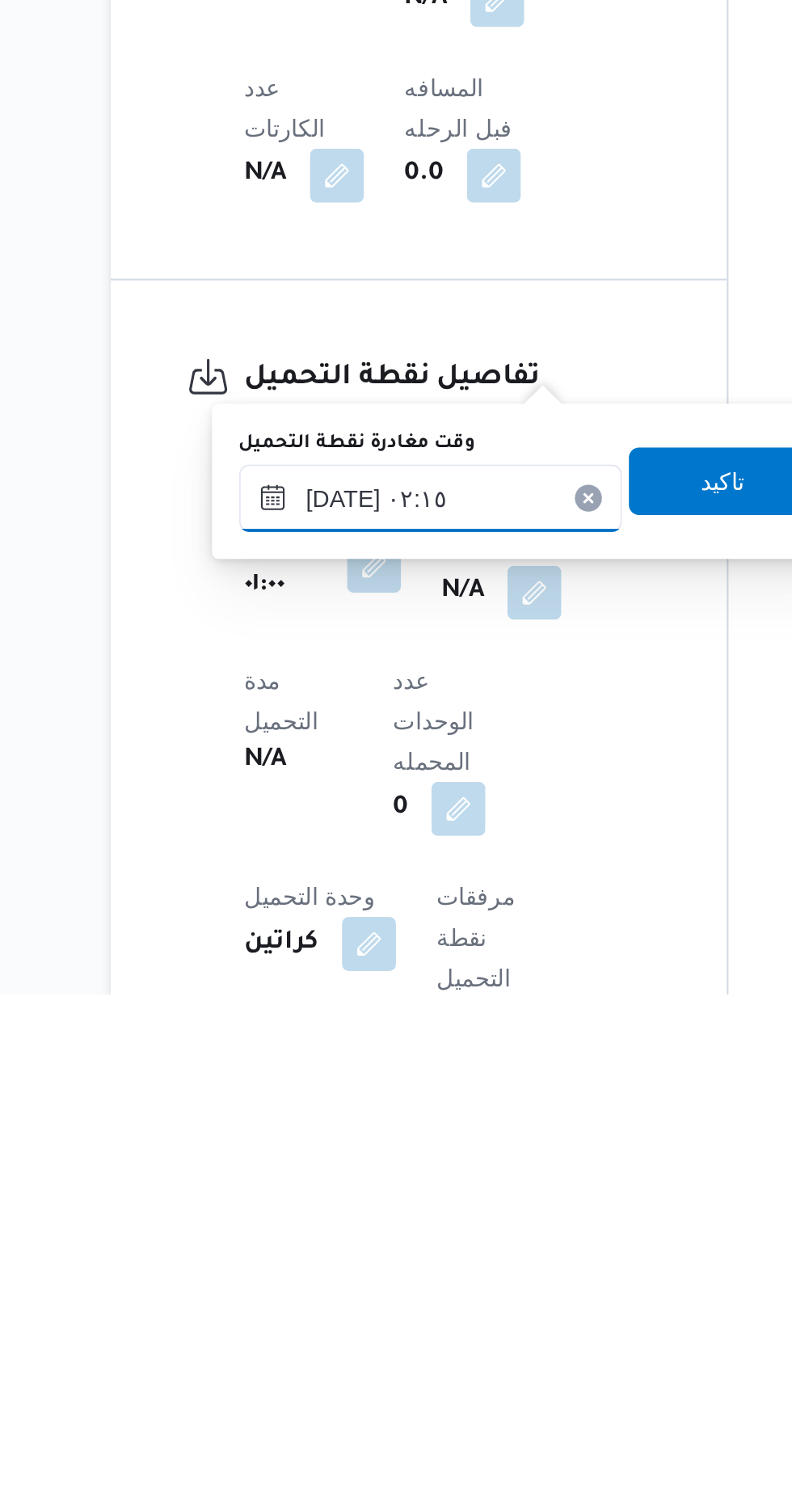
click at [421, 1269] on input "[DATE] ٠٢:١٥" at bounding box center [363, 1275] width 184 height 32
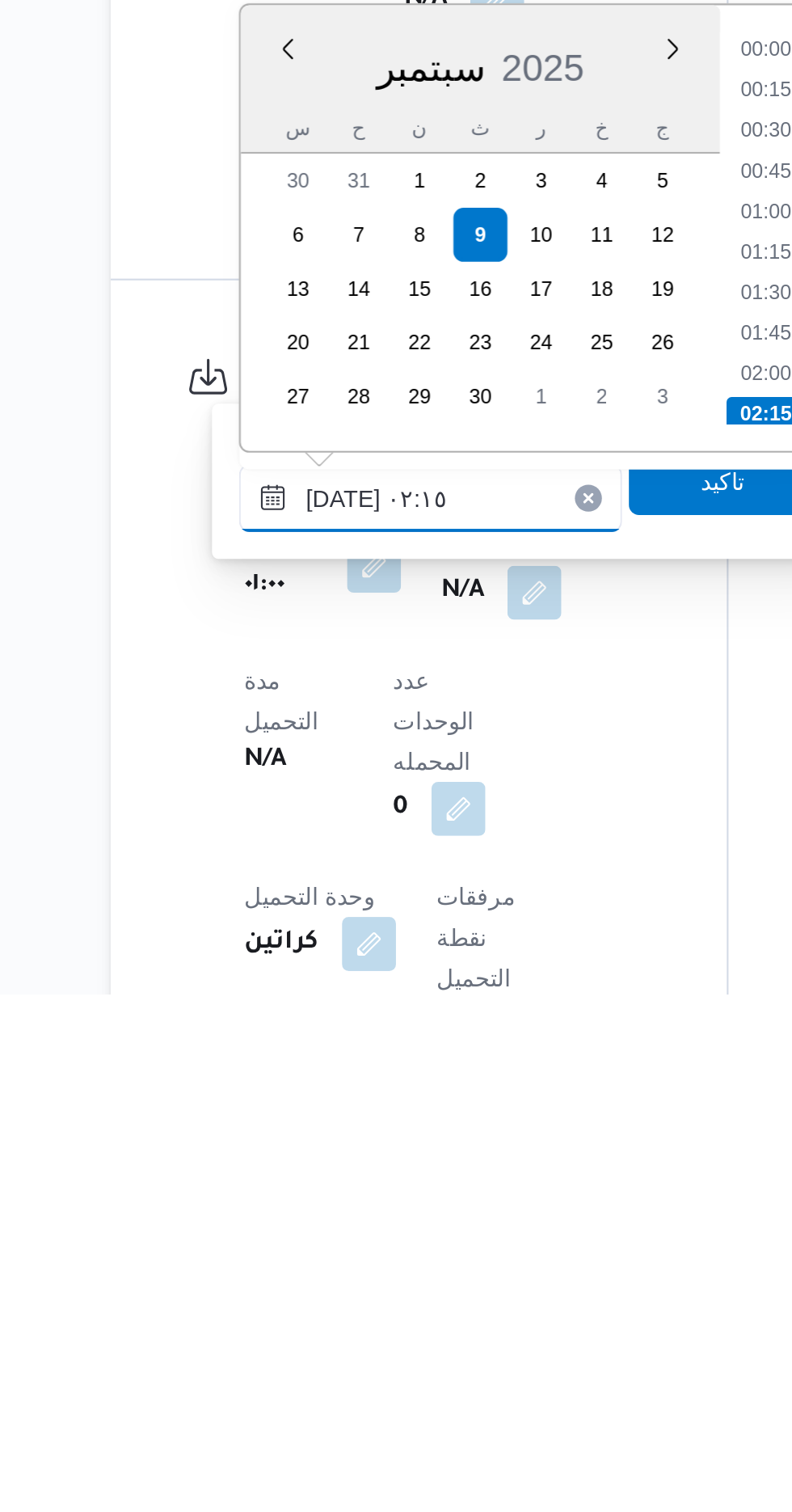
scroll to position [76, 0]
click at [530, 1228] on li "03:15" at bounding box center [524, 1236] width 37 height 16
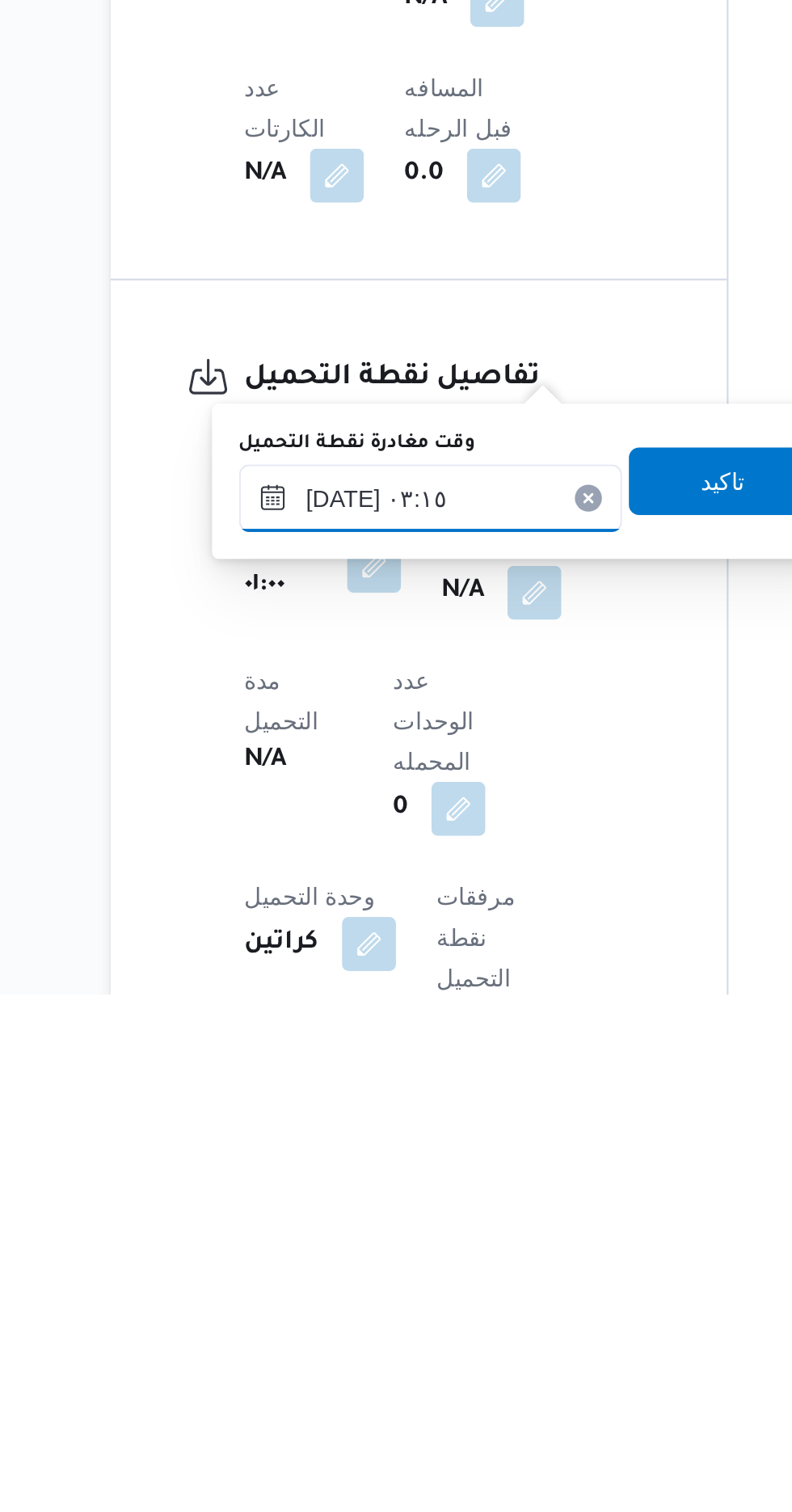
click at [408, 1267] on input "[DATE] ٠٣:١٥" at bounding box center [363, 1275] width 184 height 32
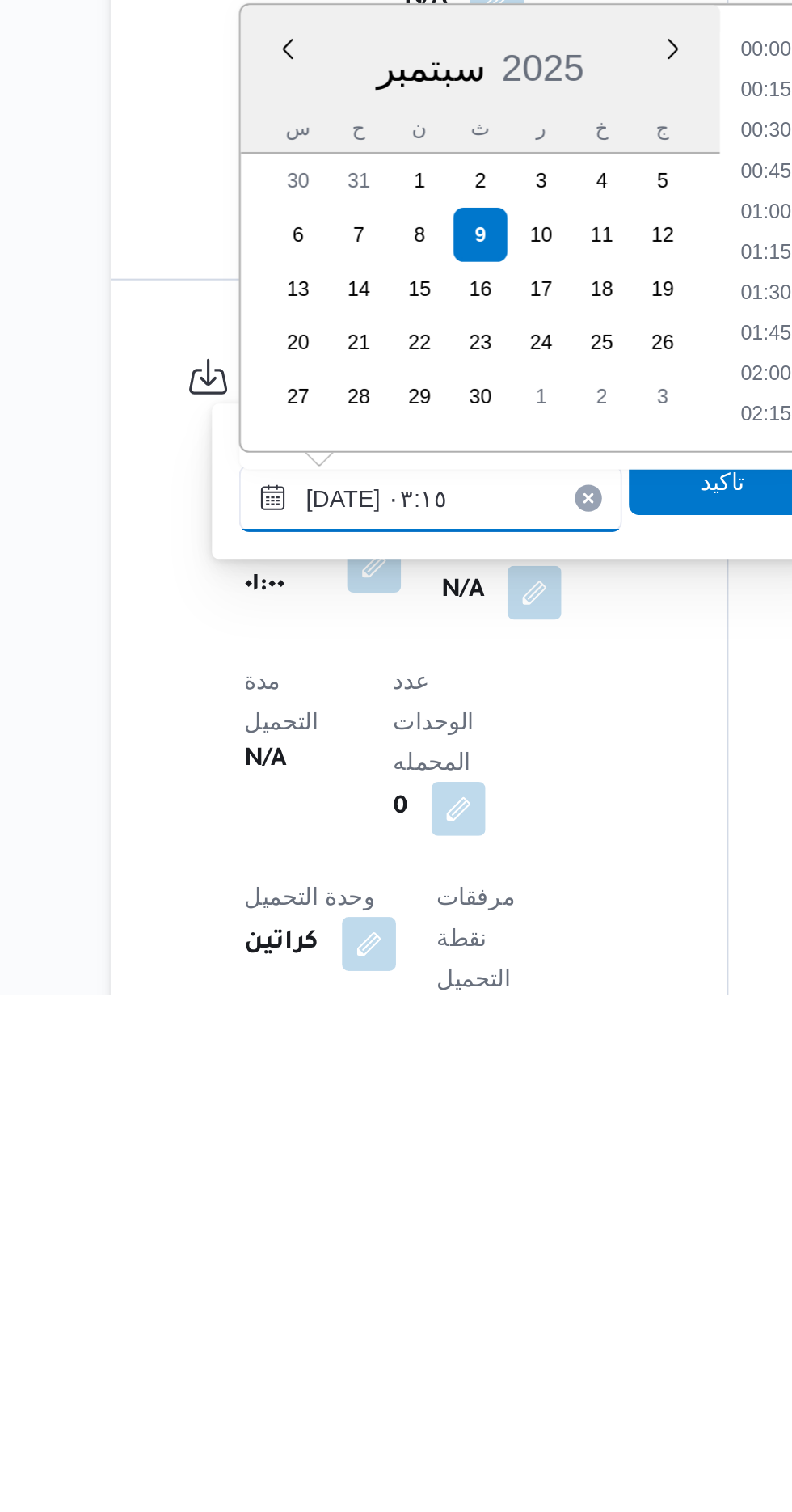
scroll to position [154, 0]
click at [527, 1173] on li "03:30" at bounding box center [524, 1177] width 37 height 16
type input "[DATE] ٠٣:٣٠"
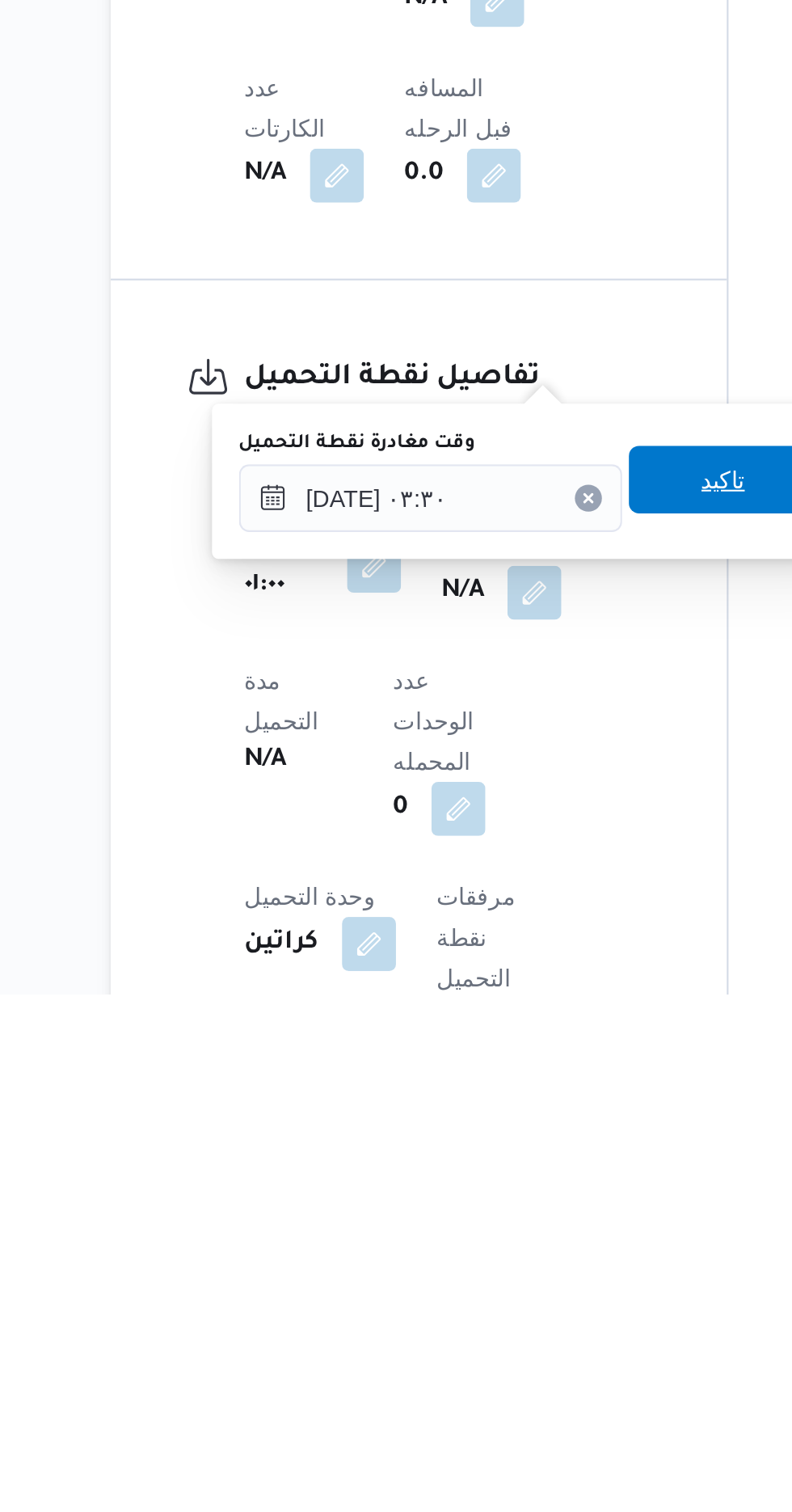
click at [506, 1266] on span "تاكيد" at bounding box center [503, 1266] width 91 height 32
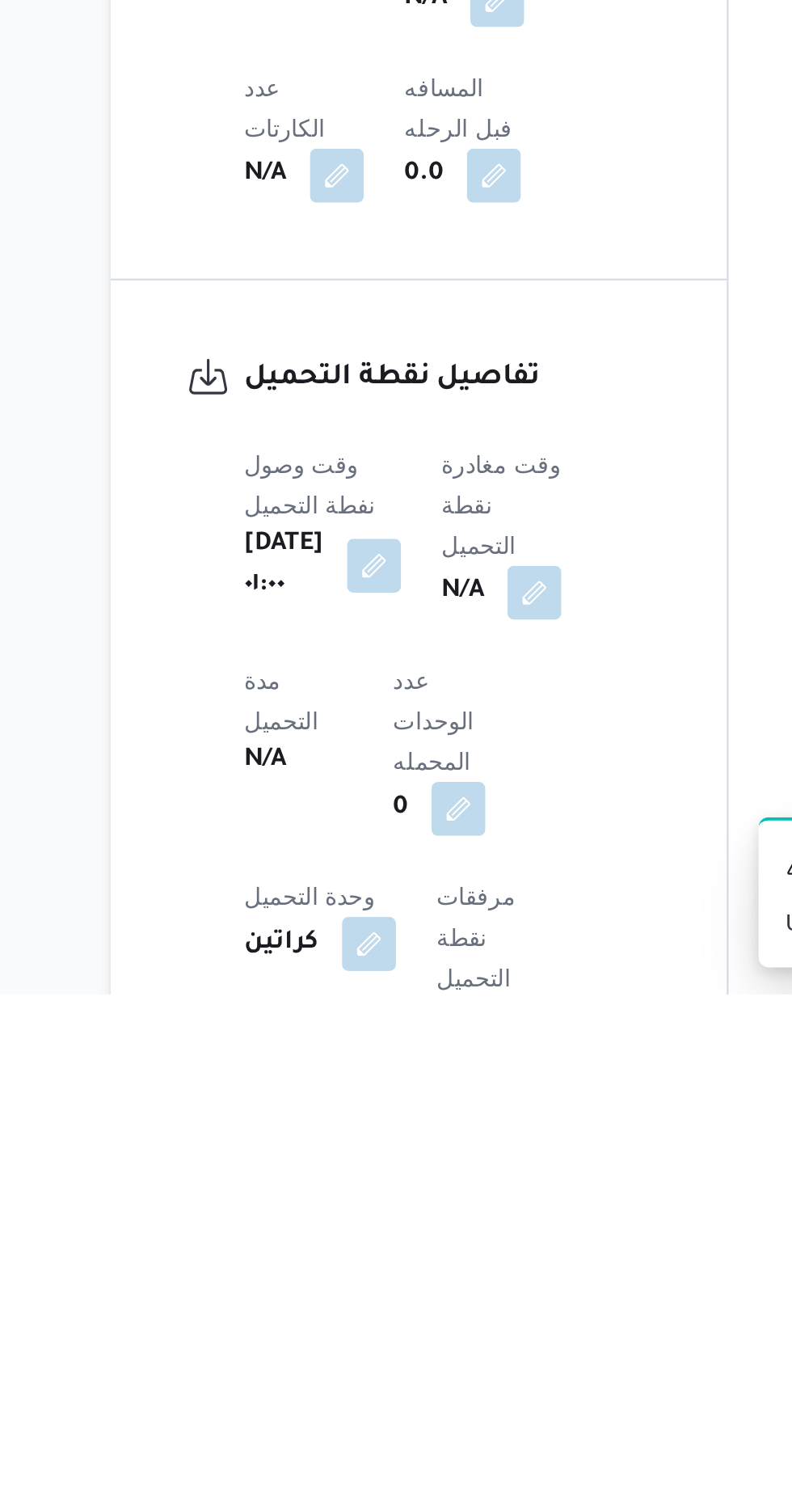
scroll to position [554, 0]
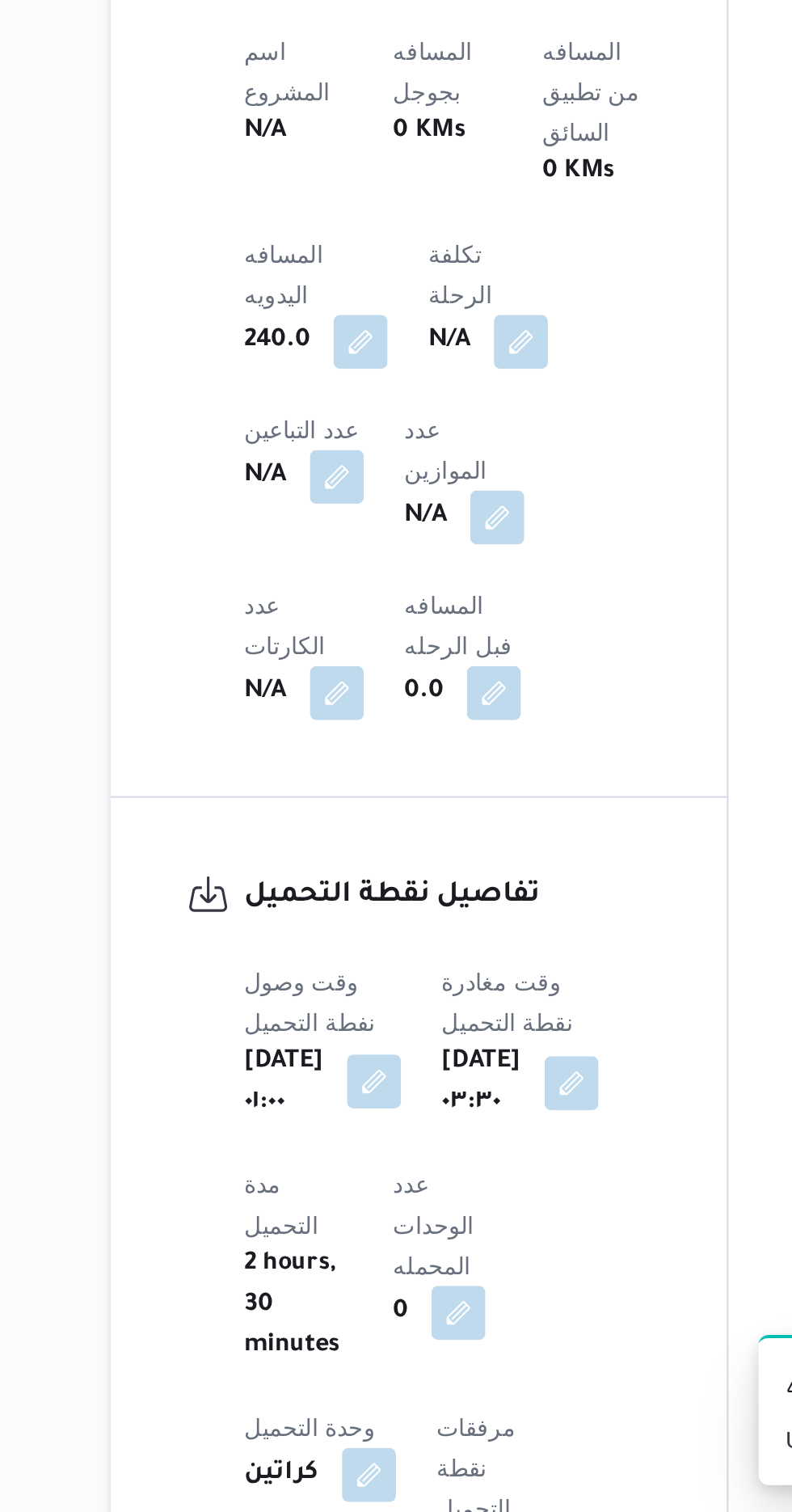
click at [337, 1293] on button "button" at bounding box center [336, 1306] width 26 height 26
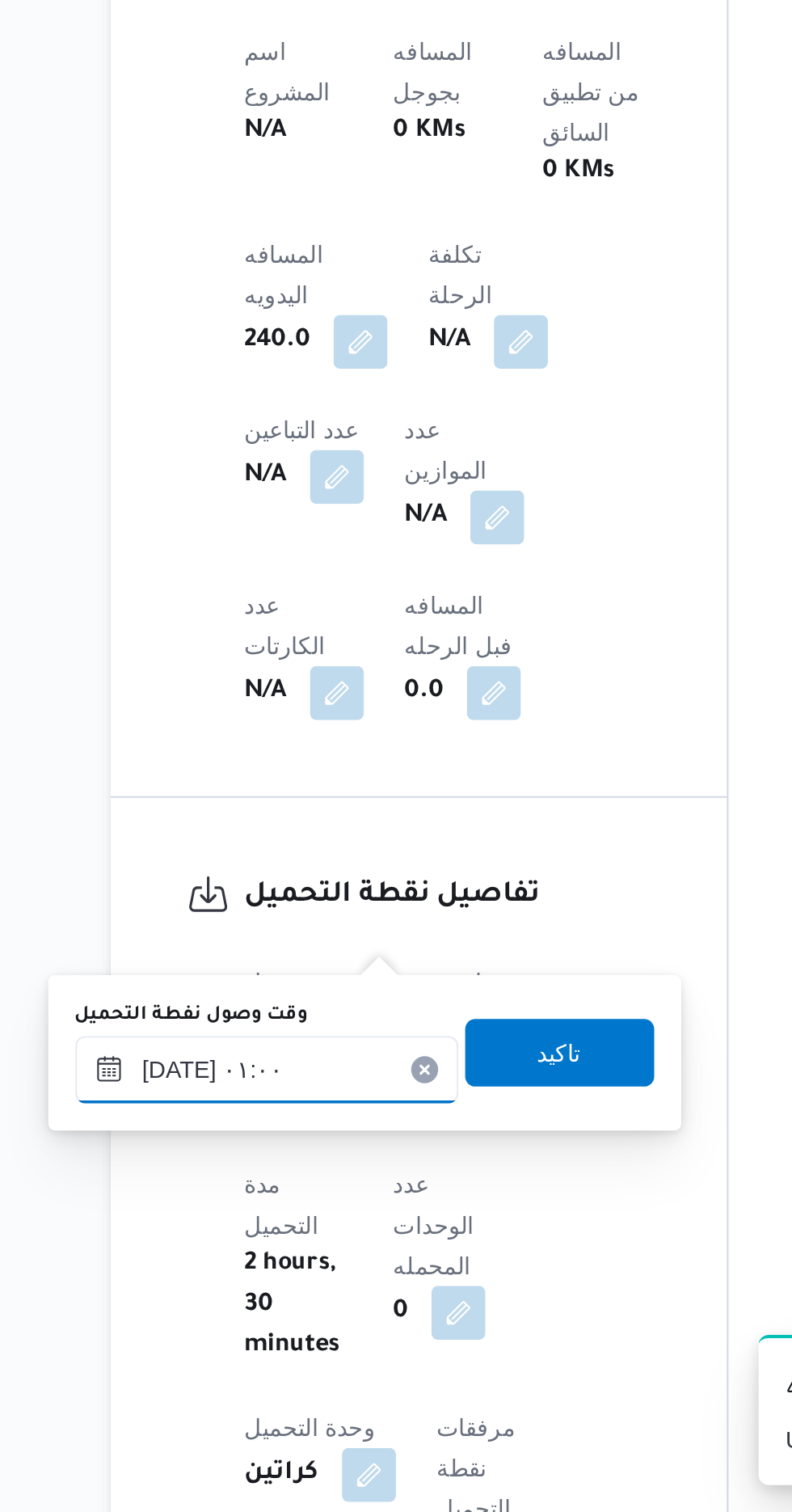
click at [309, 1300] on input "[DATE] ٠١:٠٠" at bounding box center [285, 1301] width 184 height 32
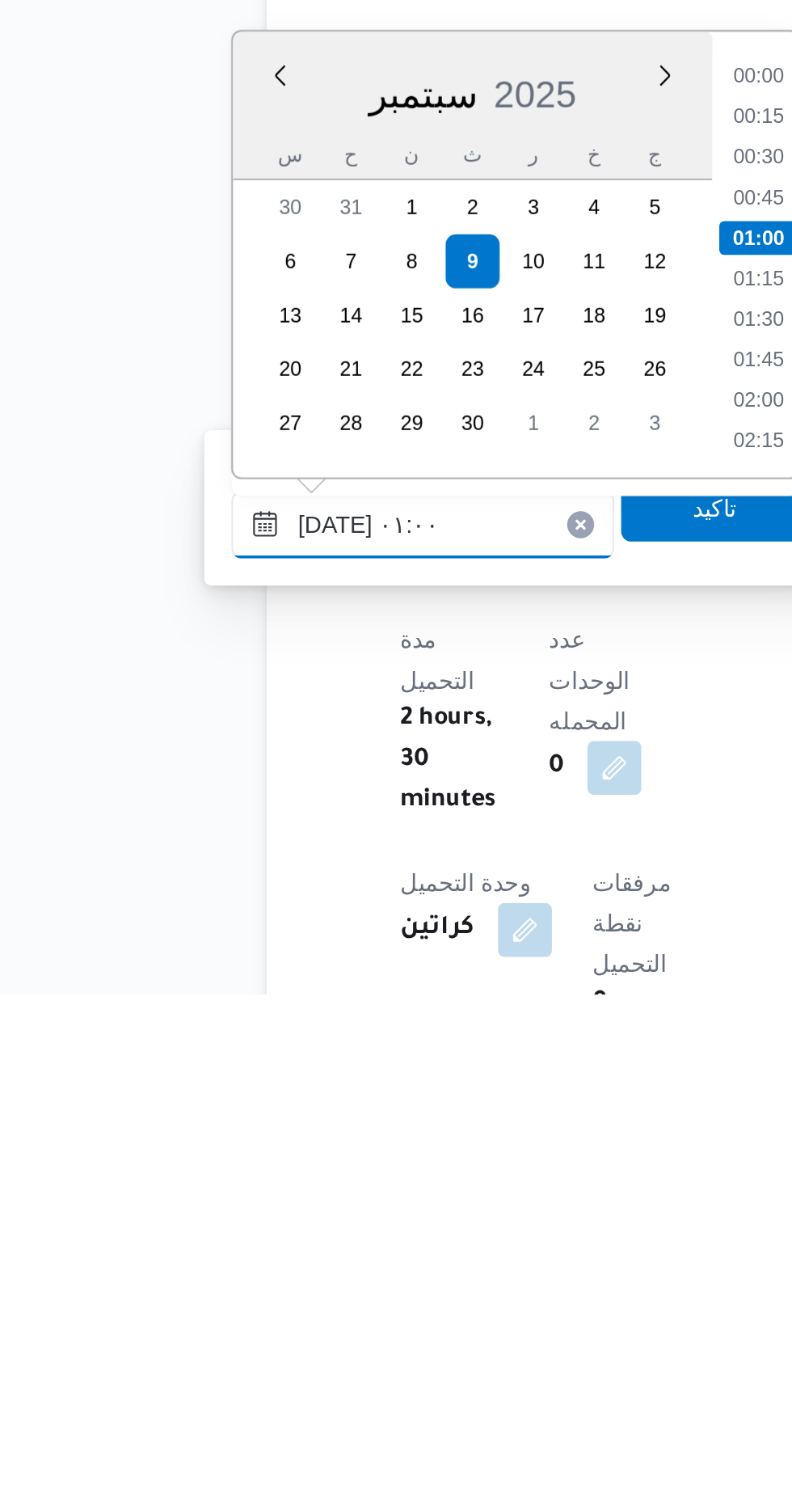
scroll to position [580, 0]
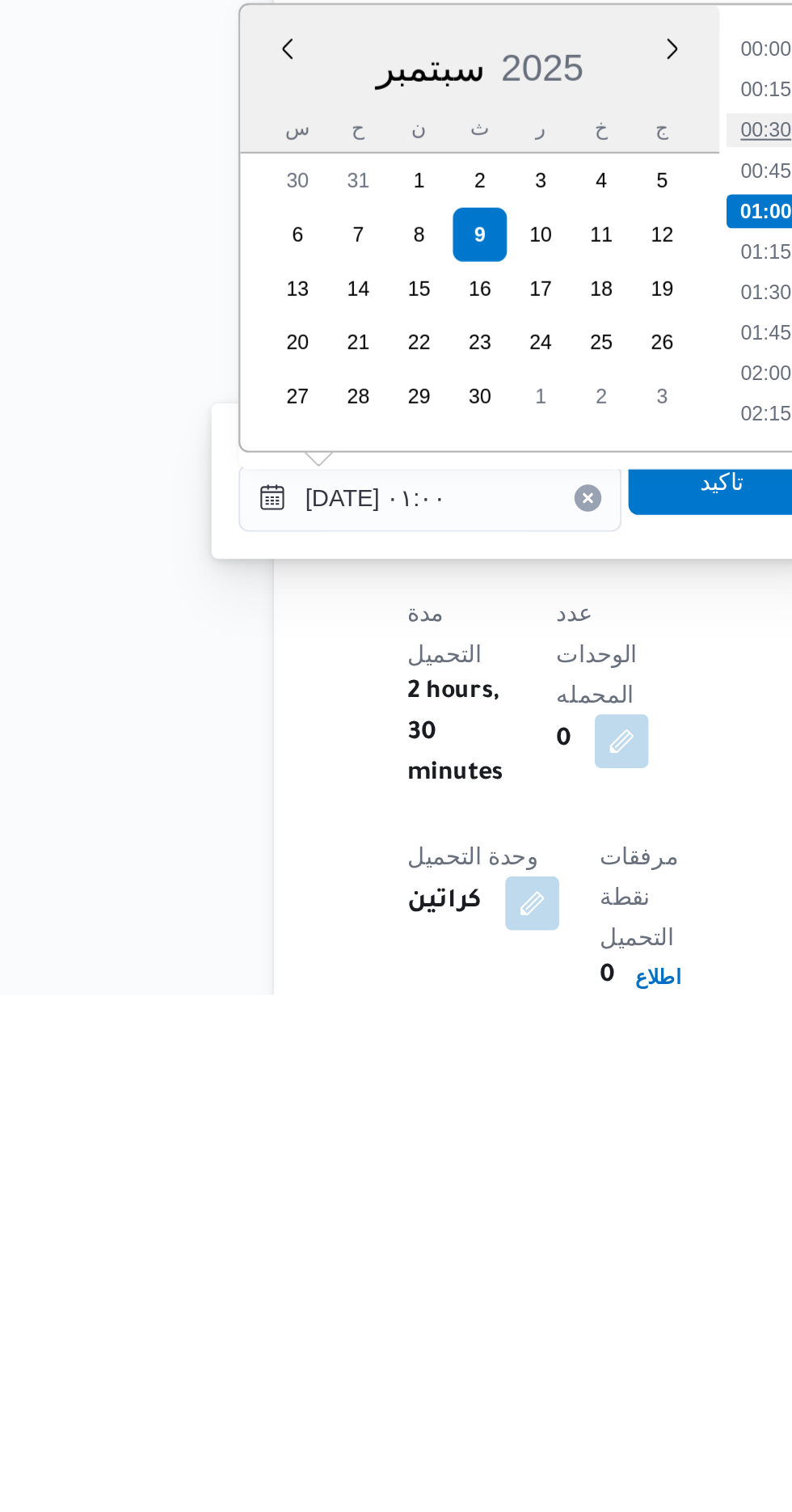
click at [444, 1096] on li "00:30" at bounding box center [446, 1098] width 37 height 16
type input "[DATE] ٠١:٠٠"
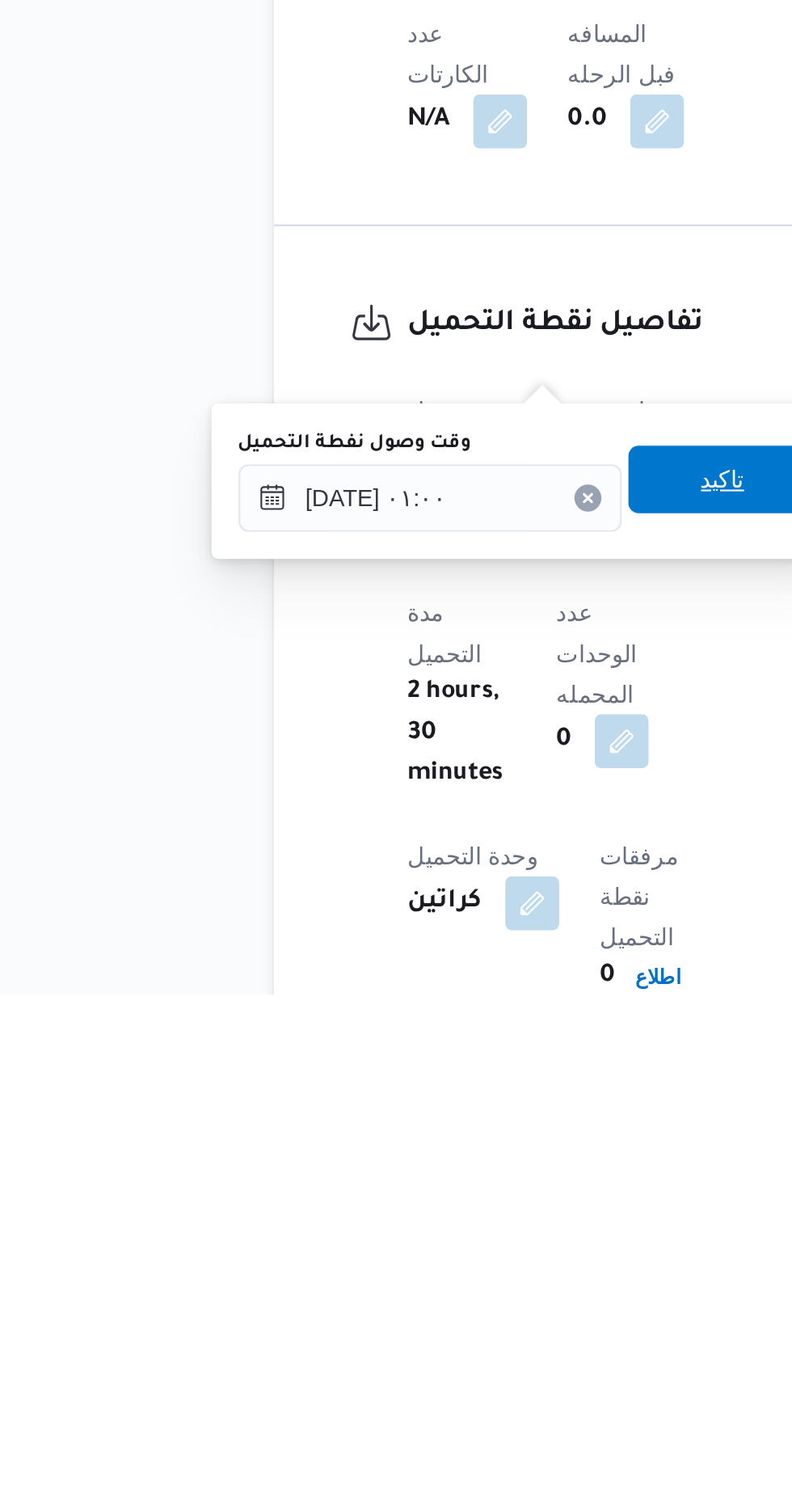
click at [427, 1263] on span "تاكيد" at bounding box center [425, 1266] width 91 height 32
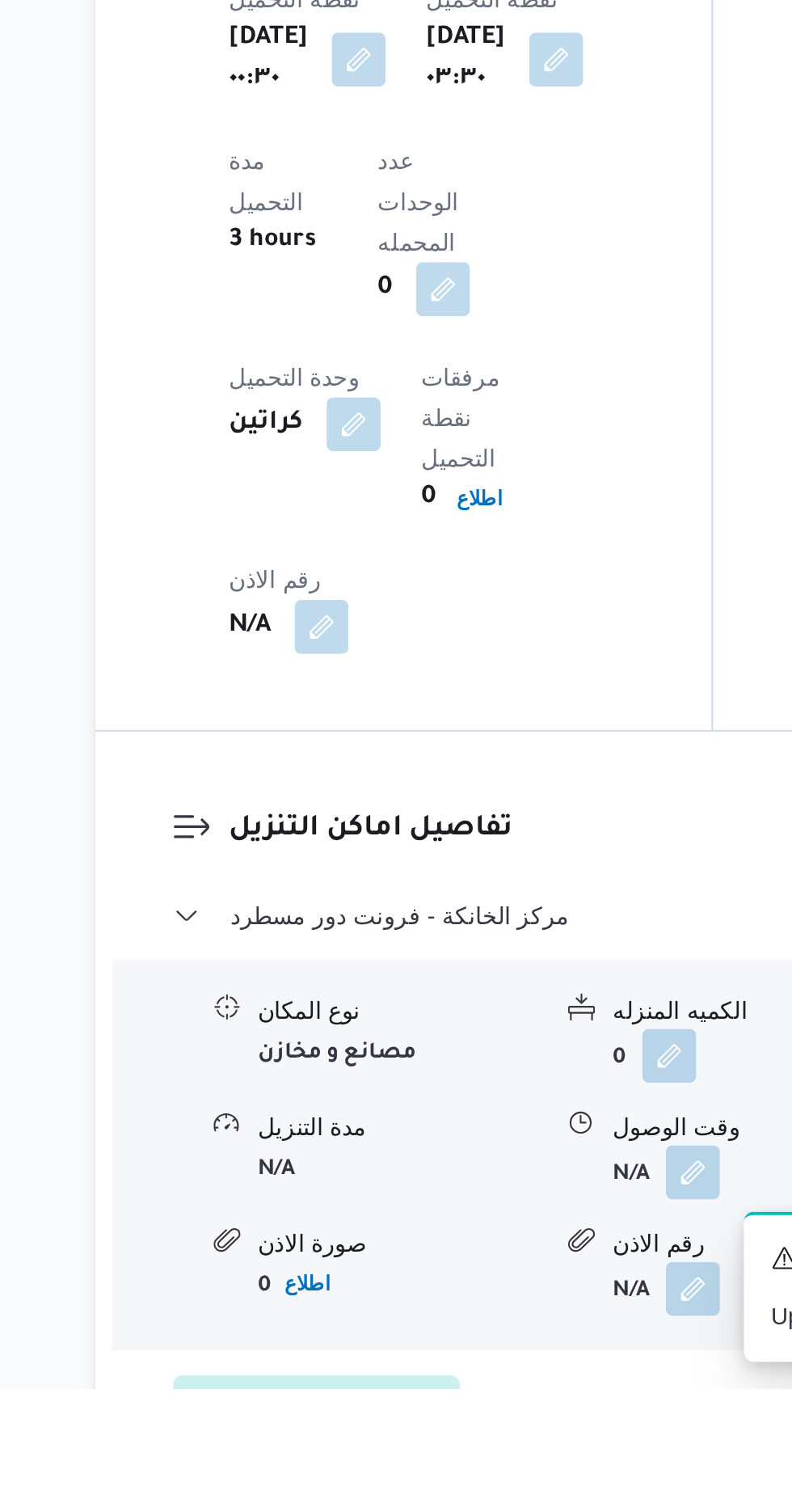
scroll to position [1007, 0]
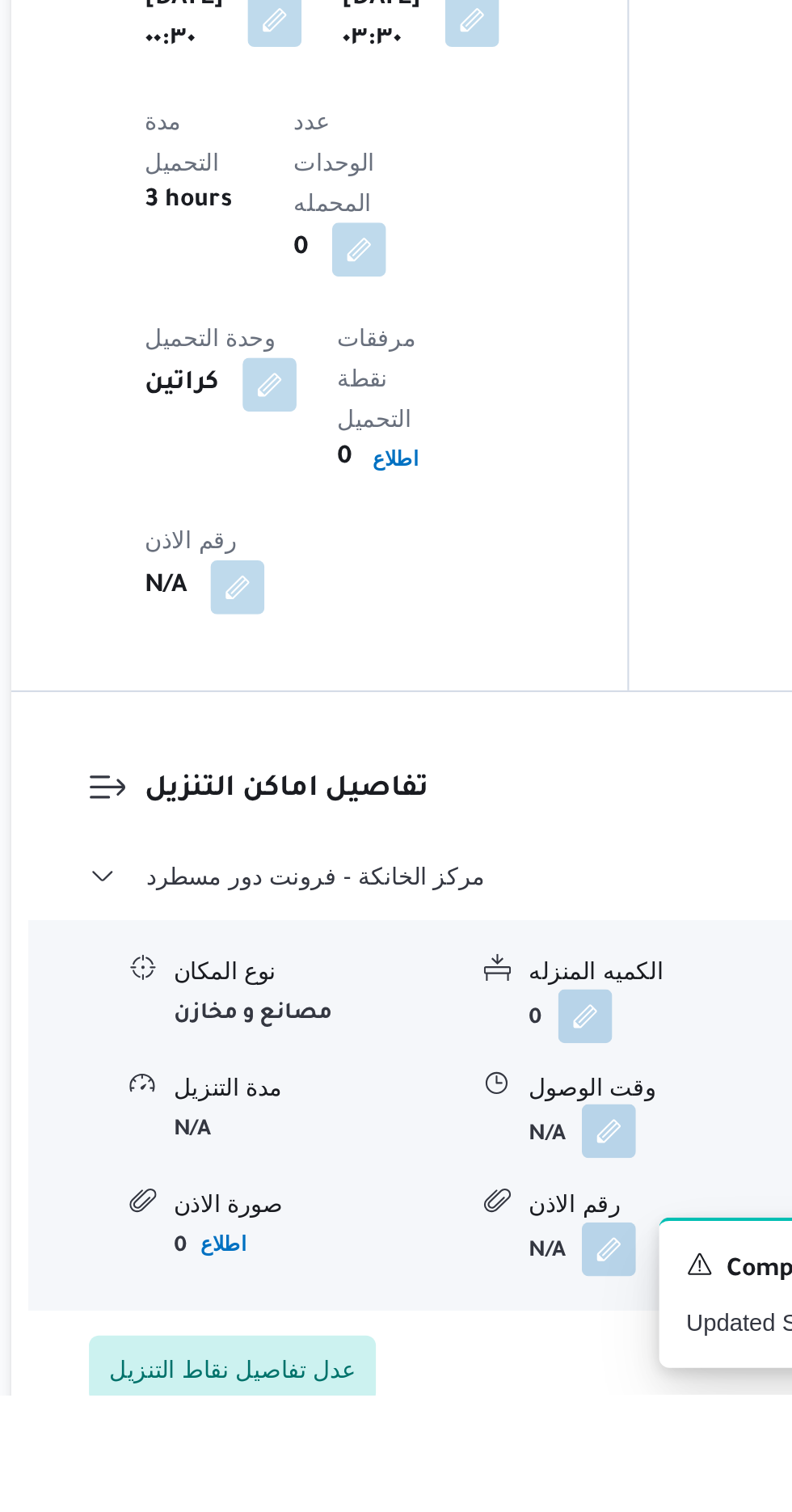
click at [493, 1373] on button "button" at bounding box center [495, 1386] width 26 height 26
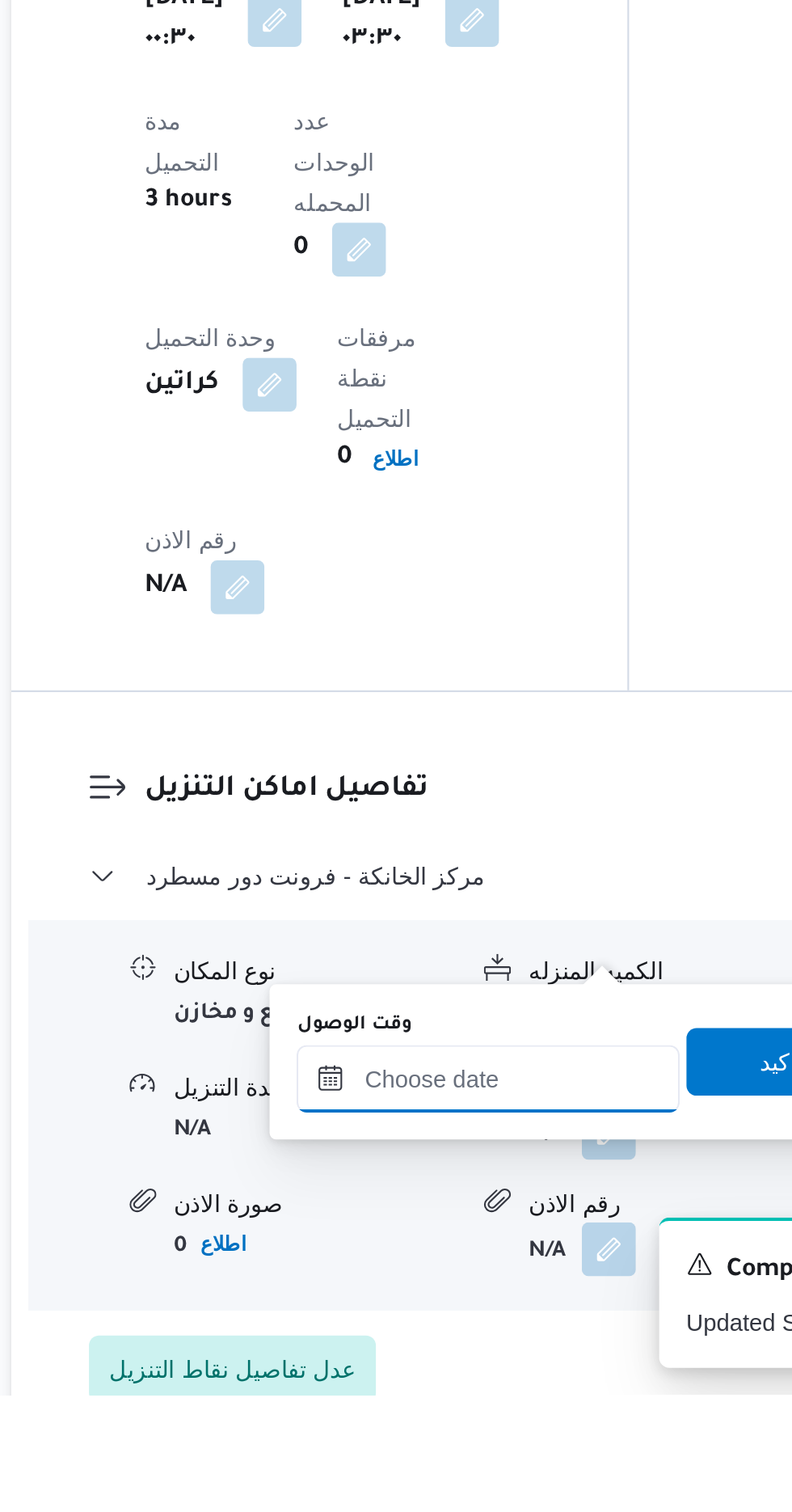
click at [469, 1357] on input "وقت الوصول" at bounding box center [439, 1361] width 184 height 32
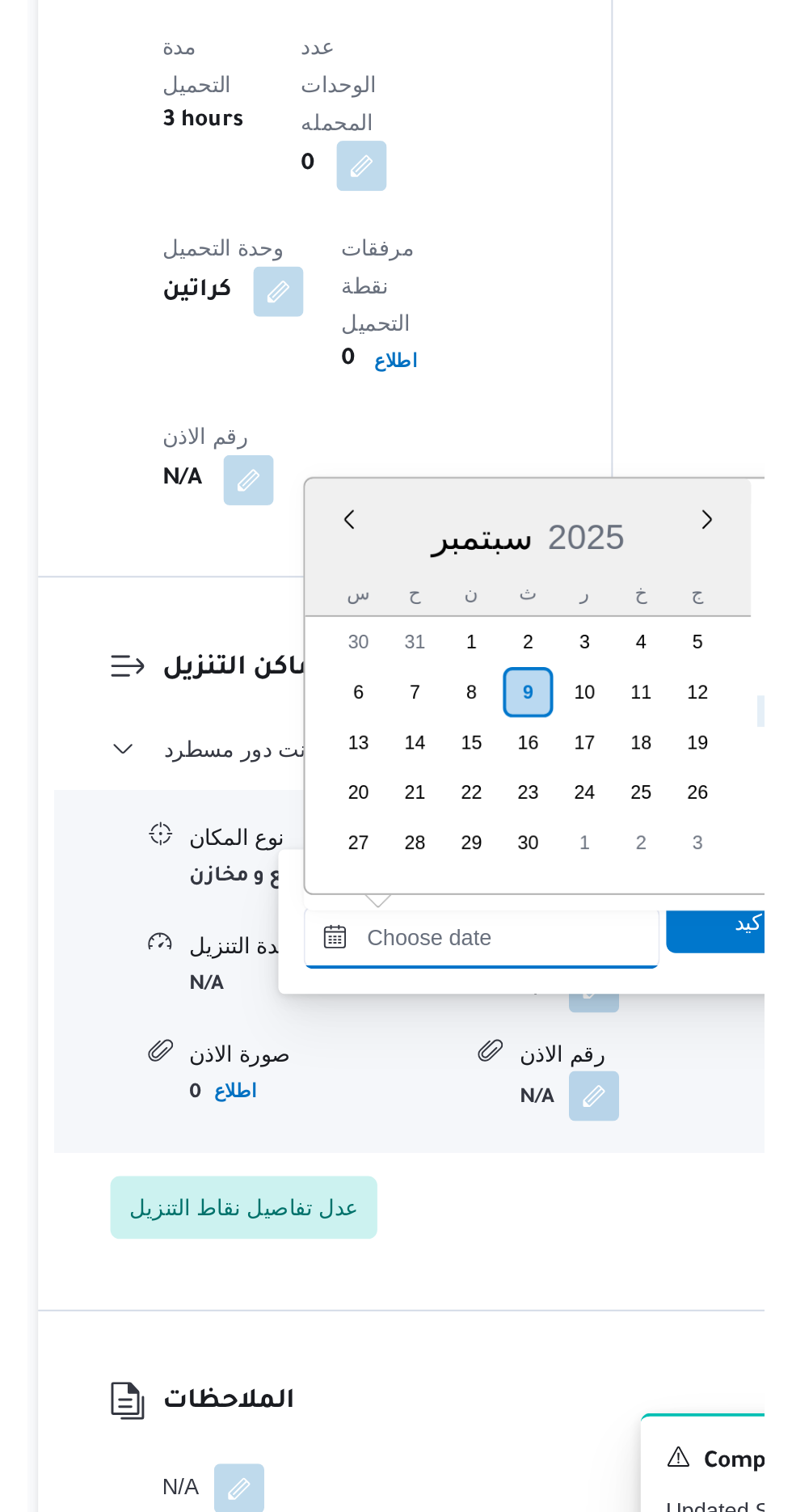
scroll to position [1072, 0]
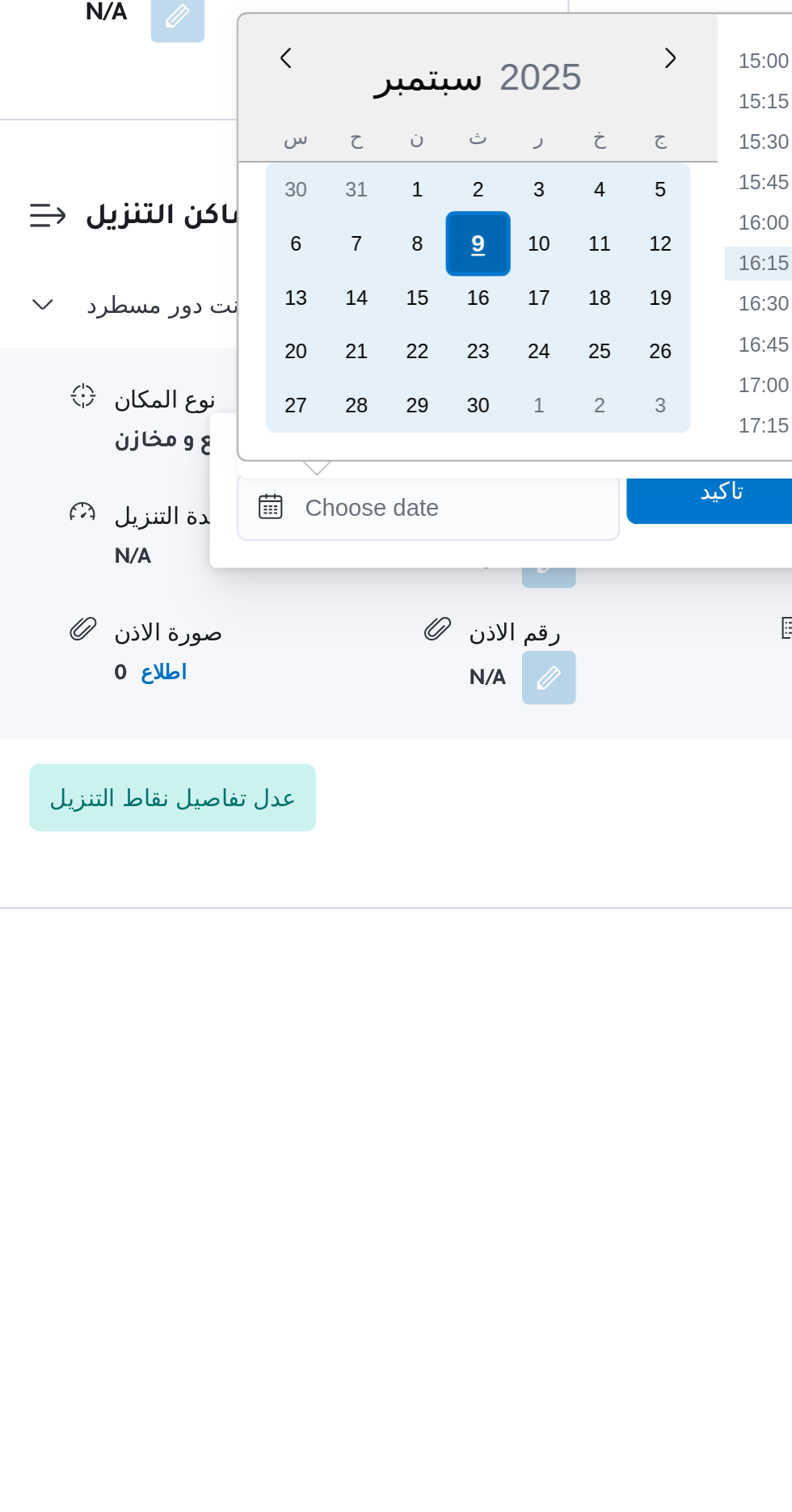
click at [463, 1167] on div "9" at bounding box center [462, 1169] width 31 height 31
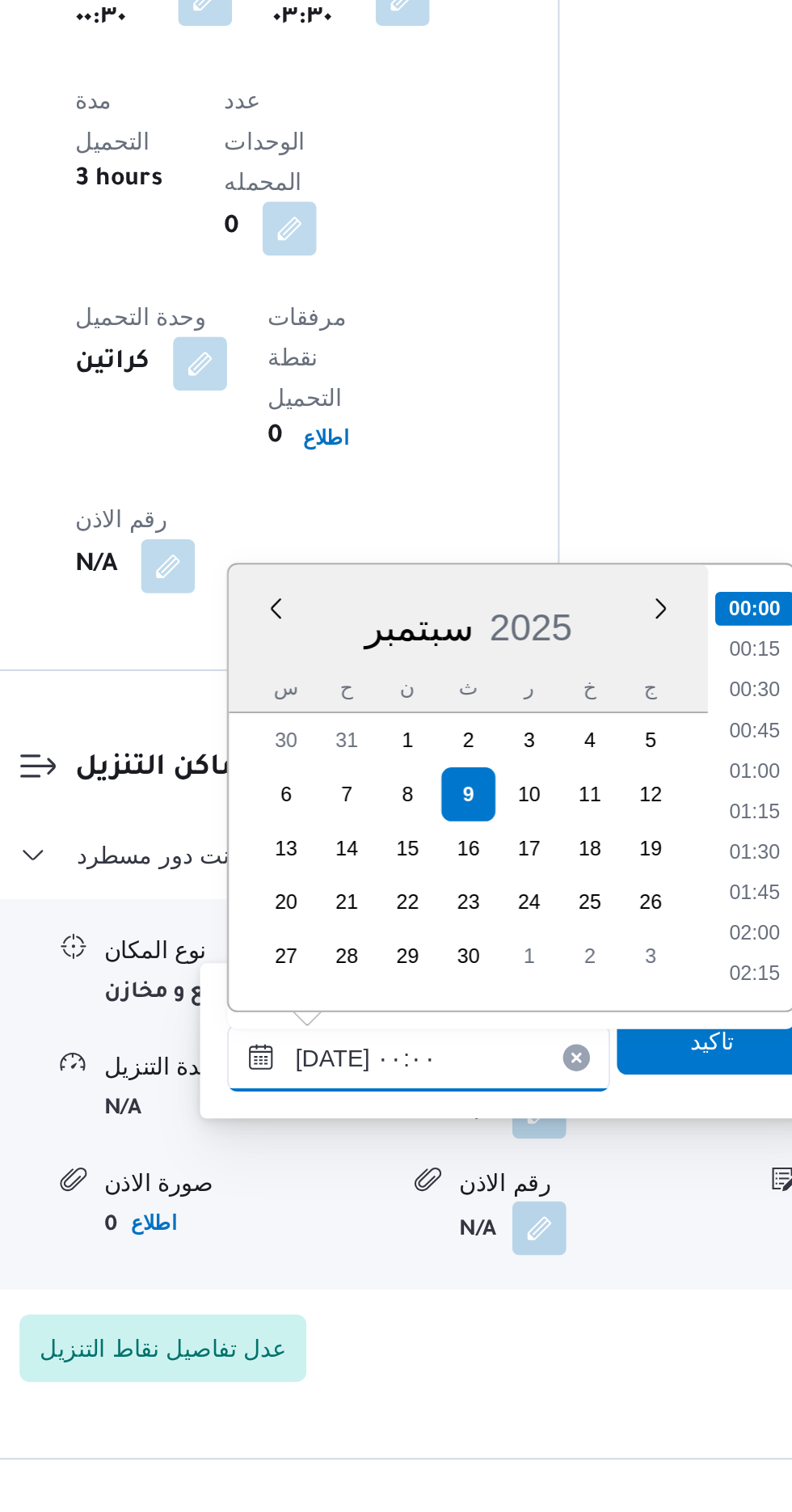
click at [356, 1301] on input "[DATE] ٠٠:٠٠" at bounding box center [439, 1294] width 184 height 32
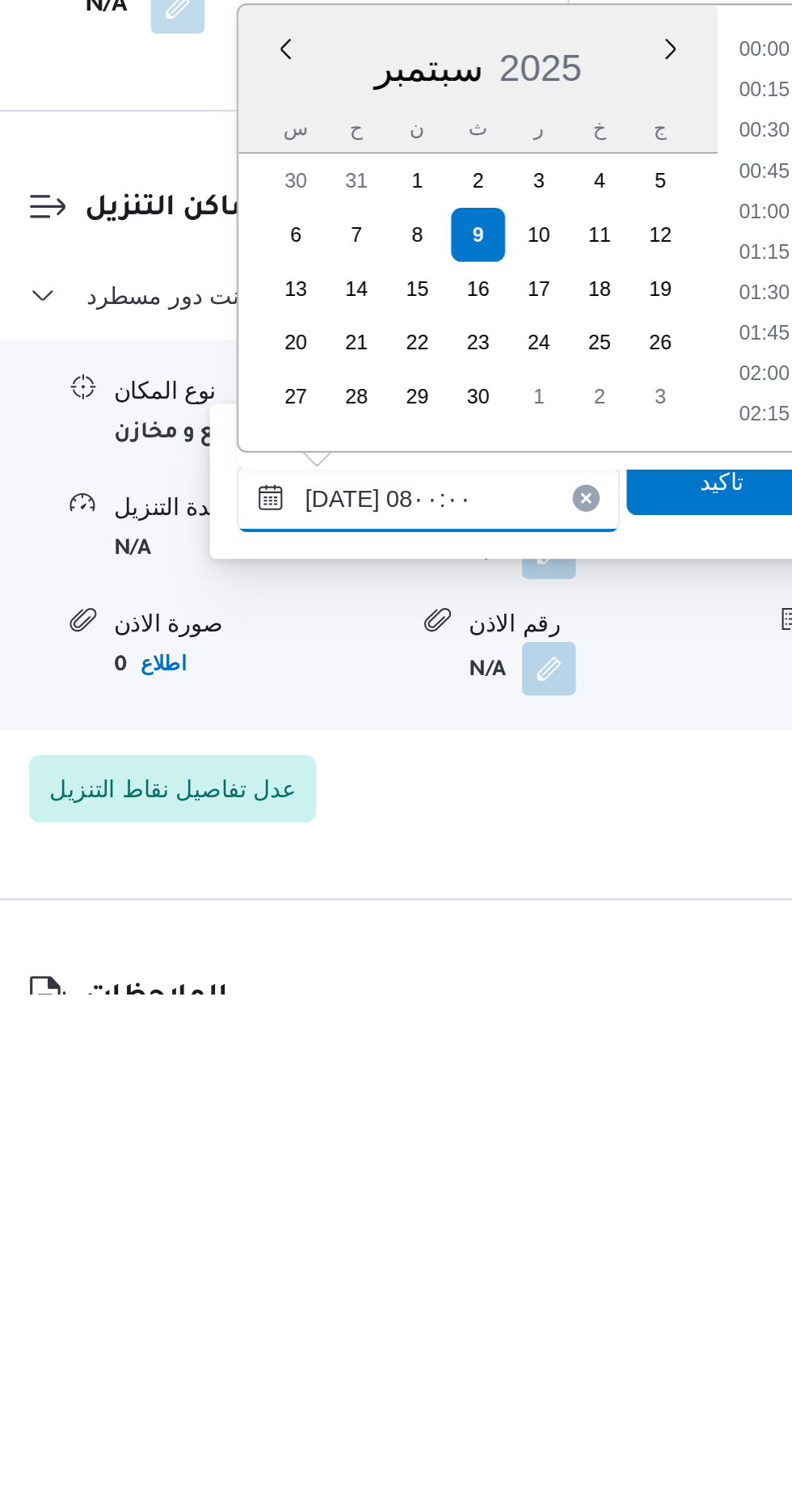
scroll to position [451, 0]
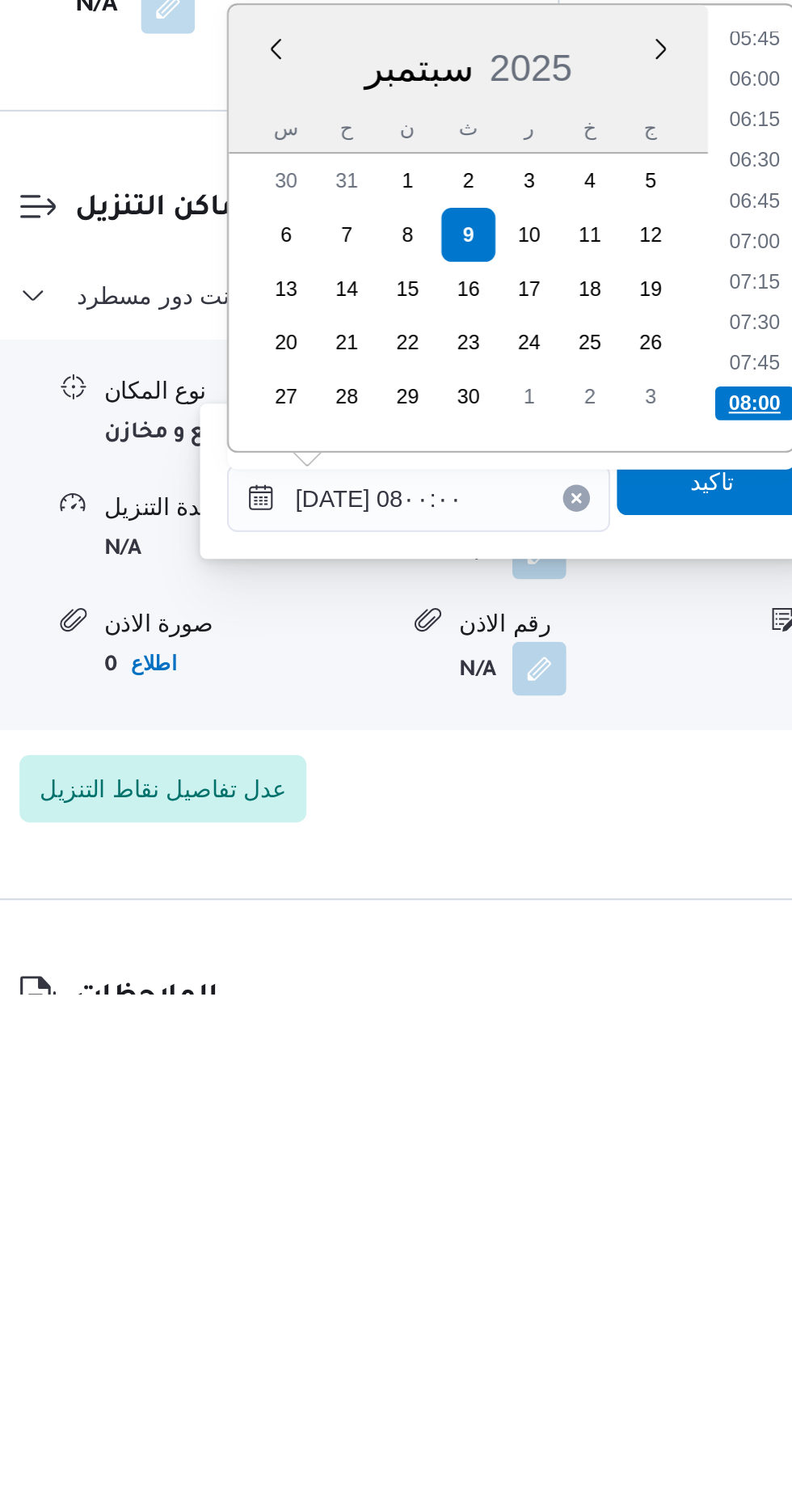
click at [600, 1230] on li "08:00" at bounding box center [599, 1229] width 38 height 16
type input "[DATE] ٠٨:٠٠"
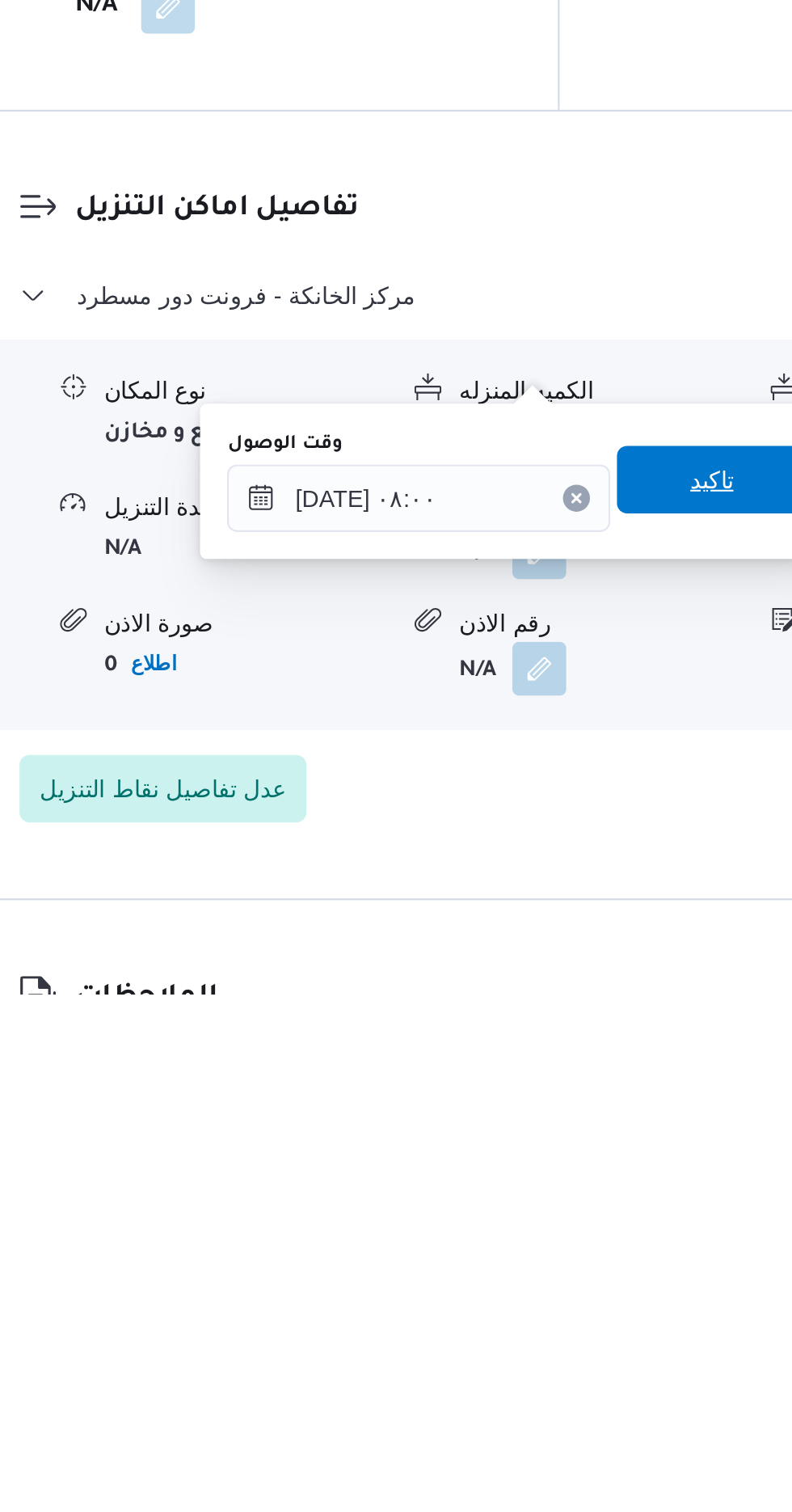
click at [590, 1270] on span "تاكيد" at bounding box center [579, 1266] width 21 height 20
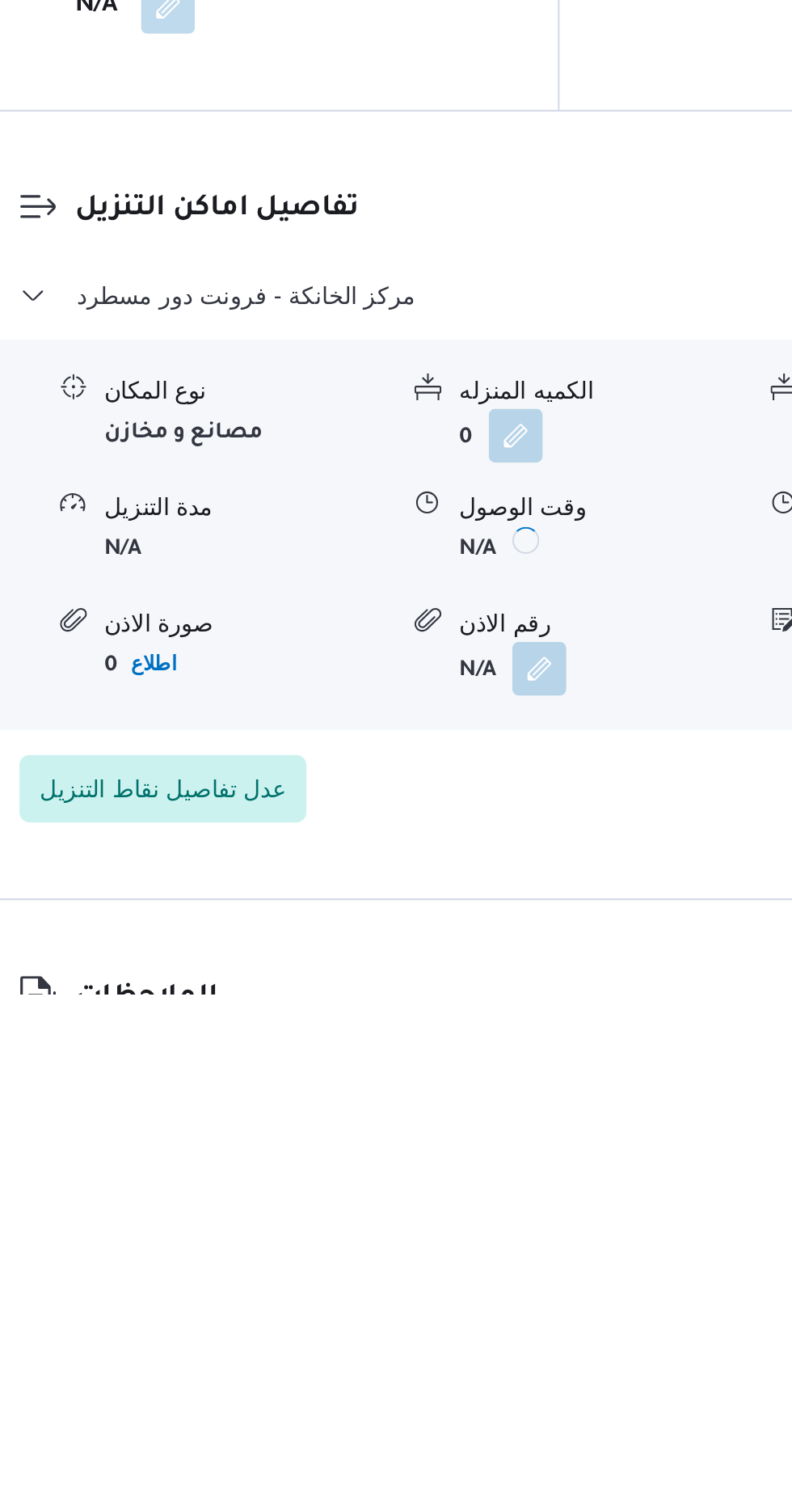
scroll to position [1094, 0]
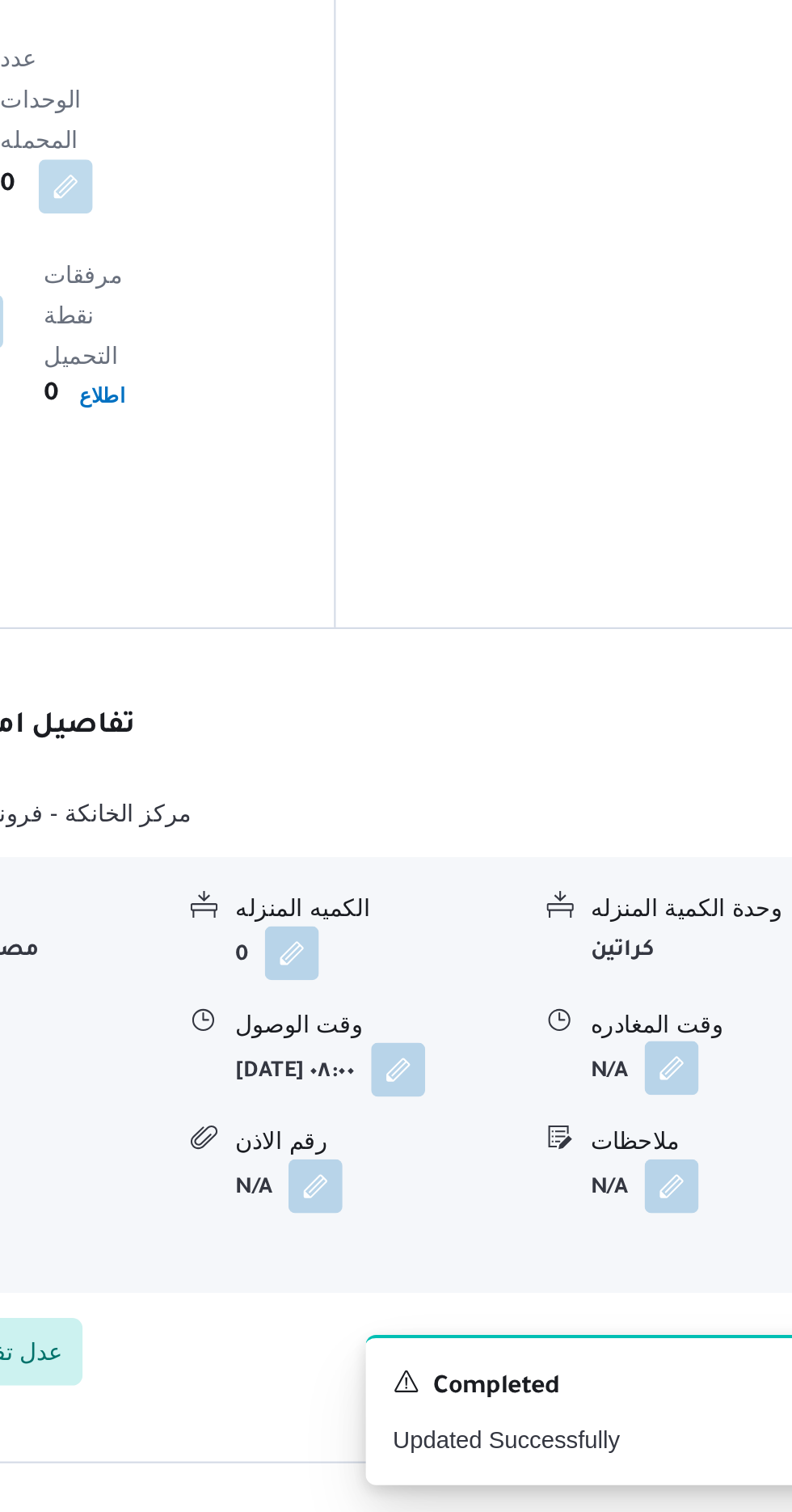
click at [658, 1286] on button "button" at bounding box center [667, 1299] width 26 height 26
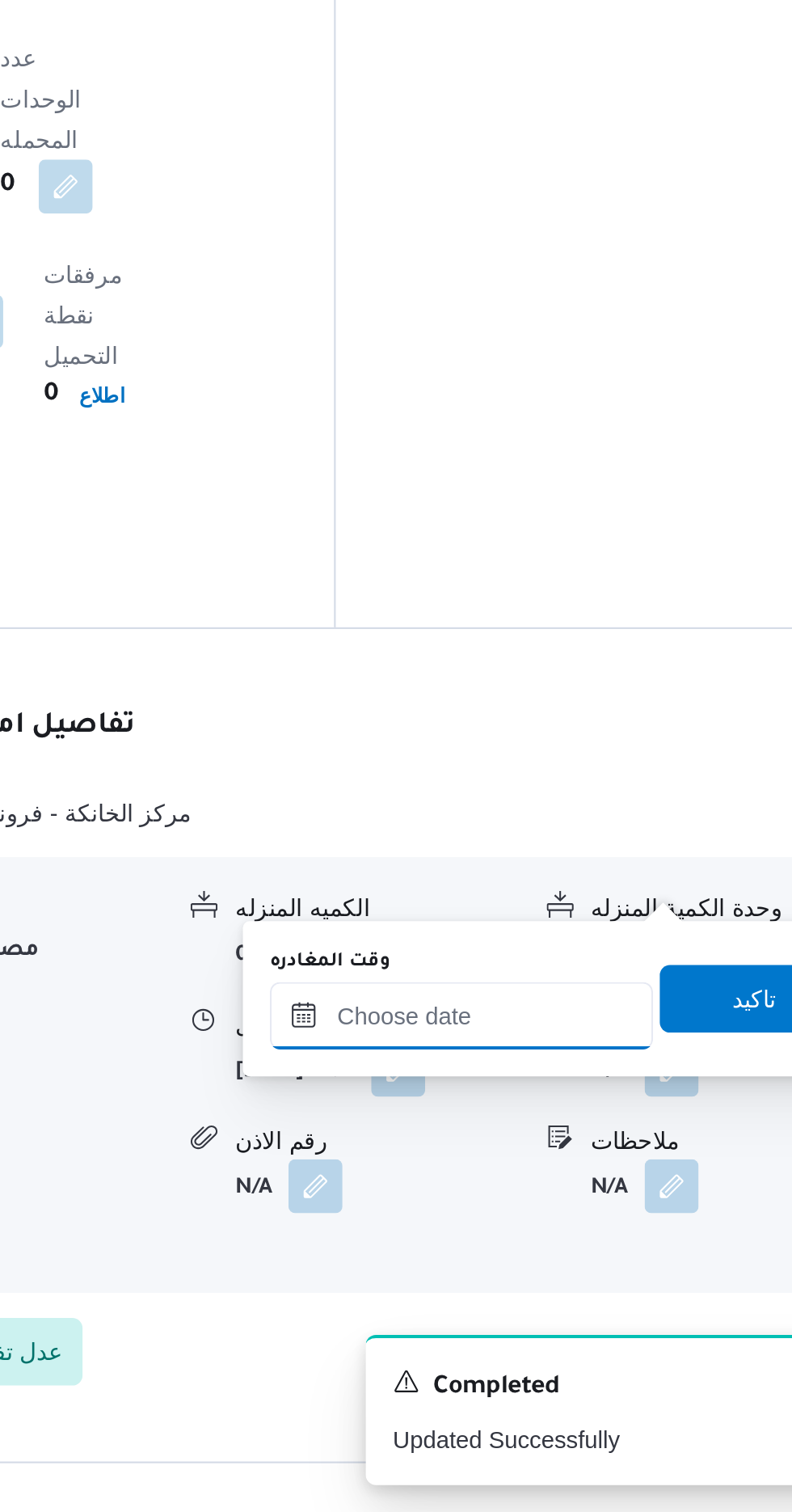
click at [582, 1269] on input "وقت المغادره" at bounding box center [566, 1275] width 184 height 32
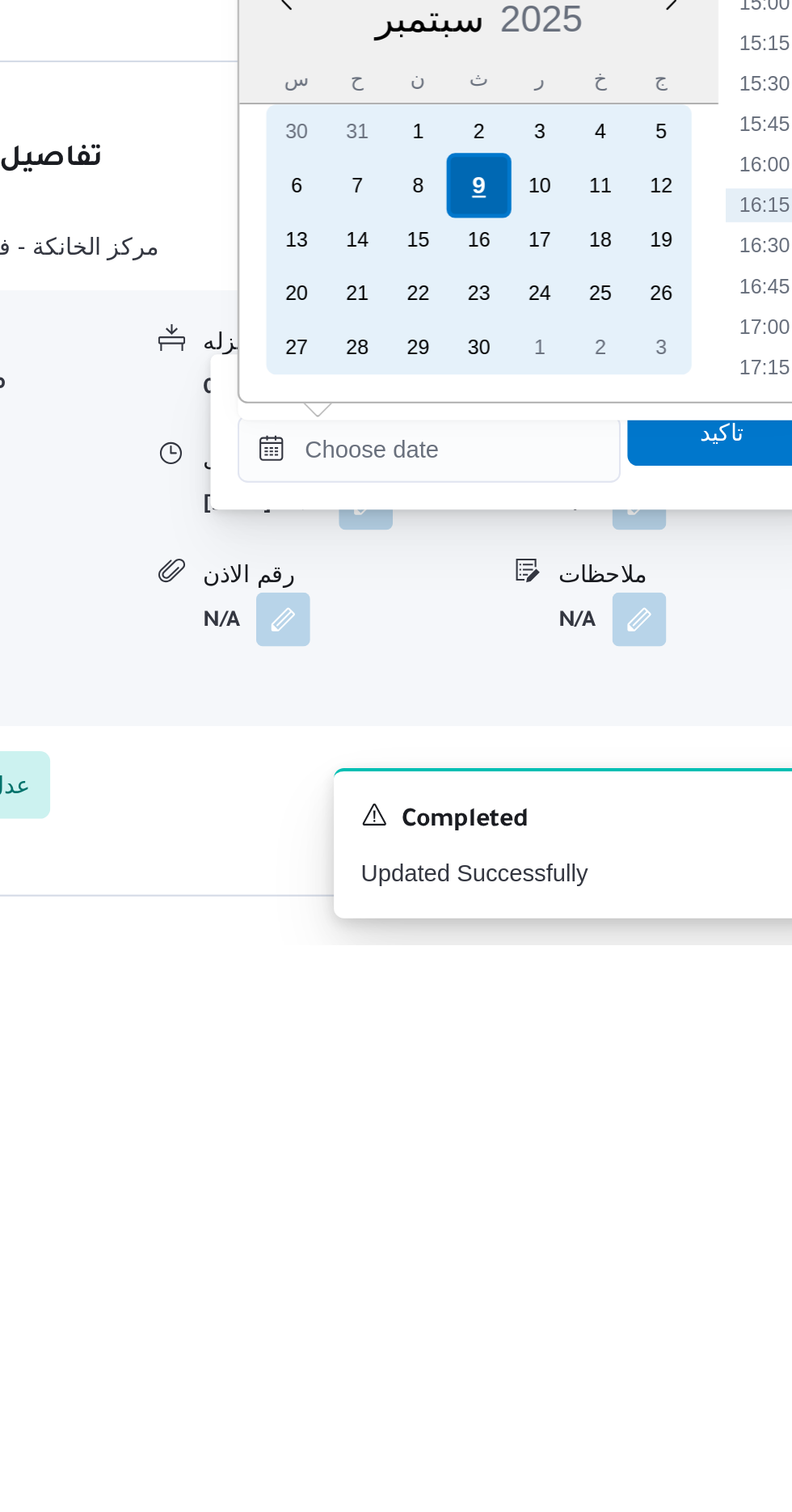
click at [601, 1147] on div "9" at bounding box center [590, 1148] width 31 height 31
type input "[DATE] ٠٠:٠٠"
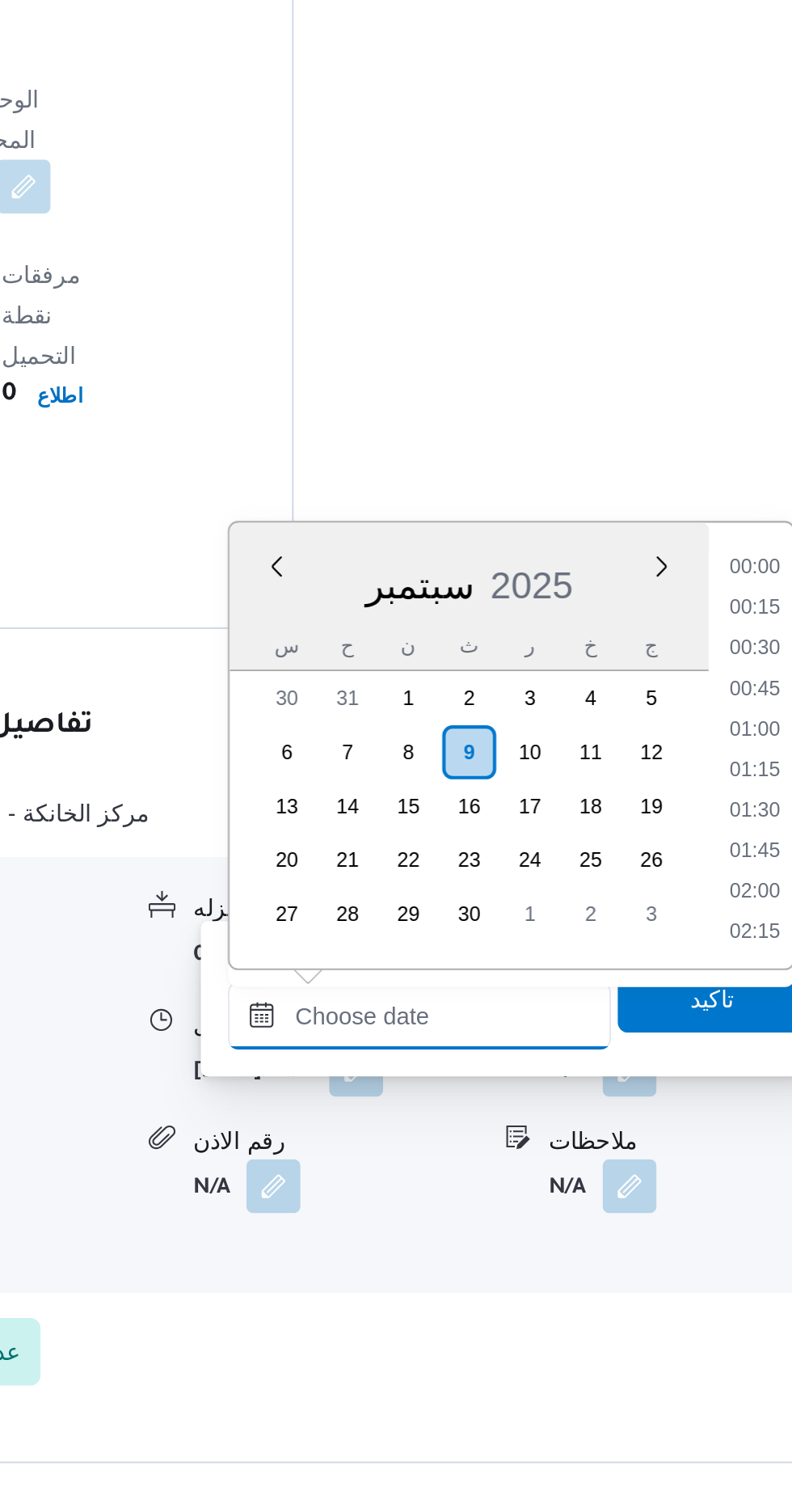
click at [479, 1280] on input "وقت المغادره" at bounding box center [566, 1275] width 184 height 32
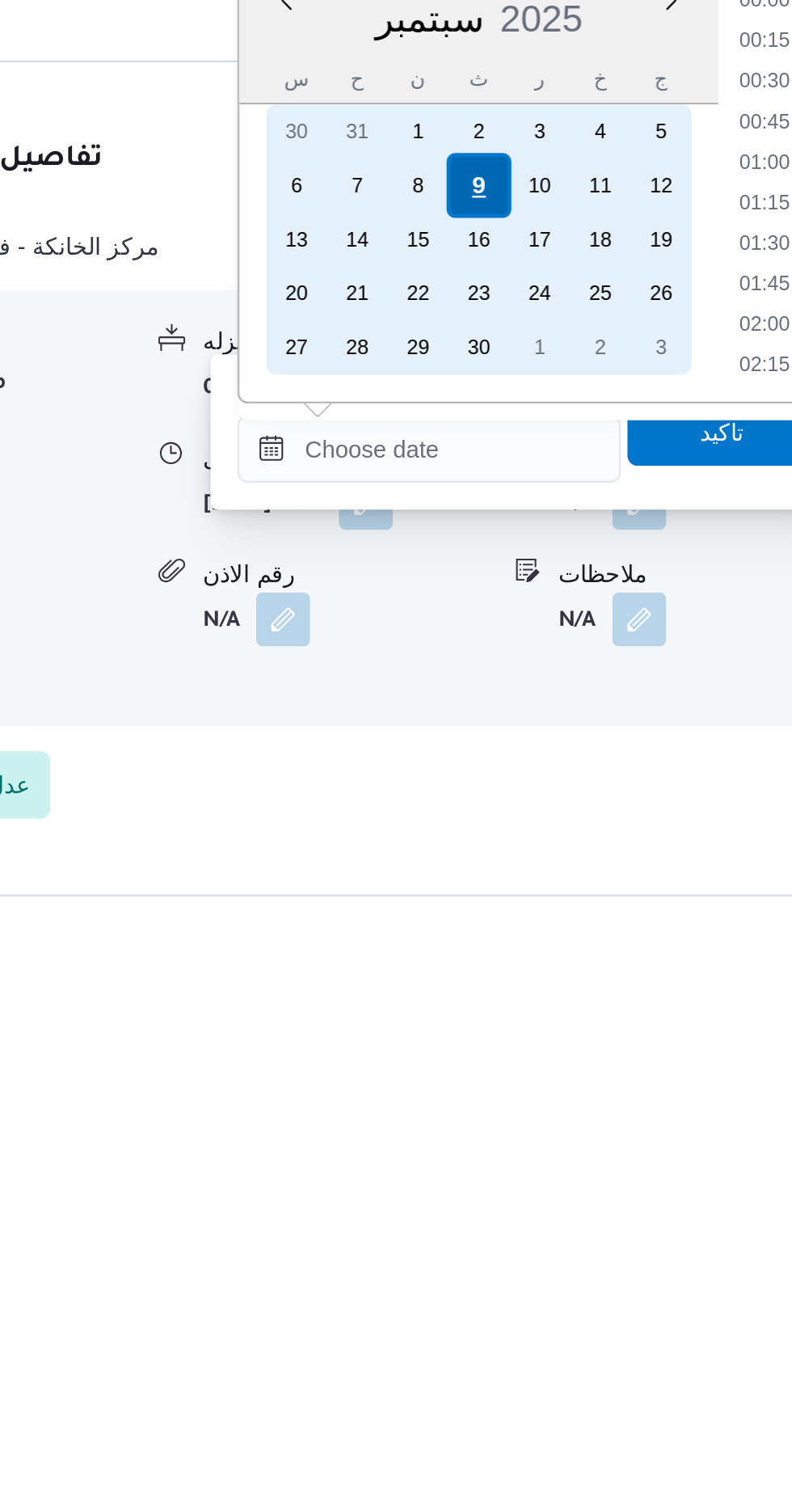
click at [588, 1144] on div "9" at bounding box center [590, 1148] width 31 height 31
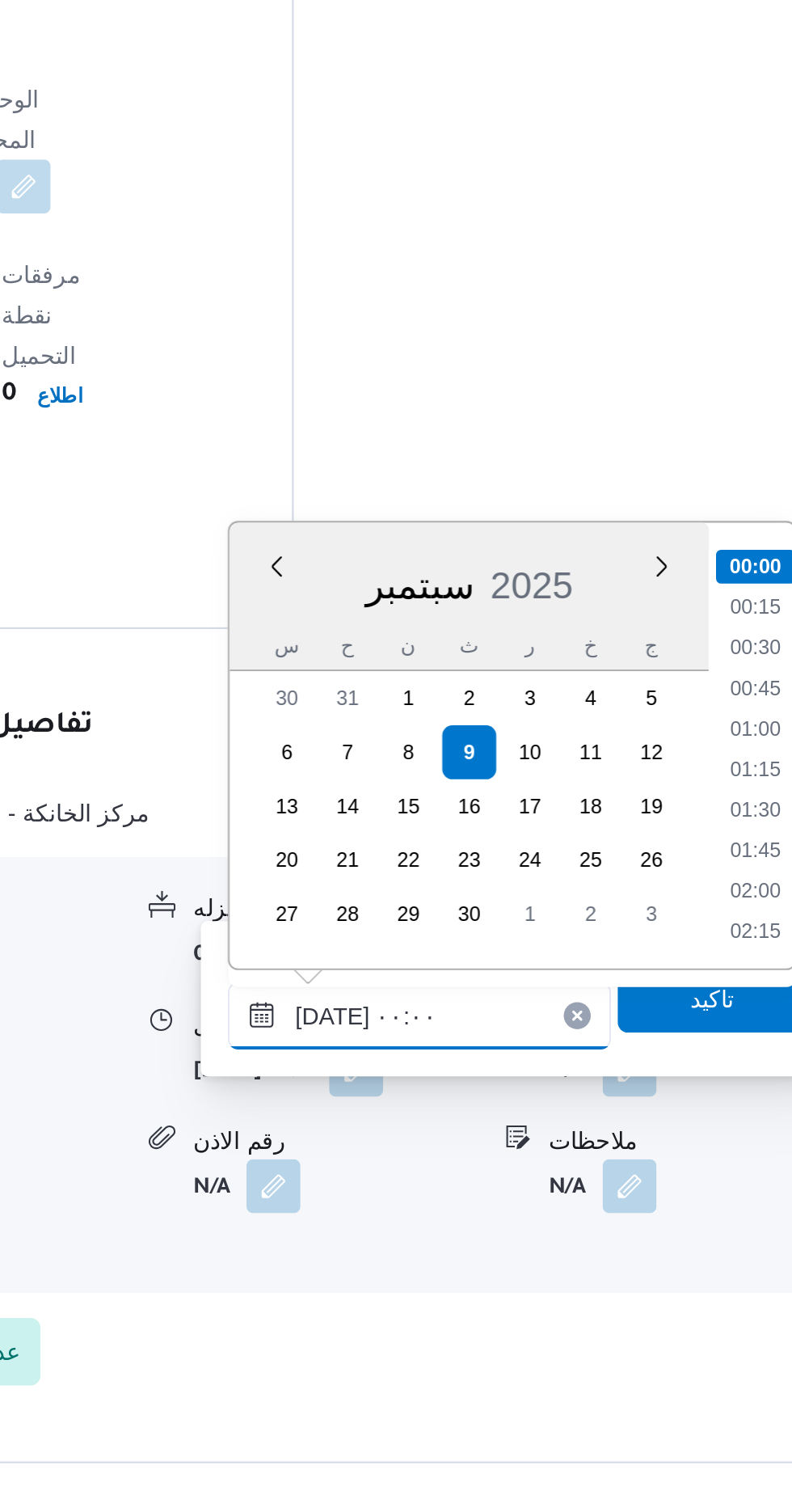
click at [481, 1277] on input "[DATE] ٠٠:٠٠" at bounding box center [566, 1275] width 184 height 32
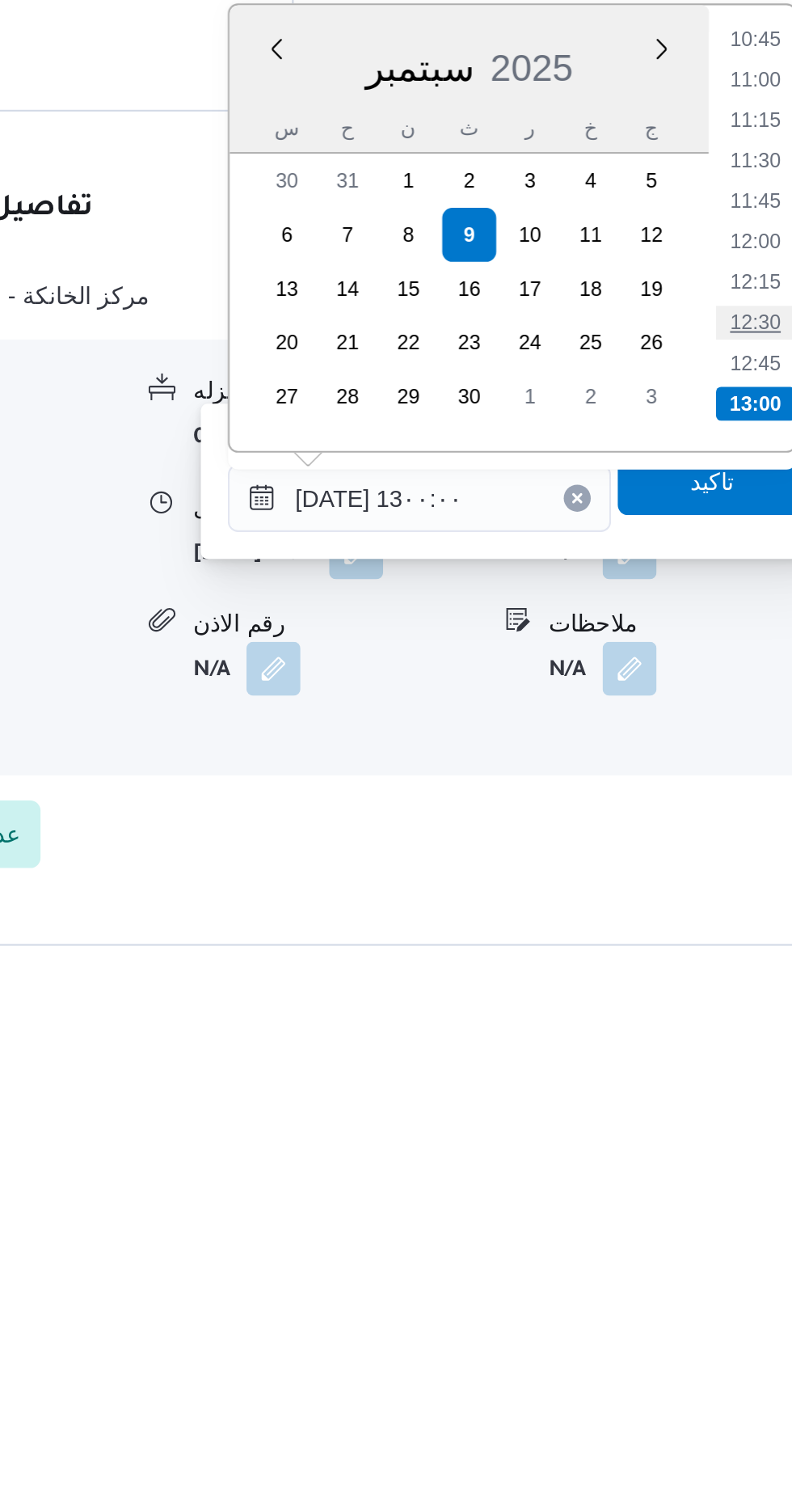
click at [722, 1185] on li "12:30" at bounding box center [727, 1190] width 37 height 16
type input "[DATE] ١٢:٣٠"
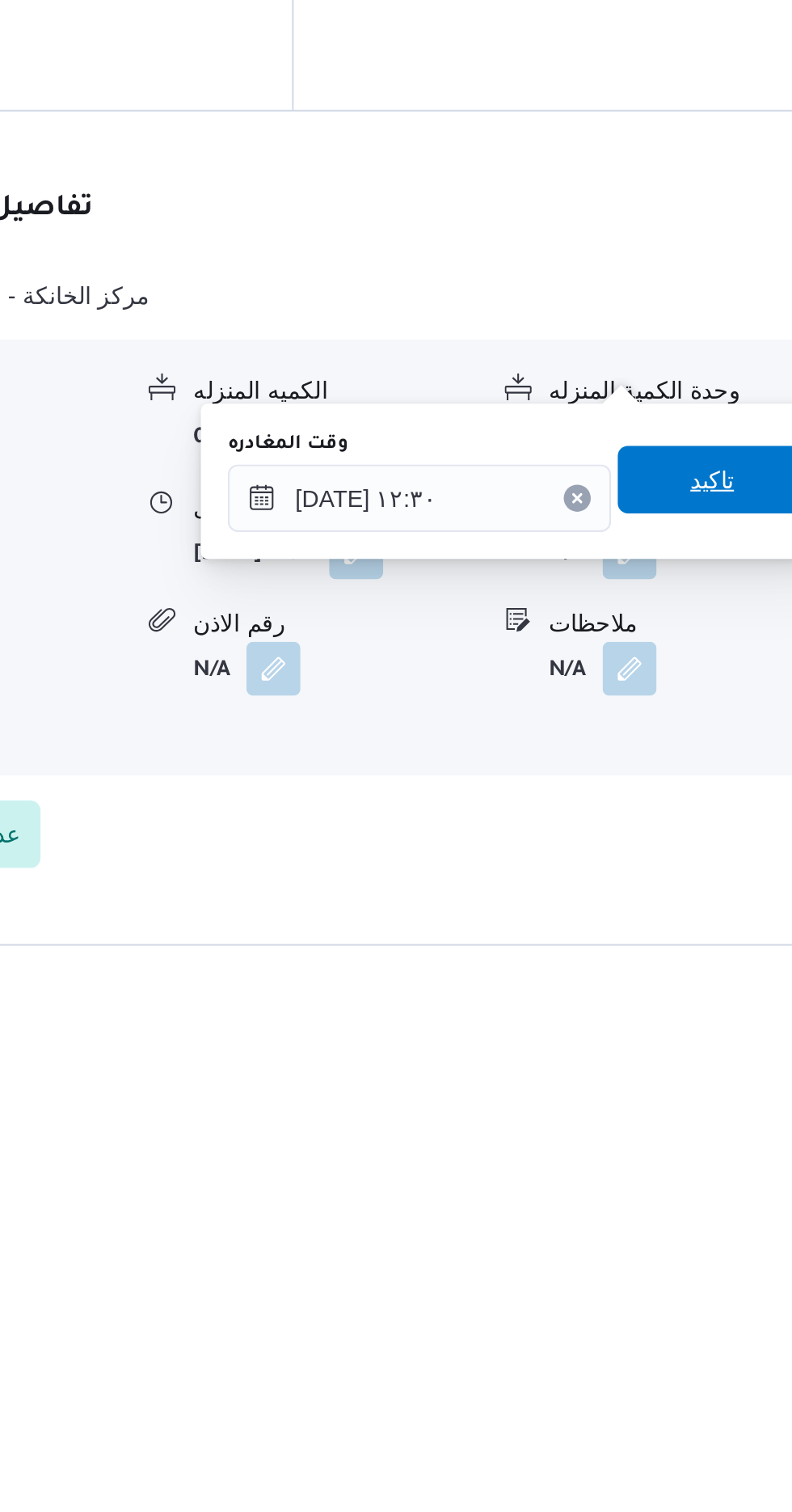
click at [717, 1269] on span "تاكيد" at bounding box center [707, 1266] width 21 height 20
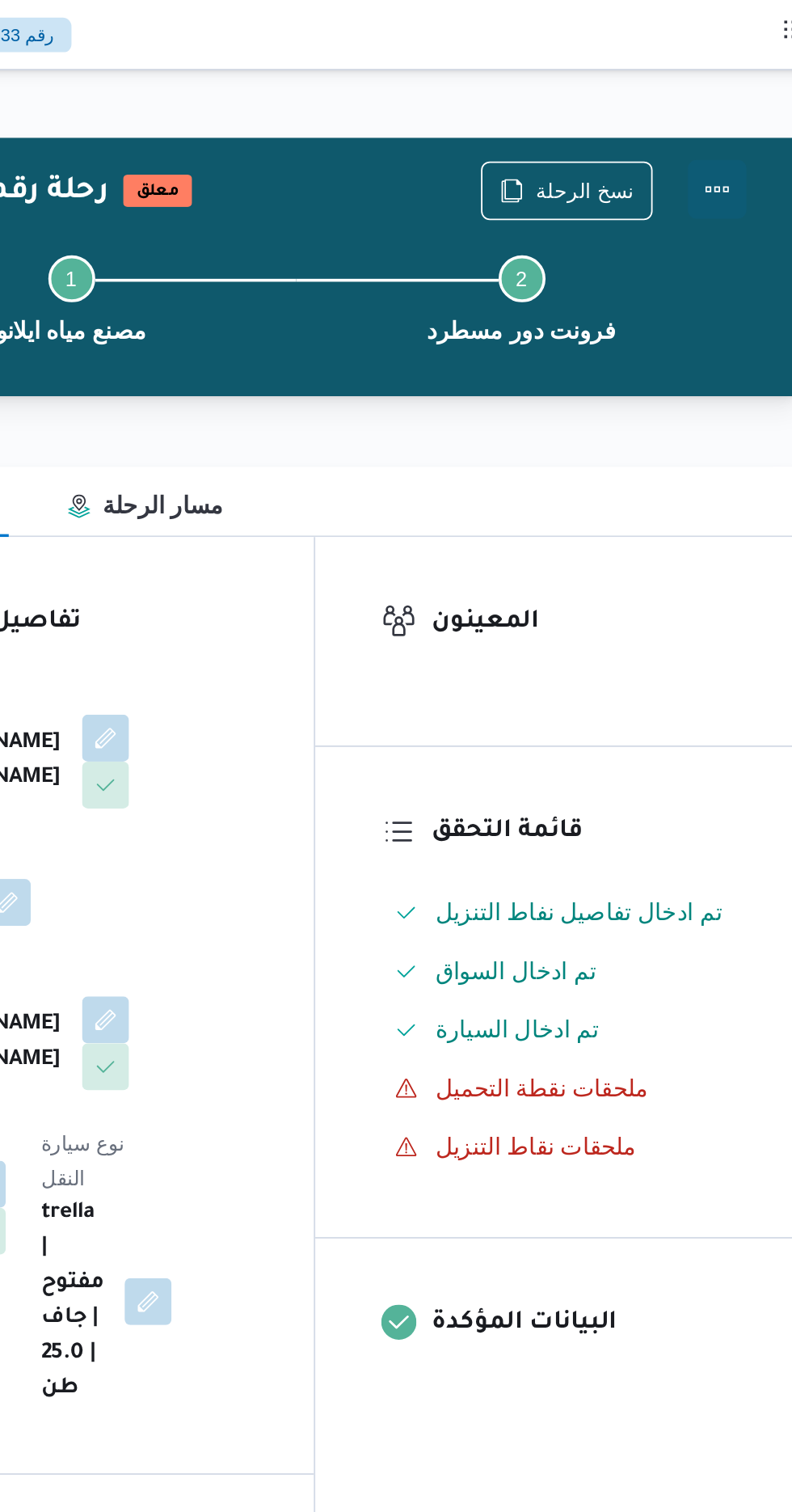
click at [733, 100] on button "Actions" at bounding box center [727, 104] width 32 height 32
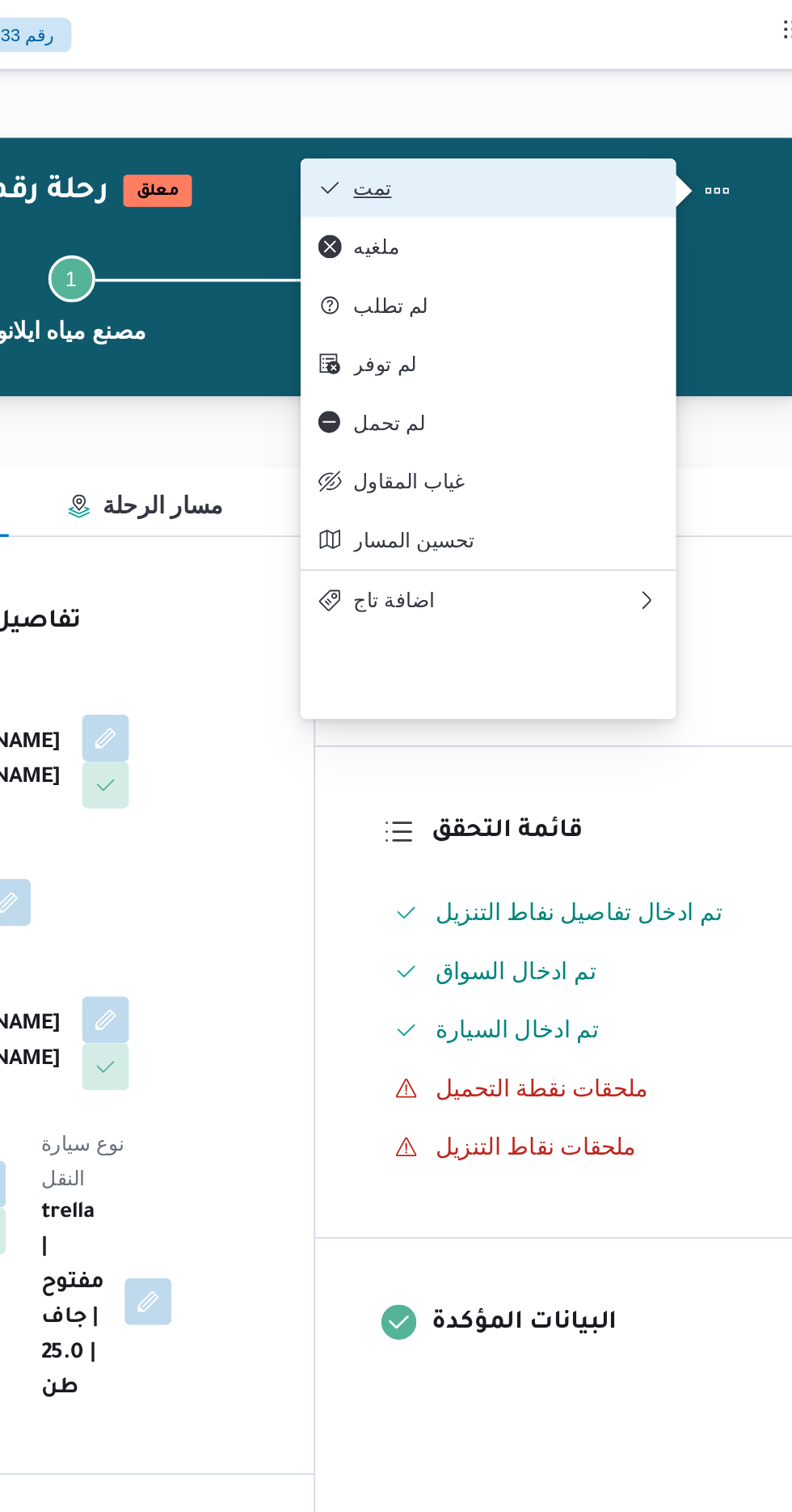
click at [687, 94] on button "تمت" at bounding box center [601, 103] width 207 height 32
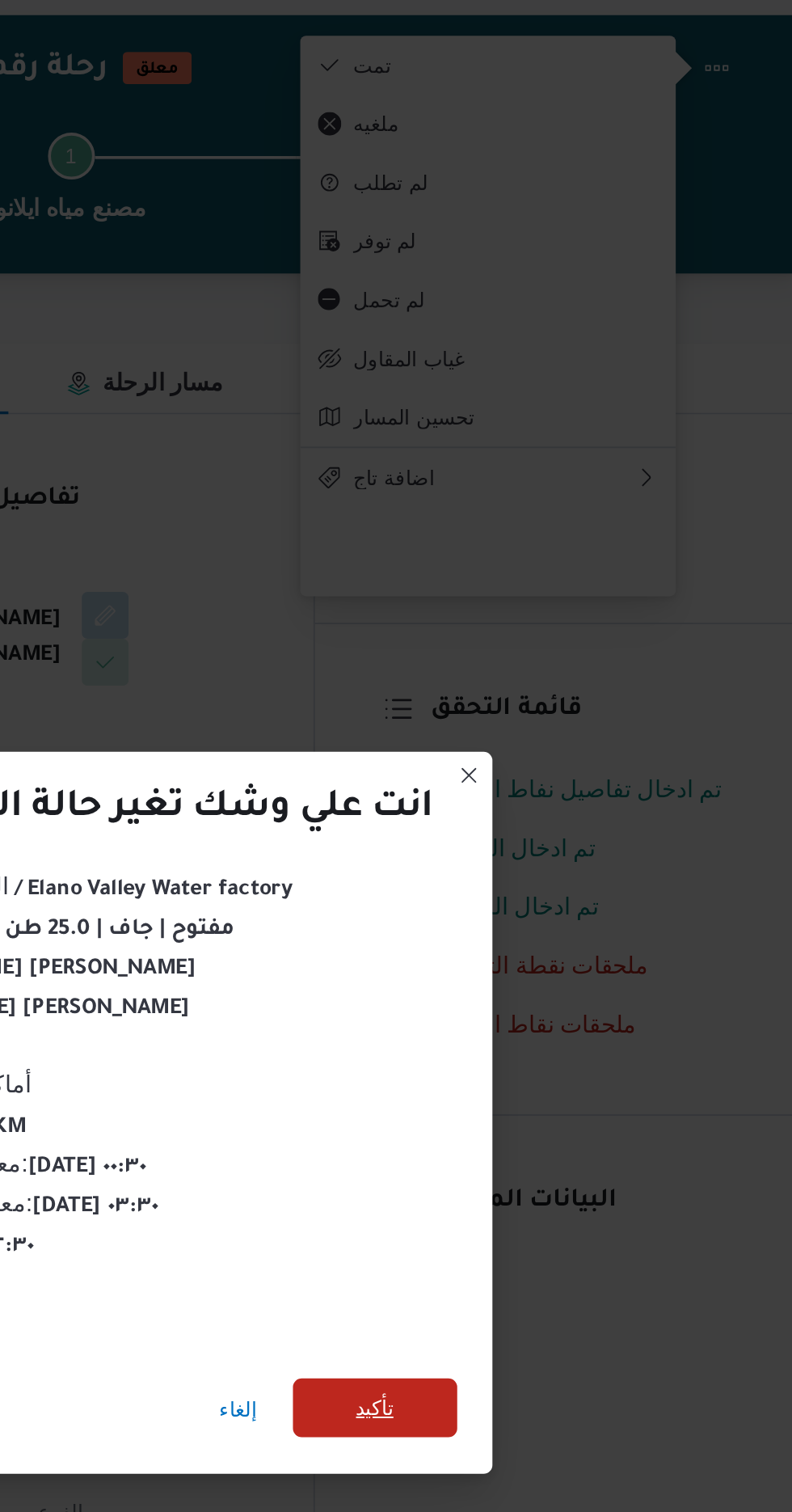
click at [543, 828] on span "تأكيد" at bounding box center [539, 843] width 91 height 32
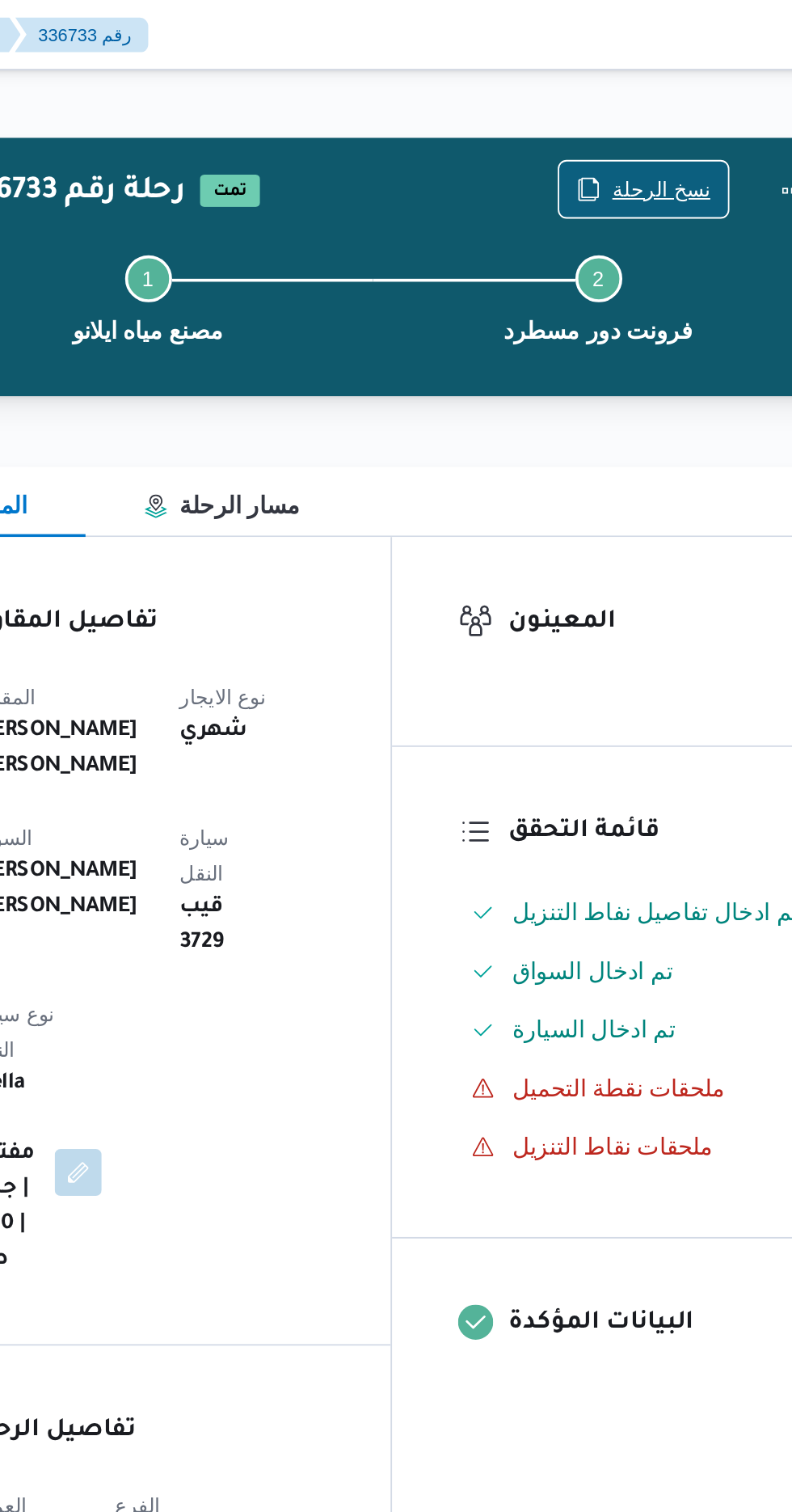
click at [654, 95] on span "نسخ الرحلة" at bounding box center [645, 104] width 93 height 31
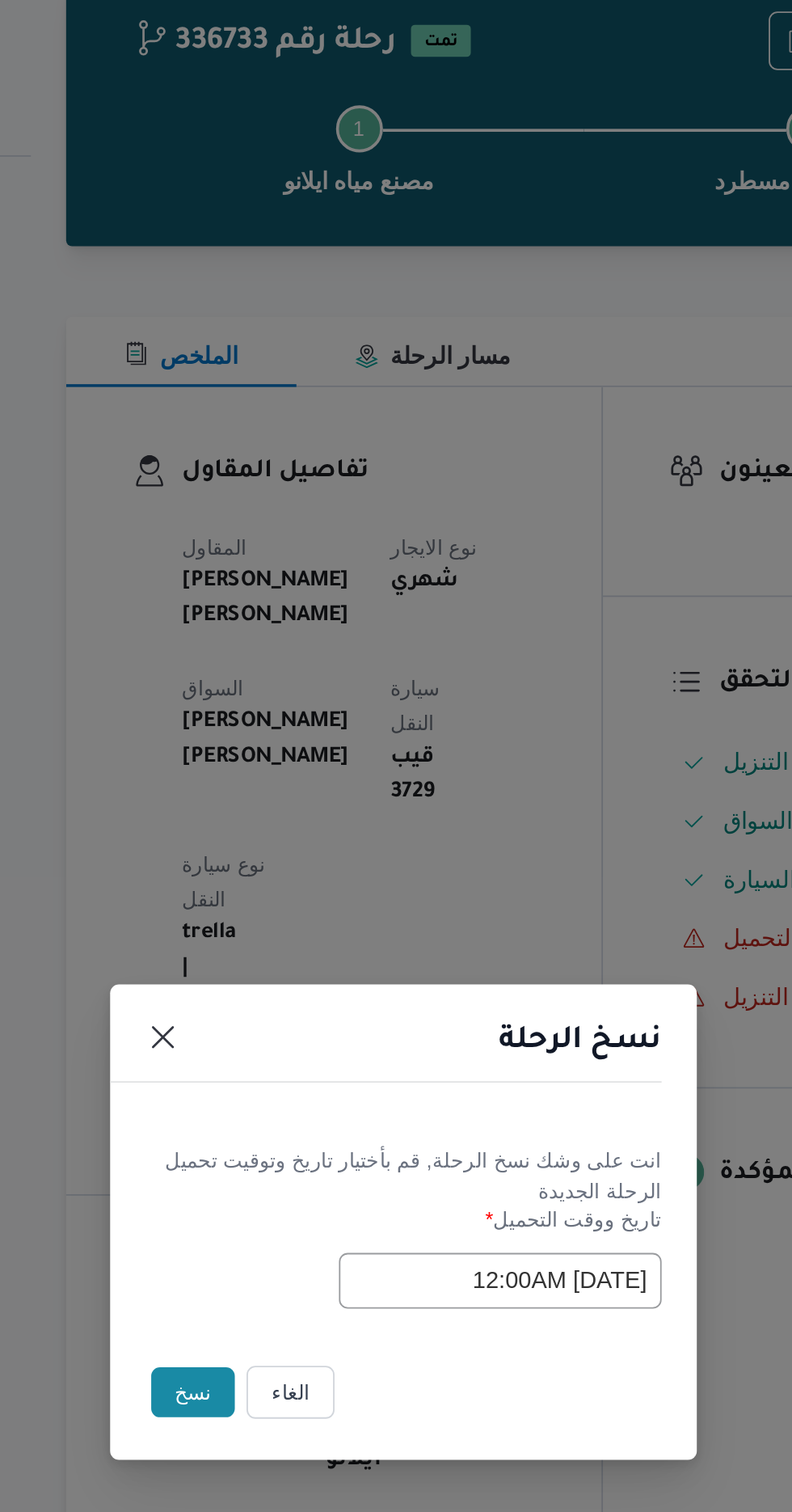
click at [275, 856] on button "نسخ" at bounding box center [281, 849] width 46 height 28
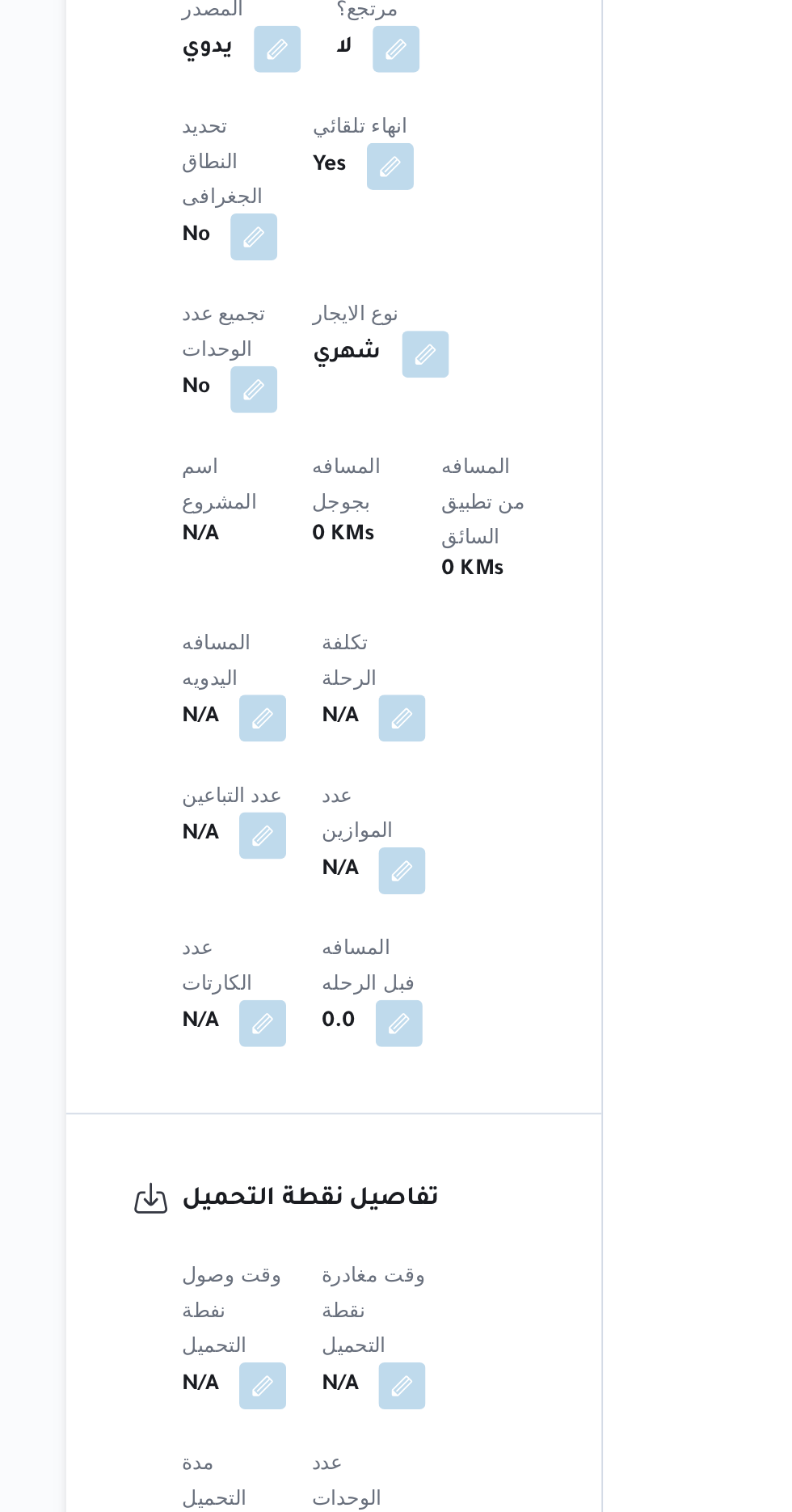
scroll to position [434, 0]
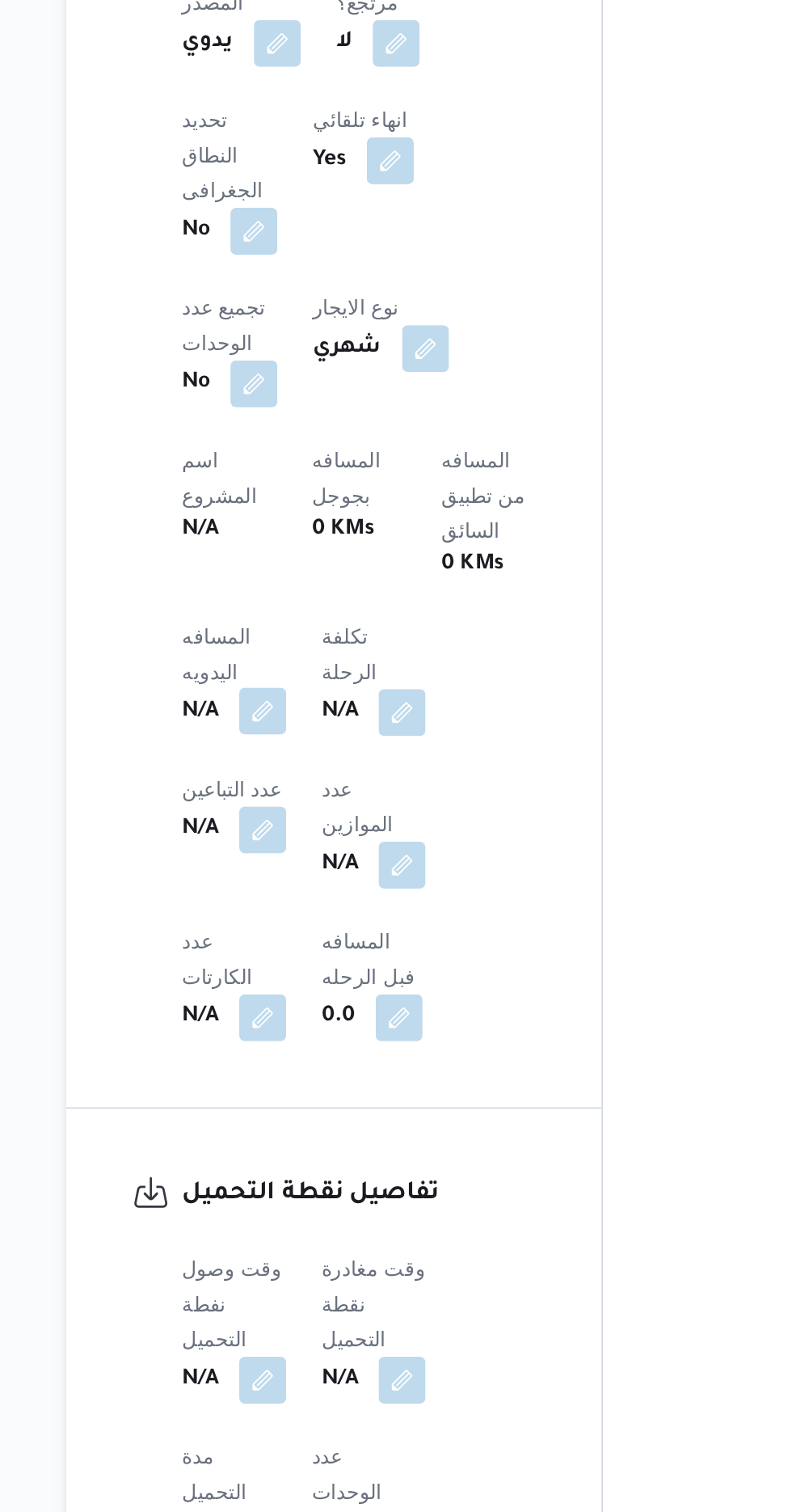
click at [311, 1058] on button "button" at bounding box center [318, 1070] width 26 height 26
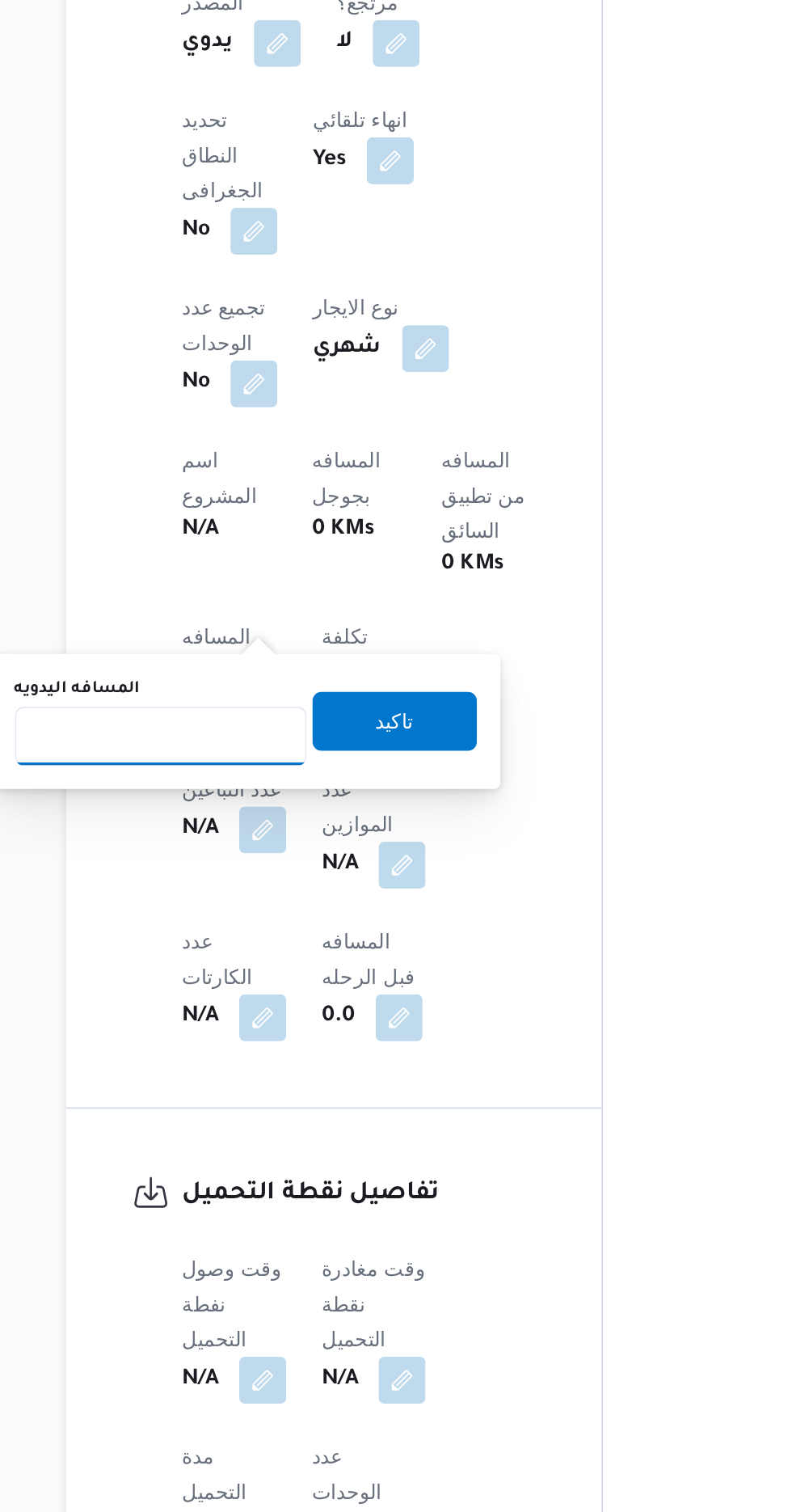
click at [301, 1079] on input "المسافه اليدويه" at bounding box center [262, 1085] width 161 height 32
type input "4"
type input "240"
click at [401, 1078] on span "تاكيد" at bounding box center [392, 1076] width 21 height 20
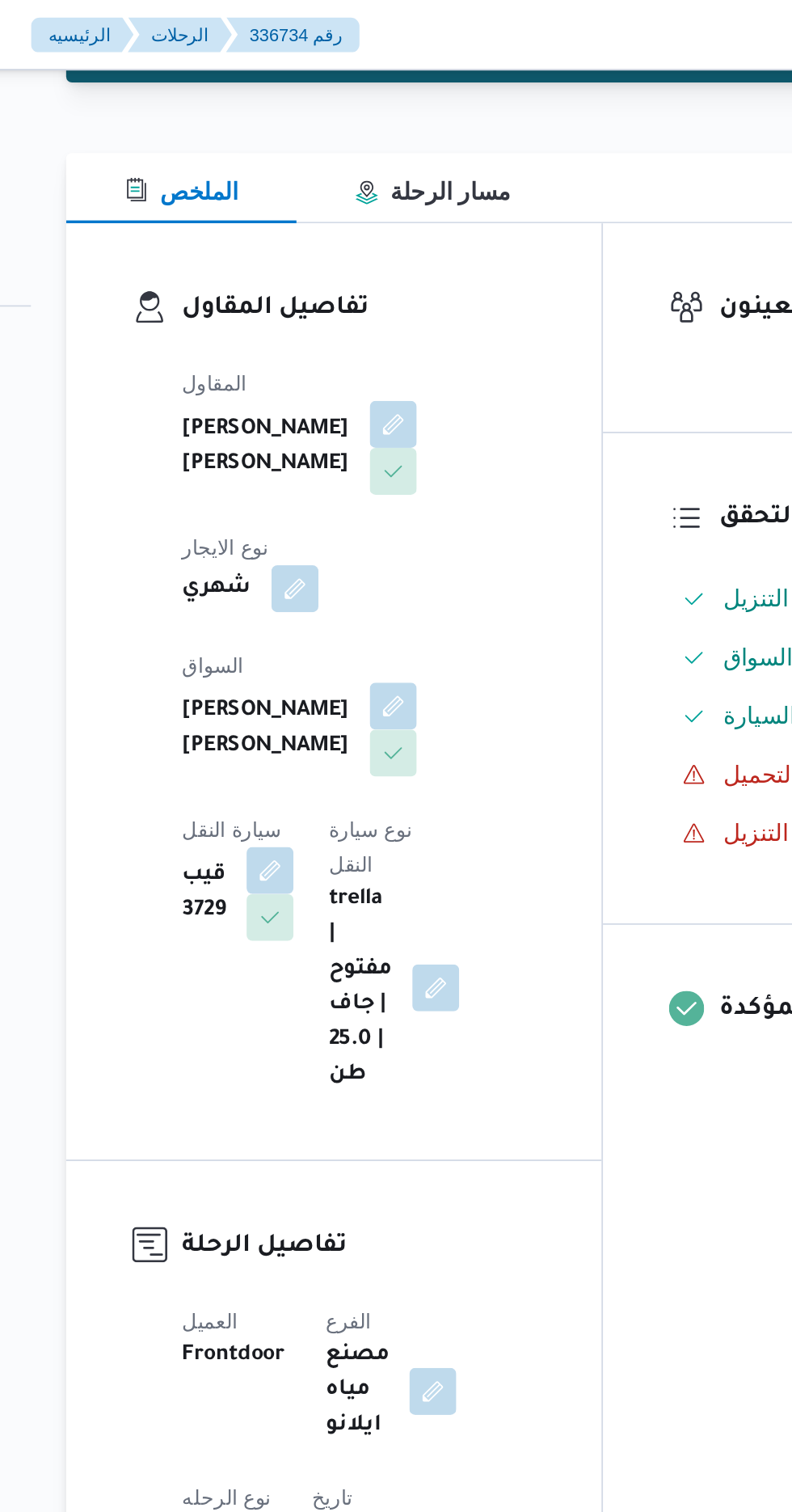
scroll to position [170, 0]
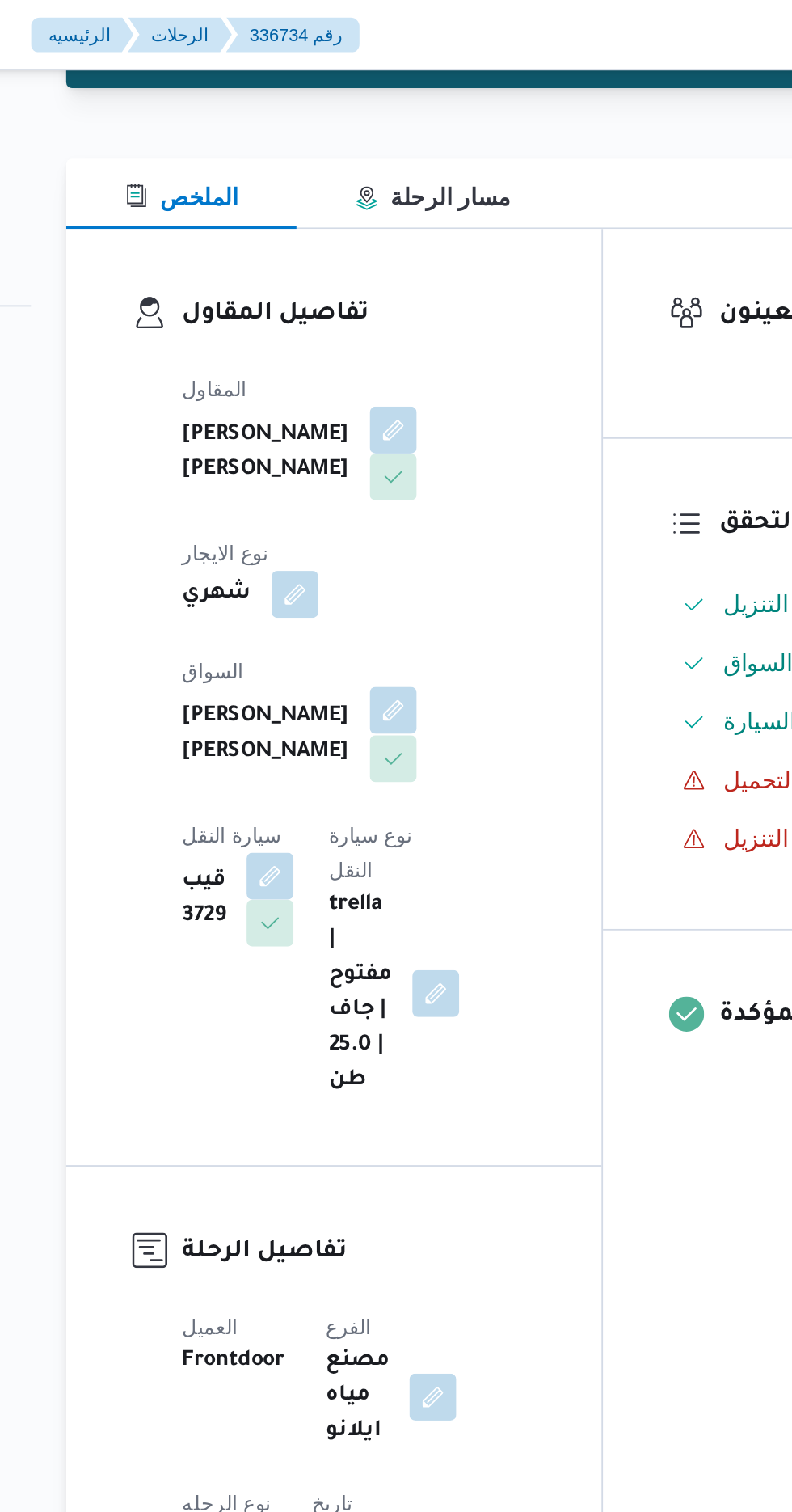
click at [377, 389] on button "button" at bounding box center [390, 391] width 26 height 26
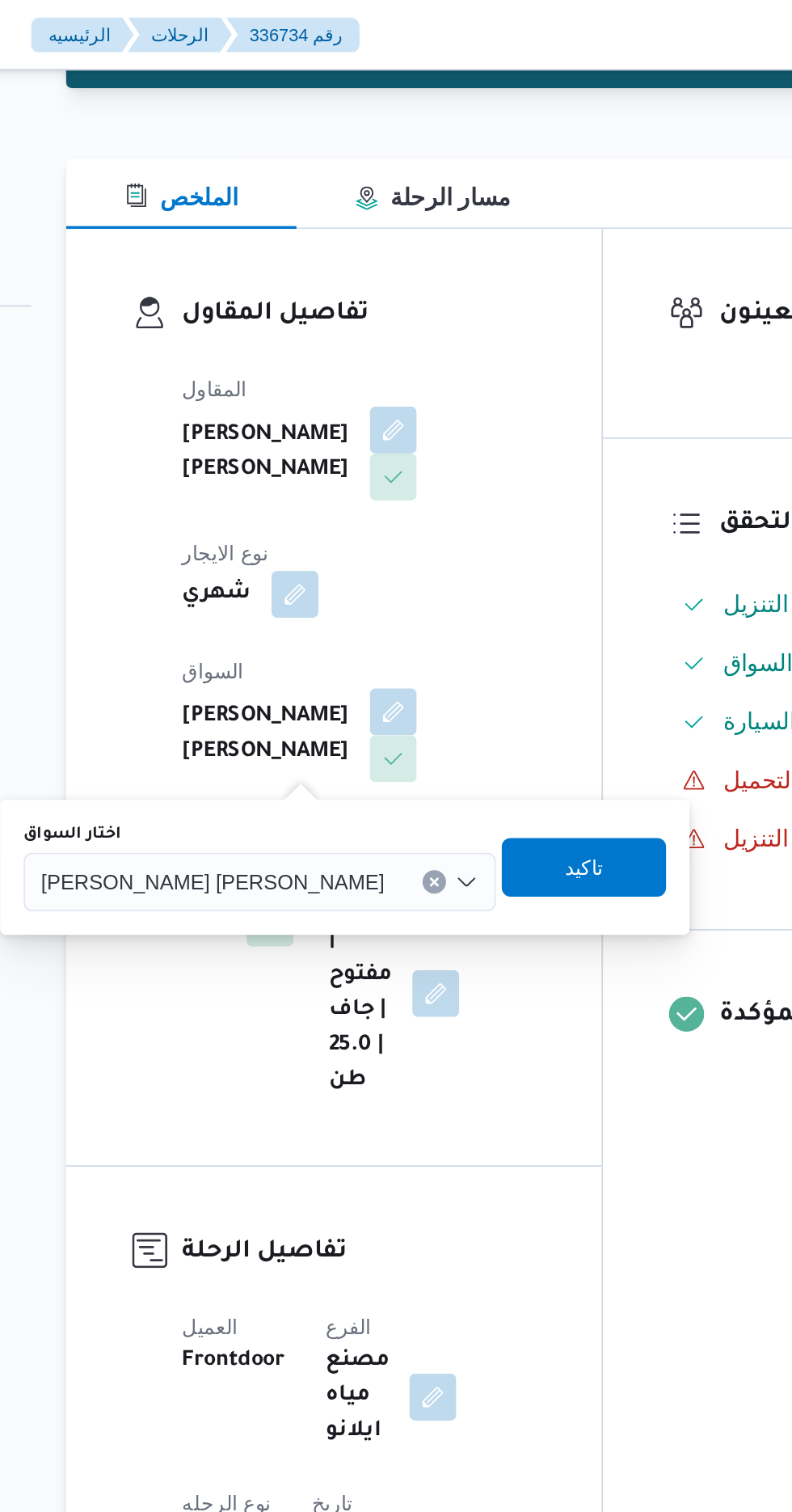
click at [324, 476] on span "[PERSON_NAME] [PERSON_NAME]" at bounding box center [290, 485] width 189 height 18
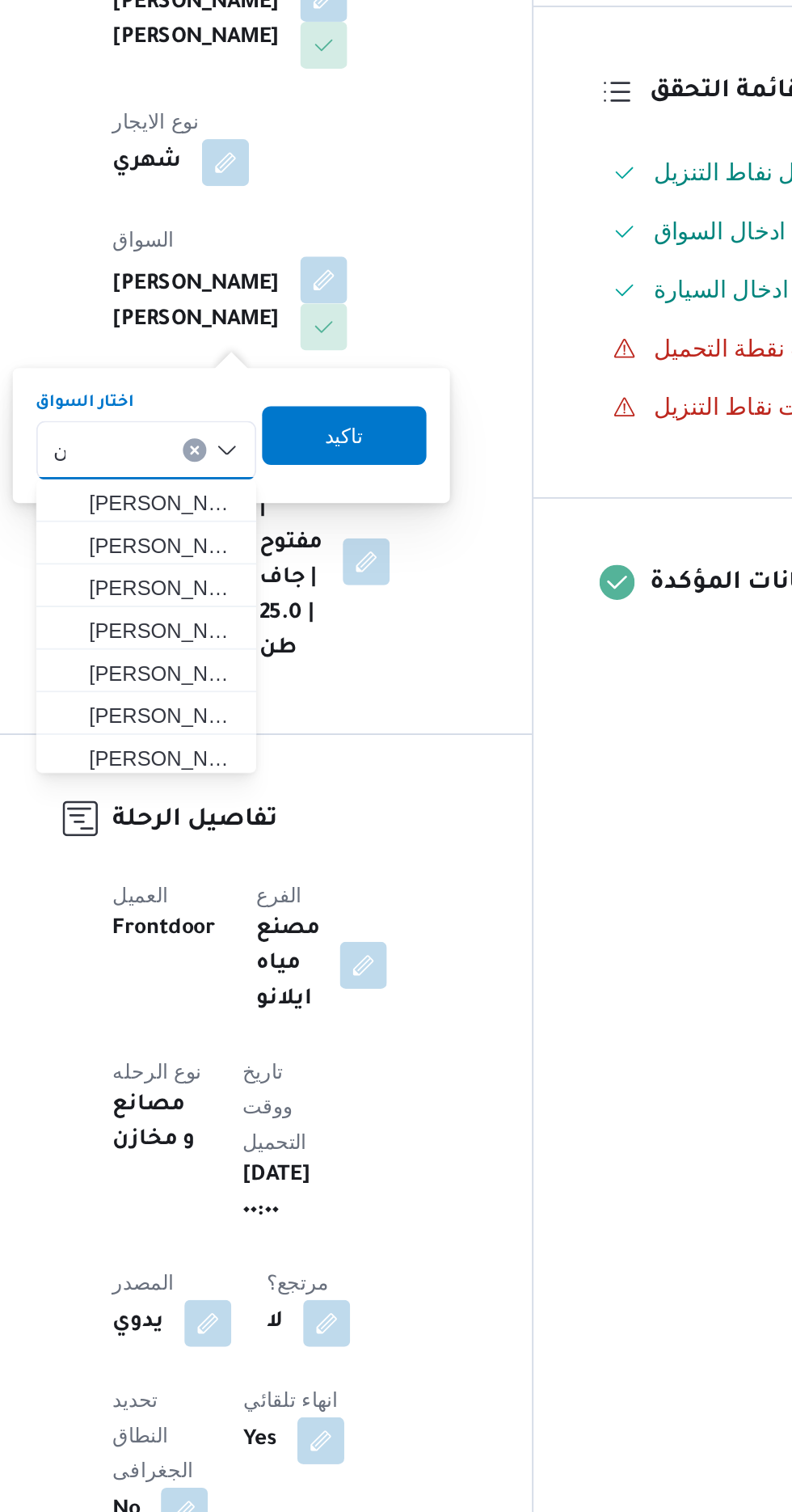
scroll to position [0, 0]
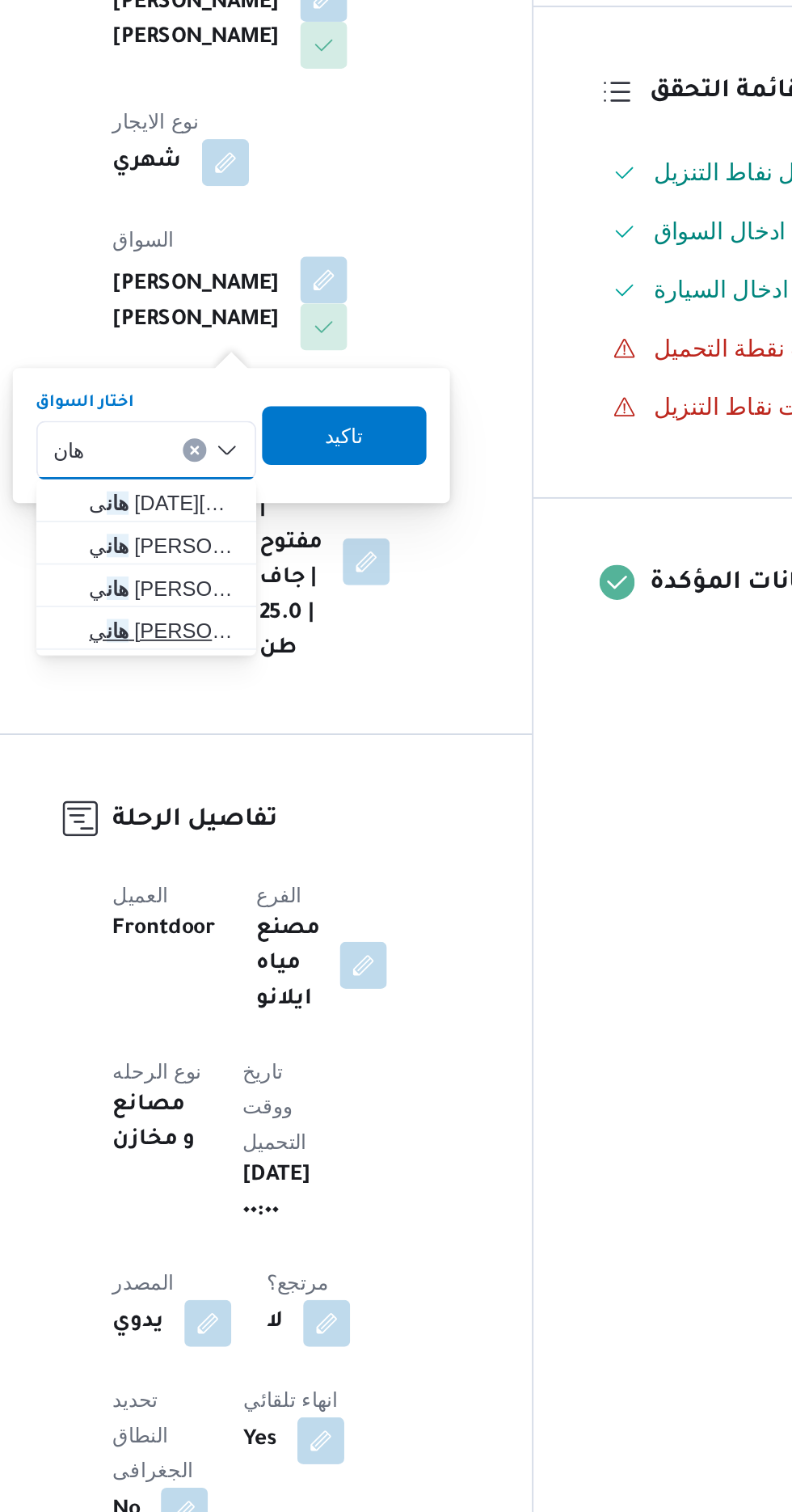
type input "هان"
click at [320, 589] on span "[PERSON_NAME]" at bounding box center [302, 585] width 83 height 20
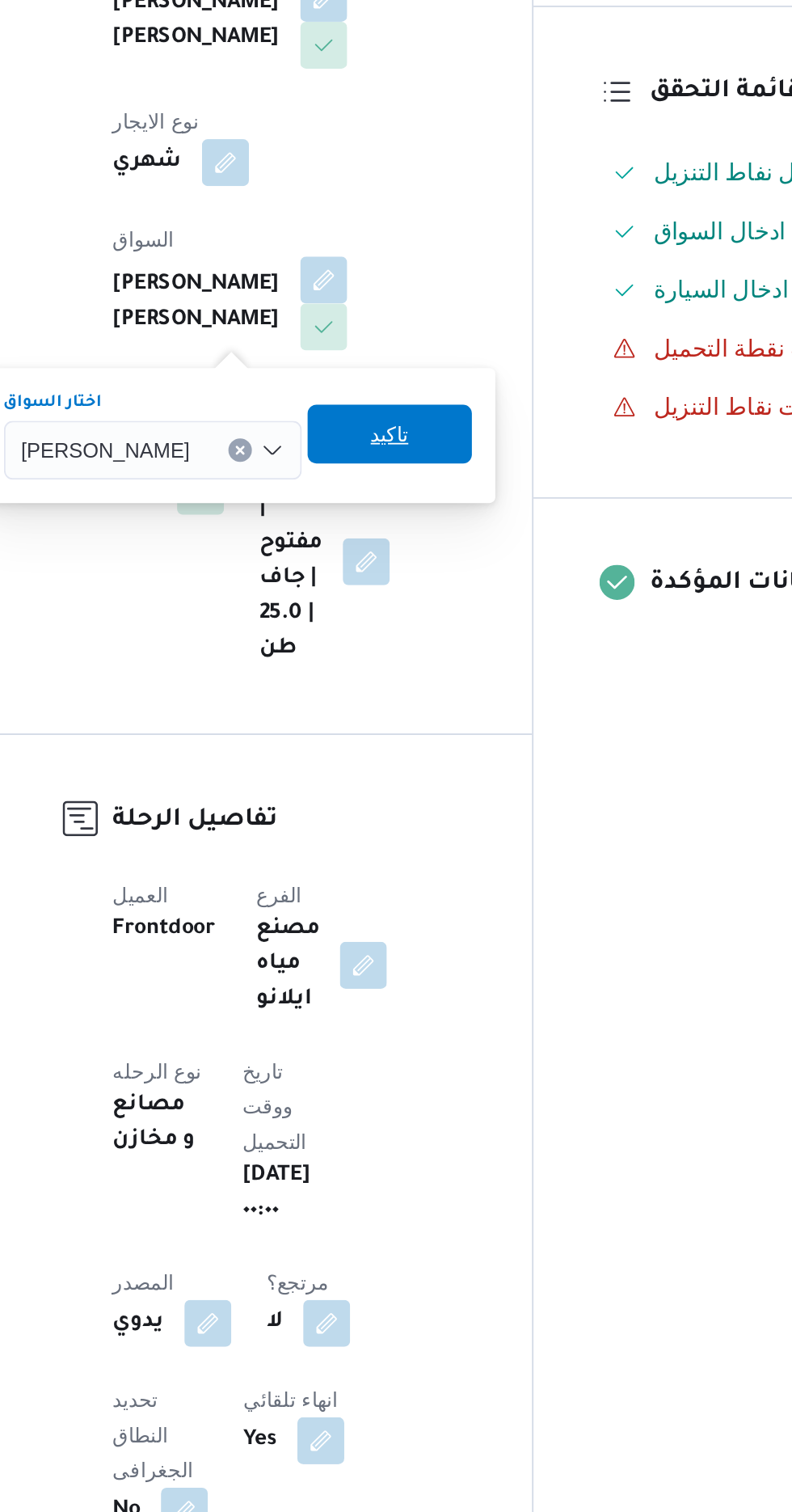
click at [437, 481] on span "تاكيد" at bounding box center [427, 477] width 91 height 32
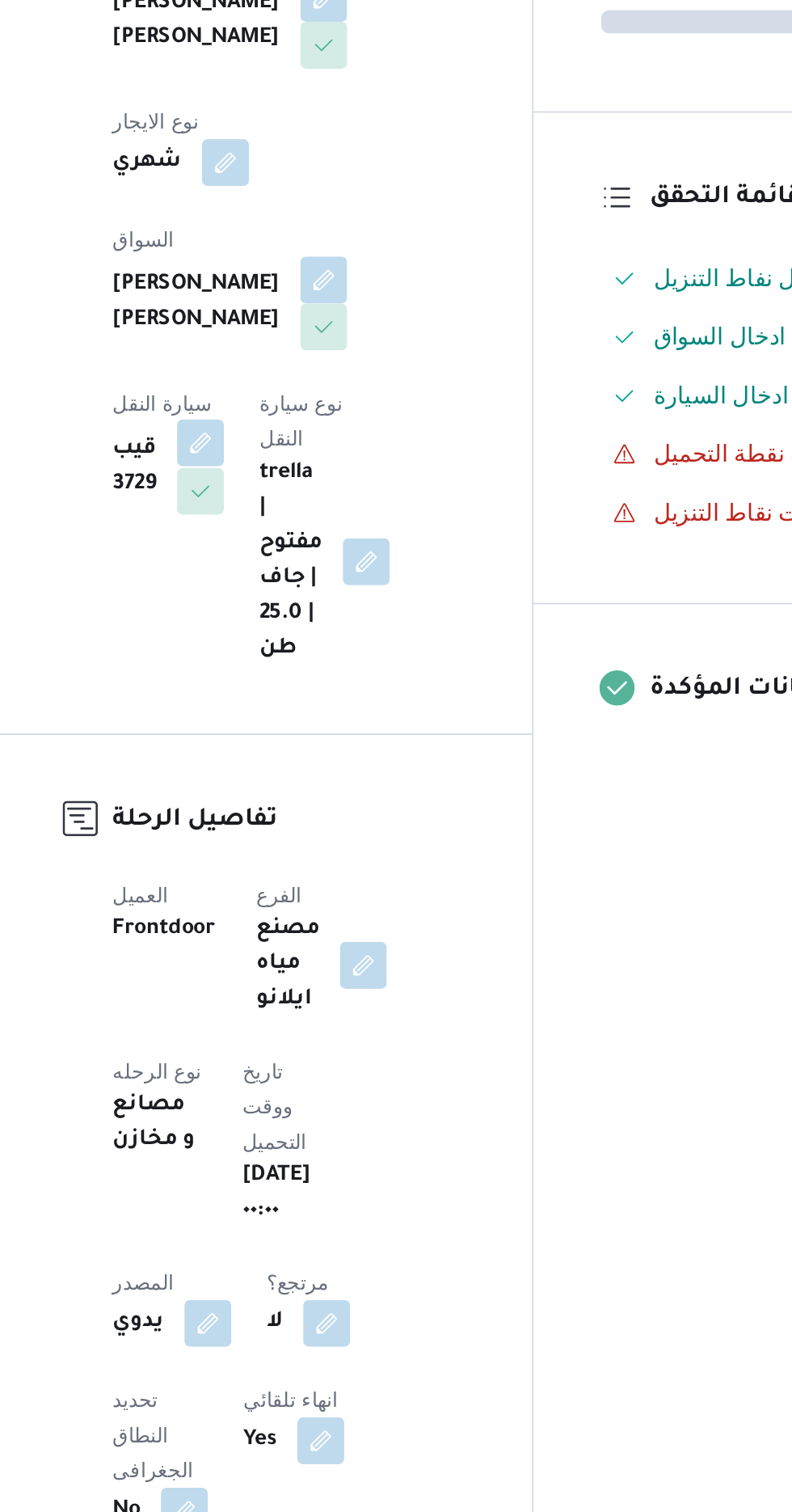
click at [336, 469] on button "button" at bounding box center [322, 481] width 26 height 26
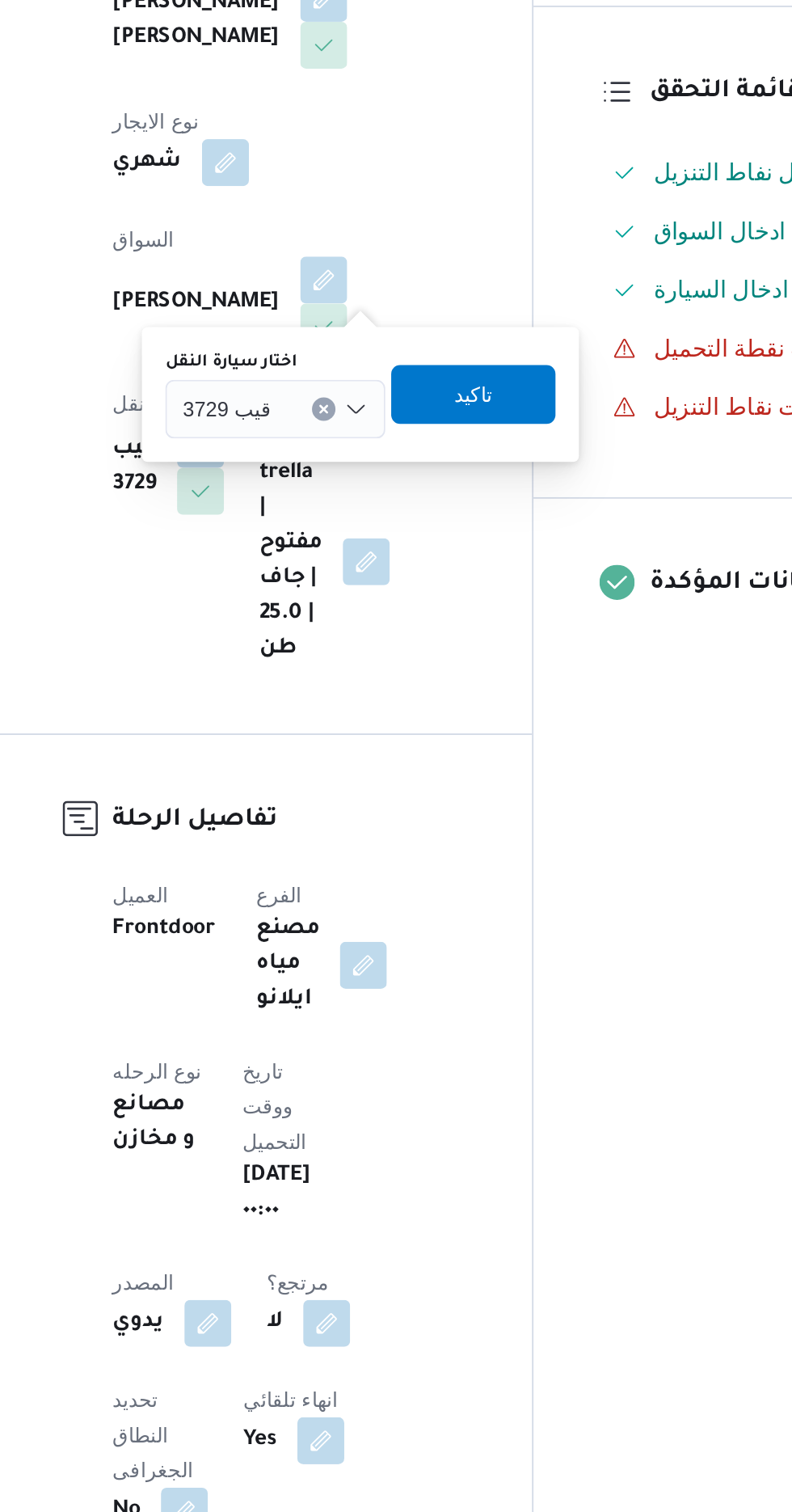
click at [389, 462] on icon "Clear input" at bounding box center [390, 463] width 6 height 6
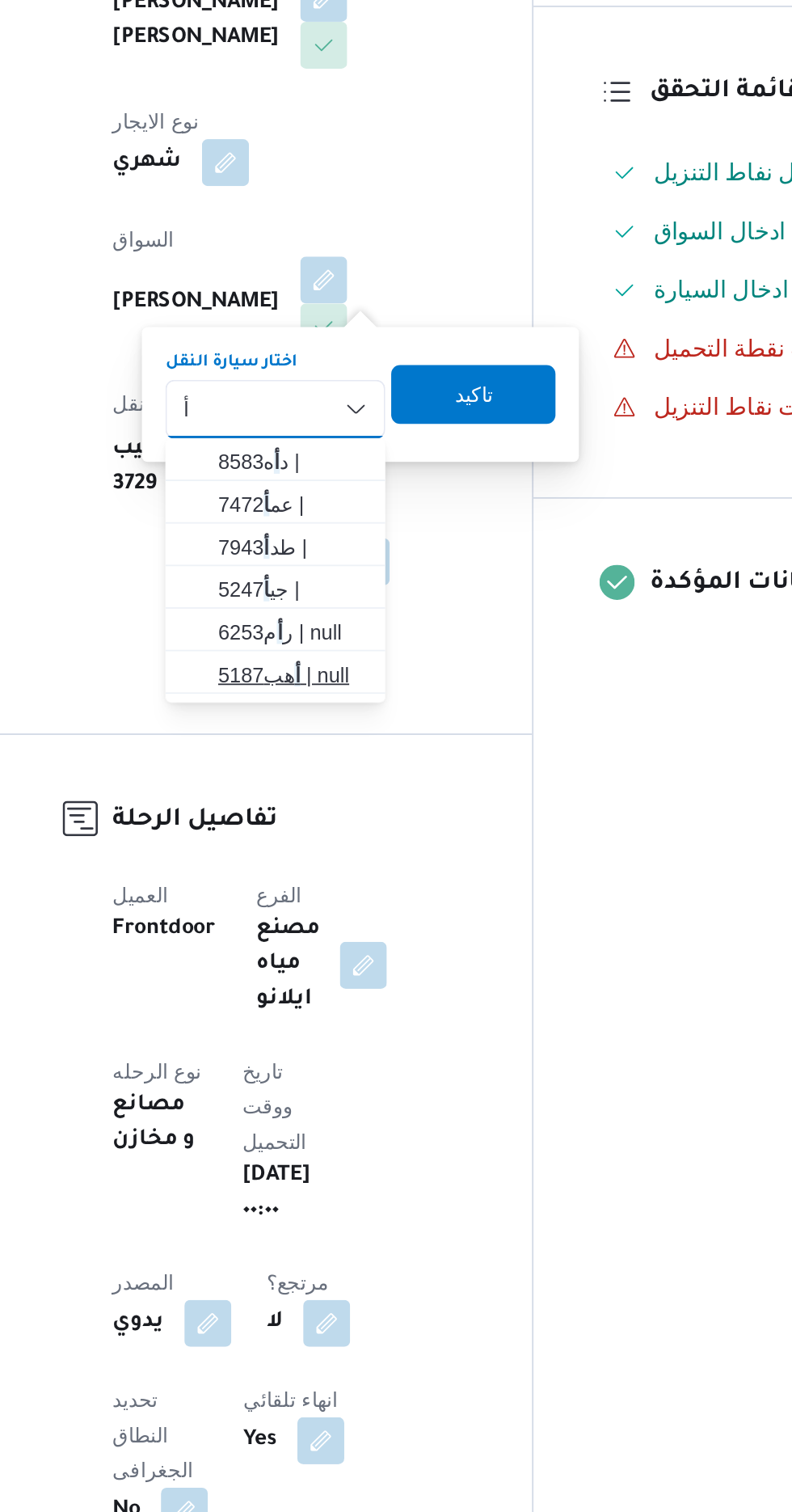
type input "أ"
click at [384, 607] on span "أ هب5187 | null" at bounding box center [373, 610] width 83 height 20
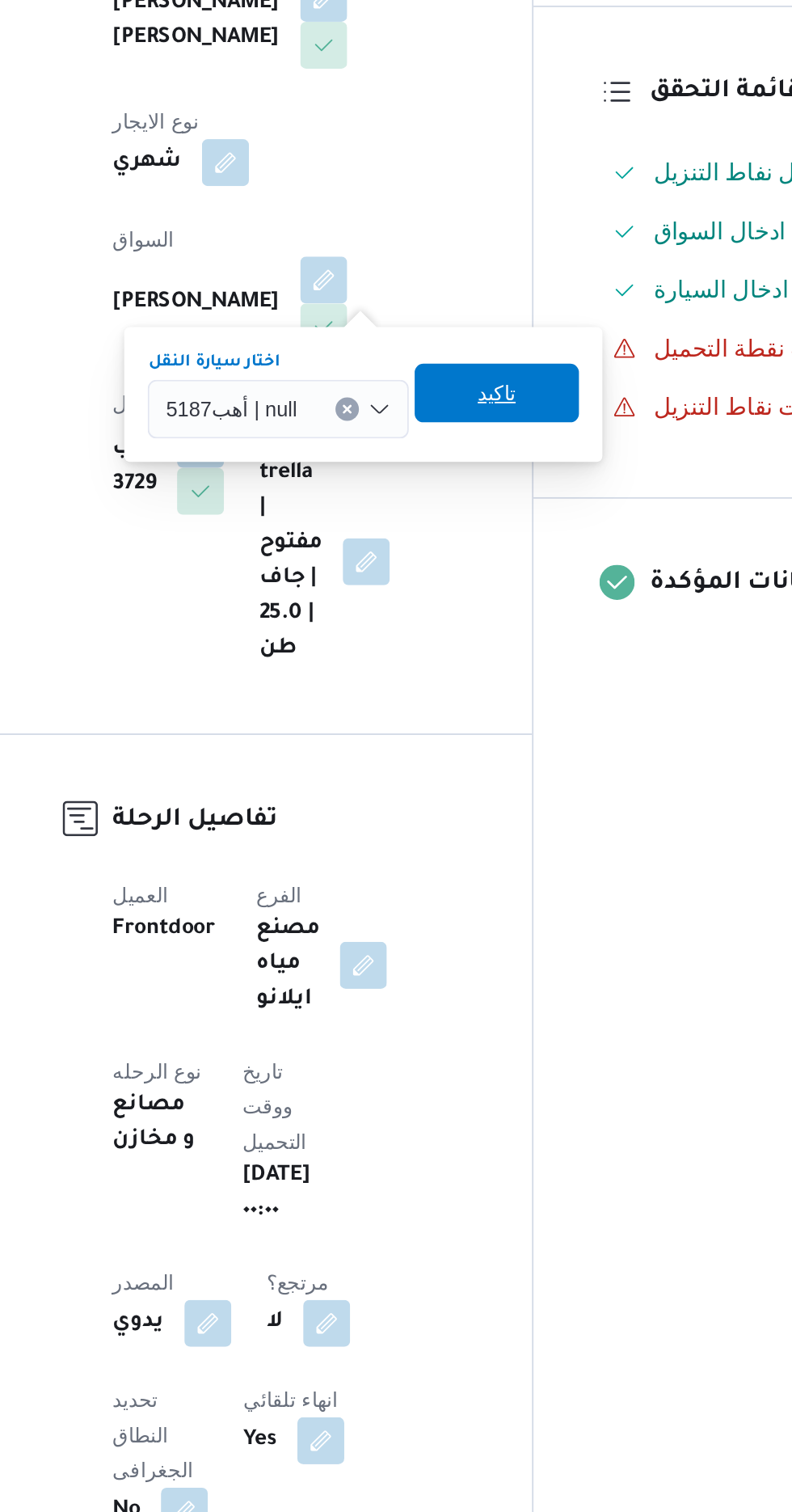
click at [497, 457] on span "تاكيد" at bounding box center [486, 454] width 91 height 32
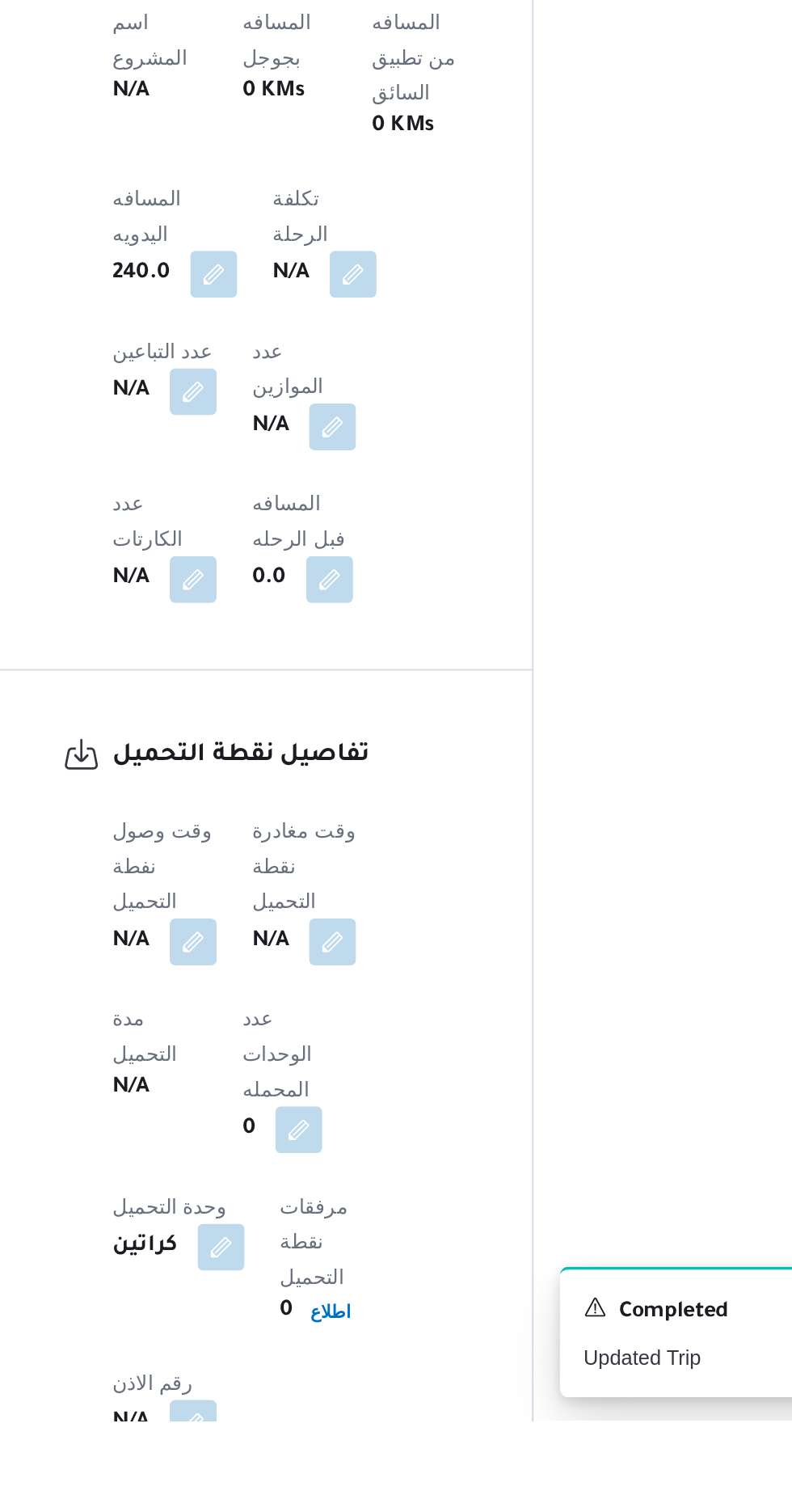
scroll to position [644, 0]
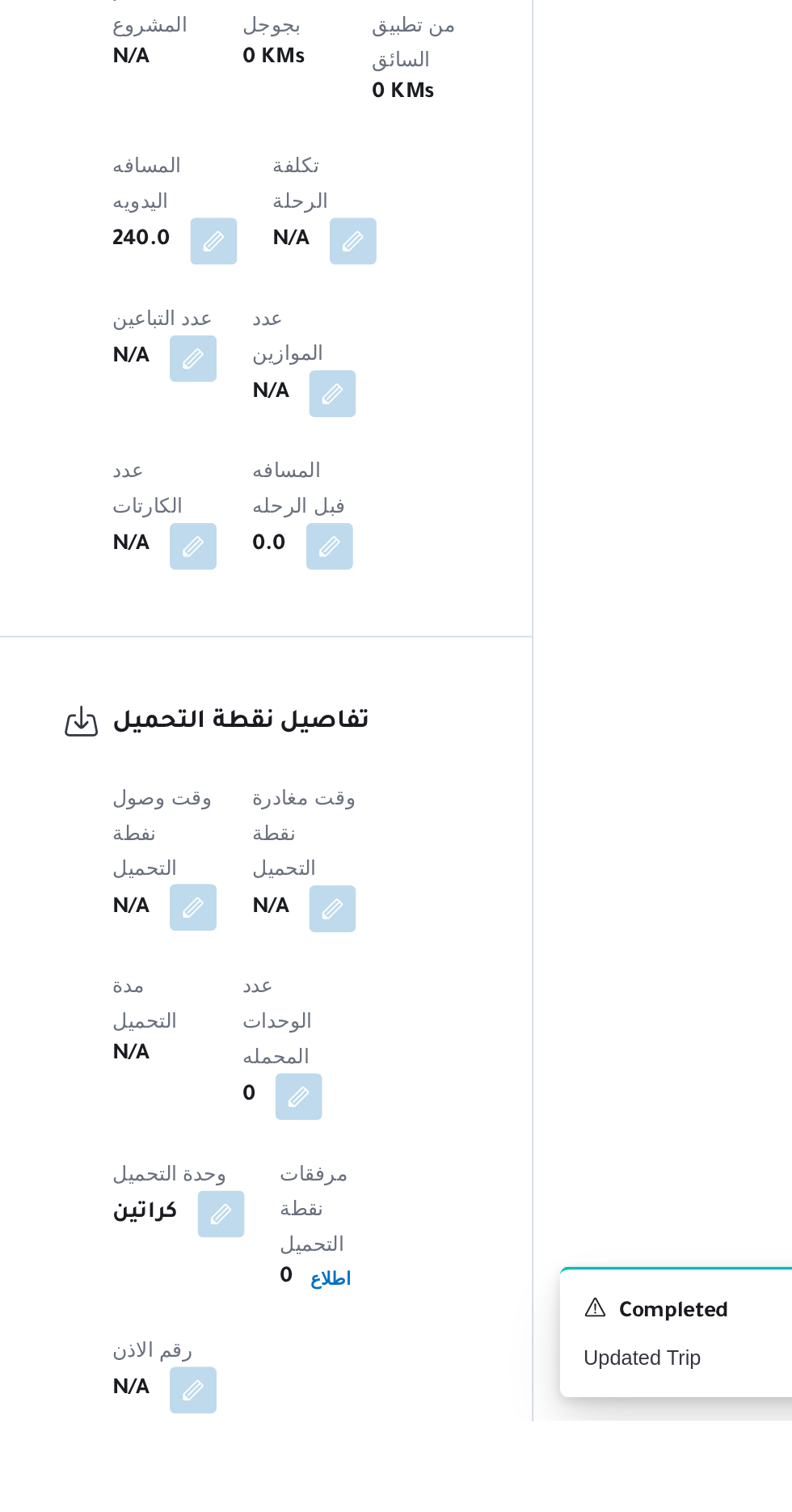
click at [319, 1216] on button "button" at bounding box center [318, 1229] width 26 height 26
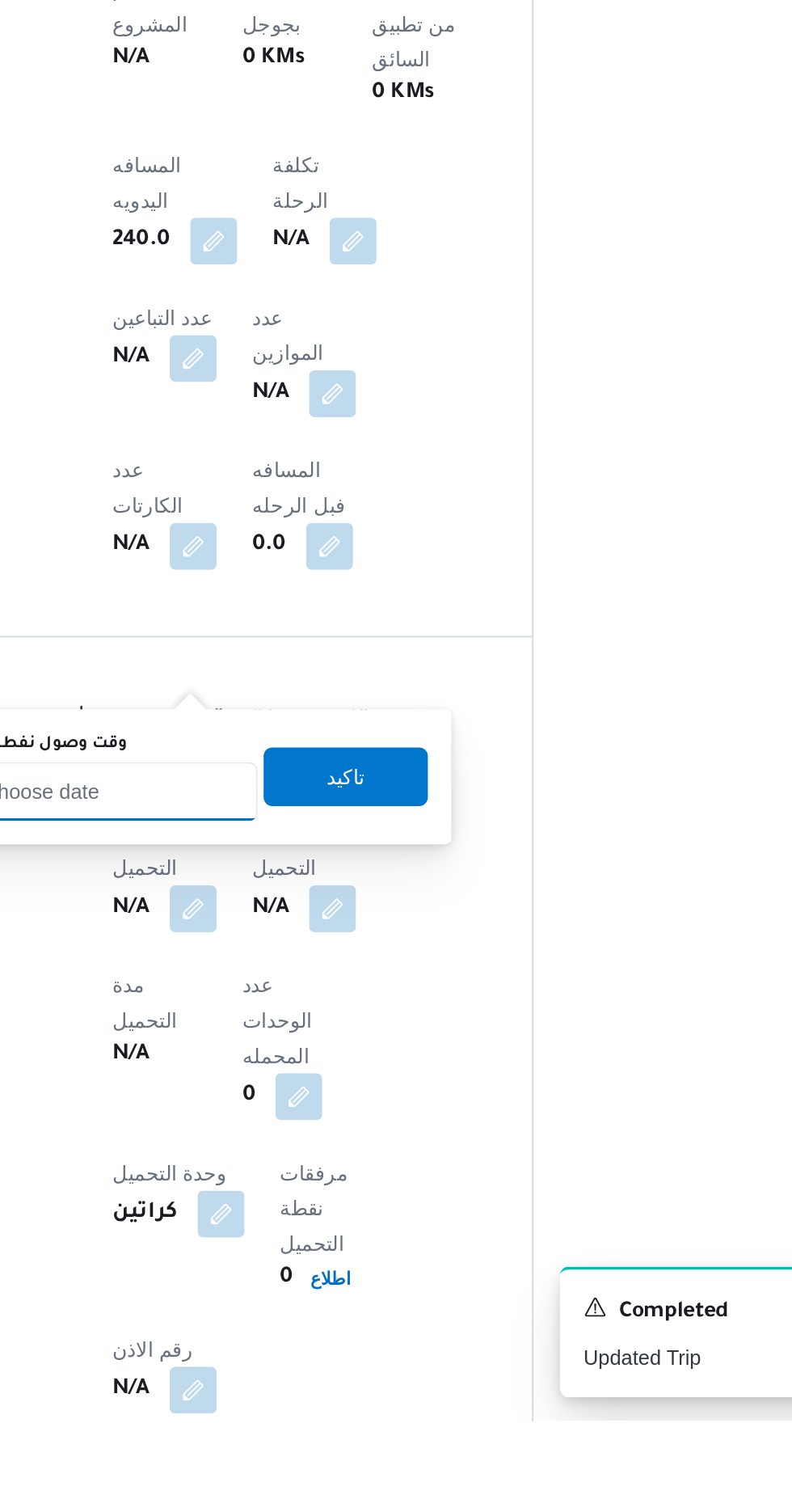
click at [321, 1166] on input "وقت وصول نفطة التحميل" at bounding box center [262, 1166] width 184 height 32
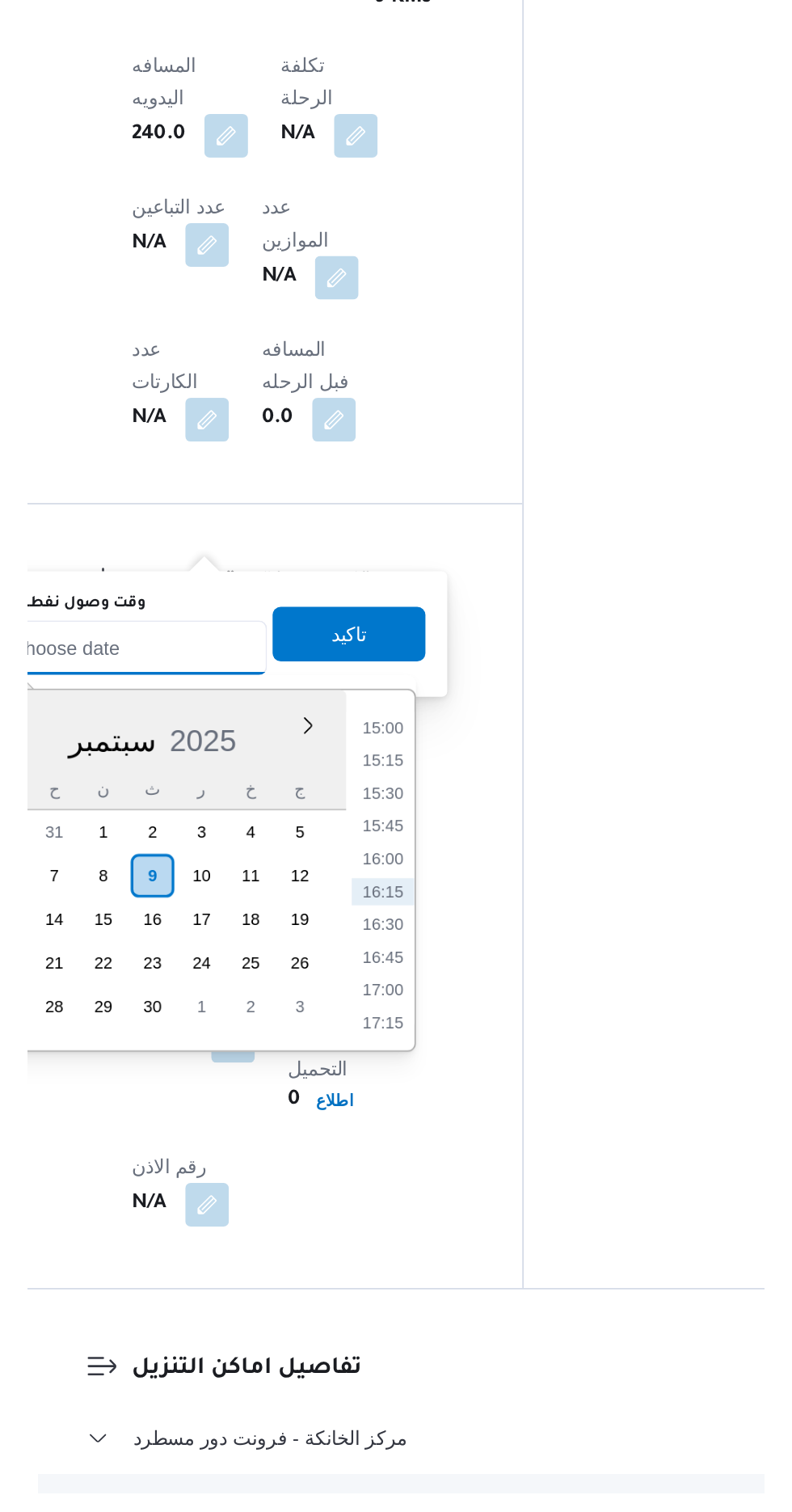
scroll to position [703, 0]
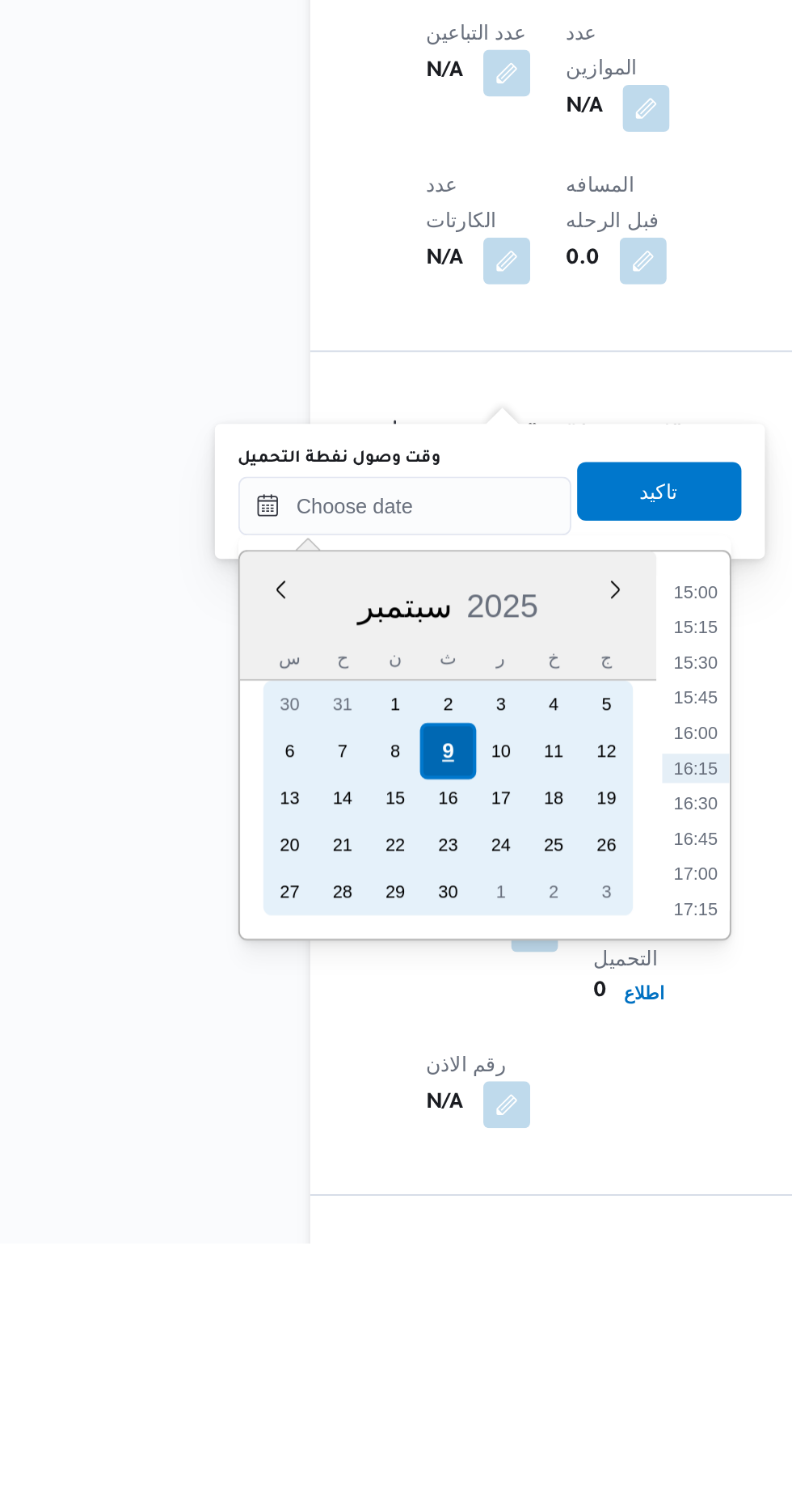
click at [284, 1239] on div "9" at bounding box center [285, 1241] width 31 height 31
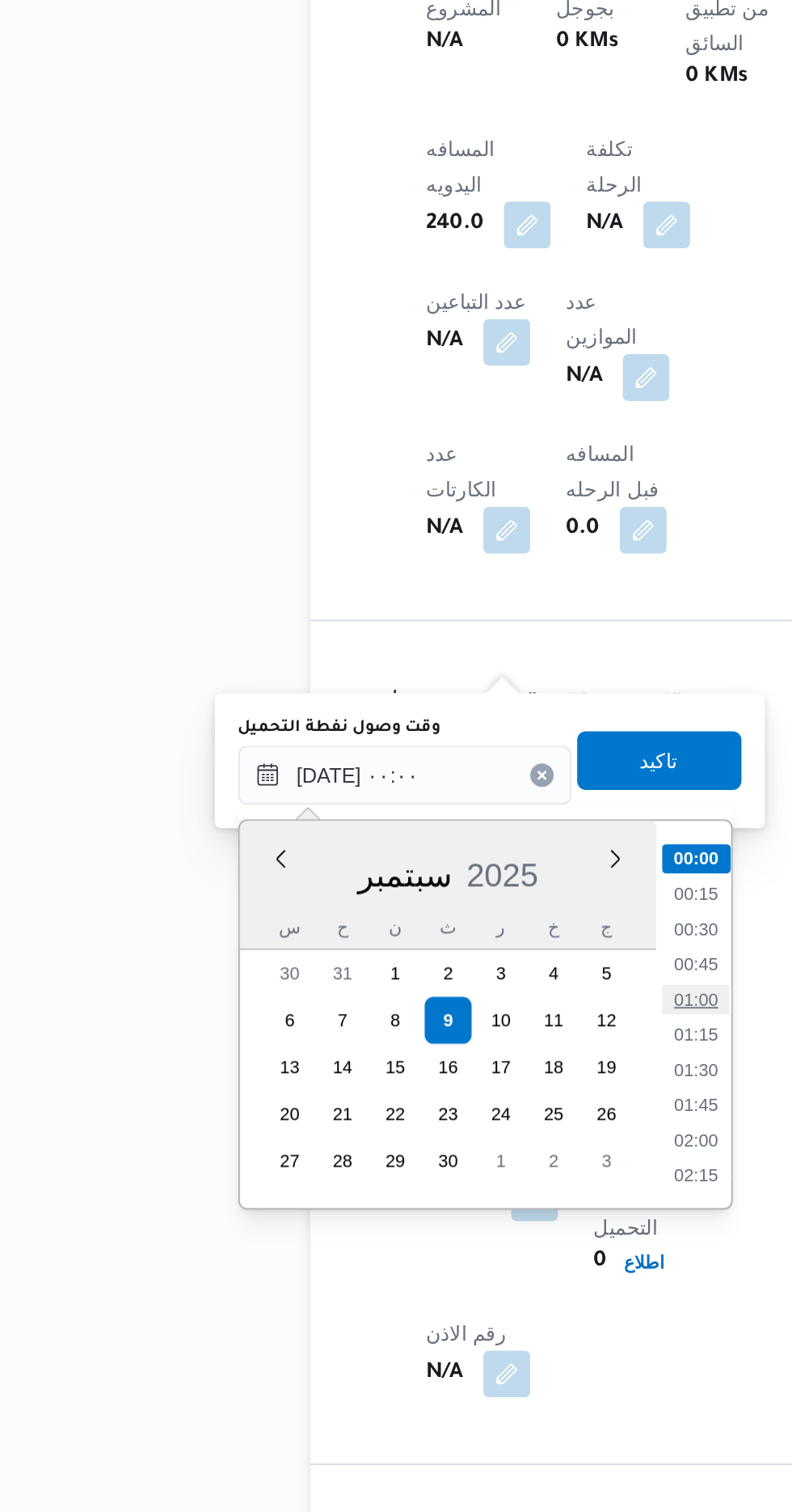
click at [429, 1228] on li "01:00" at bounding box center [423, 1230] width 37 height 16
type input "[DATE] ٠١:٠٠"
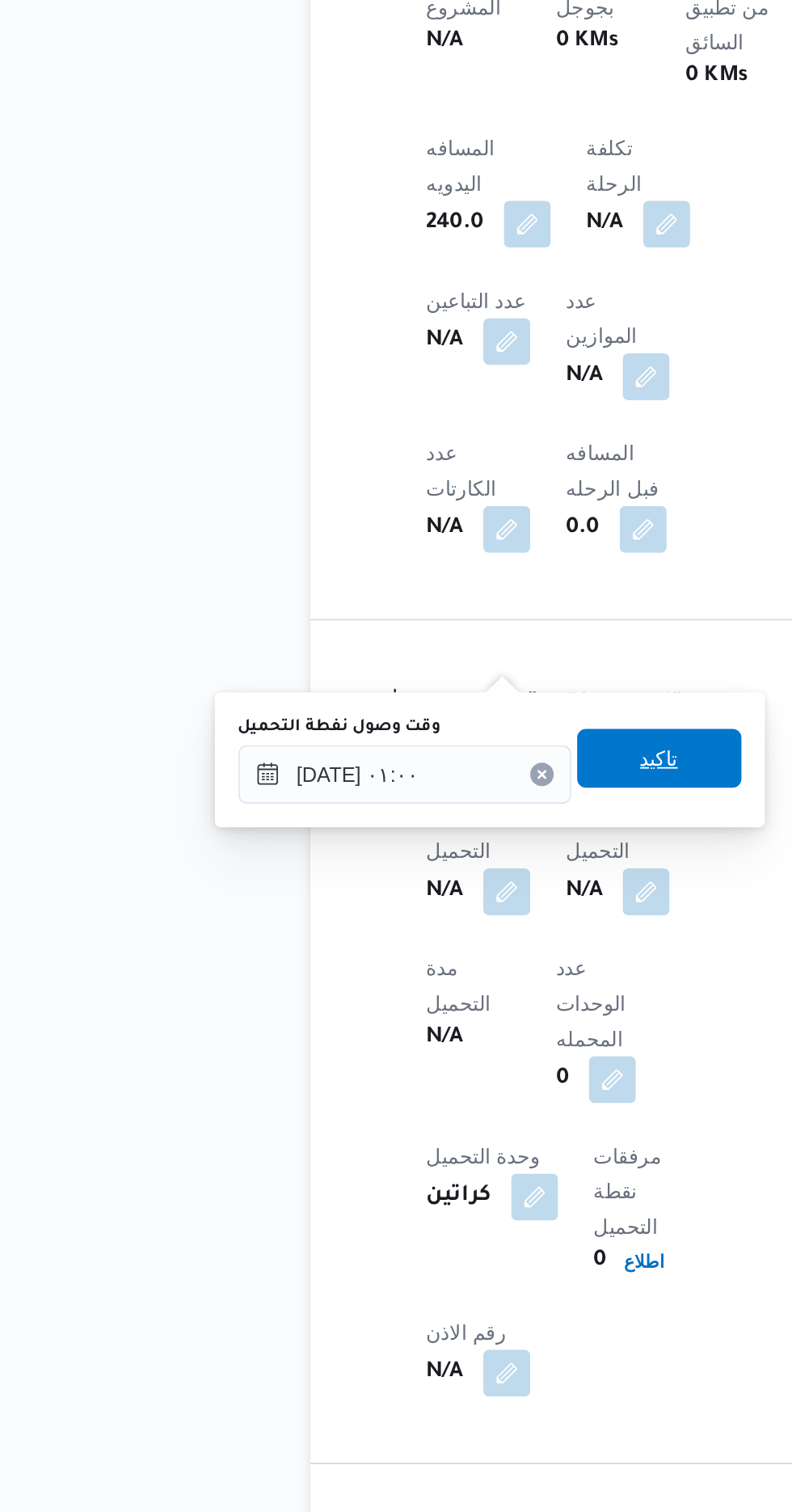
click at [413, 1097] on span "تاكيد" at bounding box center [403, 1097] width 21 height 20
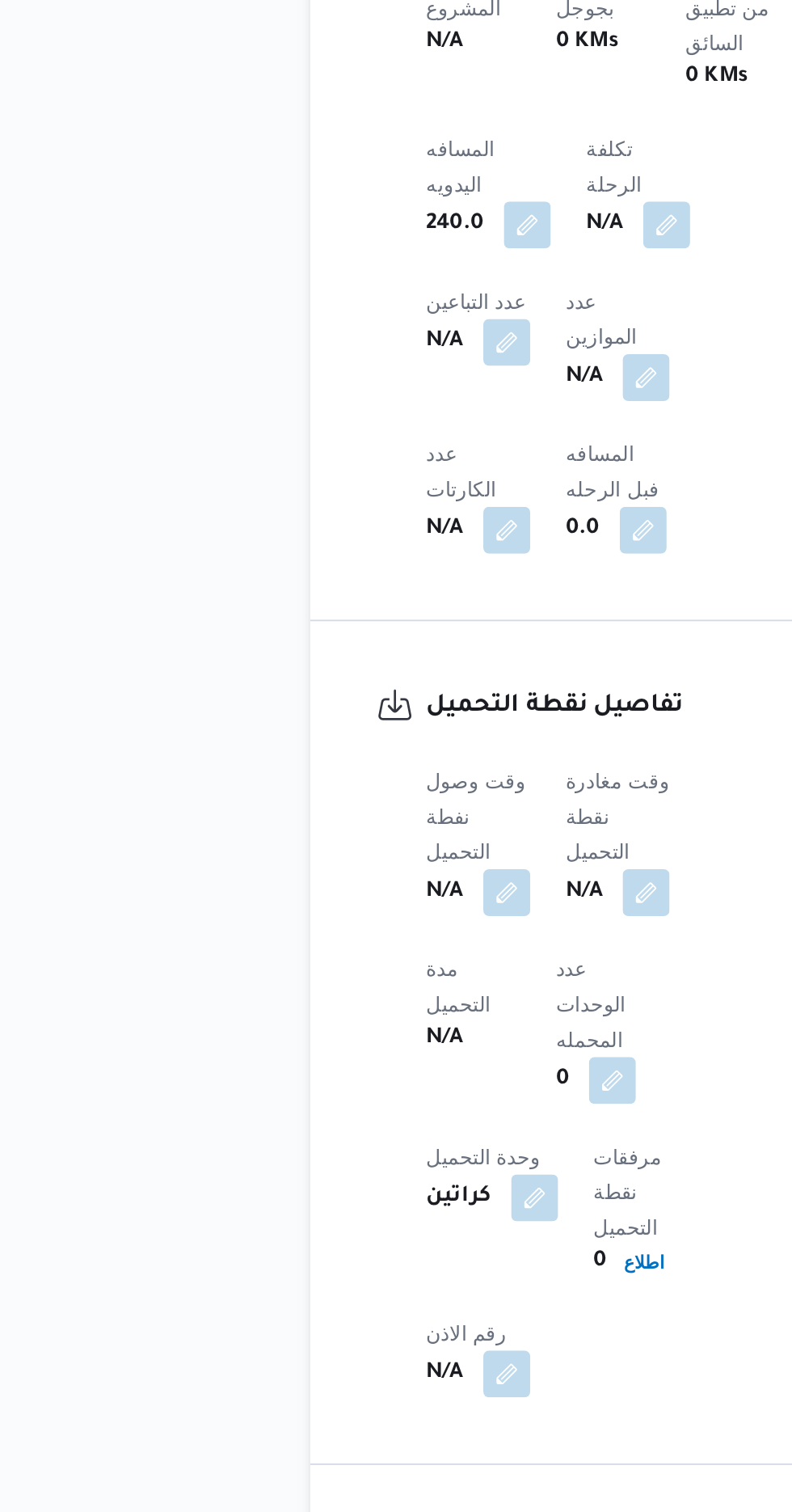
click at [398, 1157] on div "N/A" at bounding box center [379, 1171] width 60 height 29
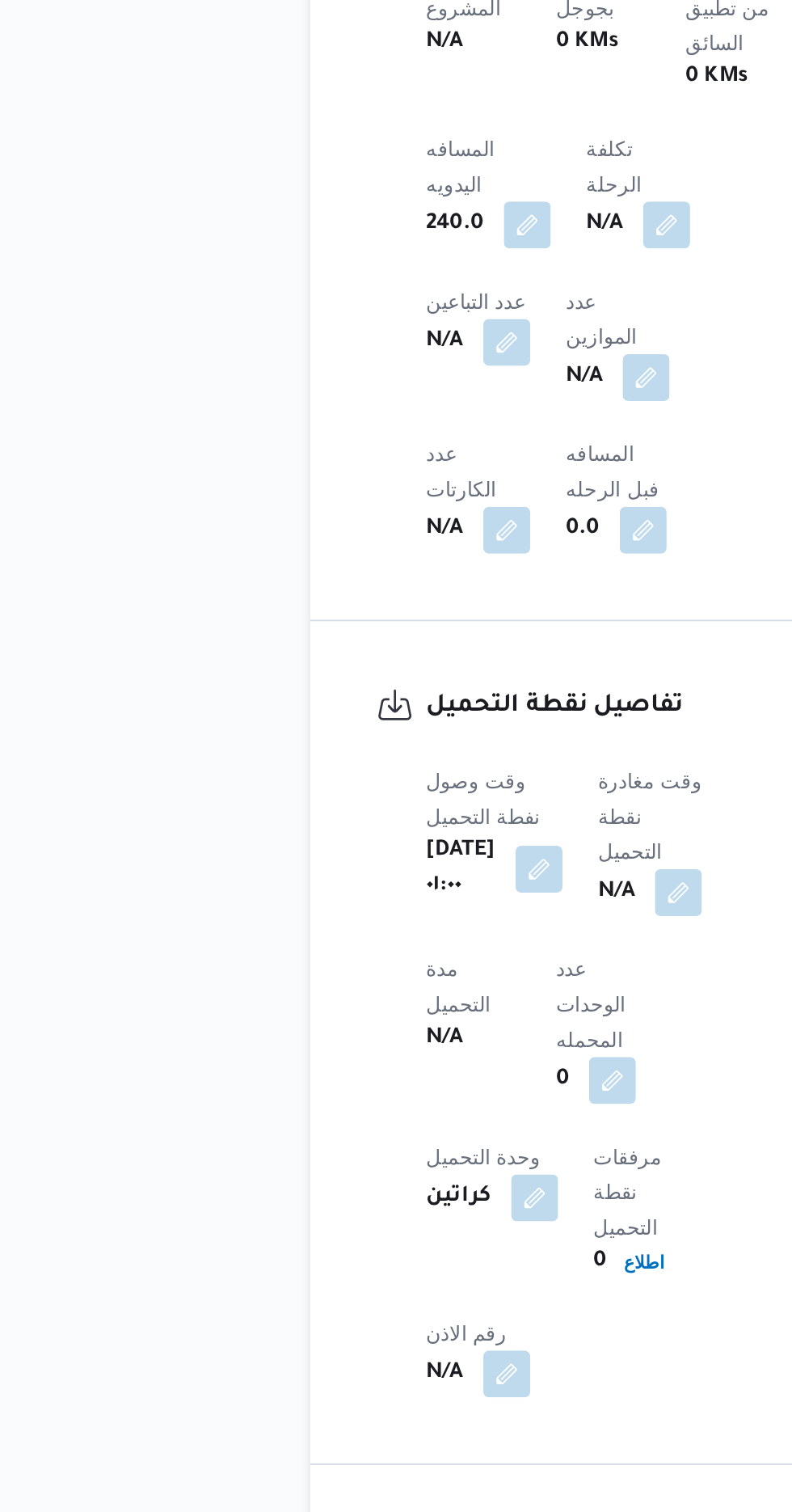
click at [362, 1114] on div "وقت وصول نفطة التحميل [DATE] ٠١:٠٠ وقت مغادرة نقطة التحميل N/A مدة التحميل N/A …" at bounding box center [371, 1274] width 214 height 369
click at [419, 1158] on button "button" at bounding box center [413, 1170] width 26 height 26
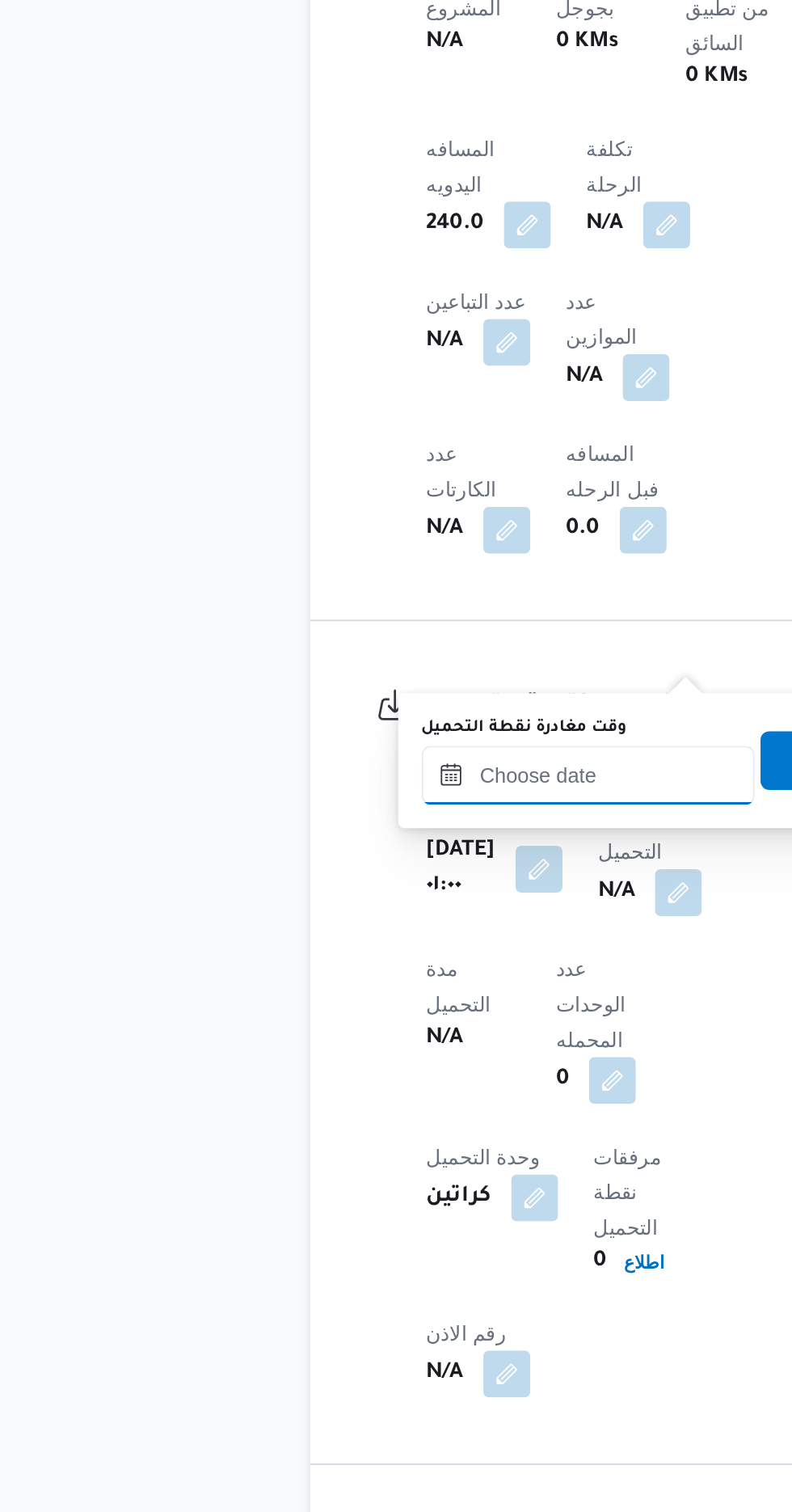
click at [379, 1110] on input "وقت مغادرة نقطة التحميل" at bounding box center [363, 1106] width 184 height 32
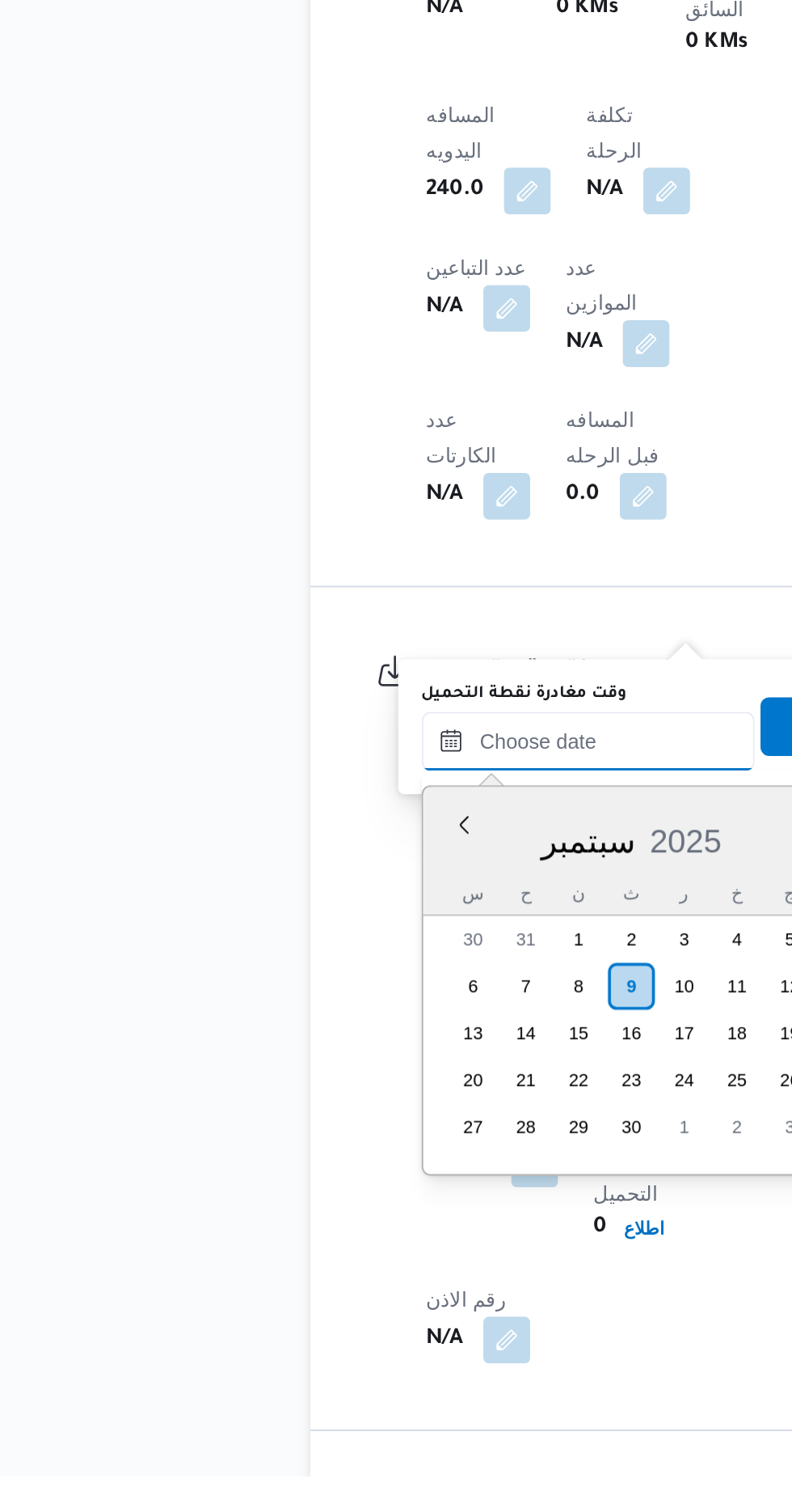
scroll to position [702, 0]
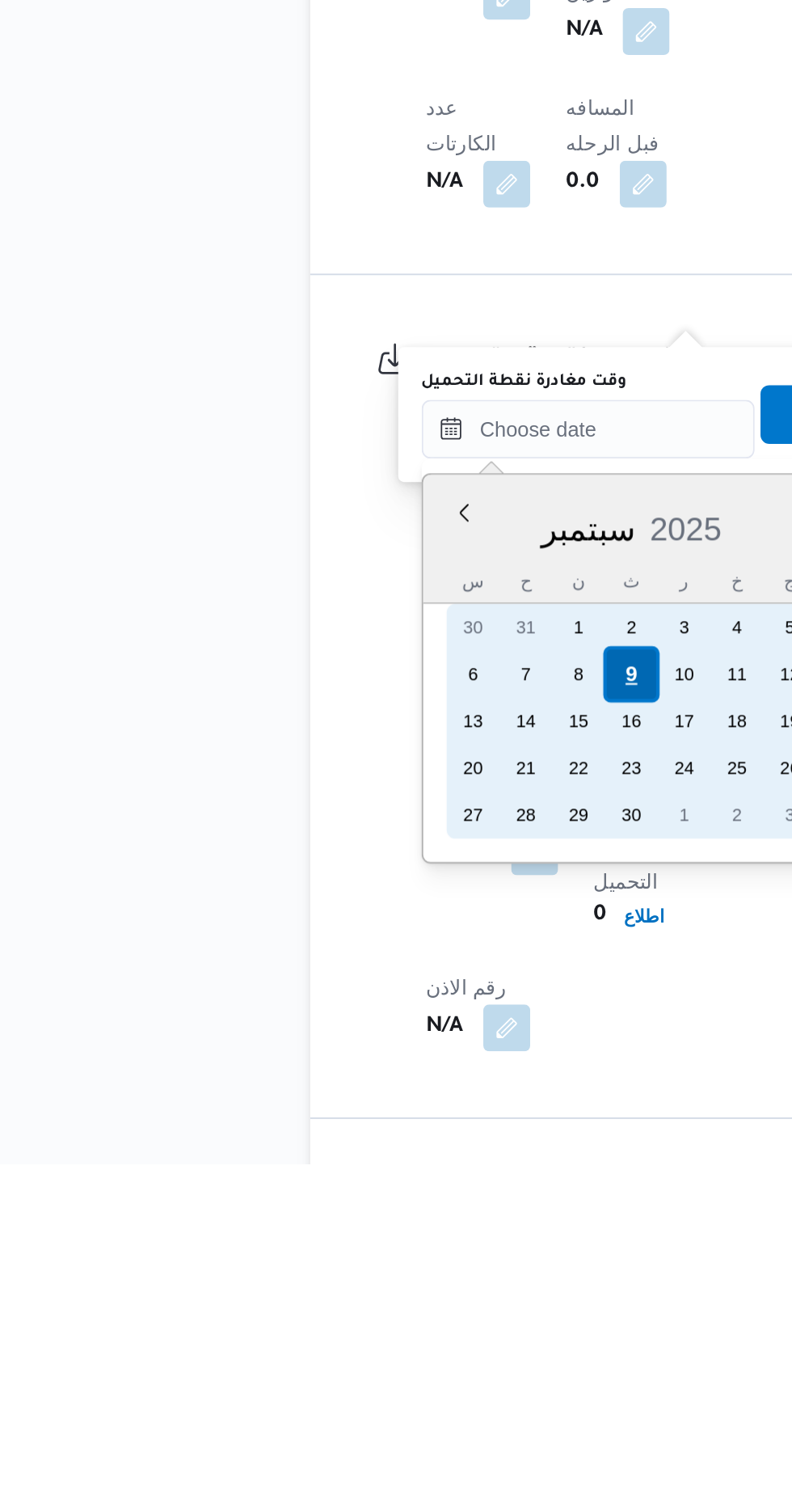
click at [386, 1241] on div "9" at bounding box center [386, 1242] width 31 height 31
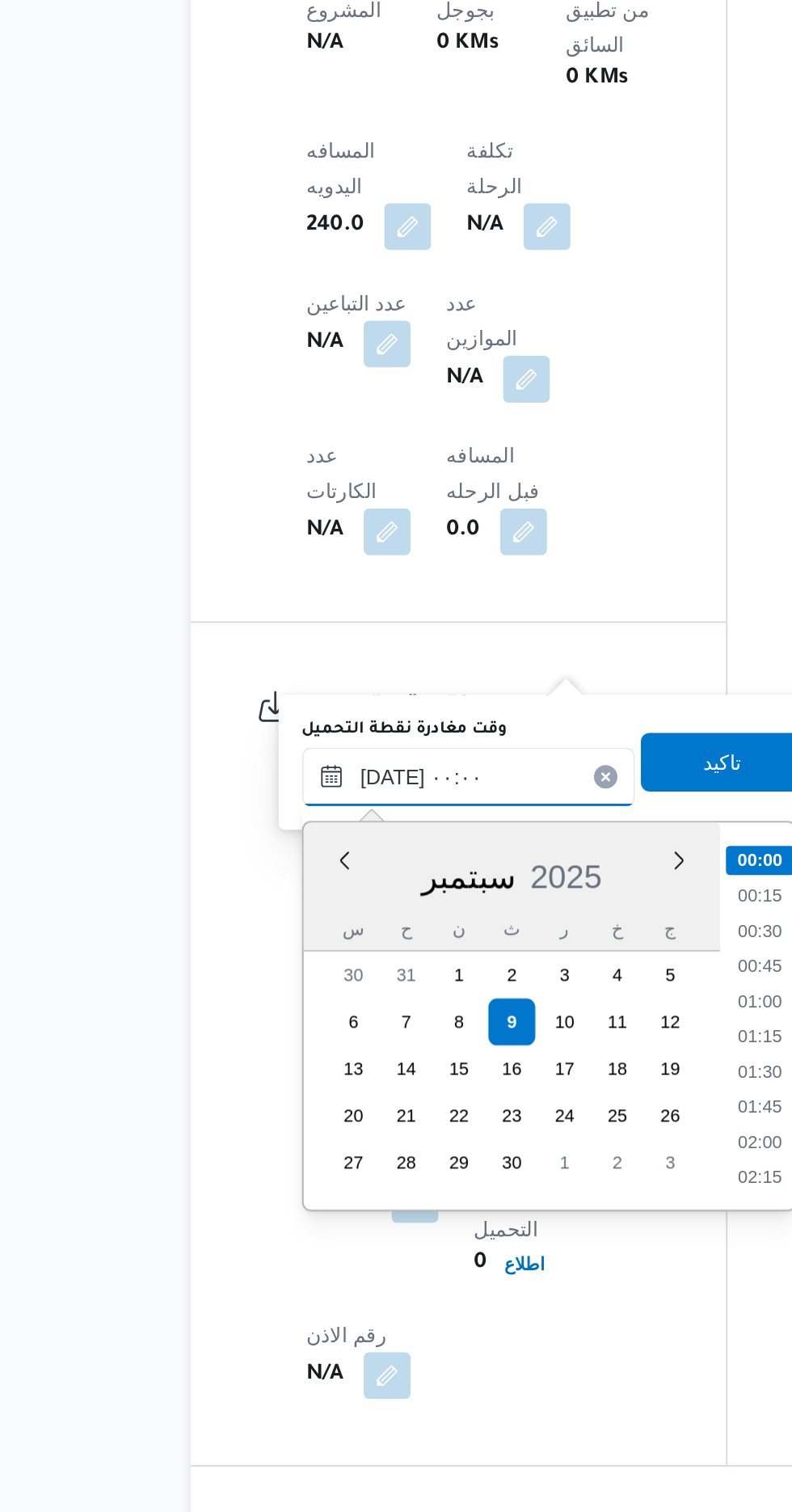
click at [277, 1115] on input "[DATE] ٠٠:٠٠" at bounding box center [363, 1107] width 184 height 32
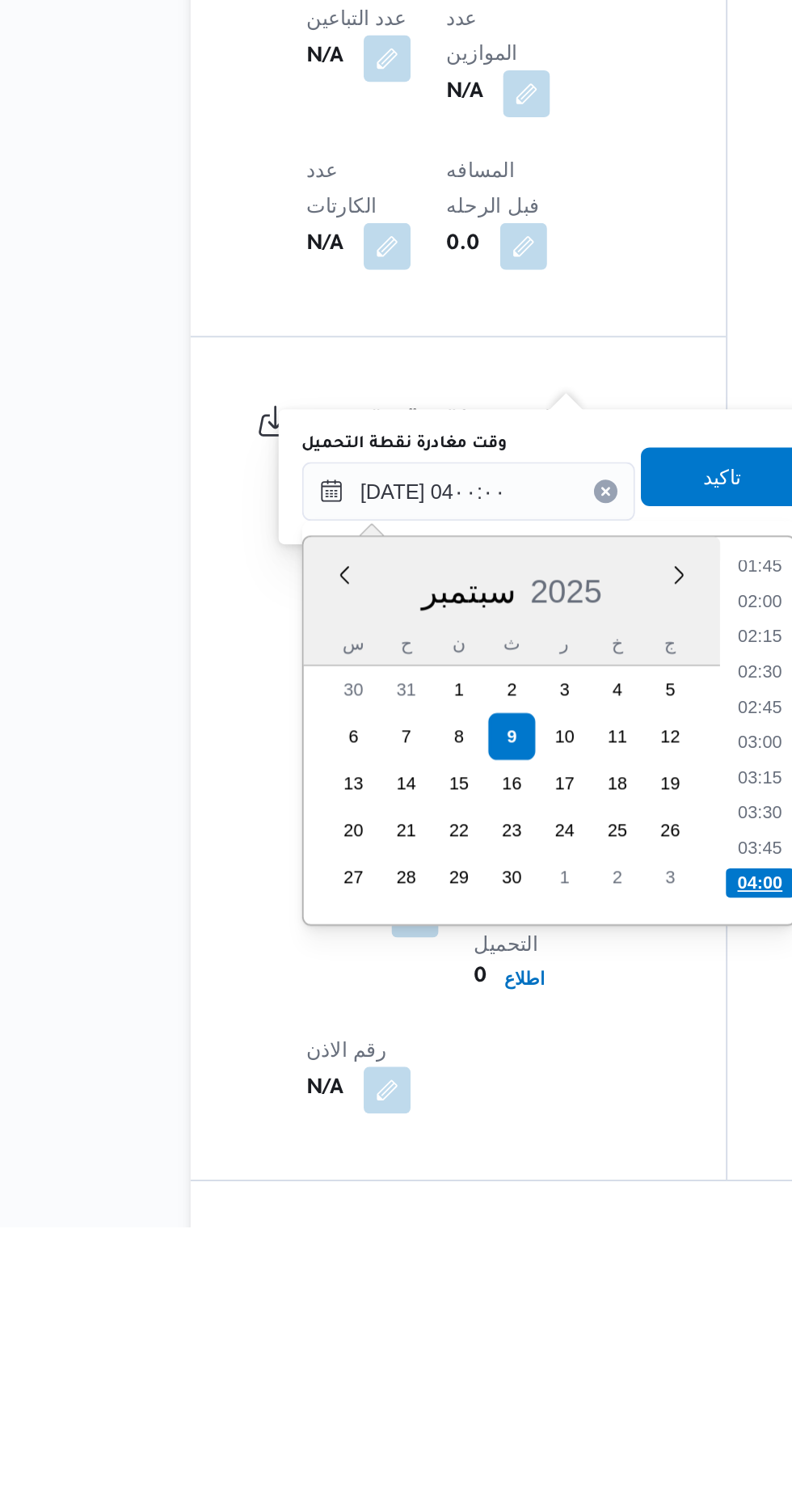
click at [526, 1319] on li "04:00" at bounding box center [524, 1323] width 38 height 16
type input "[DATE] ٠٤:٠٠"
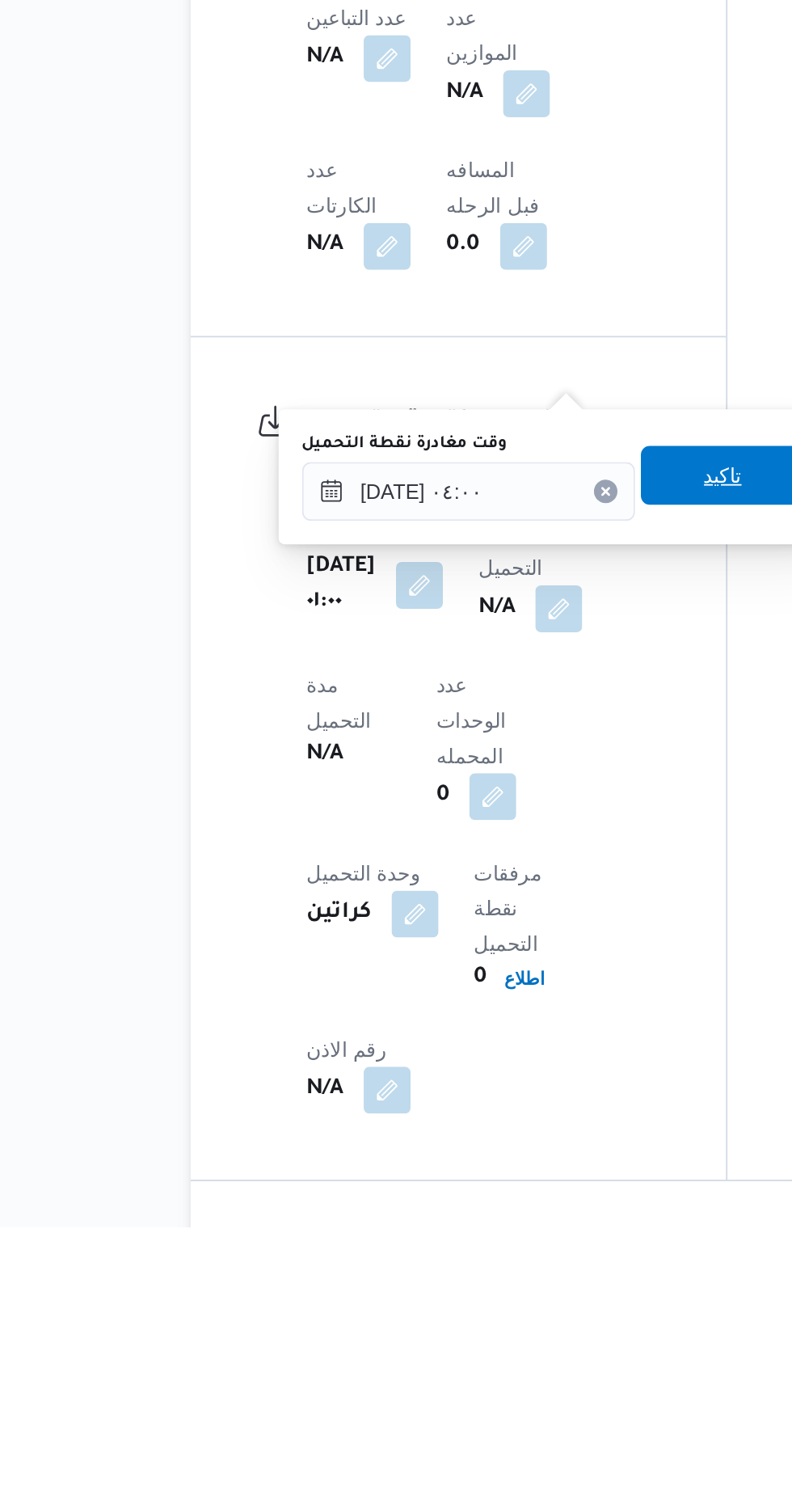
click at [504, 1094] on span "تاكيد" at bounding box center [503, 1098] width 91 height 32
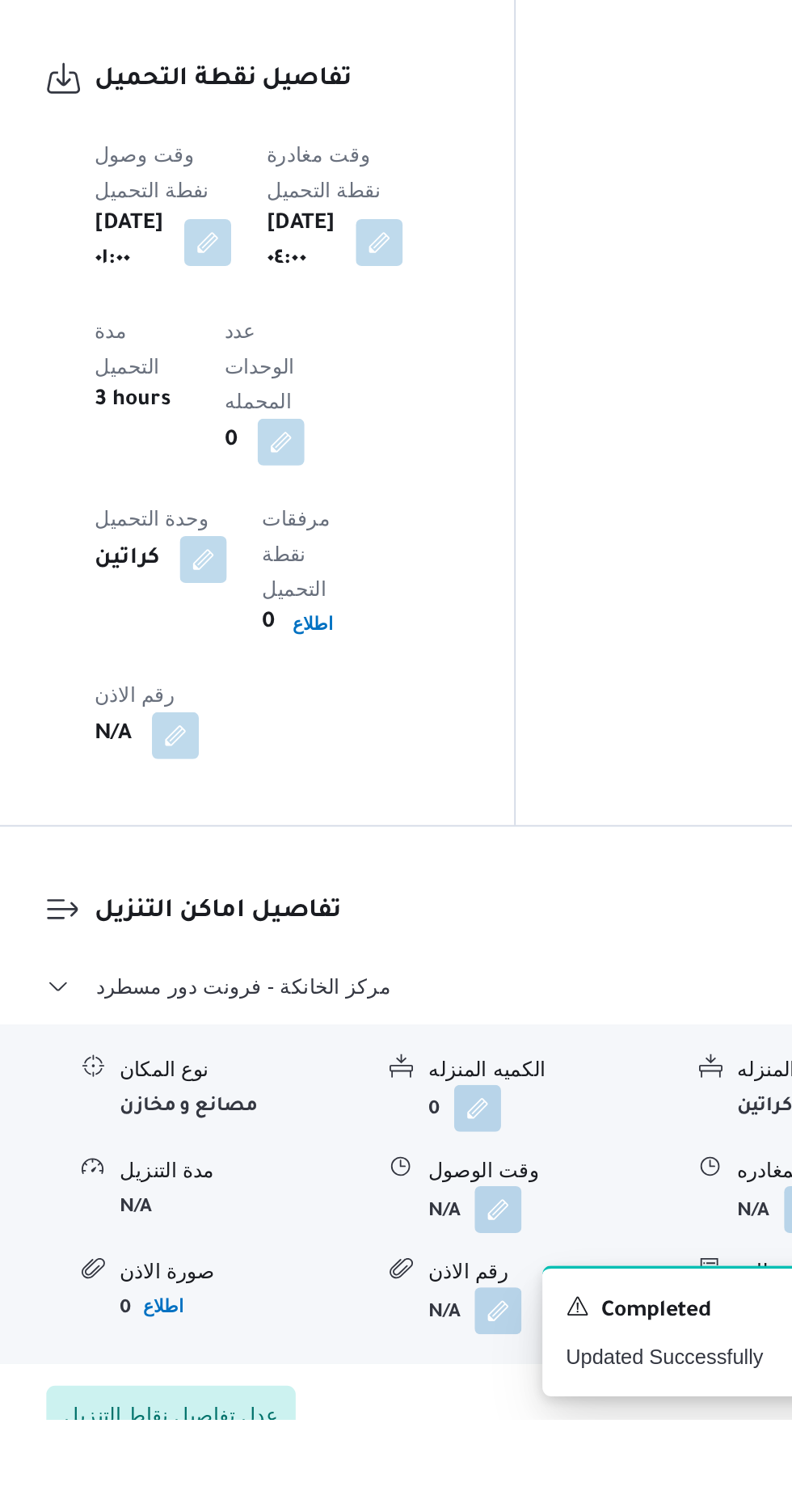
scroll to position [998, 0]
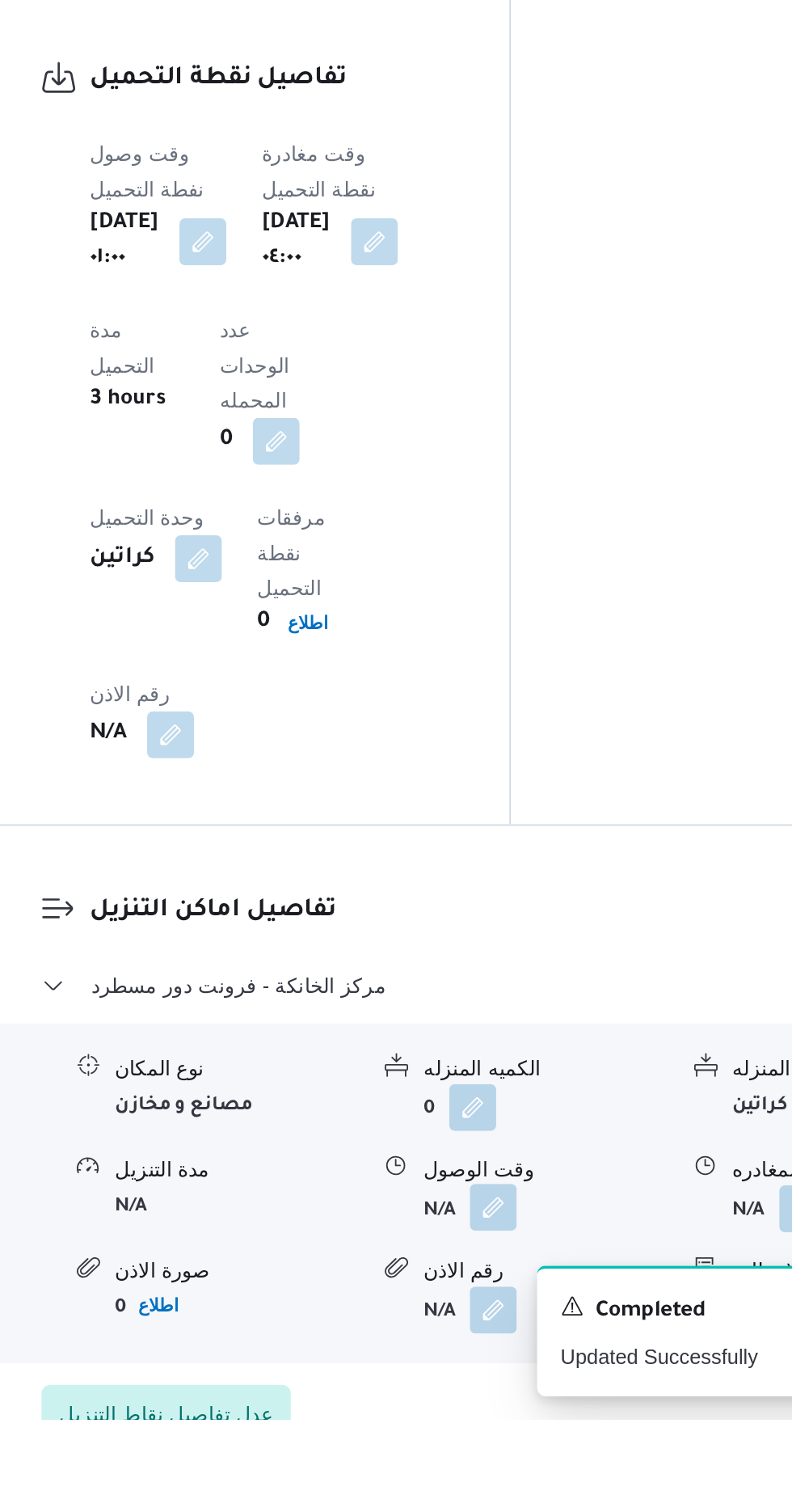
click at [504, 1382] on button "button" at bounding box center [495, 1395] width 26 height 26
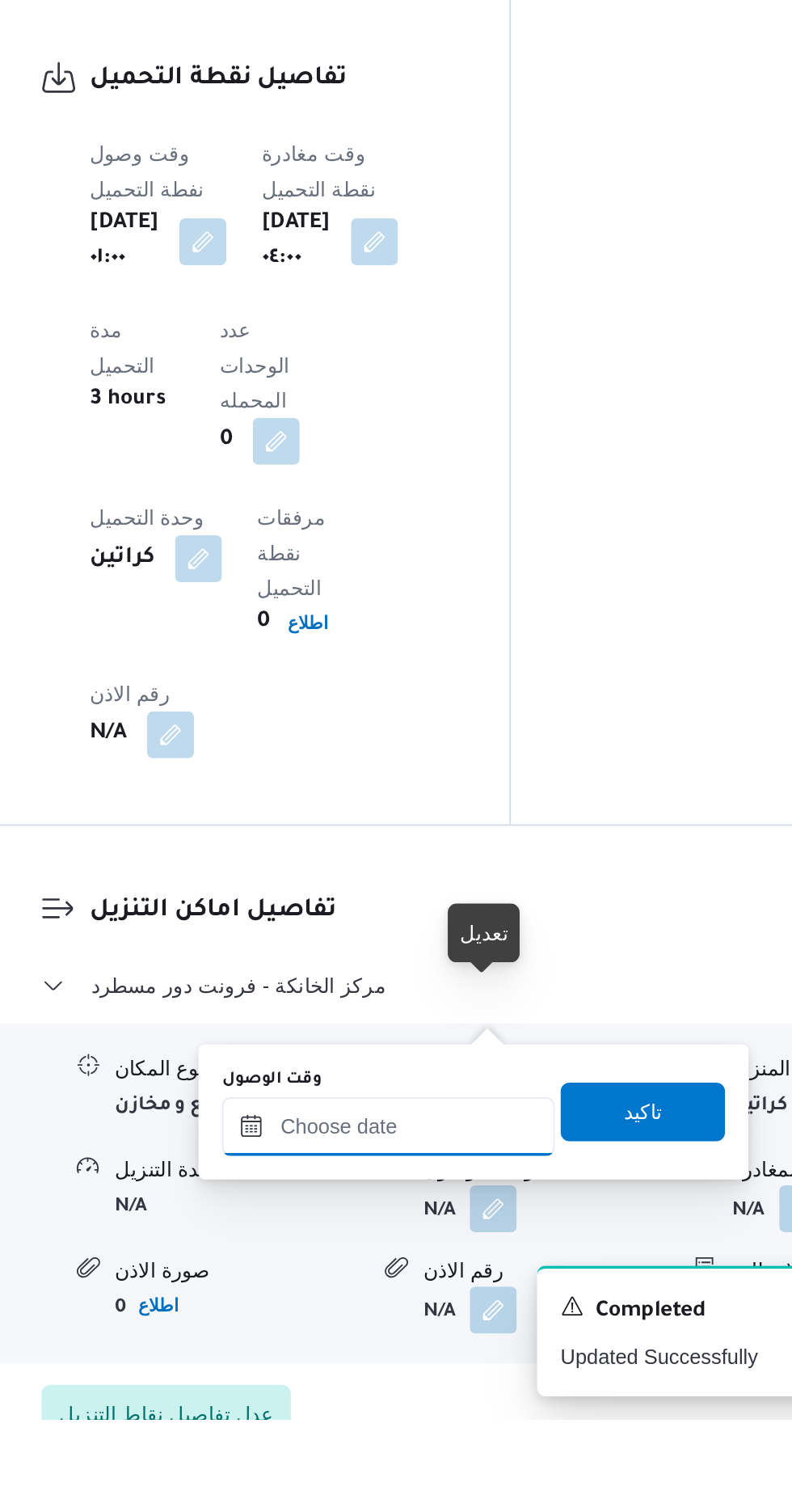
click at [481, 1347] on input "وقت الوصول" at bounding box center [439, 1350] width 184 height 32
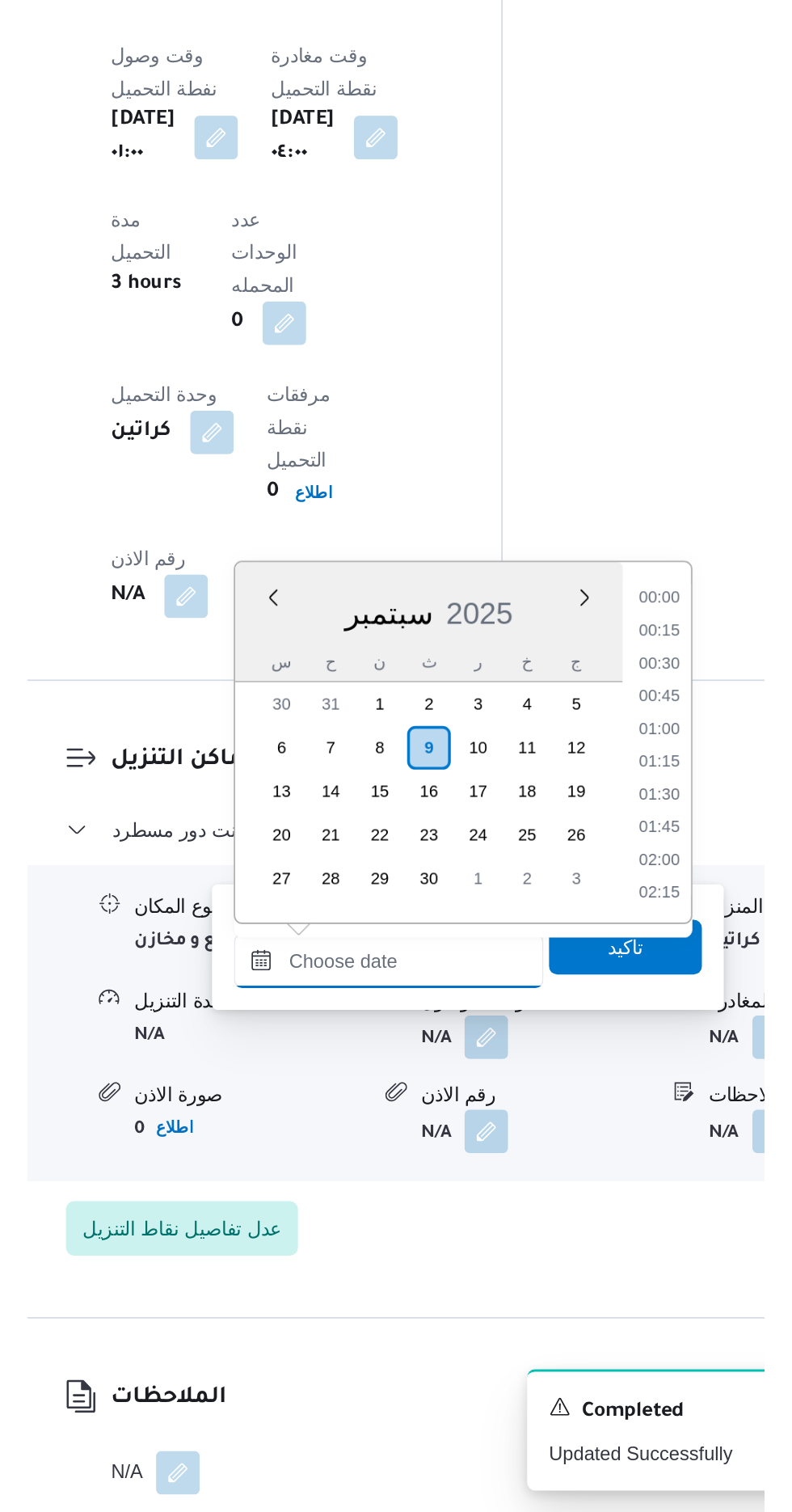
scroll to position [1062, 0]
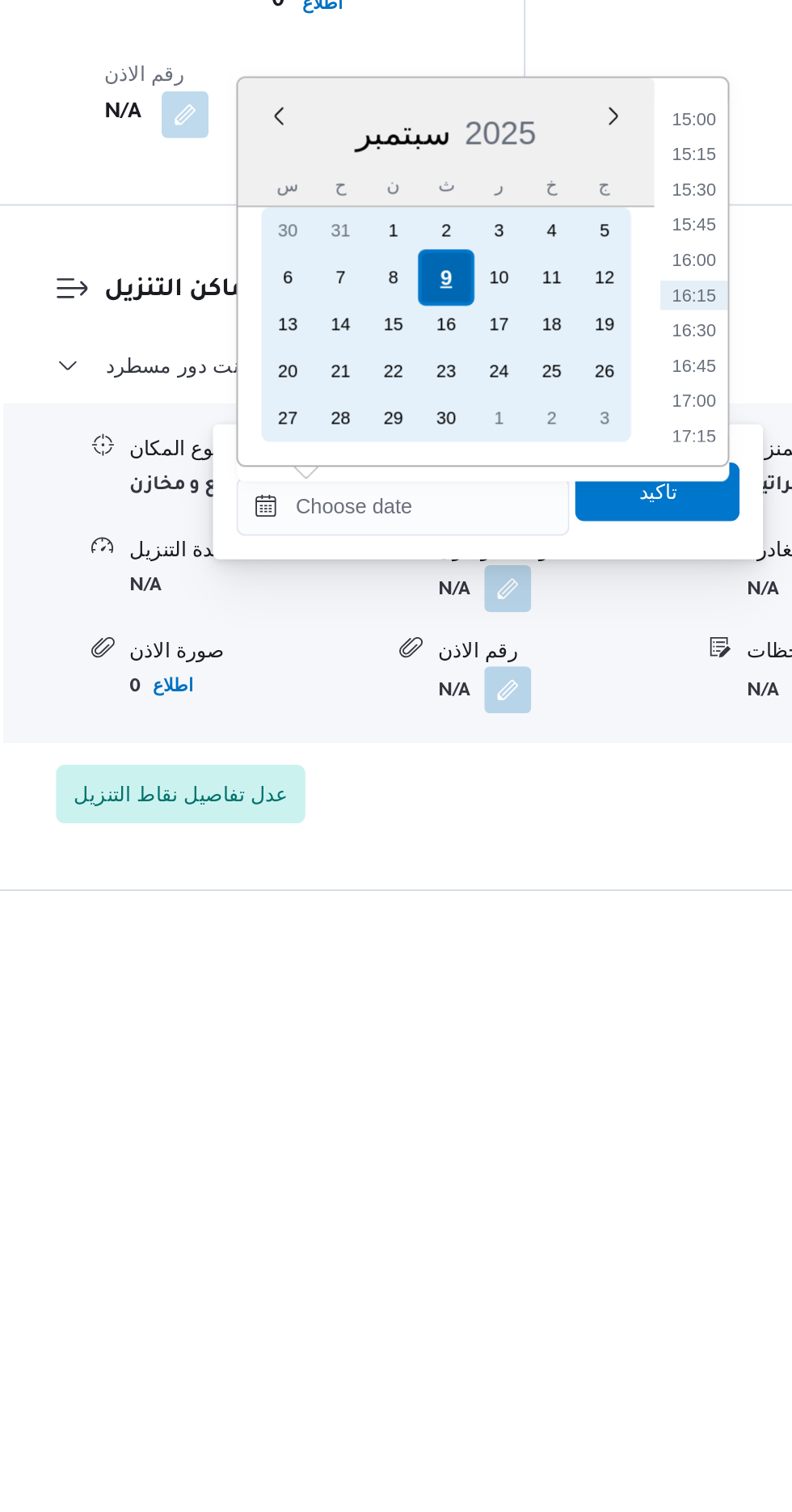
click at [463, 1154] on div "9" at bounding box center [462, 1159] width 31 height 31
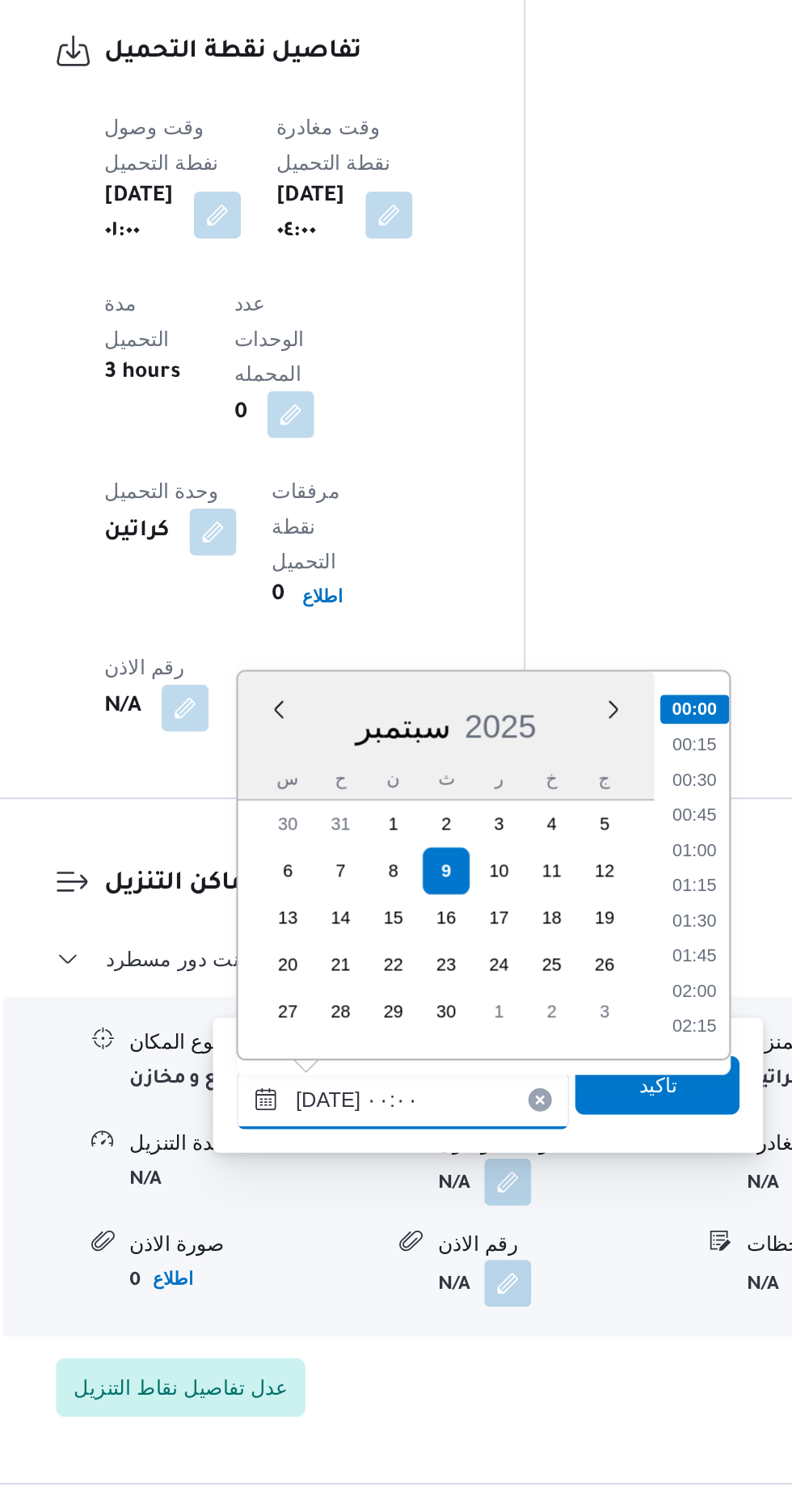
click at [352, 1284] on input "[DATE] ٠٠:٠٠" at bounding box center [439, 1285] width 184 height 32
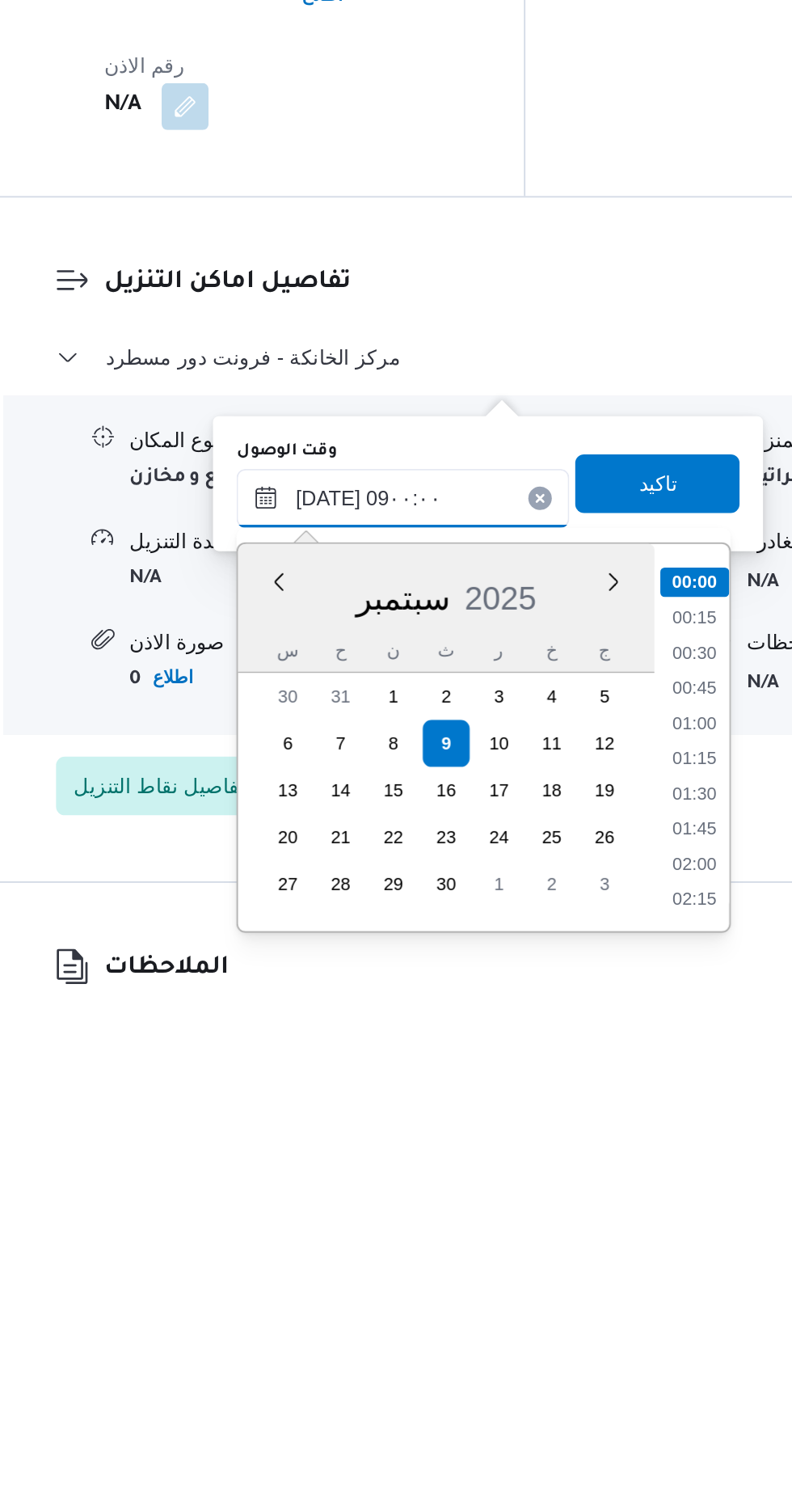
scroll to position [529, 0]
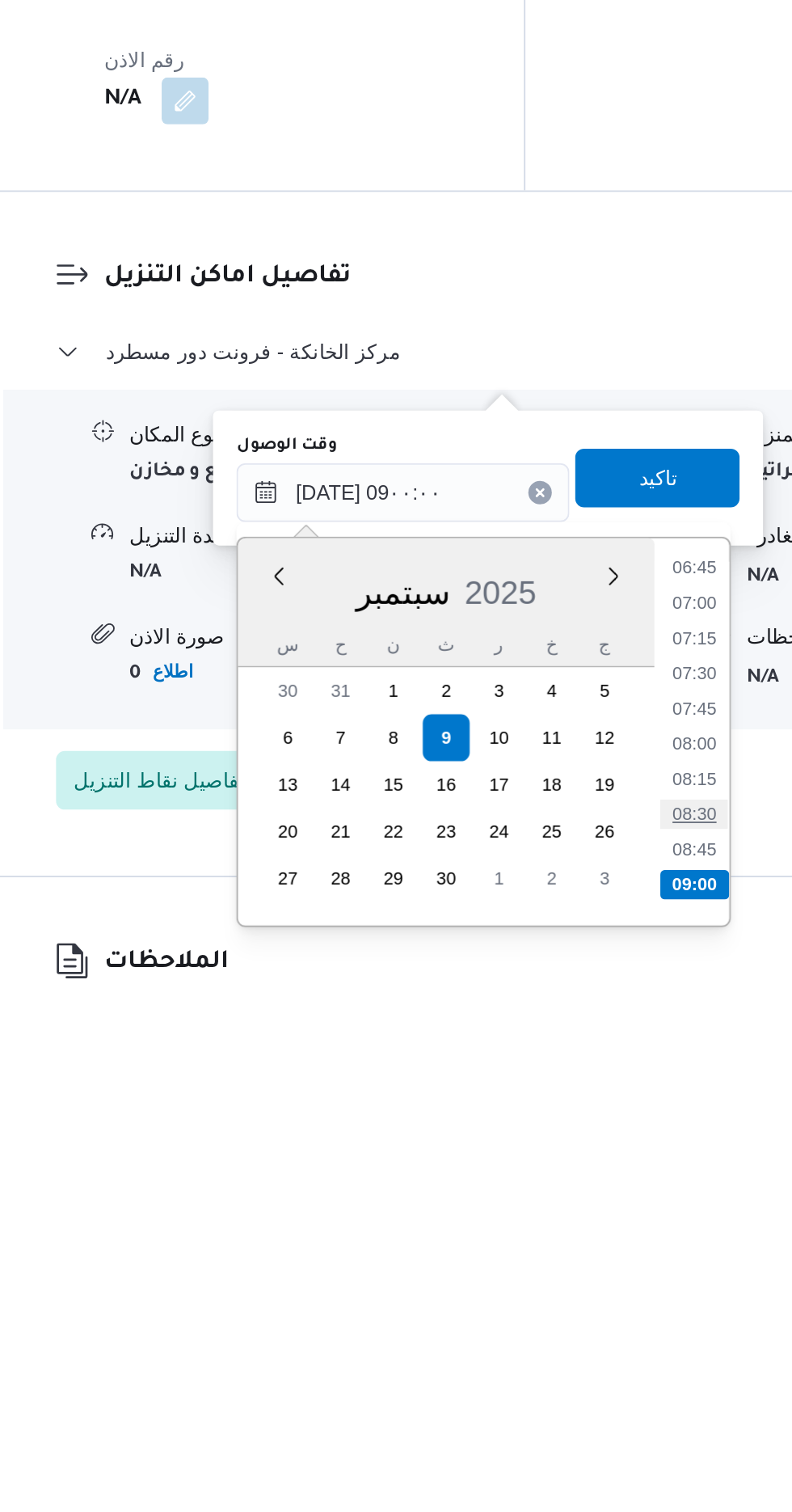
click at [601, 1414] on li "08:30" at bounding box center [600, 1416] width 37 height 16
type input "[DATE] ٠٨:٣٠"
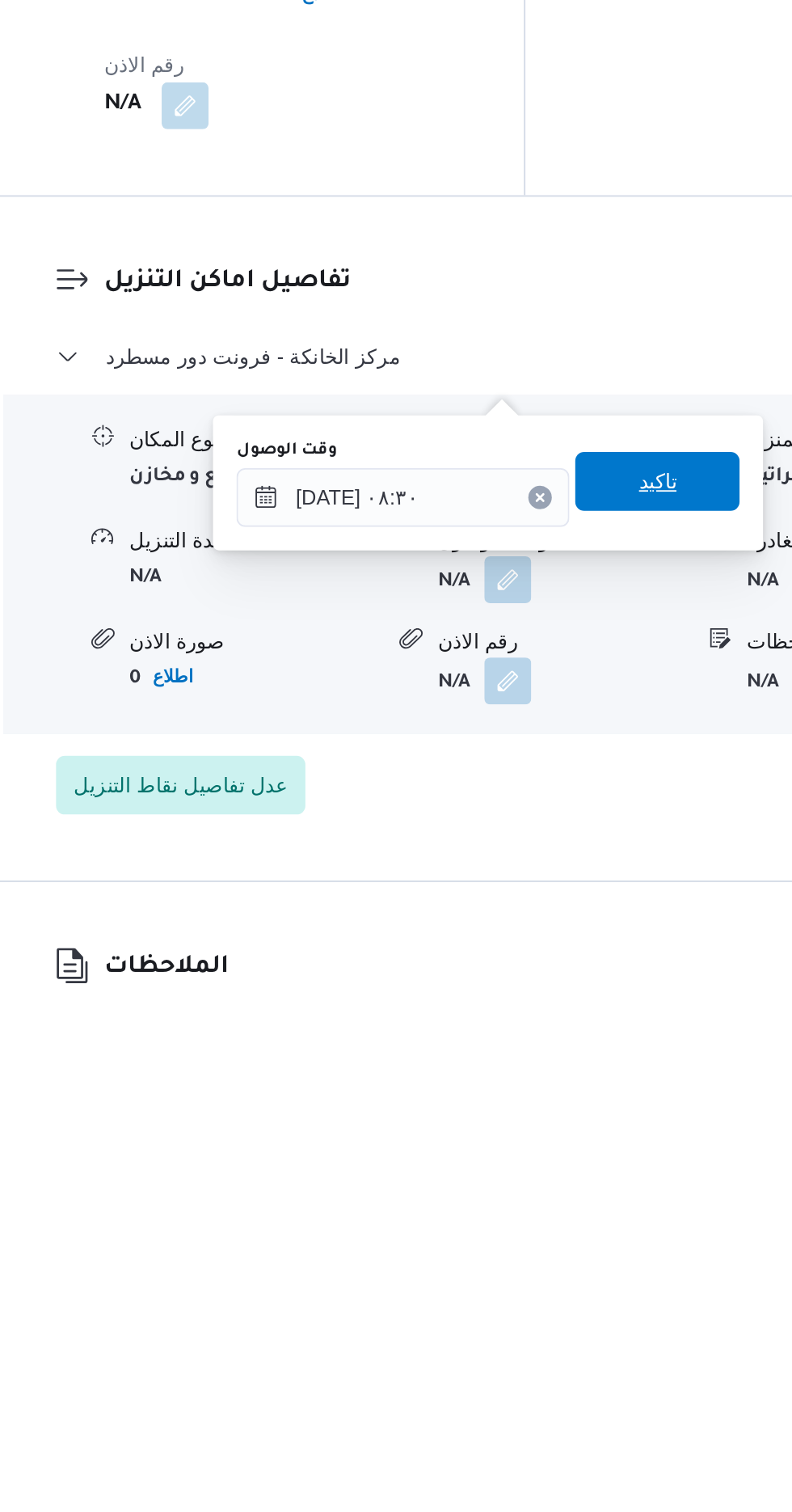
click at [589, 1229] on span "تاكيد" at bounding box center [579, 1229] width 21 height 20
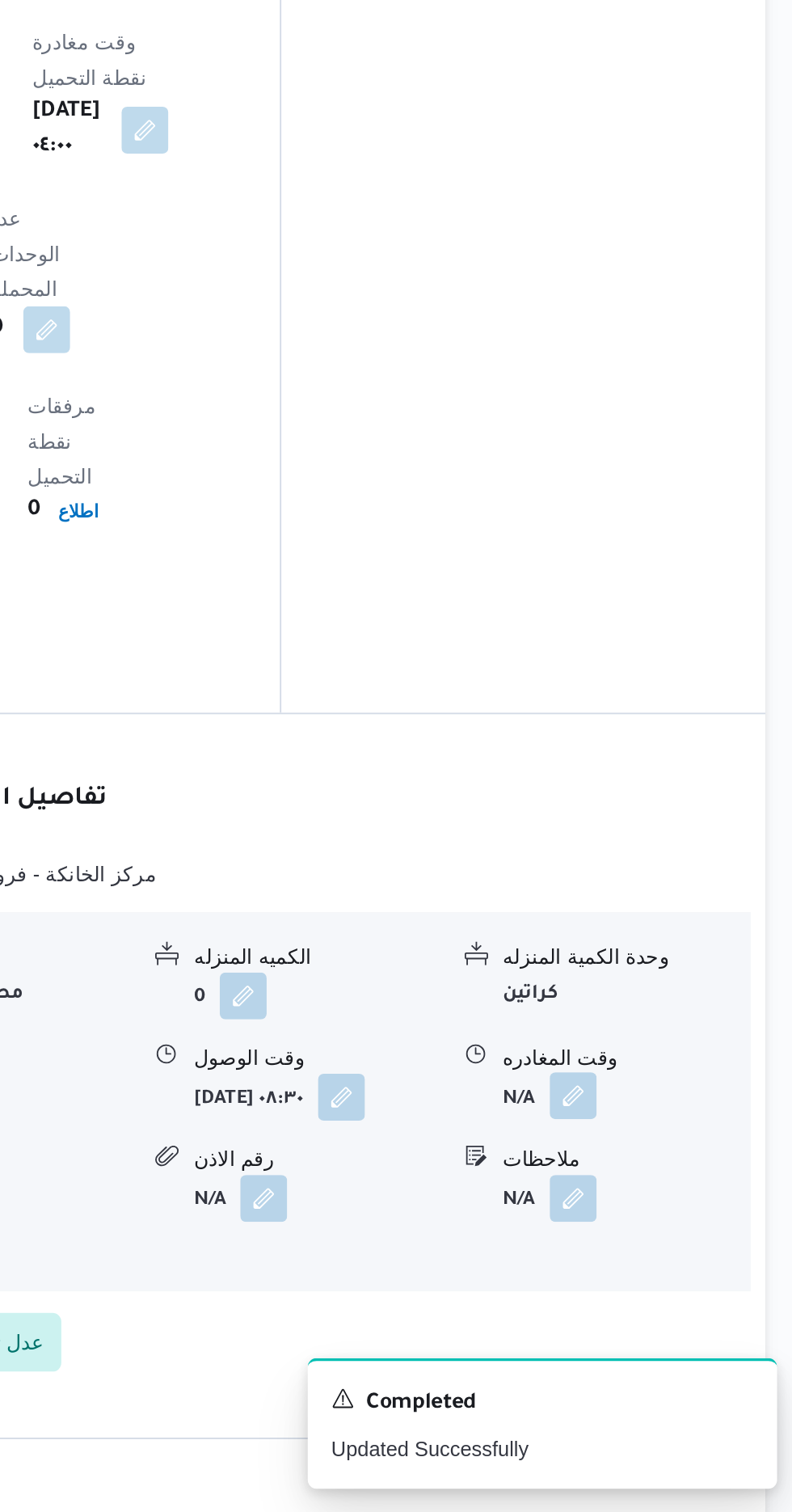
click at [671, 1269] on button "button" at bounding box center [667, 1282] width 26 height 26
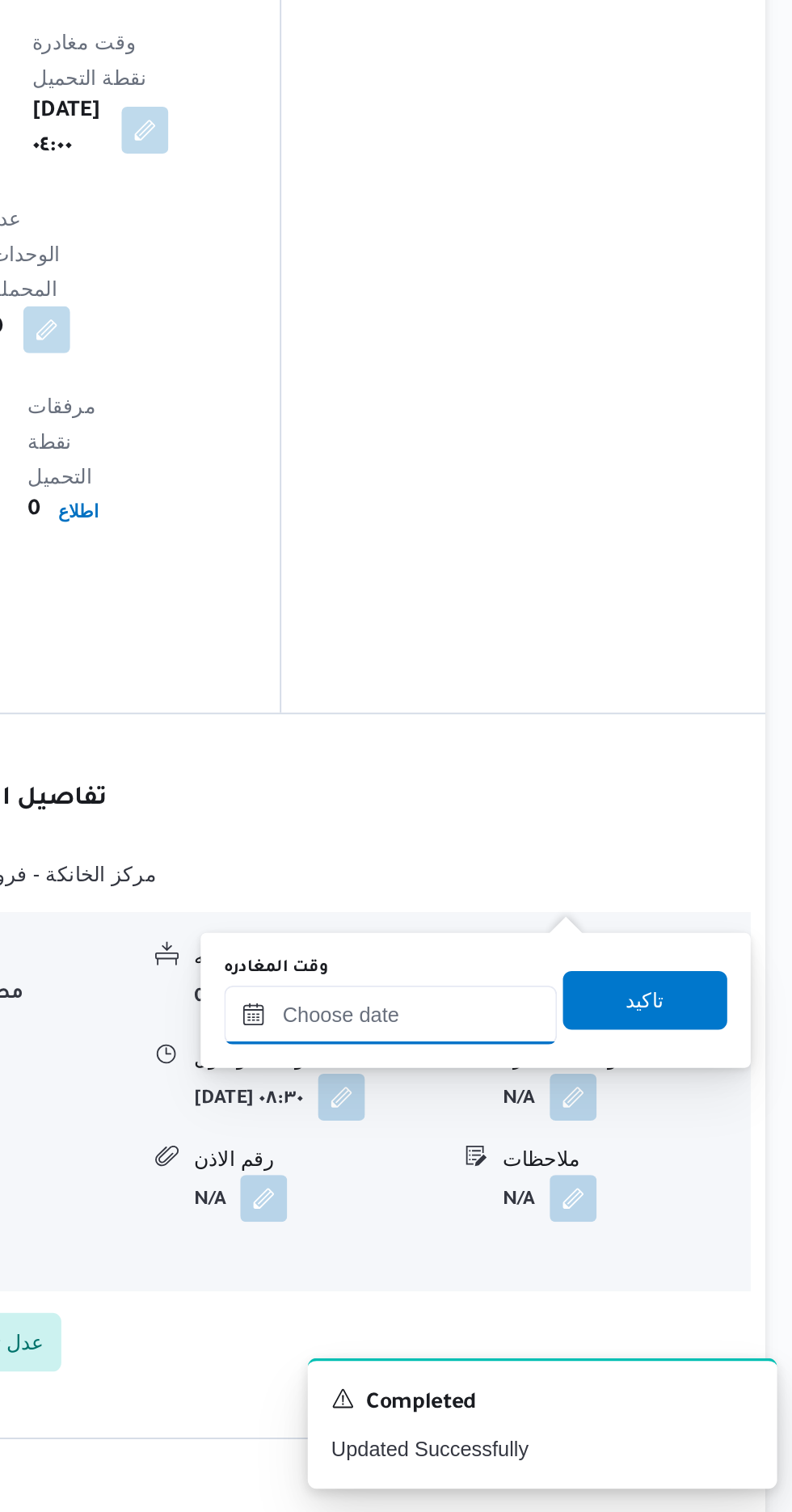
click at [612, 1235] on input "وقت المغادره" at bounding box center [566, 1238] width 184 height 32
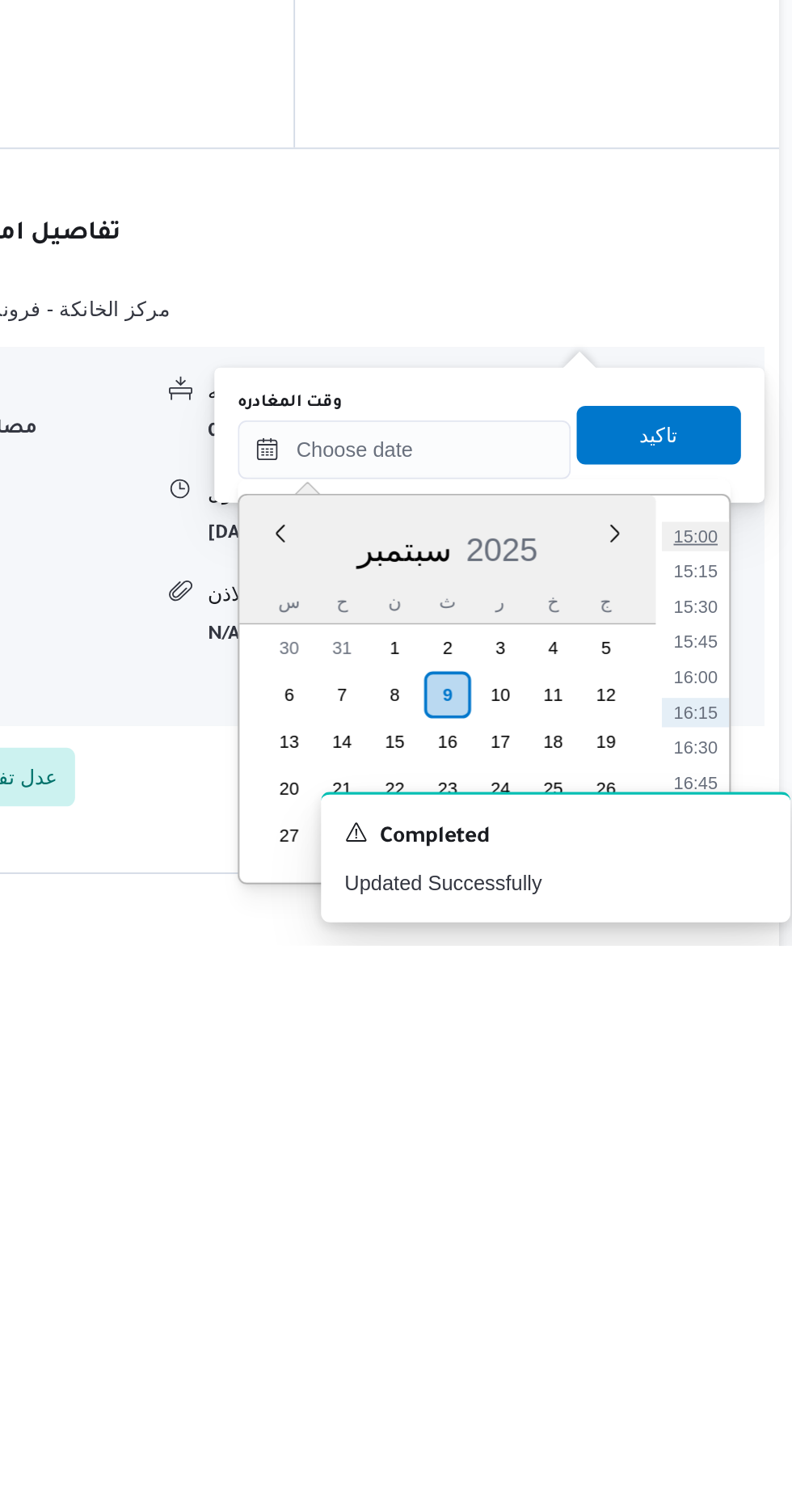
click at [729, 1287] on li "15:00" at bounding box center [727, 1286] width 37 height 16
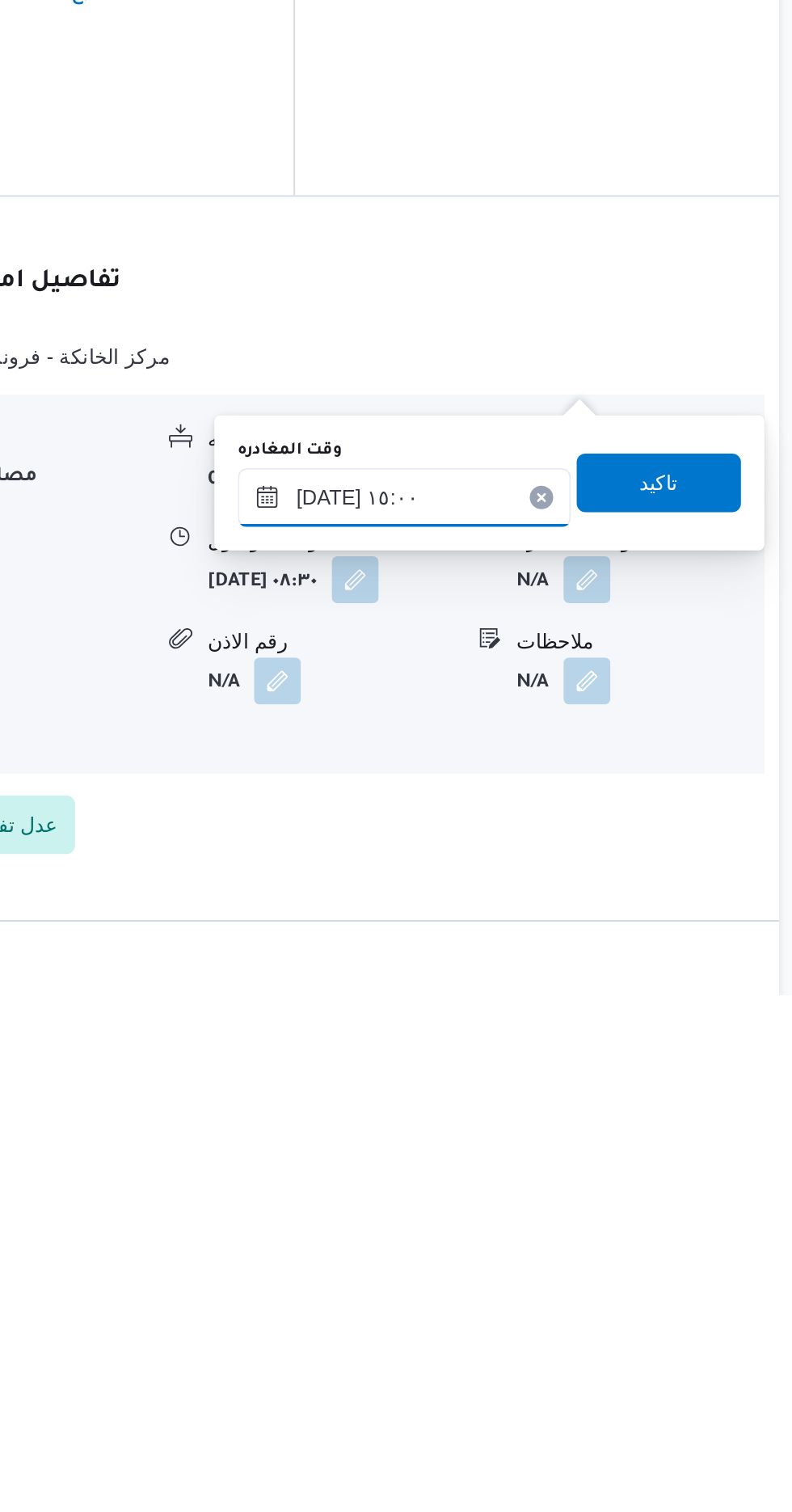
click at [609, 1233] on input "[DATE] ١٥:٠٠" at bounding box center [566, 1238] width 184 height 32
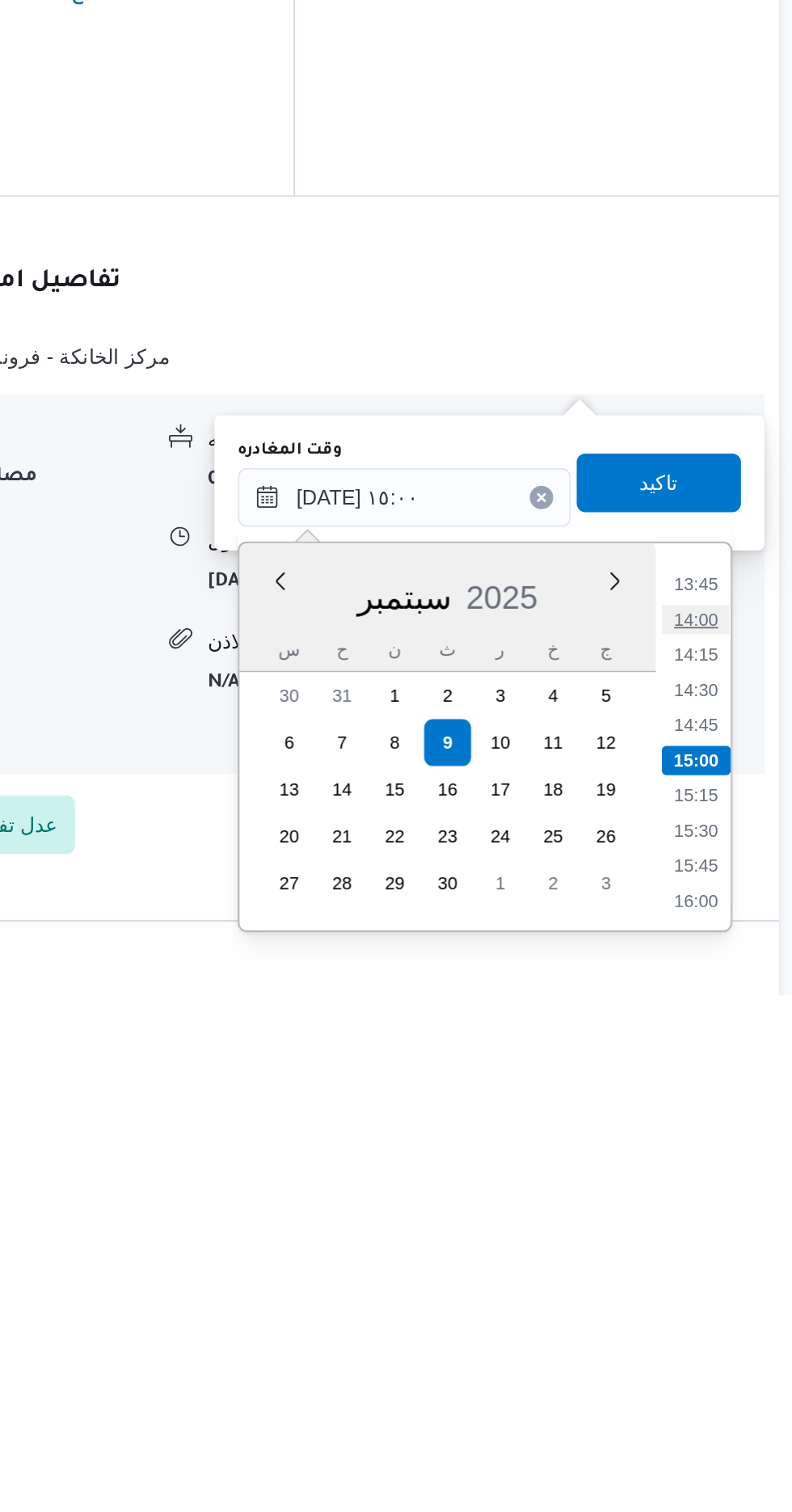
click at [728, 1304] on li "14:00" at bounding box center [727, 1305] width 37 height 16
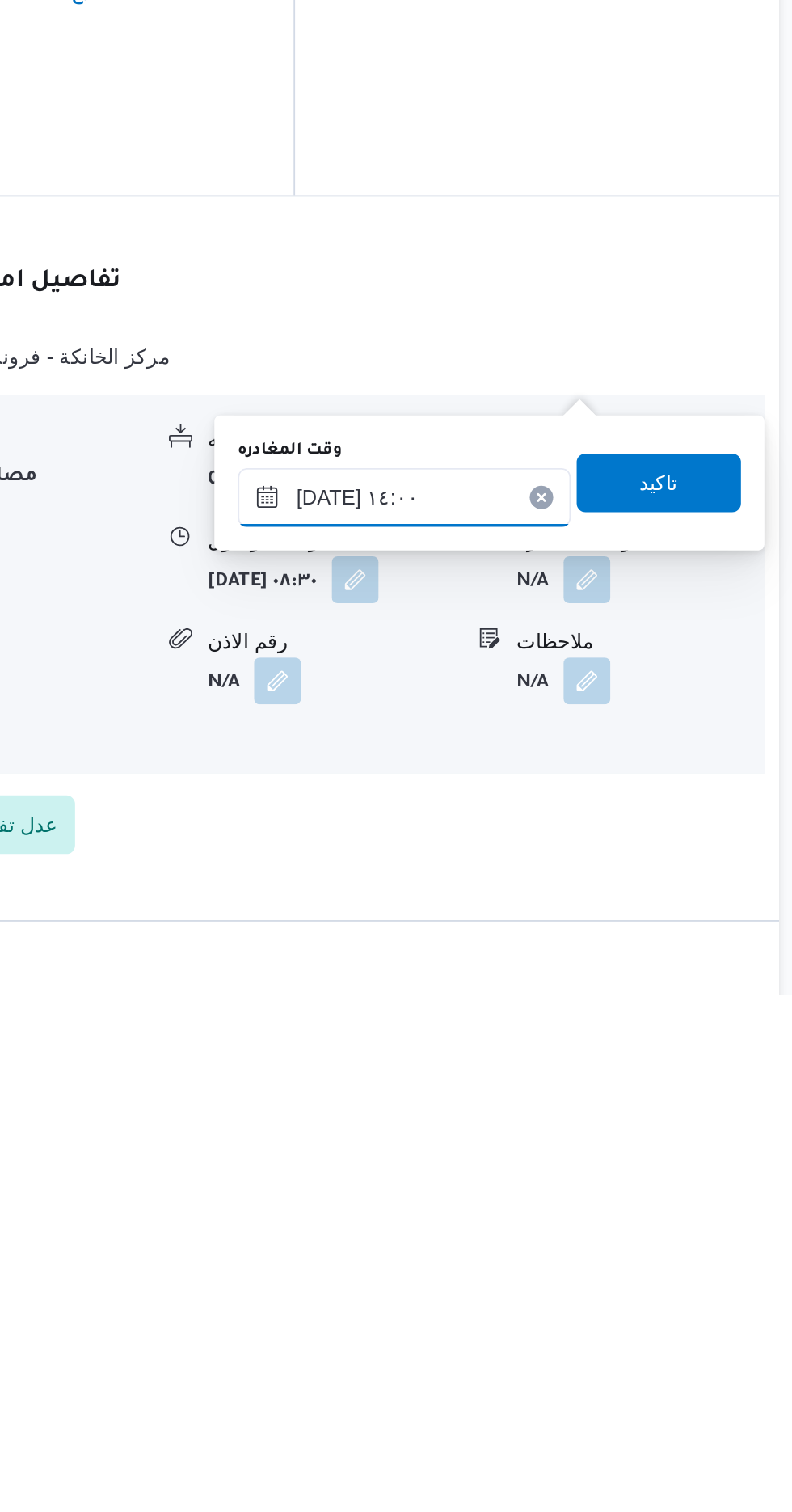
click at [612, 1232] on input "[DATE] ١٤:٠٠" at bounding box center [566, 1238] width 184 height 32
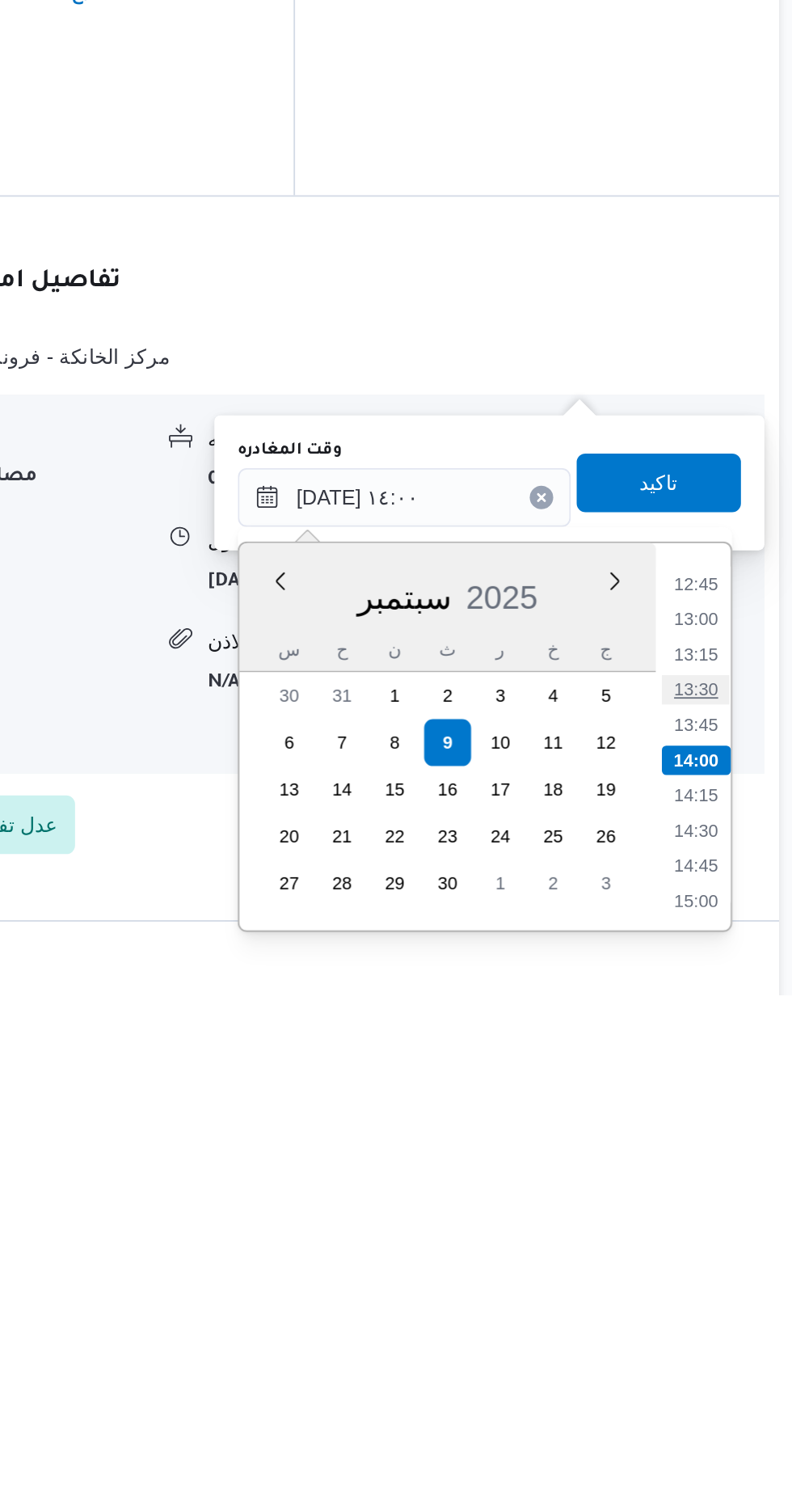
click at [726, 1342] on li "13:30" at bounding box center [727, 1344] width 37 height 16
type input "[DATE] ١٣:٣٠"
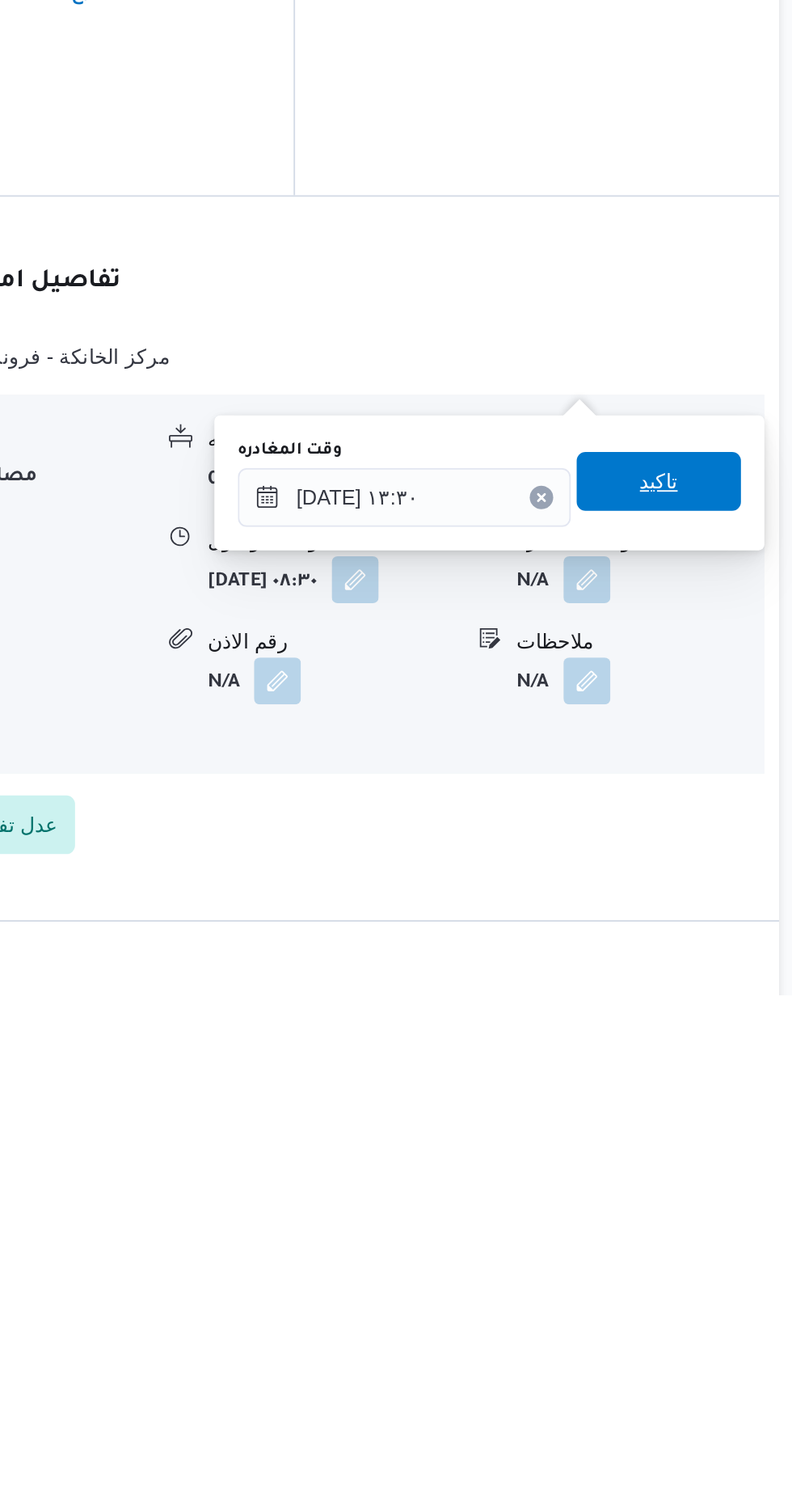
click at [717, 1230] on span "تاكيد" at bounding box center [707, 1229] width 21 height 20
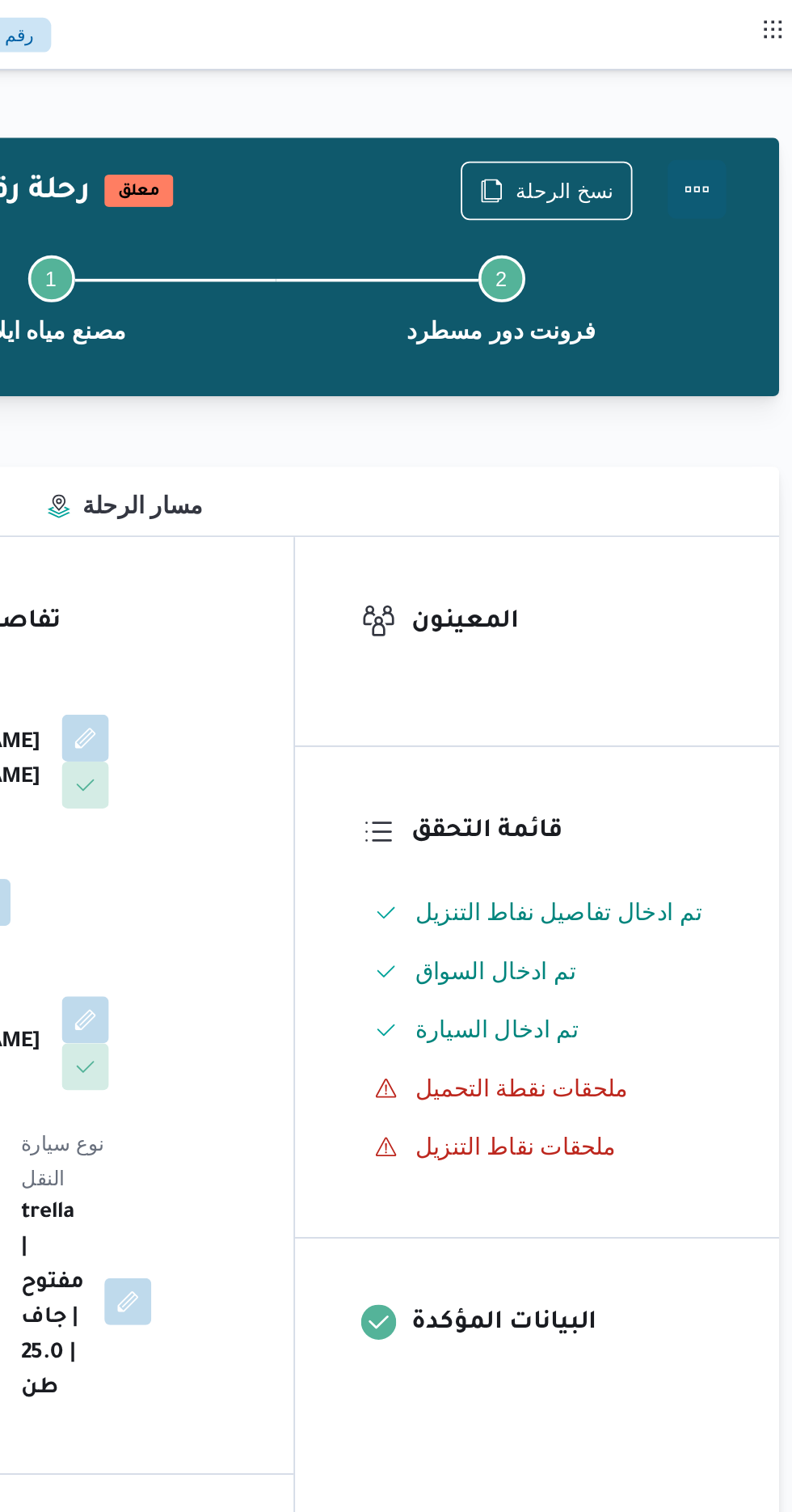
click at [739, 104] on button "Actions" at bounding box center [727, 104] width 32 height 32
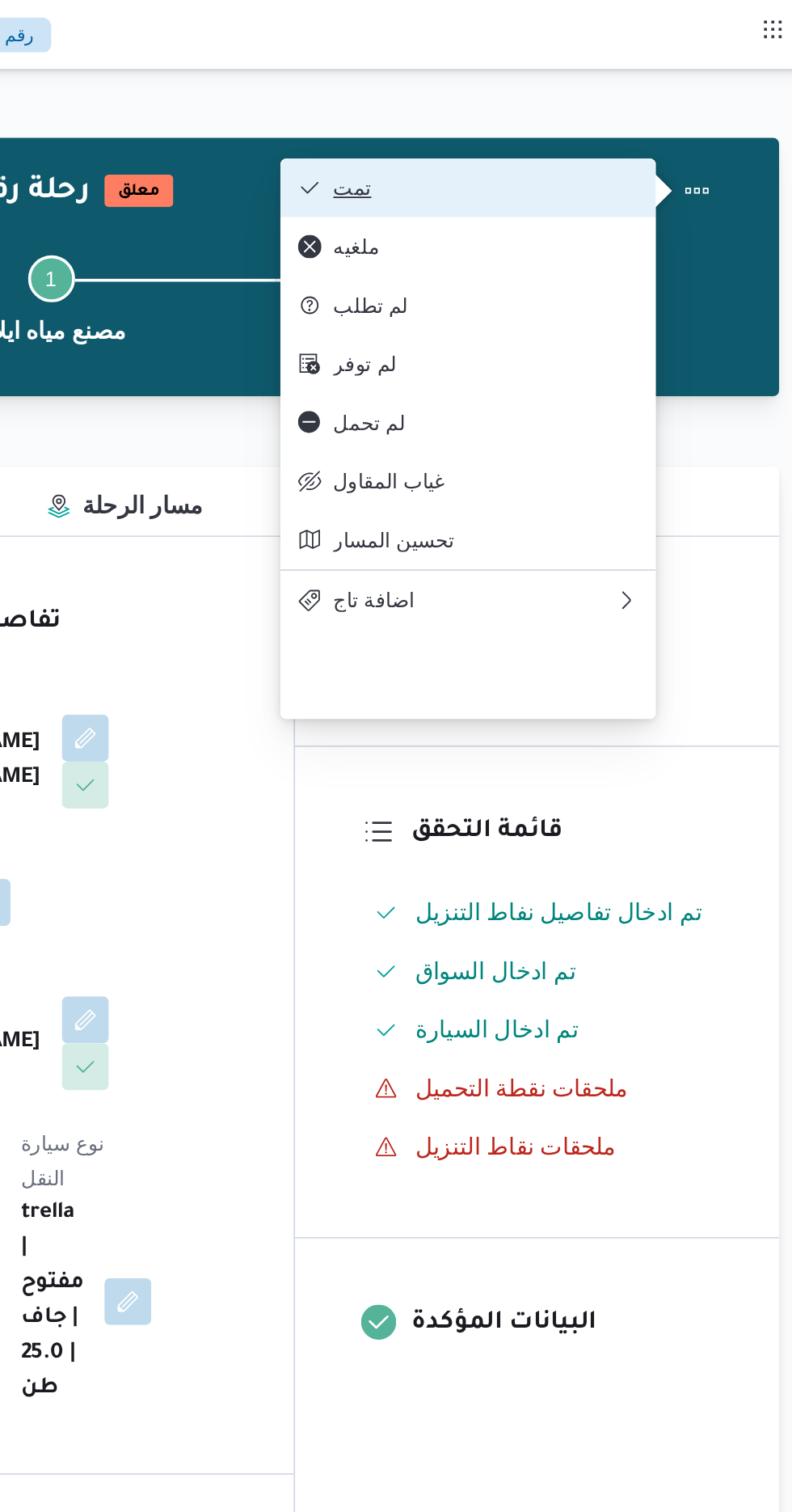
click at [679, 102] on span "تمت" at bounding box center [611, 103] width 168 height 13
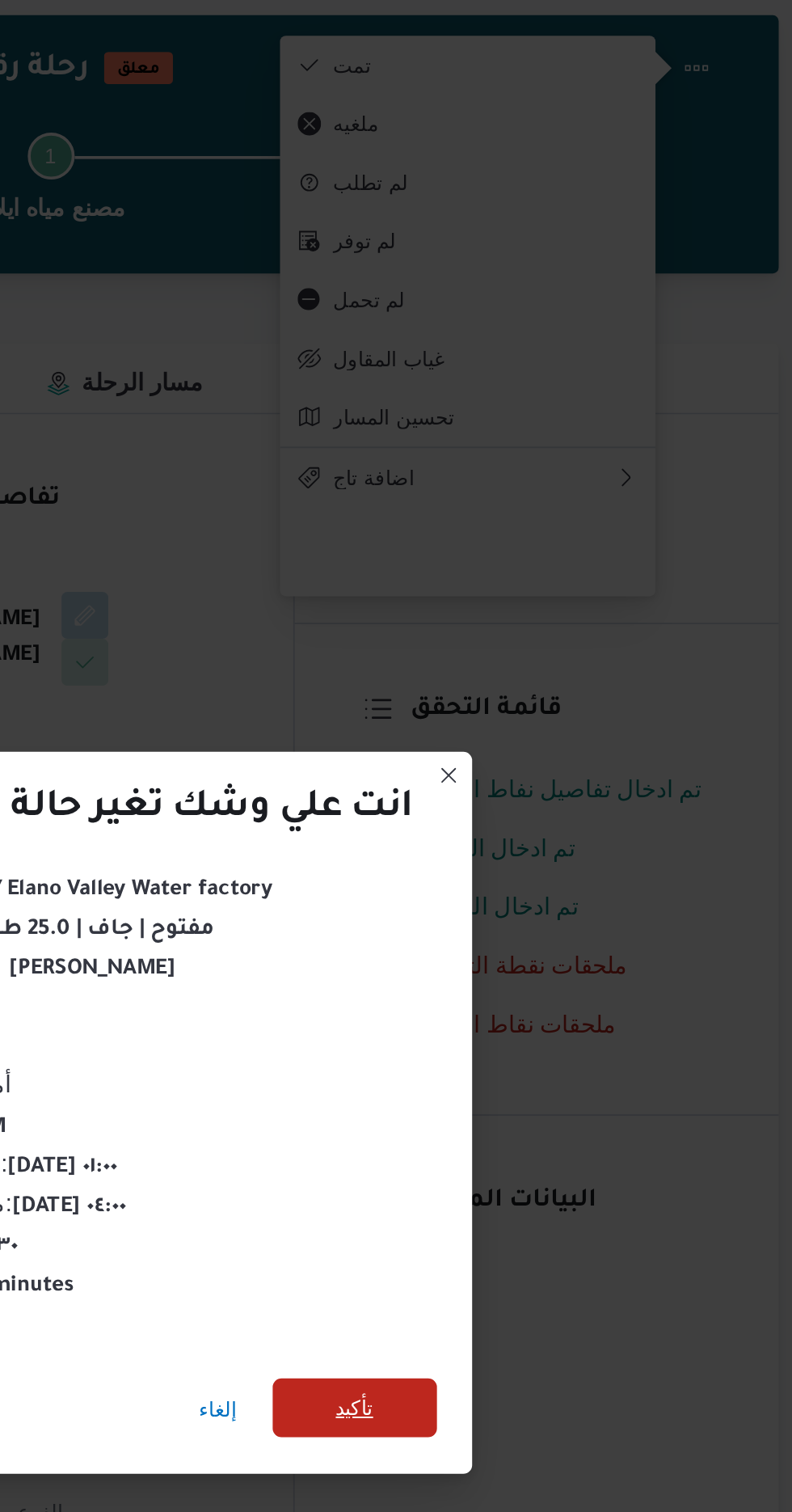
click at [532, 842] on span "تأكيد" at bounding box center [539, 844] width 21 height 20
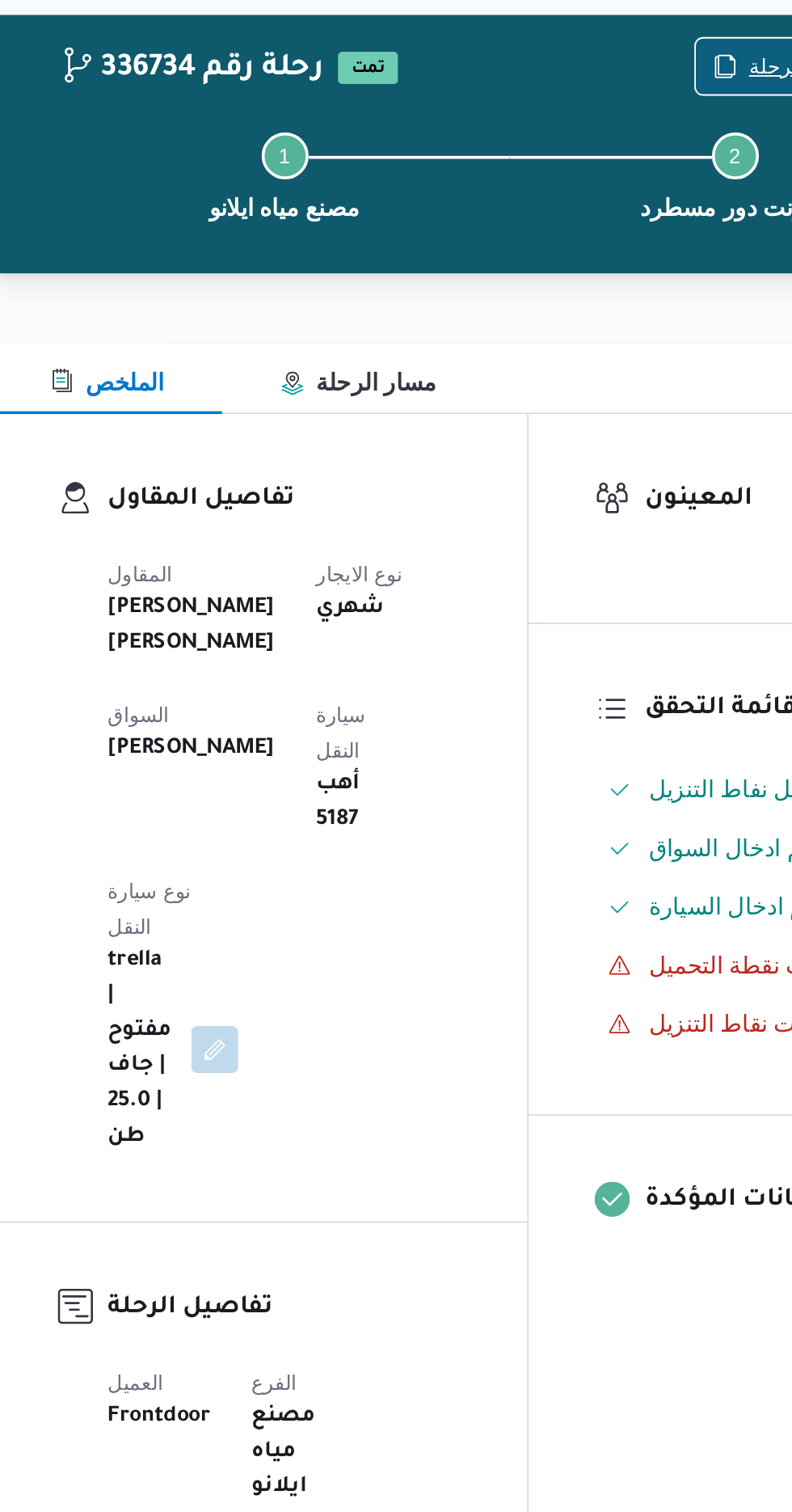
click at [619, 102] on icon "button" at bounding box center [614, 104] width 13 height 13
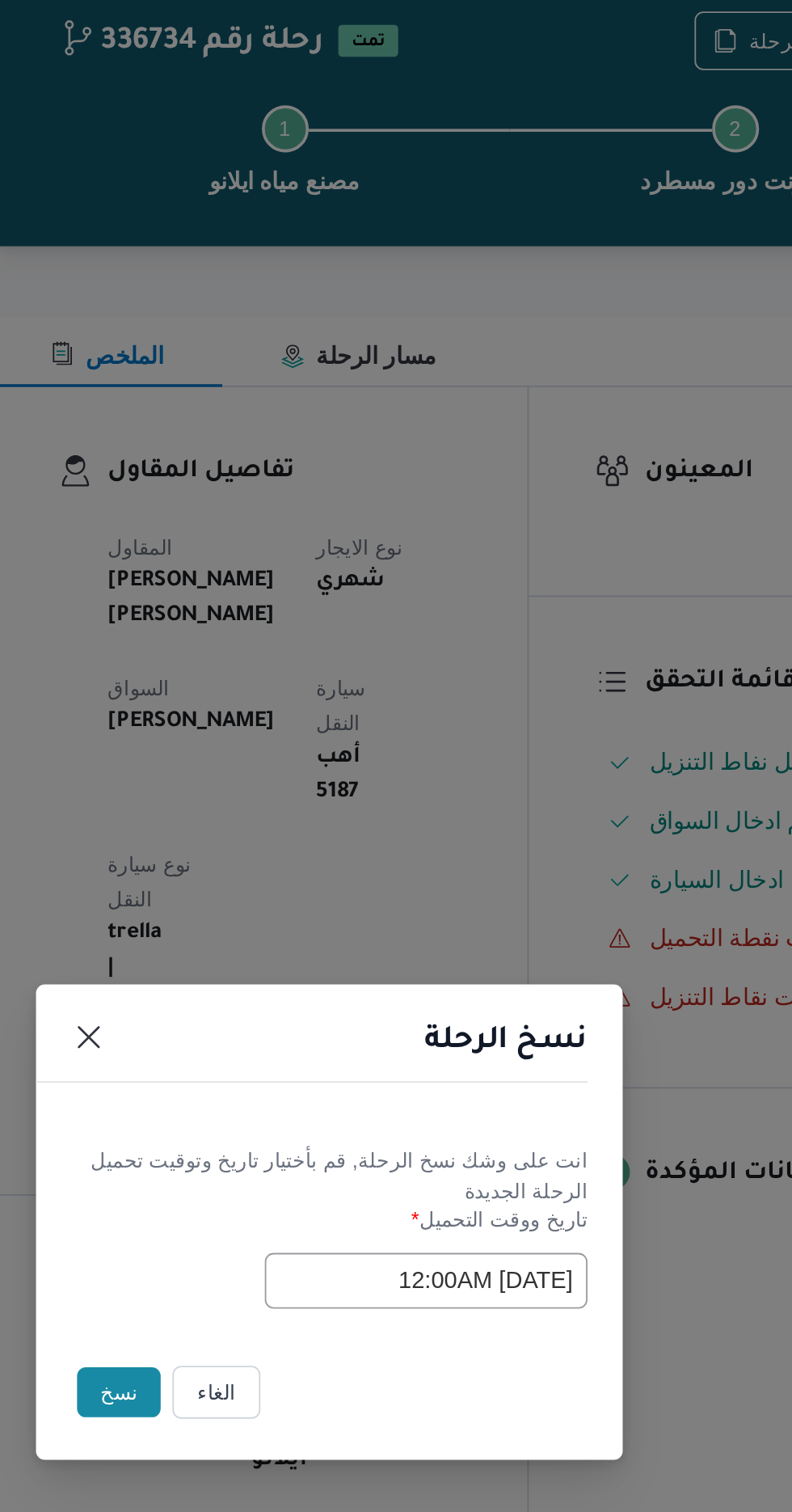
click at [272, 859] on button "نسخ" at bounding box center [281, 849] width 46 height 28
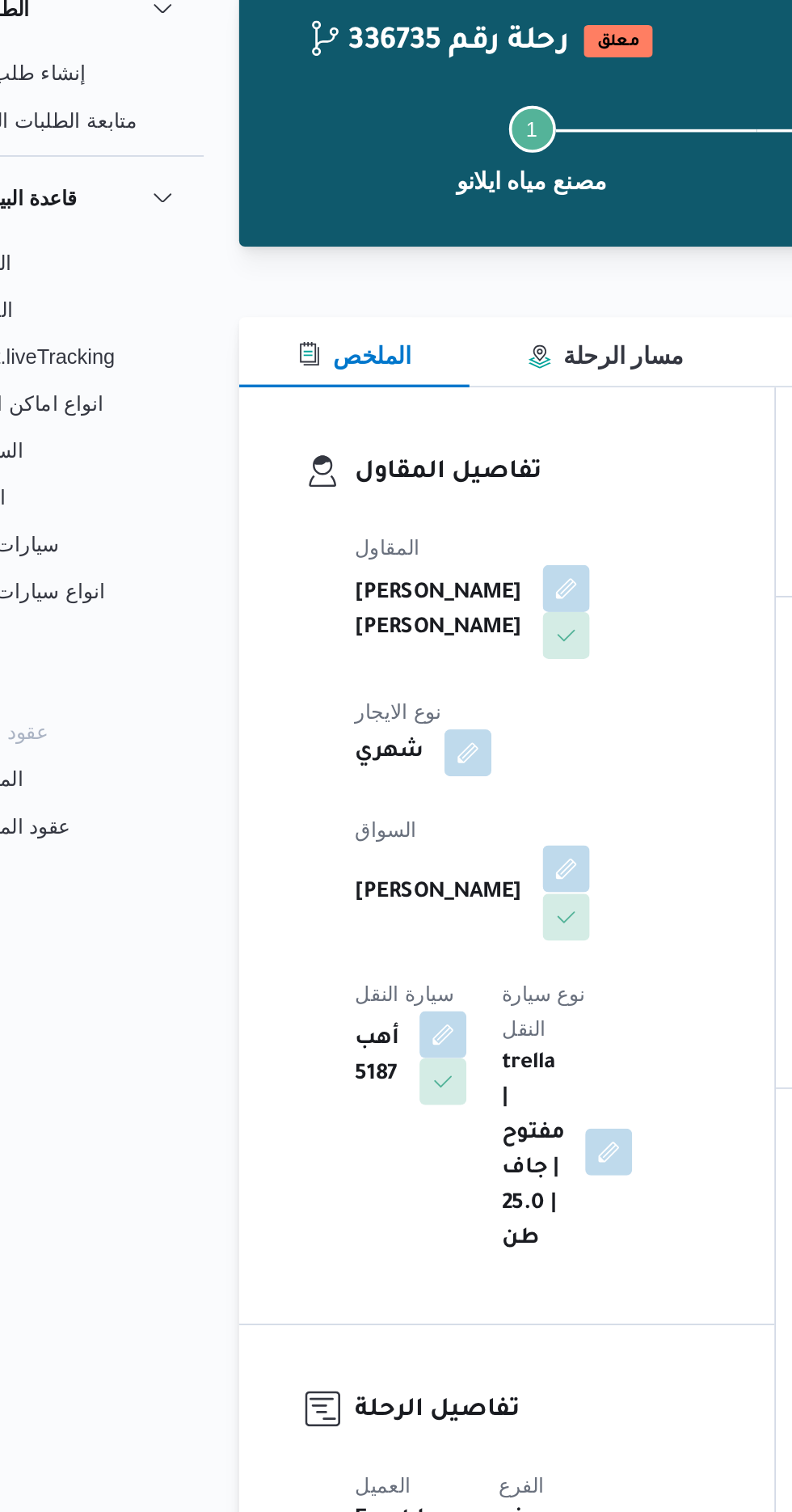
click at [377, 548] on button "button" at bounding box center [390, 561] width 26 height 26
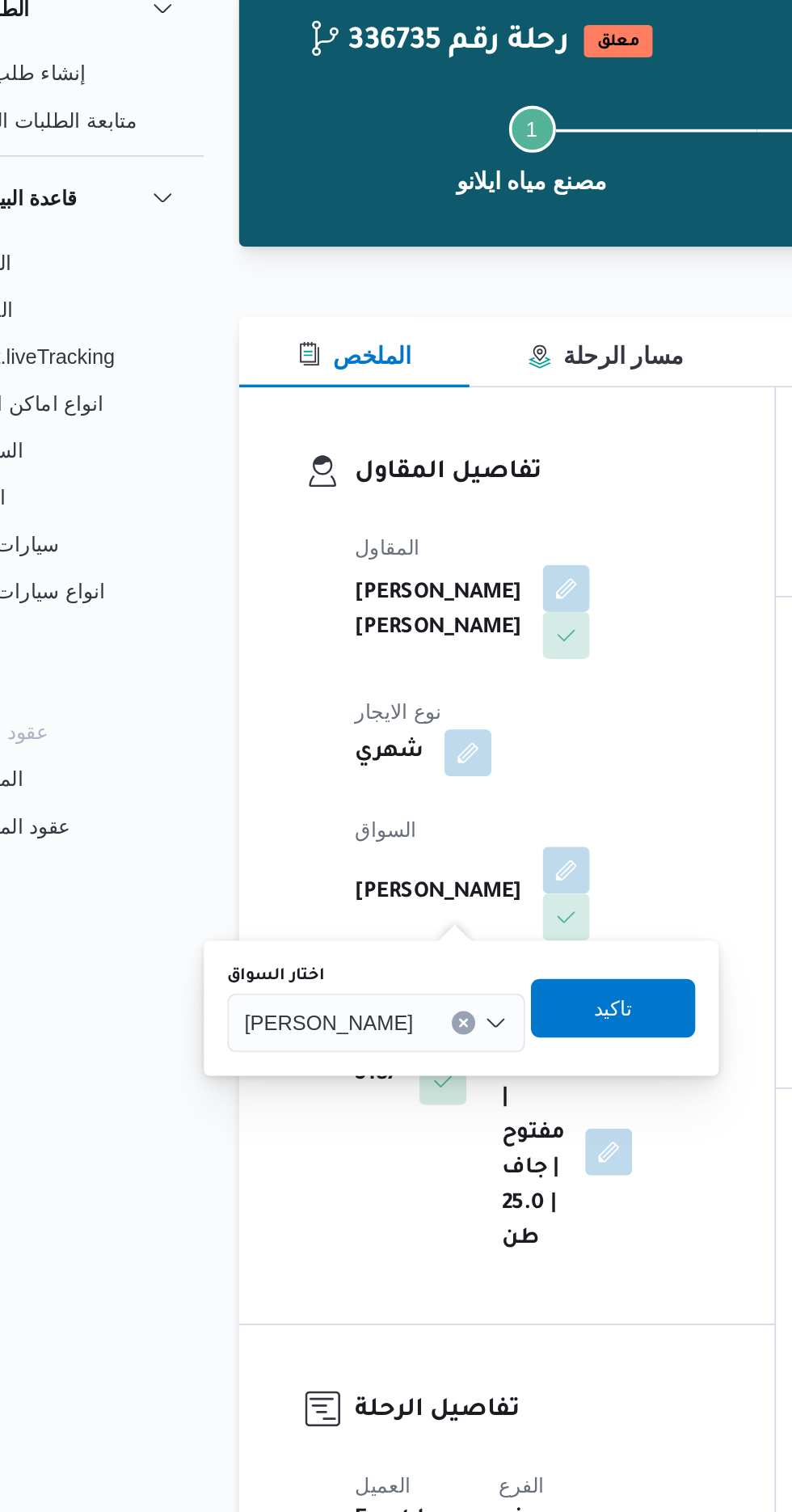
click at [313, 645] on input "اختار السواق" at bounding box center [313, 646] width 2 height 20
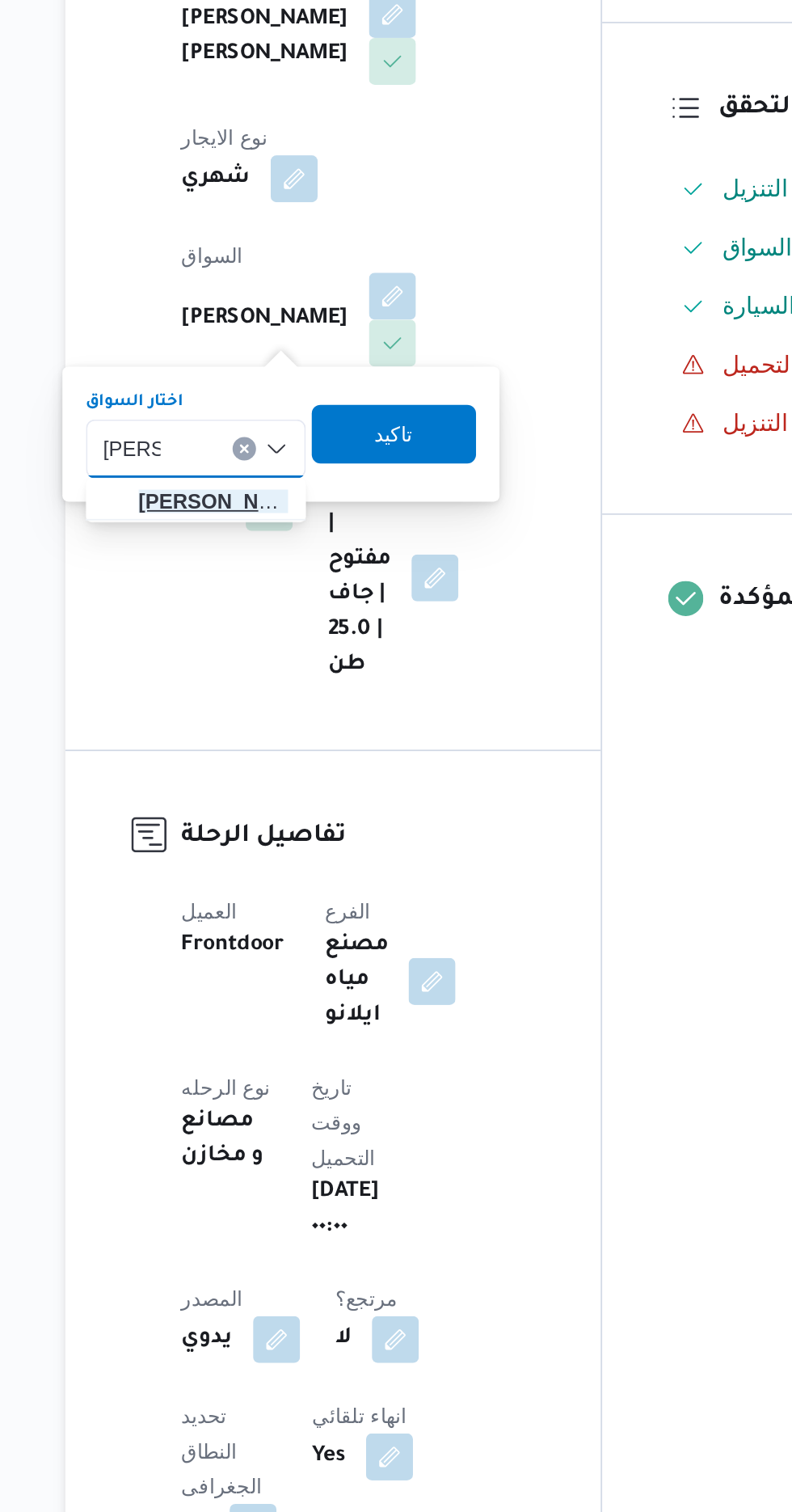
type input "[PERSON_NAME]"
click at [294, 680] on span "[PERSON_NAME] هم [PERSON_NAME]" at bounding box center [291, 675] width 83 height 20
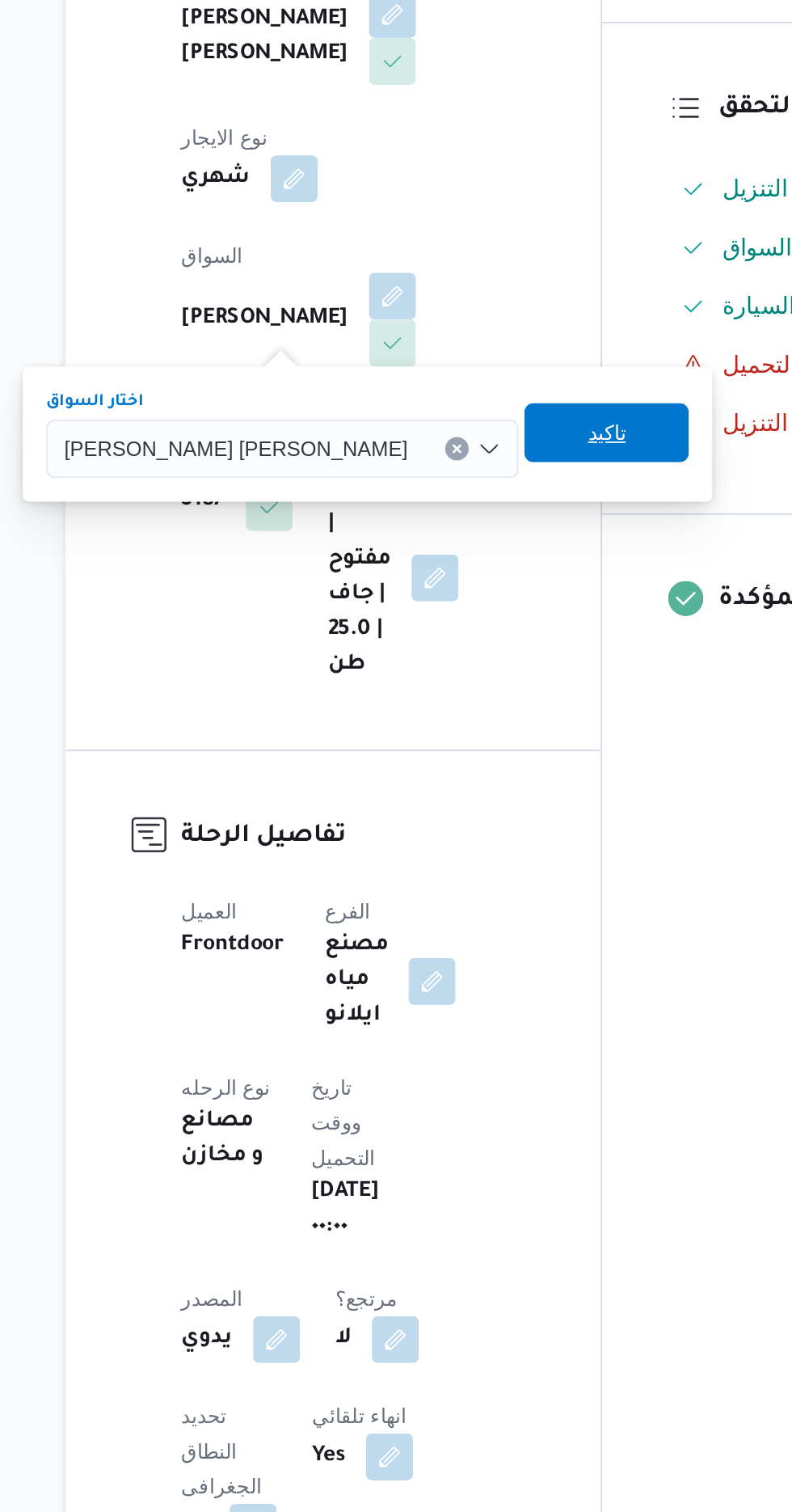
click at [463, 636] on span "تاكيد" at bounding box center [509, 637] width 91 height 32
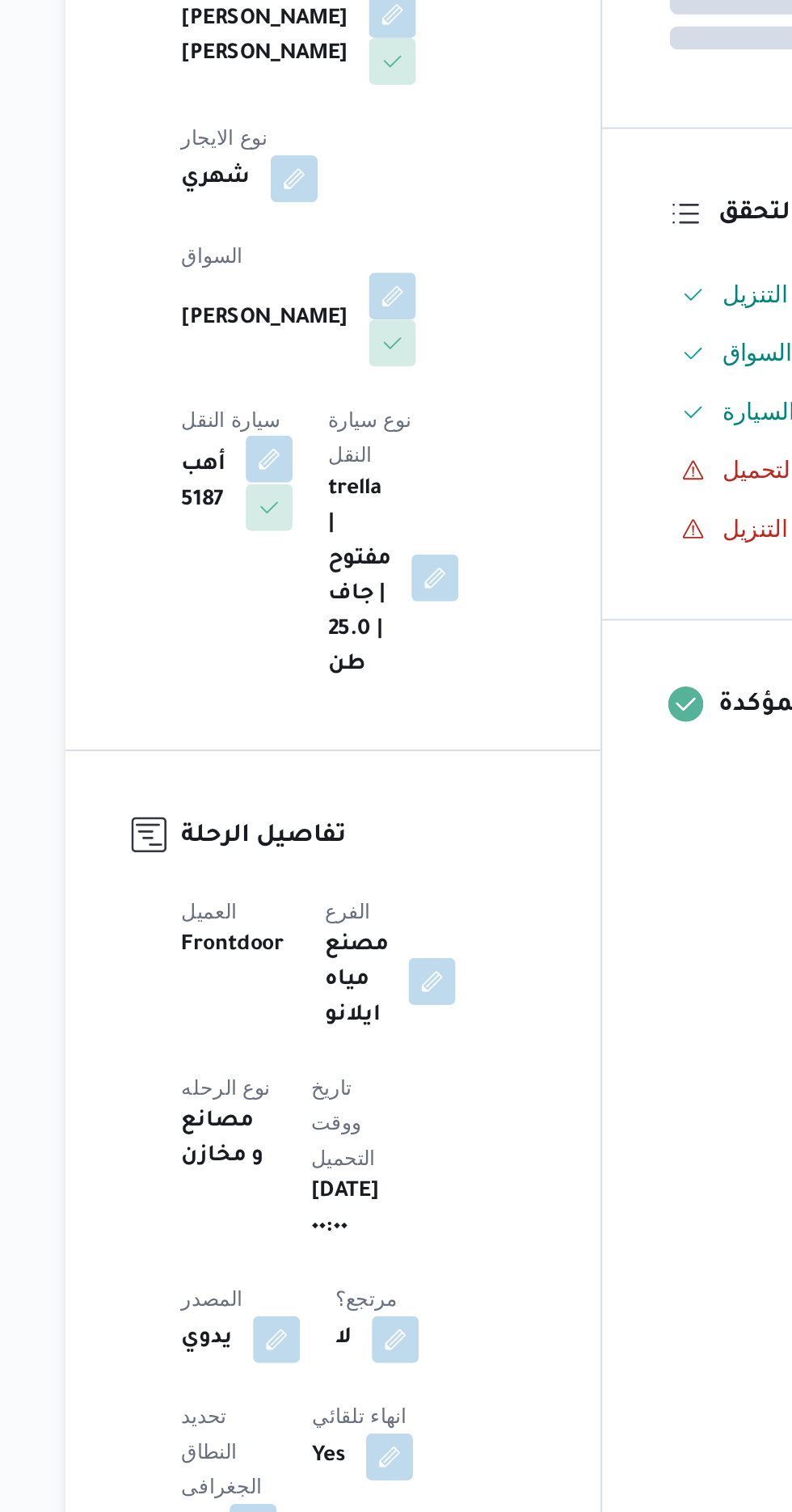
click at [336, 639] on button "button" at bounding box center [322, 651] width 26 height 26
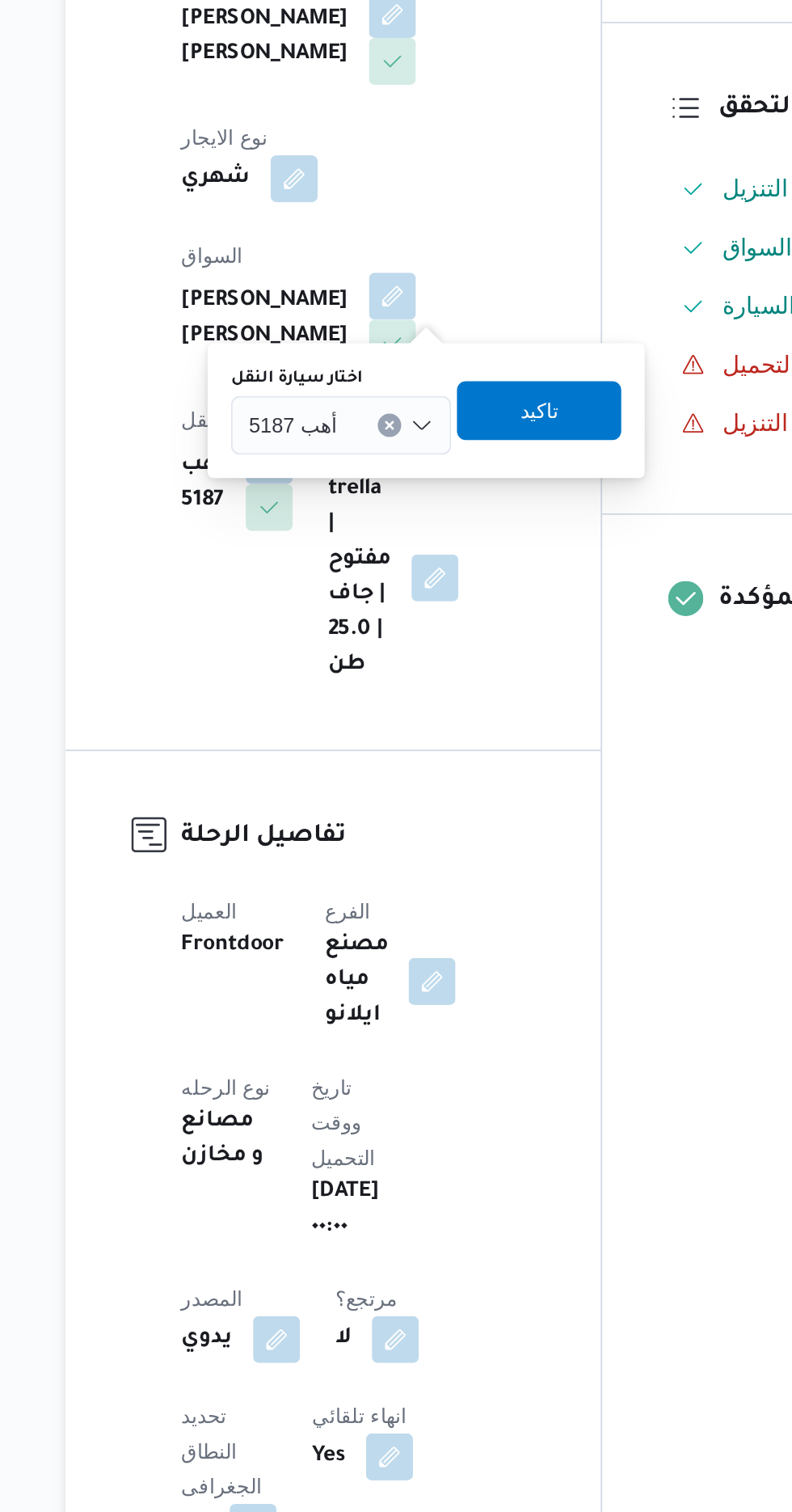
click at [379, 623] on div "أهب 5187" at bounding box center [362, 633] width 122 height 32
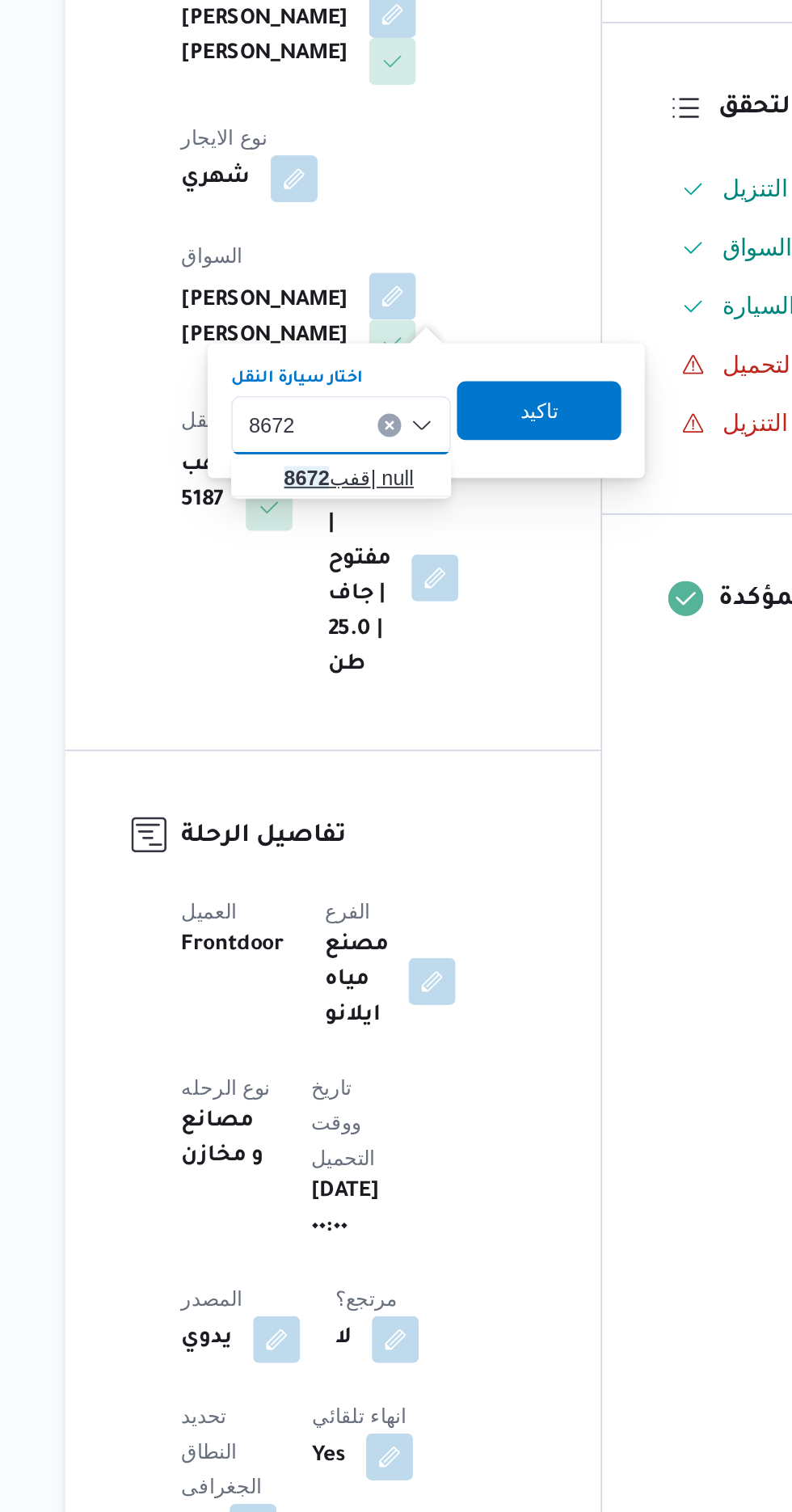
type input "8672"
click at [384, 656] on span "قفب 8672 | null" at bounding box center [371, 663] width 83 height 20
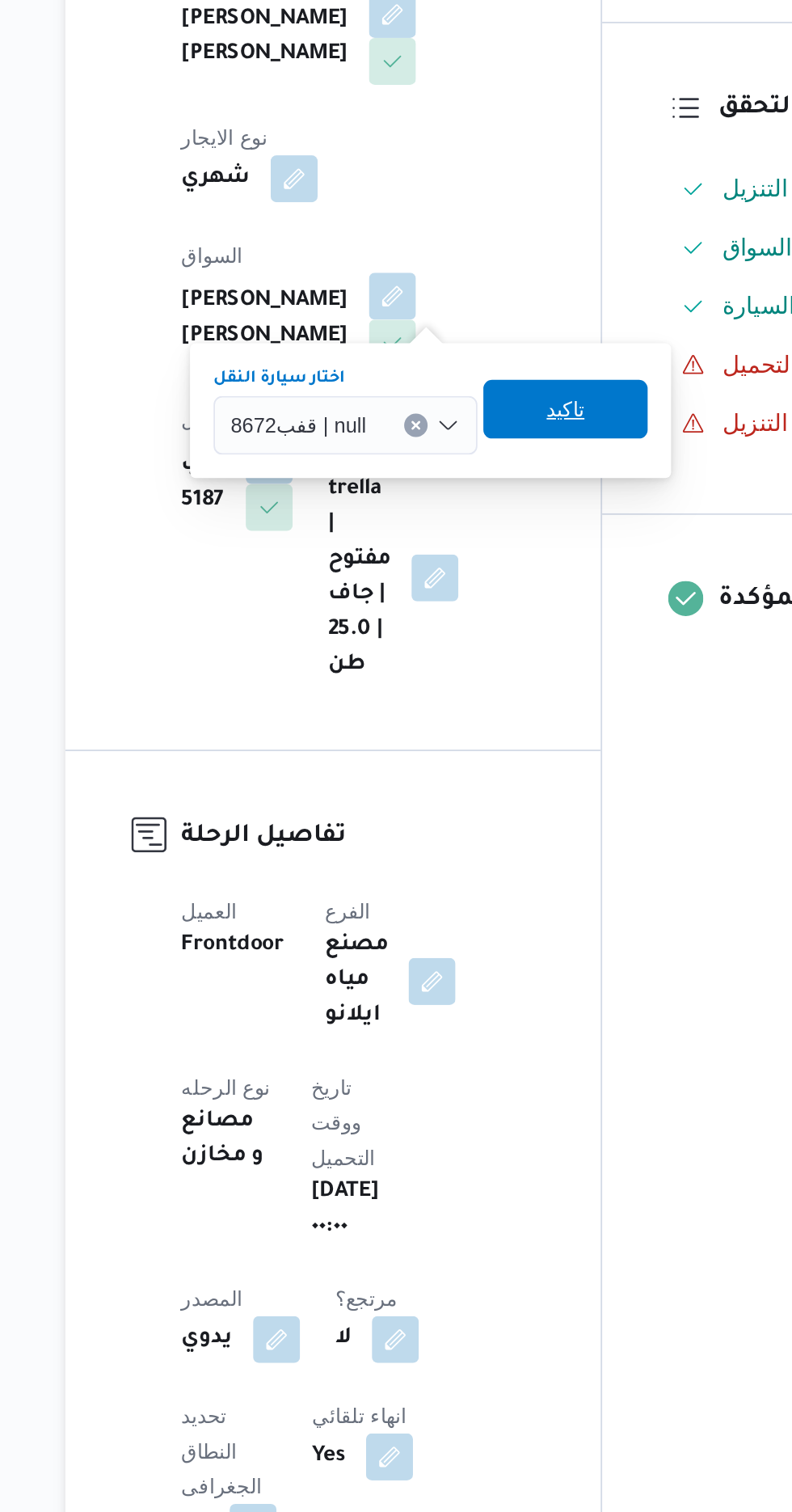
click at [489, 627] on span "تاكيد" at bounding box center [486, 625] width 21 height 20
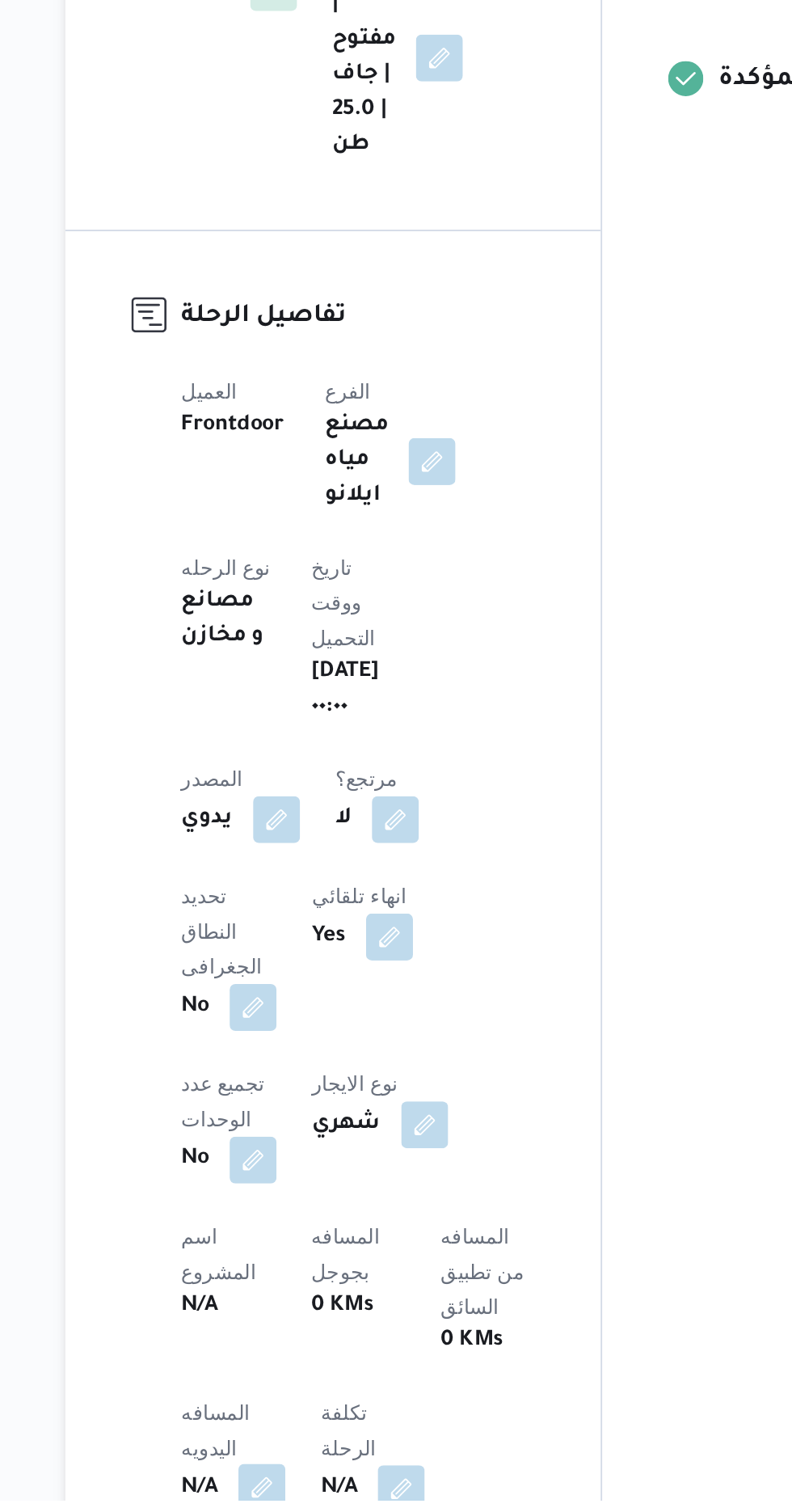
click at [319, 1492] on button "button" at bounding box center [318, 1505] width 26 height 26
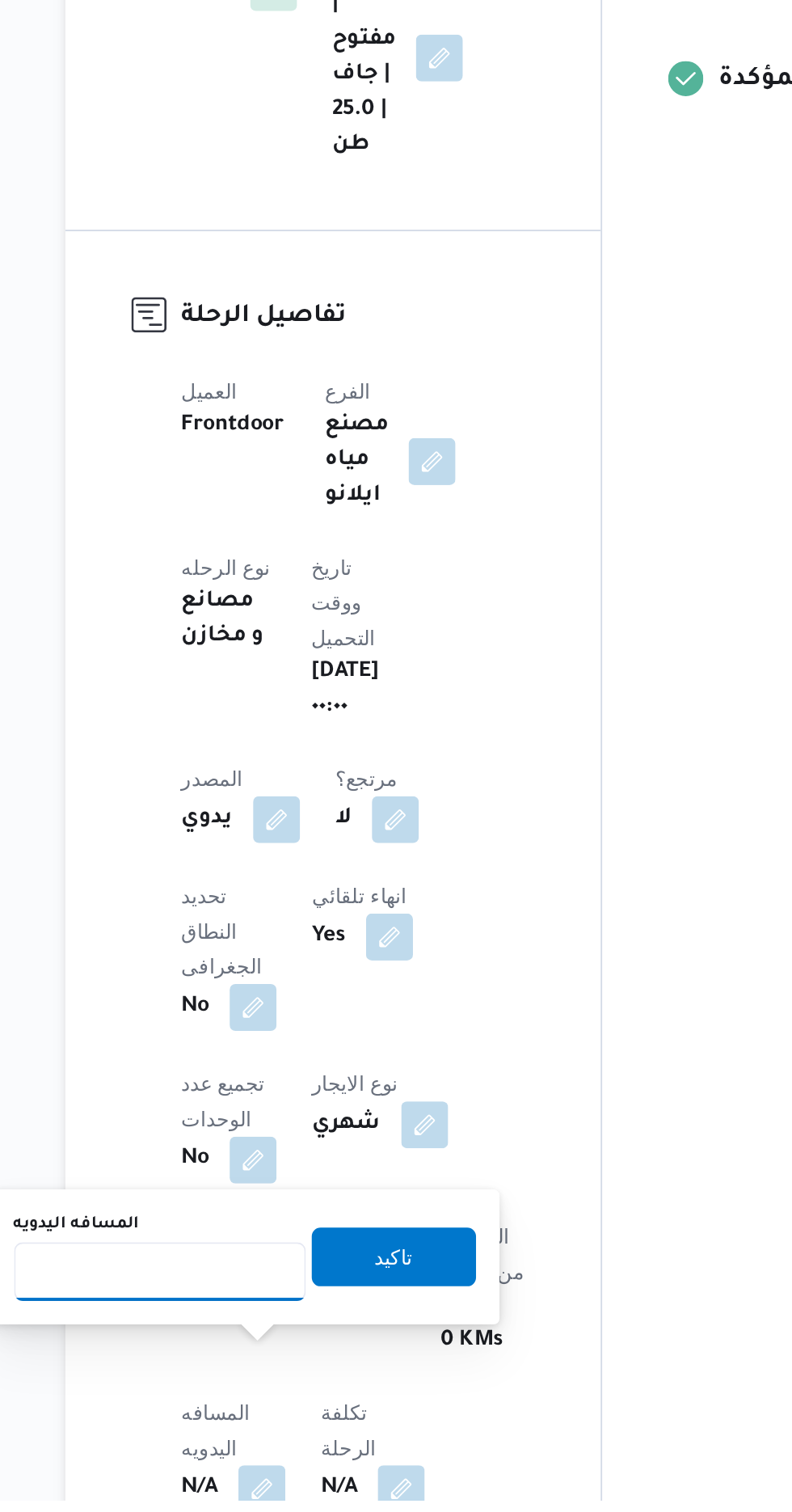
click at [239, 1388] on input "المسافه اليدويه" at bounding box center [262, 1386] width 161 height 32
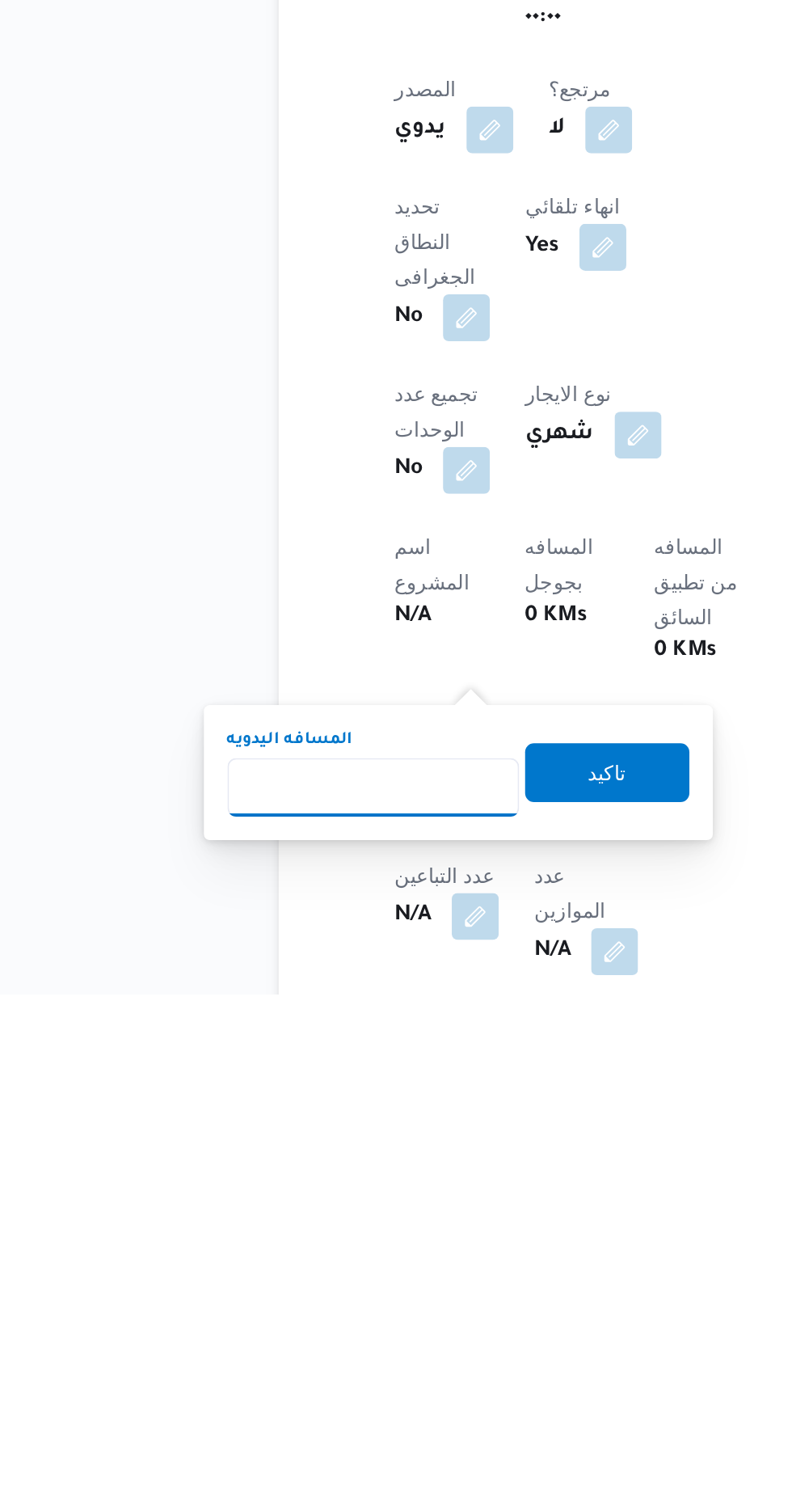
scroll to position [116, 0]
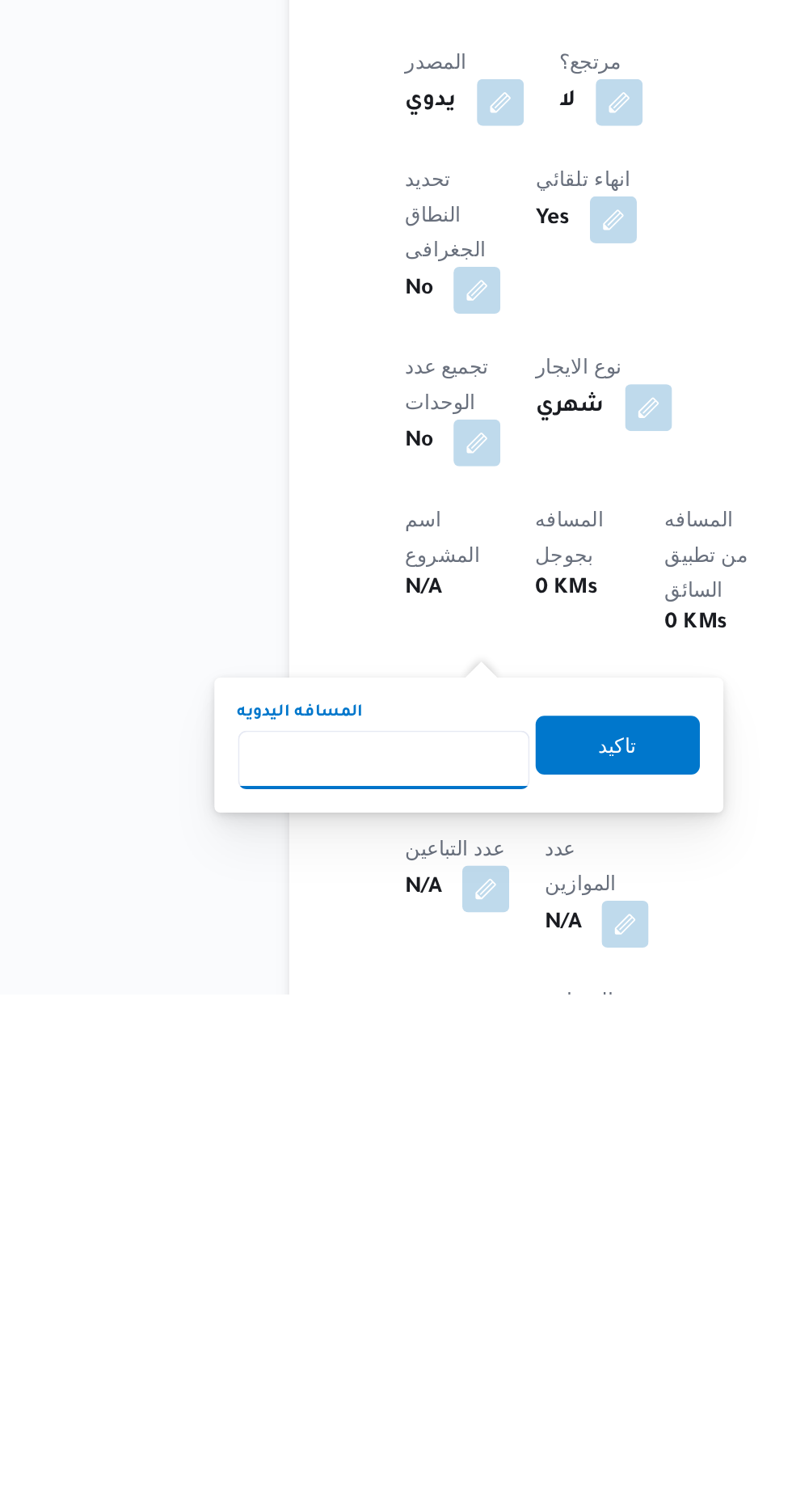
type input "1"
type input "240"
click at [377, 1372] on span "تاكيد" at bounding box center [392, 1374] width 91 height 32
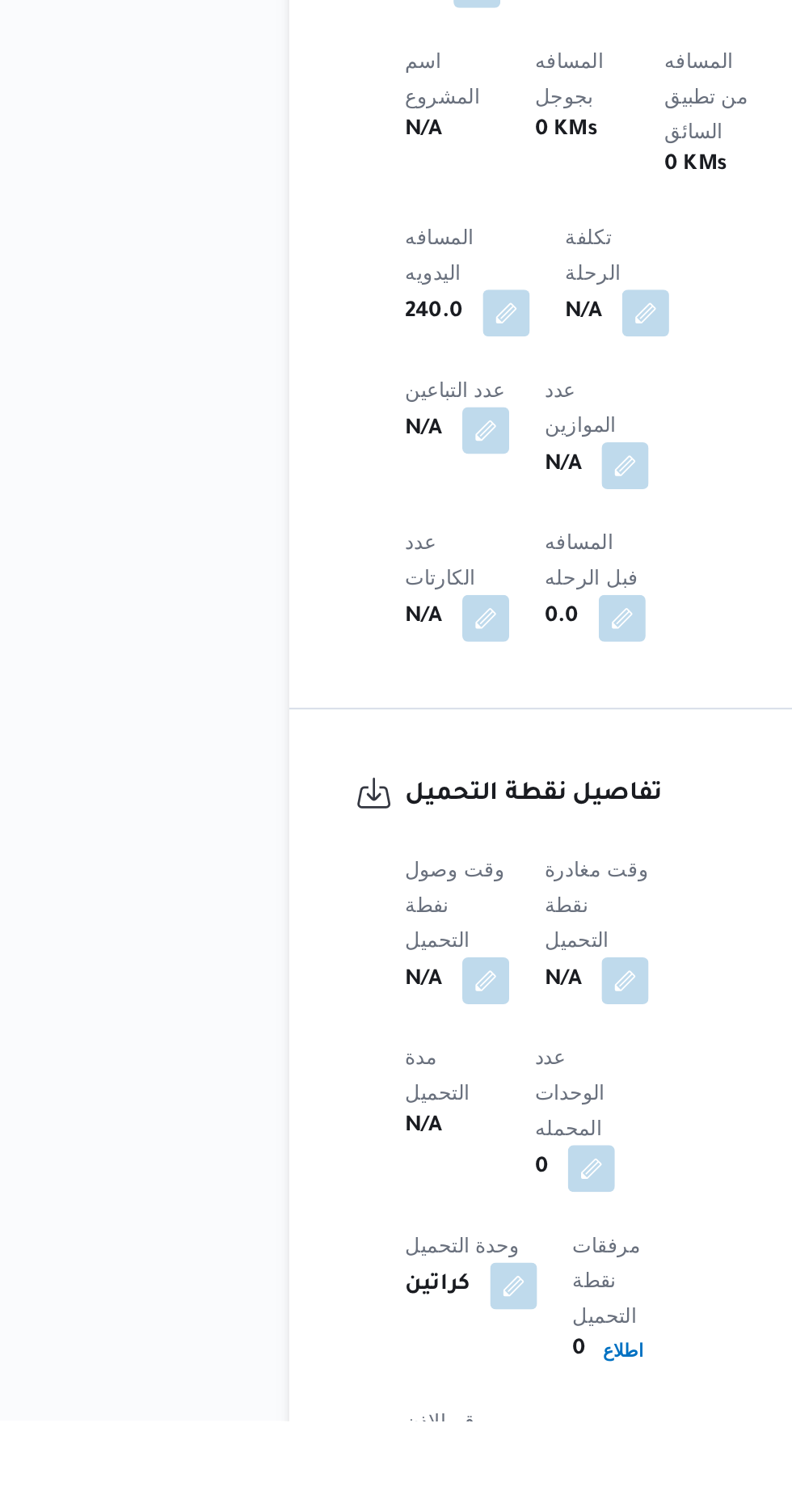
scroll to position [606, 0]
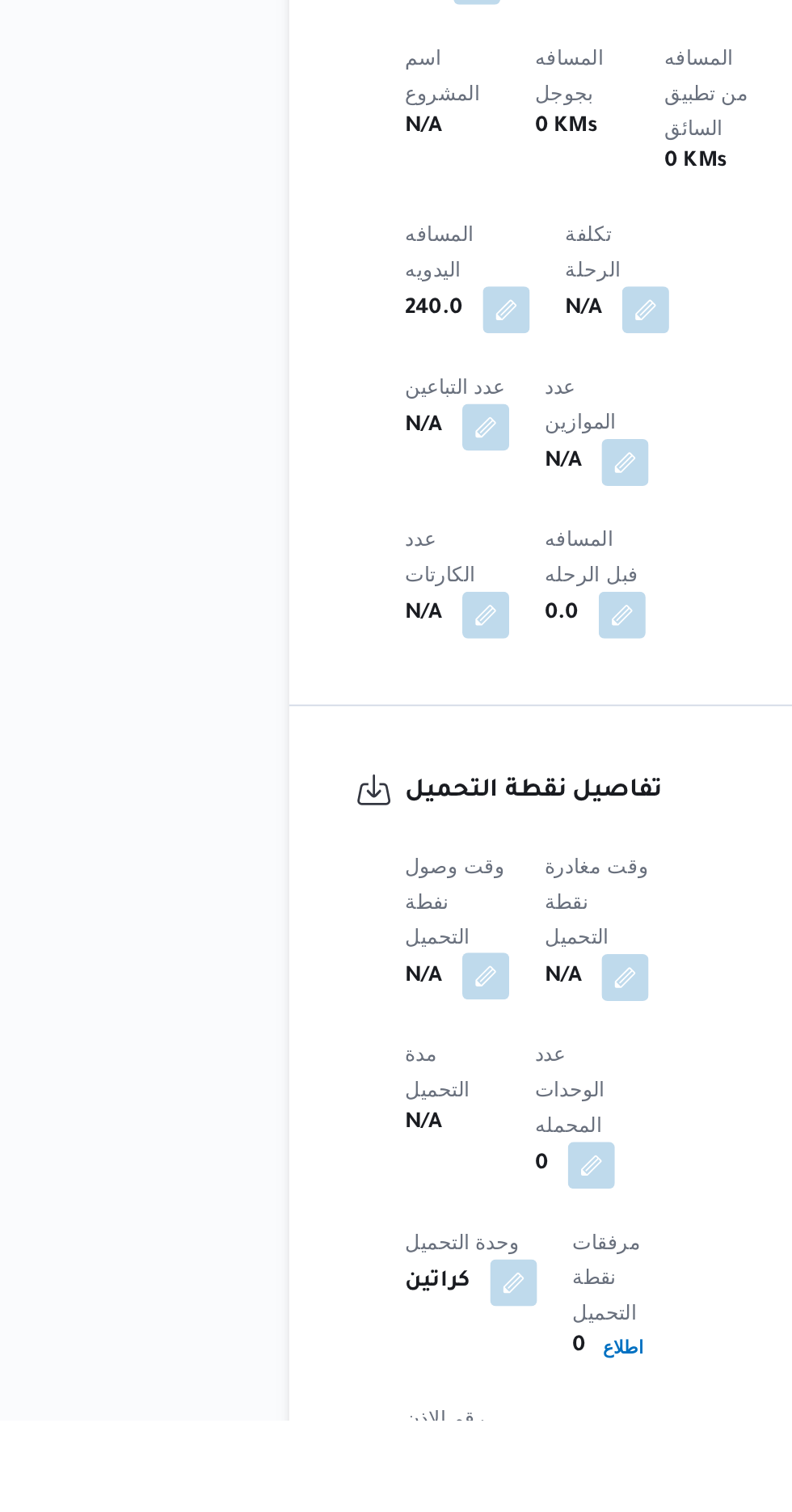
click at [315, 1254] on button "button" at bounding box center [318, 1267] width 26 height 26
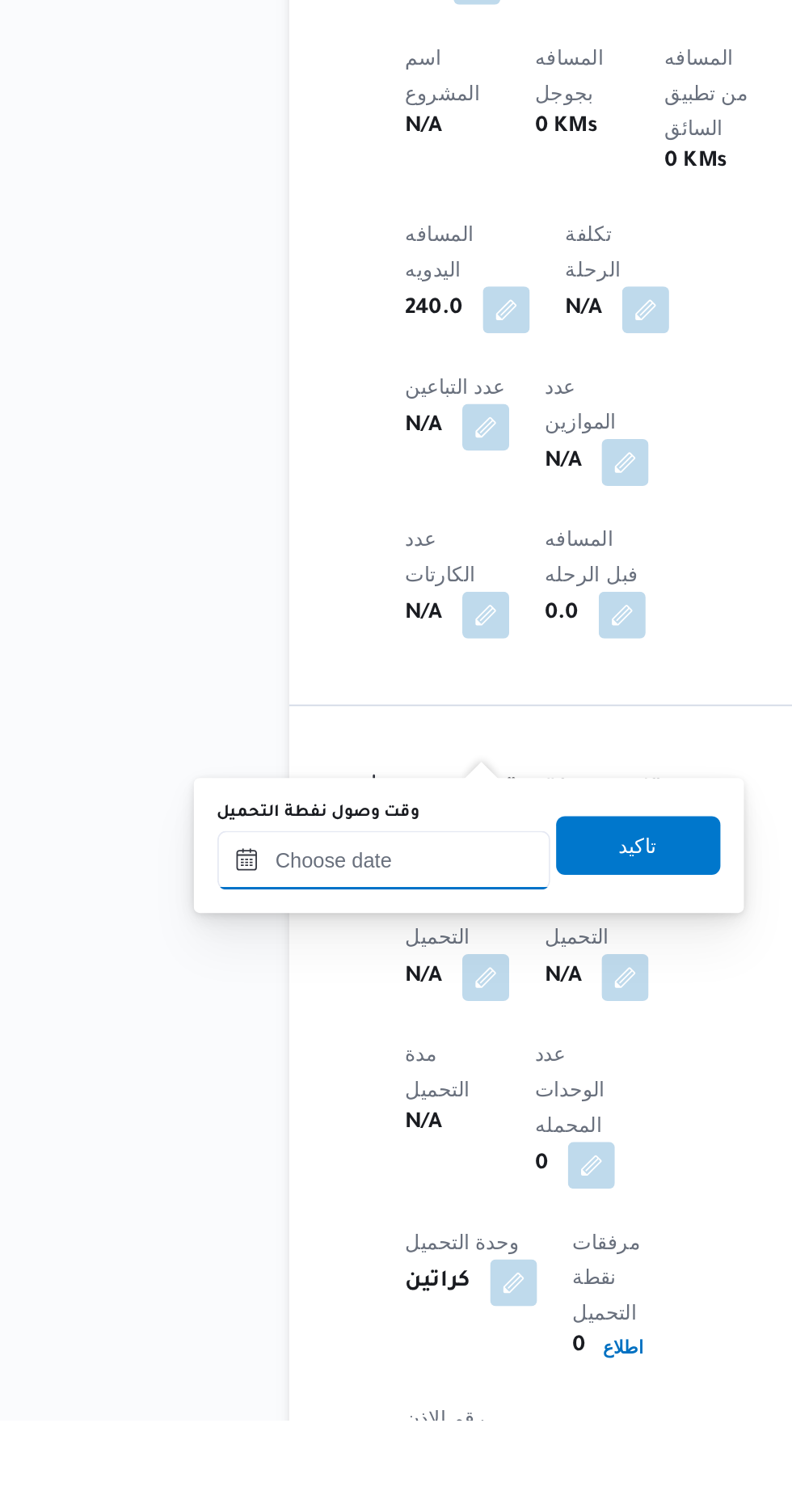
click at [264, 1206] on input "وقت وصول نفطة التحميل" at bounding box center [262, 1203] width 184 height 32
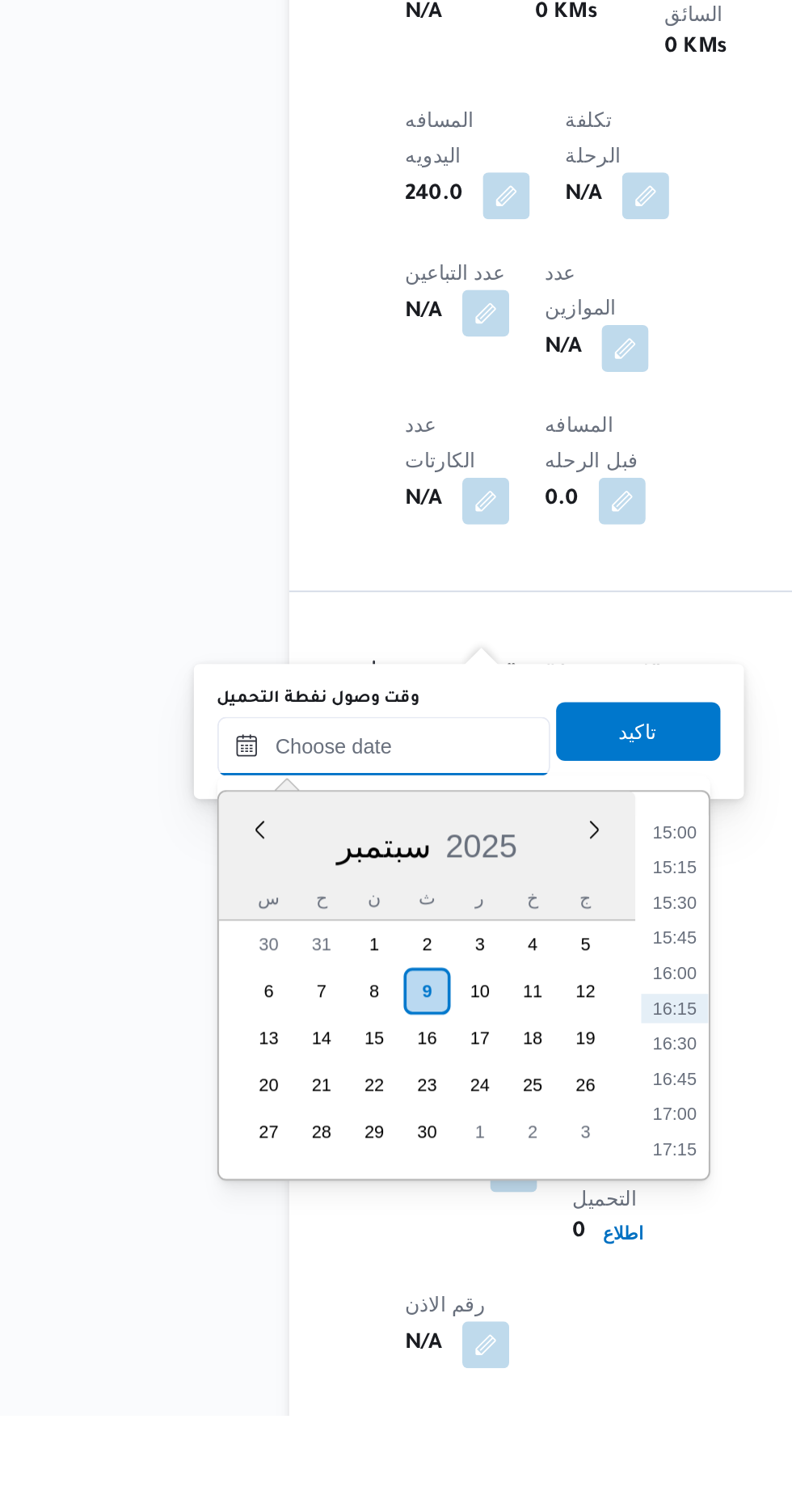
scroll to position [665, 0]
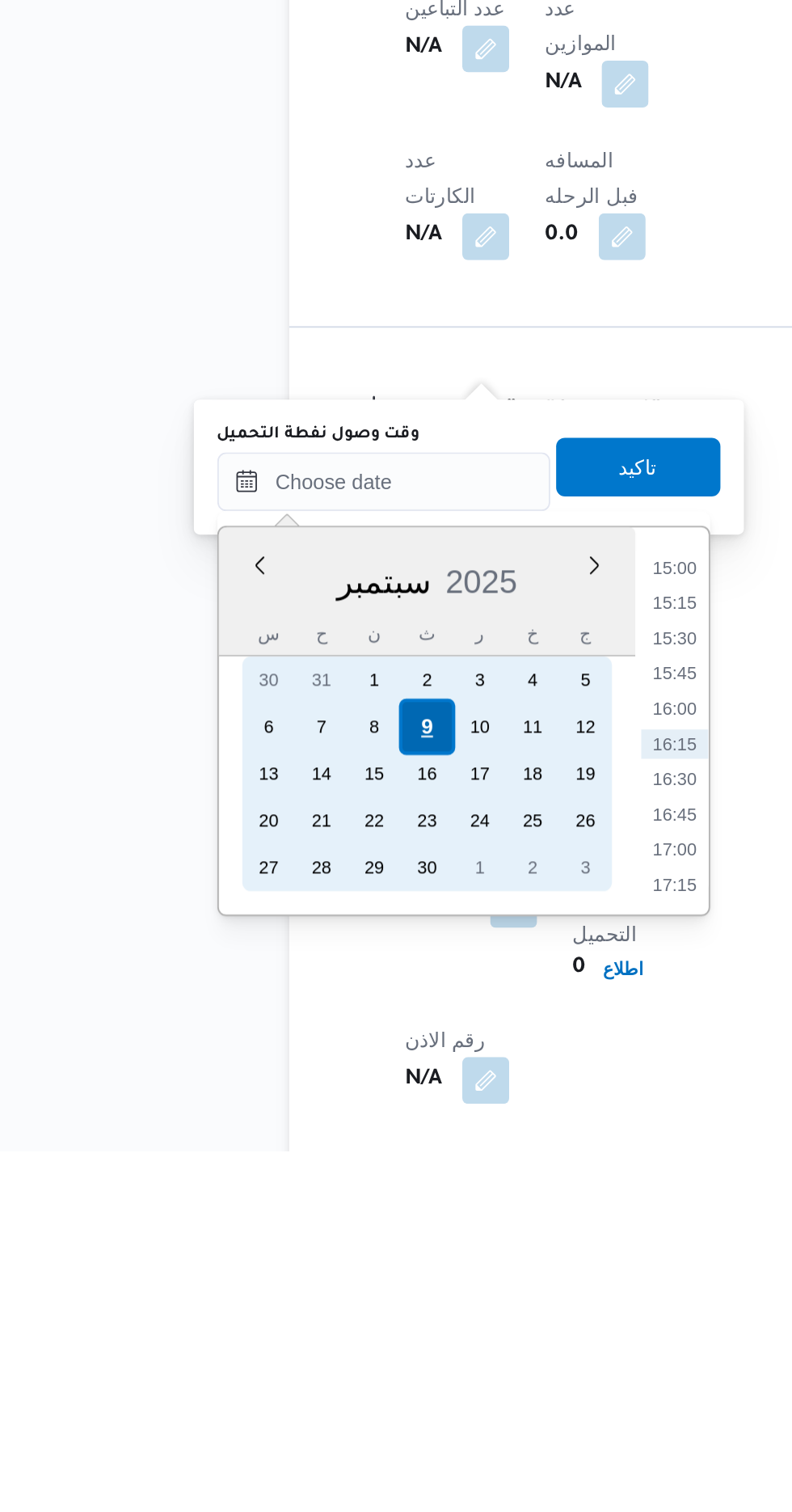
click at [285, 1277] on div "9" at bounding box center [285, 1278] width 31 height 31
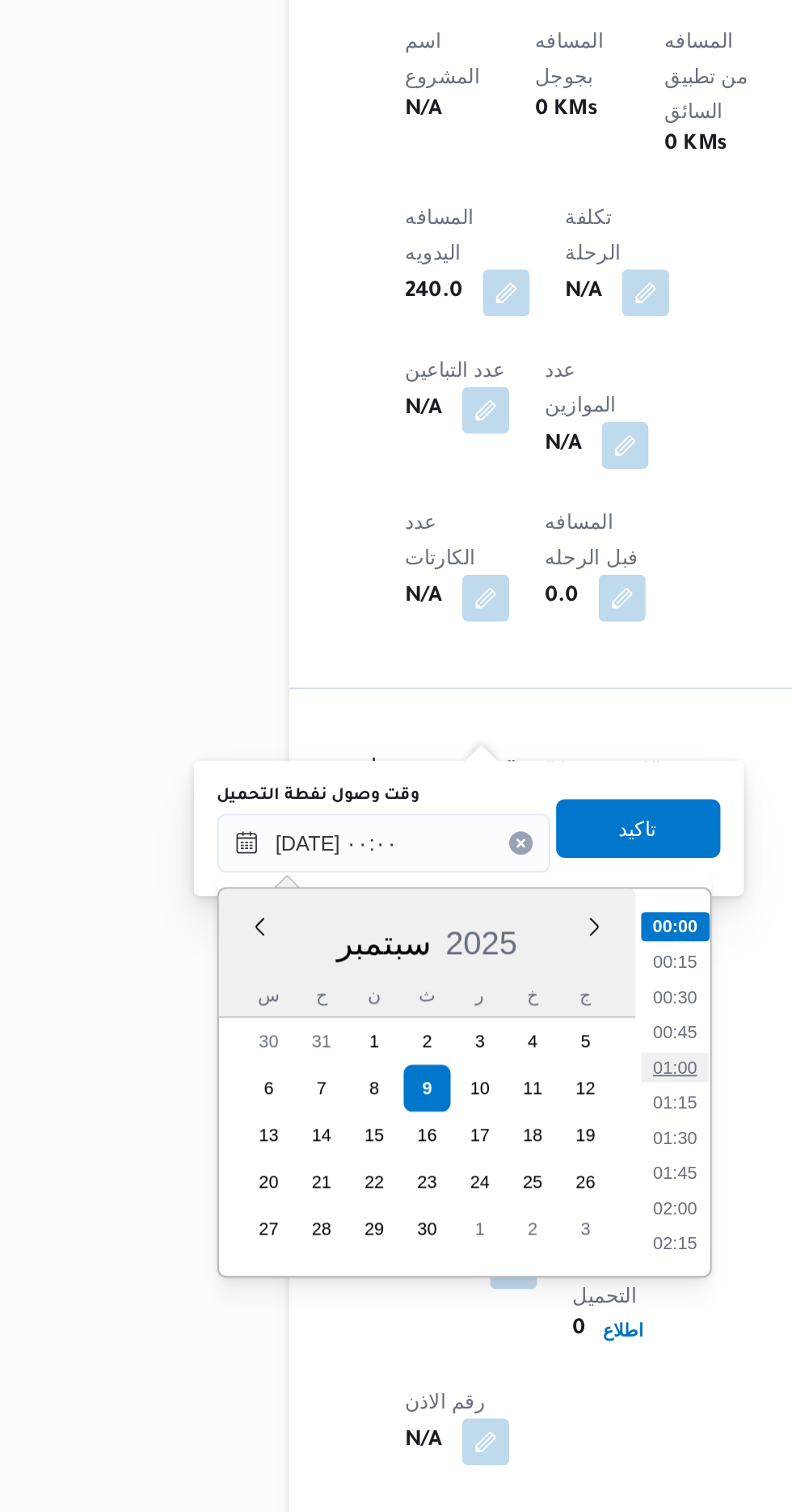
click at [417, 1263] on li "01:00" at bounding box center [423, 1267] width 37 height 16
type input "[DATE] ٠١:٠٠"
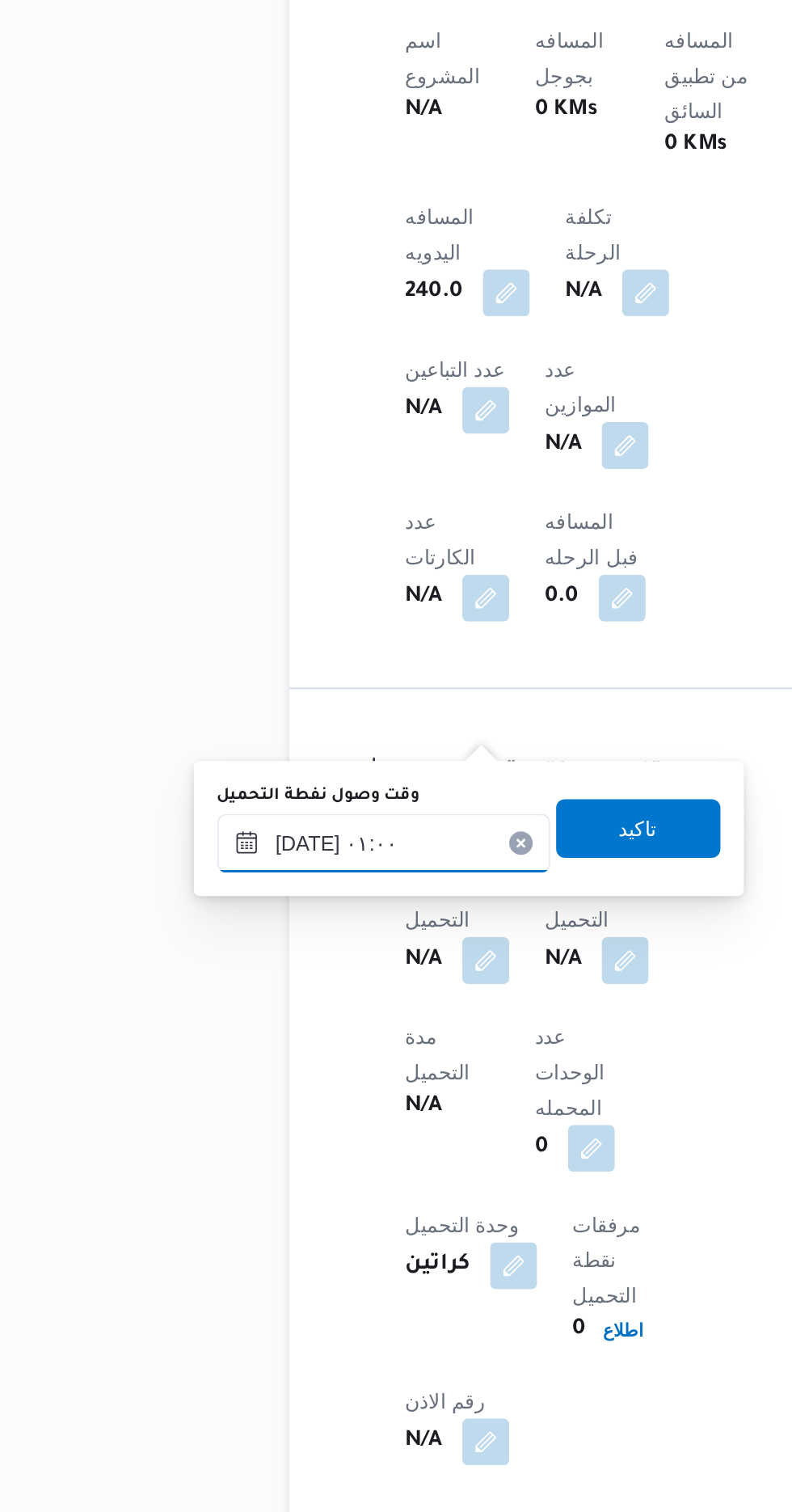
scroll to position [664, 0]
click at [413, 1142] on span "تاكيد" at bounding box center [403, 1135] width 21 height 20
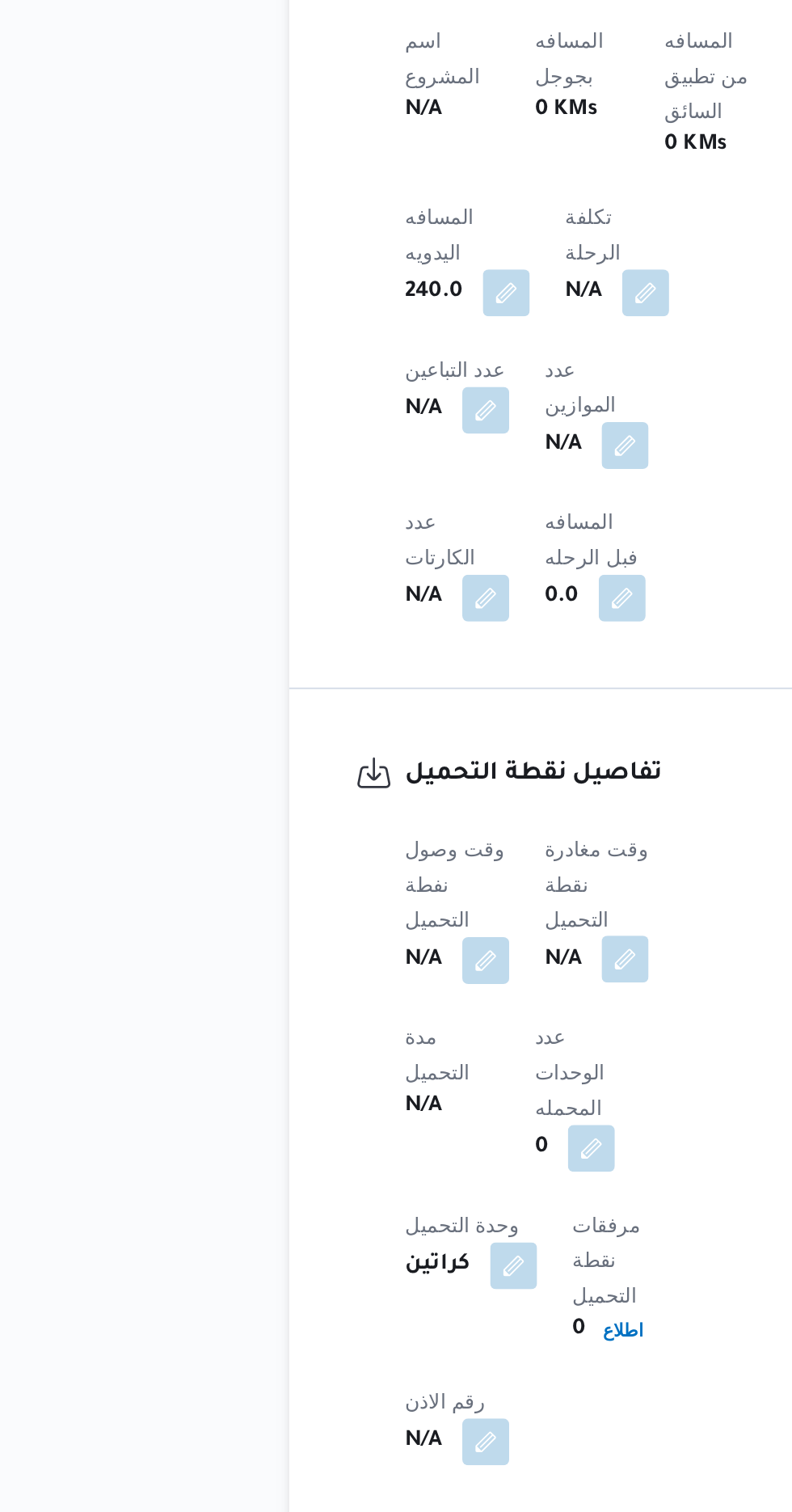
click at [393, 1195] on button "button" at bounding box center [395, 1207] width 26 height 26
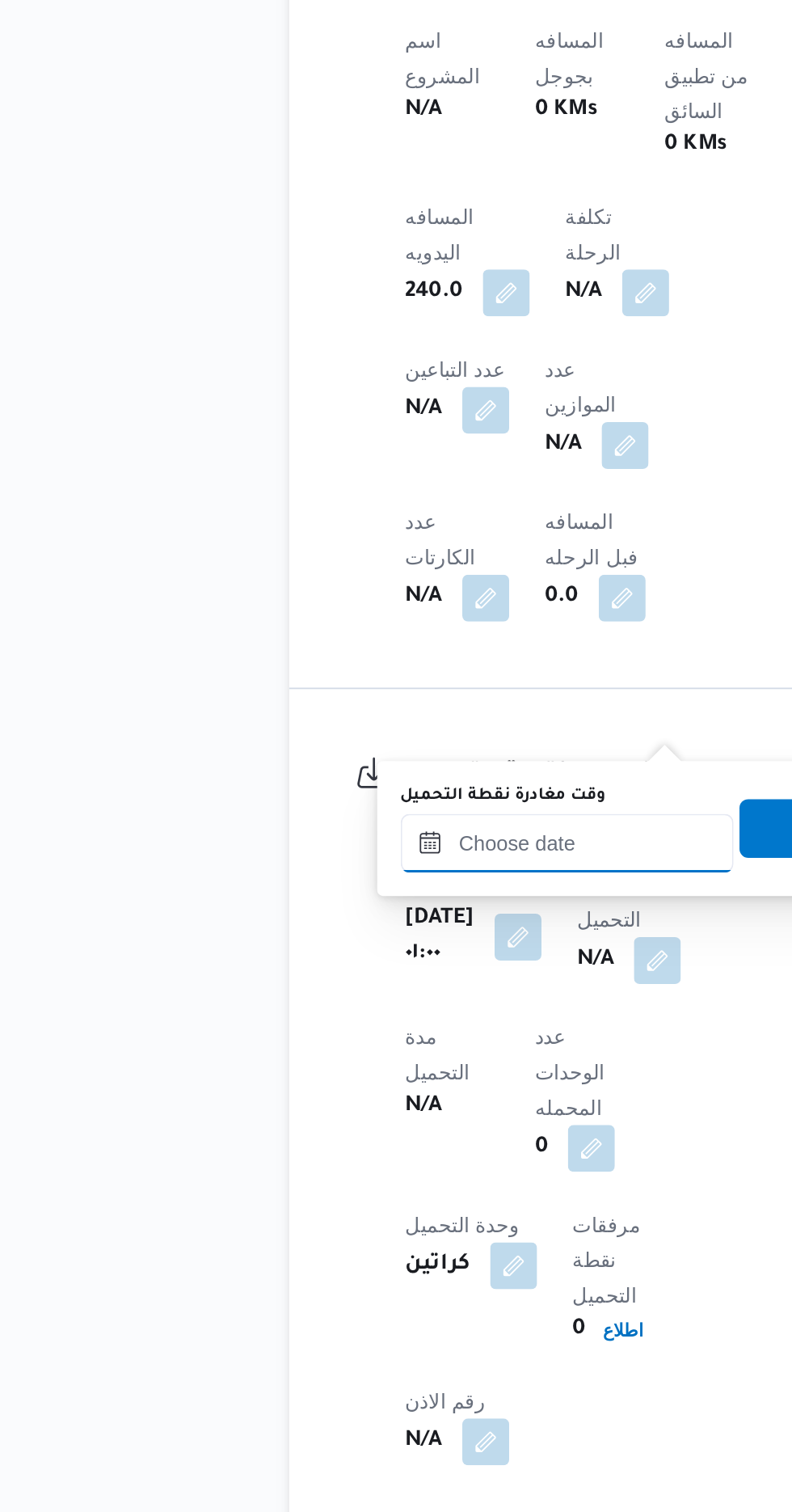
click at [282, 1152] on input "وقت مغادرة نقطة التحميل" at bounding box center [363, 1143] width 184 height 32
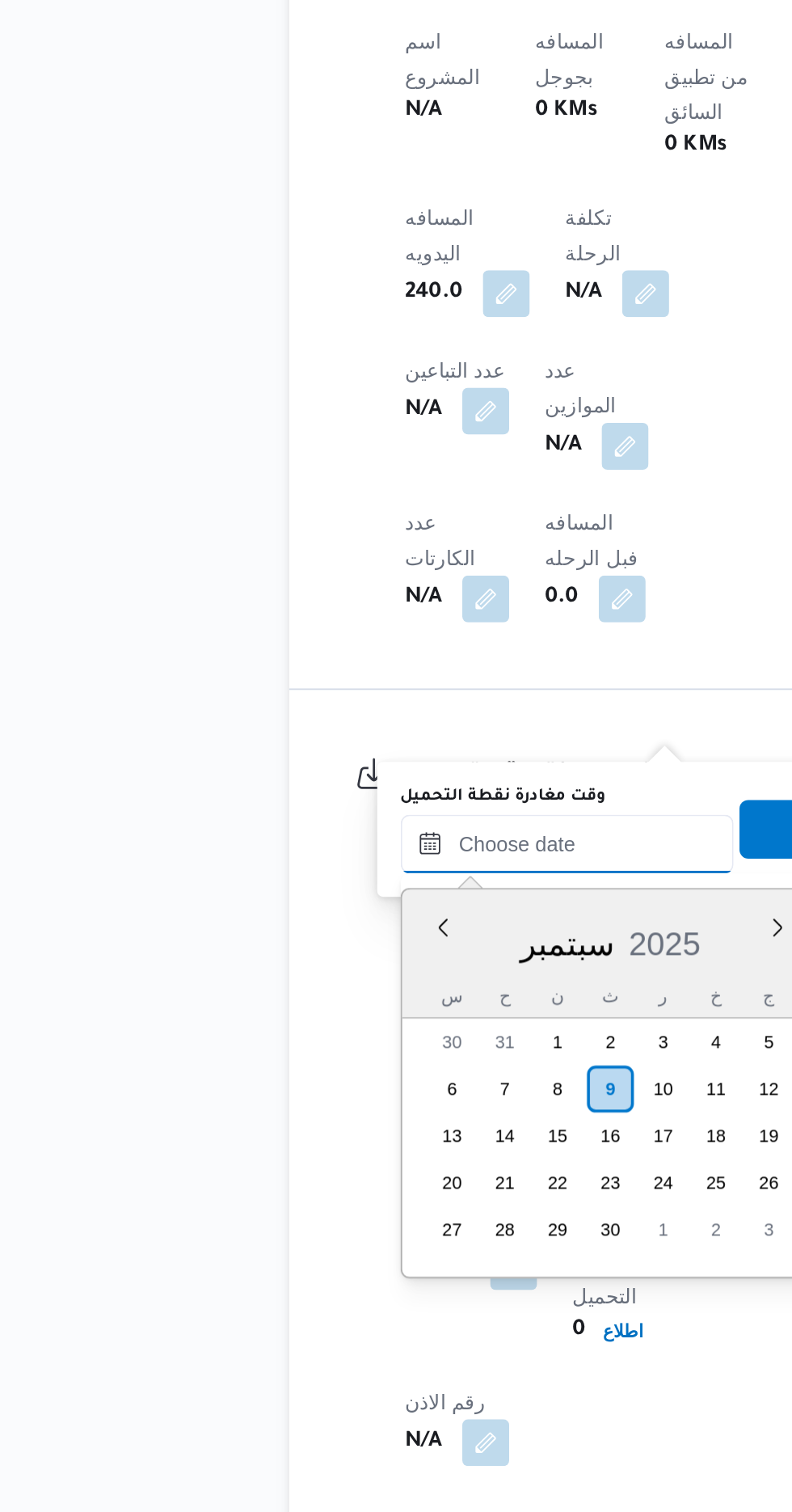
scroll to position [664, 0]
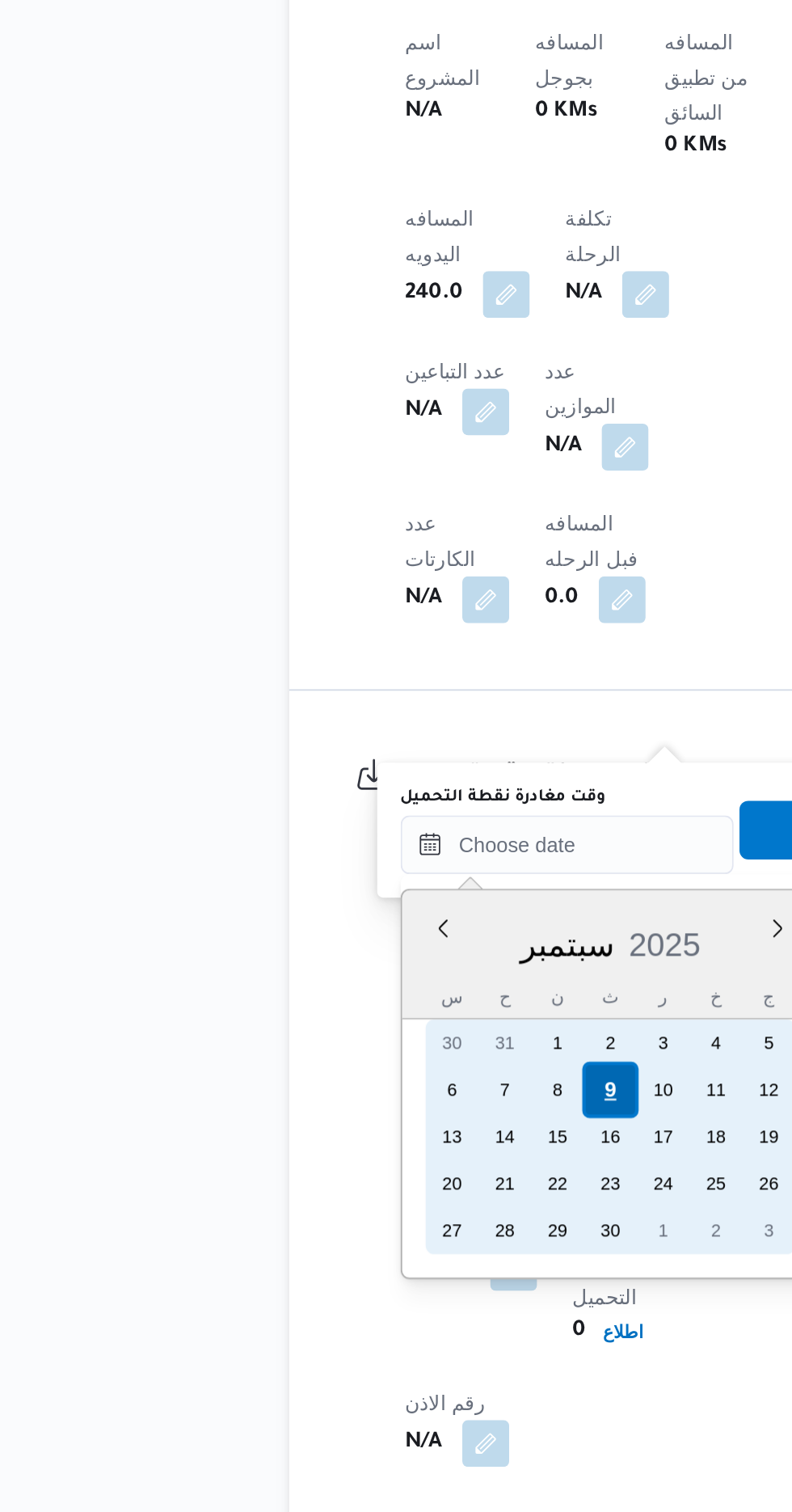
click at [386, 1277] on div "9" at bounding box center [386, 1279] width 31 height 31
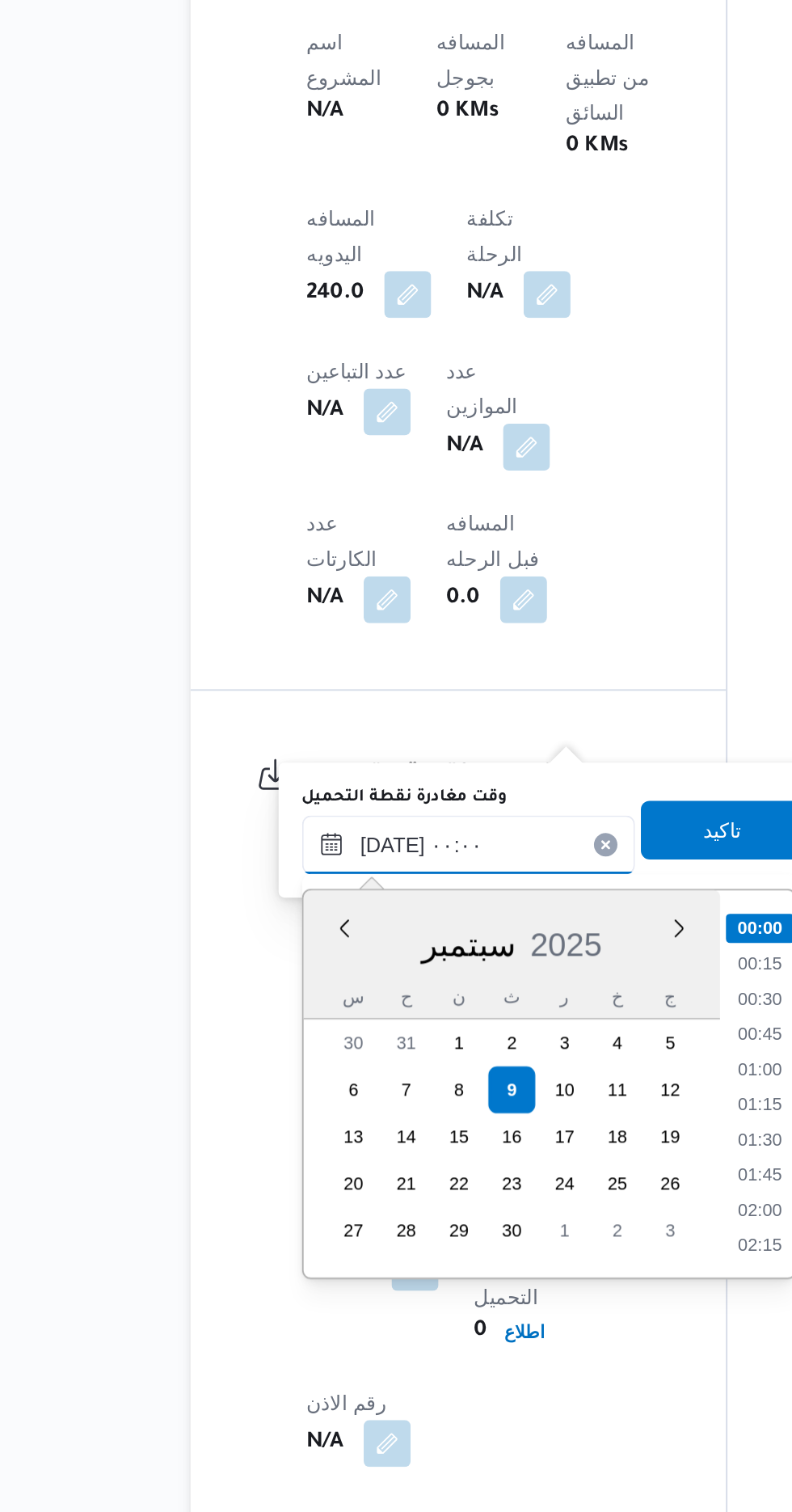
click at [284, 1157] on input "[DATE] ٠٠:٠٠" at bounding box center [363, 1144] width 184 height 32
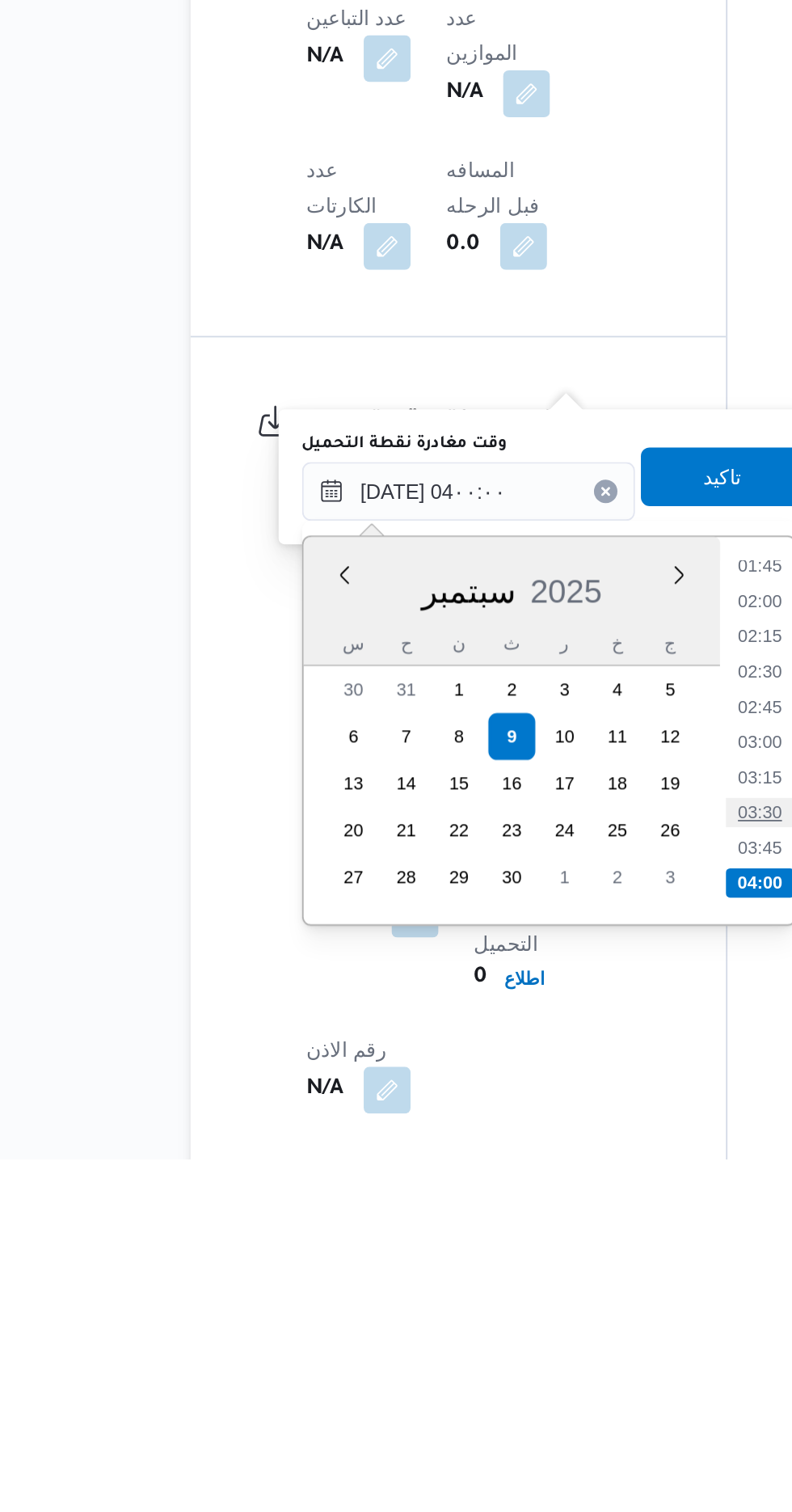
click at [525, 1323] on li "03:30" at bounding box center [524, 1321] width 37 height 16
type input "[DATE] ٠٣:٣٠"
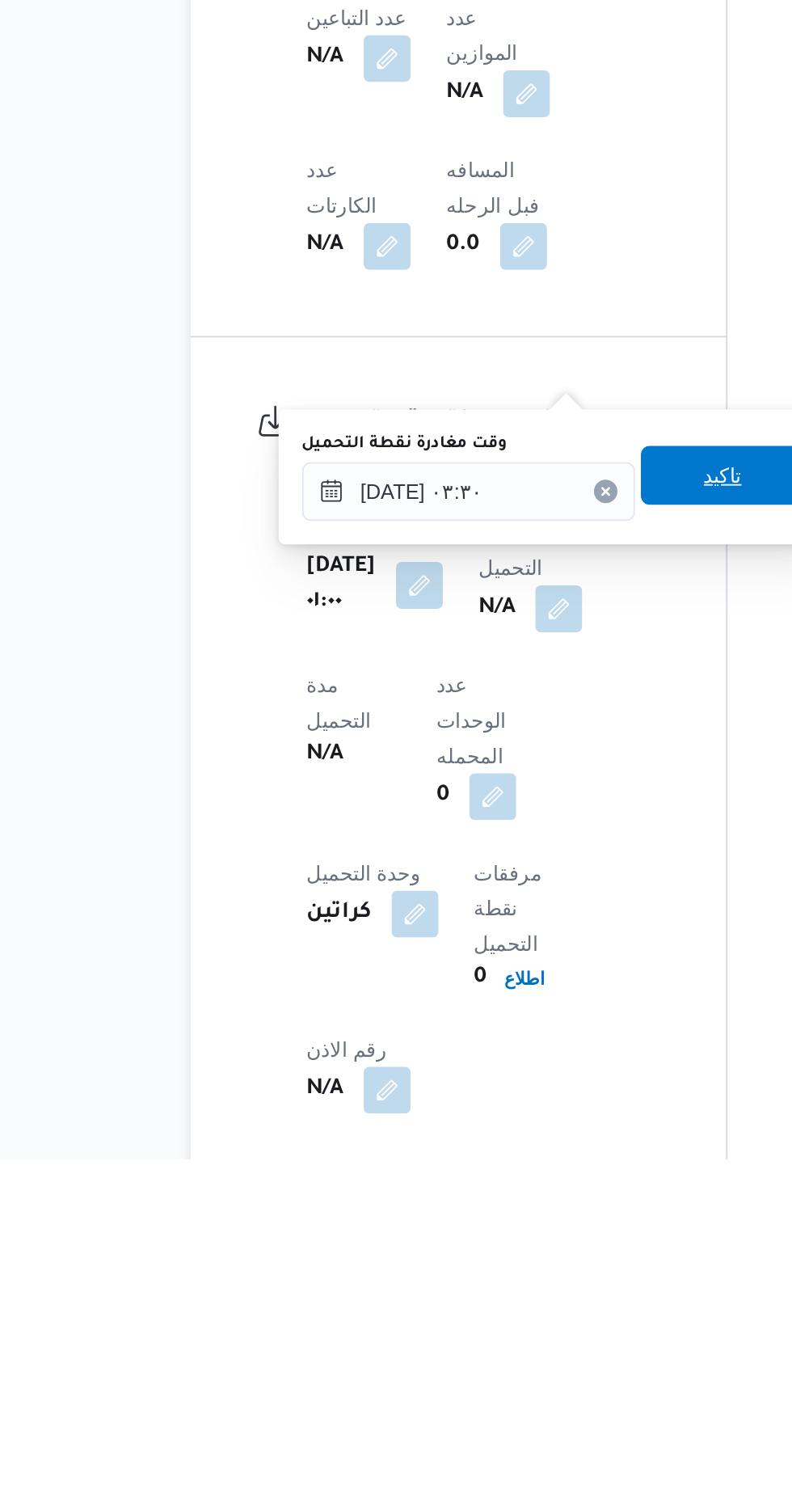
click at [519, 1126] on span "تاكيد" at bounding box center [503, 1135] width 91 height 32
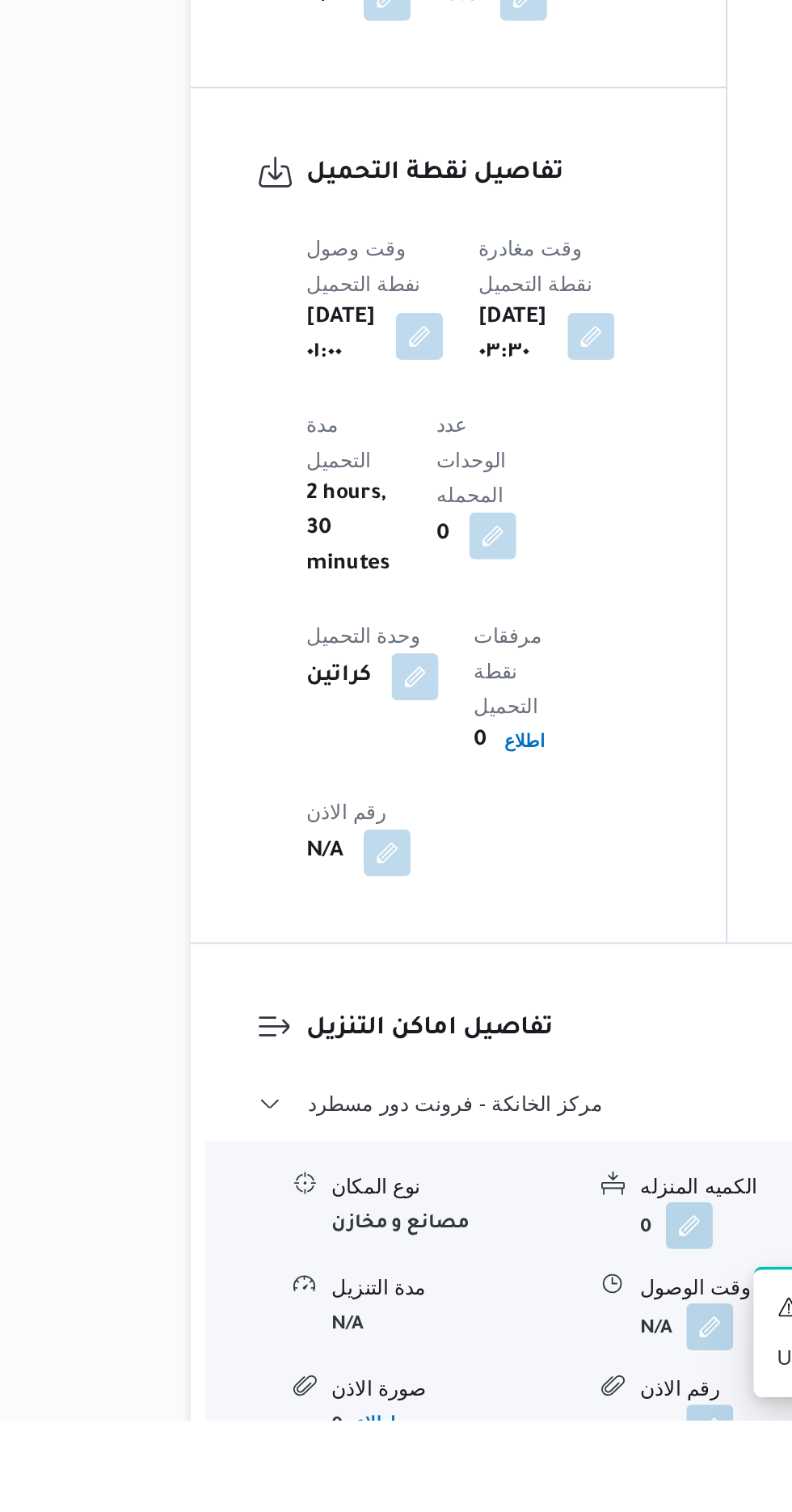
scroll to position [959, 0]
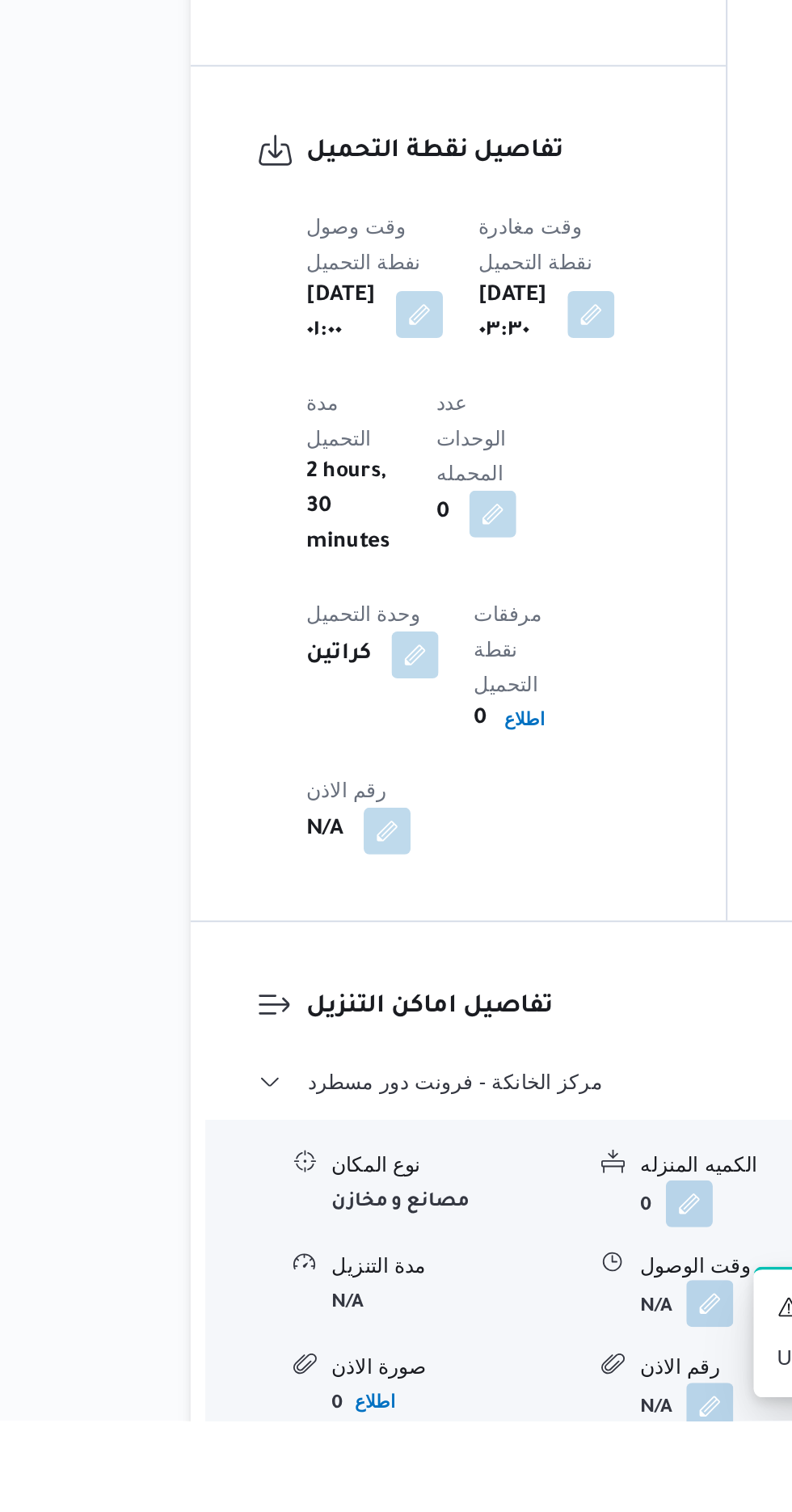
click at [495, 1435] on button "button" at bounding box center [495, 1447] width 26 height 26
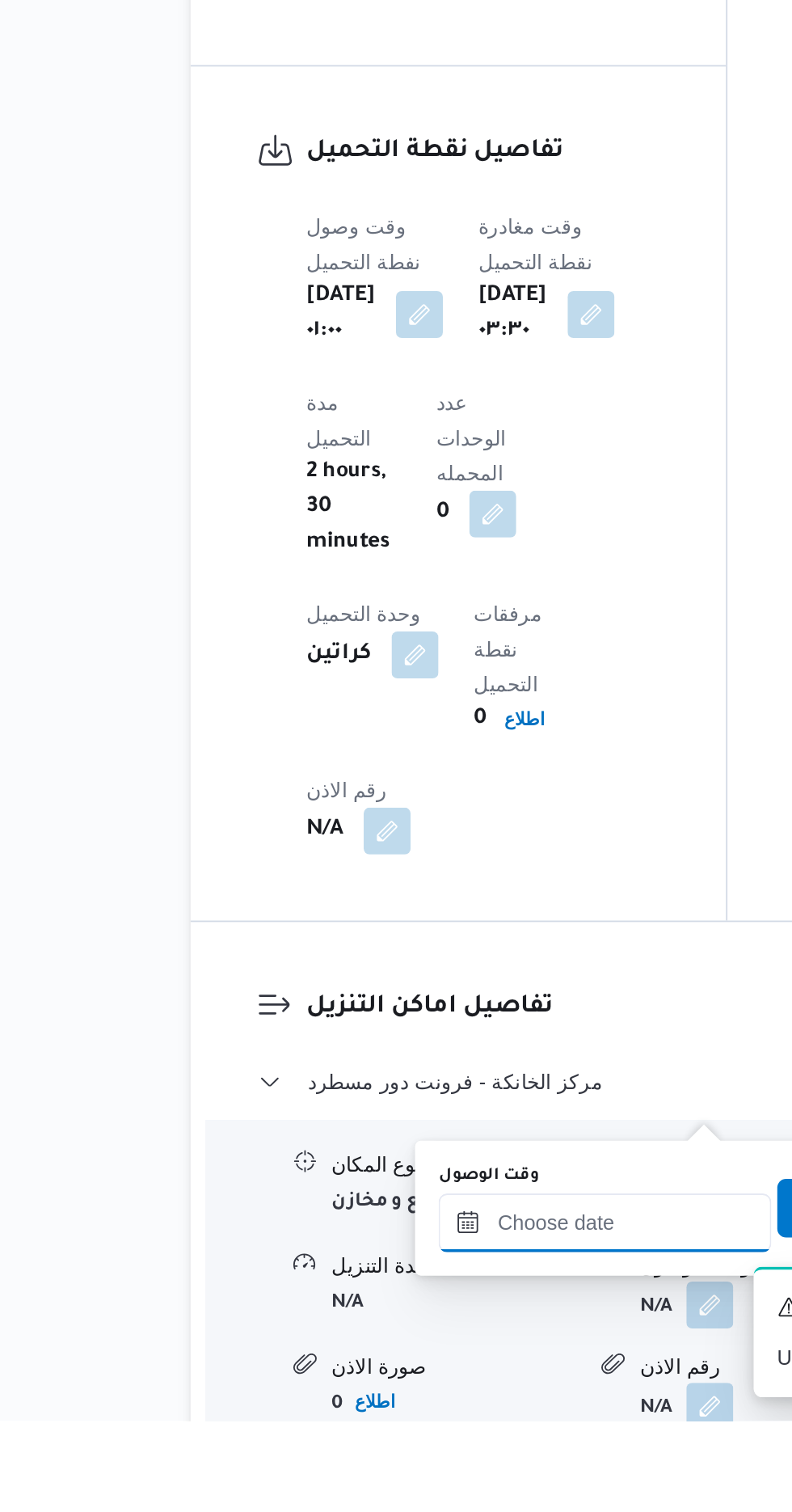
click at [447, 1397] on input "وقت الوصول" at bounding box center [439, 1403] width 184 height 32
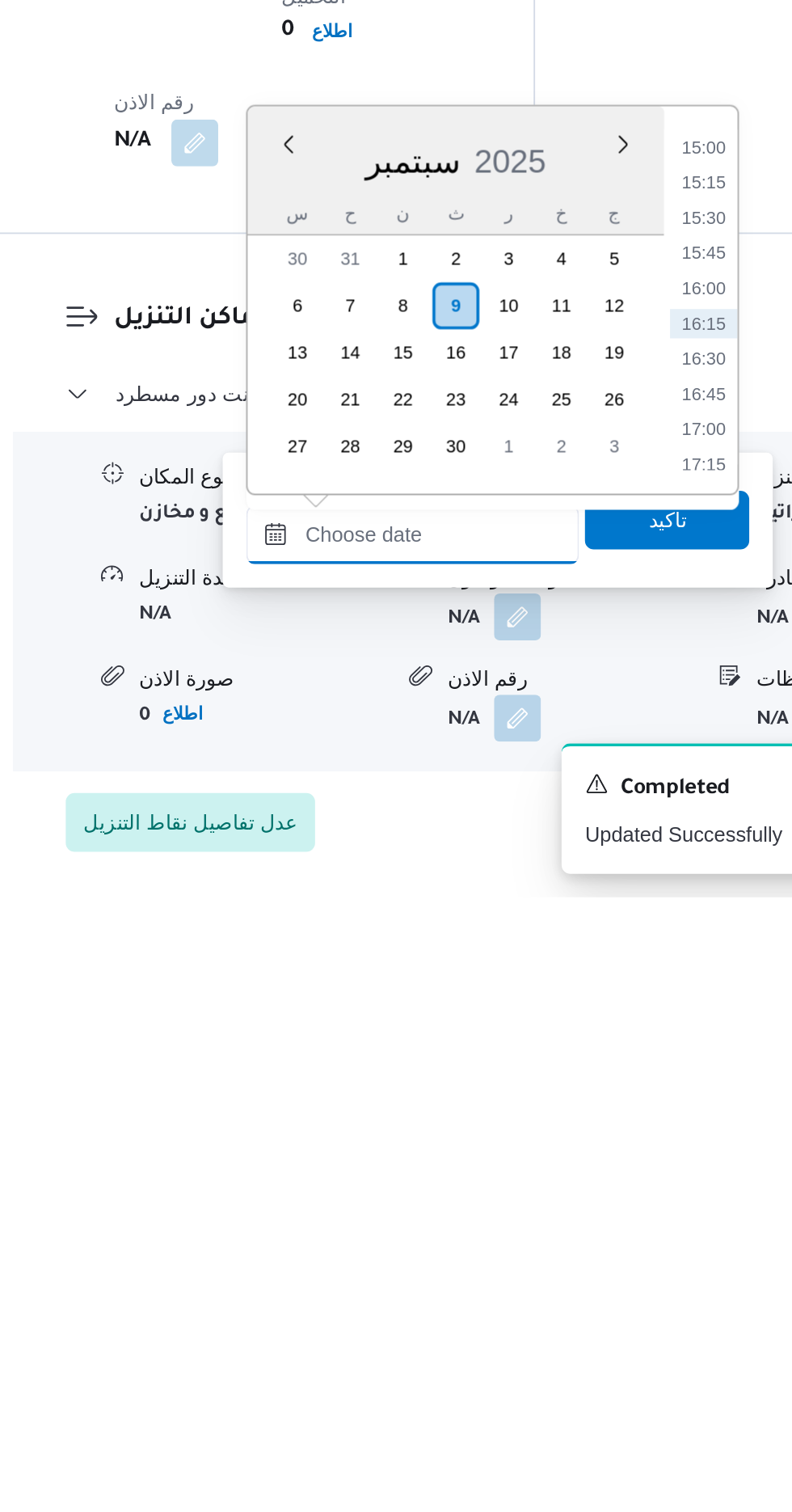
scroll to position [1065, 0]
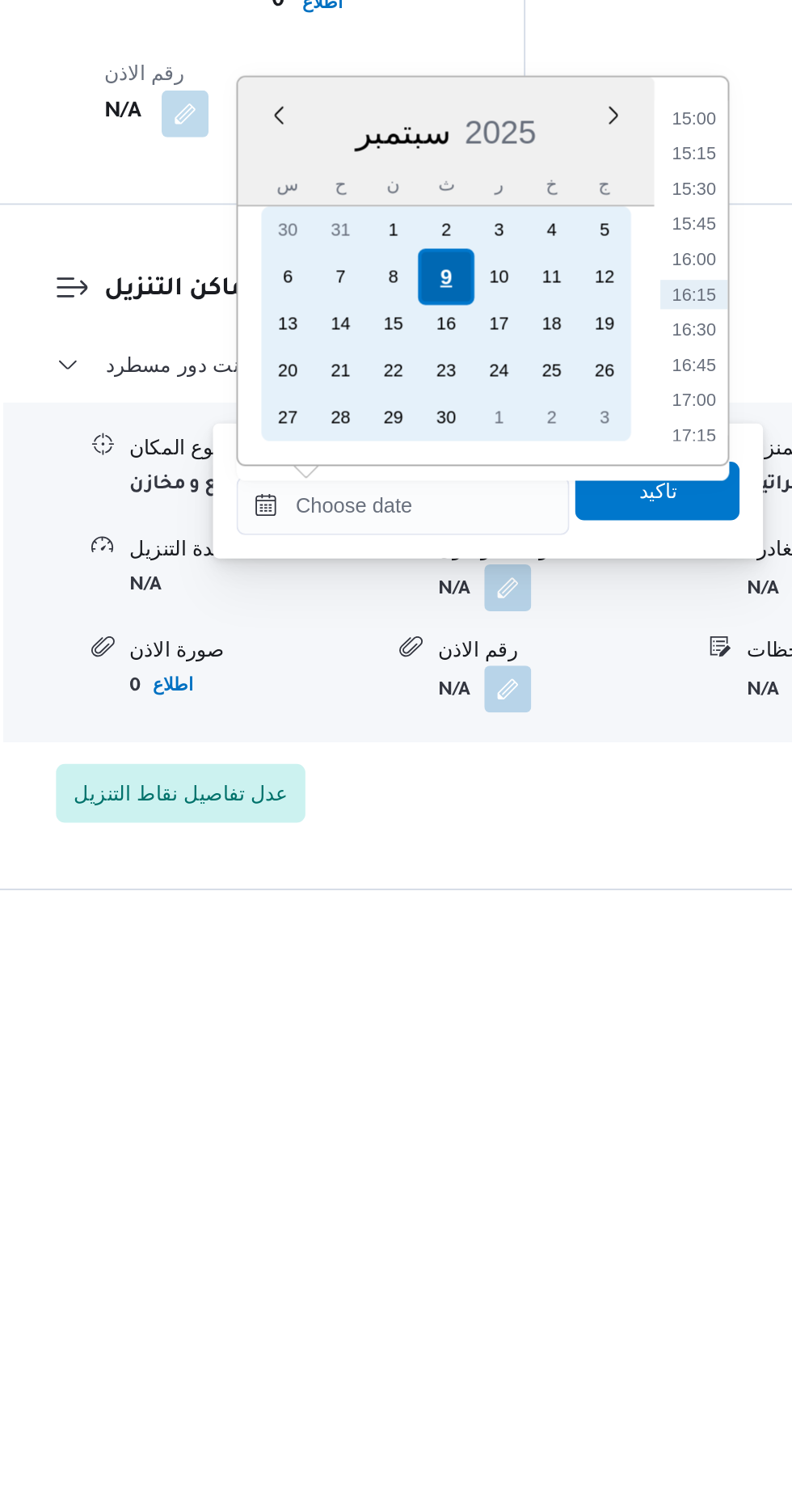
click at [463, 1158] on div "9" at bounding box center [462, 1170] width 31 height 31
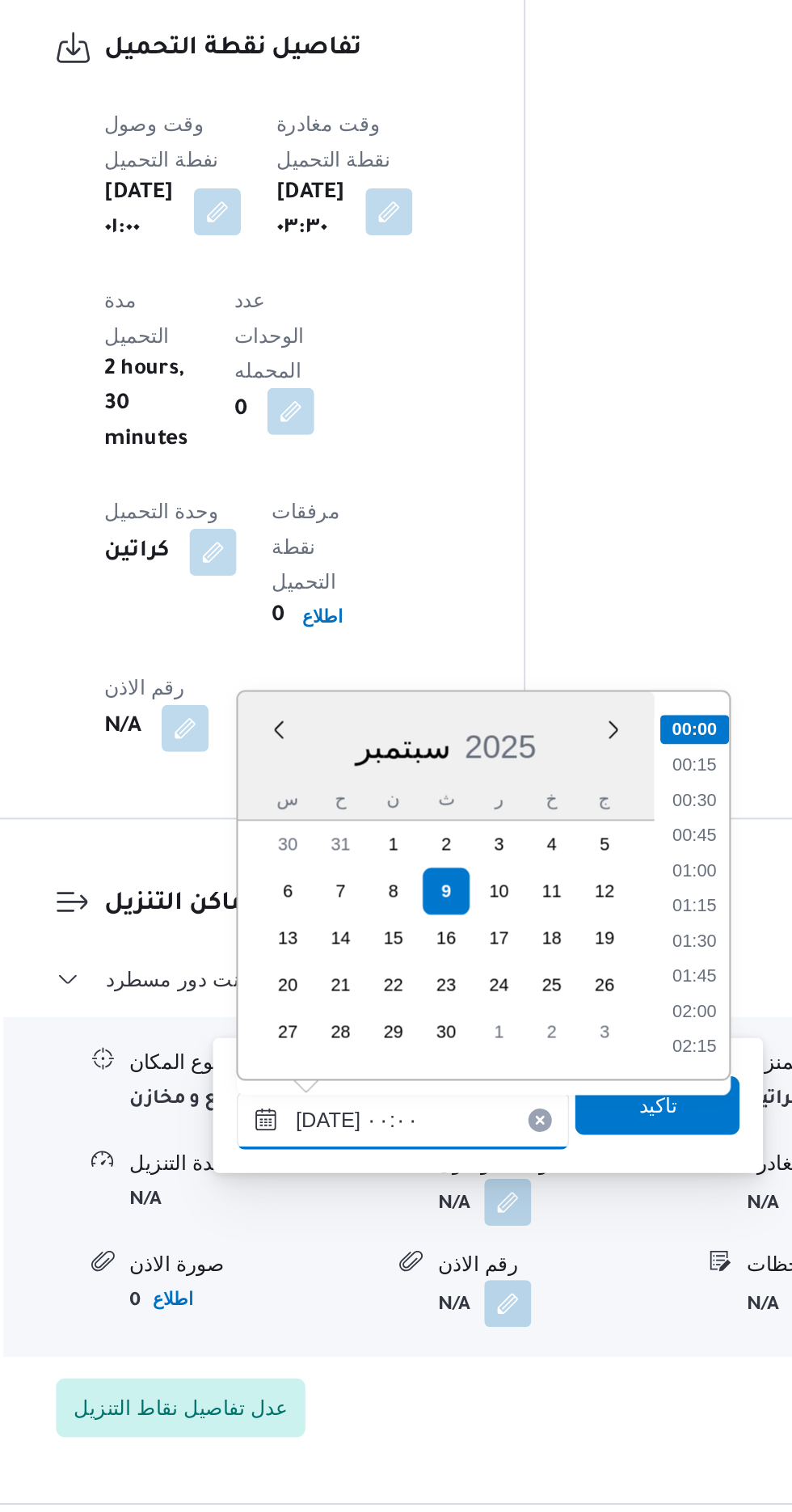
click at [352, 1301] on input "[DATE] ٠٠:٠٠" at bounding box center [439, 1296] width 184 height 32
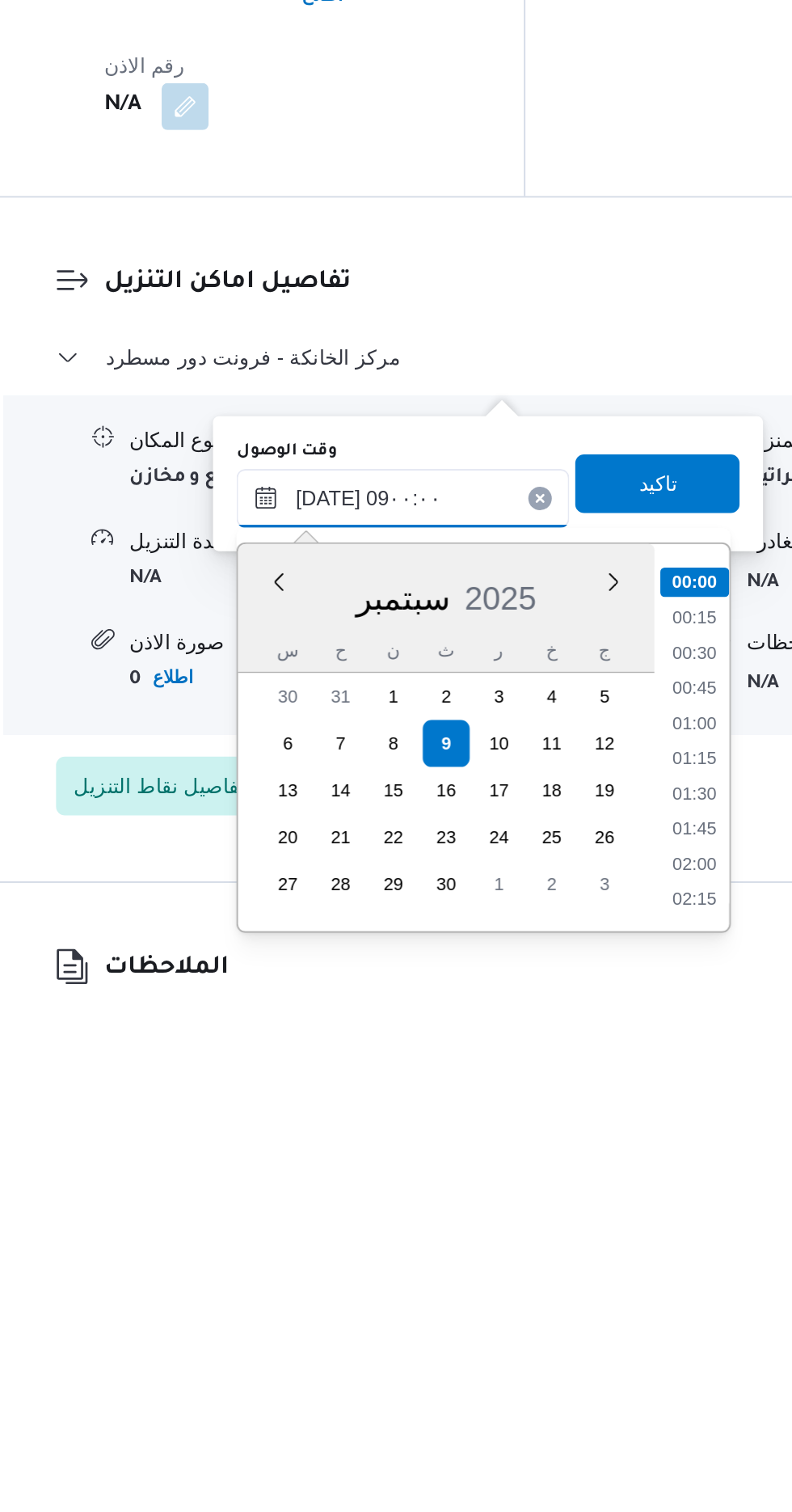
scroll to position [529, 0]
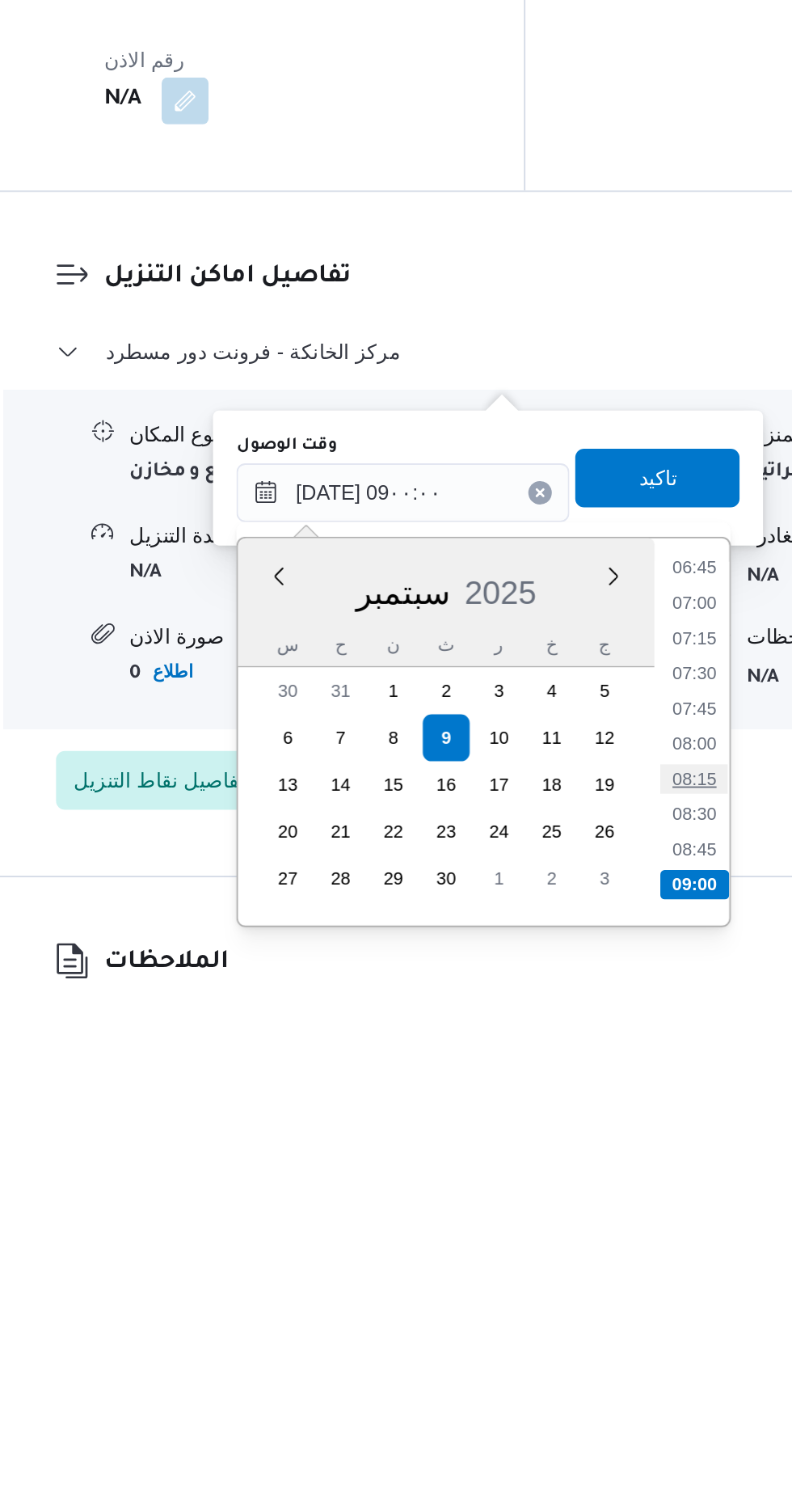
click at [603, 1402] on li "08:15" at bounding box center [600, 1397] width 37 height 16
type input "[DATE] ٠٨:١٥"
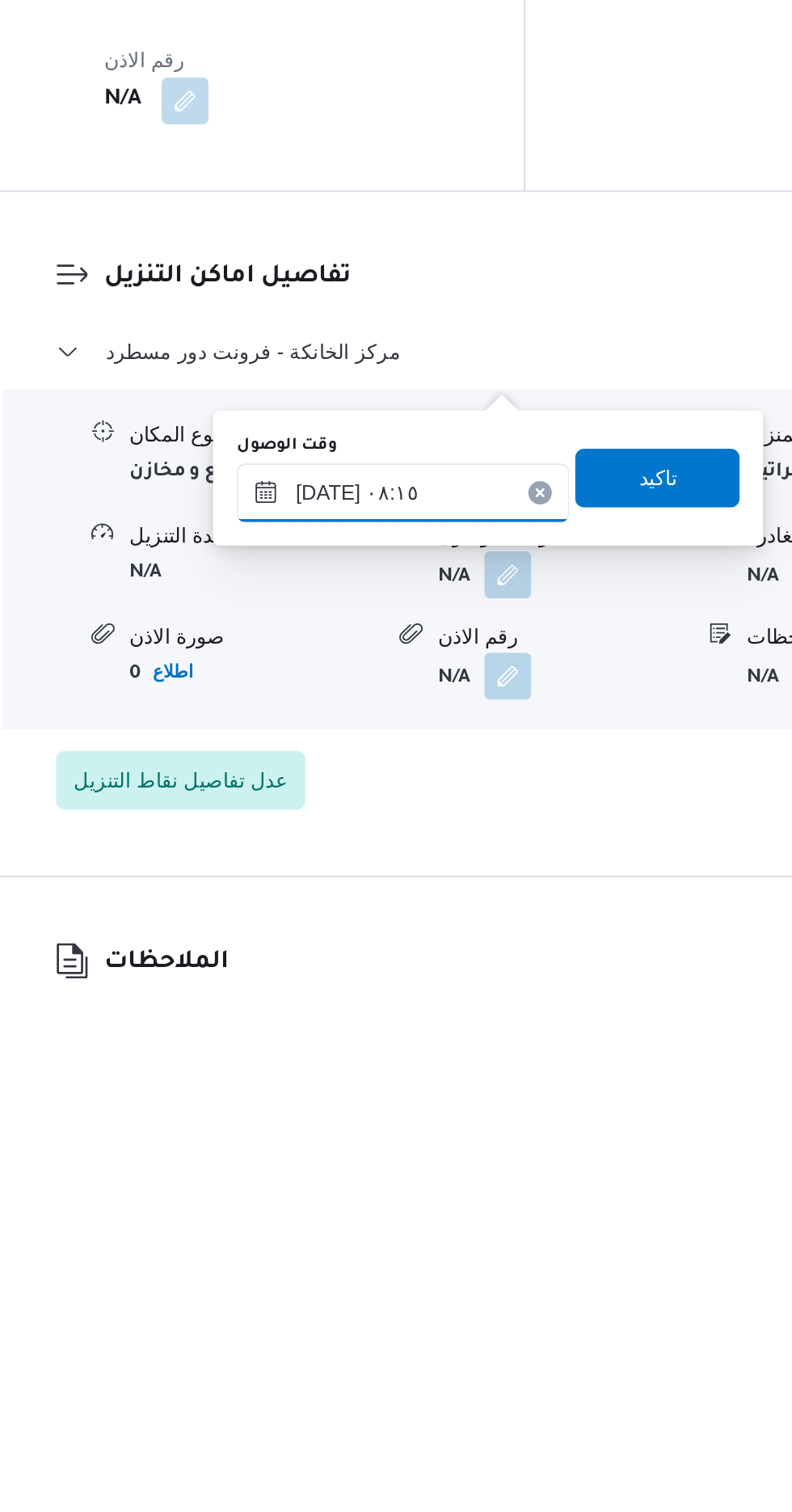
scroll to position [1124, 0]
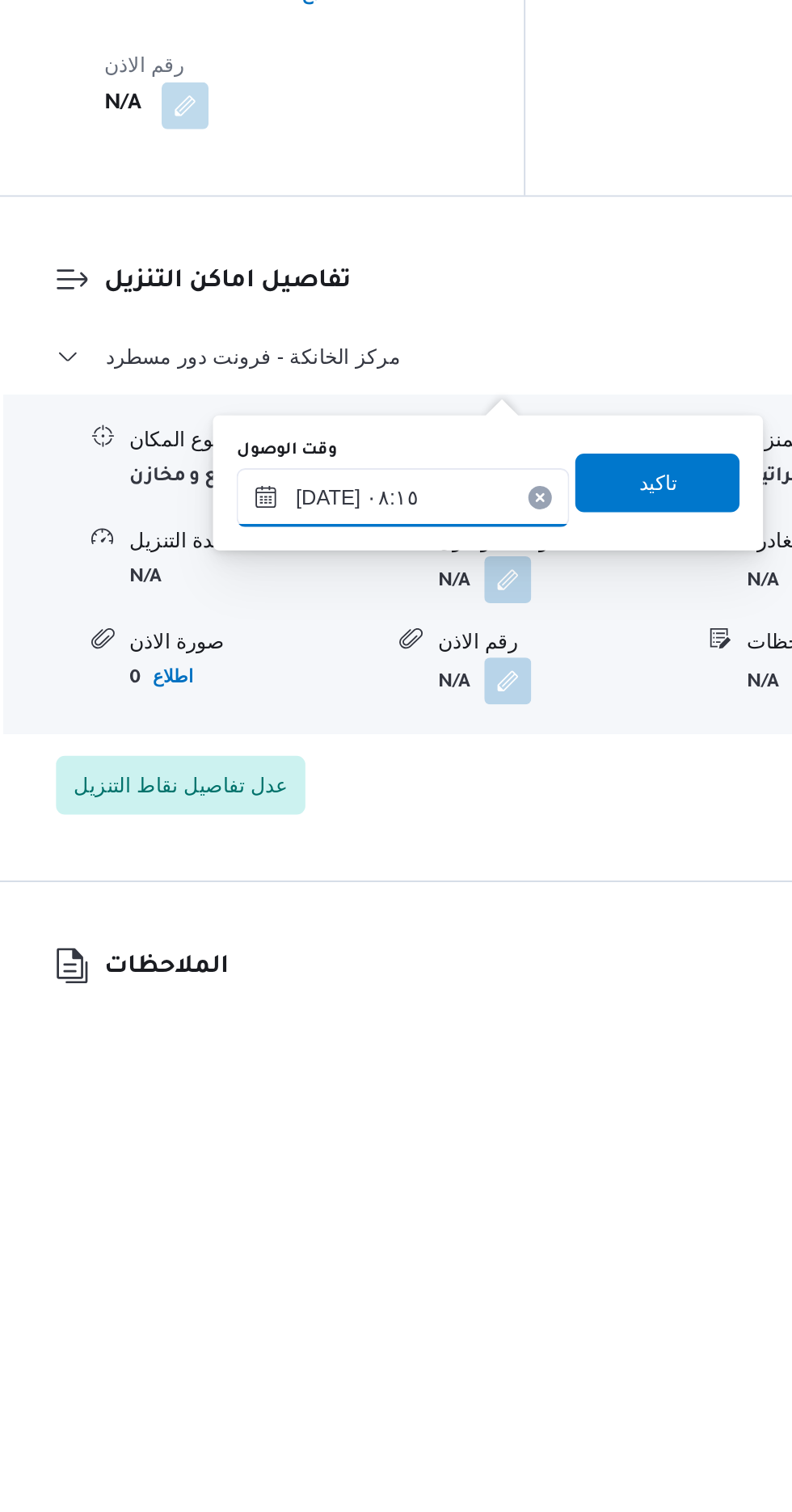
click at [480, 1234] on input "[DATE] ٠٨:١٥" at bounding box center [439, 1238] width 184 height 32
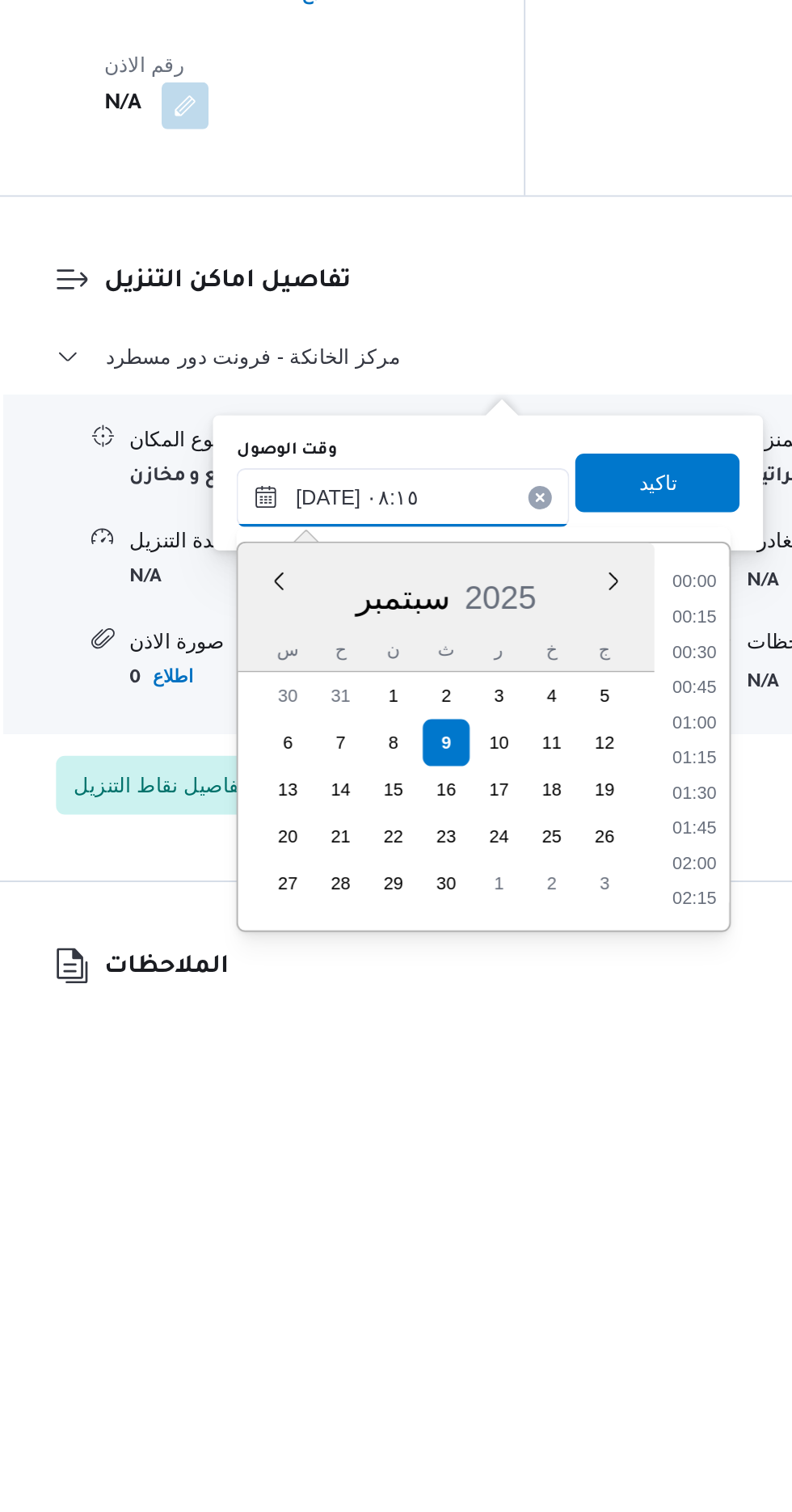
scroll to position [542, 0]
click at [603, 1385] on li "08:15" at bounding box center [599, 1383] width 38 height 16
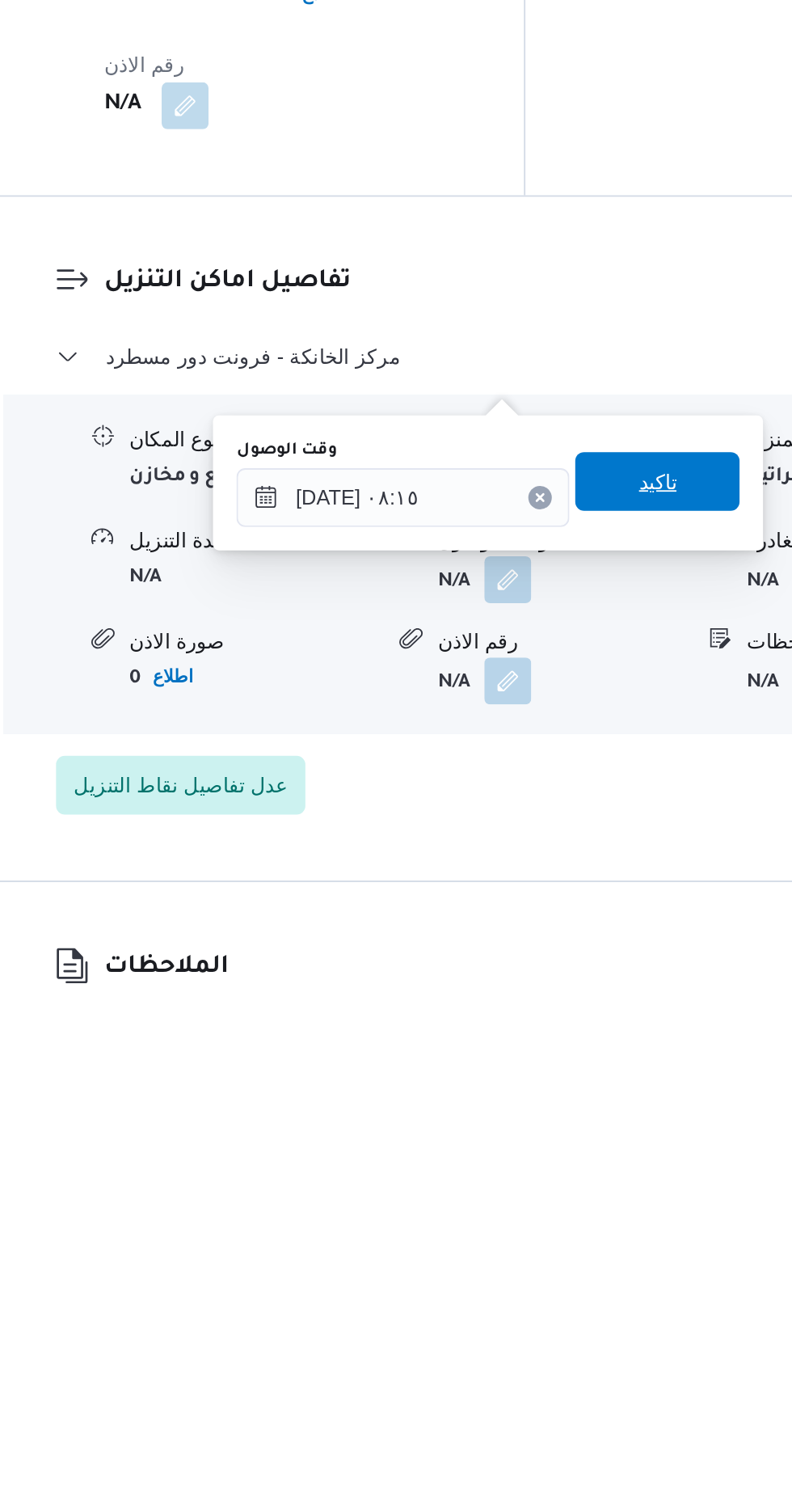
click at [605, 1230] on span "تاكيد" at bounding box center [579, 1229] width 91 height 32
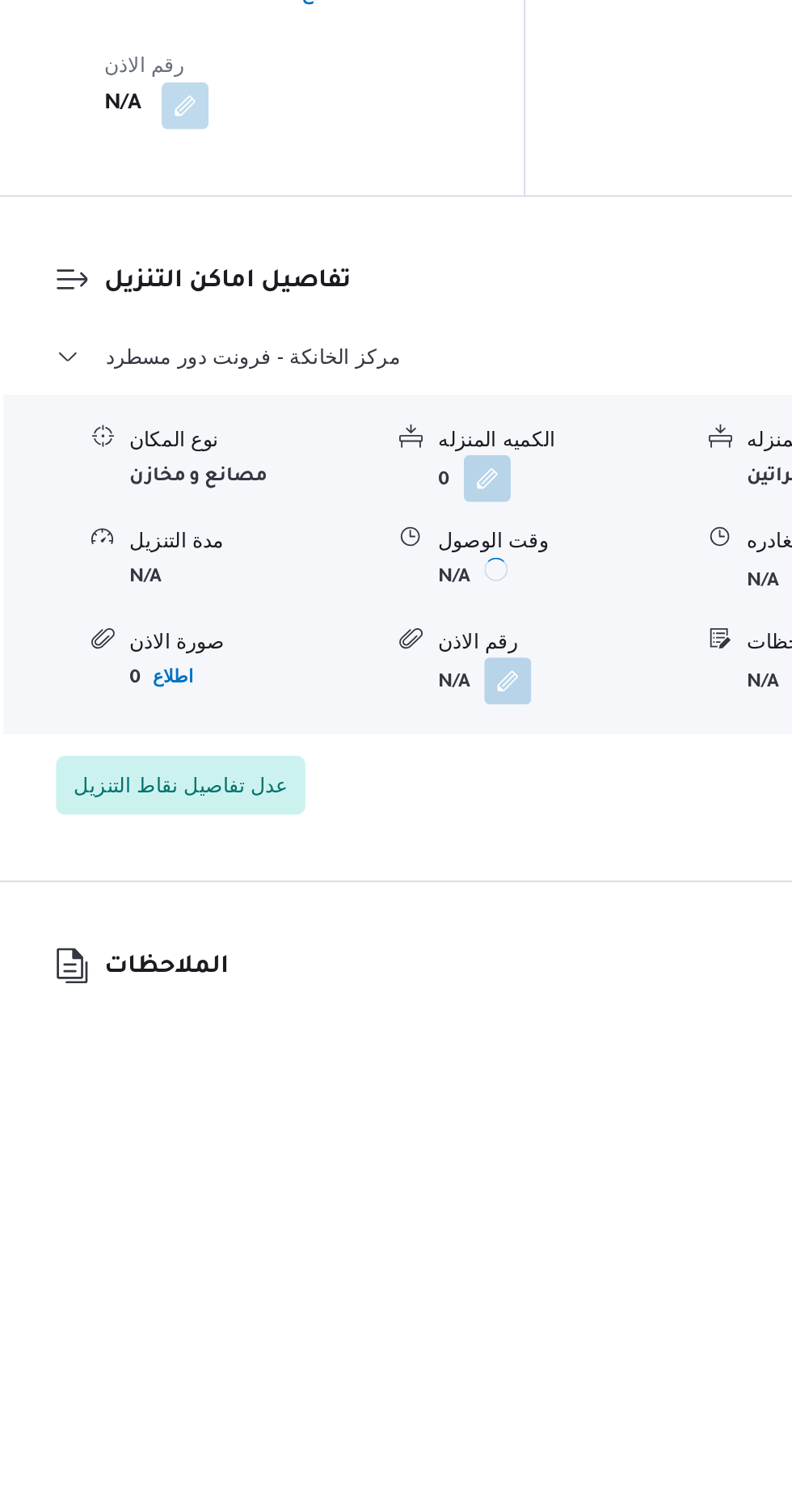
scroll to position [1124, 0]
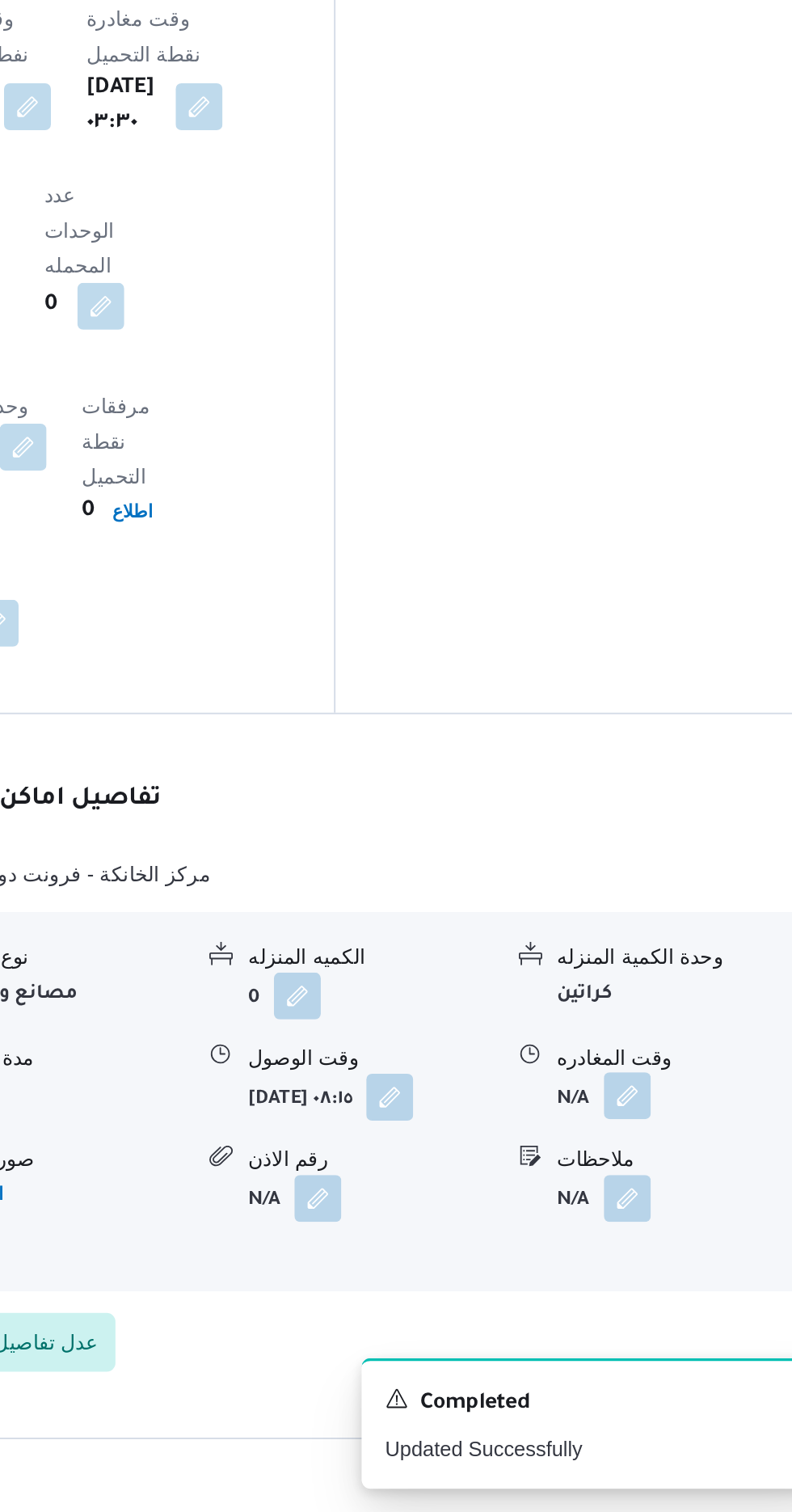
click at [661, 1269] on button "button" at bounding box center [667, 1282] width 26 height 26
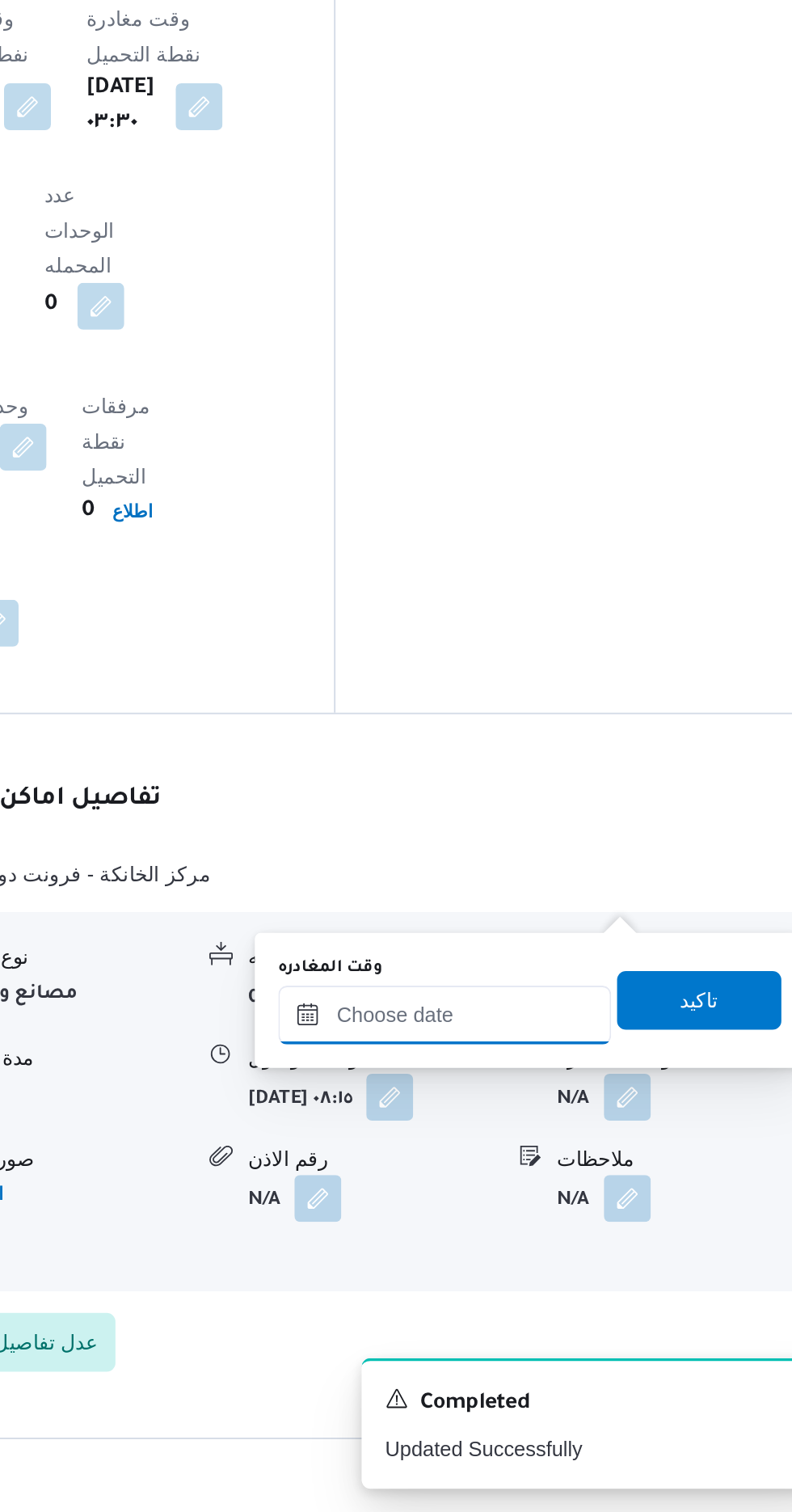
click at [606, 1232] on input "وقت المغادره" at bounding box center [566, 1238] width 184 height 32
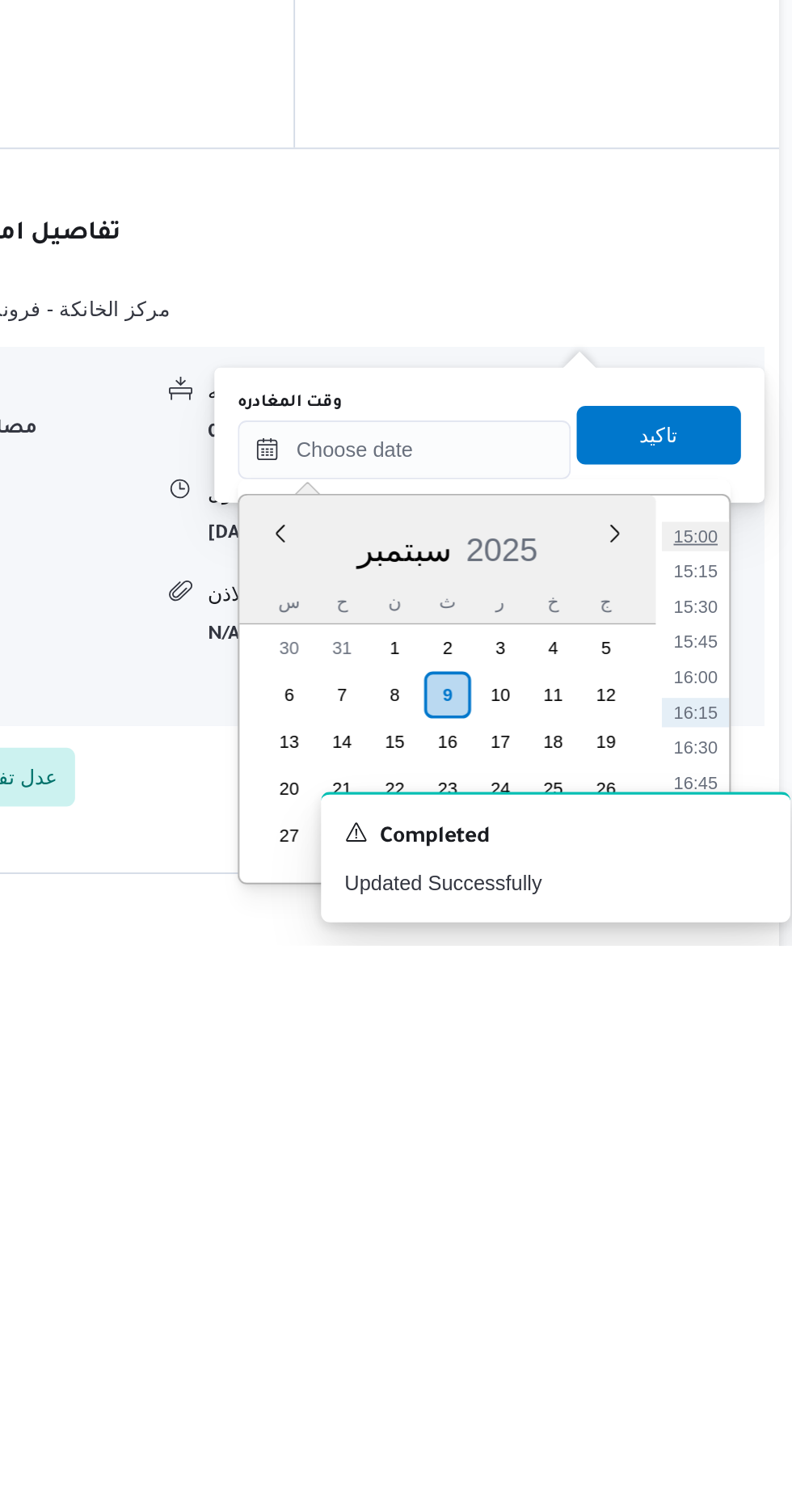
click at [736, 1287] on li "15:00" at bounding box center [727, 1286] width 37 height 16
type input "[DATE] ١٥:٠٠"
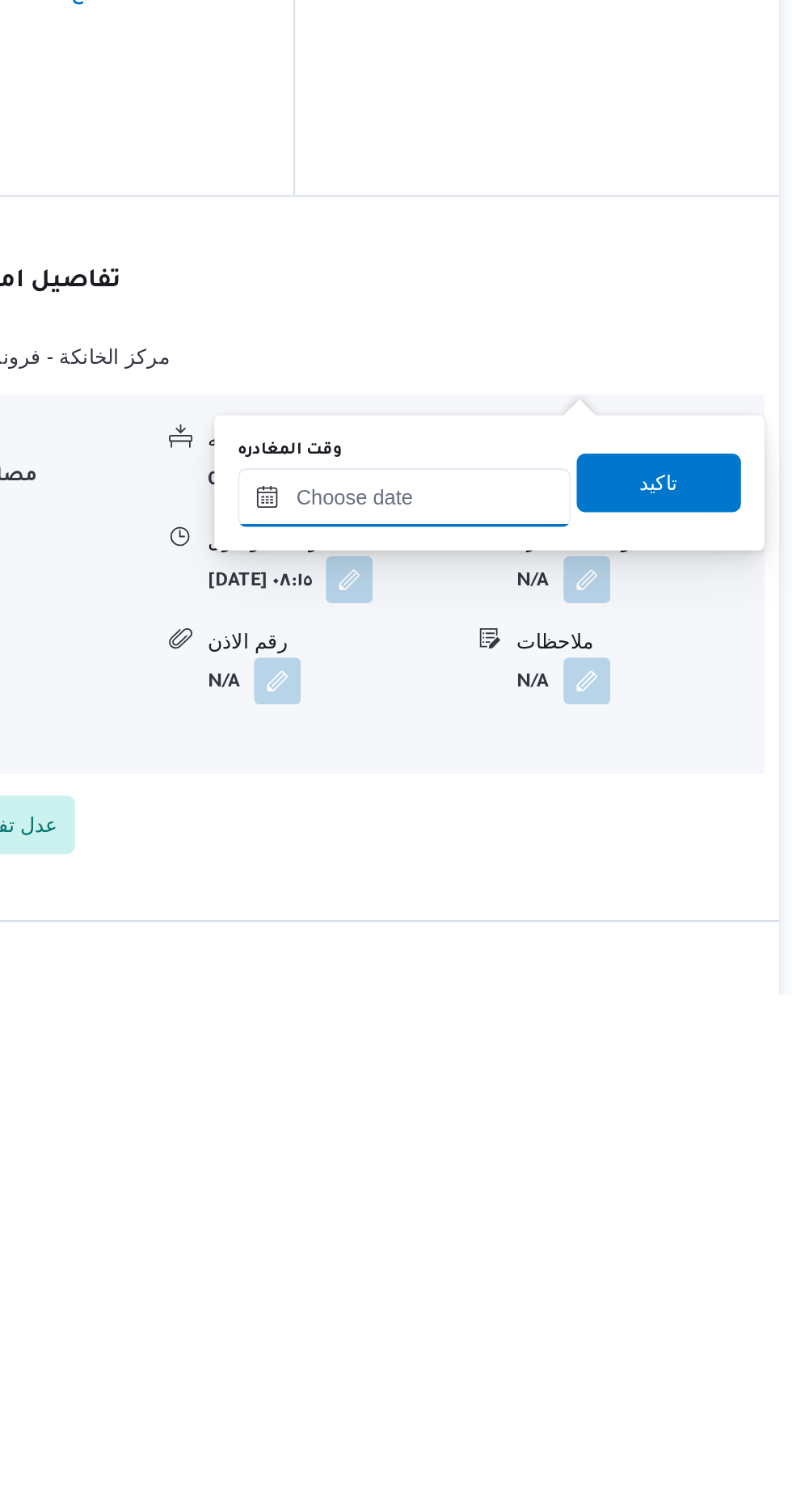
click at [599, 1235] on input "وقت المغادره" at bounding box center [566, 1238] width 184 height 32
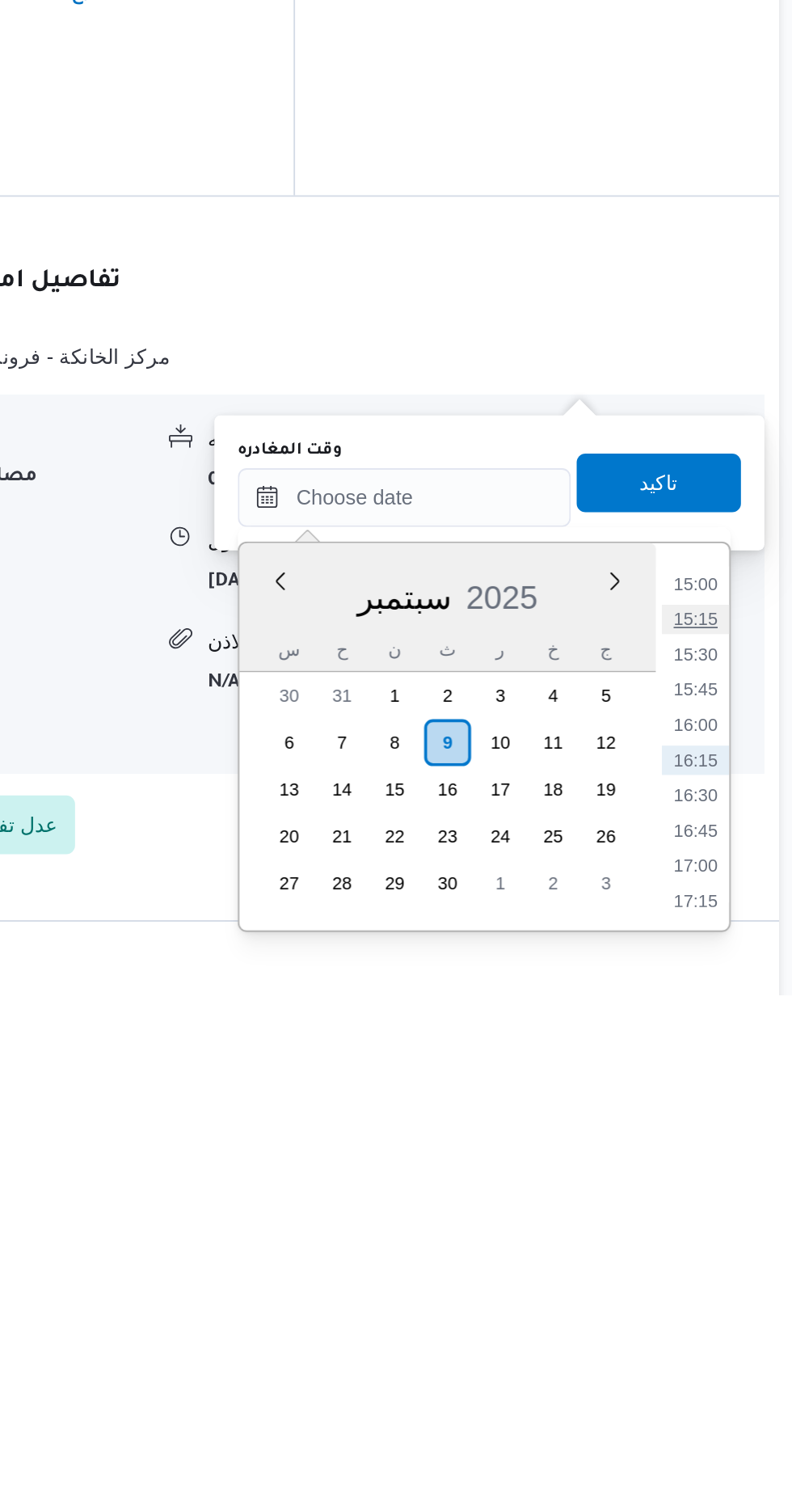
click at [728, 1304] on li "15:15" at bounding box center [727, 1305] width 37 height 16
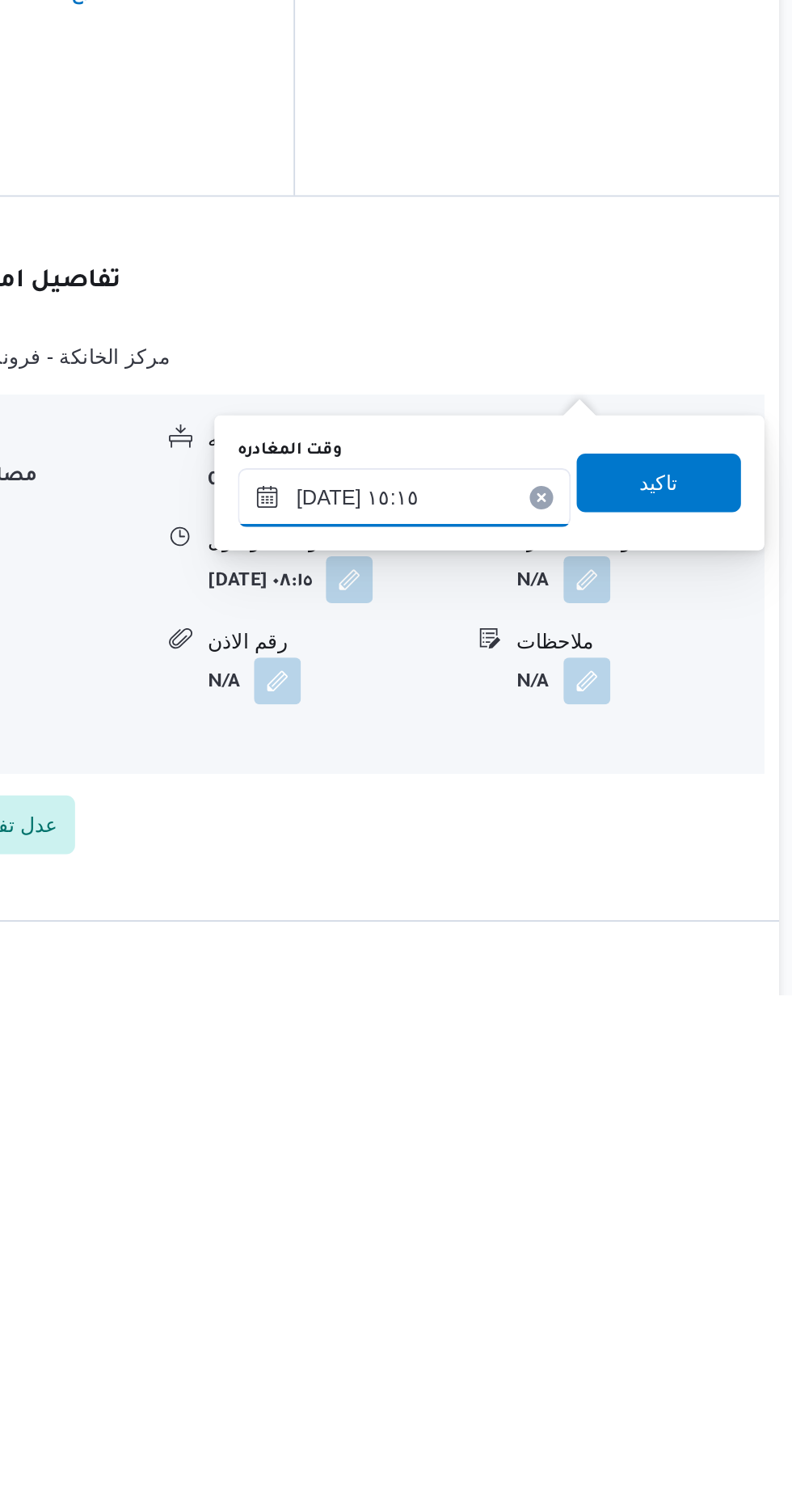
click at [615, 1232] on input "[DATE] ١٥:١٥" at bounding box center [566, 1238] width 184 height 32
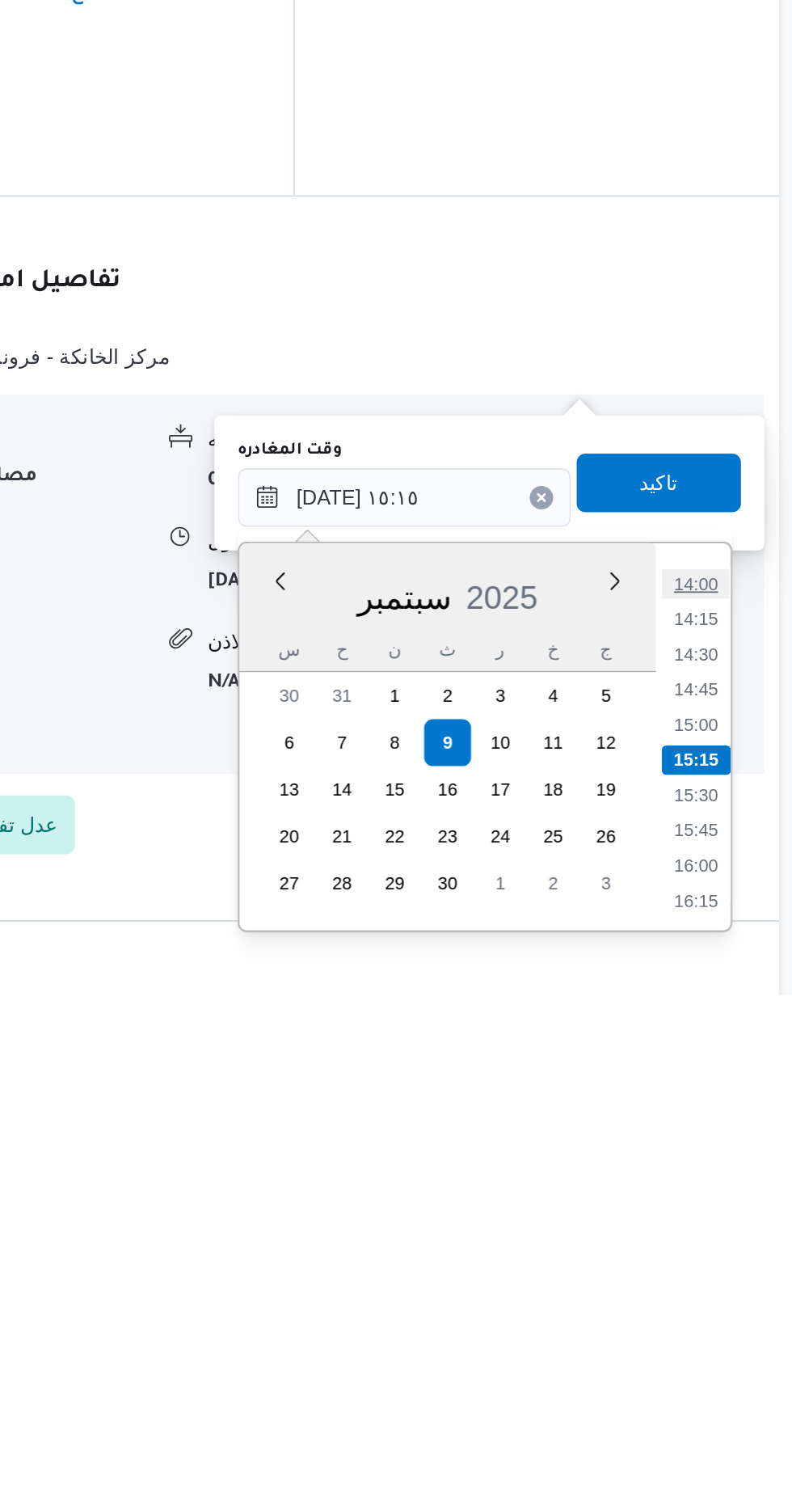
click at [715, 1293] on li "14:00" at bounding box center [727, 1285] width 37 height 16
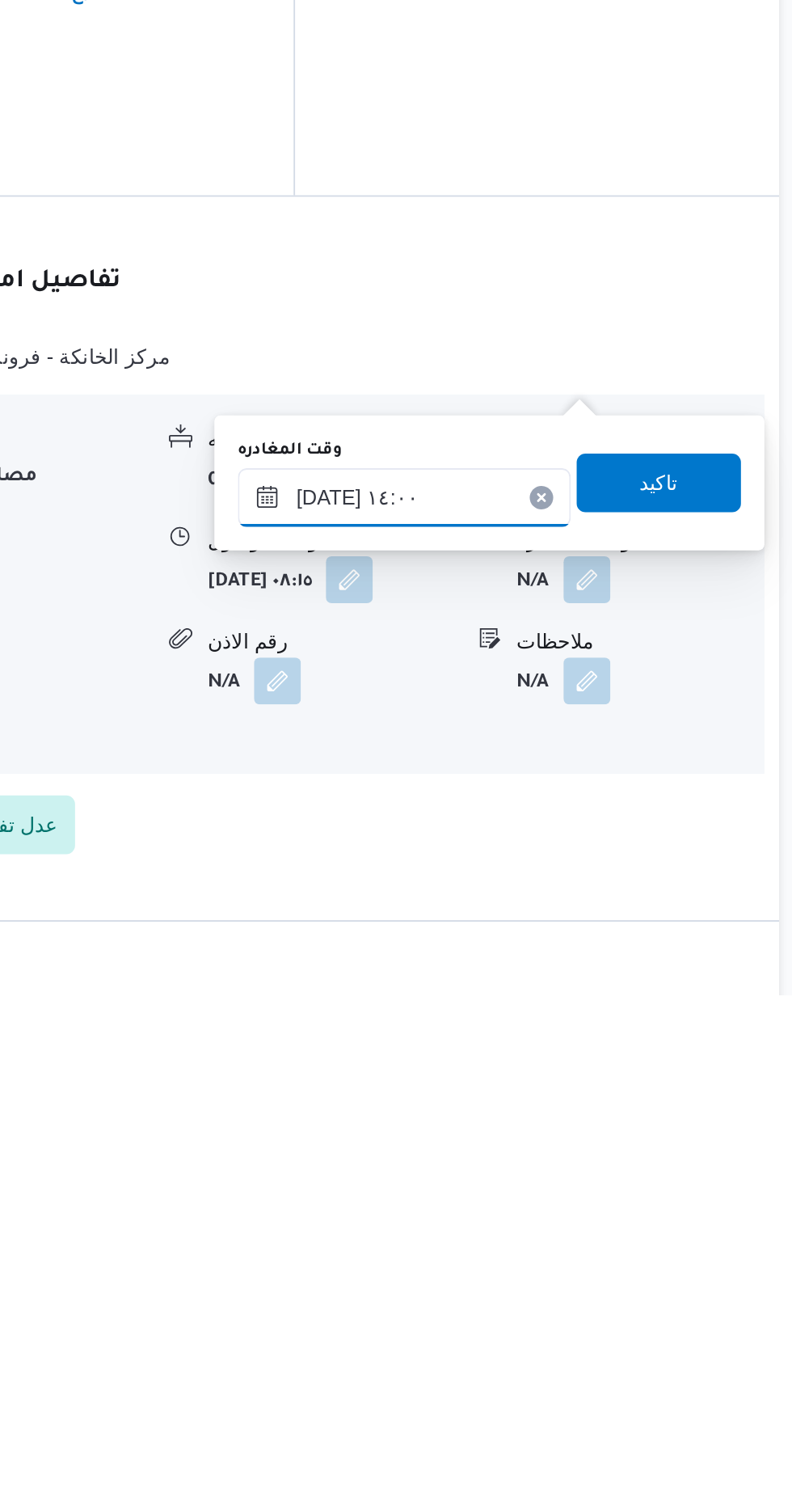
click at [604, 1237] on input "[DATE] ١٤:٠٠" at bounding box center [566, 1238] width 184 height 32
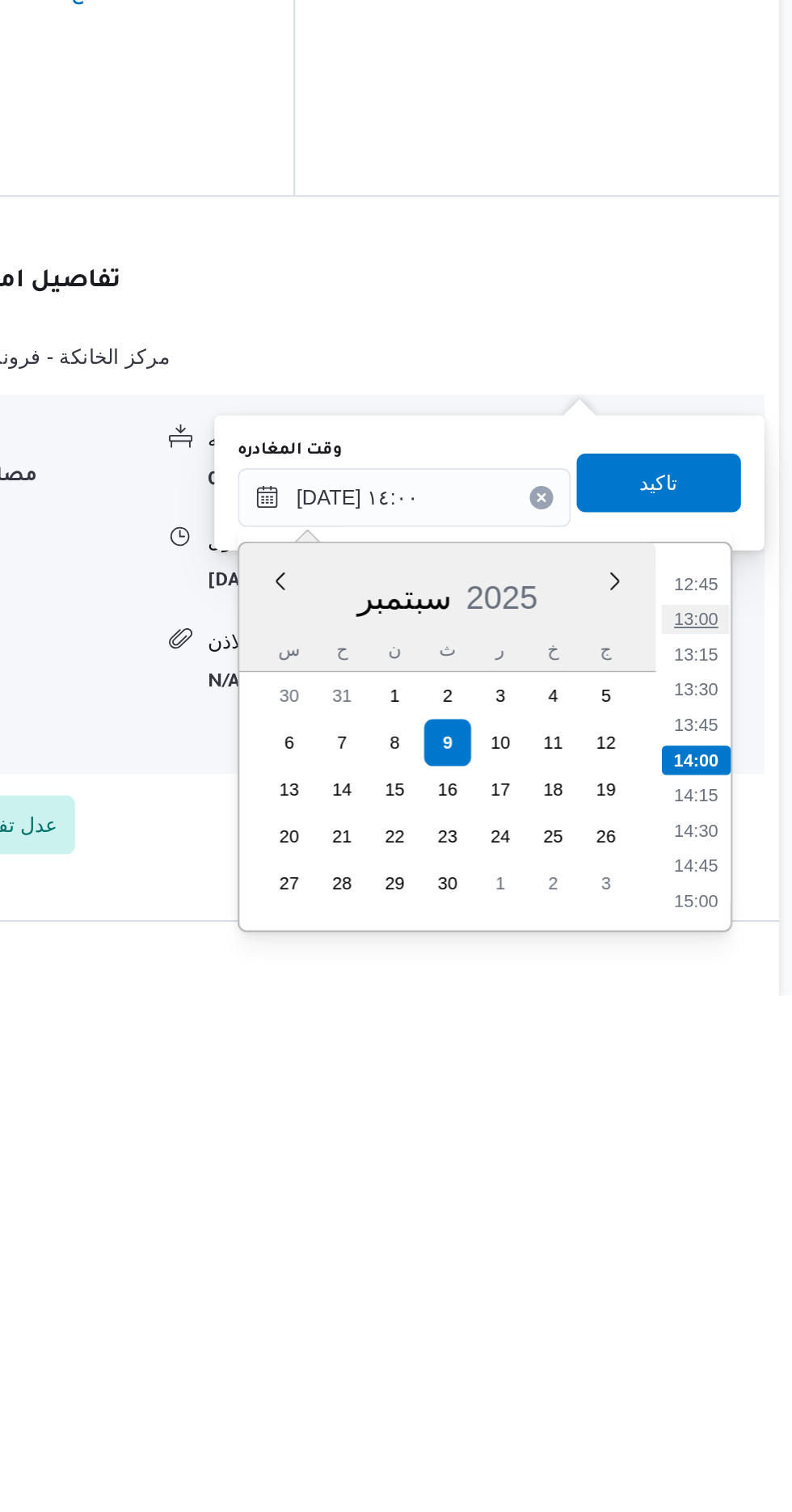
click at [728, 1308] on li "13:00" at bounding box center [727, 1305] width 37 height 16
type input "[DATE] ١٣:٠٠"
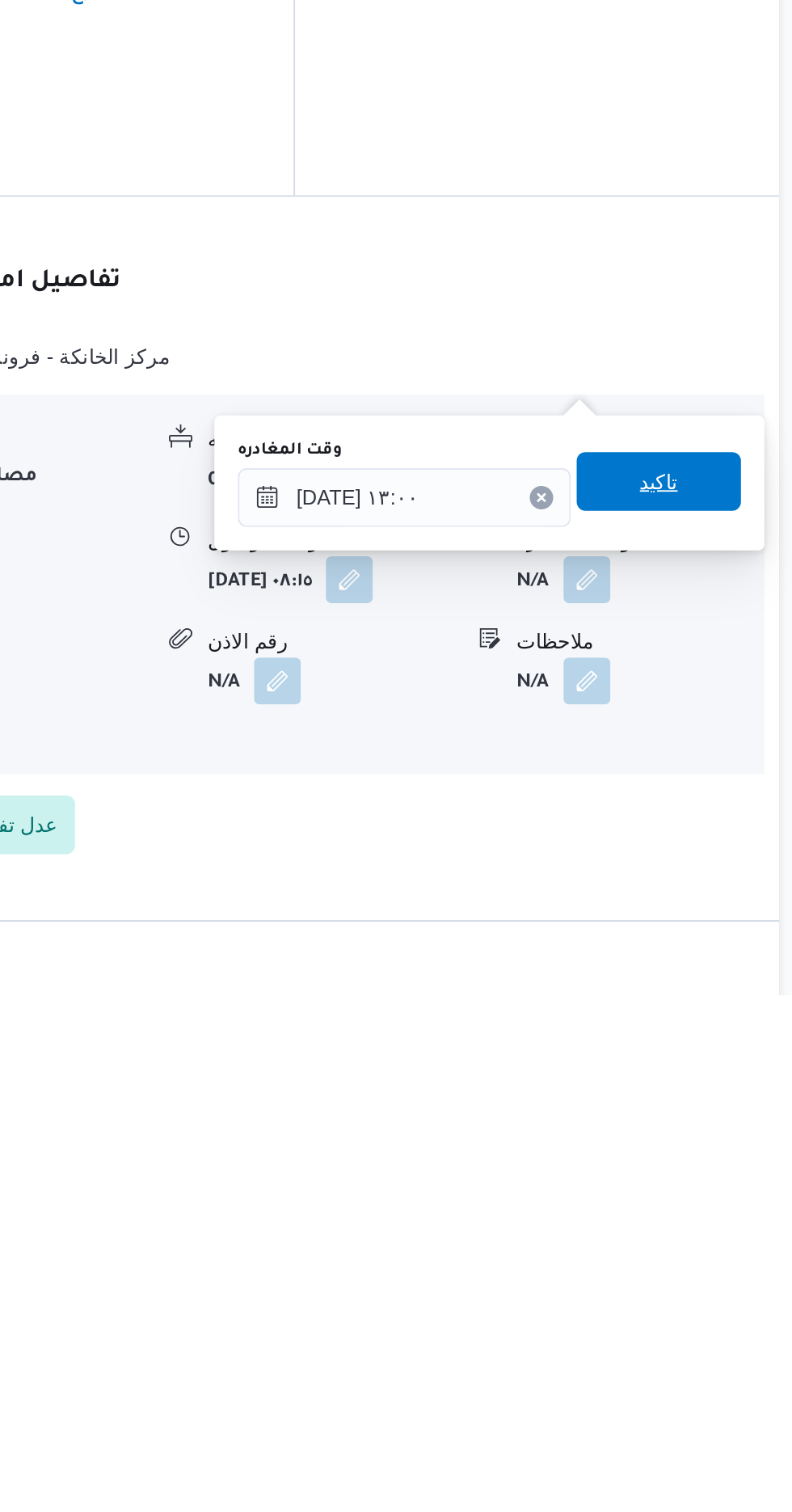
click at [717, 1230] on span "تاكيد" at bounding box center [707, 1229] width 21 height 20
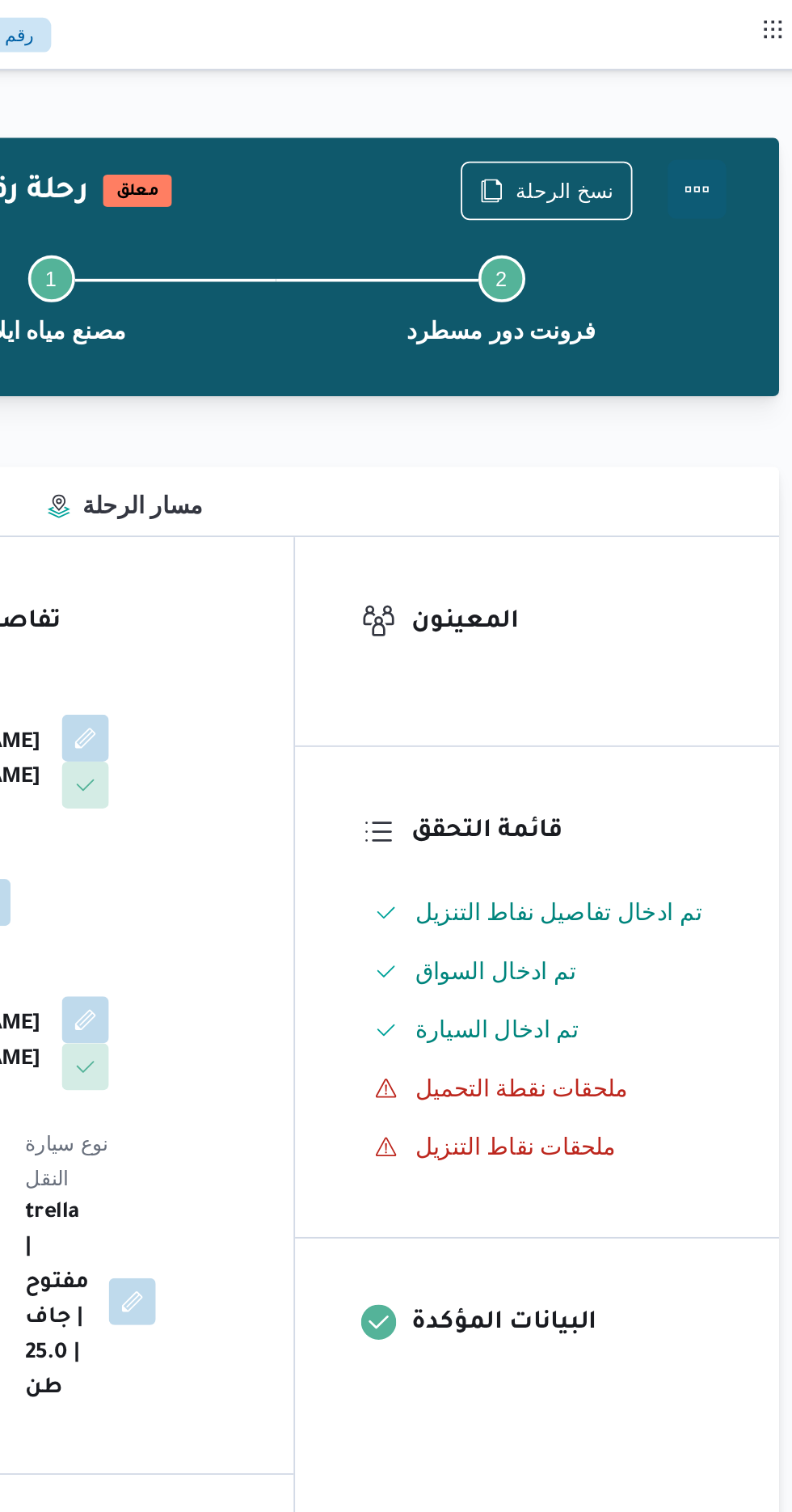
click at [729, 95] on button "Actions" at bounding box center [727, 104] width 32 height 32
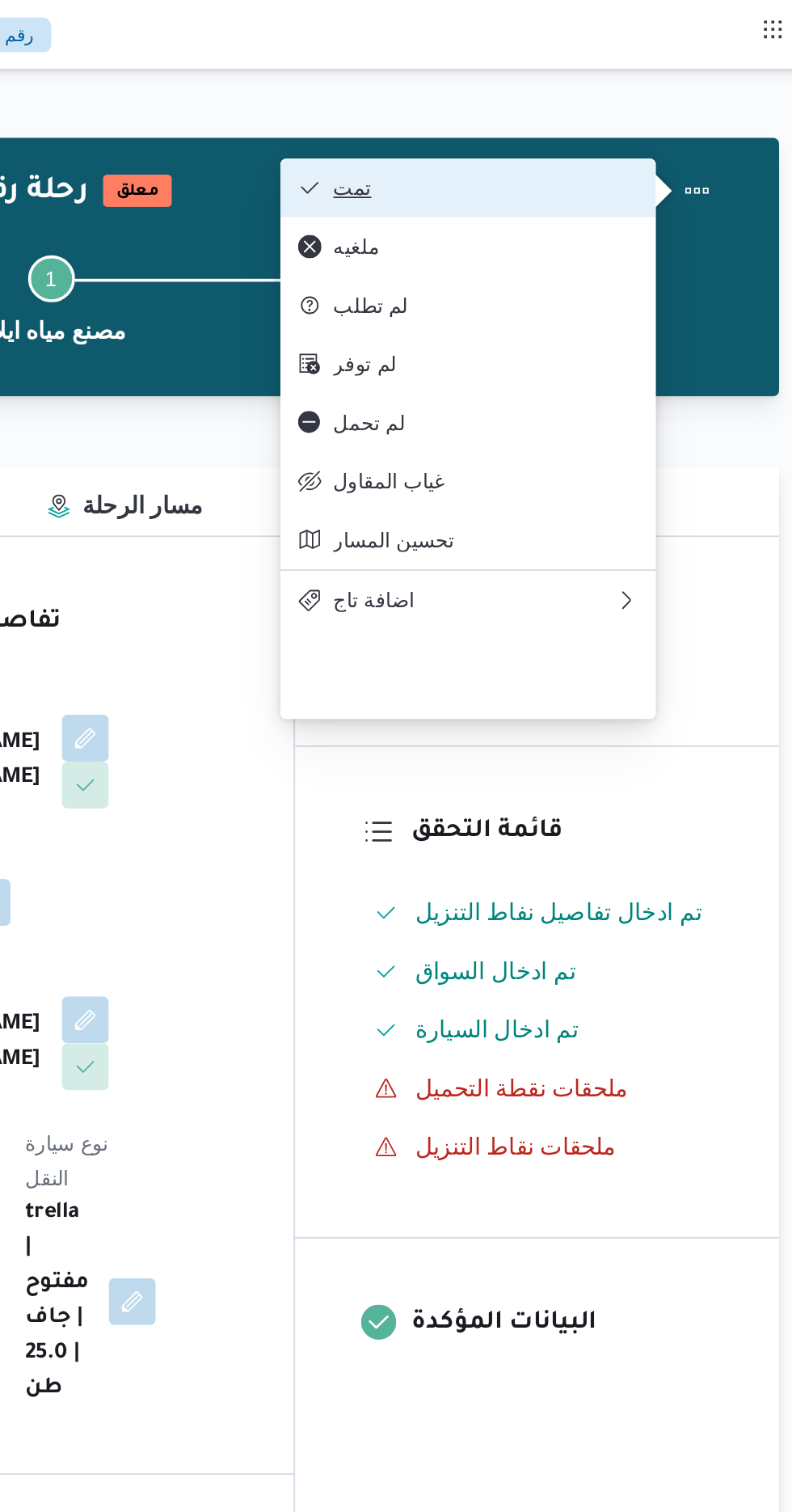
click at [668, 92] on button "تمت" at bounding box center [601, 103] width 207 height 32
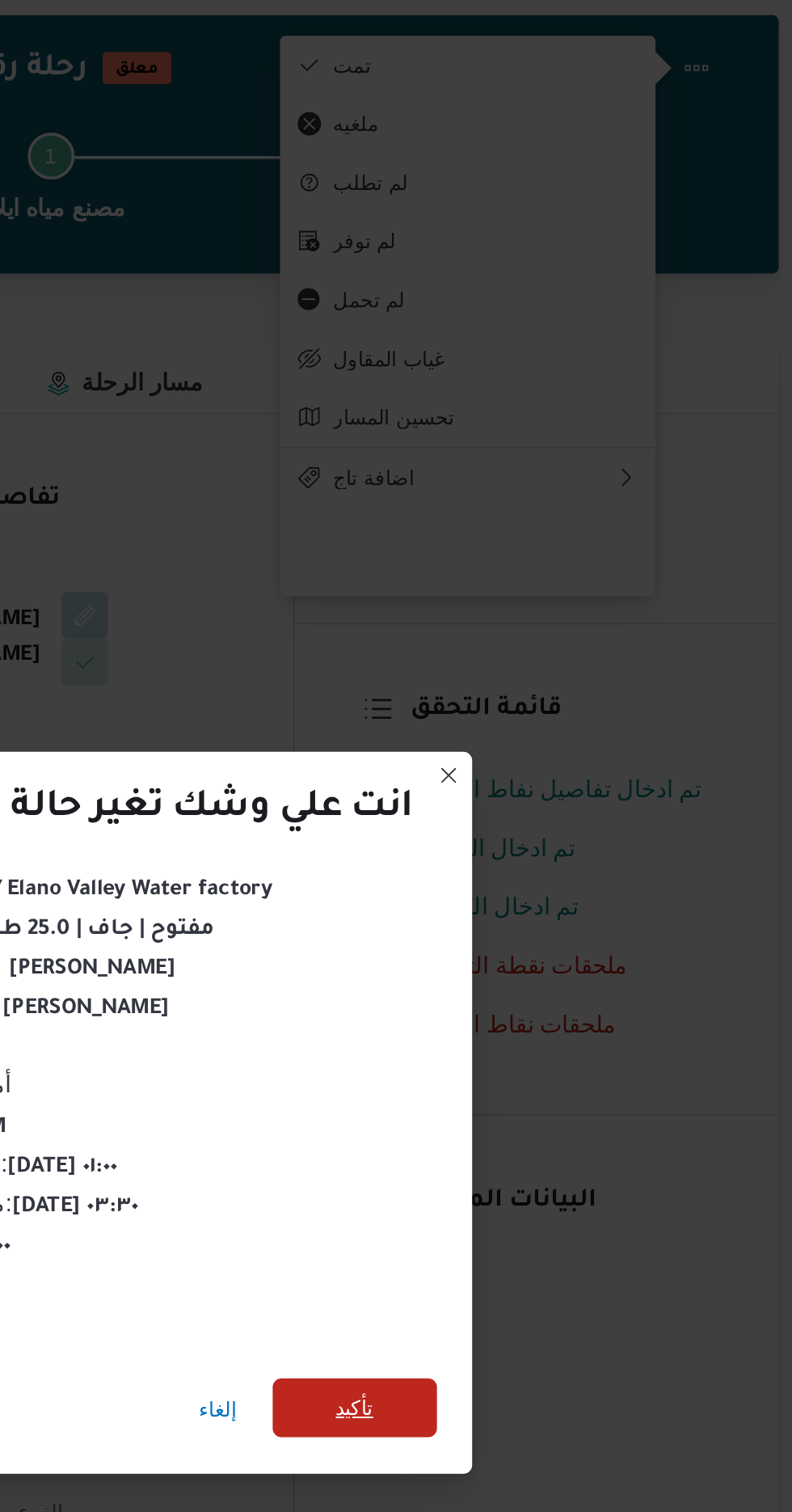
click at [532, 837] on span "تأكيد" at bounding box center [539, 844] width 21 height 20
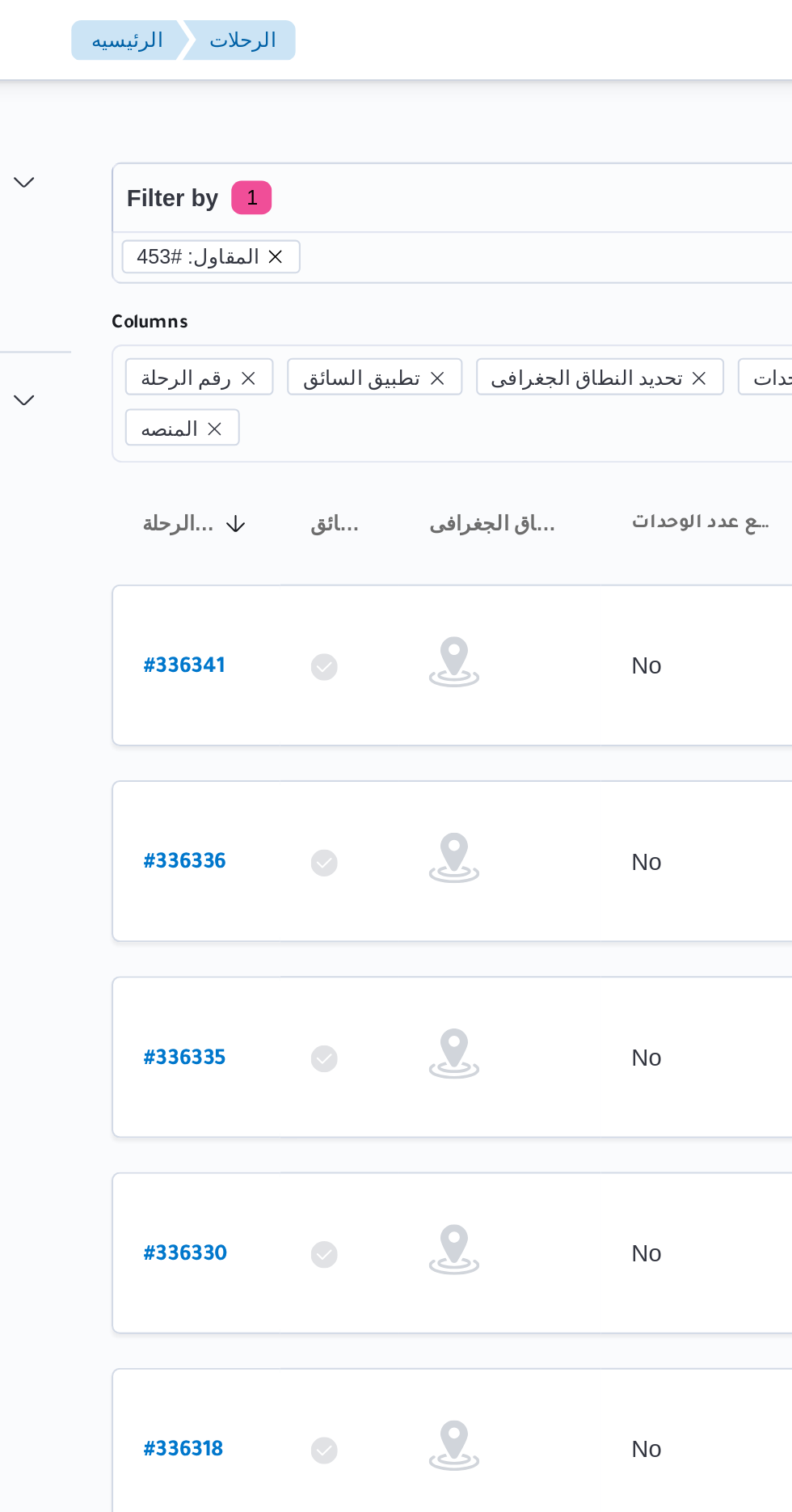
click at [284, 122] on icon "remove selected entity" at bounding box center [289, 123] width 10 height 10
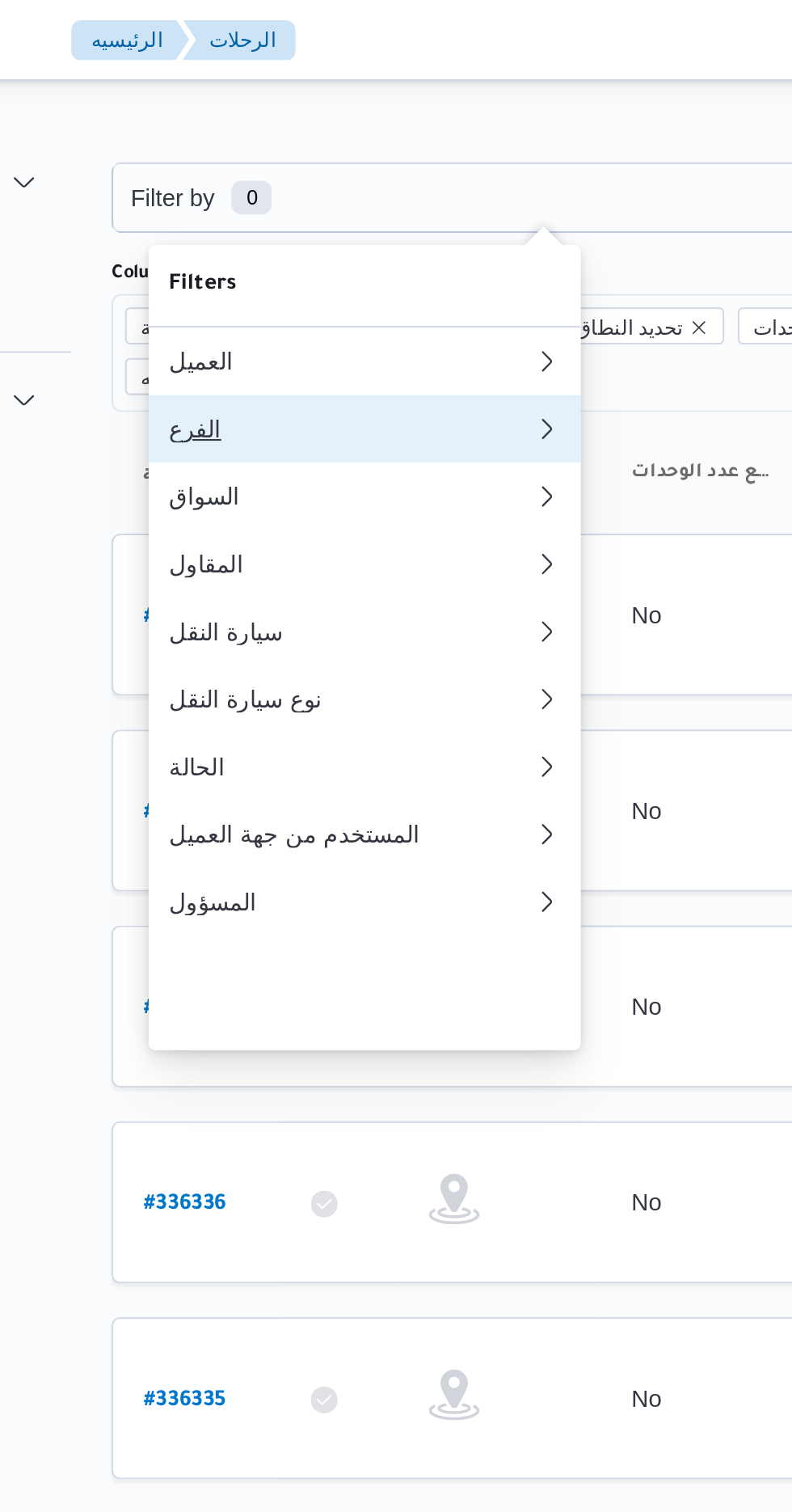
click at [327, 205] on div "الفرع" at bounding box center [325, 205] width 175 height 13
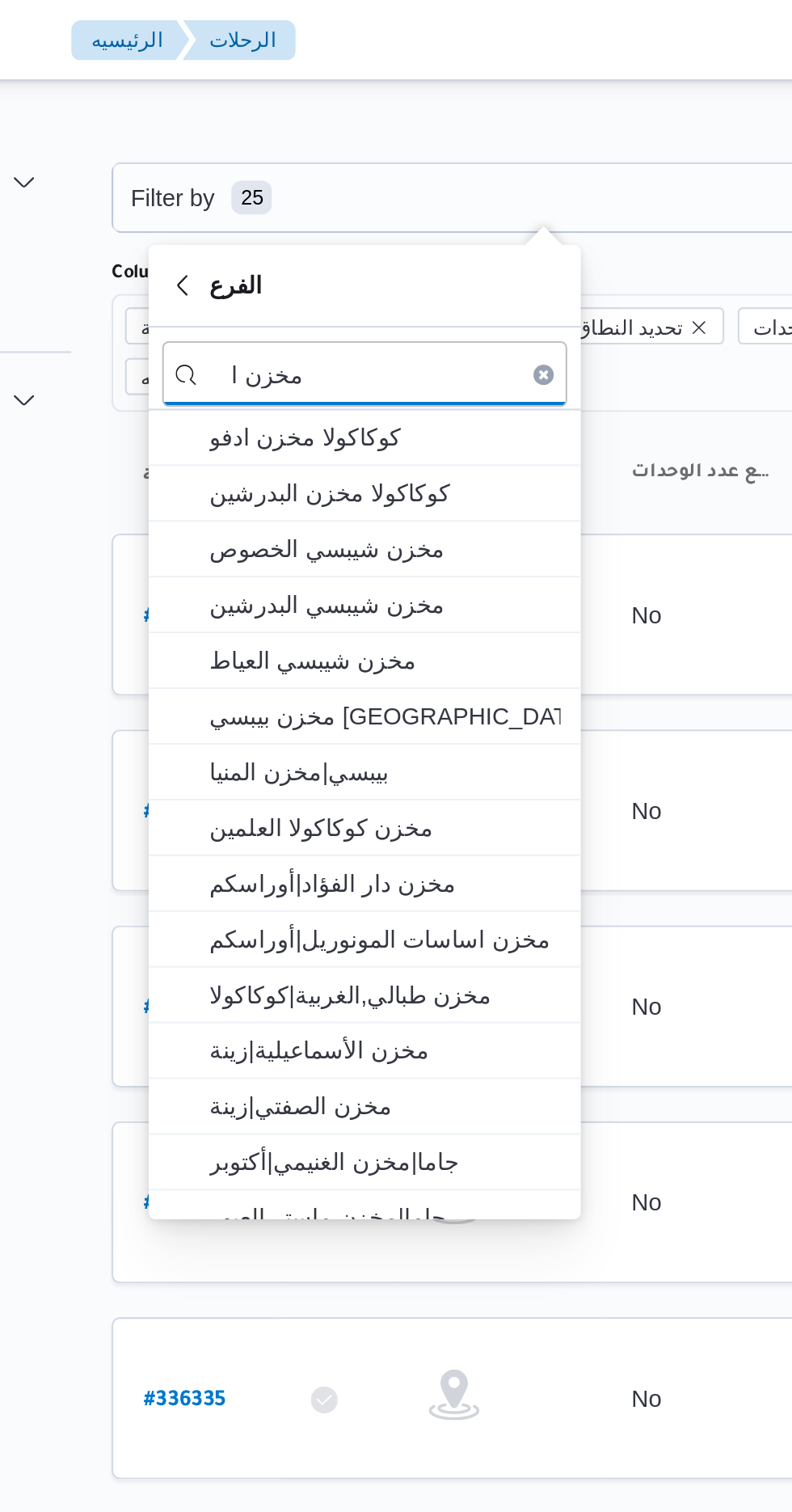
type input "مخزن اي"
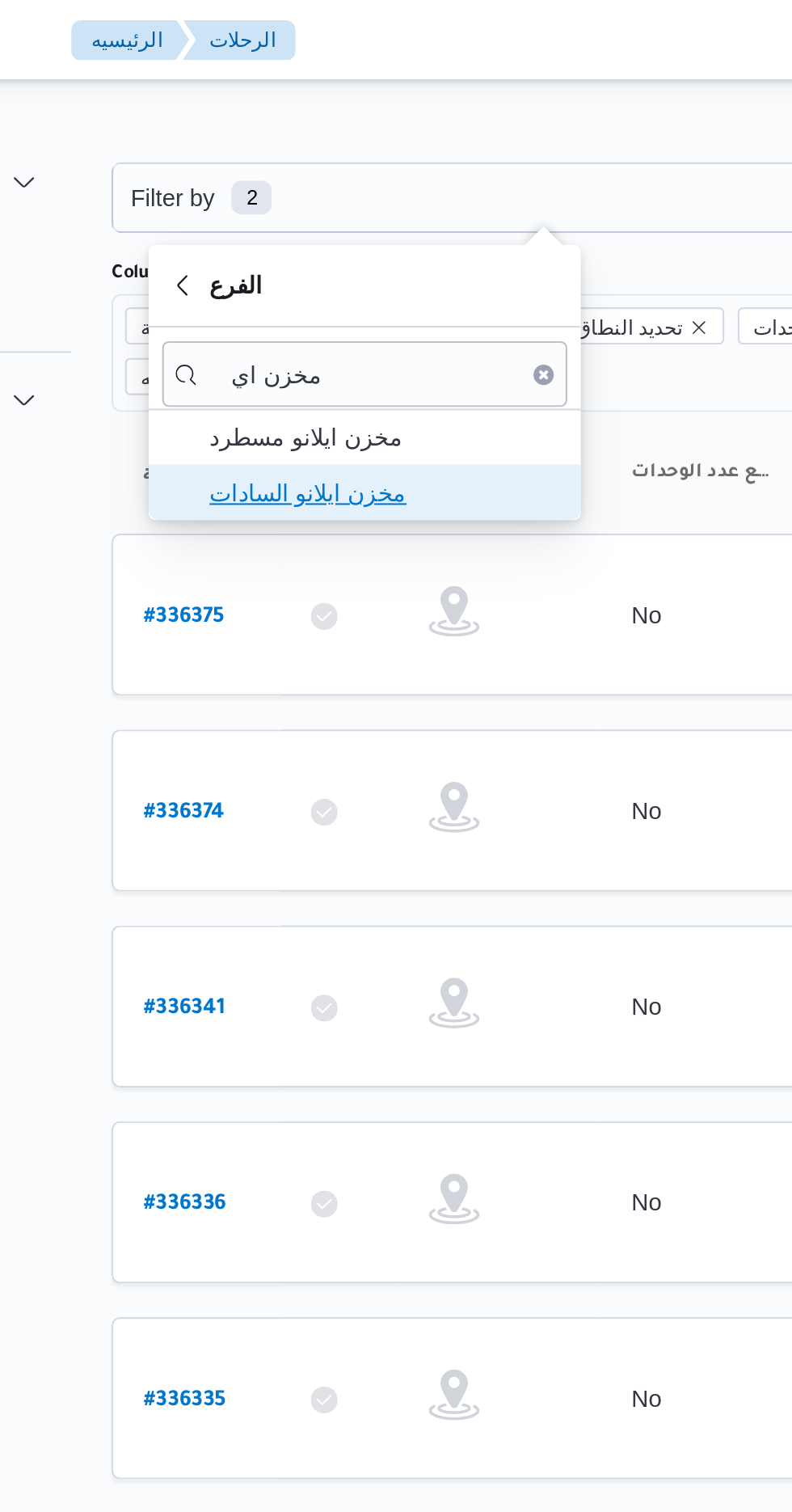
click at [377, 230] on span "مخزن ايلانو السادات" at bounding box center [341, 236] width 168 height 20
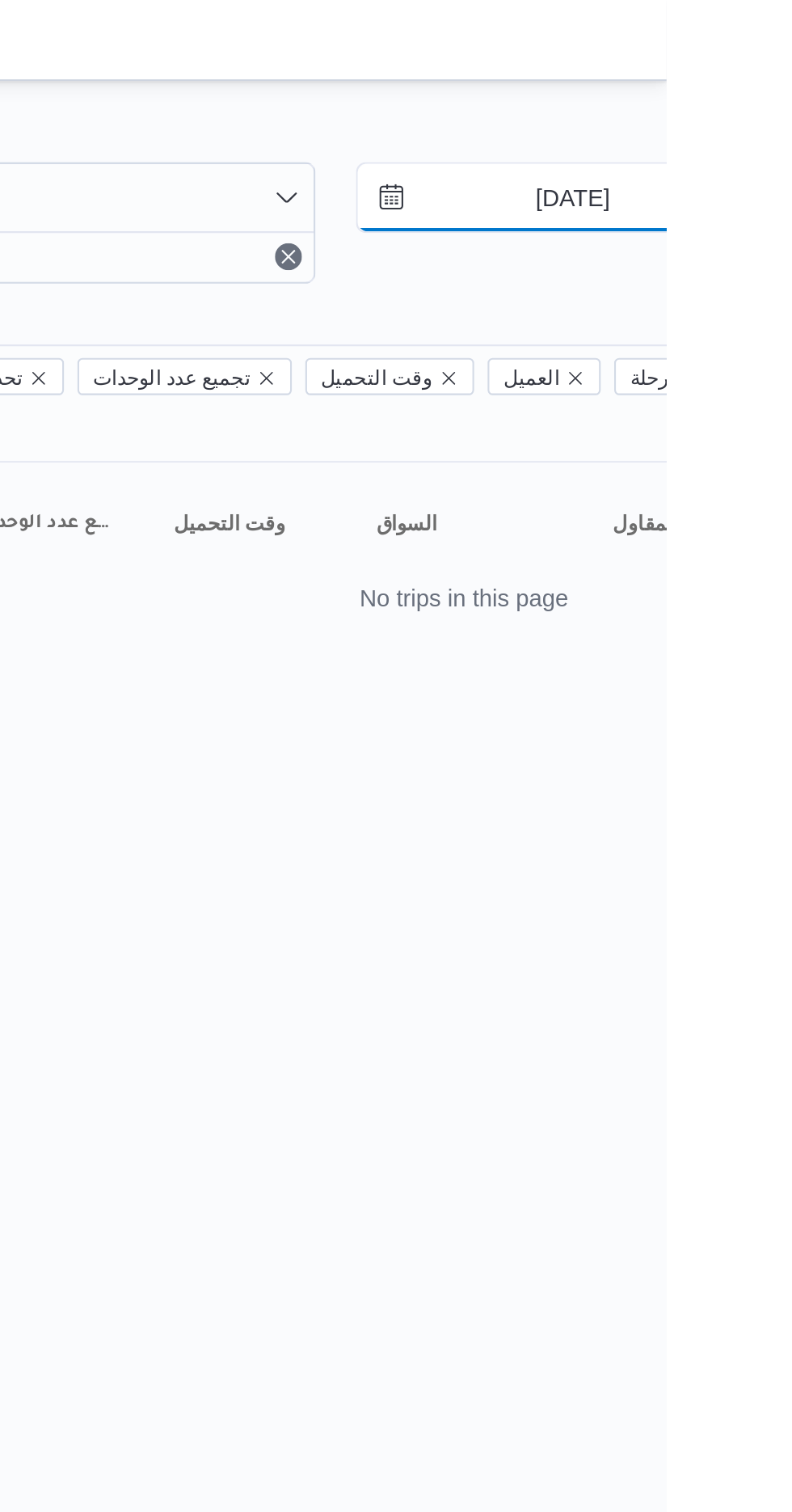
click at [754, 92] on input "[DATE]" at bounding box center [736, 94] width 184 height 32
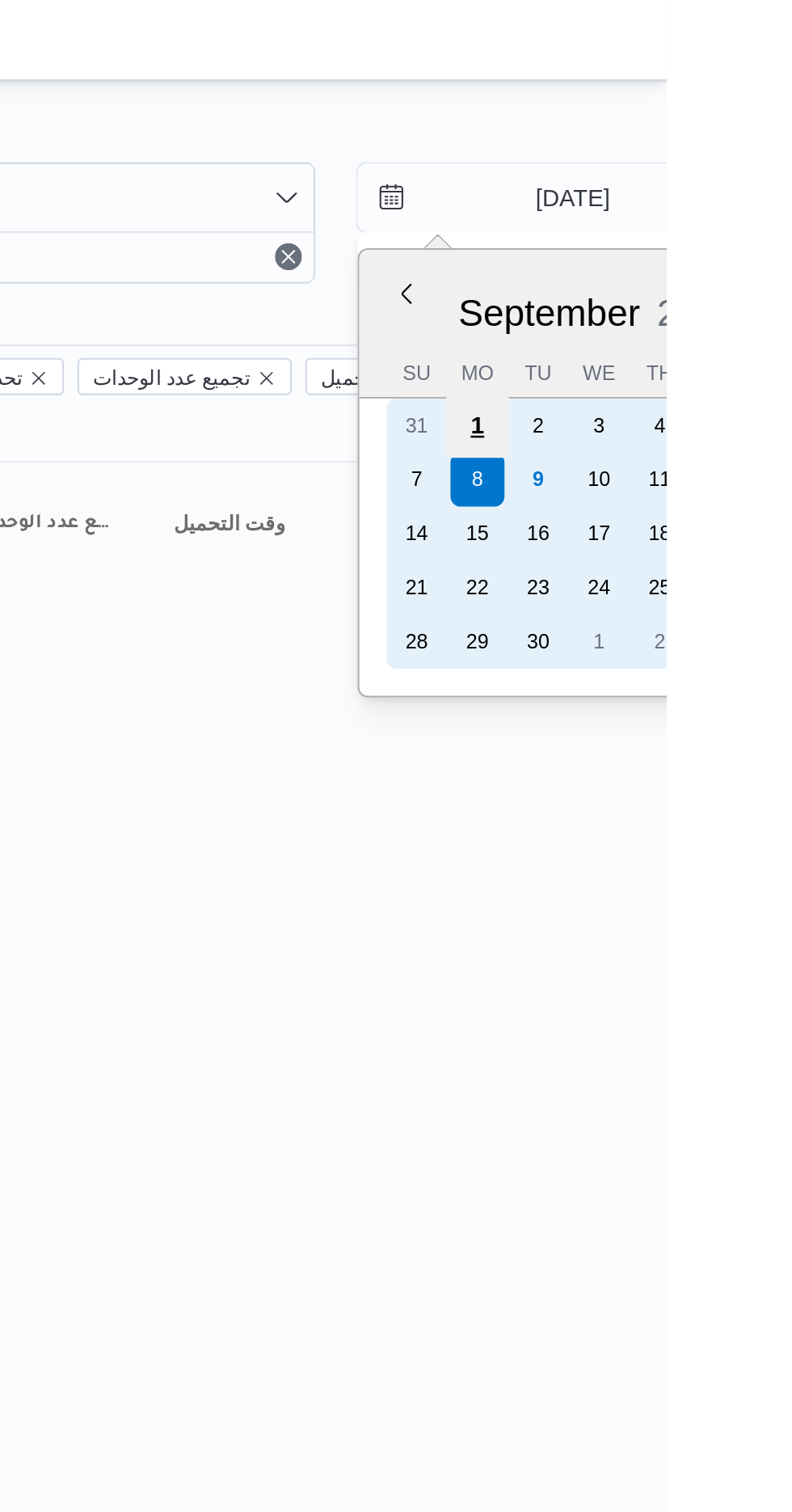
click at [705, 203] on div "1" at bounding box center [701, 203] width 31 height 31
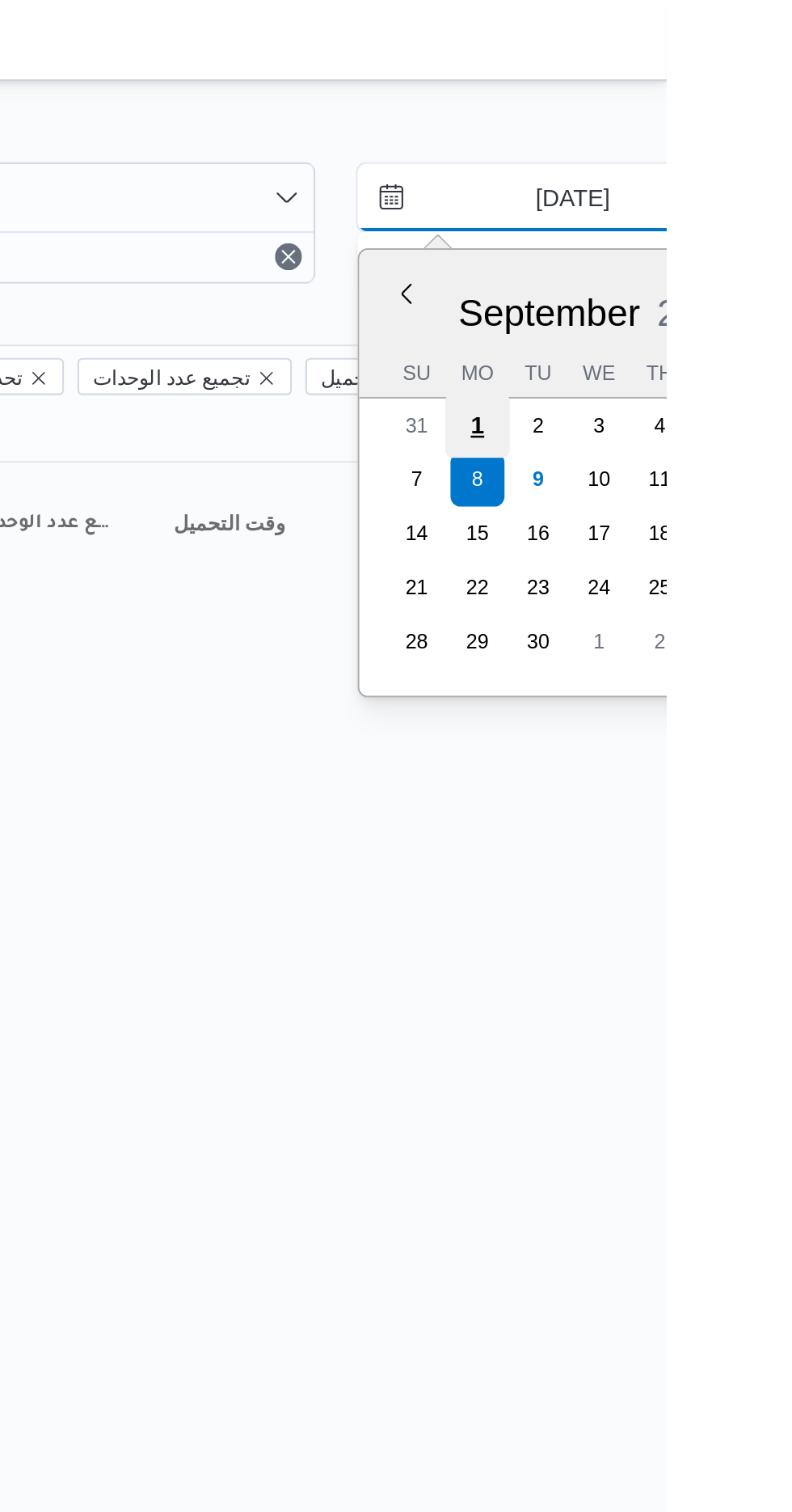
type input "[DATE]"
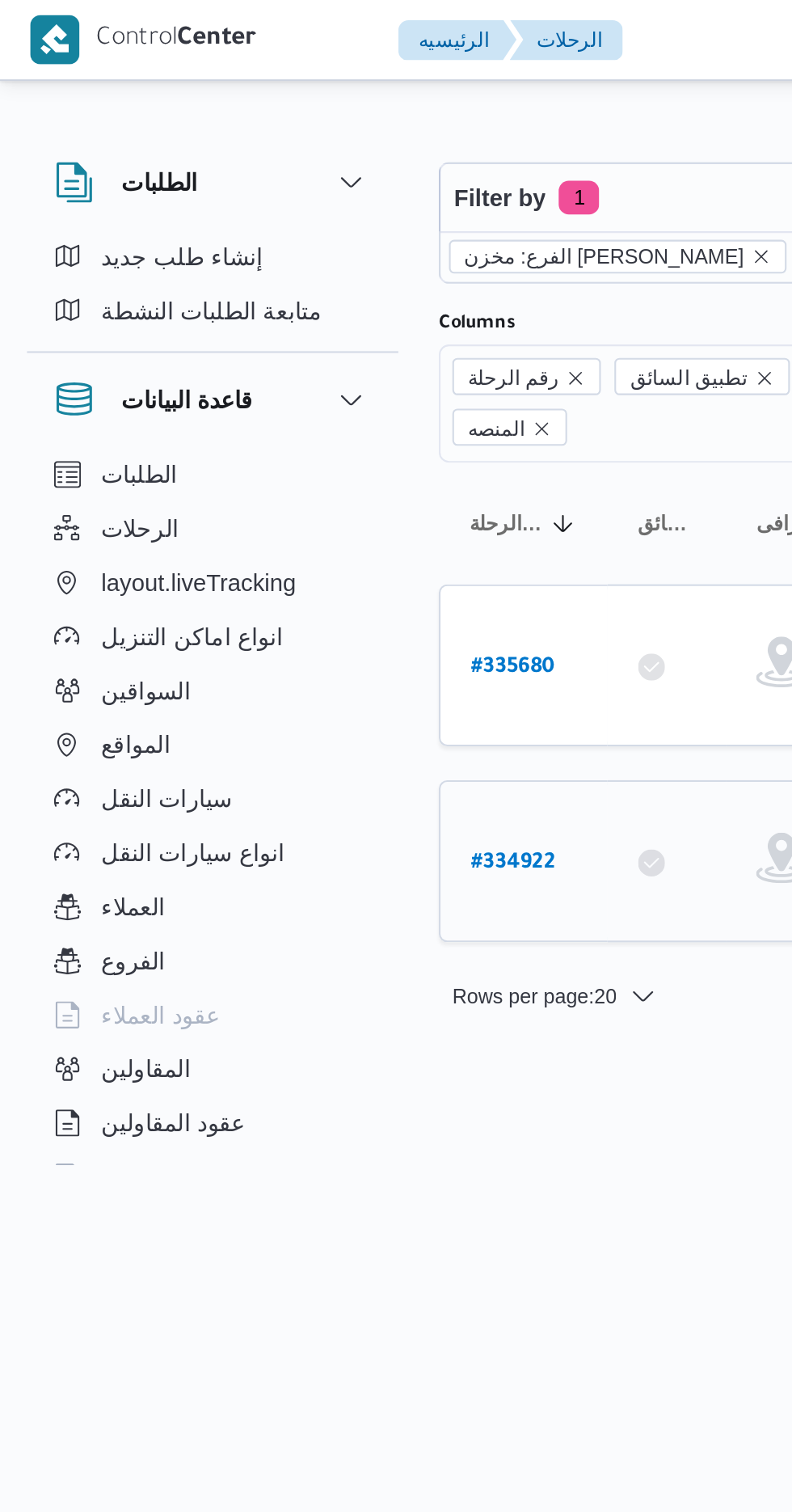
click at [256, 402] on link "# 334922" at bounding box center [246, 412] width 41 height 22
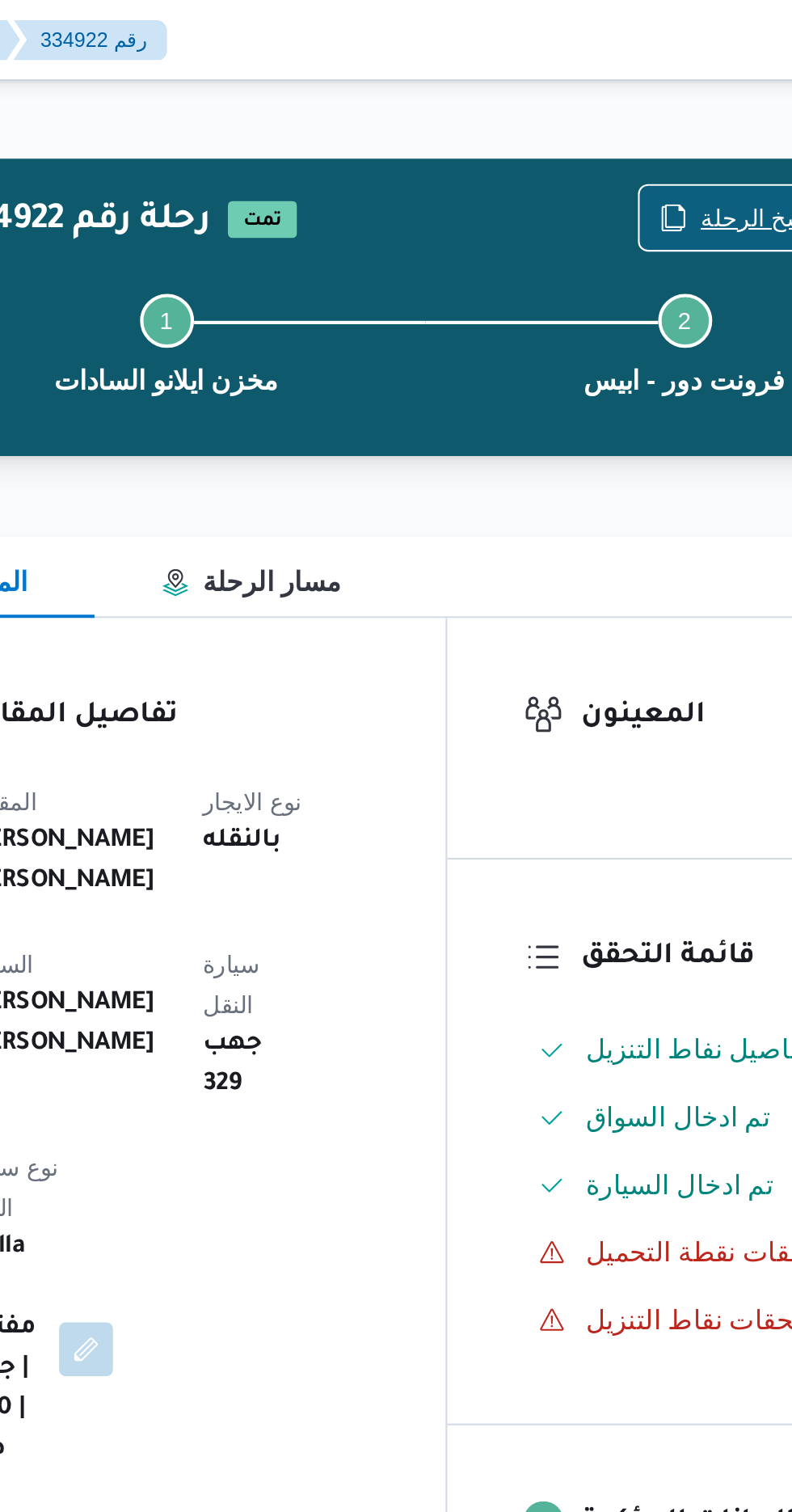
click at [645, 99] on span "نسخ الرحلة" at bounding box center [653, 105] width 54 height 20
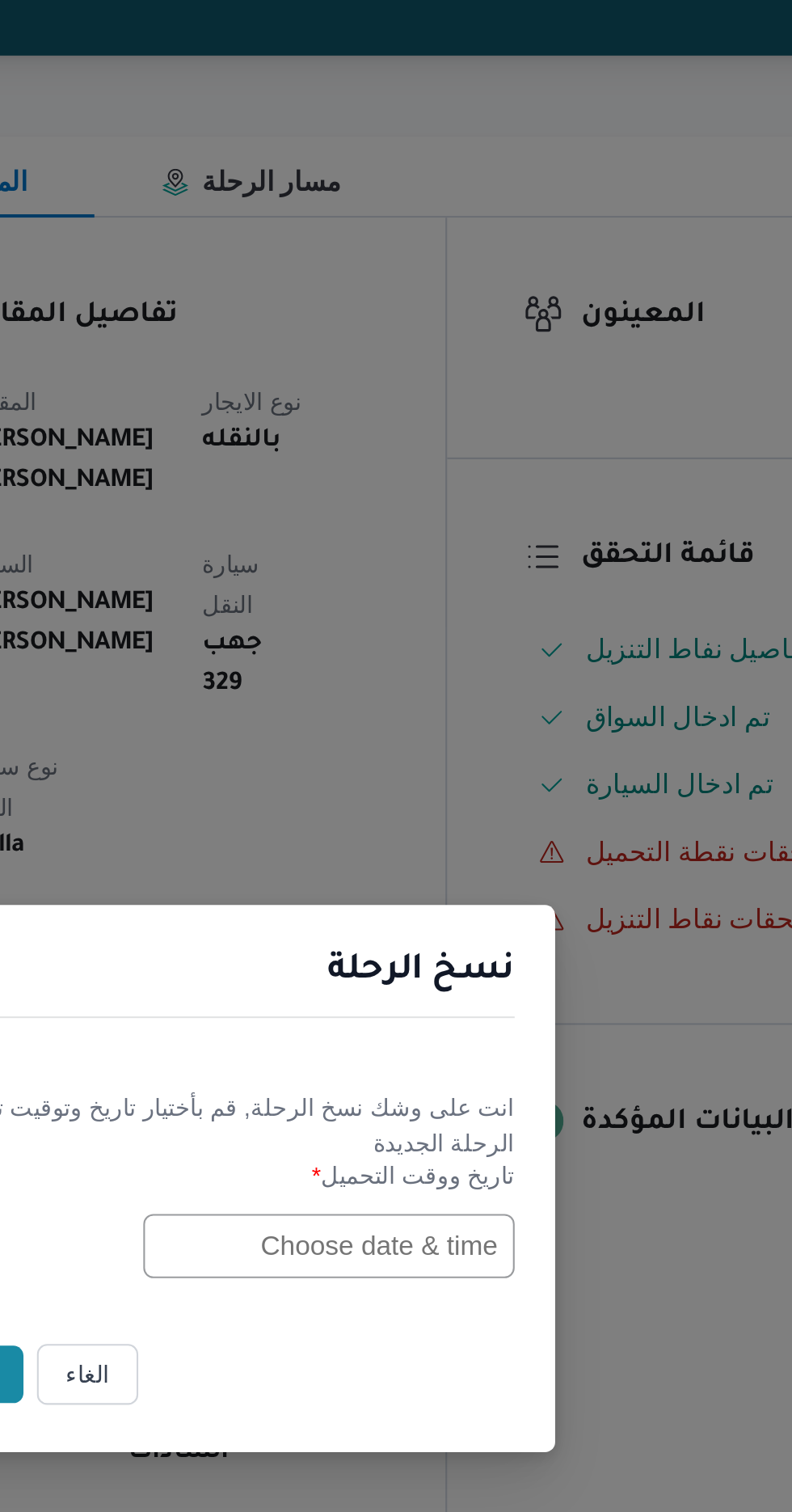
click at [423, 782] on input "text" at bounding box center [449, 788] width 178 height 31
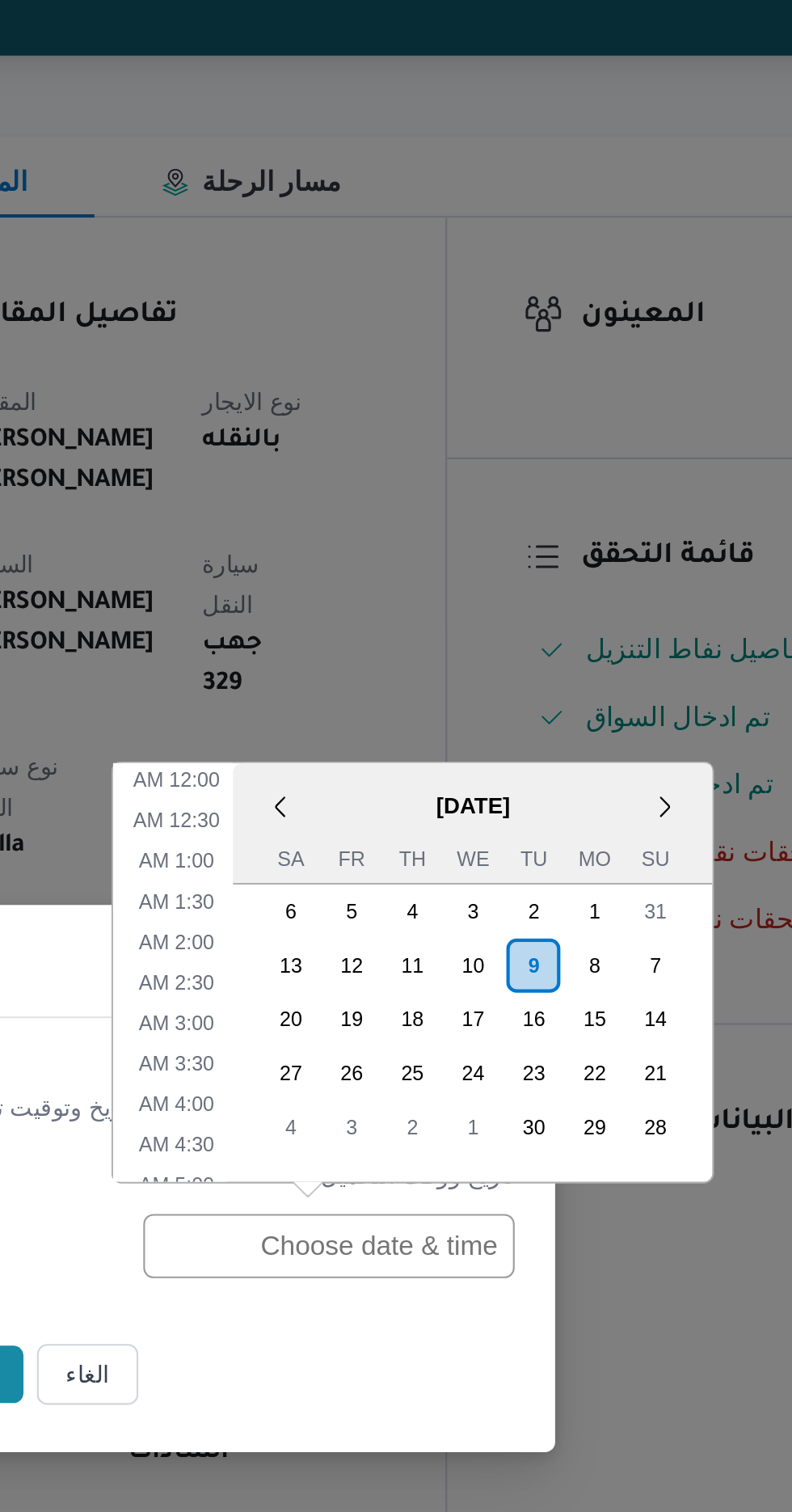
scroll to position [529, 0]
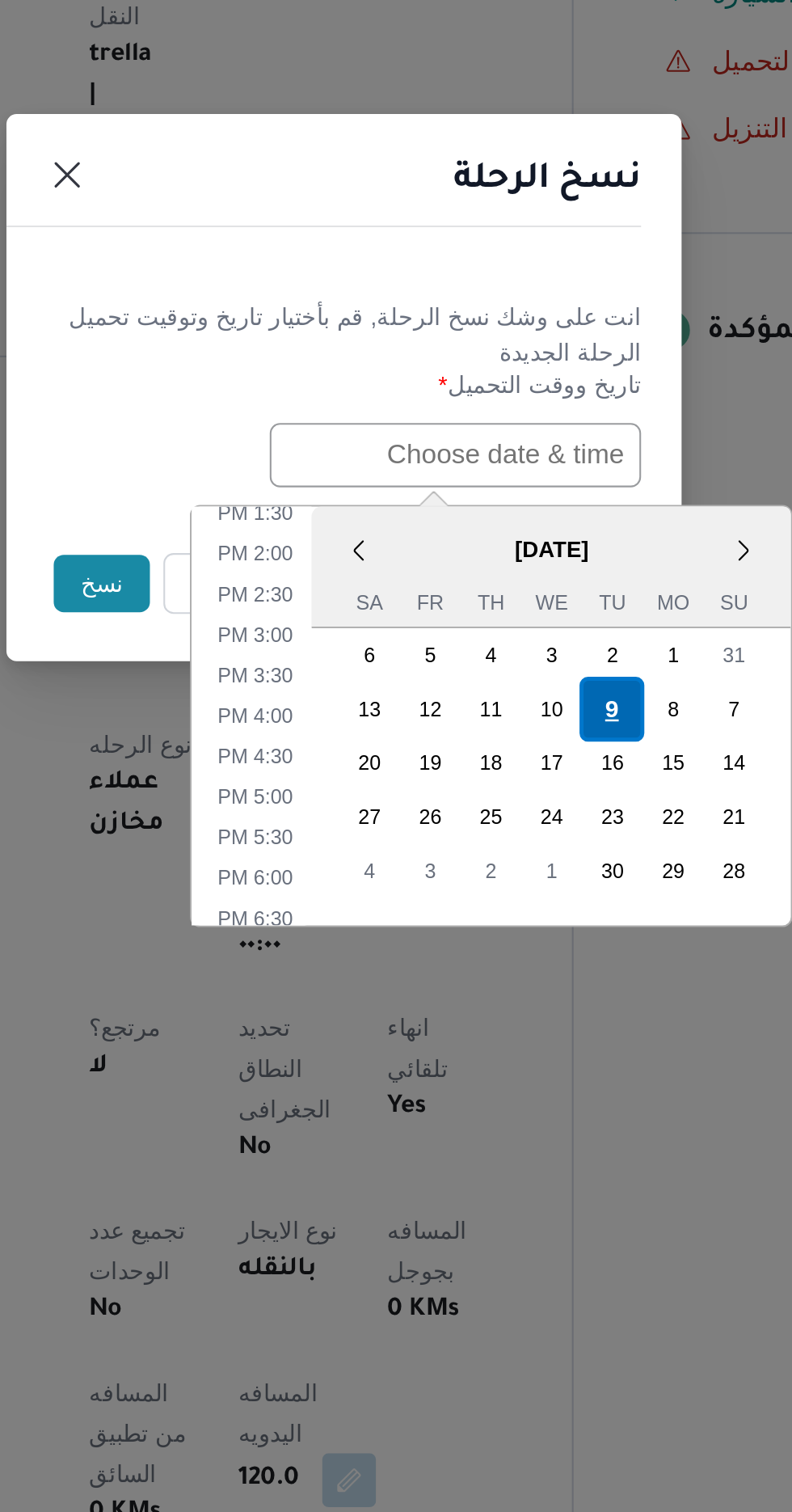
click at [527, 901] on div "9" at bounding box center [525, 910] width 31 height 31
type input "[DATE] 12:00AM"
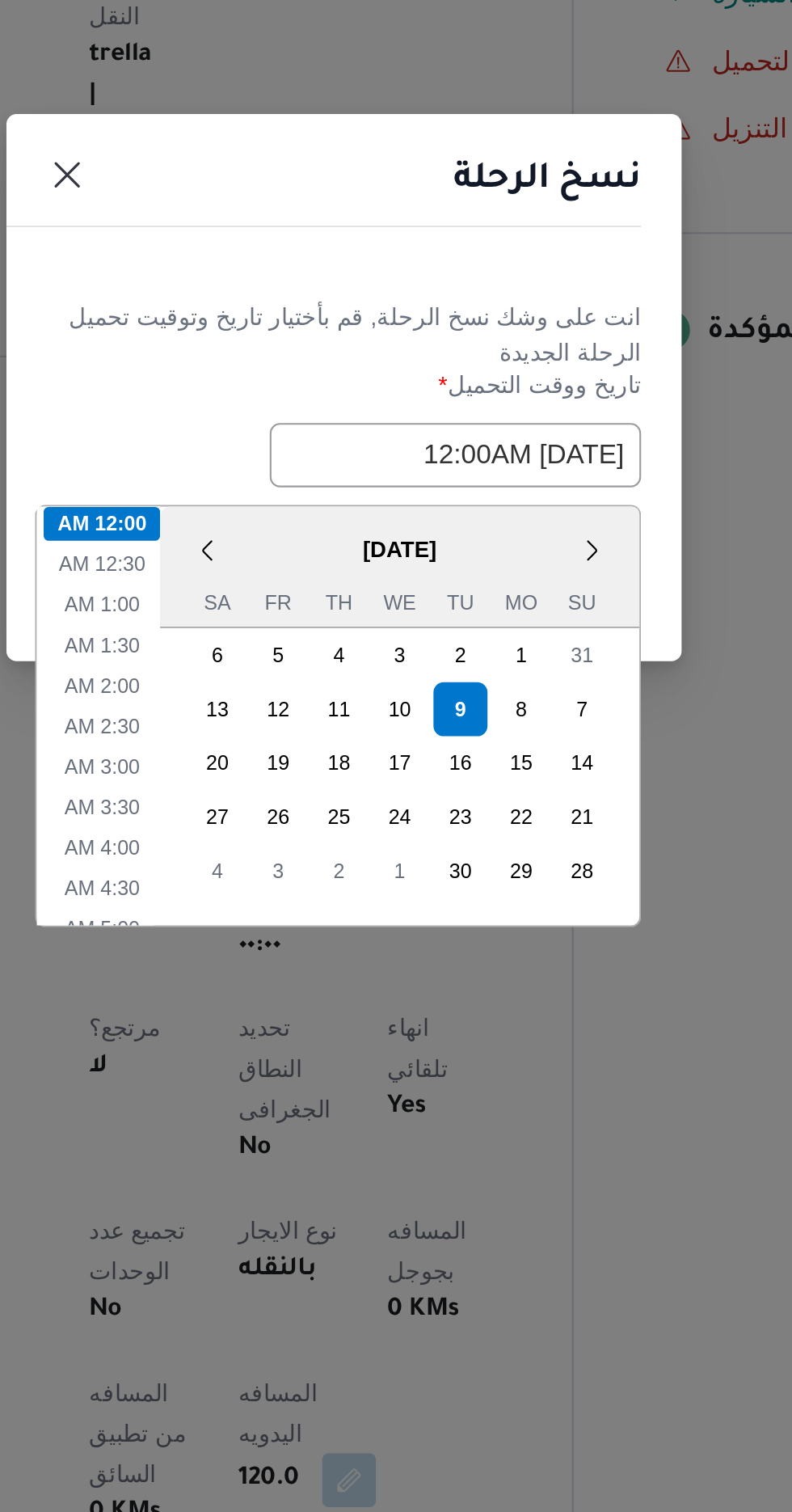
click at [471, 672] on header "نسخ الرحلة" at bounding box center [376, 662] width 323 height 35
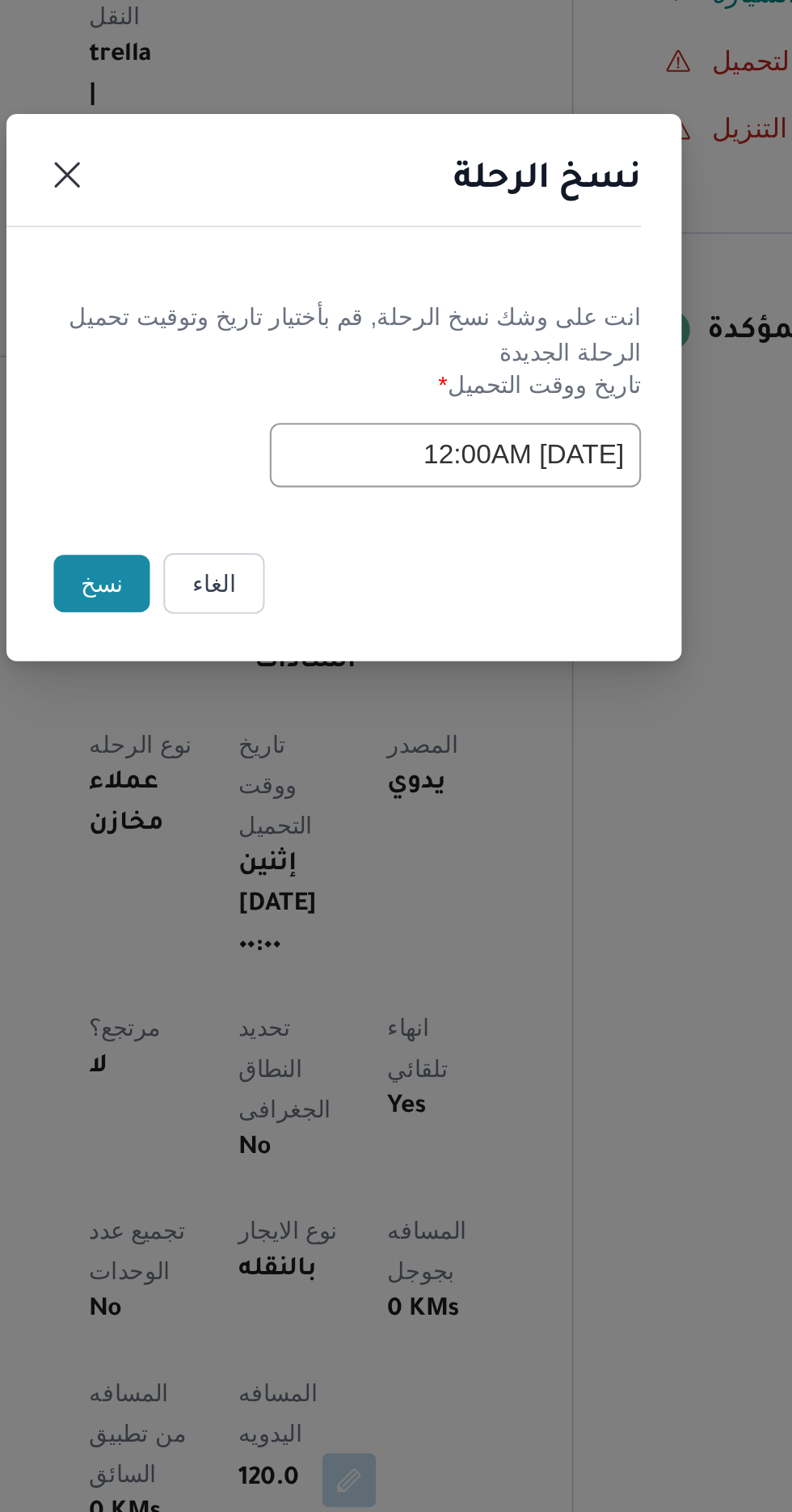
click at [281, 844] on button "نسخ" at bounding box center [281, 849] width 46 height 28
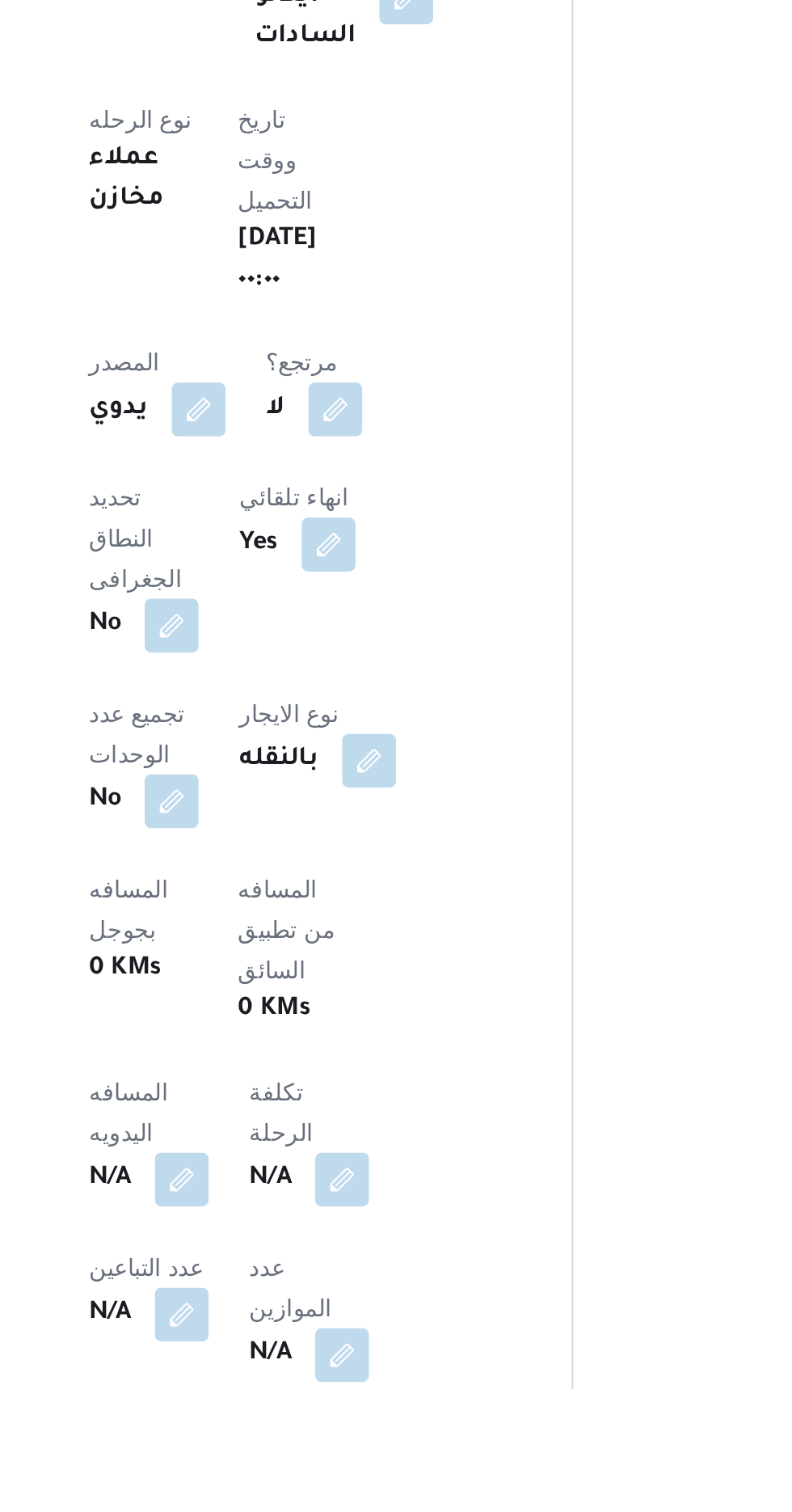
scroll to position [99, 0]
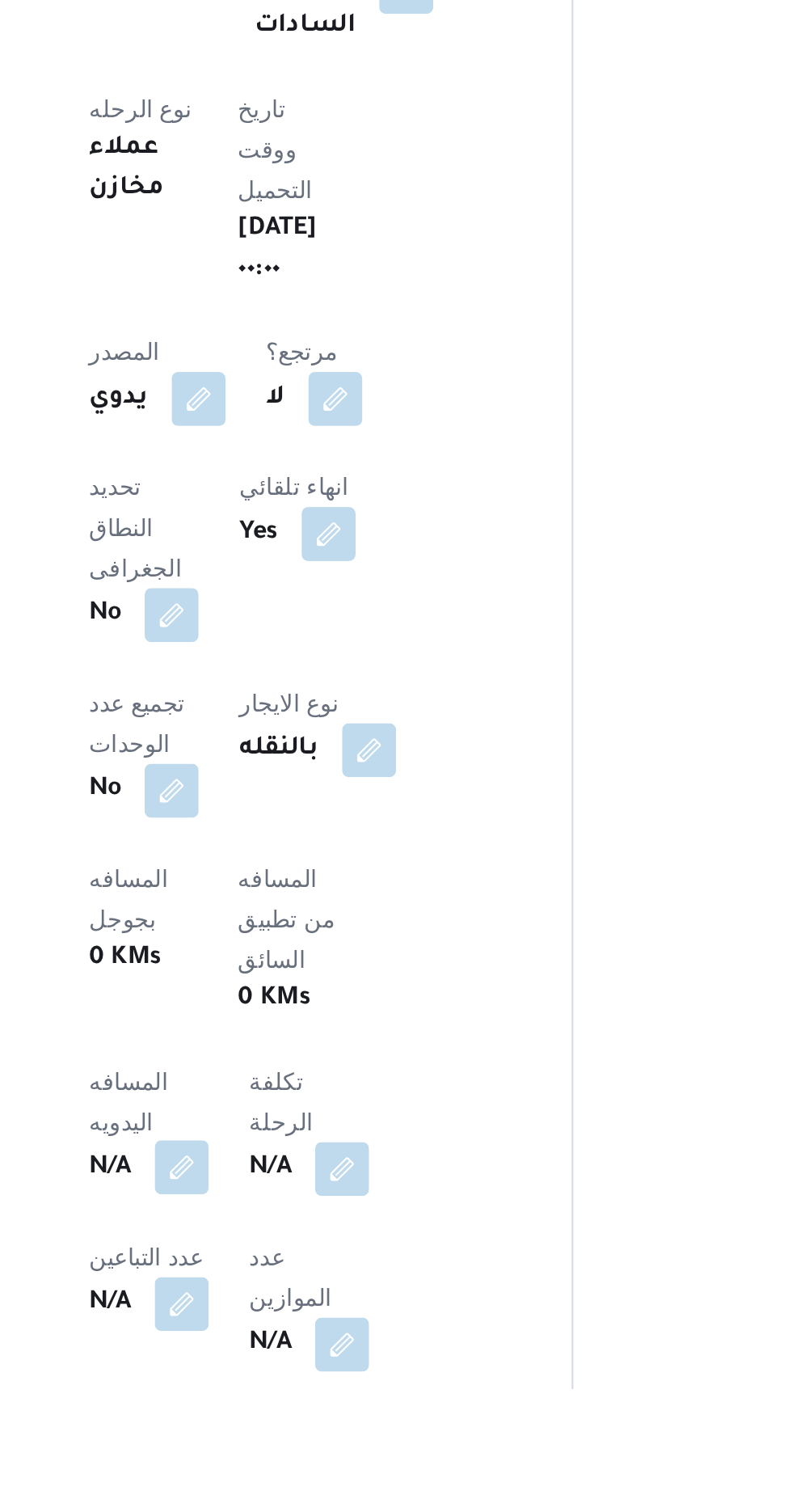
click at [331, 1394] on button "button" at bounding box center [318, 1406] width 26 height 26
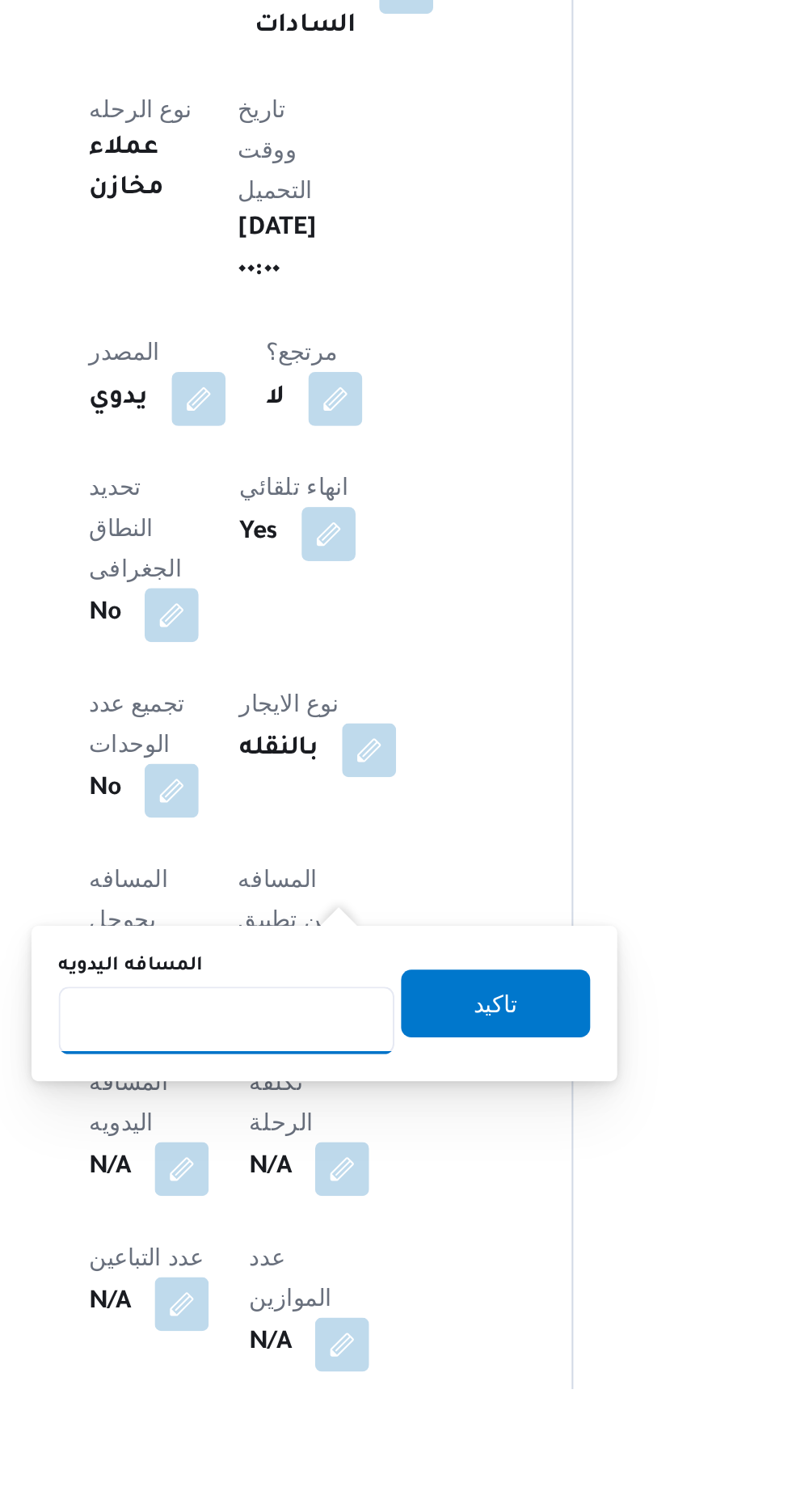
click at [386, 1333] on input "المسافه اليدويه" at bounding box center [339, 1336] width 161 height 32
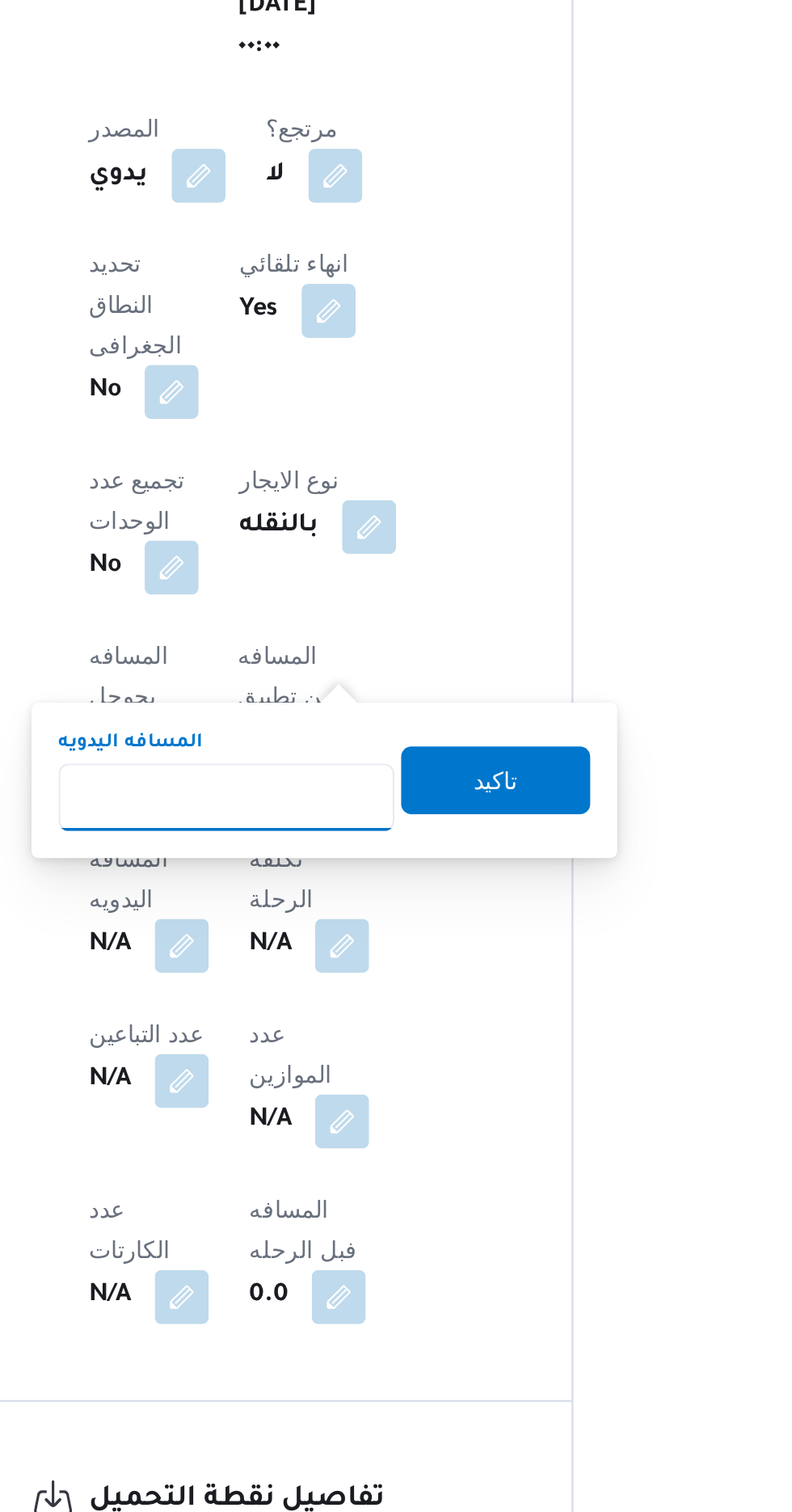
scroll to position [265, 0]
type input "280"
click at [493, 1170] on span "تاكيد" at bounding box center [469, 1161] width 91 height 32
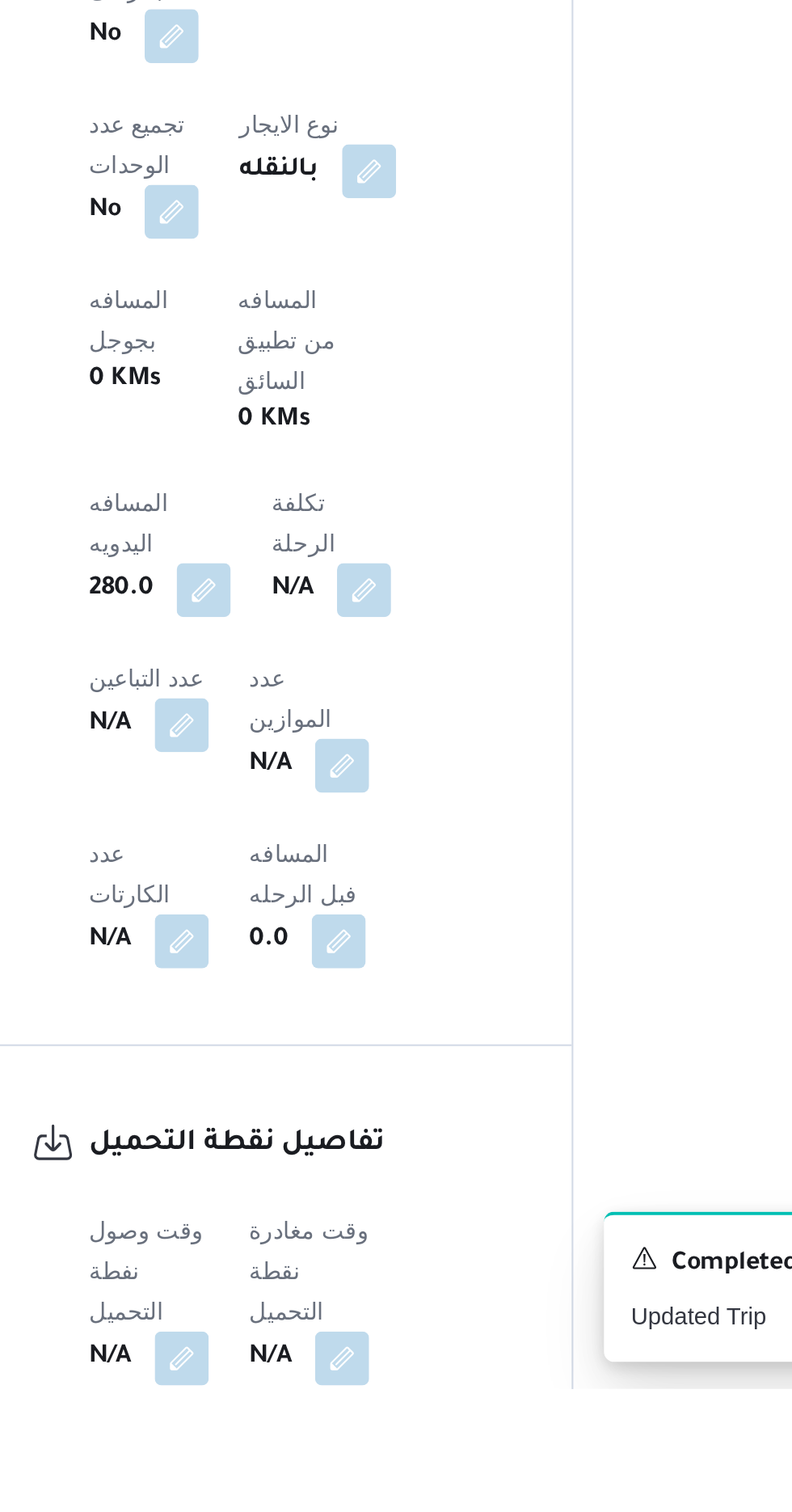
scroll to position [410, 0]
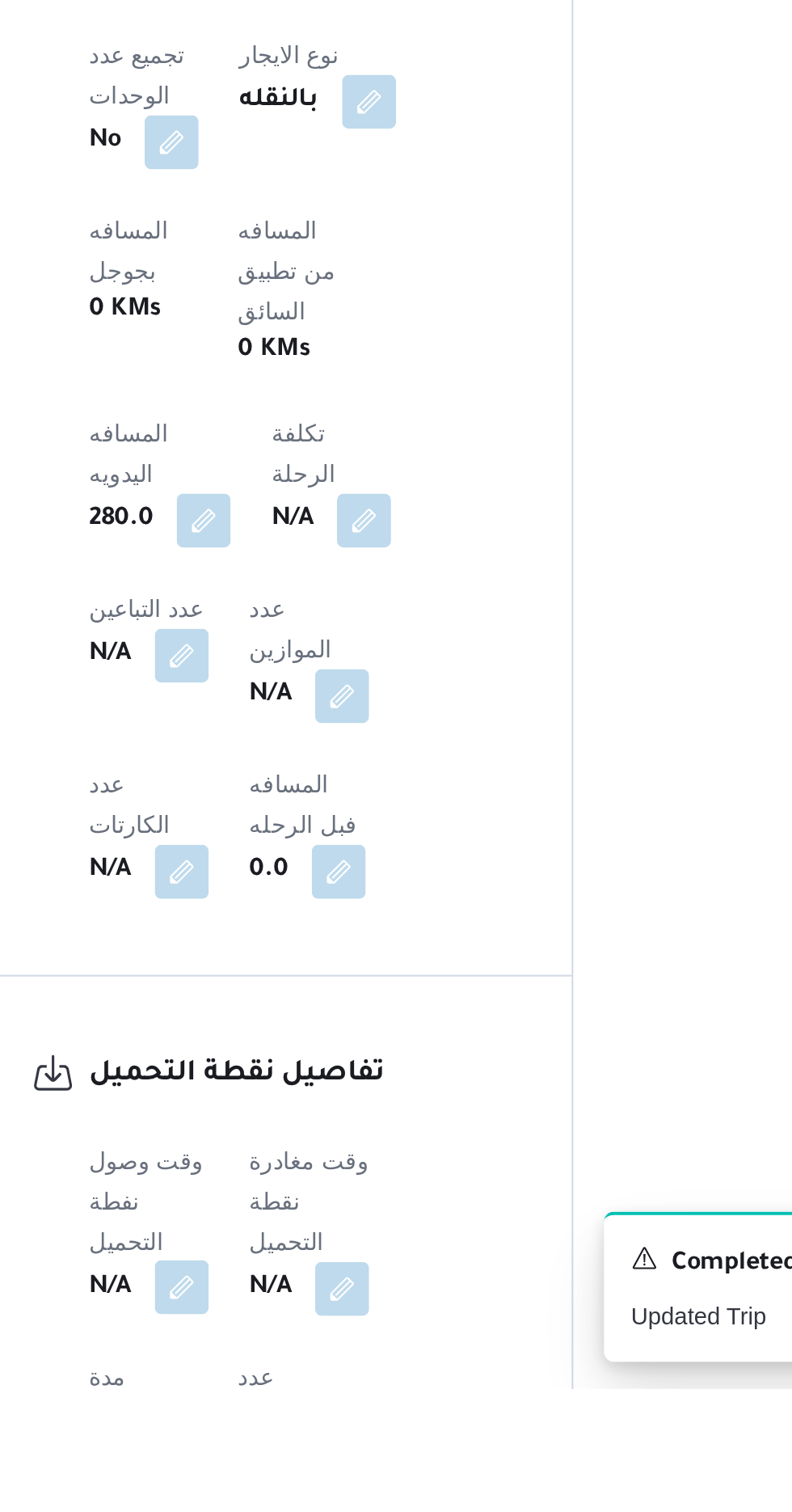
click at [312, 1451] on button "button" at bounding box center [318, 1463] width 26 height 26
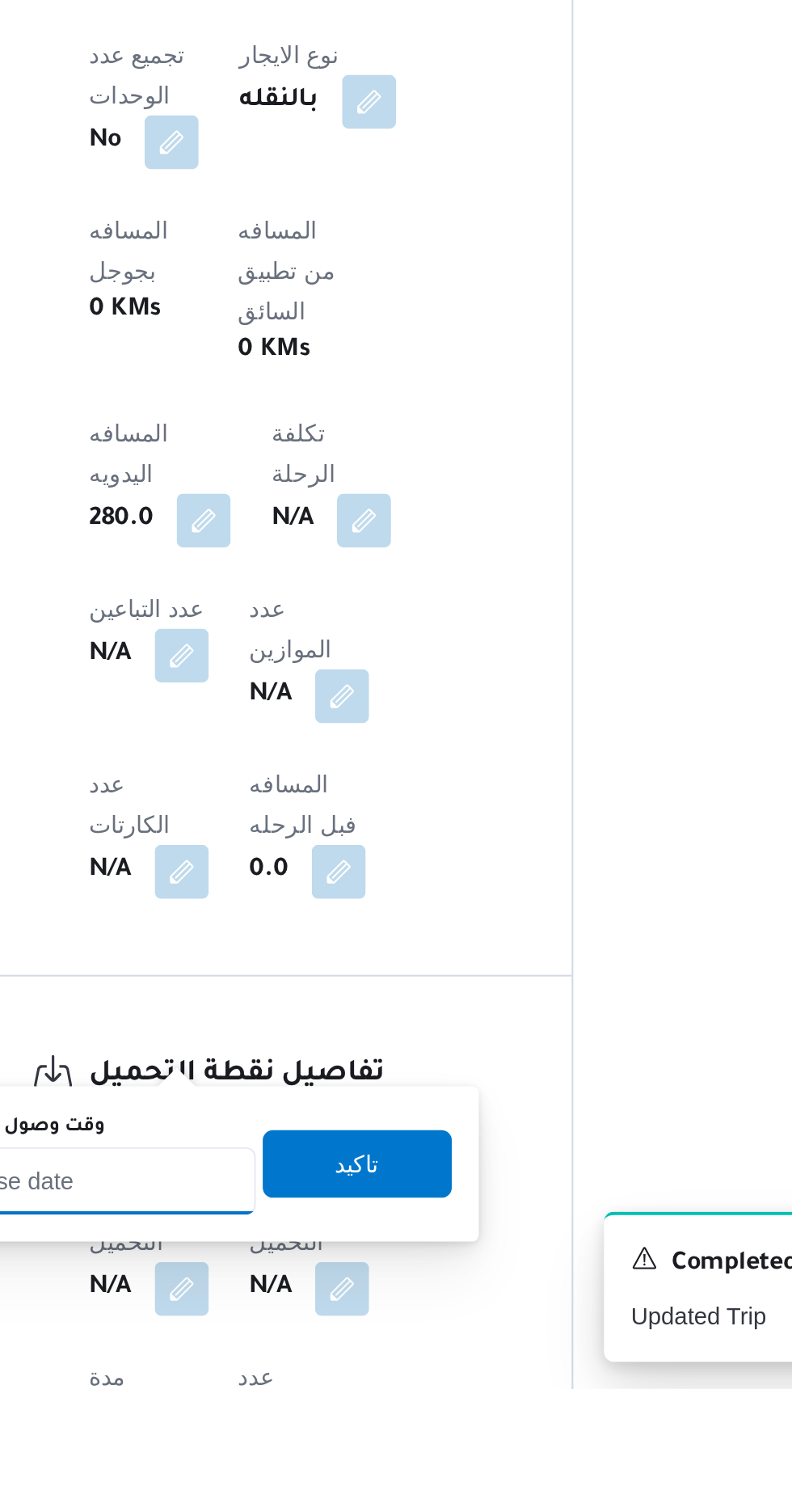
click at [299, 1409] on input "وقت وصول نفطة التحميل" at bounding box center [262, 1413] width 184 height 32
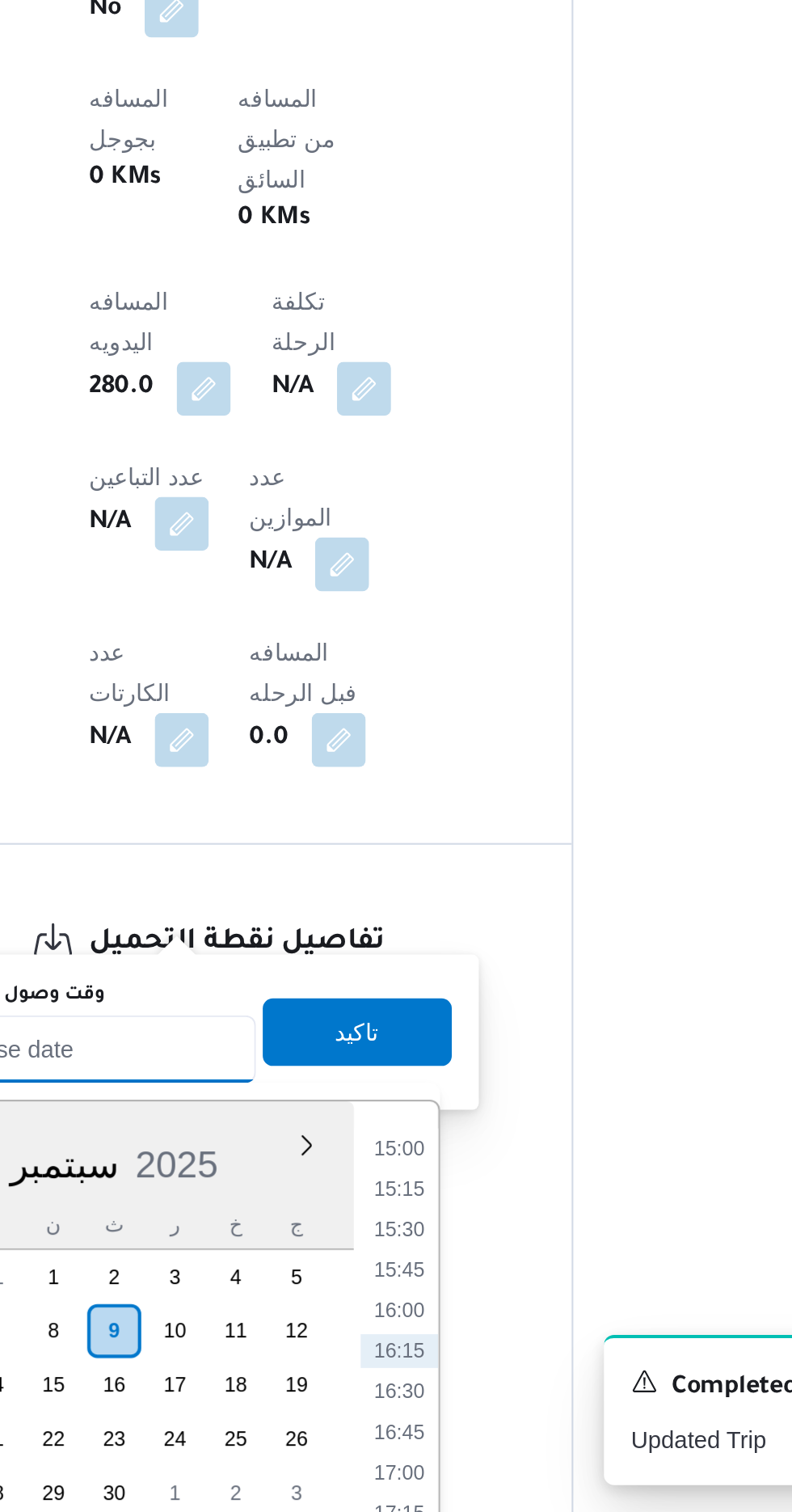
scroll to position [531, 0]
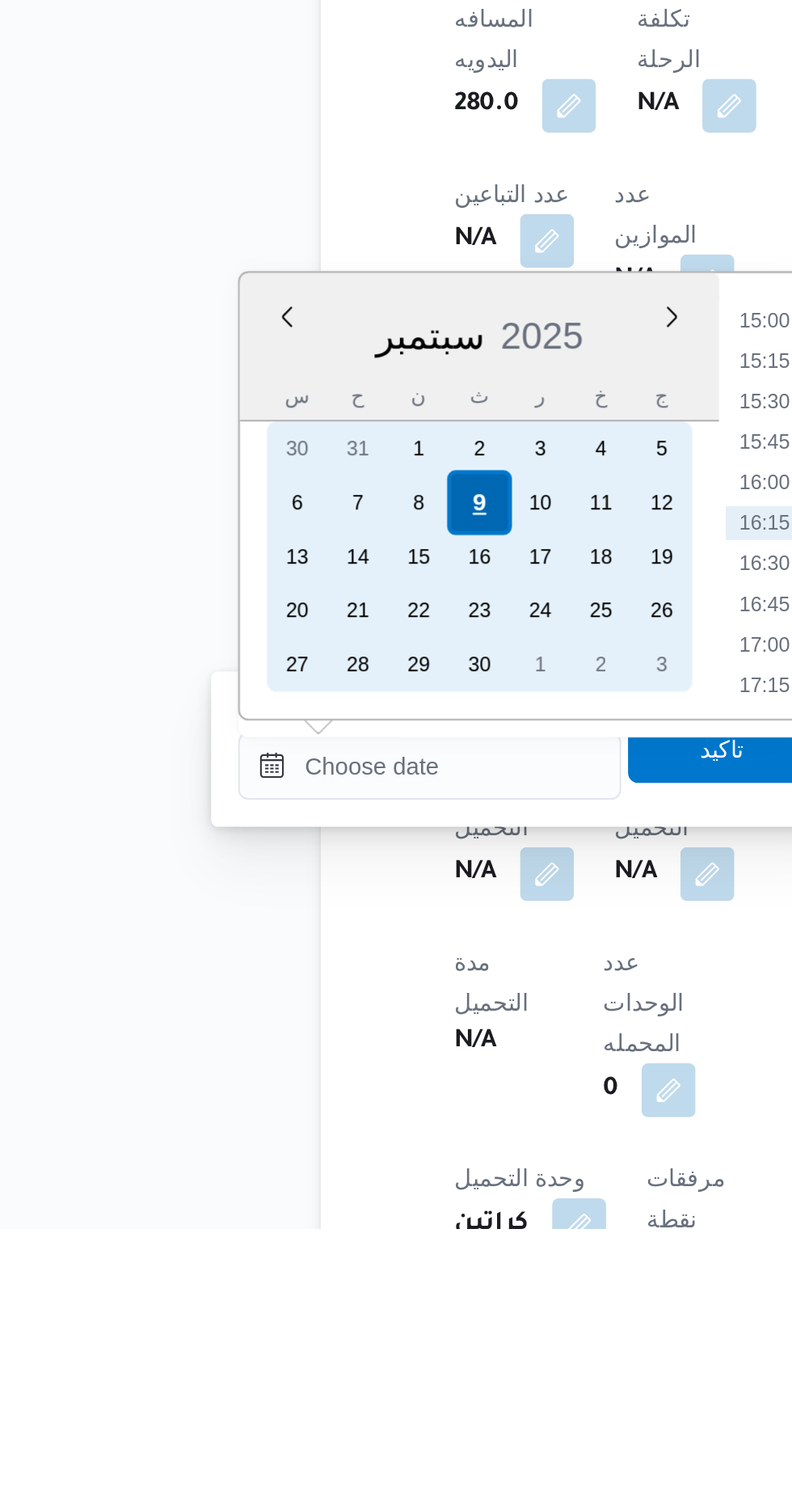
click at [285, 1160] on div "9" at bounding box center [285, 1165] width 31 height 31
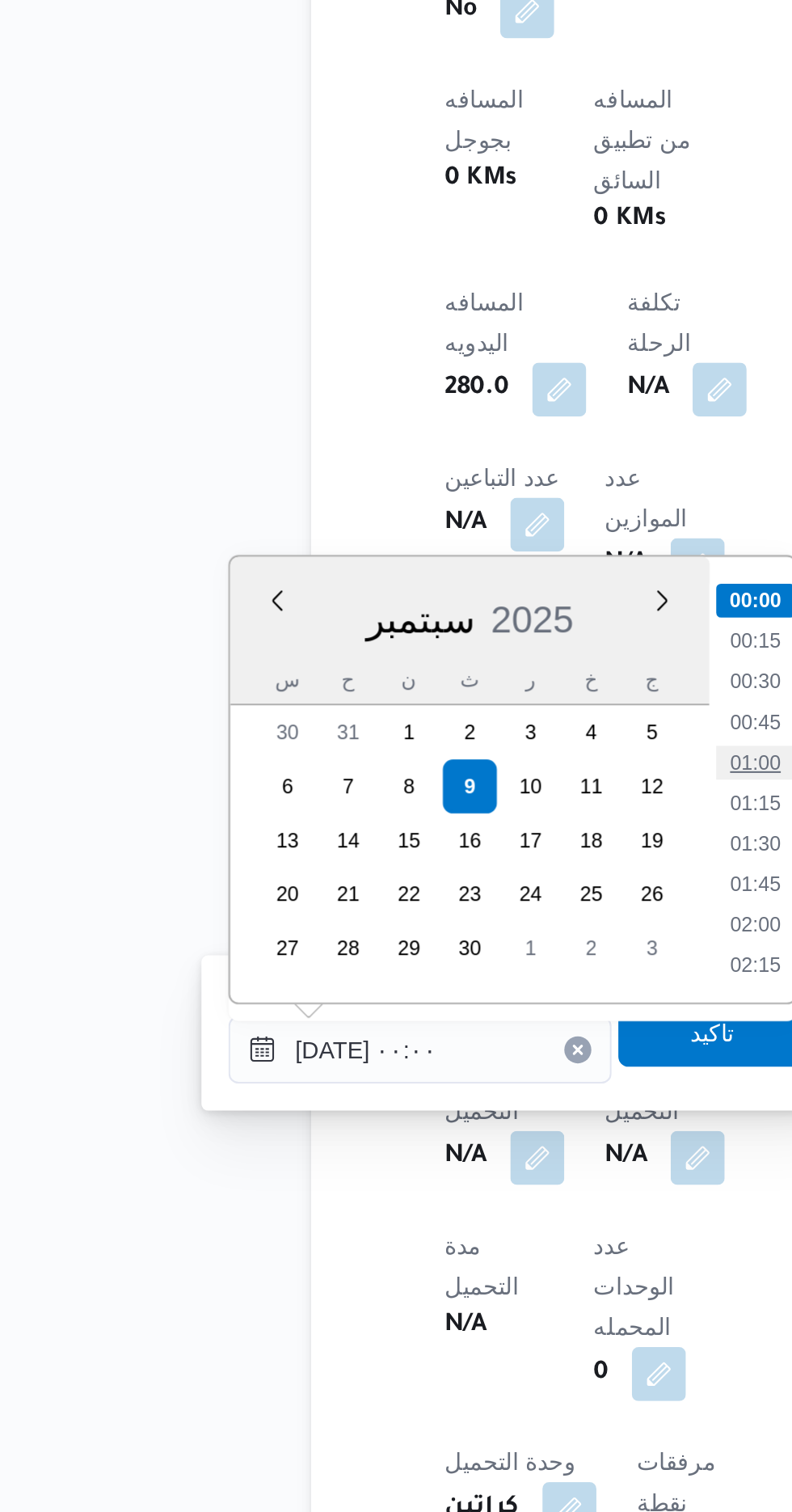
click at [414, 1152] on li "01:00" at bounding box center [423, 1153] width 37 height 16
type input "[DATE] ٠١:٠٠"
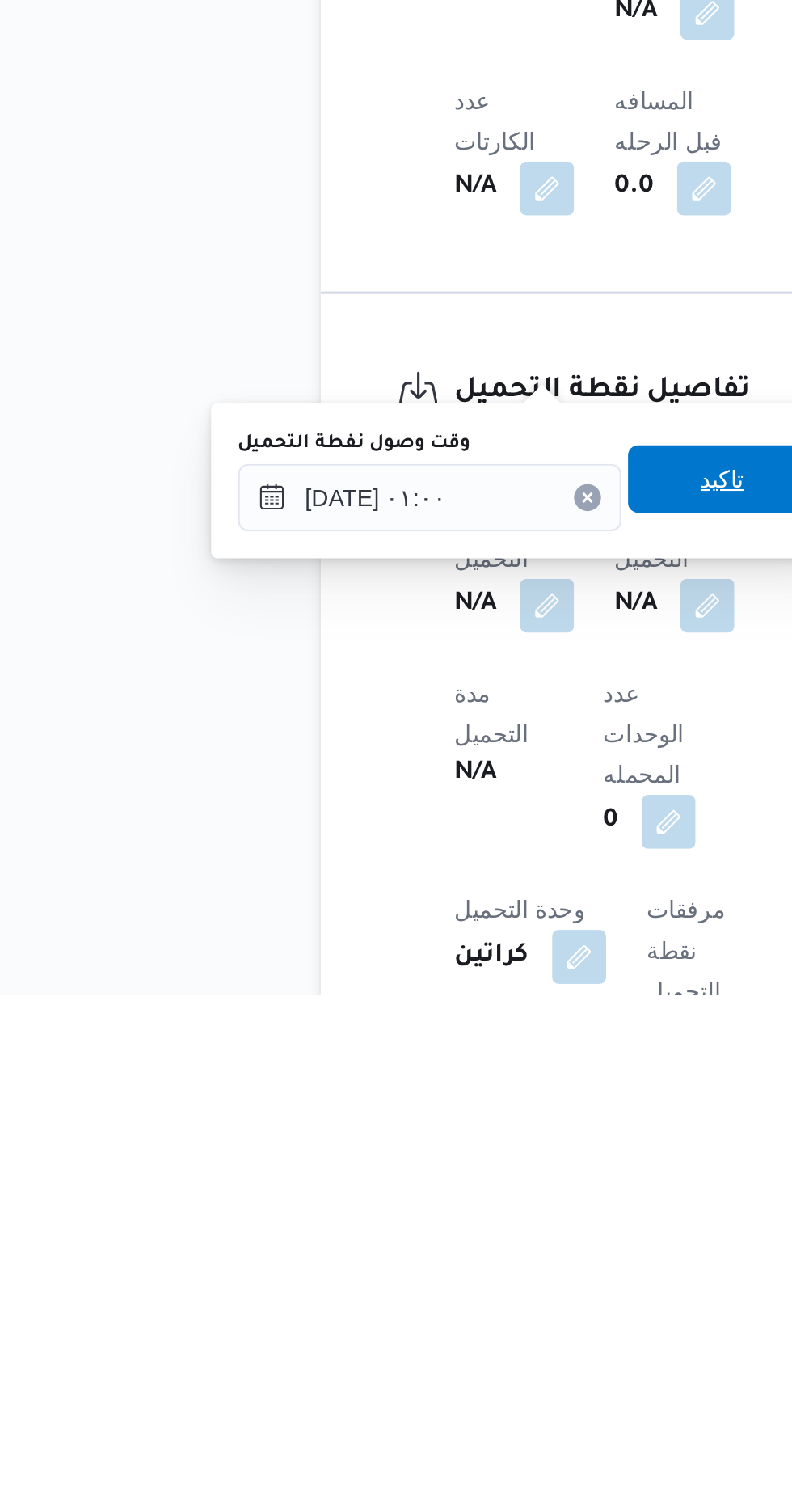
click at [428, 1269] on span "تاكيد" at bounding box center [402, 1266] width 91 height 32
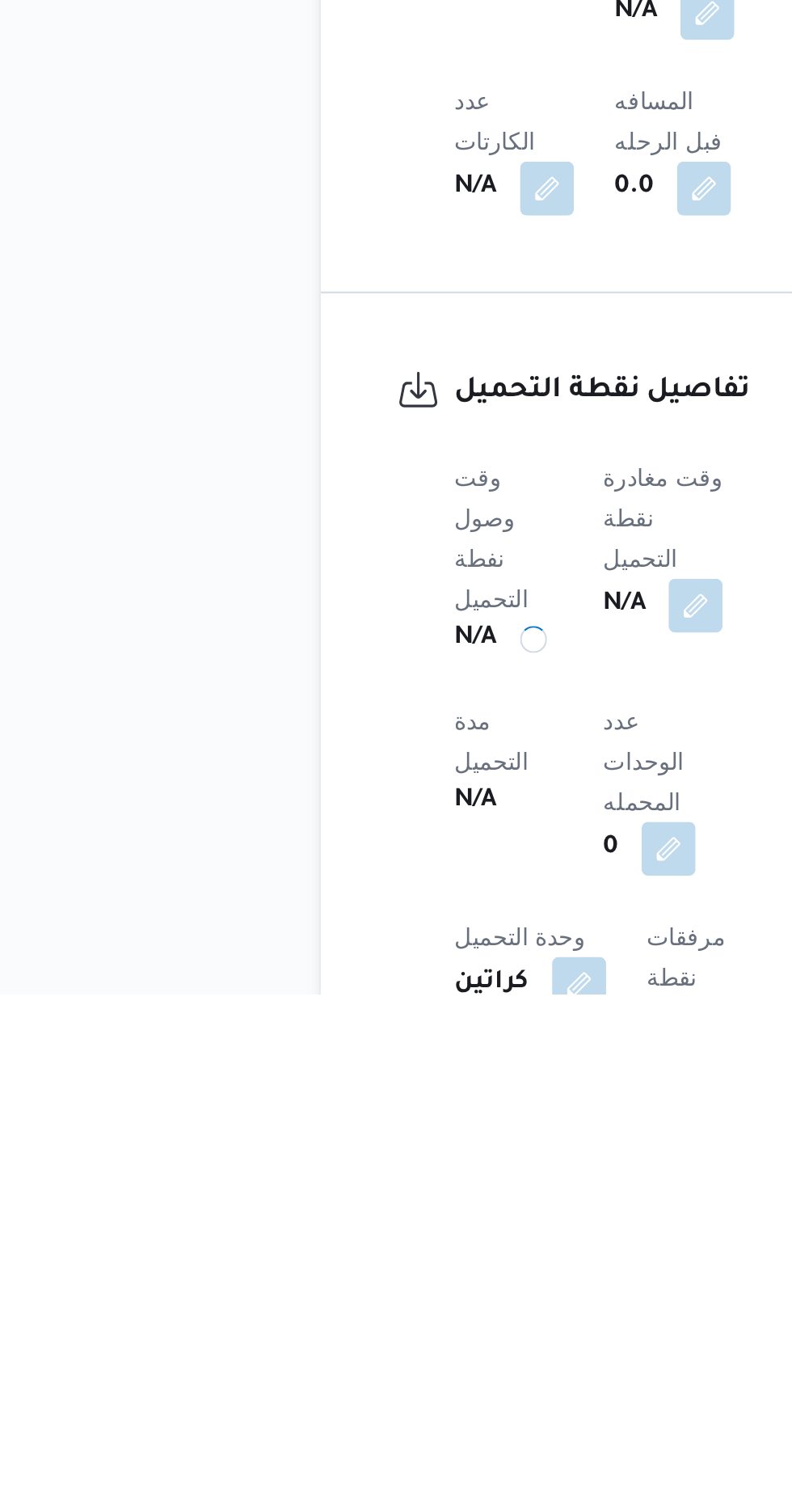
scroll to position [547, 0]
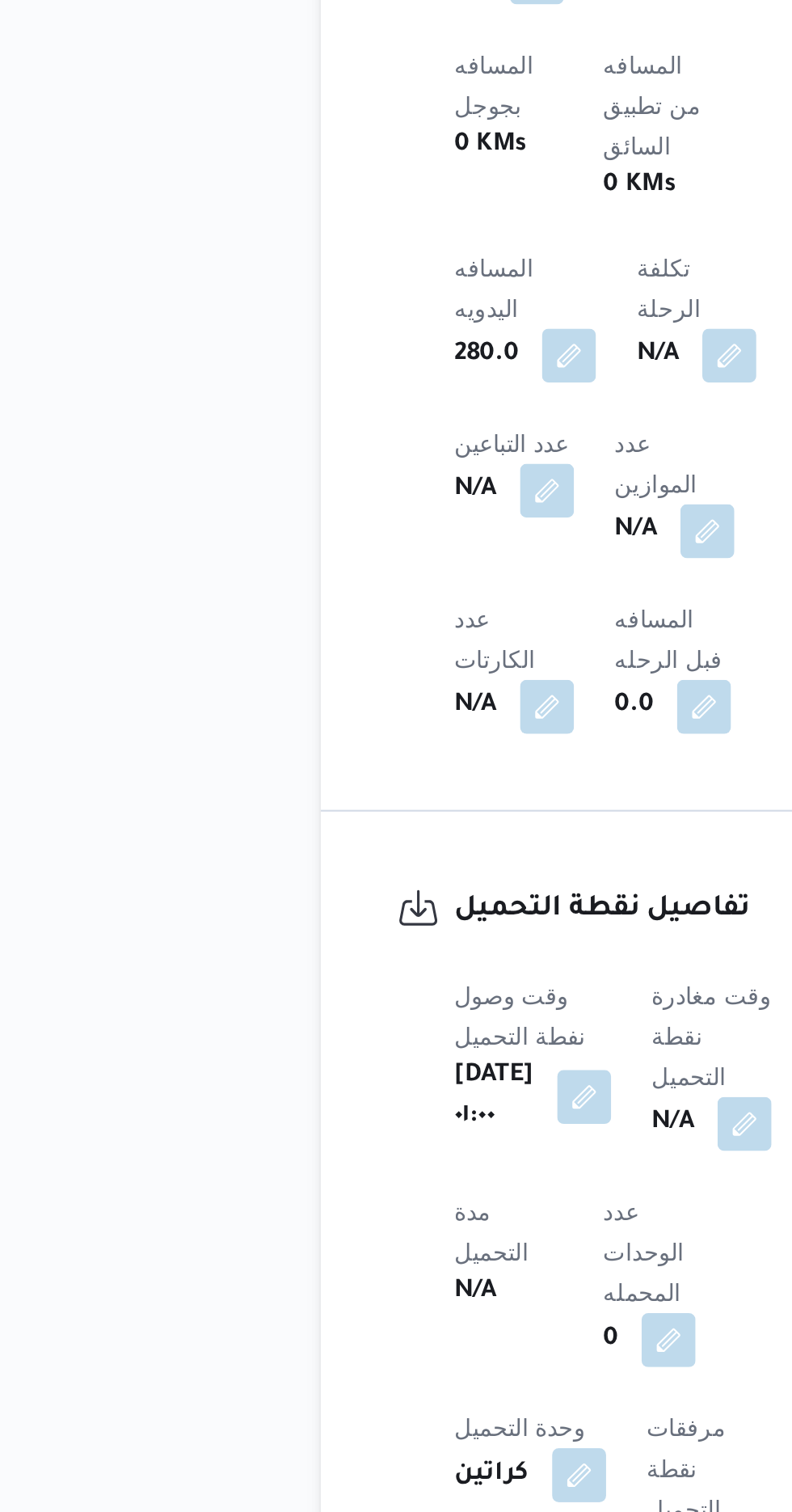
click at [401, 1255] on dt "وقت مغادرة نقطة التحميل" at bounding box center [397, 1285] width 58 height 59
click at [426, 1313] on button "button" at bounding box center [413, 1325] width 26 height 26
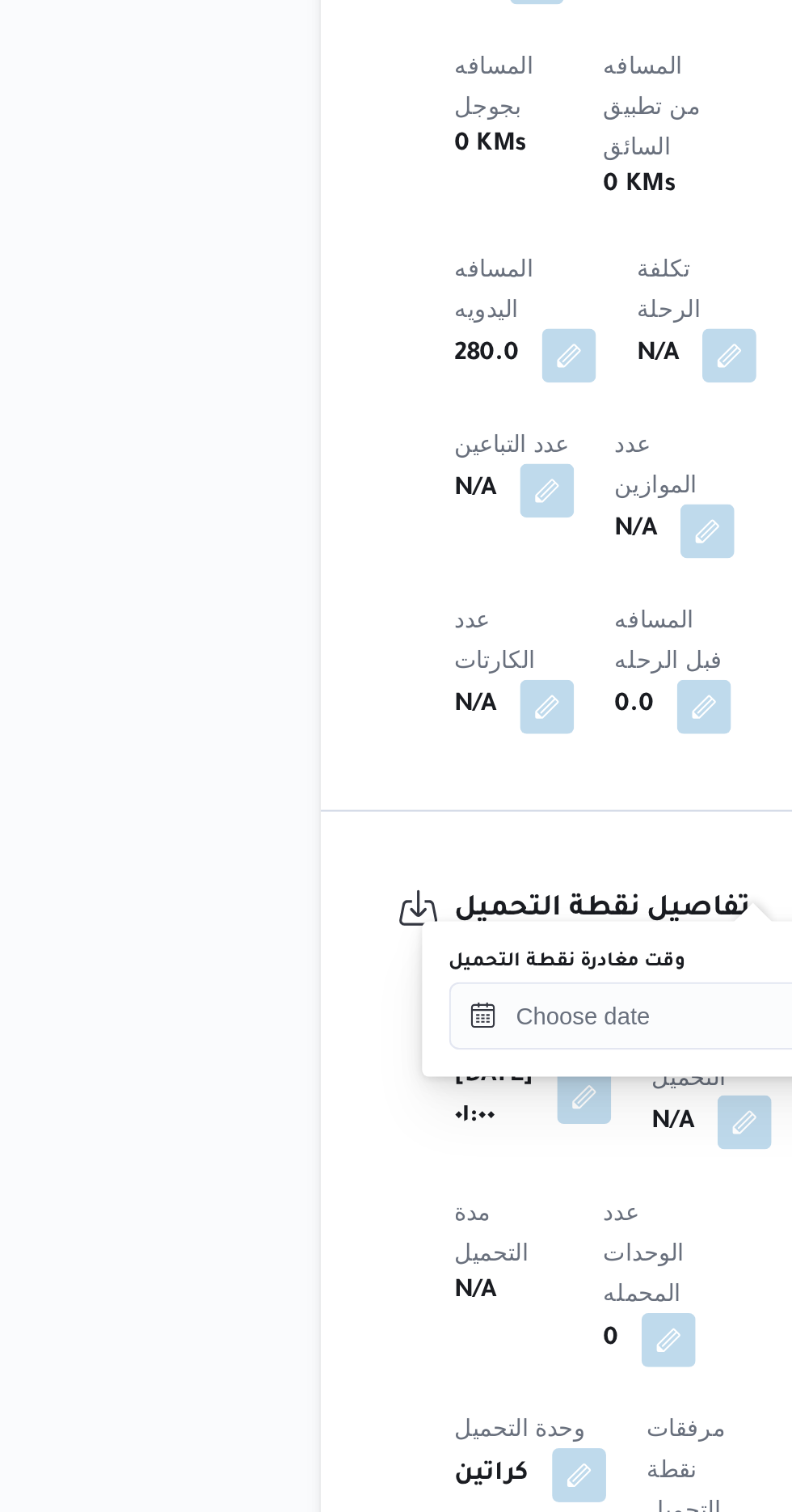
click at [426, 1313] on button "button" at bounding box center [413, 1325] width 26 height 26
click at [373, 1250] on label "وقت مغادرة نقطة التحميل" at bounding box center [328, 1248] width 113 height 13
click at [373, 1259] on input "وقت مغادرة نقطة التحميل" at bounding box center [363, 1275] width 184 height 32
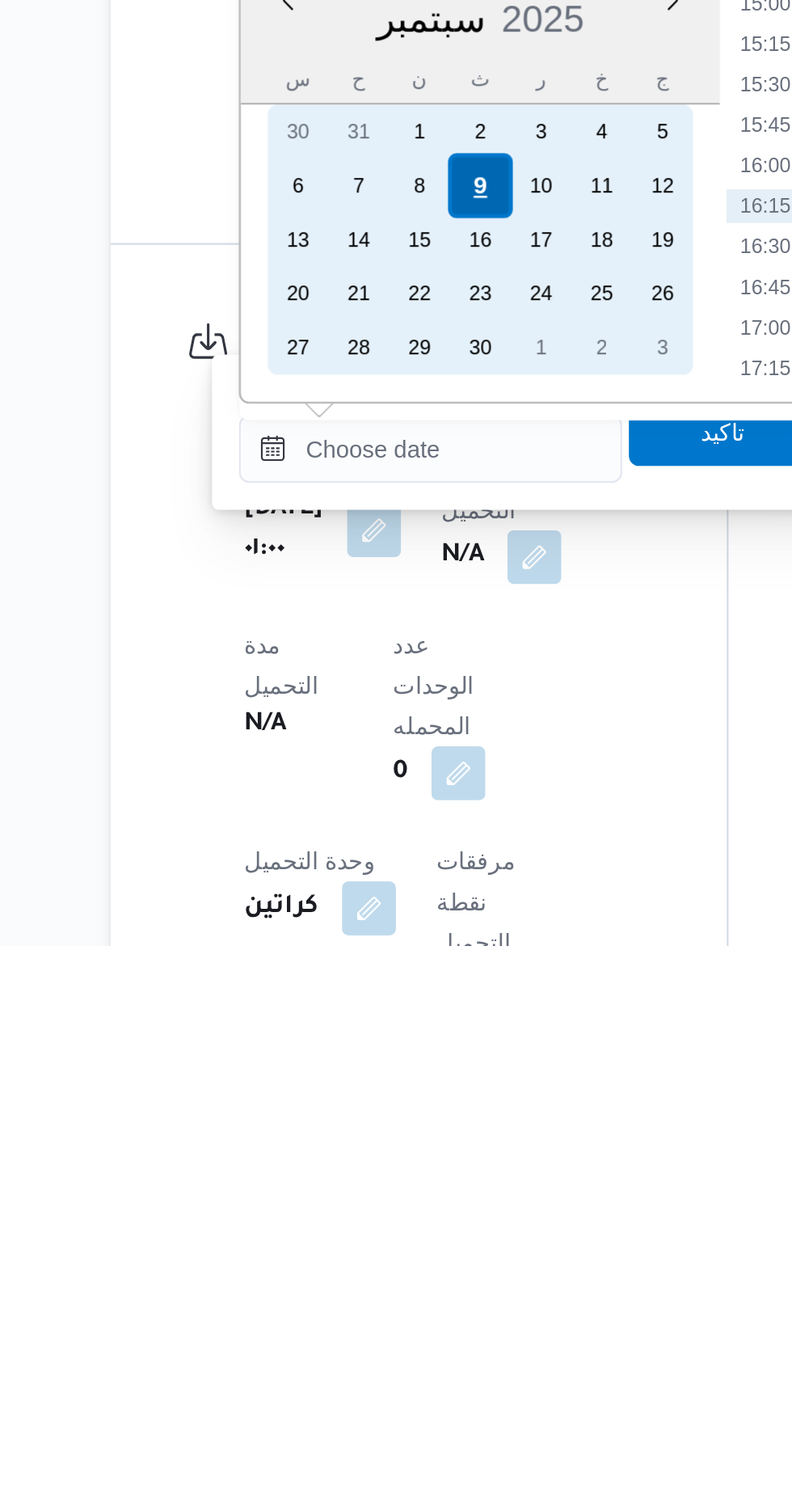
click at [386, 1147] on div "9" at bounding box center [386, 1148] width 31 height 31
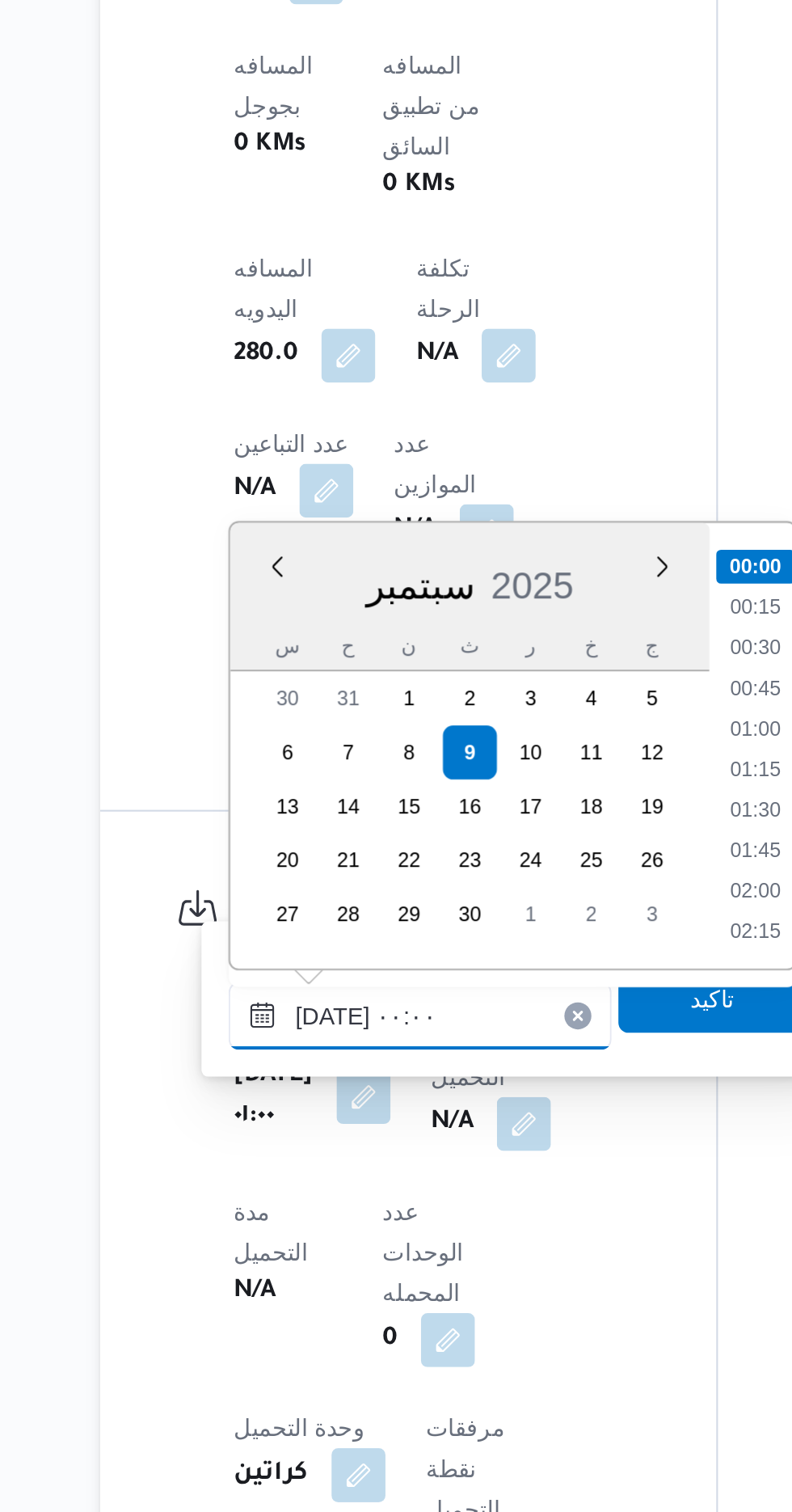
click at [277, 1278] on input "[DATE] ٠٠:٠٠" at bounding box center [363, 1275] width 184 height 32
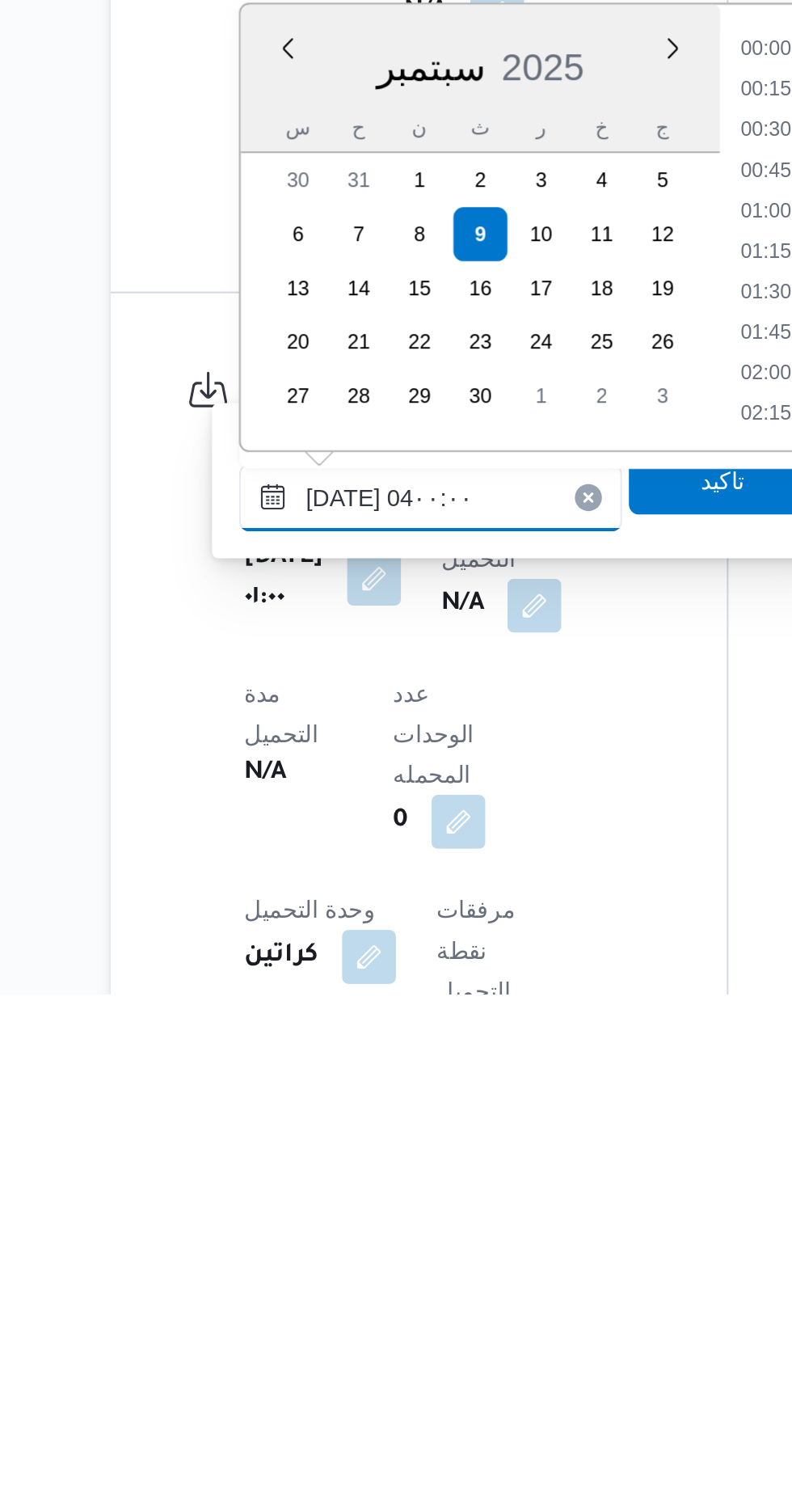
scroll to position [140, 0]
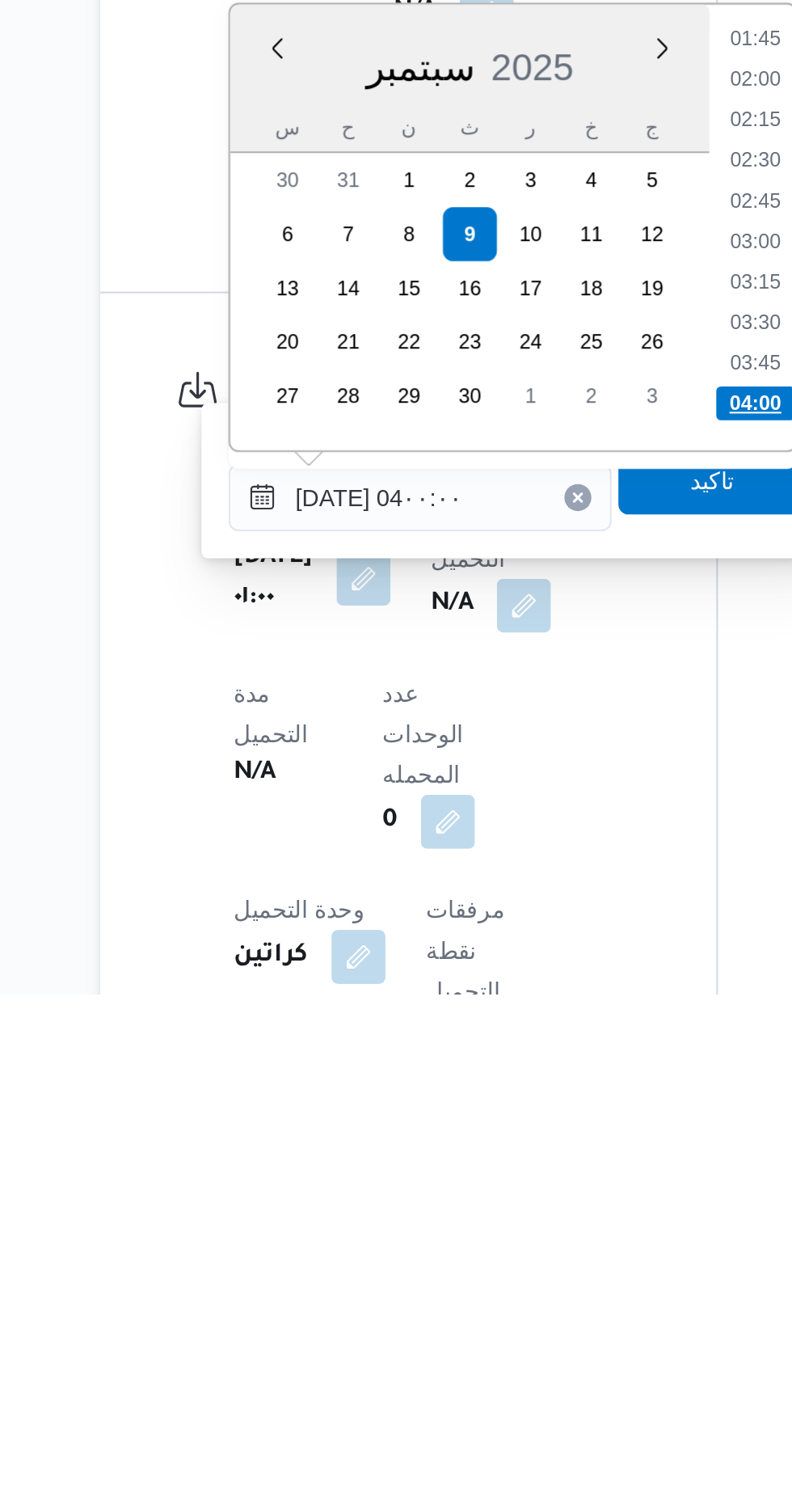
click at [536, 1232] on li "04:00" at bounding box center [524, 1229] width 38 height 16
type input "[DATE] ٠٤:٠٠"
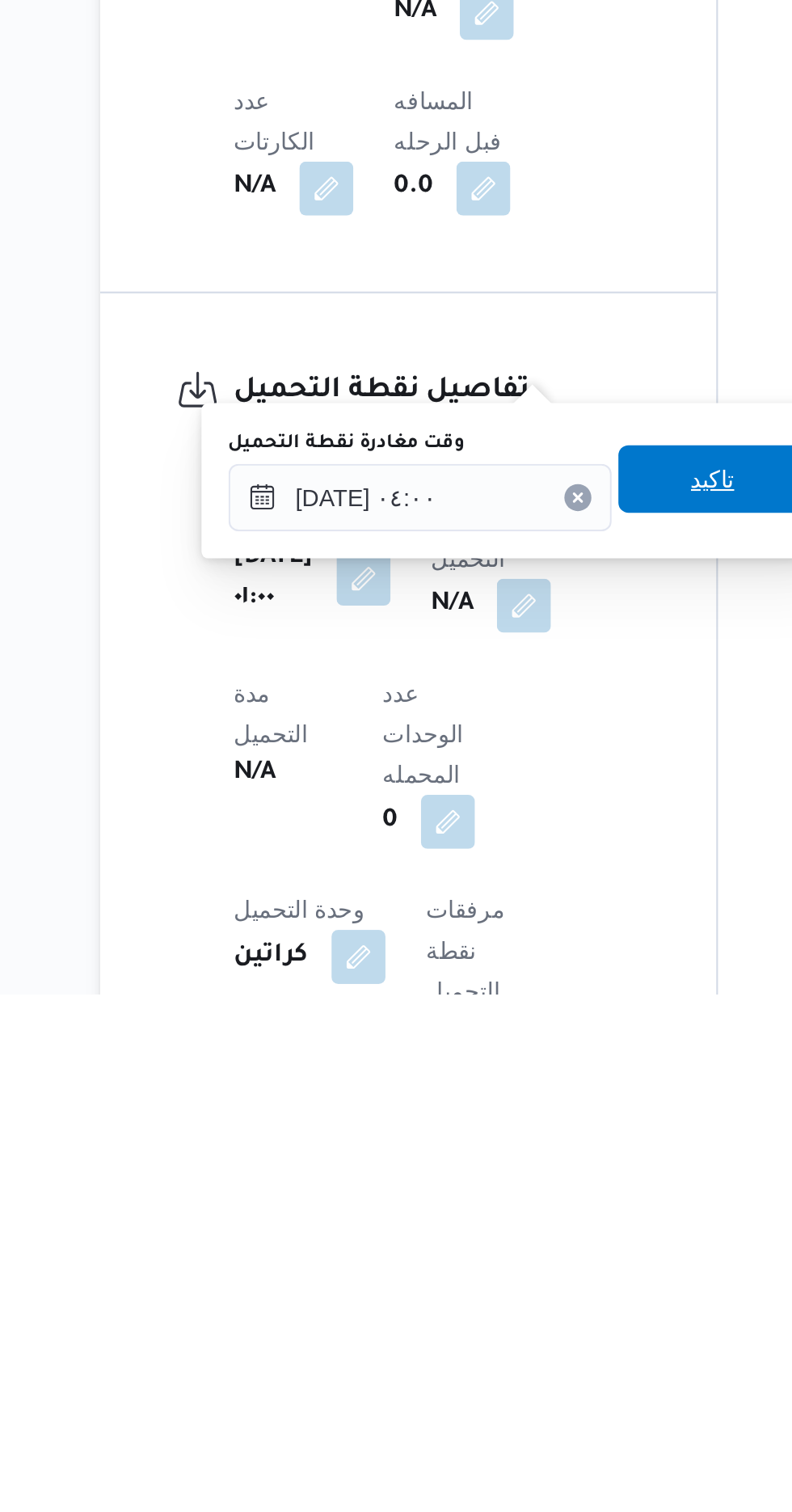
click at [530, 1270] on span "تاكيد" at bounding box center [503, 1266] width 91 height 32
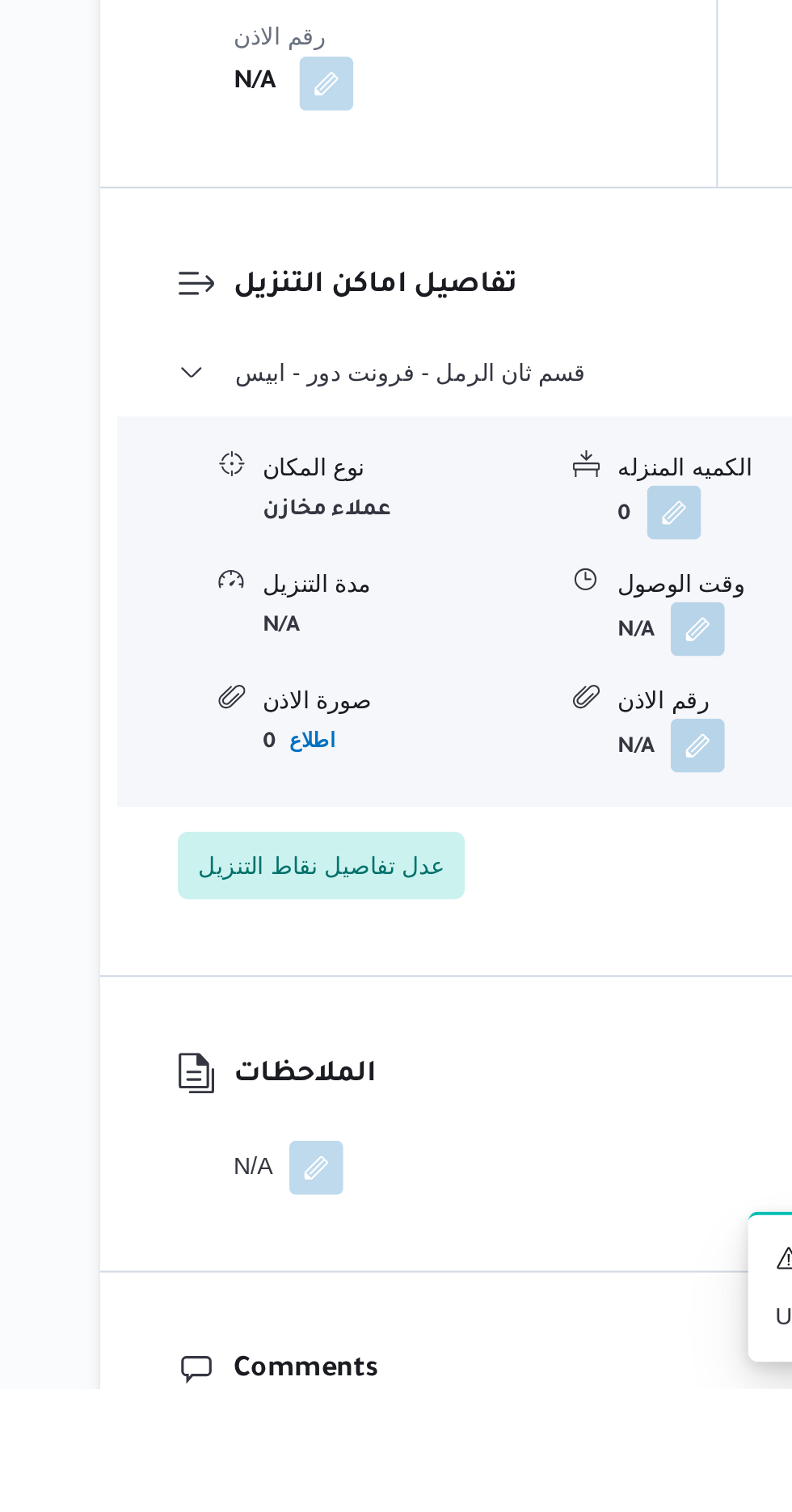
scroll to position [1248, 0]
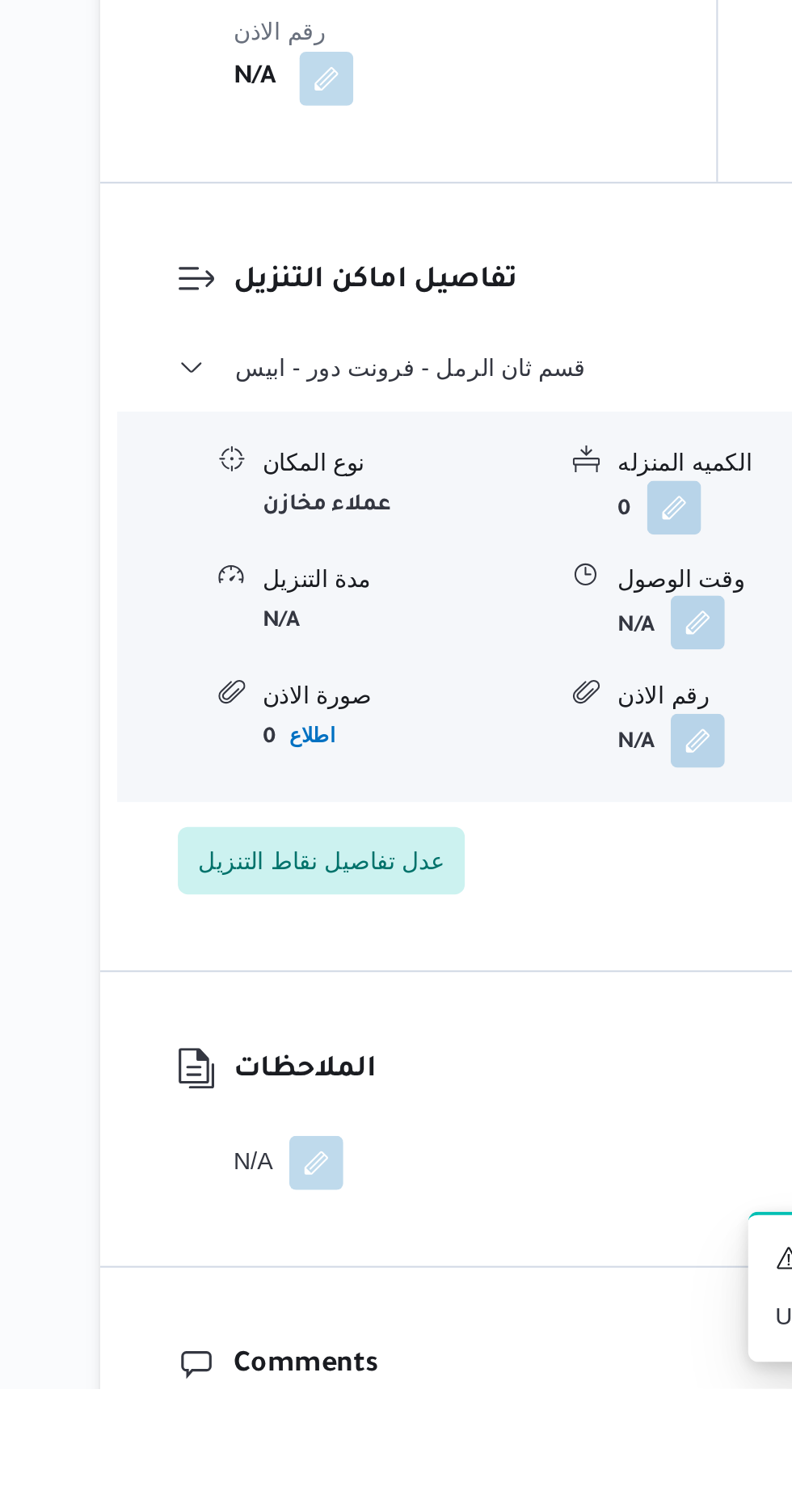
click at [494, 1133] on button "button" at bounding box center [495, 1145] width 26 height 26
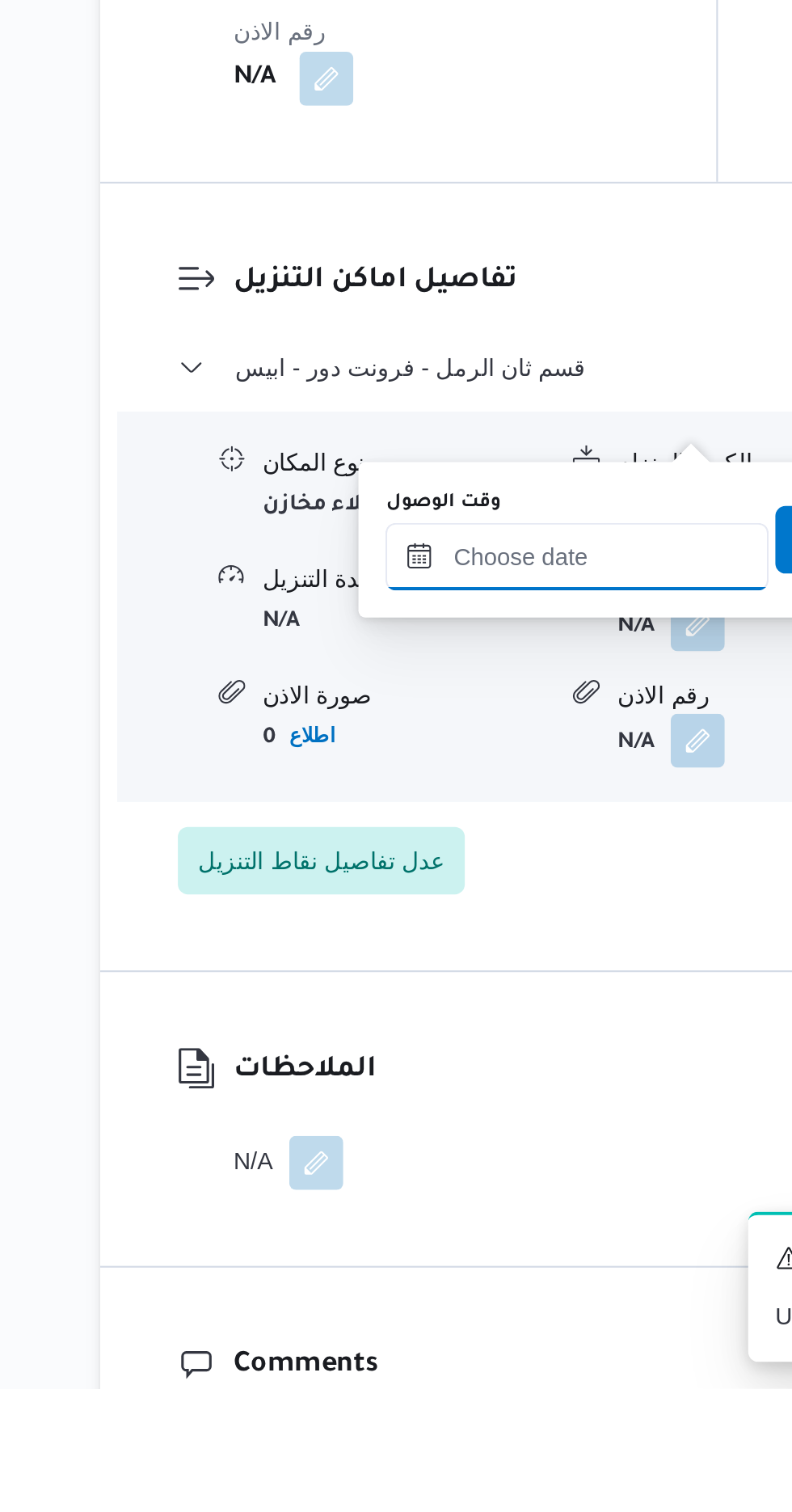
click at [455, 1106] on input "وقت الوصول" at bounding box center [439, 1113] width 184 height 32
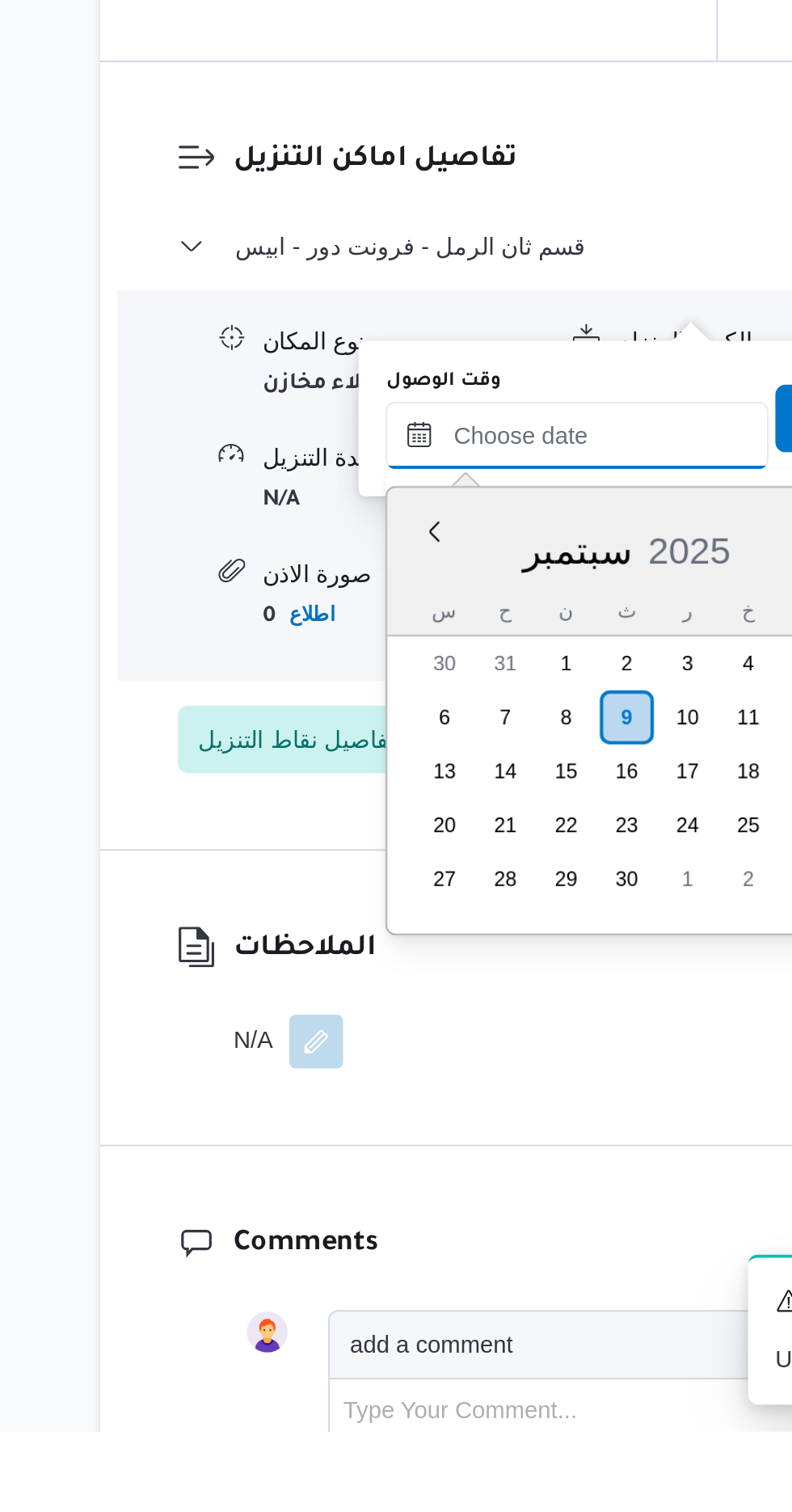
scroll to position [1326, 0]
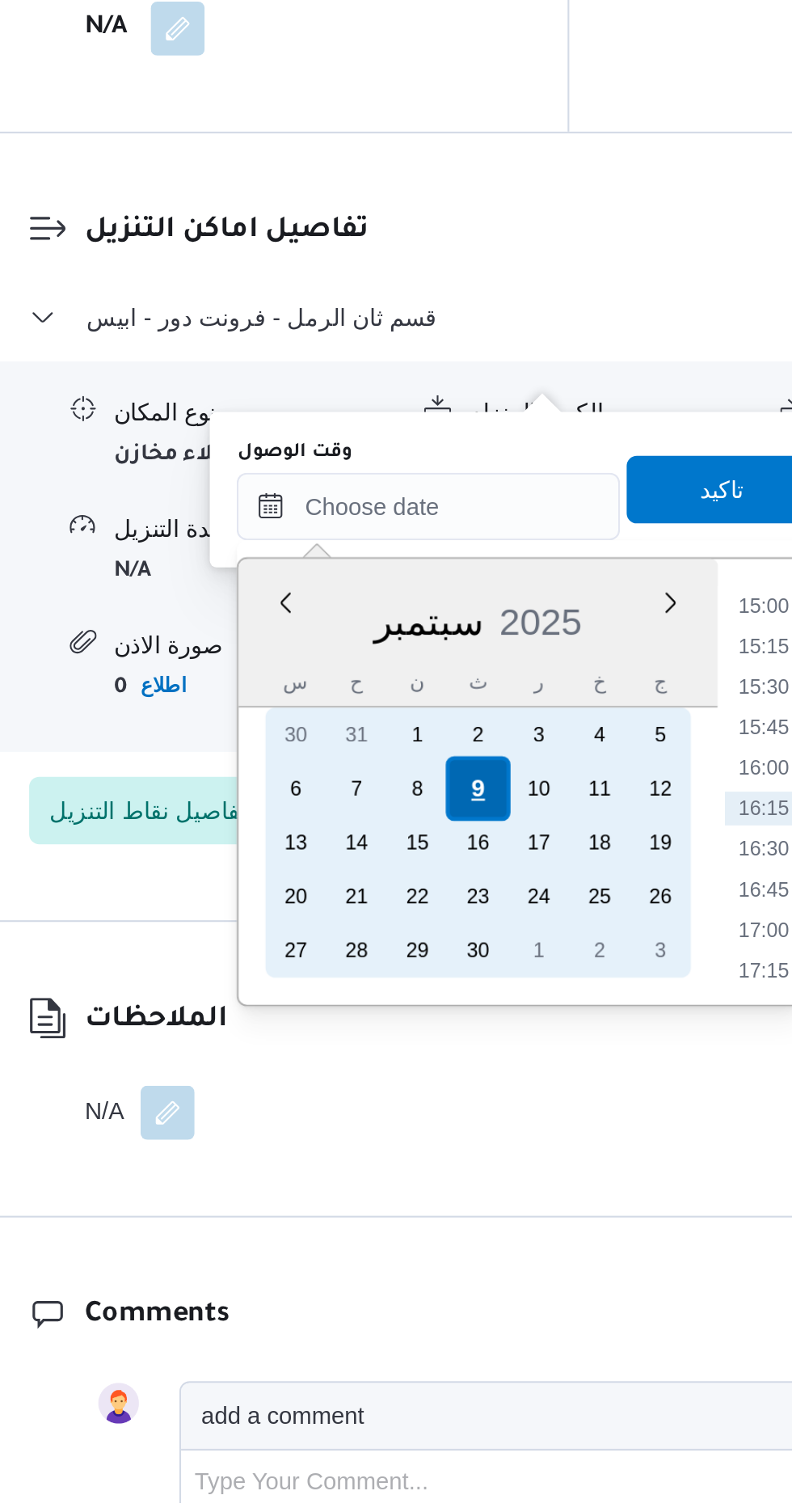
click at [467, 1160] on div "9" at bounding box center [462, 1170] width 31 height 31
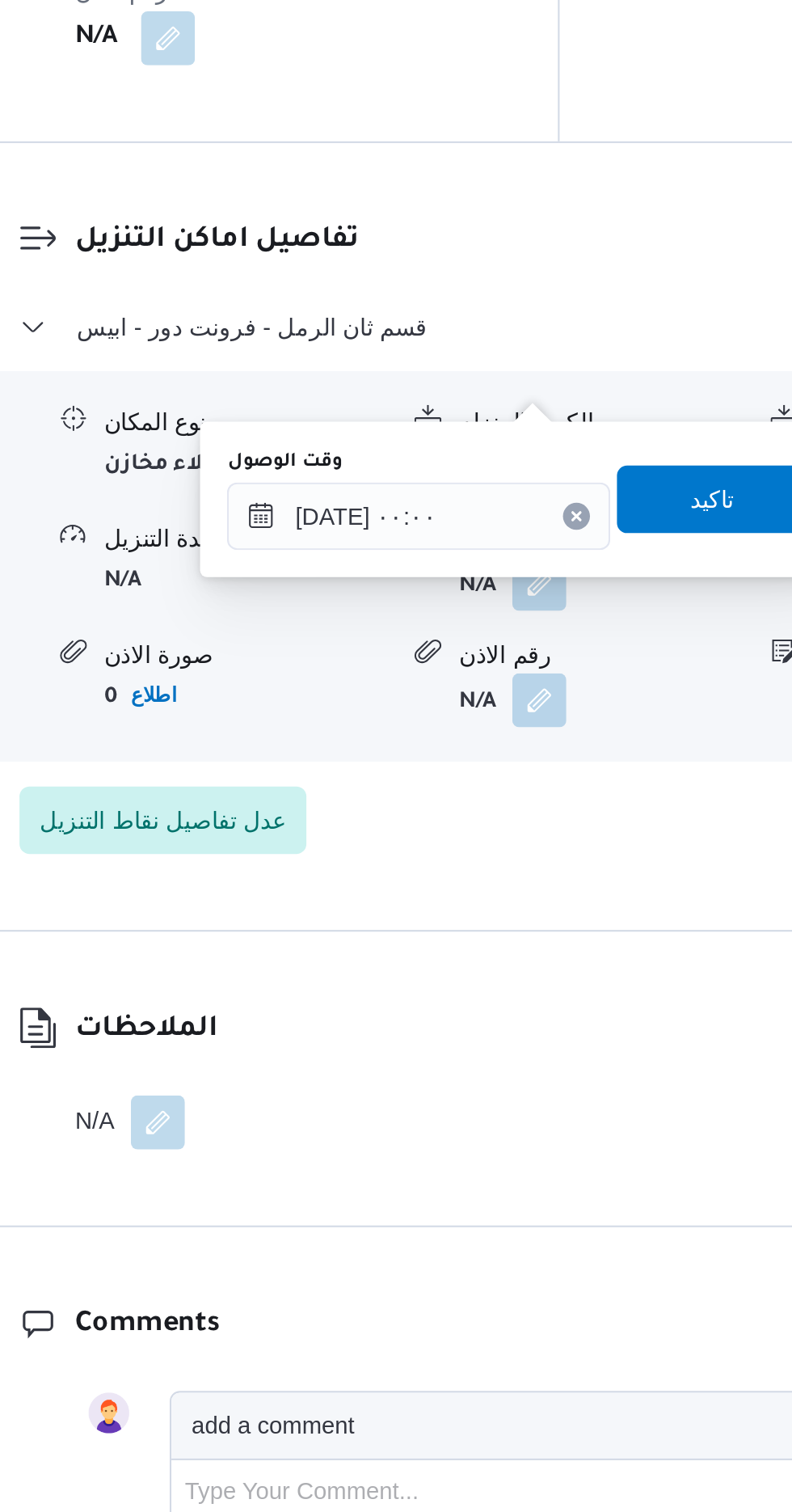
click at [370, 1013] on label "وقت الوصول" at bounding box center [375, 1009] width 55 height 13
click at [370, 1019] on input "[DATE] ٠٠:٠٠" at bounding box center [439, 1035] width 184 height 32
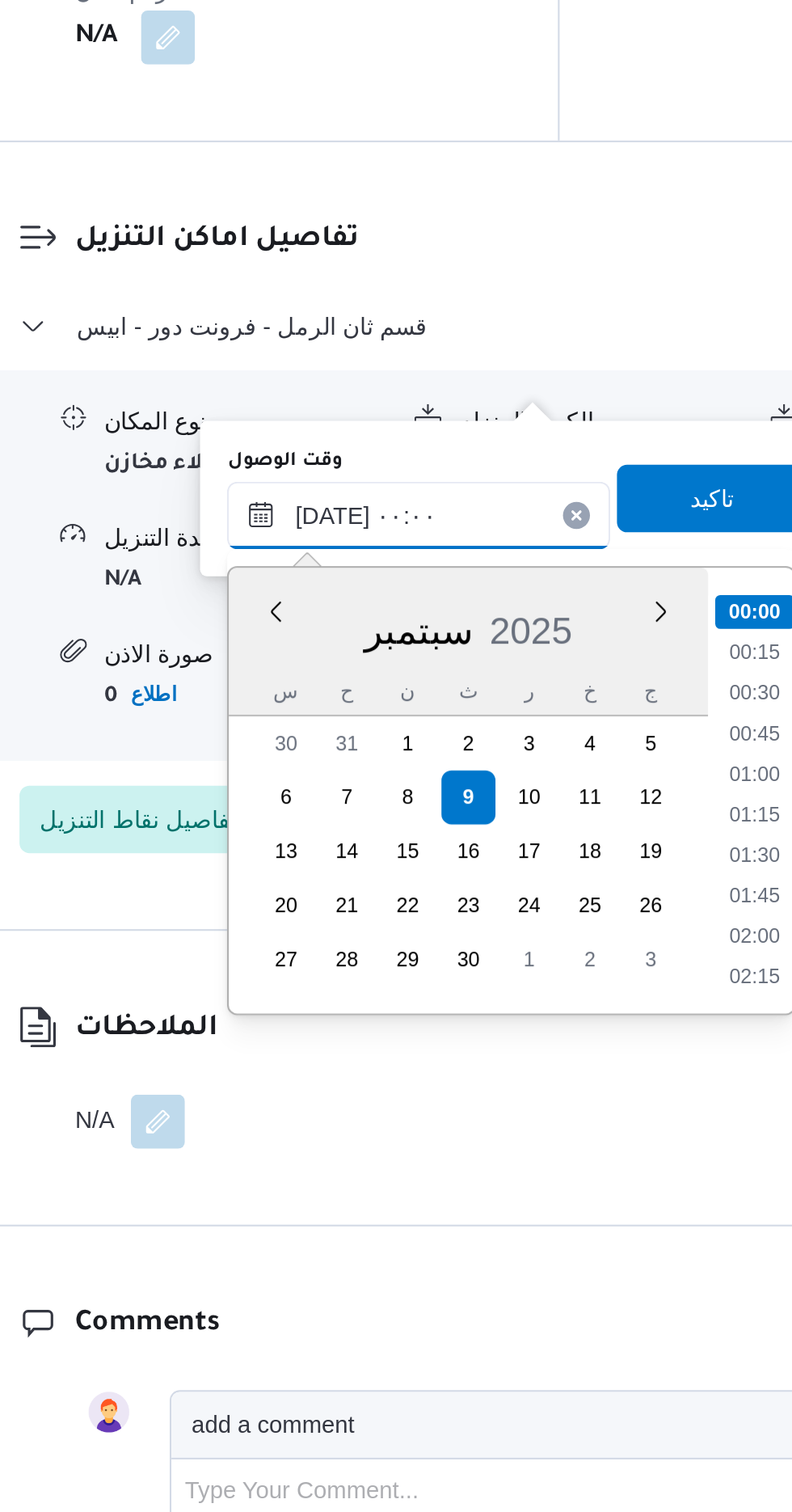
click at [382, 1033] on input "[DATE] ٠٠:٠٠" at bounding box center [439, 1035] width 184 height 32
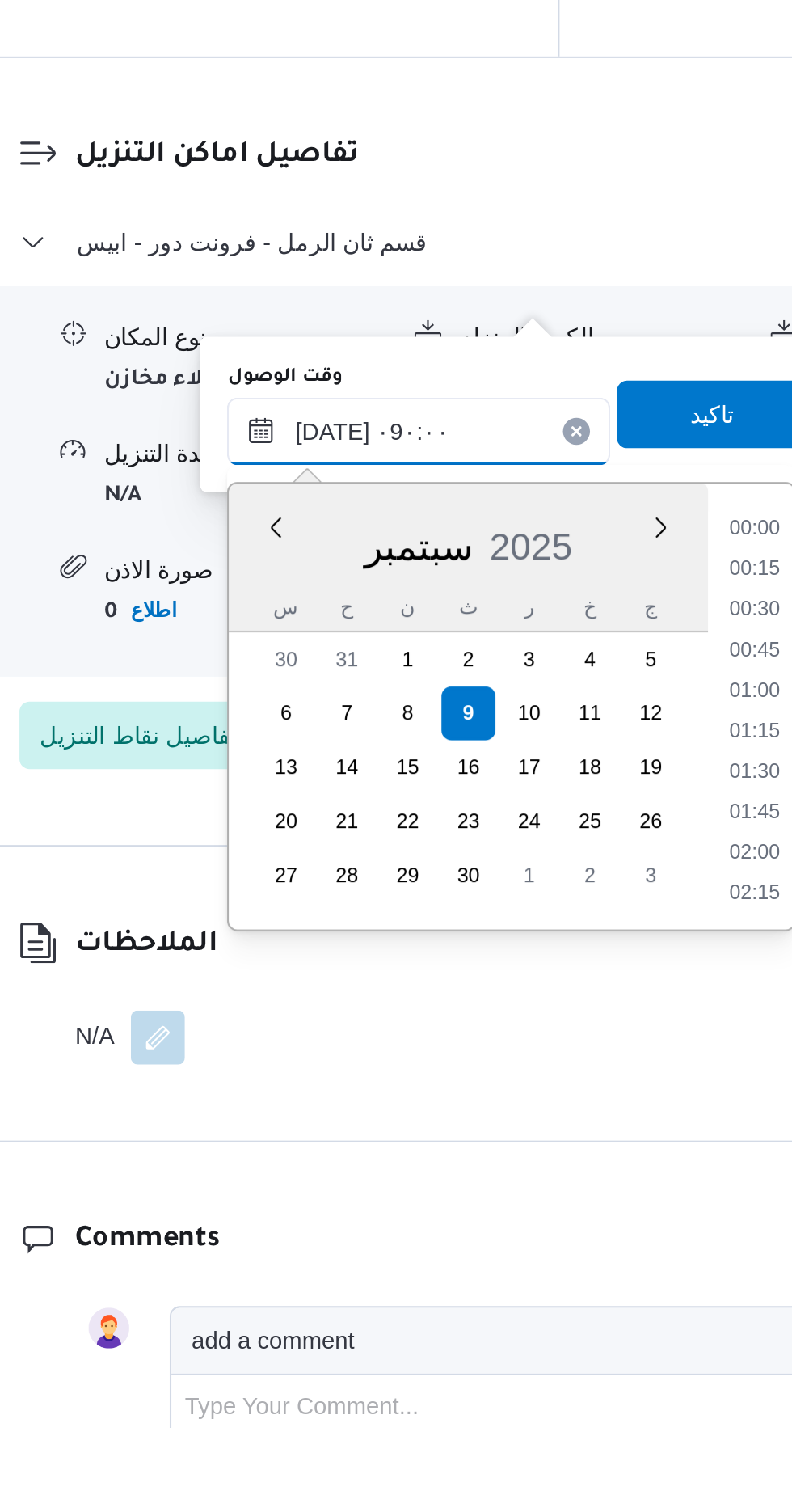
scroll to position [529, 0]
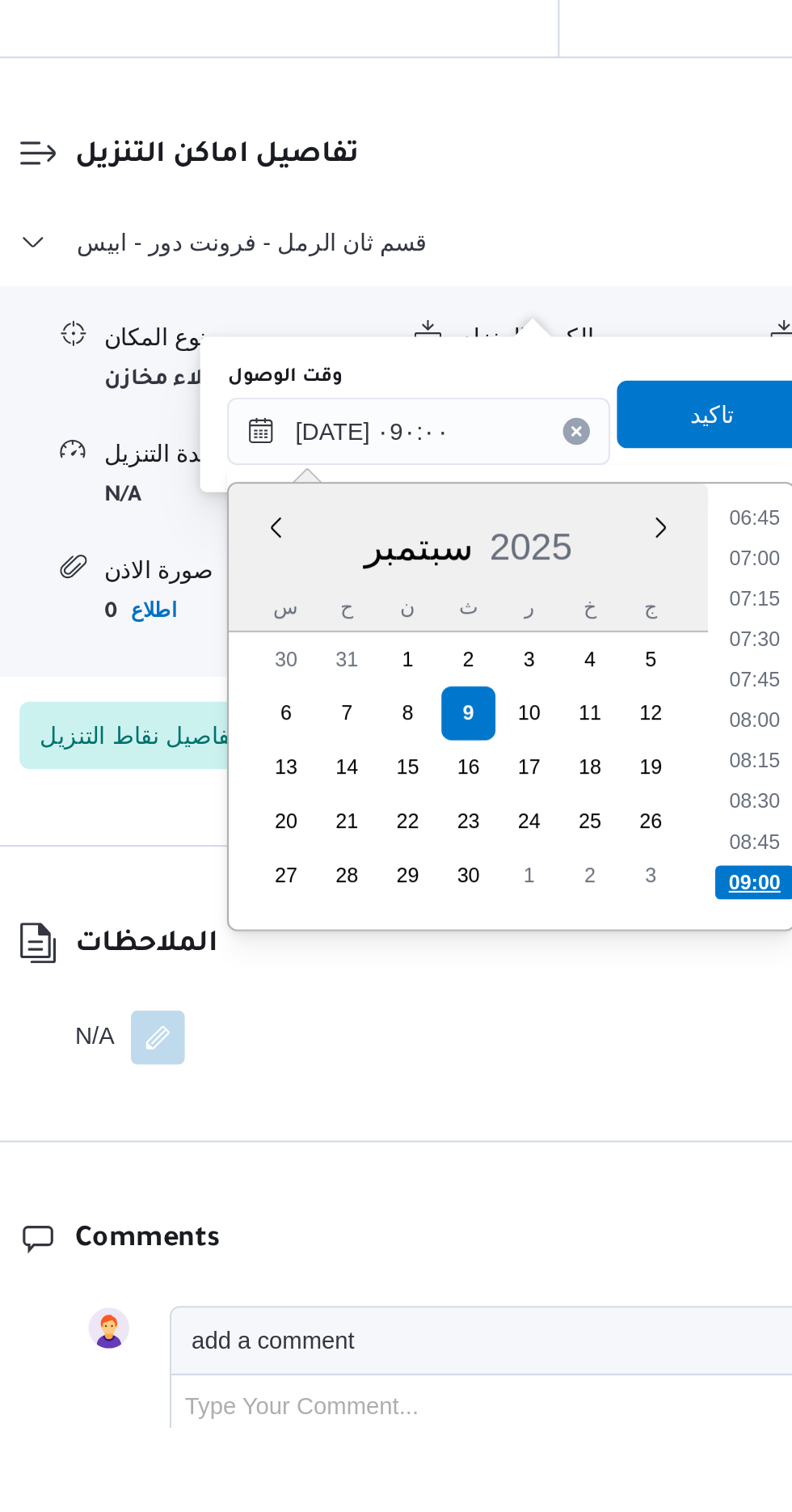
click at [610, 1244] on li "09:00" at bounding box center [599, 1251] width 38 height 16
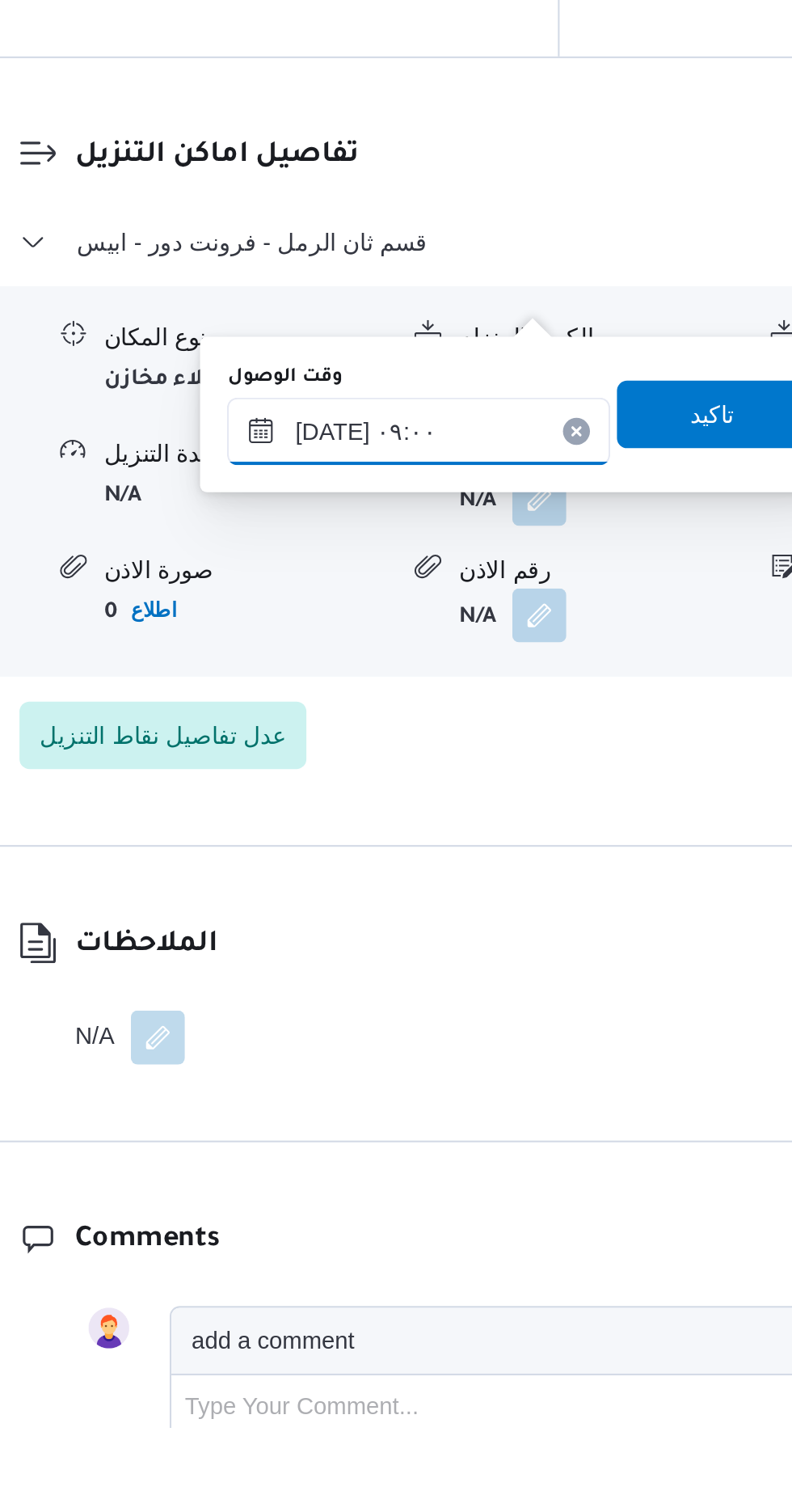
click at [492, 1025] on input "[DATE] ٠٩:٠٠" at bounding box center [439, 1035] width 184 height 32
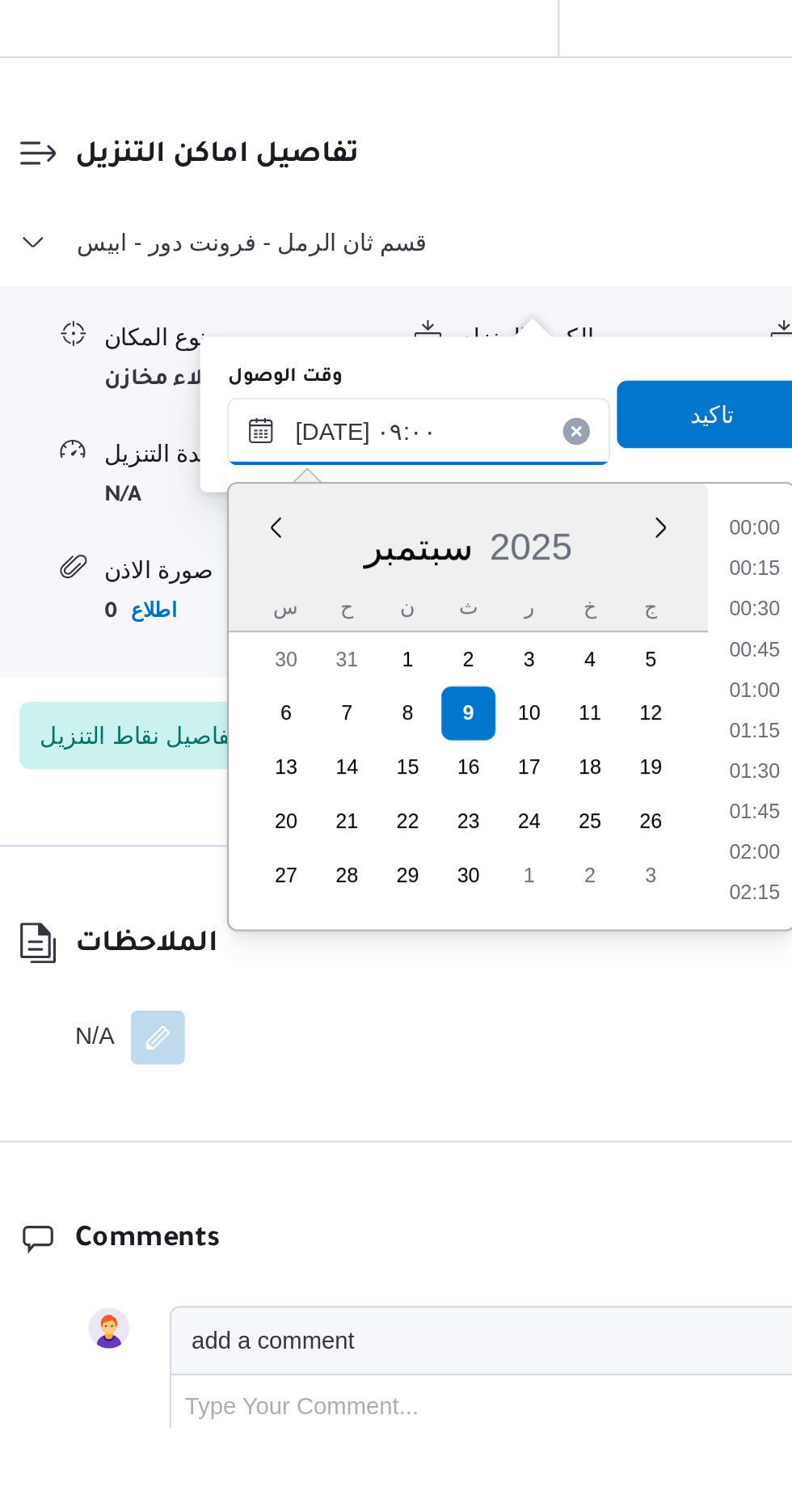
scroll to position [601, 0]
click at [610, 1241] on li "09:45" at bounding box center [600, 1238] width 37 height 16
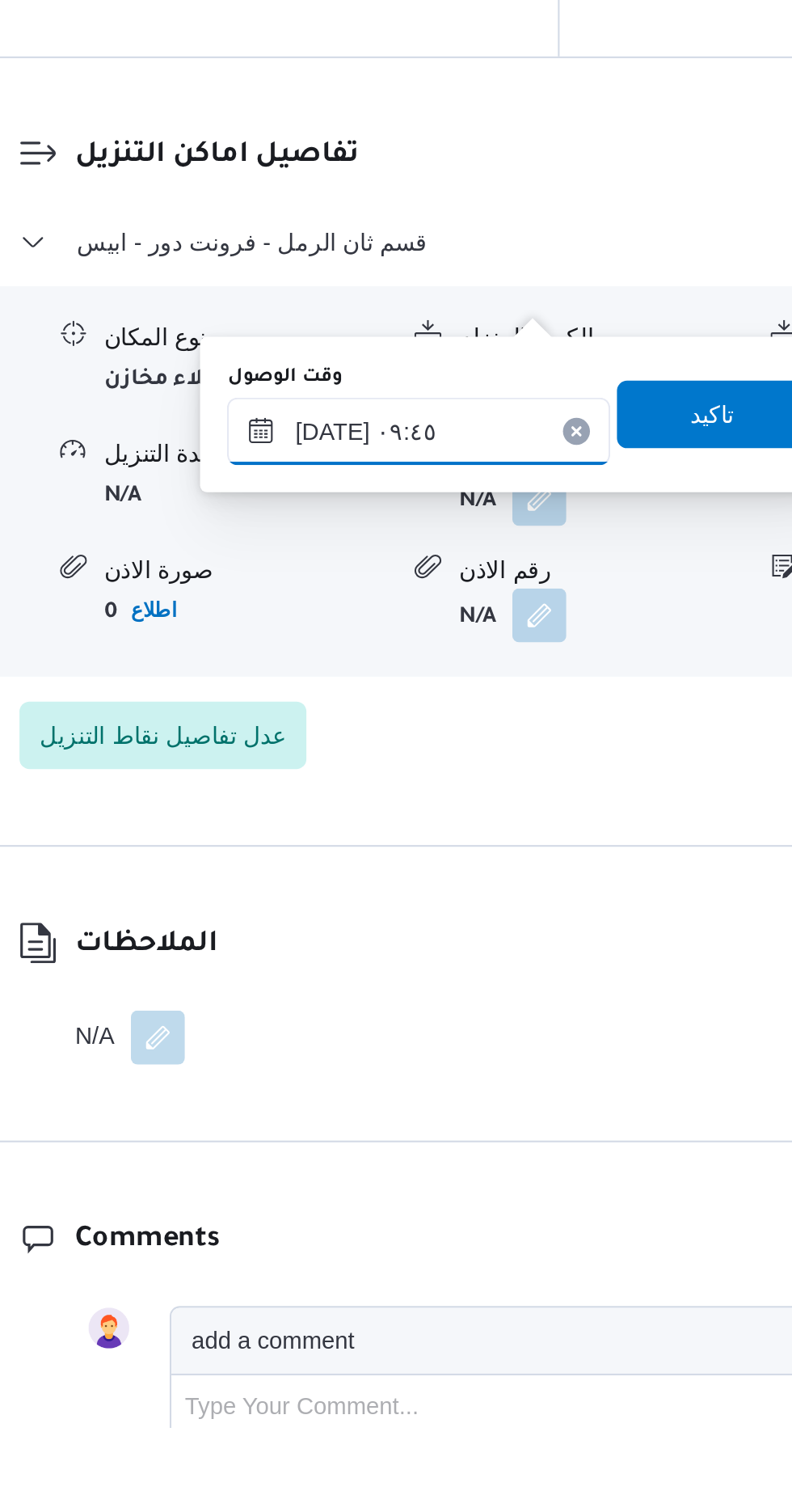
click at [483, 1031] on input "[DATE] ٠٩:٤٥" at bounding box center [439, 1035] width 184 height 32
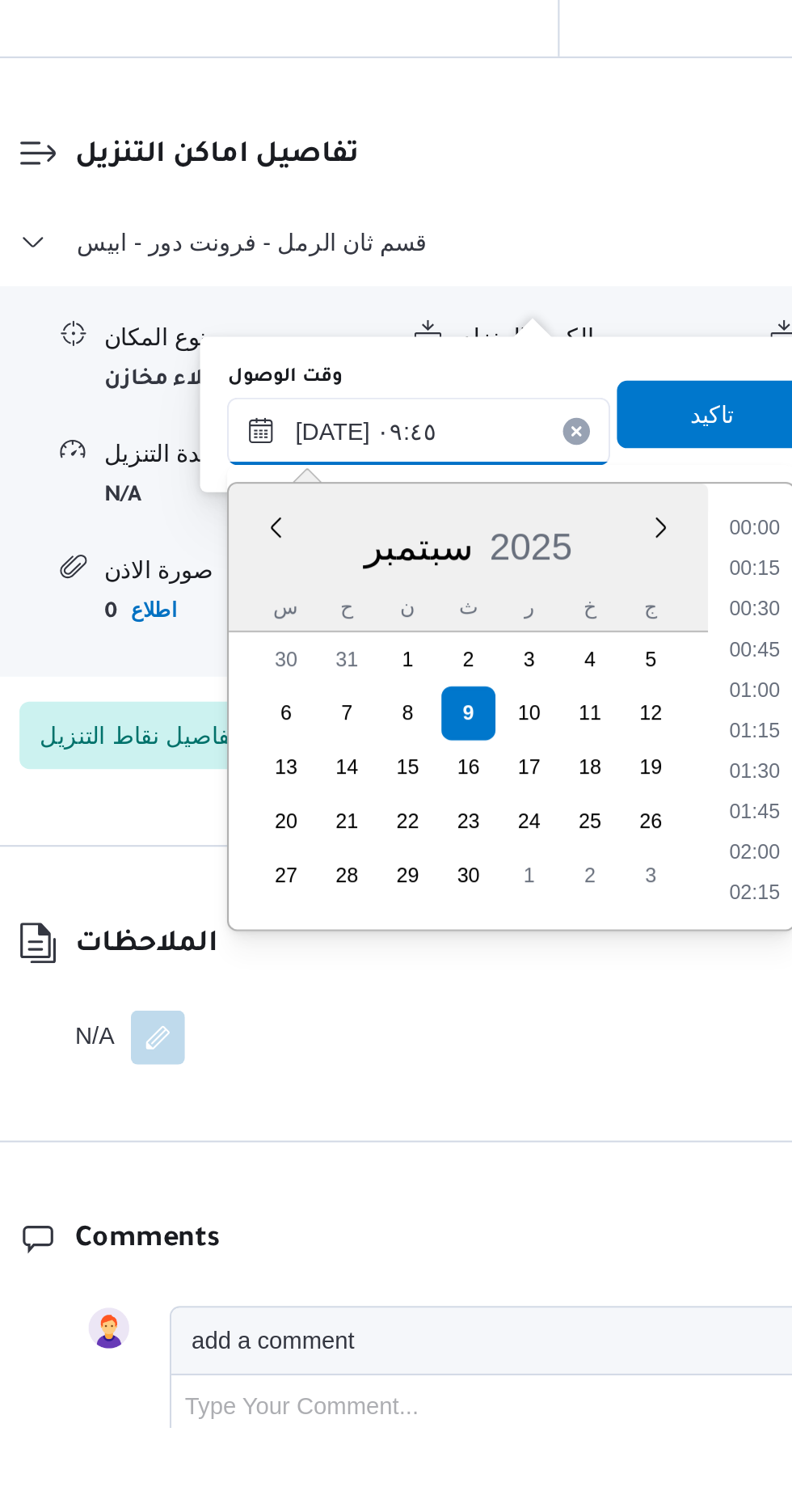
scroll to position [658, 0]
click at [613, 1230] on li "10:30" at bounding box center [600, 1238] width 37 height 16
type input "[DATE] ١٠:٣٠"
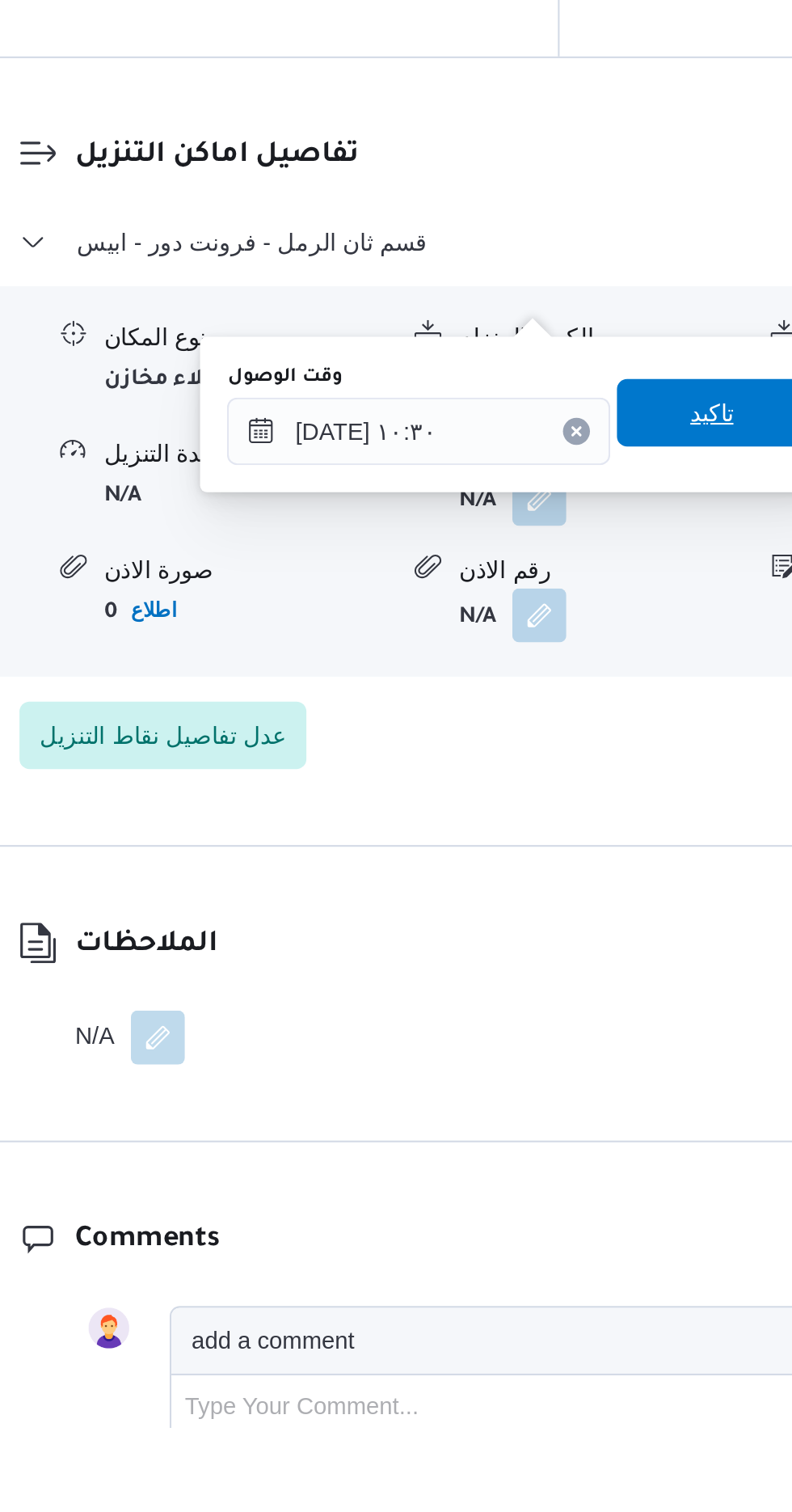
click at [582, 1023] on span "تاكيد" at bounding box center [579, 1026] width 91 height 32
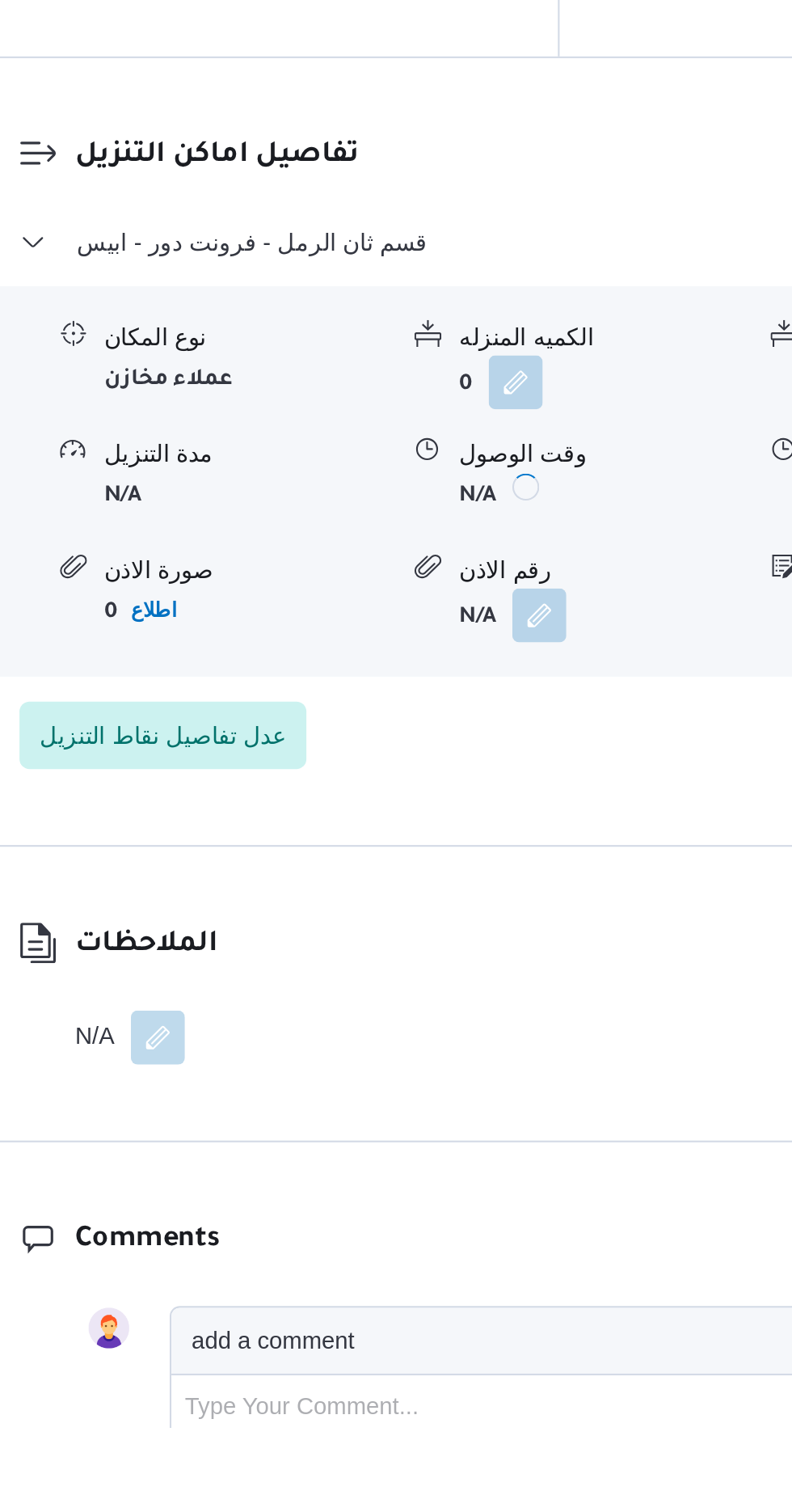
scroll to position [1326, 0]
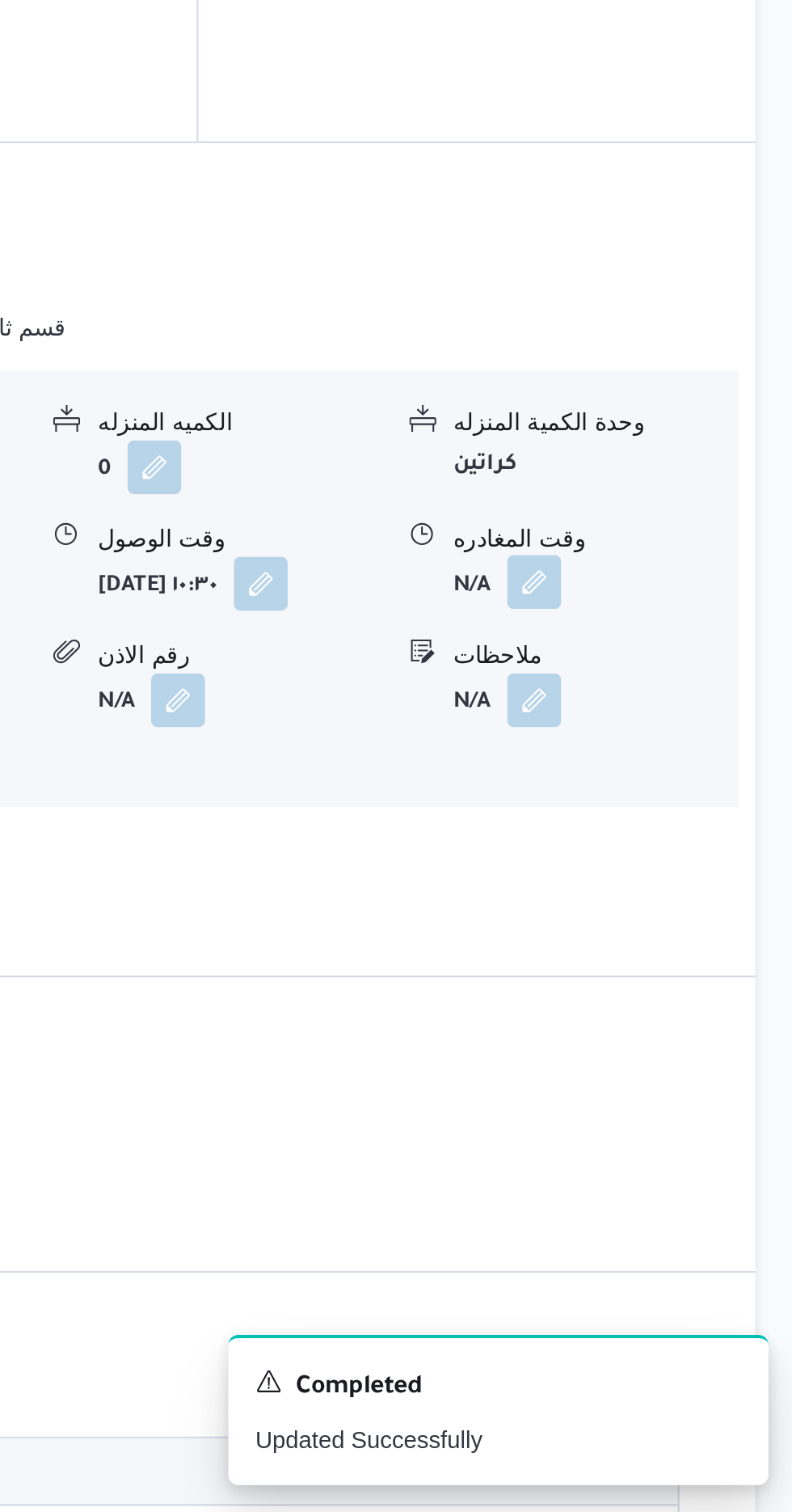
click at [661, 1054] on button "button" at bounding box center [667, 1066] width 26 height 26
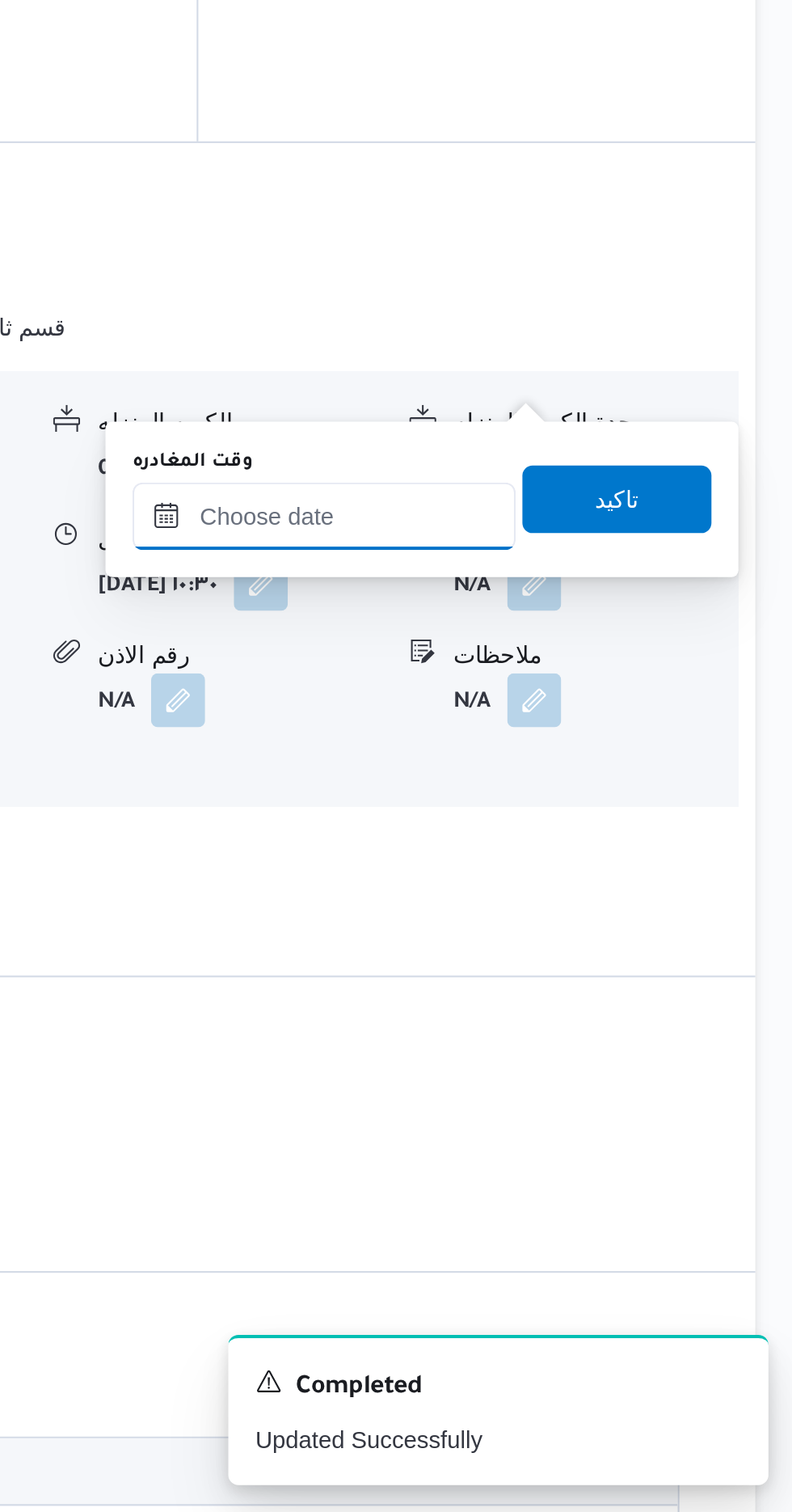
click at [611, 1039] on input "وقت المغادره" at bounding box center [566, 1035] width 184 height 32
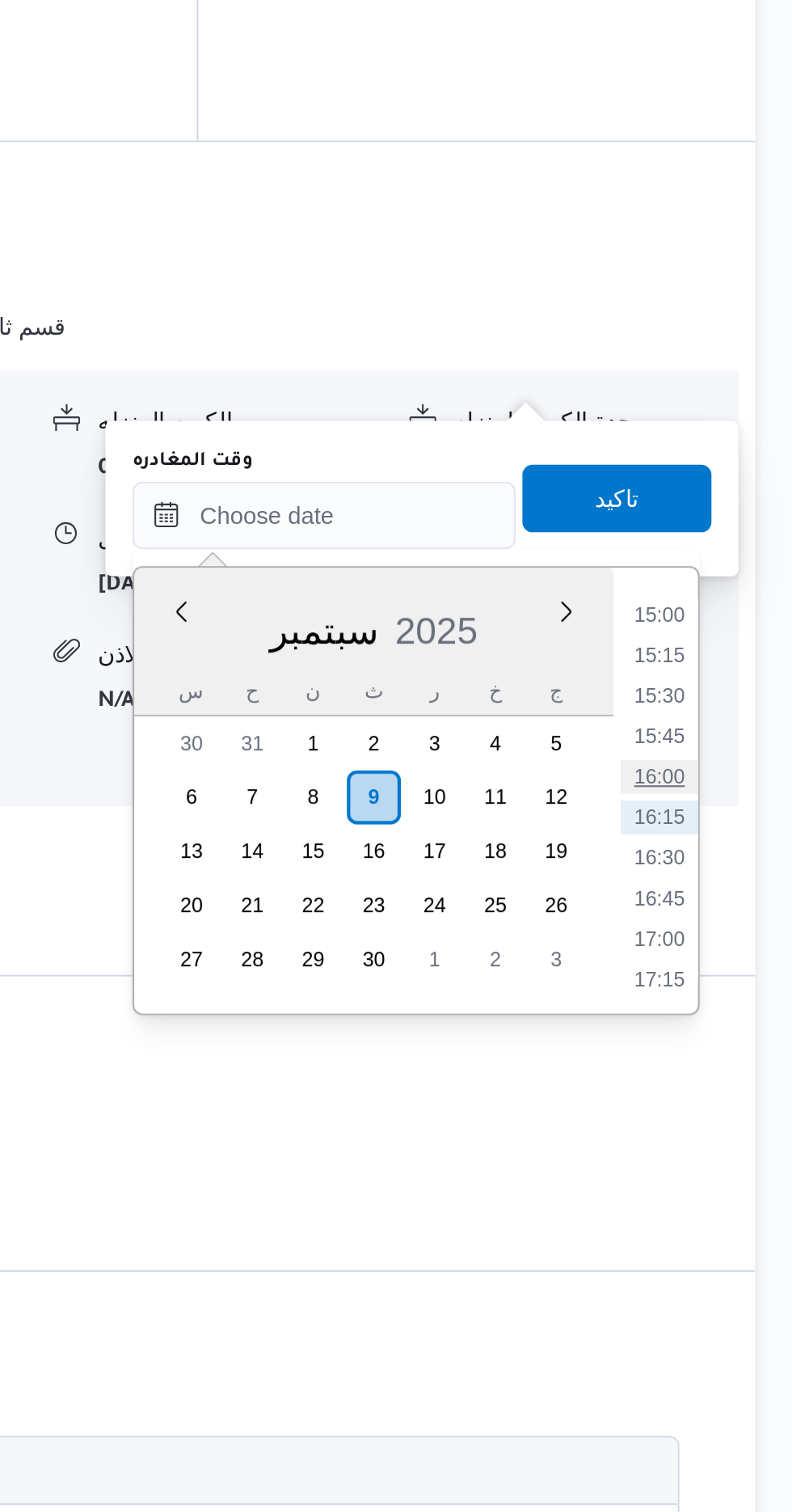
click at [727, 1158] on li "16:00" at bounding box center [727, 1160] width 37 height 16
type input "[DATE] ١٦:٠٠"
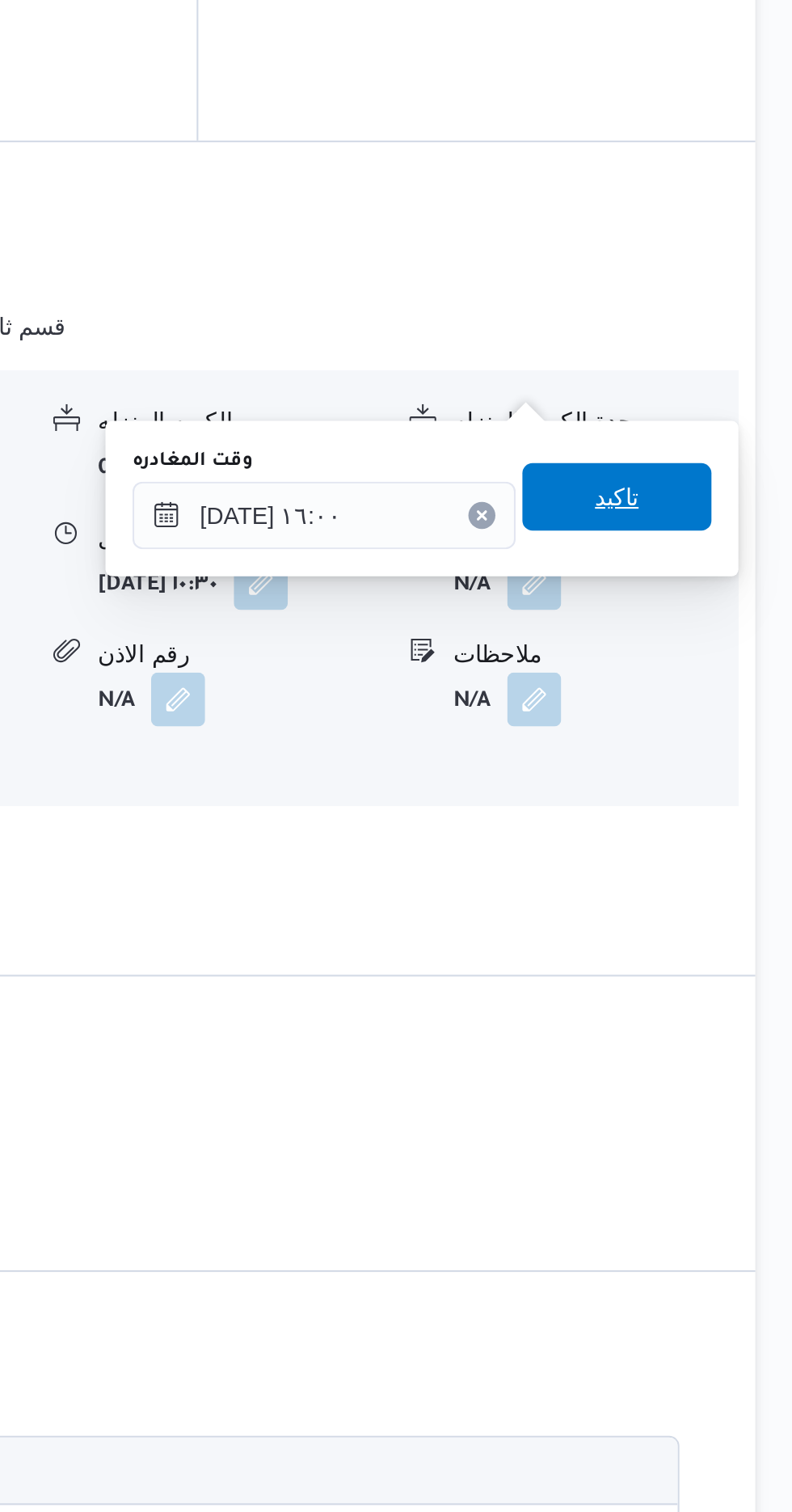
click at [717, 1019] on span "تاكيد" at bounding box center [707, 1026] width 21 height 20
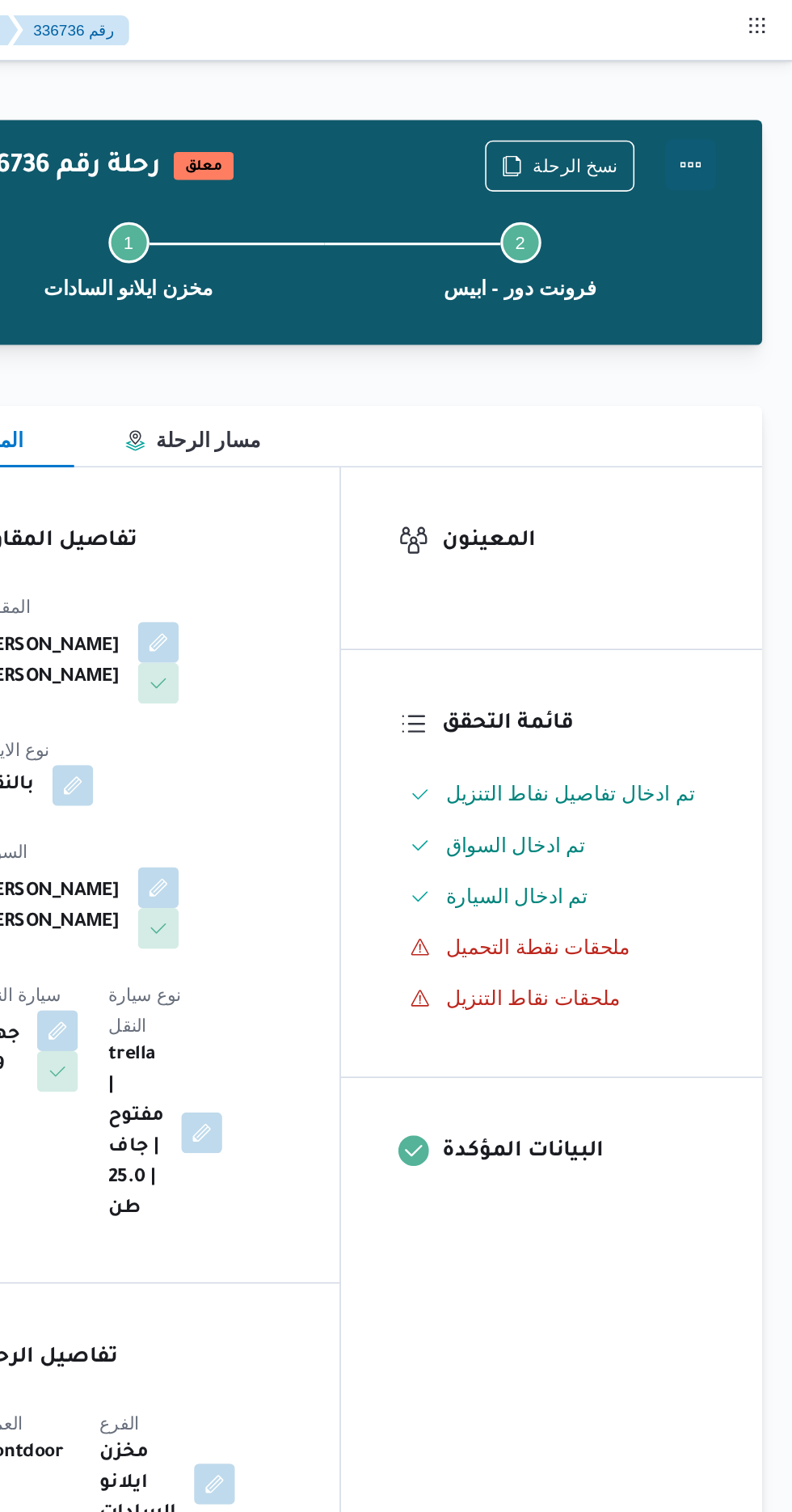
click at [738, 117] on button "Actions" at bounding box center [727, 104] width 32 height 32
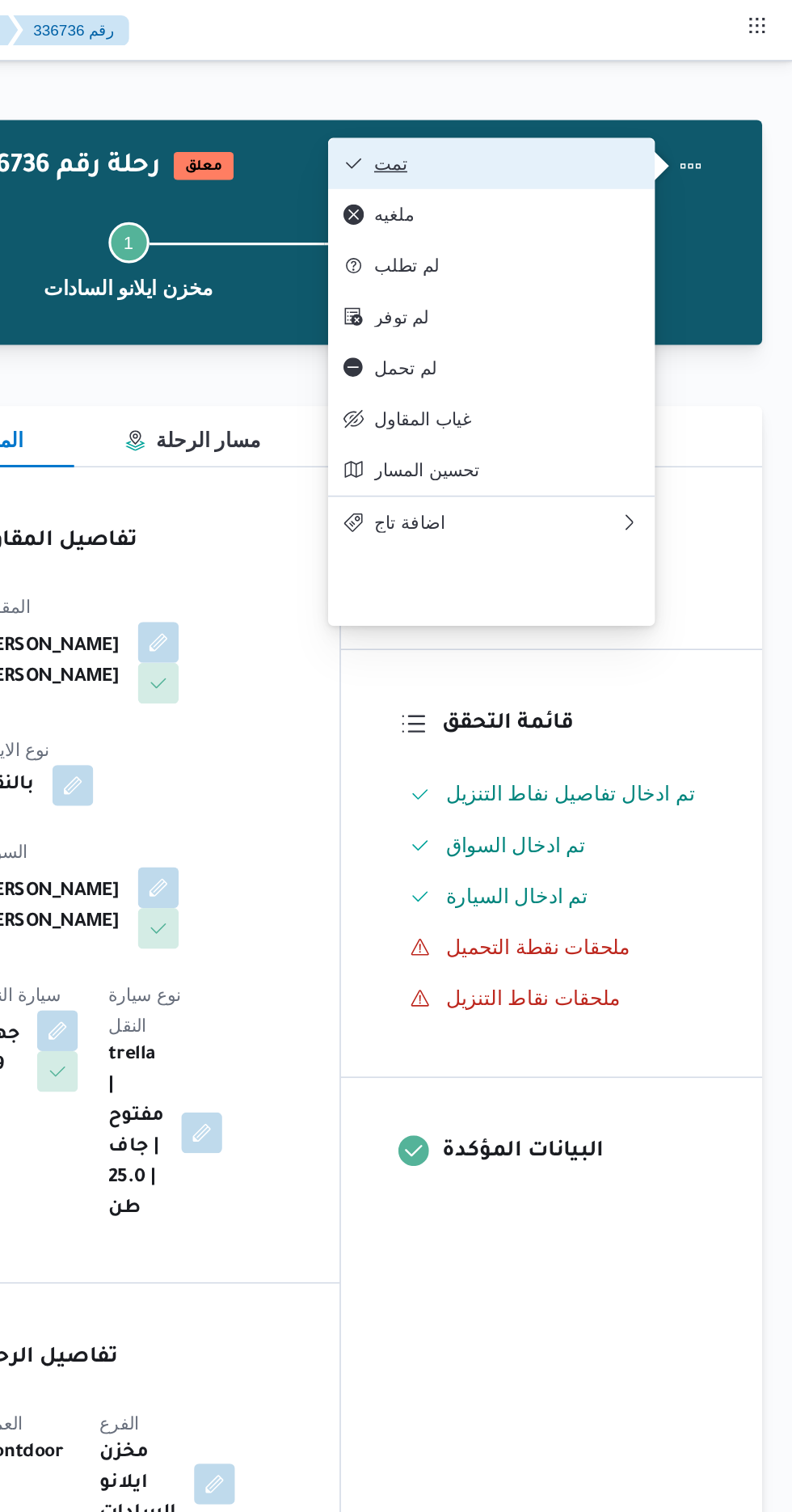
click at [680, 102] on span "تمت" at bounding box center [611, 103] width 168 height 13
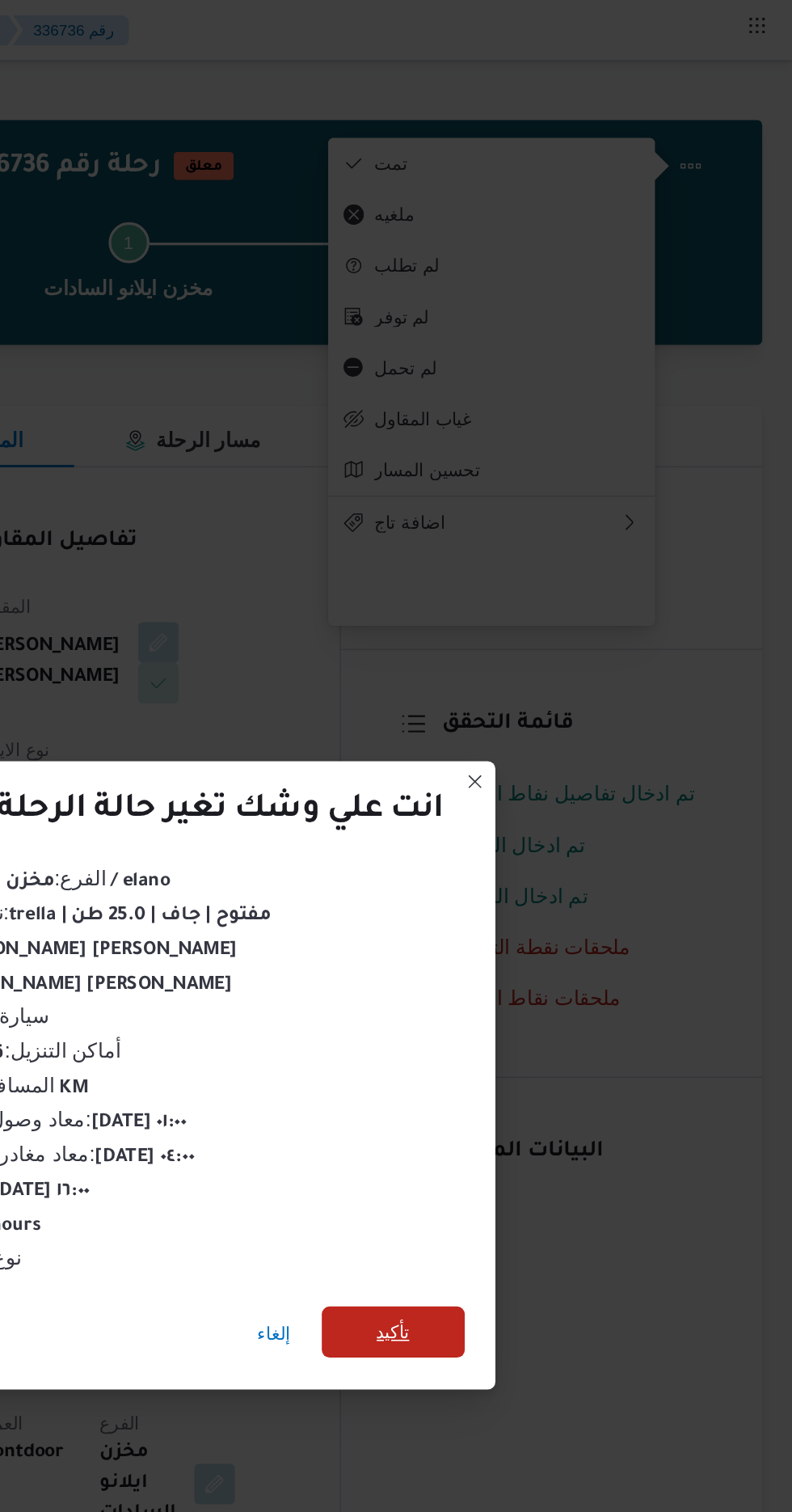
click at [545, 839] on span "تأكيد" at bounding box center [539, 844] width 21 height 20
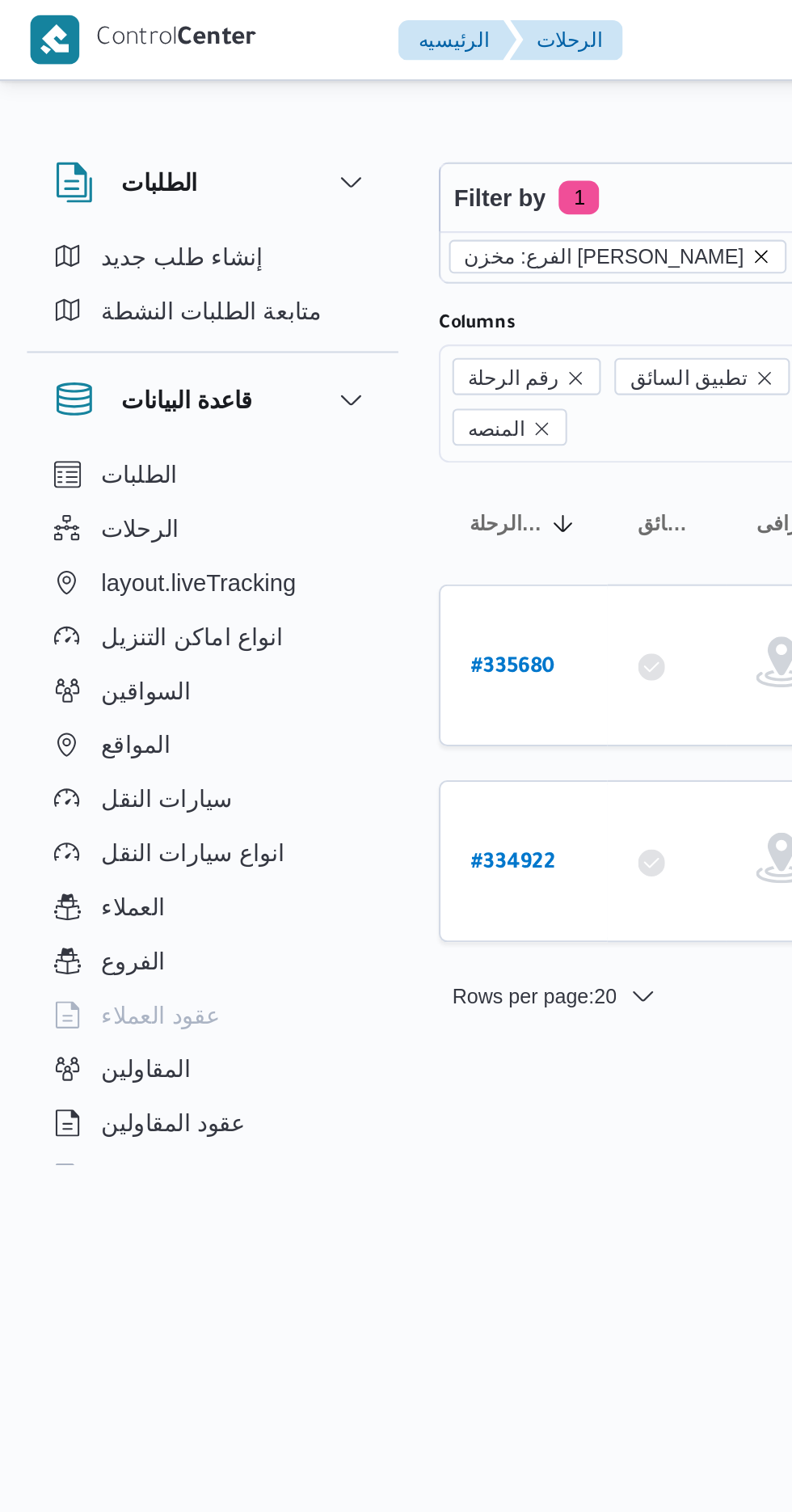
click at [361, 124] on icon "remove selected entity" at bounding box center [364, 123] width 6 height 6
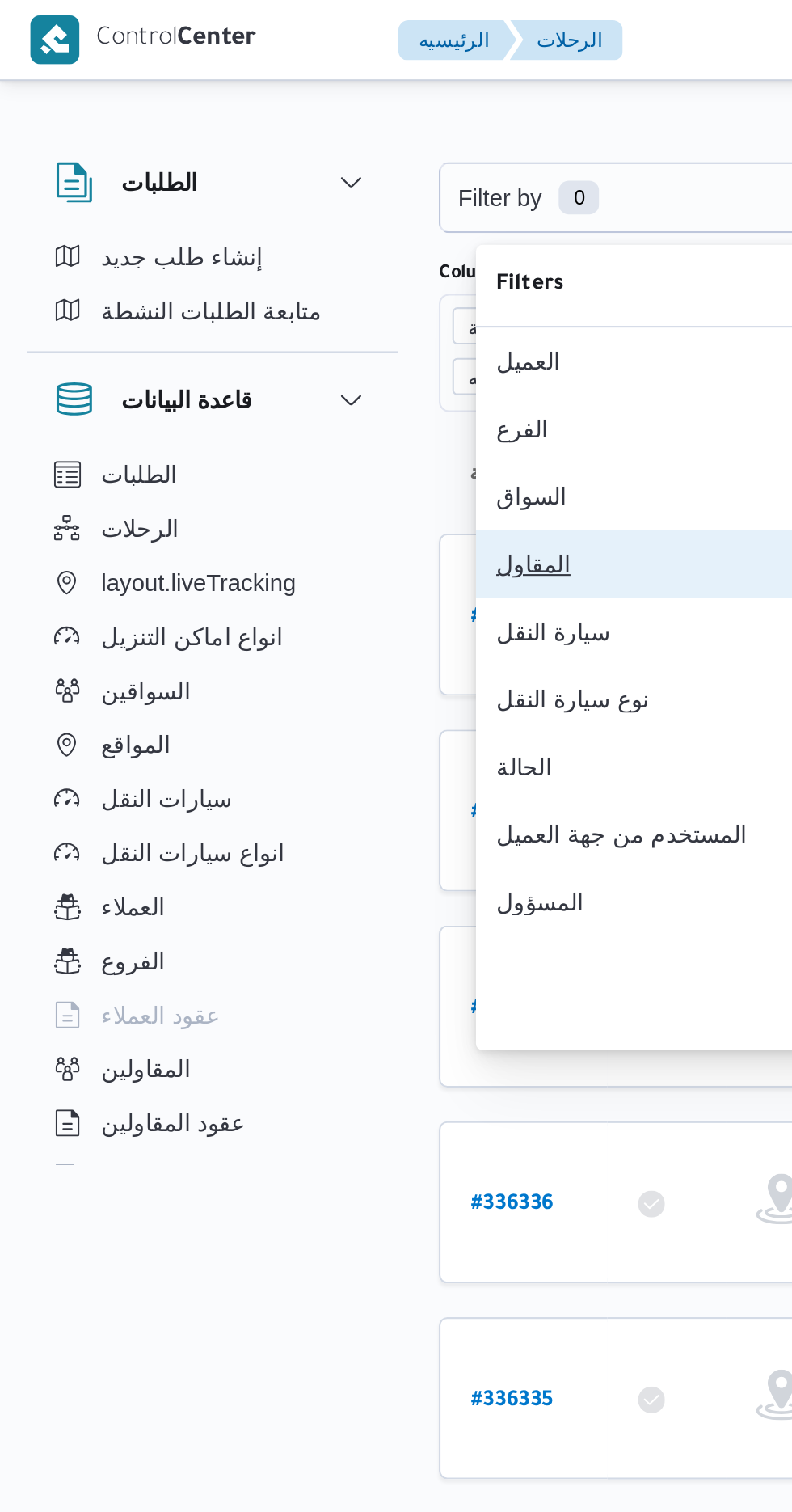
click at [298, 279] on button "المقاول" at bounding box center [331, 270] width 207 height 32
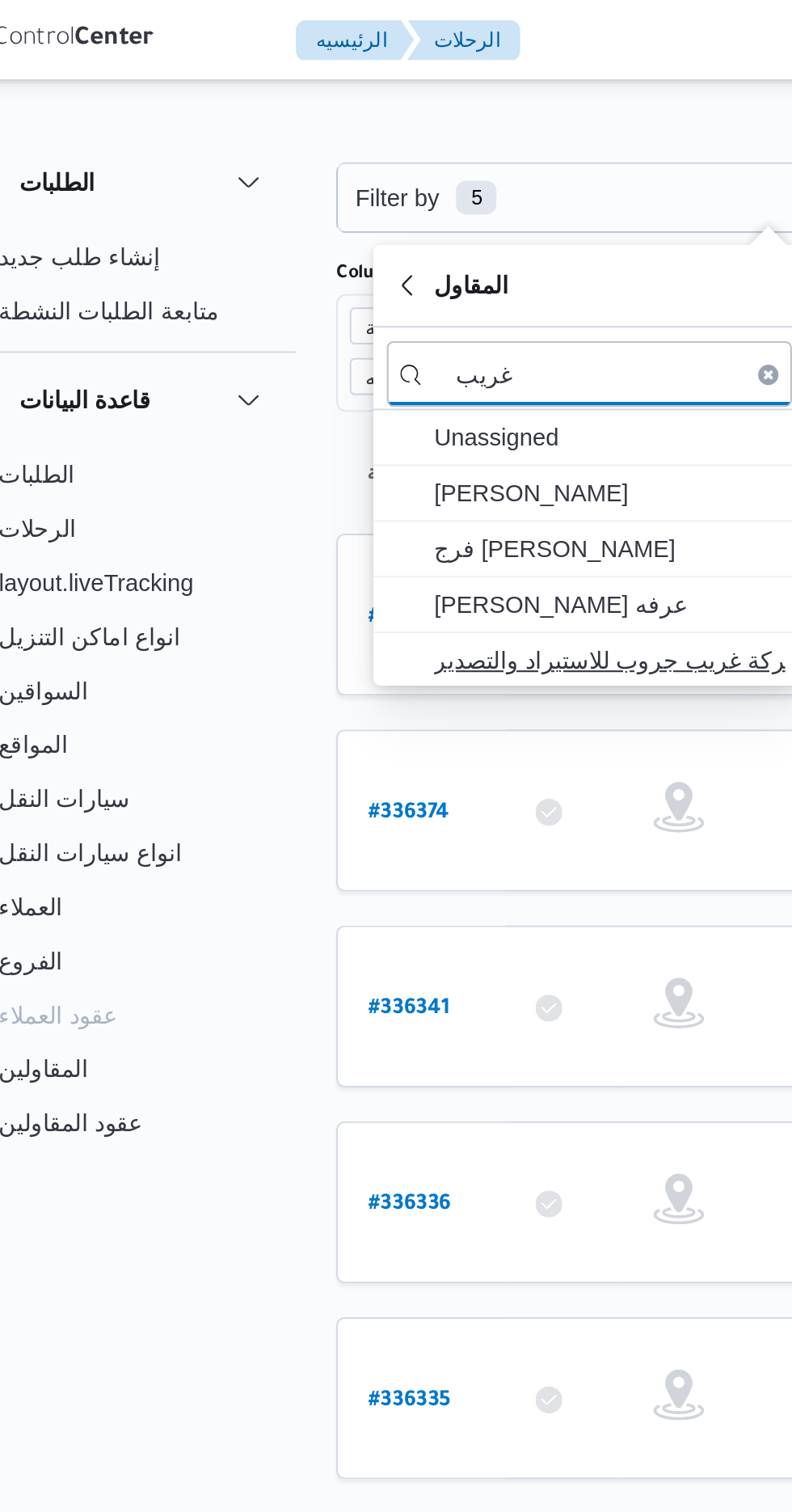
type input "غريب"
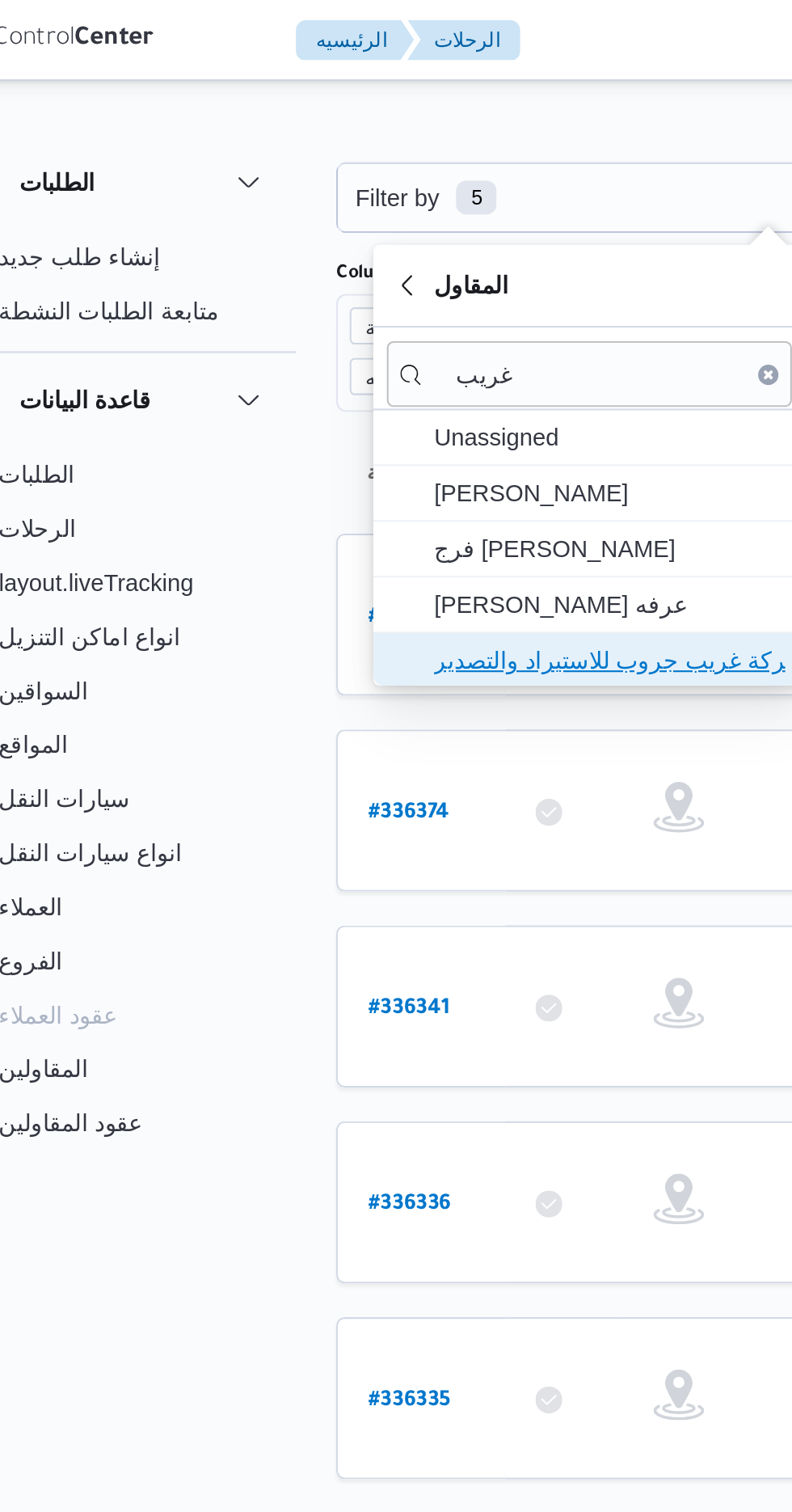
click at [384, 304] on span "شركة غريب جروب للاستيراد والتصدير" at bounding box center [331, 315] width 194 height 26
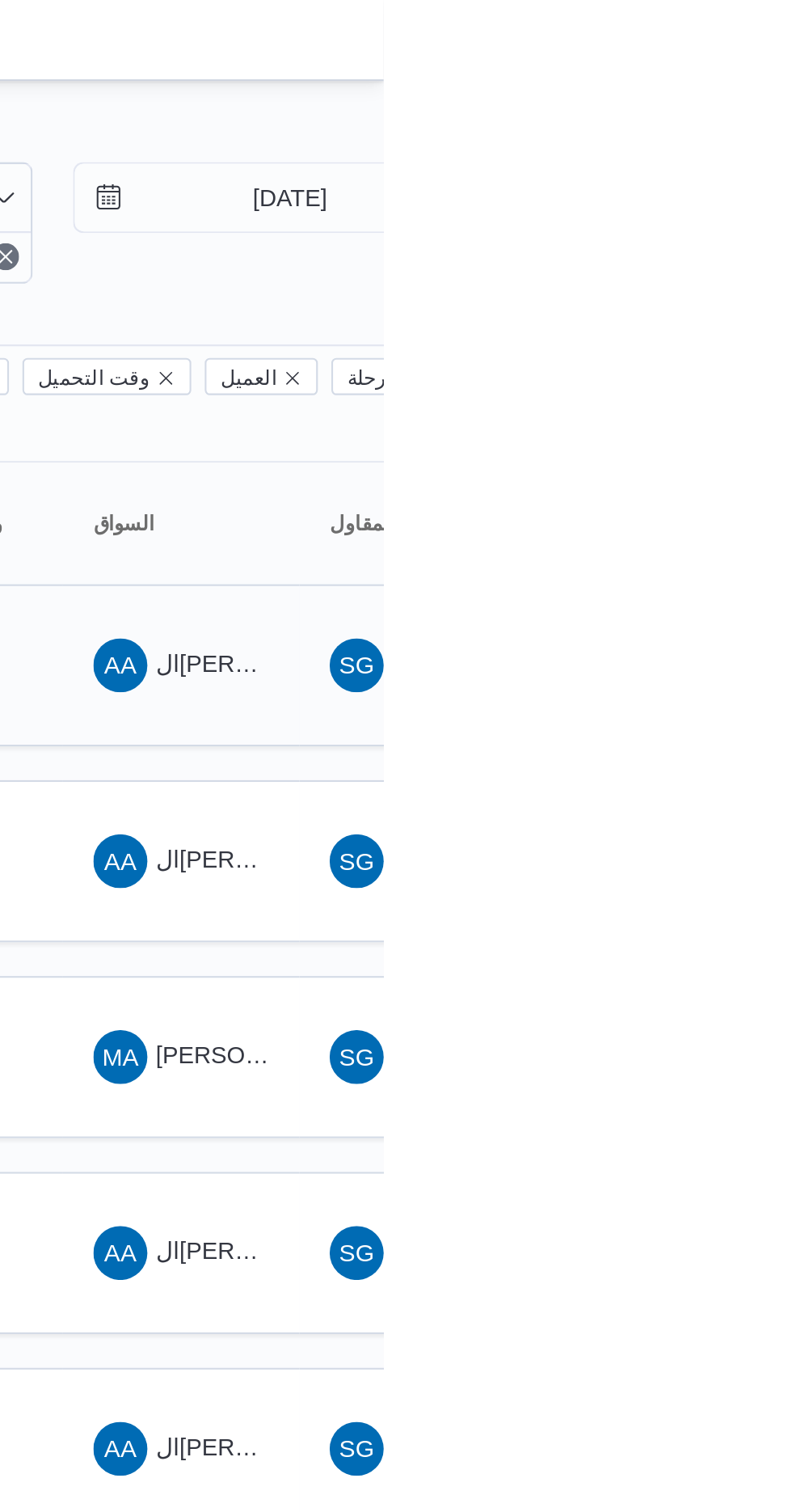
click at [679, 306] on span "AA ال[PERSON_NAME]" at bounding box center [695, 318] width 84 height 26
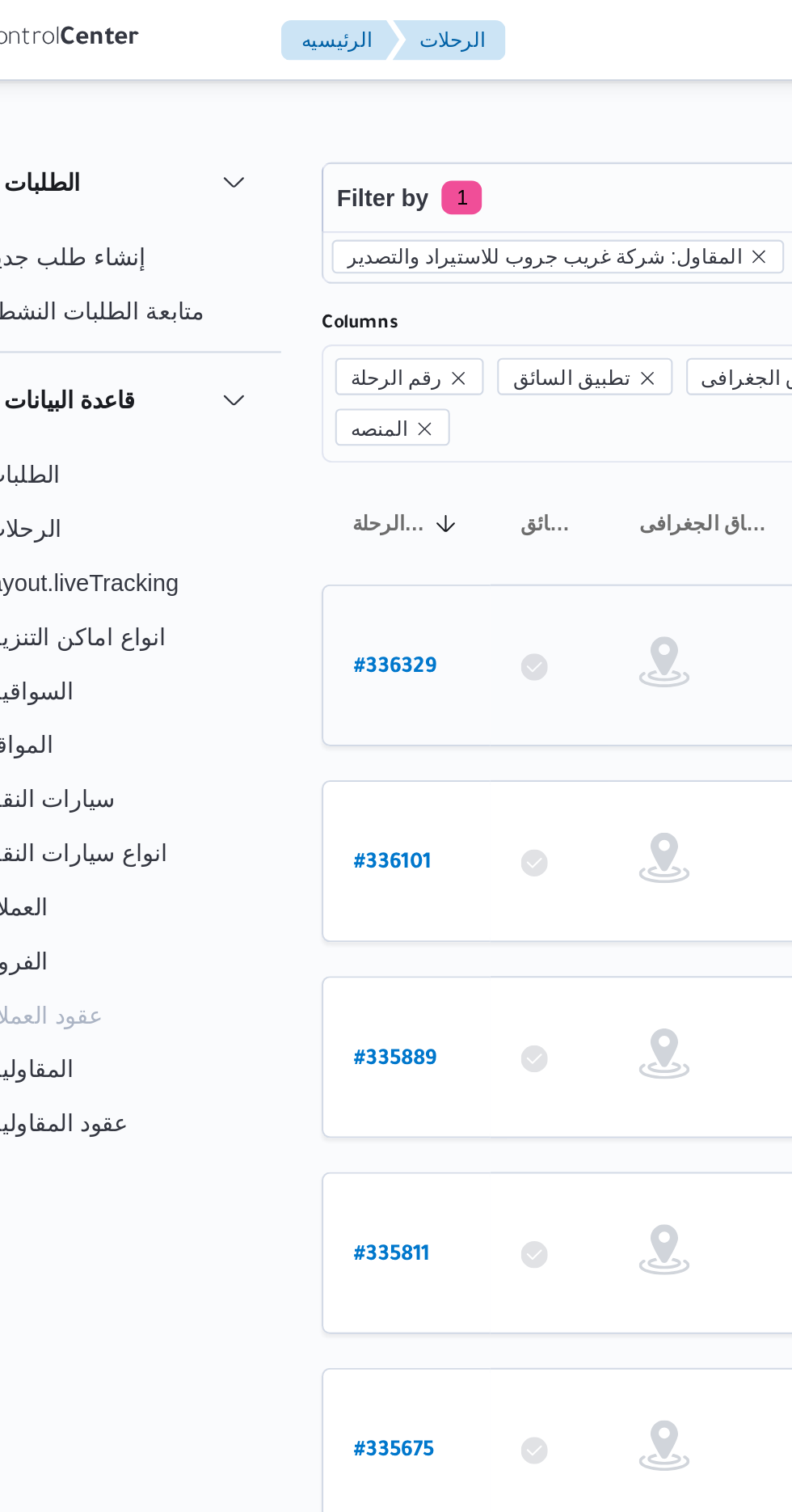
click at [227, 314] on b "# 336329" at bounding box center [245, 320] width 40 height 12
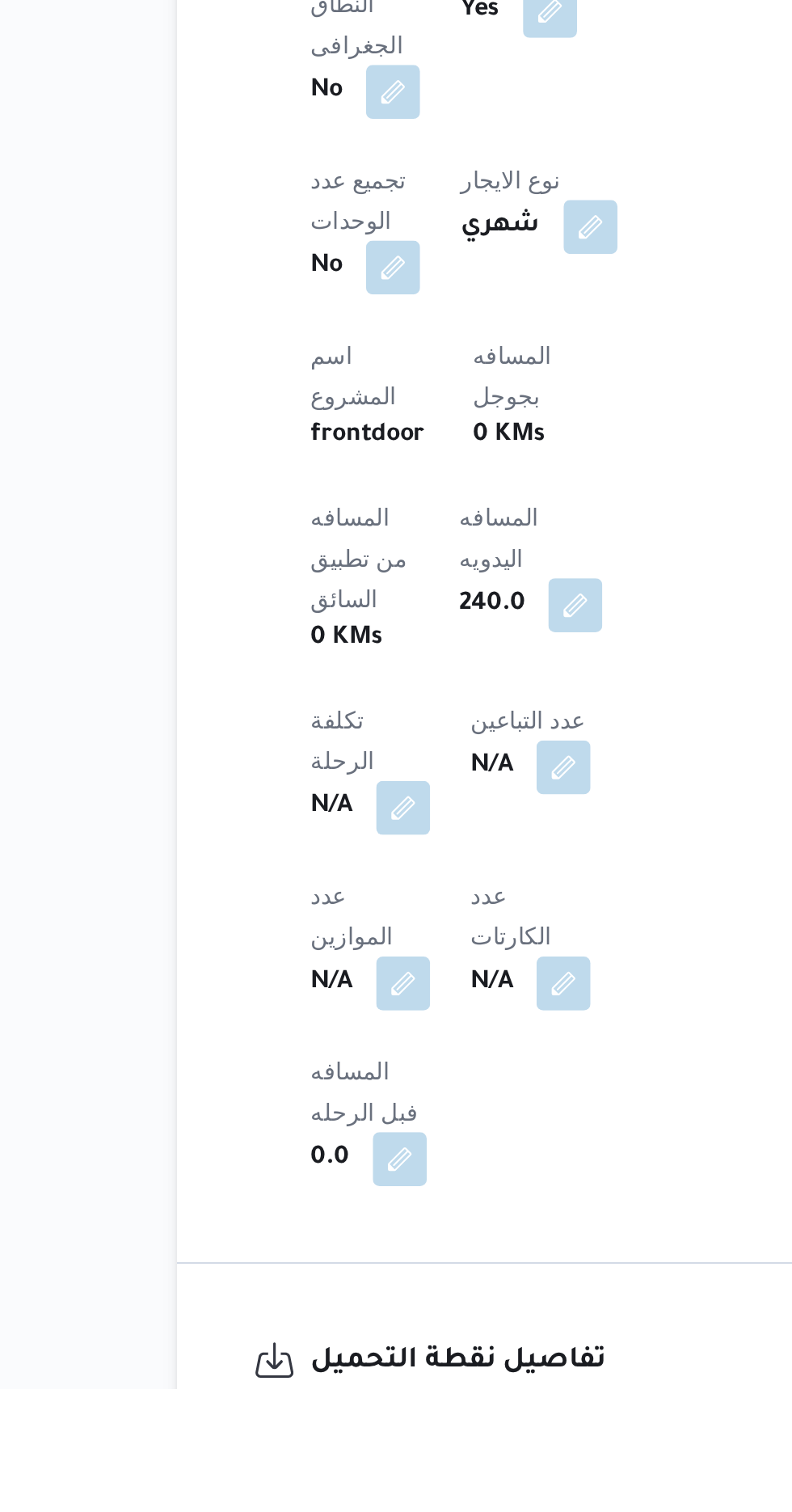
scroll to position [331, 0]
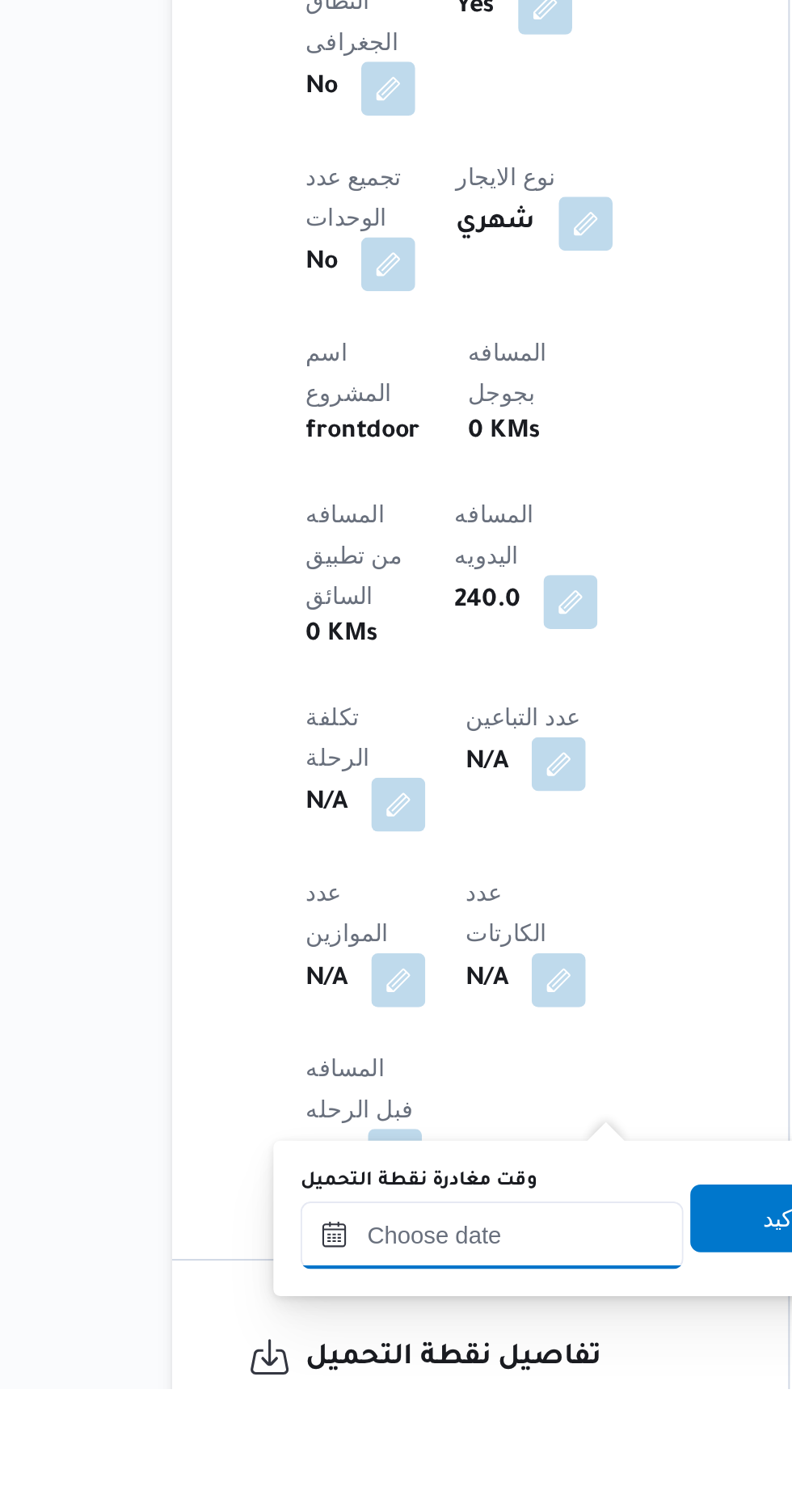
click at [347, 1435] on input "وقت مغادرة نقطة التحميل" at bounding box center [363, 1438] width 184 height 32
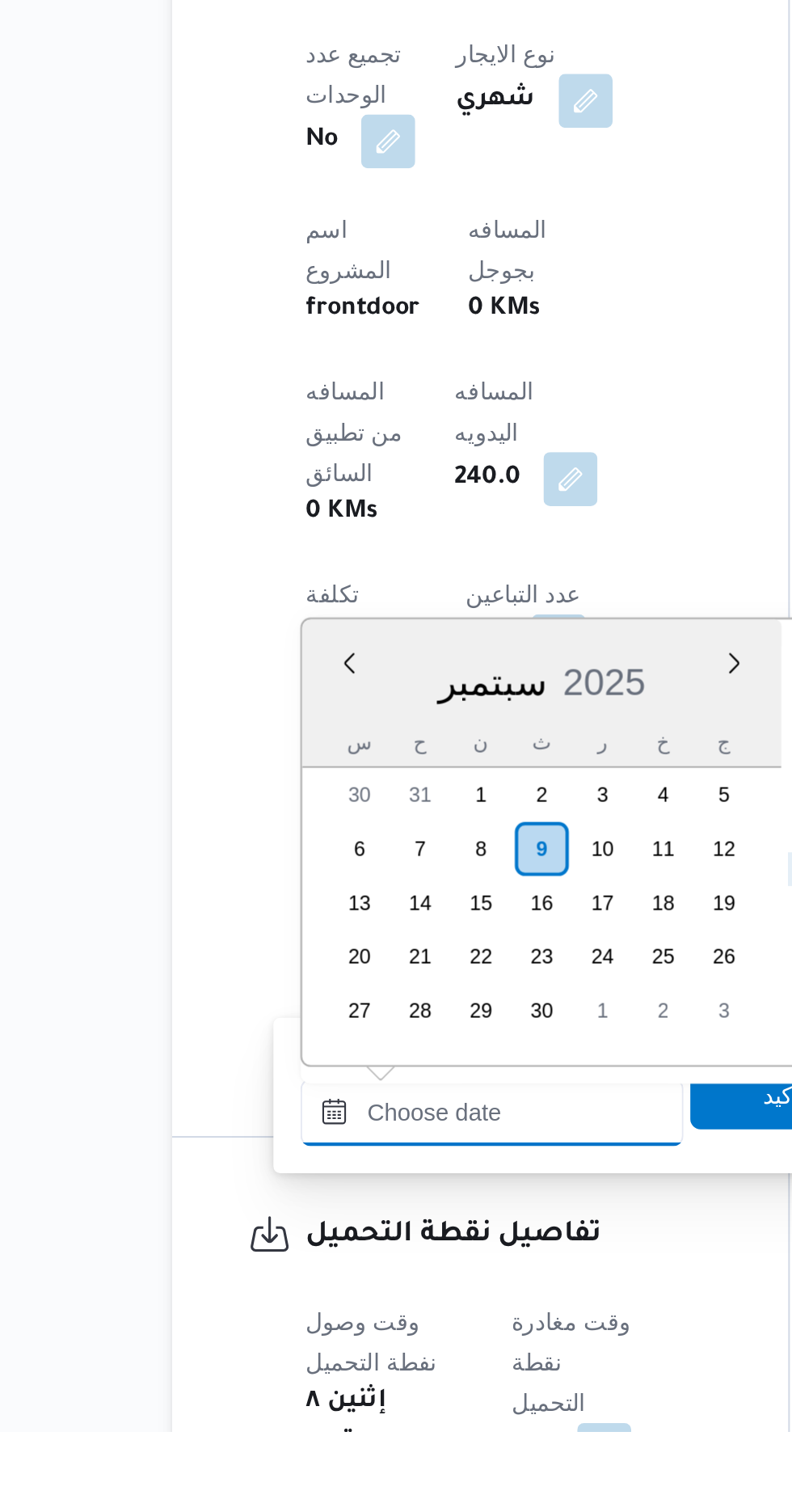
scroll to position [473, 0]
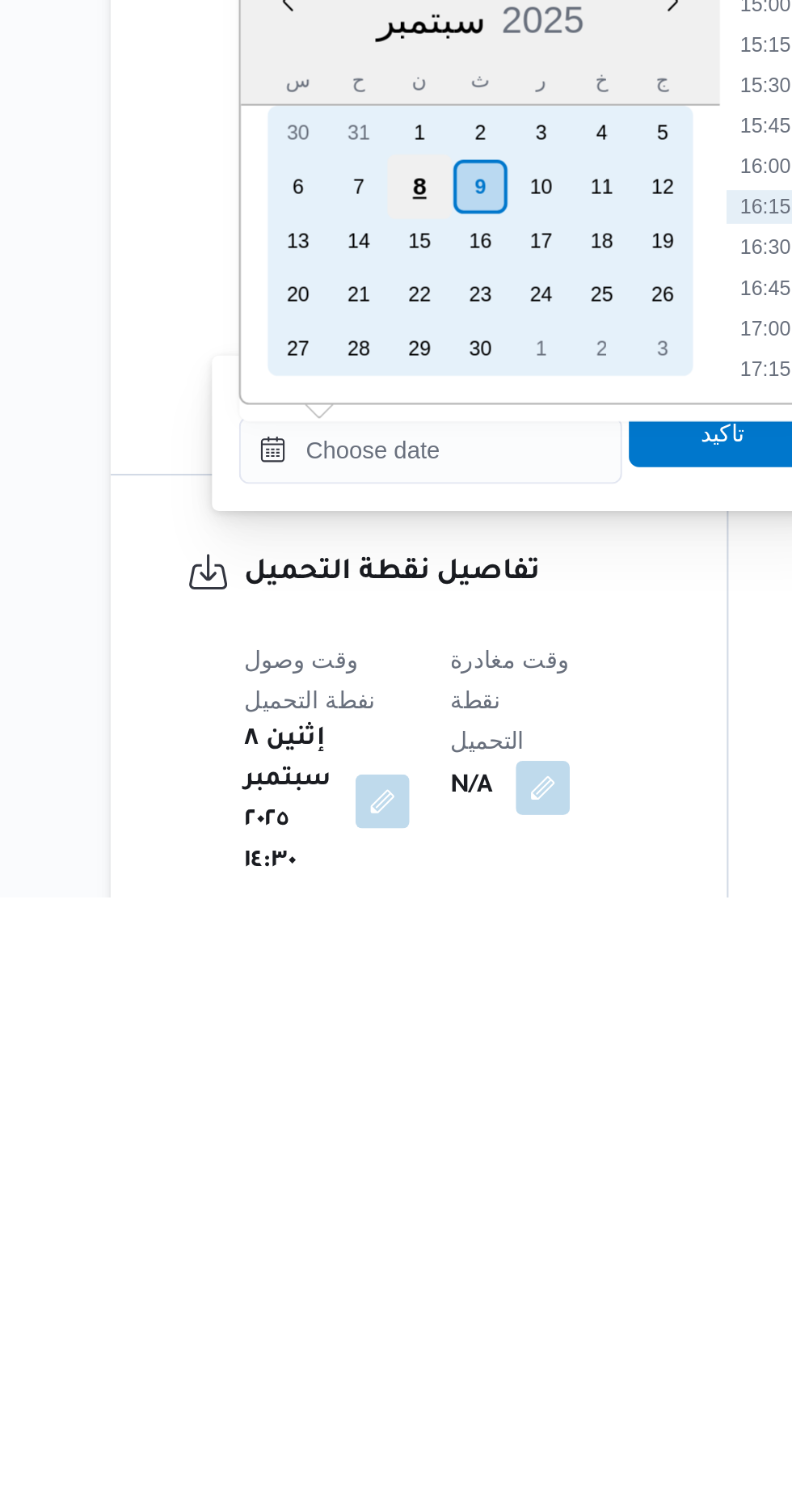
click at [359, 1170] on div "8" at bounding box center [357, 1172] width 31 height 31
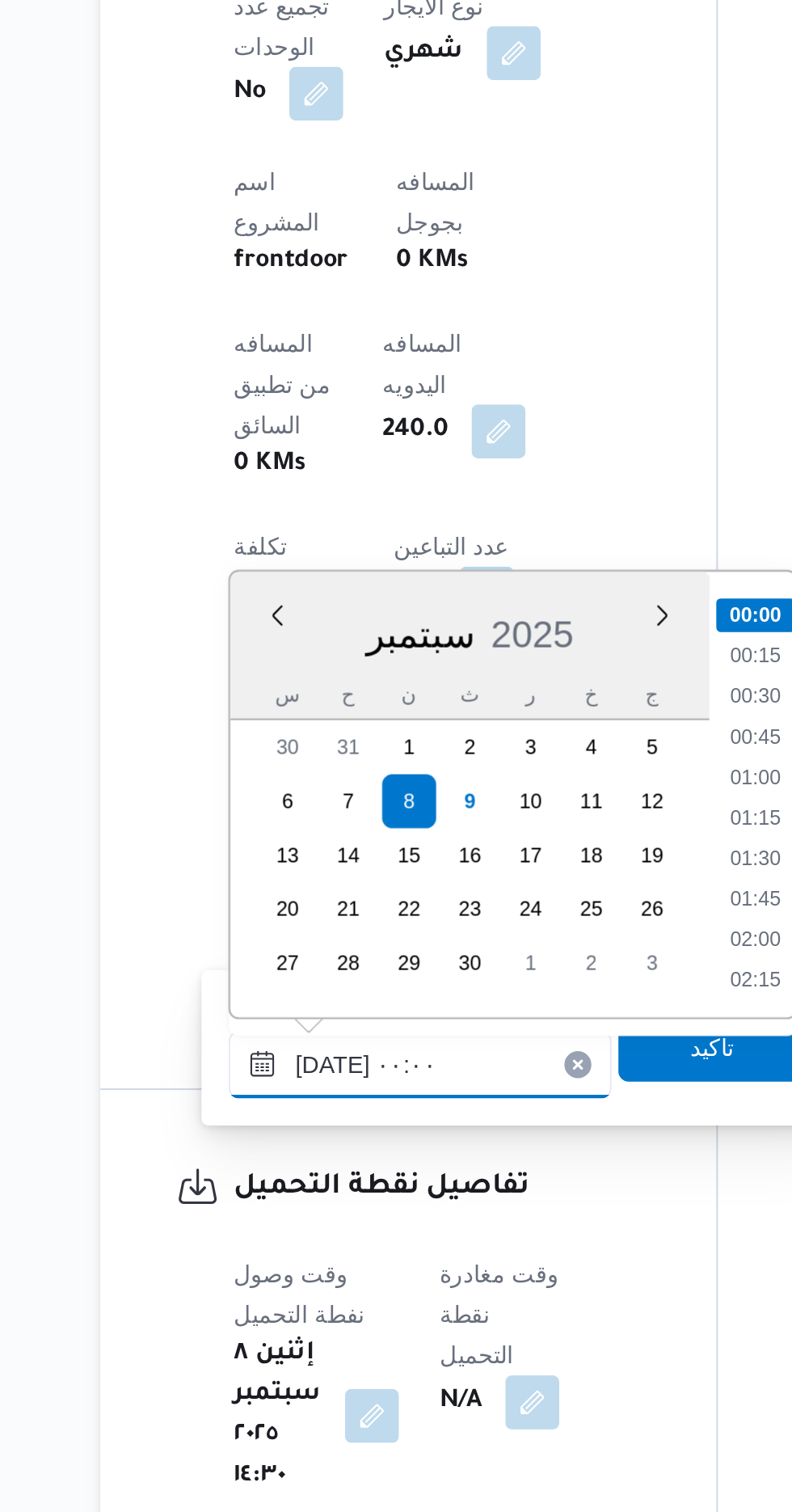
click at [278, 1297] on input "[DATE] ٠٠:٠٠" at bounding box center [363, 1298] width 184 height 32
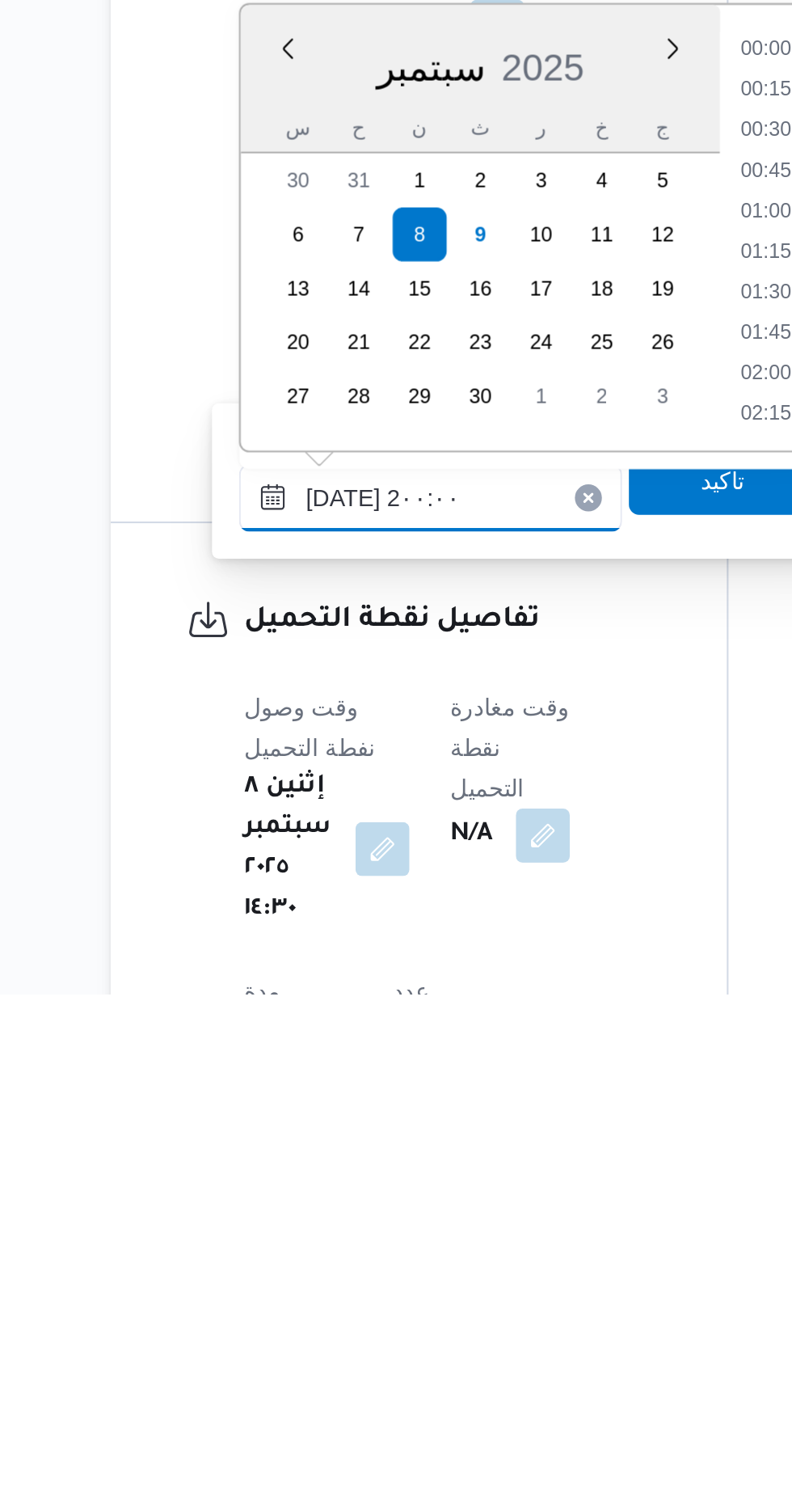
scroll to position [1383, 0]
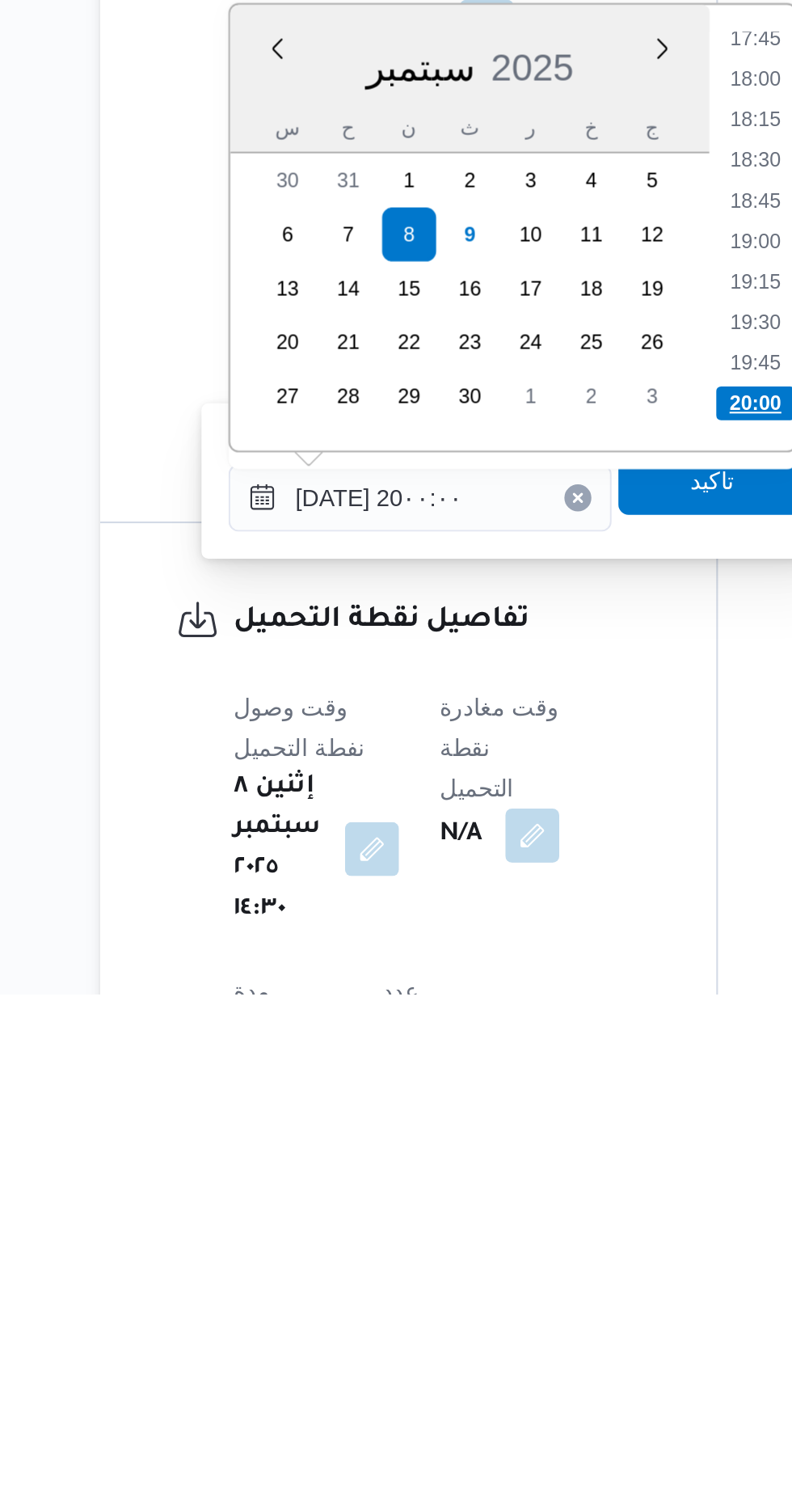
click at [518, 1231] on li "20:00" at bounding box center [524, 1229] width 38 height 16
type input "[DATE] ٢٠:٠٠"
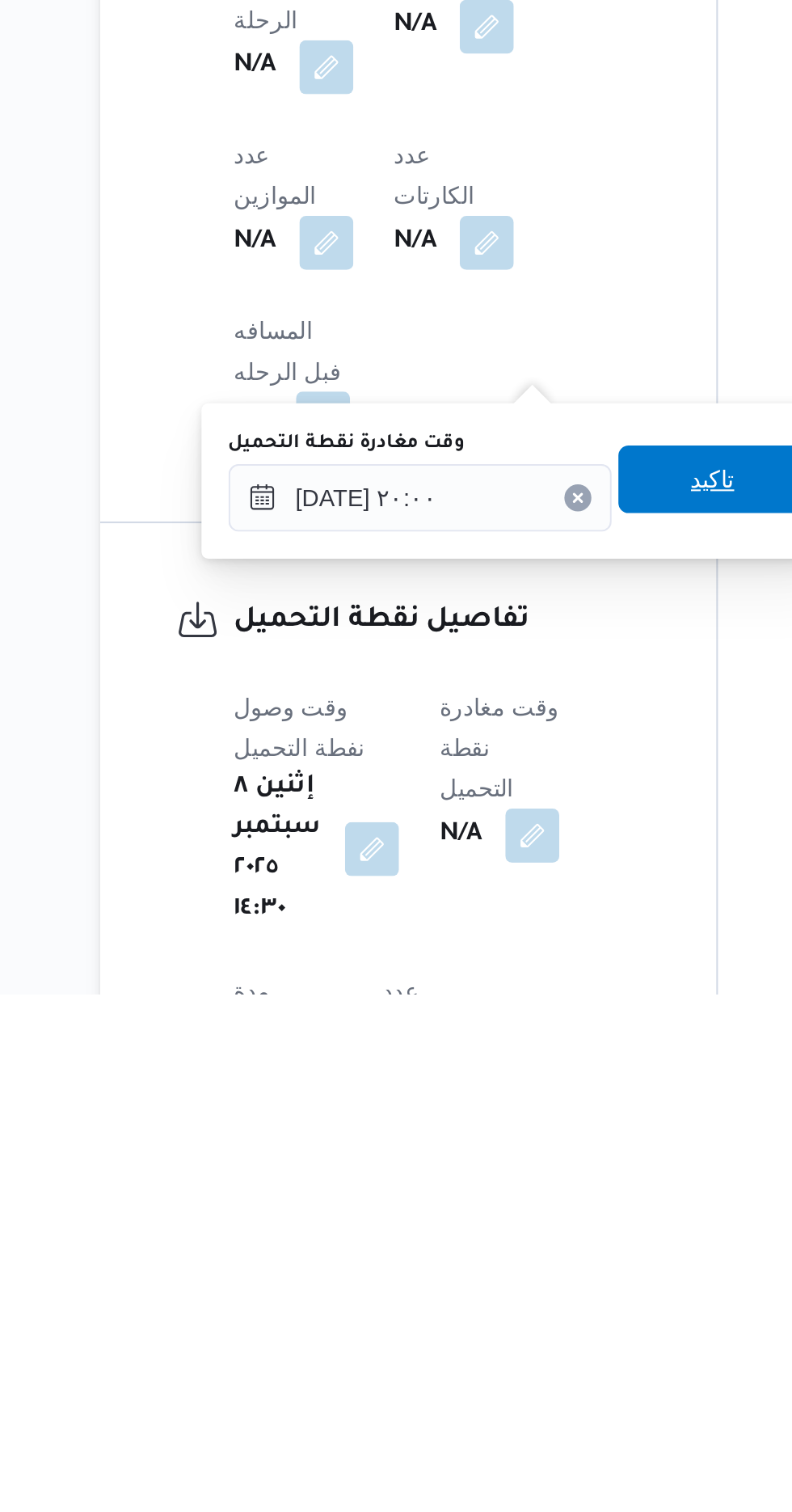
click at [506, 1266] on span "تاكيد" at bounding box center [503, 1266] width 91 height 32
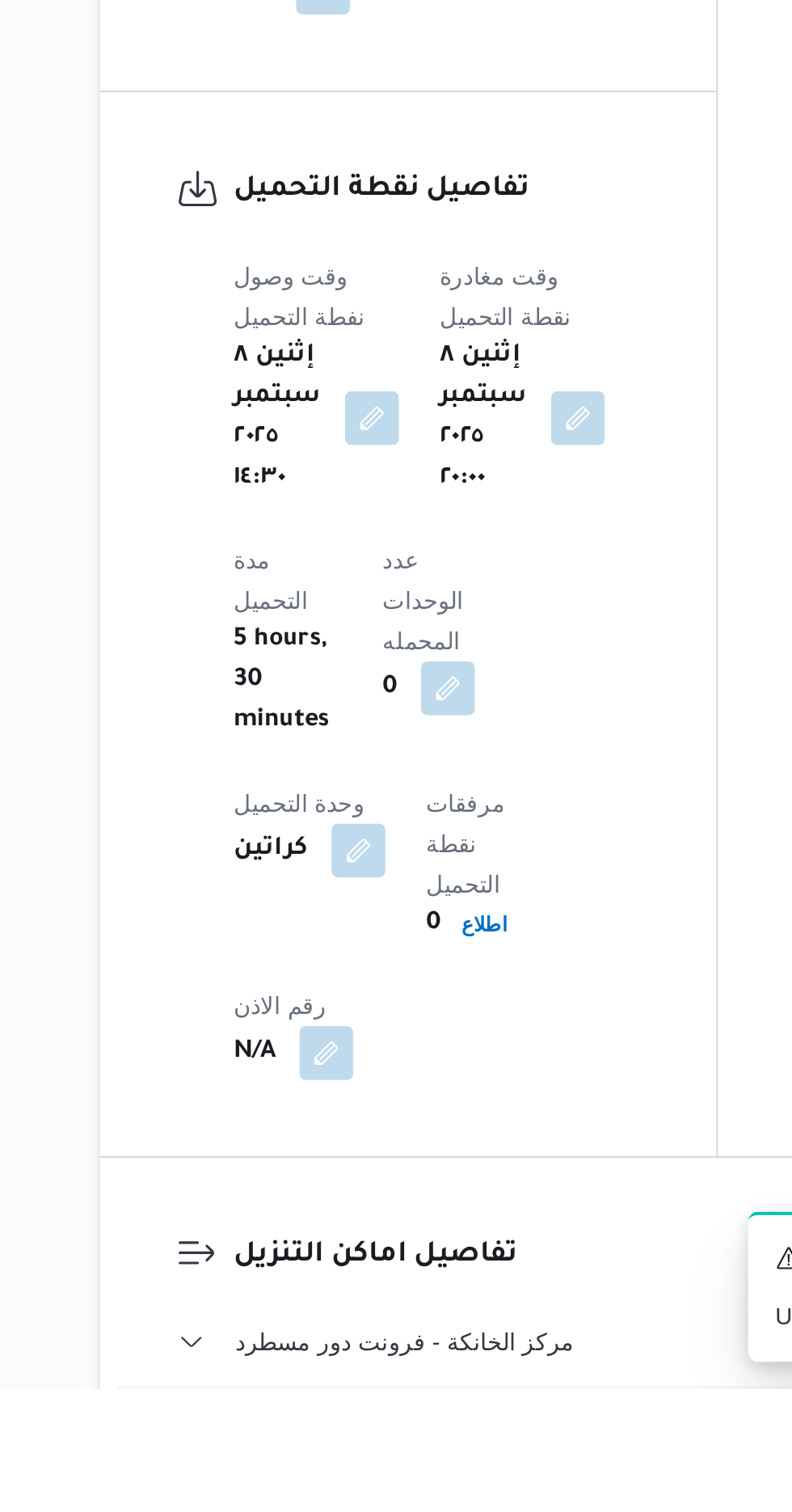
scroll to position [892, 0]
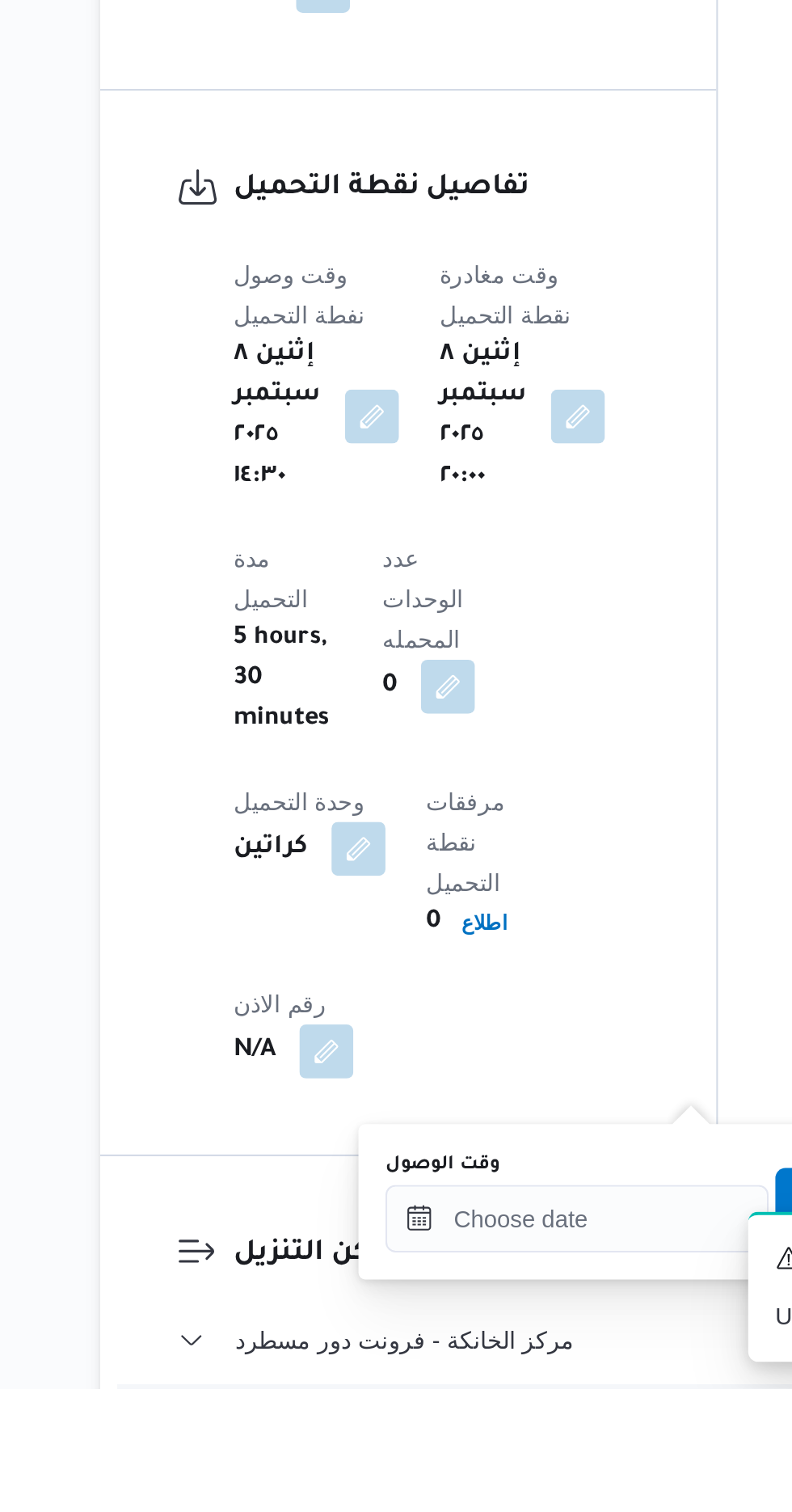
click at [438, 1403] on div "وقت الوصول" at bounding box center [439, 1405] width 184 height 13
click at [423, 1424] on input "وقت الوصول" at bounding box center [439, 1430] width 184 height 32
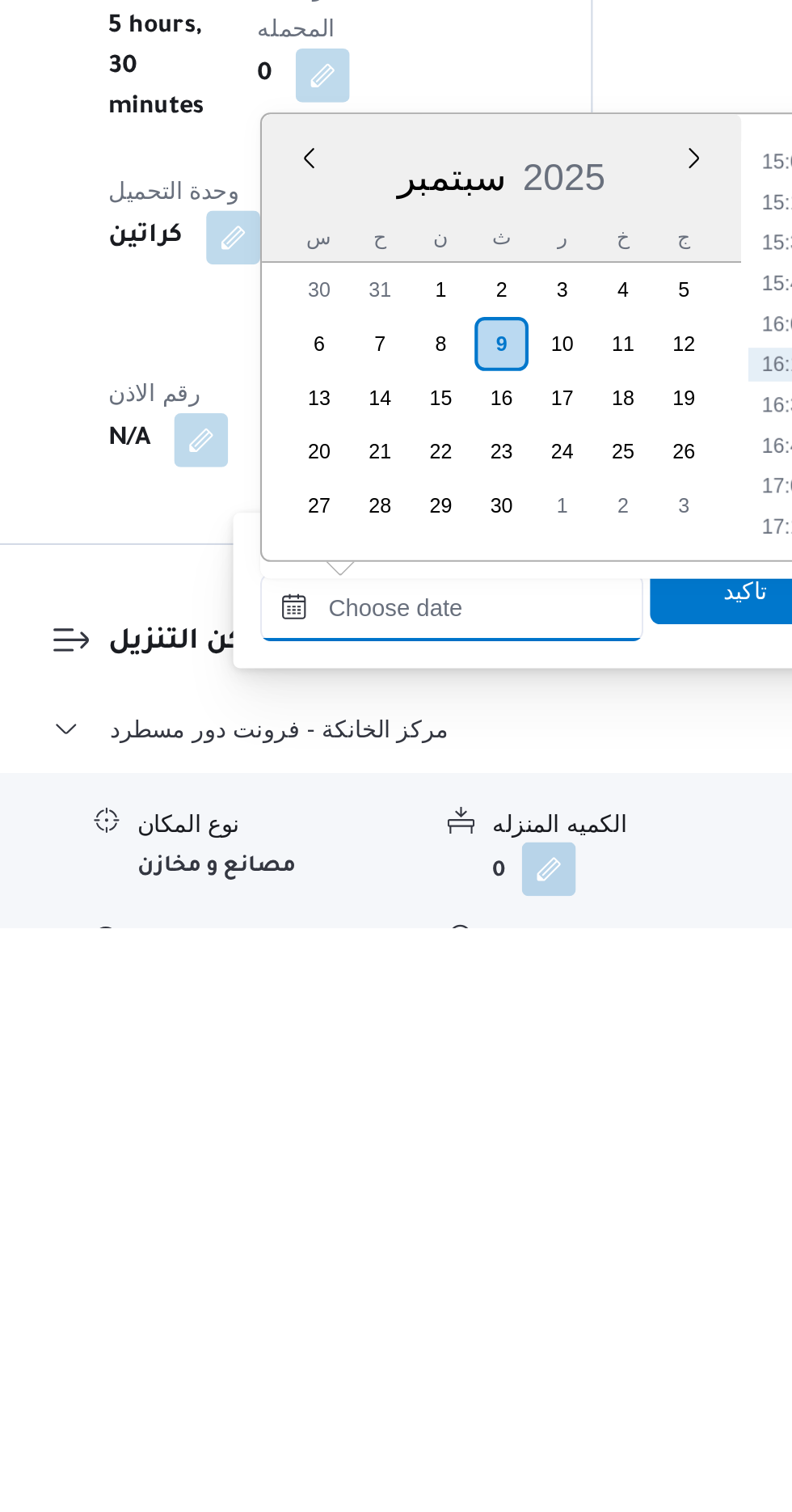
scroll to position [998, 0]
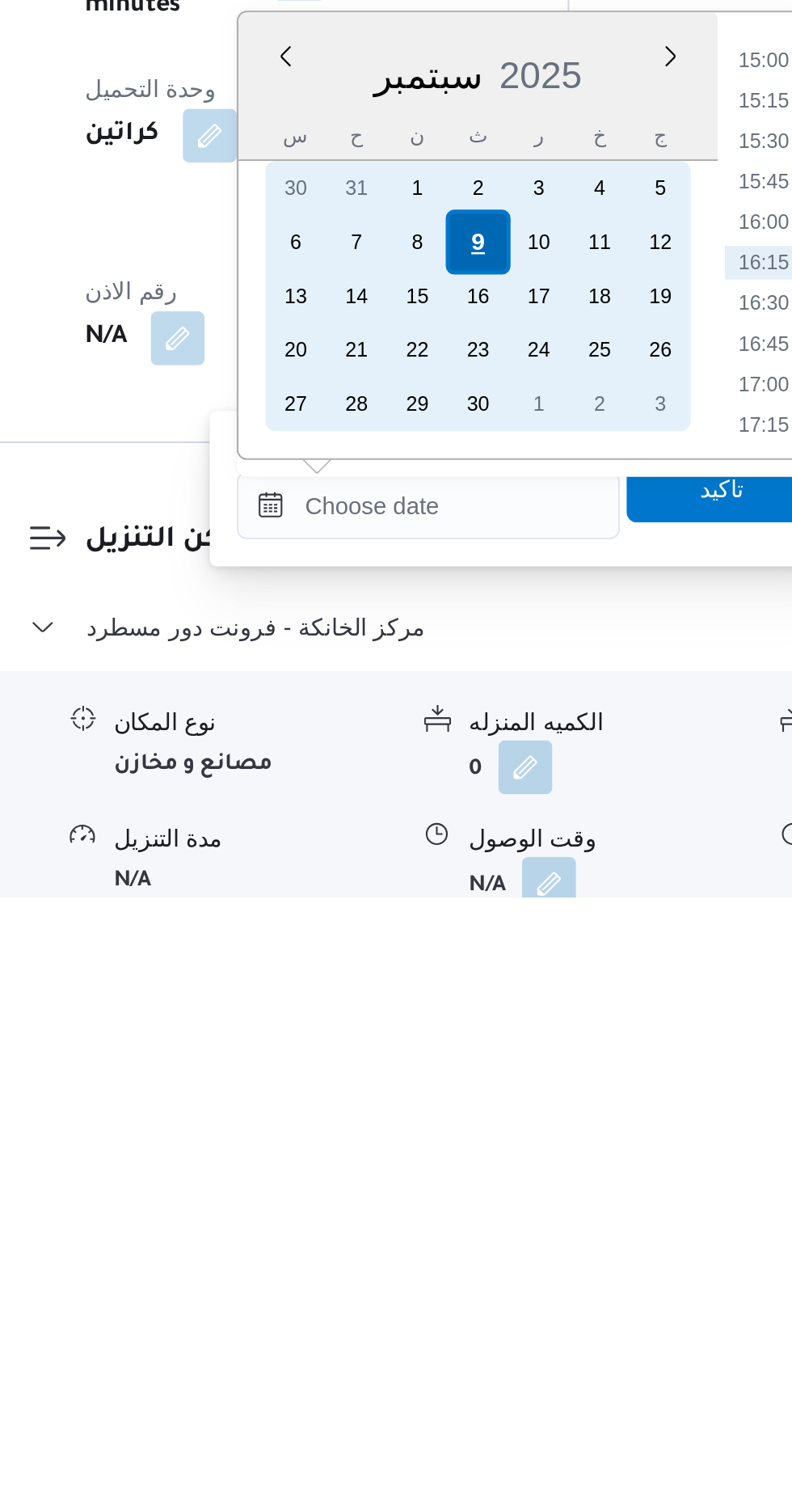
click at [463, 1196] on div "9" at bounding box center [462, 1198] width 31 height 31
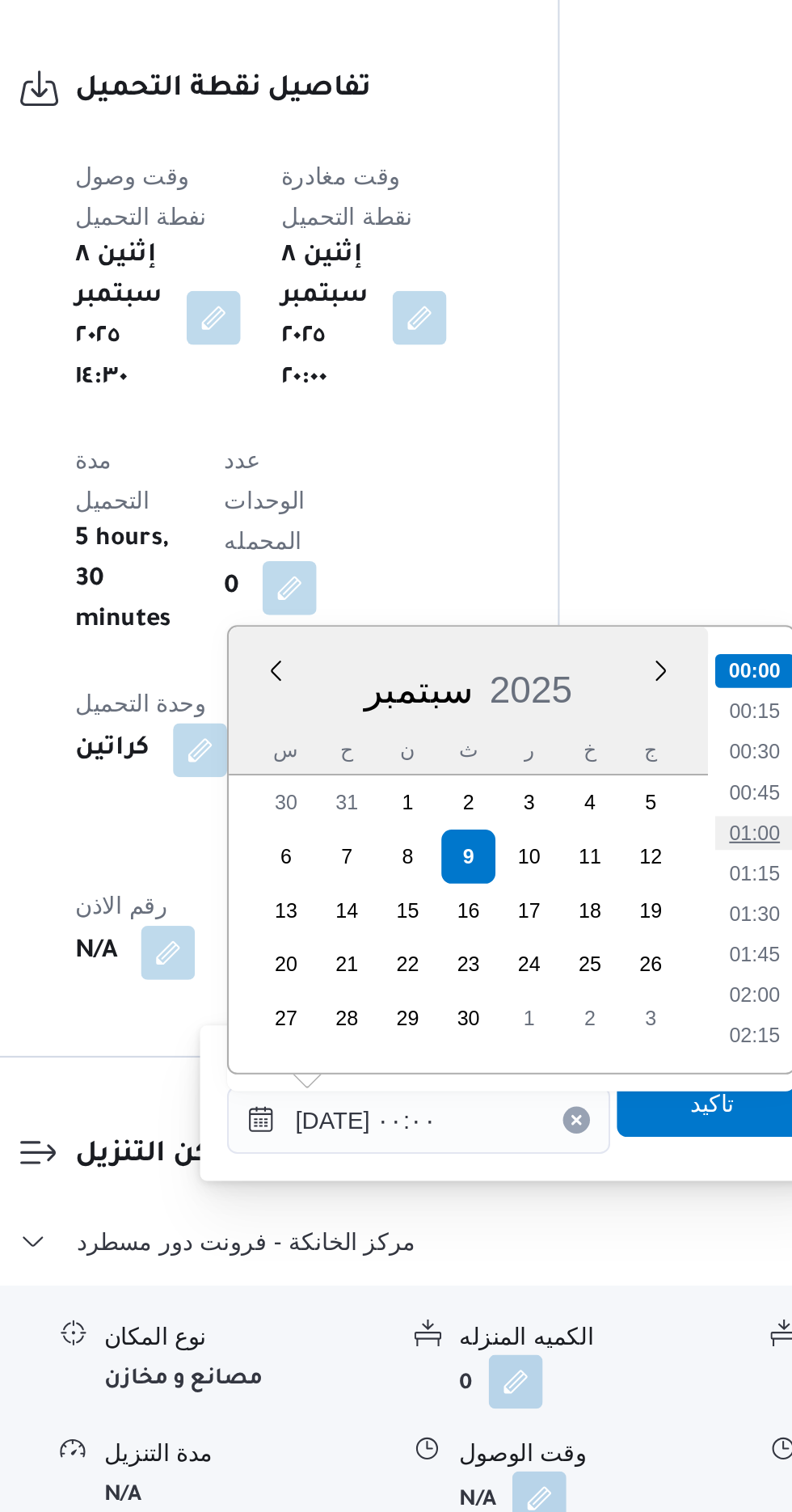
click at [610, 1184] on li "01:00" at bounding box center [600, 1187] width 37 height 16
type input "[DATE] ٠١:٠٠"
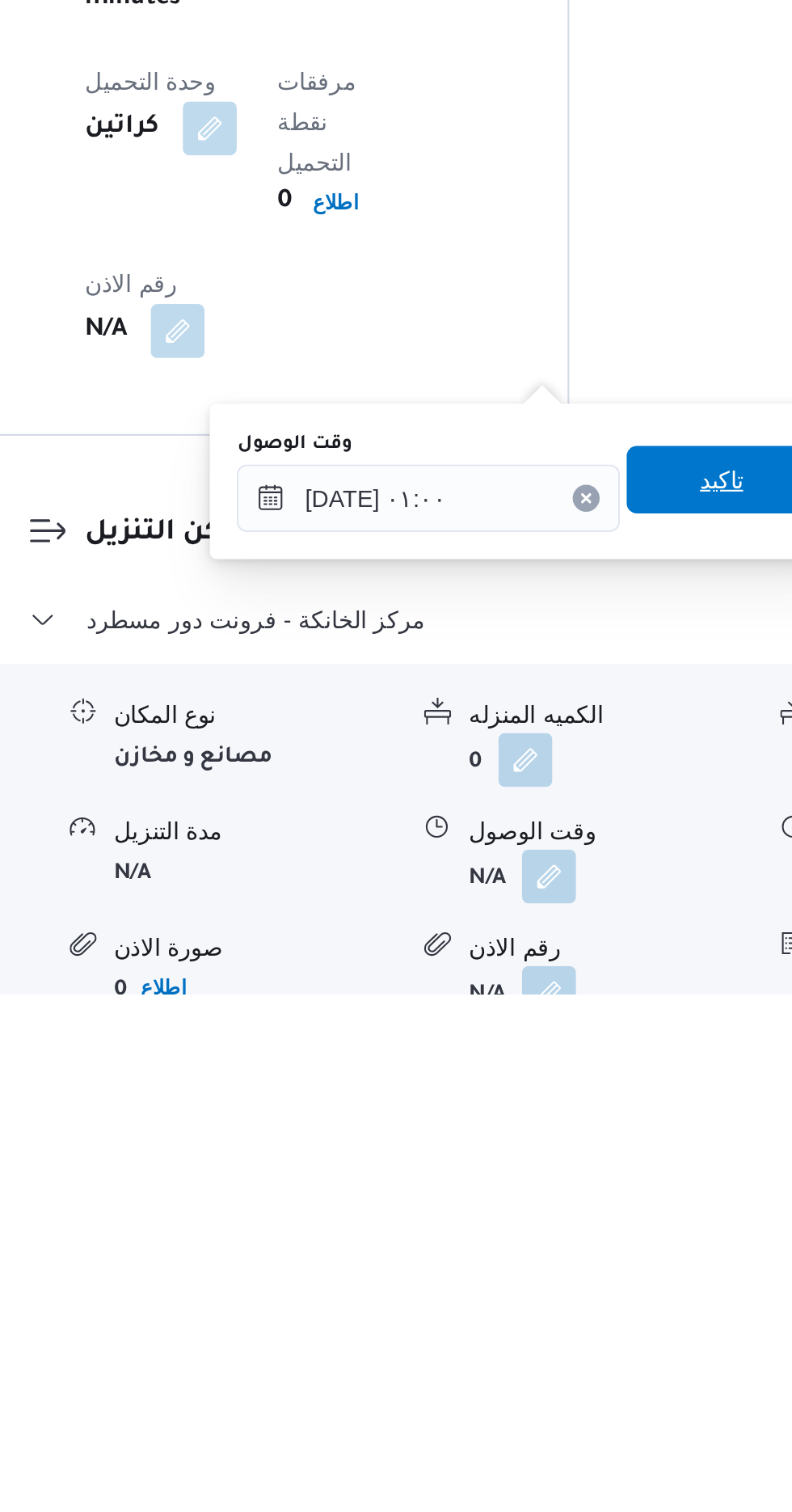
click at [604, 1267] on span "تاكيد" at bounding box center [579, 1266] width 91 height 32
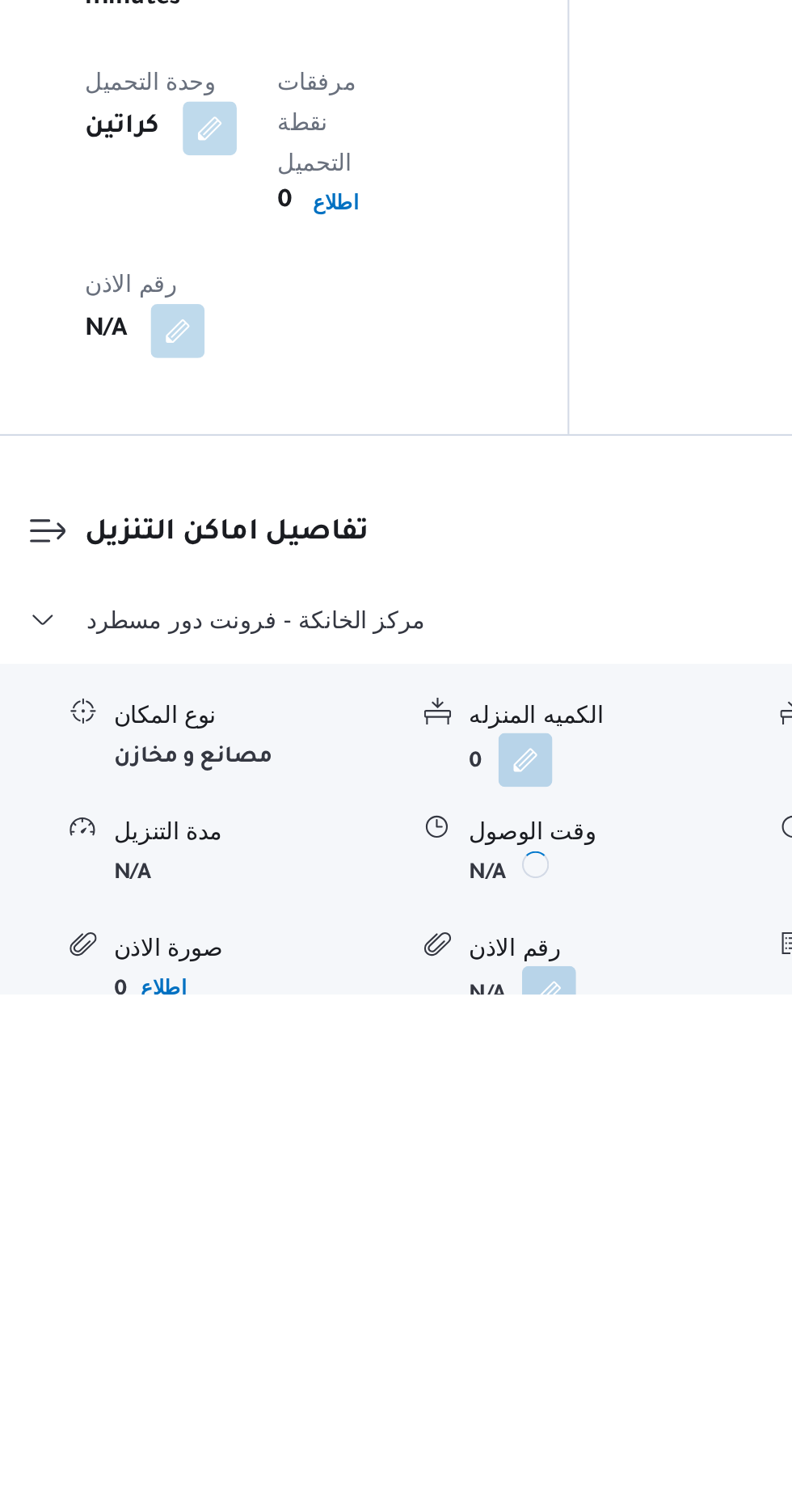
scroll to position [1048, 0]
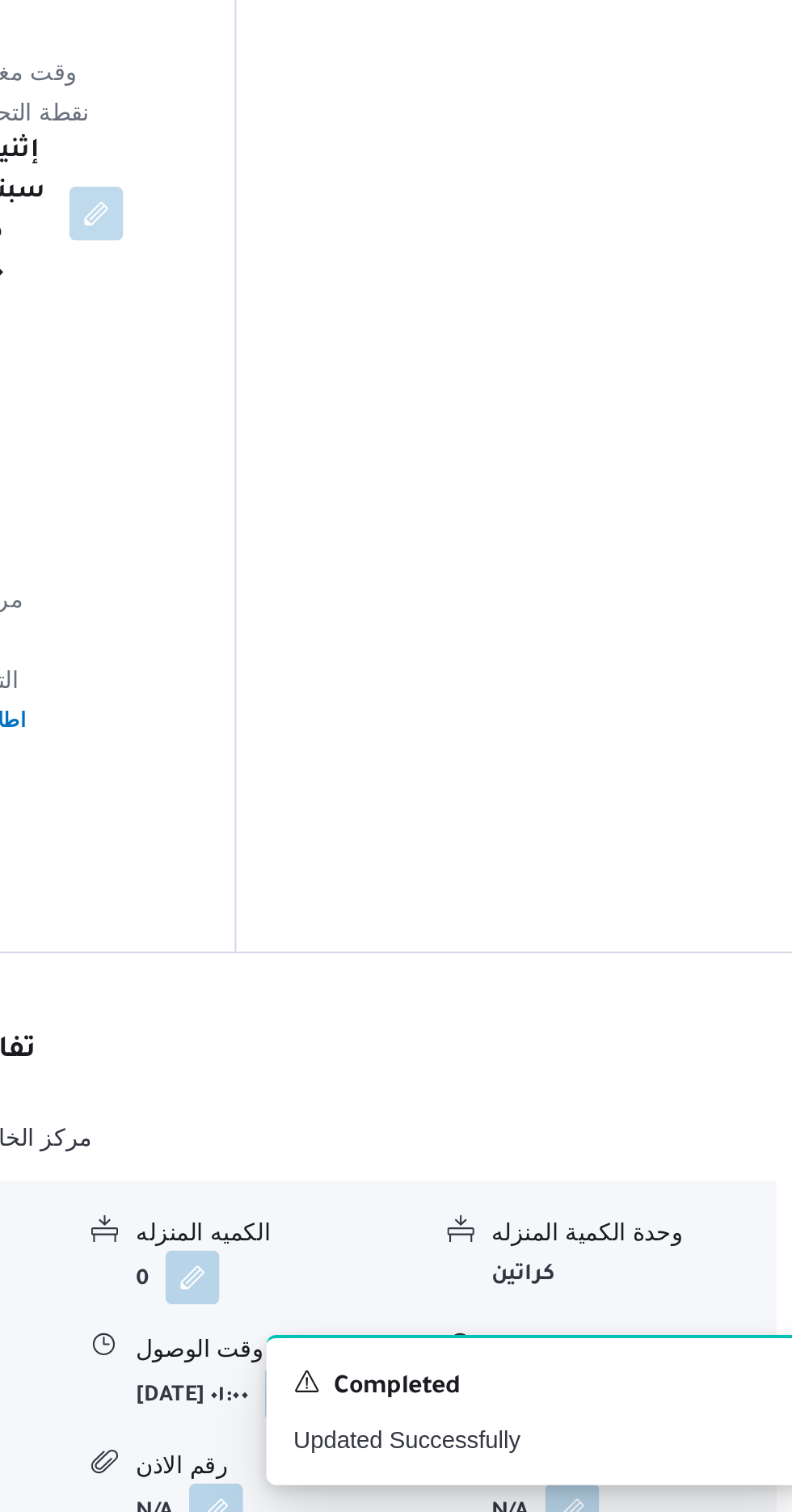
click at [677, 1442] on button "button" at bounding box center [667, 1454] width 26 height 26
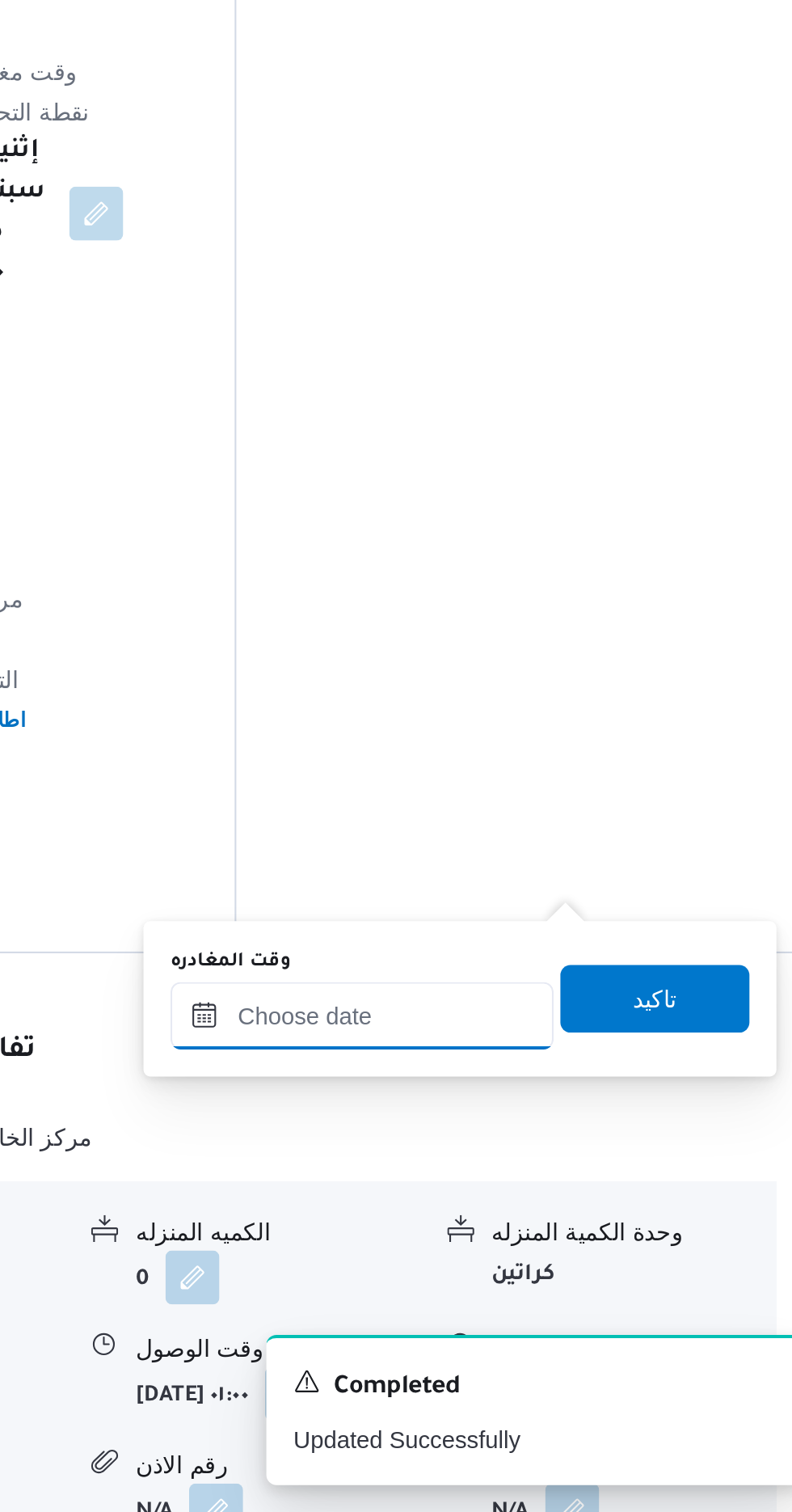
click at [619, 1269] on input "وقت المغادره" at bounding box center [566, 1275] width 184 height 32
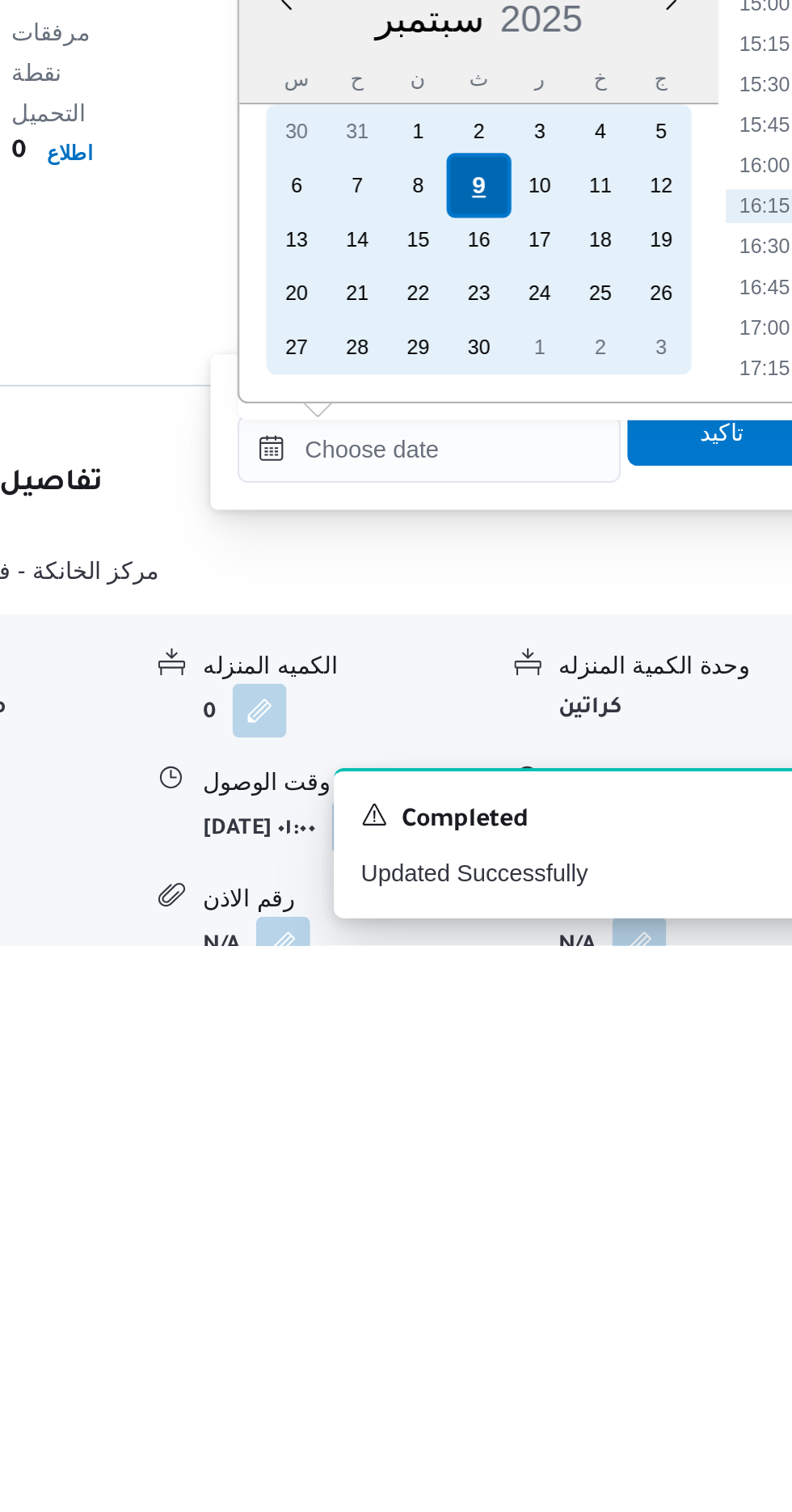
click at [590, 1147] on div "9" at bounding box center [590, 1148] width 31 height 31
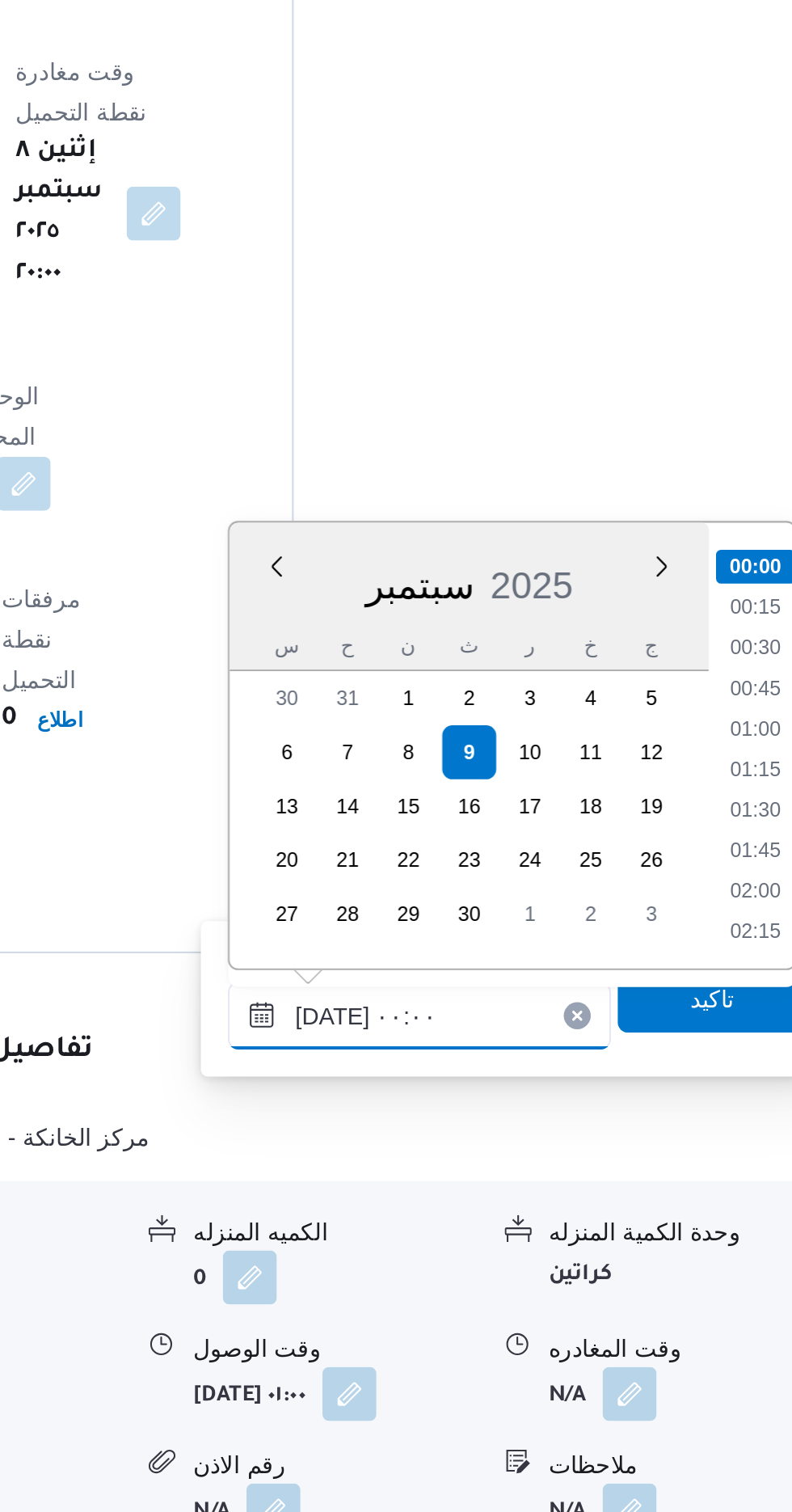
click at [481, 1277] on input "[DATE] ٠٠:٠٠" at bounding box center [566, 1275] width 184 height 32
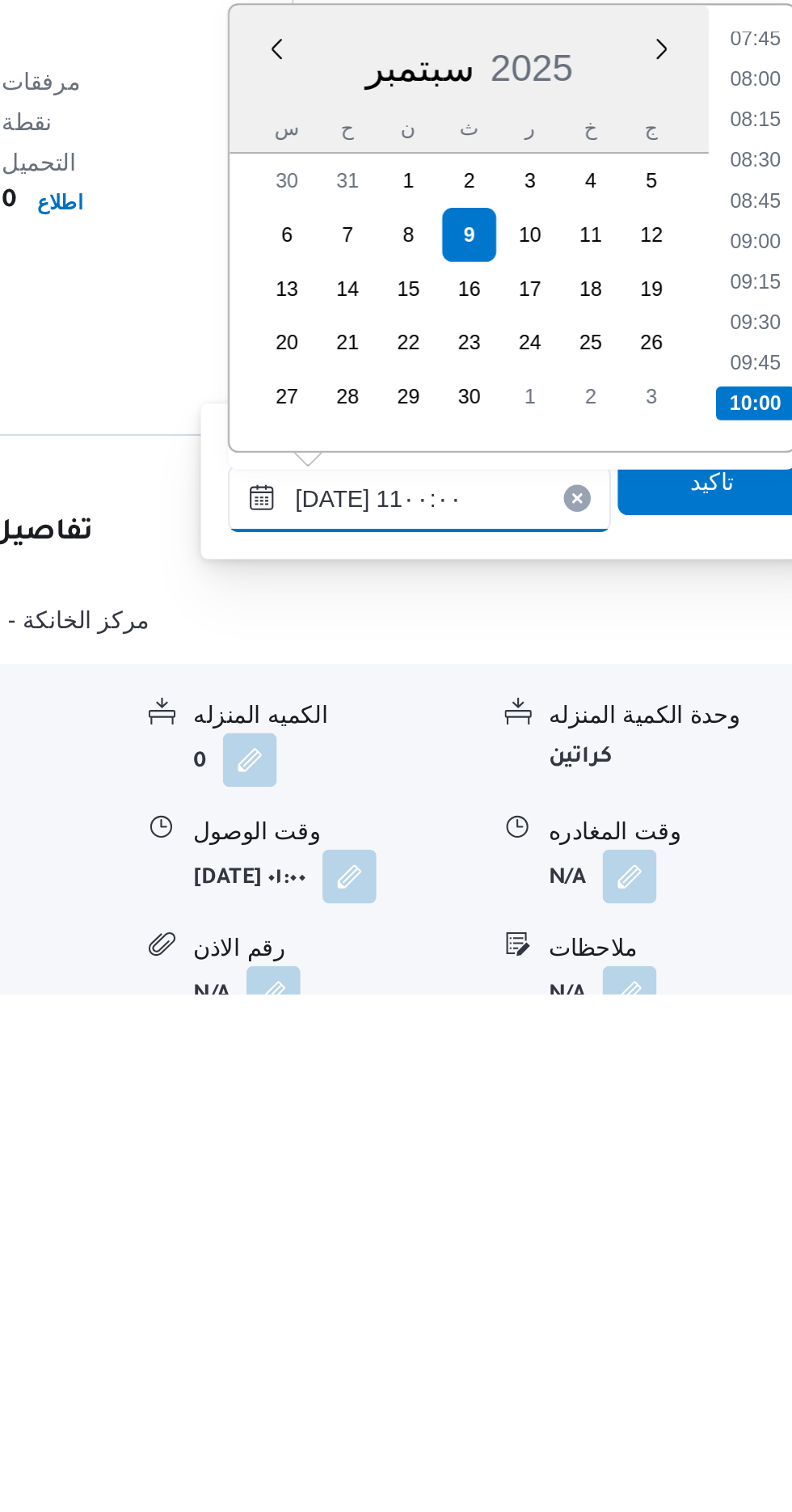
scroll to position [684, 0]
click at [726, 1230] on li "11:00" at bounding box center [727, 1229] width 38 height 16
type input "[DATE] ١١:٠٠"
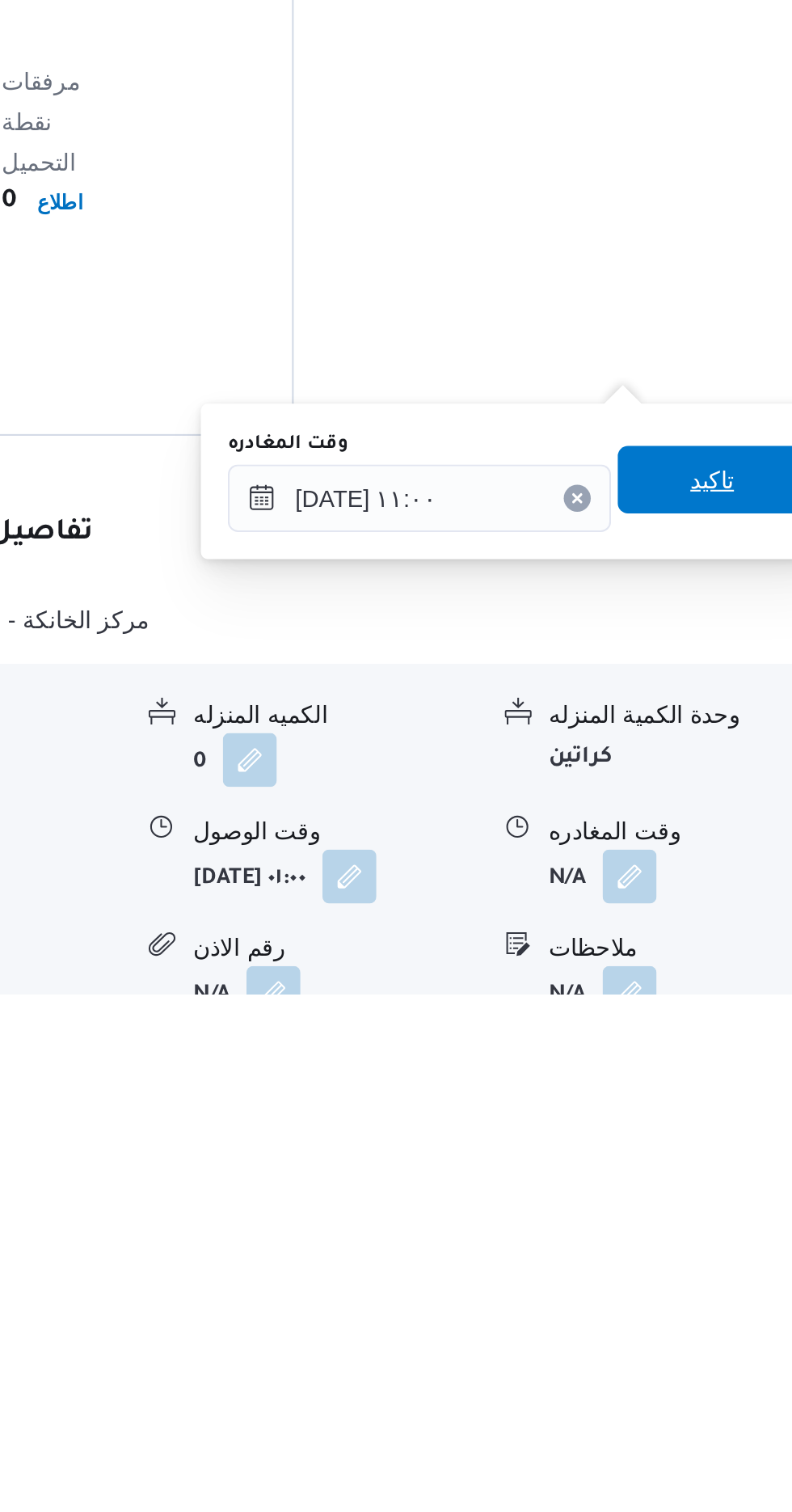
click at [709, 1266] on span "تاكيد" at bounding box center [707, 1266] width 91 height 32
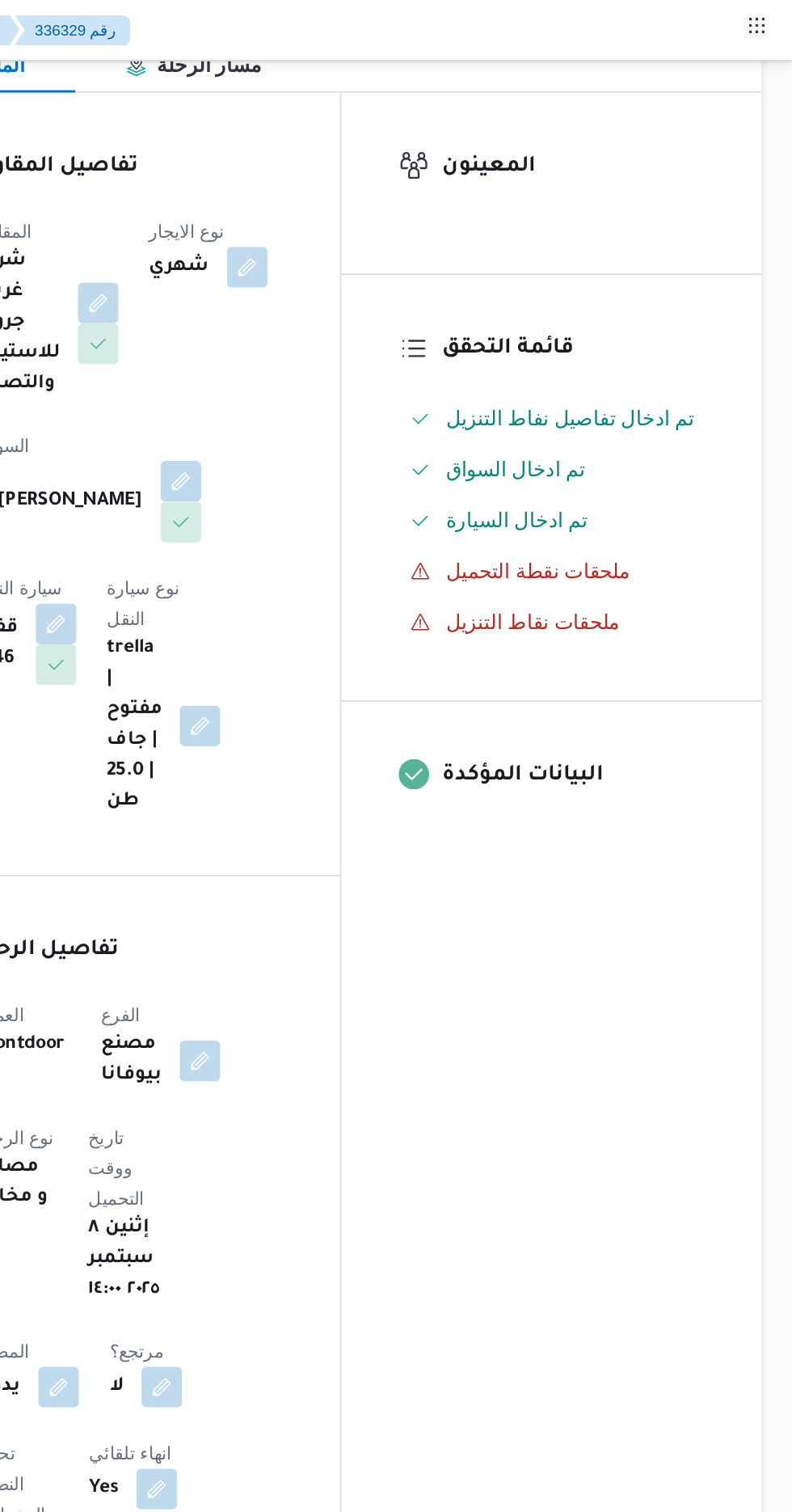
scroll to position [138, 0]
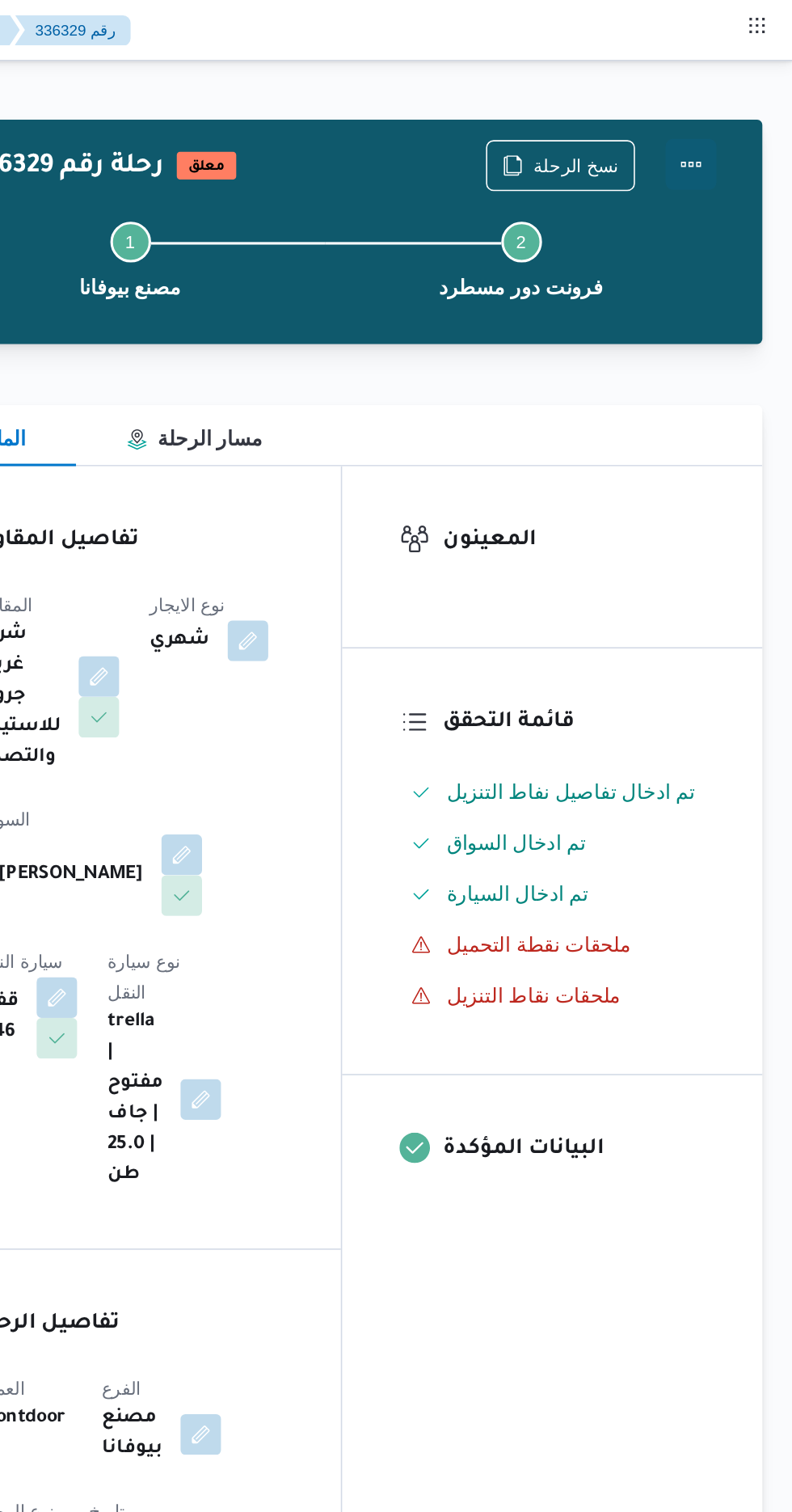
click at [739, 104] on button "Actions" at bounding box center [727, 104] width 32 height 32
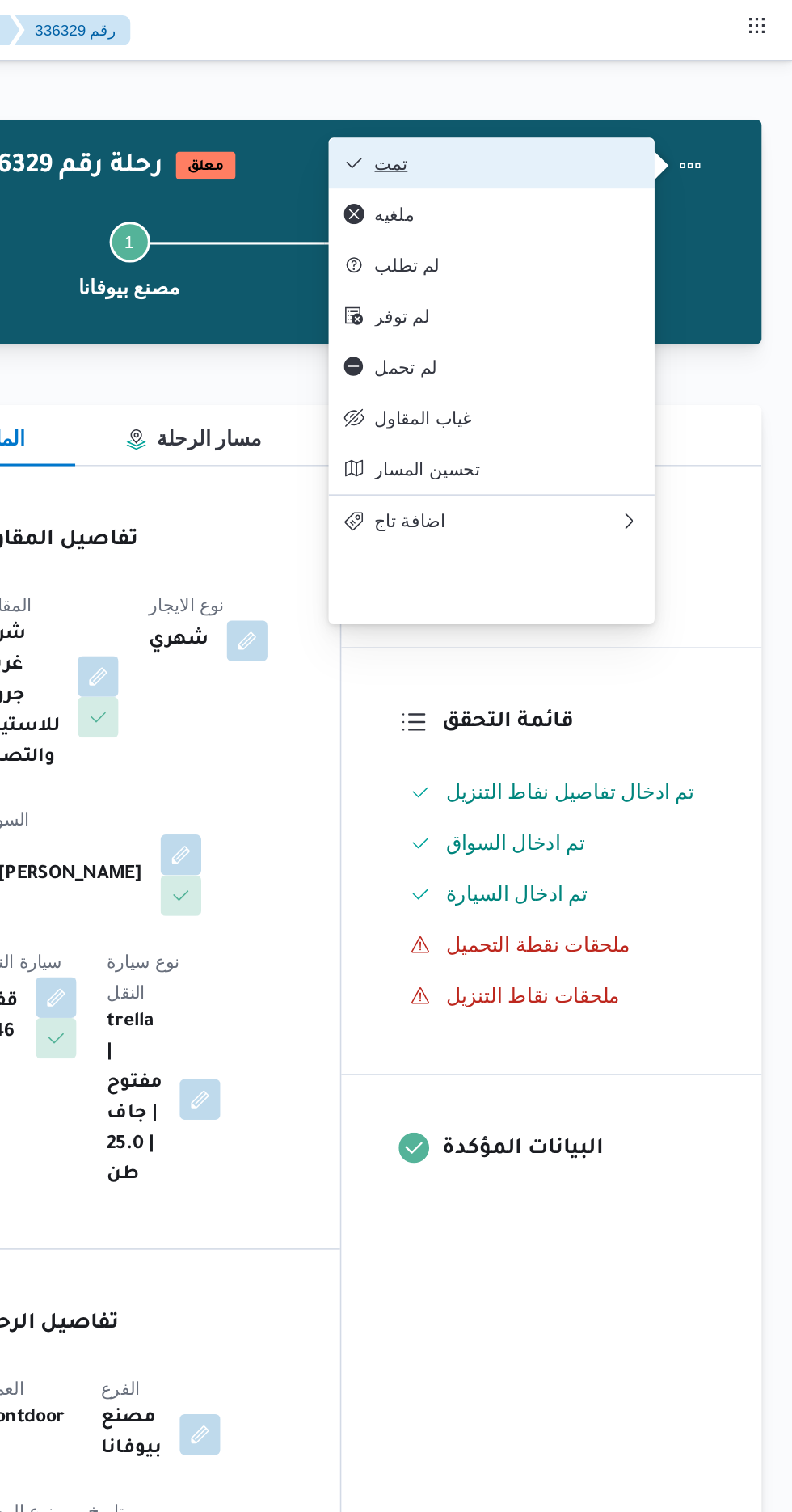
click at [684, 104] on span "تمت" at bounding box center [611, 103] width 168 height 13
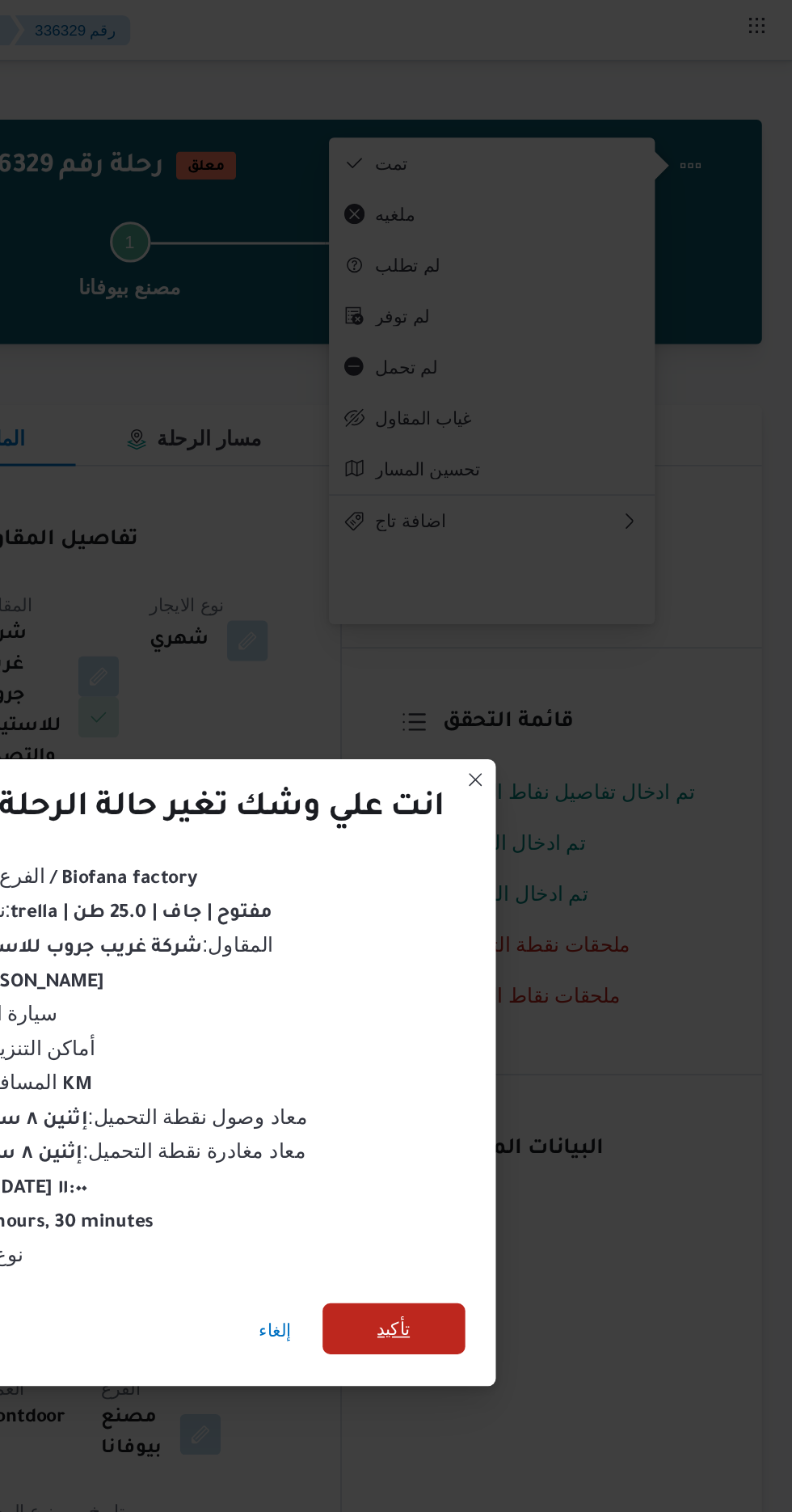
click at [550, 843] on span "تأكيد" at bounding box center [539, 844] width 21 height 20
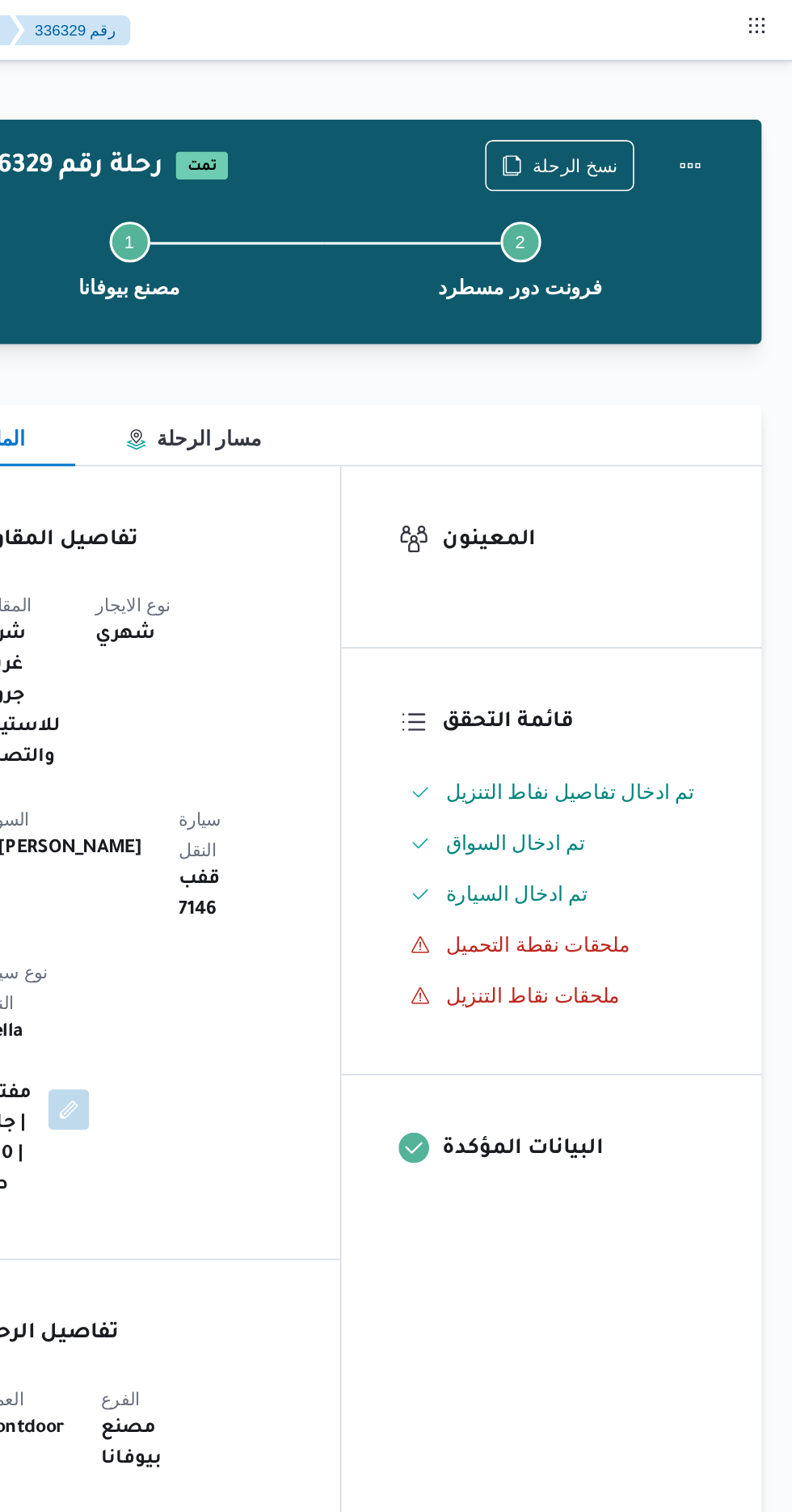
scroll to position [0, 0]
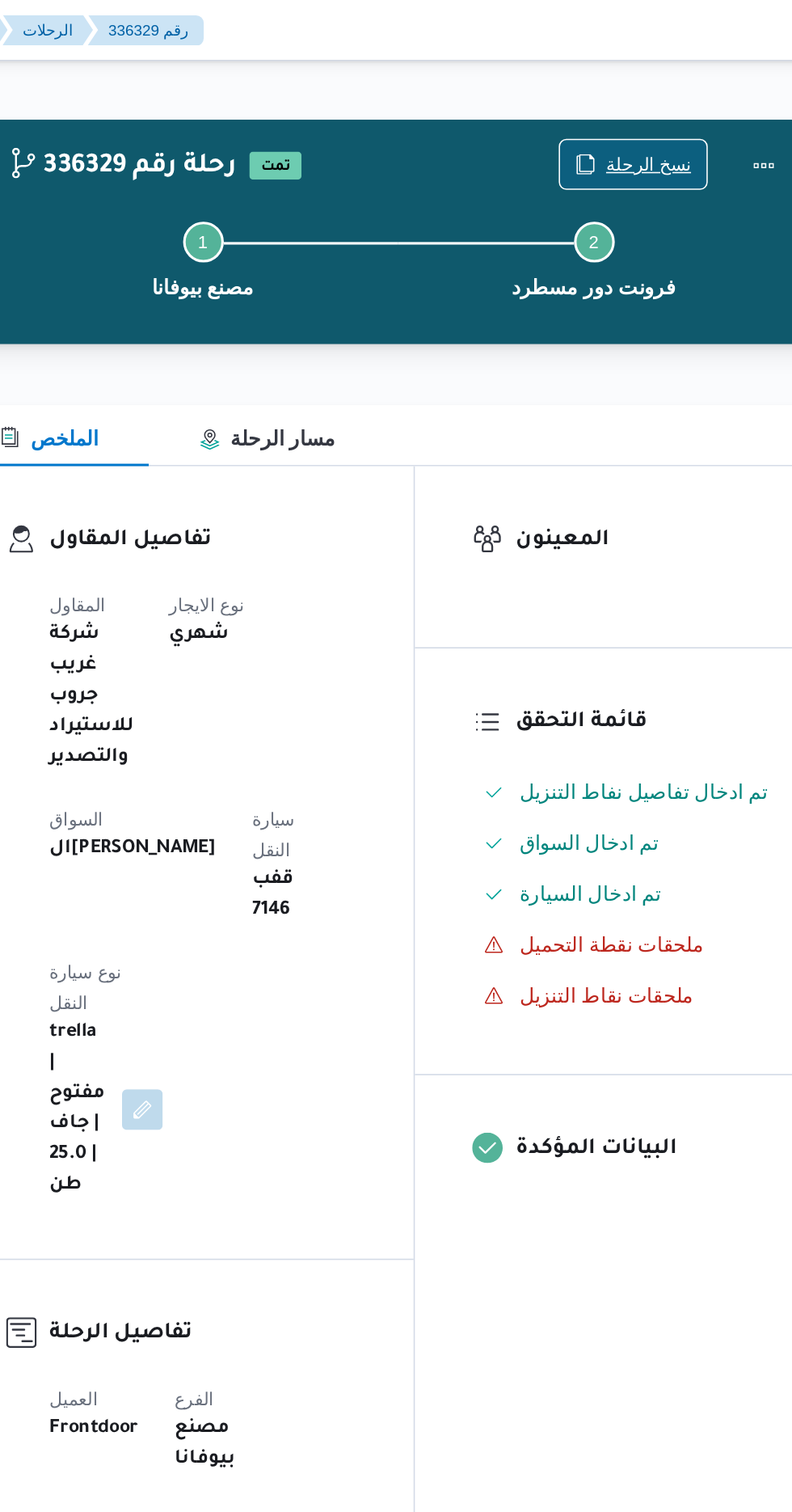
click at [658, 102] on span "نسخ الرحلة" at bounding box center [653, 105] width 54 height 20
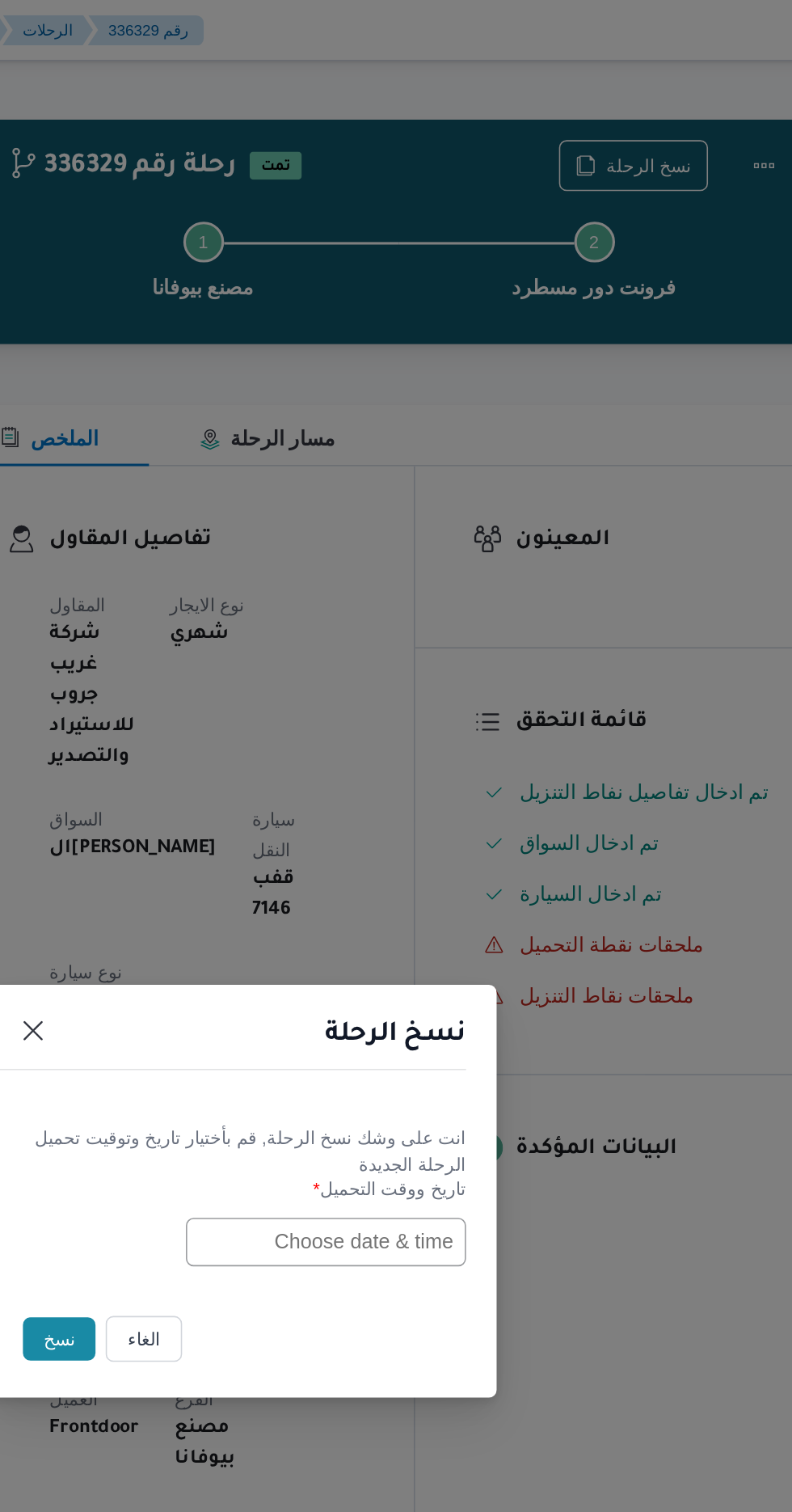
click at [424, 789] on input "text" at bounding box center [449, 788] width 178 height 31
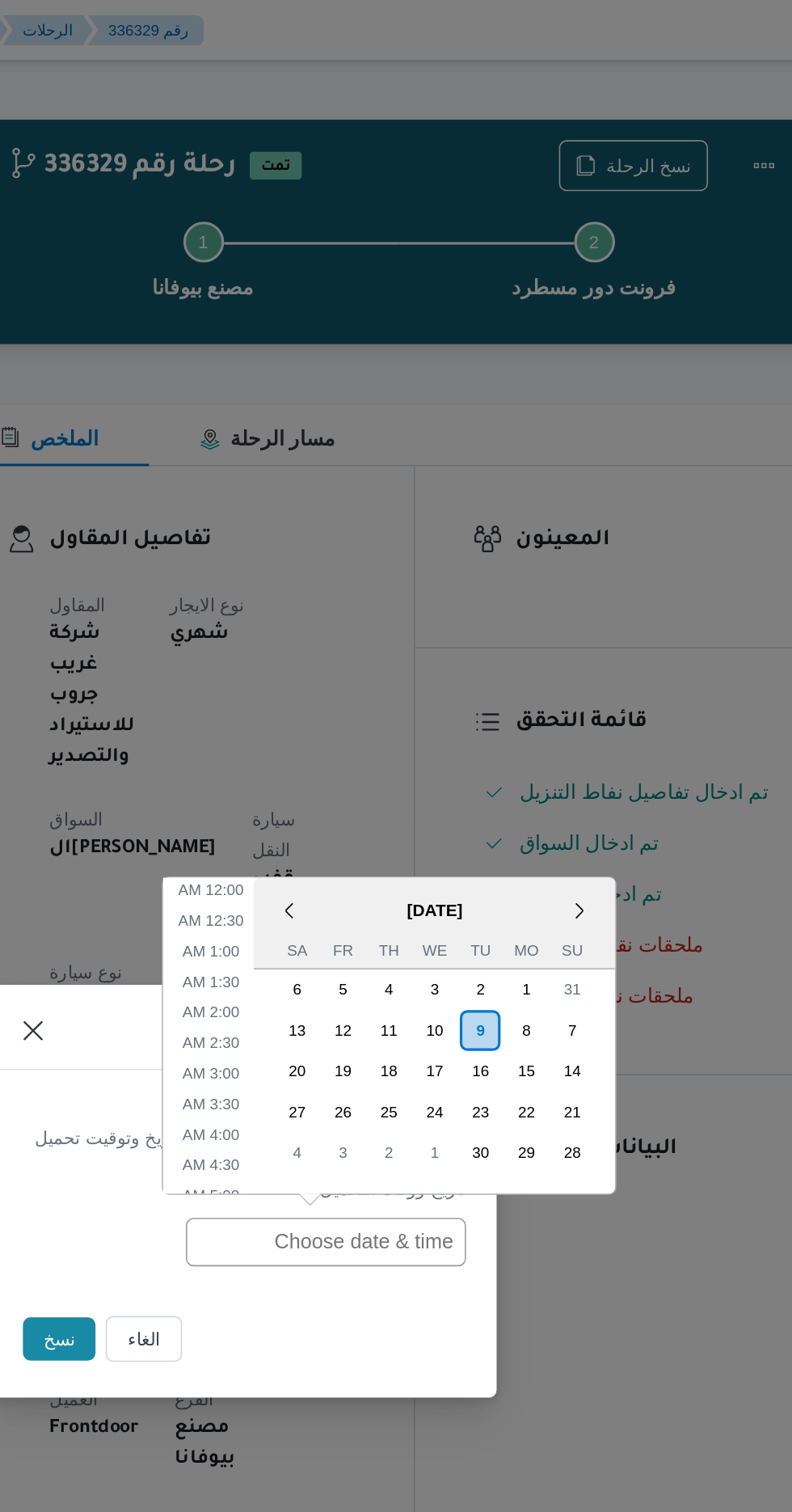
scroll to position [529, 0]
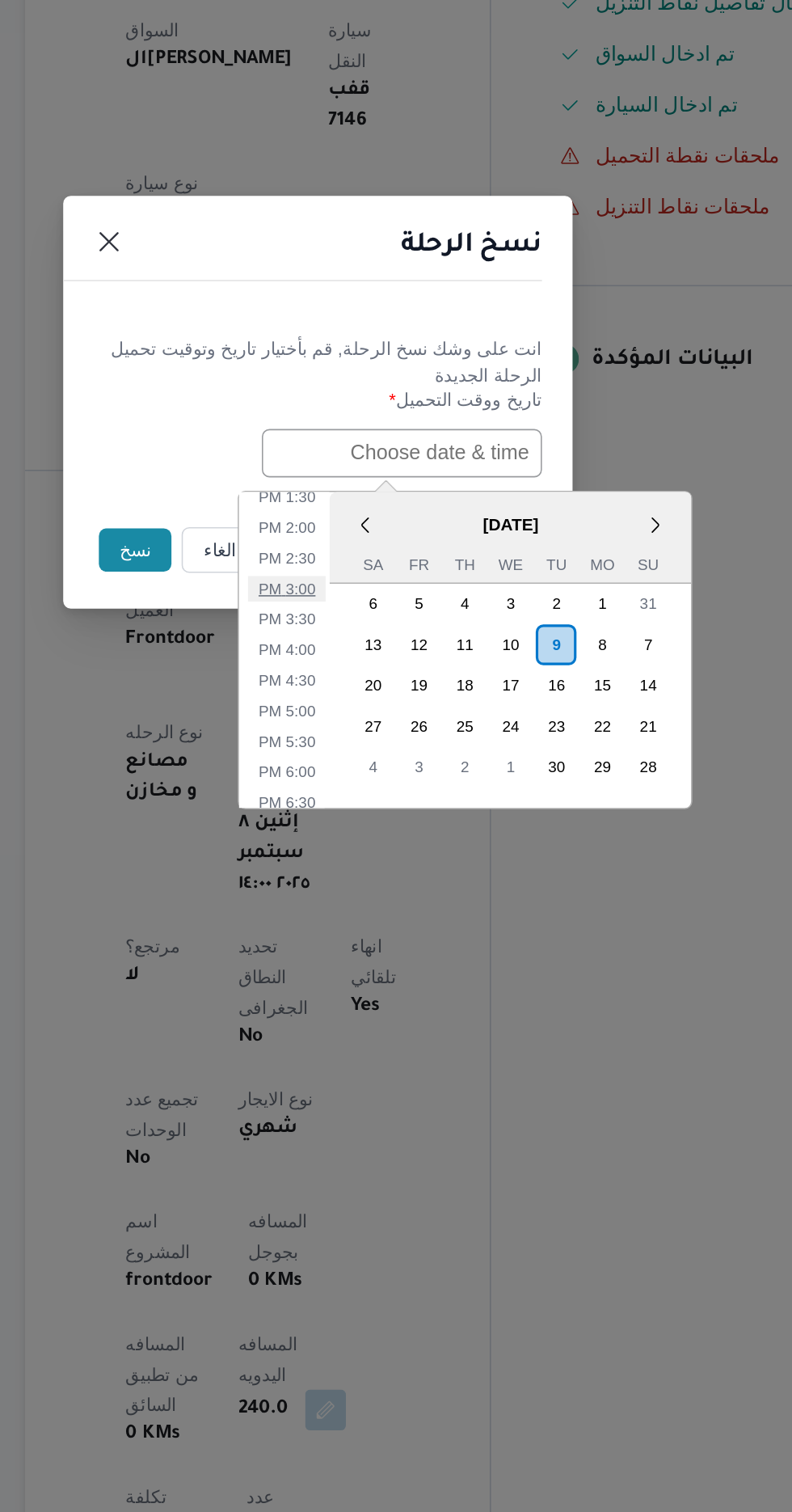
click at [374, 871] on li "3:00 PM" at bounding box center [376, 874] width 50 height 16
type input "[DATE] 3:00PM"
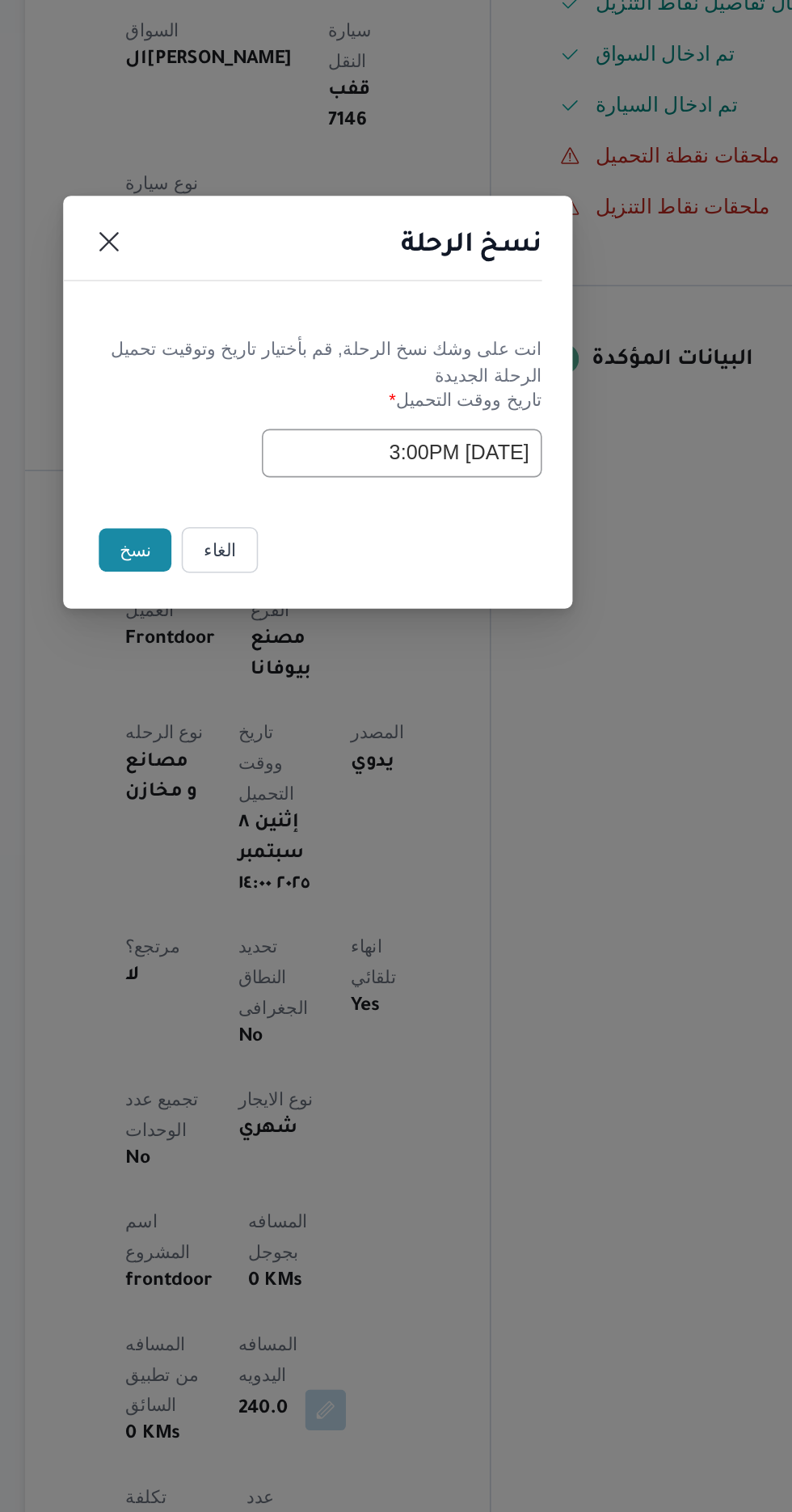
click at [276, 859] on button "نسخ" at bounding box center [281, 849] width 46 height 28
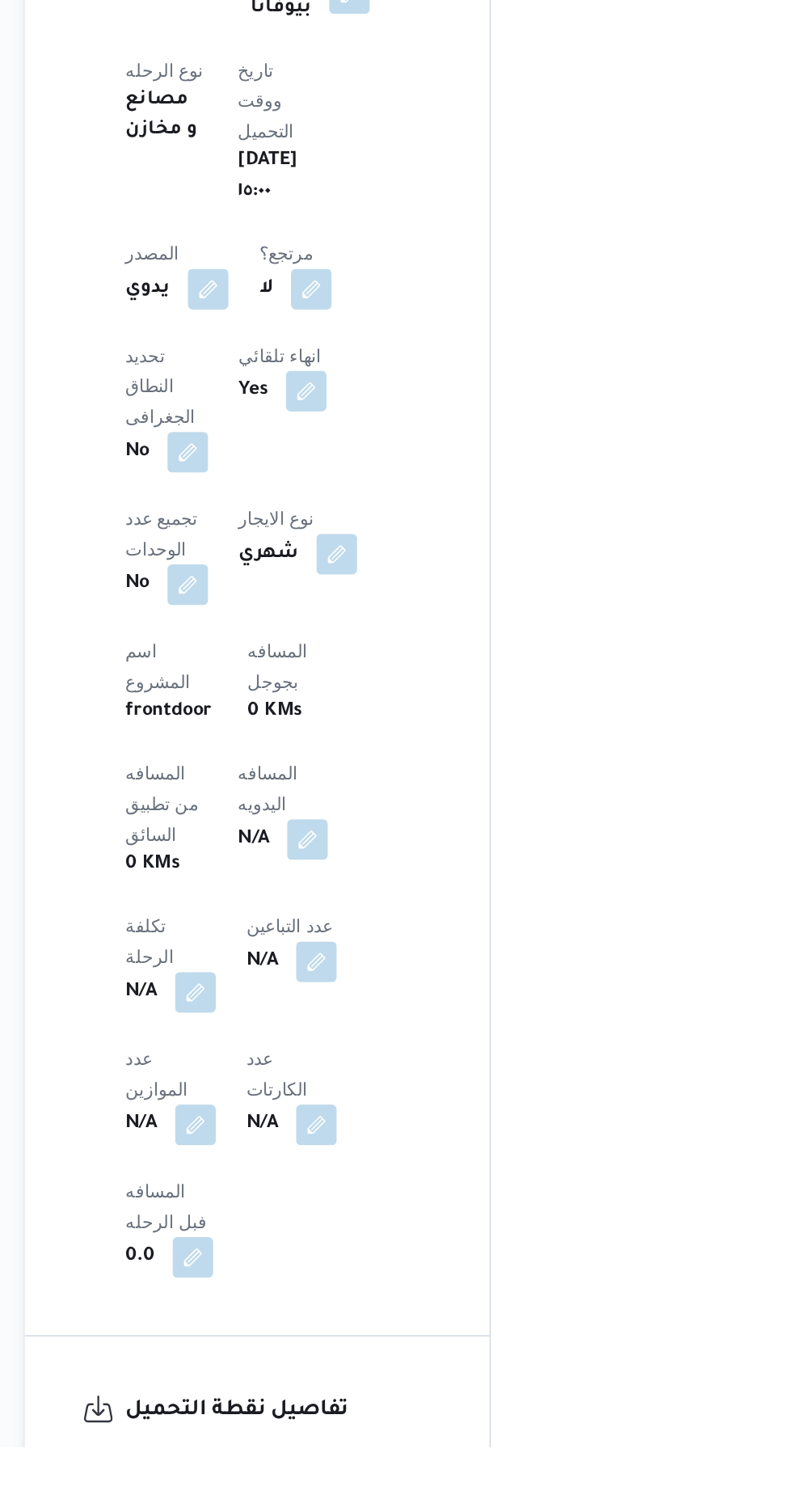
scroll to position [322, 0]
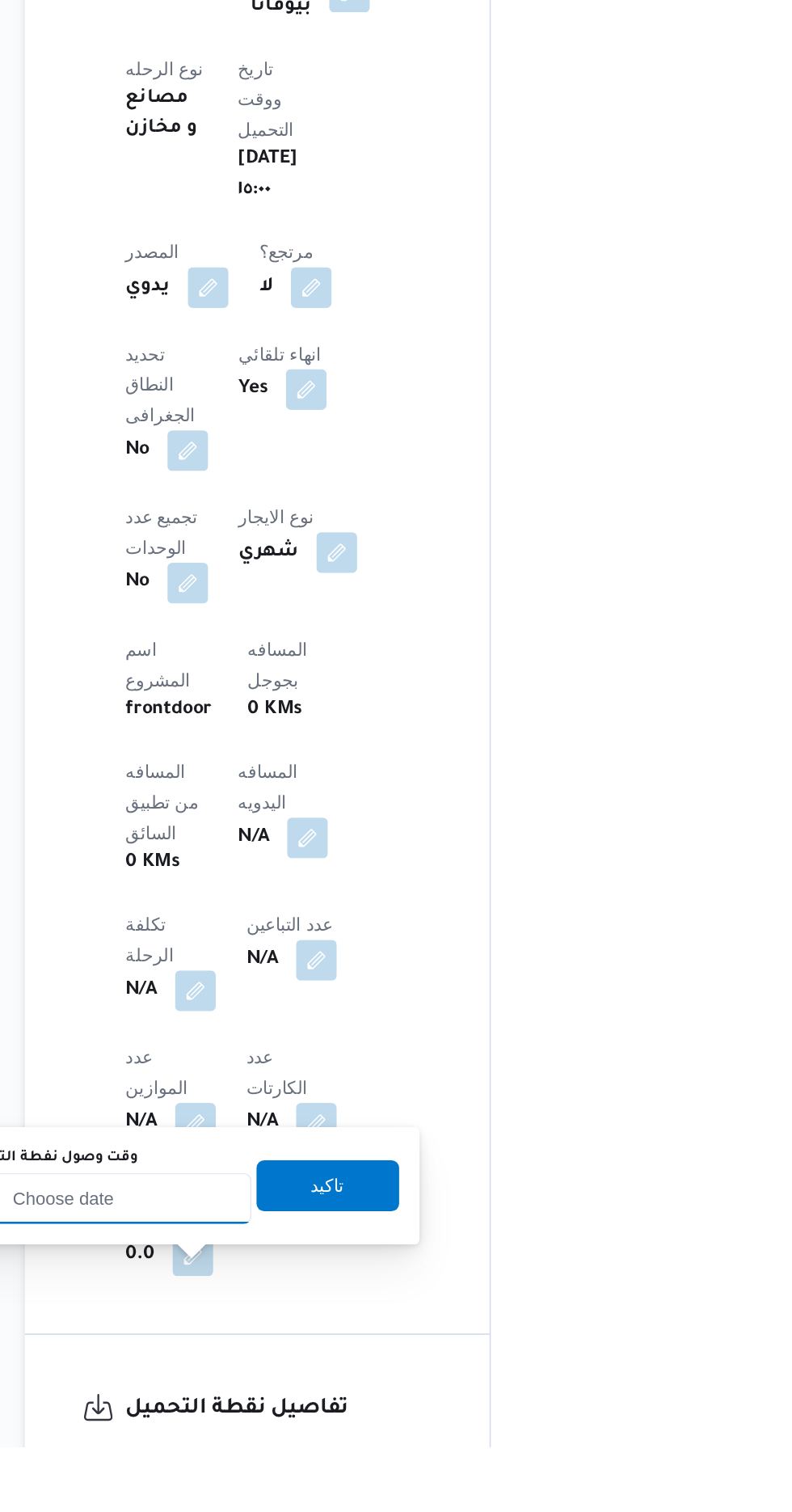
click at [266, 1357] on input "وقت وصول نفطة التحميل" at bounding box center [262, 1355] width 184 height 32
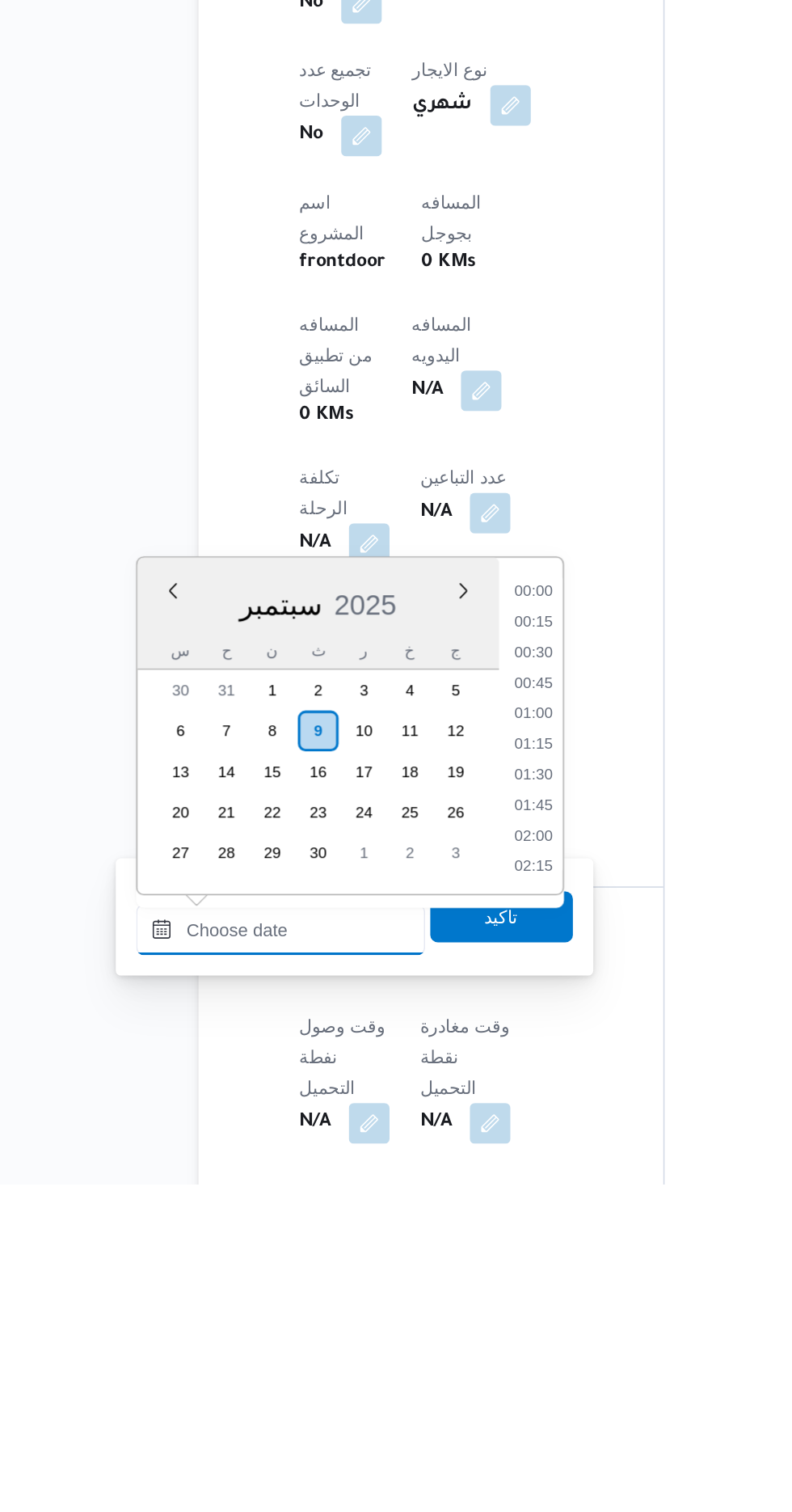
scroll to position [1163, 0]
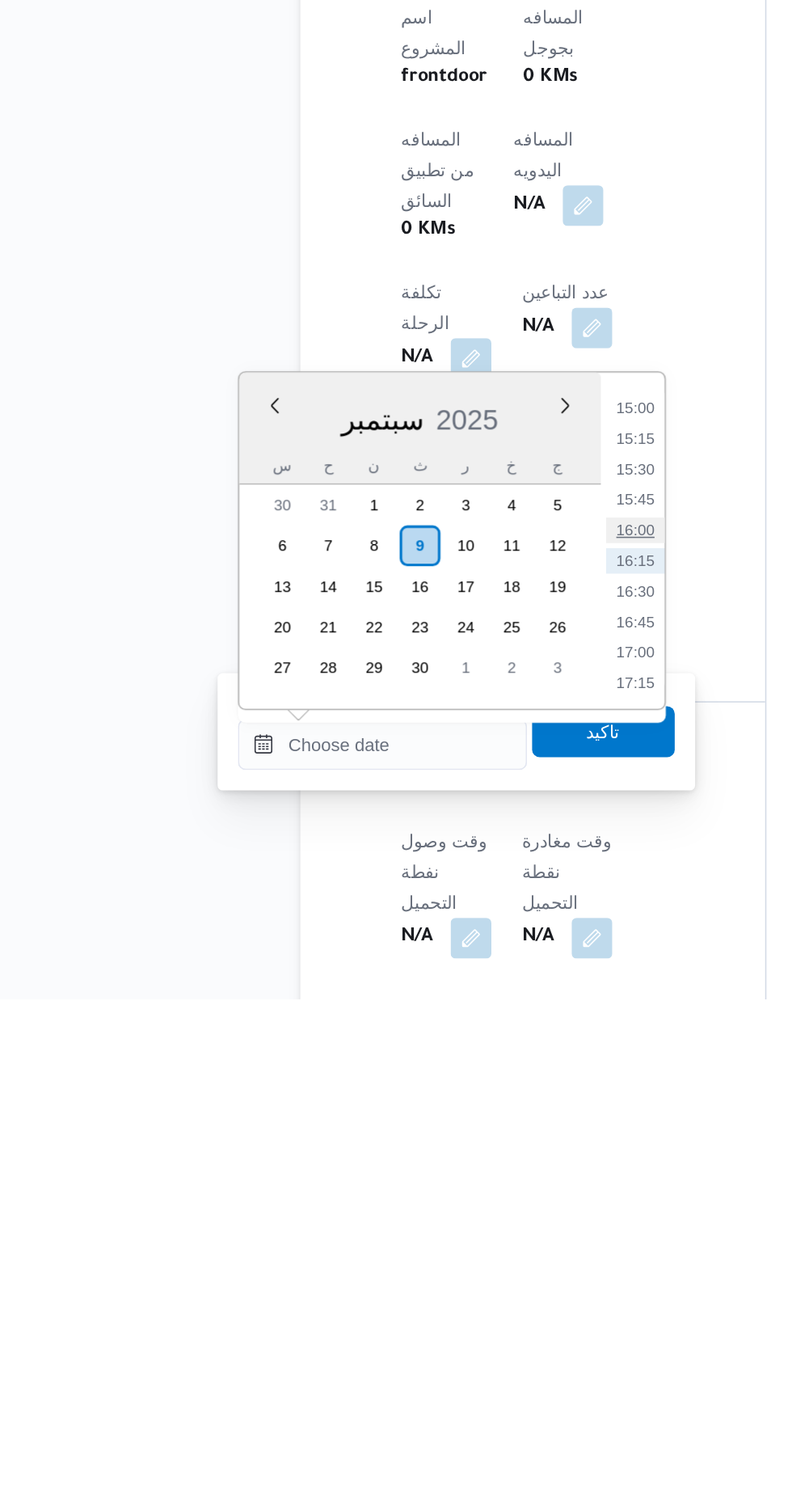
click at [419, 1218] on li "16:00" at bounding box center [423, 1214] width 37 height 16
type input "[DATE] ١٦:٠٠"
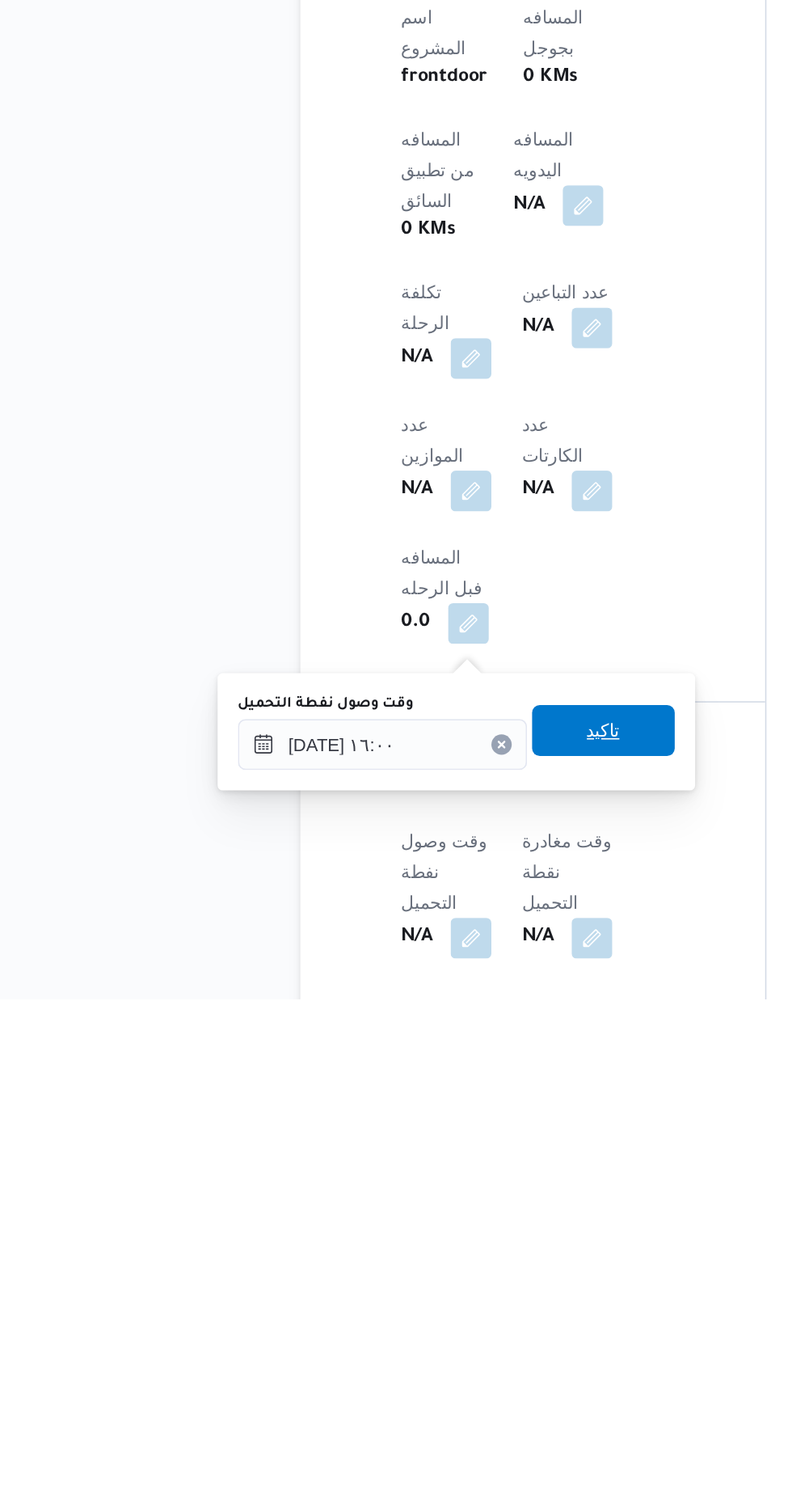
click at [411, 1344] on span "تاكيد" at bounding box center [403, 1341] width 21 height 20
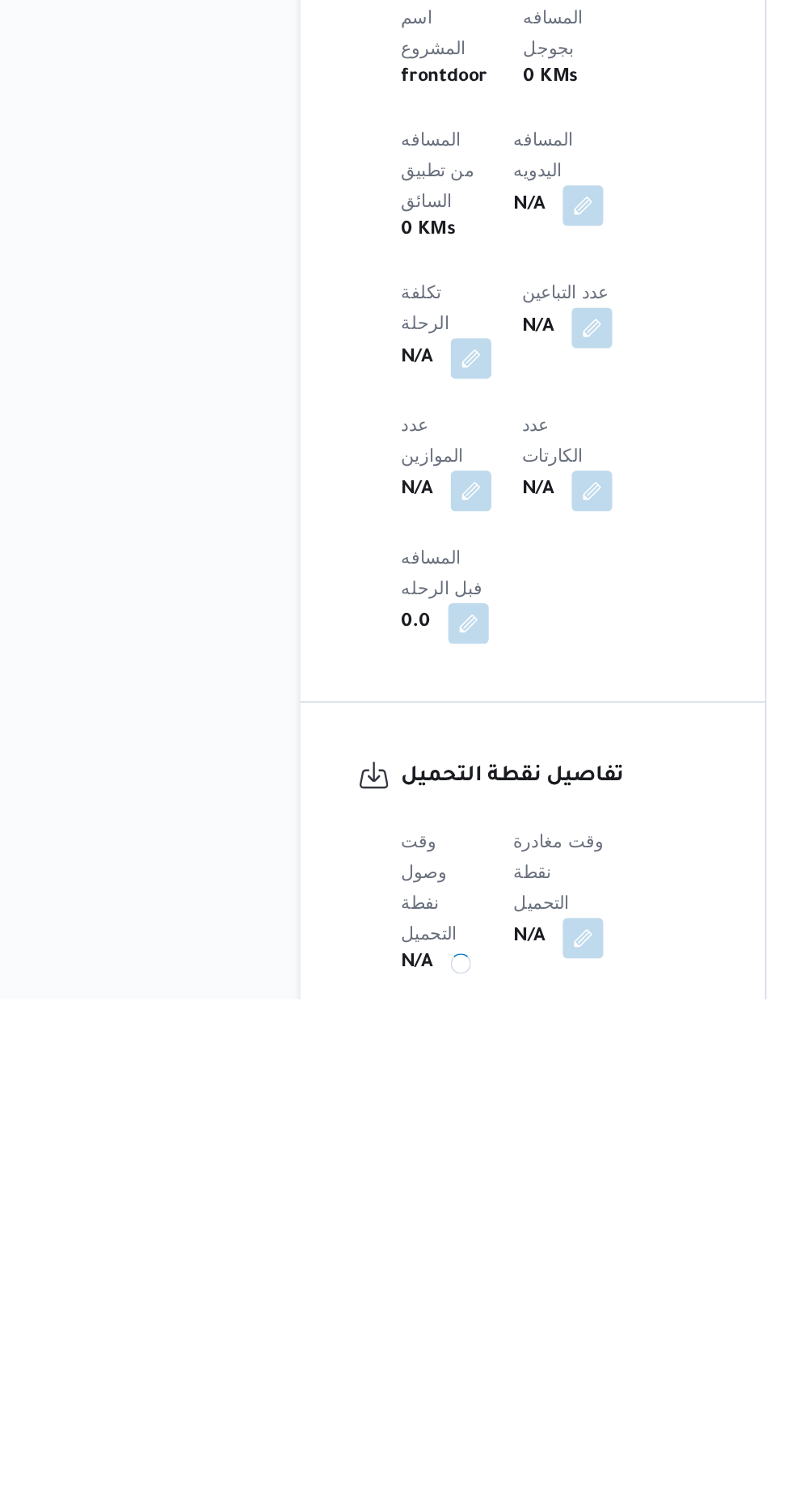
scroll to position [439, 0]
